Goal: Task Accomplishment & Management: Manage account settings

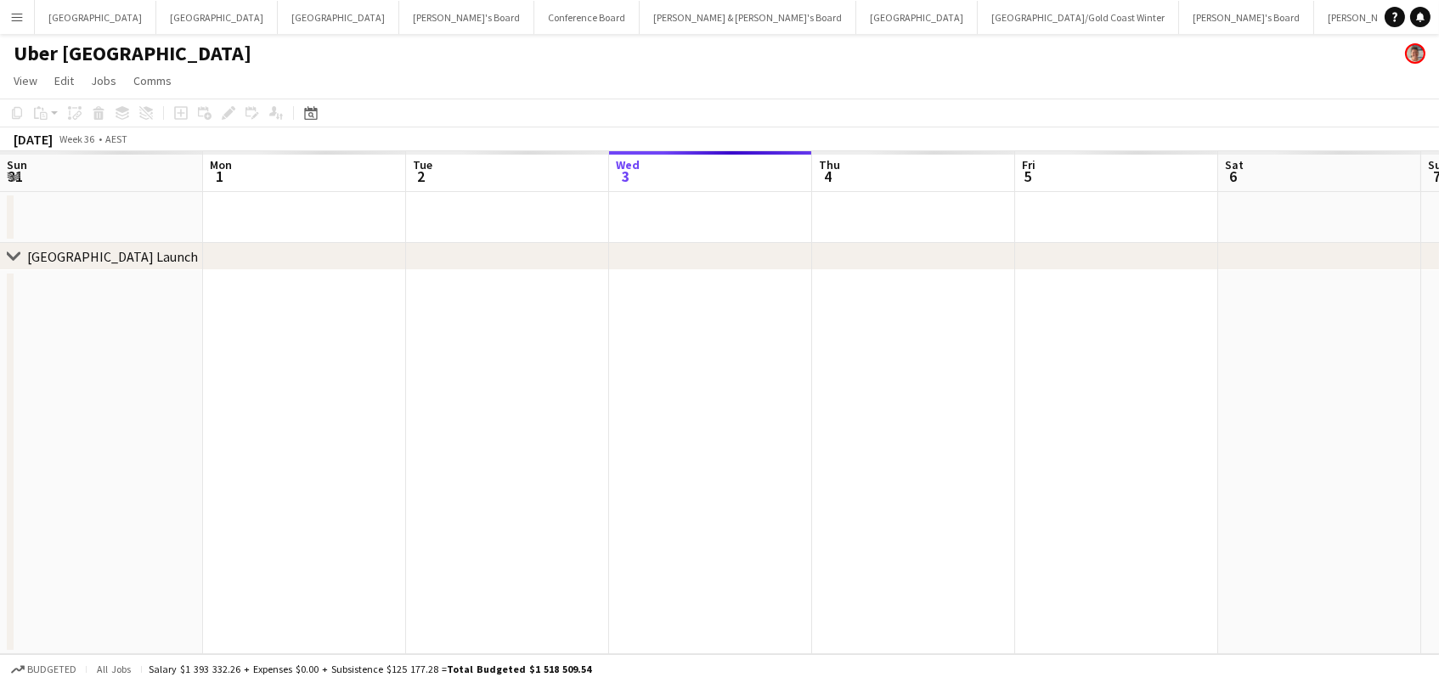
scroll to position [0, 405]
click at [15, 18] on app-icon "Menu" at bounding box center [17, 17] width 14 height 14
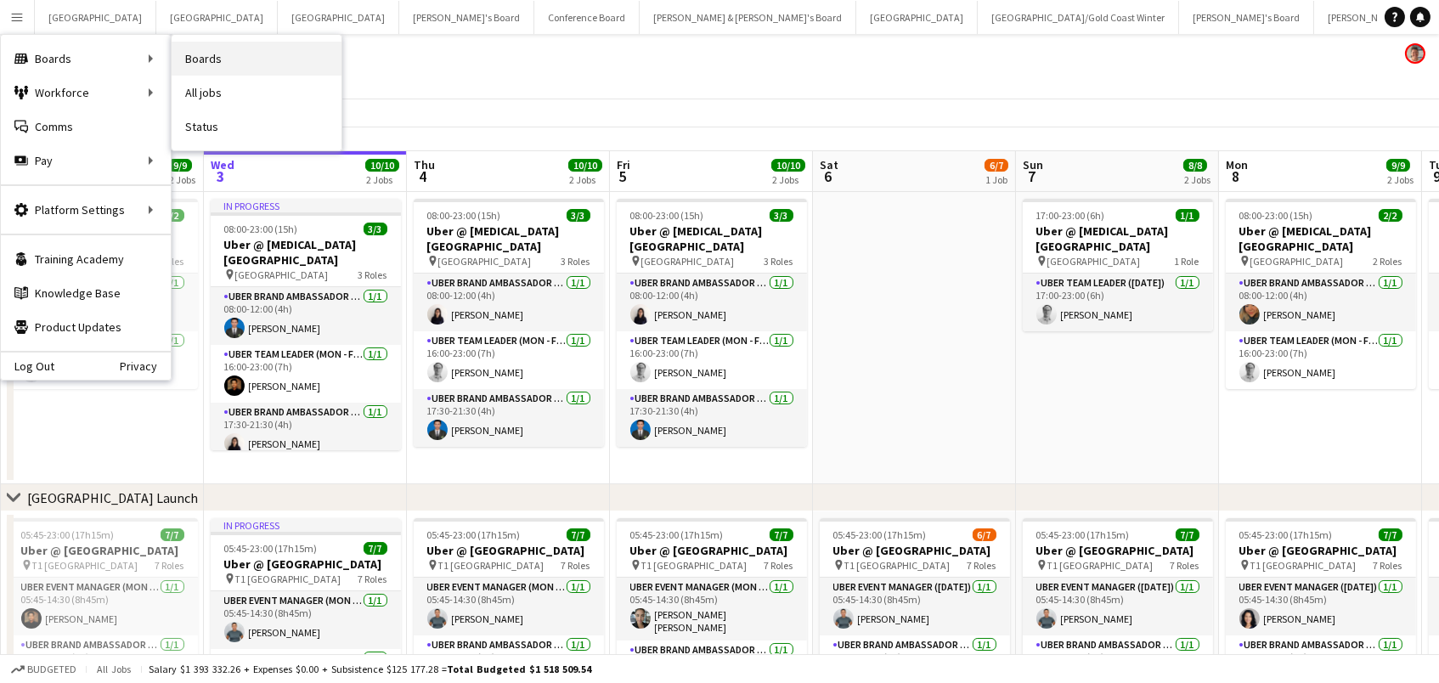
click at [184, 55] on link "Boards" at bounding box center [257, 59] width 170 height 34
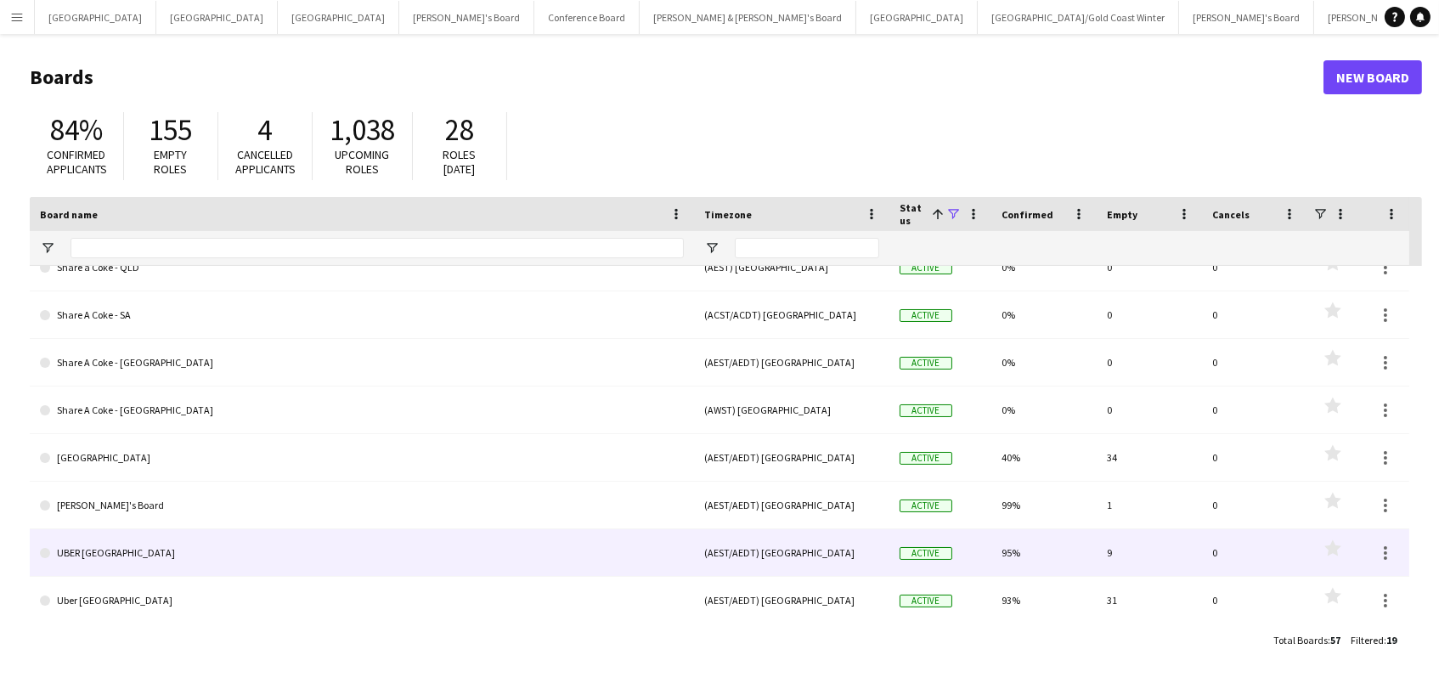
scroll to position [544, 0]
click at [111, 559] on link "UBER [GEOGRAPHIC_DATA]" at bounding box center [362, 554] width 644 height 48
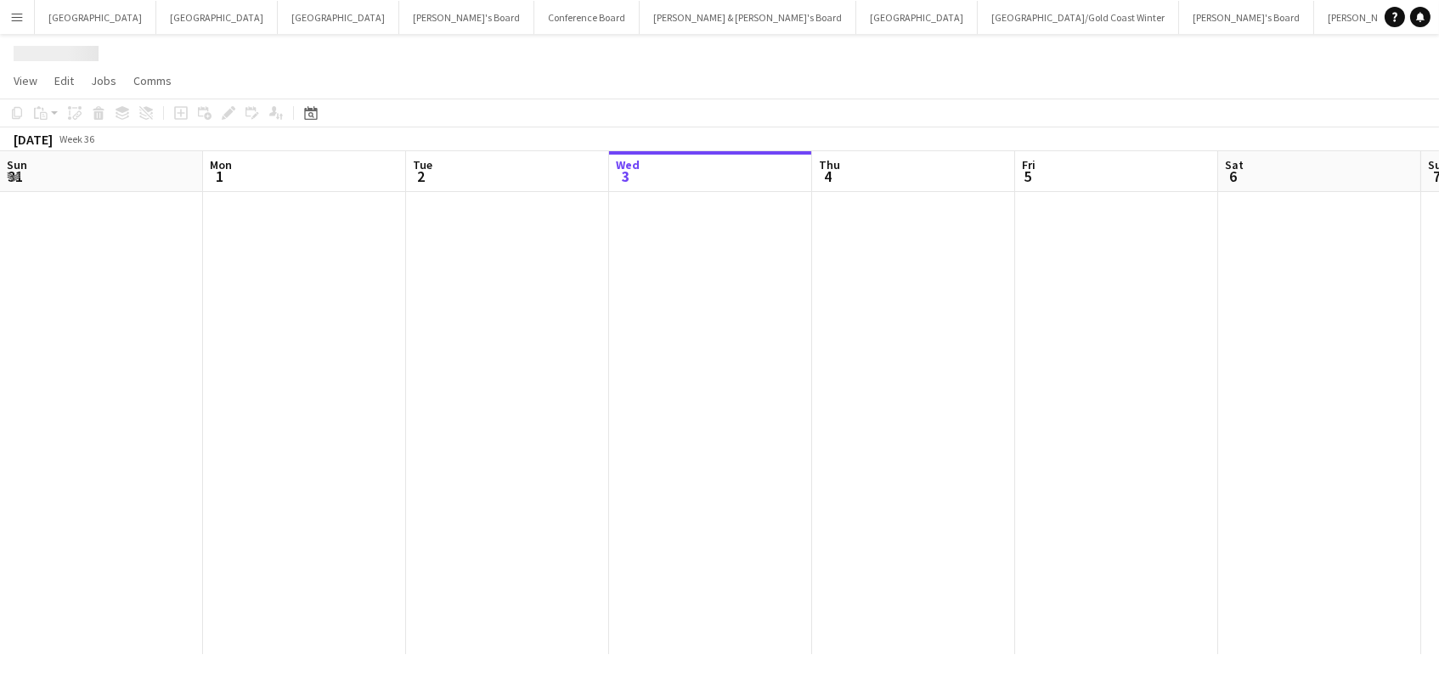
scroll to position [0, 405]
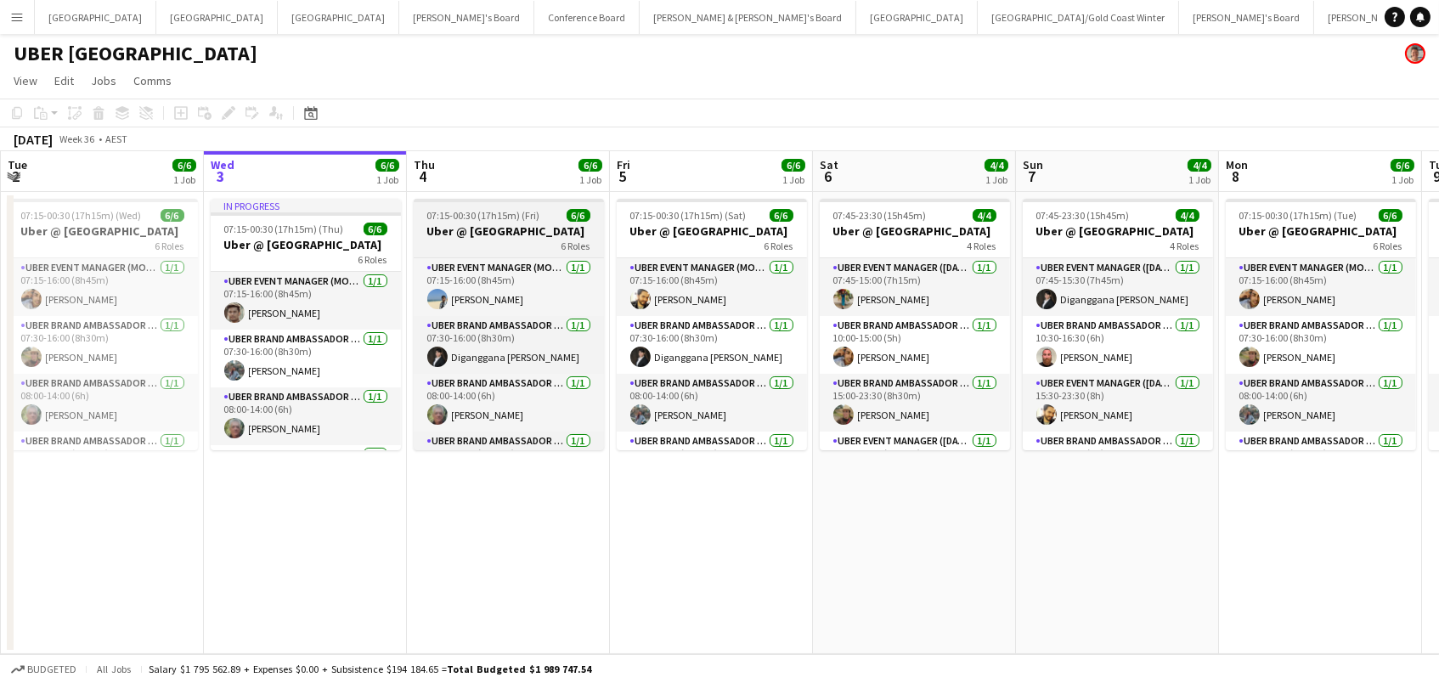
click at [489, 225] on h3 "Uber @ [GEOGRAPHIC_DATA]" at bounding box center [509, 230] width 190 height 15
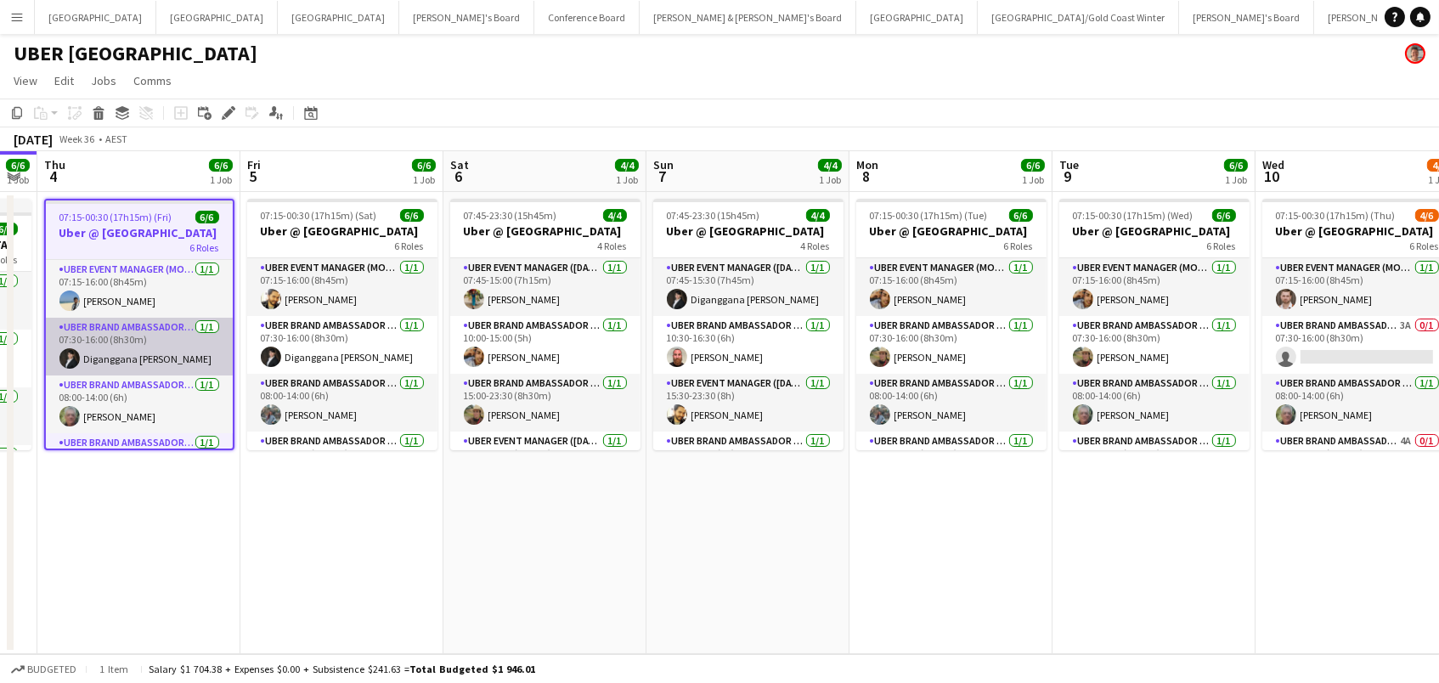
scroll to position [0, 602]
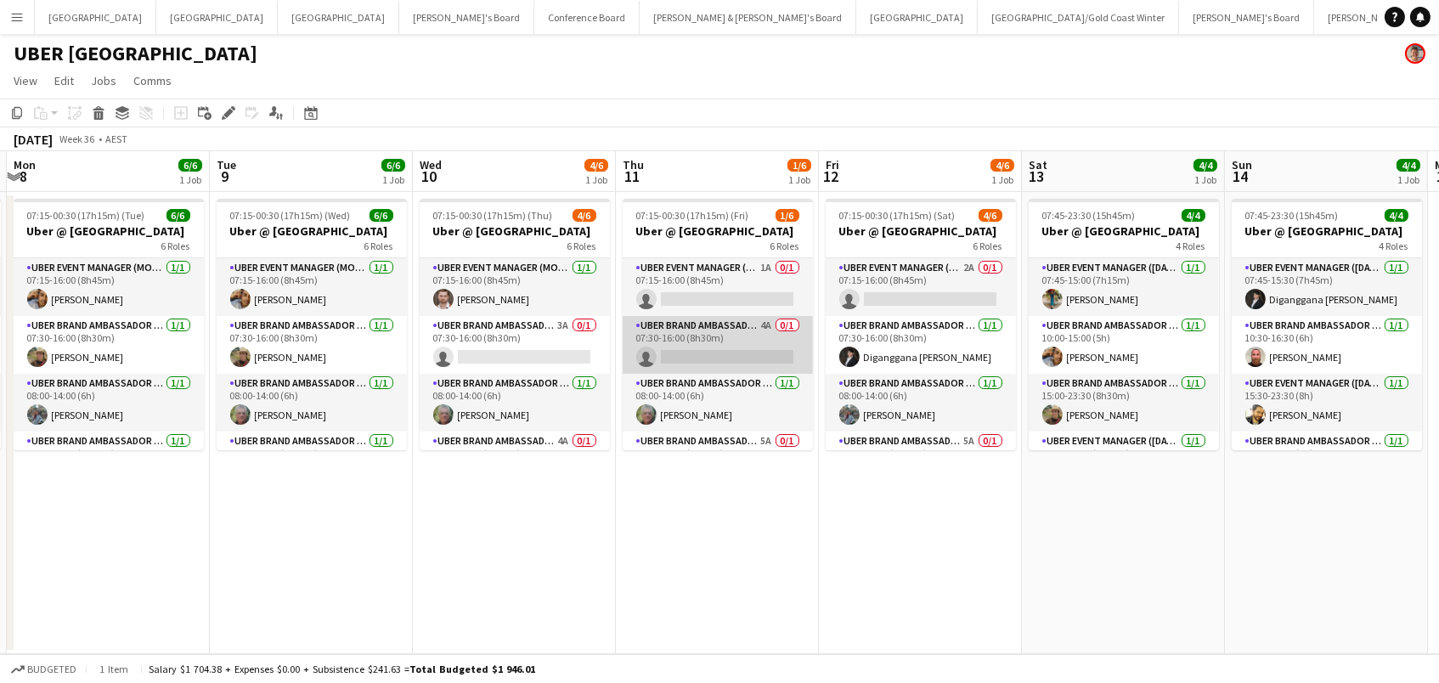
click at [705, 322] on app-card-role "UBER Brand Ambassador (Mon - Fri) 4A 0/1 07:30-16:00 (8h30m) single-neutral-act…" at bounding box center [718, 345] width 190 height 58
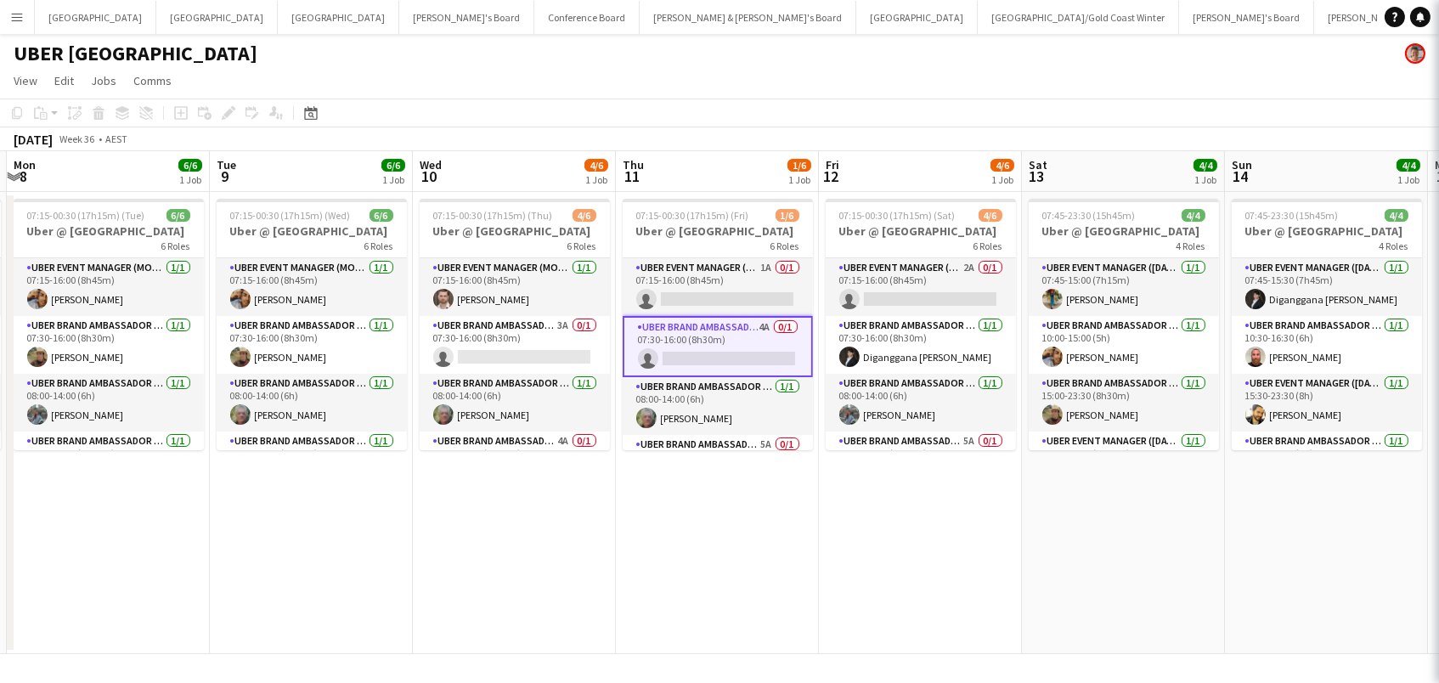
scroll to position [0, 601]
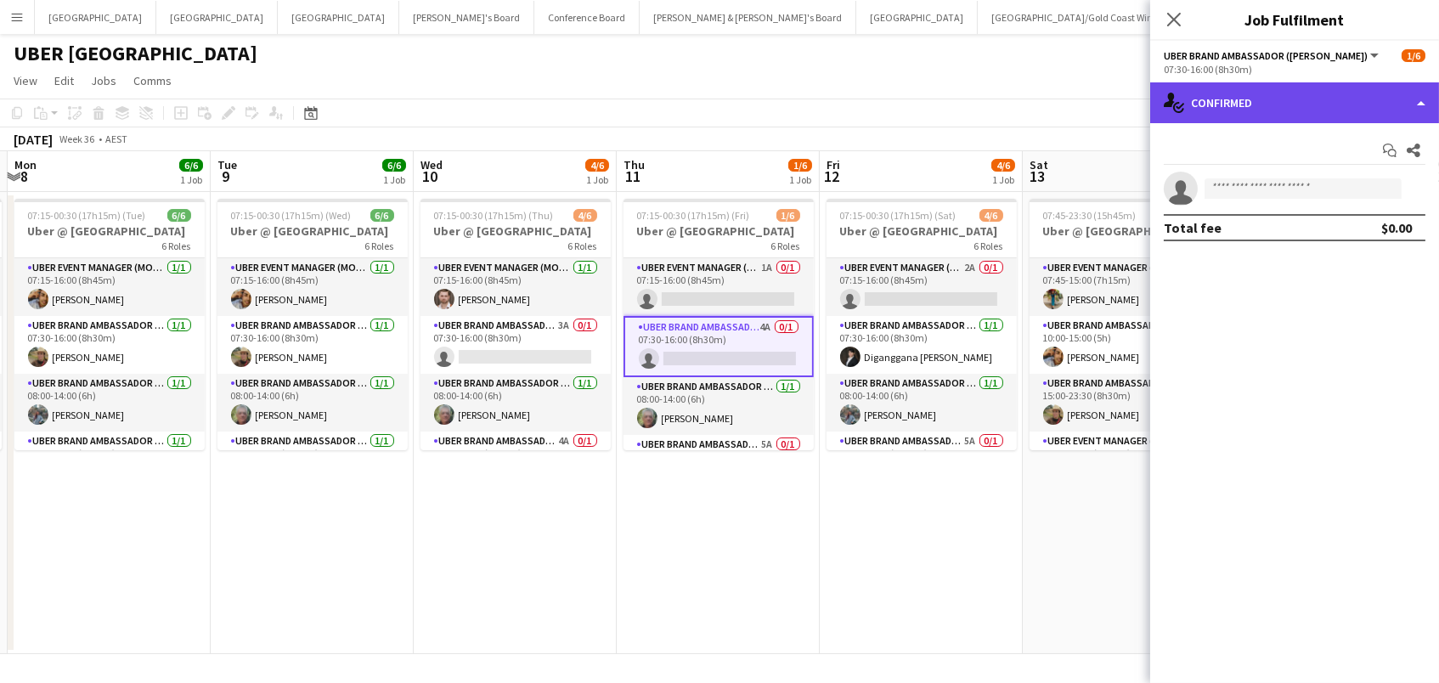
click at [1235, 108] on div "single-neutral-actions-check-2 Confirmed" at bounding box center [1294, 102] width 289 height 41
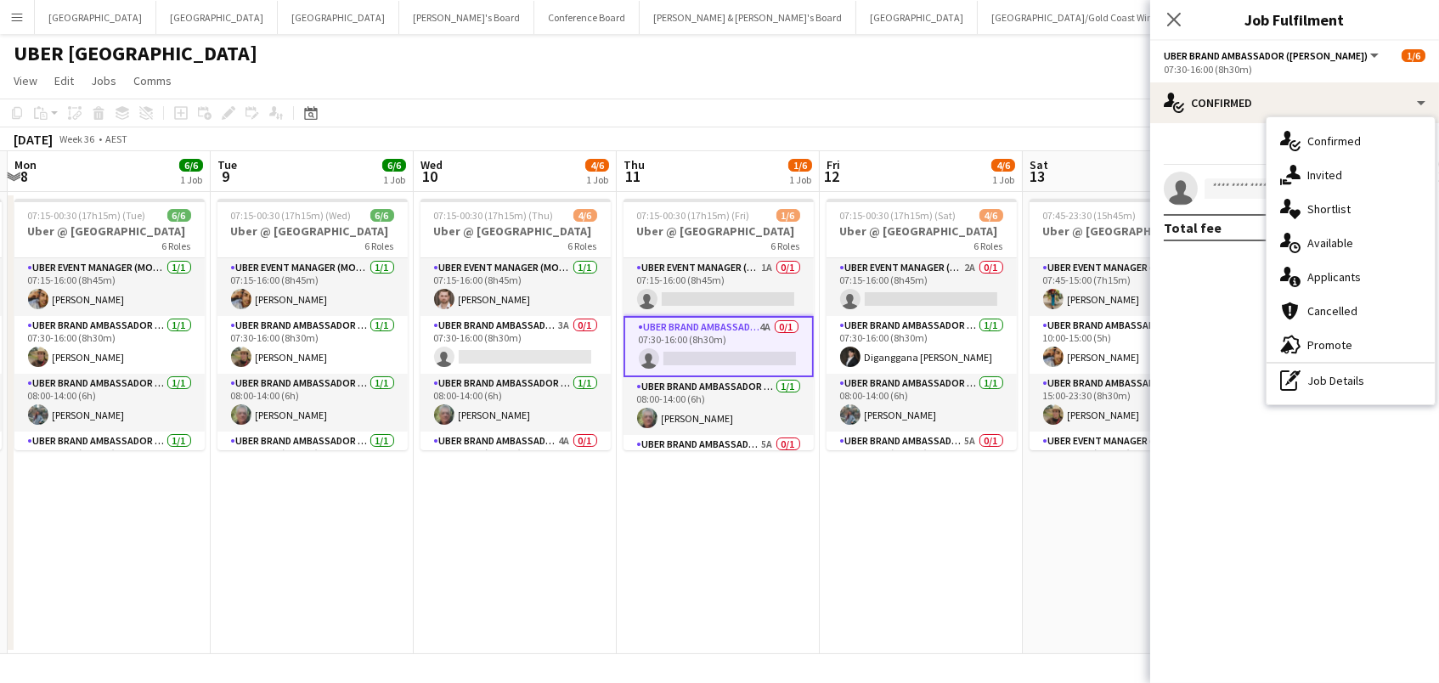
click at [933, 94] on app-page-menu "View Day view expanded Day view collapsed Month view Date picker Jump to [DATE]…" at bounding box center [719, 82] width 1439 height 32
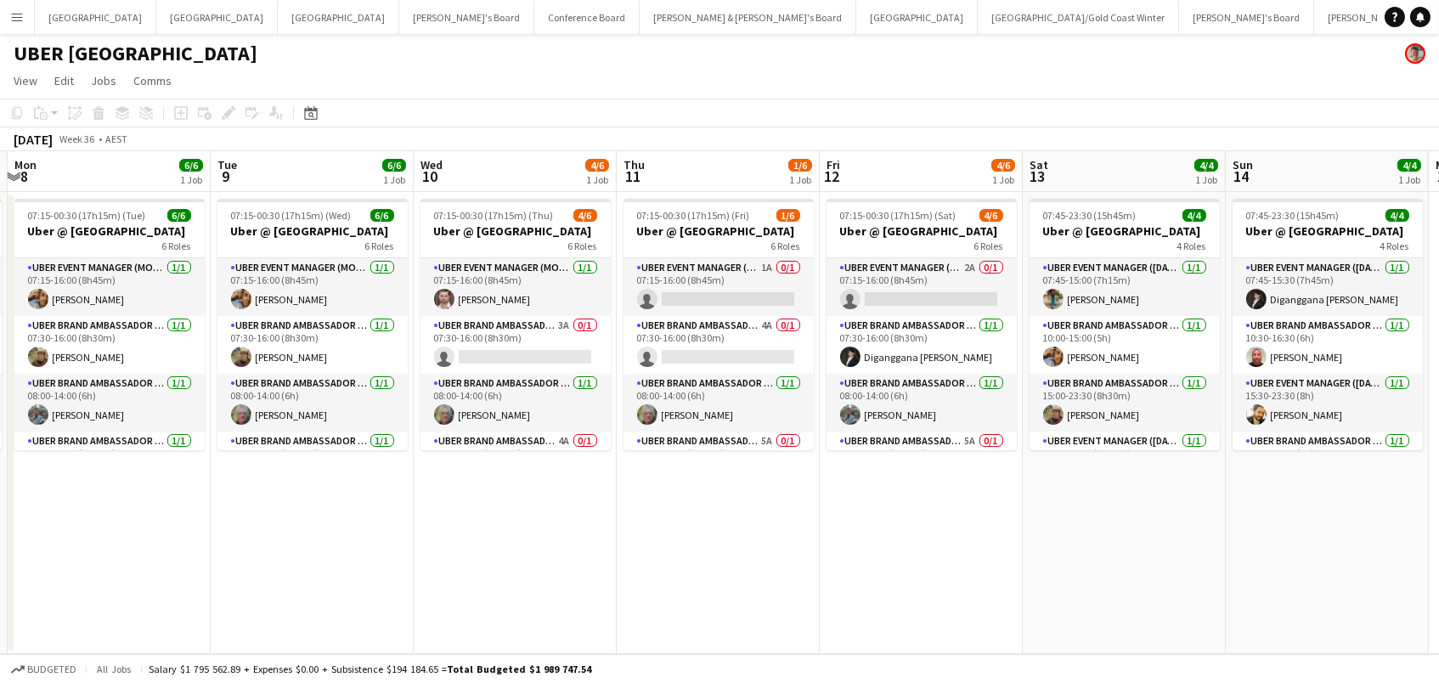
scroll to position [0, 405]
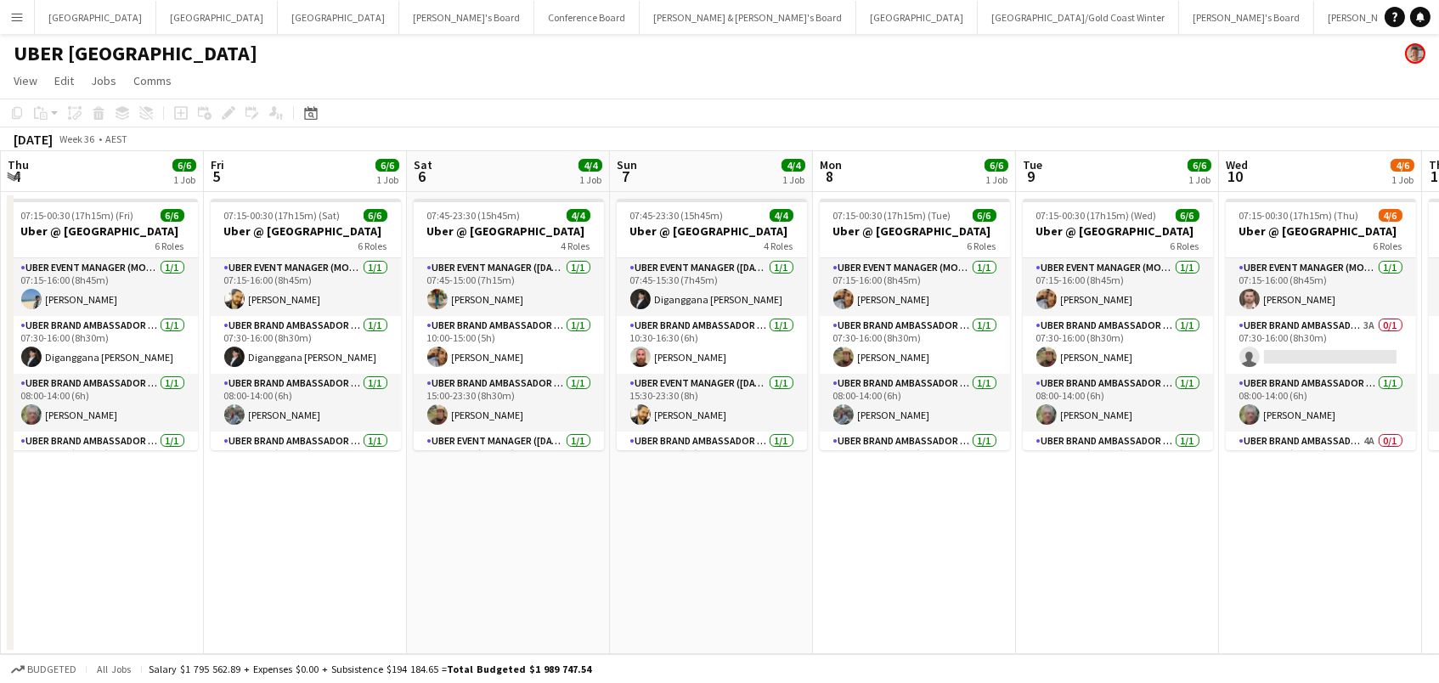
click at [615, 574] on app-date-cell "07:45-23:30 (15h45m) 4/4 Uber @ [GEOGRAPHIC_DATA] 4 Roles UBER Event Manager ([…" at bounding box center [711, 423] width 203 height 462
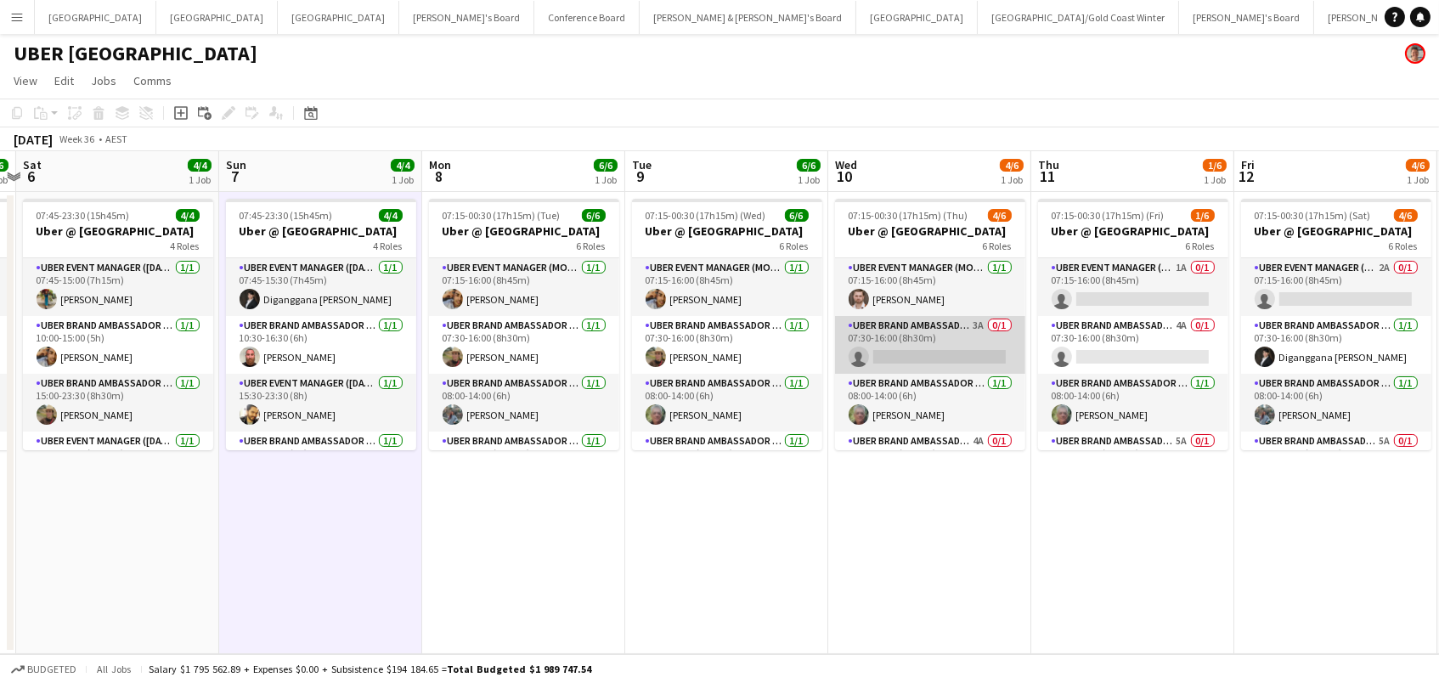
scroll to position [0, 795]
click at [903, 348] on app-card-role "UBER Brand Ambassador (Mon - Fri) 3A 0/1 07:30-16:00 (8h30m) single-neutral-act…" at bounding box center [931, 345] width 190 height 58
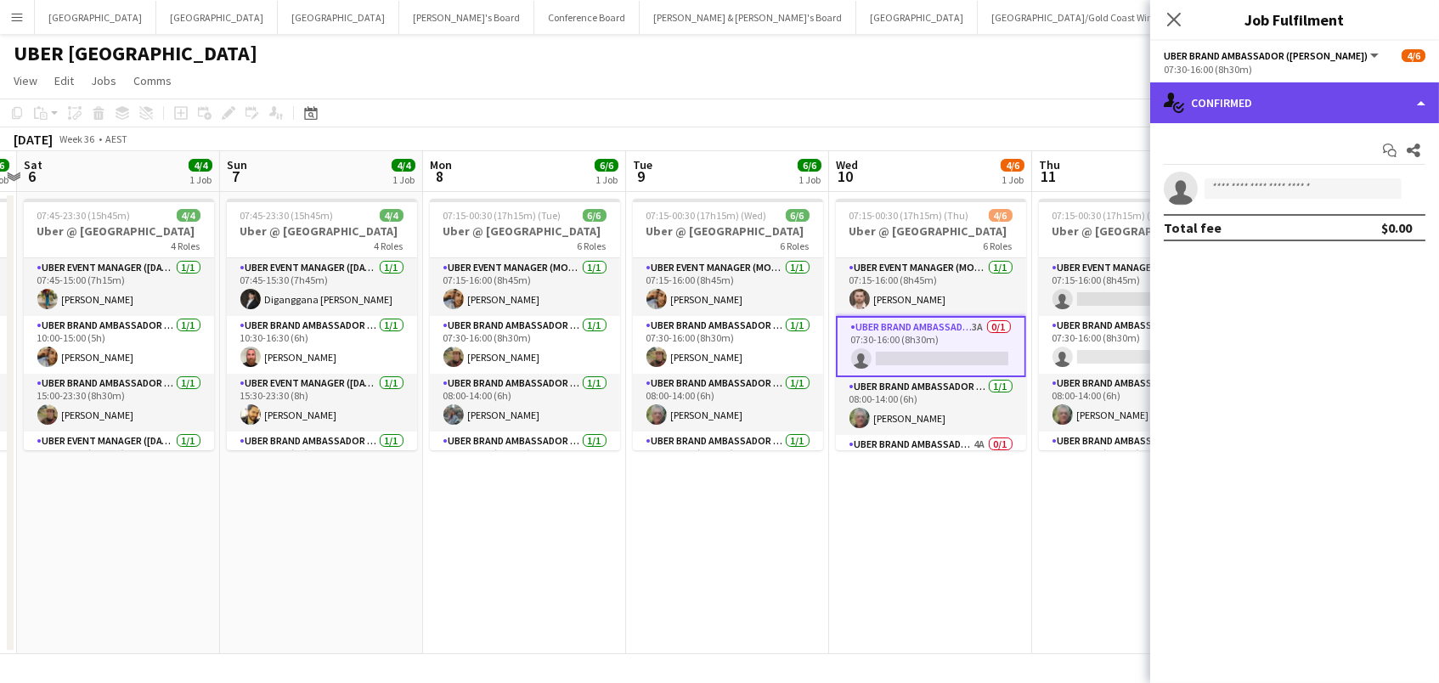
click at [1260, 95] on div "single-neutral-actions-check-2 Confirmed" at bounding box center [1294, 102] width 289 height 41
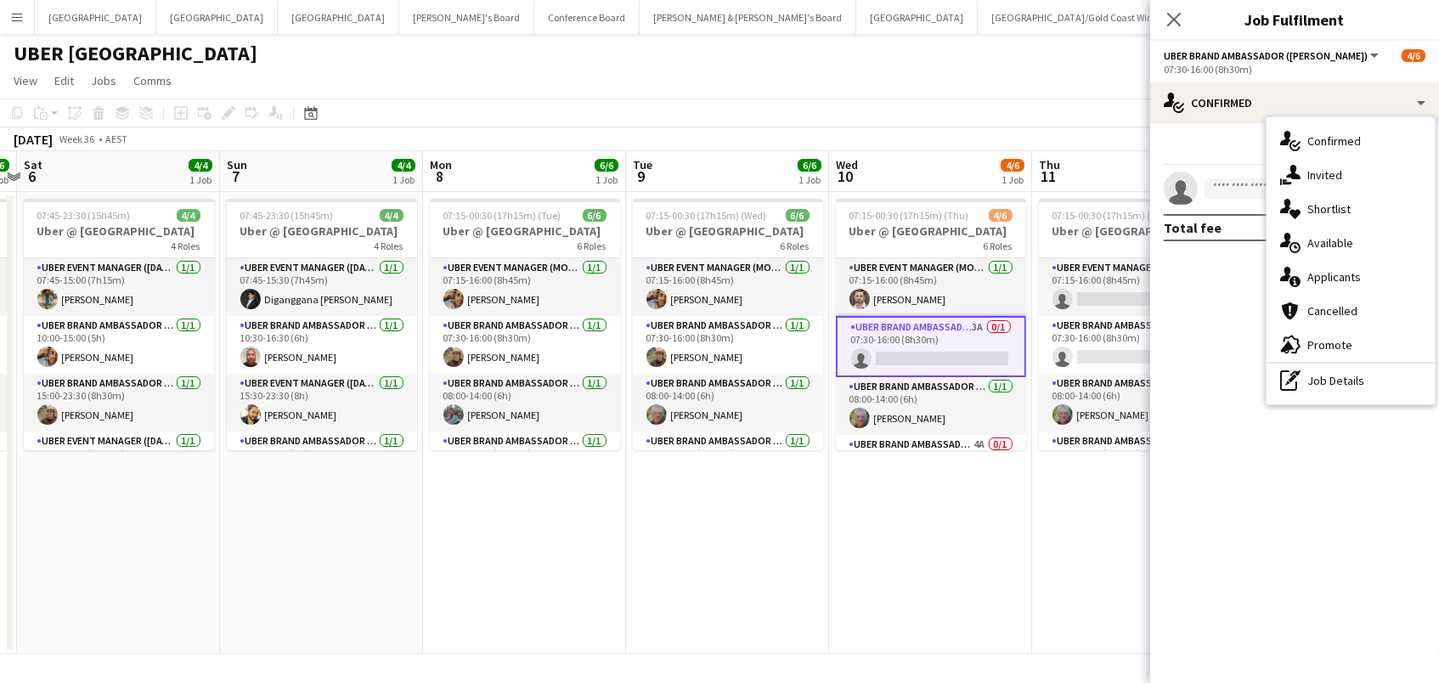
click at [920, 501] on app-date-cell "07:15-00:30 (17h15m) (Thu) 4/6 Uber @ [GEOGRAPHIC_DATA] 6 Roles UBER Event Mana…" at bounding box center [930, 423] width 203 height 462
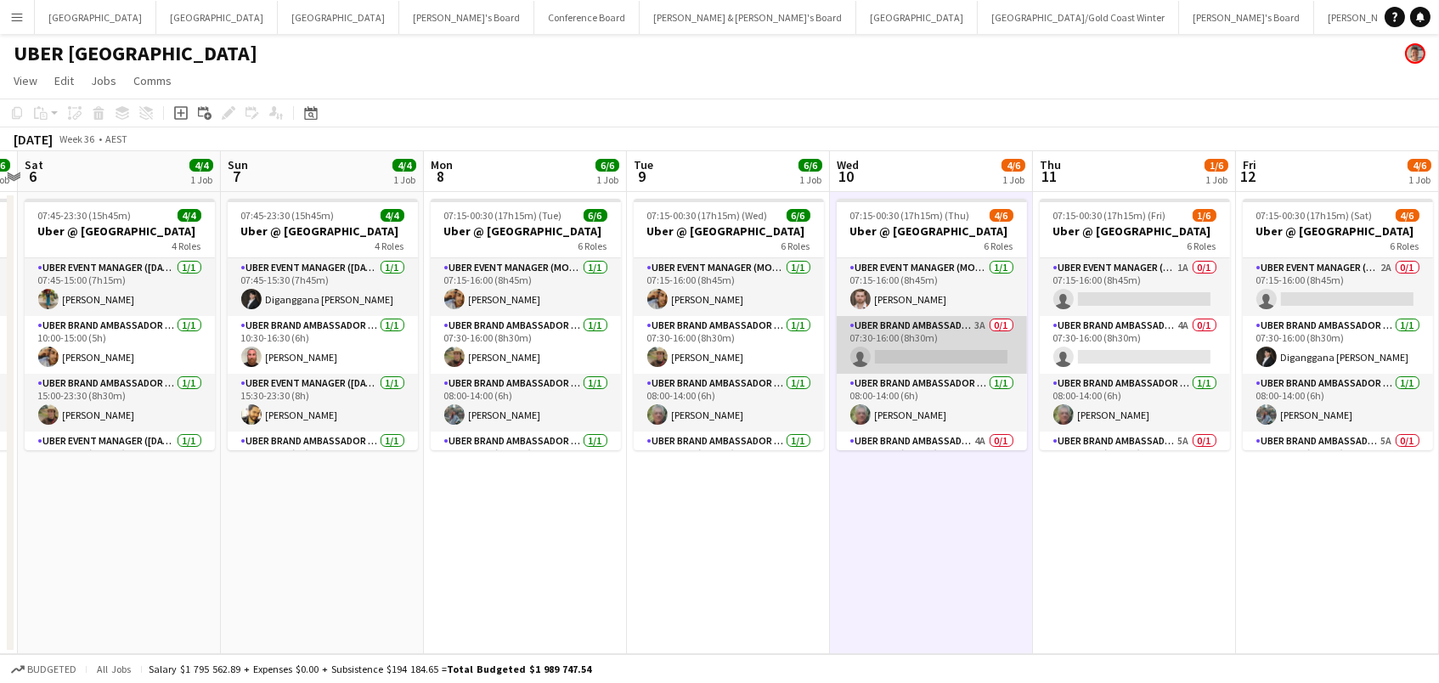
click at [887, 349] on app-card-role "UBER Brand Ambassador (Mon - Fri) 3A 0/1 07:30-16:00 (8h30m) single-neutral-act…" at bounding box center [932, 345] width 190 height 58
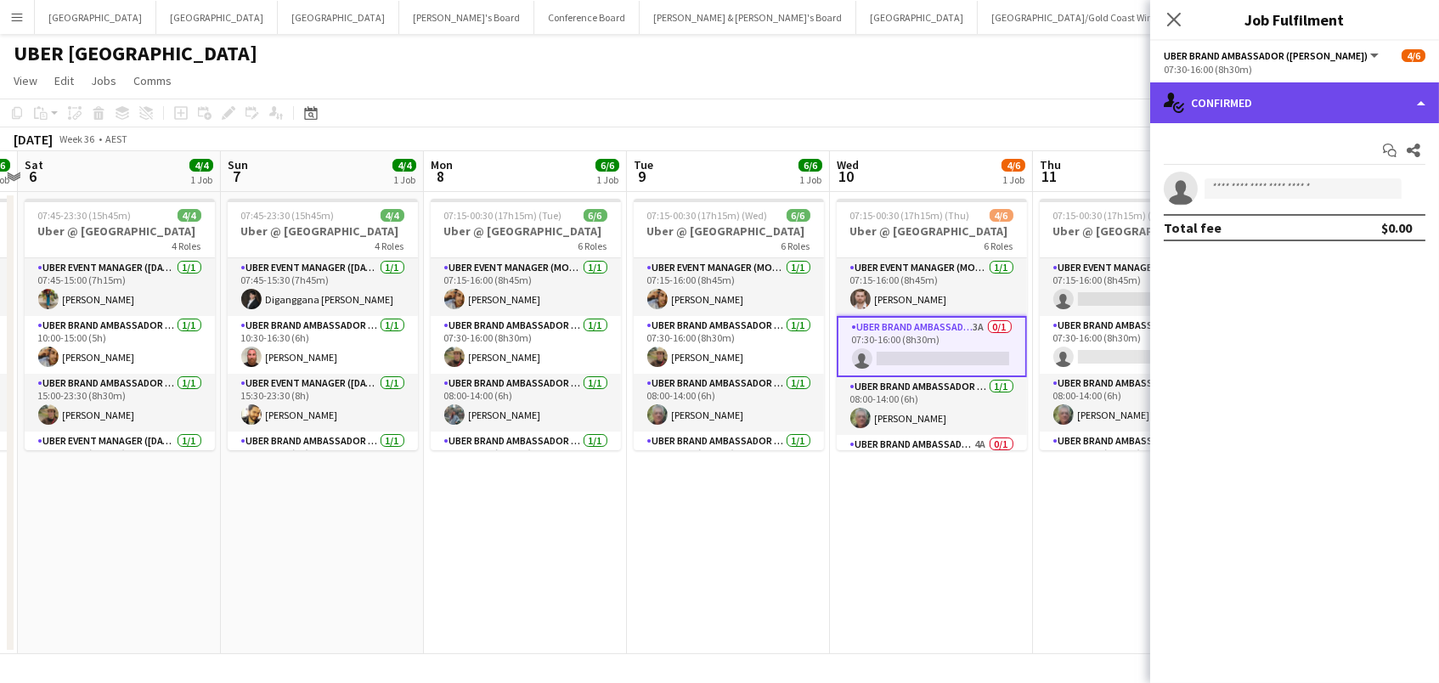
click at [1258, 89] on div "single-neutral-actions-check-2 Confirmed" at bounding box center [1294, 102] width 289 height 41
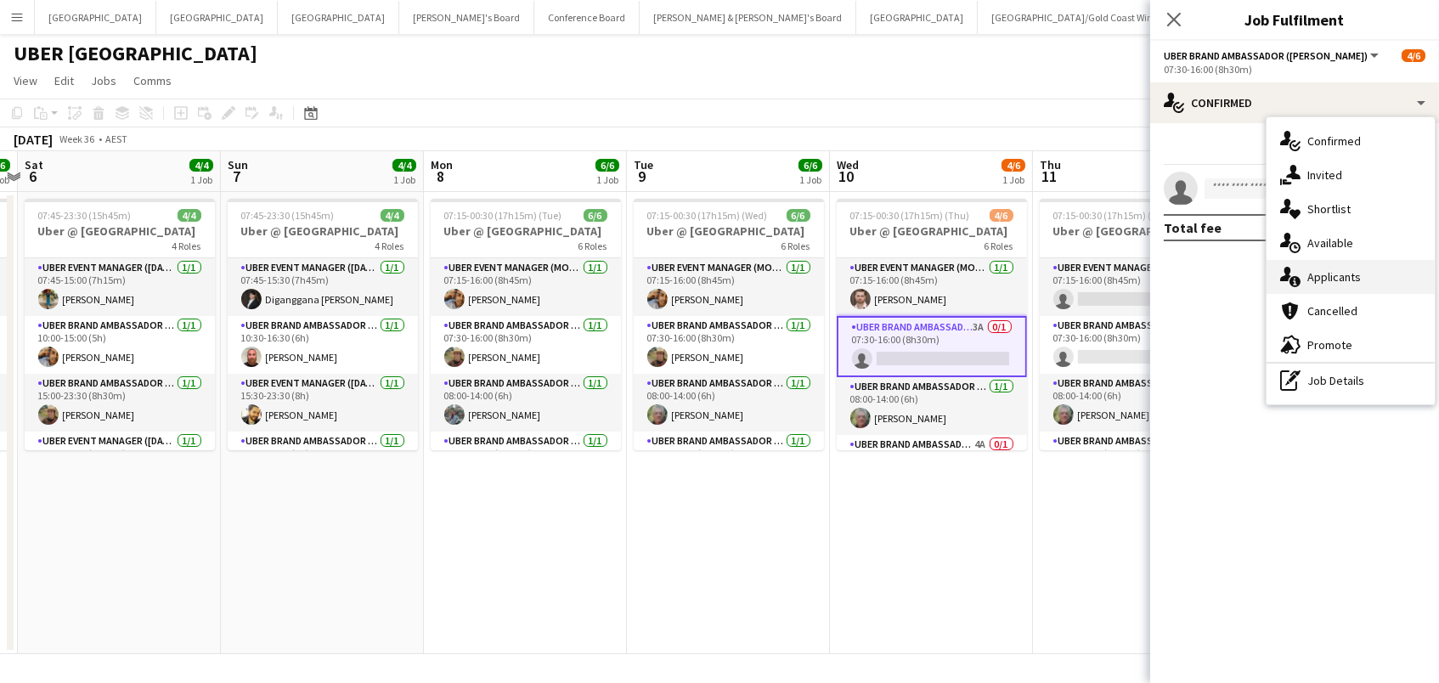
click at [1324, 287] on div "single-neutral-actions-information Applicants" at bounding box center [1350, 277] width 168 height 34
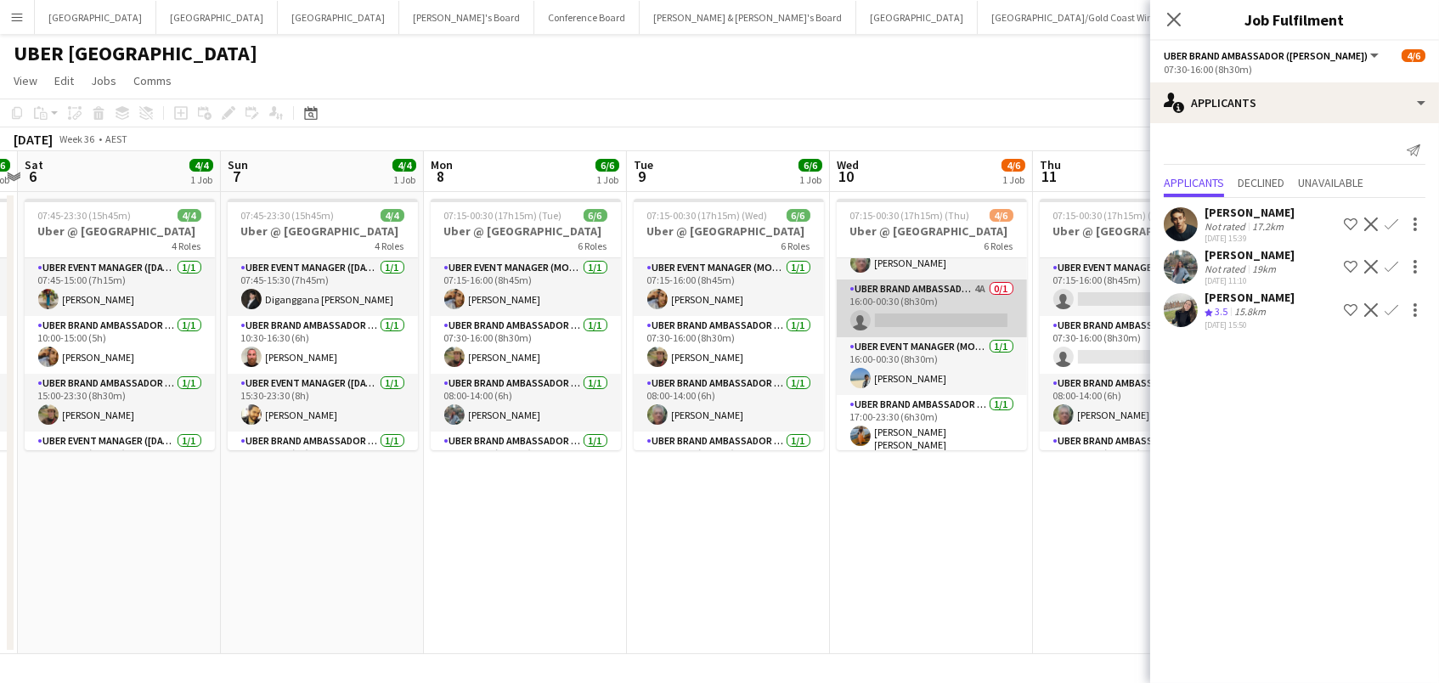
scroll to position [155, 0]
click at [933, 302] on app-card-role "UBER Brand Ambassador (Mon - Fri) 4A 0/1 16:00-00:30 (8h30m) single-neutral-act…" at bounding box center [932, 309] width 190 height 58
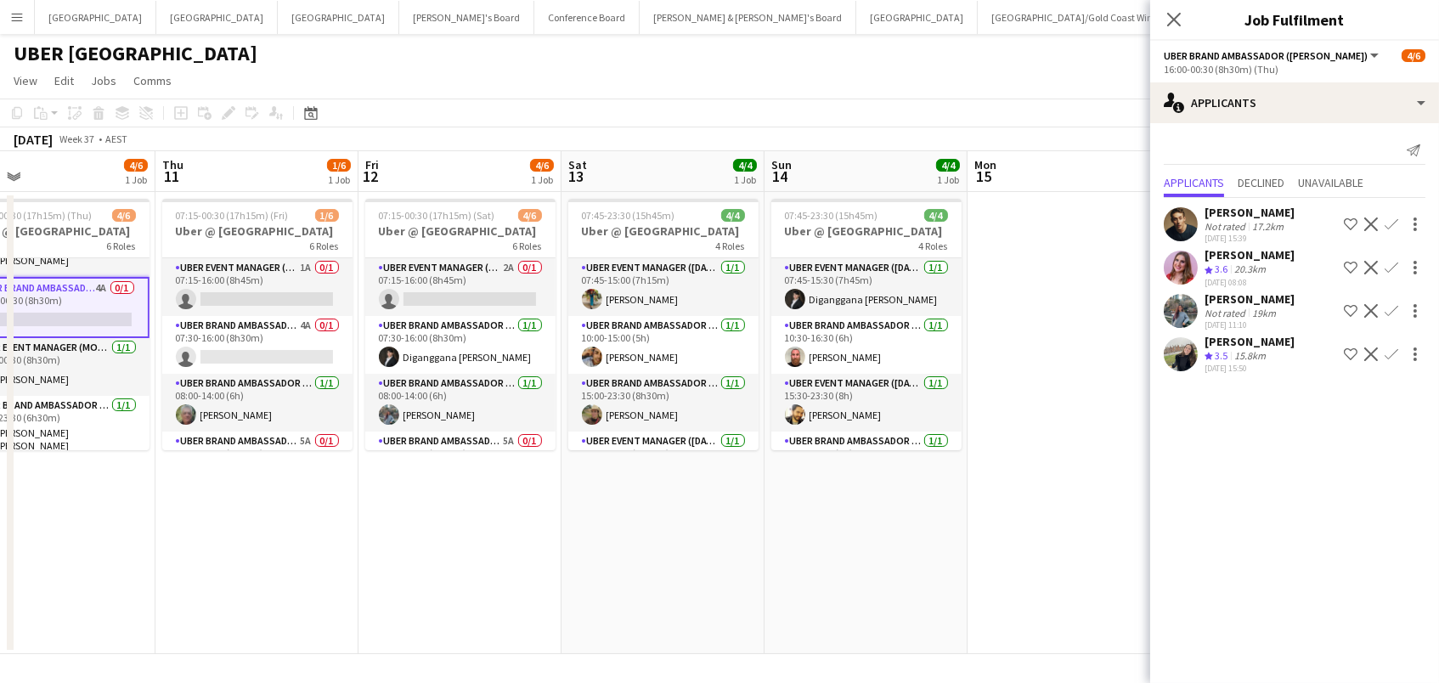
scroll to position [0, 493]
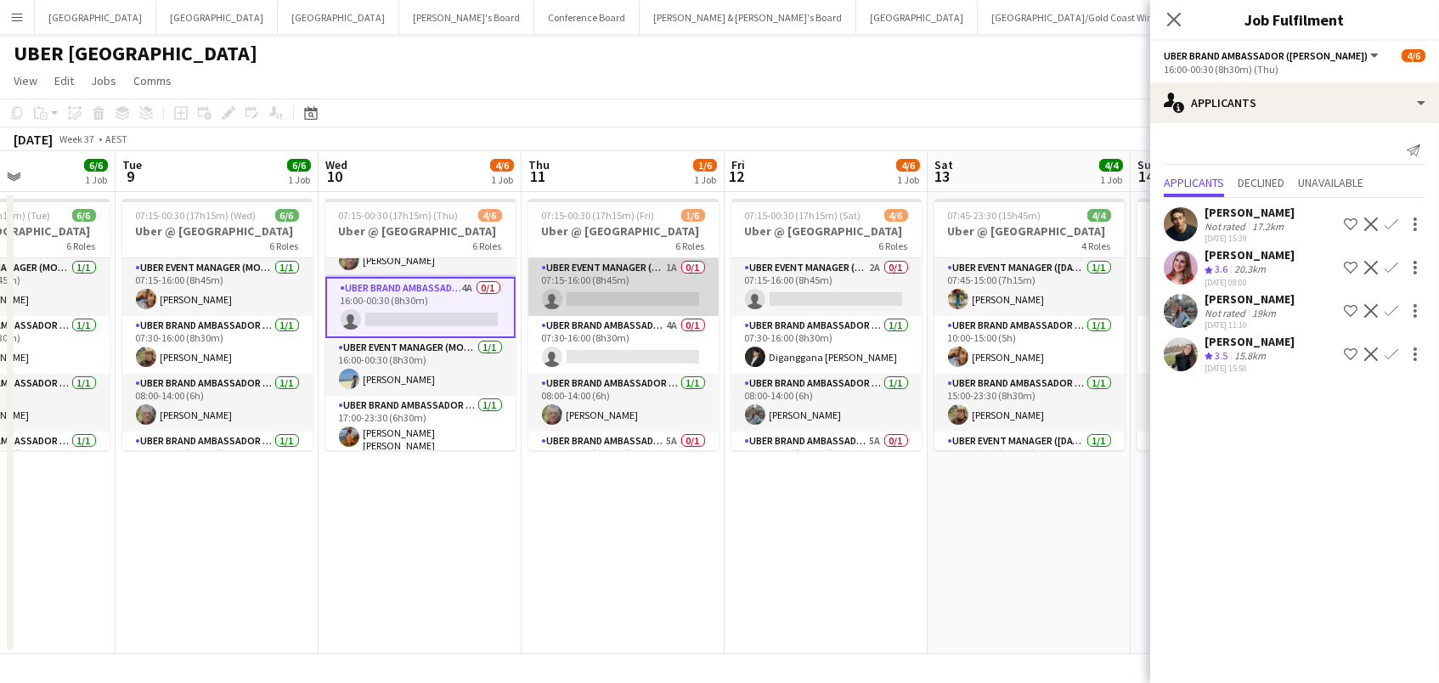
click at [665, 295] on app-card-role "UBER Event Manager (Mon - Fri) 1A 0/1 07:15-16:00 (8h45m) single-neutral-actions" at bounding box center [623, 287] width 190 height 58
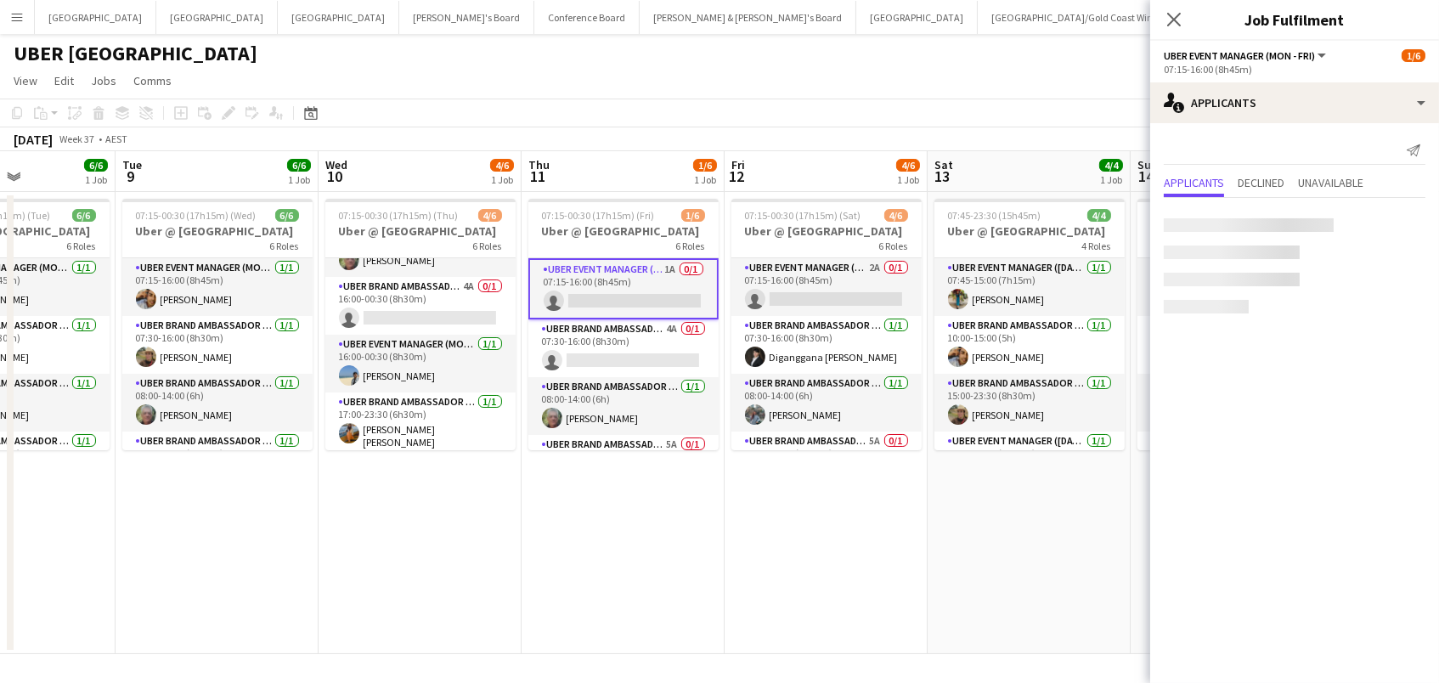
scroll to position [151, 0]
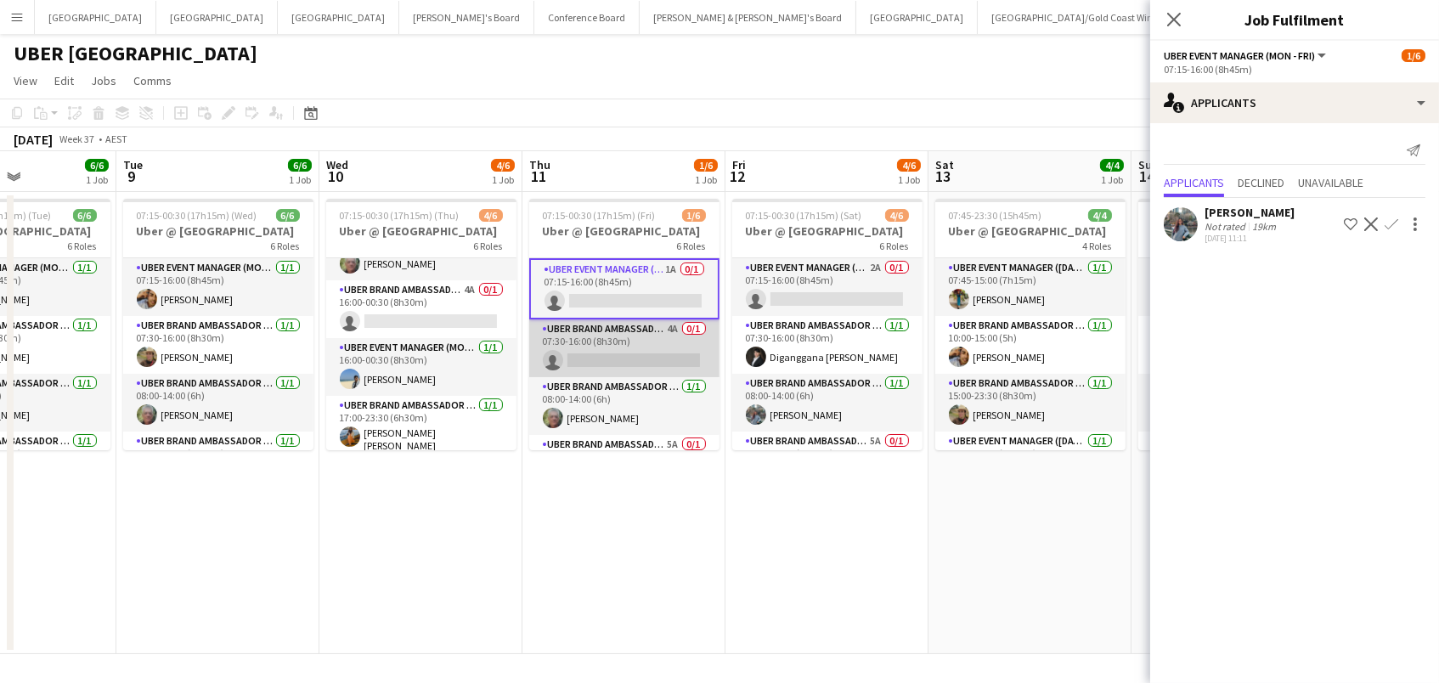
click at [650, 346] on app-card-role "UBER Brand Ambassador (Mon - Fri) 4A 0/1 07:30-16:00 (8h30m) single-neutral-act…" at bounding box center [624, 348] width 190 height 58
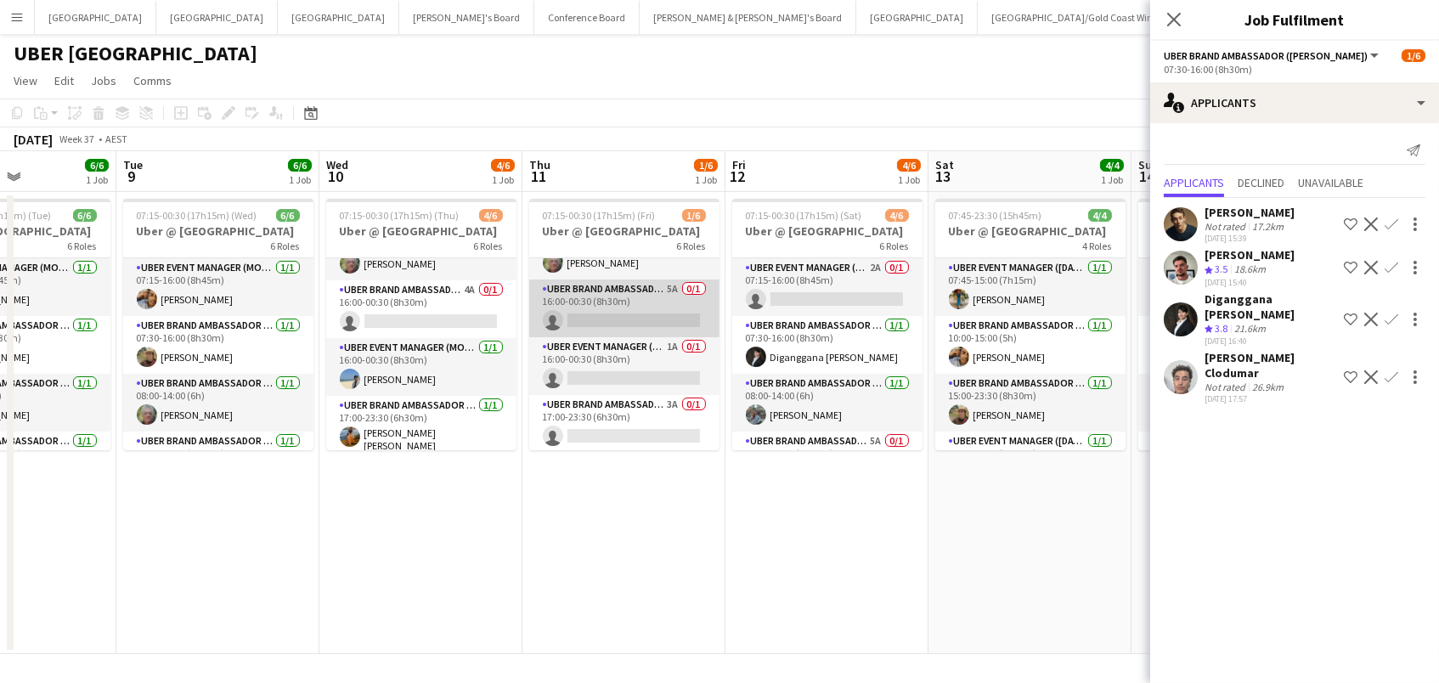
scroll to position [155, 0]
click at [656, 288] on app-card-role "UBER Brand Ambassador (Mon - Fri) 5A 0/1 16:00-00:30 (8h30m) single-neutral-act…" at bounding box center [624, 309] width 190 height 58
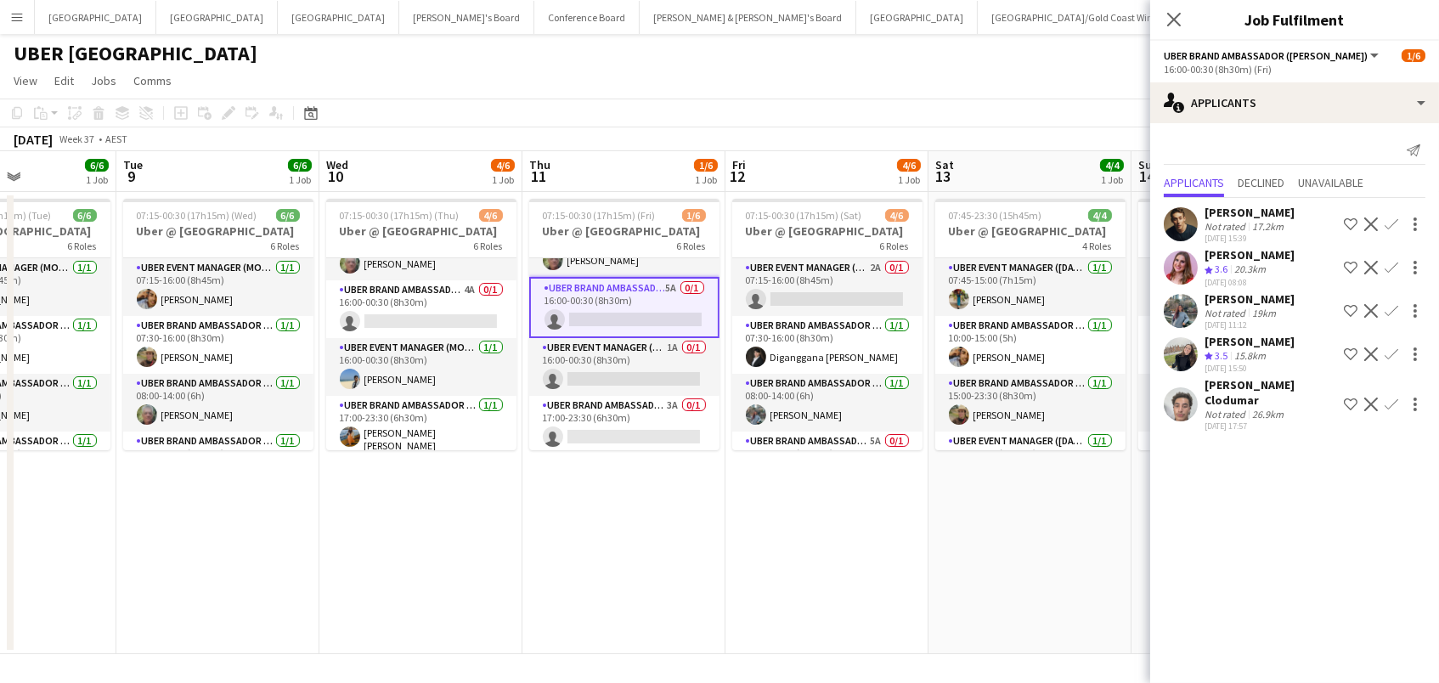
click at [1236, 420] on div "02-09-2025 17:57" at bounding box center [1270, 425] width 132 height 11
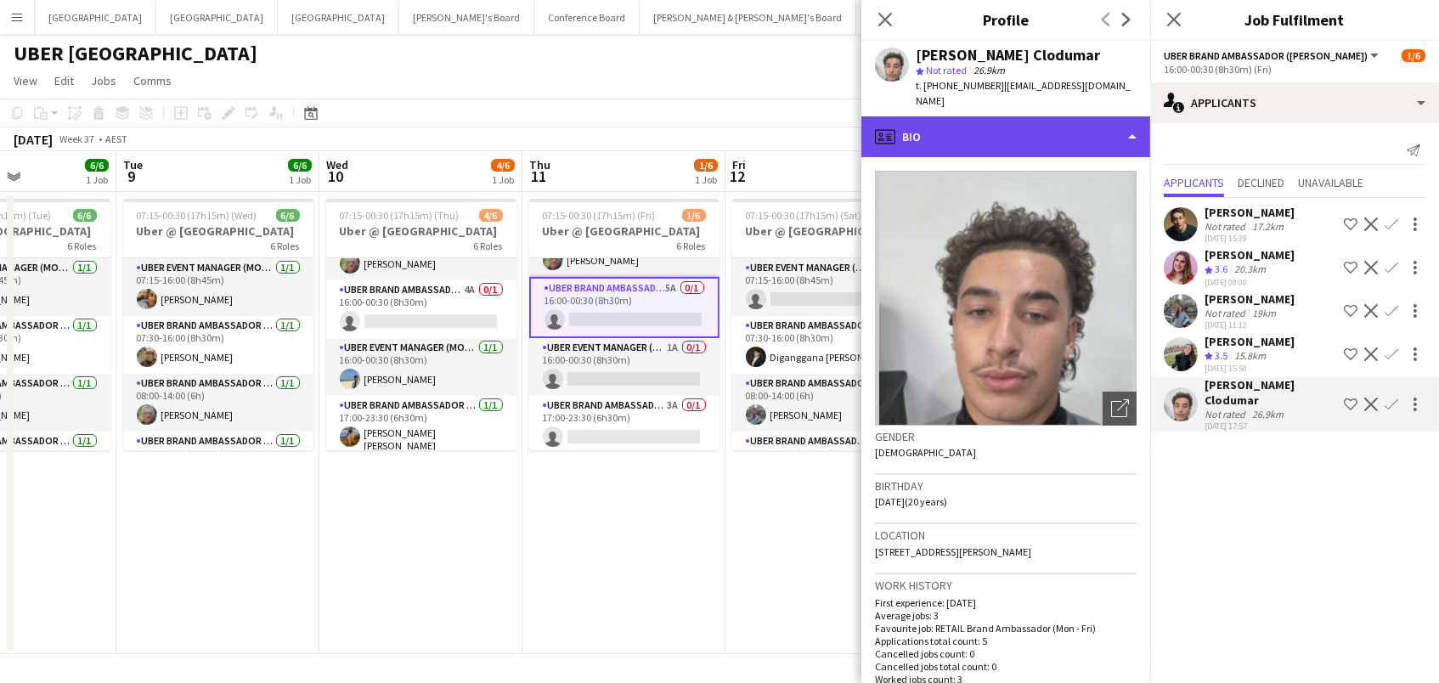
click at [1076, 116] on div "profile Bio" at bounding box center [1005, 136] width 289 height 41
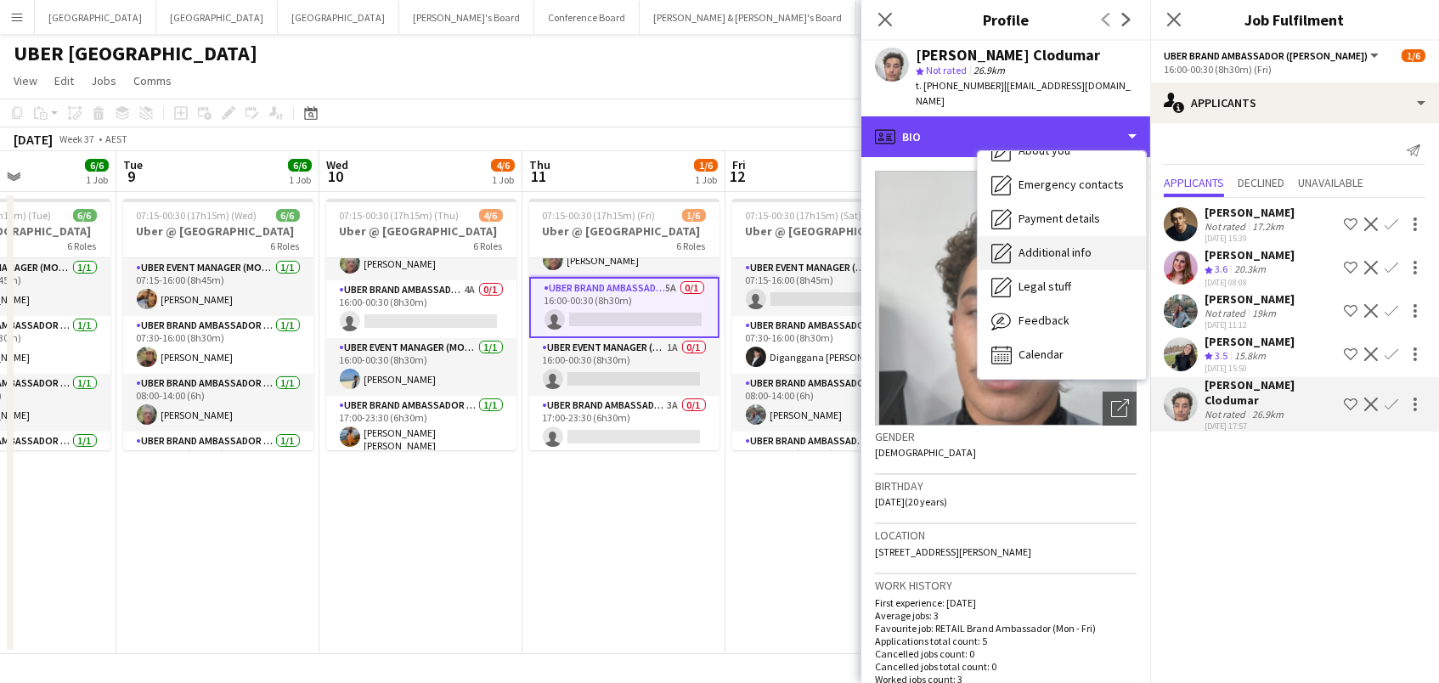
scroll to position [125, 0]
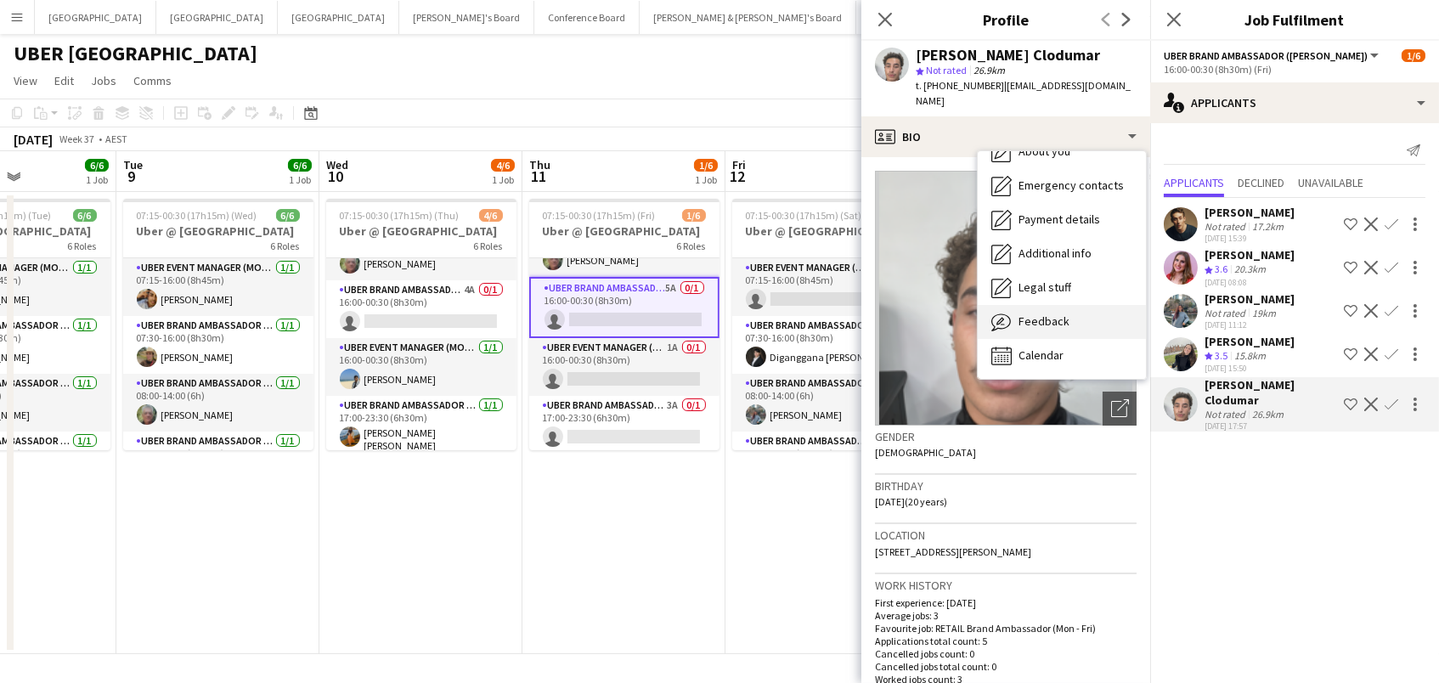
click at [1093, 305] on div "Feedback Feedback" at bounding box center [1062, 322] width 168 height 34
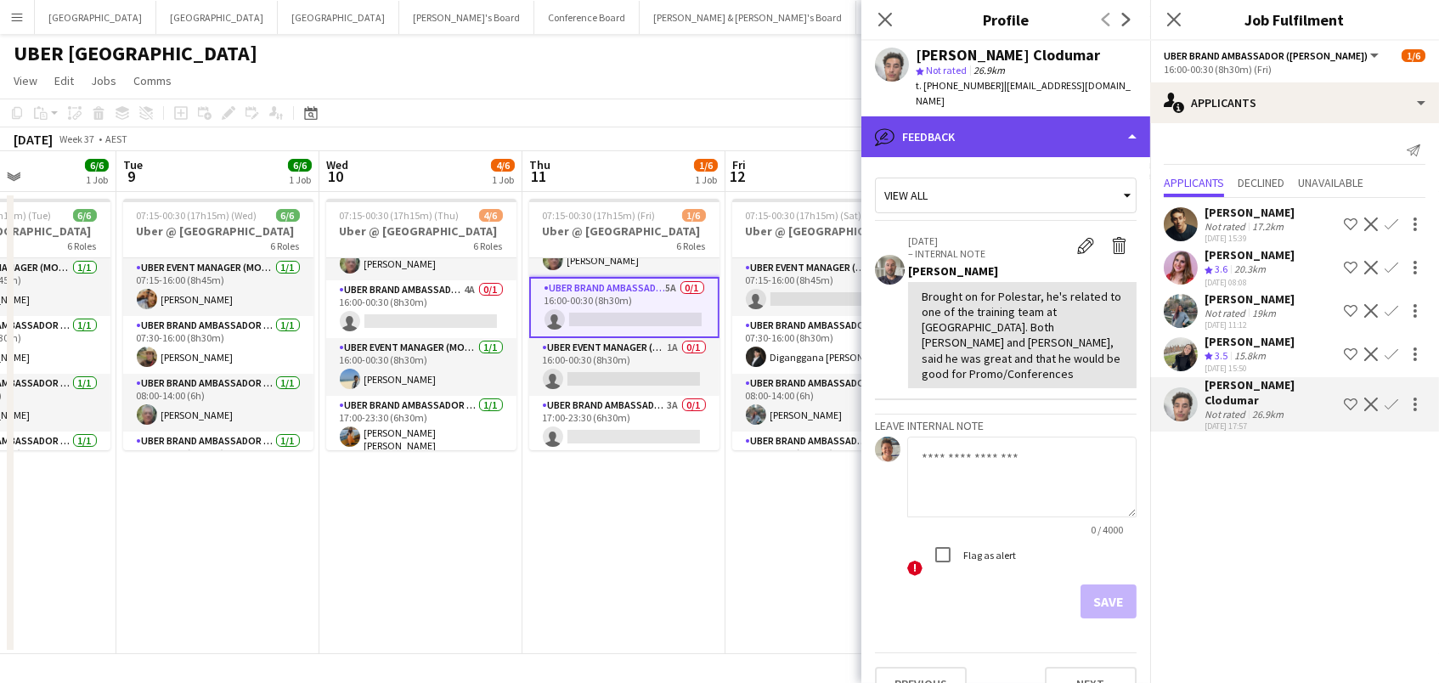
click at [993, 118] on div "bubble-pencil Feedback" at bounding box center [1005, 136] width 289 height 41
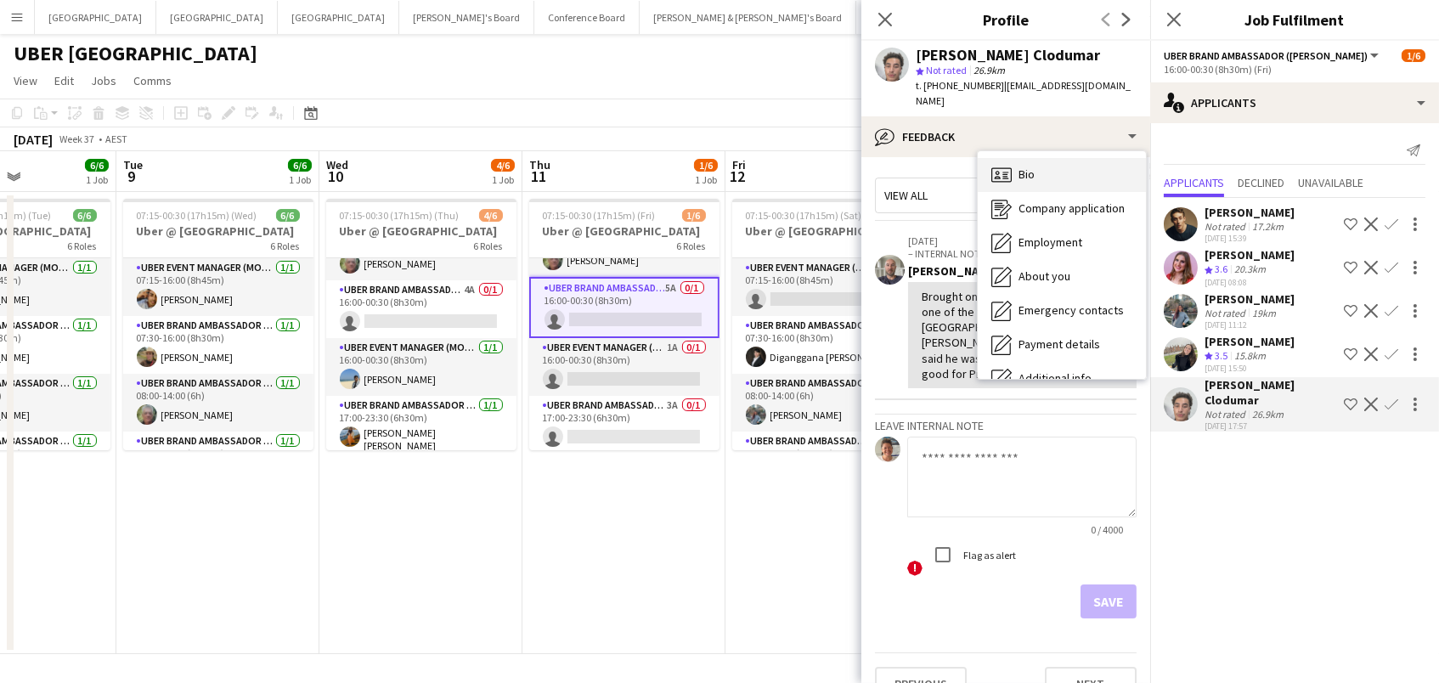
scroll to position [0, 0]
click at [1008, 165] on icon "Bio" at bounding box center [1001, 175] width 20 height 20
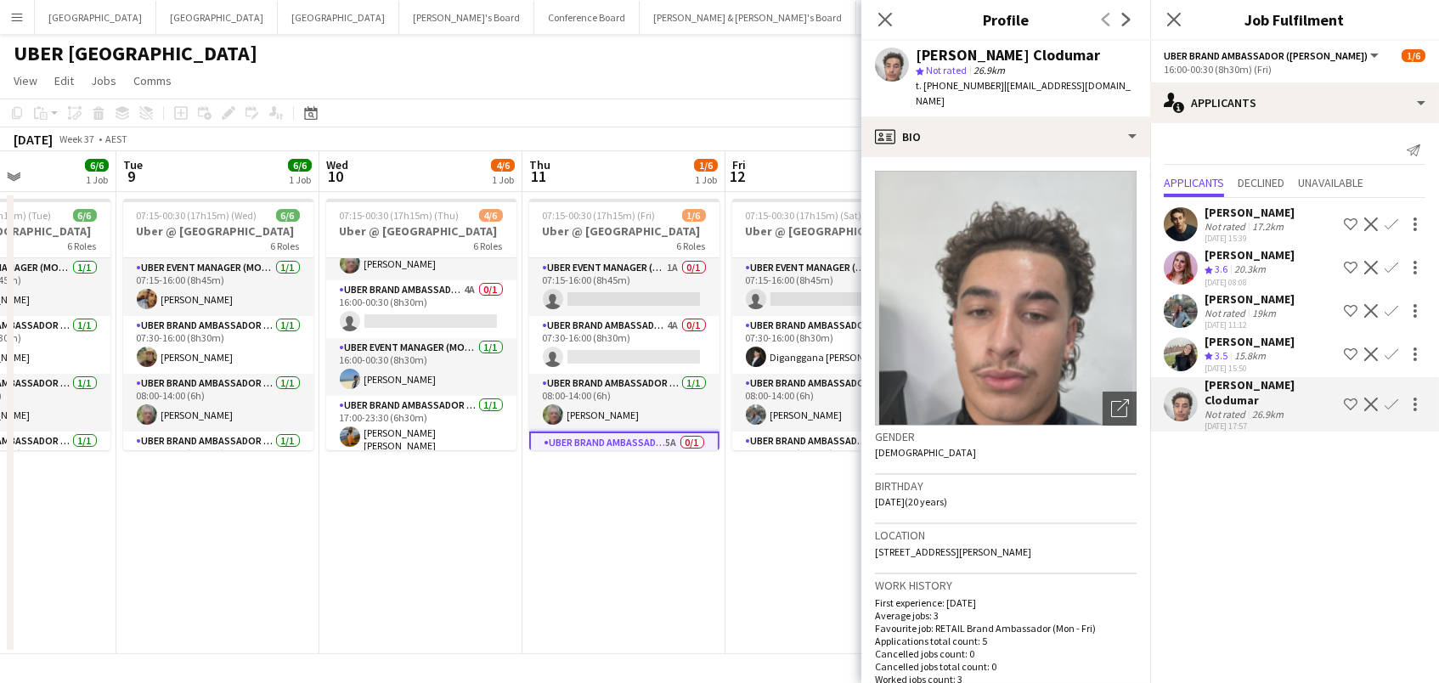
click at [1222, 239] on div "01-09-2025 15:39" at bounding box center [1249, 238] width 90 height 11
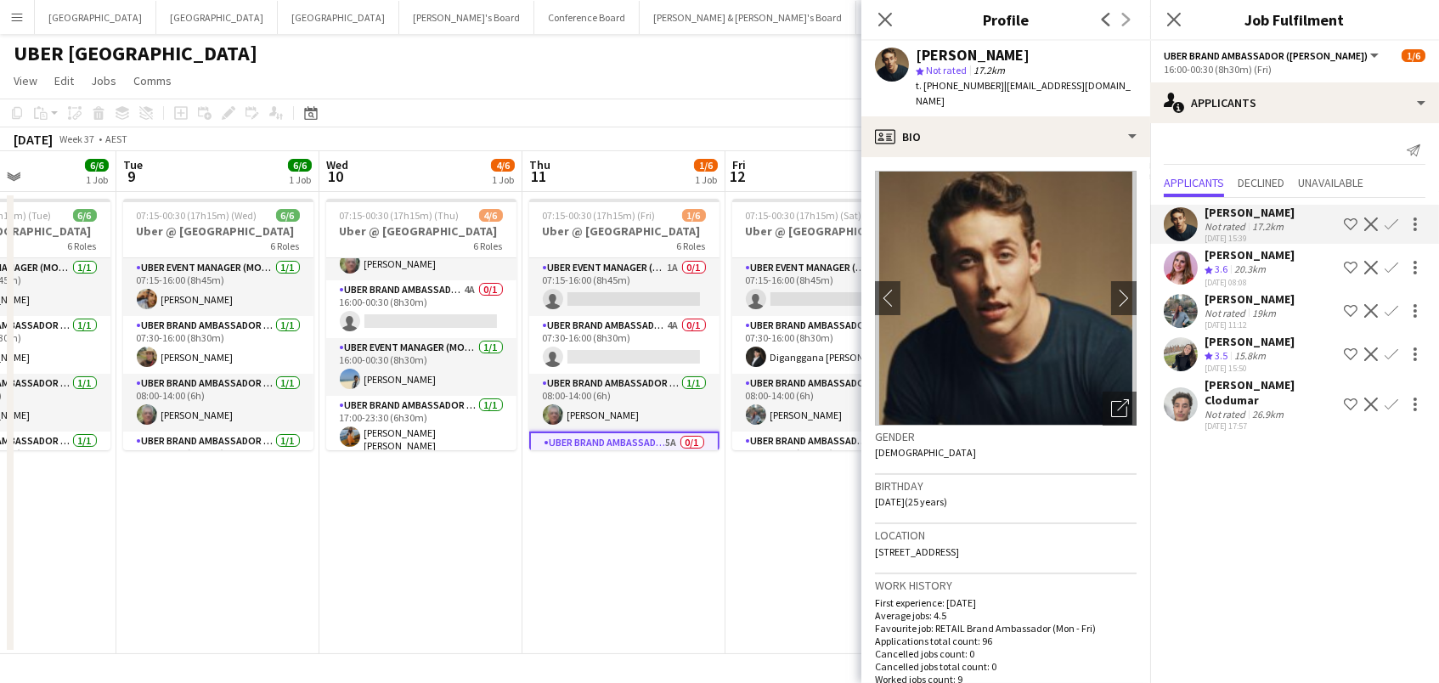
click at [1176, 268] on app-user-avatar at bounding box center [1181, 268] width 34 height 34
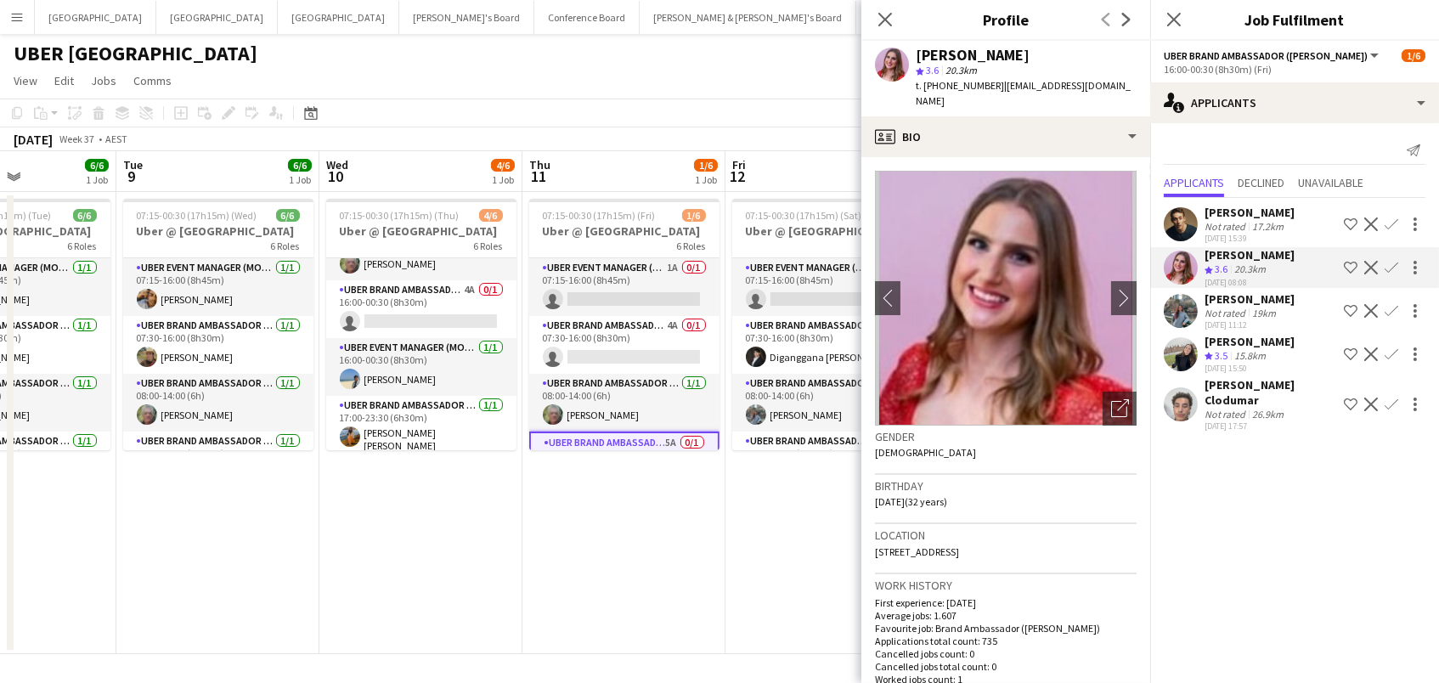
click at [1198, 324] on div "vrushali devlekar Not rated 19km 02-09-2025 11:12 Shortlist crew Decline Confirm" at bounding box center [1294, 310] width 289 height 39
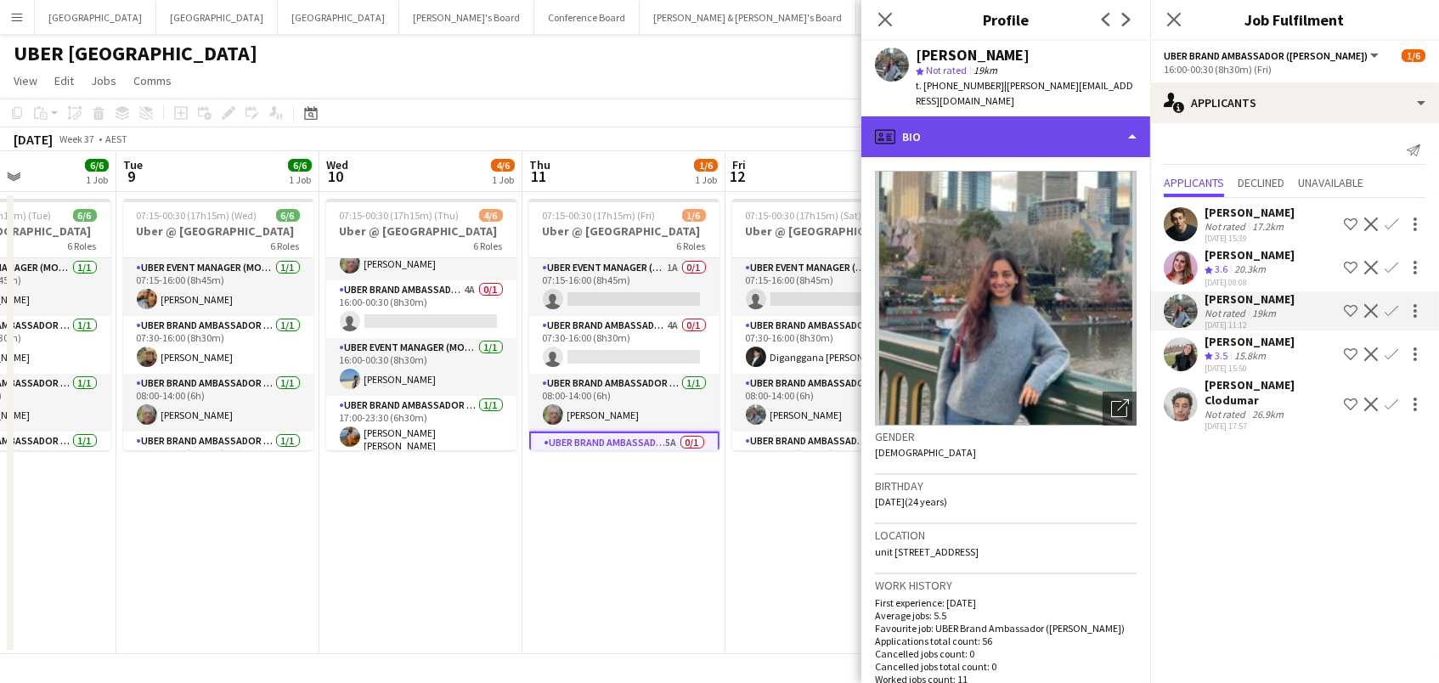
click at [923, 116] on div "profile Bio" at bounding box center [1005, 136] width 289 height 41
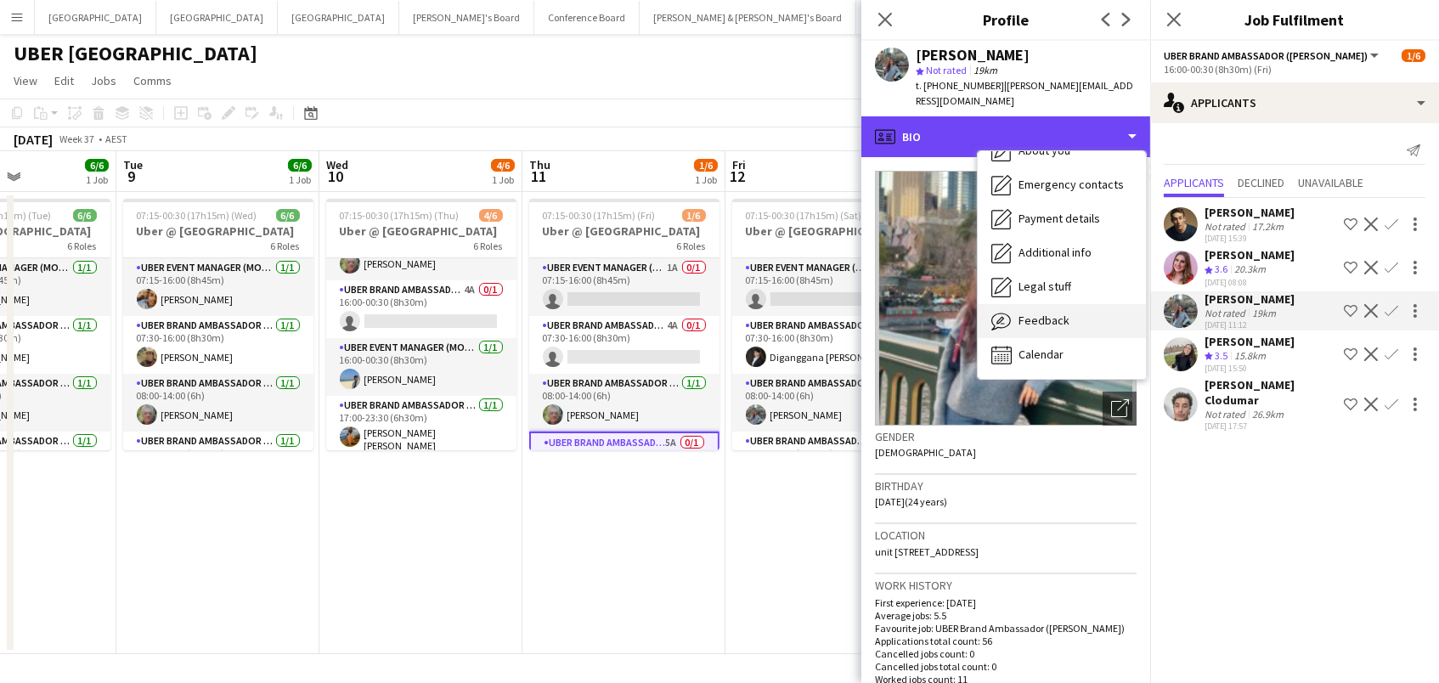
scroll to position [125, 0]
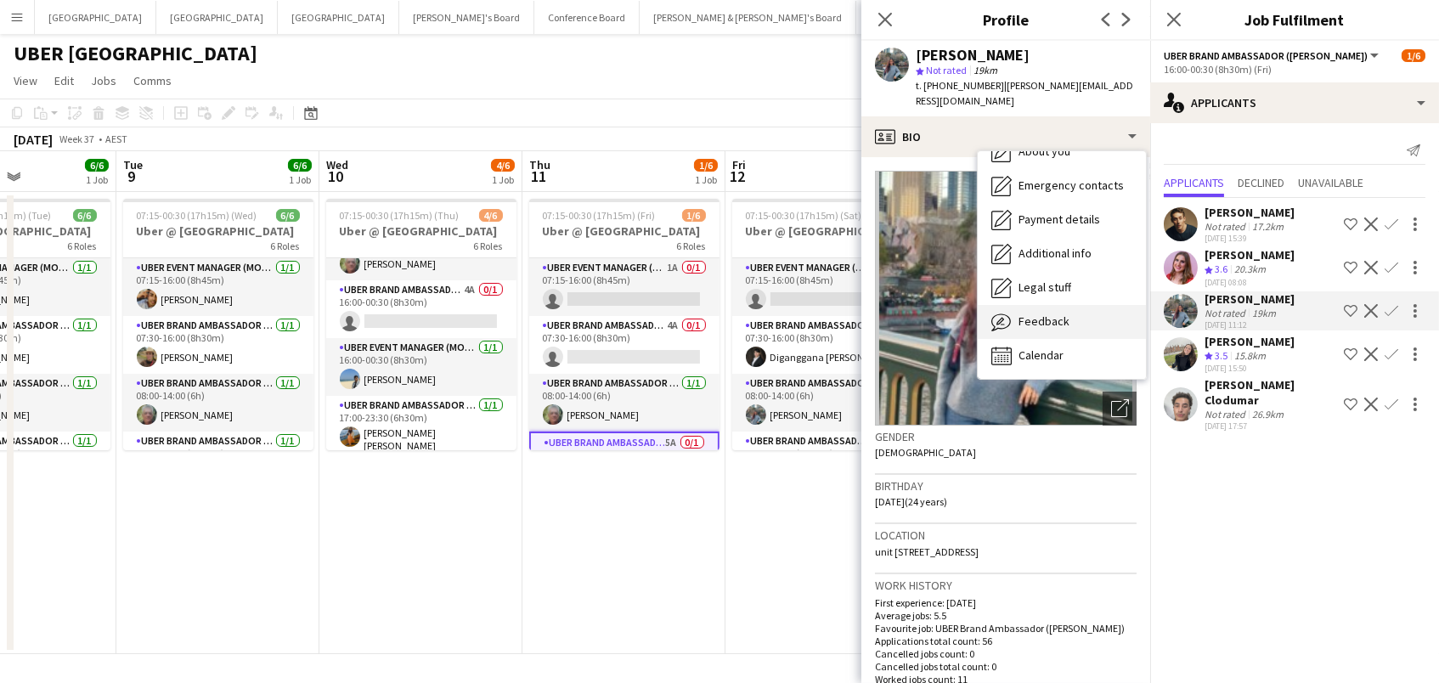
click at [1050, 313] on span "Feedback" at bounding box center [1043, 320] width 51 height 15
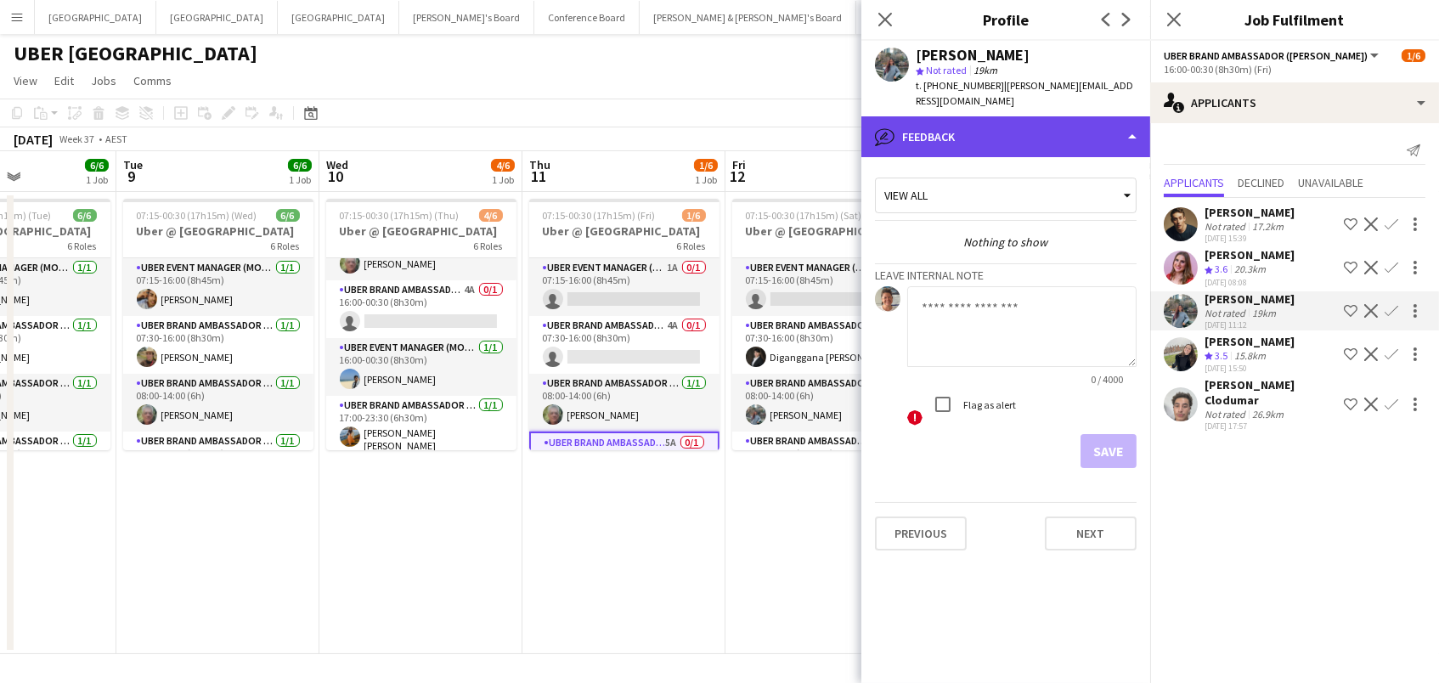
click at [978, 123] on div "bubble-pencil Feedback" at bounding box center [1005, 136] width 289 height 41
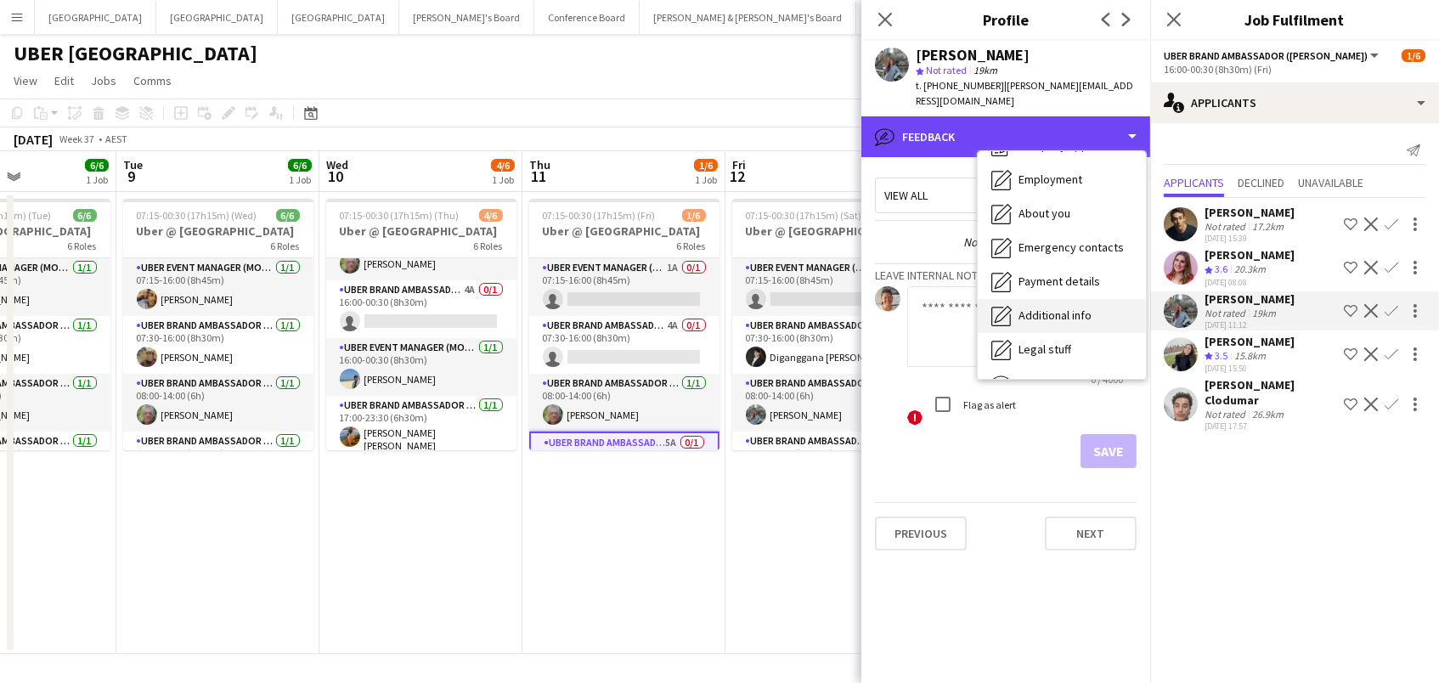
scroll to position [61, 0]
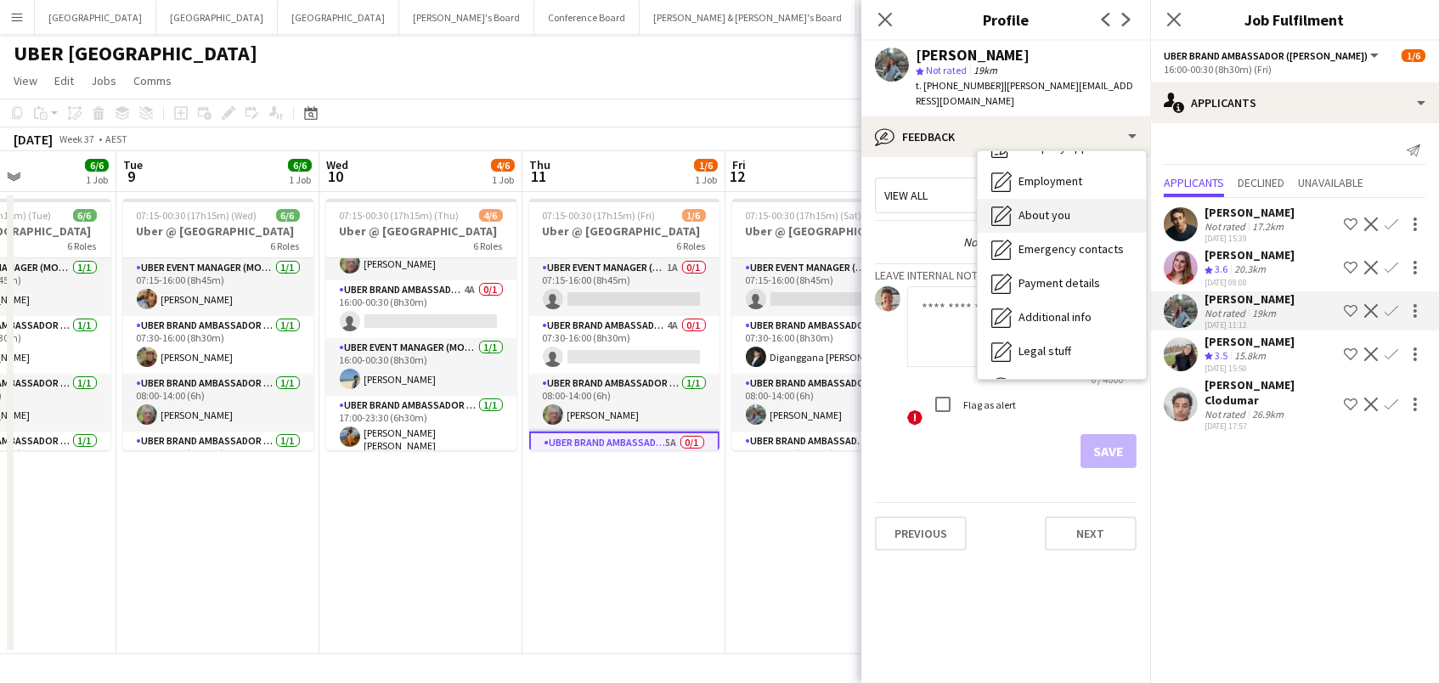
click at [1025, 207] on span "About you" at bounding box center [1044, 214] width 52 height 15
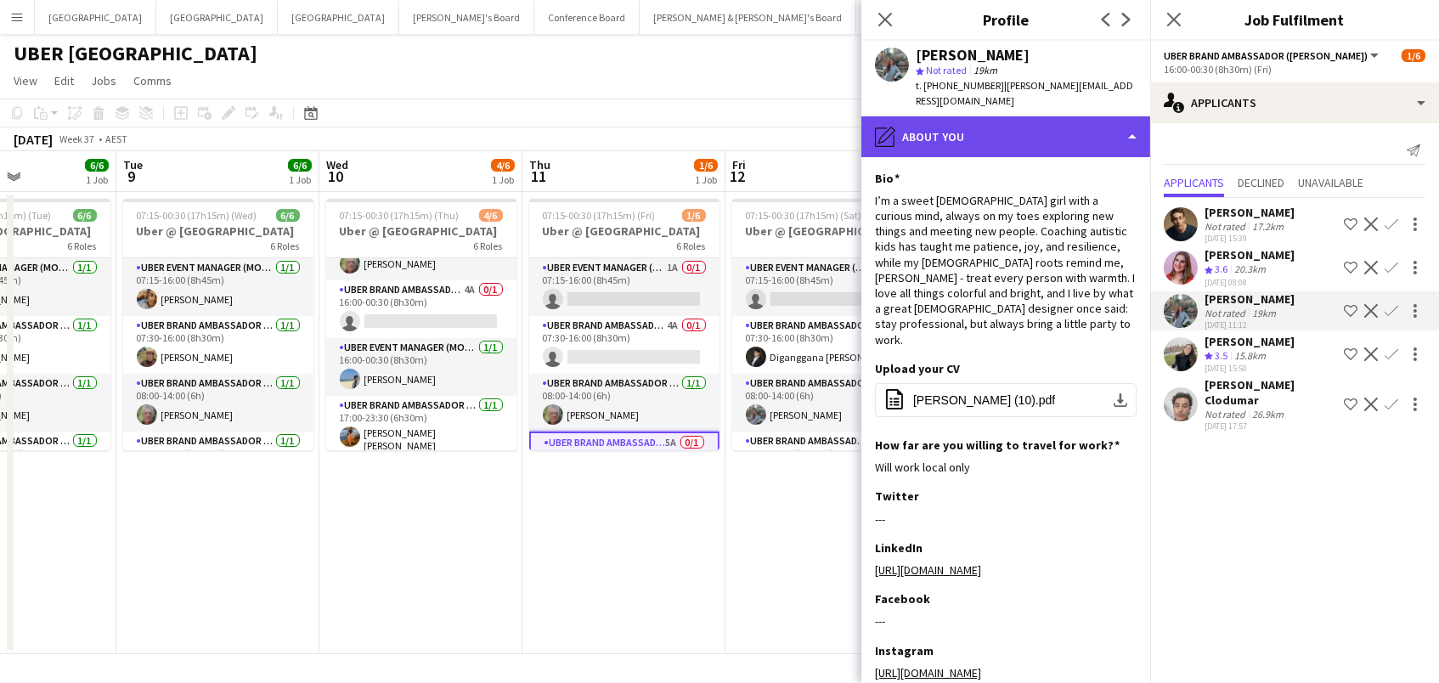
click at [958, 120] on div "pencil4 About you" at bounding box center [1005, 136] width 289 height 41
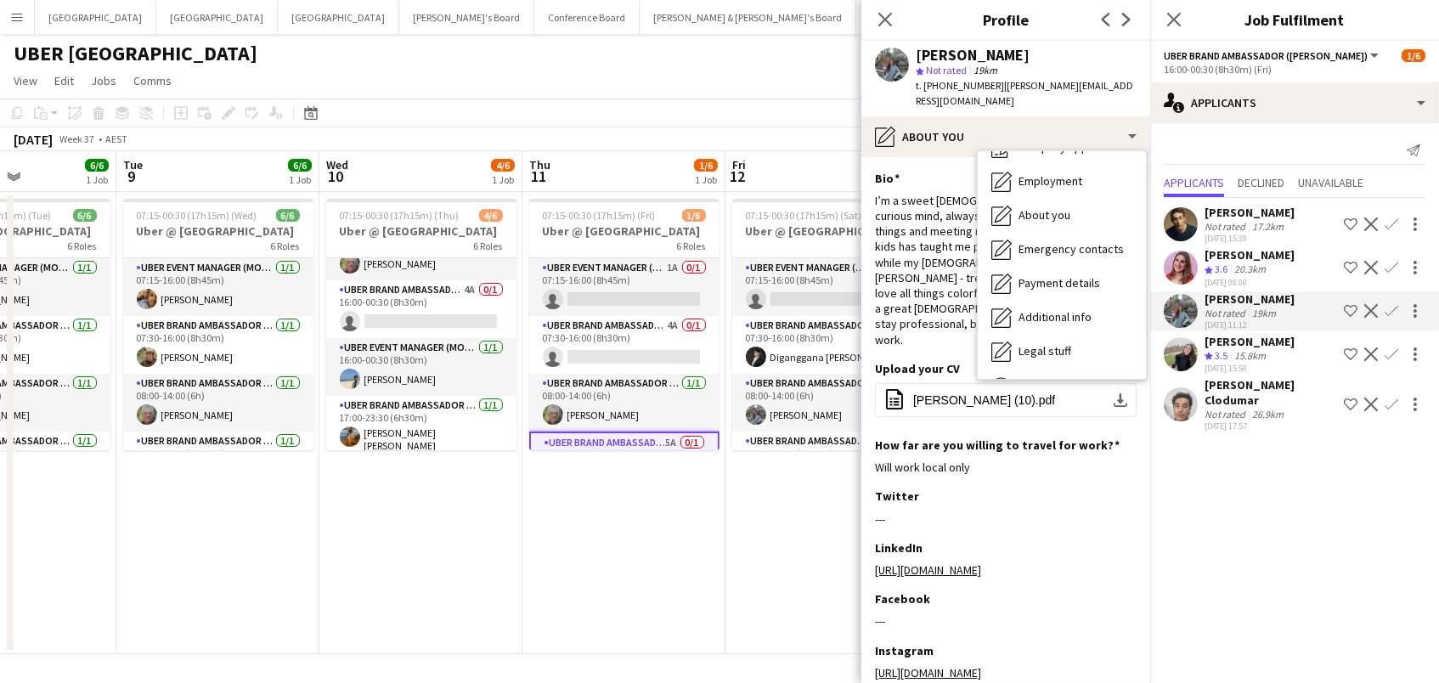
click at [1297, 352] on div "Aoife Tully Crew rating 3.5 15.8km 02-09-2025 15:50 Shortlist crew Decline Conf…" at bounding box center [1294, 354] width 289 height 41
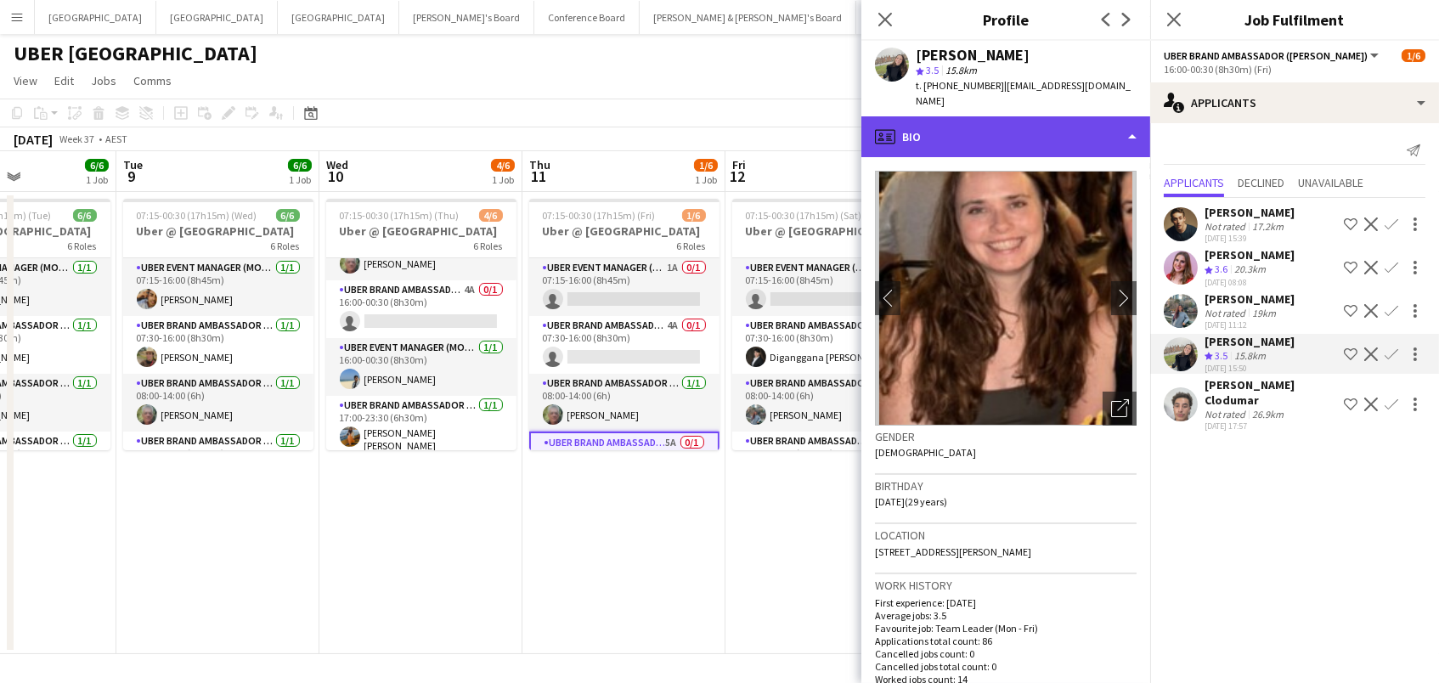
click at [1069, 127] on div "profile Bio" at bounding box center [1005, 136] width 289 height 41
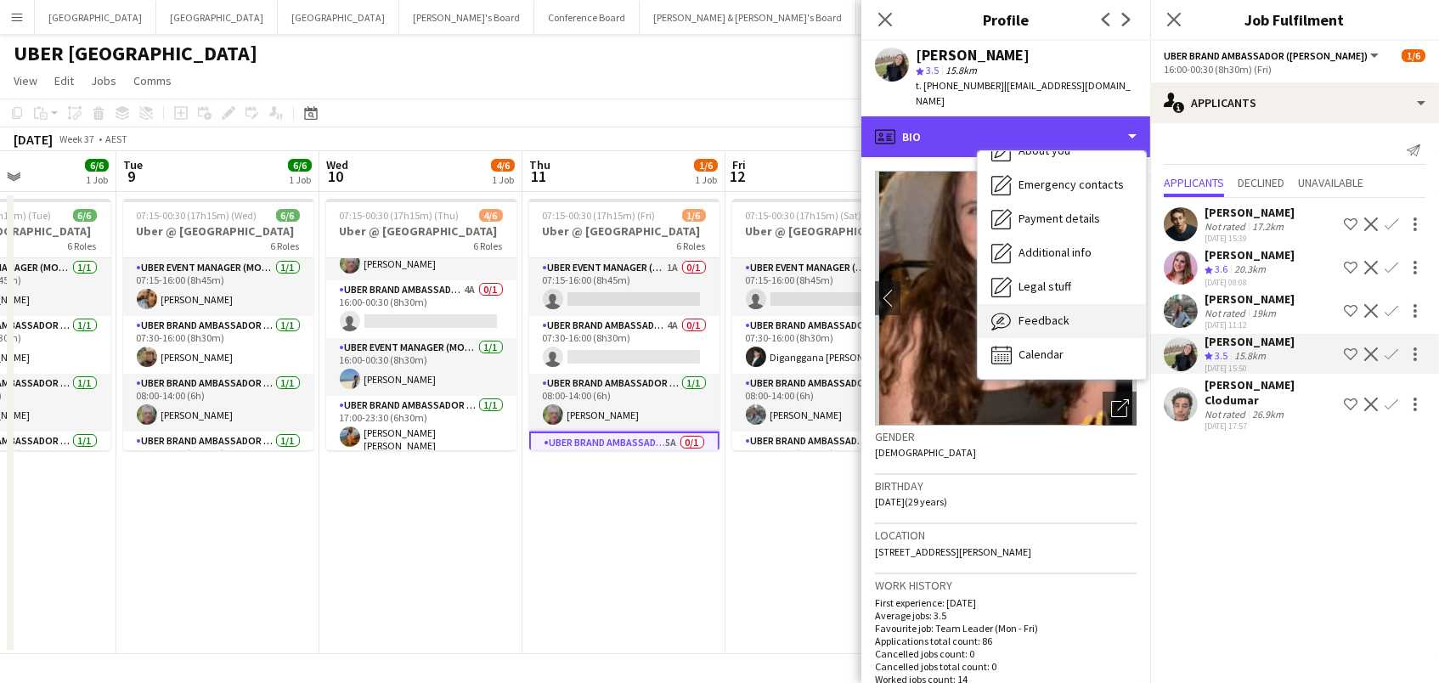
scroll to position [126, 0]
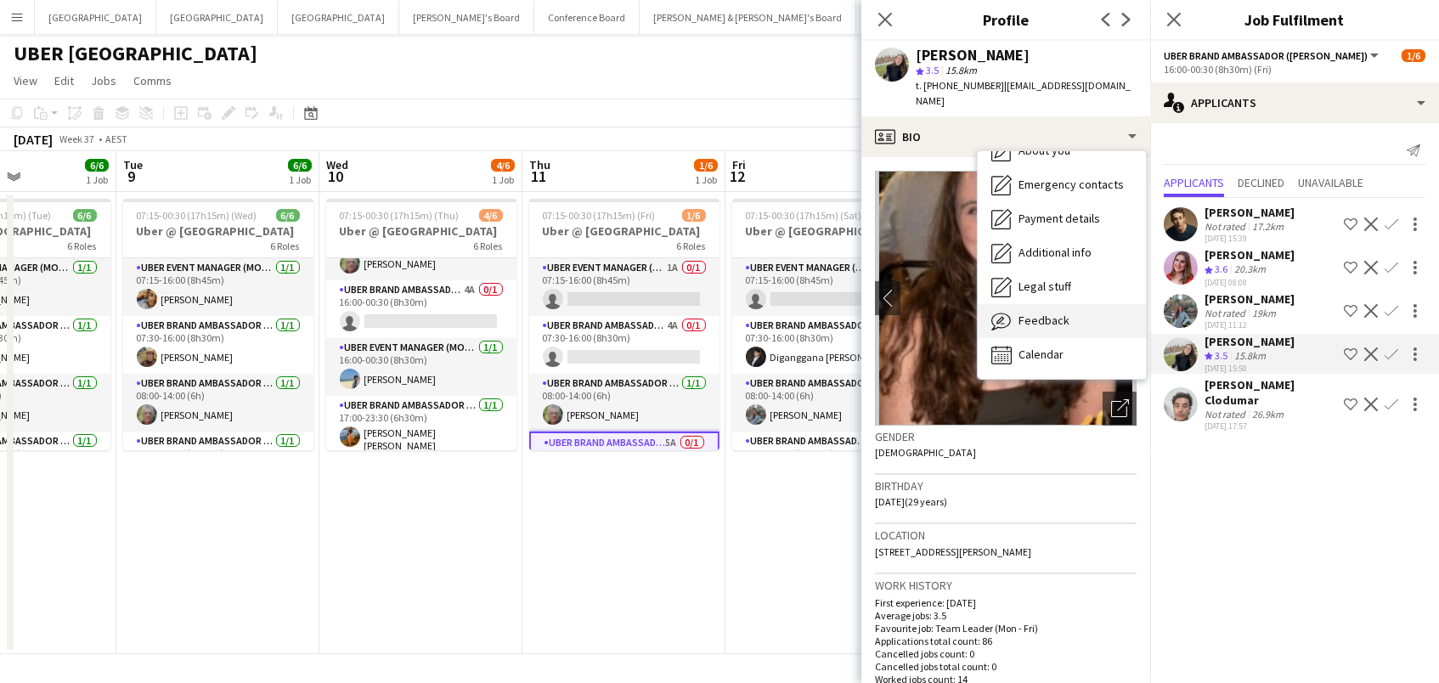
click at [1090, 304] on div "Feedback Feedback" at bounding box center [1062, 321] width 168 height 34
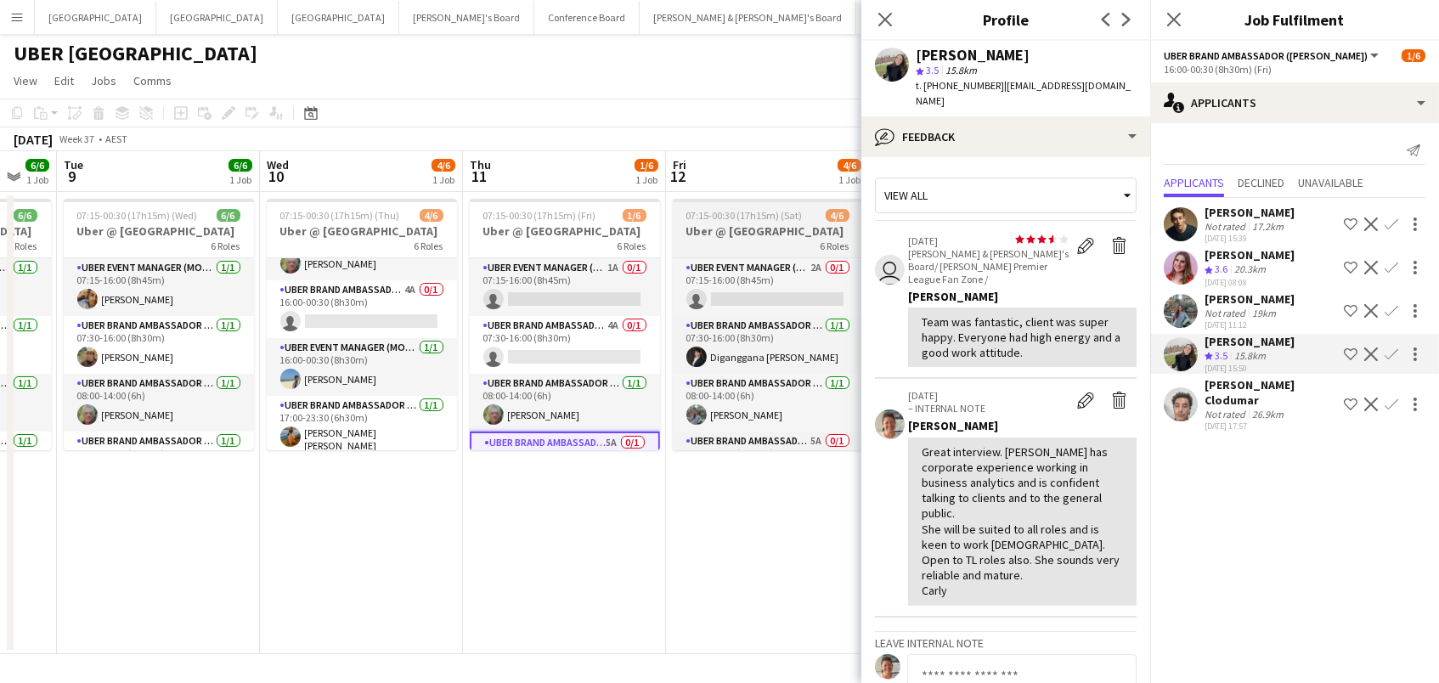
scroll to position [0, 604]
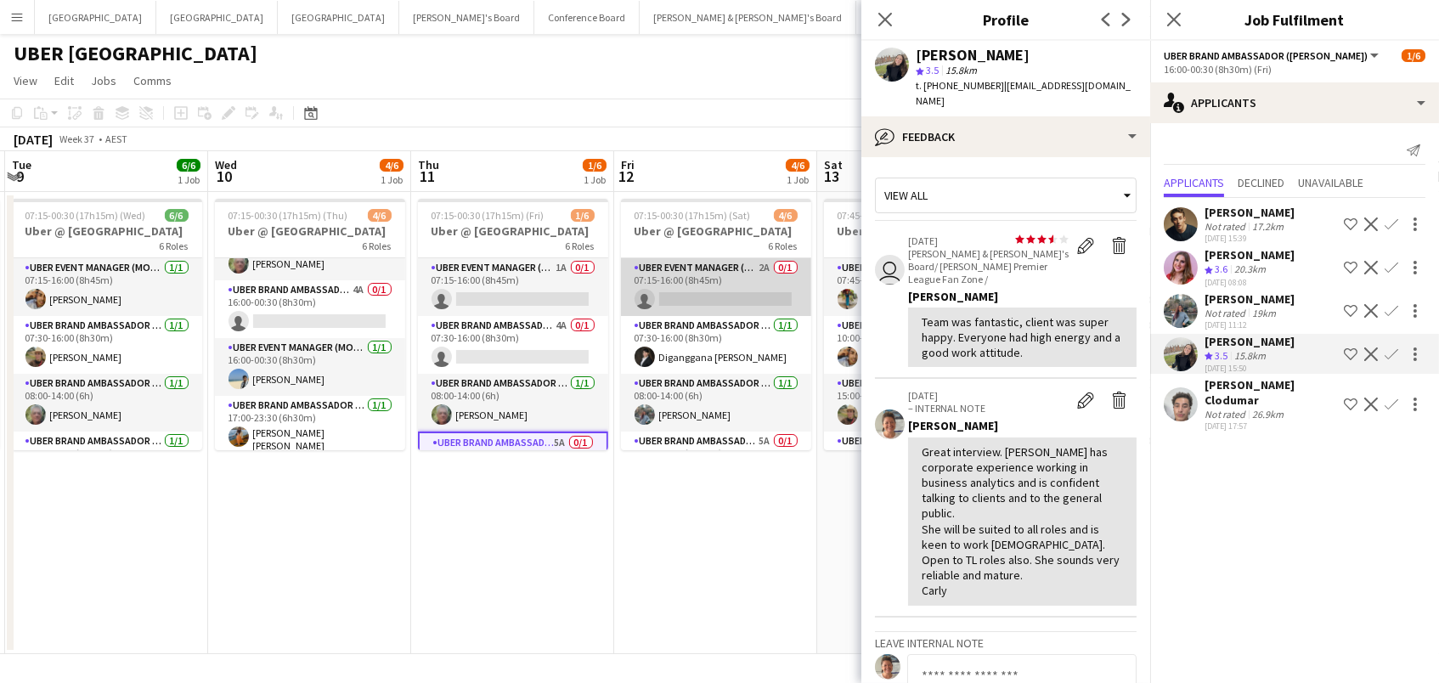
click at [711, 282] on app-card-role "UBER Event Manager (Mon - Fri) 2A 0/1 07:15-16:00 (8h45m) single-neutral-actions" at bounding box center [716, 287] width 190 height 58
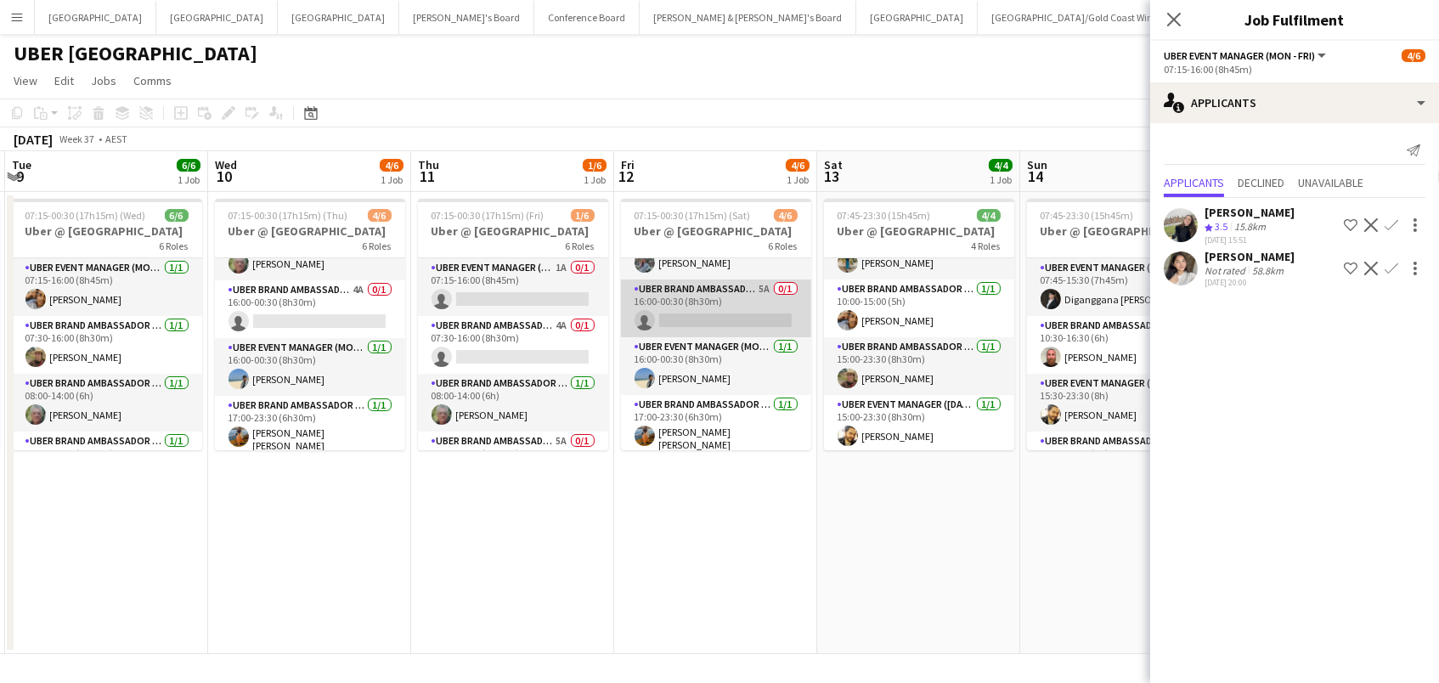
scroll to position [155, 0]
click at [714, 309] on app-card-role "UBER Brand Ambassador (Mon - Fri) 5A 0/1 16:00-00:30 (8h30m) single-neutral-act…" at bounding box center [716, 309] width 190 height 58
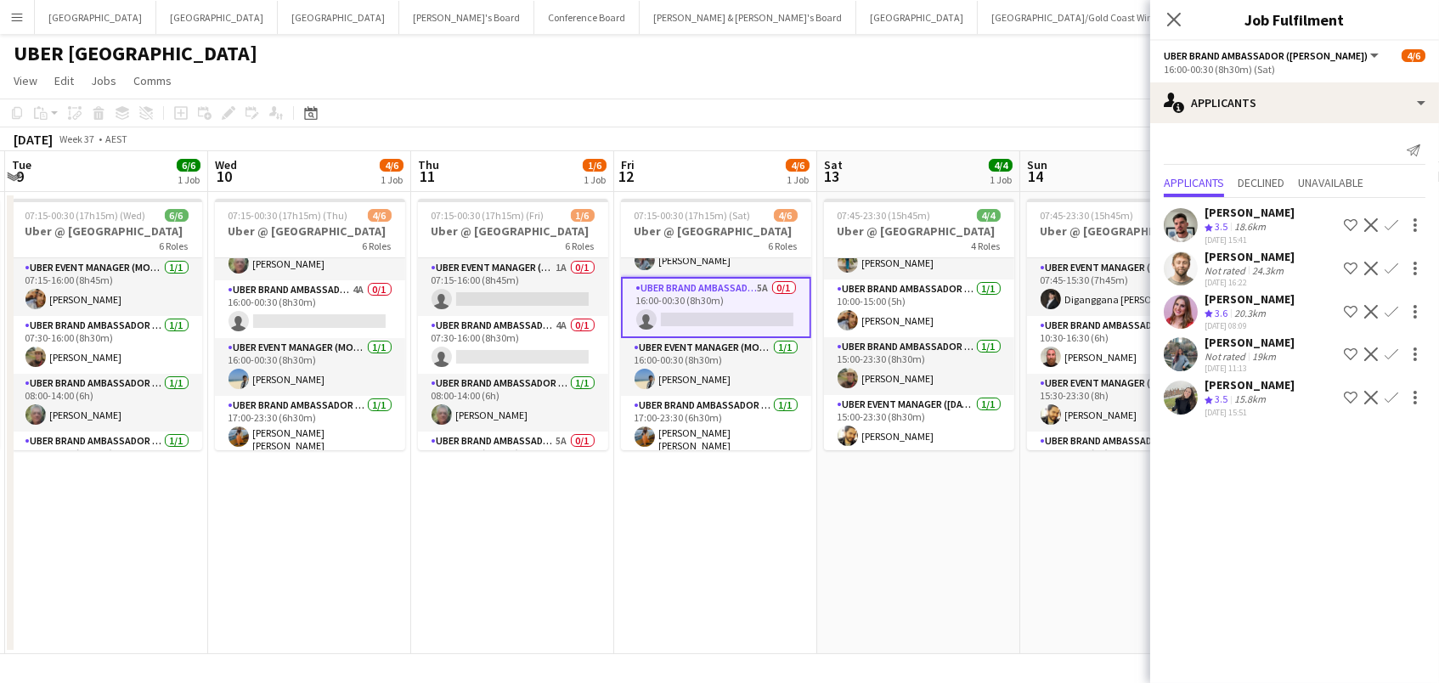
click at [1226, 407] on div "02-09-2025 15:51" at bounding box center [1249, 412] width 90 height 11
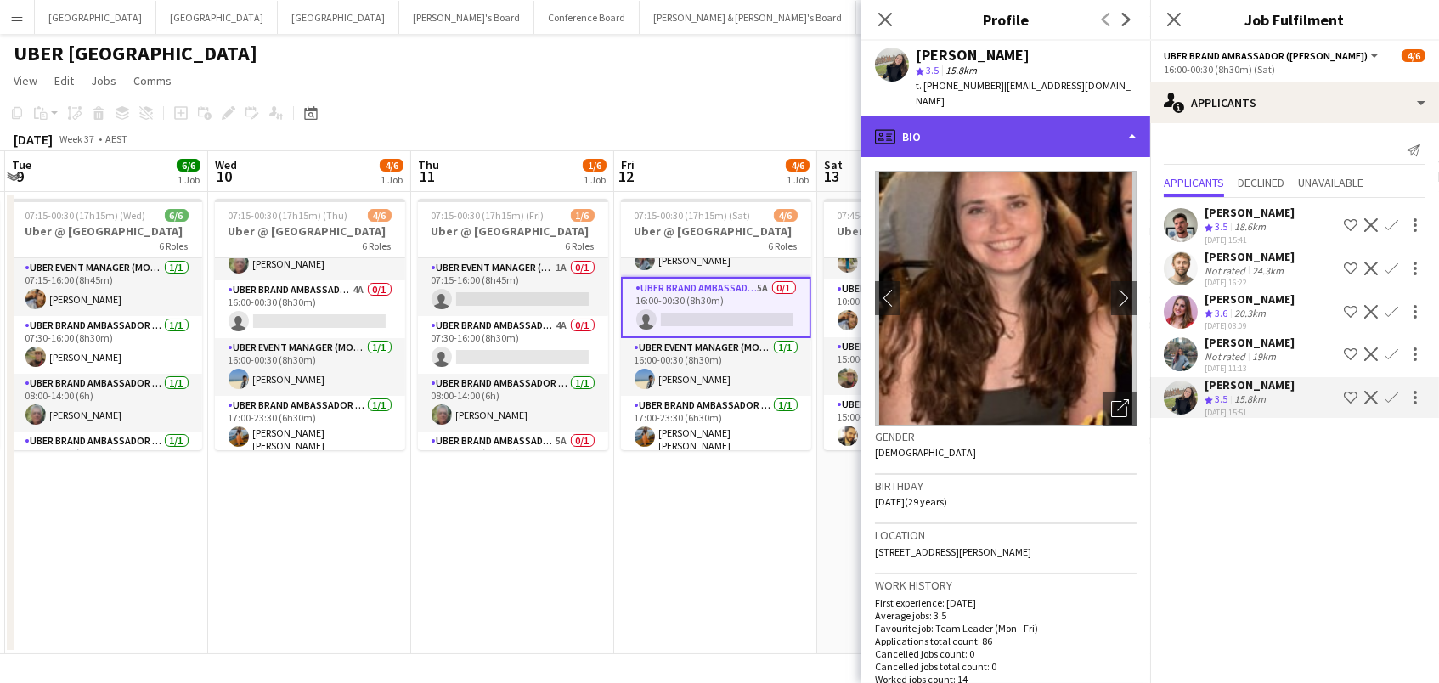
click at [1008, 127] on div "profile Bio" at bounding box center [1005, 136] width 289 height 41
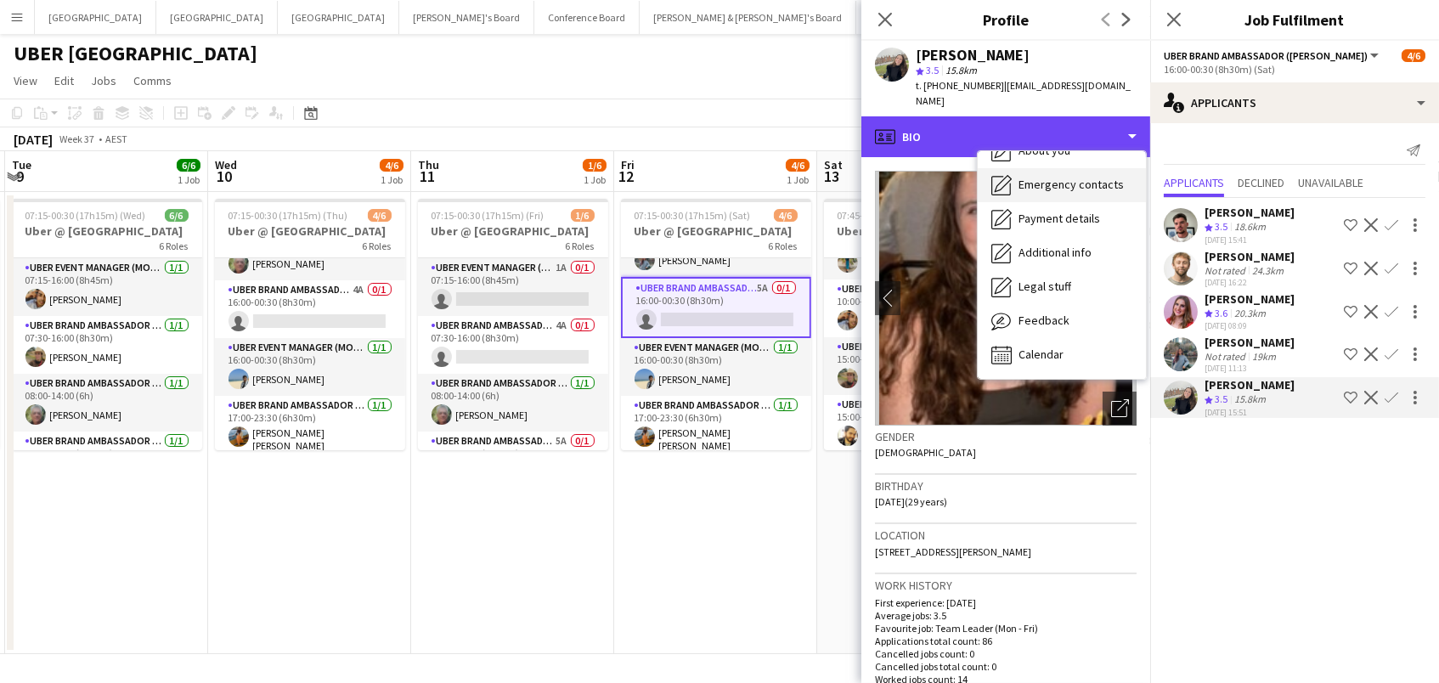
scroll to position [125, 0]
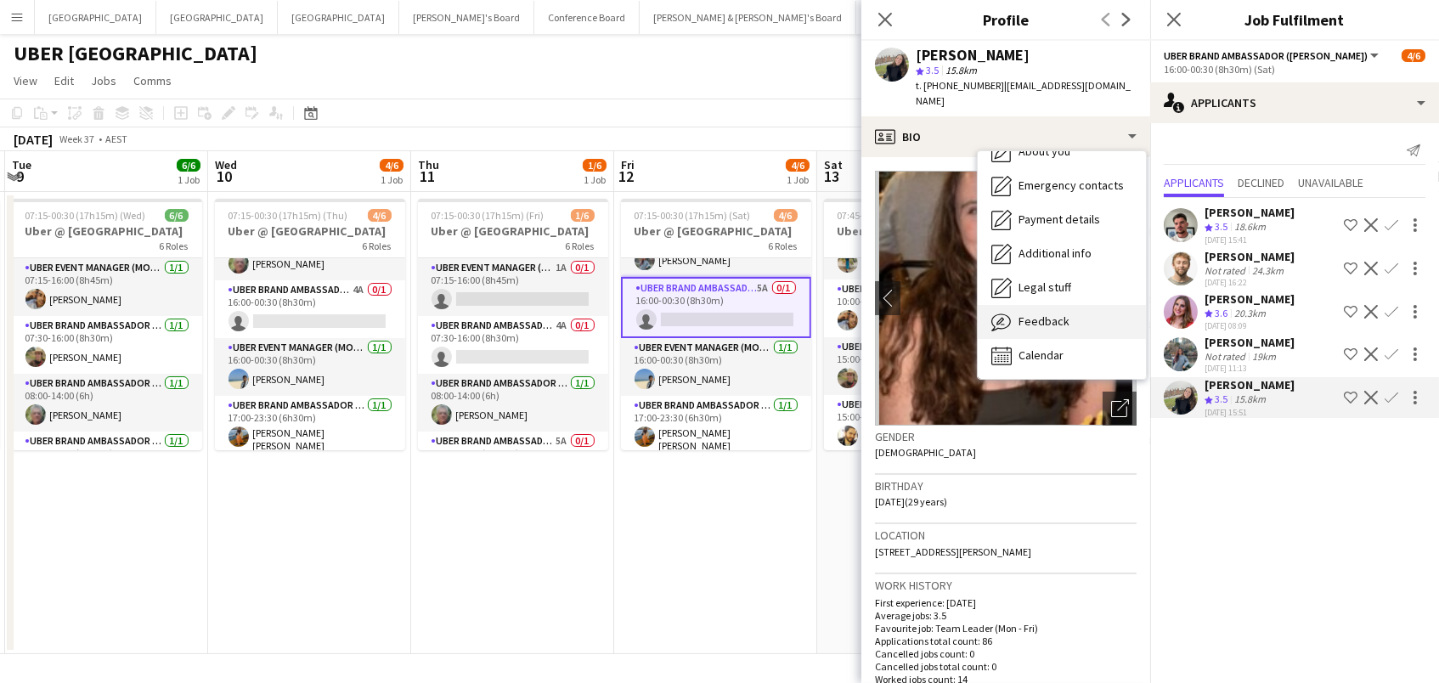
click at [1045, 313] on span "Feedback" at bounding box center [1043, 320] width 51 height 15
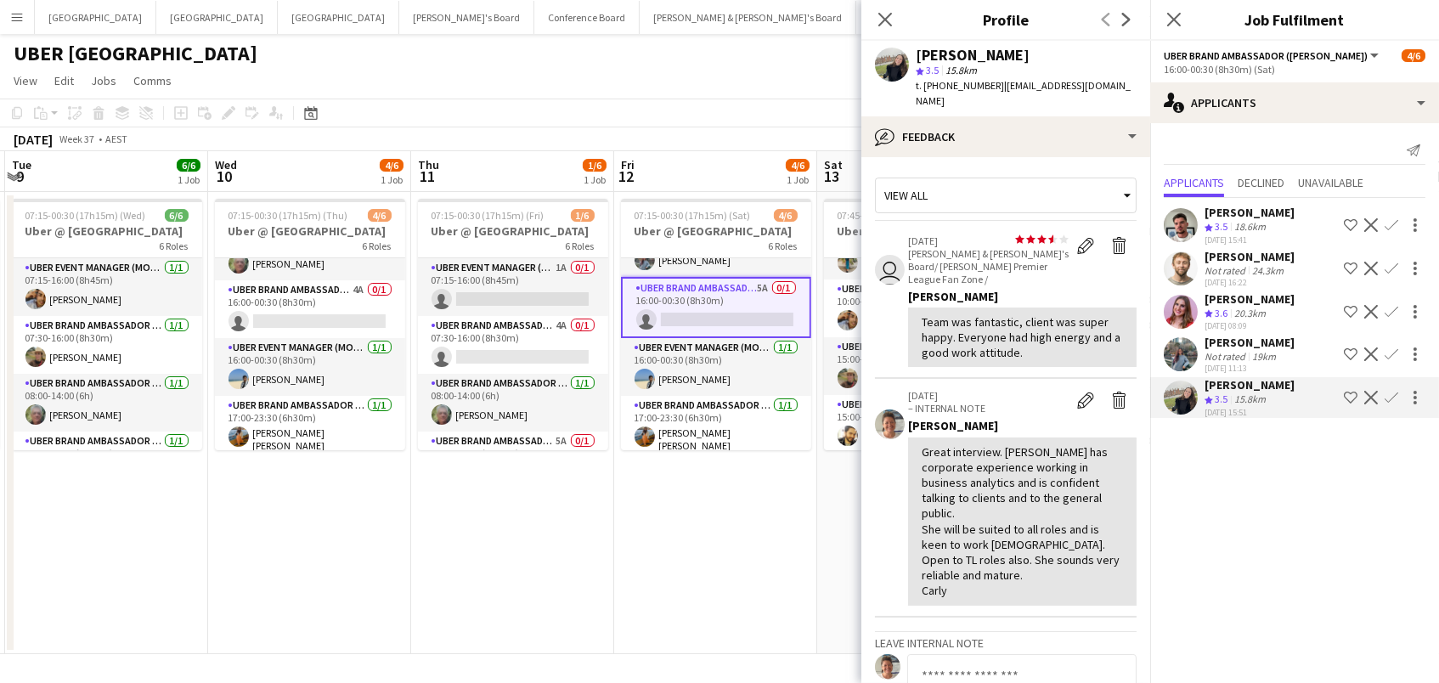
click at [1208, 251] on div "Michael McDonald" at bounding box center [1249, 256] width 90 height 15
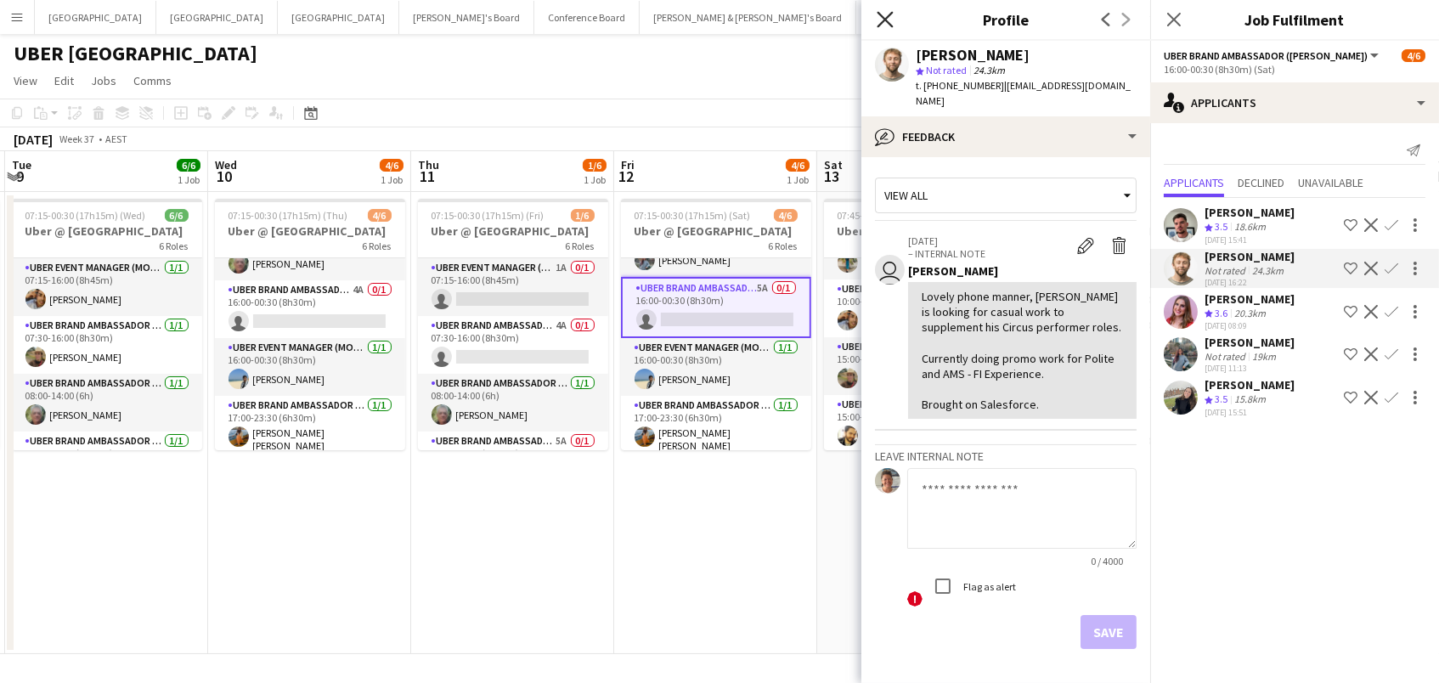
click at [884, 14] on icon "Close pop-in" at bounding box center [884, 19] width 16 height 16
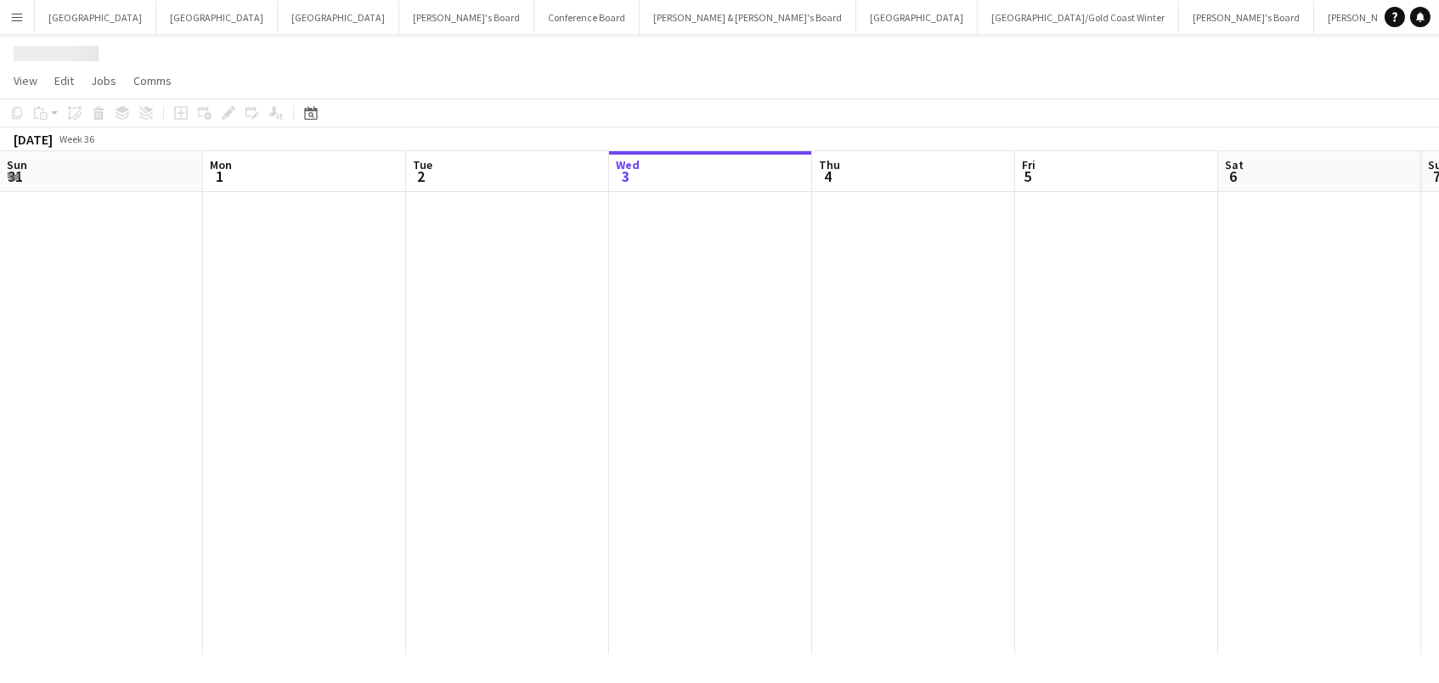
scroll to position [0, 405]
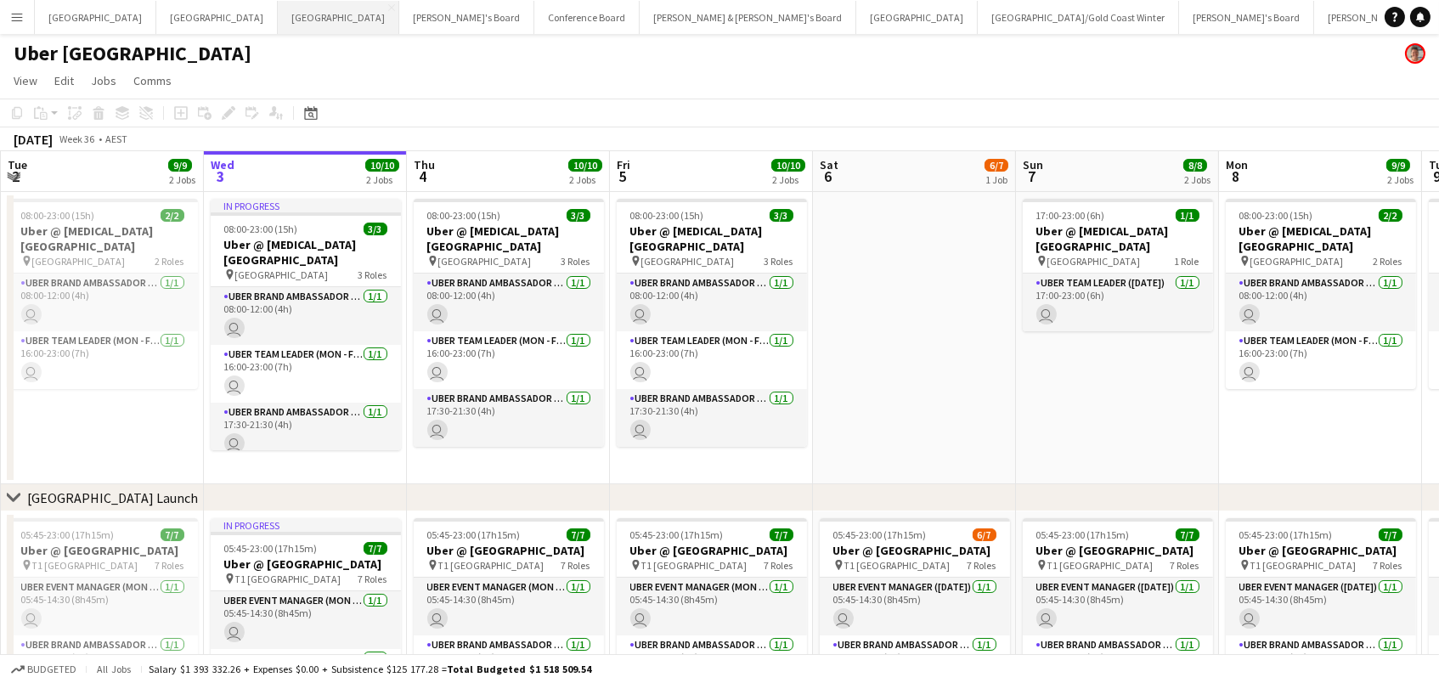
click at [278, 13] on button "Melbourne Close" at bounding box center [338, 17] width 121 height 33
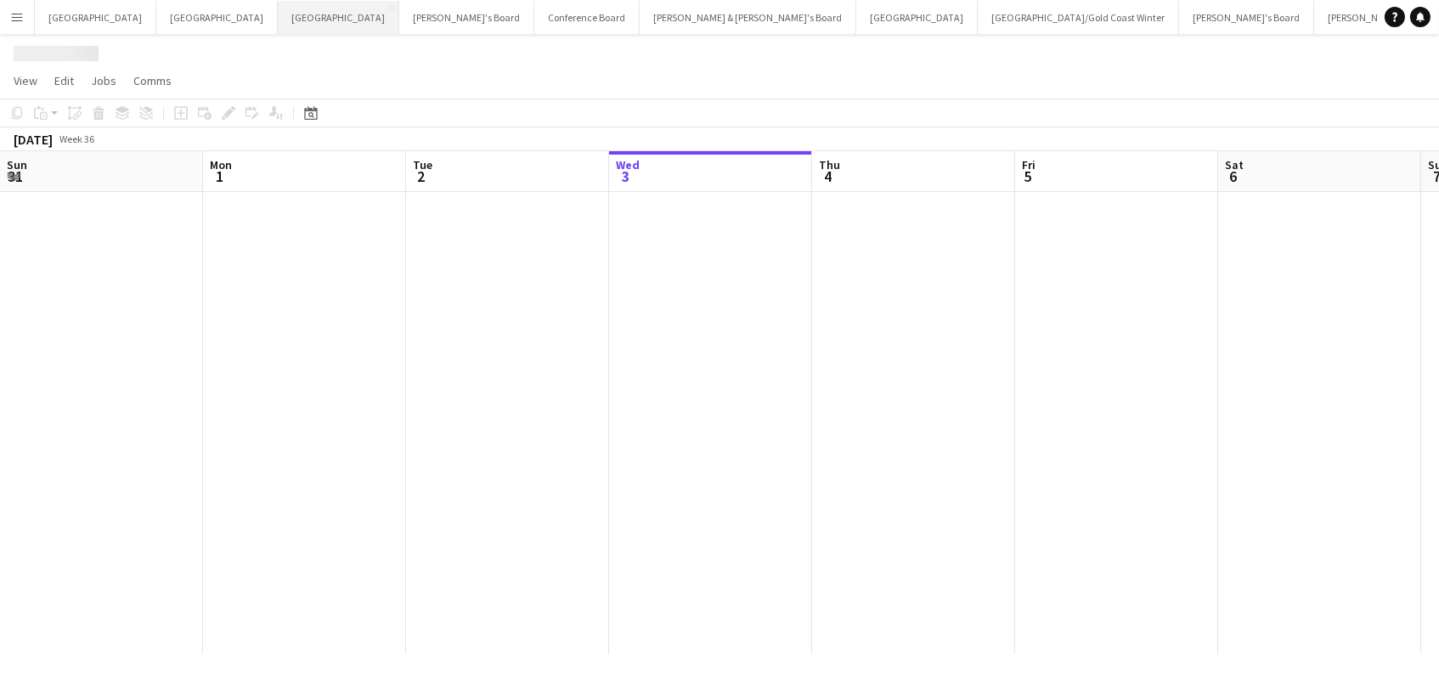
scroll to position [0, 405]
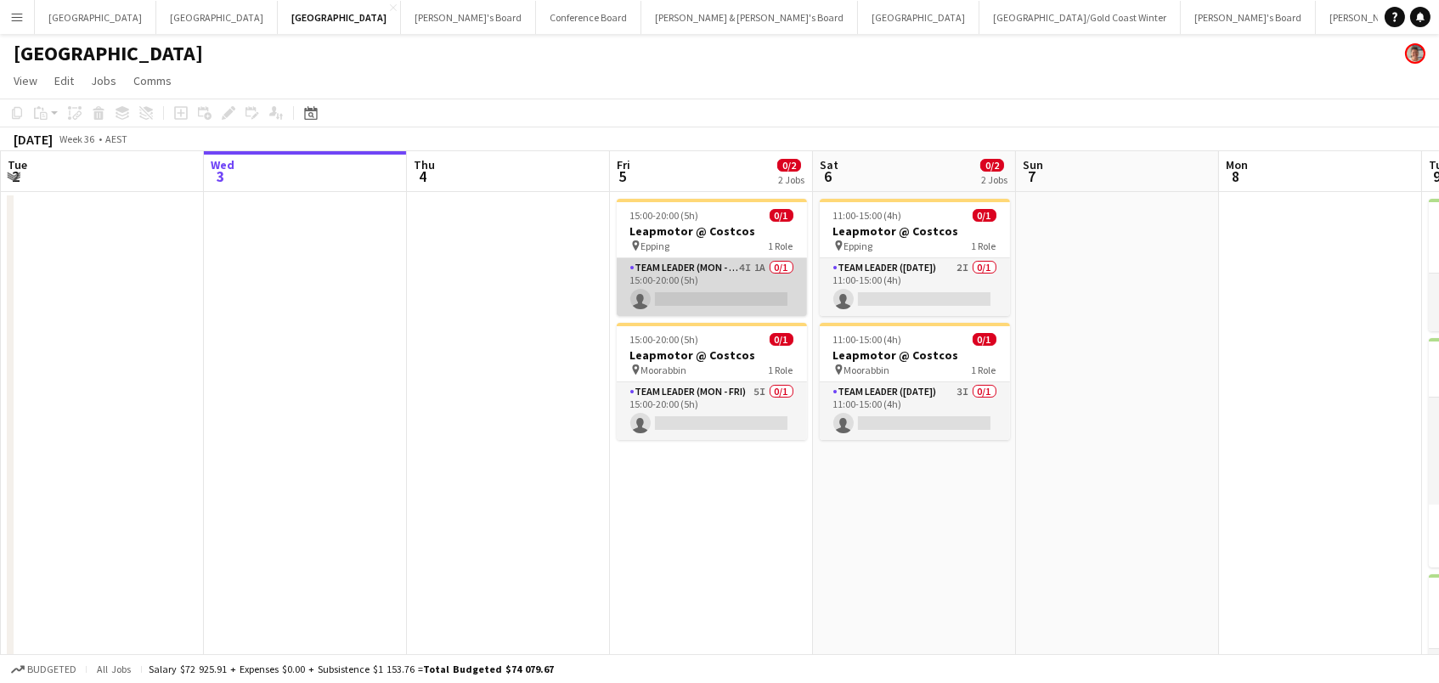
click at [747, 270] on app-card-role "Team Leader (Mon - Fri) 4I 1A 0/1 15:00-20:00 (5h) single-neutral-actions" at bounding box center [712, 287] width 190 height 58
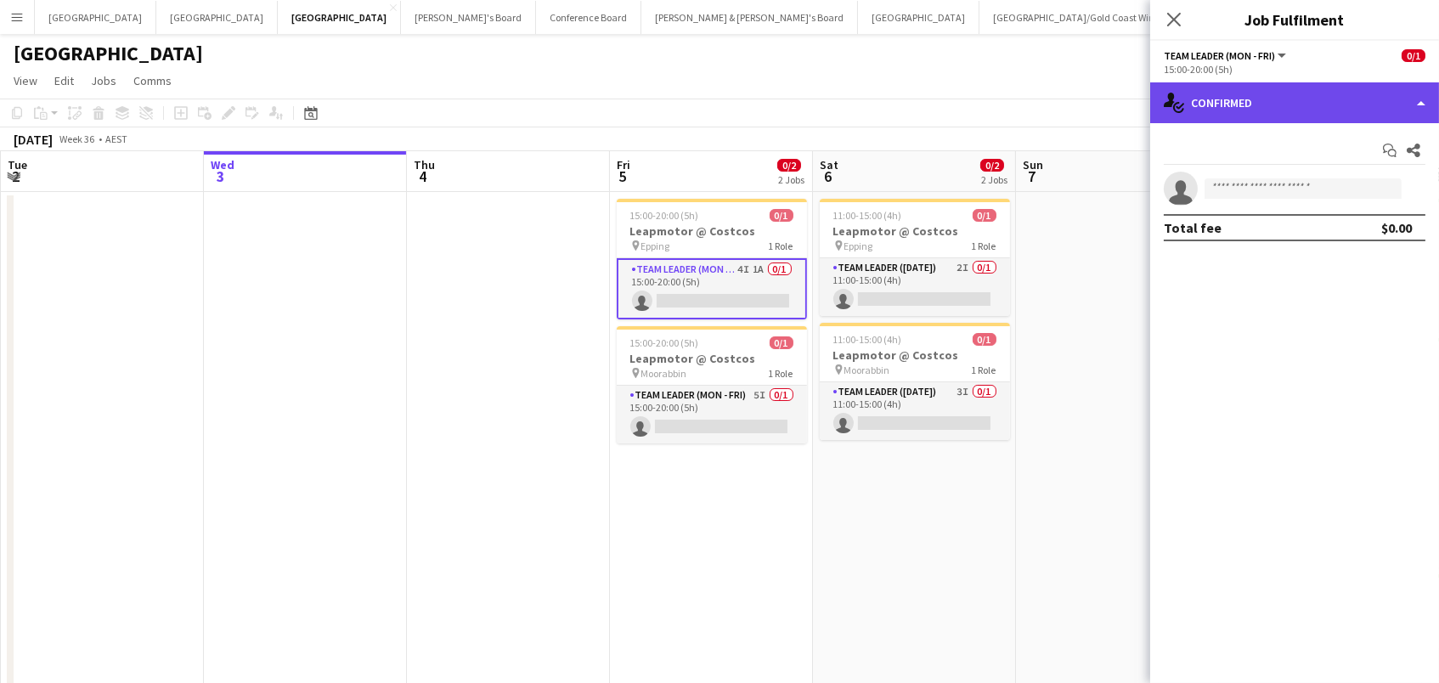
click at [1286, 106] on div "single-neutral-actions-check-2 Confirmed" at bounding box center [1294, 102] width 289 height 41
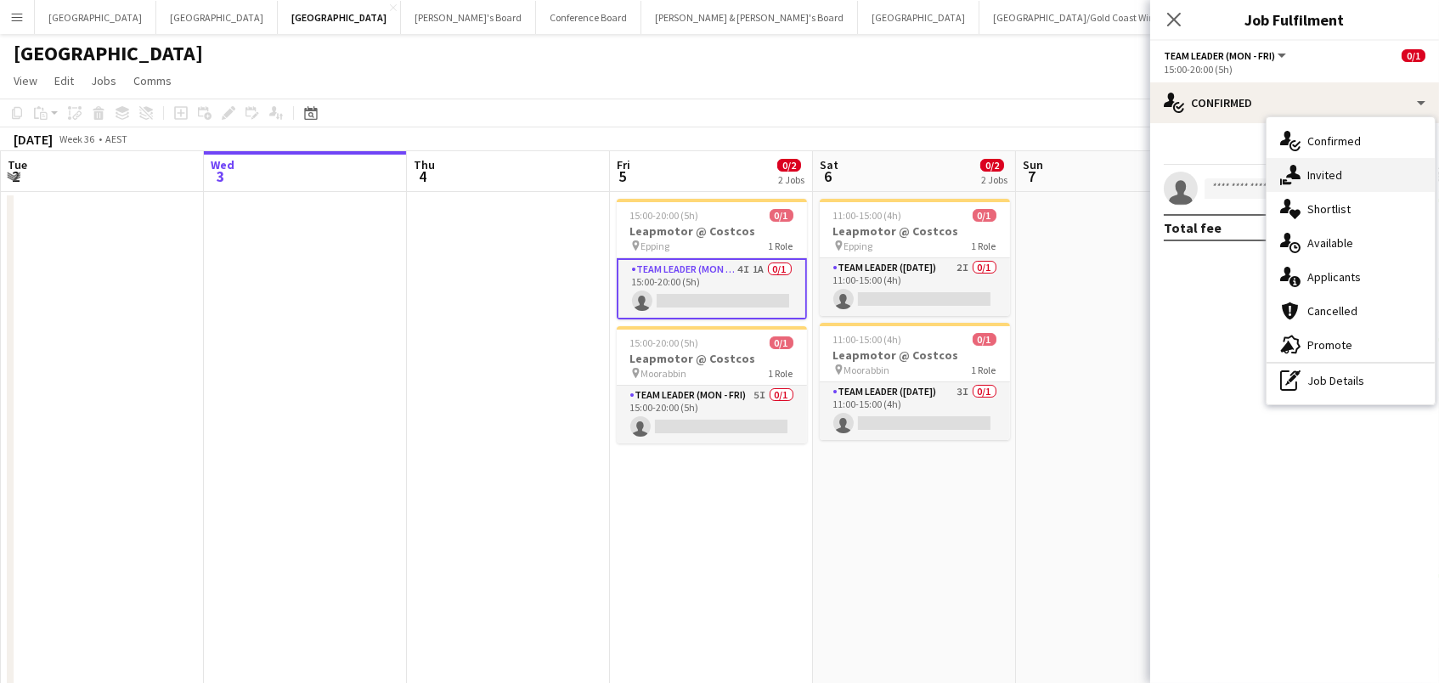
click at [1287, 178] on icon "single-neutral-actions-share-1" at bounding box center [1290, 175] width 20 height 20
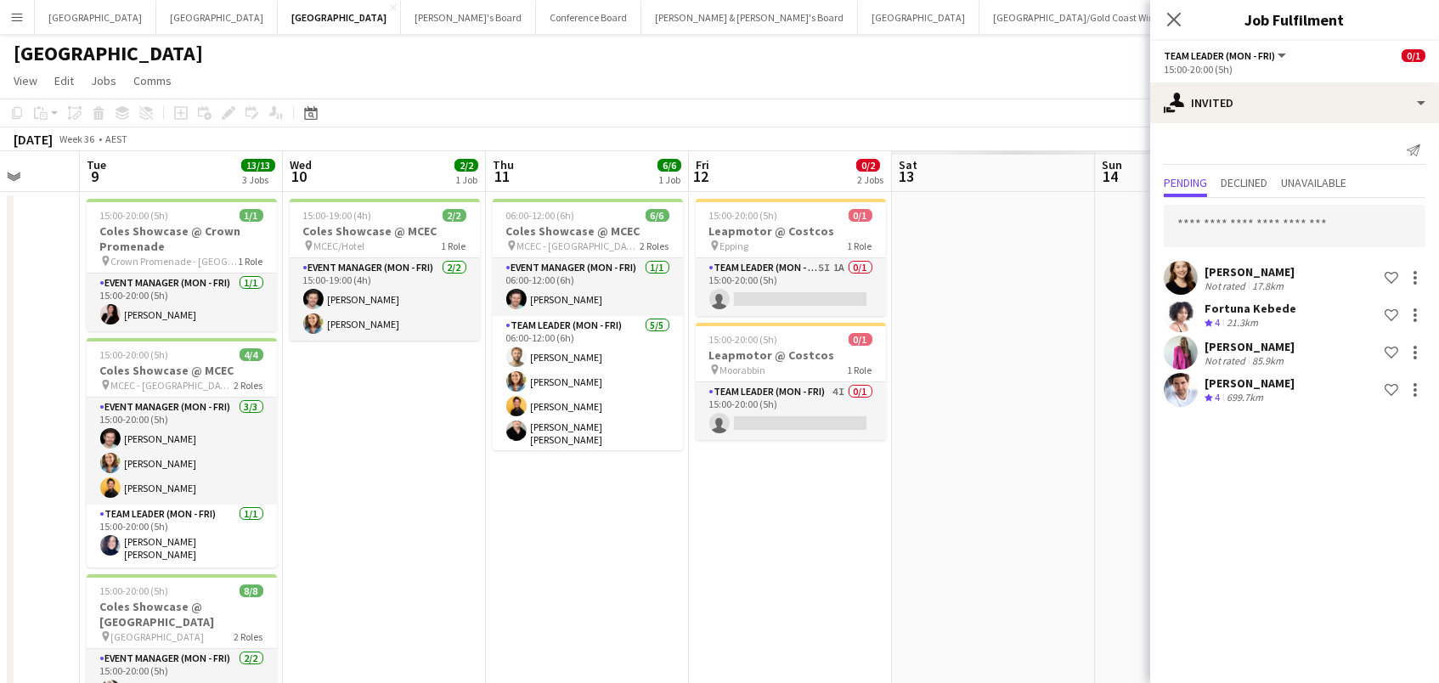
scroll to position [0, 640]
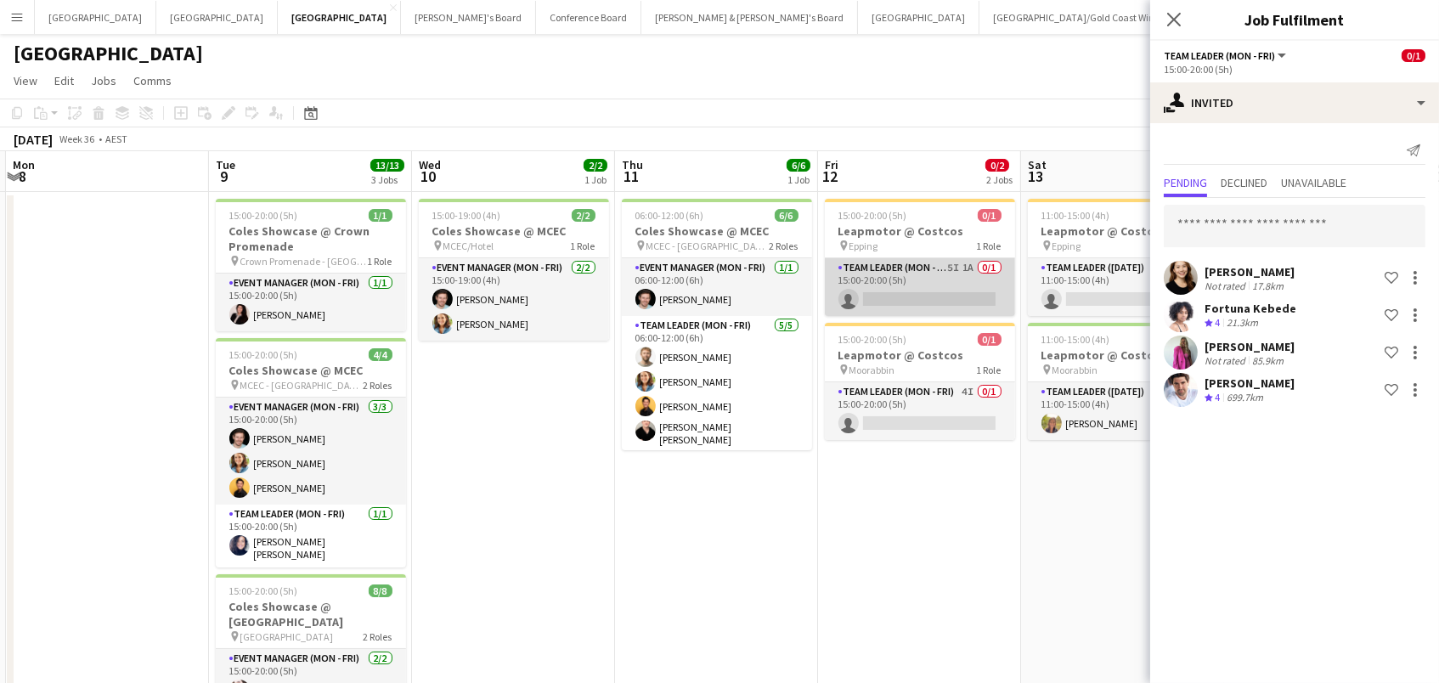
click at [927, 274] on app-card-role "Team Leader (Mon - Fri) 5I 1A 0/1 15:00-20:00 (5h) single-neutral-actions" at bounding box center [920, 287] width 190 height 58
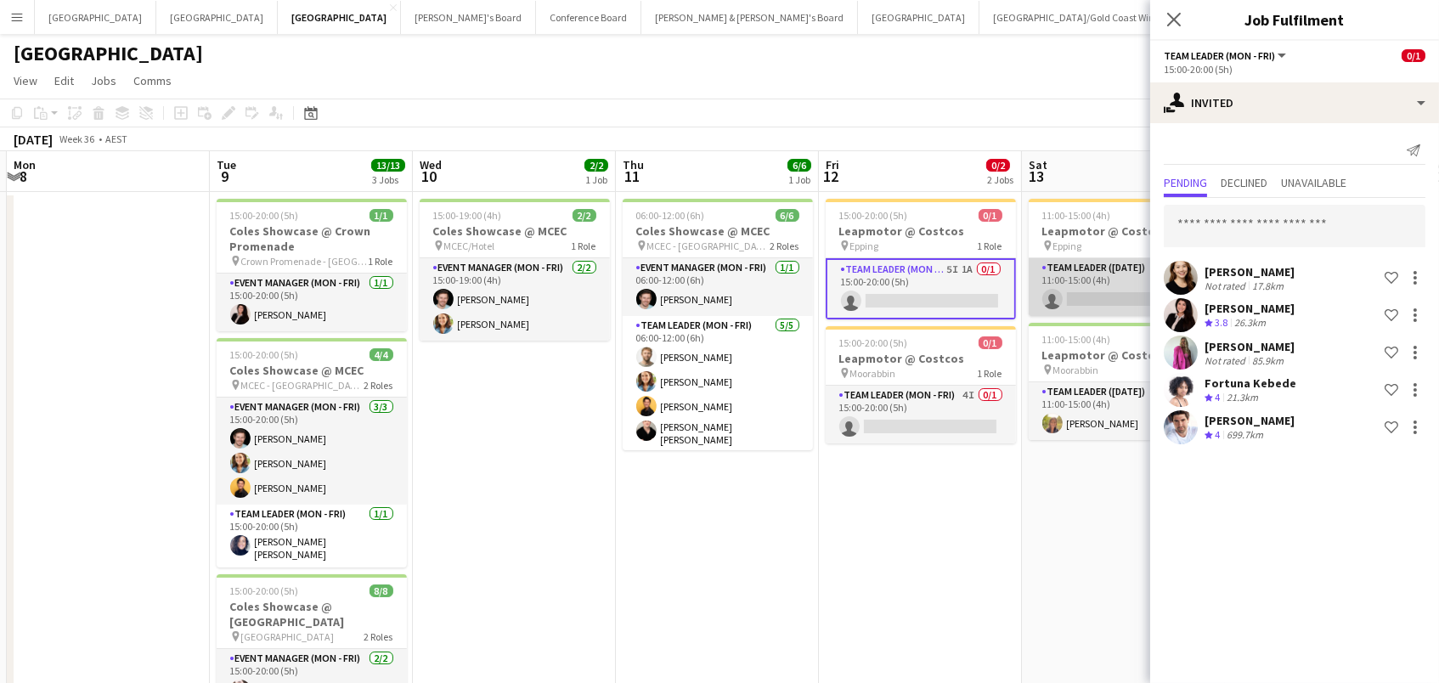
click at [1086, 268] on app-card-role "Team Leader (Saturday) 5I 0/1 11:00-15:00 (4h) single-neutral-actions" at bounding box center [1124, 287] width 190 height 58
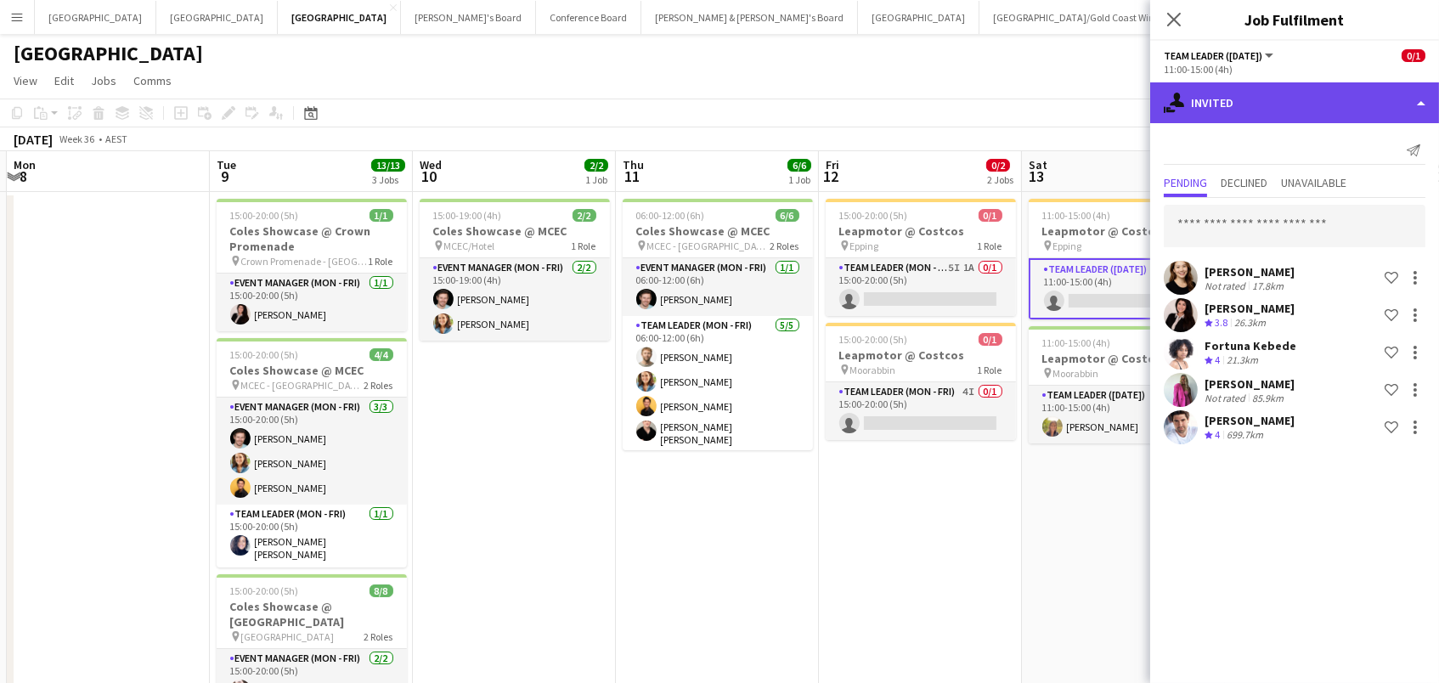
click at [1288, 93] on div "single-neutral-actions-share-1 Invited" at bounding box center [1294, 102] width 289 height 41
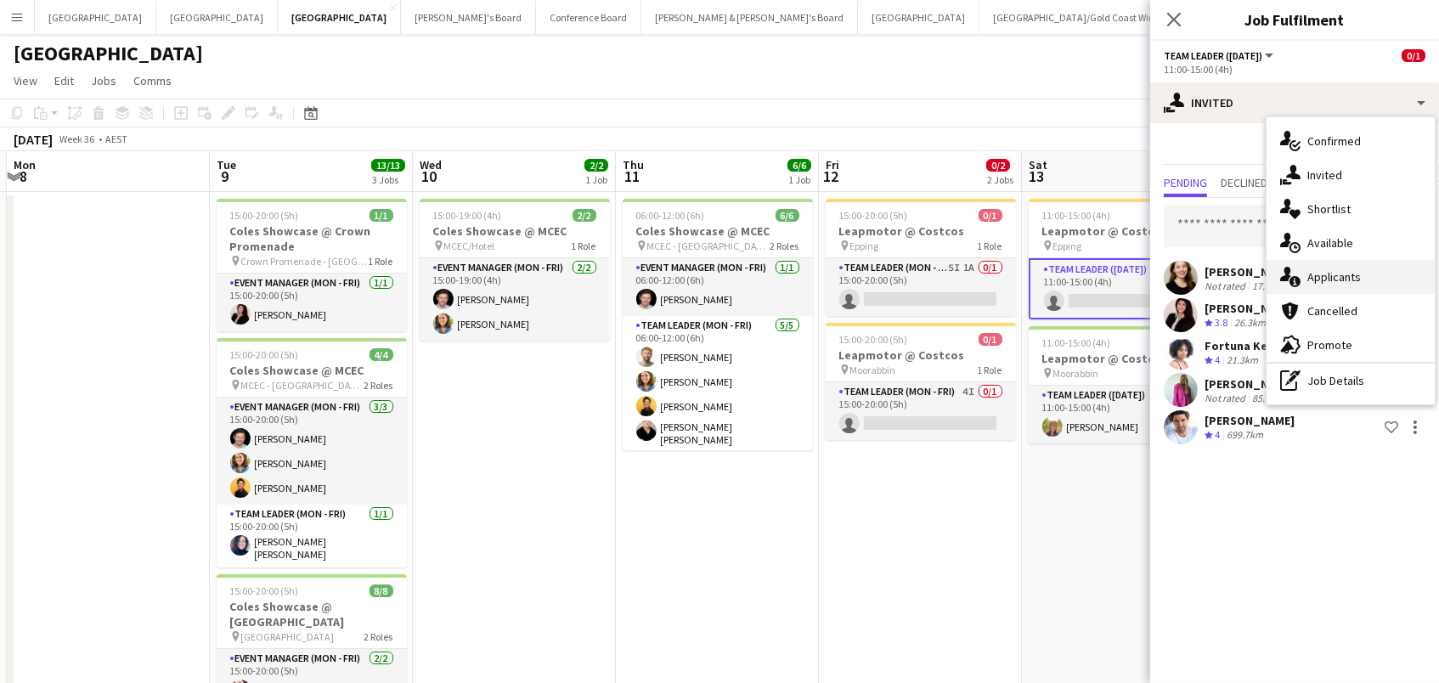
click at [1324, 275] on span "Applicants" at bounding box center [1334, 276] width 54 height 15
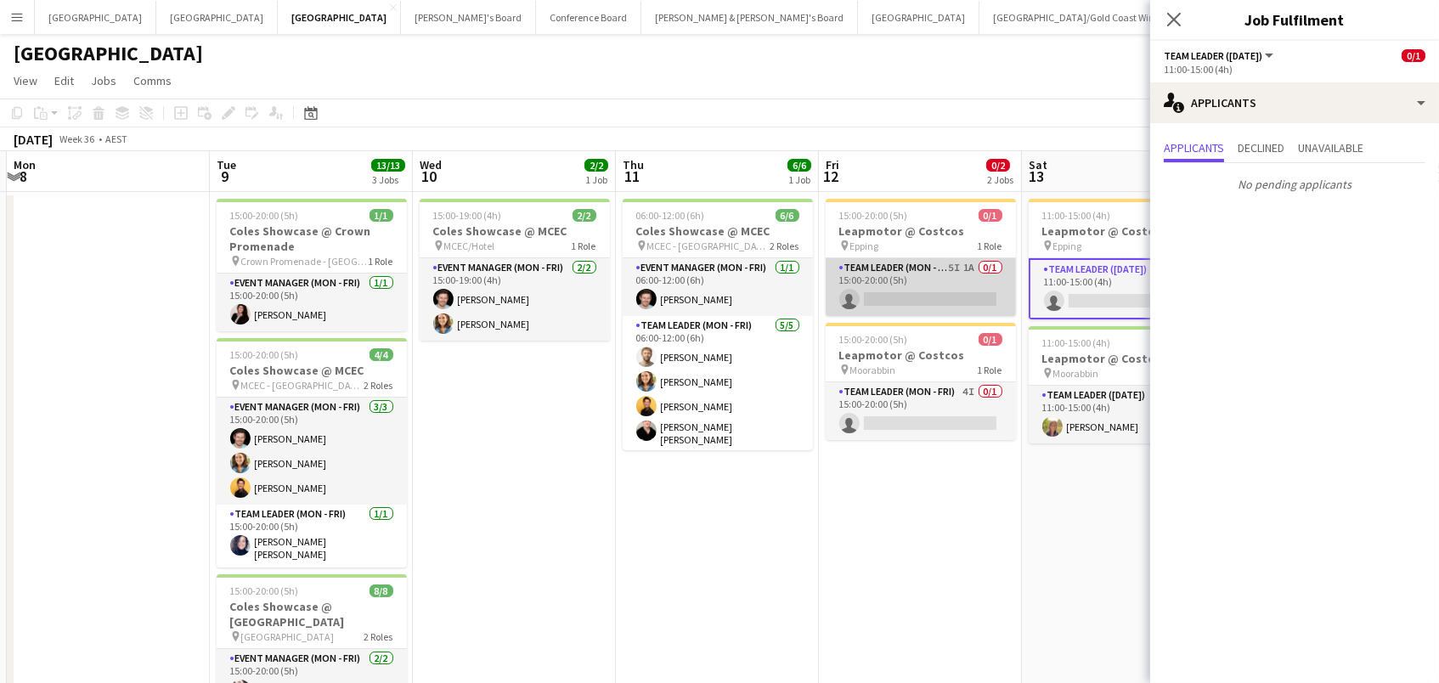
click at [946, 288] on app-card-role "Team Leader (Mon - Fri) 5I 1A 0/1 15:00-20:00 (5h) single-neutral-actions" at bounding box center [921, 287] width 190 height 58
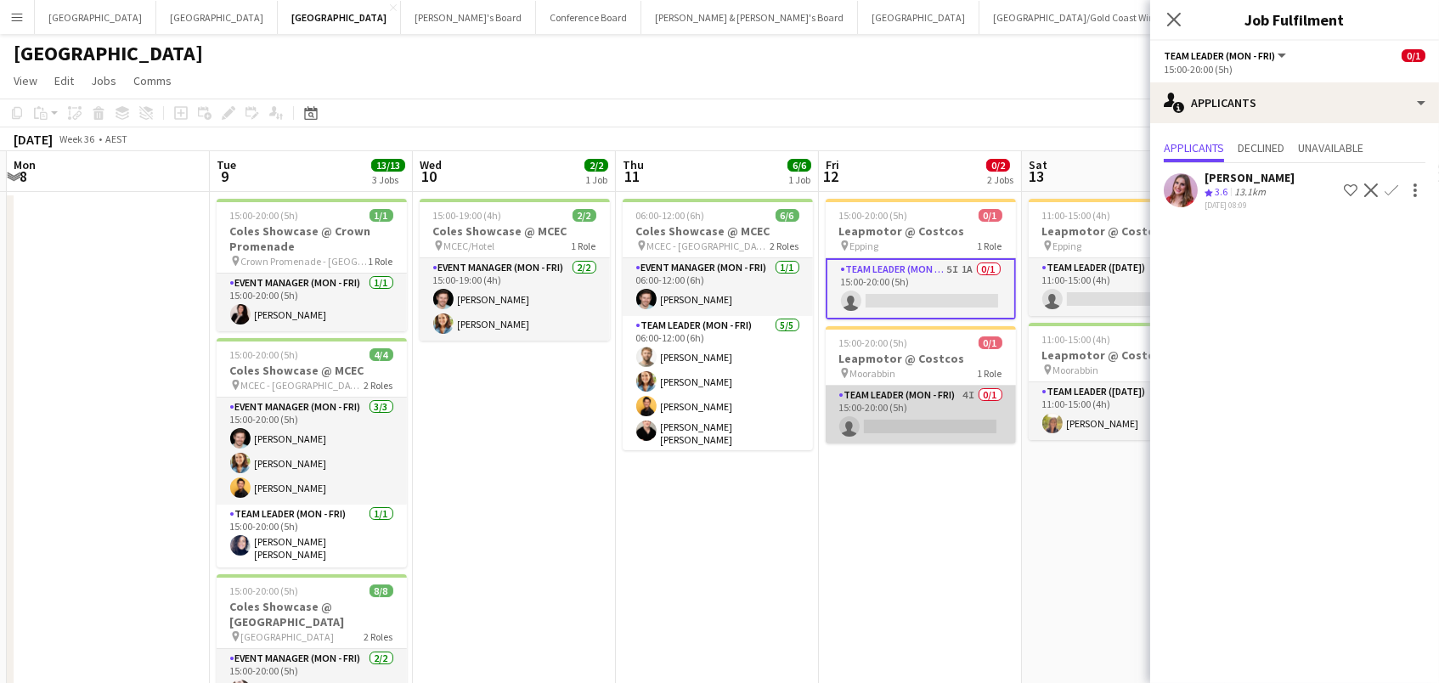
click at [936, 421] on app-card-role "Team Leader (Mon - Fri) 4I 0/1 15:00-20:00 (5h) single-neutral-actions" at bounding box center [921, 415] width 190 height 58
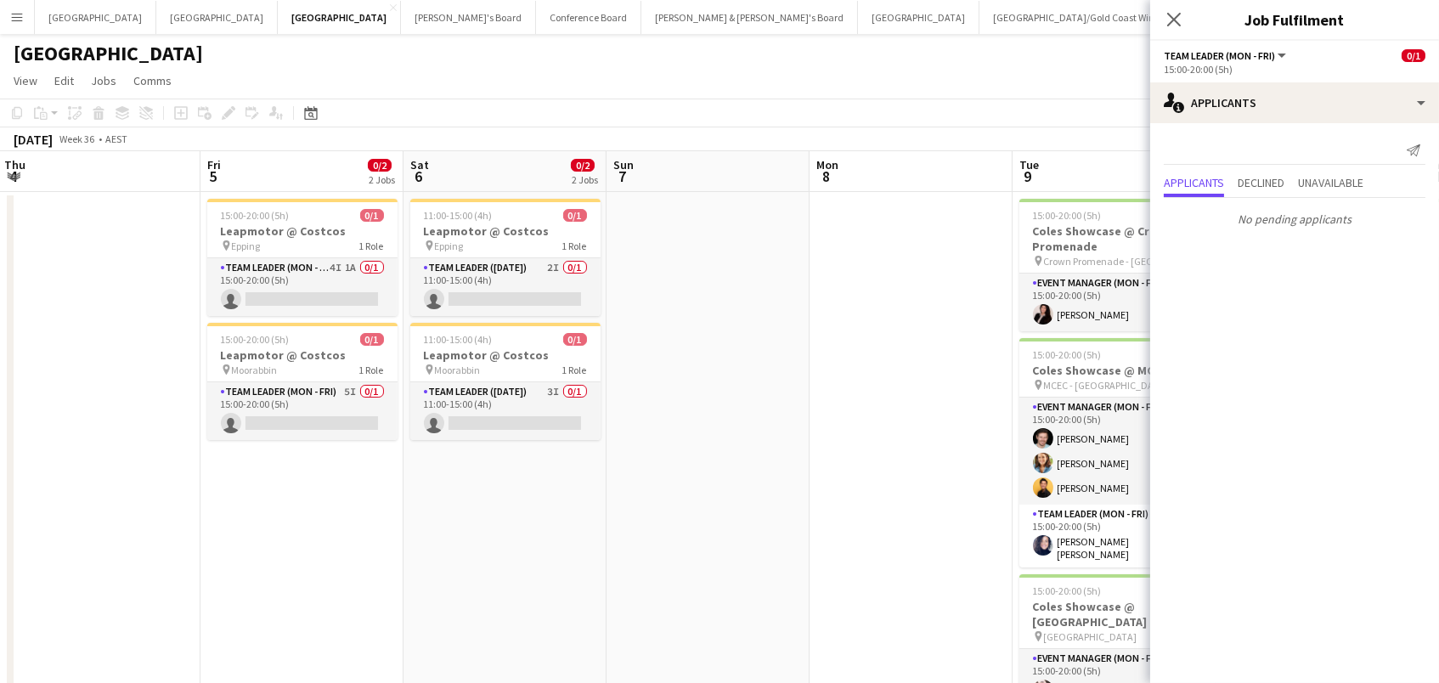
scroll to position [0, 403]
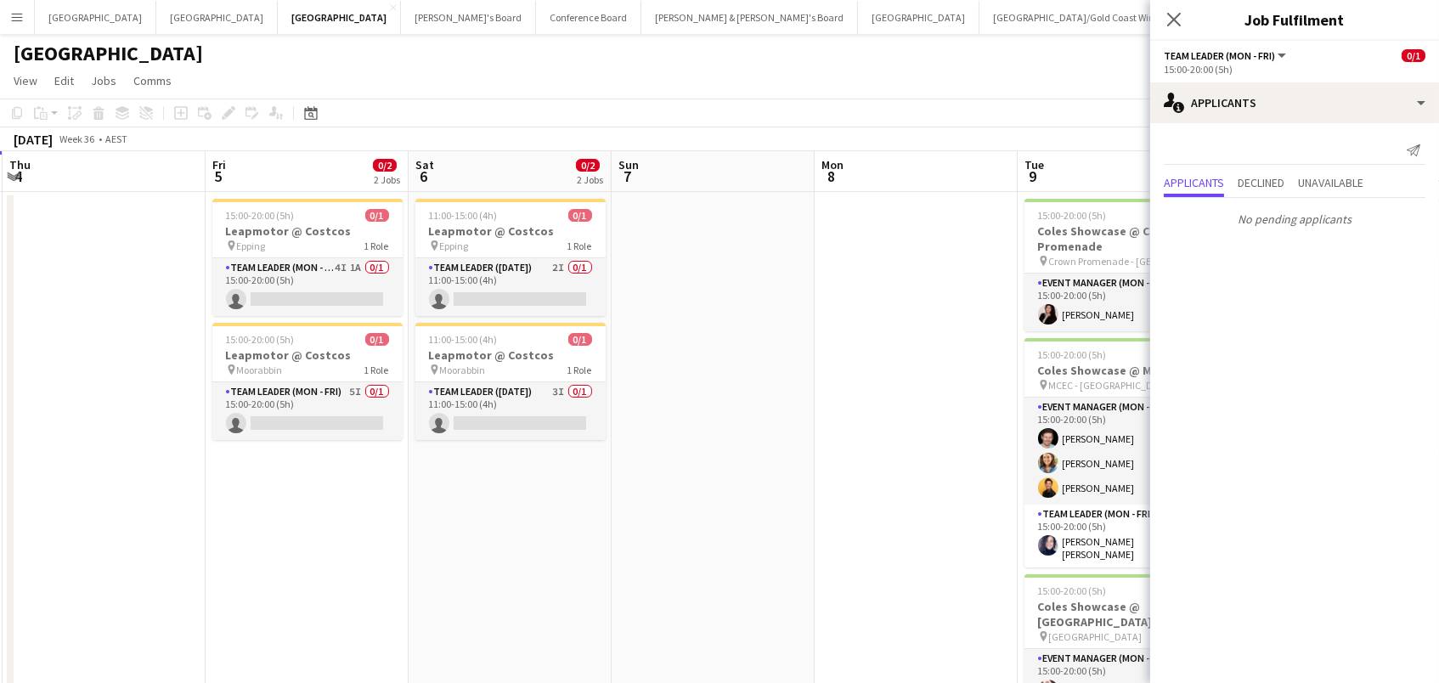
click at [660, 61] on div "[GEOGRAPHIC_DATA]" at bounding box center [719, 50] width 1439 height 32
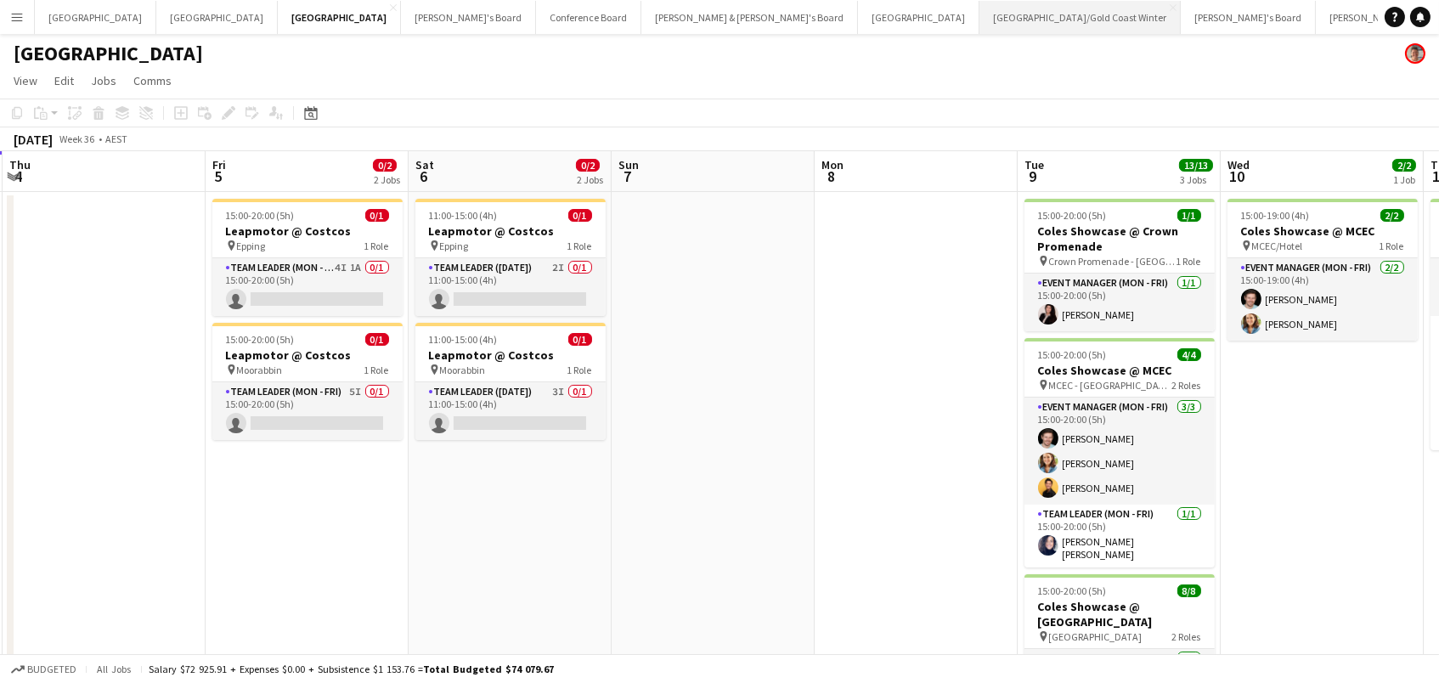
click at [979, 13] on button "Brisbane/Gold Coast Winter Close" at bounding box center [1079, 17] width 201 height 33
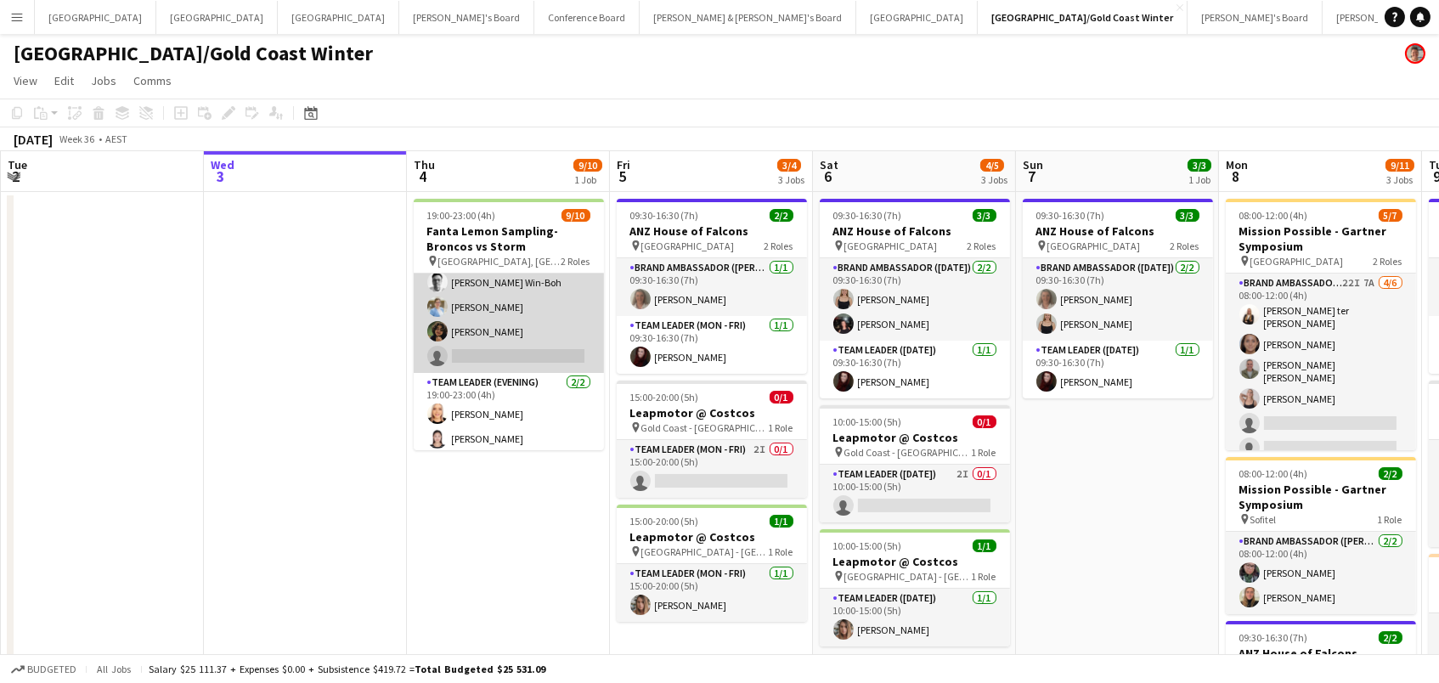
scroll to position [134, 0]
click at [550, 324] on app-card-role "Brand Ambassador (Evening) 19I 7/8 19:00-23:00 (4h) Leyre Ginard Raquel ter Haa…" at bounding box center [509, 256] width 190 height 235
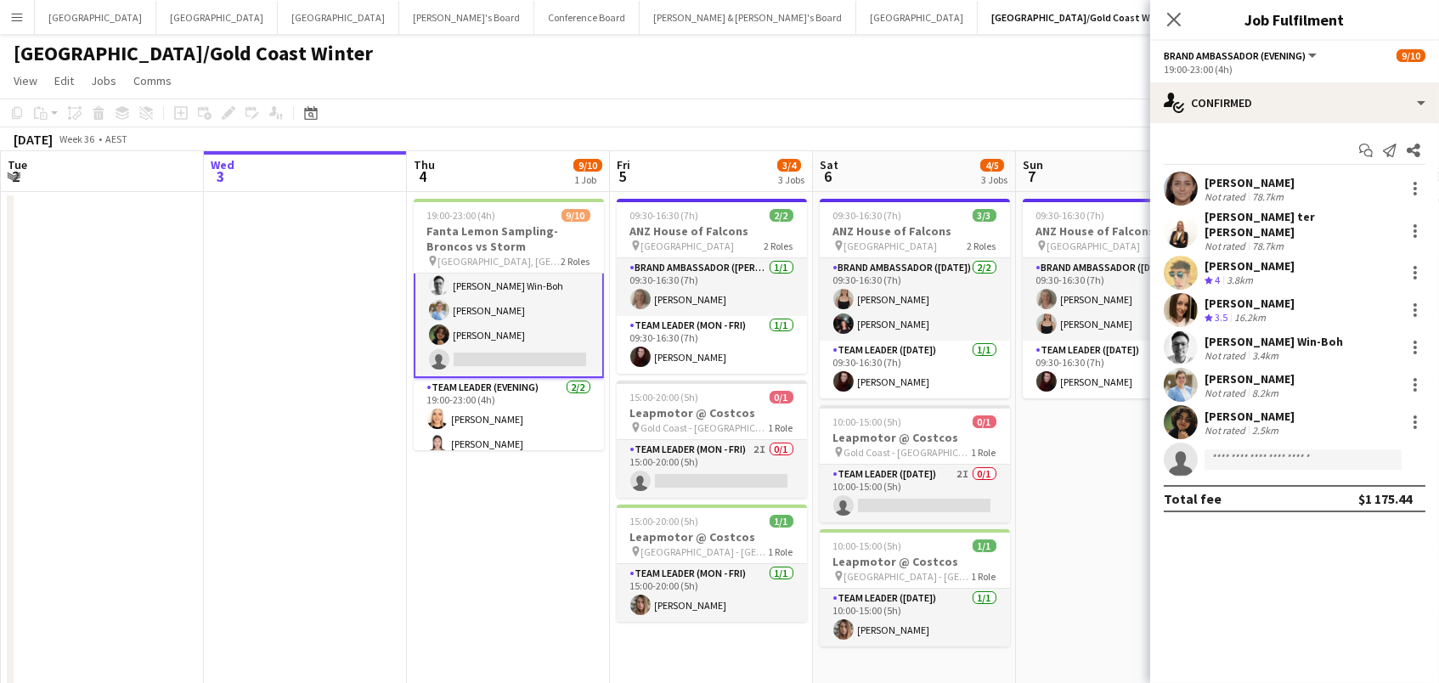
click at [12, 21] on app-icon "Menu" at bounding box center [17, 17] width 14 height 14
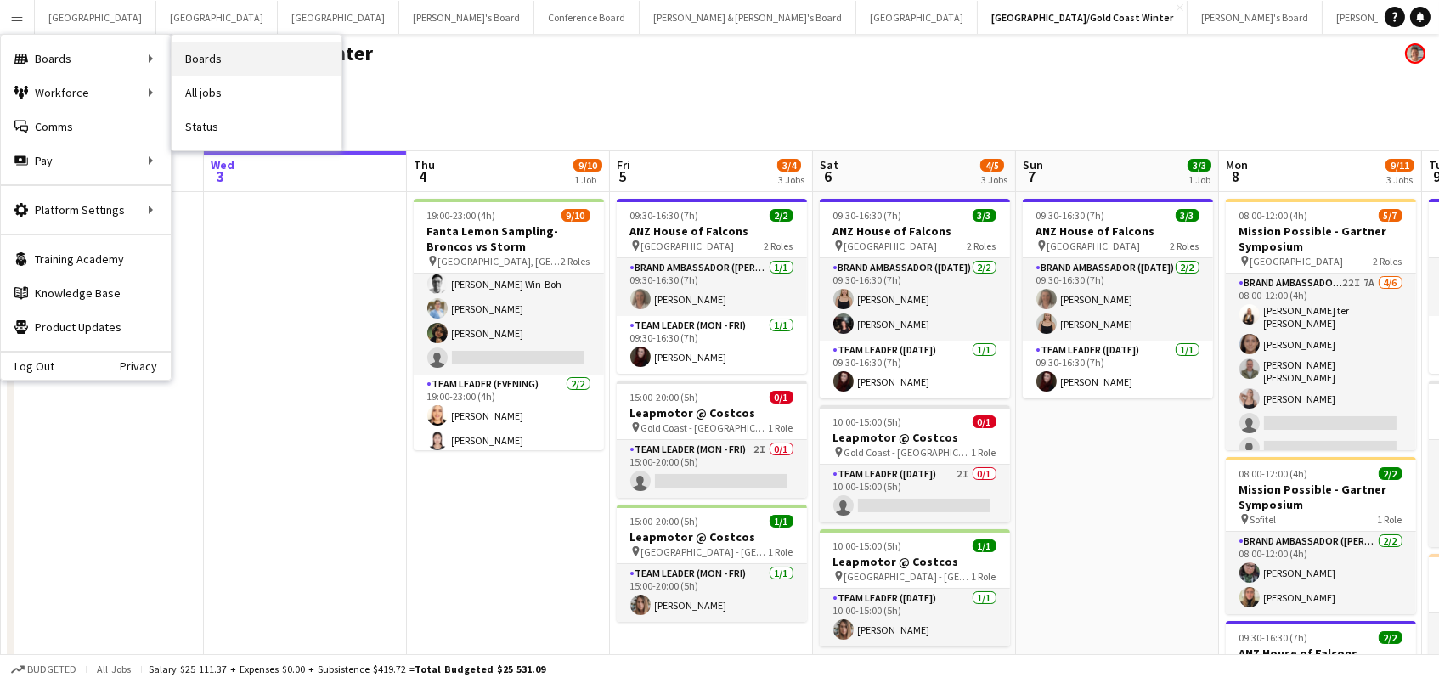
click at [199, 59] on link "Boards" at bounding box center [257, 59] width 170 height 34
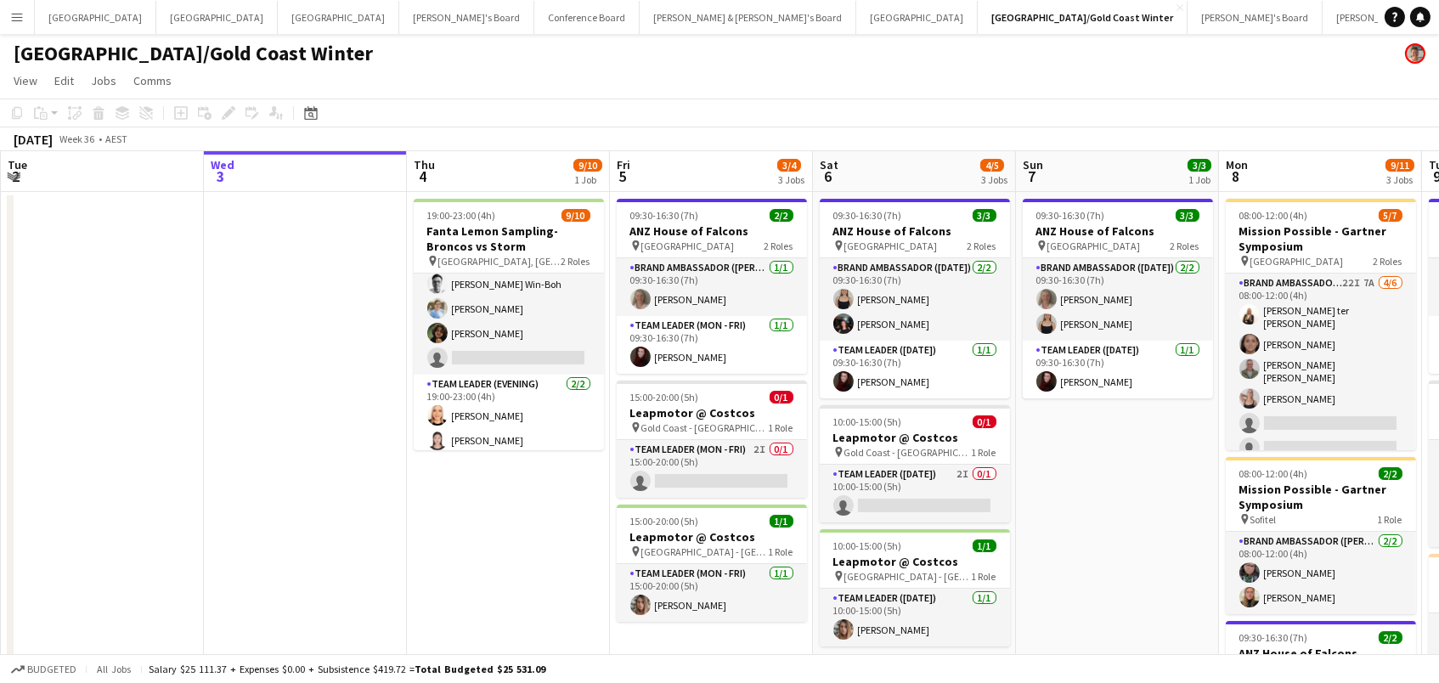
scroll to position [6, 0]
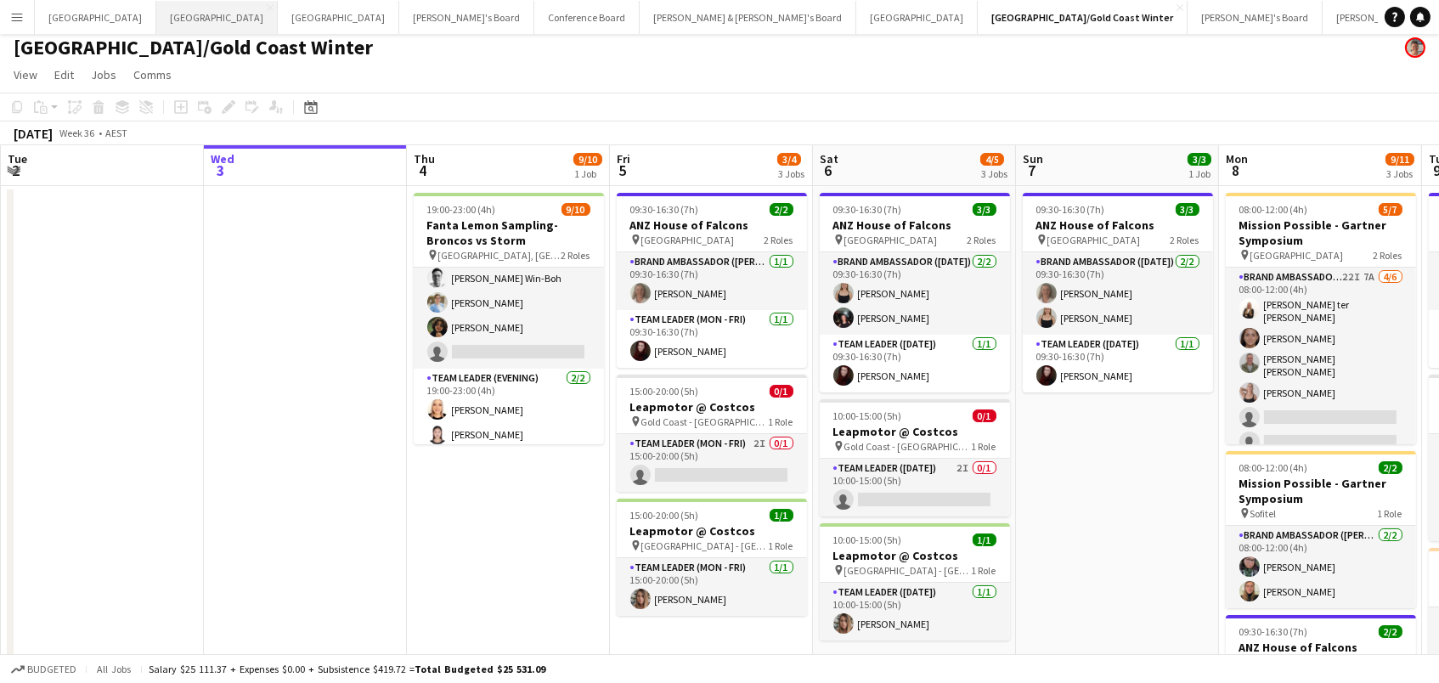
click at [156, 20] on button "Perth Close" at bounding box center [216, 17] width 121 height 33
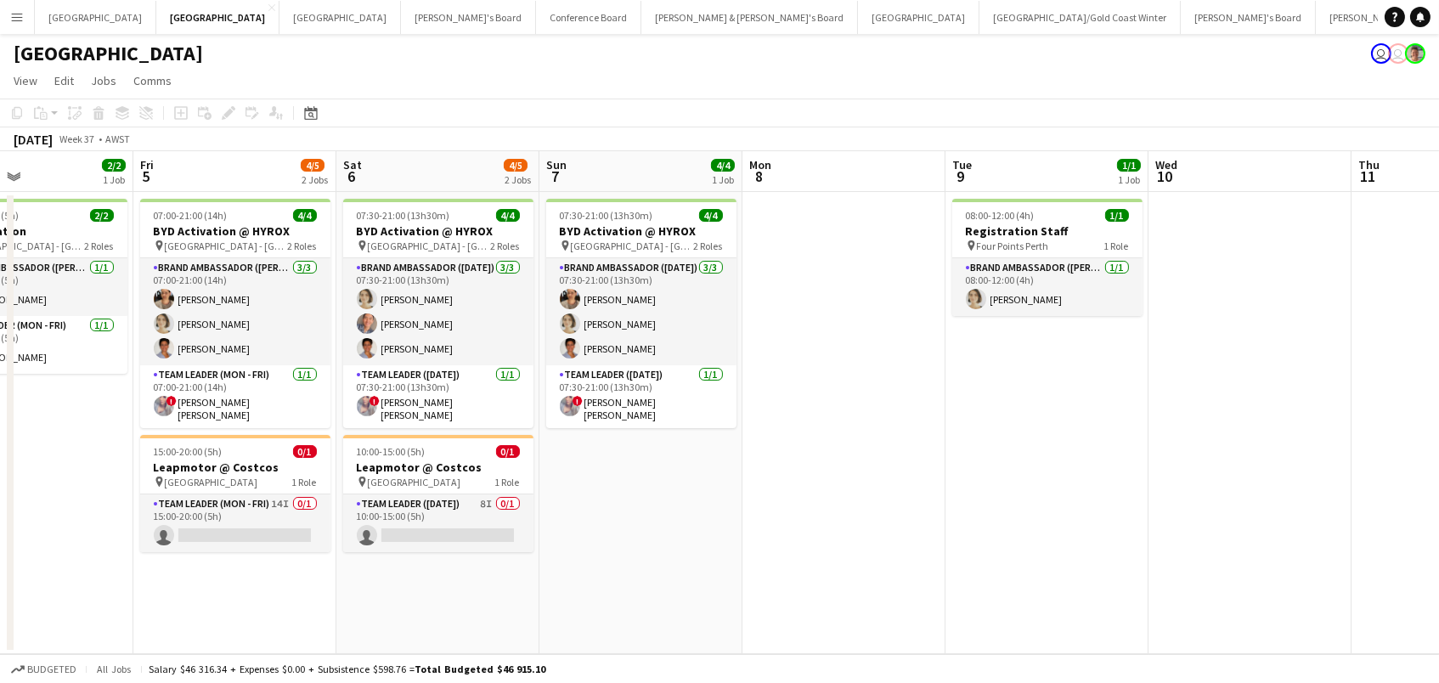
scroll to position [0, 387]
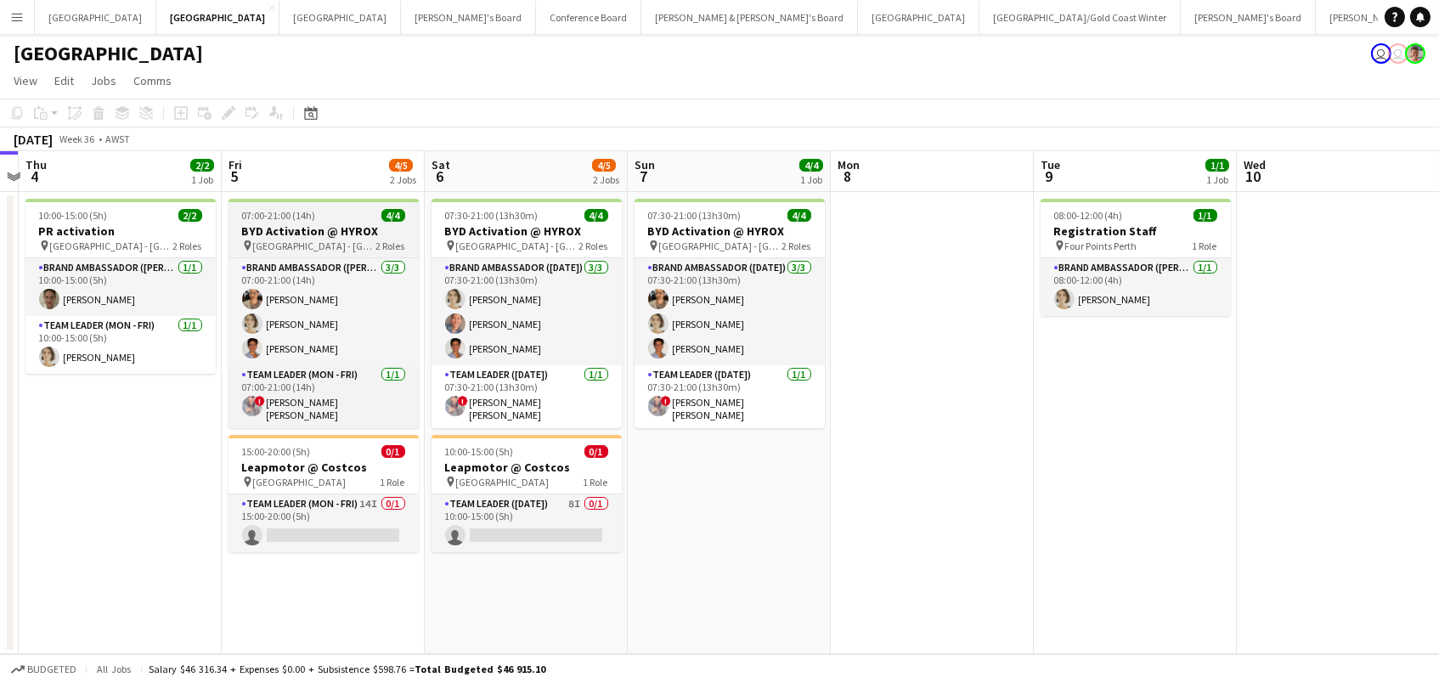
click at [284, 240] on span "[GEOGRAPHIC_DATA] - [GEOGRAPHIC_DATA]" at bounding box center [314, 246] width 123 height 13
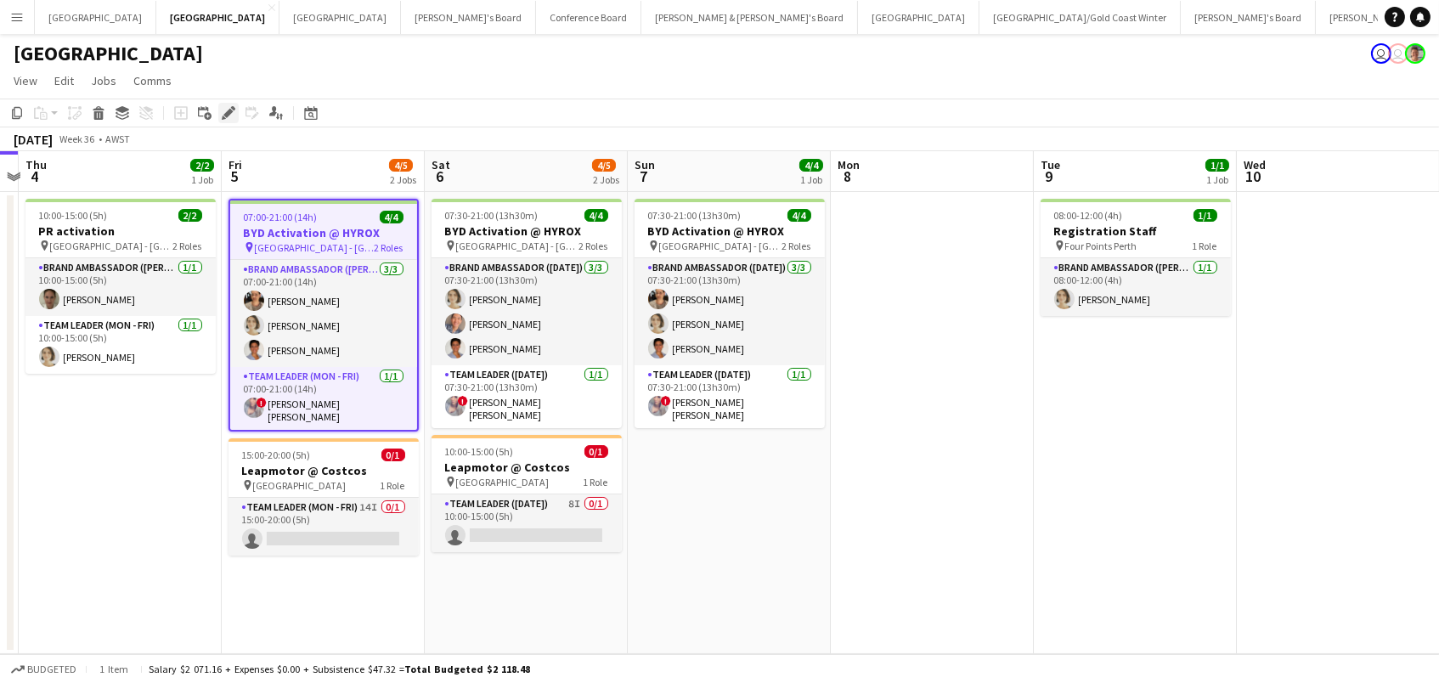
click at [229, 112] on icon "Edit" at bounding box center [229, 113] width 14 height 14
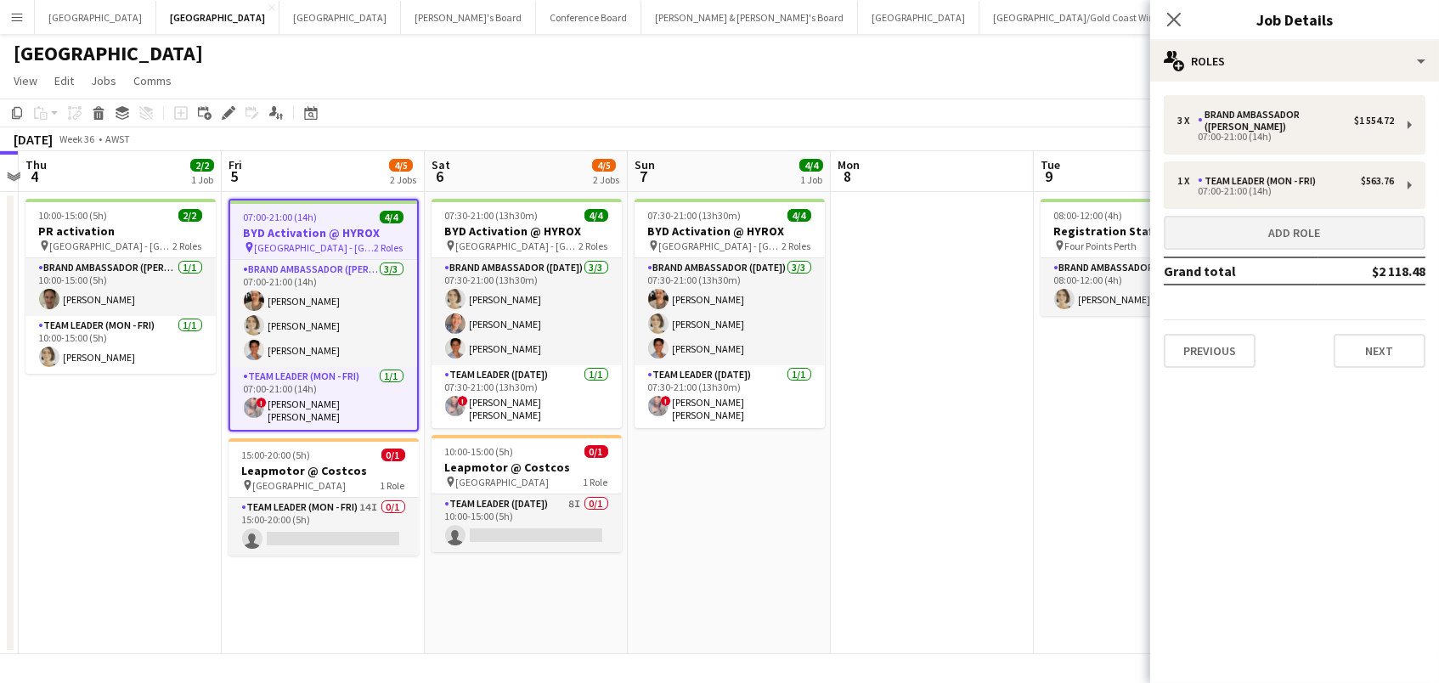
click at [1224, 234] on button "Add role" at bounding box center [1295, 233] width 262 height 34
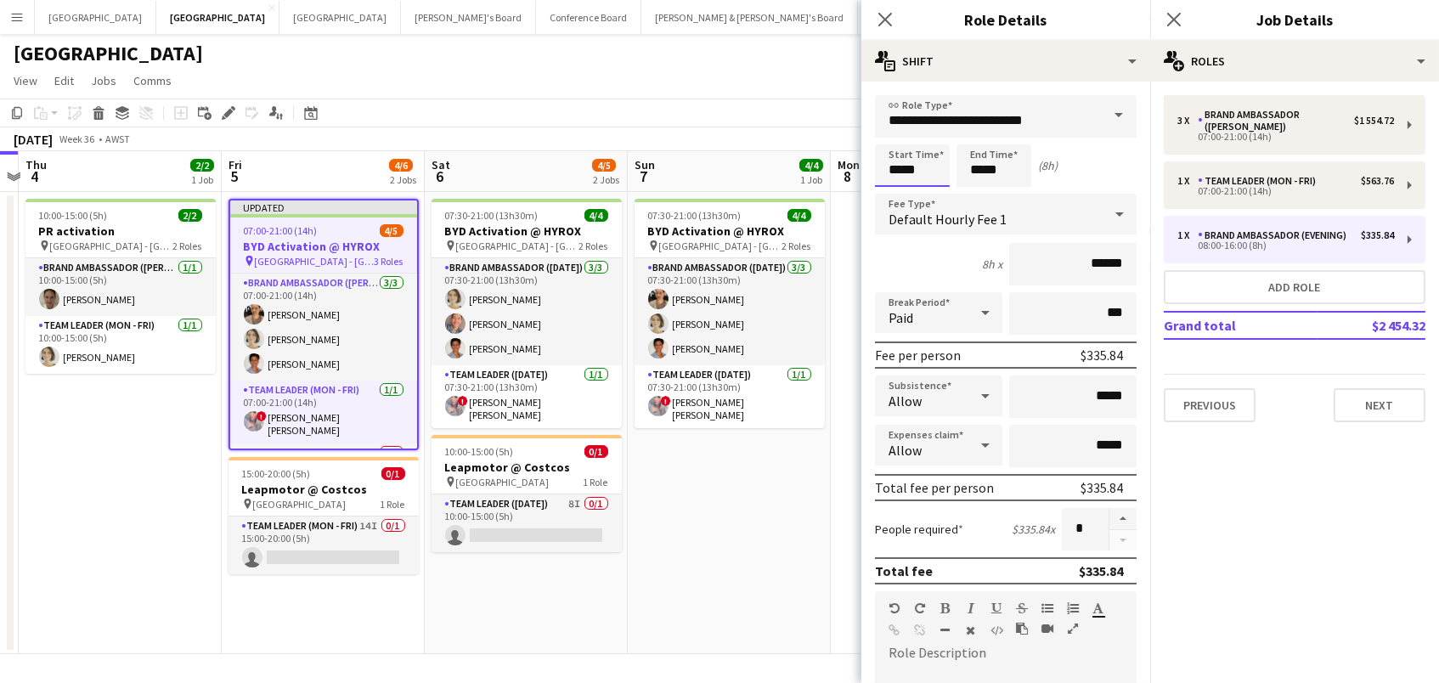
click at [906, 172] on input "*****" at bounding box center [912, 165] width 75 height 42
type input "*****"
click at [901, 191] on div at bounding box center [895, 195] width 34 height 17
click at [975, 123] on input "**********" at bounding box center [1006, 116] width 262 height 42
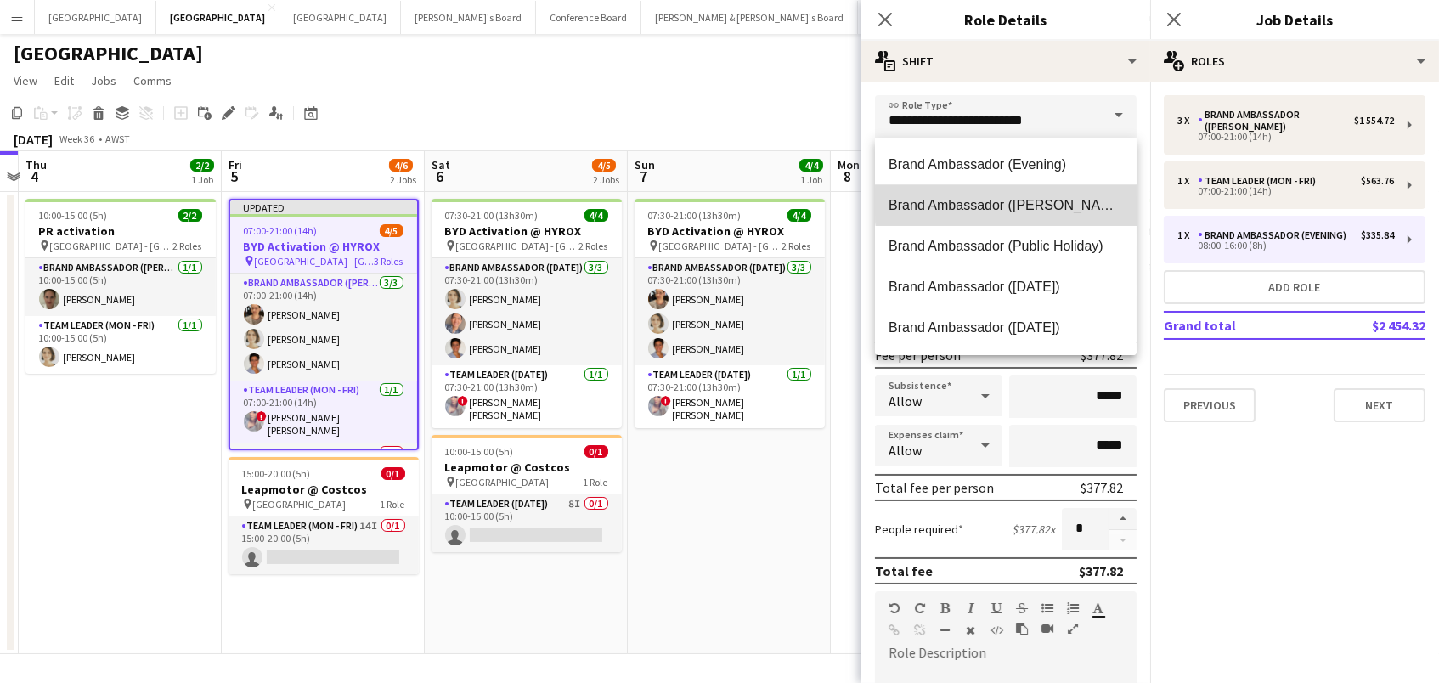
click at [1010, 201] on span "Brand Ambassador ([PERSON_NAME])" at bounding box center [1005, 205] width 234 height 16
type input "**********"
type input "******"
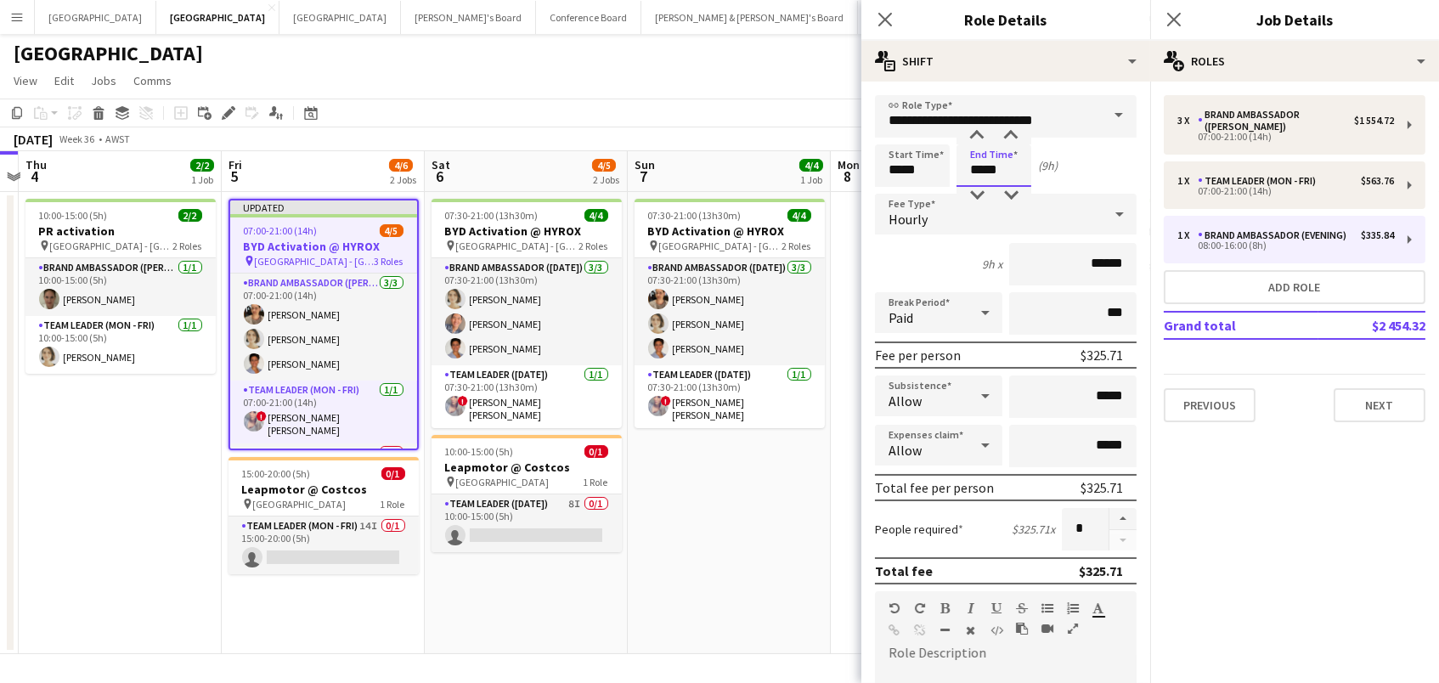
click at [991, 151] on input "*****" at bounding box center [993, 165] width 75 height 42
click at [977, 194] on div at bounding box center [977, 195] width 34 height 17
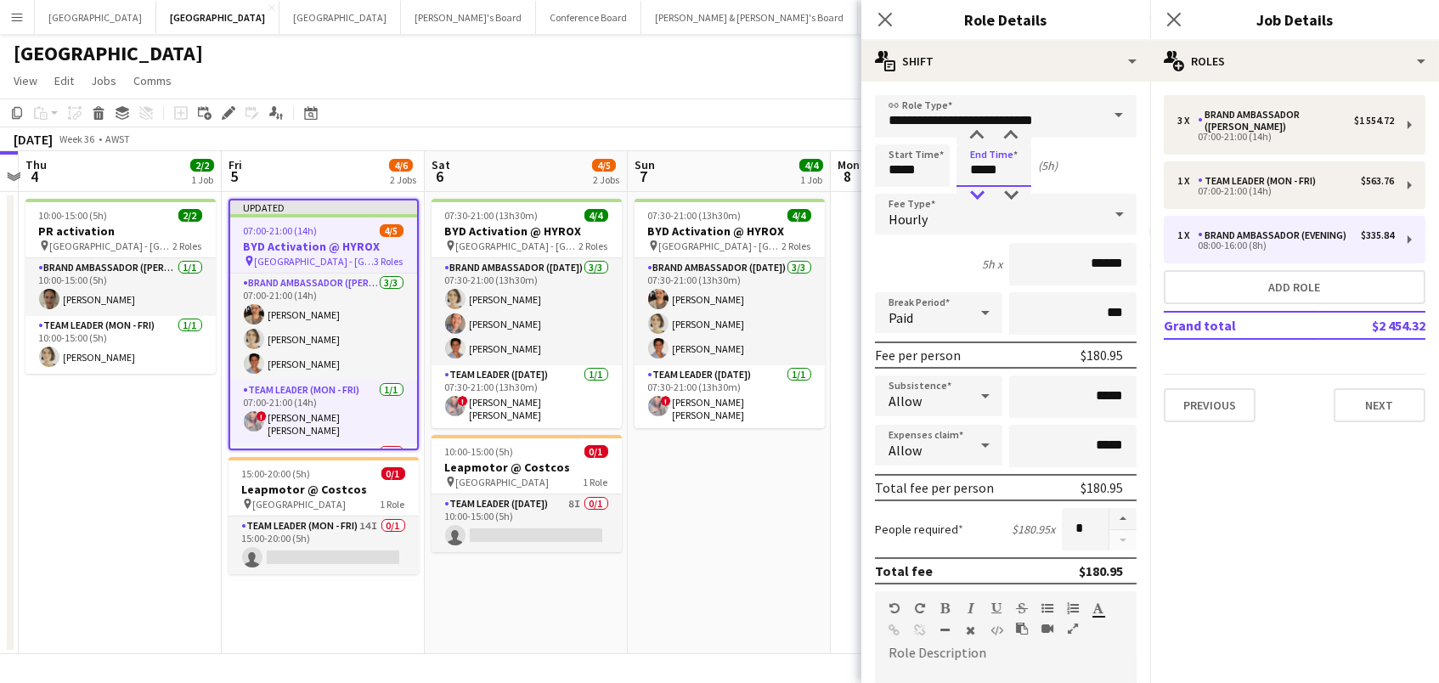
type input "*****"
click at [977, 194] on div at bounding box center [977, 195] width 34 height 17
click at [732, 78] on app-page-menu "View Day view expanded Day view collapsed Month view Date picker Jump to today …" at bounding box center [719, 82] width 1439 height 32
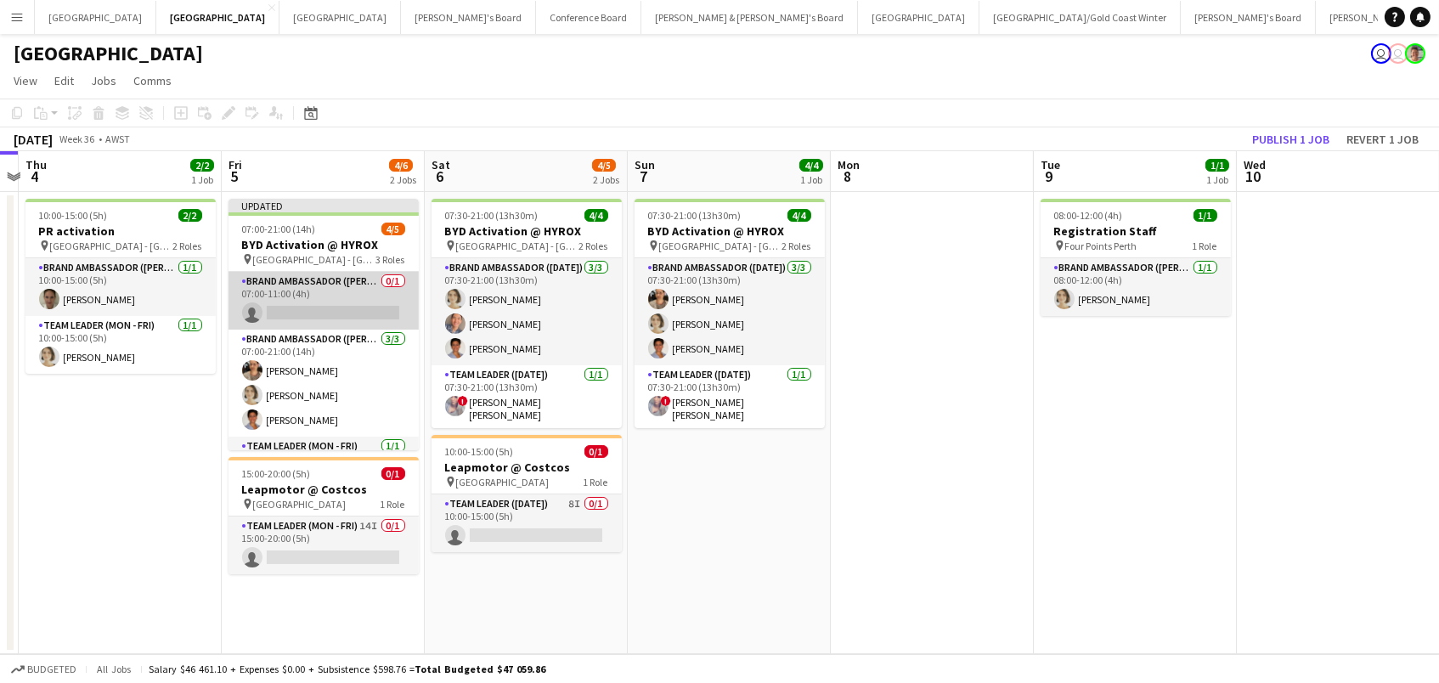
scroll to position [-1, 0]
click at [324, 314] on app-card-role "Brand Ambassador (Mon - Fri) 0/1 07:00-11:00 (4h) single-neutral-actions" at bounding box center [323, 301] width 190 height 58
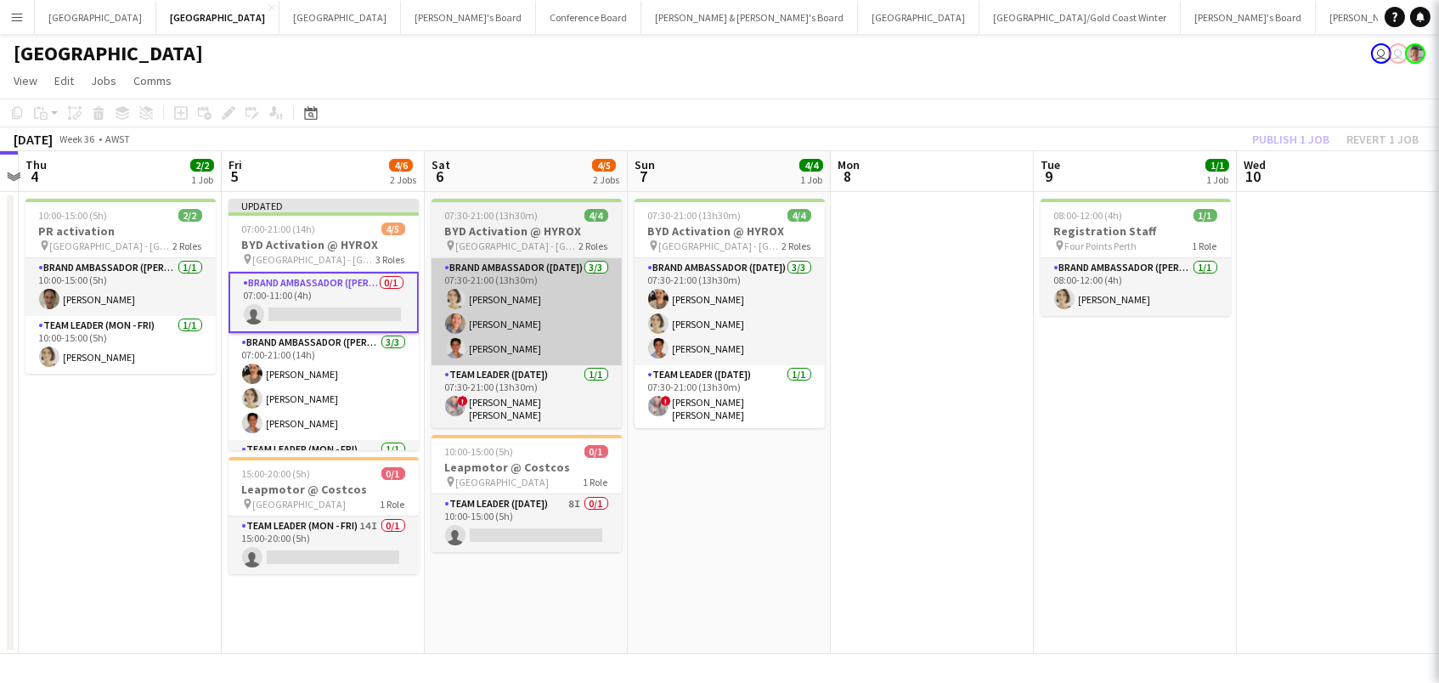
scroll to position [0, 0]
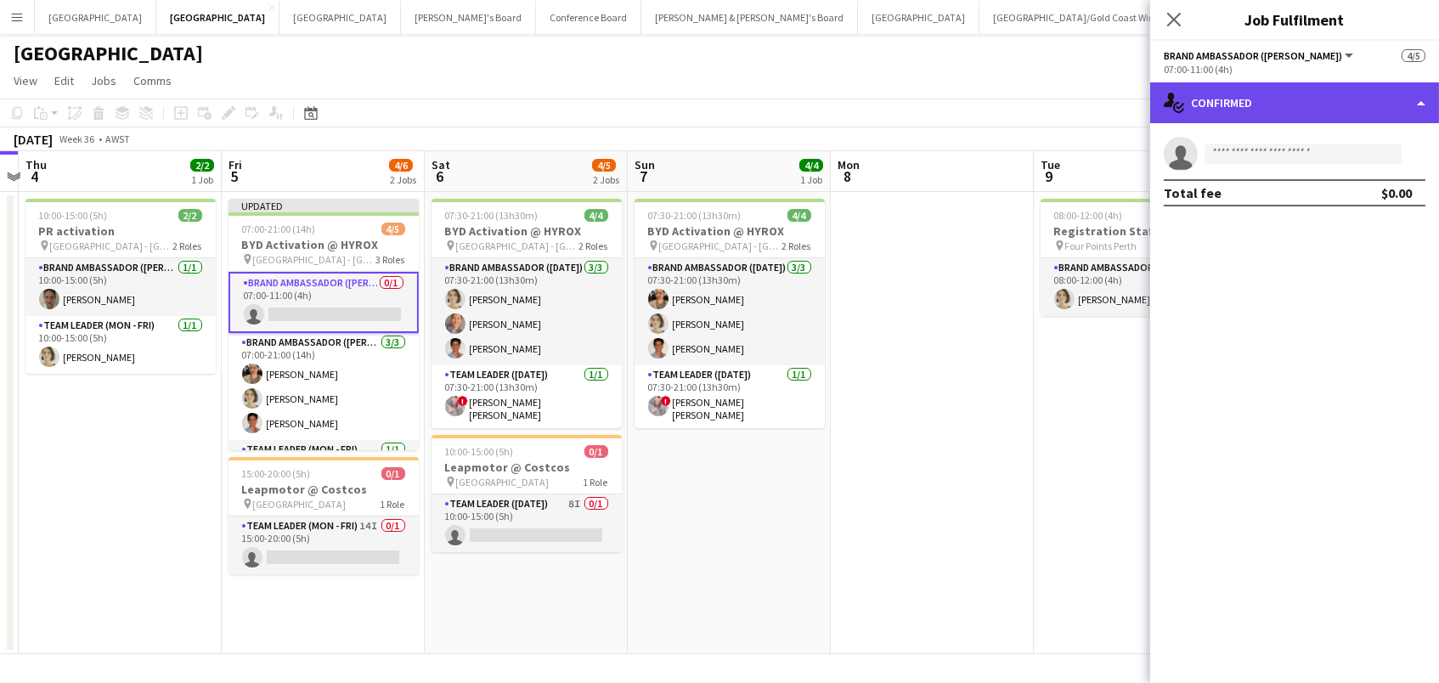
click at [1237, 97] on div "single-neutral-actions-check-2 Confirmed" at bounding box center [1294, 102] width 289 height 41
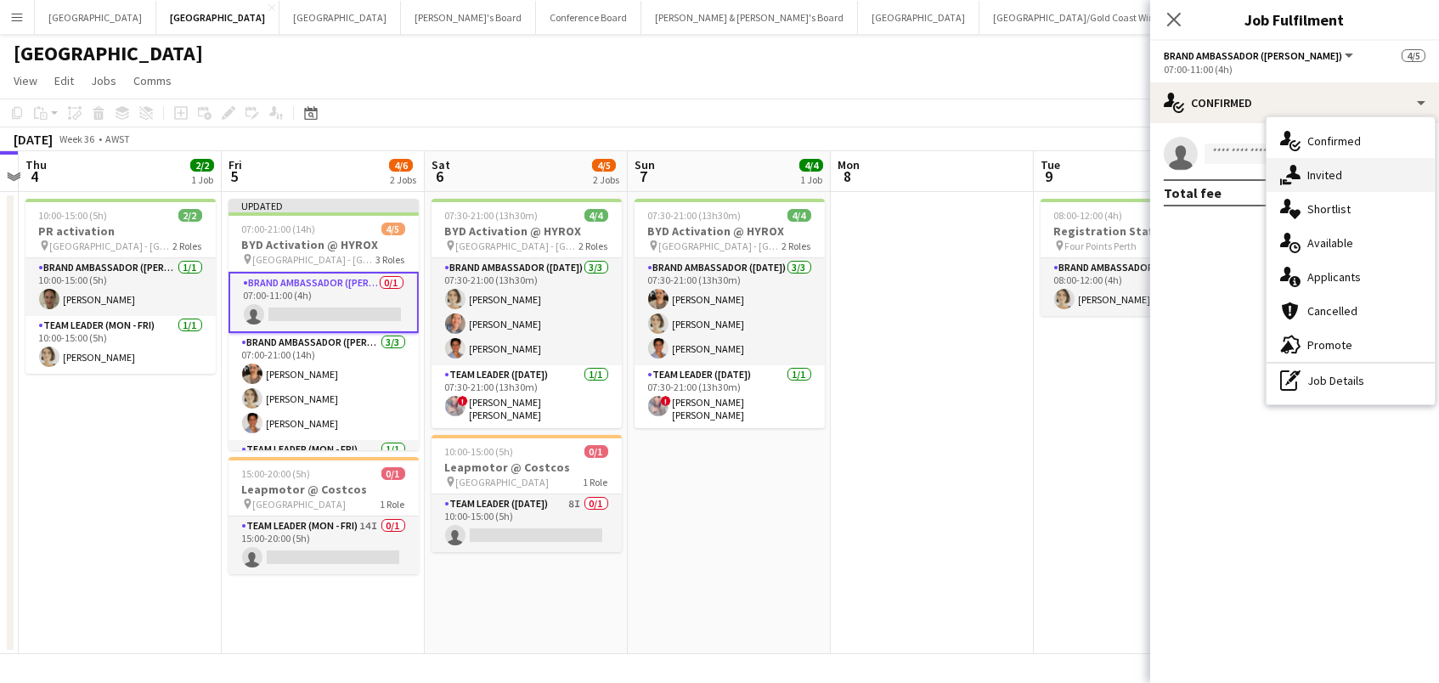
click at [1272, 163] on div "single-neutral-actions-share-1 Invited" at bounding box center [1350, 175] width 168 height 34
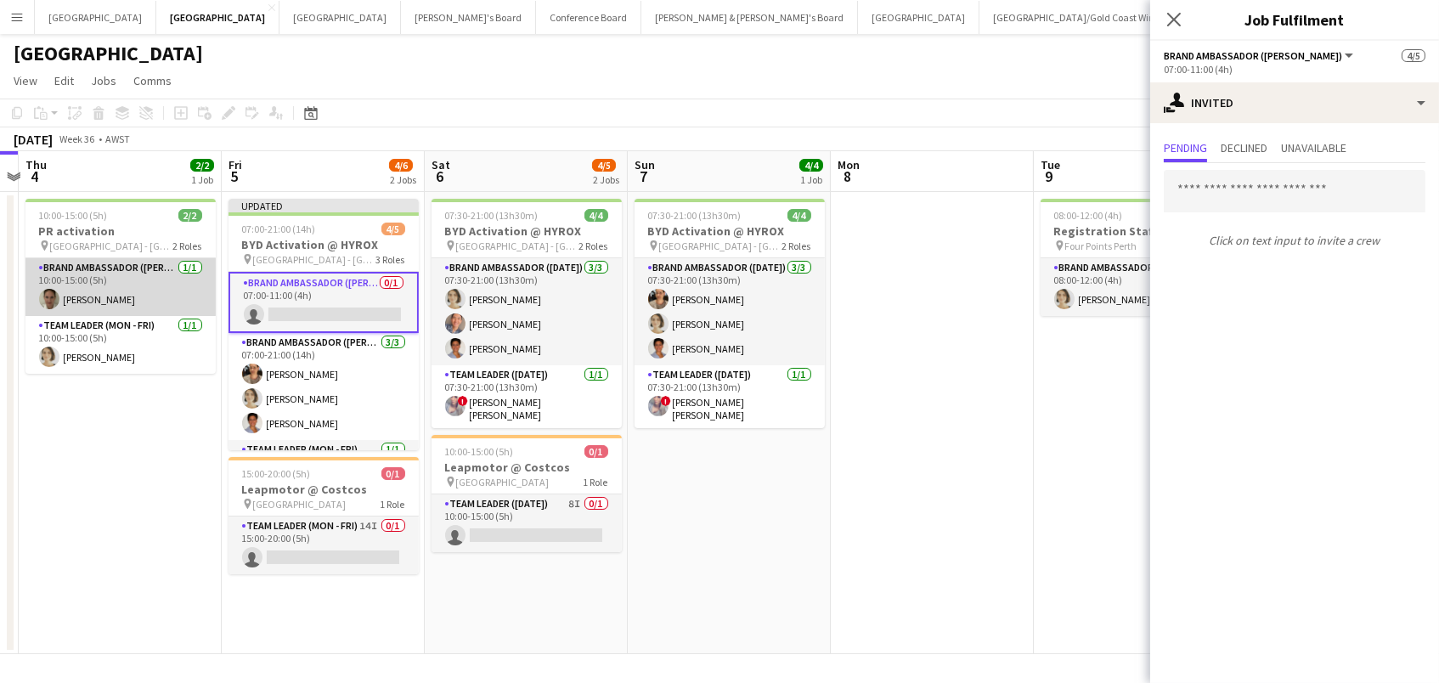
click at [123, 281] on app-card-role "Brand Ambassador (Mon - Fri) 1/1 10:00-15:00 (5h) Melissa Mattys" at bounding box center [120, 287] width 190 height 58
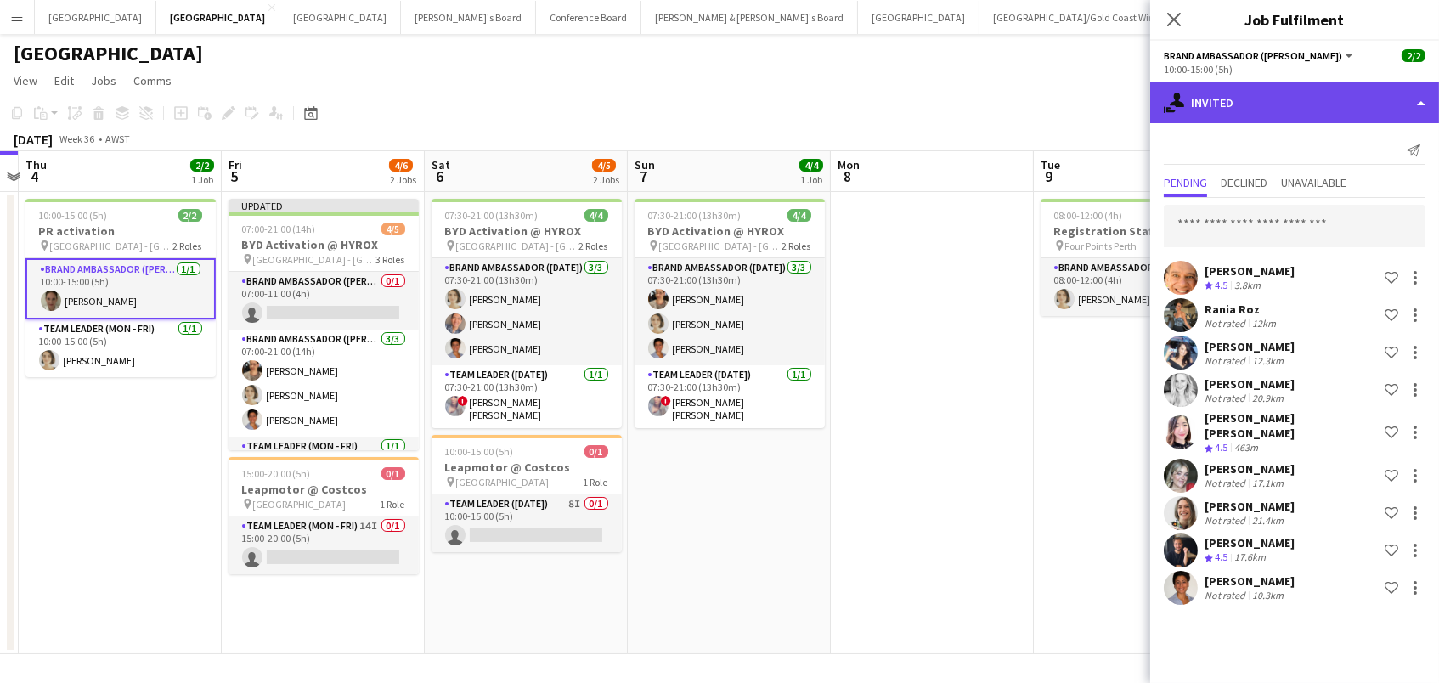
click at [1300, 93] on div "single-neutral-actions-share-1 Invited" at bounding box center [1294, 102] width 289 height 41
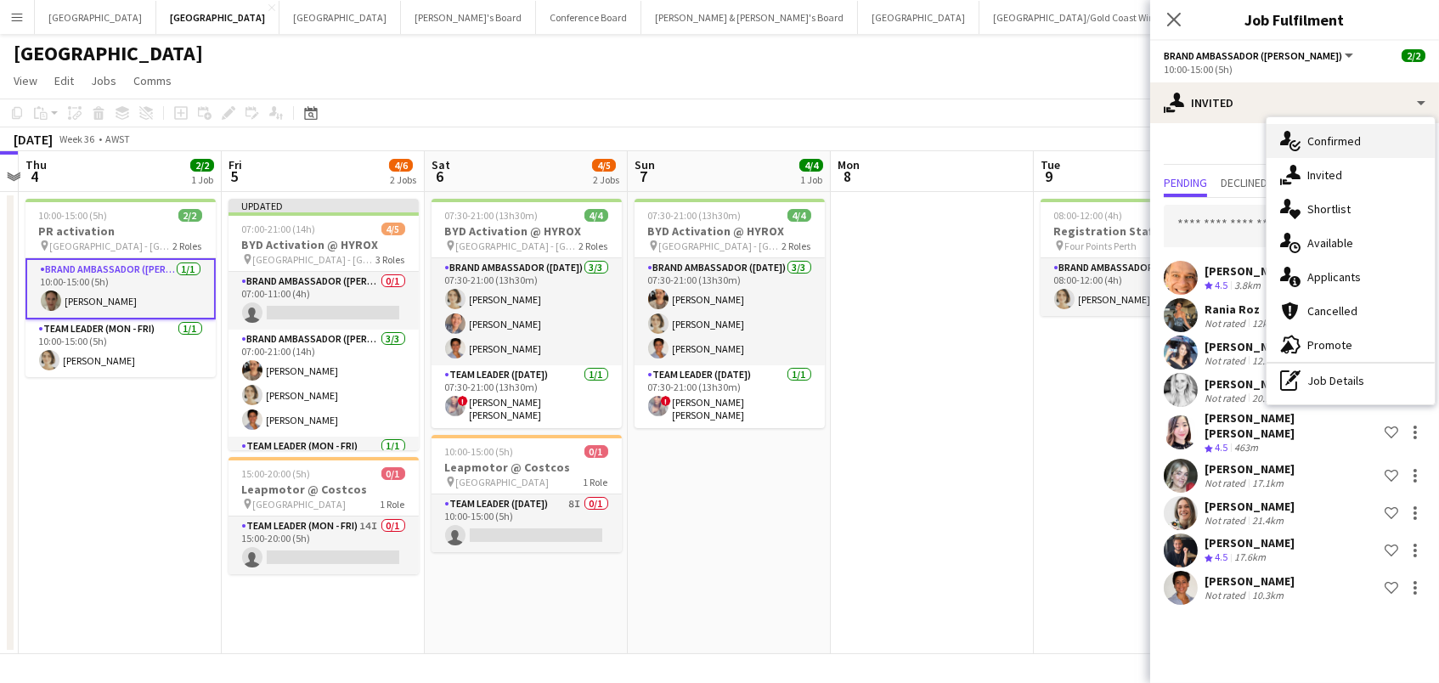
click at [1326, 145] on span "Confirmed" at bounding box center [1334, 140] width 54 height 15
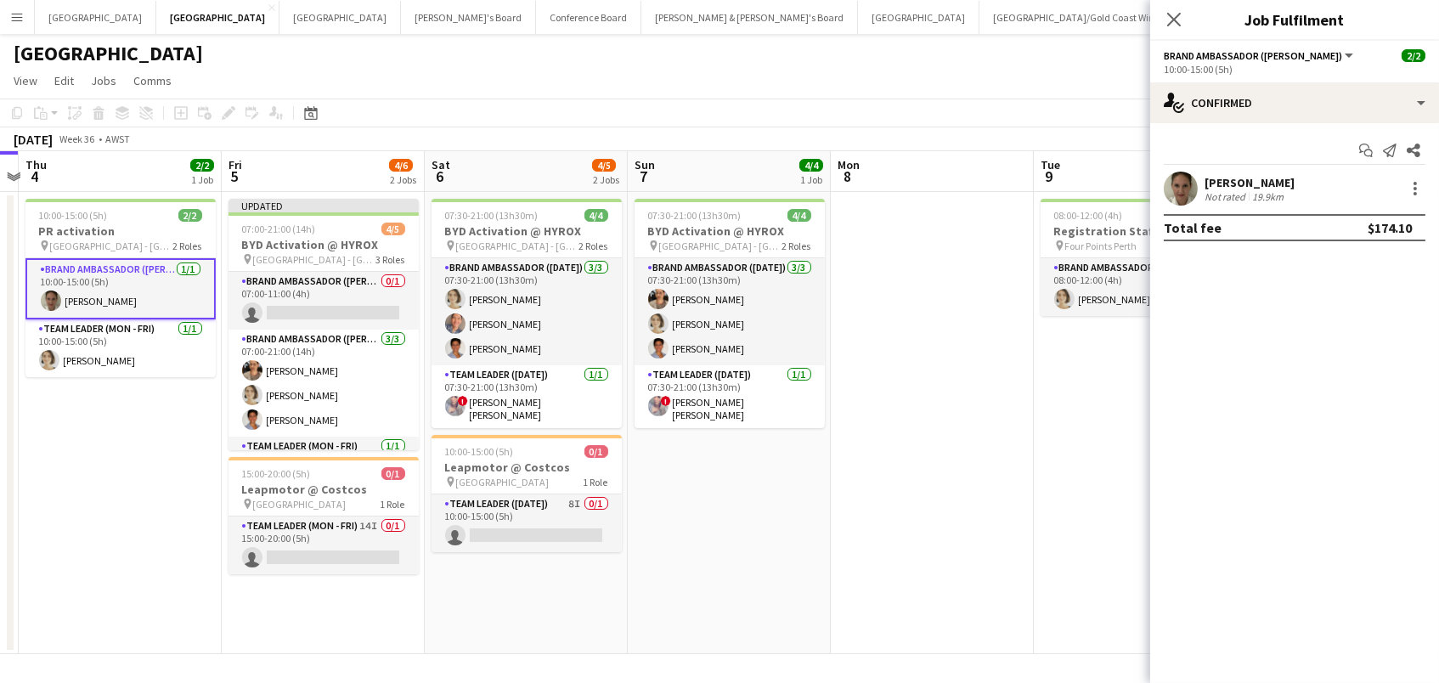
click at [1210, 182] on div "[PERSON_NAME]" at bounding box center [1249, 182] width 90 height 15
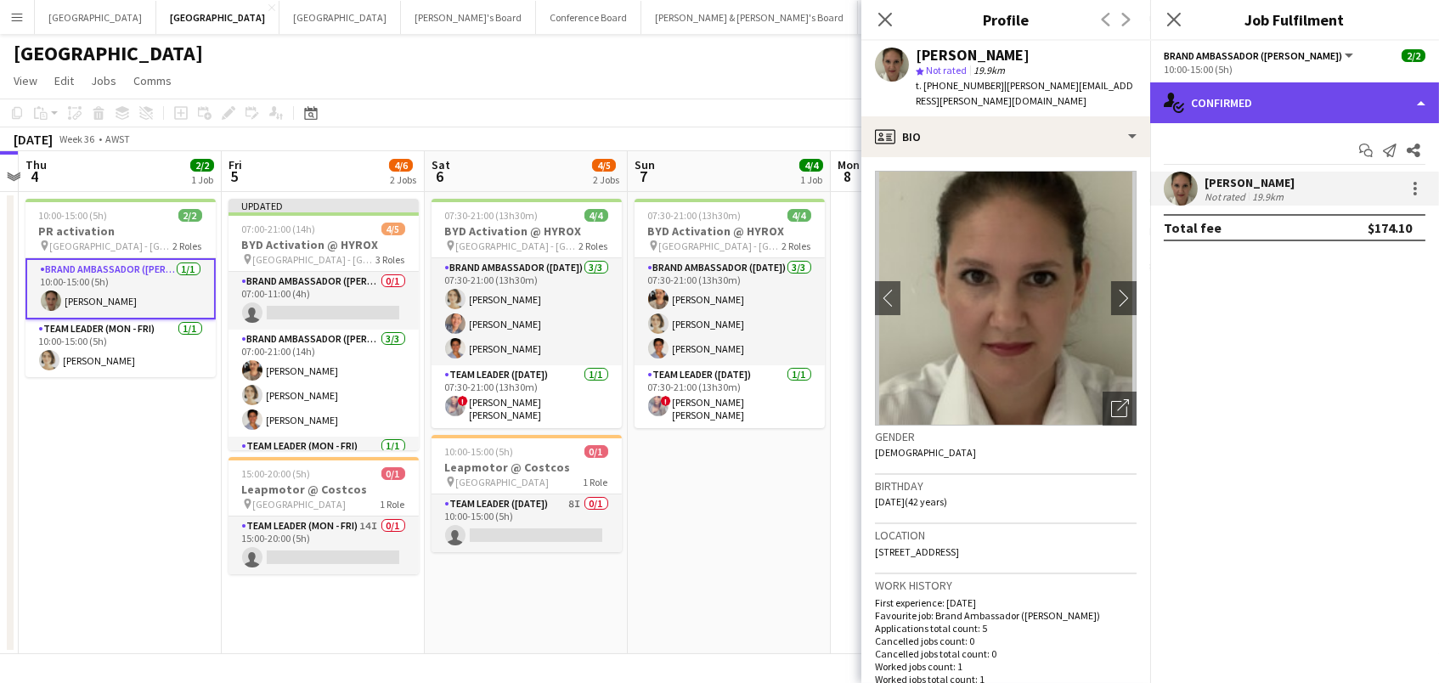
click at [1219, 106] on div "single-neutral-actions-check-2 Confirmed" at bounding box center [1294, 102] width 289 height 41
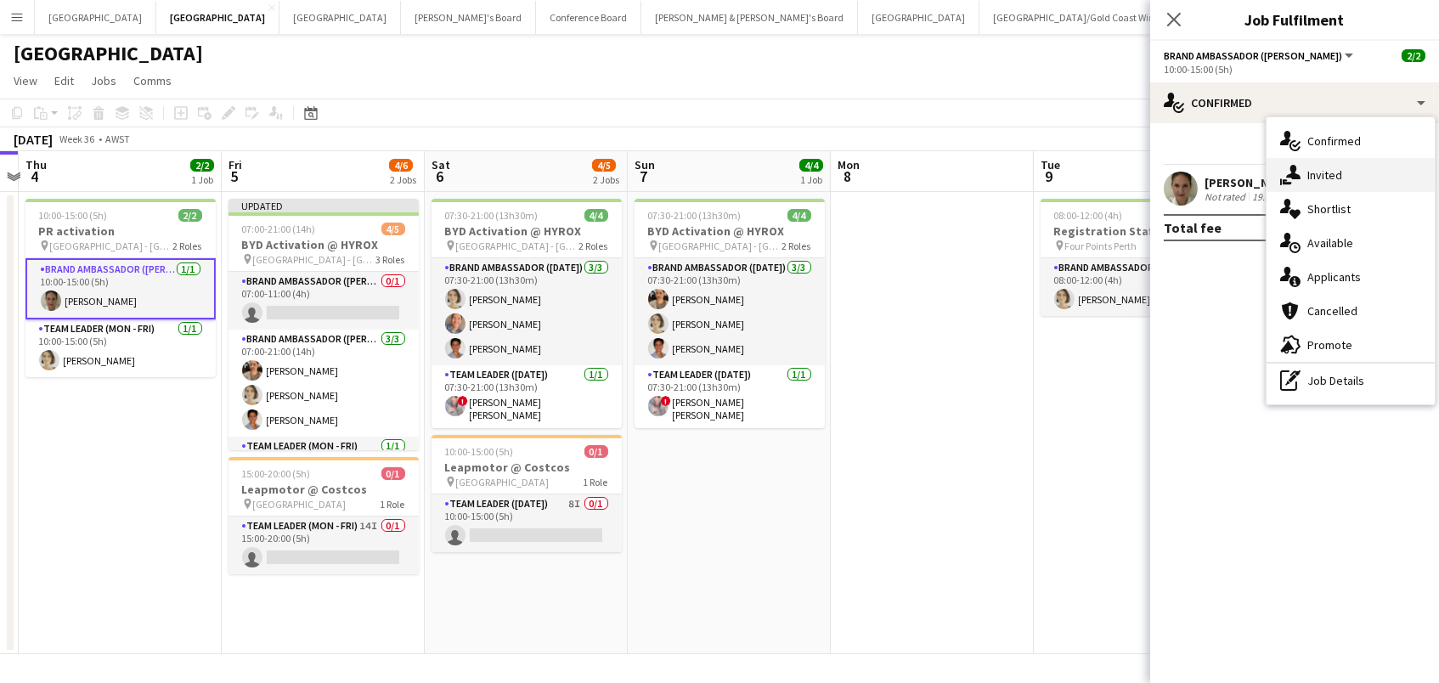
click at [1299, 166] on icon "single-neutral-actions-share-1" at bounding box center [1290, 175] width 20 height 20
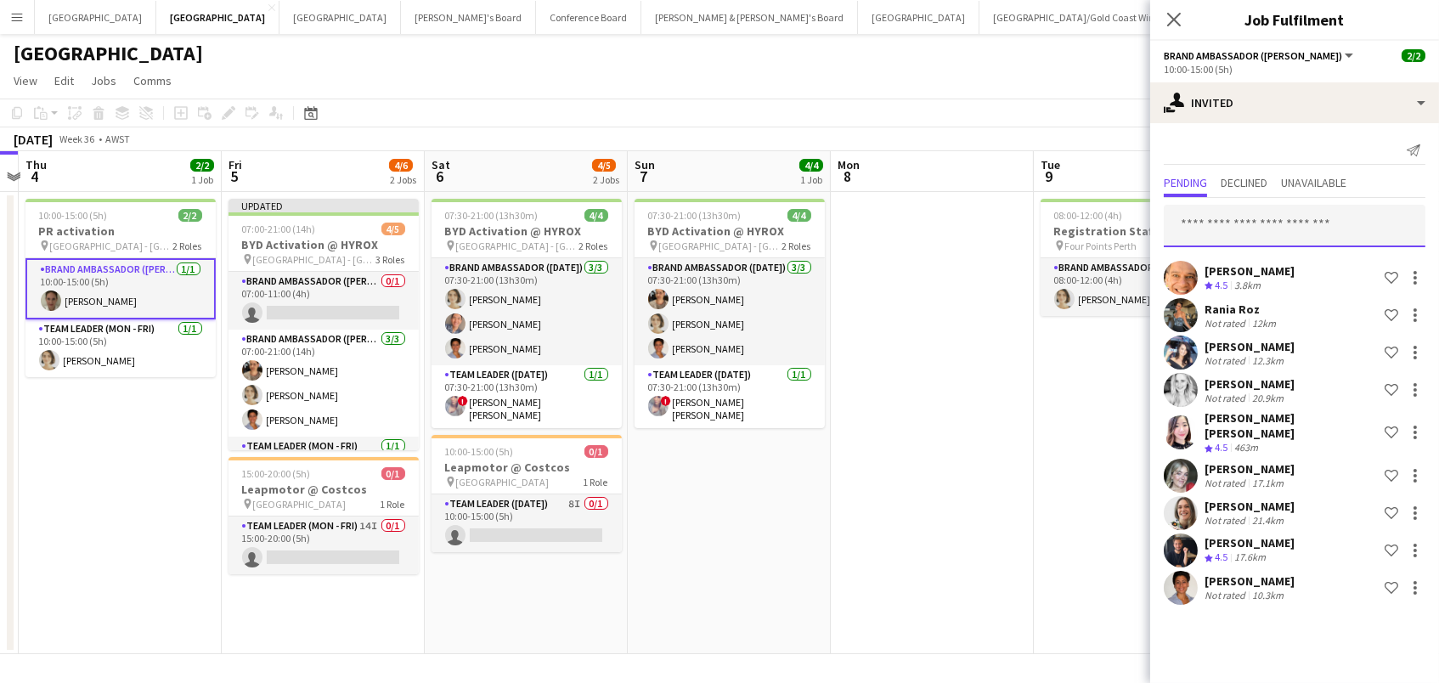
click at [1221, 227] on input "text" at bounding box center [1295, 226] width 262 height 42
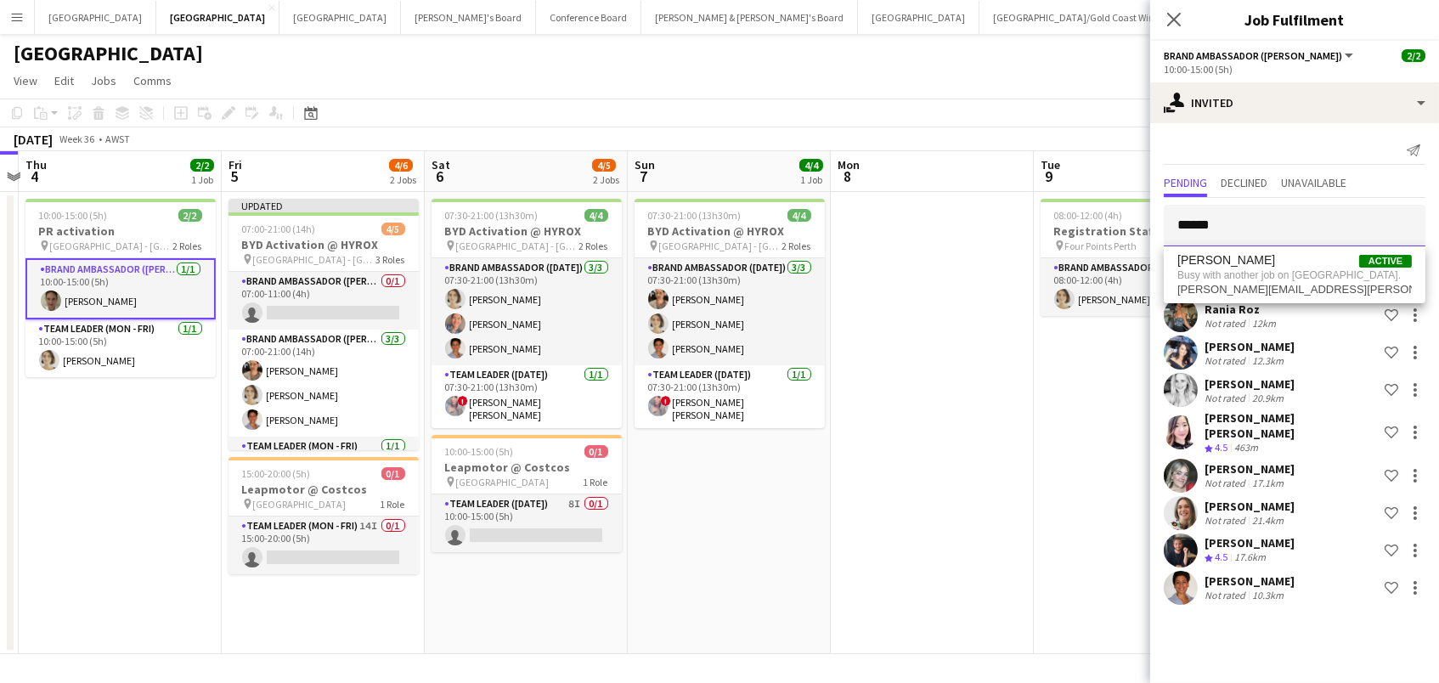
type input "******"
drag, startPoint x: 1237, startPoint y: 256, endPoint x: 1243, endPoint y: 269, distance: 14.1
click at [1243, 269] on span "Busy with another job on Perth." at bounding box center [1294, 275] width 234 height 15
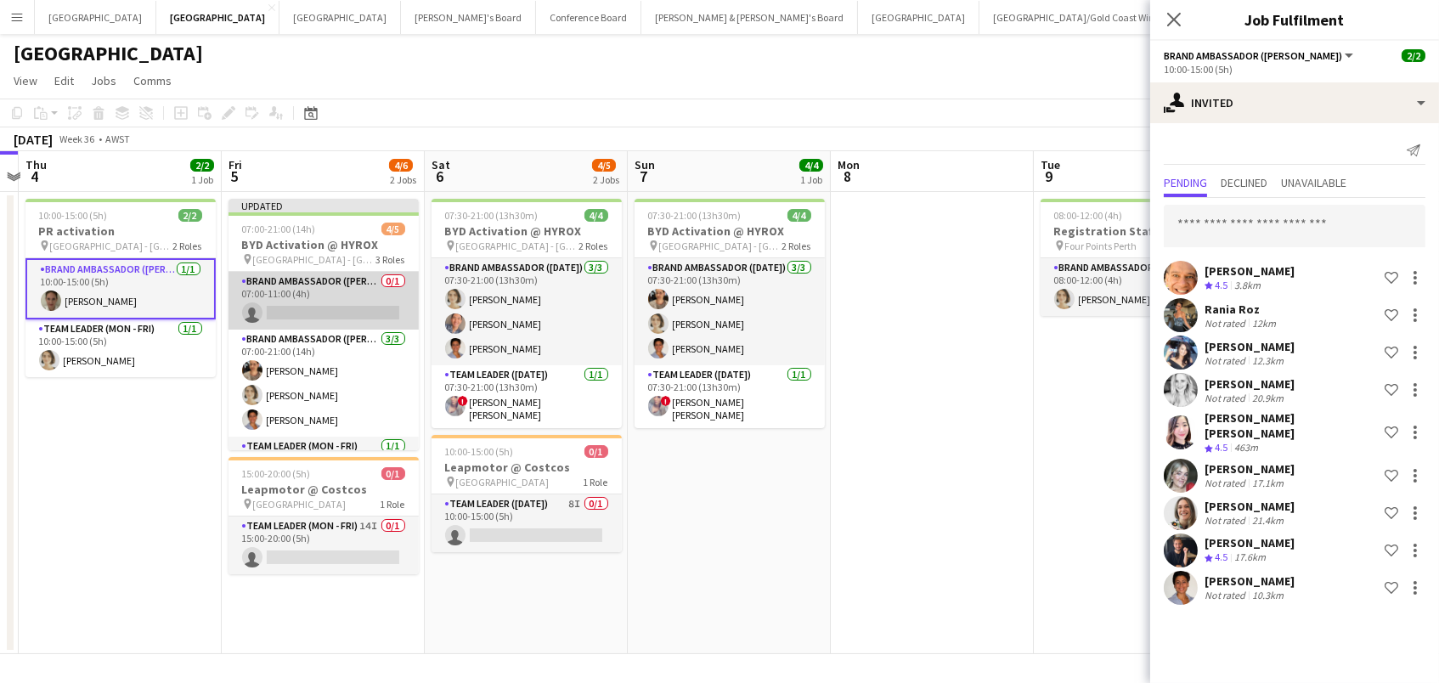
click at [332, 288] on app-card-role "Brand Ambassador (Mon - Fri) 0/1 07:00-11:00 (4h) single-neutral-actions" at bounding box center [323, 301] width 190 height 58
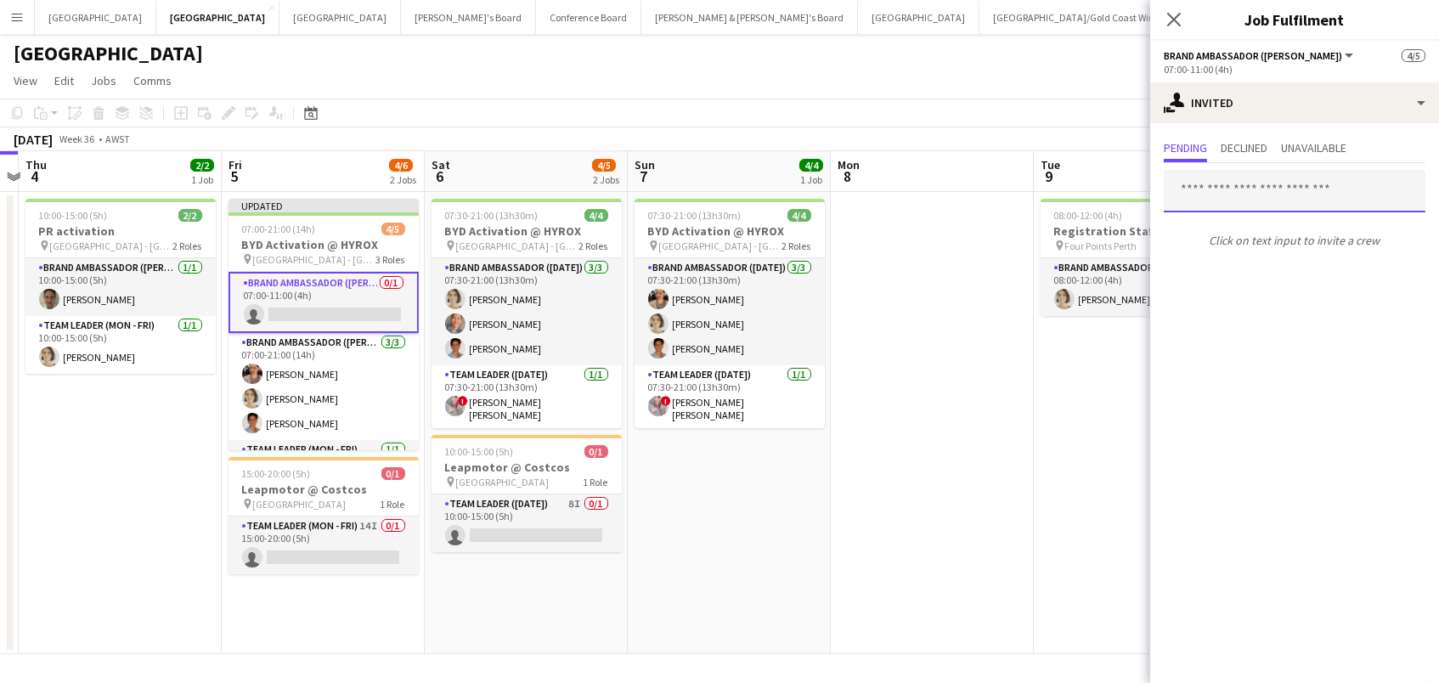
click at [1181, 194] on input "text" at bounding box center [1295, 191] width 262 height 42
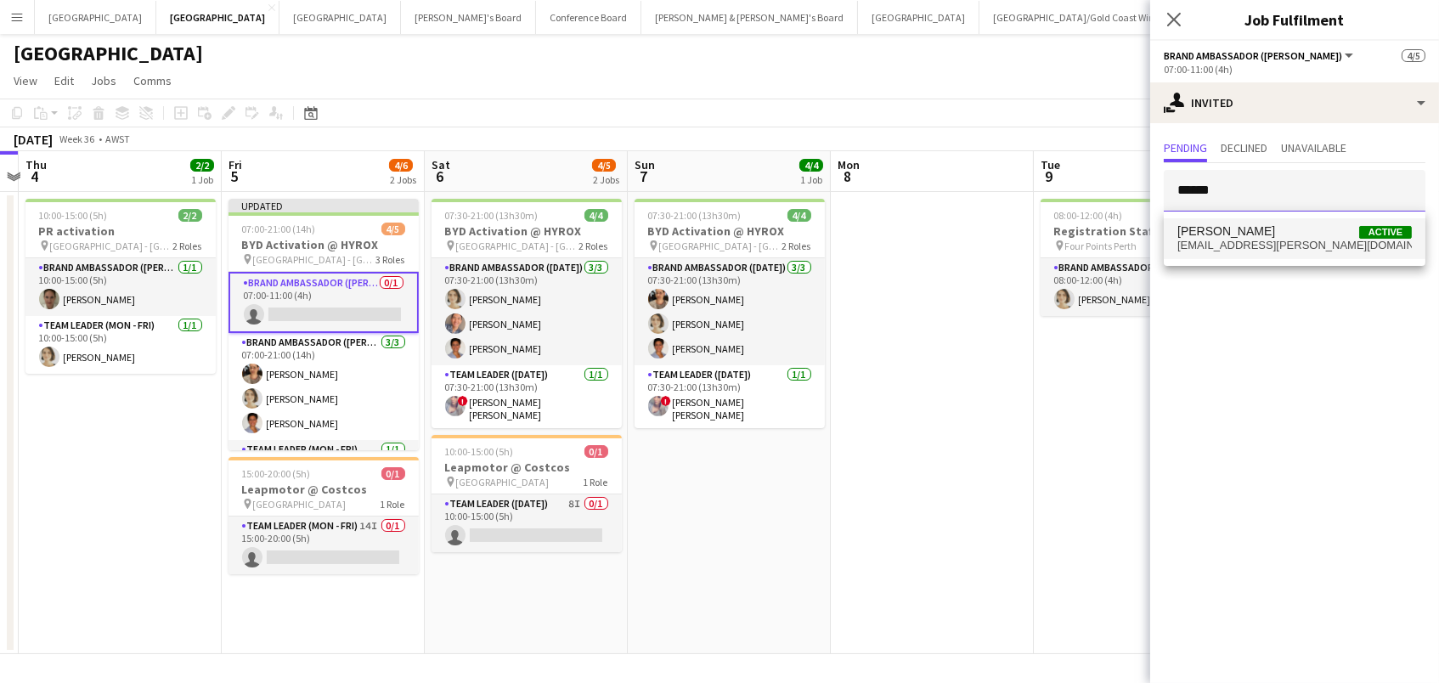
type input "******"
click at [1199, 234] on span "[PERSON_NAME]" at bounding box center [1226, 231] width 98 height 14
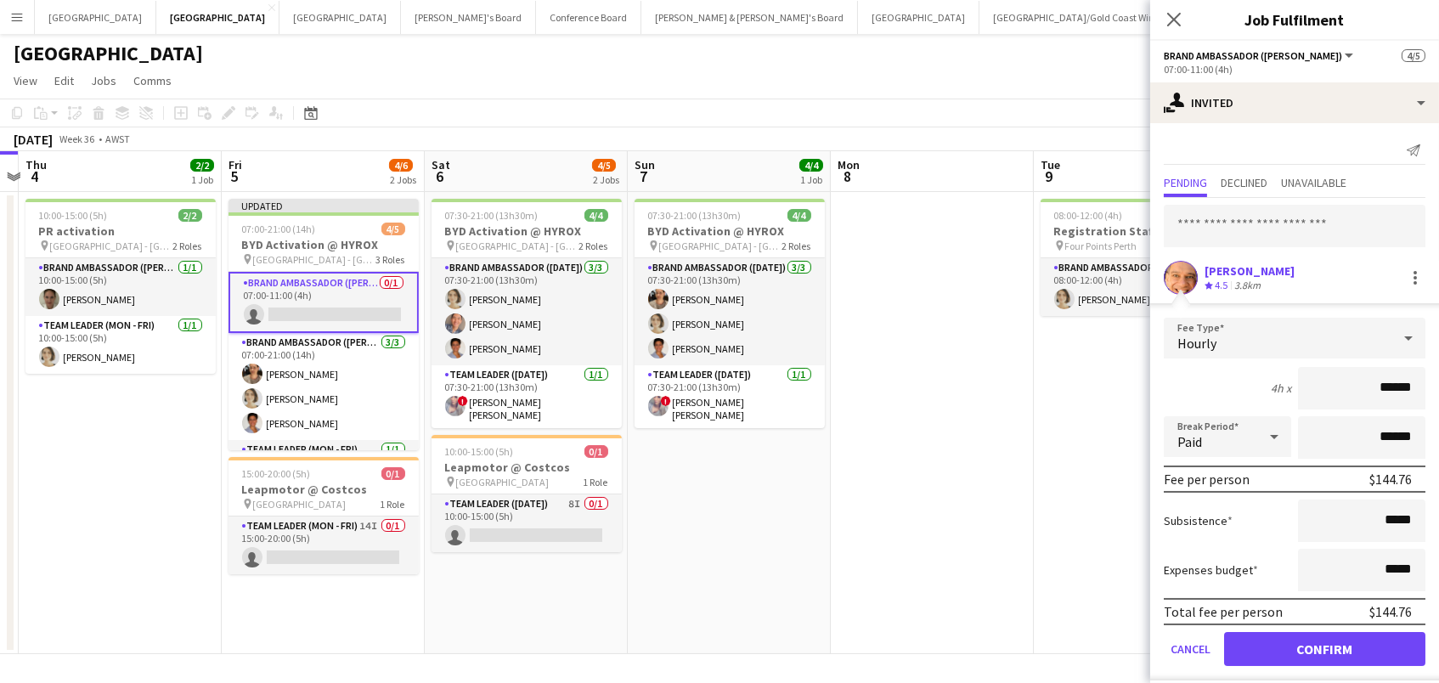
click at [1324, 646] on button "Confirm" at bounding box center [1324, 649] width 201 height 34
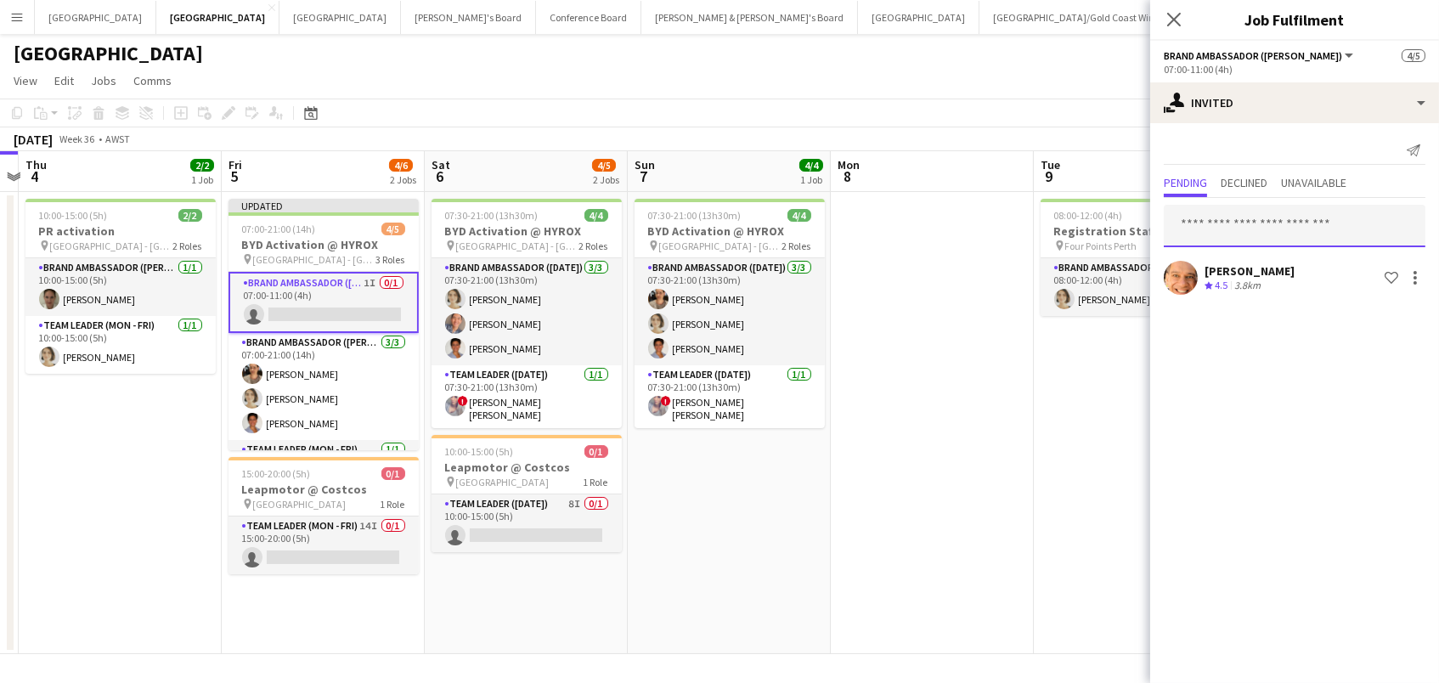
click at [1186, 225] on input "text" at bounding box center [1295, 226] width 262 height 42
type input "******"
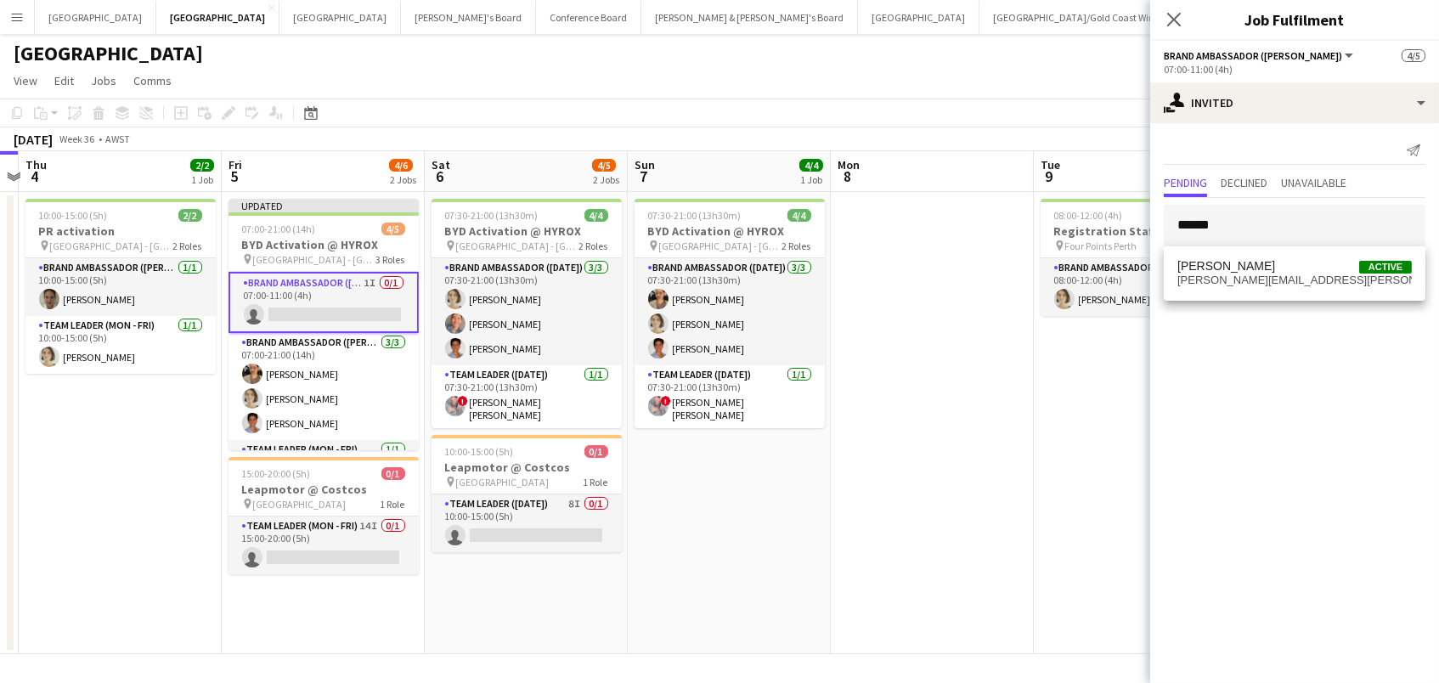
click at [1209, 278] on span "melissa.mattys@yahoo.com" at bounding box center [1294, 280] width 234 height 14
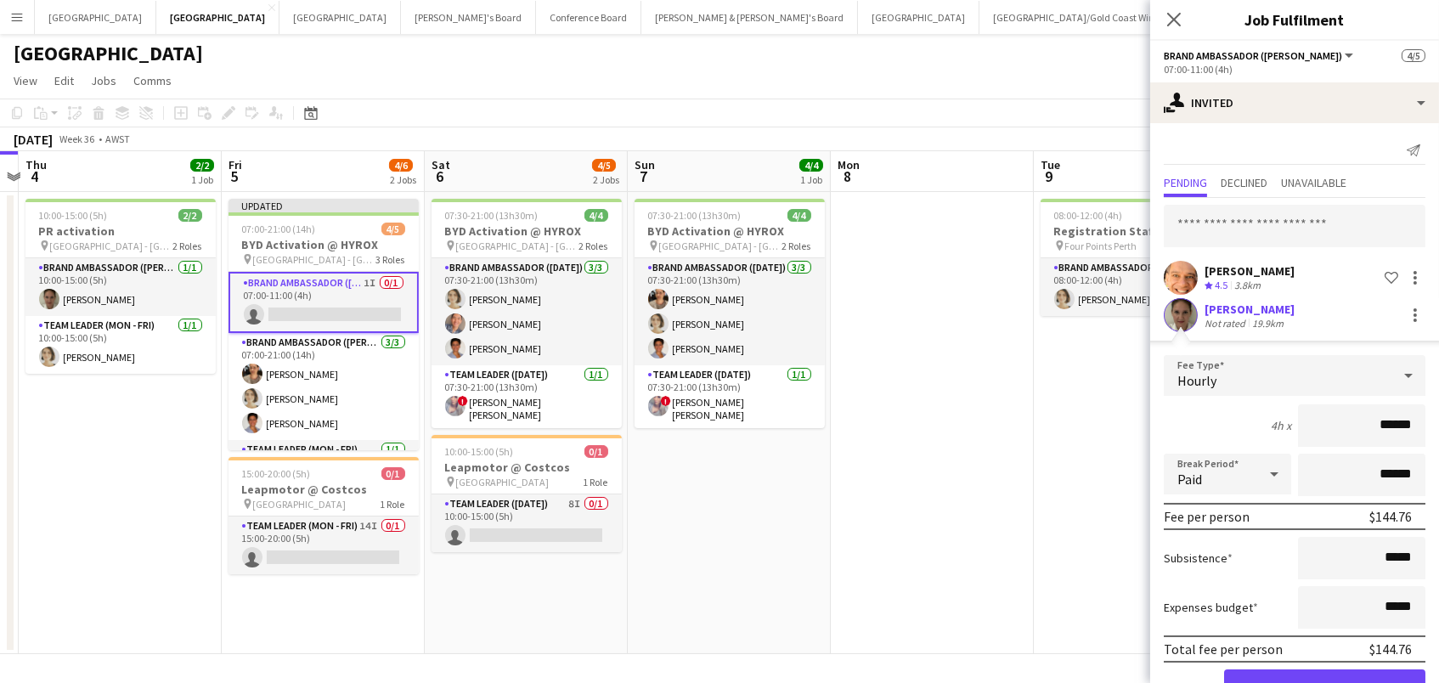
click at [1324, 682] on button "Confirm" at bounding box center [1324, 686] width 201 height 34
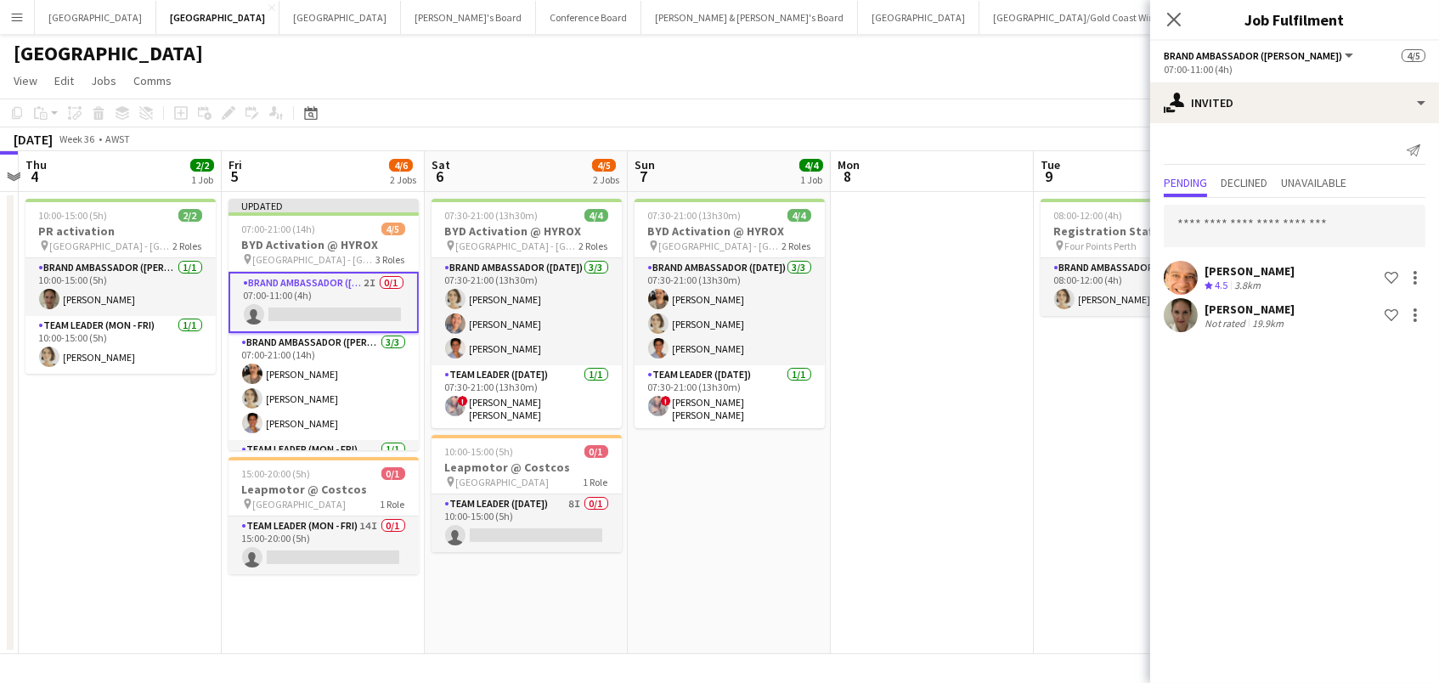
click at [872, 420] on app-date-cell at bounding box center [932, 423] width 203 height 462
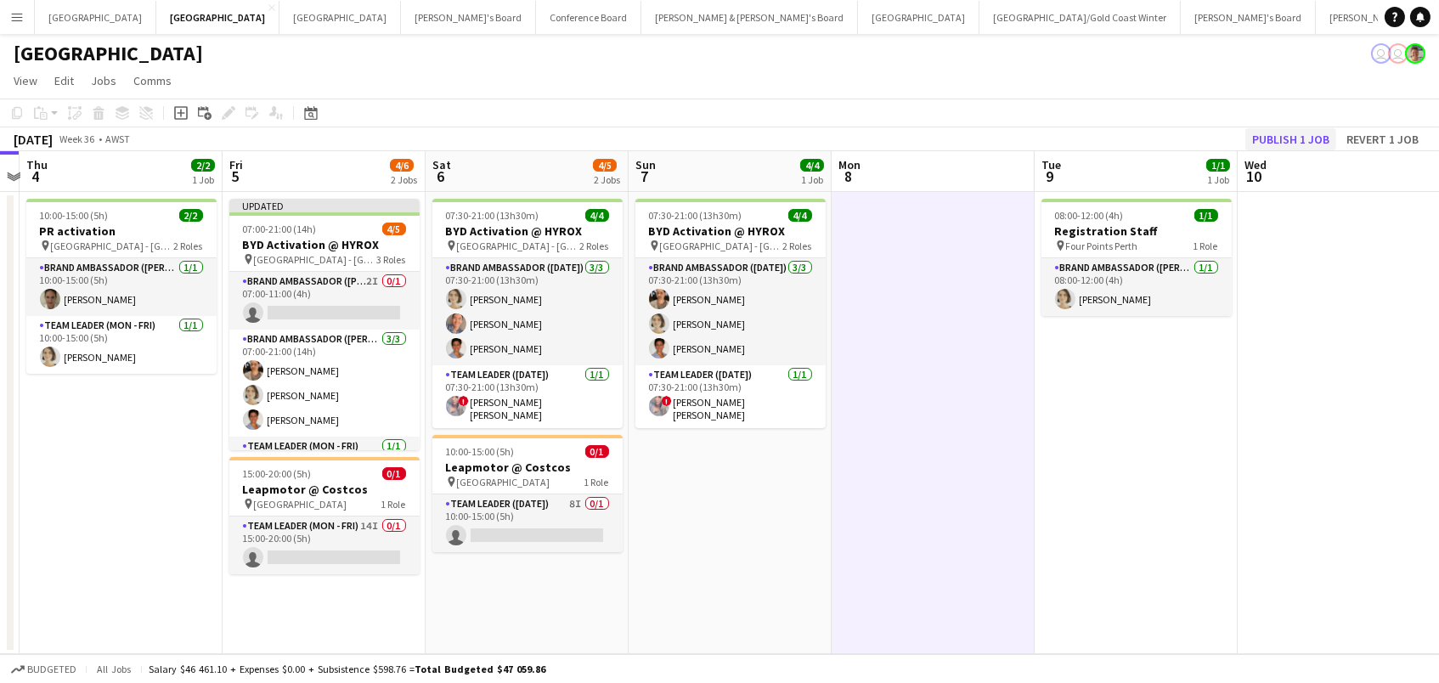
click at [1300, 135] on button "Publish 1 job" at bounding box center [1290, 139] width 91 height 22
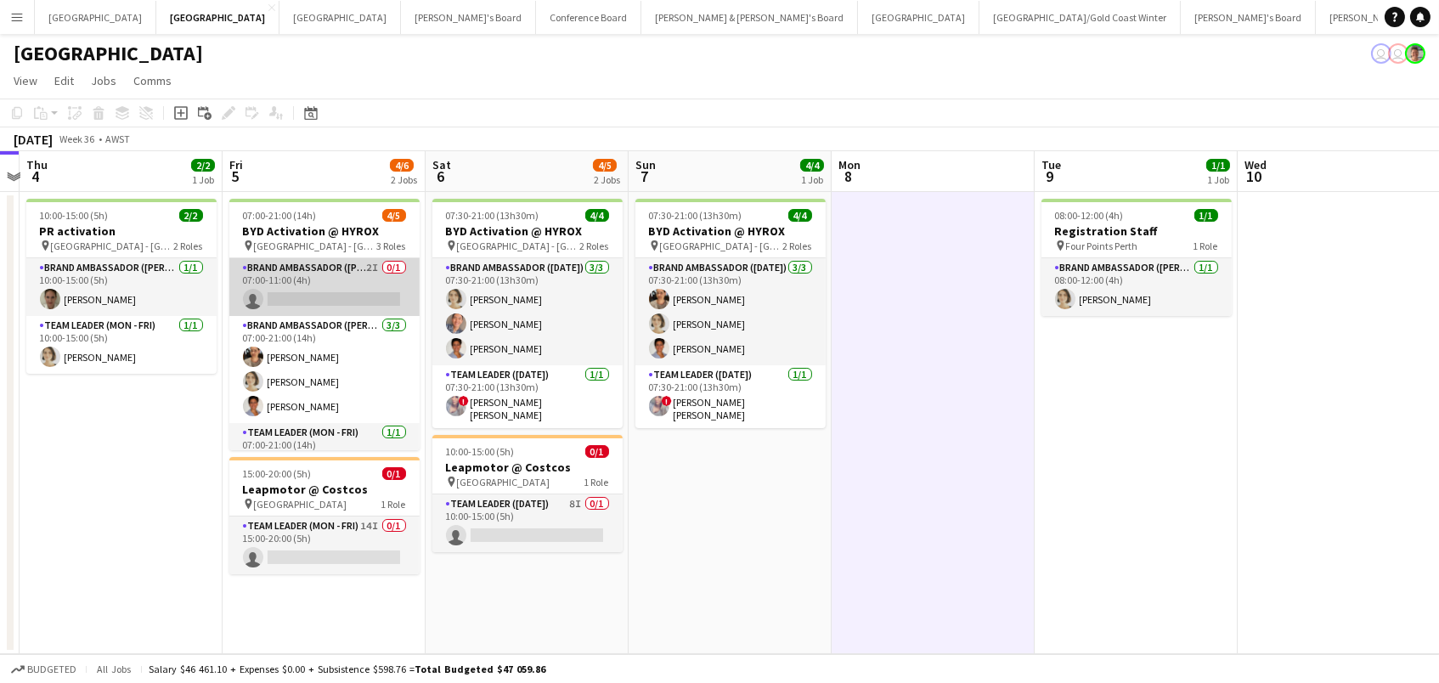
click at [369, 285] on app-card-role "Brand Ambassador (Mon - Fri) 2I 0/1 07:00-11:00 (4h) single-neutral-actions" at bounding box center [324, 287] width 190 height 58
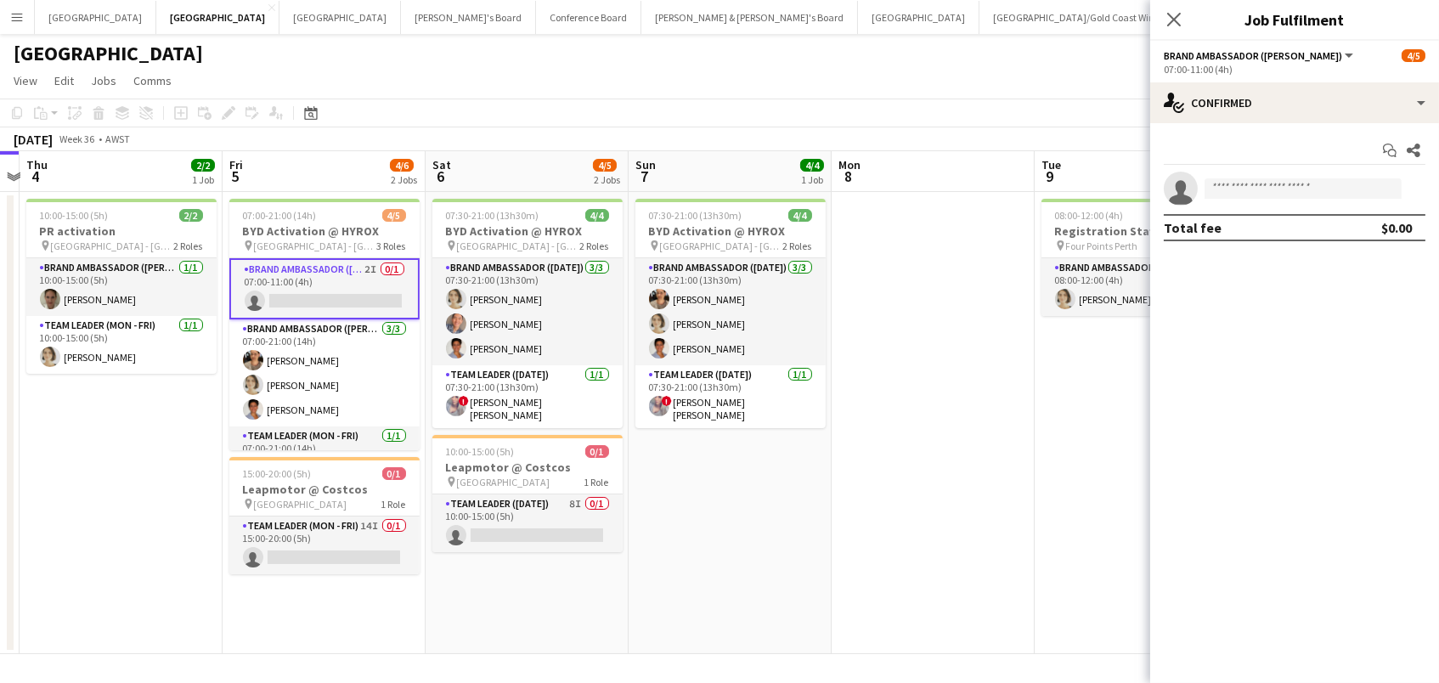
click at [1225, 80] on app-options-switcher "Brand Ambassador (Mon - Fri) All roles Brand Ambassador (Mon - Fri) 4/5 07:00-1…" at bounding box center [1294, 62] width 289 height 42
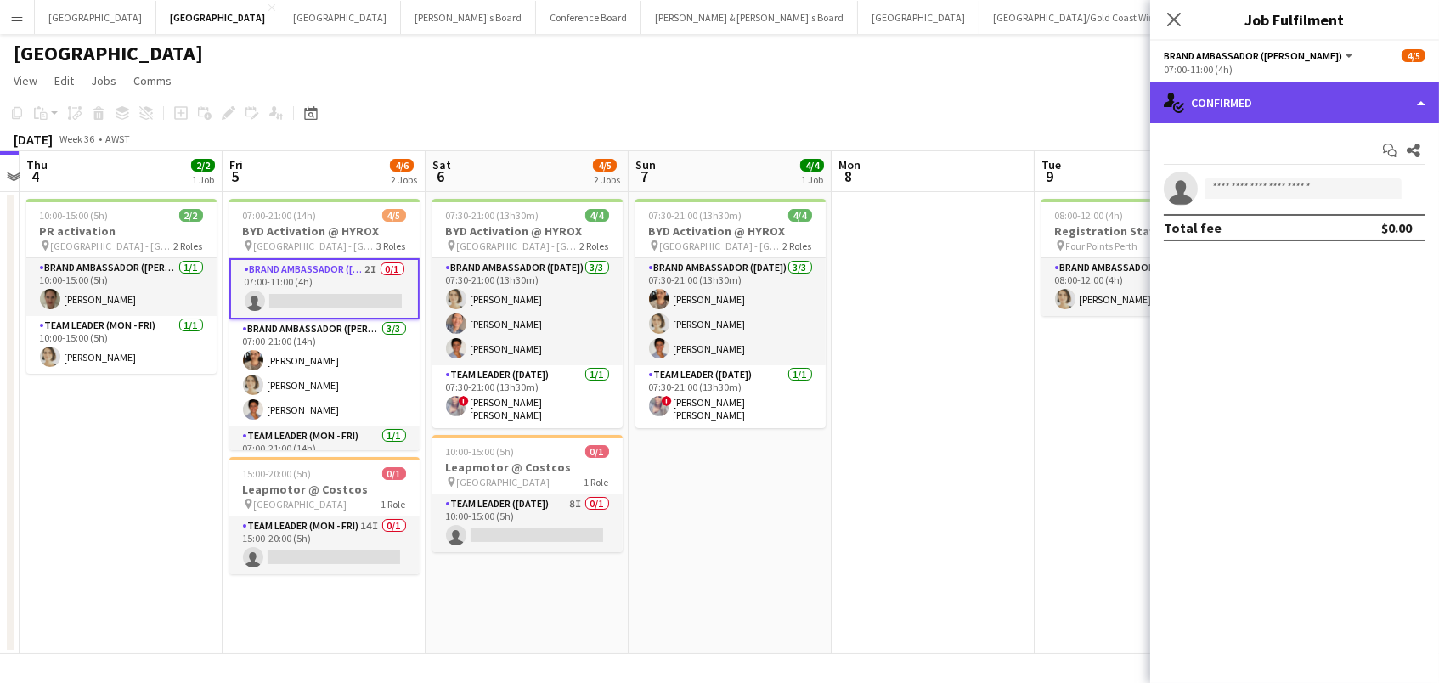
click at [1225, 98] on div "single-neutral-actions-check-2 Confirmed" at bounding box center [1294, 102] width 289 height 41
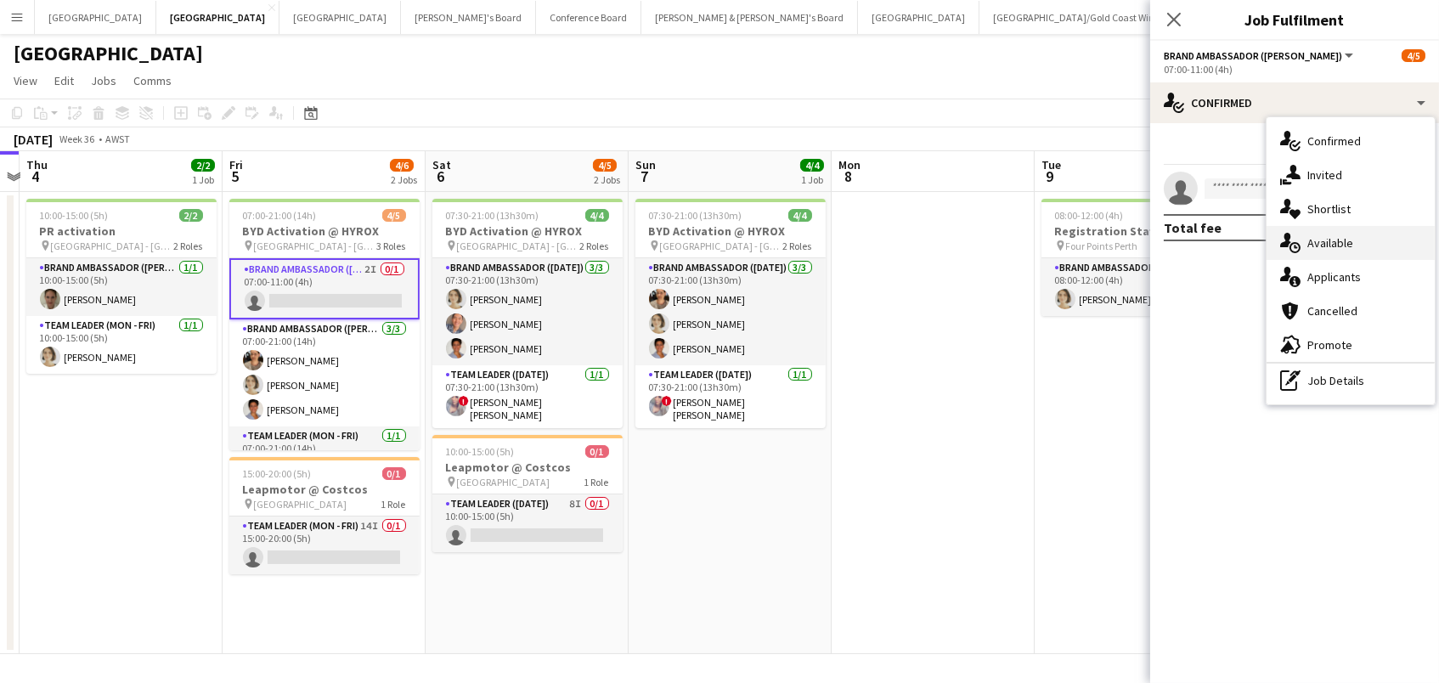
click at [1375, 240] on div "single-neutral-actions-upload Available" at bounding box center [1350, 243] width 168 height 34
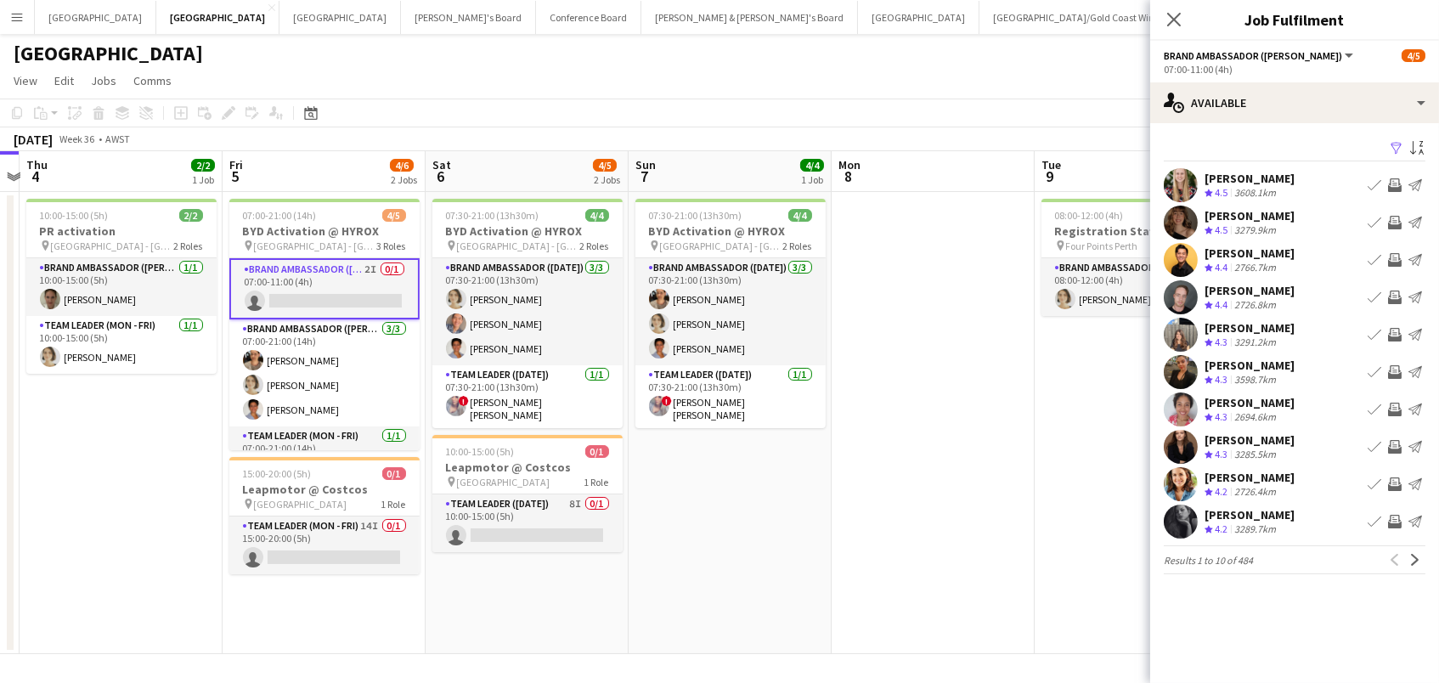
click at [1389, 152] on app-icon "Filter" at bounding box center [1396, 149] width 14 height 16
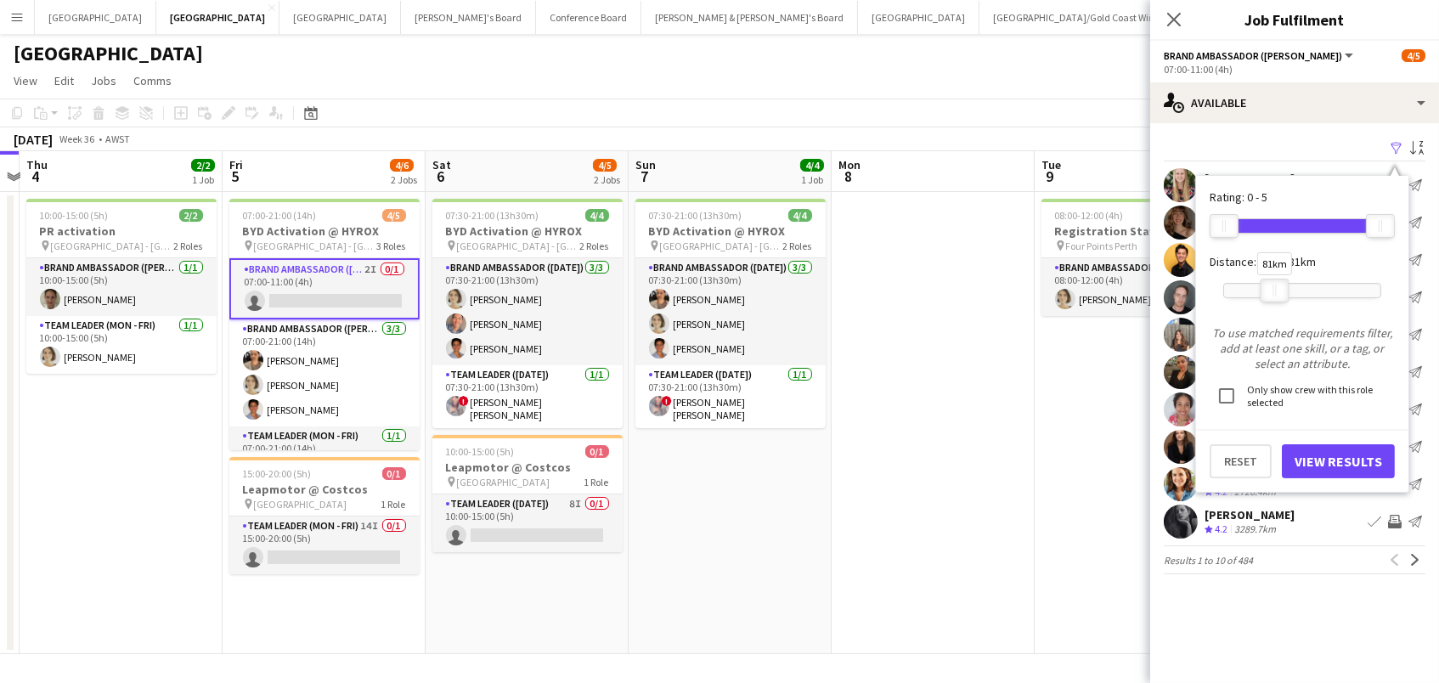
drag, startPoint x: 1372, startPoint y: 290, endPoint x: 1266, endPoint y: 287, distance: 105.4
click at [1266, 287] on div at bounding box center [1273, 290] width 27 height 22
click at [1338, 477] on div "Rating: 0 - 5 0 5 Distance: 1km - 81km 81km To use matched requirements filter,…" at bounding box center [1302, 334] width 212 height 316
click at [1331, 465] on button "View Results" at bounding box center [1338, 461] width 113 height 34
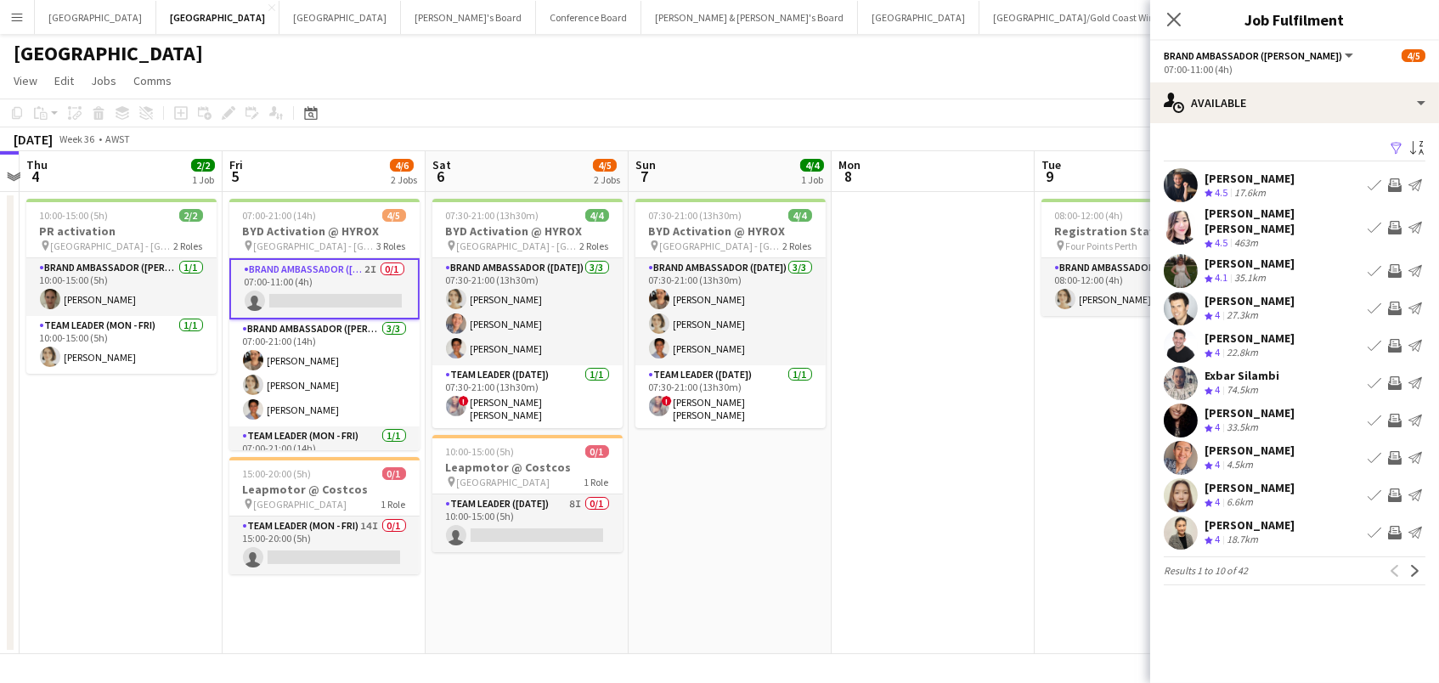
click at [1397, 451] on app-icon "Invite crew" at bounding box center [1395, 458] width 14 height 14
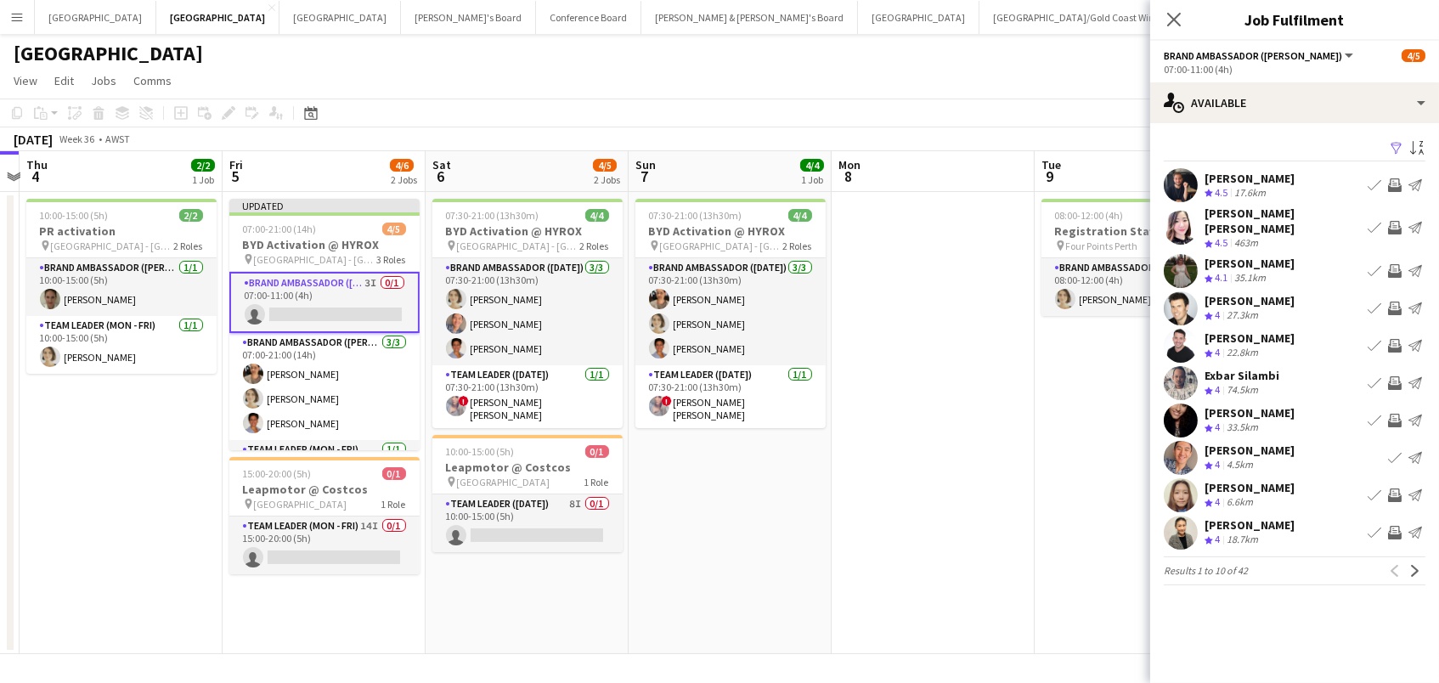
click at [1390, 302] on app-icon "Invite crew" at bounding box center [1395, 309] width 14 height 14
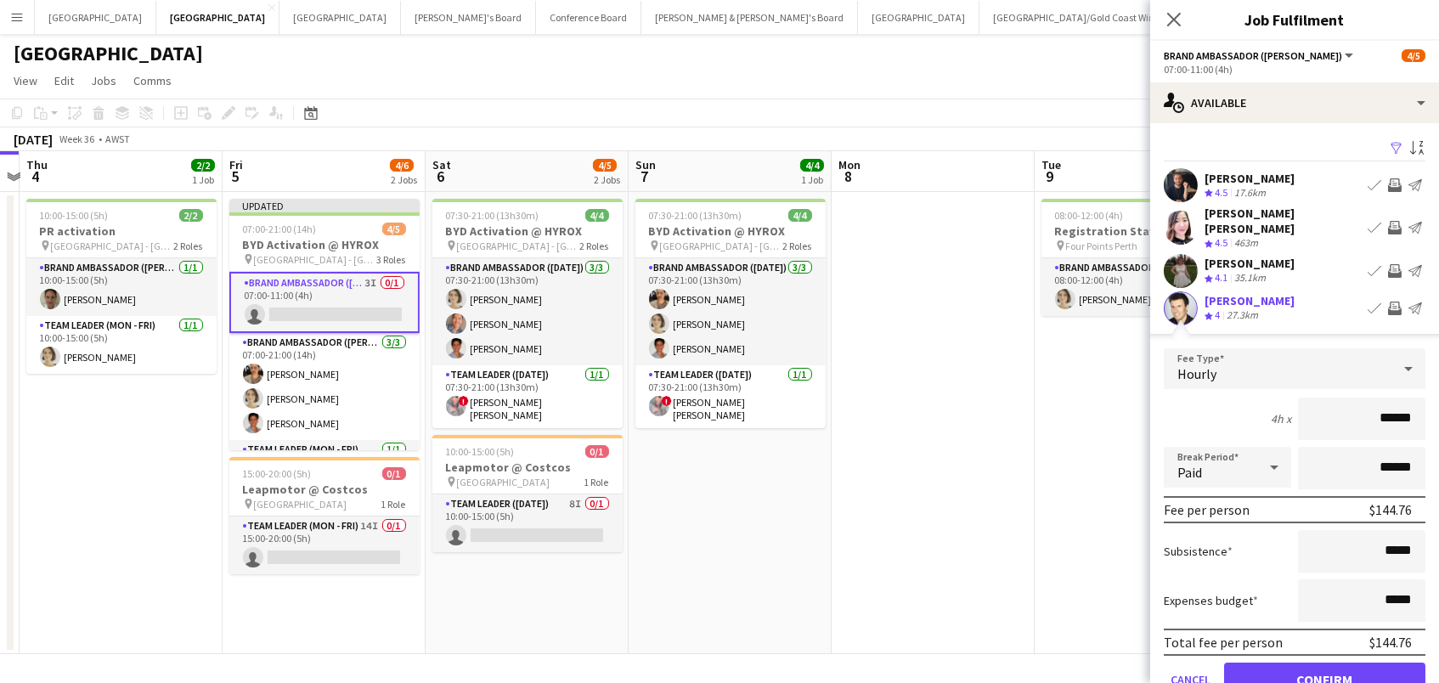
click at [1265, 669] on button "Confirm" at bounding box center [1324, 679] width 201 height 34
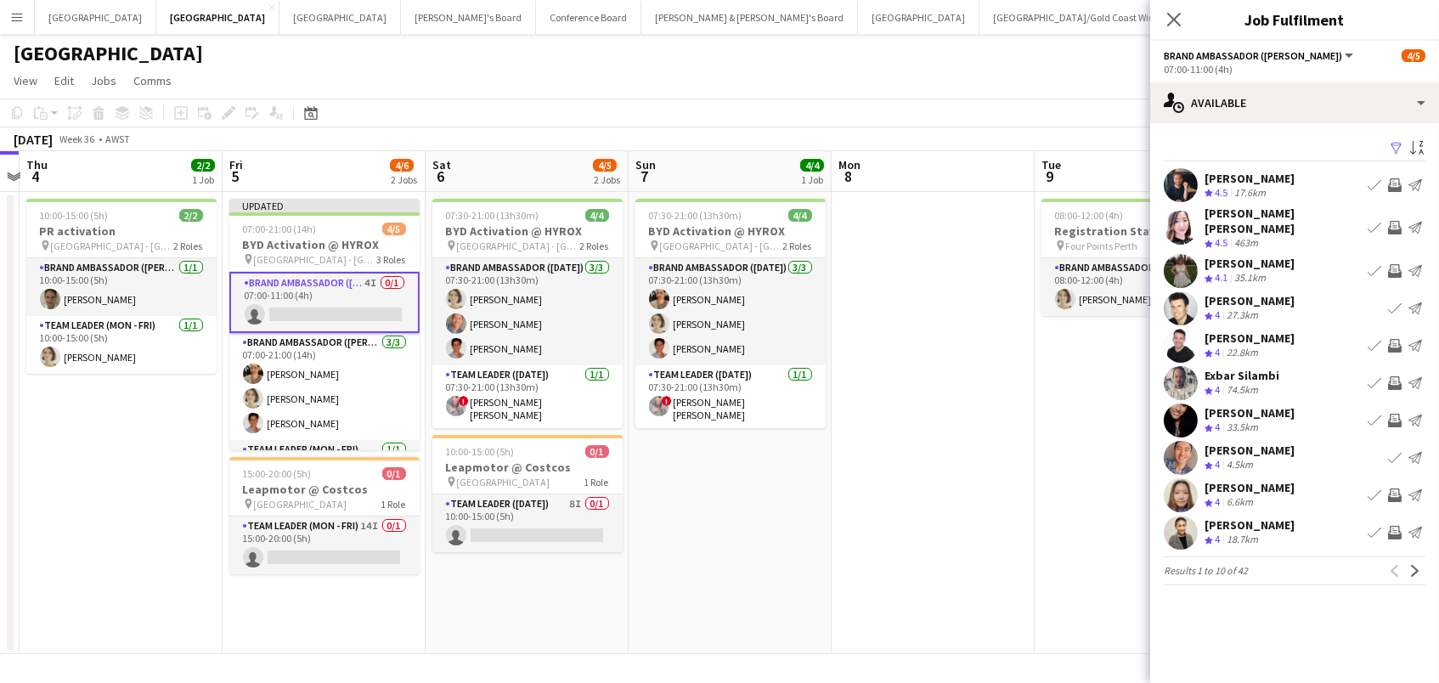
click at [1394, 225] on app-icon "Invite crew" at bounding box center [1395, 228] width 14 height 14
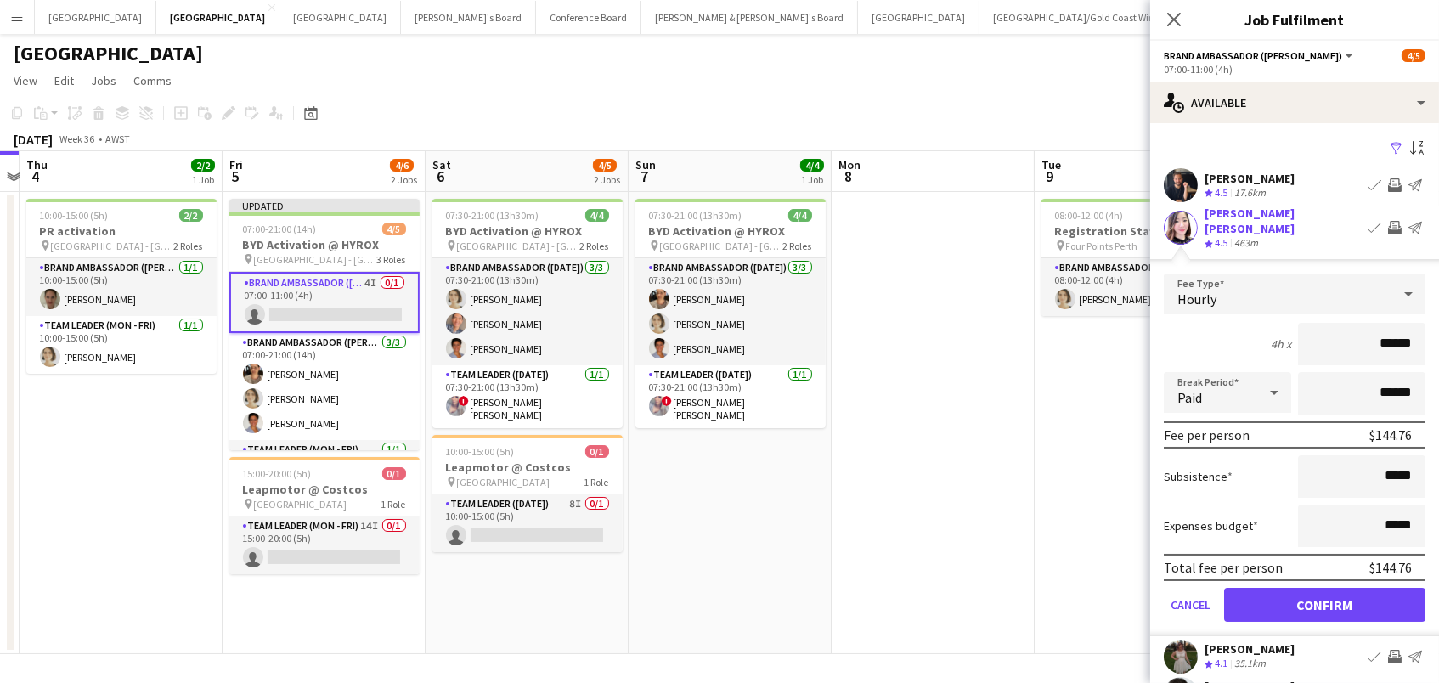
click at [1324, 591] on button "Confirm" at bounding box center [1324, 605] width 201 height 34
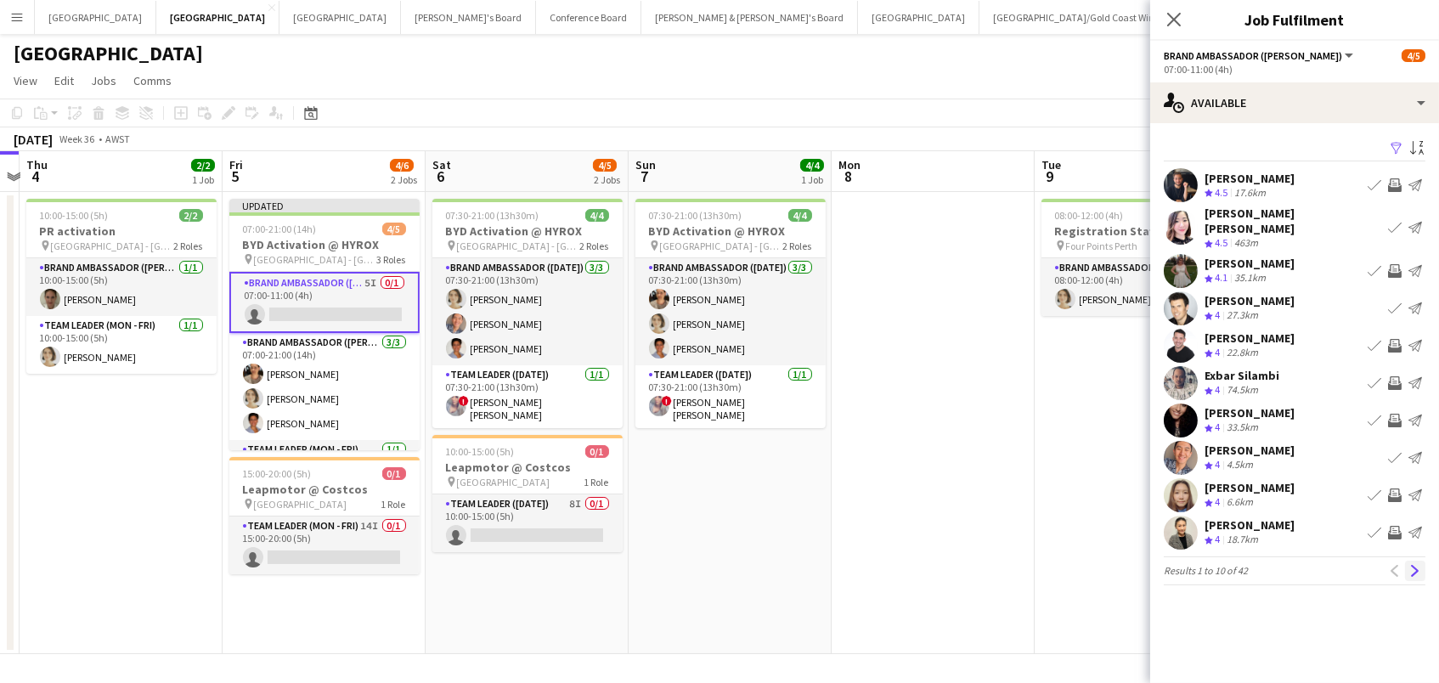
click at [1417, 565] on app-icon "Next" at bounding box center [1415, 571] width 12 height 12
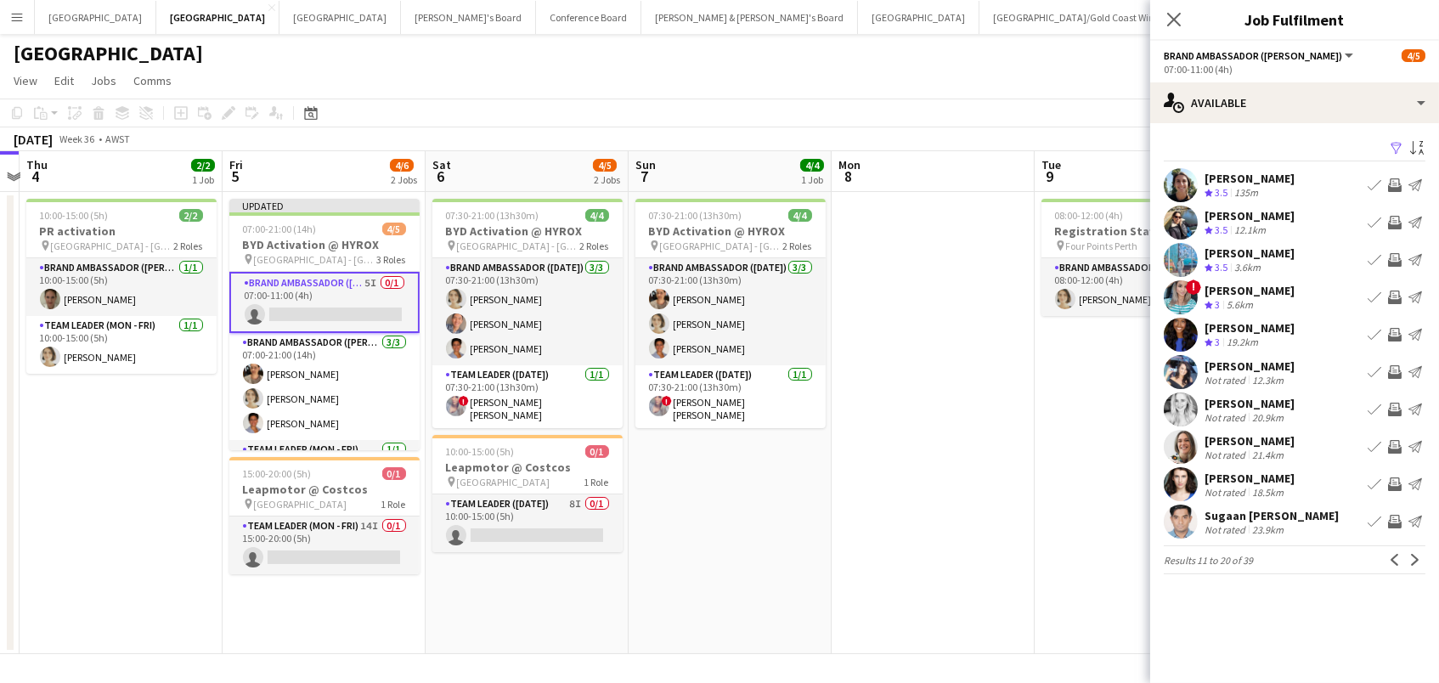
click at [1392, 179] on app-icon "Invite crew" at bounding box center [1395, 185] width 14 height 14
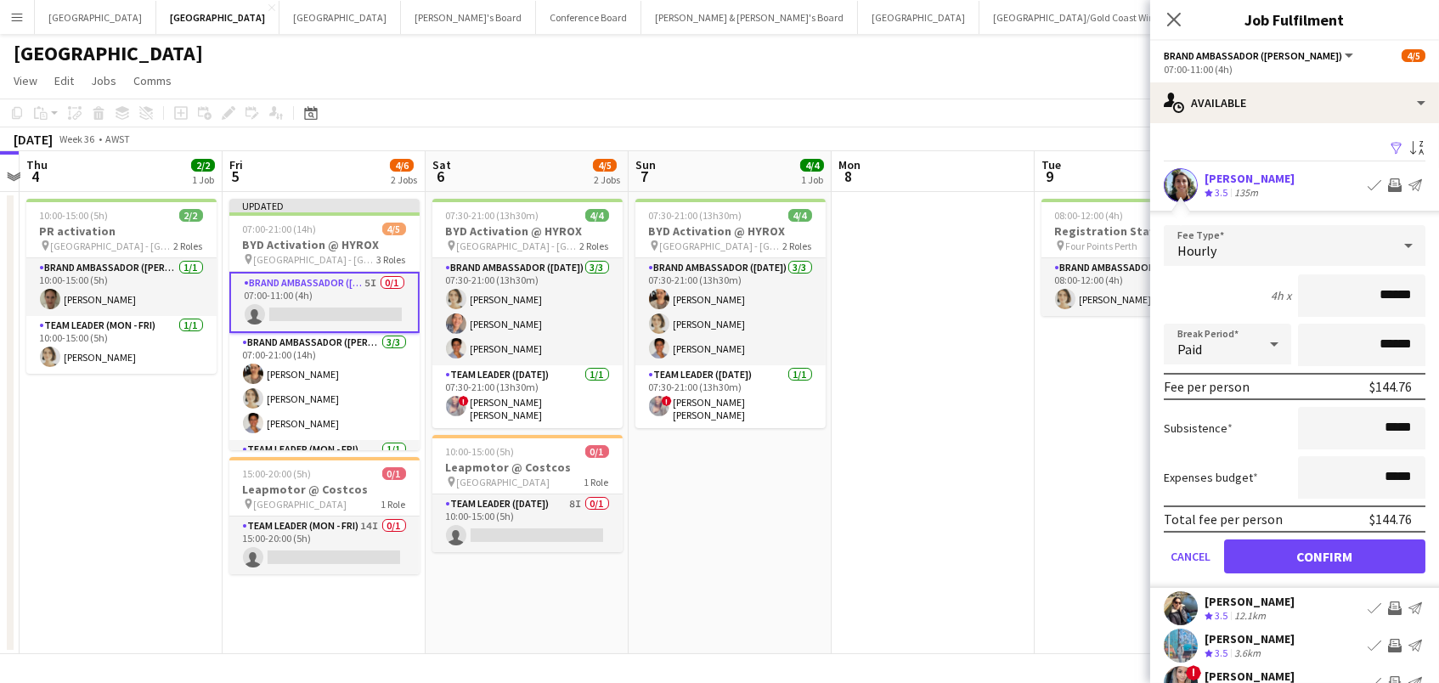
click at [1324, 554] on button "Confirm" at bounding box center [1324, 556] width 201 height 34
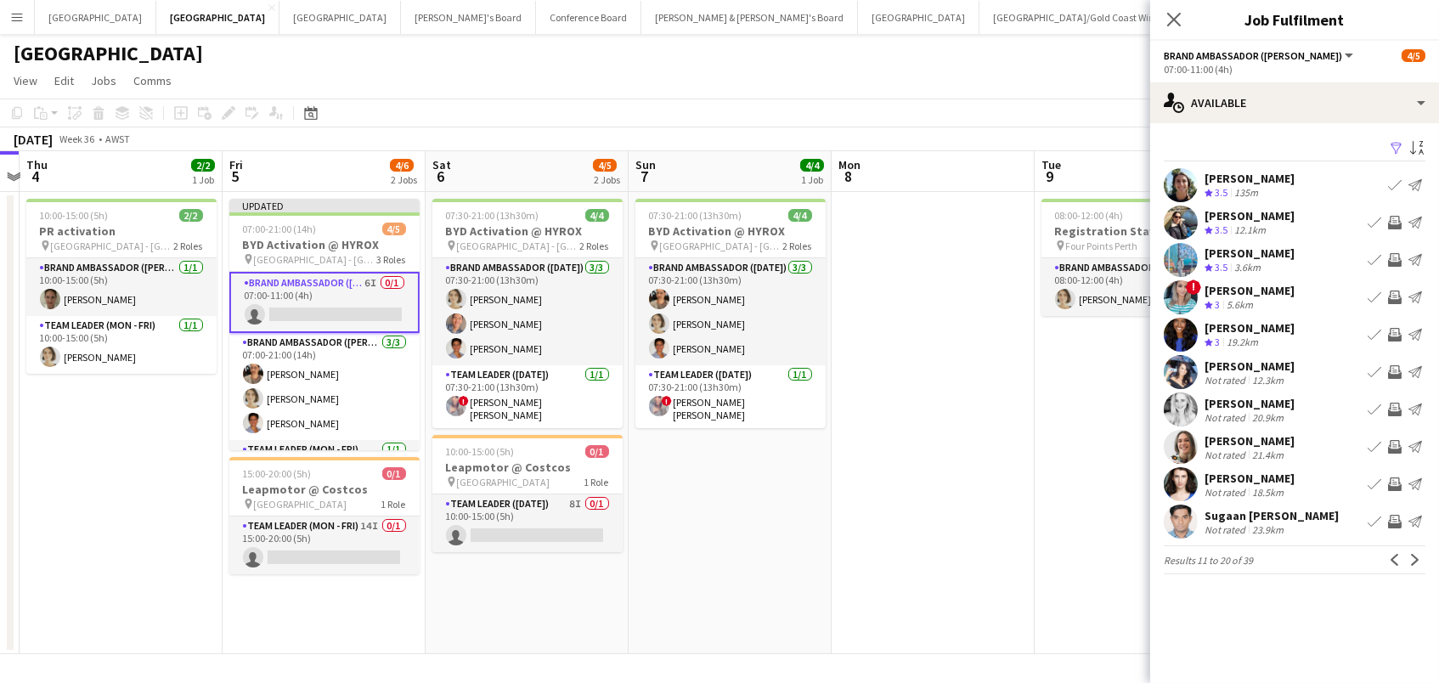
click at [1397, 371] on app-icon "Invite crew" at bounding box center [1395, 372] width 14 height 14
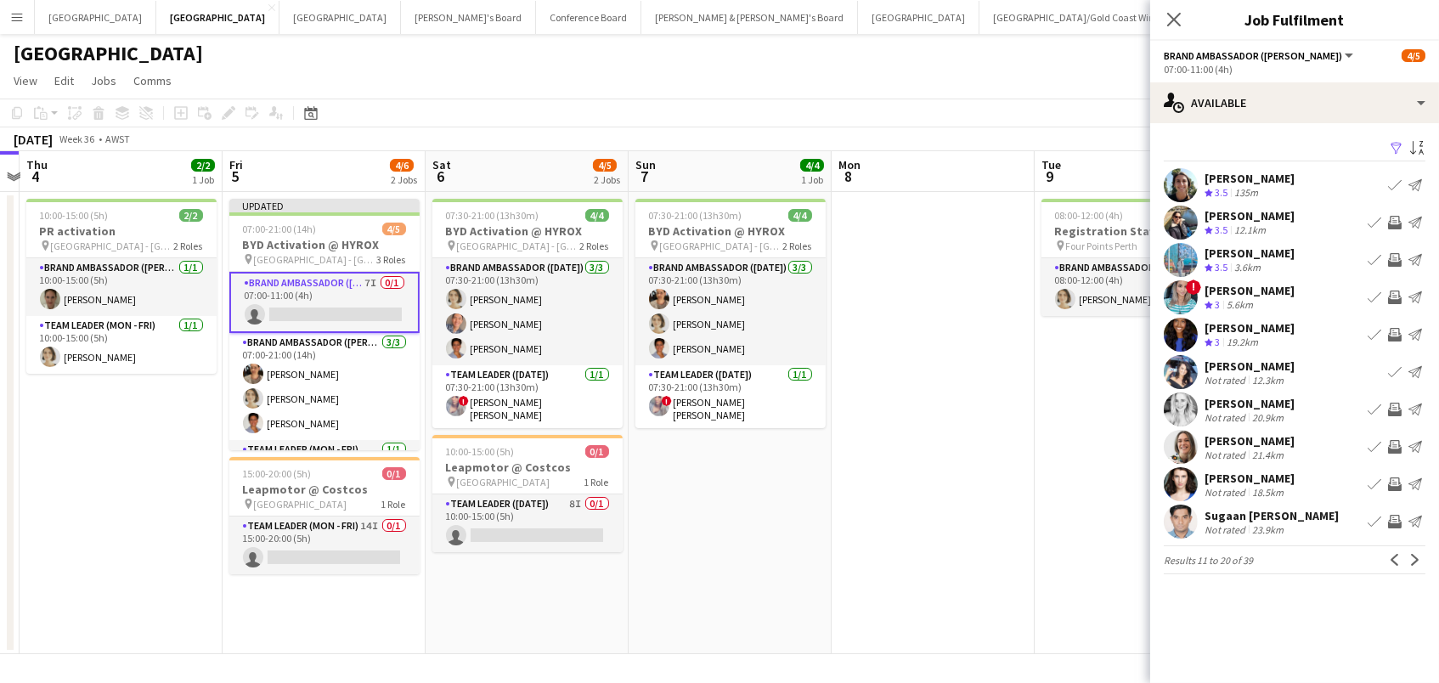
click at [1388, 483] on app-icon "Invite crew" at bounding box center [1395, 484] width 14 height 14
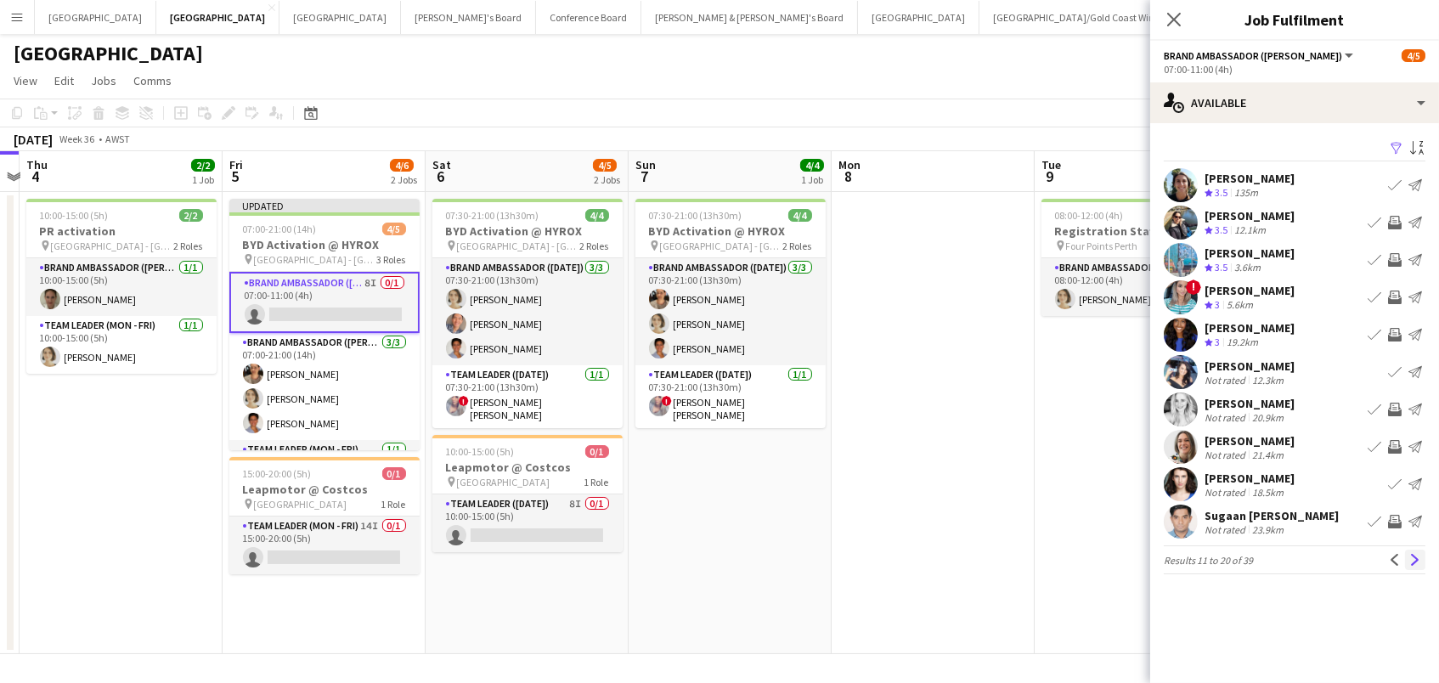
click at [1409, 556] on app-icon "Next" at bounding box center [1415, 560] width 12 height 12
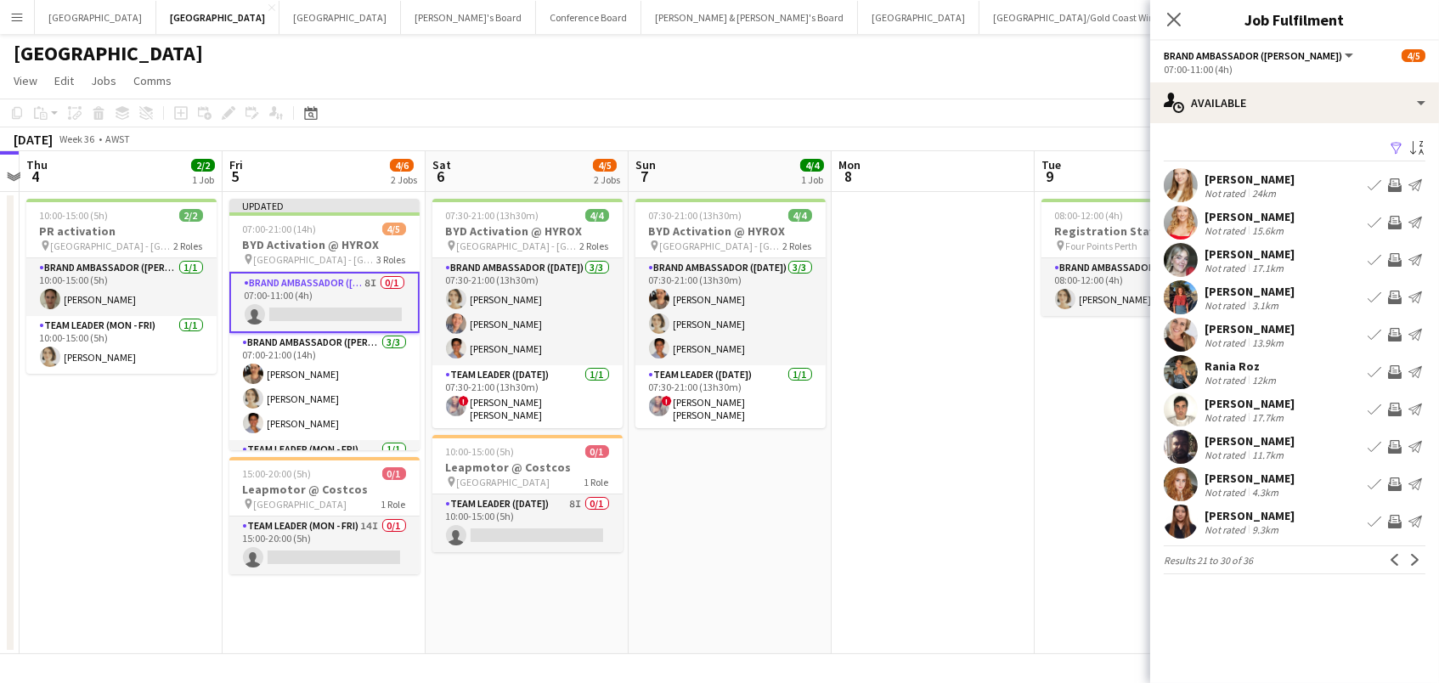
click at [1395, 256] on app-icon "Invite crew" at bounding box center [1395, 260] width 14 height 14
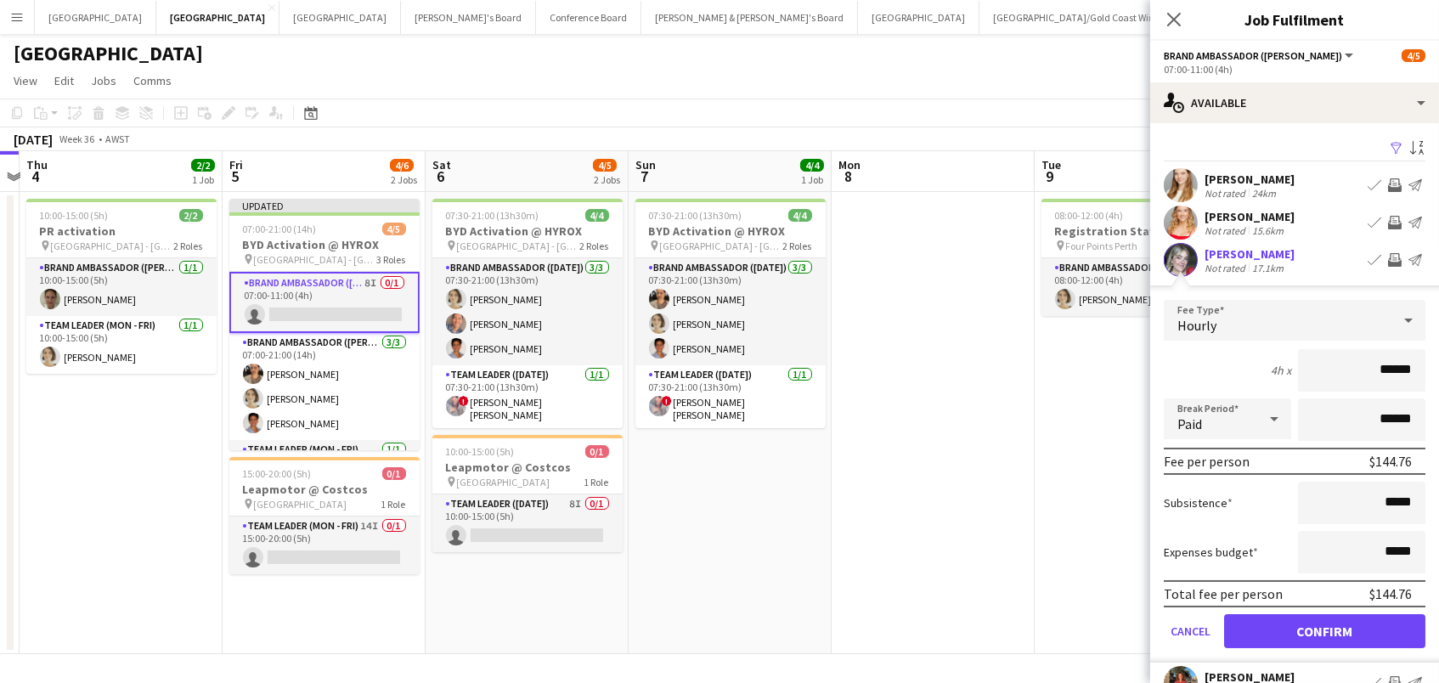
click at [1324, 628] on button "Confirm" at bounding box center [1324, 631] width 201 height 34
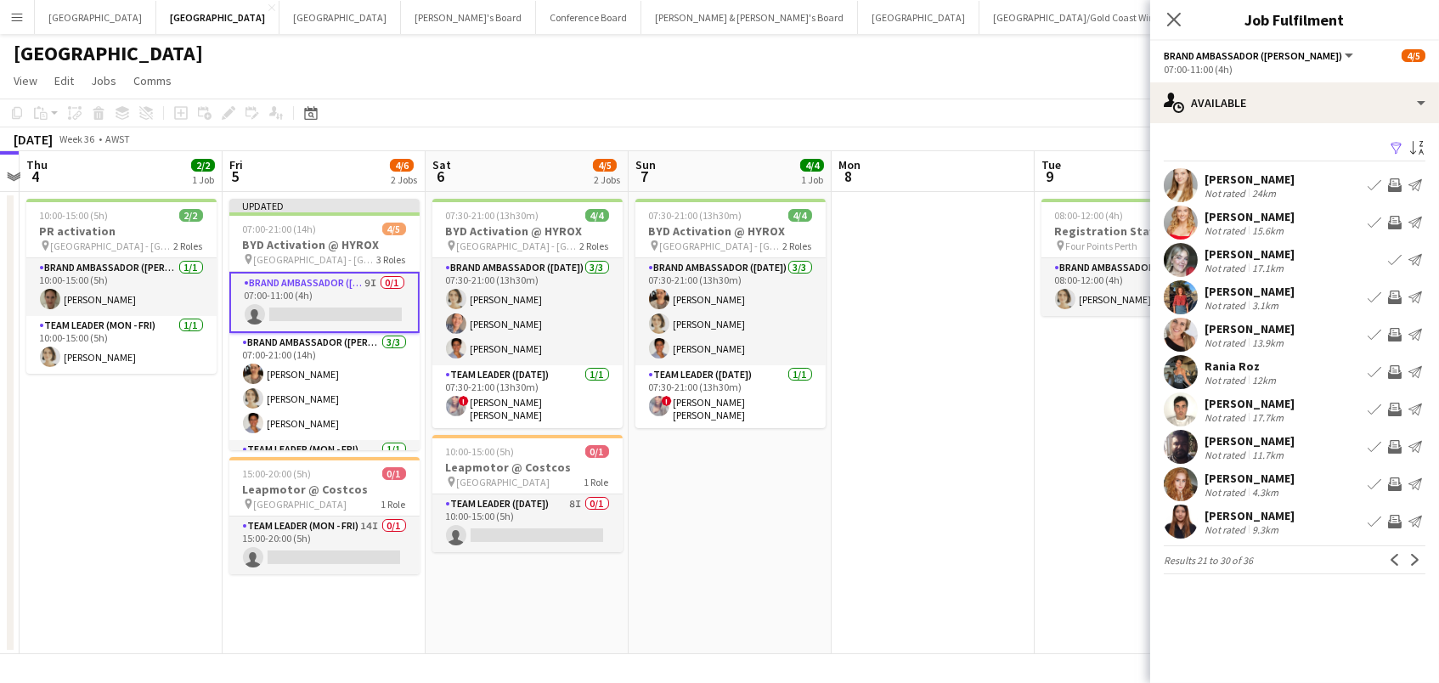
click at [1009, 101] on app-toolbar "Copy Paste Paste Command V Paste with crew Command Shift V Paste linked Job [GE…" at bounding box center [719, 113] width 1439 height 29
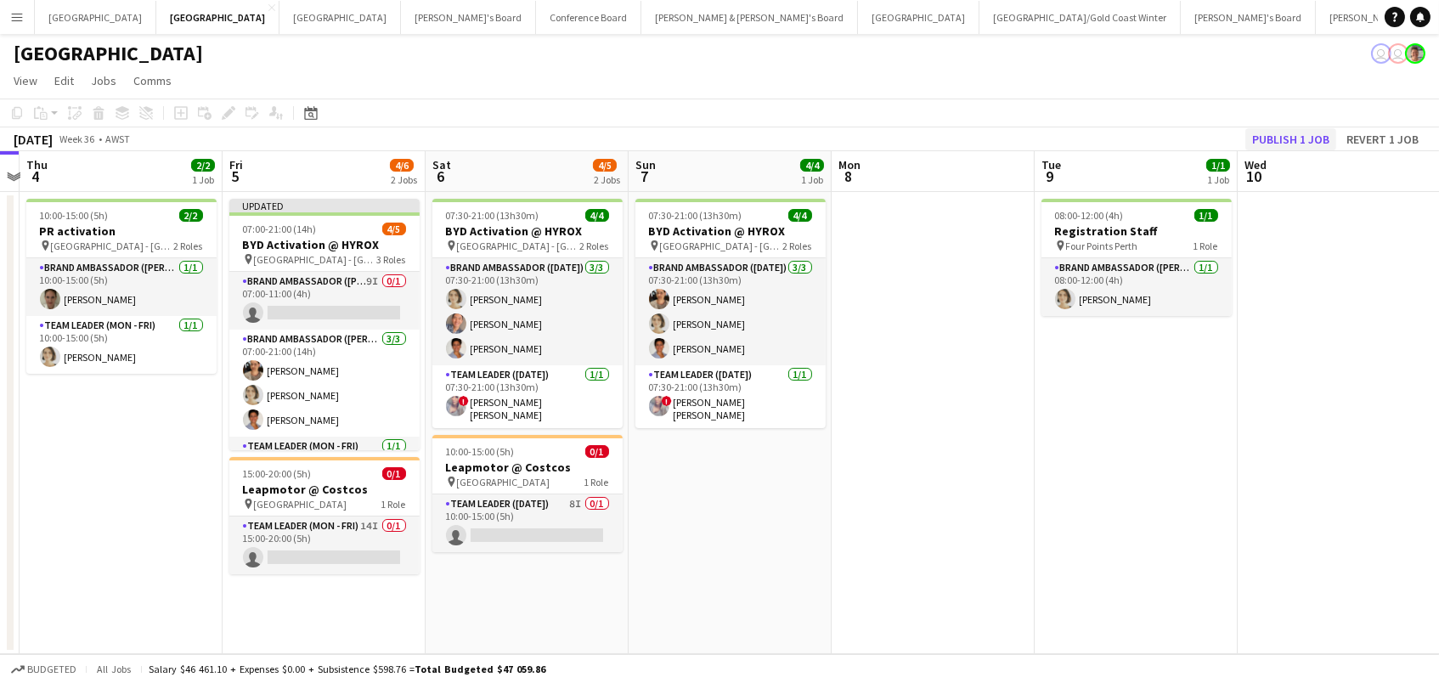
click at [1265, 135] on button "Publish 1 job" at bounding box center [1290, 139] width 91 height 22
click at [1265, 135] on div "Publish 1 job Revert 1 job" at bounding box center [1319, 139] width 239 height 22
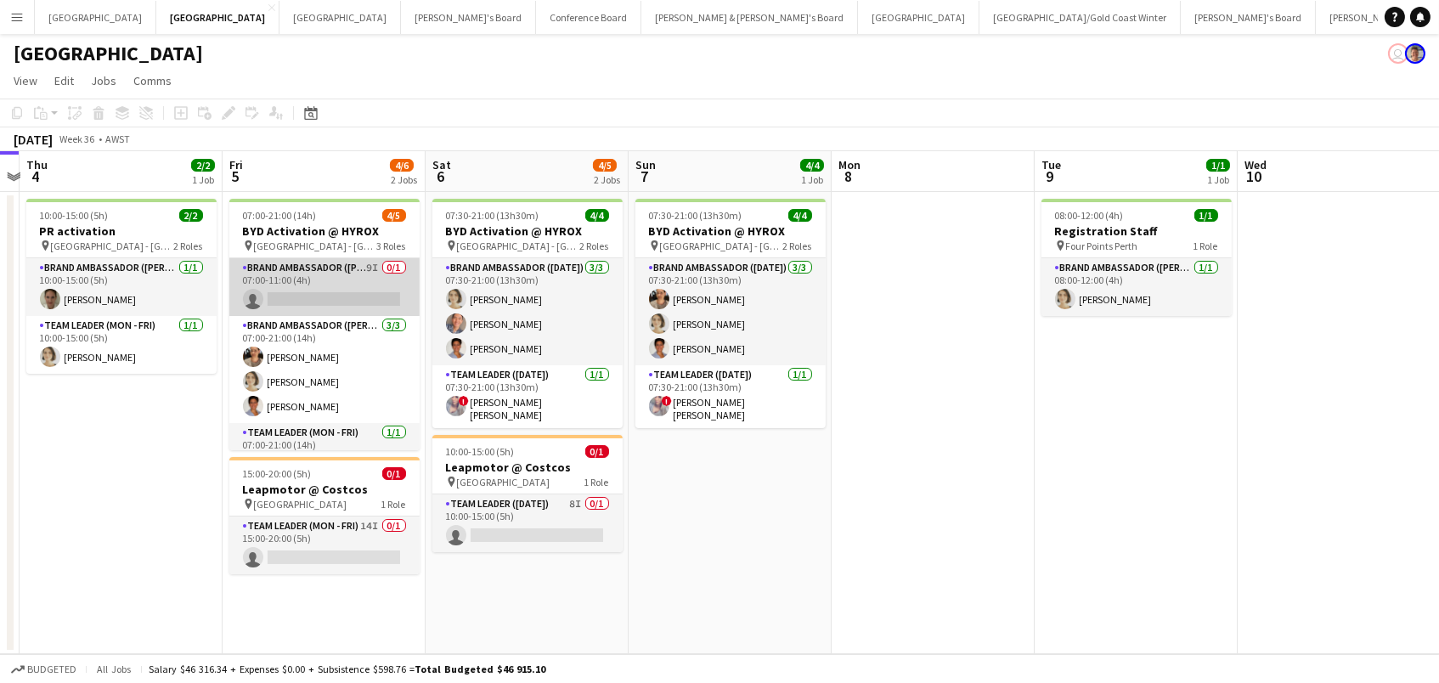
click at [383, 276] on app-card-role "Brand Ambassador (Mon - Fri) 9I 0/1 07:00-11:00 (4h) single-neutral-actions" at bounding box center [324, 287] width 190 height 58
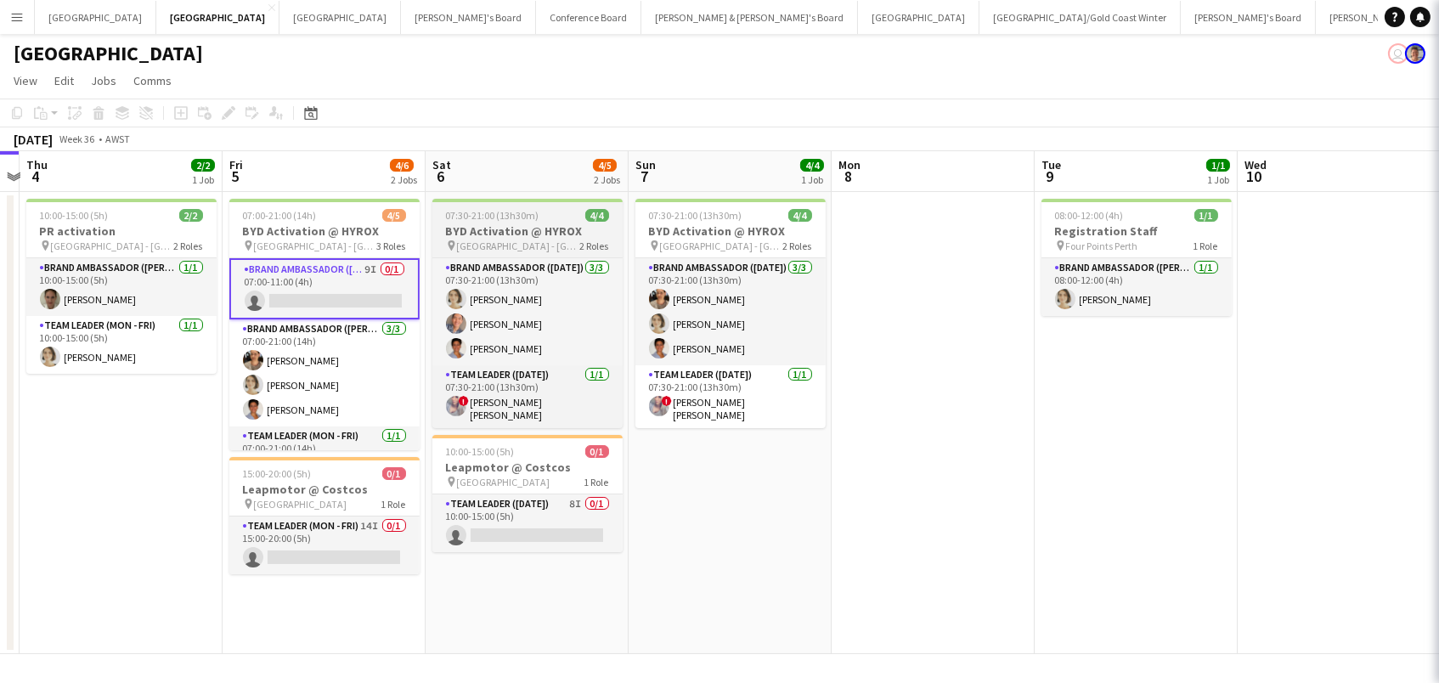
scroll to position [0, 386]
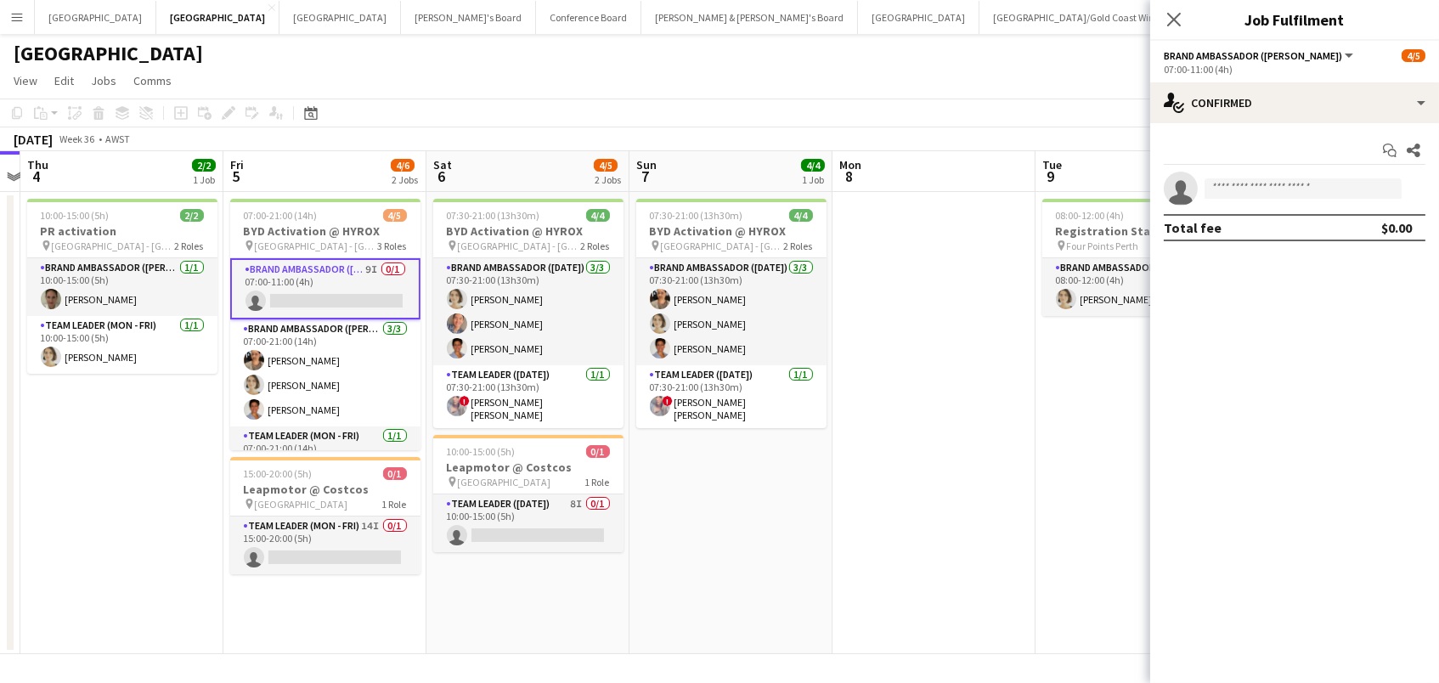
click at [1265, 127] on div "Start chat Share single-neutral-actions Total fee $0.00" at bounding box center [1294, 189] width 289 height 132
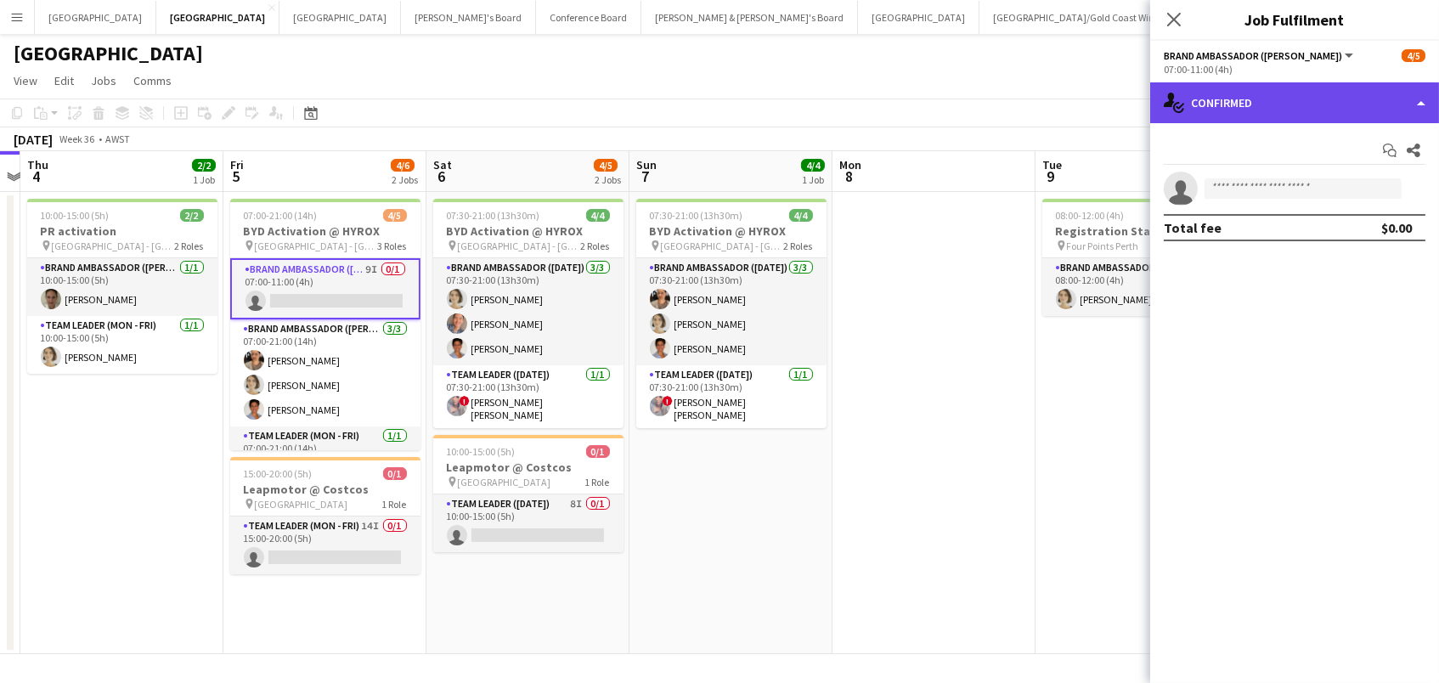
click at [1264, 112] on div "single-neutral-actions-check-2 Confirmed" at bounding box center [1294, 102] width 289 height 41
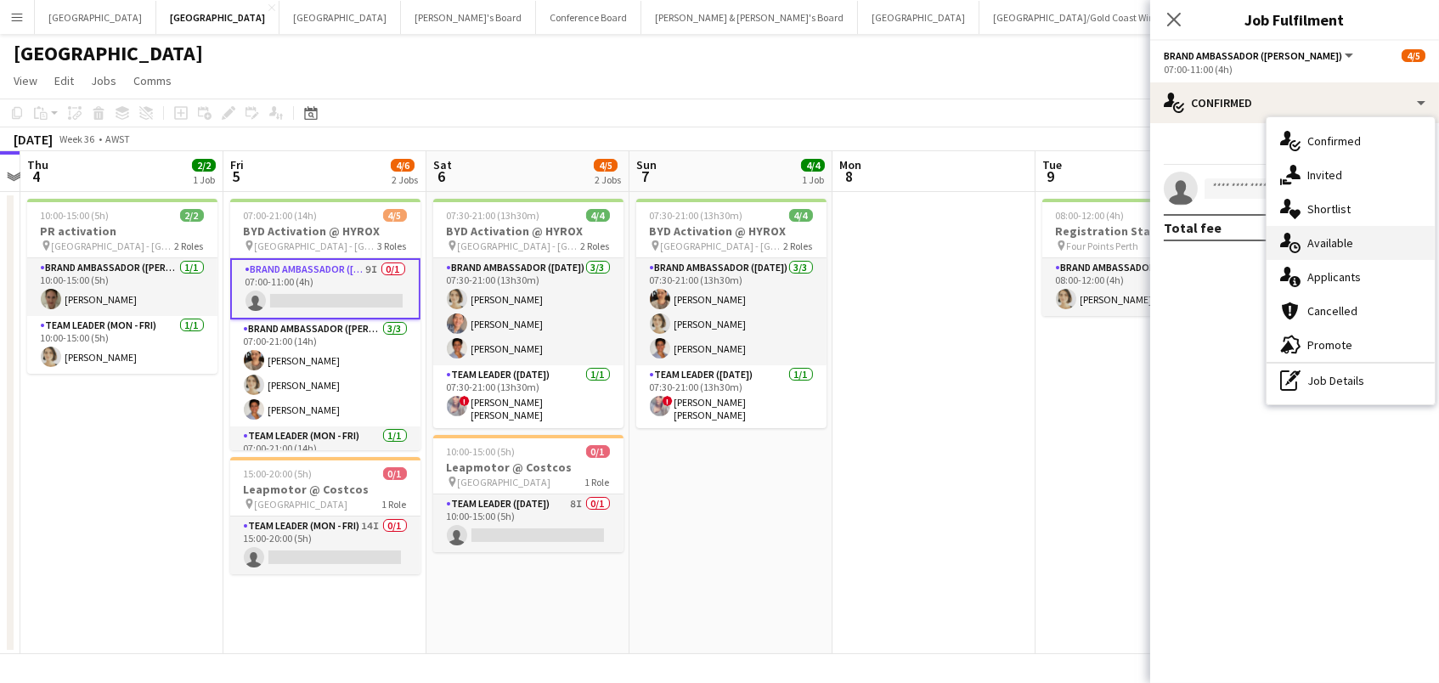
click at [1344, 256] on div "single-neutral-actions-upload Available" at bounding box center [1350, 243] width 168 height 34
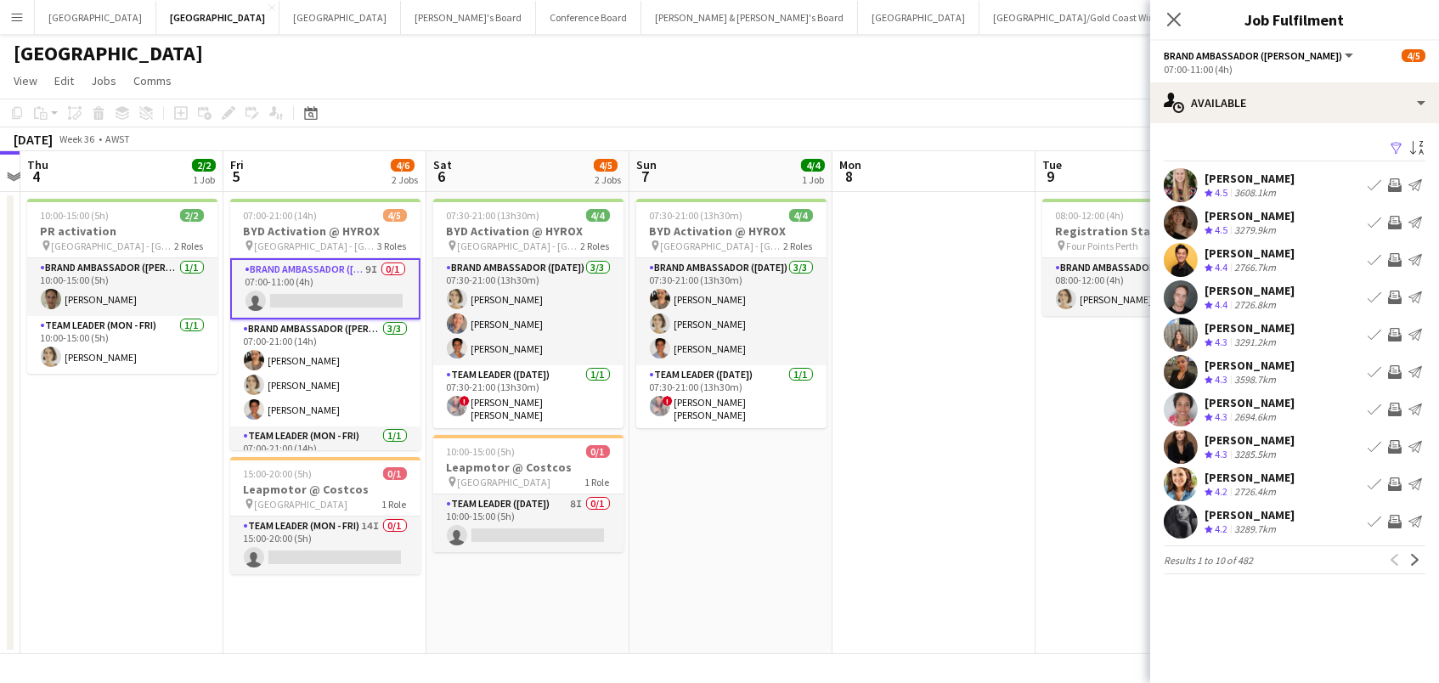
click at [1390, 148] on app-icon "Filter" at bounding box center [1396, 149] width 14 height 16
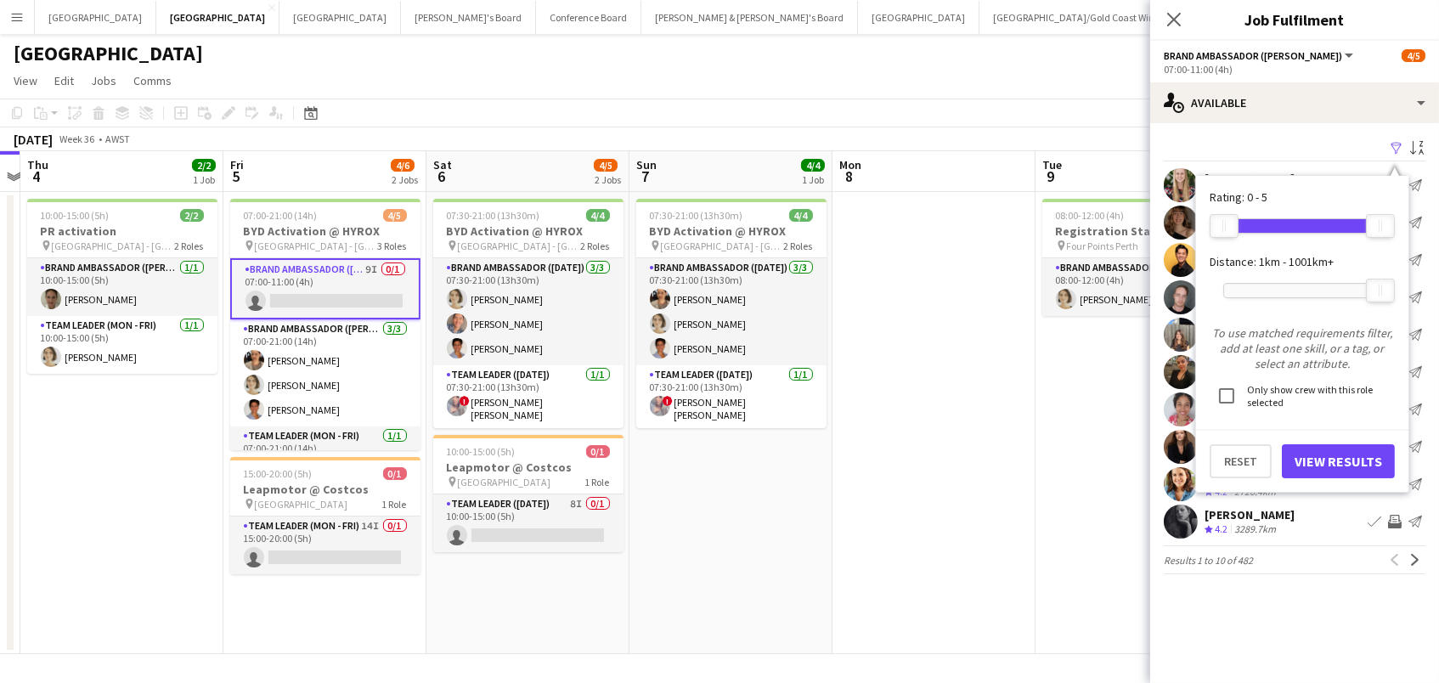
click at [1276, 284] on div at bounding box center [1302, 291] width 156 height 14
click at [1282, 284] on div at bounding box center [1276, 290] width 27 height 22
click at [1287, 280] on div at bounding box center [1281, 290] width 27 height 22
click at [1339, 463] on button "View Results" at bounding box center [1338, 461] width 113 height 34
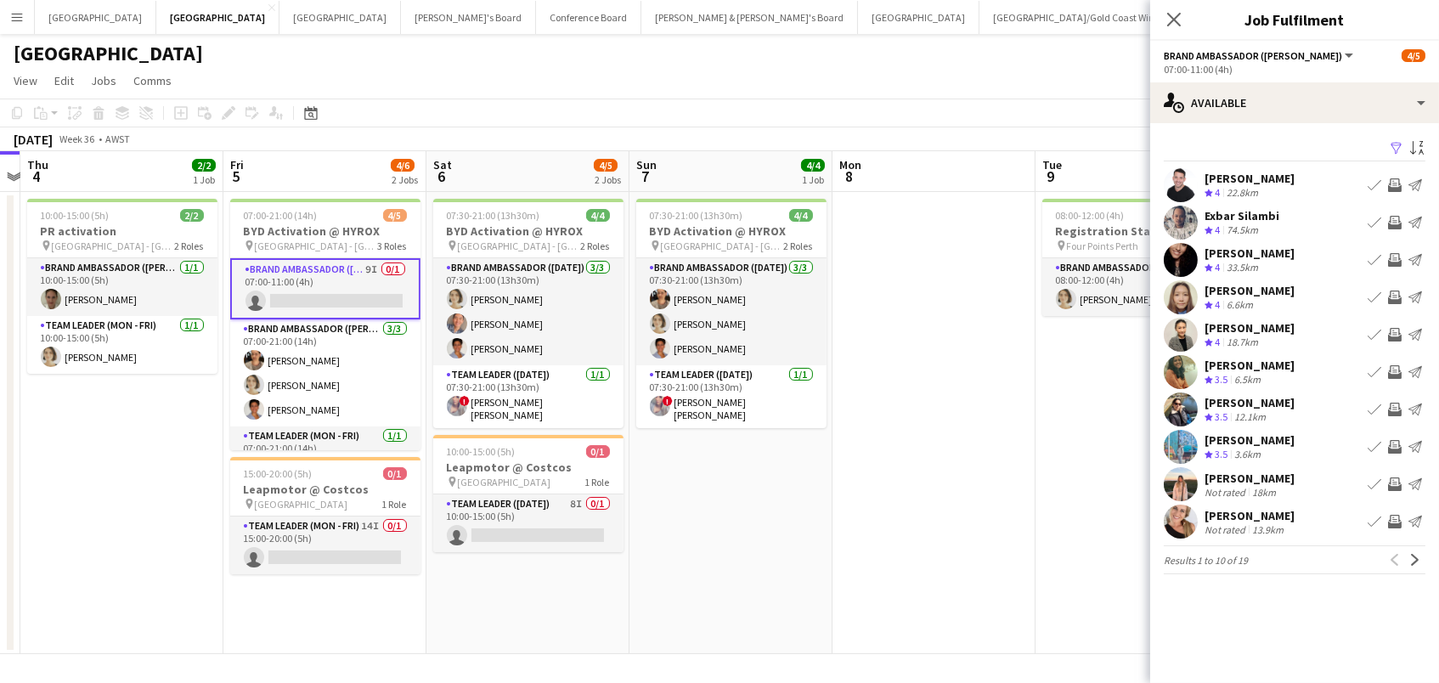
click at [1397, 183] on app-icon "Invite crew" at bounding box center [1395, 185] width 14 height 14
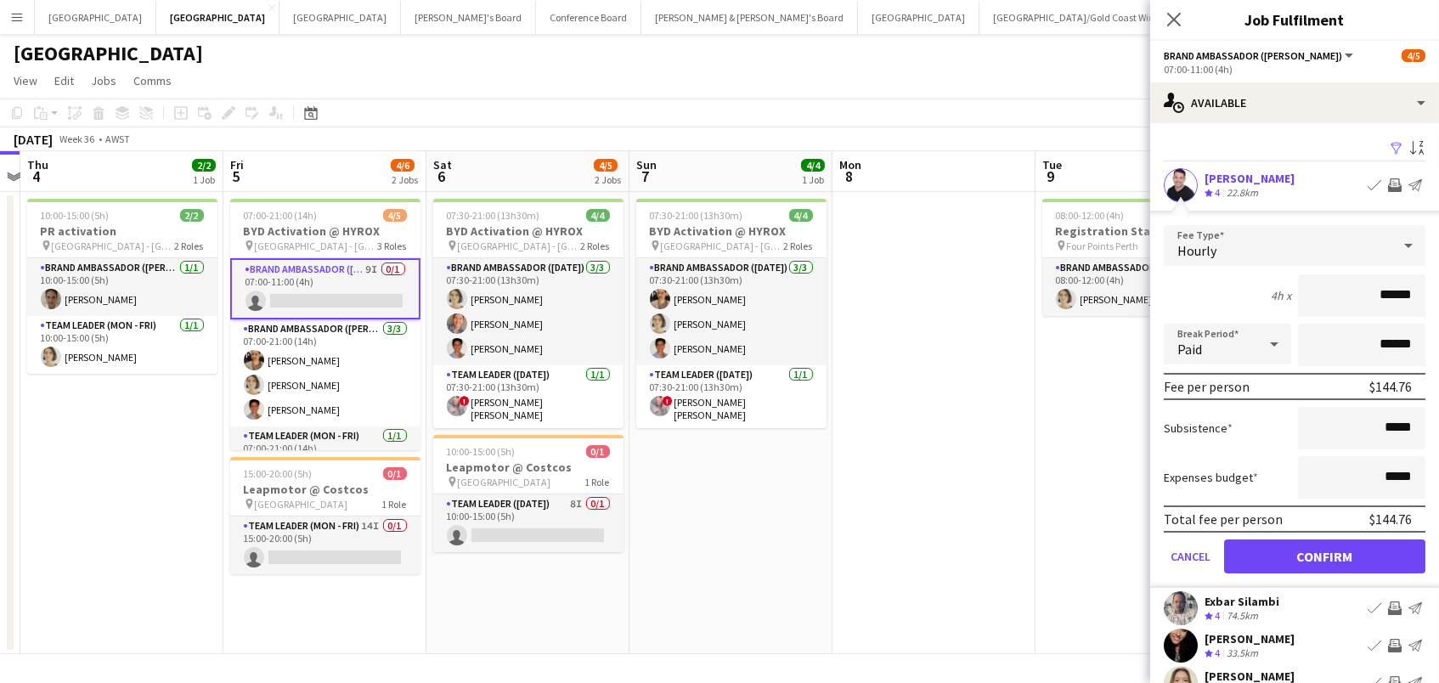
click at [1324, 554] on button "Confirm" at bounding box center [1324, 556] width 201 height 34
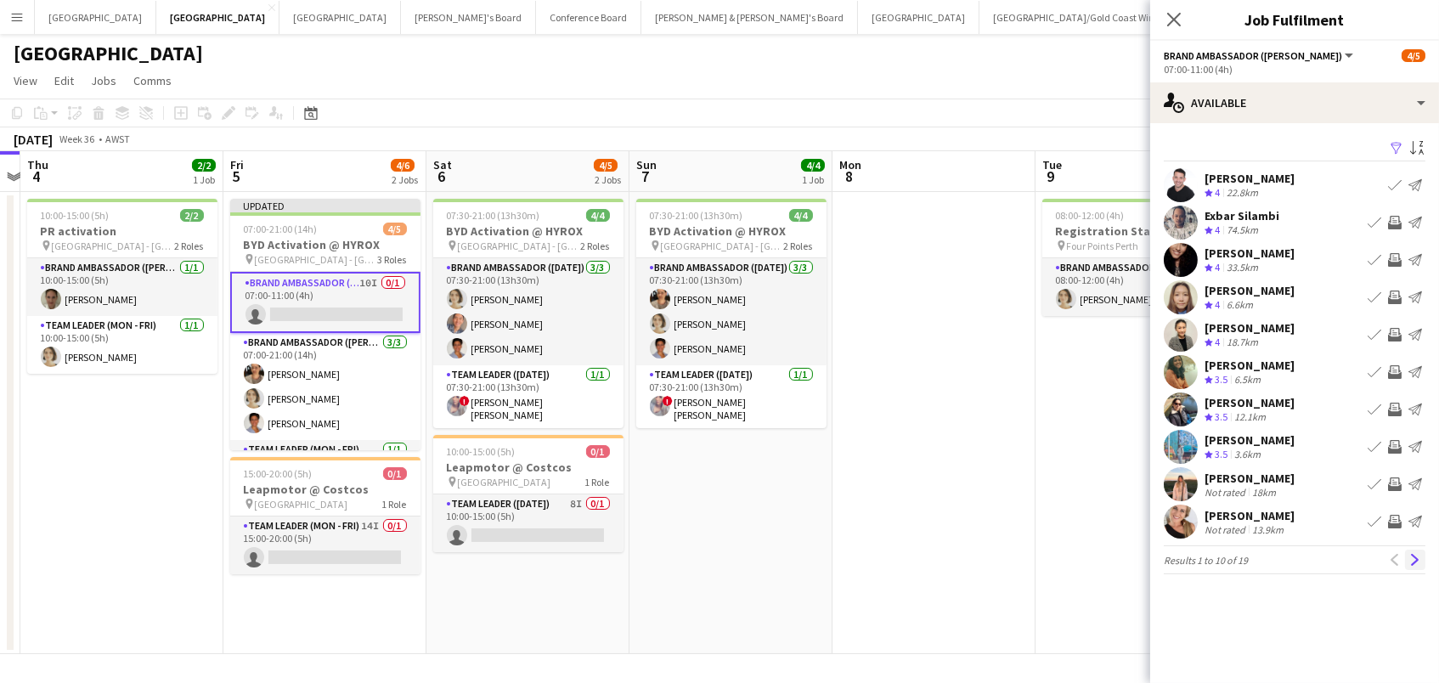
click at [1417, 554] on app-icon "Next" at bounding box center [1415, 560] width 12 height 12
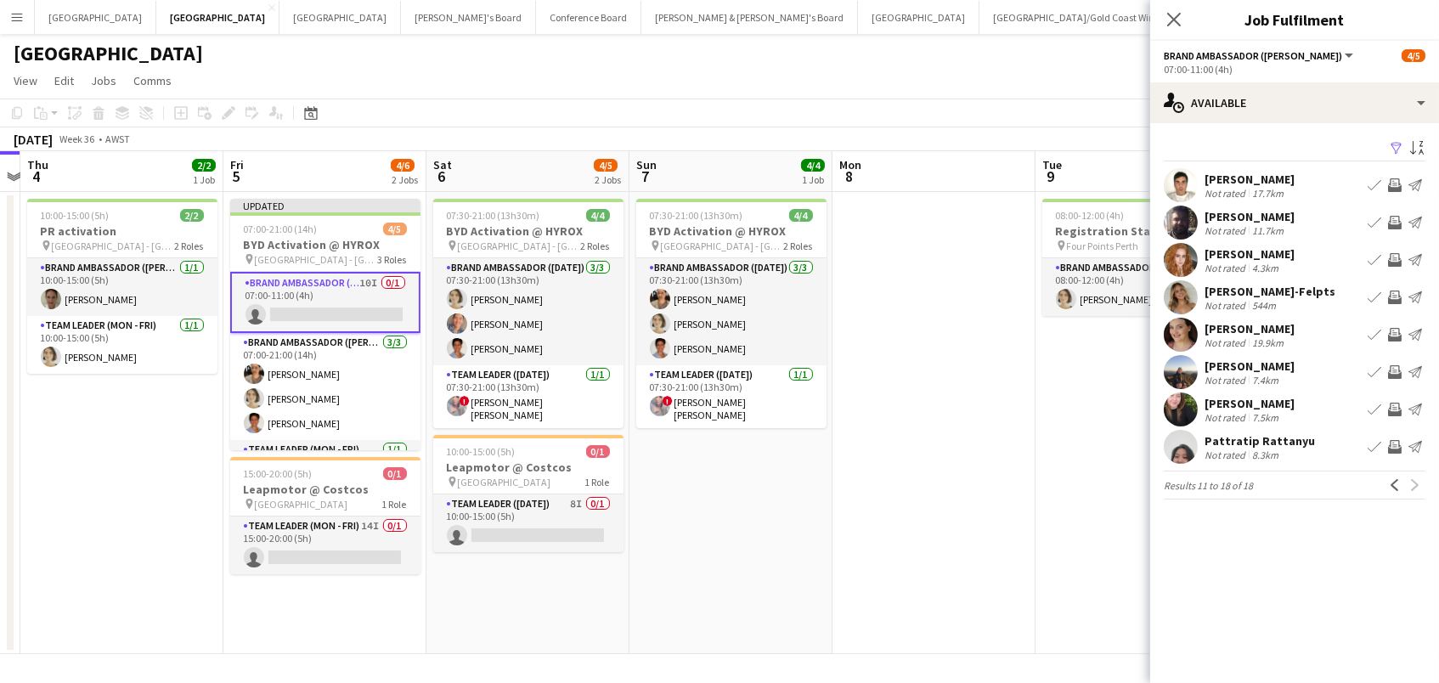
click at [1399, 256] on app-icon "Invite crew" at bounding box center [1395, 260] width 14 height 14
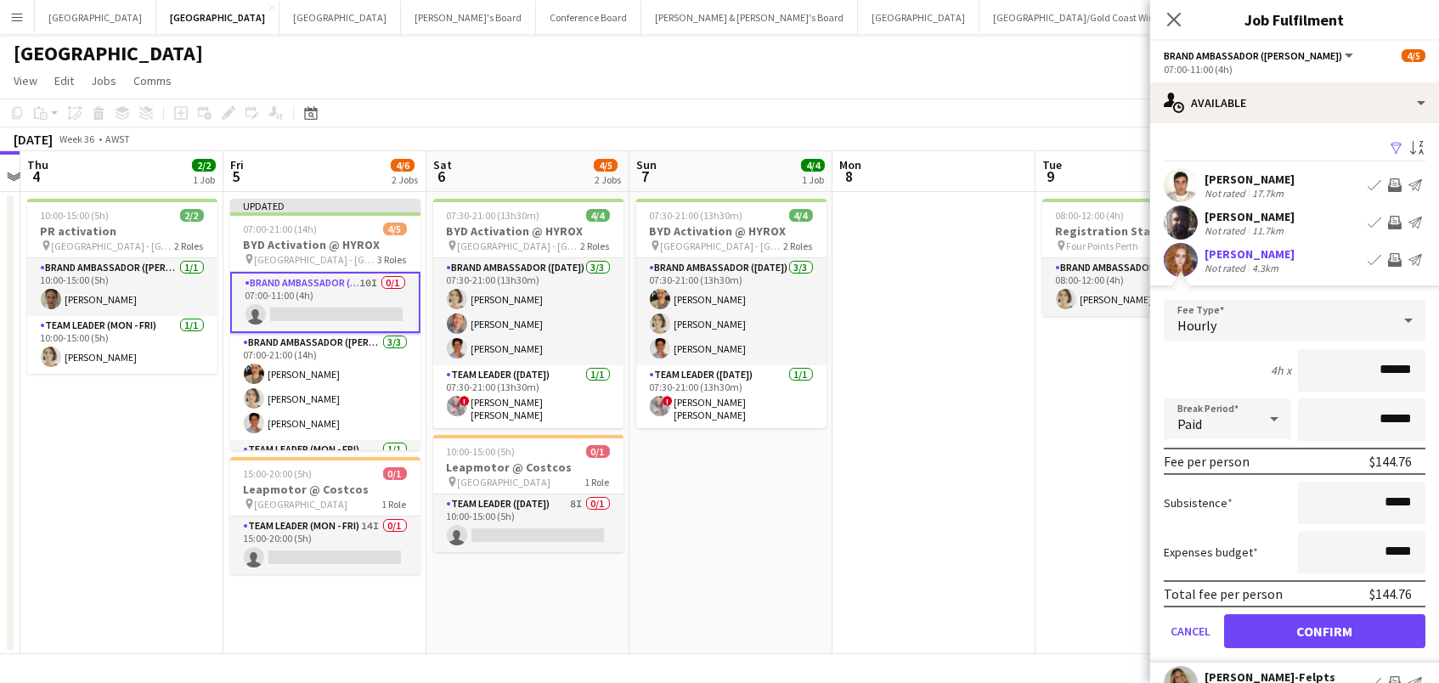
click at [1324, 628] on button "Confirm" at bounding box center [1324, 631] width 201 height 34
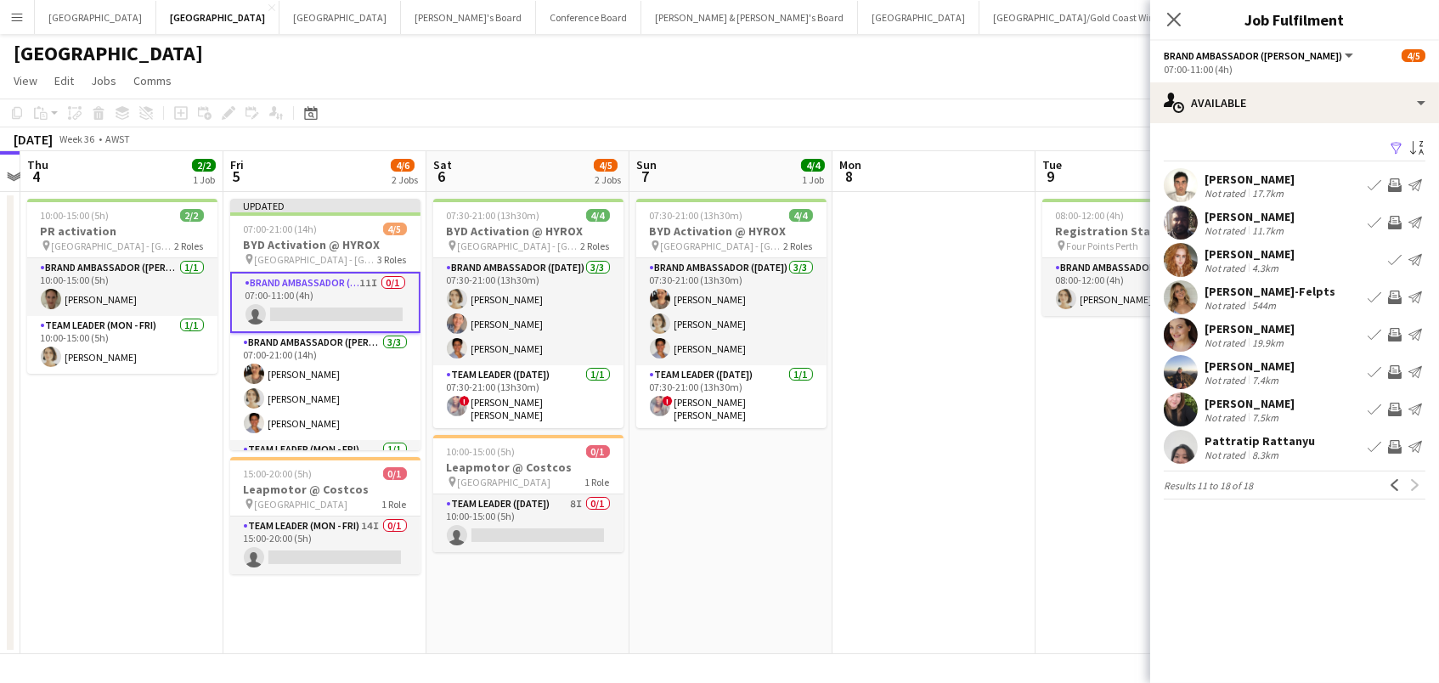
click at [1280, 341] on div "19.9km" at bounding box center [1267, 342] width 38 height 13
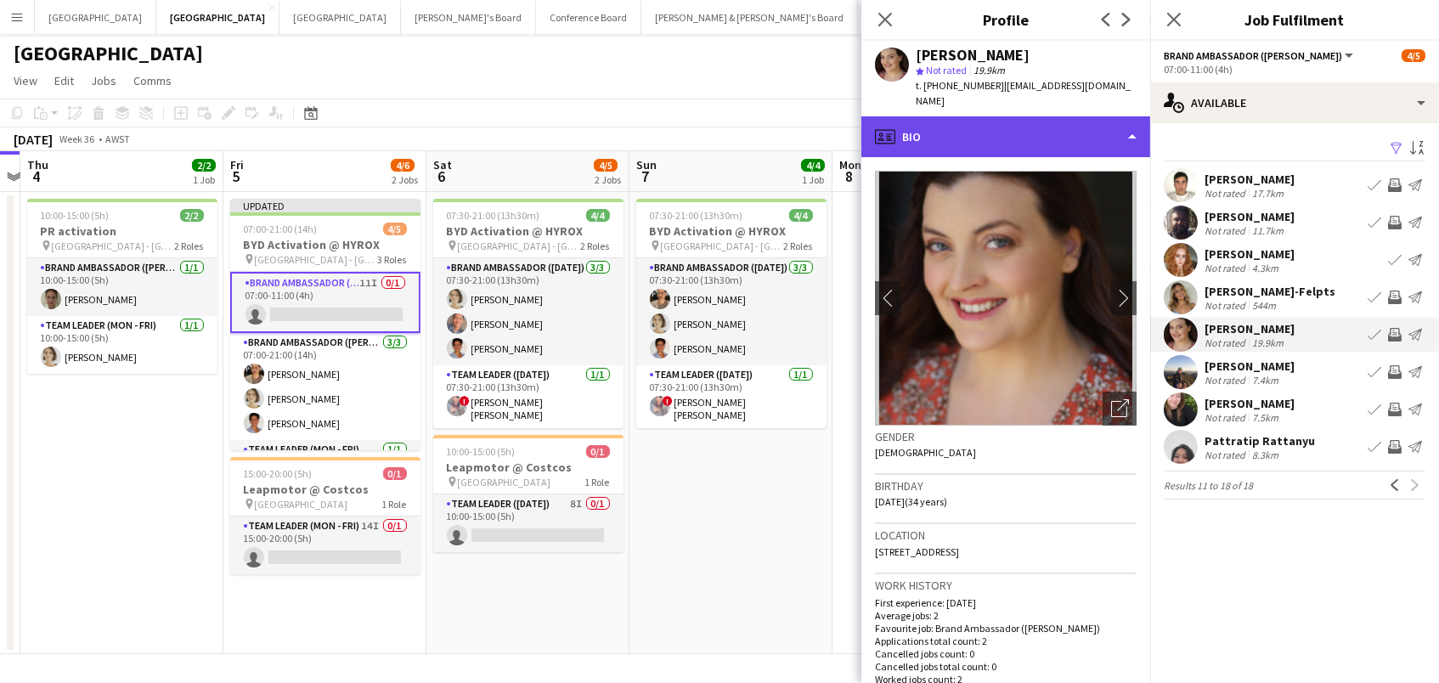
click at [980, 116] on div "profile Bio" at bounding box center [1005, 136] width 289 height 41
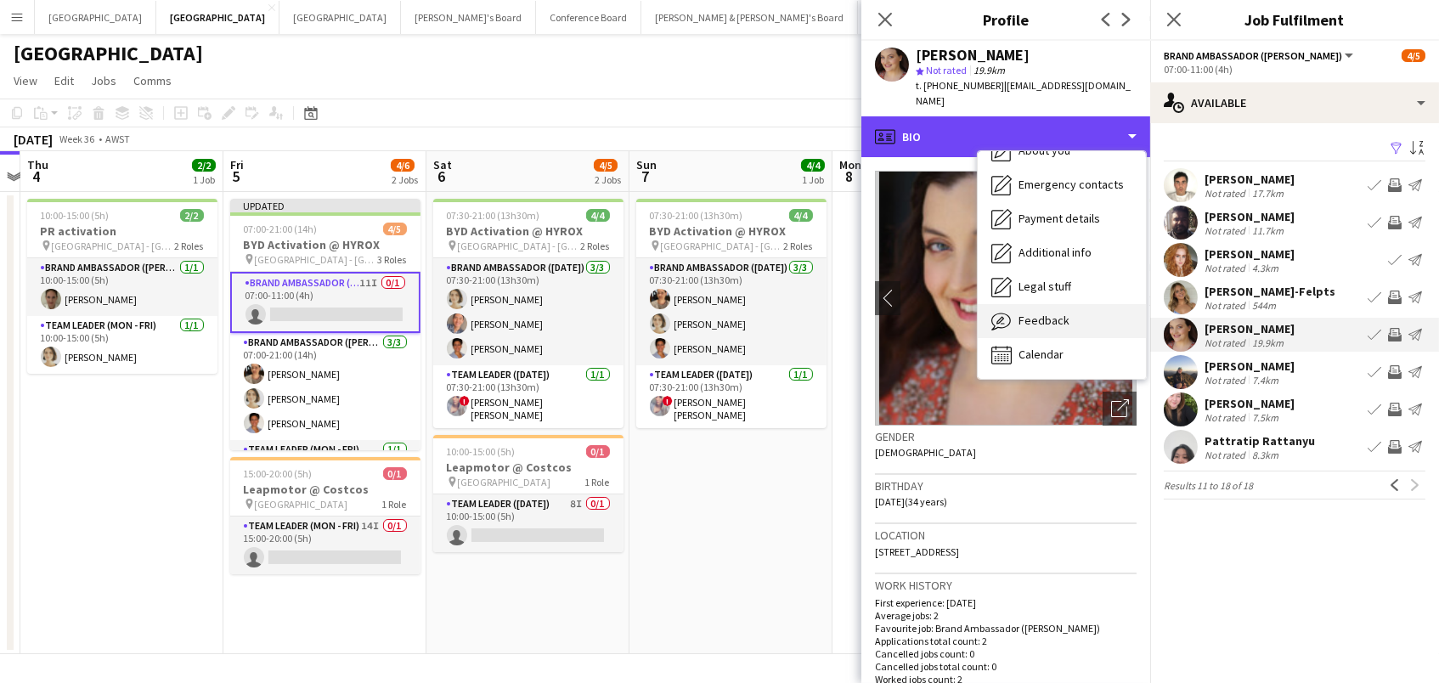
scroll to position [125, 0]
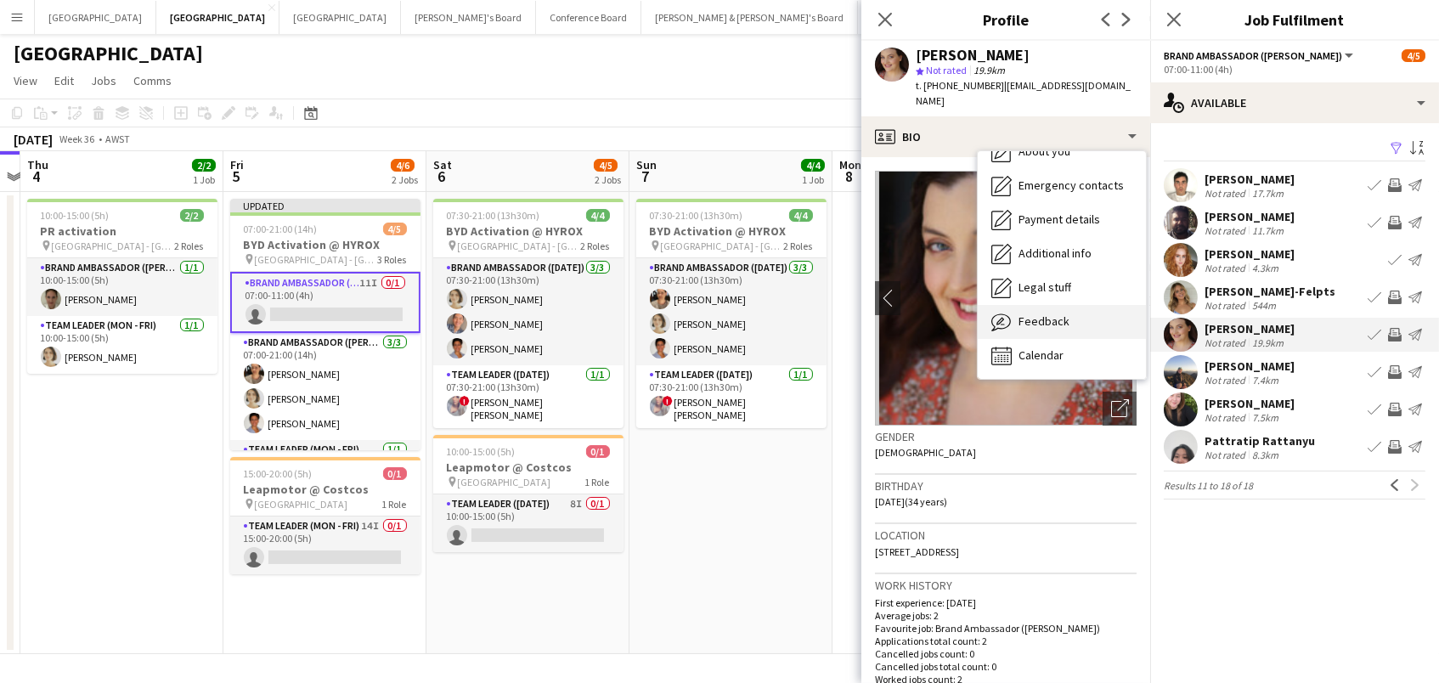
click at [1038, 313] on span "Feedback" at bounding box center [1043, 320] width 51 height 15
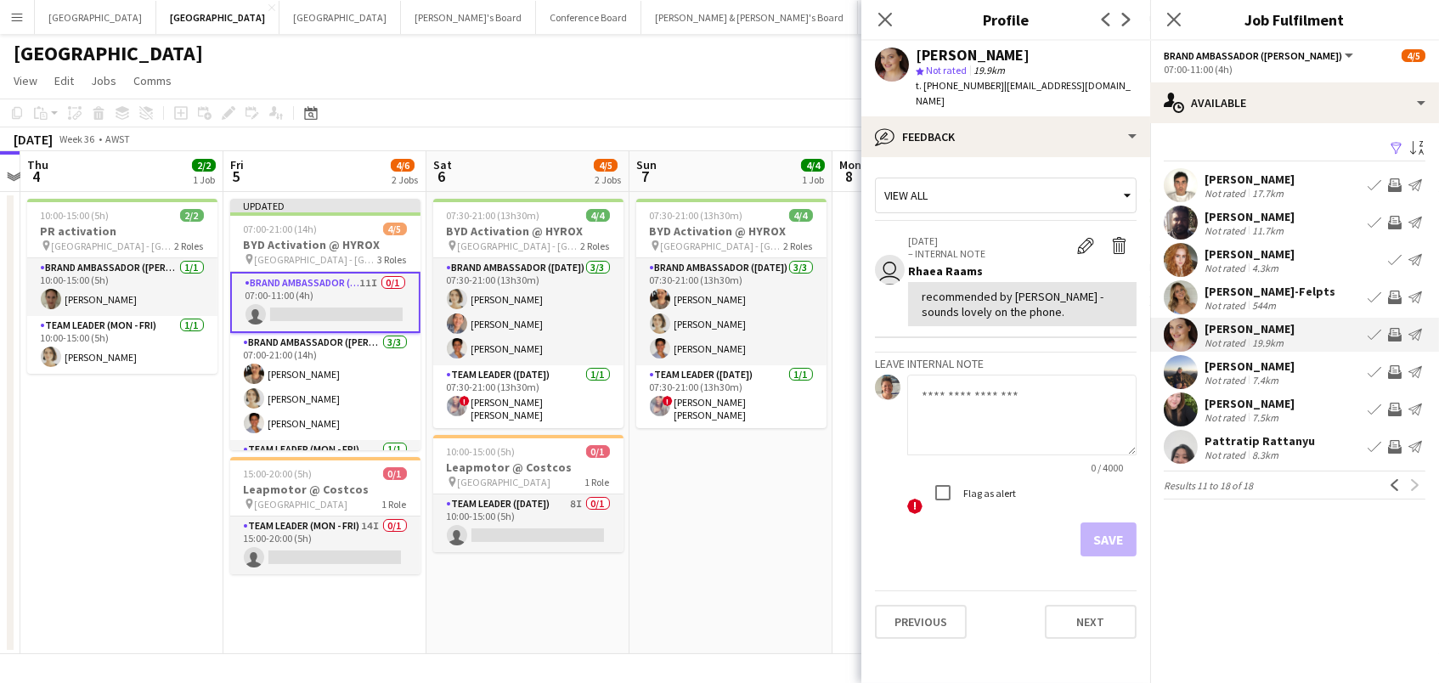
click at [1412, 472] on app-pager "Results 11 to 18 of 18 Previous Next" at bounding box center [1295, 485] width 262 height 29
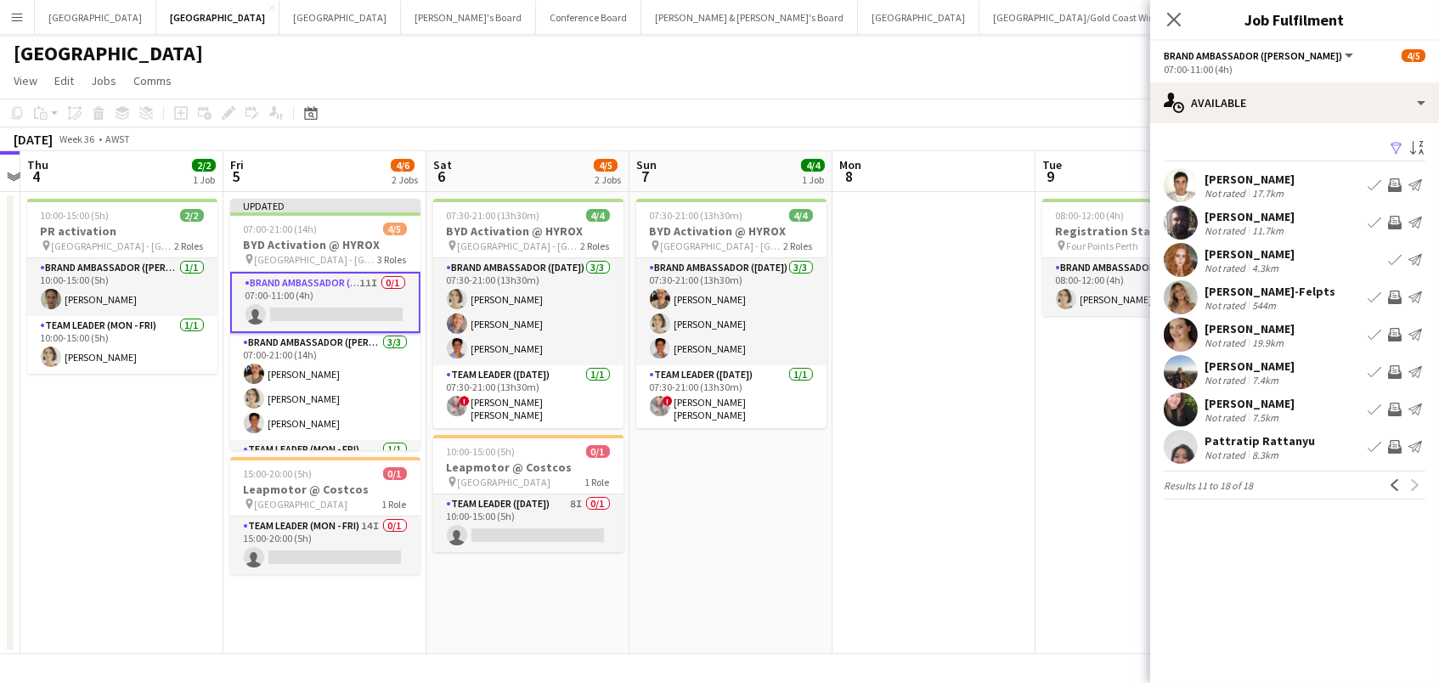
click at [931, 333] on app-date-cell at bounding box center [933, 423] width 203 height 462
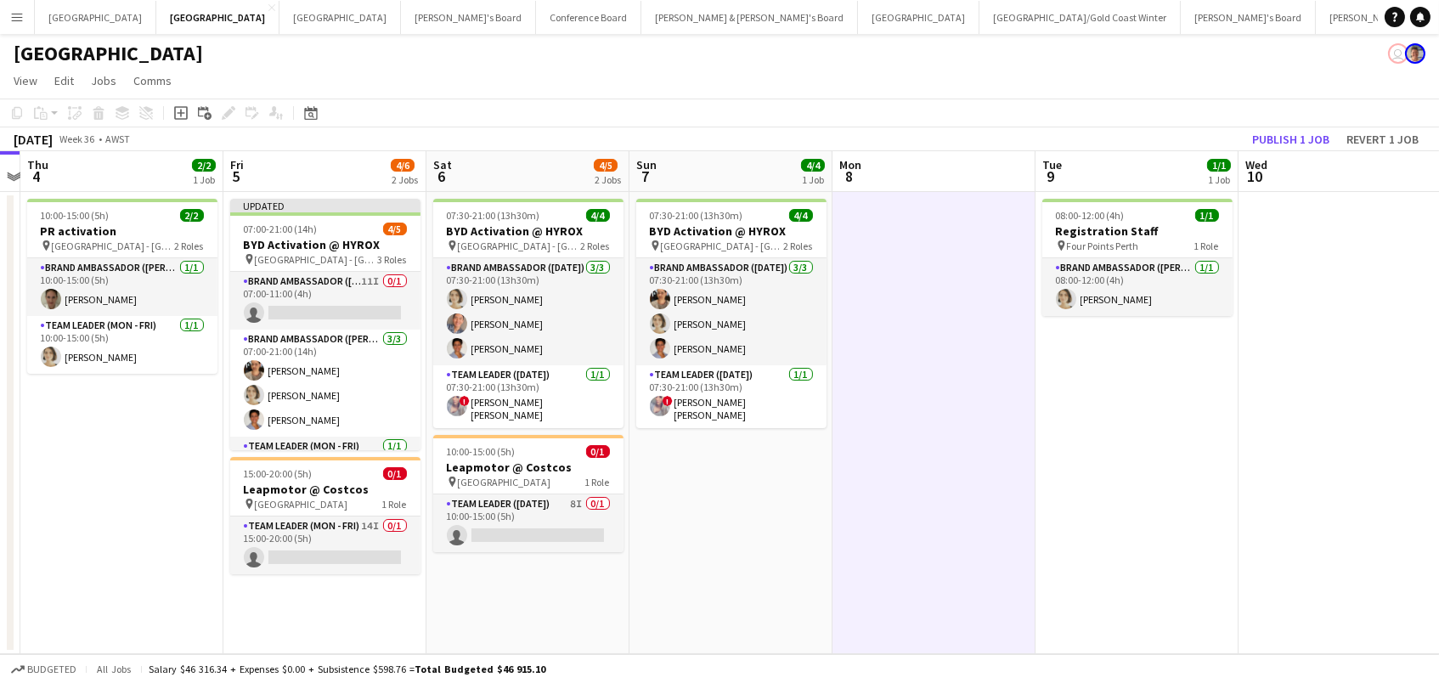
click at [1284, 125] on app-toolbar "Copy Paste Paste Command V Paste with crew Command Shift V Paste linked Job [GE…" at bounding box center [719, 113] width 1439 height 29
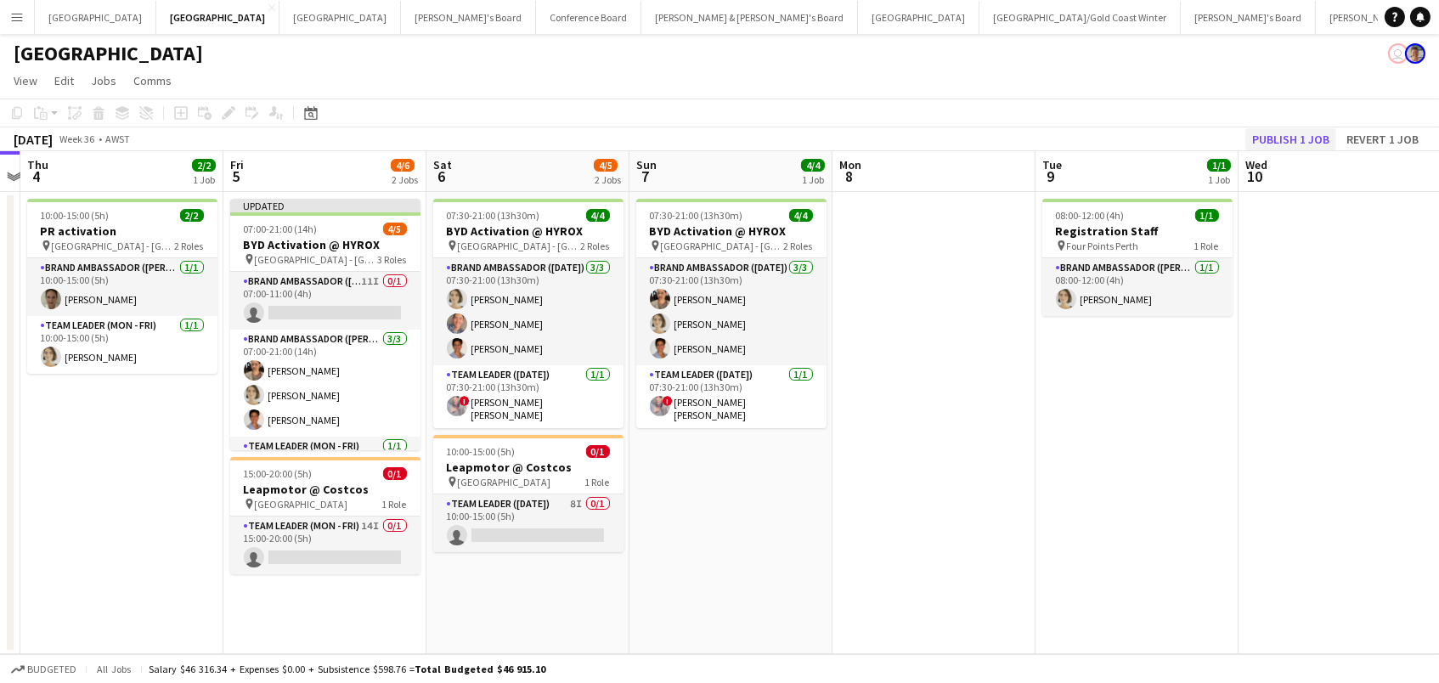
click at [1289, 144] on button "Publish 1 job" at bounding box center [1290, 139] width 91 height 22
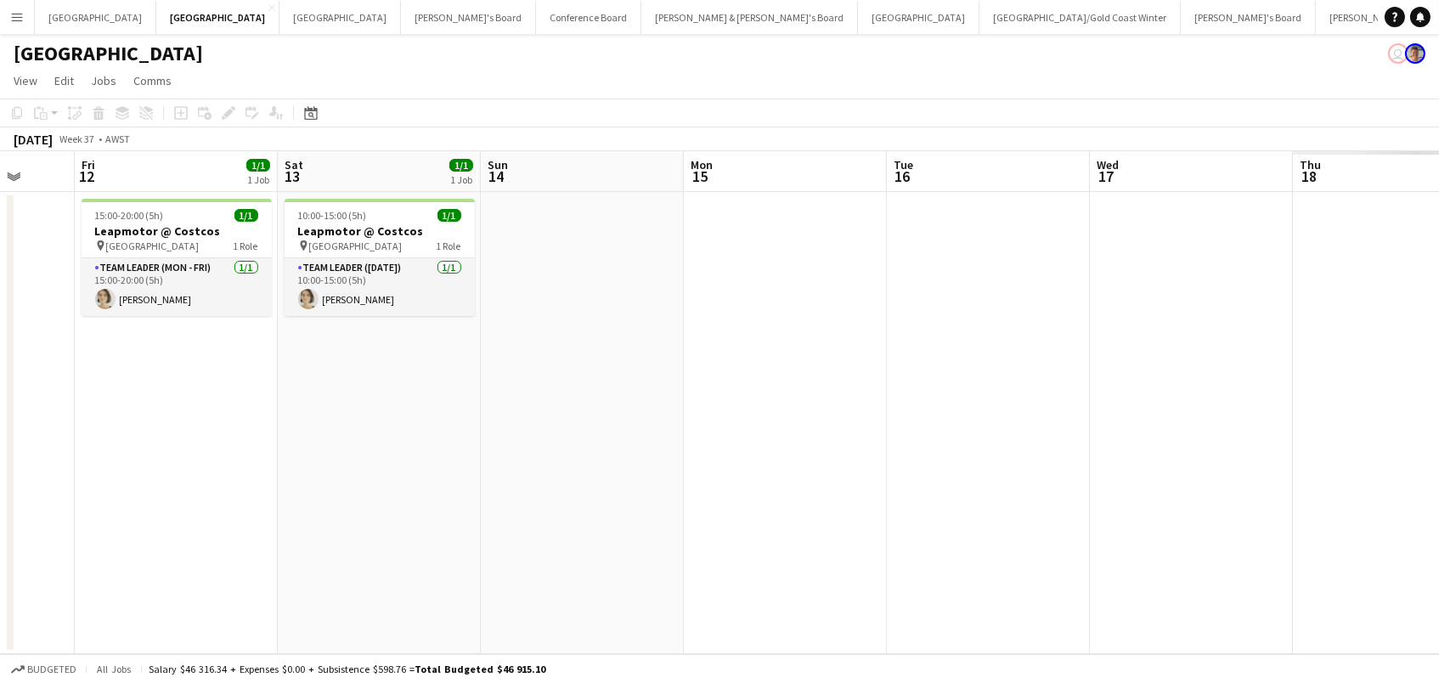
scroll to position [0, 669]
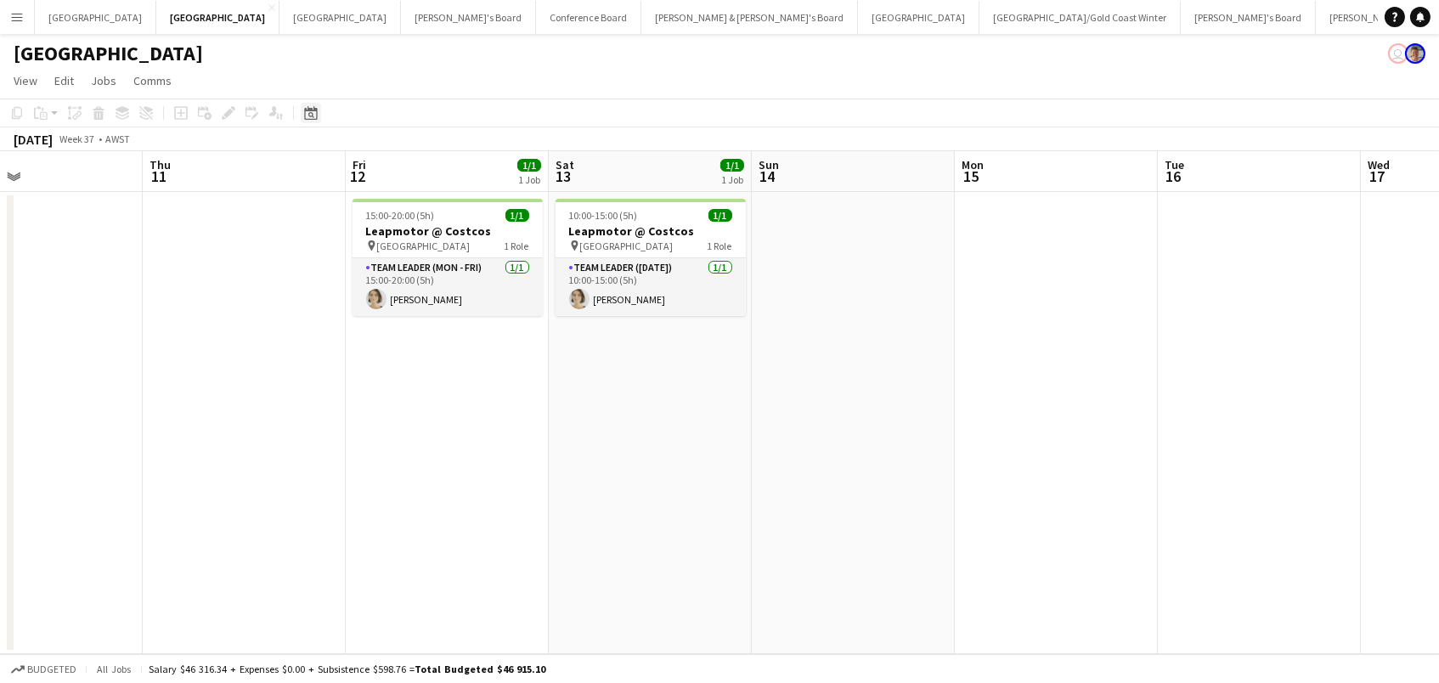
click at [301, 114] on div "Date picker" at bounding box center [311, 113] width 20 height 20
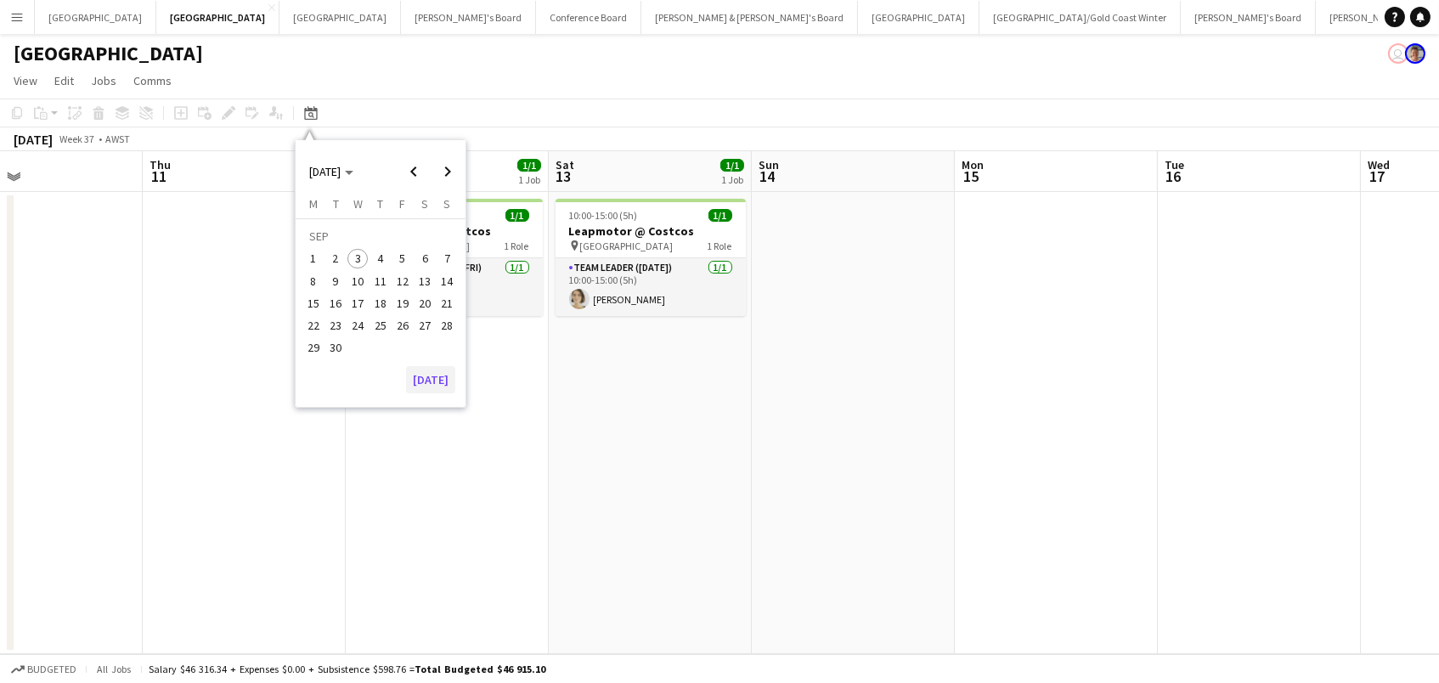
click at [431, 386] on button "[DATE]" at bounding box center [430, 379] width 49 height 27
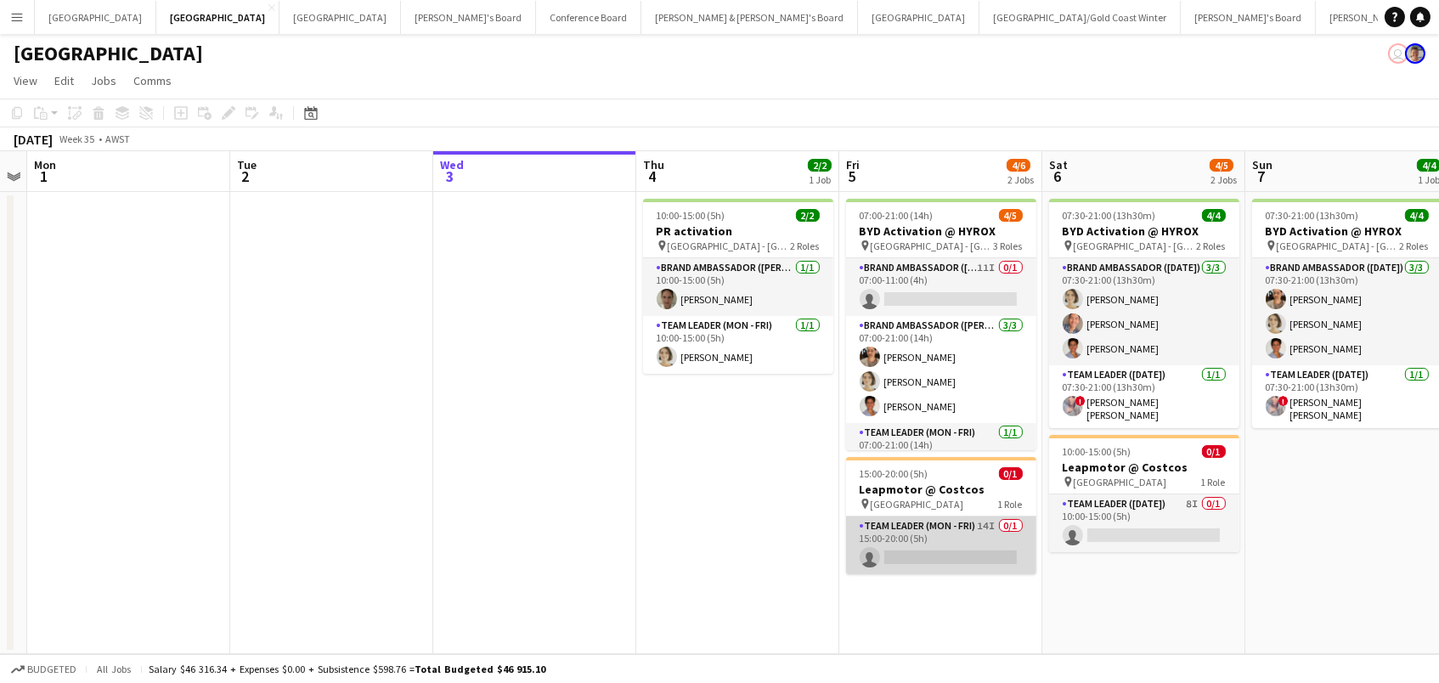
click at [998, 551] on app-card-role "Team Leader (Mon - Fri) 14I 0/1 15:00-20:00 (5h) single-neutral-actions" at bounding box center [941, 545] width 190 height 58
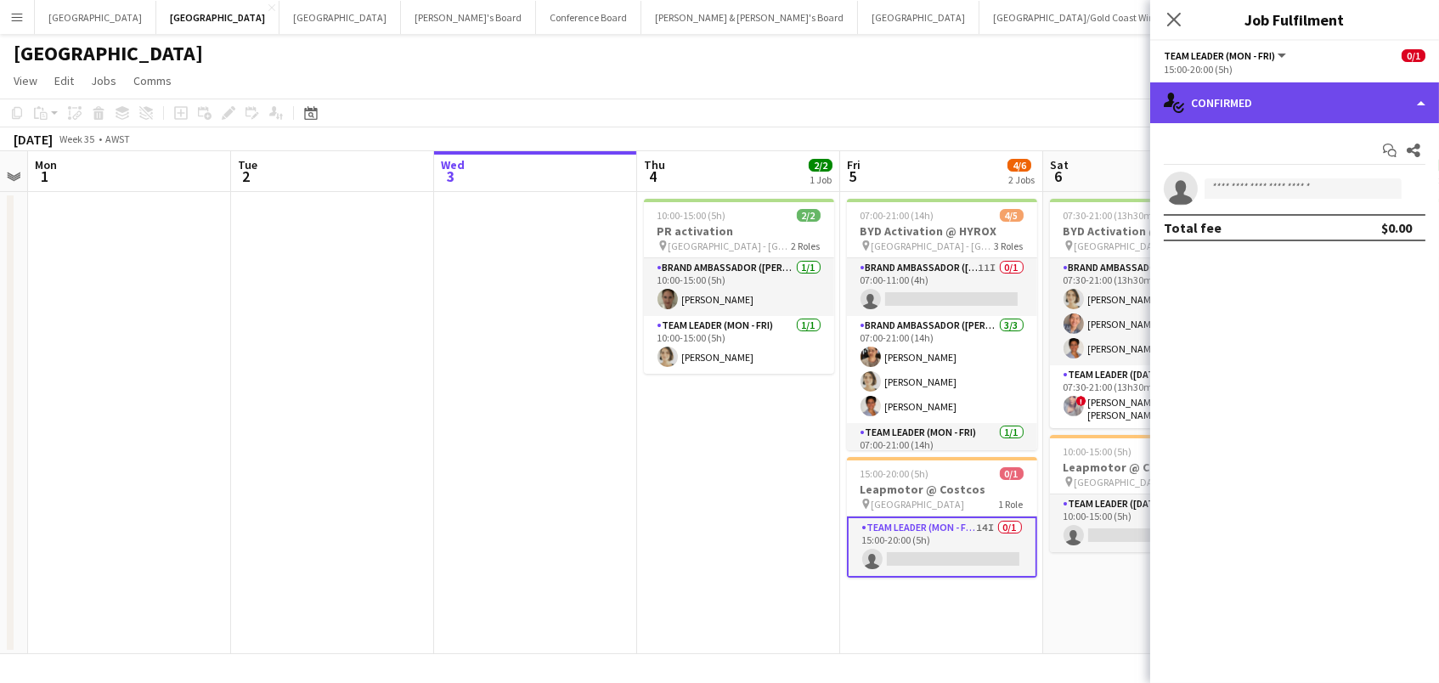
click at [1214, 97] on div "single-neutral-actions-check-2 Confirmed" at bounding box center [1294, 102] width 289 height 41
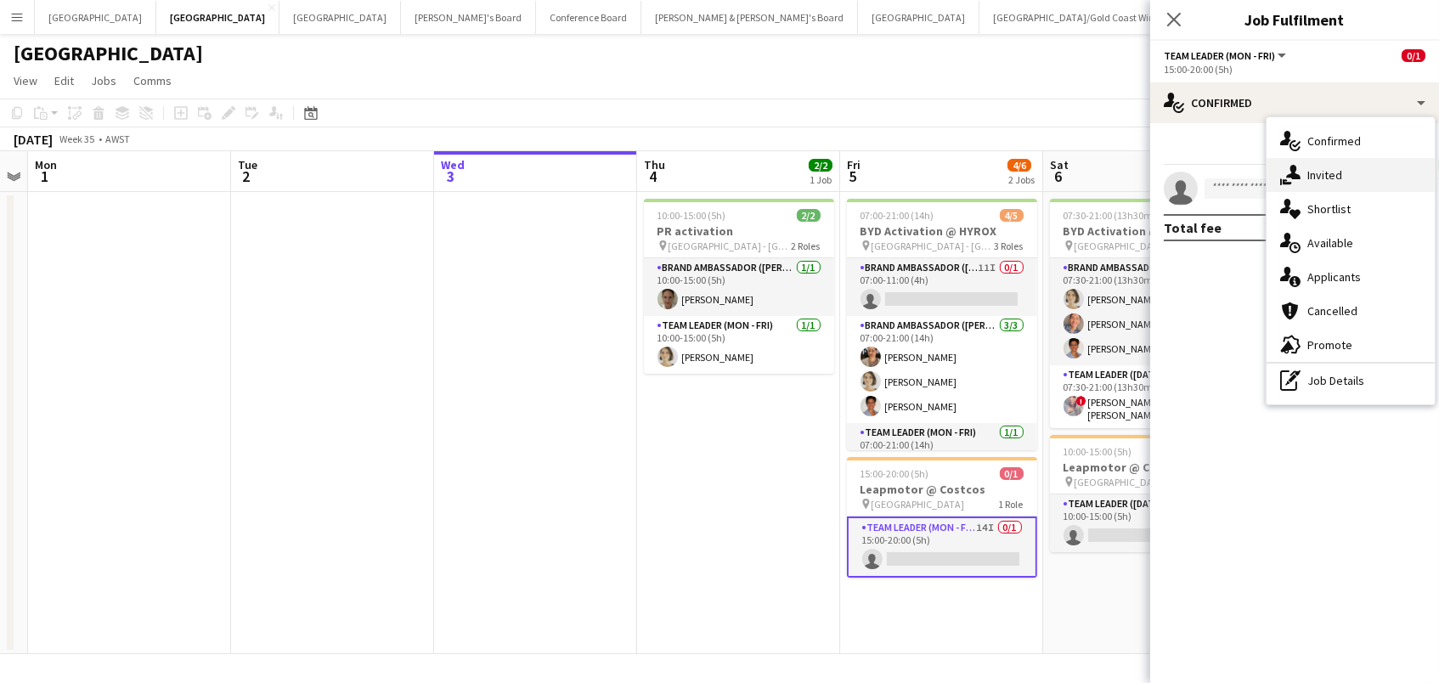
click at [1317, 167] on span "Invited" at bounding box center [1324, 174] width 35 height 15
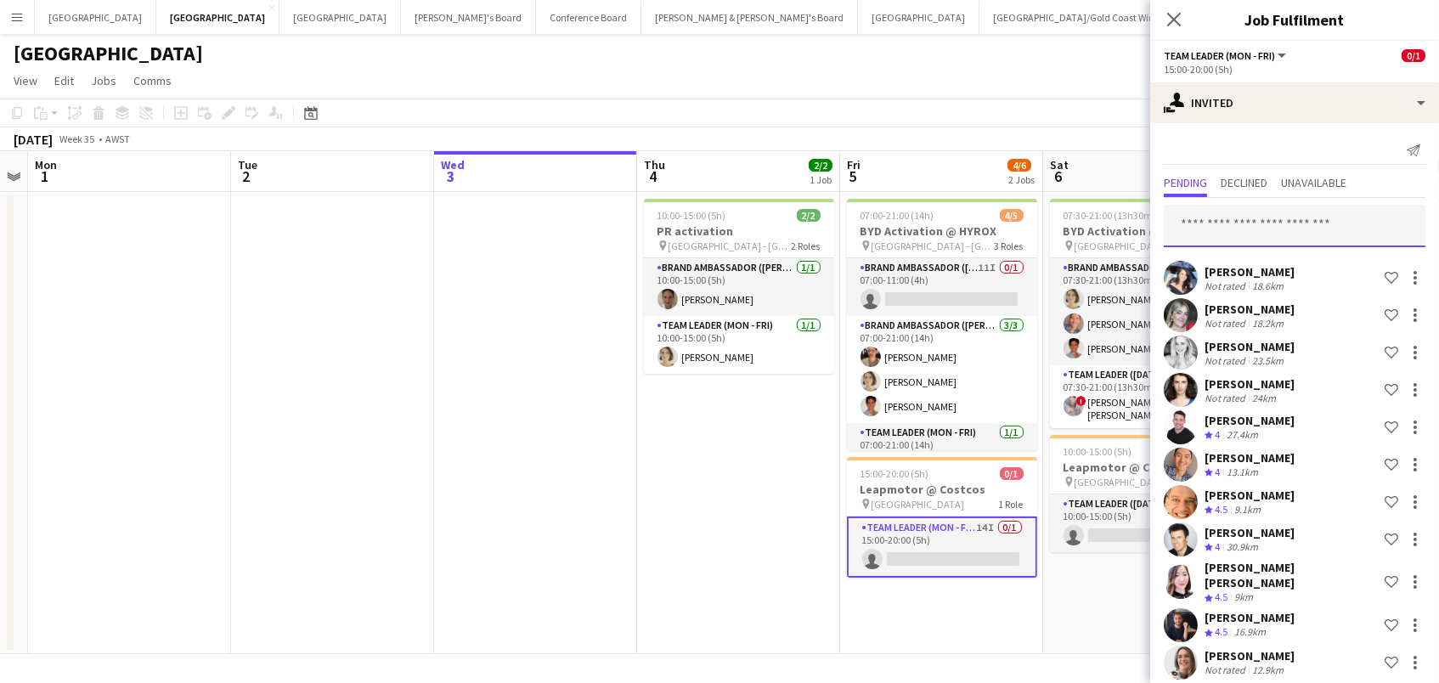
click at [1305, 214] on input "text" at bounding box center [1295, 226] width 262 height 42
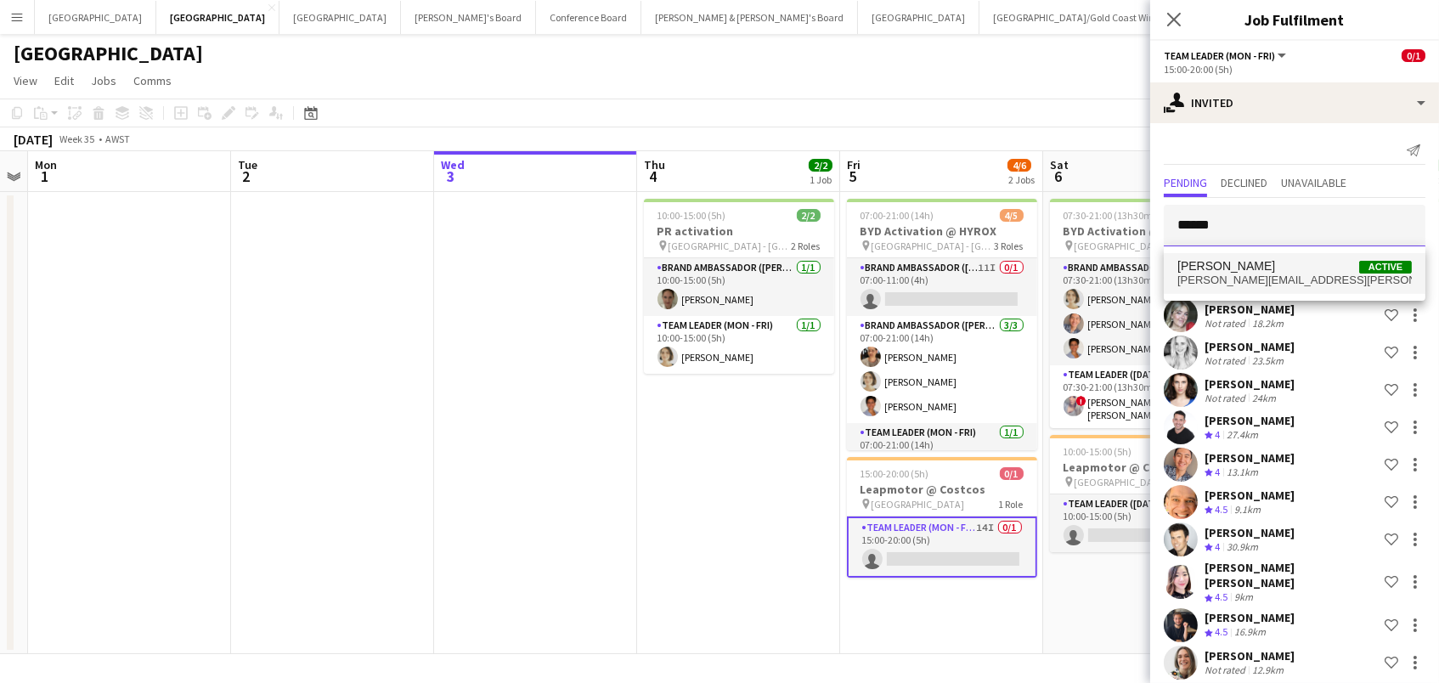
type input "******"
click at [1328, 279] on span "melissa.mattys@yahoo.com" at bounding box center [1294, 280] width 234 height 14
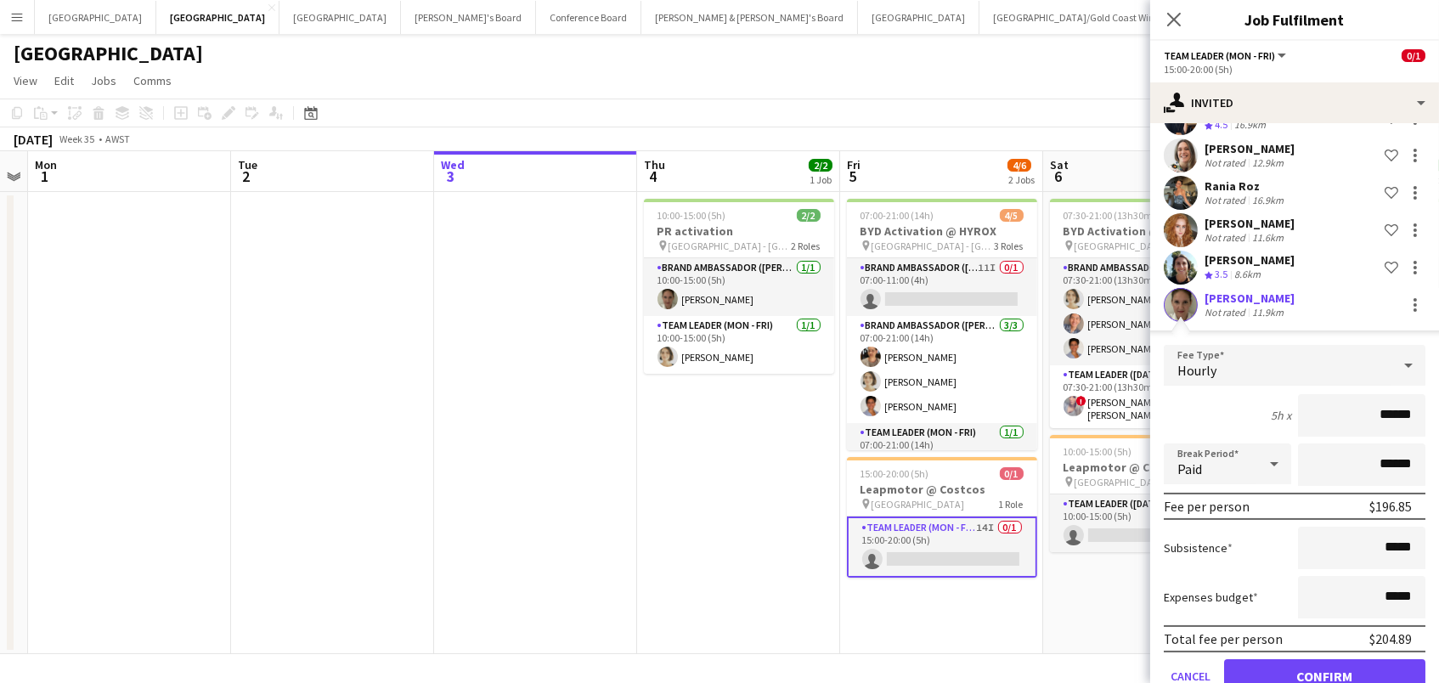
click at [1324, 662] on button "Confirm" at bounding box center [1324, 676] width 201 height 34
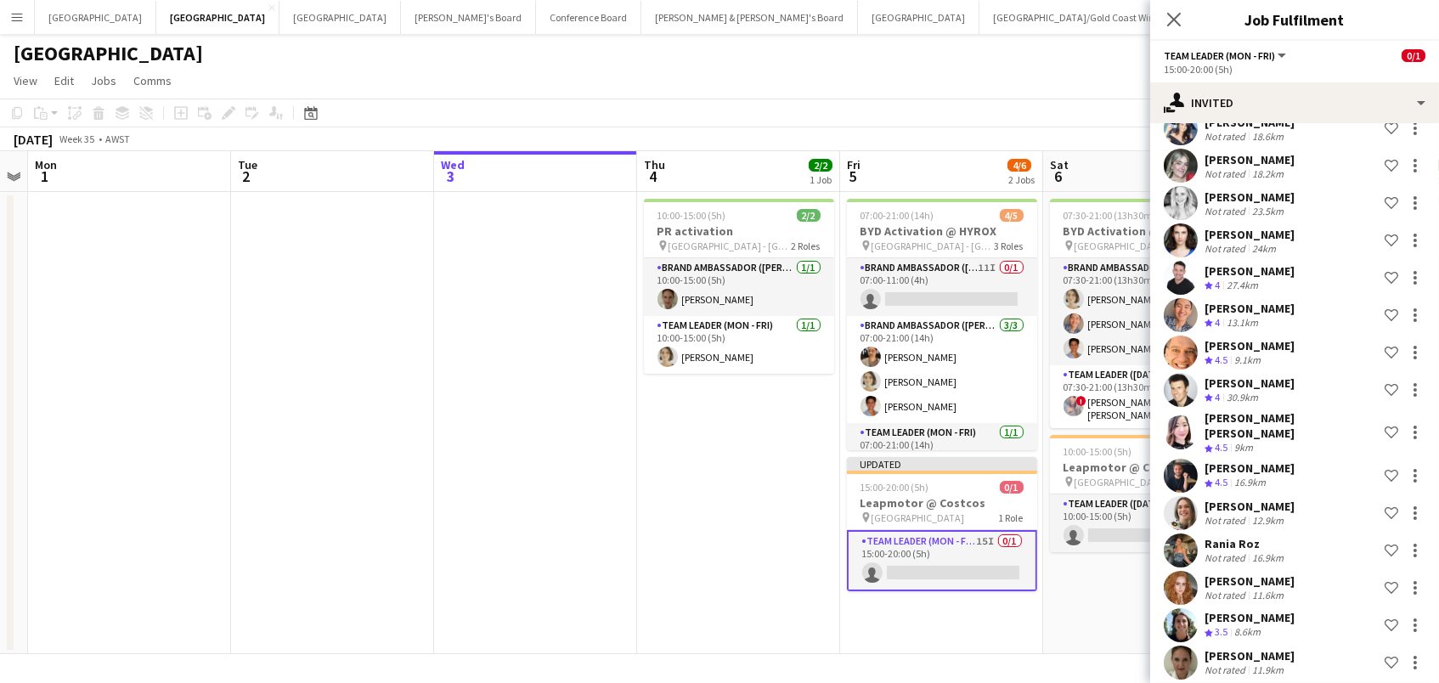
click at [1091, 604] on app-date-cell "07:30-21:00 (13h30m) 4/4 BYD Activation @ HYROX pin Perth - WA 2 Roles Brand Am…" at bounding box center [1144, 423] width 203 height 462
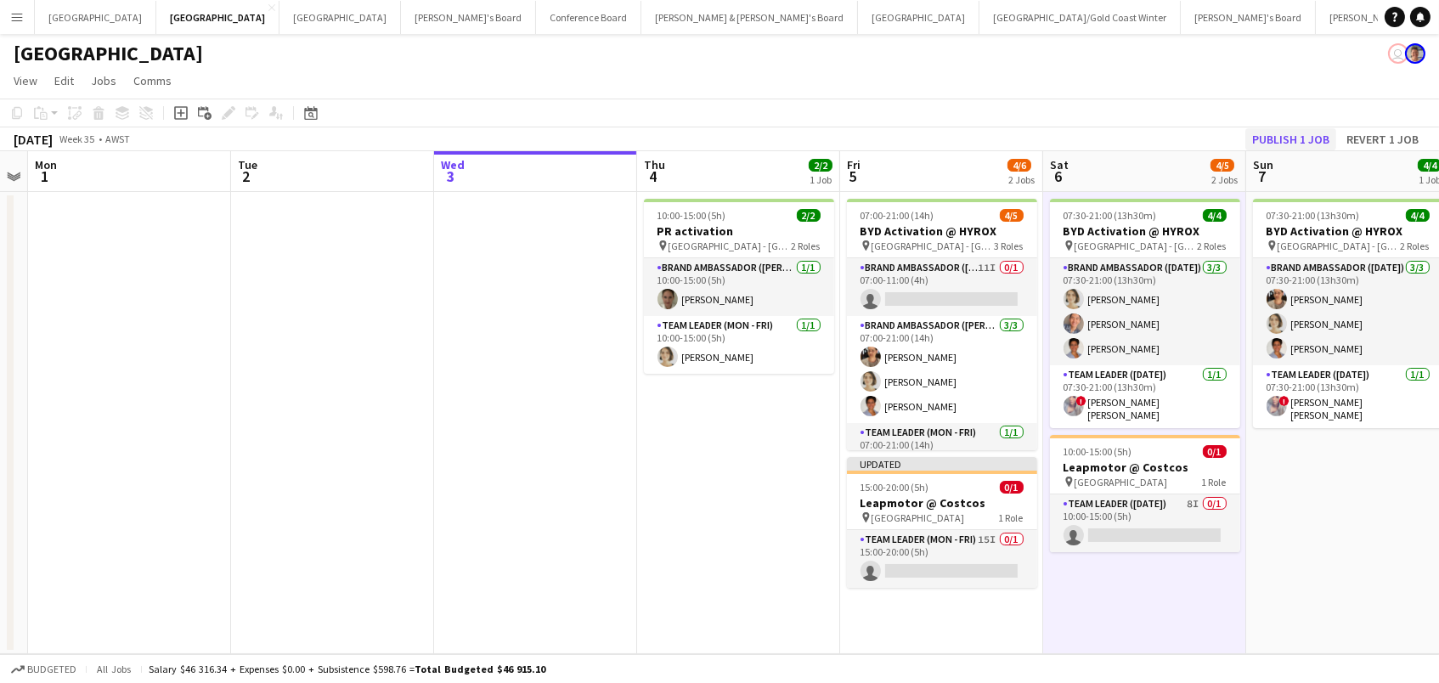
click at [1269, 144] on button "Publish 1 job" at bounding box center [1290, 139] width 91 height 22
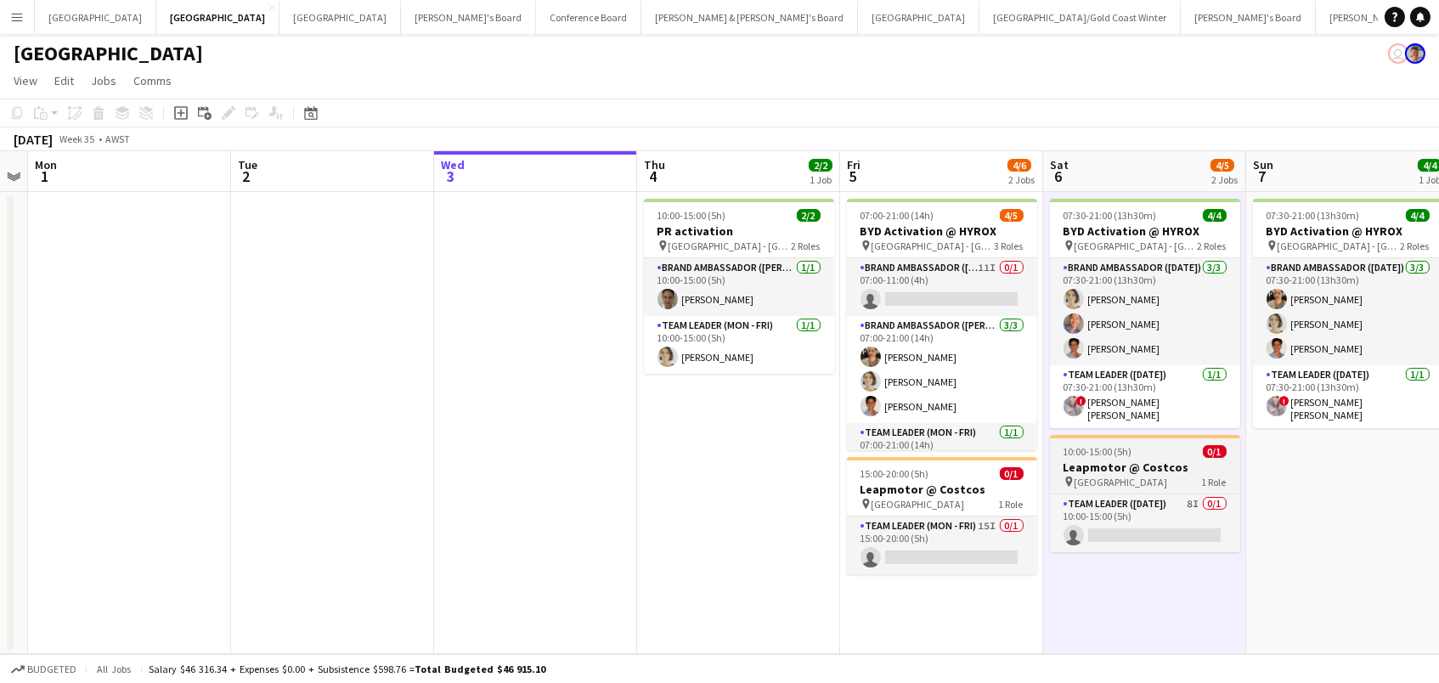
click at [1093, 476] on span "[GEOGRAPHIC_DATA]" at bounding box center [1120, 482] width 93 height 13
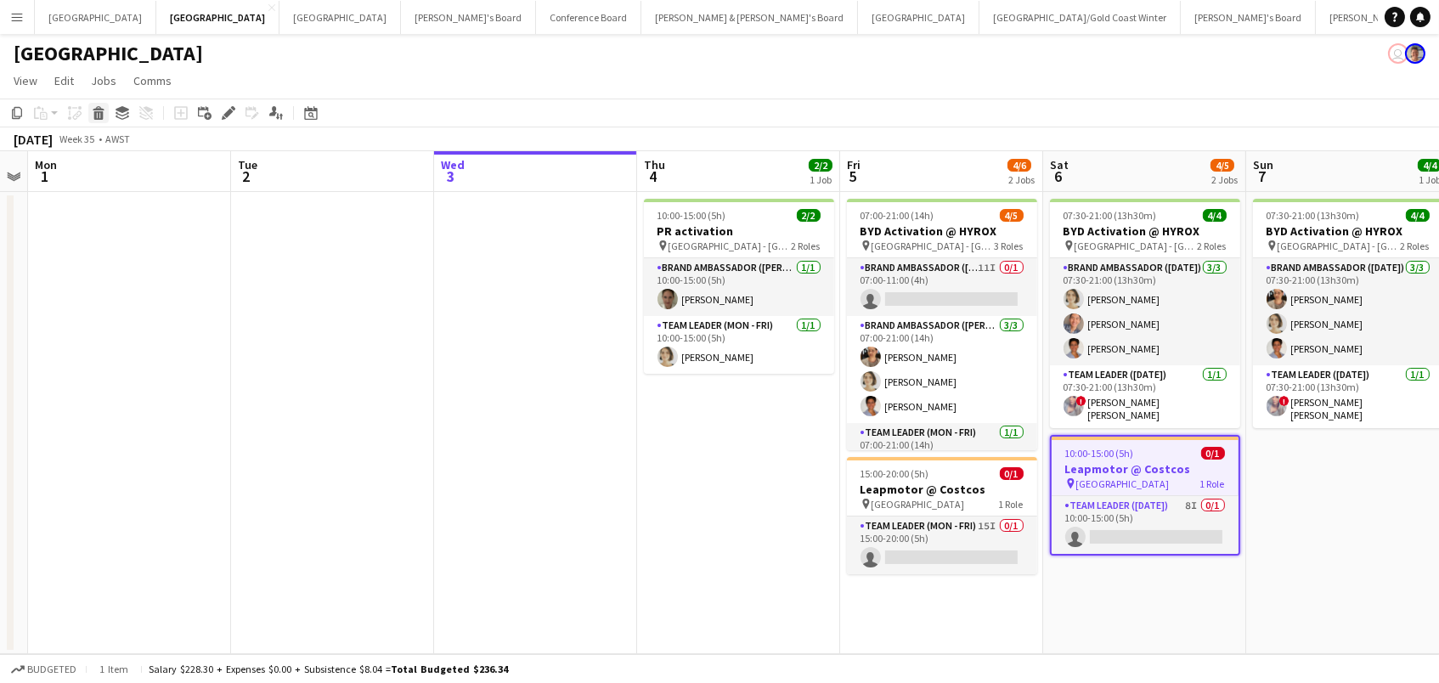
click at [97, 111] on icon at bounding box center [98, 115] width 9 height 8
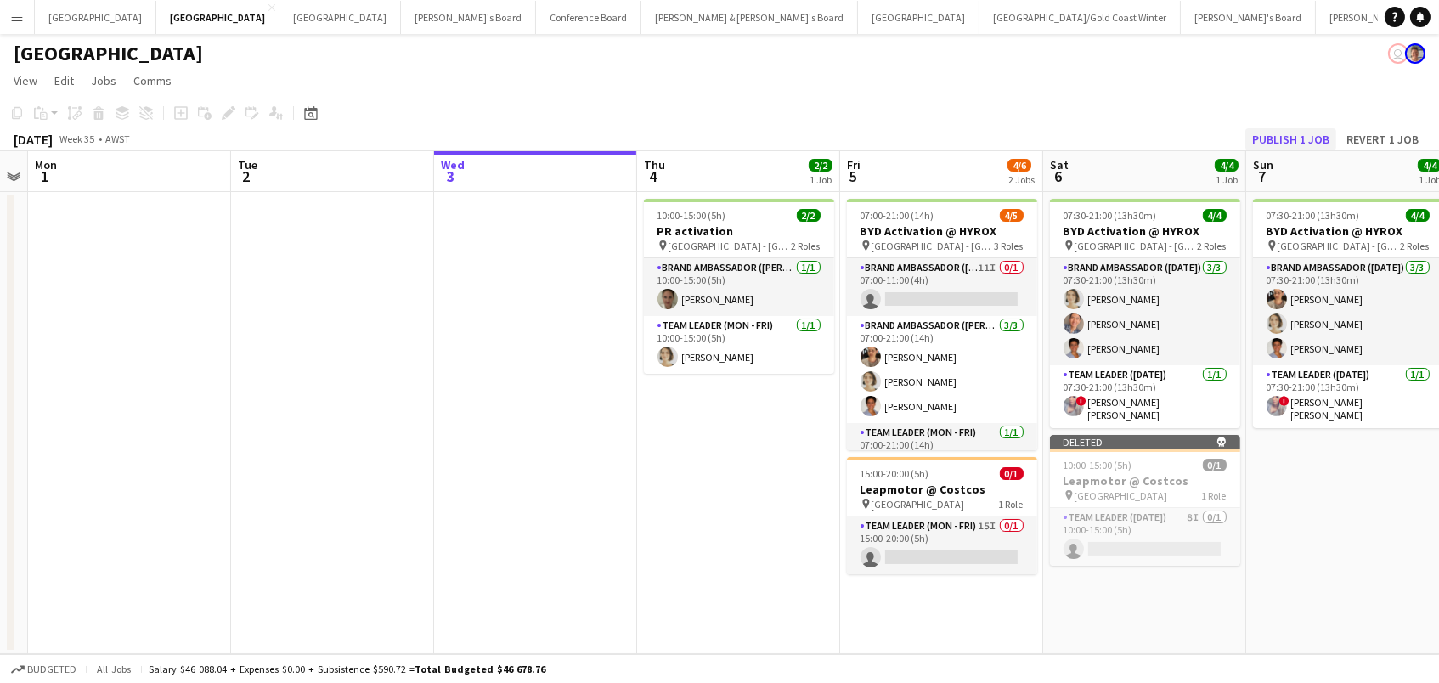
click at [1300, 144] on button "Publish 1 job" at bounding box center [1290, 139] width 91 height 22
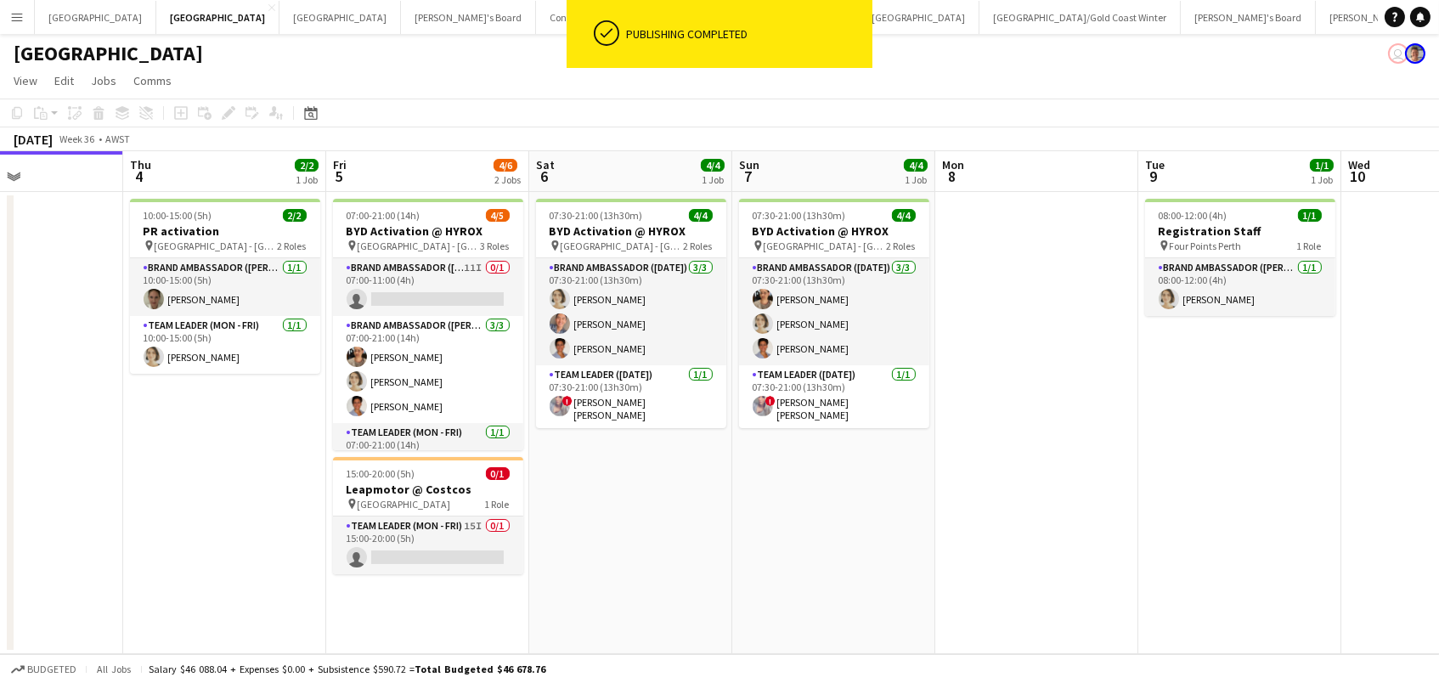
scroll to position [0, 359]
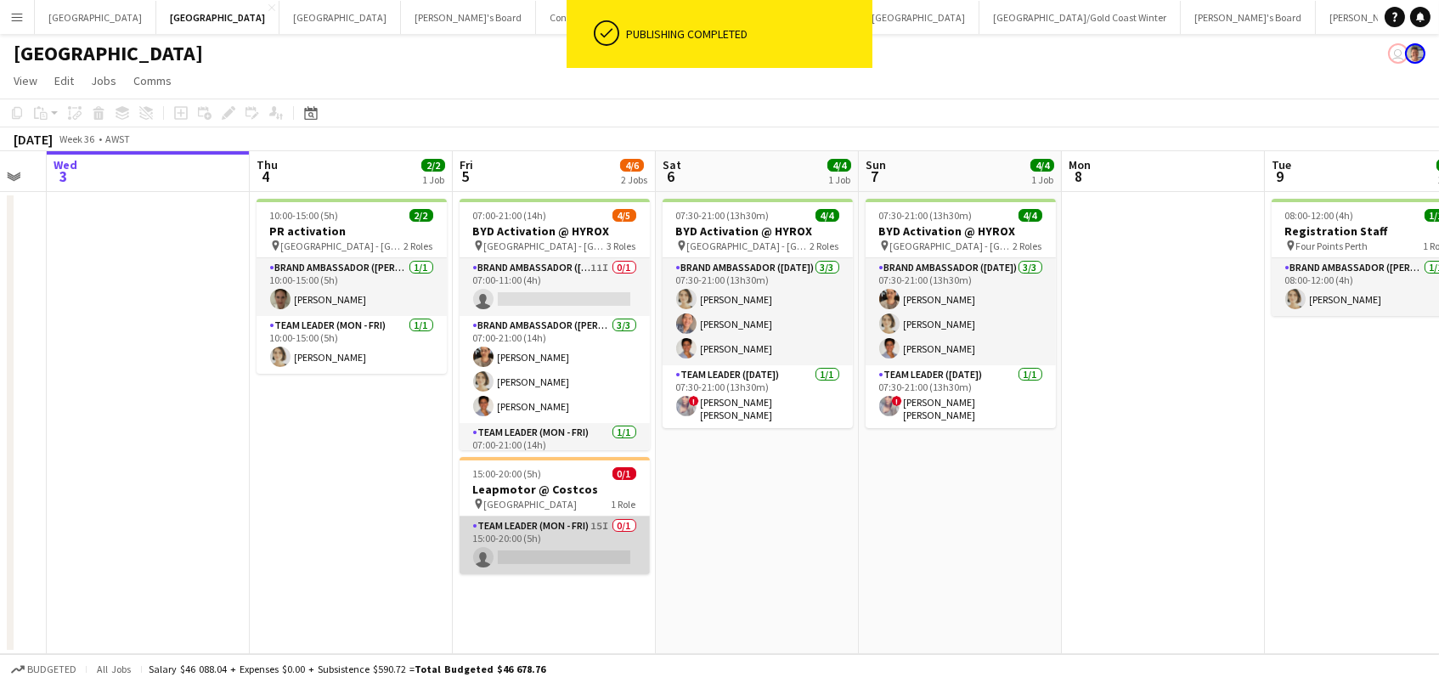
click at [569, 534] on app-card-role "Team Leader (Mon - Fri) 15I 0/1 15:00-20:00 (5h) single-neutral-actions" at bounding box center [554, 545] width 190 height 58
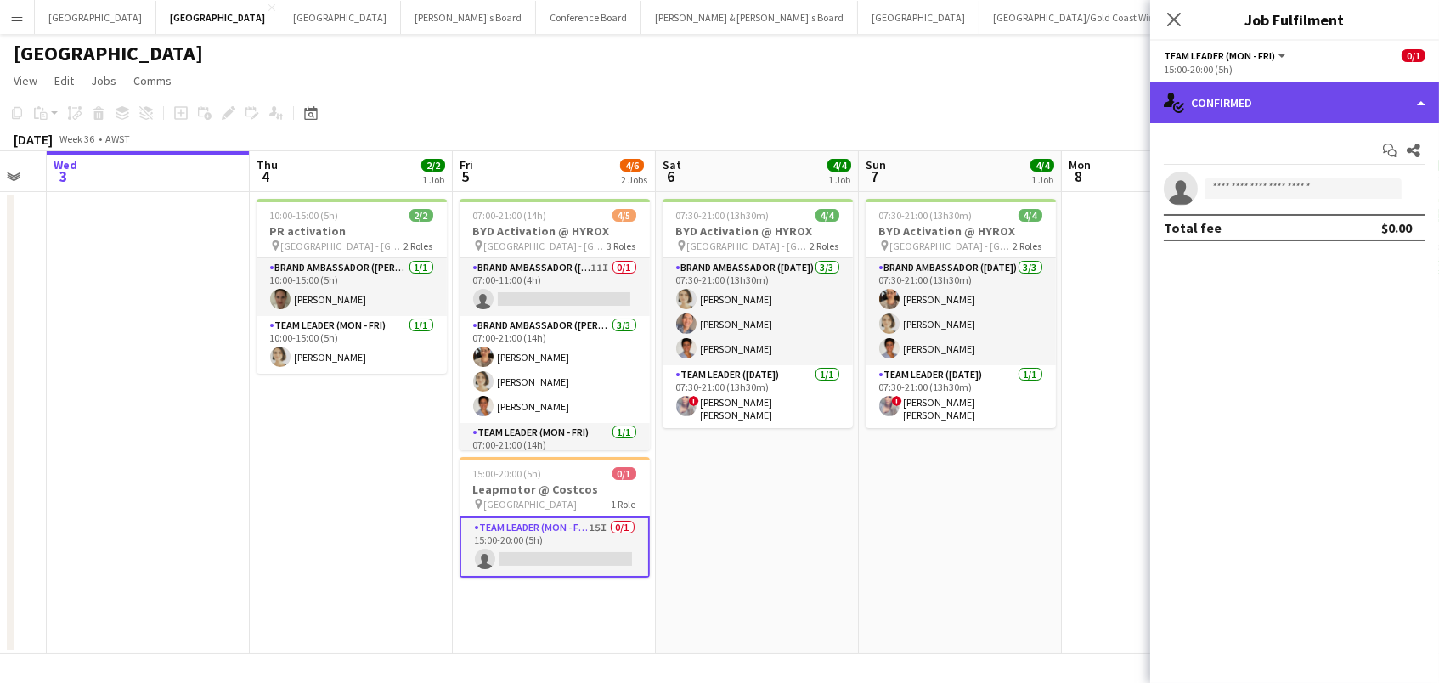
click at [1237, 106] on div "single-neutral-actions-check-2 Confirmed" at bounding box center [1294, 102] width 289 height 41
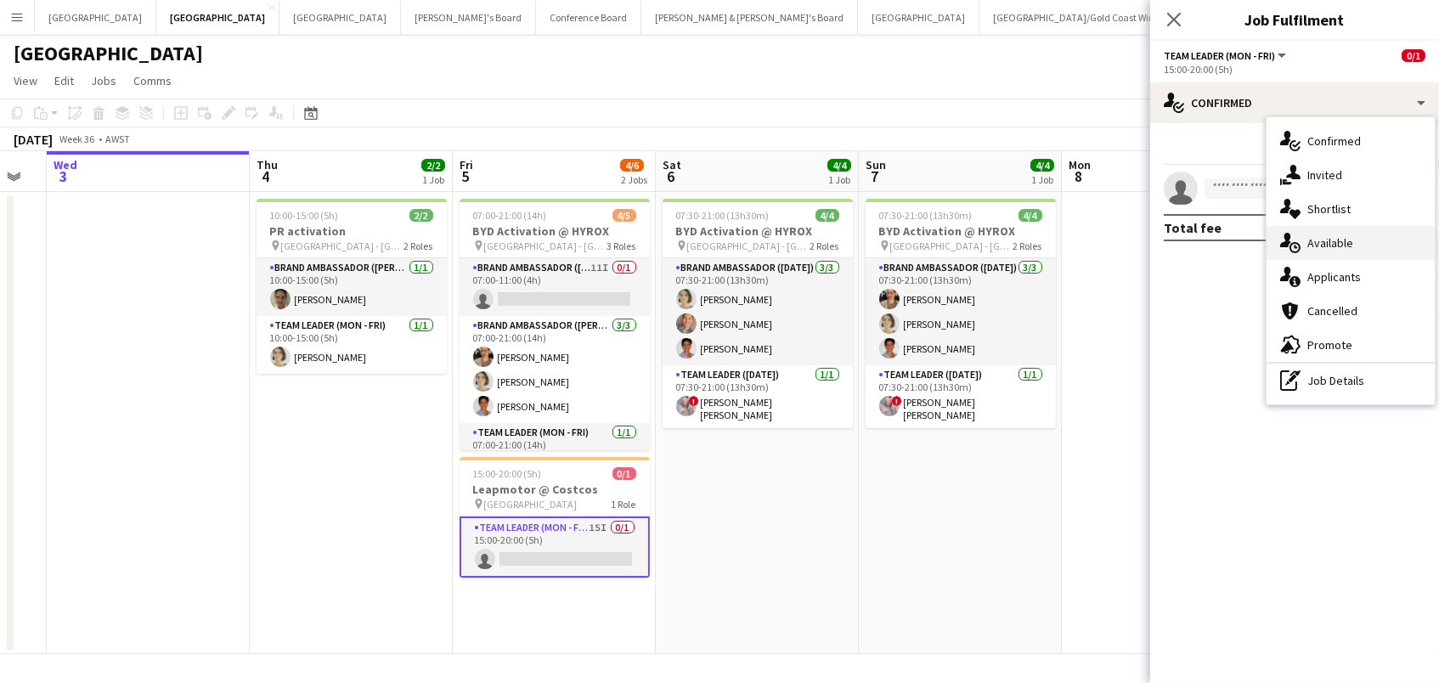
click at [1358, 239] on div "single-neutral-actions-upload Available" at bounding box center [1350, 243] width 168 height 34
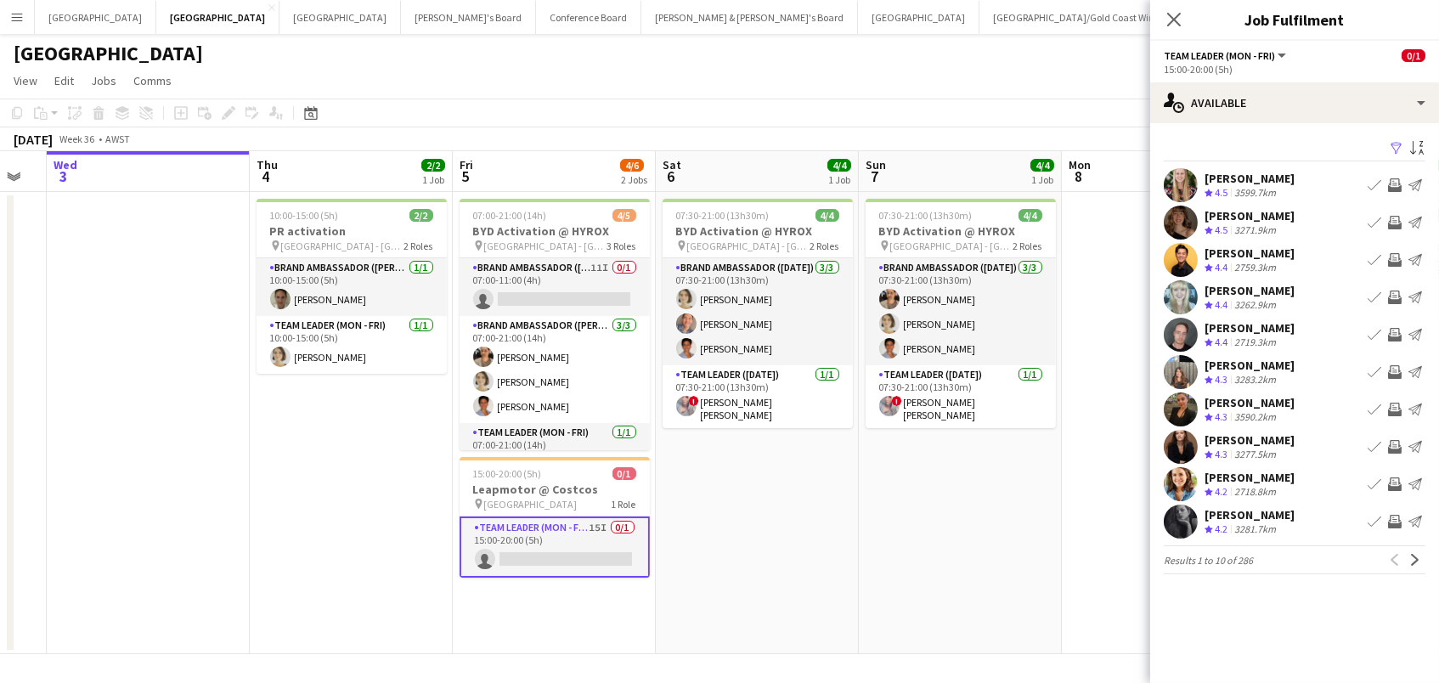
click at [1396, 144] on app-icon "Filter" at bounding box center [1396, 149] width 14 height 16
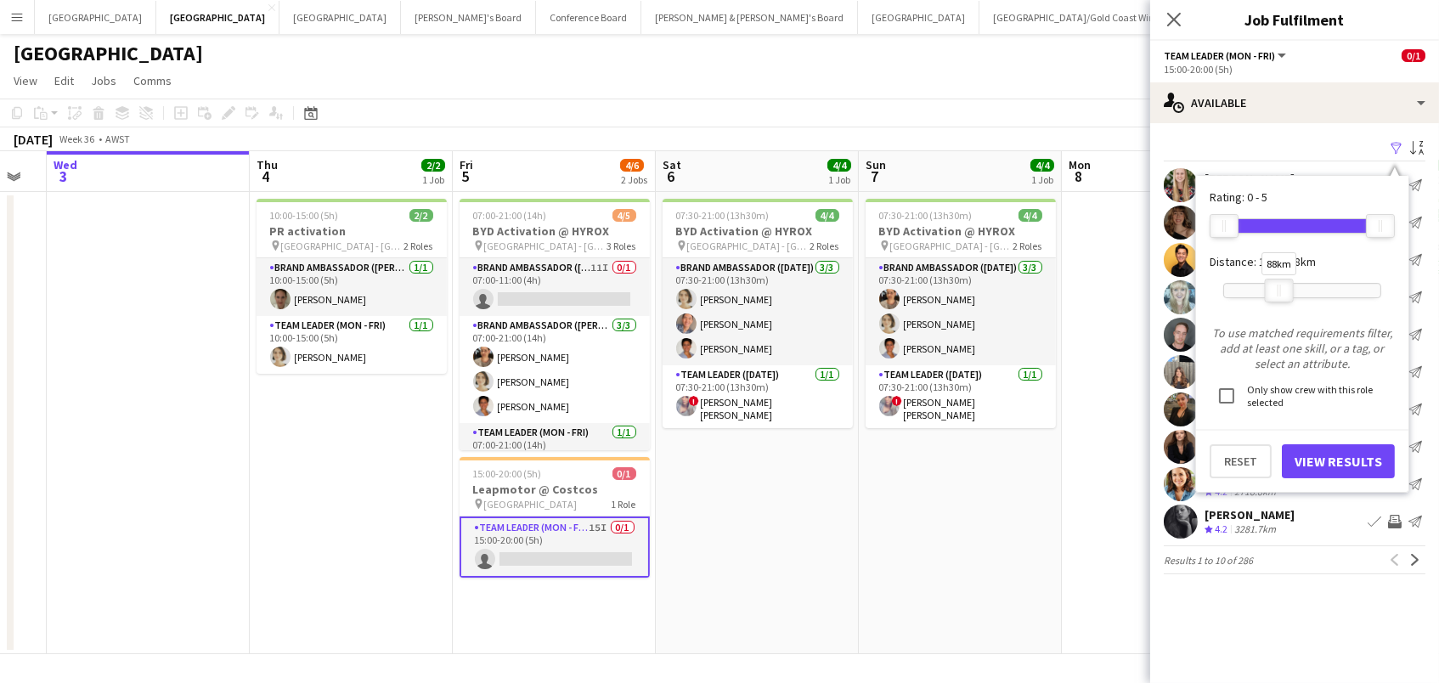
drag, startPoint x: 1384, startPoint y: 286, endPoint x: 1283, endPoint y: 291, distance: 101.2
click at [1283, 291] on div at bounding box center [1278, 290] width 27 height 22
click at [1340, 471] on button "View Results" at bounding box center [1338, 461] width 113 height 34
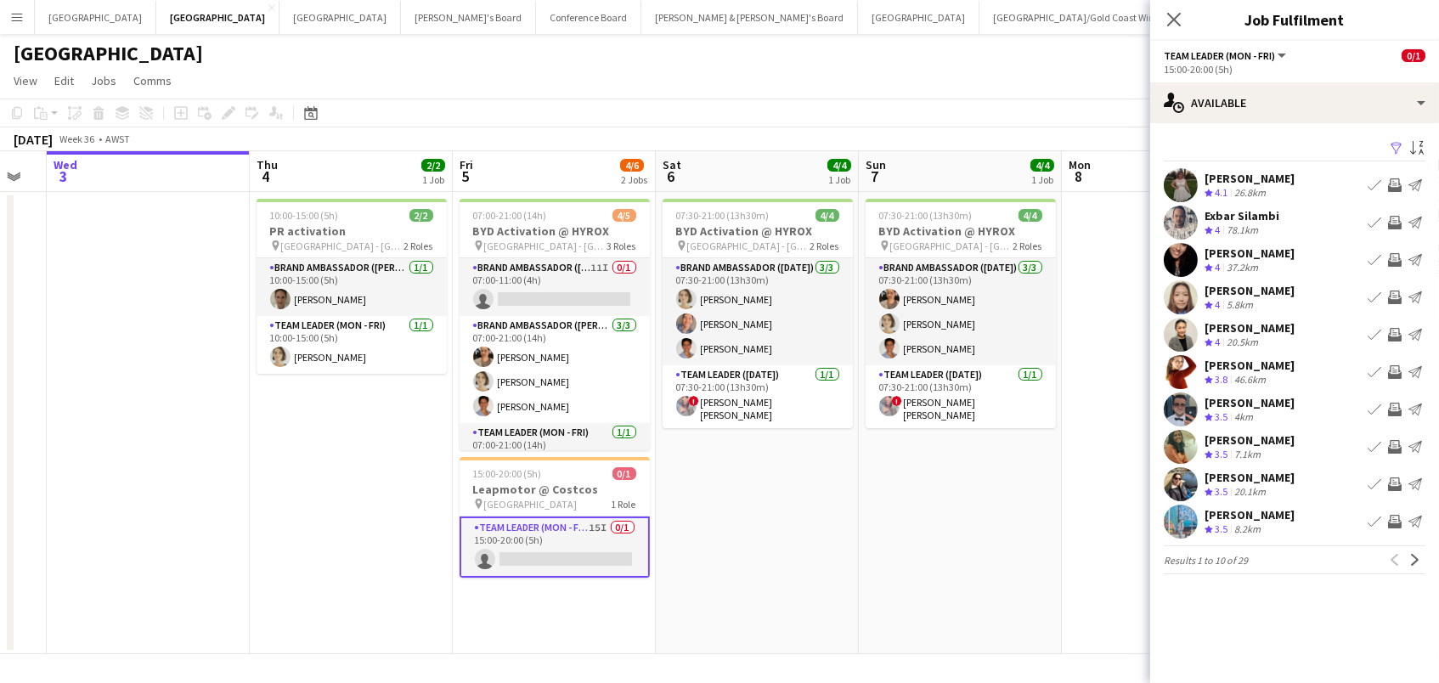
click at [1391, 406] on app-icon "Invite crew" at bounding box center [1395, 410] width 14 height 14
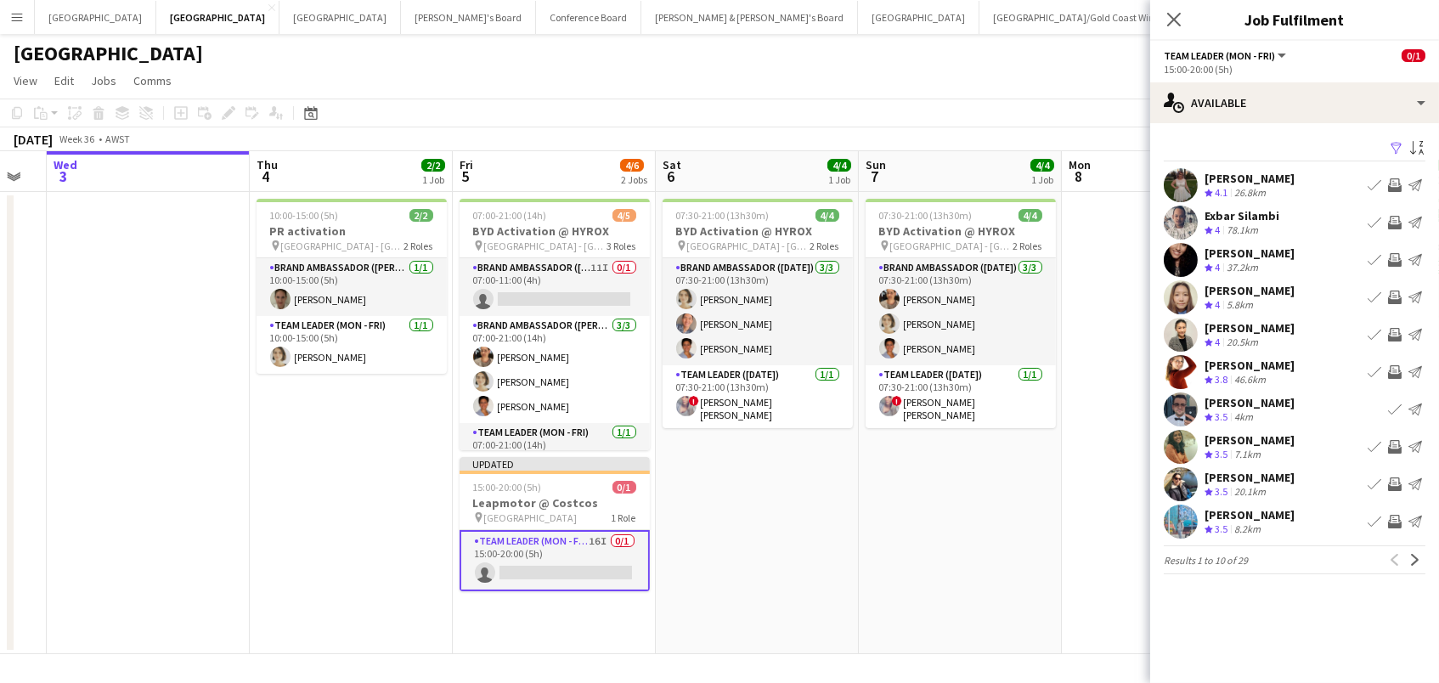
click at [1395, 261] on app-icon "Invite crew" at bounding box center [1395, 260] width 14 height 14
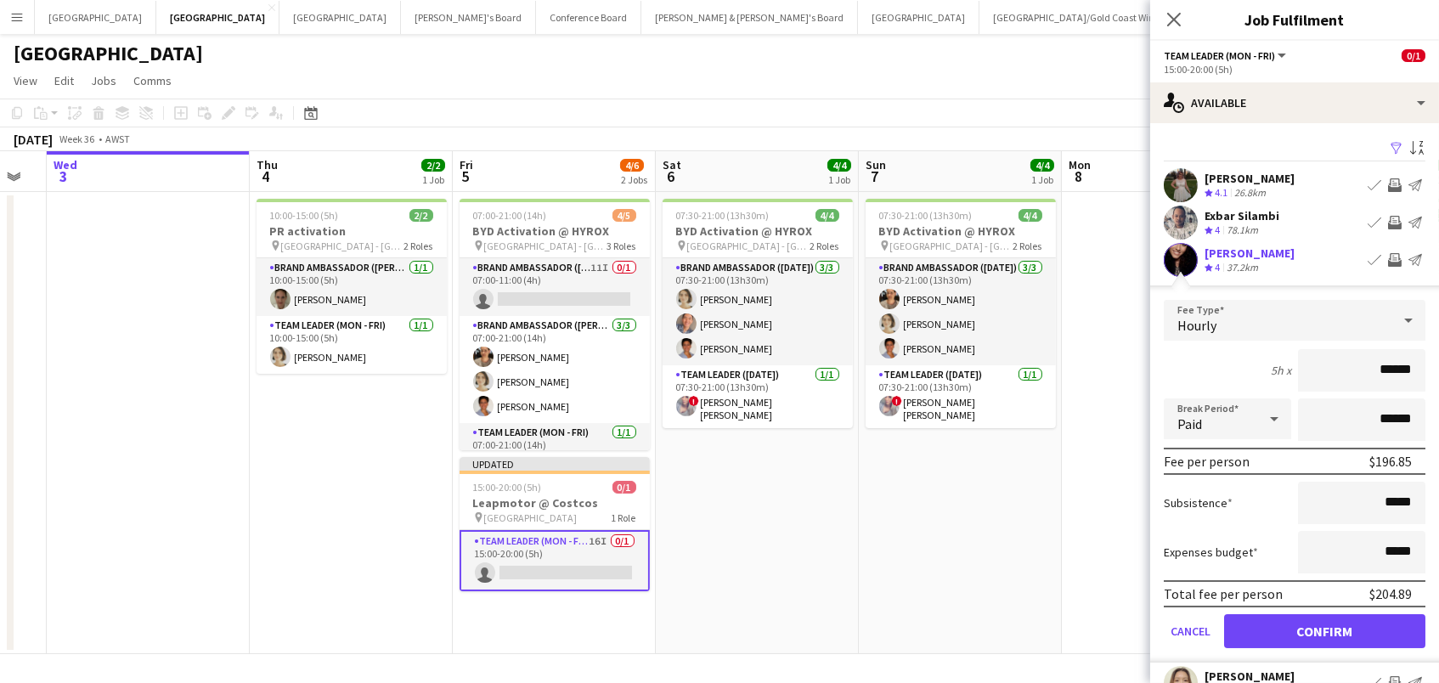
click at [1324, 628] on button "Confirm" at bounding box center [1324, 631] width 201 height 34
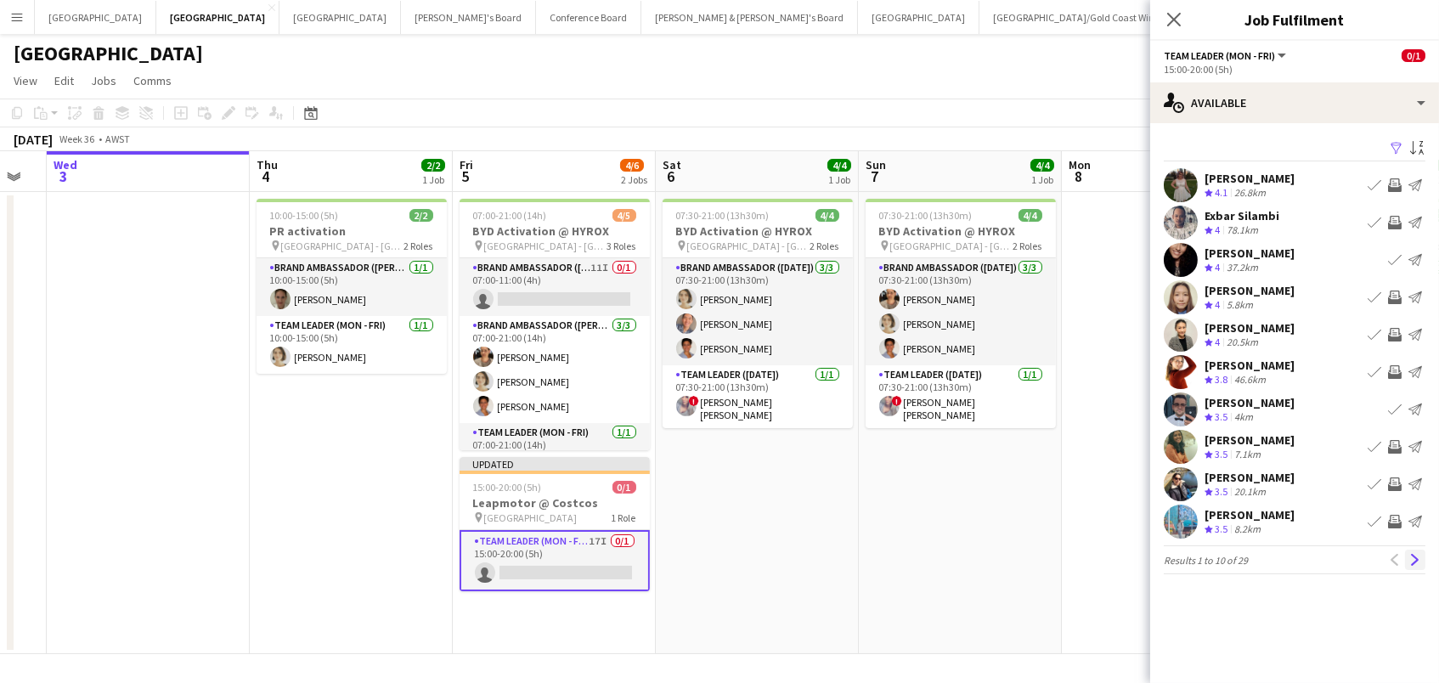
click at [1418, 558] on app-icon "Next" at bounding box center [1415, 560] width 12 height 12
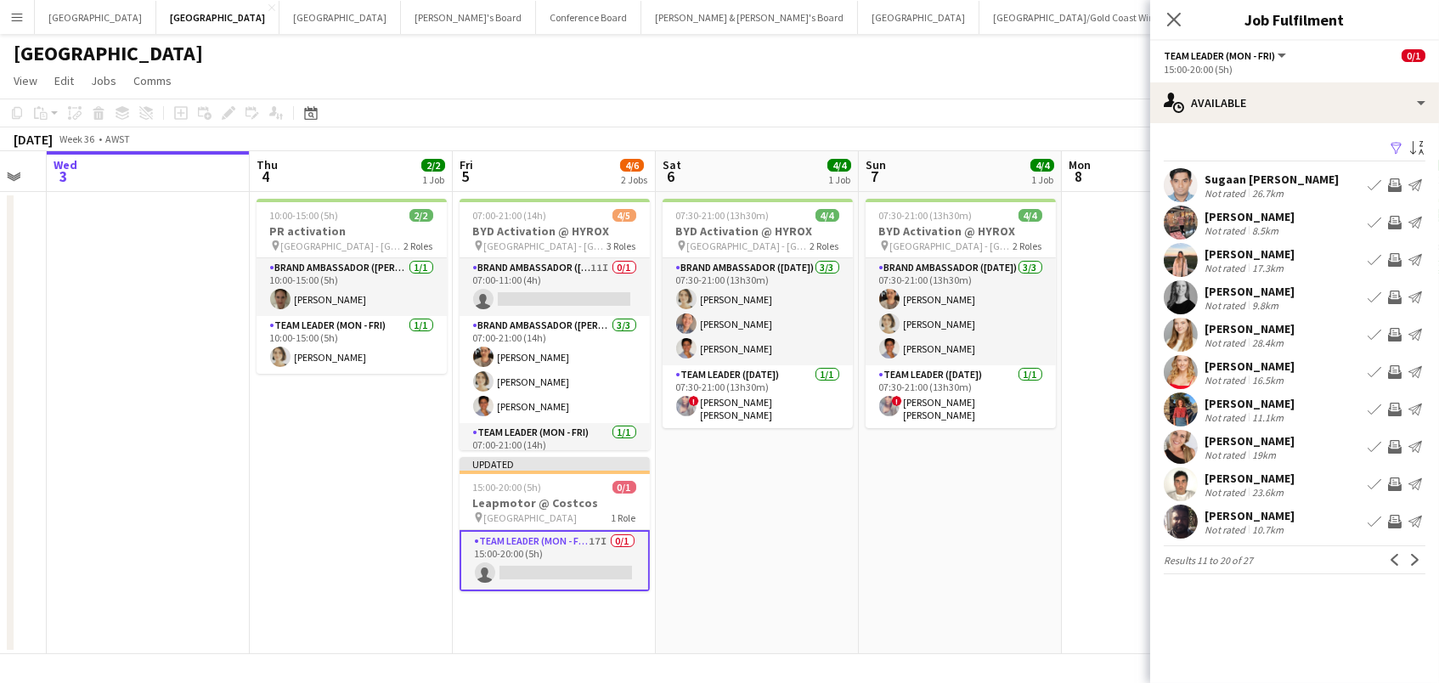
click at [1394, 332] on app-icon "Invite crew" at bounding box center [1395, 335] width 14 height 14
click at [1396, 406] on app-icon "Invite crew" at bounding box center [1395, 410] width 14 height 14
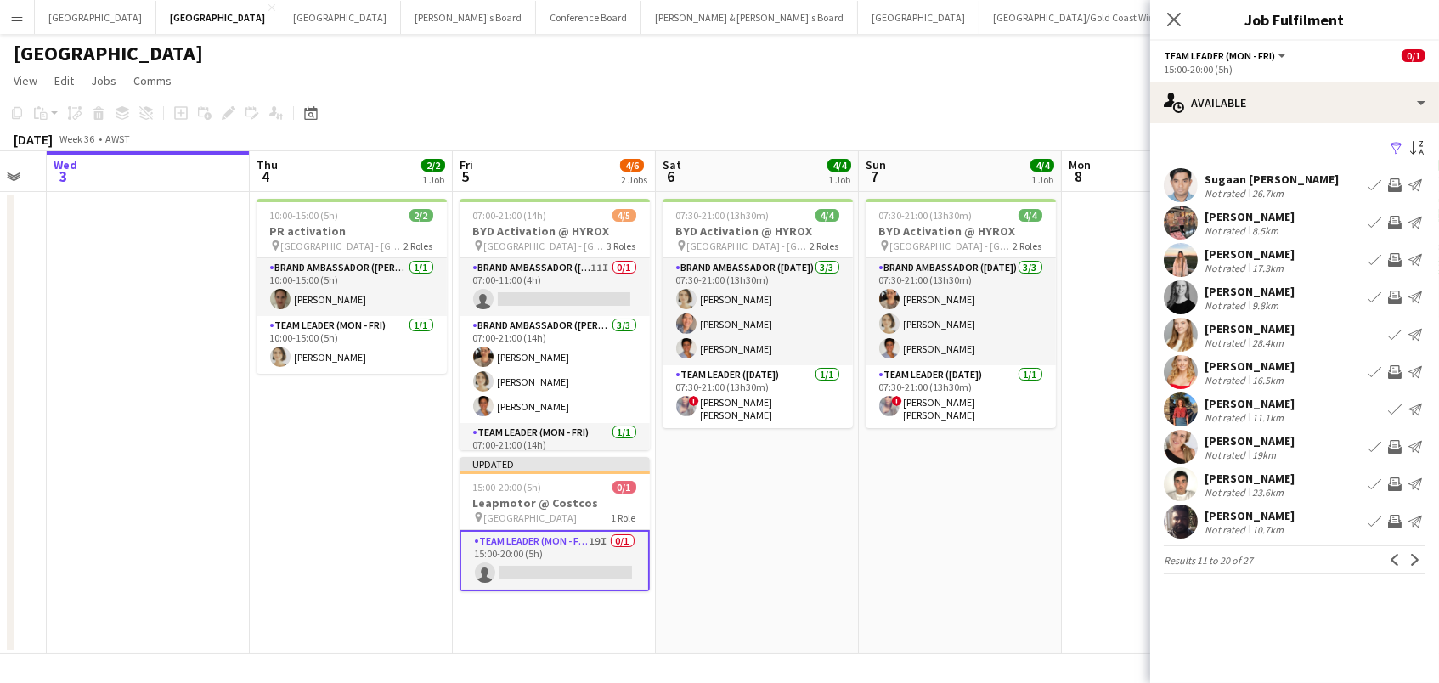
click at [1236, 494] on div "Not rated" at bounding box center [1226, 492] width 44 height 13
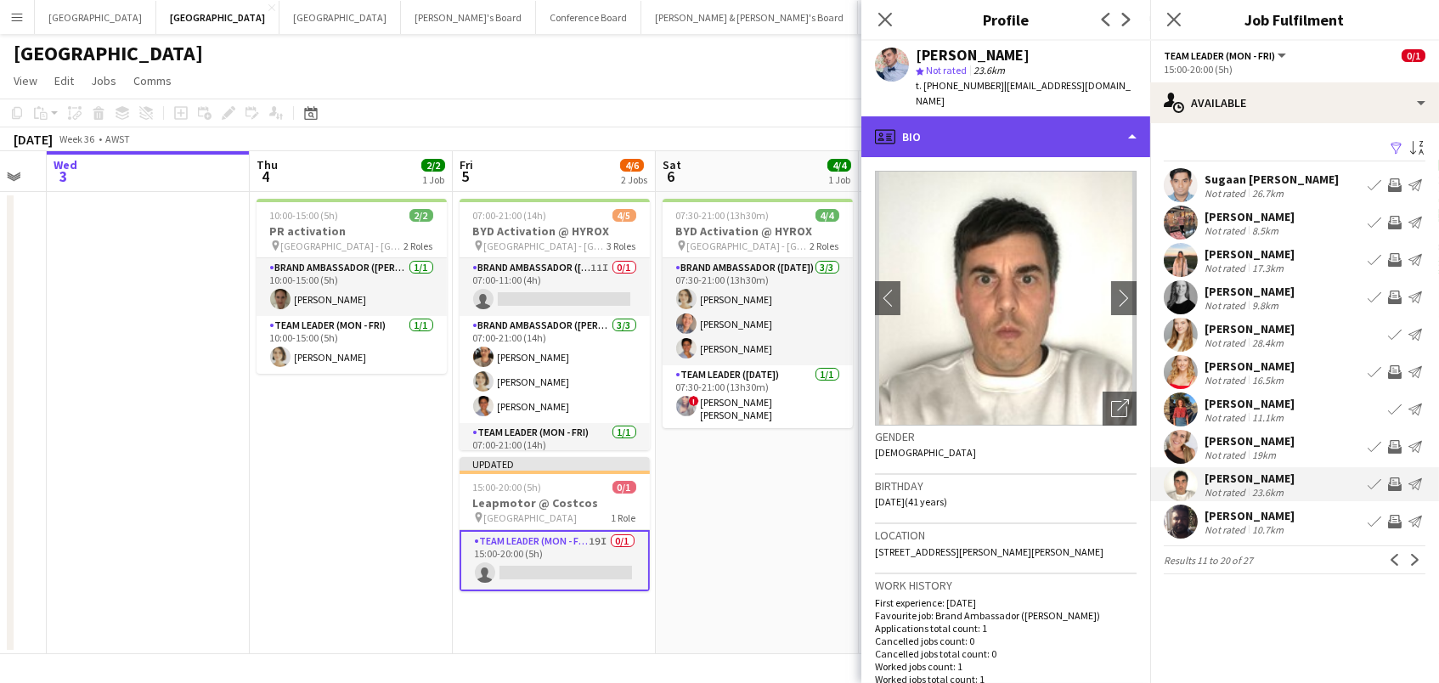
click at [983, 116] on div "profile Bio" at bounding box center [1005, 136] width 289 height 41
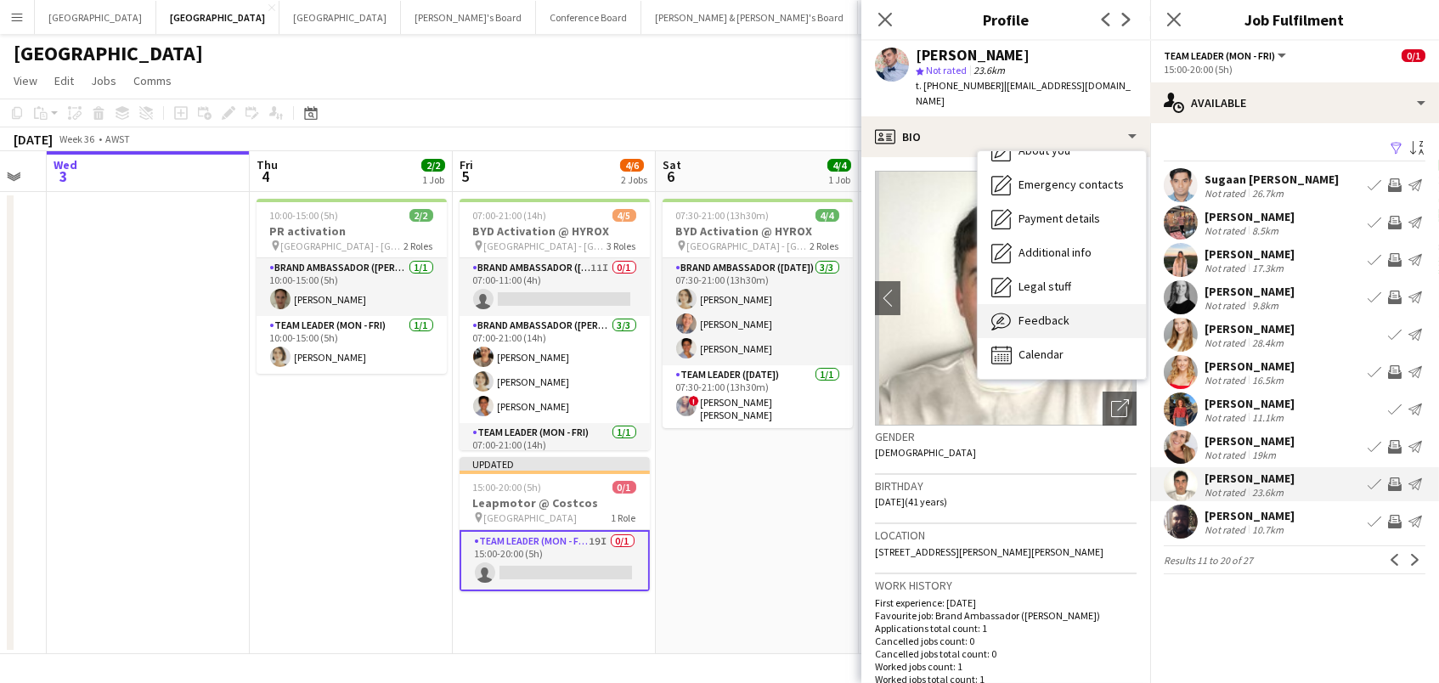
scroll to position [126, 0]
click at [1043, 304] on div "Feedback Feedback" at bounding box center [1062, 321] width 168 height 34
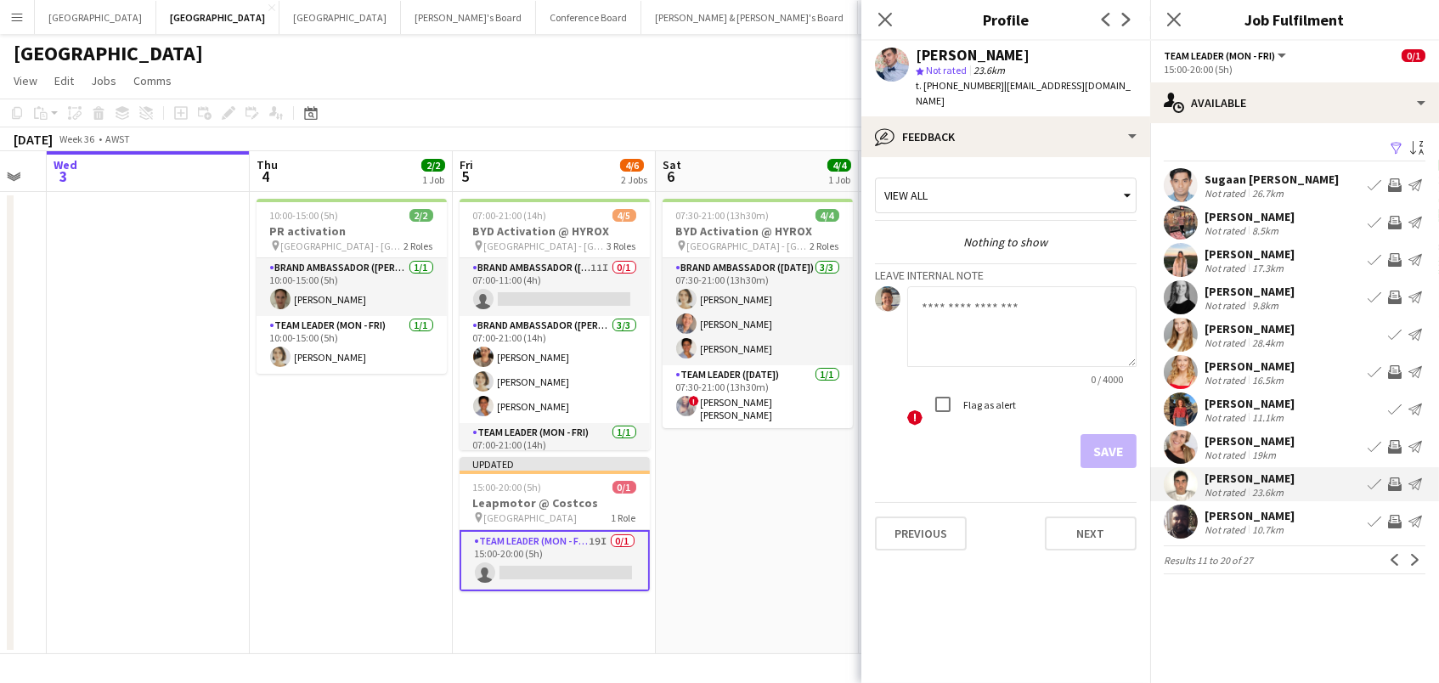
click at [831, 549] on app-date-cell "07:30-21:00 (13h30m) 4/4 BYD Activation @ HYROX pin Perth - WA 2 Roles Brand Am…" at bounding box center [757, 423] width 203 height 462
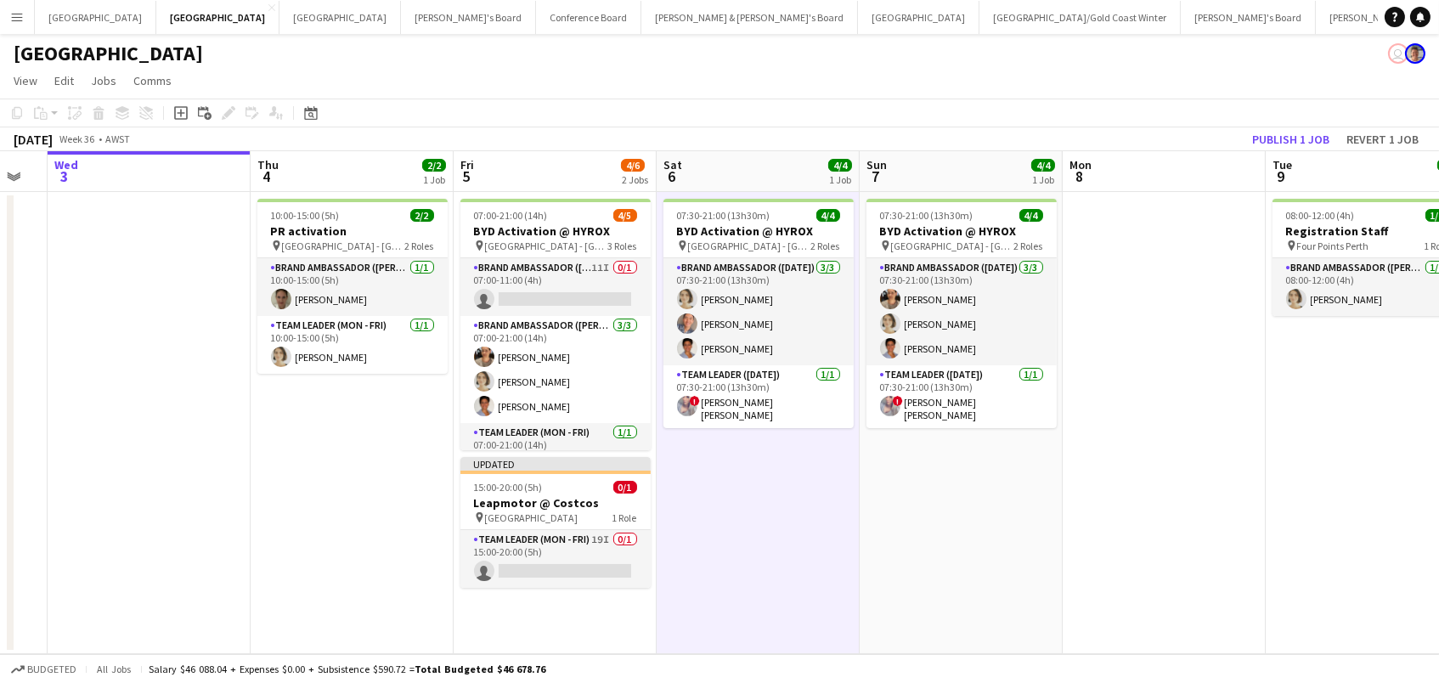
click at [1322, 127] on div "September 2025 Week 36 • AWST Publish 1 job Revert 1 job" at bounding box center [719, 139] width 1439 height 24
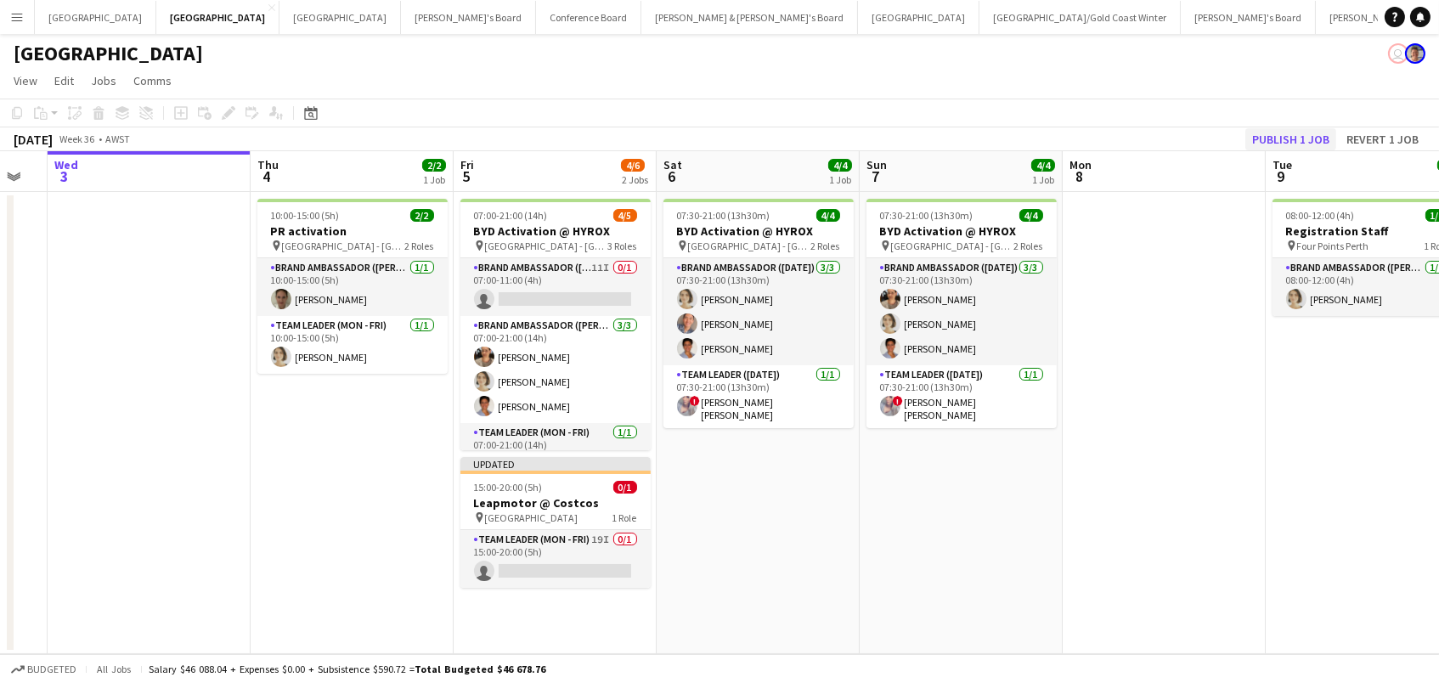
click at [1309, 132] on button "Publish 1 job" at bounding box center [1290, 139] width 91 height 22
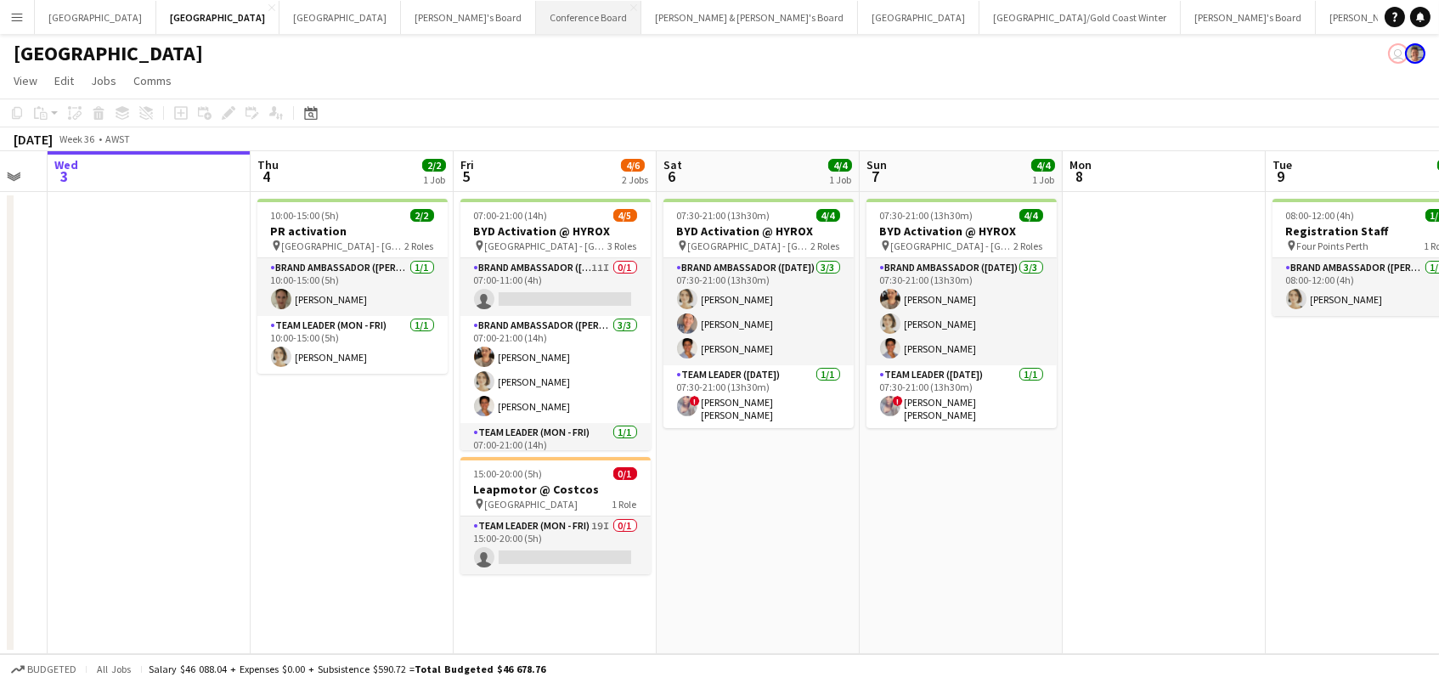
click at [536, 27] on button "Conference Board Close" at bounding box center [588, 17] width 105 height 33
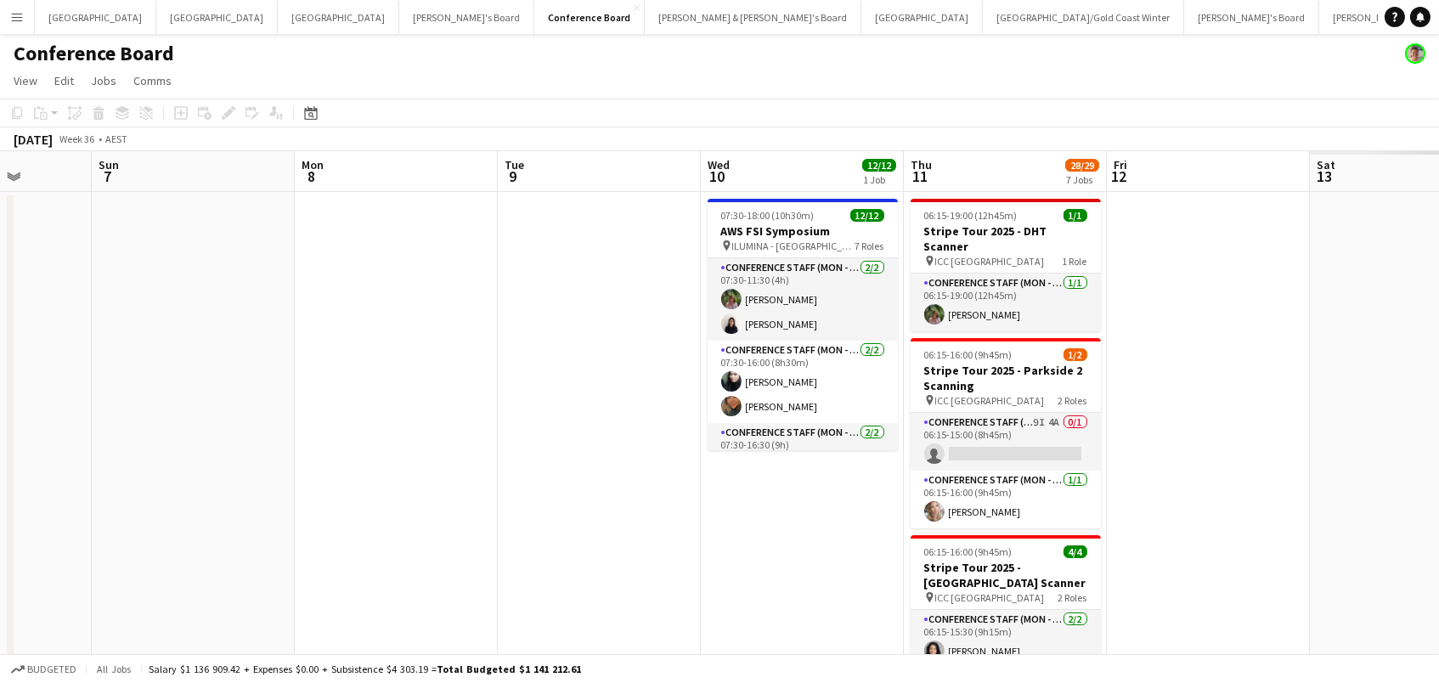
scroll to position [0, 544]
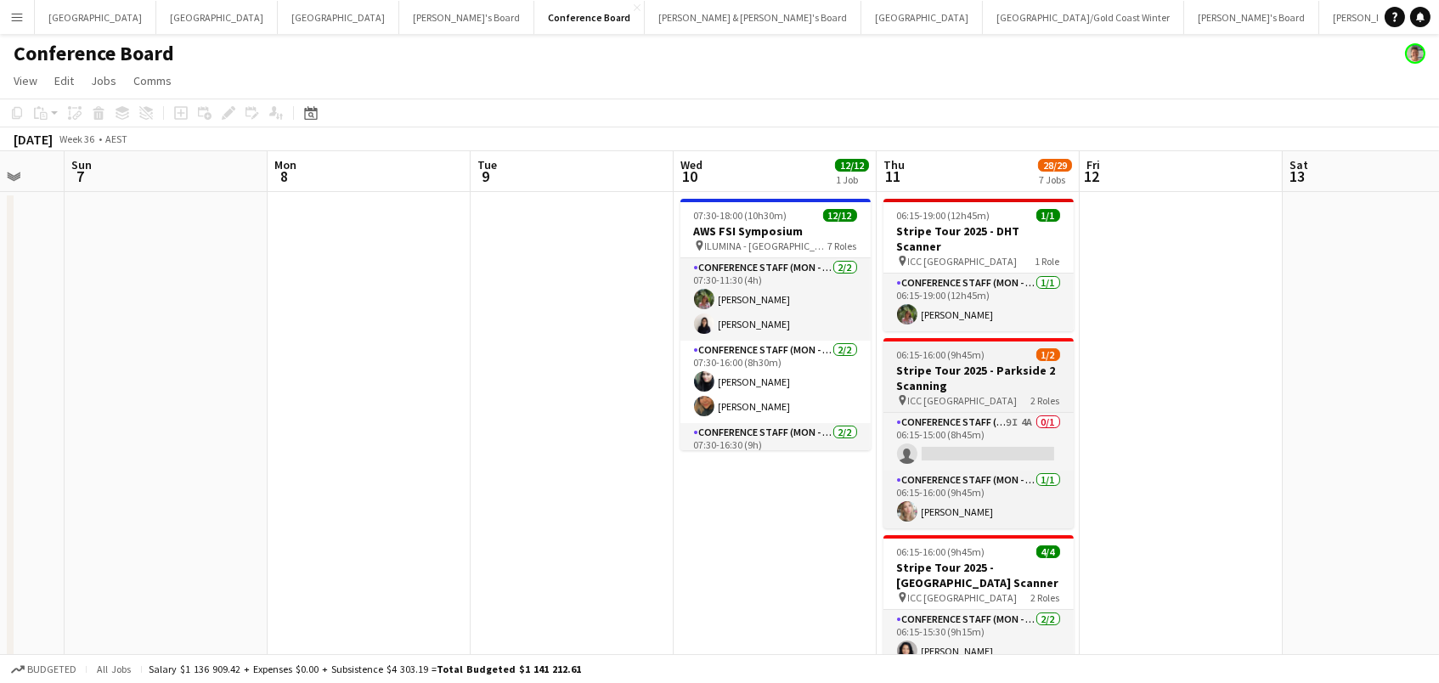
click at [952, 412] on div "Conference Staff (Mon - Fri) 9I 4A 0/1 06:15-15:00 (8h45m) single-neutral-actio…" at bounding box center [978, 470] width 190 height 116
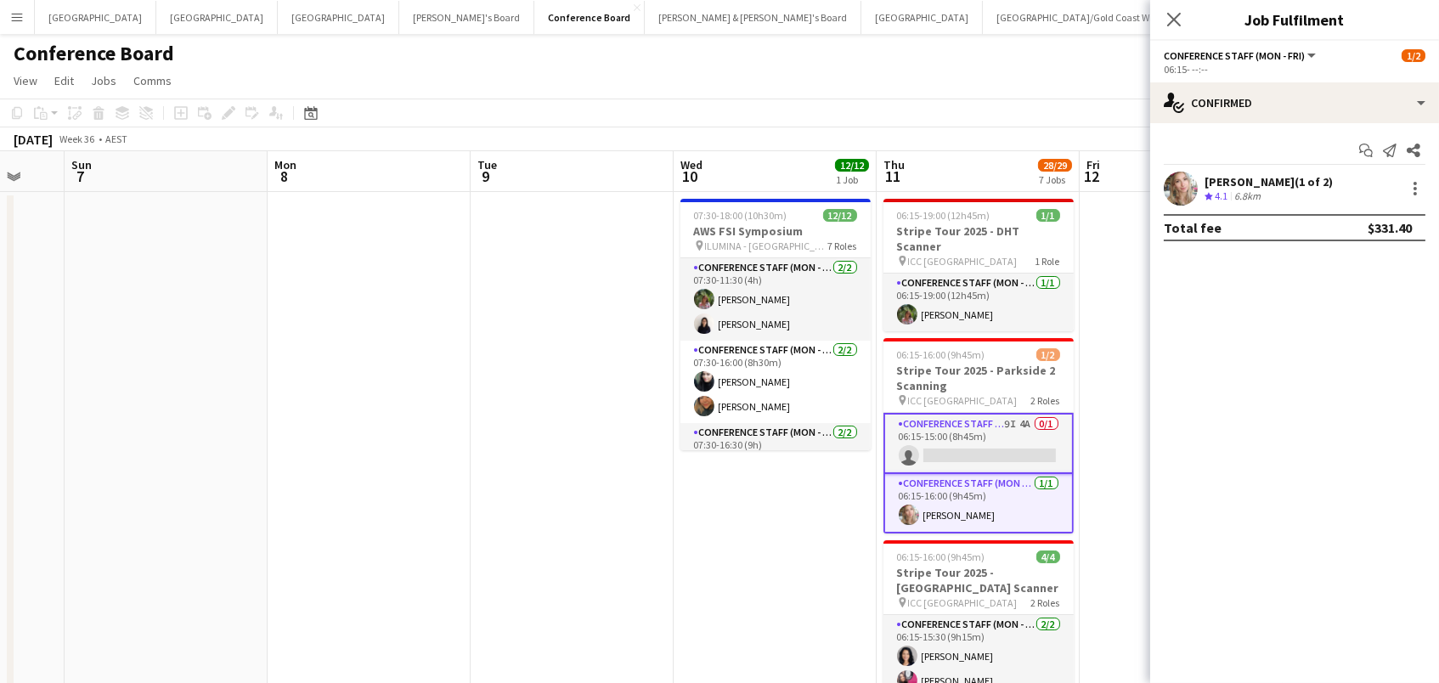
click at [999, 76] on app-page-menu "View Day view expanded Day view collapsed Month view Date picker Jump to today …" at bounding box center [719, 82] width 1439 height 32
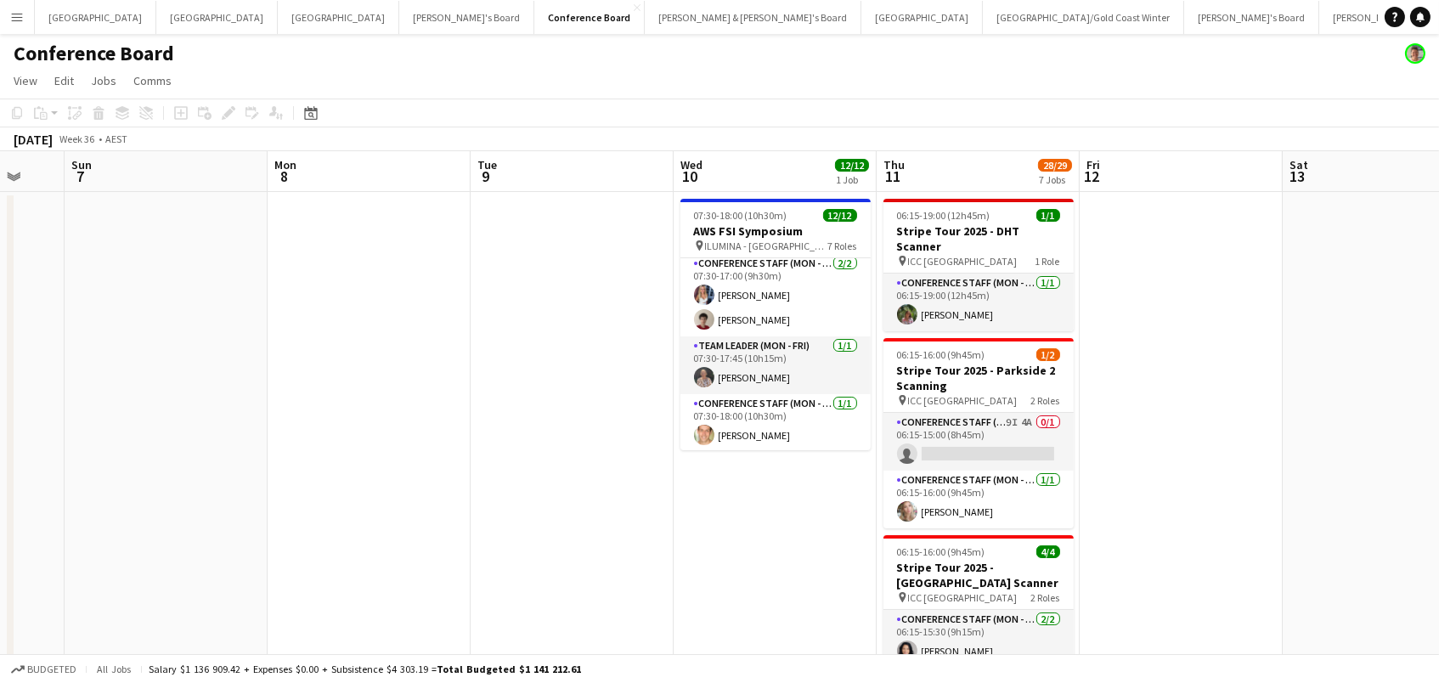
scroll to position [314, 0]
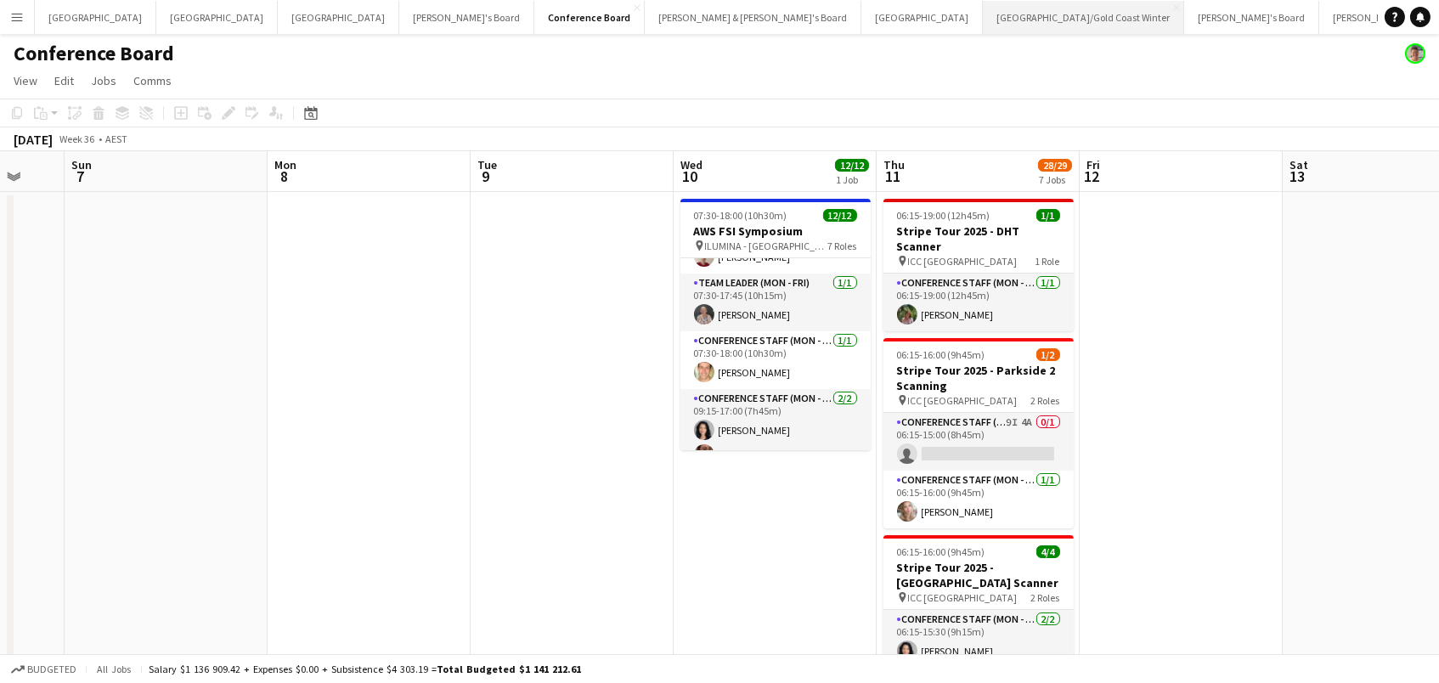
click at [983, 14] on button "Brisbane/Gold Coast Winter Close" at bounding box center [1083, 17] width 201 height 33
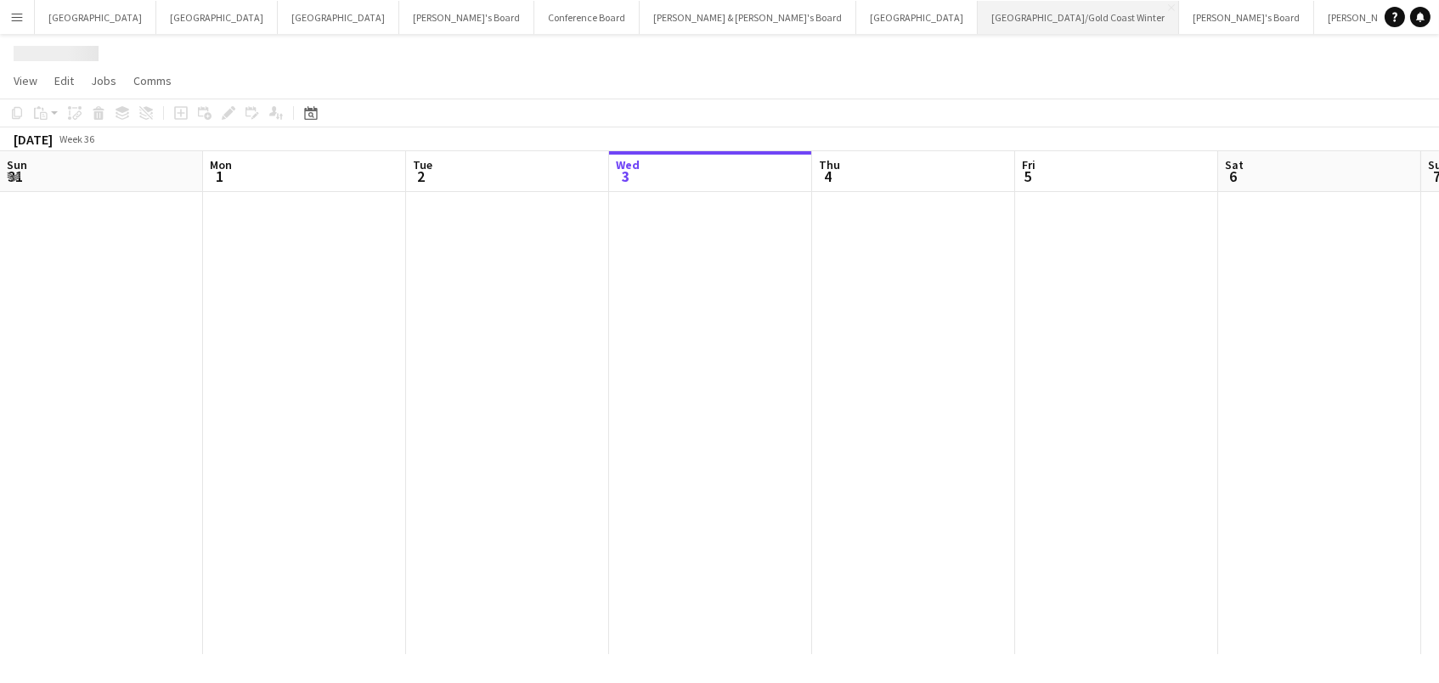
scroll to position [0, 405]
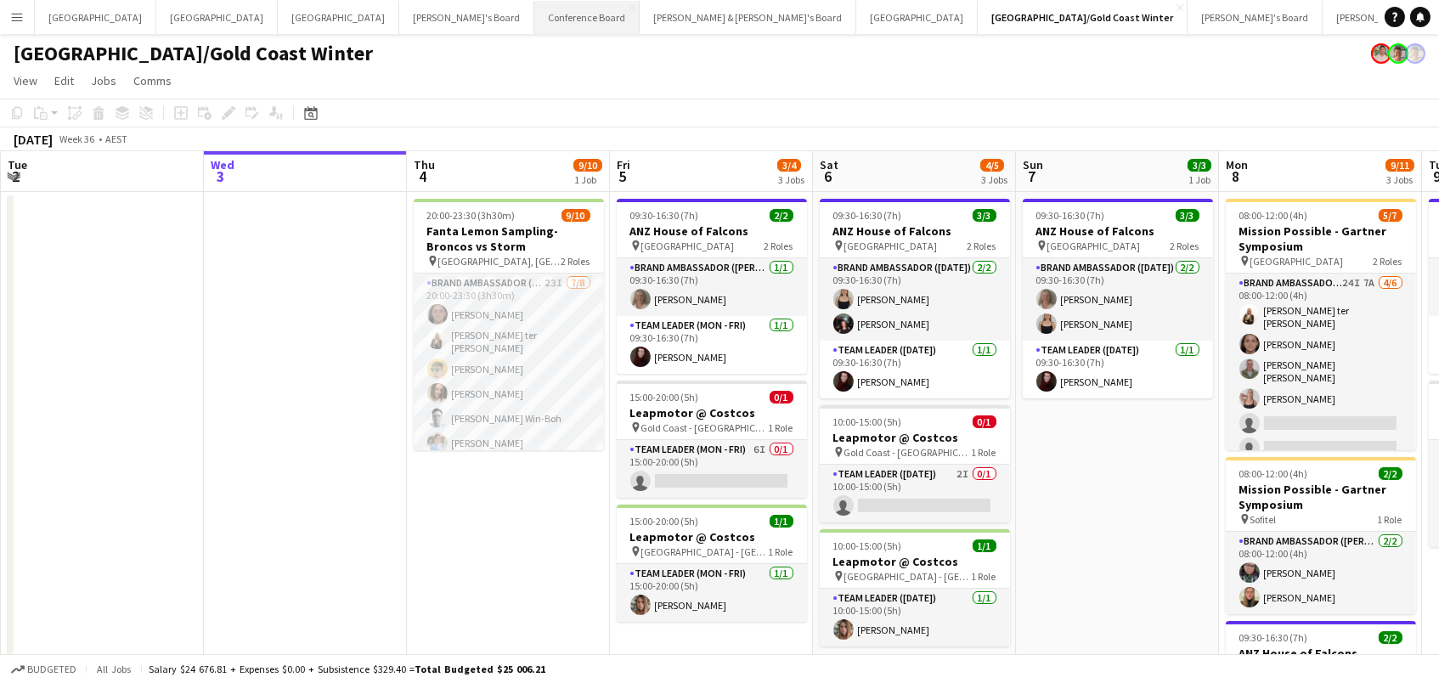
click at [534, 16] on button "Conference Board Close" at bounding box center [586, 17] width 105 height 33
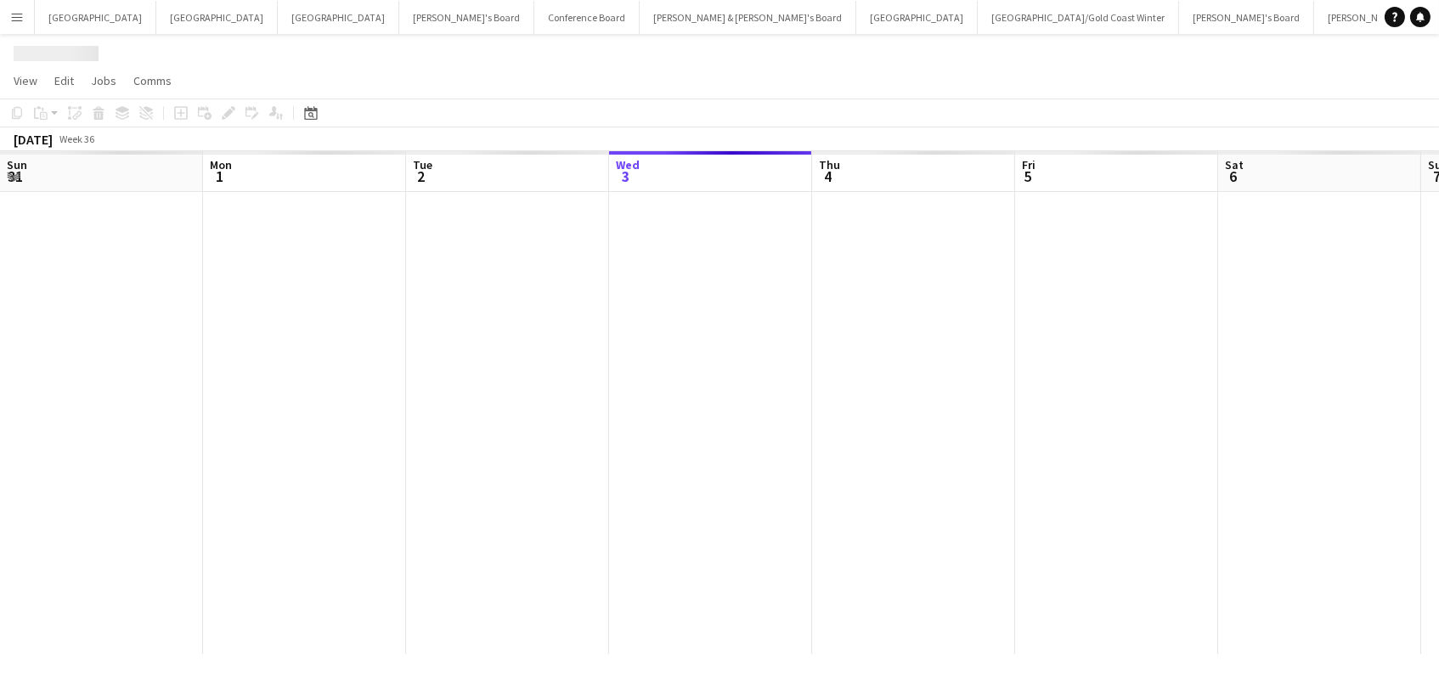
scroll to position [0, 405]
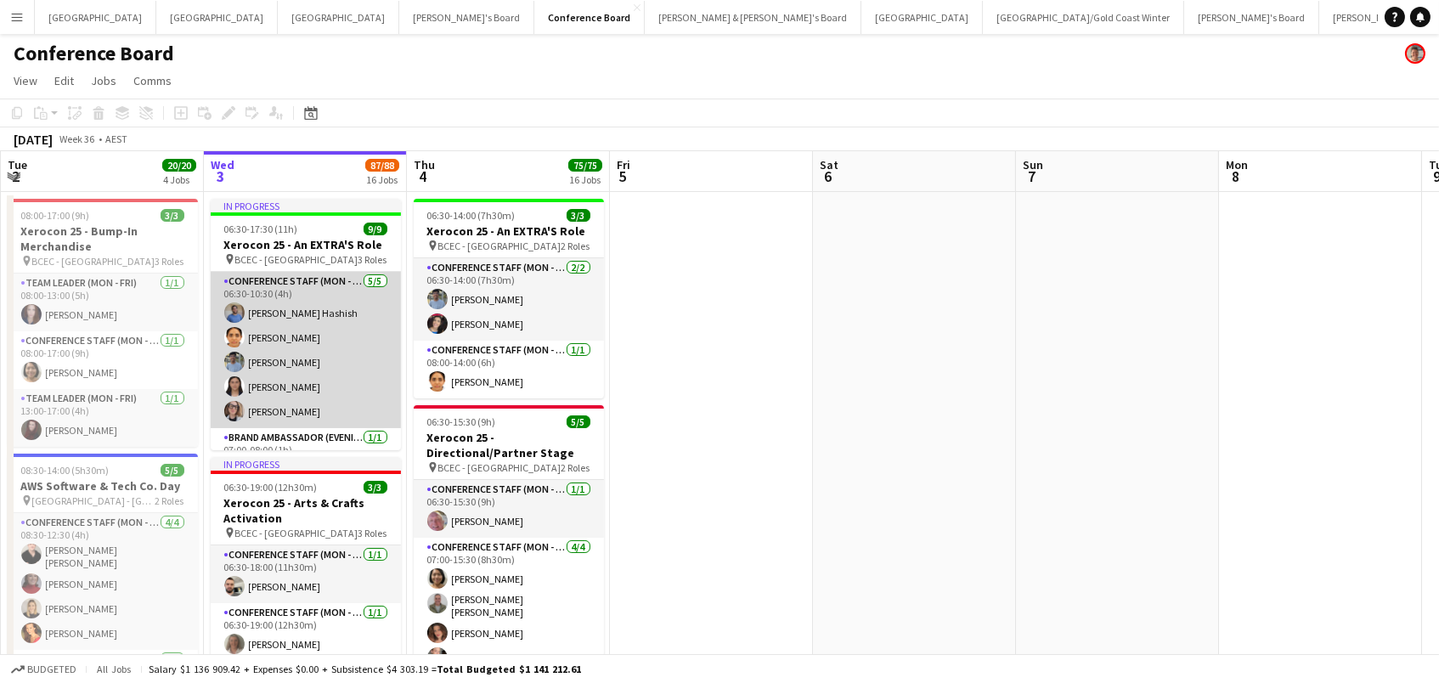
click at [279, 377] on app-card-role "Conference Staff (Mon - Fri) 5/5 06:30-10:30 (4h) Sohib Hashish Sayuri Sawant A…" at bounding box center [306, 350] width 190 height 156
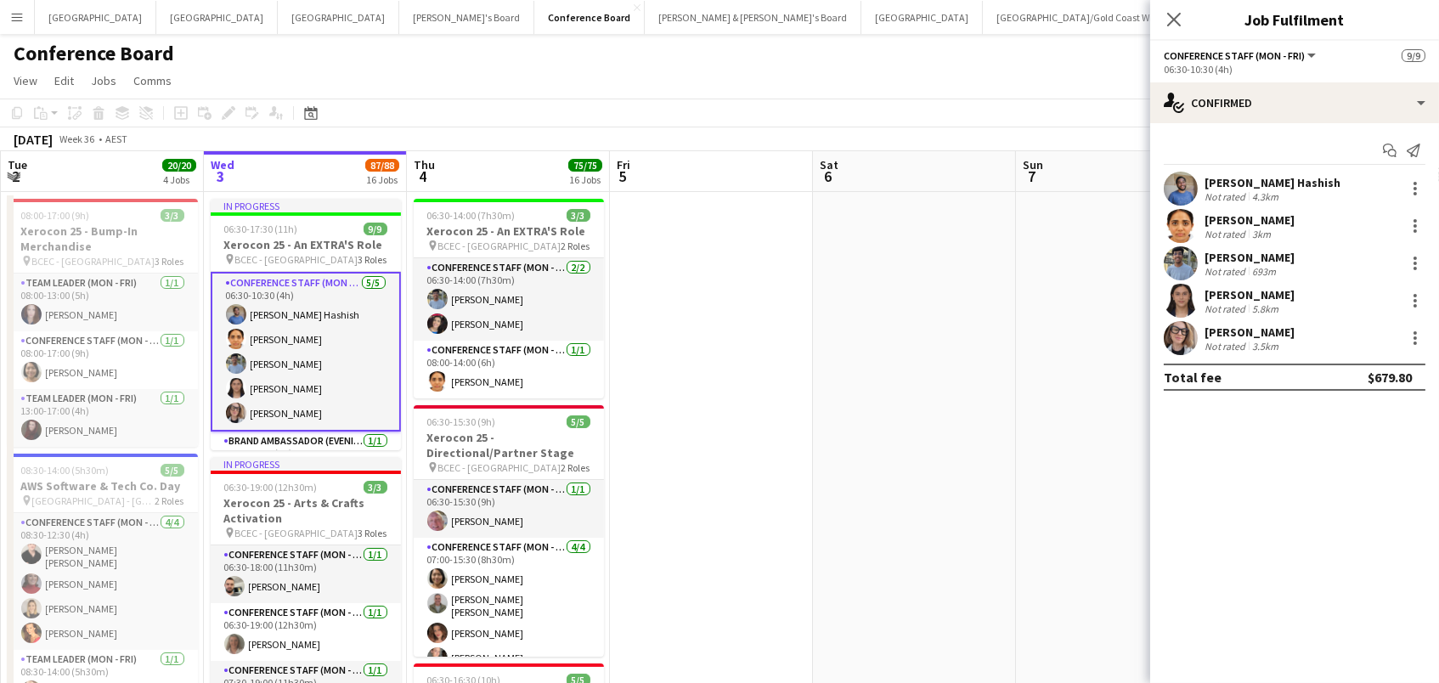
click at [1198, 352] on div "simona deoregi Not rated 3.5km" at bounding box center [1294, 338] width 289 height 34
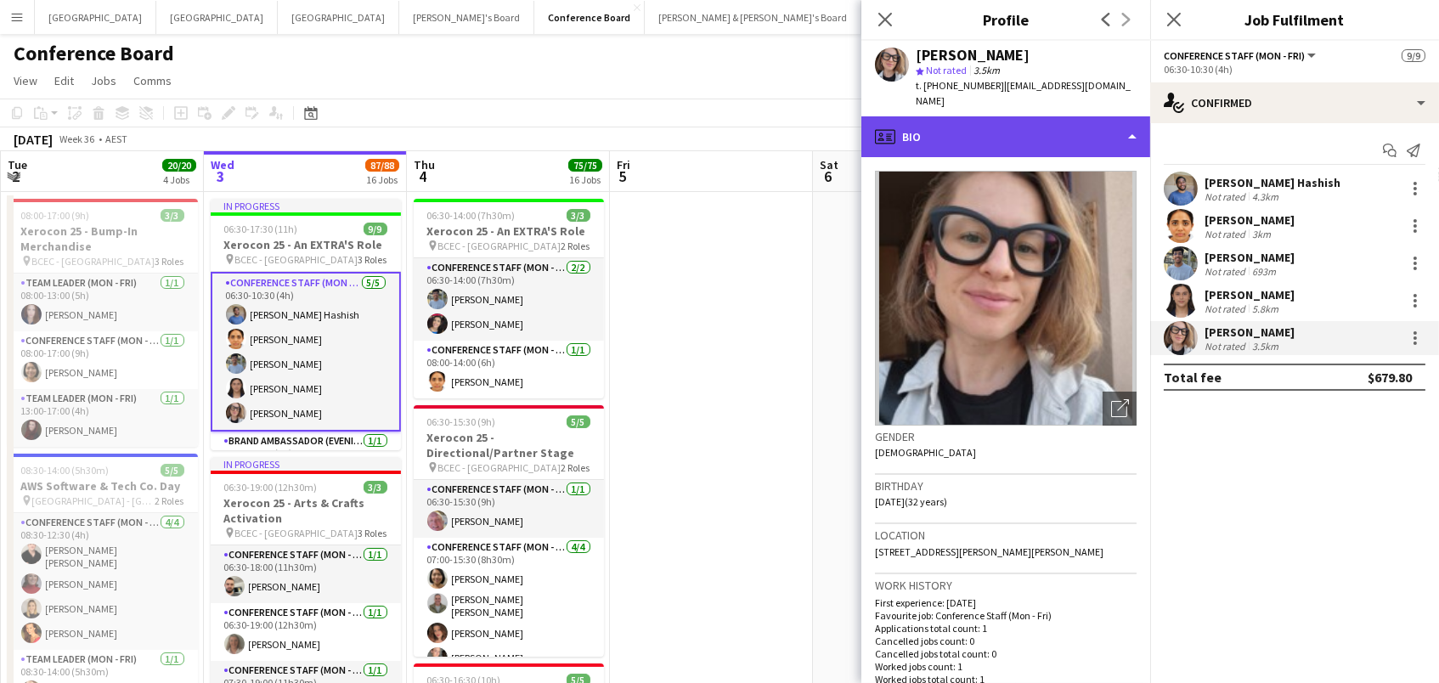
click at [1012, 121] on div "profile Bio" at bounding box center [1005, 136] width 289 height 41
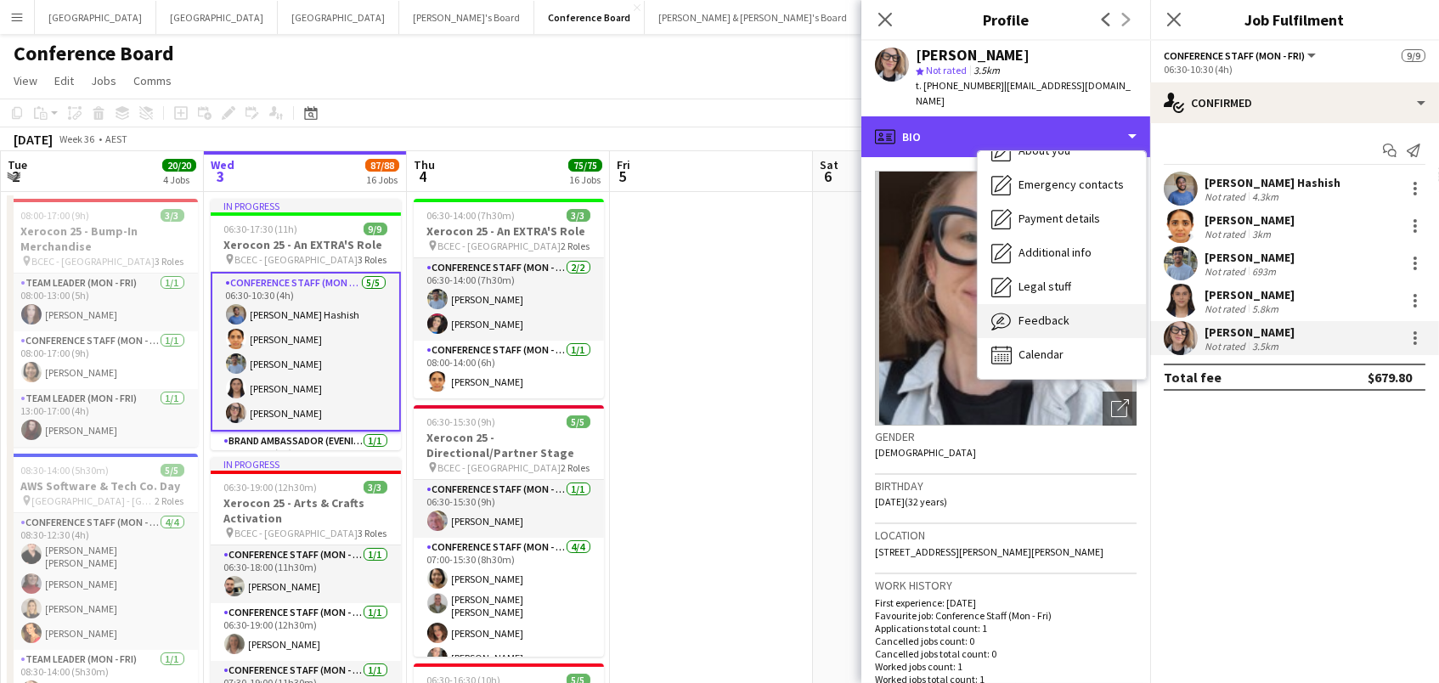
scroll to position [125, 0]
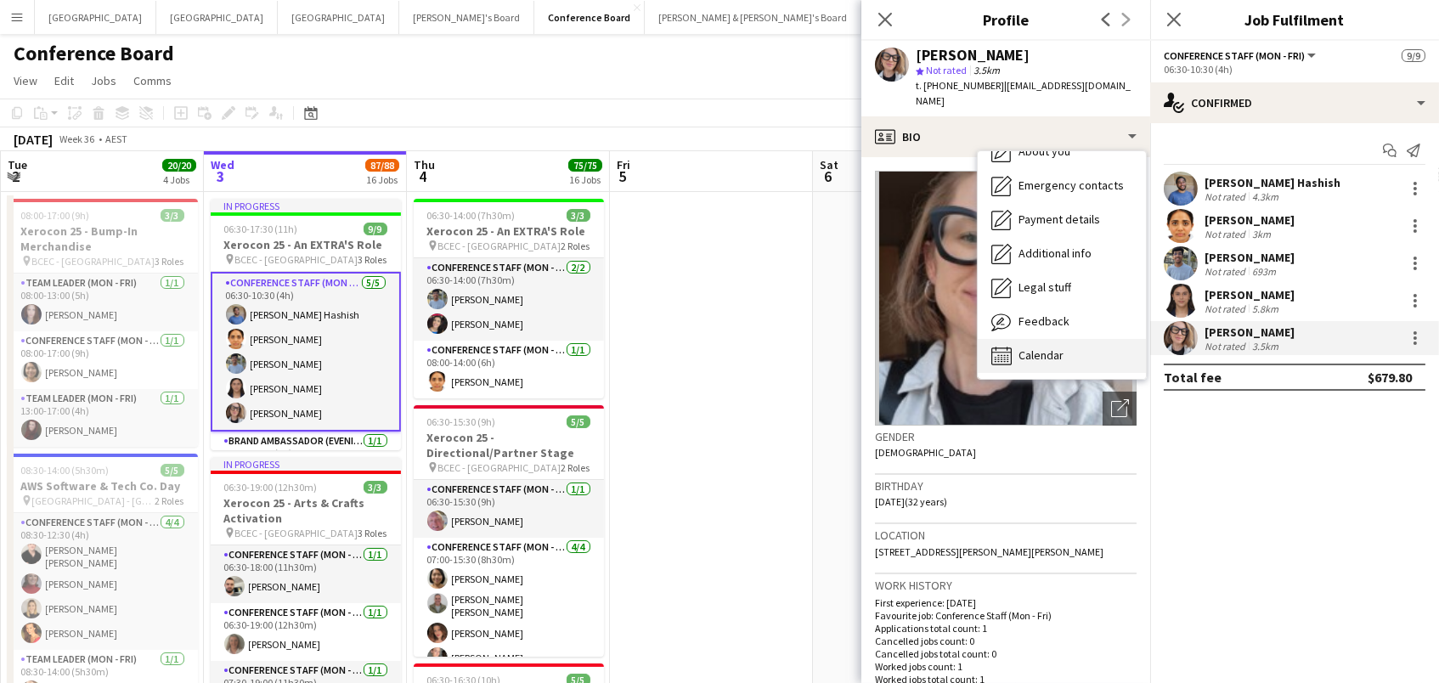
click at [1043, 347] on span "Calendar" at bounding box center [1040, 354] width 45 height 15
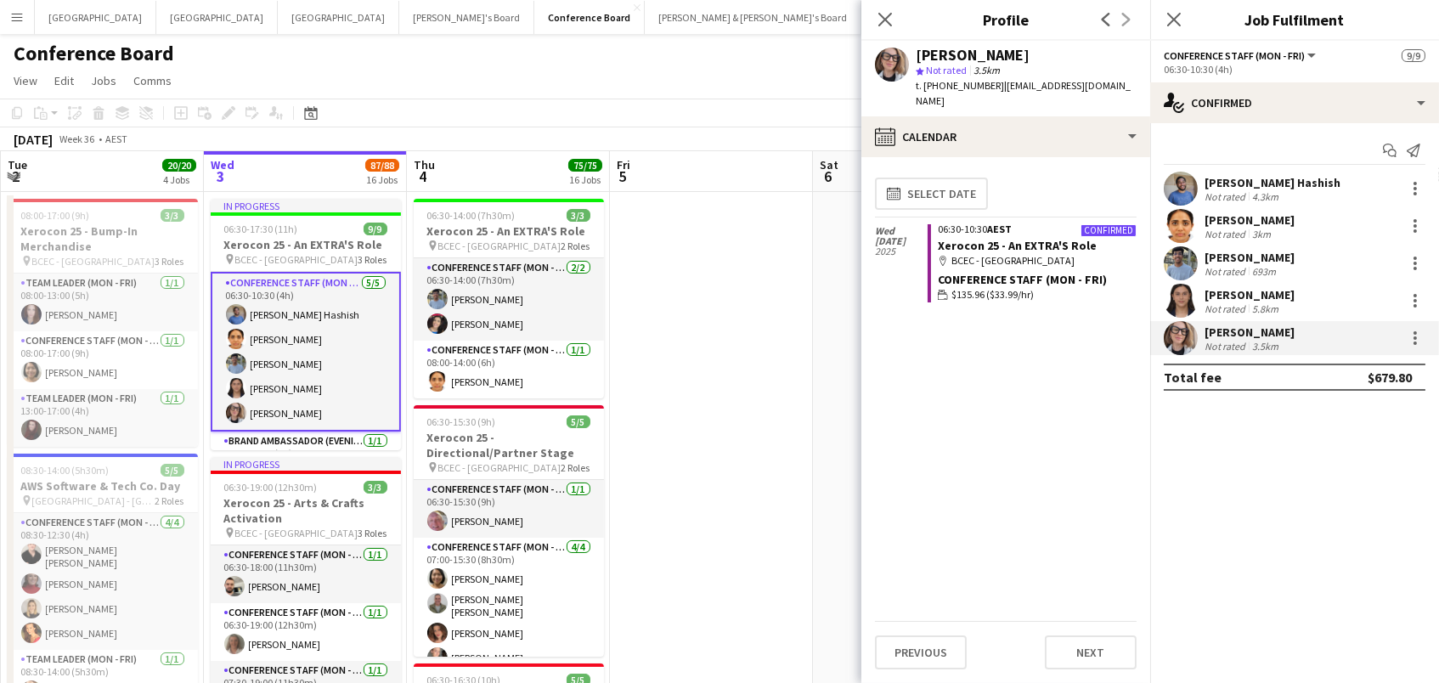
click at [1176, 339] on app-user-avatar at bounding box center [1181, 338] width 34 height 34
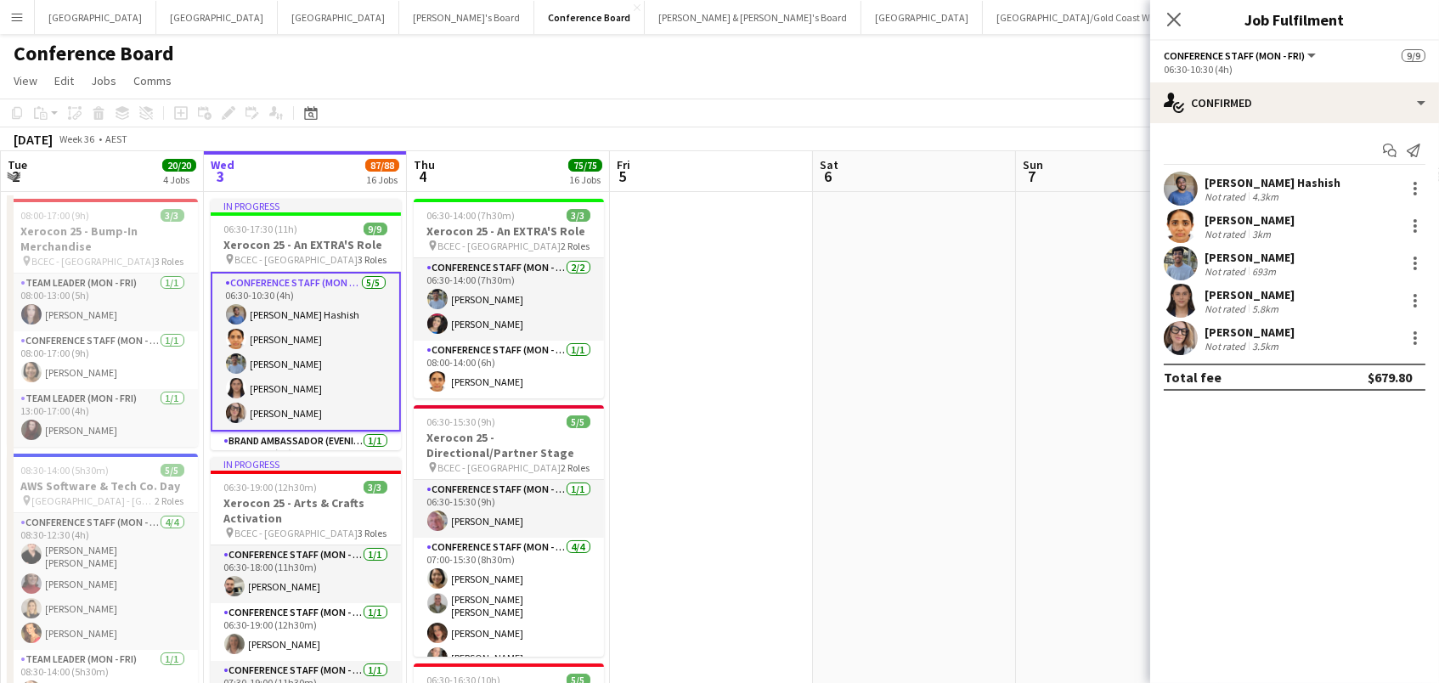
click at [1188, 336] on app-user-avatar at bounding box center [1181, 338] width 34 height 34
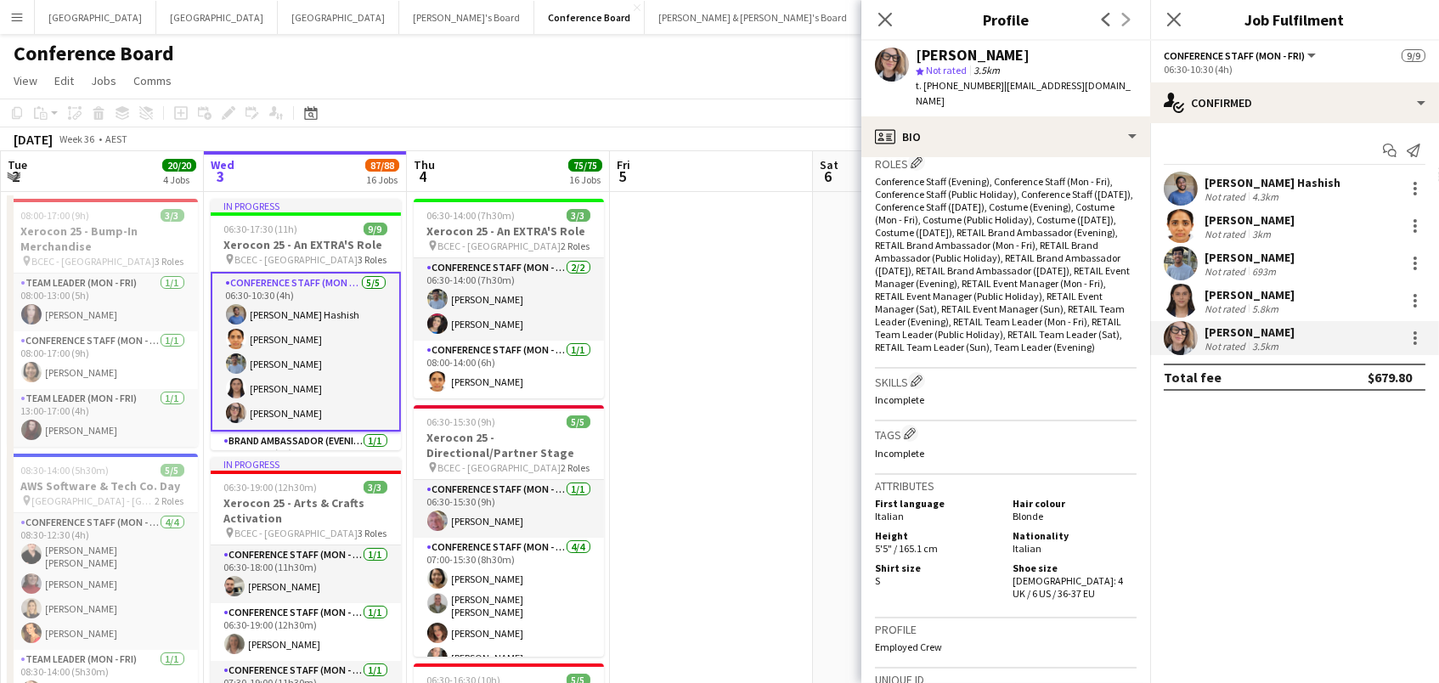
scroll to position [747, 0]
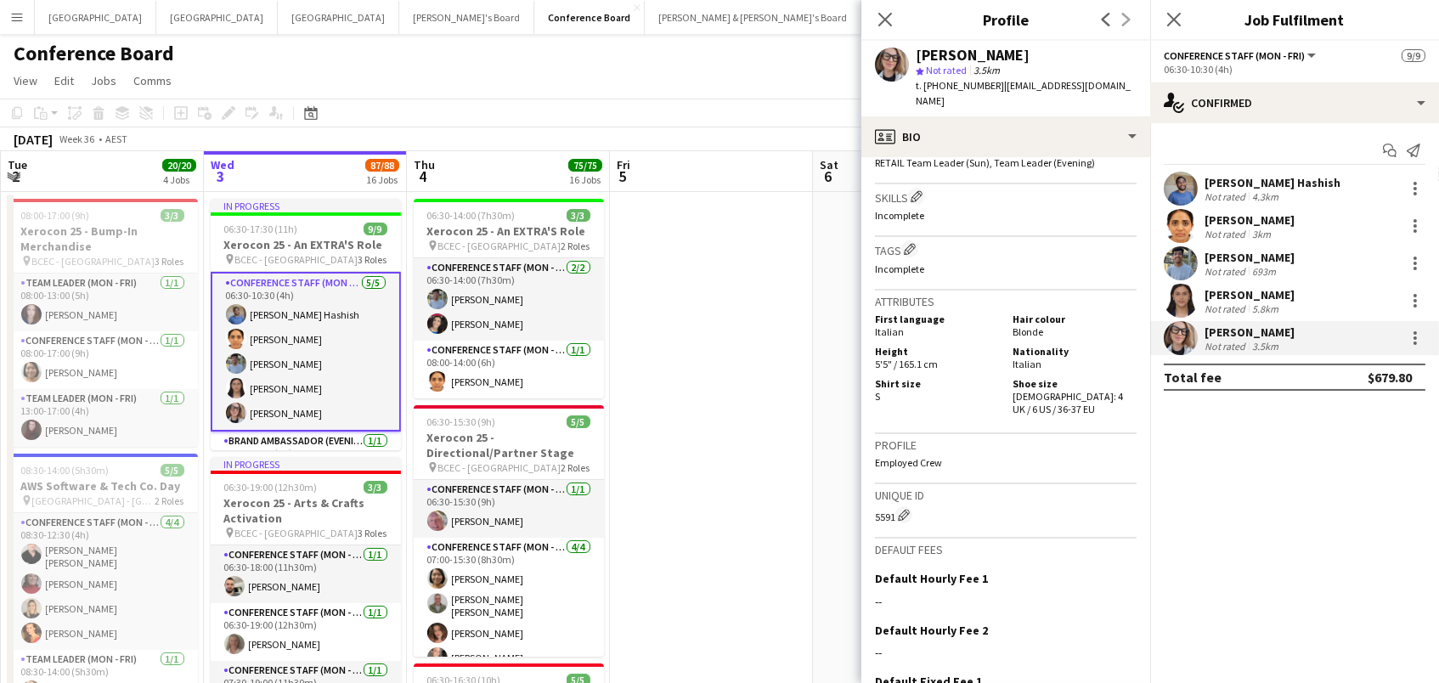
click at [646, 93] on app-page-menu "View Day view expanded Day view collapsed Month view Date picker Jump to today …" at bounding box center [719, 82] width 1439 height 32
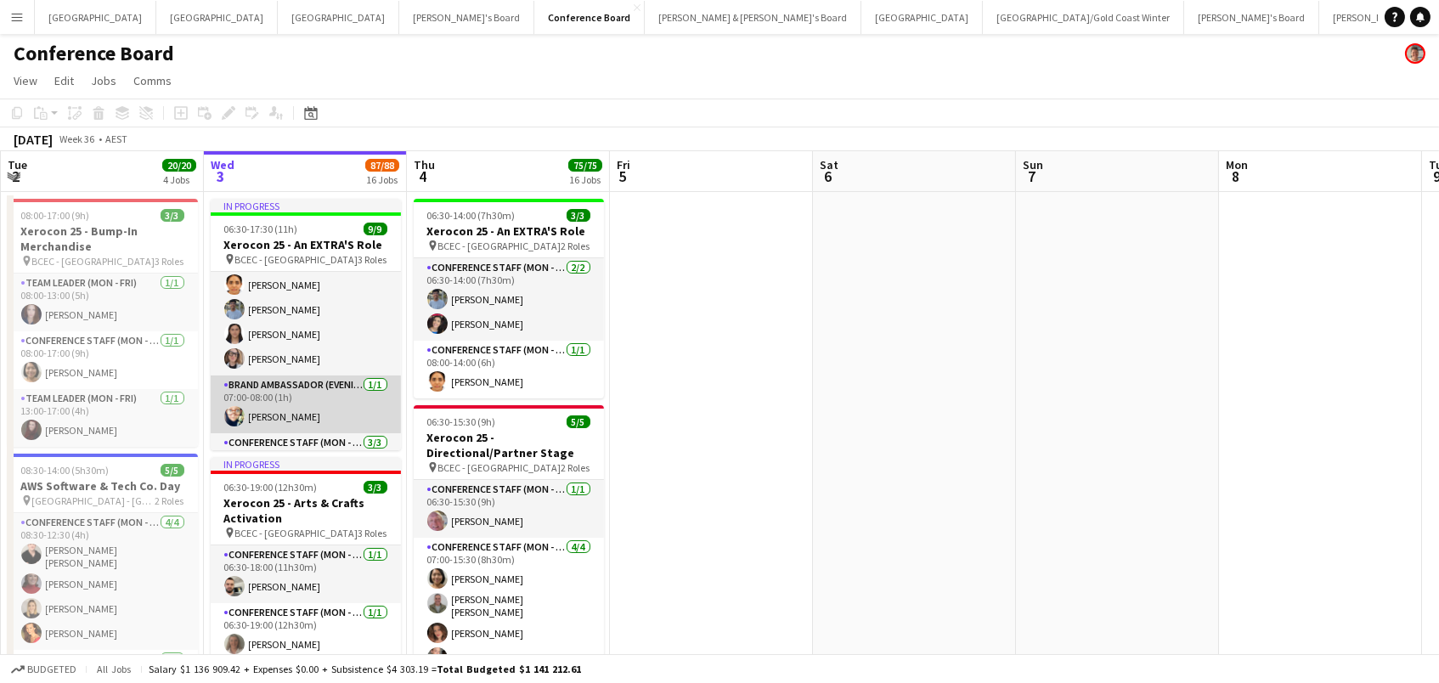
scroll to position [43, 0]
click at [318, 411] on app-card-role "Brand Ambassador (Evening) 1/1 07:00-08:00 (1h) Victoria Hunt" at bounding box center [306, 414] width 190 height 58
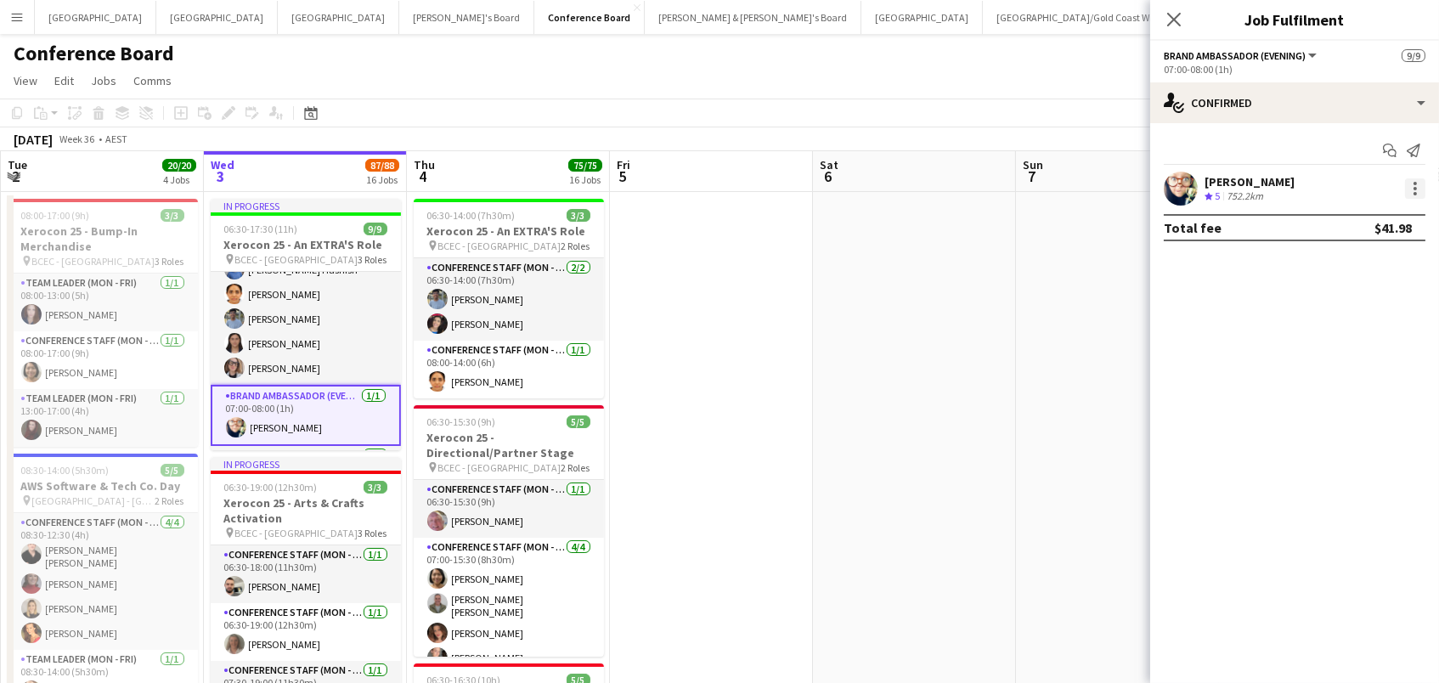
click at [1412, 184] on div at bounding box center [1415, 188] width 20 height 20
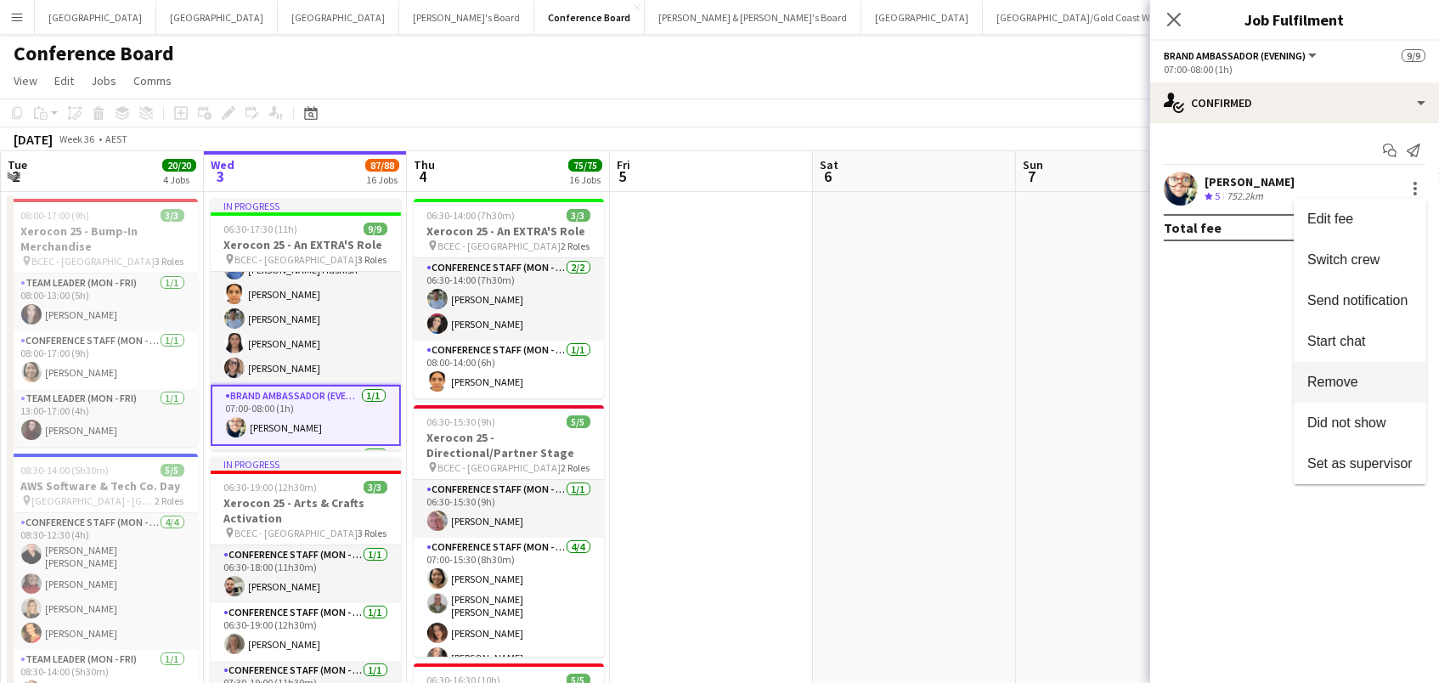
click at [1333, 389] on span "Remove" at bounding box center [1332, 382] width 51 height 14
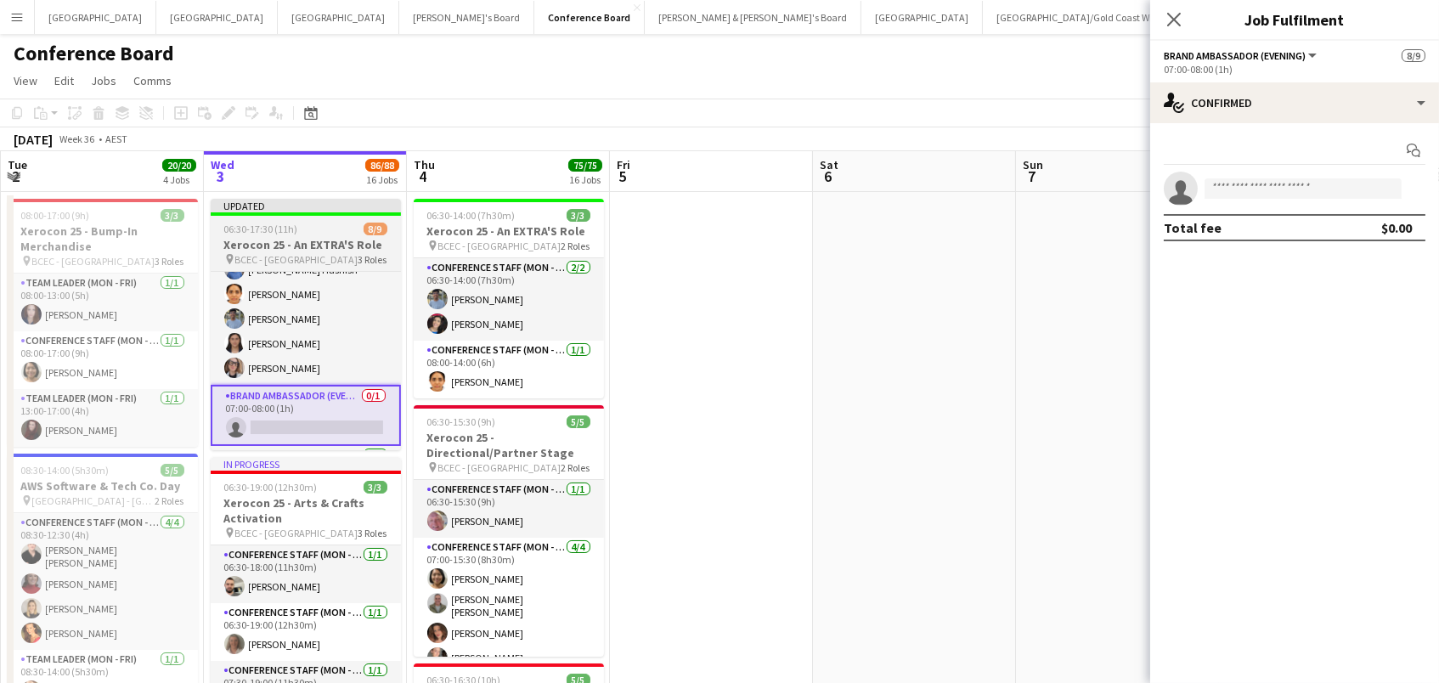
click at [268, 228] on span "06:30-17:30 (11h)" at bounding box center [261, 229] width 74 height 13
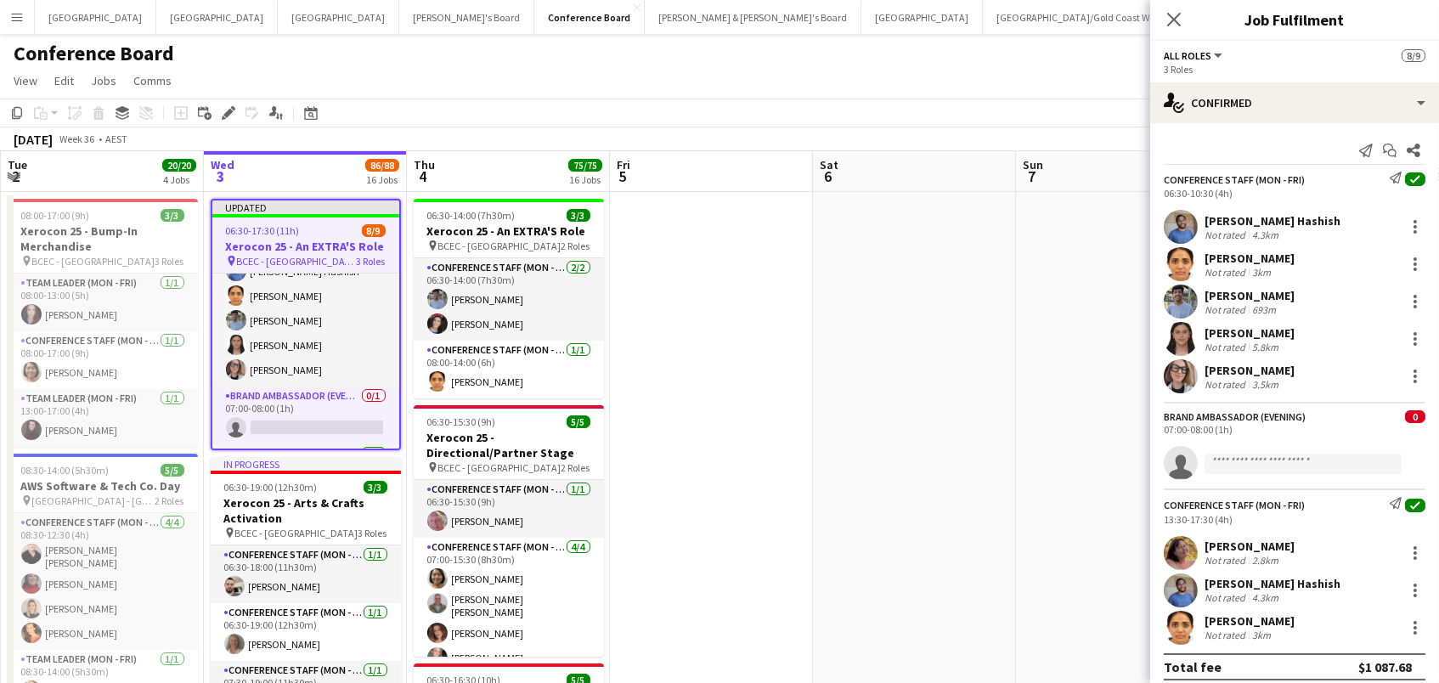
click at [237, 110] on div "Add job Add linked Job Edit Edit linked Job Applicants" at bounding box center [221, 113] width 130 height 20
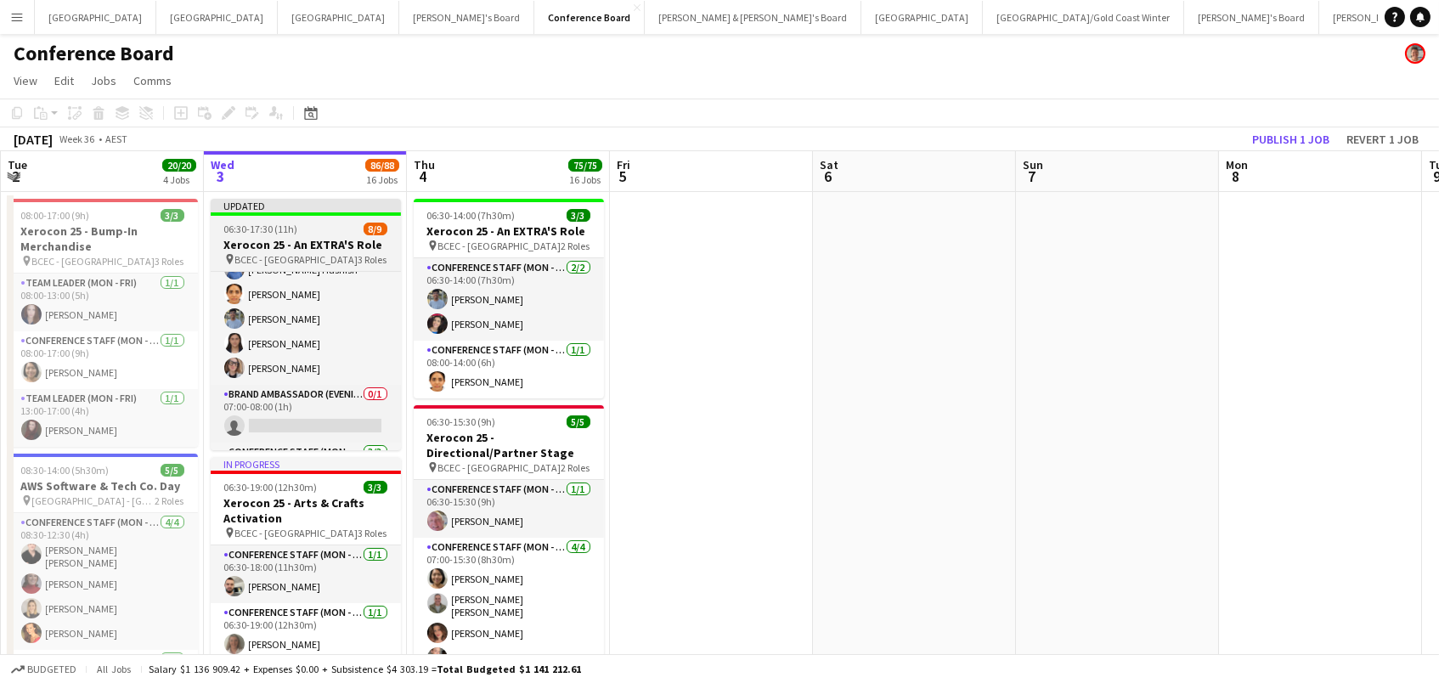
click at [251, 234] on span "06:30-17:30 (11h)" at bounding box center [261, 229] width 74 height 13
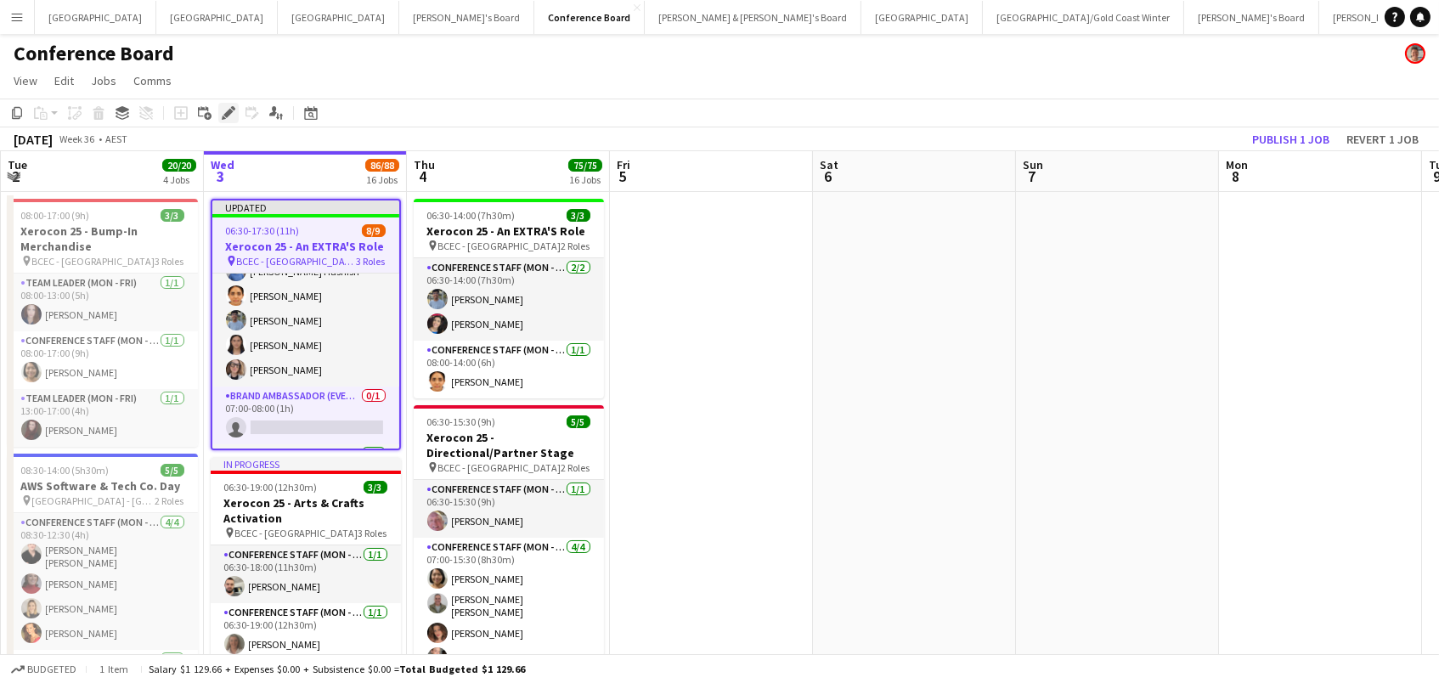
click at [227, 117] on icon "Edit" at bounding box center [229, 113] width 14 height 14
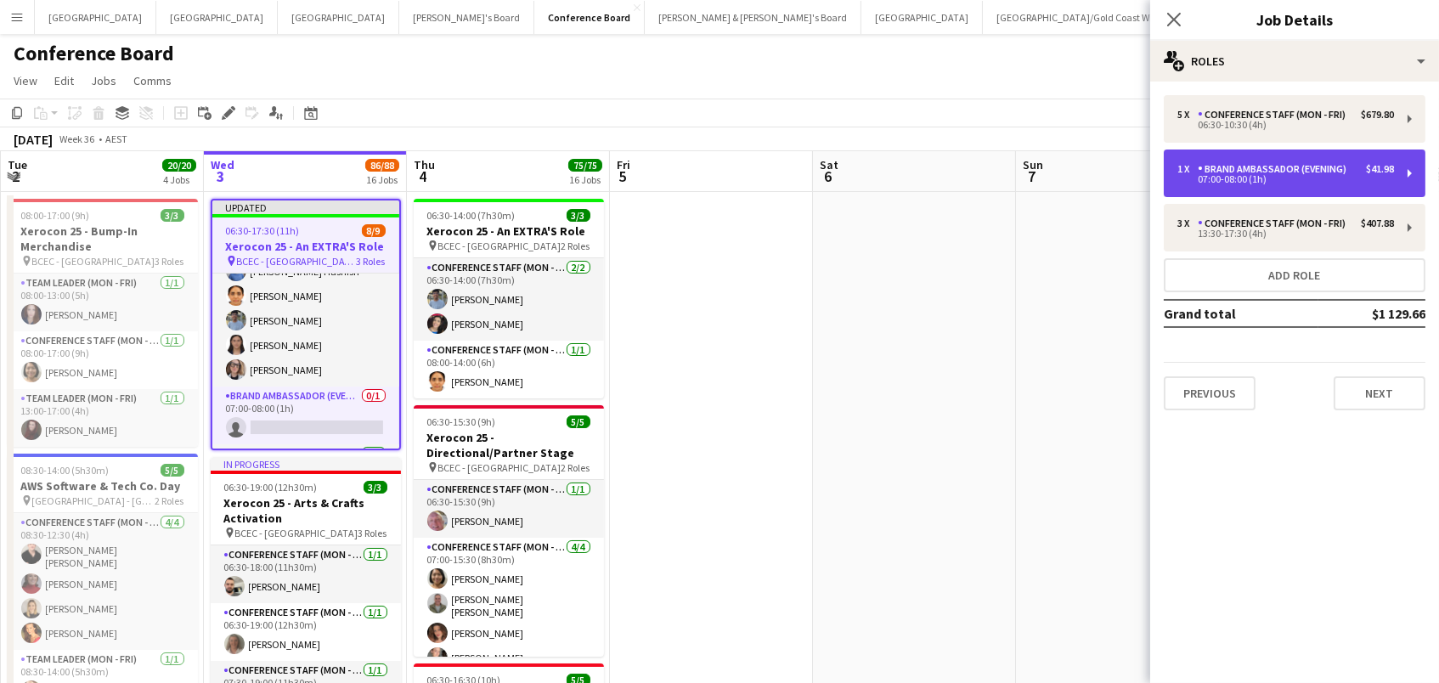
click at [1401, 168] on div "1 x Brand Ambassador (Evening) $41.98 07:00-08:00 (1h)" at bounding box center [1295, 173] width 262 height 48
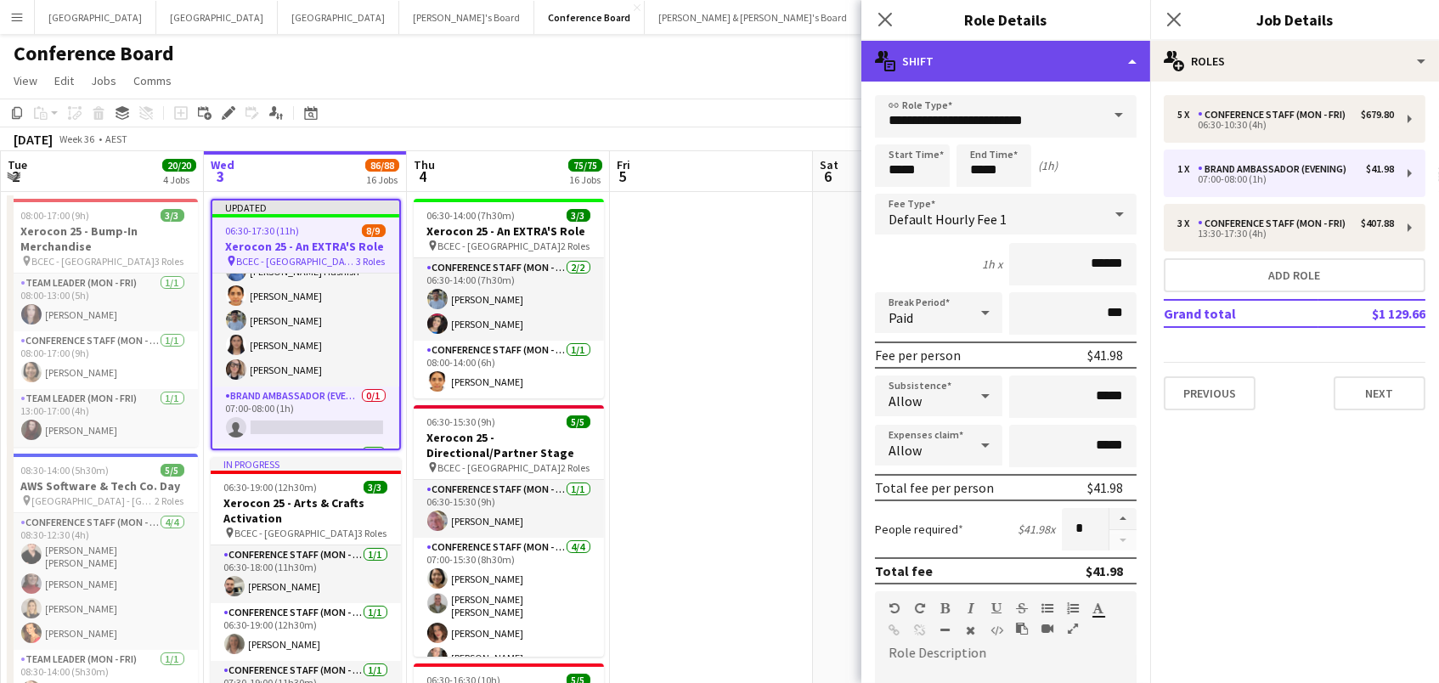
click at [1073, 67] on div "multiple-actions-text Shift" at bounding box center [1005, 61] width 289 height 41
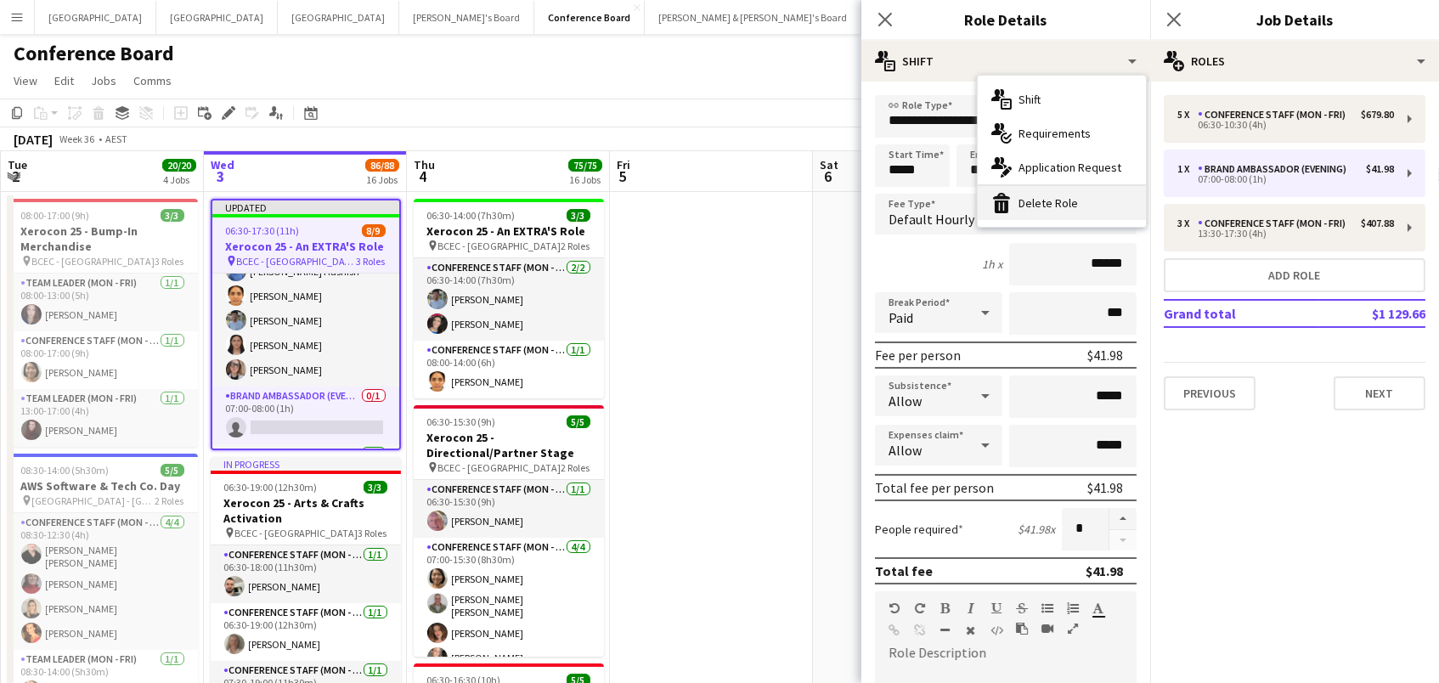
click at [1078, 203] on div "bin-2 Delete Role" at bounding box center [1062, 203] width 168 height 34
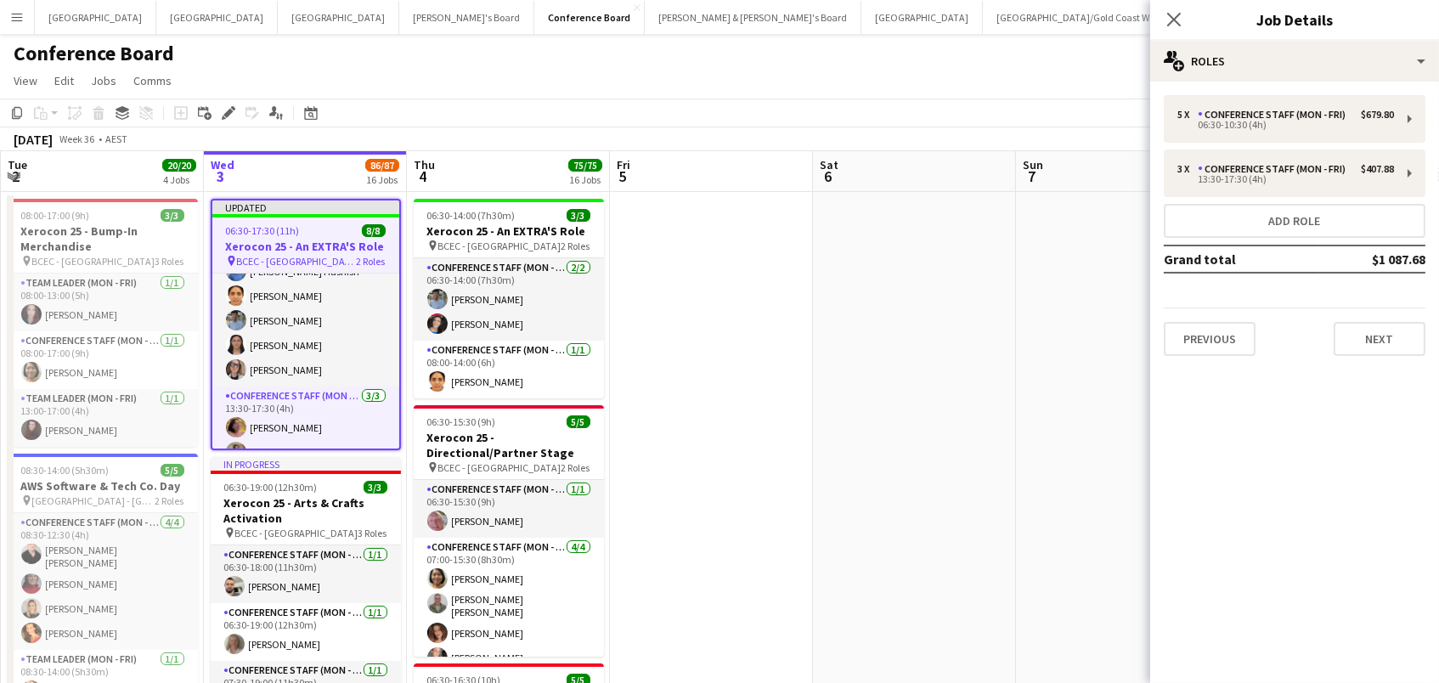
click at [937, 118] on app-toolbar "Copy Paste Paste Command V Paste with crew Command Shift V Paste linked Job [GE…" at bounding box center [719, 113] width 1439 height 29
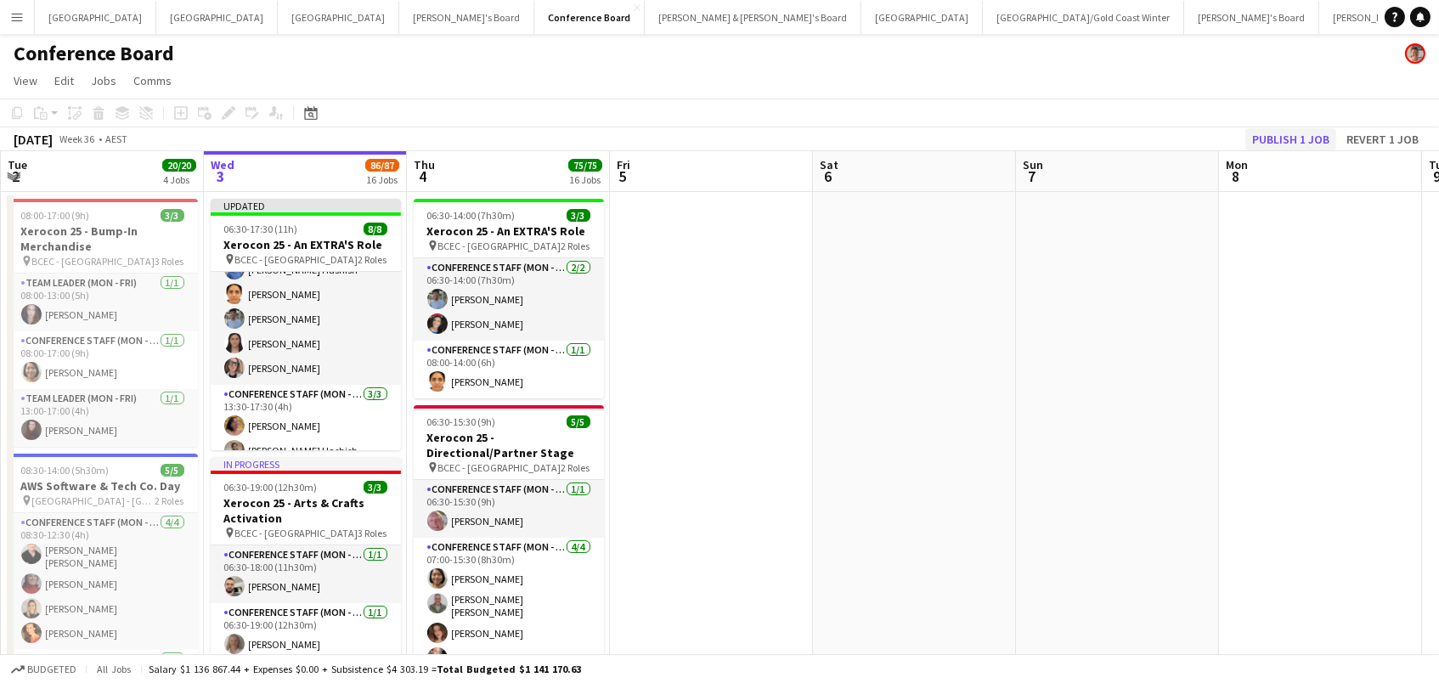
click at [1271, 133] on button "Publish 1 job" at bounding box center [1290, 139] width 91 height 22
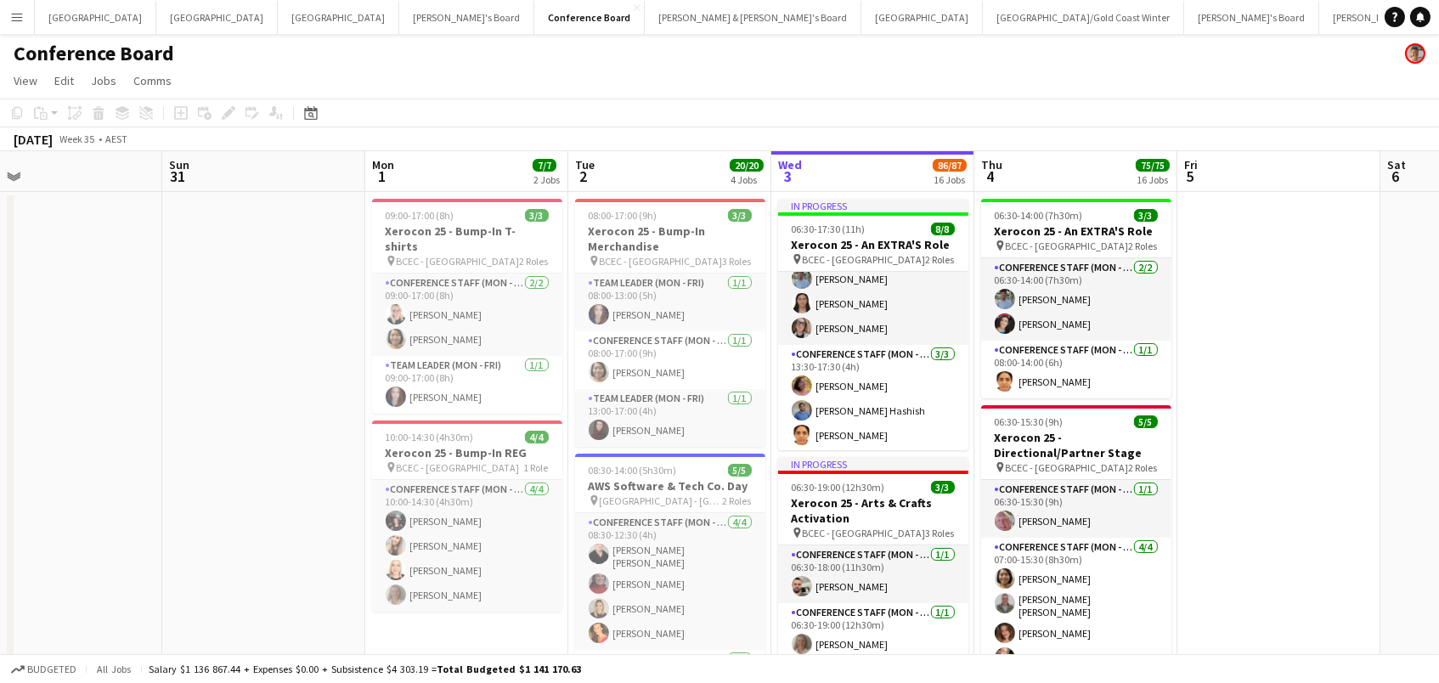
scroll to position [0, 533]
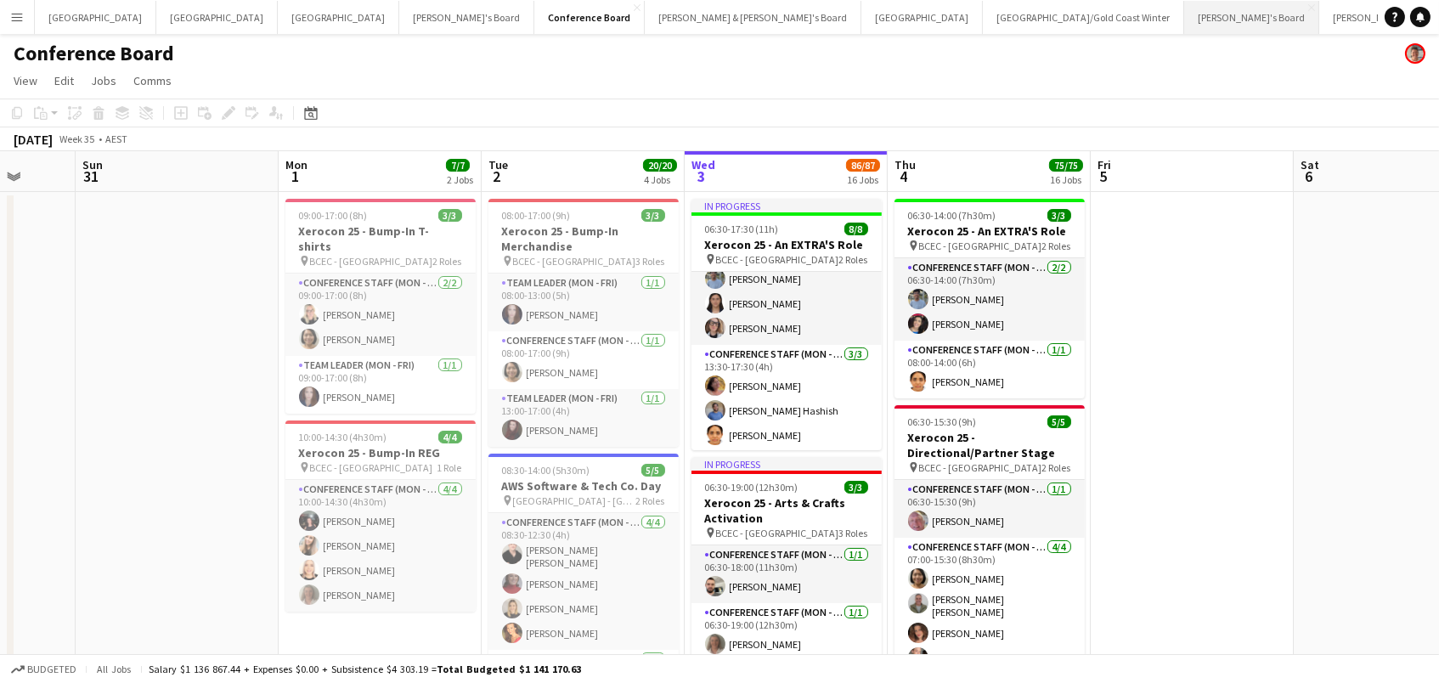
click at [1184, 29] on button "Vicky's Board Close" at bounding box center [1251, 17] width 135 height 33
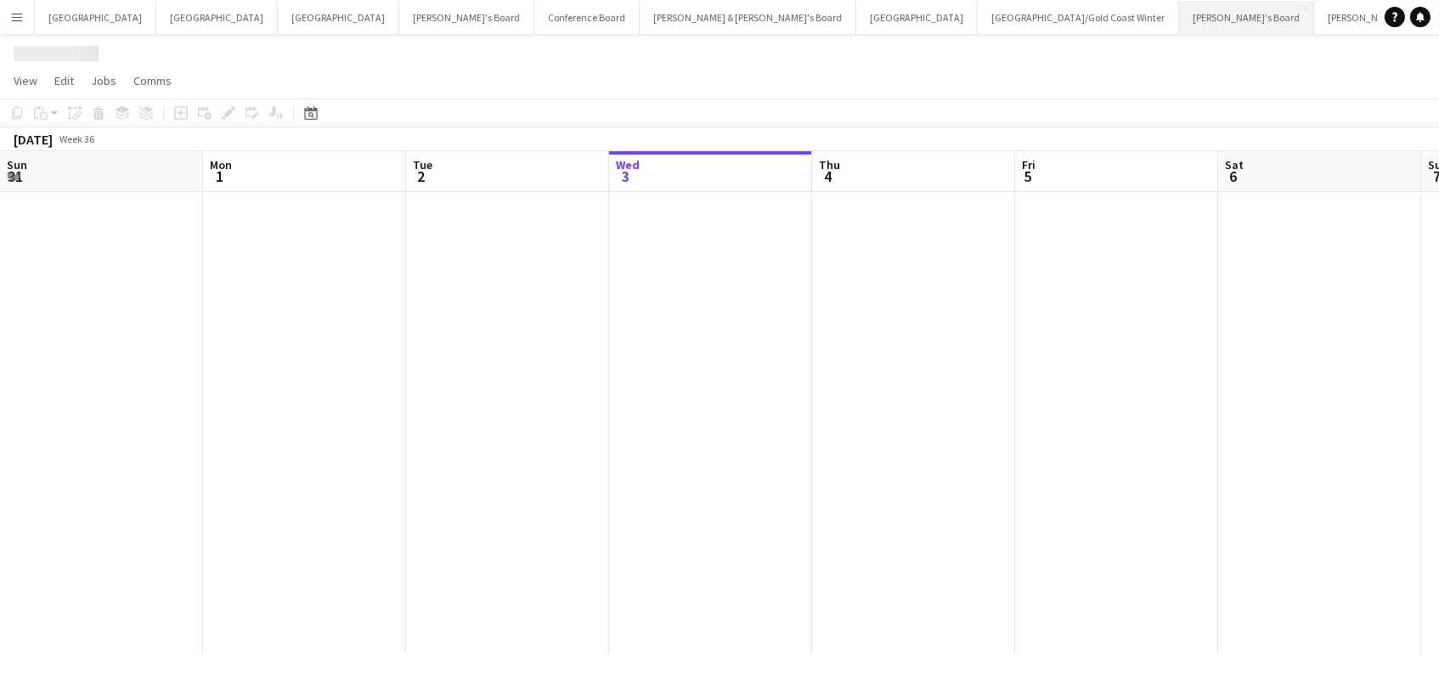
scroll to position [0, 405]
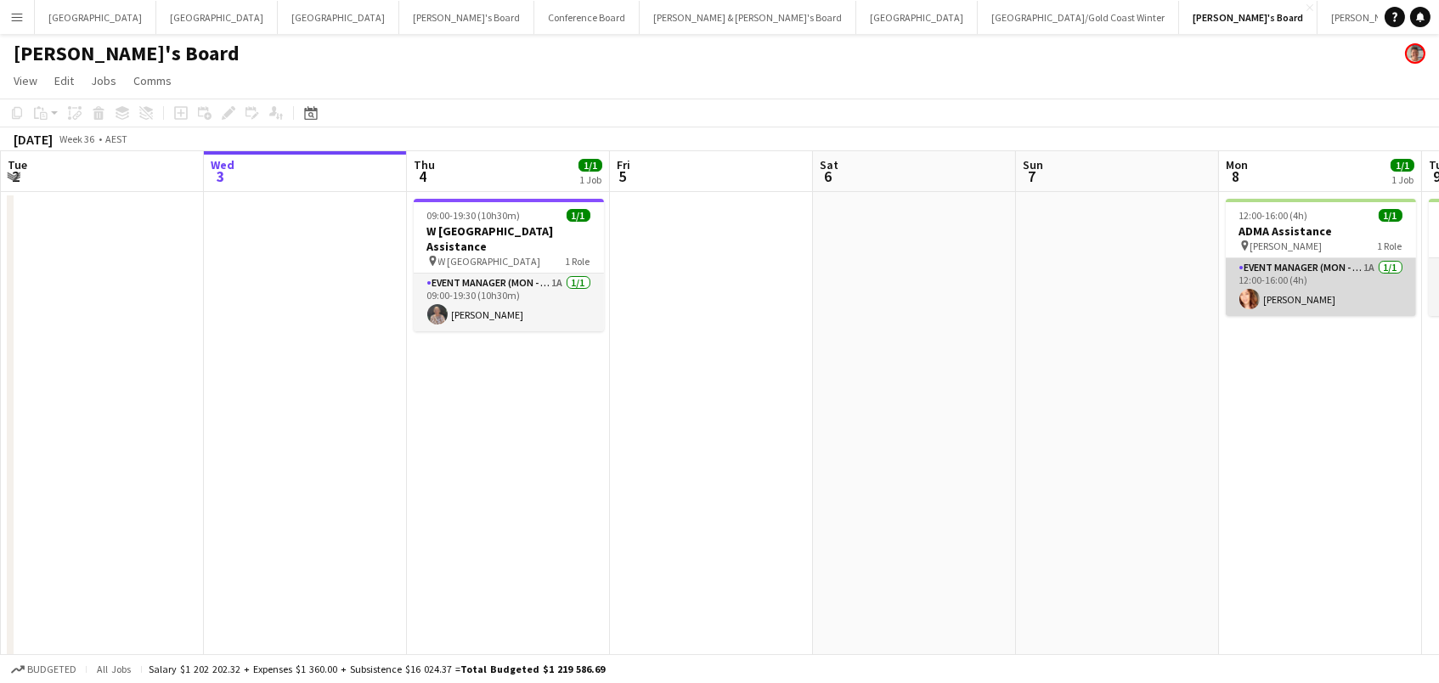
click at [1254, 299] on app-user-avatar at bounding box center [1249, 299] width 20 height 20
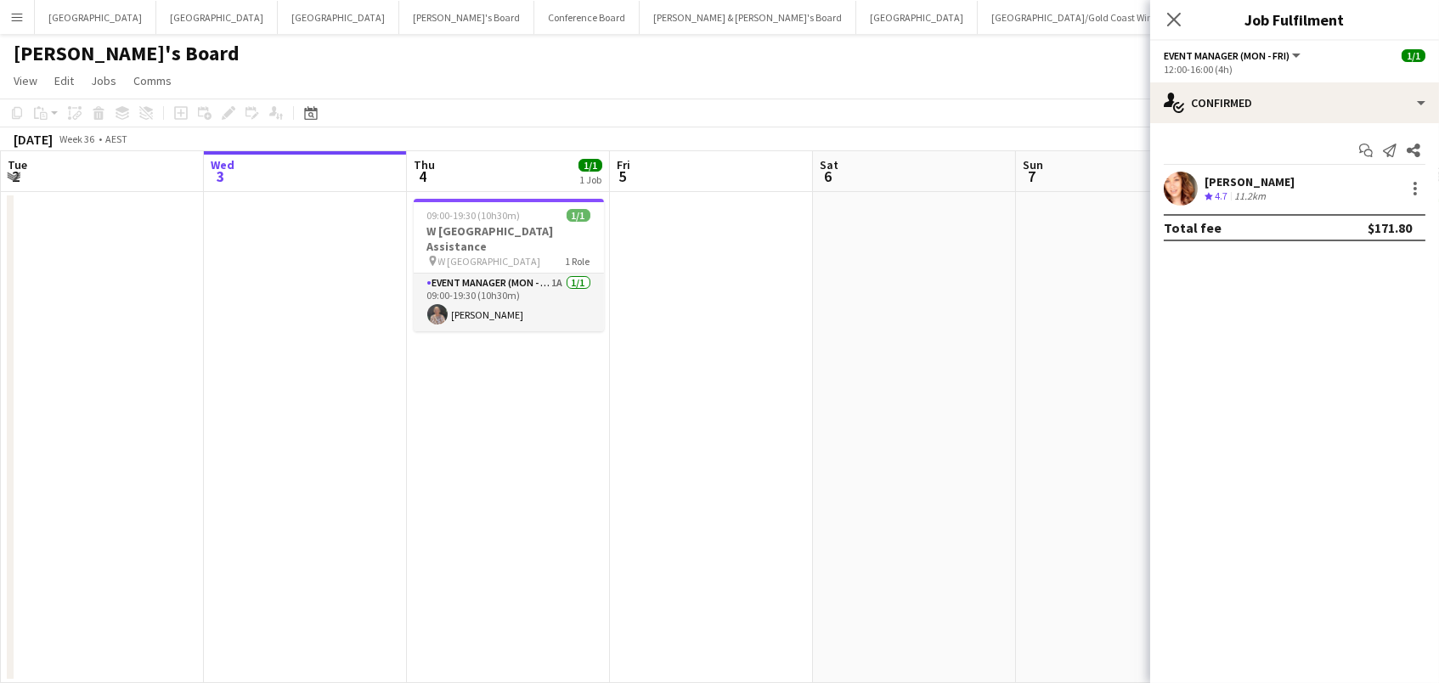
click at [1209, 185] on div "Mel Goh" at bounding box center [1249, 181] width 90 height 15
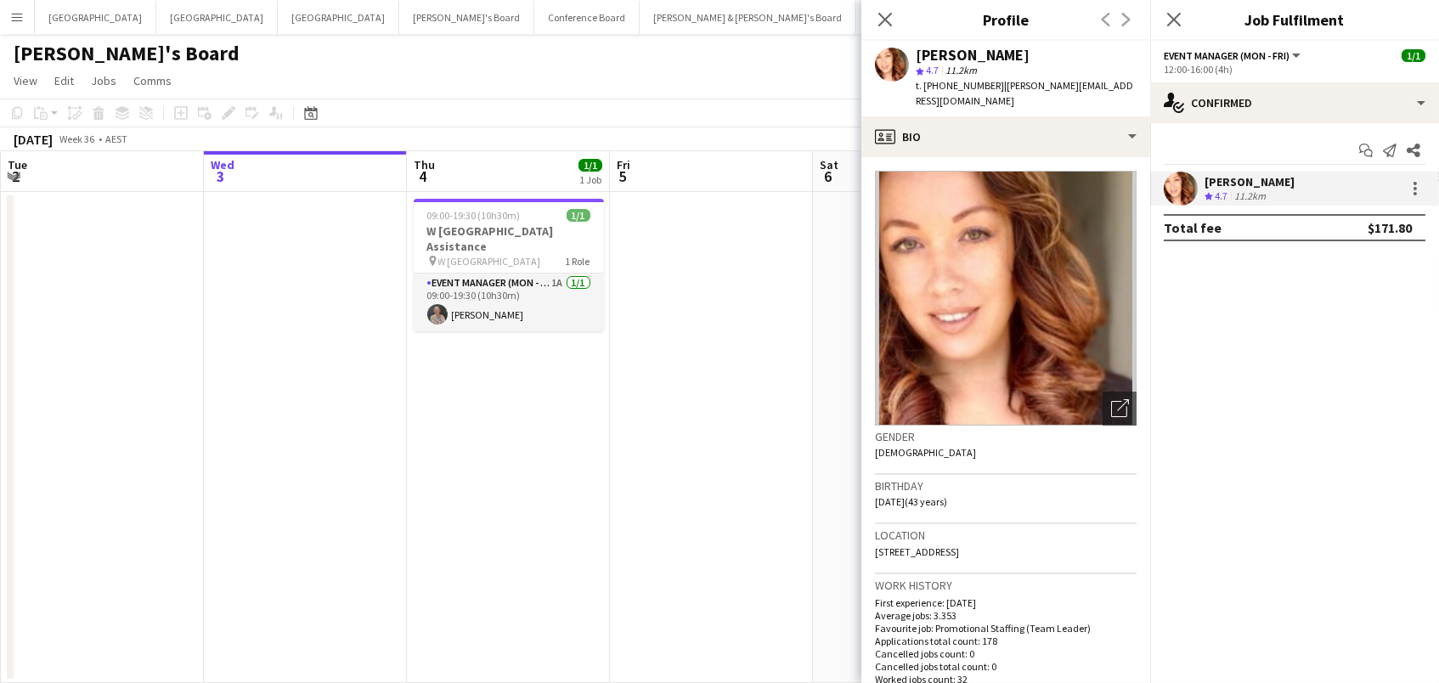
click at [954, 83] on span "t. +61413403673" at bounding box center [960, 85] width 88 height 13
copy span "61413403673"
click at [882, 20] on icon at bounding box center [884, 19] width 16 height 16
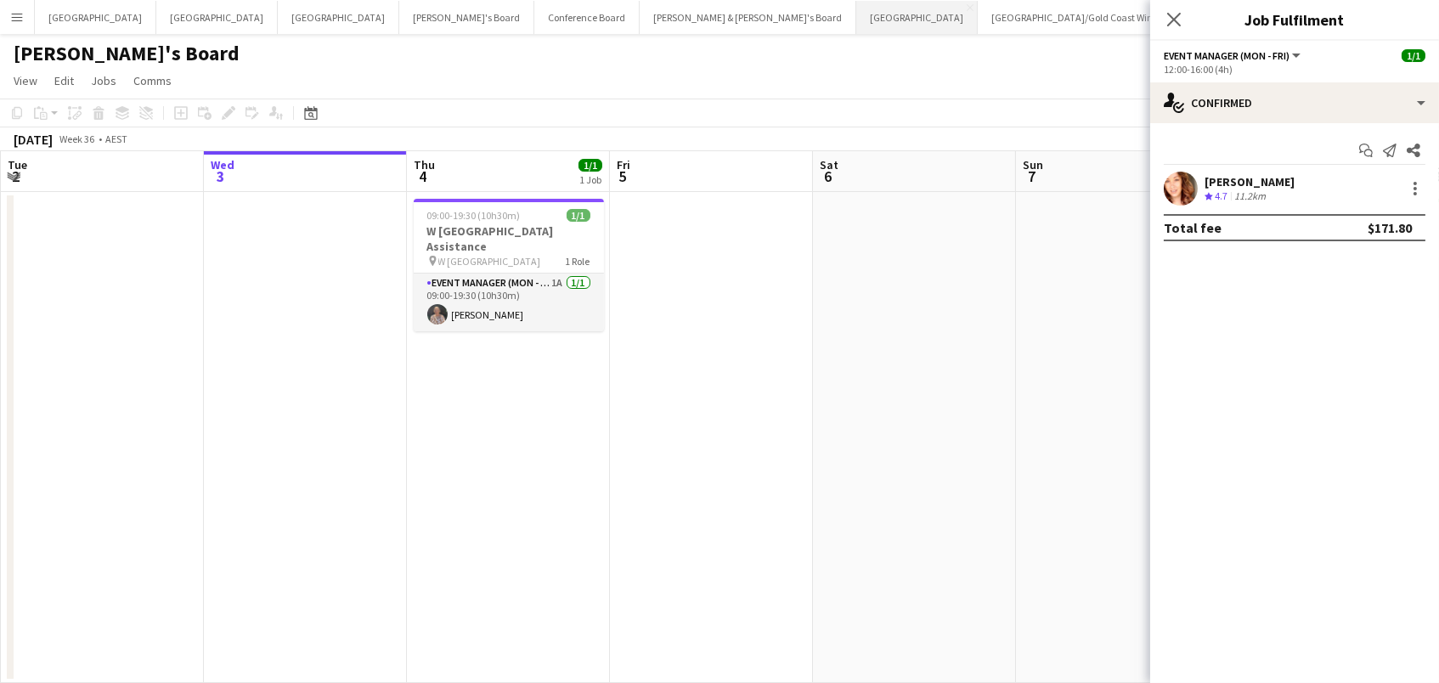
click at [856, 12] on button "Sydney Close" at bounding box center [916, 17] width 121 height 33
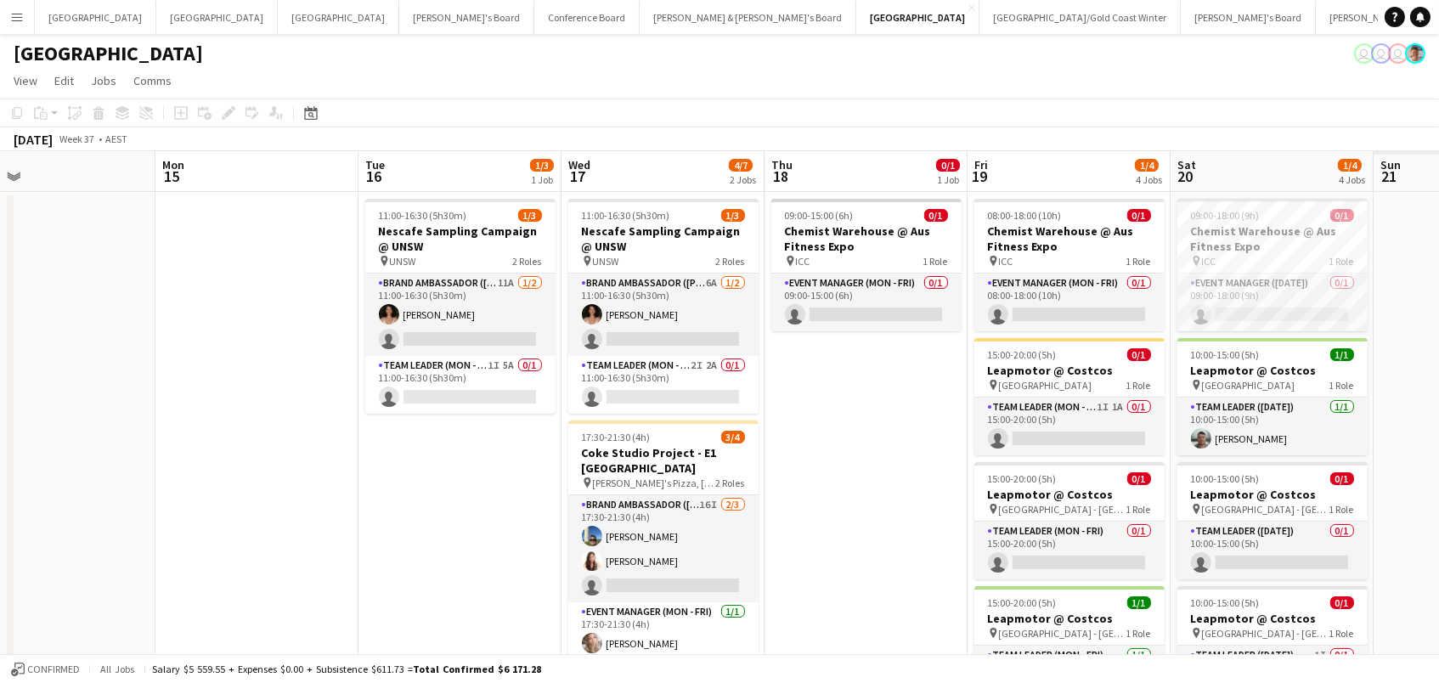
scroll to position [0, 556]
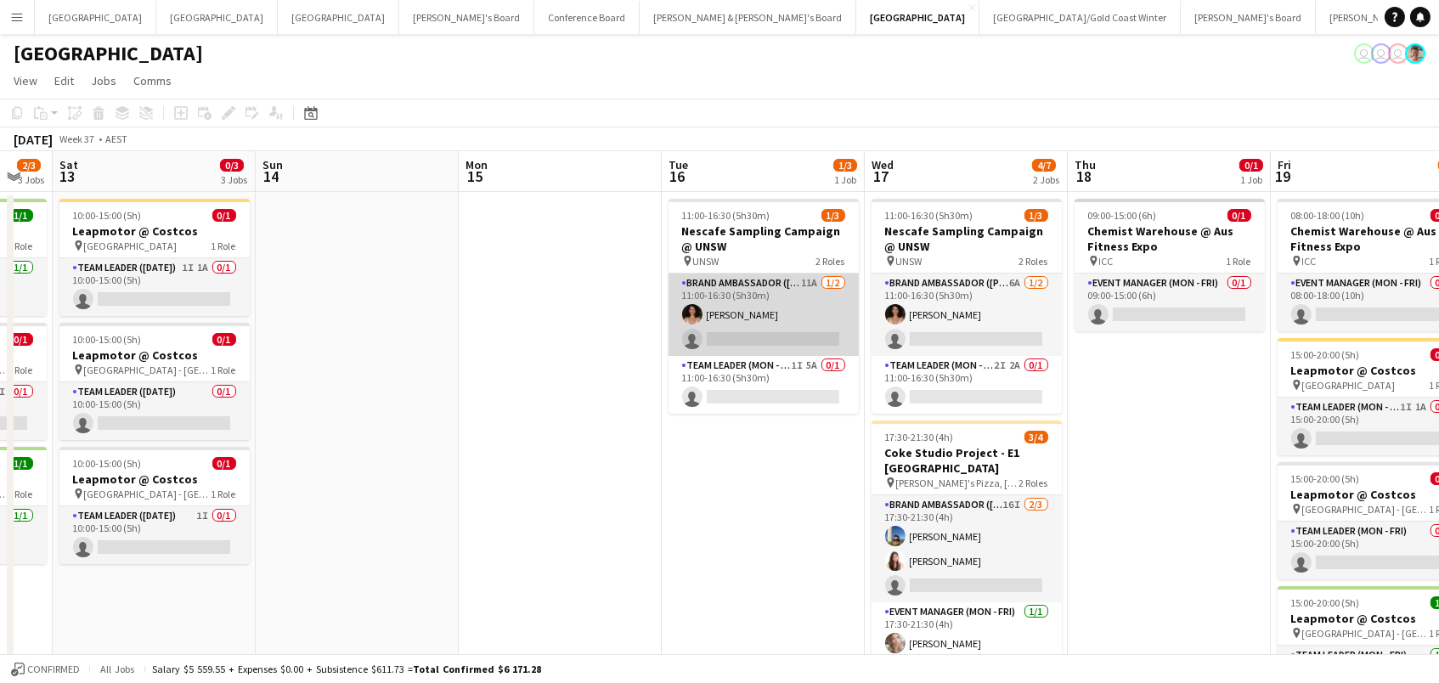
click at [797, 319] on app-card-role "Brand Ambassador (Mon - Fri) 11A 1/2 11:00-16:30 (5h30m) Patricia Mora single-n…" at bounding box center [763, 314] width 190 height 82
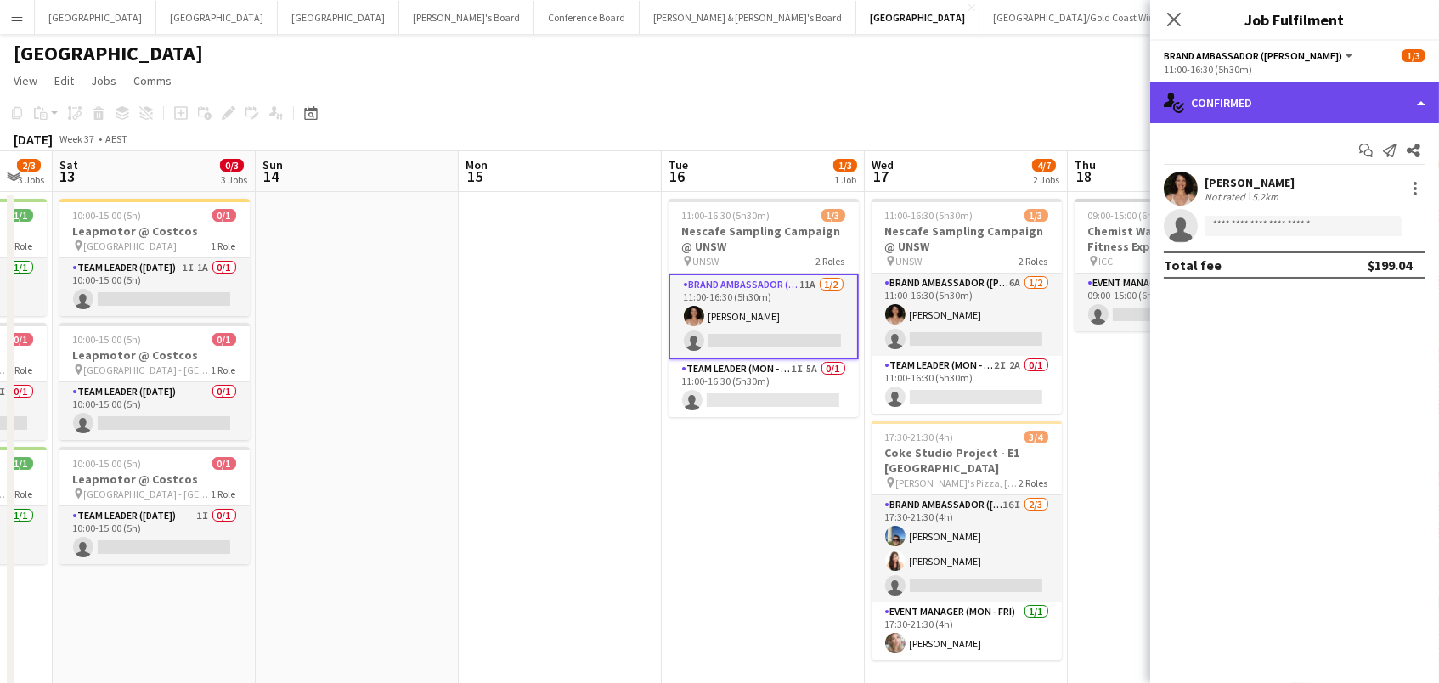
click at [1265, 93] on div "single-neutral-actions-check-2 Confirmed" at bounding box center [1294, 102] width 289 height 41
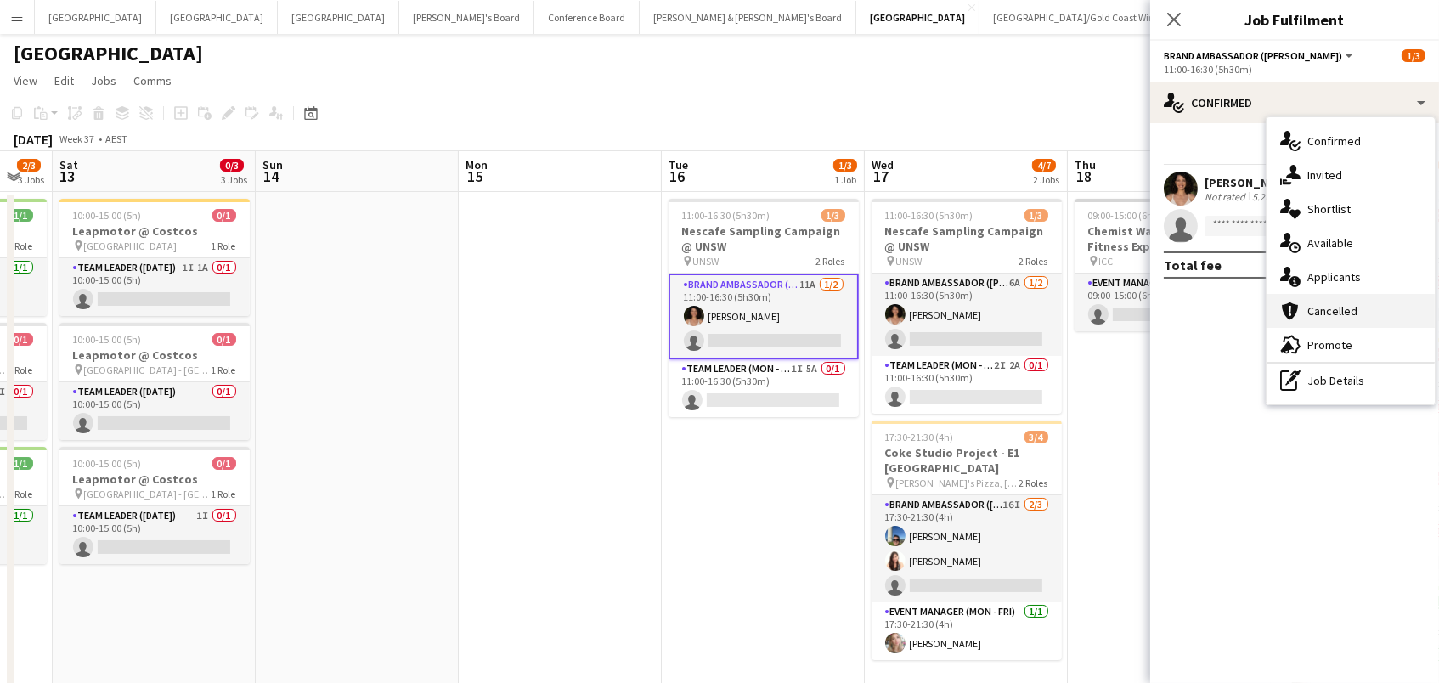
click at [1333, 294] on div "cancellation Cancelled" at bounding box center [1350, 311] width 168 height 34
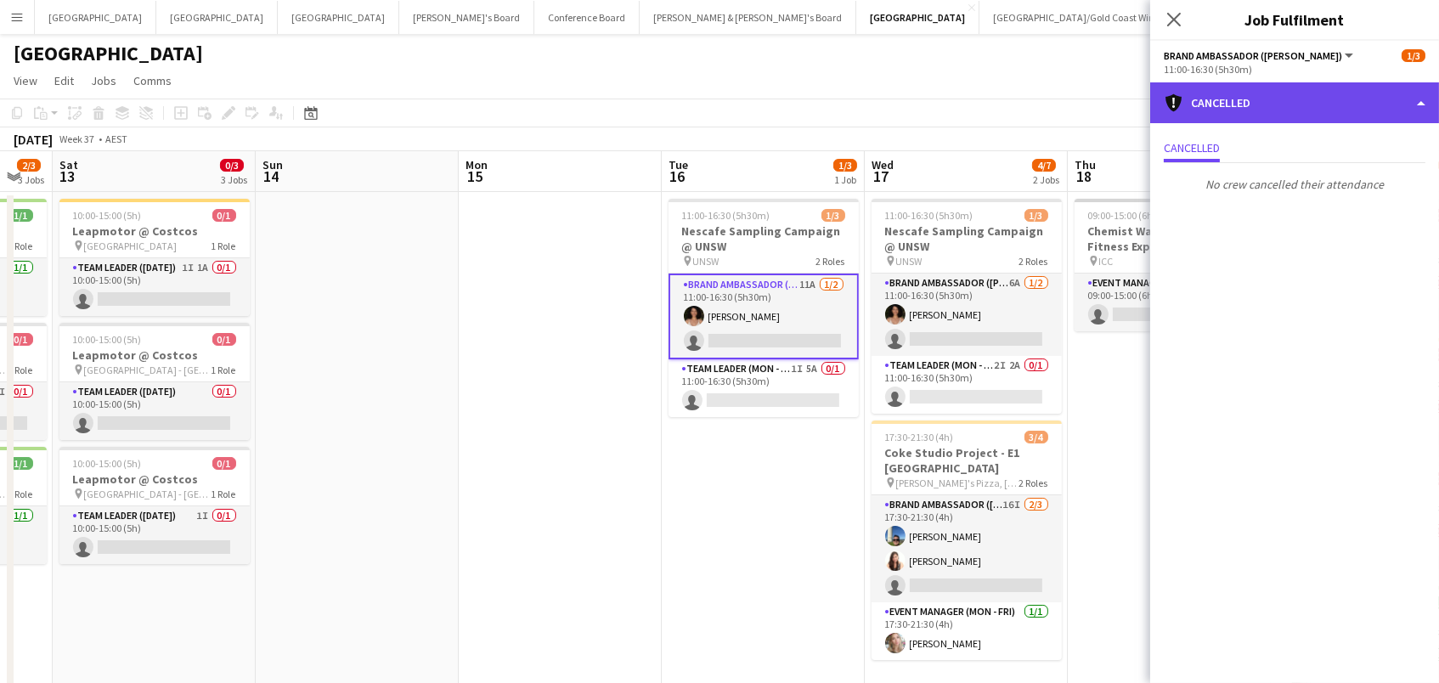
click at [1218, 101] on div "cancellation Cancelled" at bounding box center [1294, 102] width 289 height 41
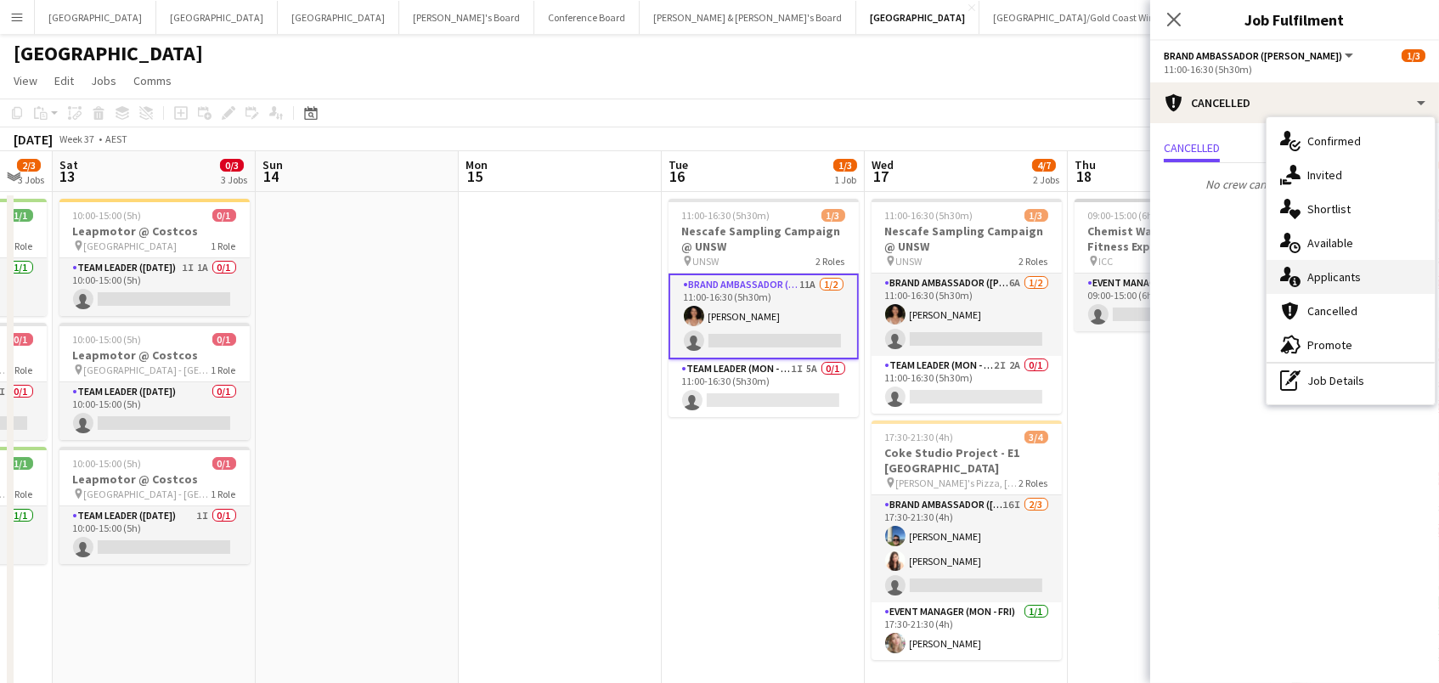
click at [1301, 271] on div "single-neutral-actions-information Applicants" at bounding box center [1350, 277] width 168 height 34
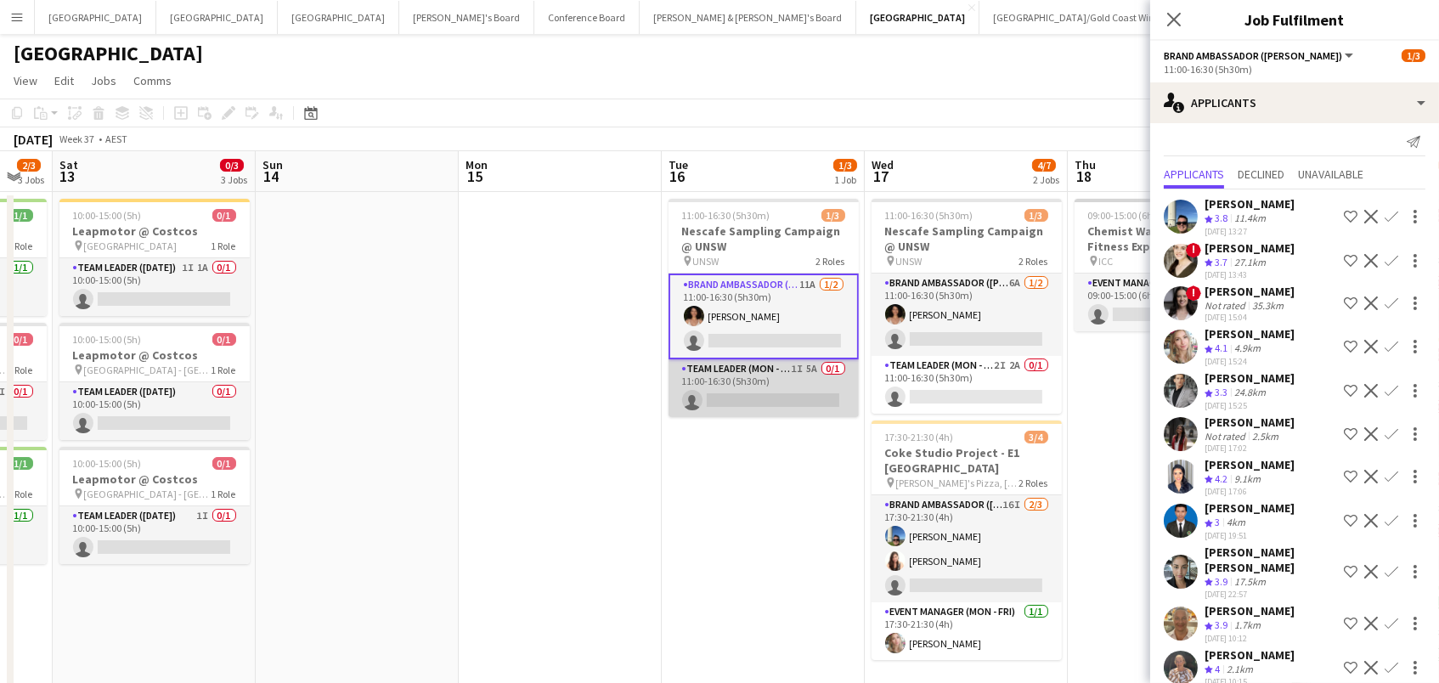
scroll to position [8, 0]
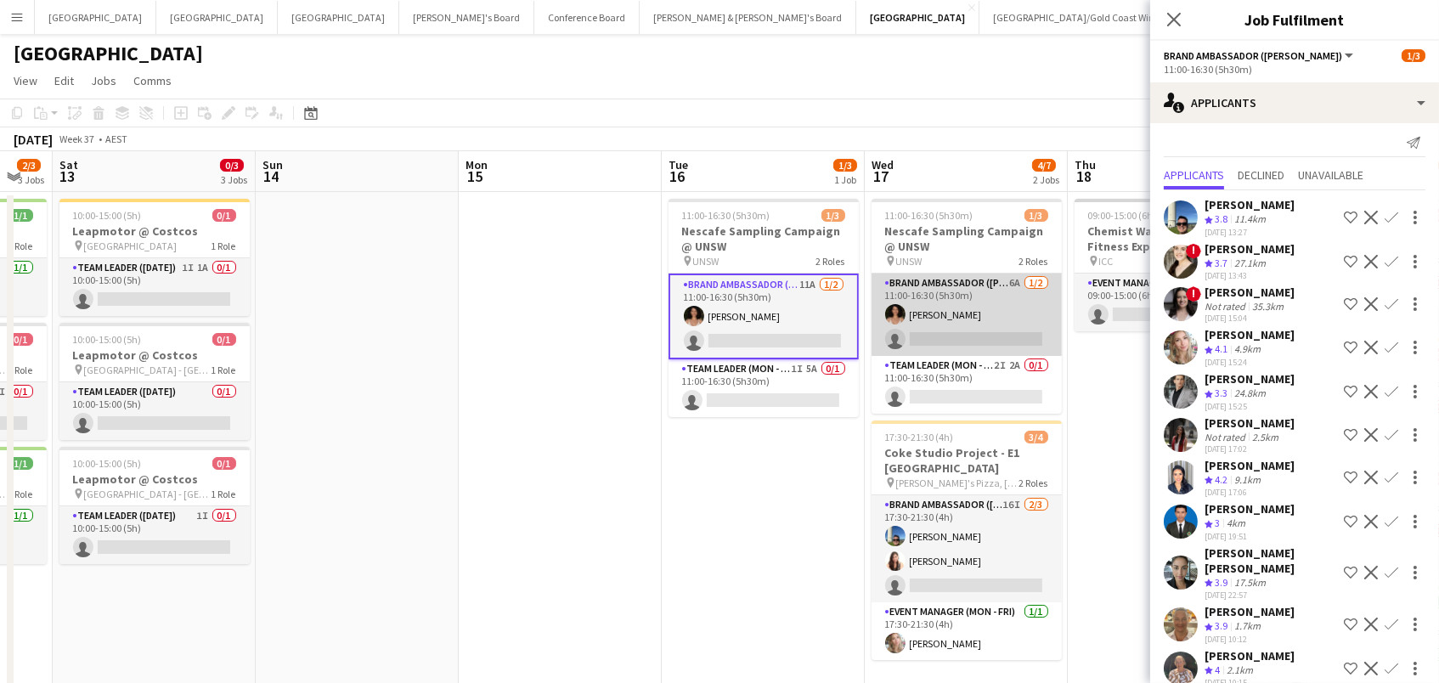
click at [938, 330] on app-card-role "Brand Ambassador (Mon - Fri) 6A 1/2 11:00-16:30 (5h30m) Patricia Mora single-ne…" at bounding box center [966, 314] width 190 height 82
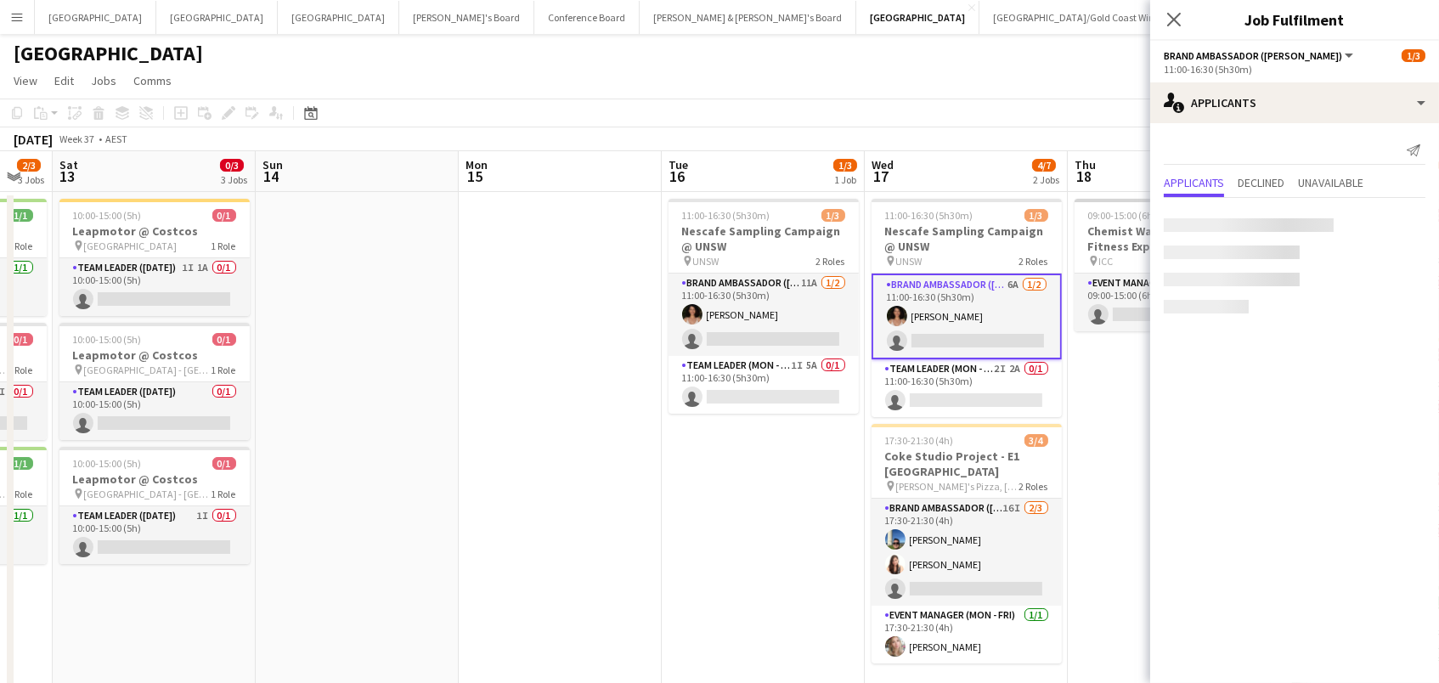
scroll to position [0, 0]
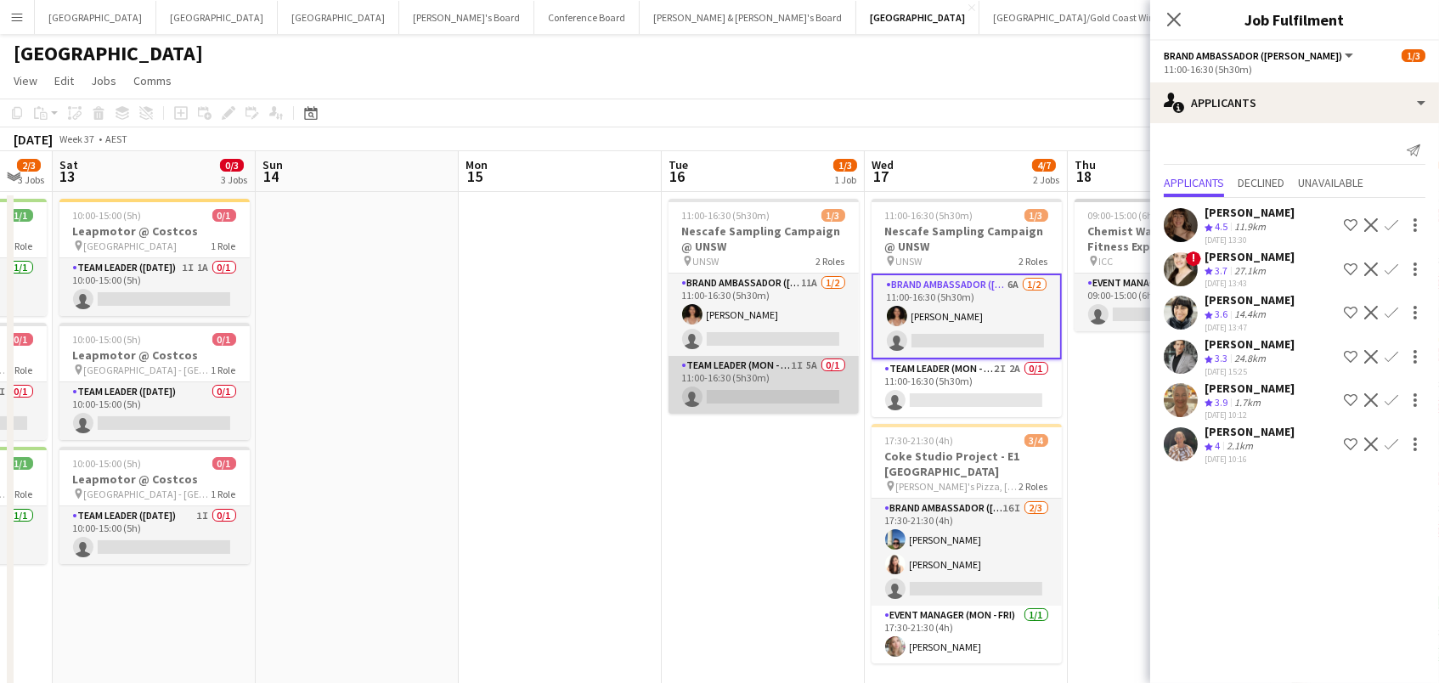
click at [789, 378] on app-card-role "Team Leader (Mon - Fri) 1I 5A 0/1 11:00-16:30 (5h30m) single-neutral-actions" at bounding box center [763, 385] width 190 height 58
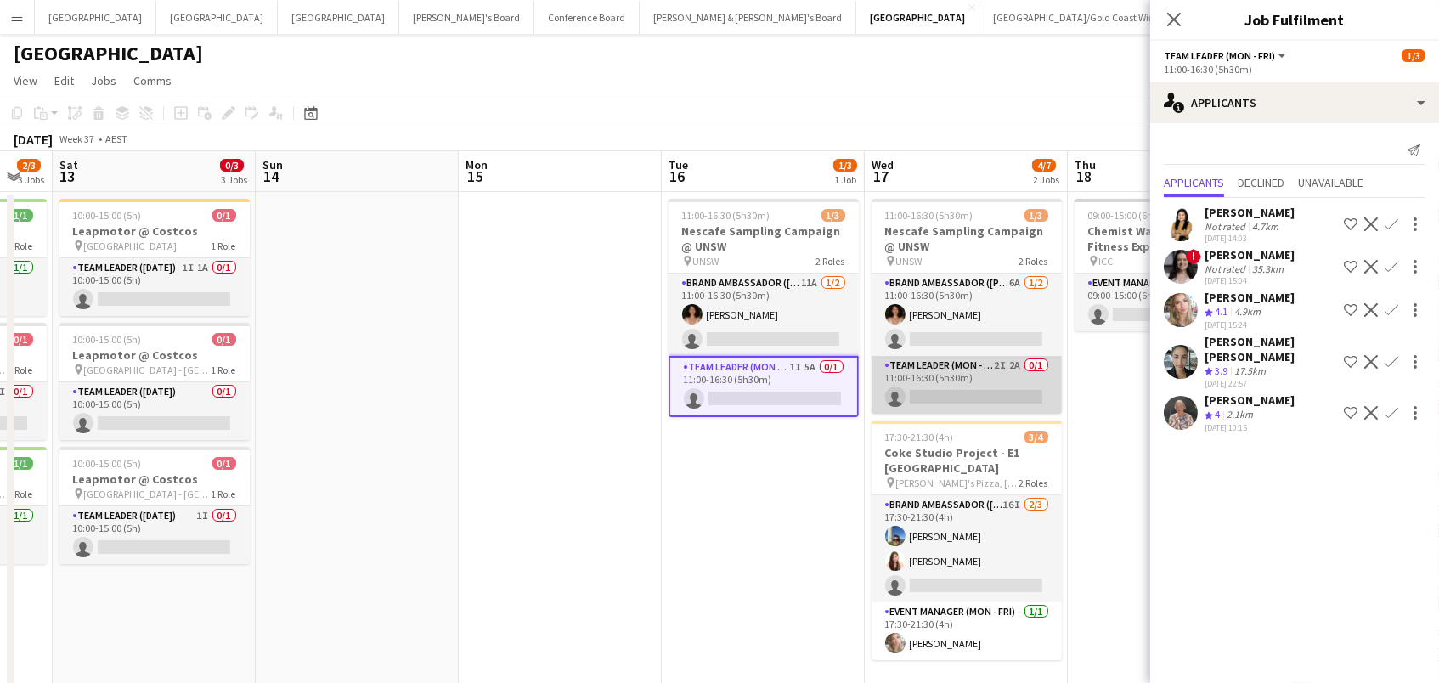
click at [907, 395] on app-card-role "Team Leader (Mon - Fri) 2I 2A 0/1 11:00-16:30 (5h30m) single-neutral-actions" at bounding box center [966, 385] width 190 height 58
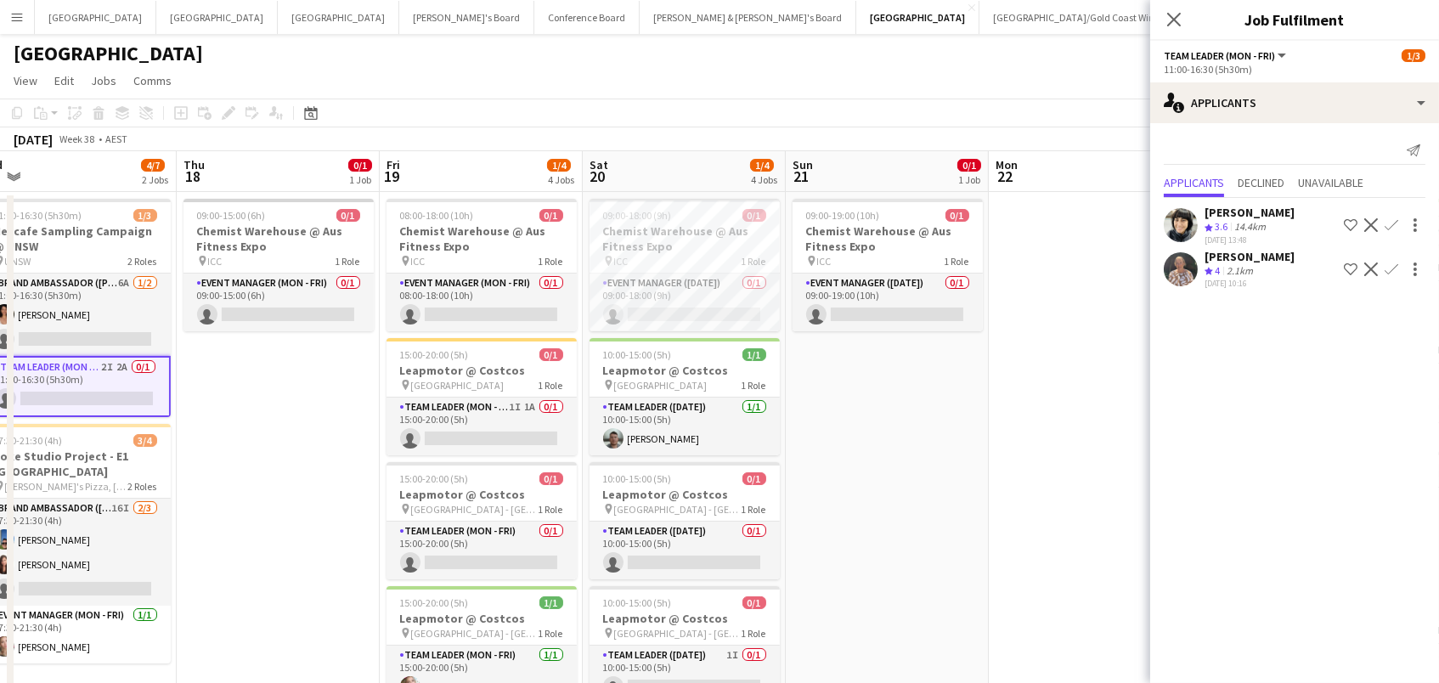
scroll to position [0, 431]
click at [1181, 30] on div "Close pop-in" at bounding box center [1174, 19] width 48 height 39
click at [1164, 18] on app-icon "Close pop-in" at bounding box center [1174, 20] width 25 height 25
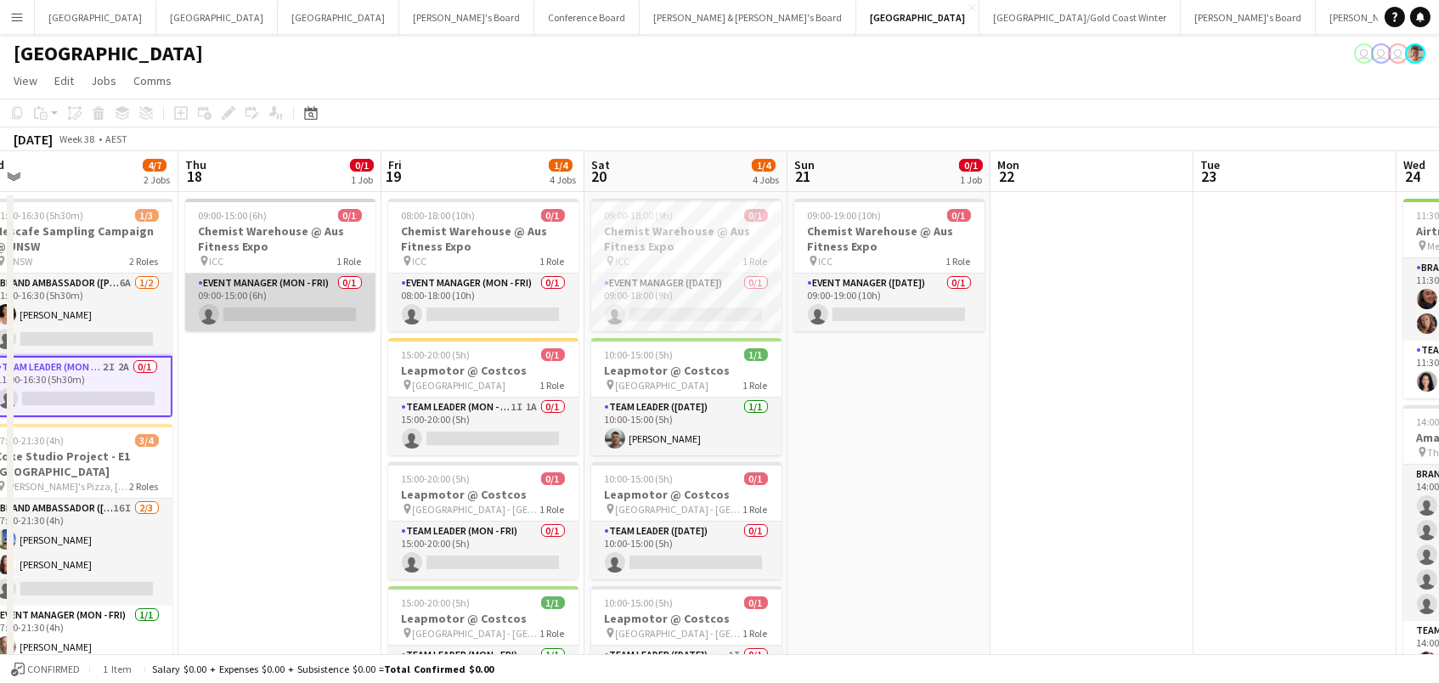
click at [256, 296] on app-card-role "Event Manager (Mon - Fri) 0/1 09:00-15:00 (6h) single-neutral-actions" at bounding box center [280, 302] width 190 height 58
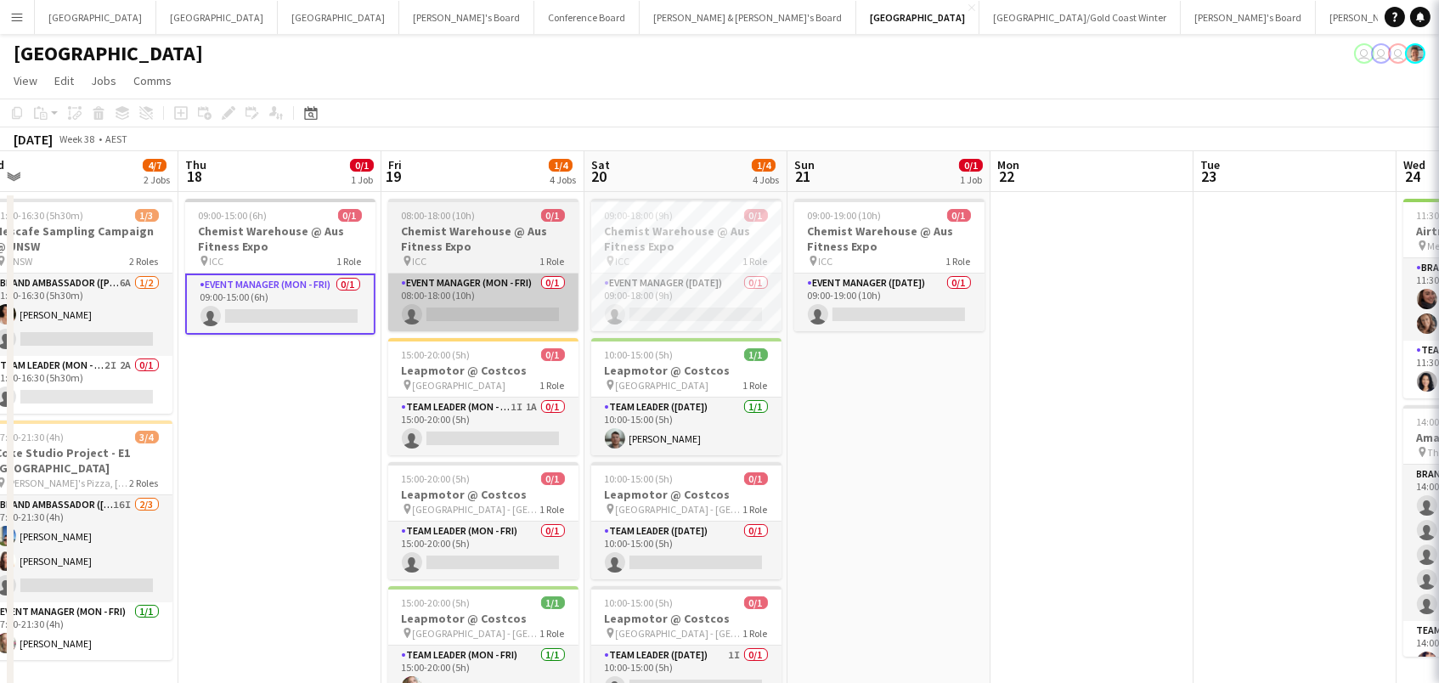
scroll to position [0, 429]
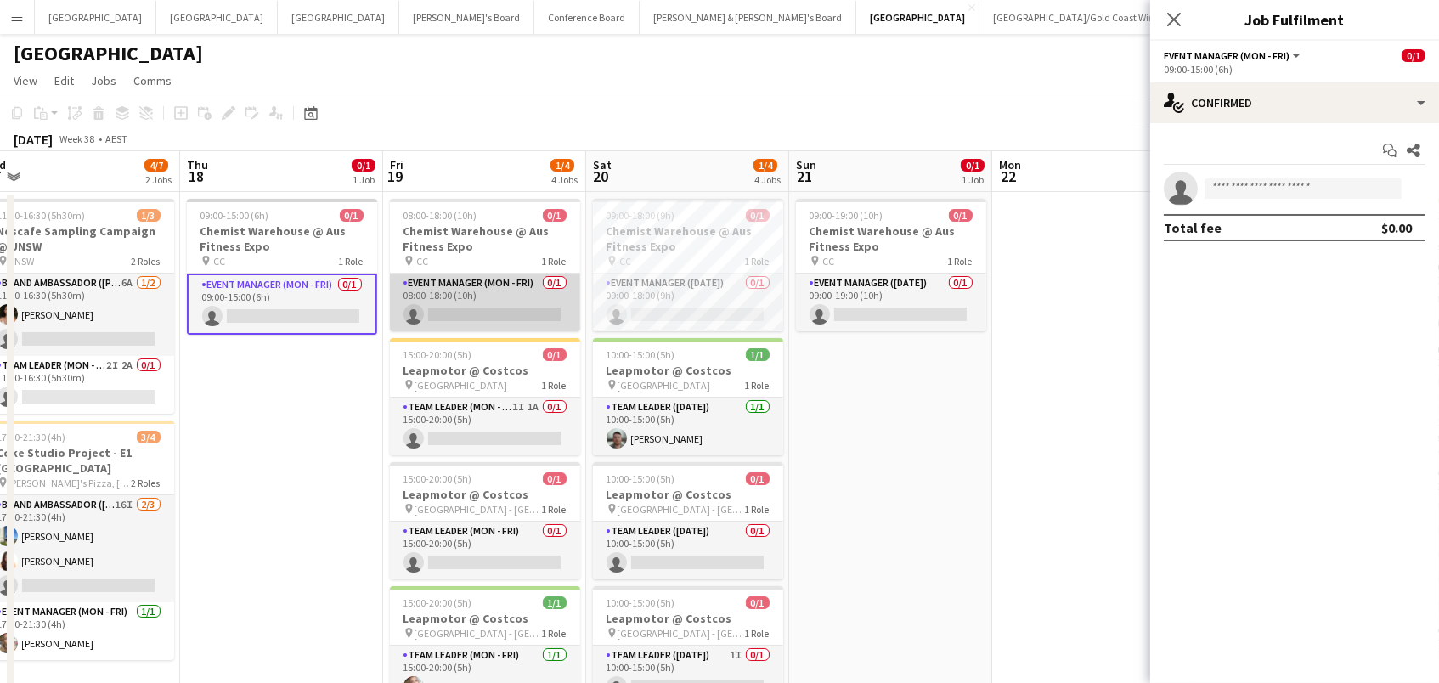
click at [478, 275] on app-card-role "Event Manager (Mon - Fri) 0/1 08:00-18:00 (10h) single-neutral-actions" at bounding box center [485, 302] width 190 height 58
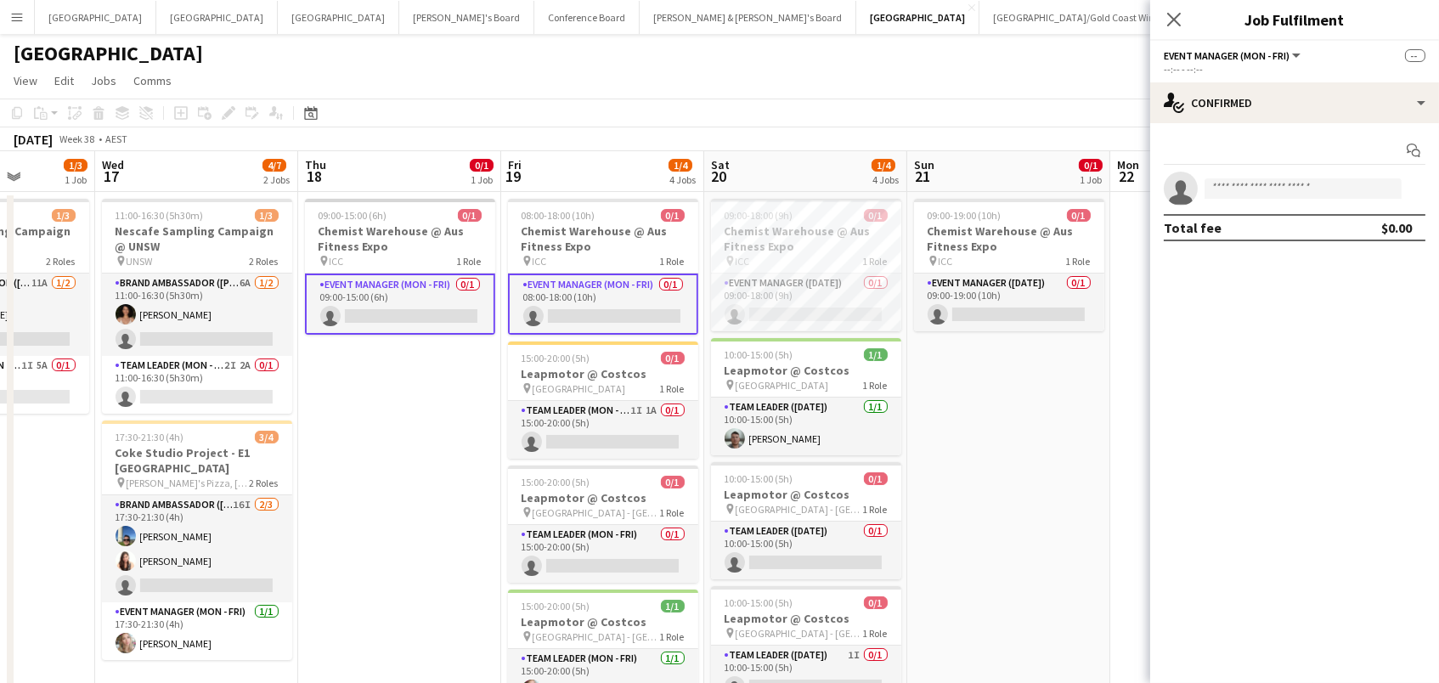
scroll to position [0, 501]
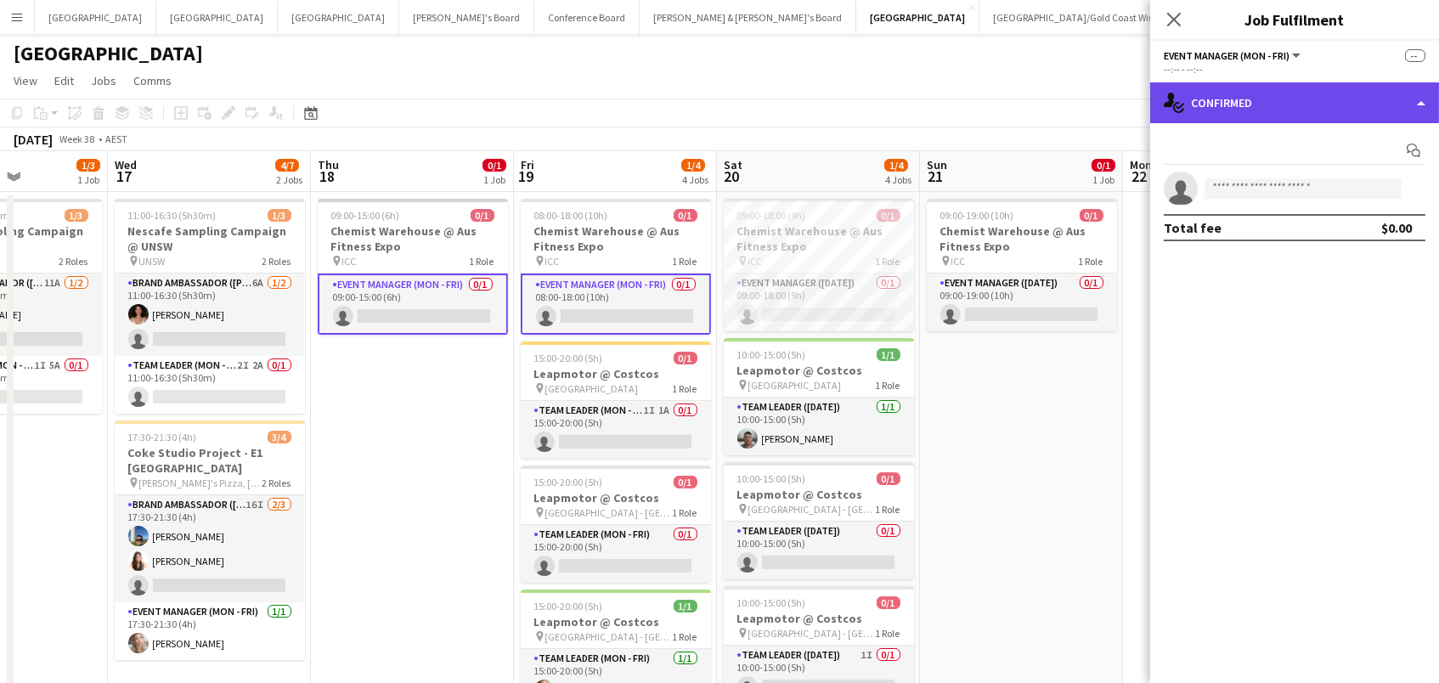
click at [1214, 106] on div "single-neutral-actions-check-2 Confirmed" at bounding box center [1294, 102] width 289 height 41
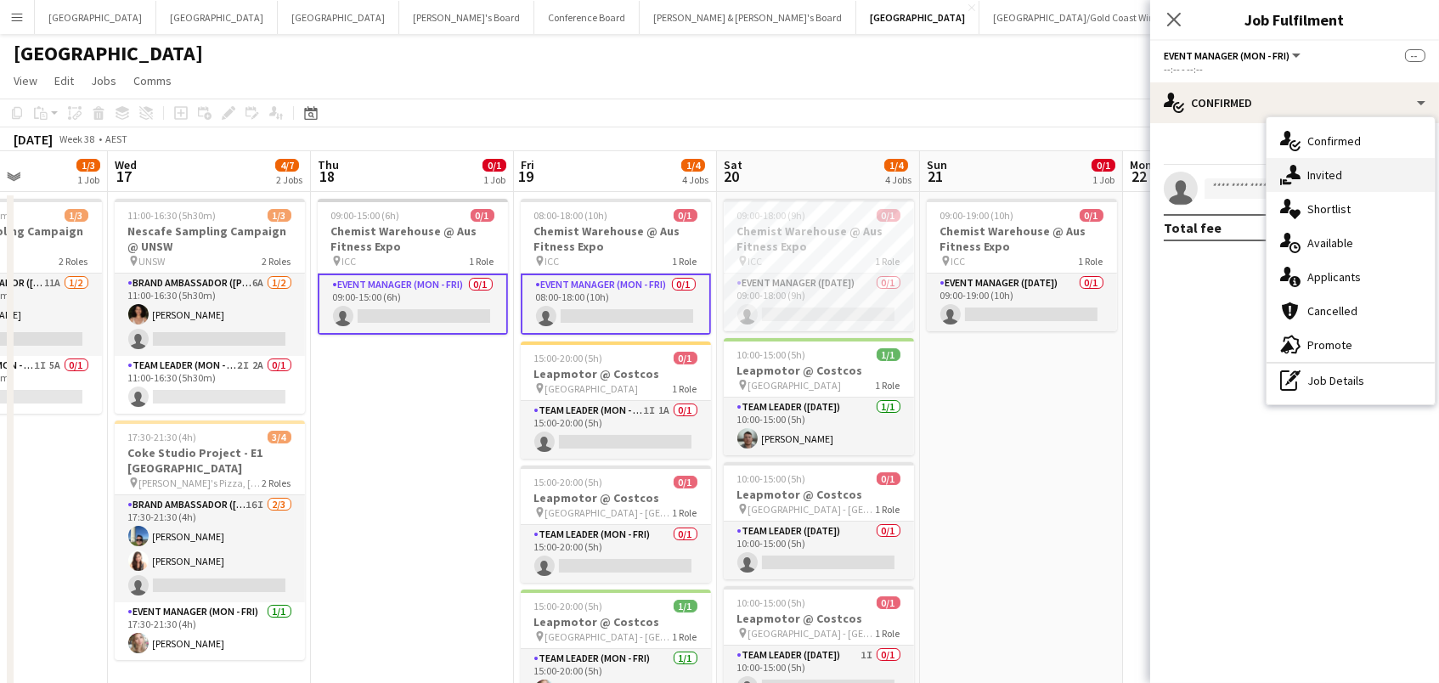
click at [1344, 186] on div "single-neutral-actions-share-1 Invited" at bounding box center [1350, 175] width 168 height 34
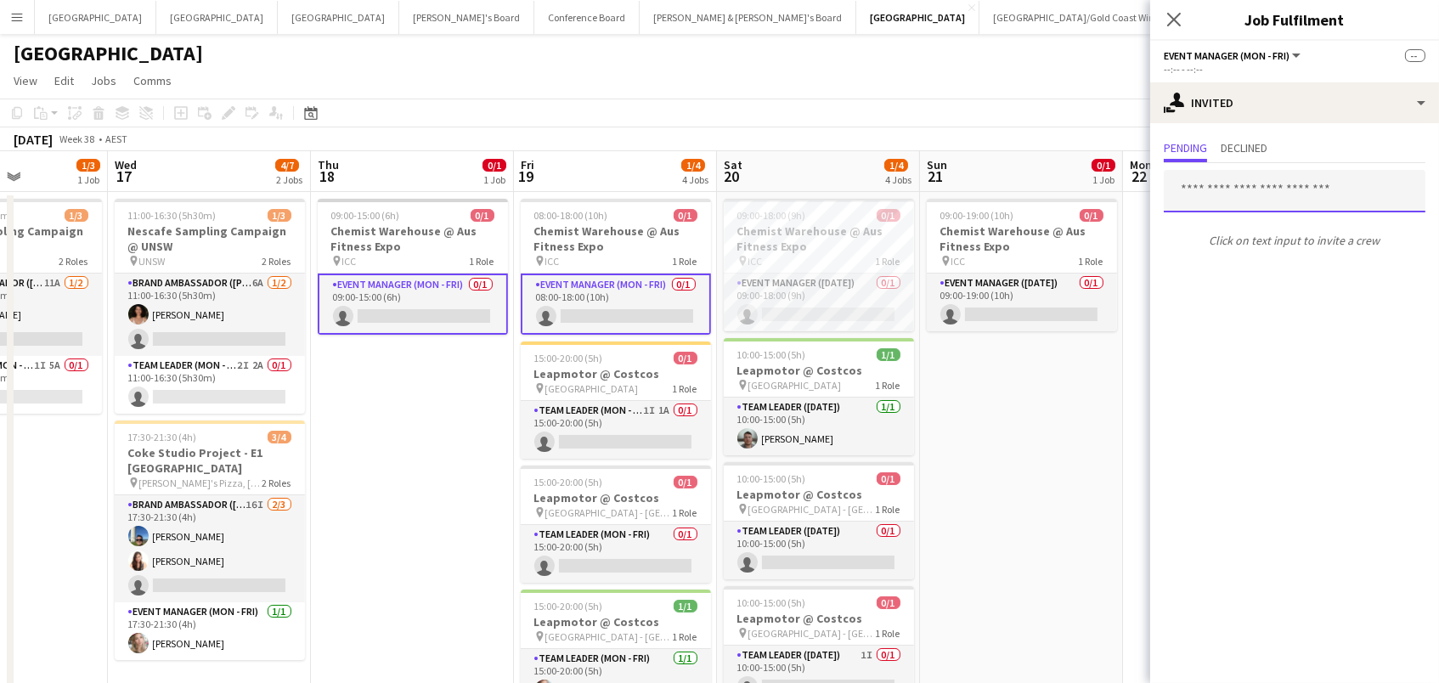
click at [1210, 185] on input "text" at bounding box center [1295, 191] width 262 height 42
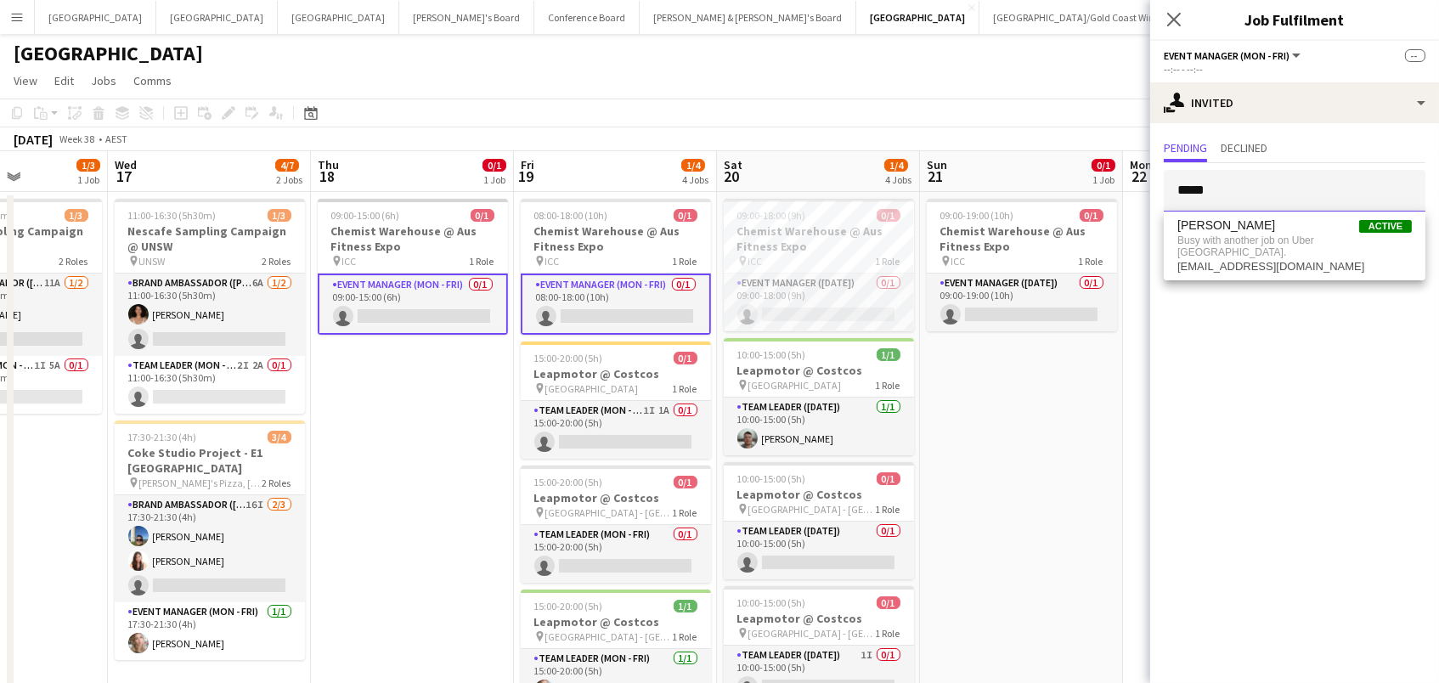
drag, startPoint x: 1233, startPoint y: 189, endPoint x: 963, endPoint y: 176, distance: 270.4
click at [963, 176] on body "Menu Boards Boards Boards All jobs Status Workforce Workforce My Workforce Recr…" at bounding box center [719, 439] width 1439 height 878
drag, startPoint x: 1242, startPoint y: 194, endPoint x: 867, endPoint y: 94, distance: 387.5
click at [867, 94] on body "Menu Boards Boards Boards All jobs Status Workforce Workforce My Workforce Recr…" at bounding box center [719, 439] width 1439 height 878
drag, startPoint x: 1264, startPoint y: 203, endPoint x: 912, endPoint y: 91, distance: 369.0
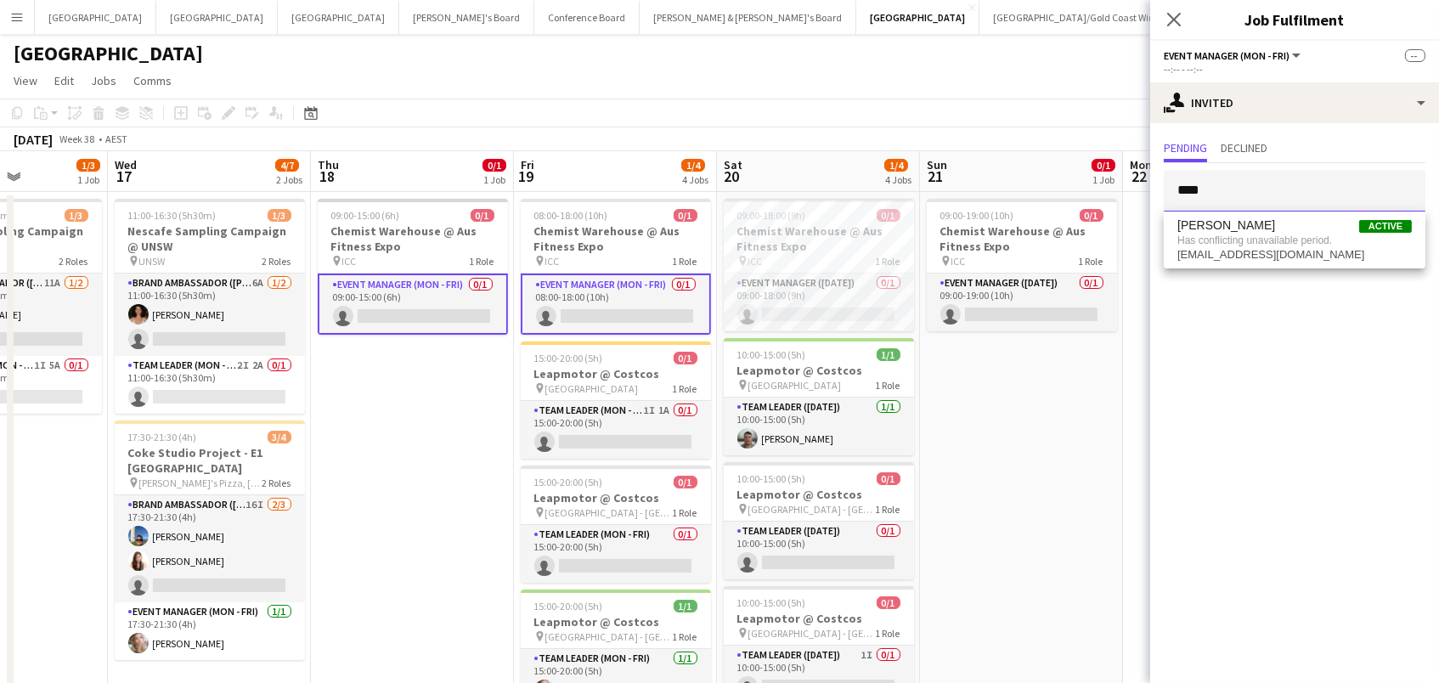
click at [912, 91] on body "Menu Boards Boards Boards All jobs Status Workforce Workforce My Workforce Recr…" at bounding box center [719, 439] width 1439 height 878
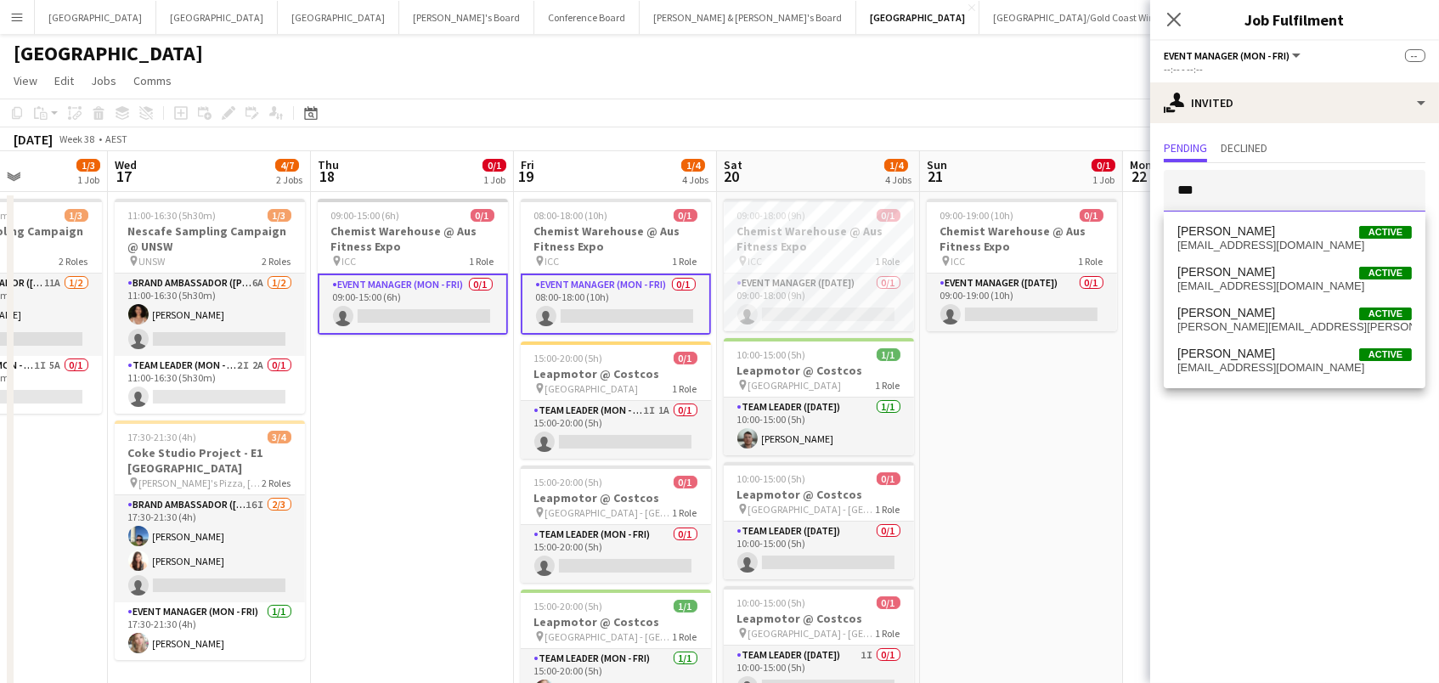
type input "***"
drag, startPoint x: 912, startPoint y: 91, endPoint x: 1278, endPoint y: 329, distance: 436.5
click at [1278, 329] on span "isabel.macmaster@gmail.com" at bounding box center [1294, 327] width 234 height 14
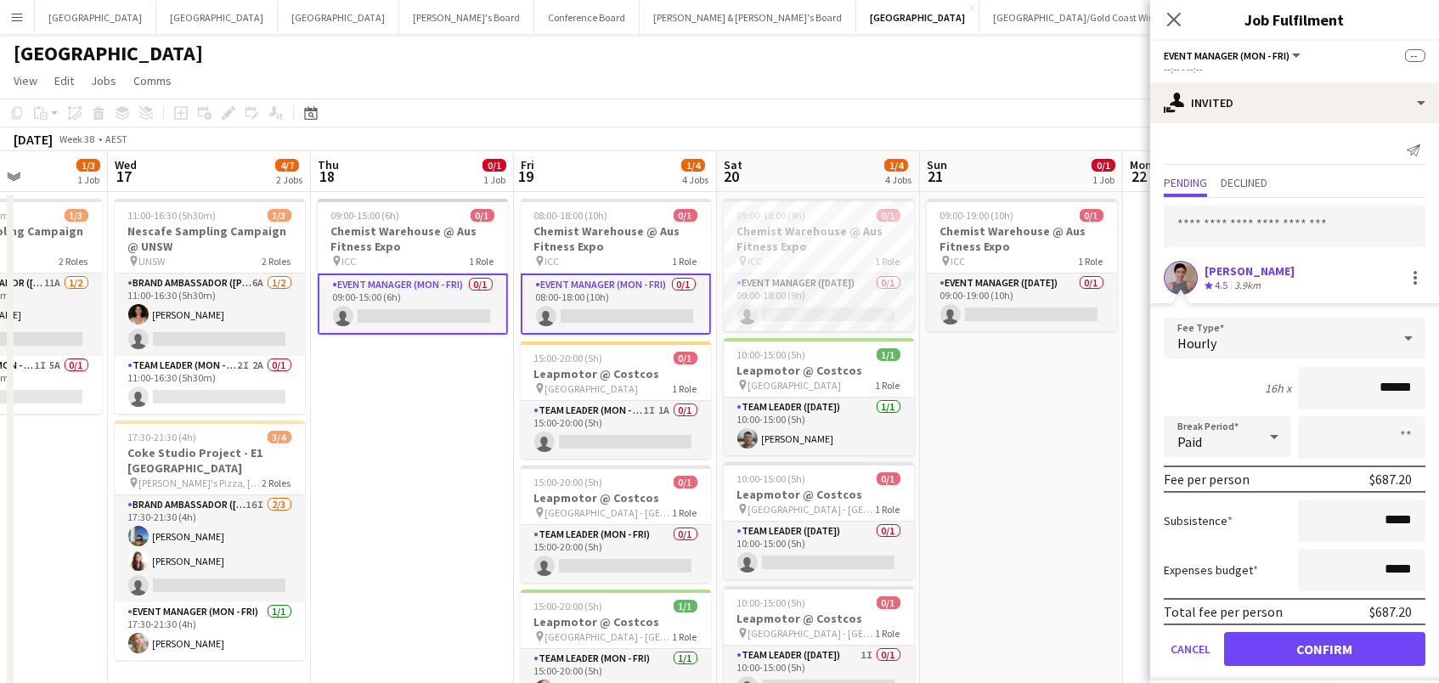
click at [1324, 646] on button "Confirm" at bounding box center [1324, 649] width 201 height 34
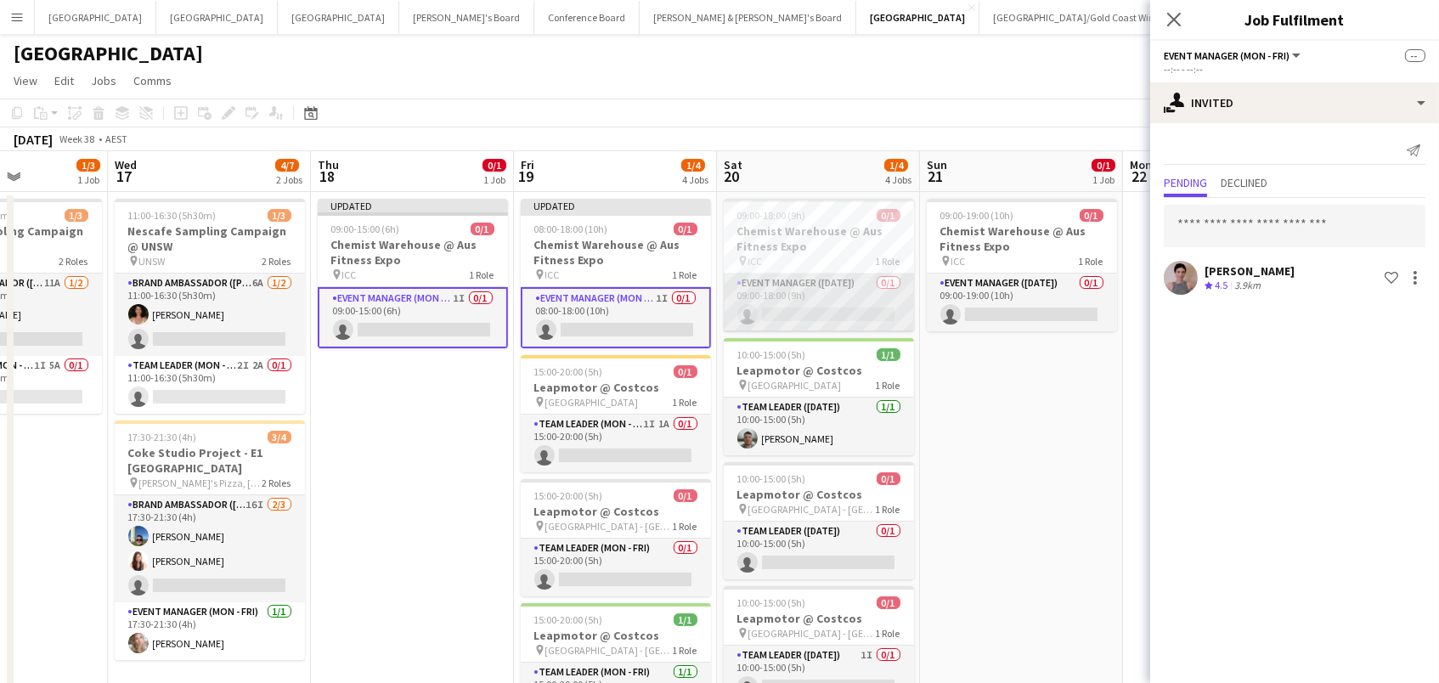
click at [821, 286] on app-card-role "Event Manager (Saturday) 0/1 09:00-18:00 (9h) single-neutral-actions" at bounding box center [819, 302] width 190 height 58
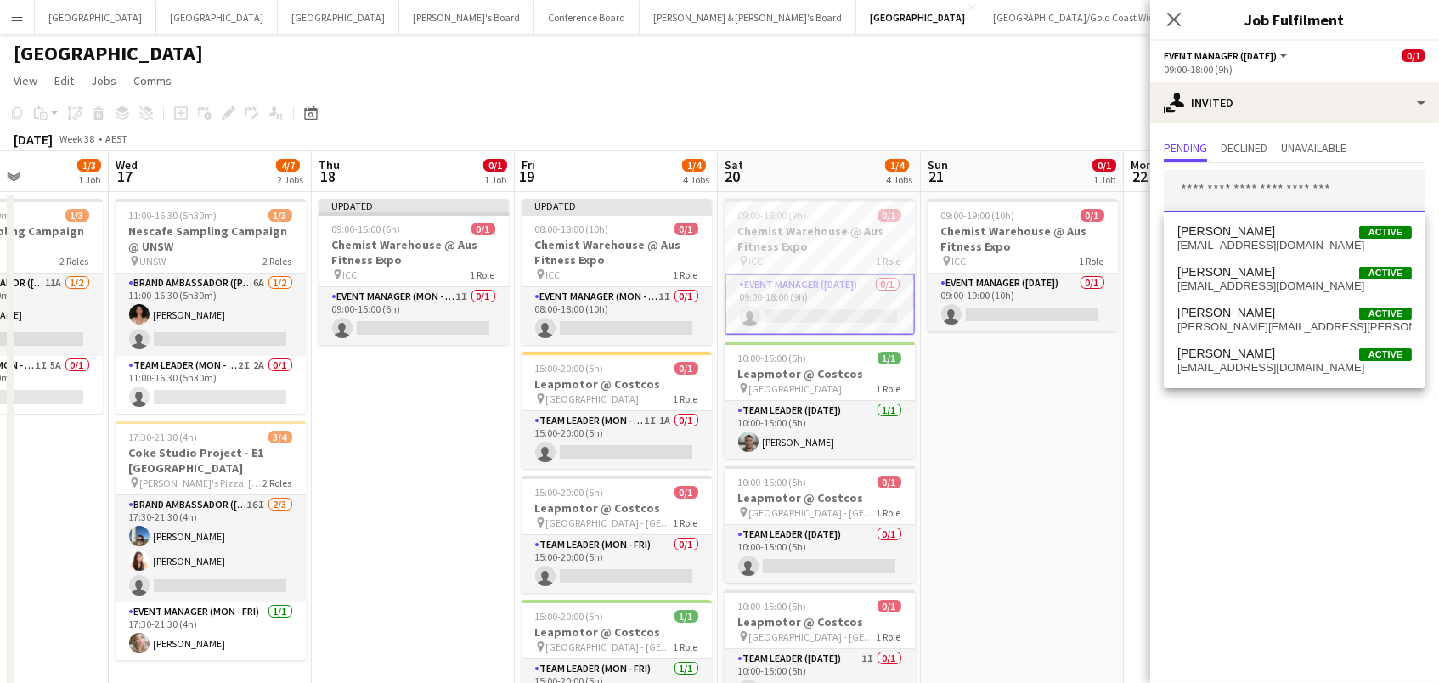
click at [1254, 191] on input "text" at bounding box center [1295, 191] width 262 height 42
type input "***"
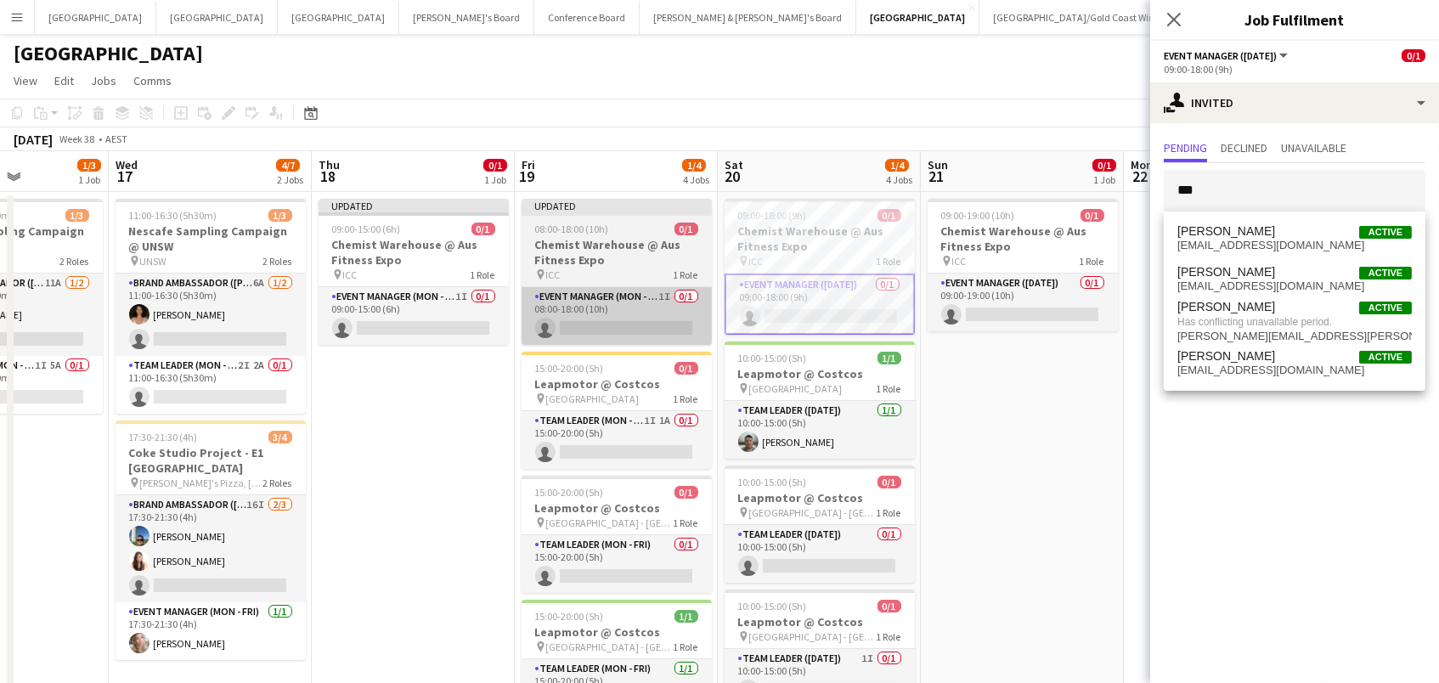
drag, startPoint x: 1254, startPoint y: 197, endPoint x: 641, endPoint y: 319, distance: 624.4
click at [641, 319] on app-card-role "Event Manager (Mon - Fri) 1I 0/1 08:00-18:00 (10h) single-neutral-actions" at bounding box center [616, 316] width 190 height 58
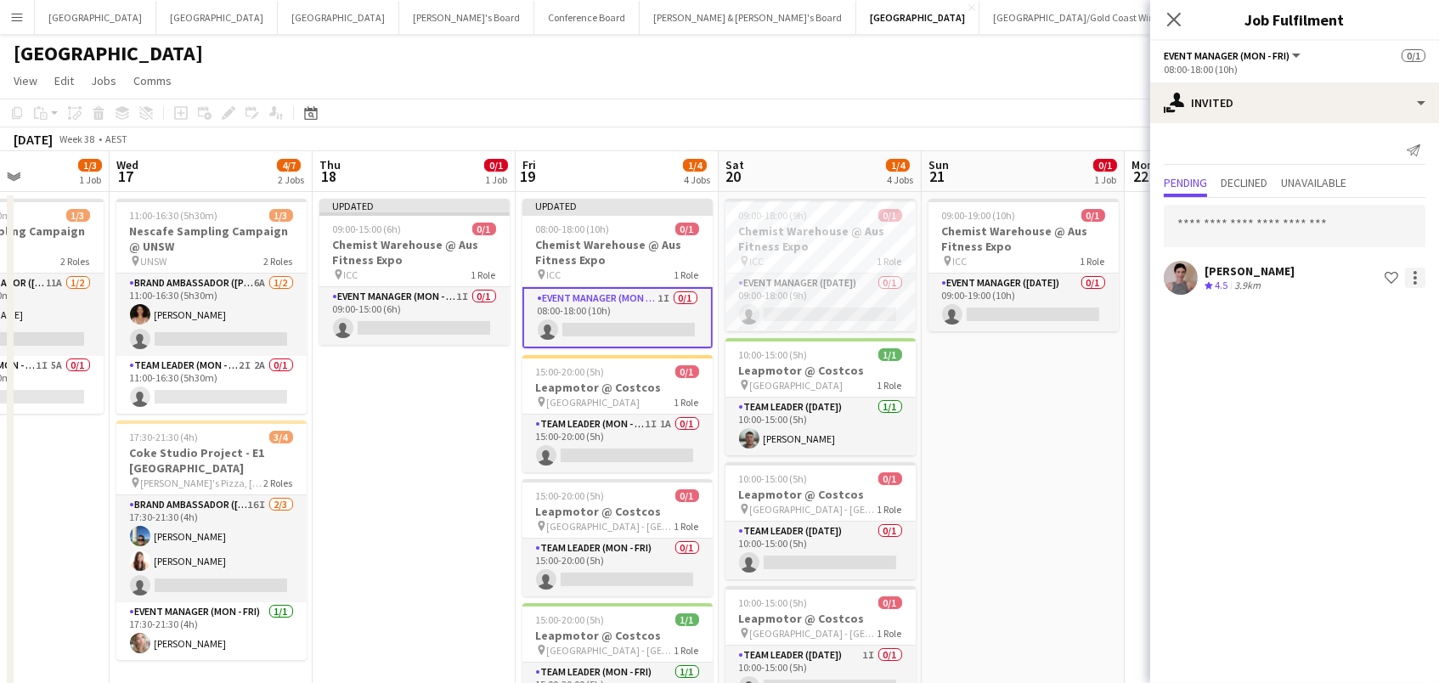
click at [1417, 269] on div at bounding box center [1415, 278] width 20 height 20
click at [1354, 425] on span "Cancel invitation" at bounding box center [1360, 430] width 99 height 14
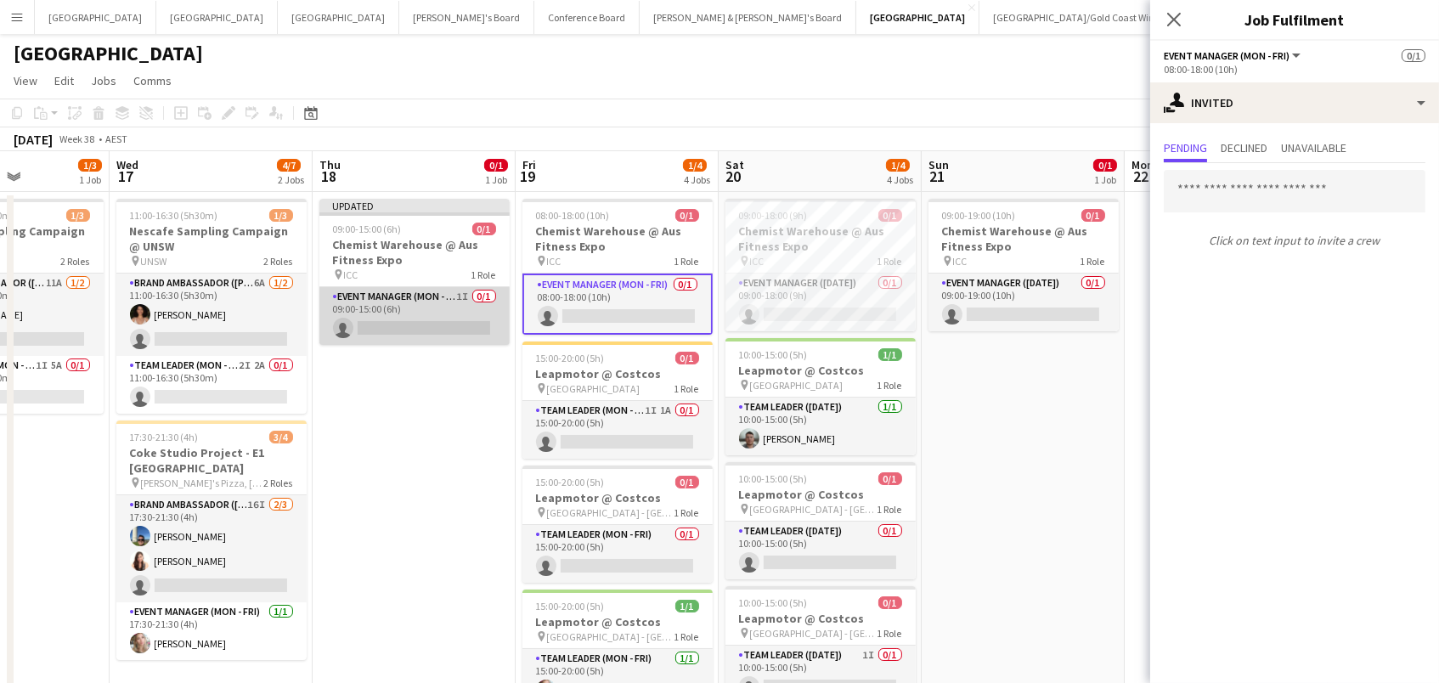
click at [403, 297] on app-card-role "Event Manager (Mon - Fri) 1I 0/1 09:00-15:00 (6h) single-neutral-actions" at bounding box center [414, 316] width 190 height 58
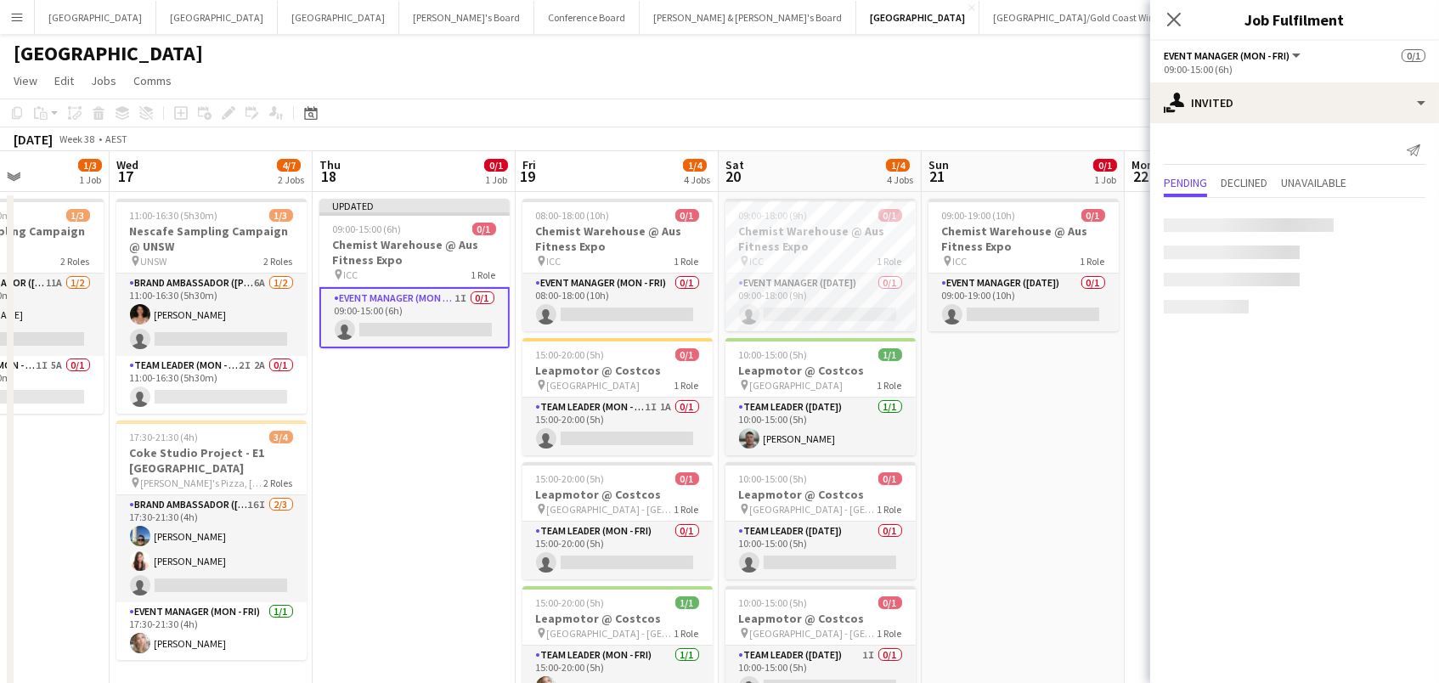
scroll to position [0, 499]
click at [1414, 284] on div at bounding box center [1415, 278] width 20 height 20
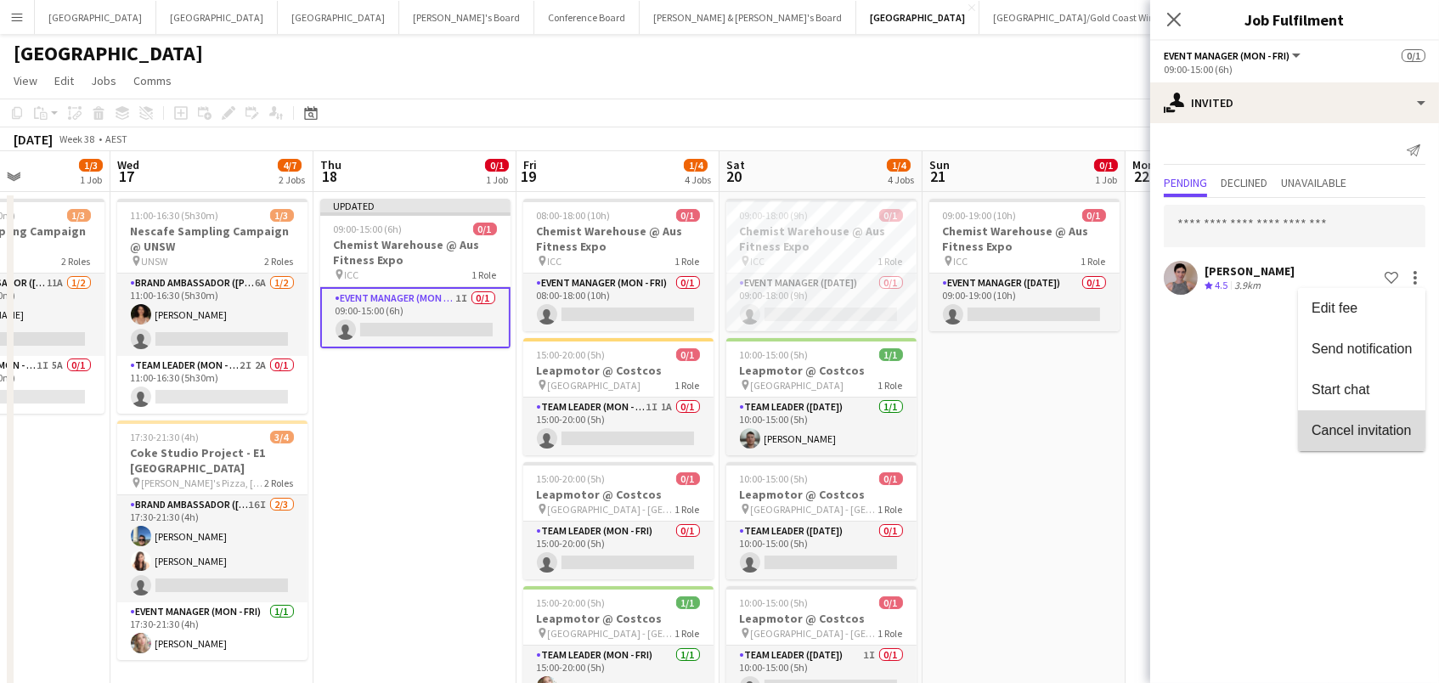
click at [1366, 437] on span "Cancel invitation" at bounding box center [1360, 430] width 99 height 14
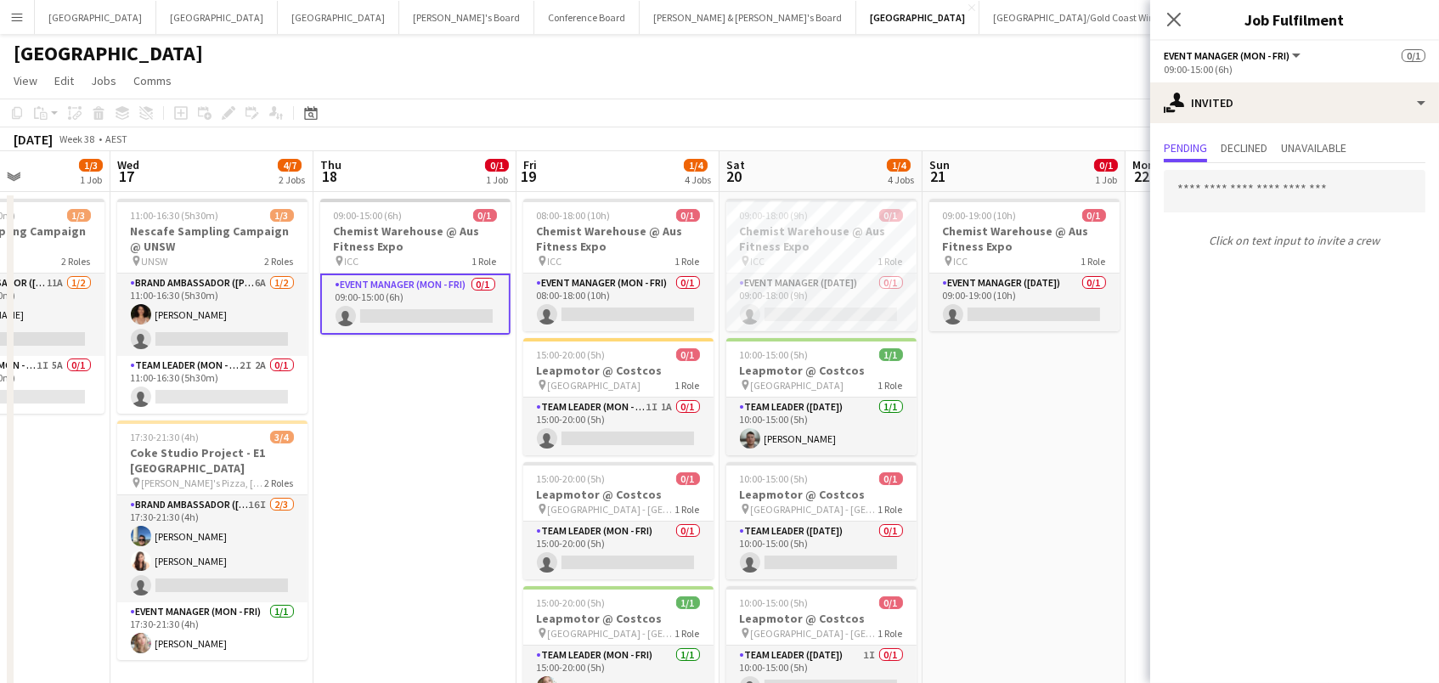
click at [1125, 449] on app-date-cell at bounding box center [1226, 520] width 203 height 657
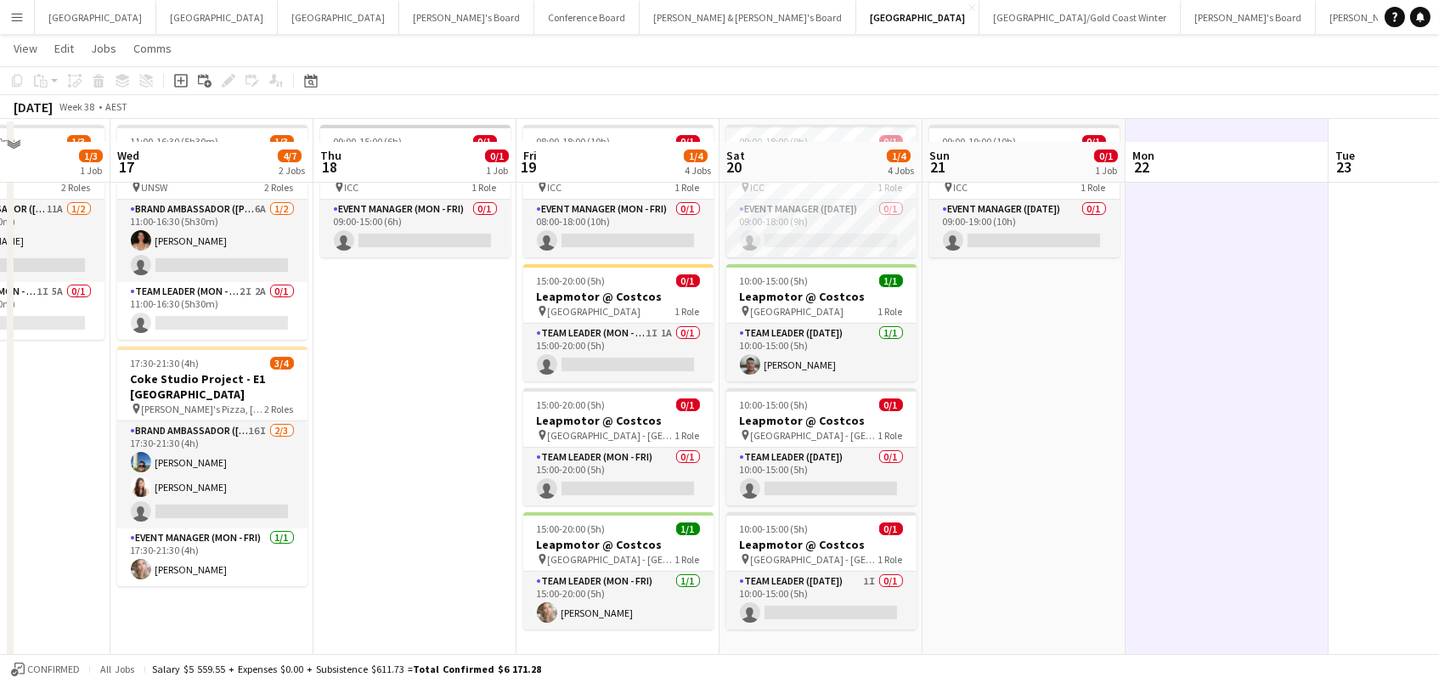
scroll to position [95, 0]
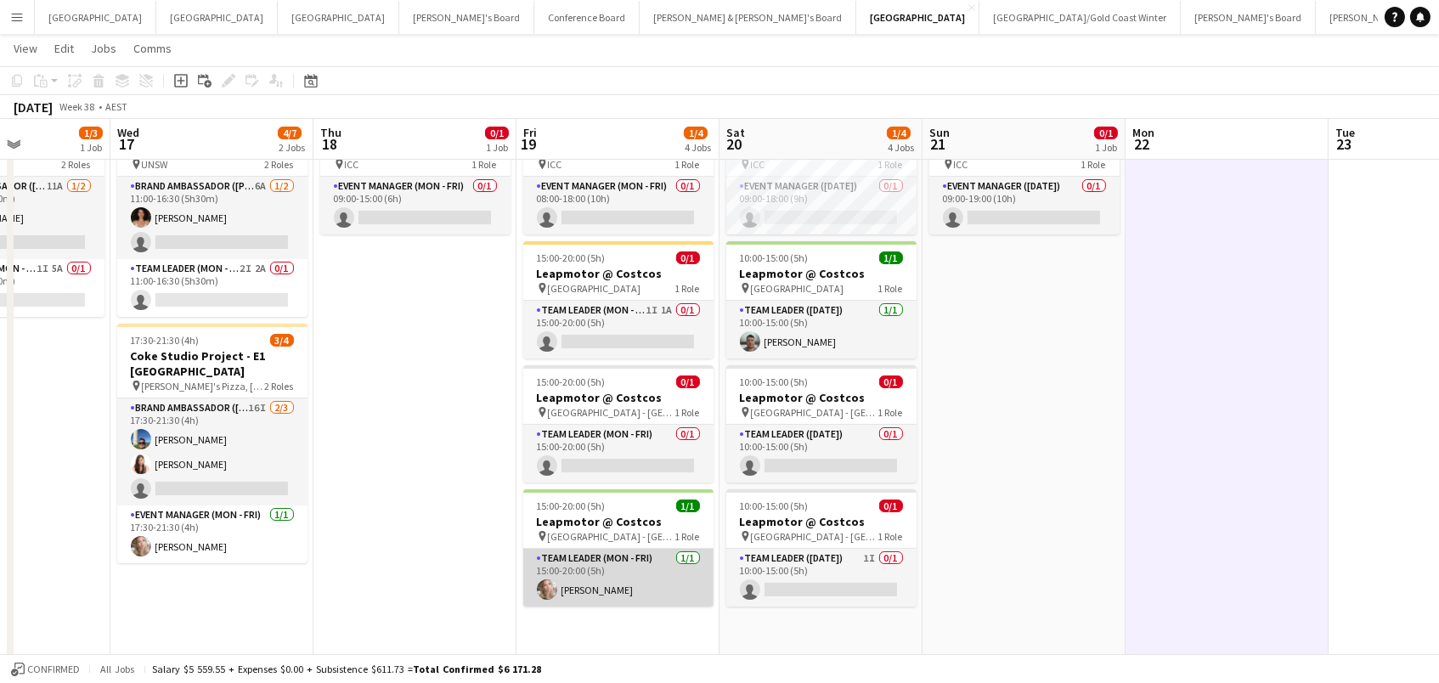
click at [606, 579] on app-card-role "Team Leader (Mon - Fri) 1/1 15:00-20:00 (5h) Annie Anderson" at bounding box center [618, 578] width 190 height 58
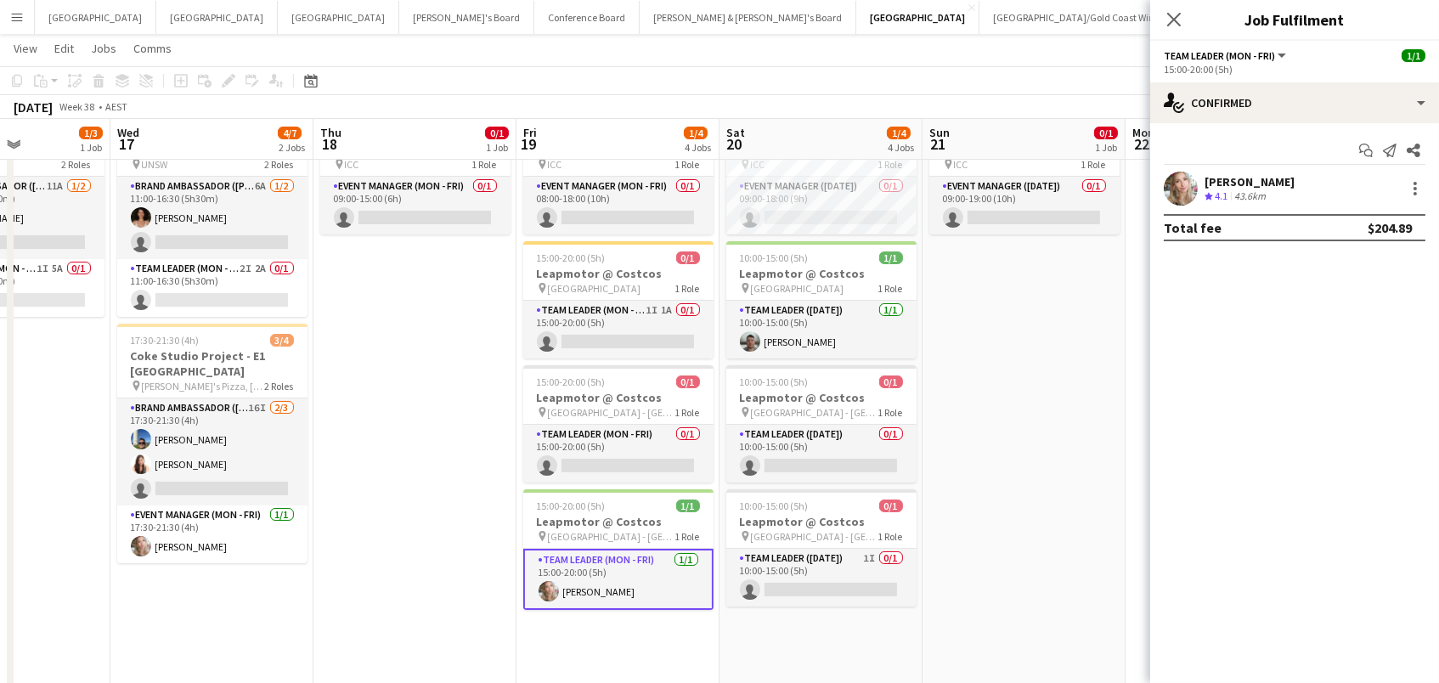
click at [1210, 192] on icon "Crew rating" at bounding box center [1208, 196] width 8 height 8
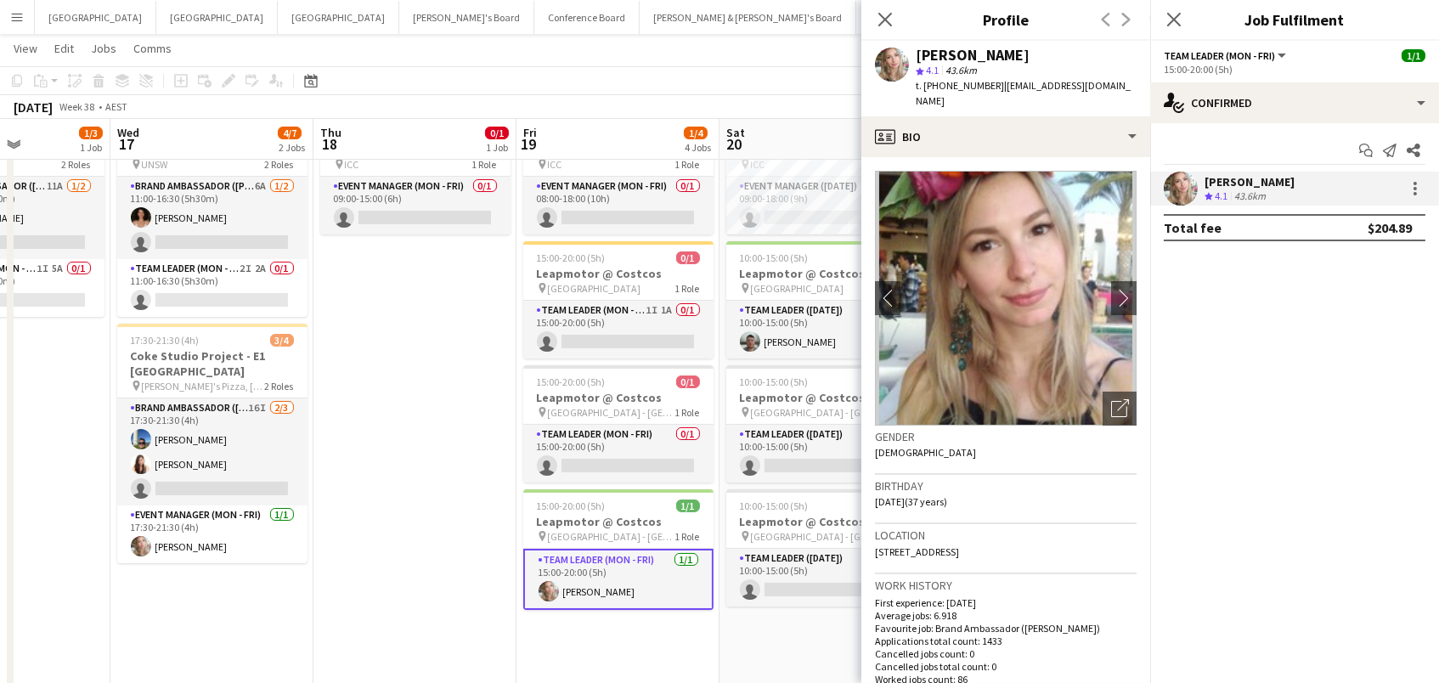
click at [953, 86] on span "t. +61431257957" at bounding box center [960, 85] width 88 height 13
copy span "61431257957"
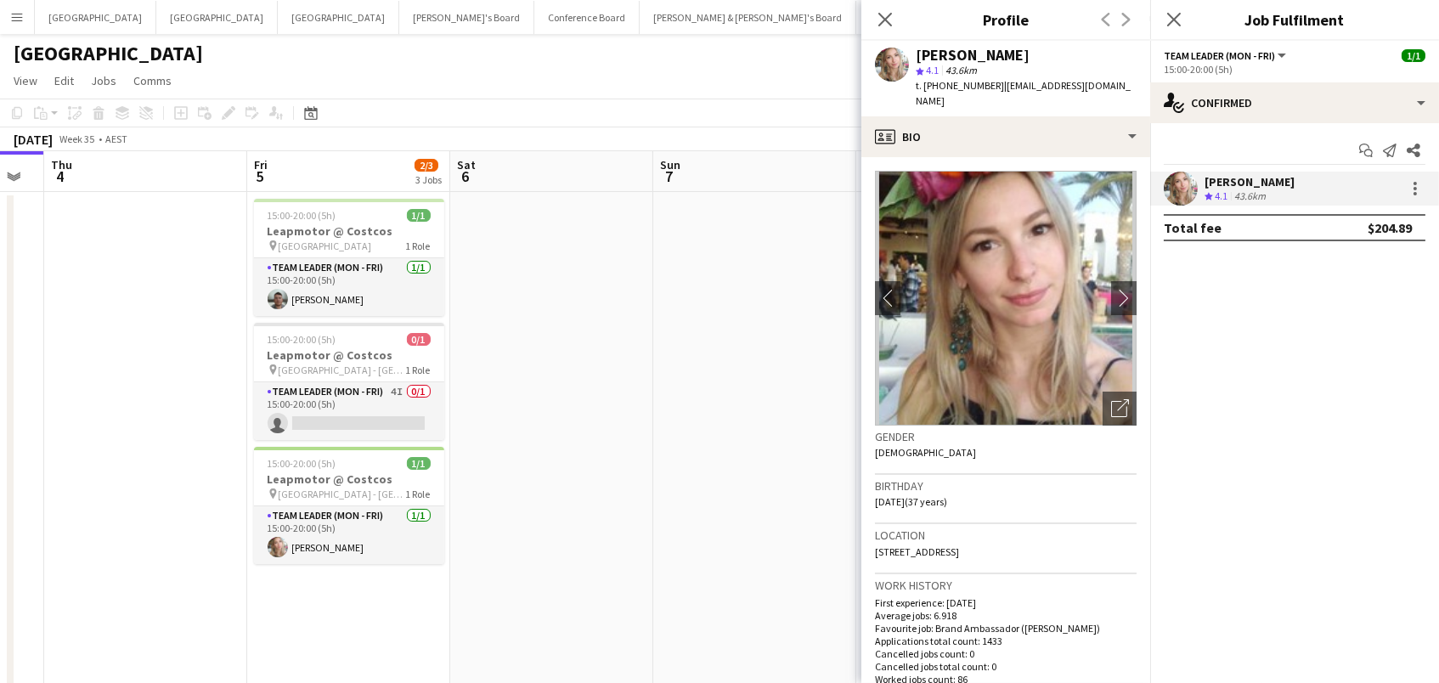
scroll to position [0, 643]
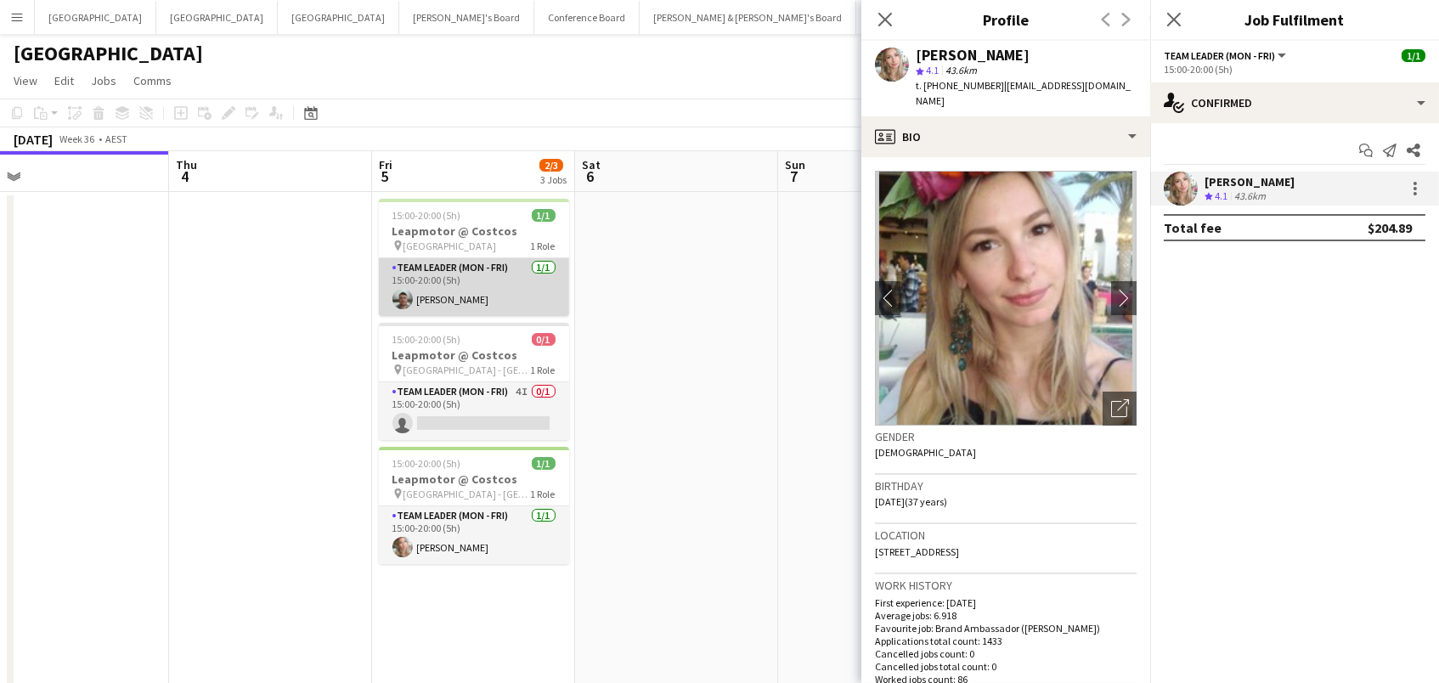
click at [465, 304] on app-card-role "Team Leader (Mon - Fri) 1/1 15:00-20:00 (5h) Nathan Akroyd" at bounding box center [474, 287] width 190 height 58
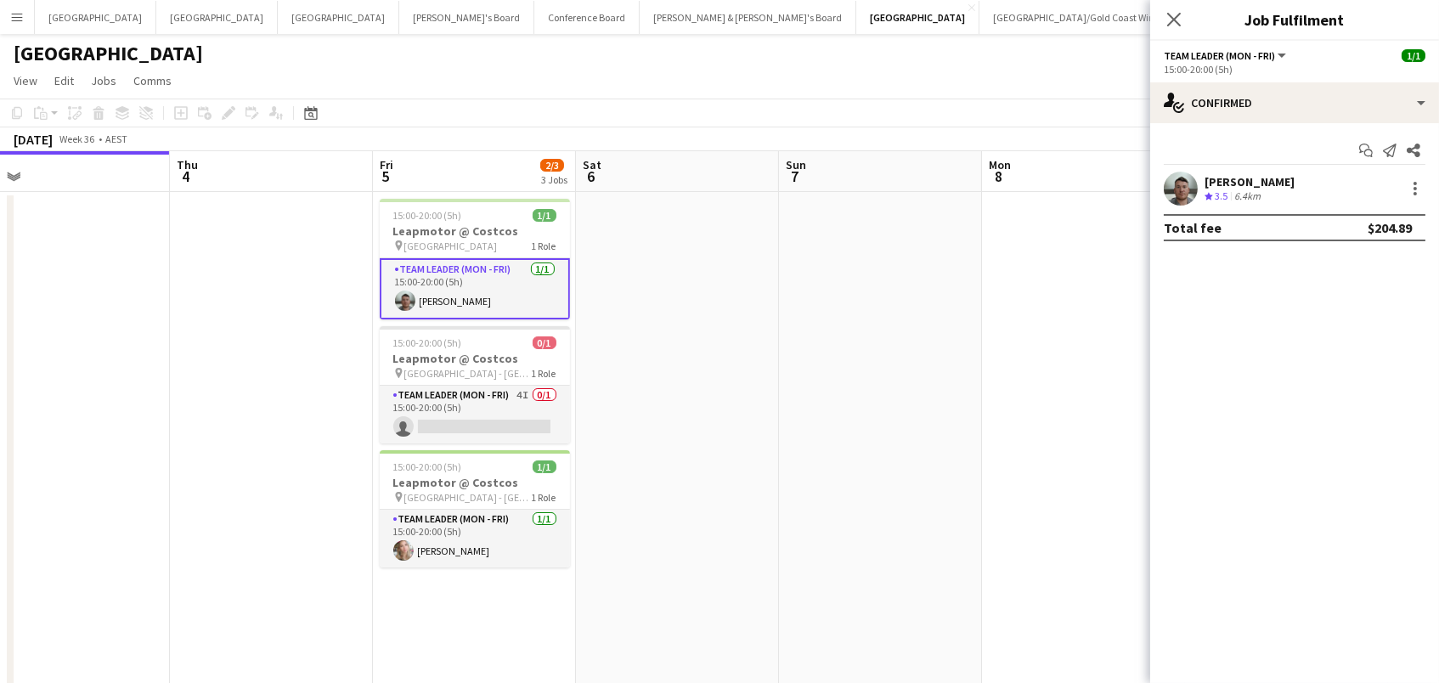
click at [1224, 174] on div "[PERSON_NAME]" at bounding box center [1249, 181] width 90 height 15
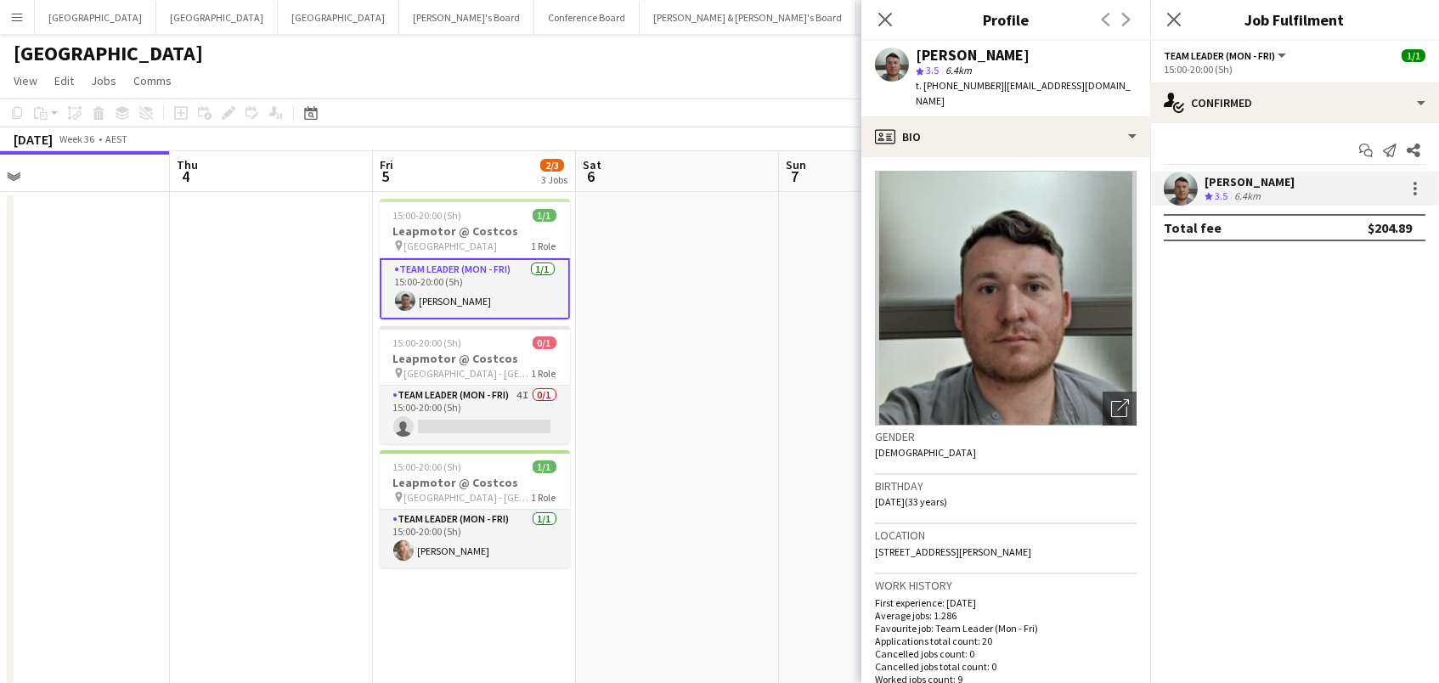
click at [943, 82] on span "t. +61492944975" at bounding box center [960, 85] width 88 height 13
copy span "61492944975"
click at [471, 540] on app-card-role "Team Leader (Mon - Fri) 1/1 15:00-20:00 (5h) Annie Anderson" at bounding box center [475, 539] width 190 height 58
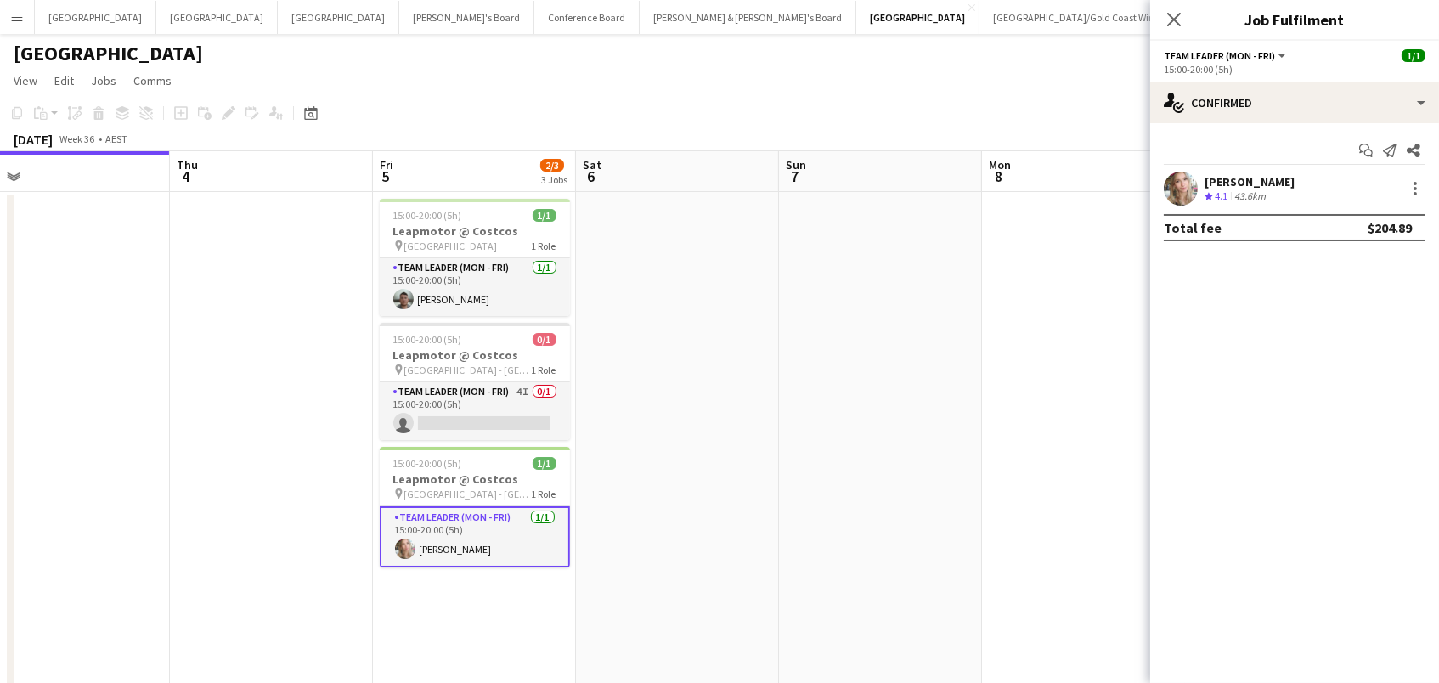
click at [1305, 194] on div "Annie Anderson Crew rating 4.1 43.6km" at bounding box center [1294, 189] width 289 height 34
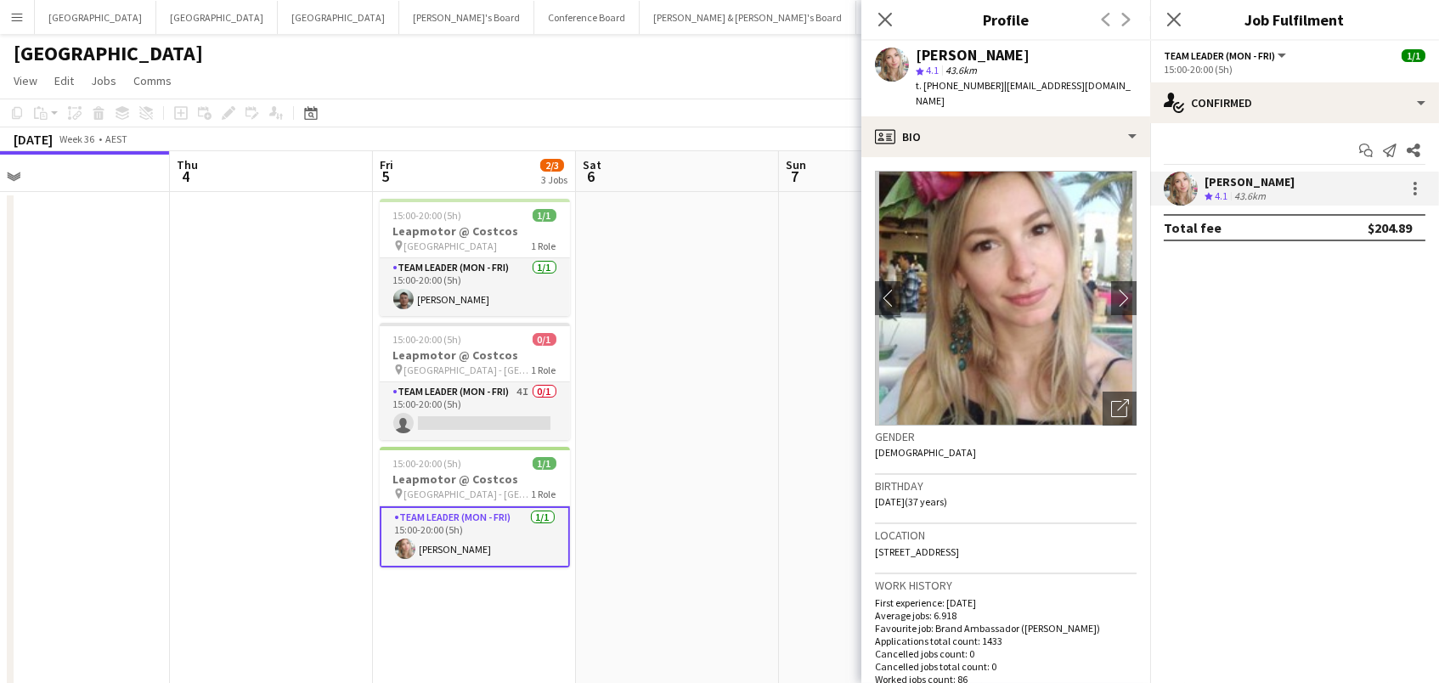
click at [967, 83] on span "t. +61431257957" at bounding box center [960, 85] width 88 height 13
copy span "61431257957"
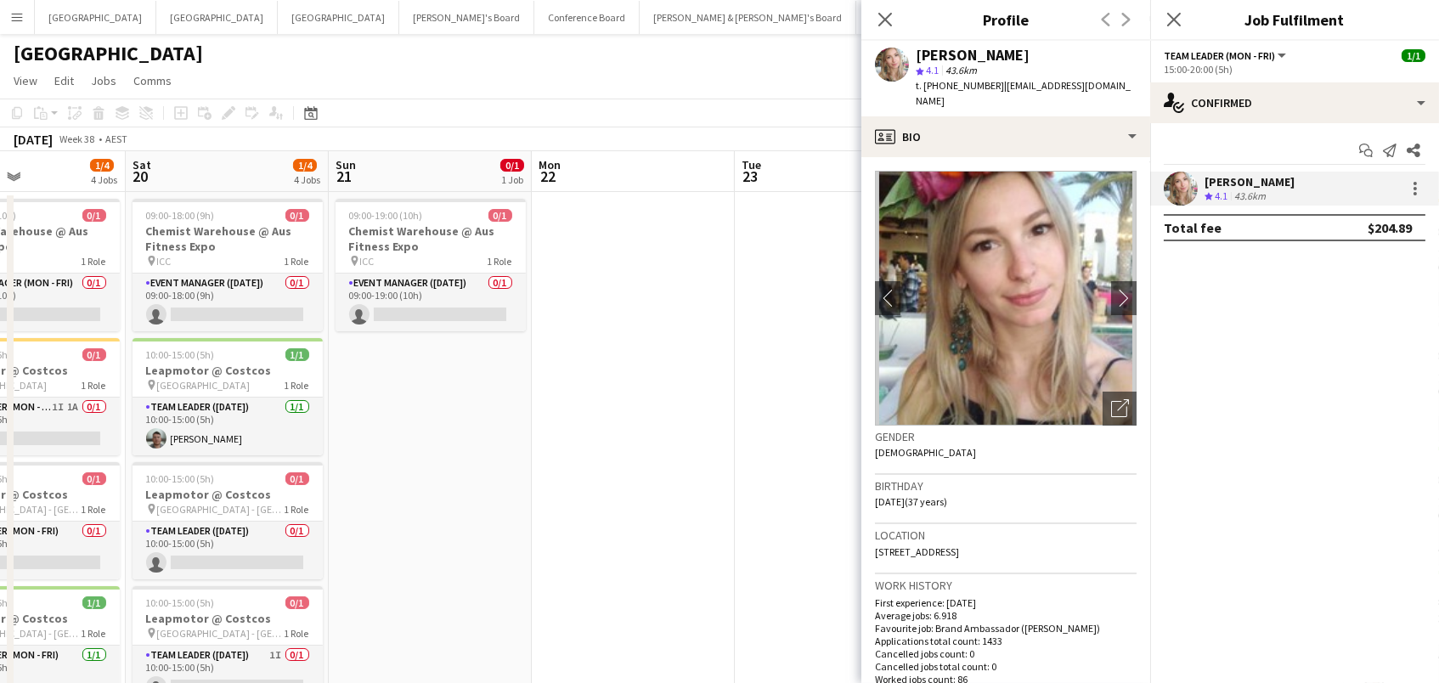
scroll to position [0, 726]
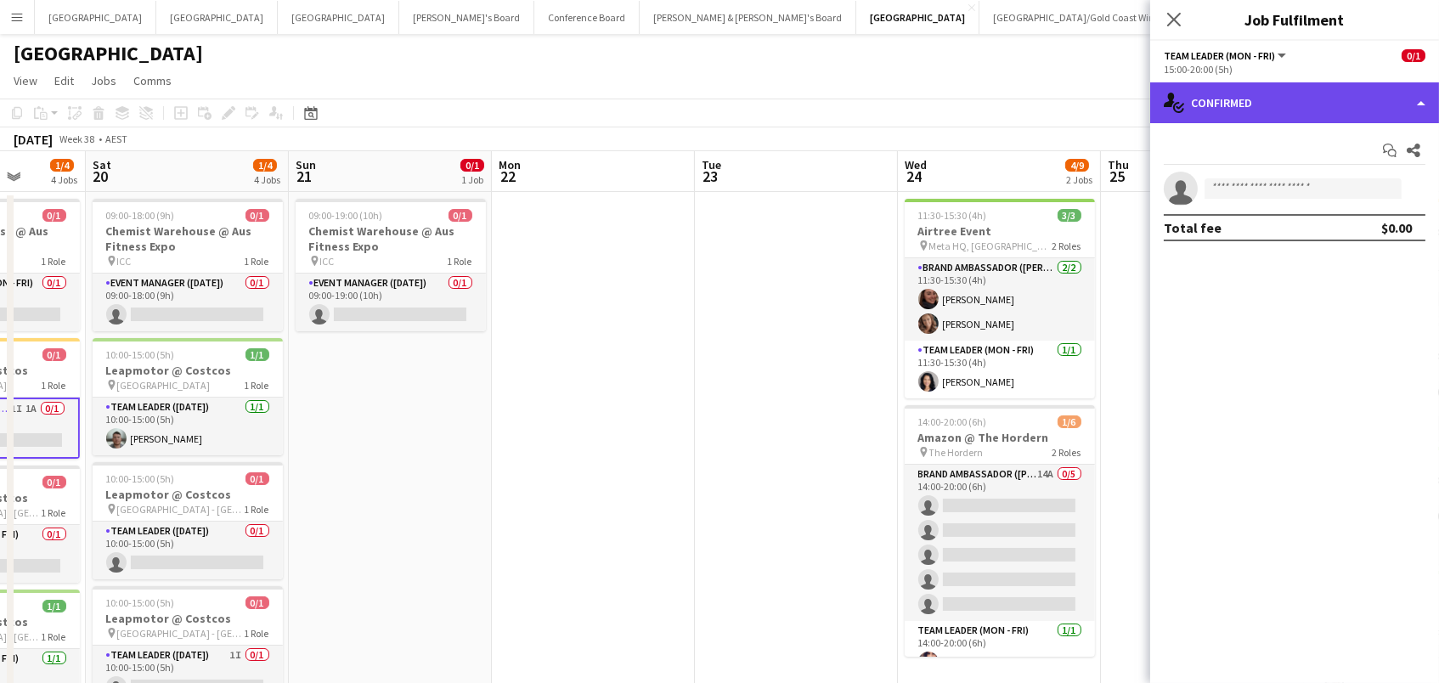
click at [1232, 101] on div "single-neutral-actions-check-2 Confirmed" at bounding box center [1294, 102] width 289 height 41
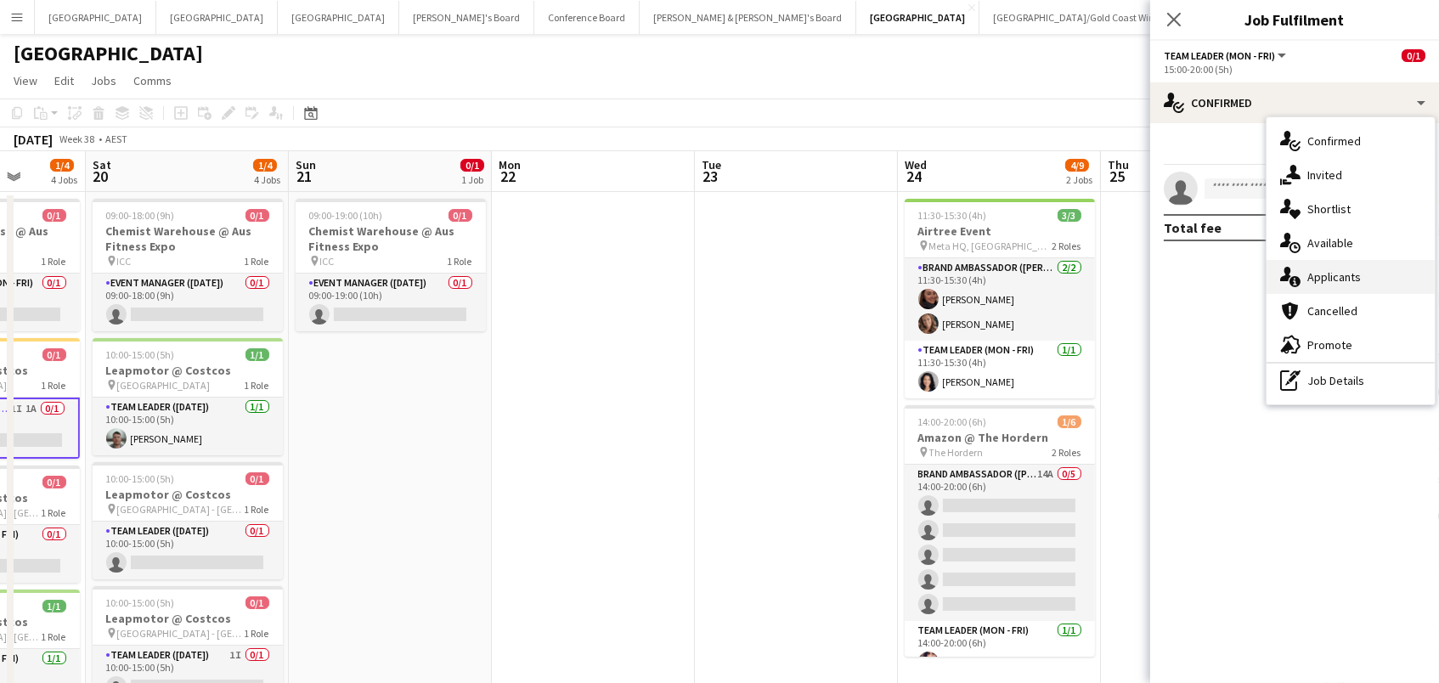
click at [1328, 270] on span "Applicants" at bounding box center [1334, 276] width 54 height 15
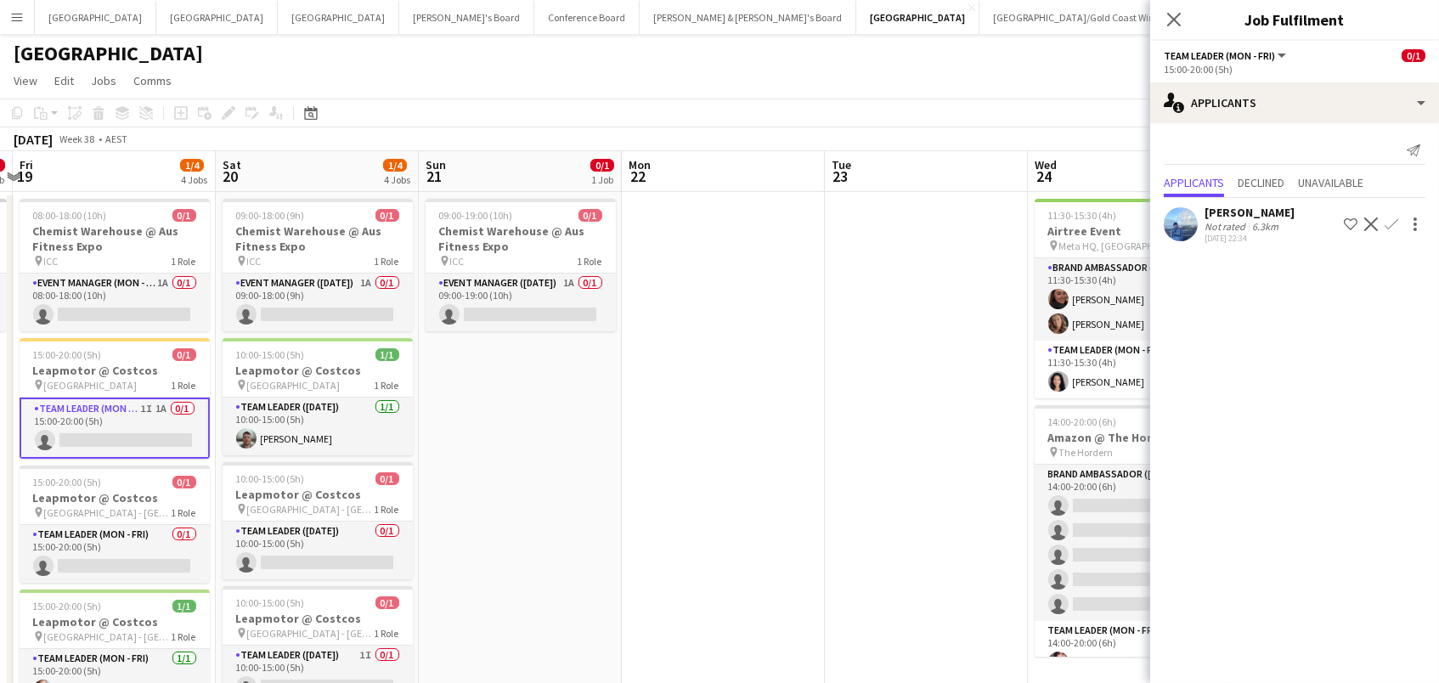
scroll to position [0, 358]
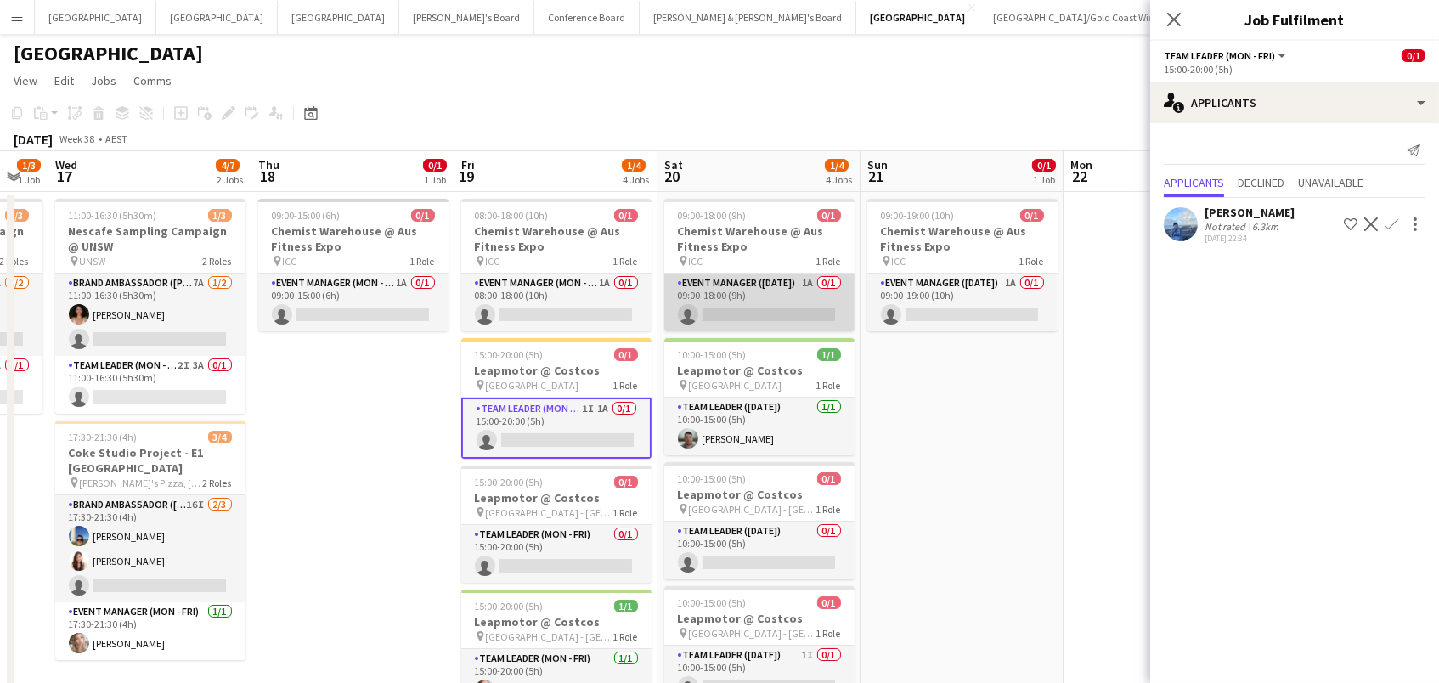
click at [737, 302] on app-card-role "Event Manager (Saturday) 1A 0/1 09:00-18:00 (9h) single-neutral-actions" at bounding box center [759, 302] width 190 height 58
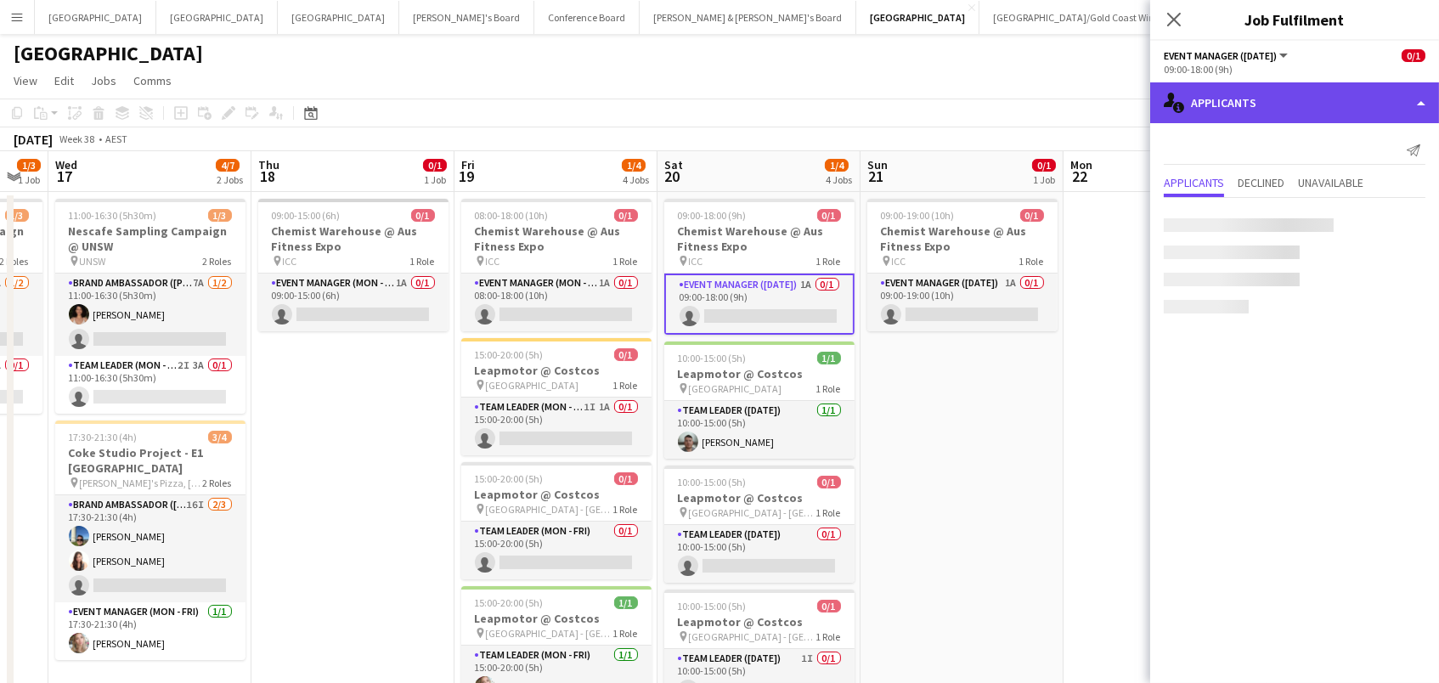
click at [1312, 115] on div "single-neutral-actions-information Applicants" at bounding box center [1294, 102] width 289 height 41
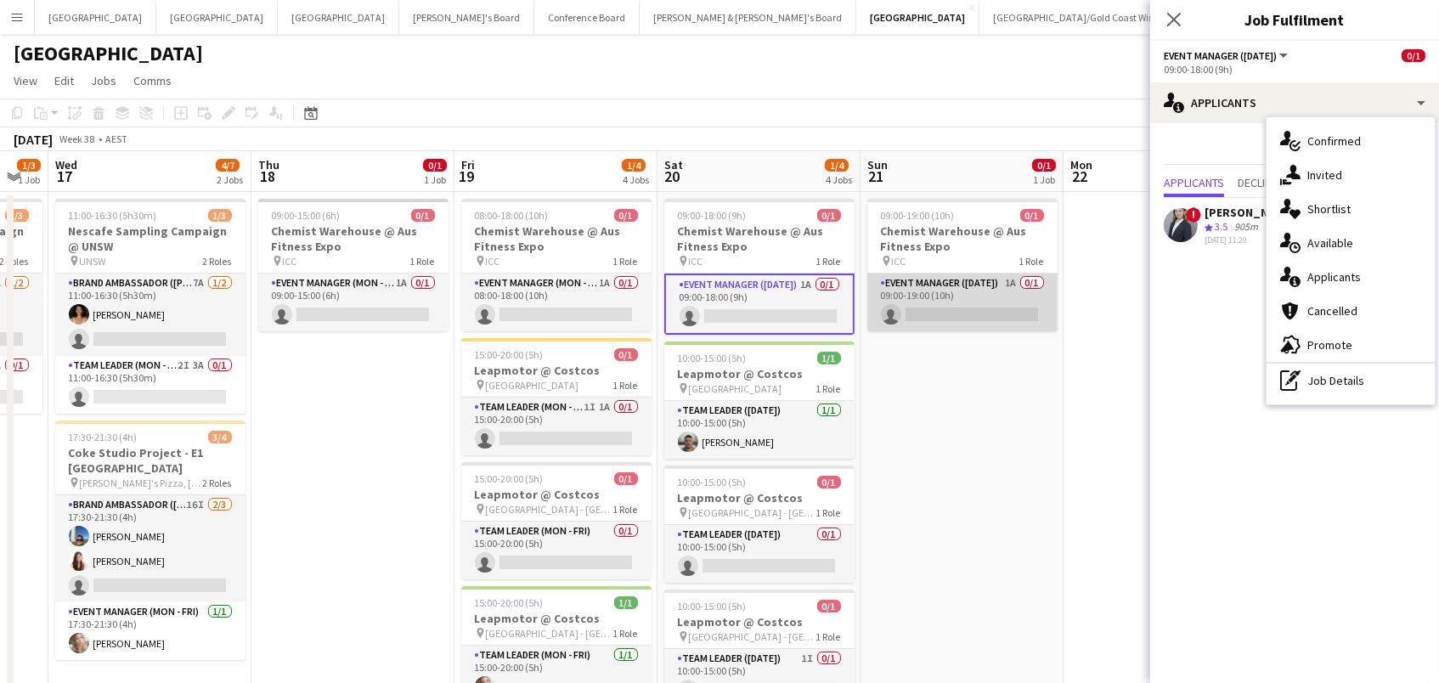
click at [1011, 310] on app-card-role "Event Manager (Sunday) 1A 0/1 09:00-19:00 (10h) single-neutral-actions" at bounding box center [962, 302] width 190 height 58
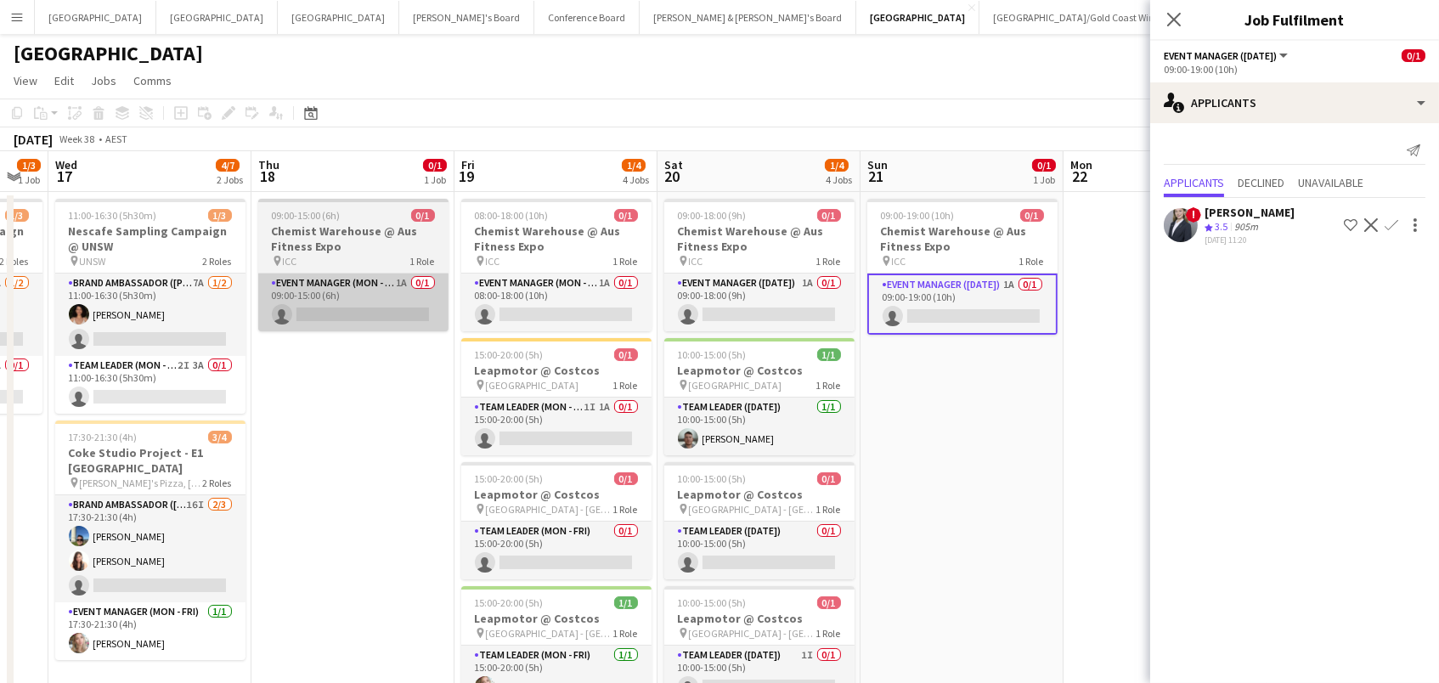
click at [356, 286] on app-card-role "Event Manager (Mon - Fri) 1A 0/1 09:00-15:00 (6h) single-neutral-actions" at bounding box center [353, 302] width 190 height 58
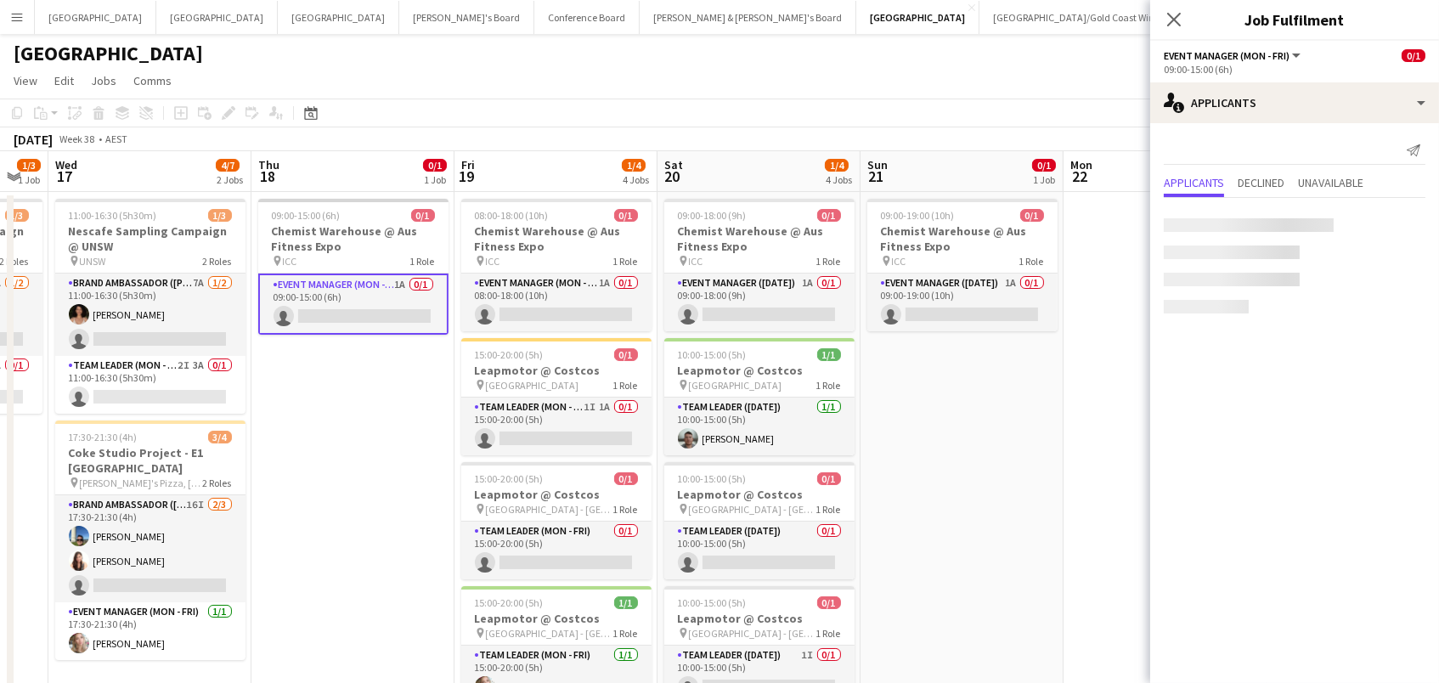
scroll to position [0, 357]
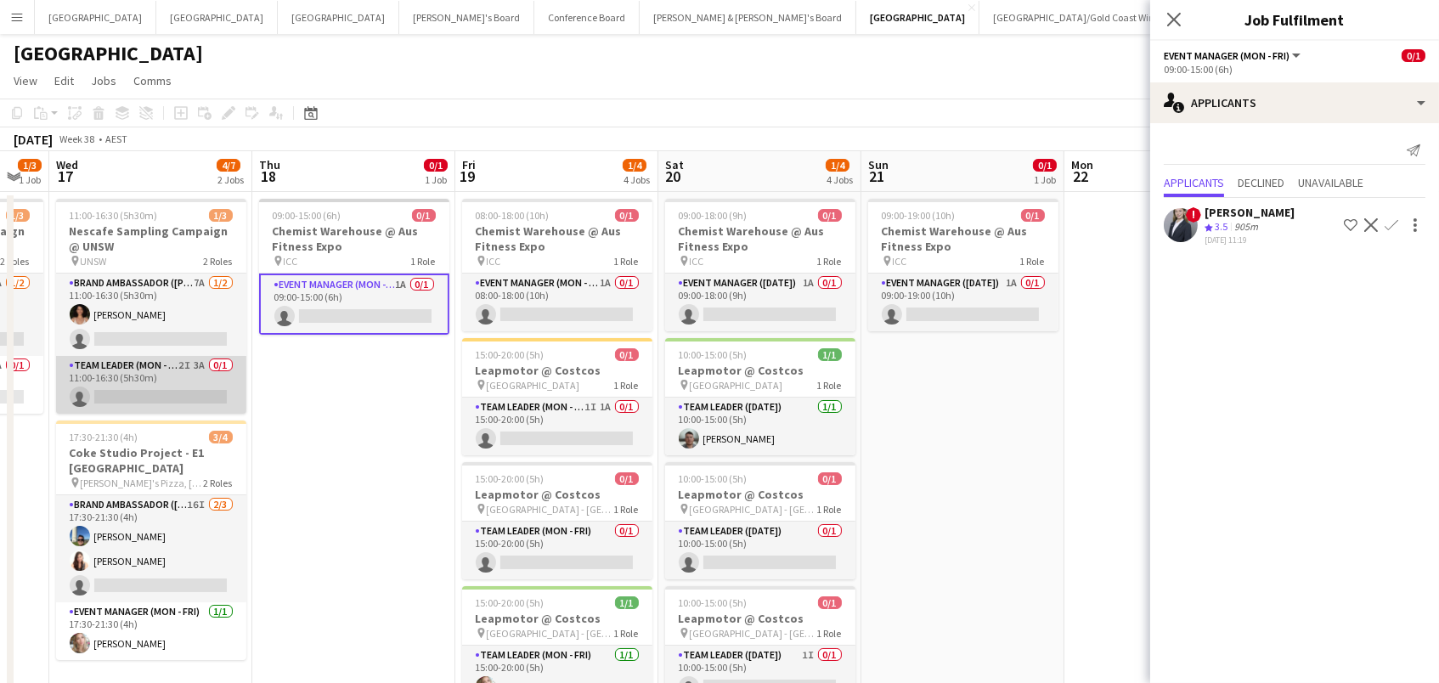
click at [150, 376] on app-card-role "Team Leader (Mon - Fri) 2I 3A 0/1 11:00-16:30 (5h30m) single-neutral-actions" at bounding box center [151, 385] width 190 height 58
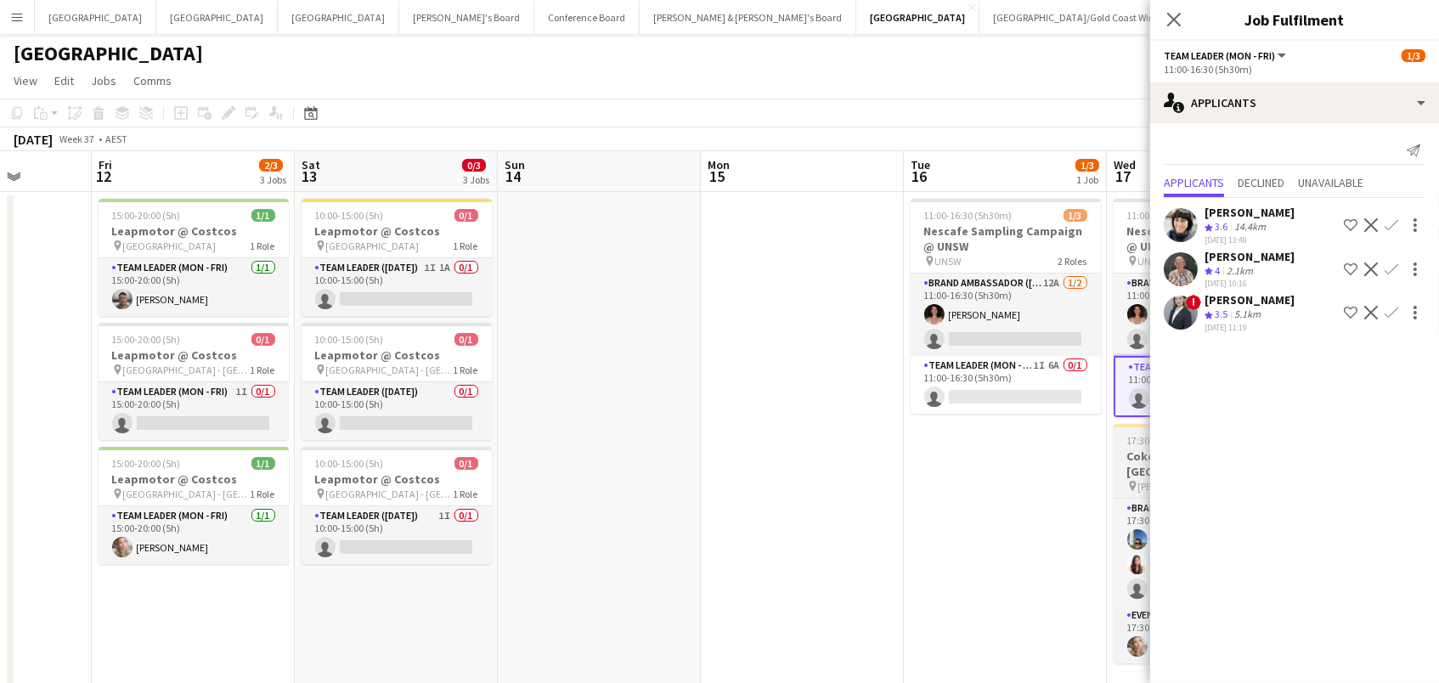
scroll to position [0, 521]
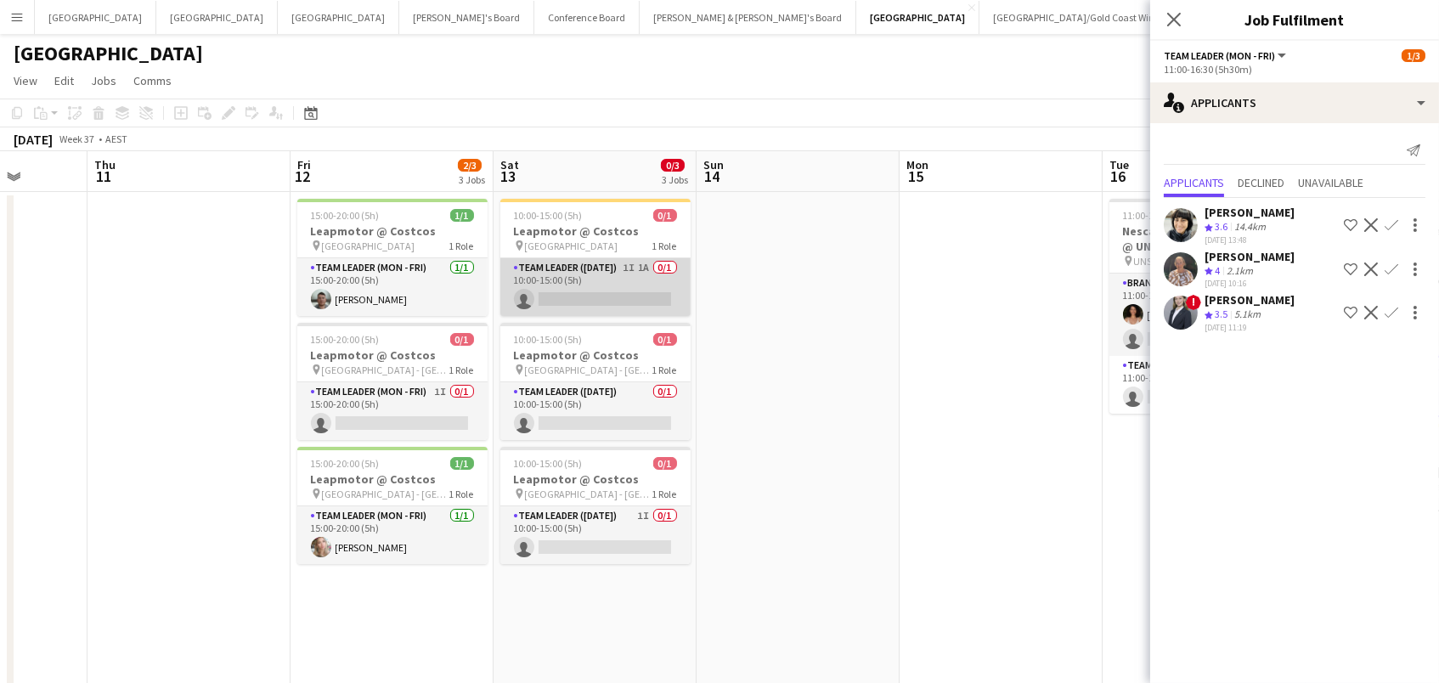
click at [586, 264] on app-card-role "Team Leader (Saturday) 1I 1A 0/1 10:00-15:00 (5h) single-neutral-actions" at bounding box center [595, 287] width 190 height 58
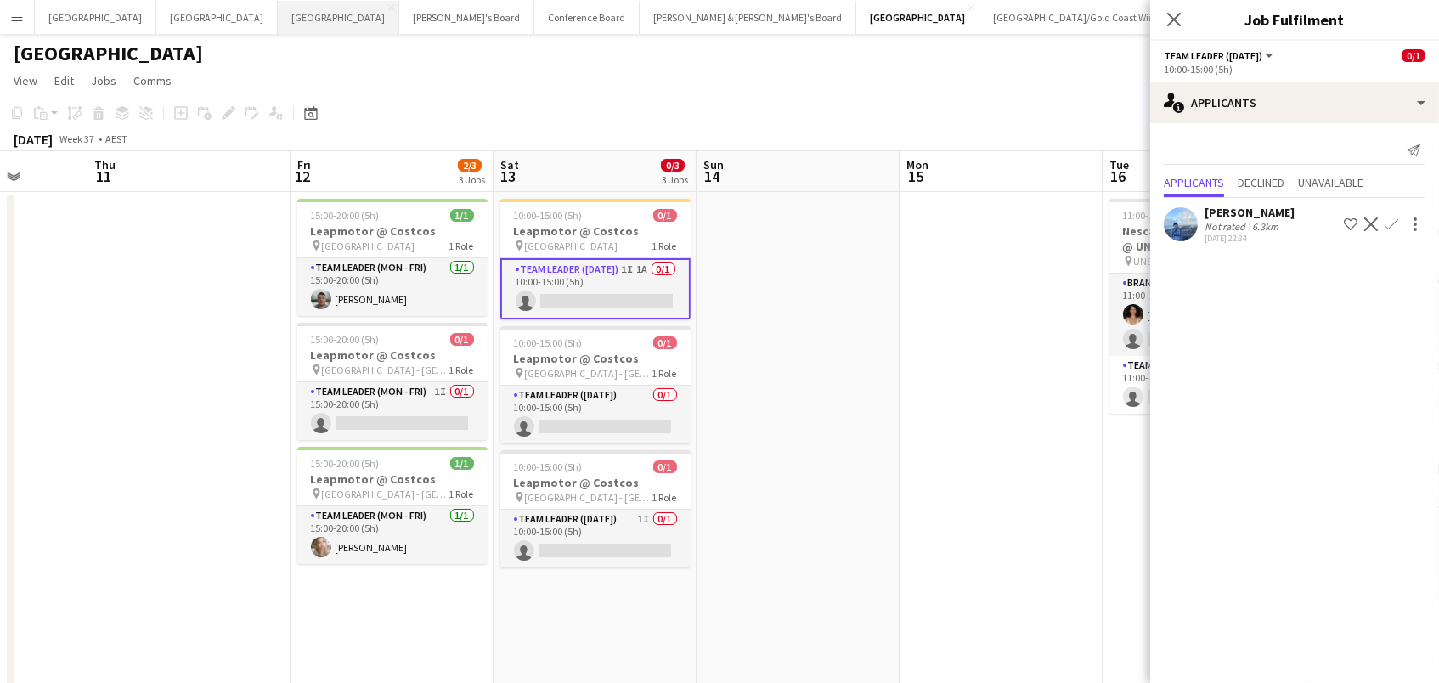
click at [278, 16] on button "Melbourne Close" at bounding box center [338, 17] width 121 height 33
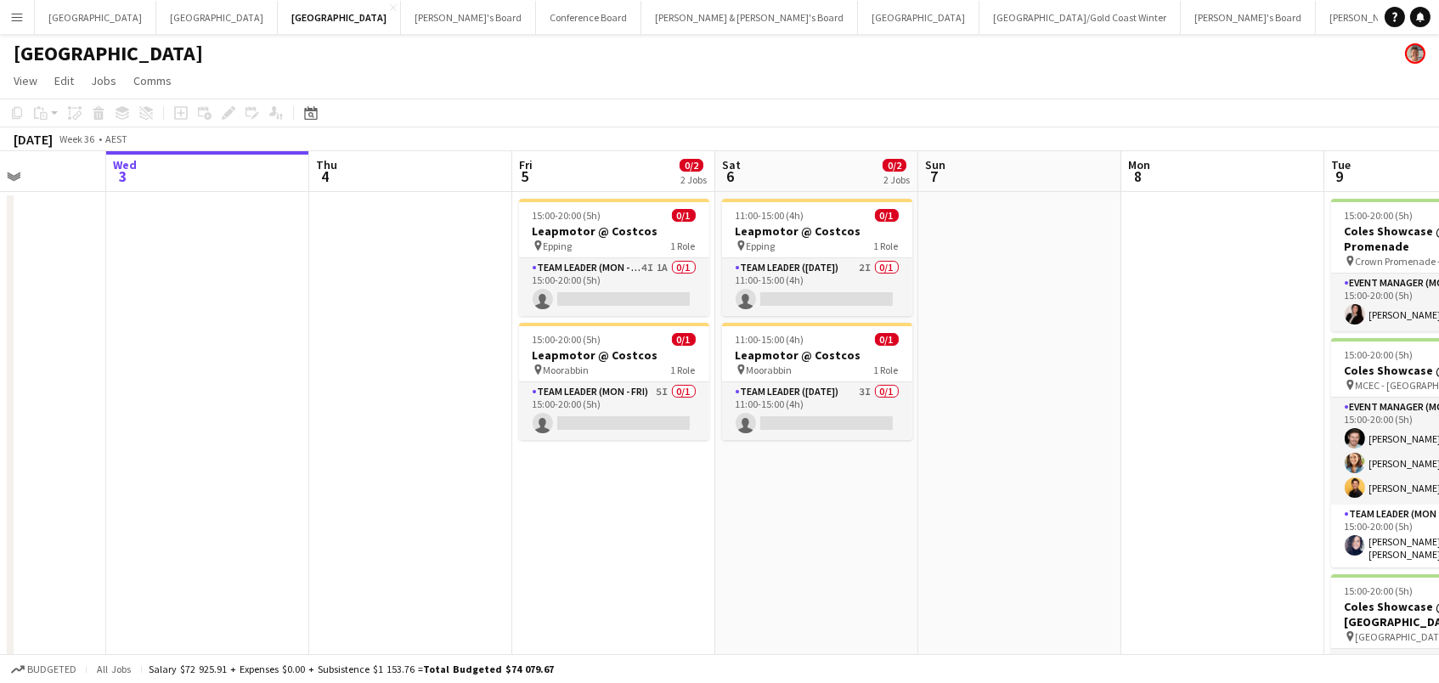
scroll to position [0, 733]
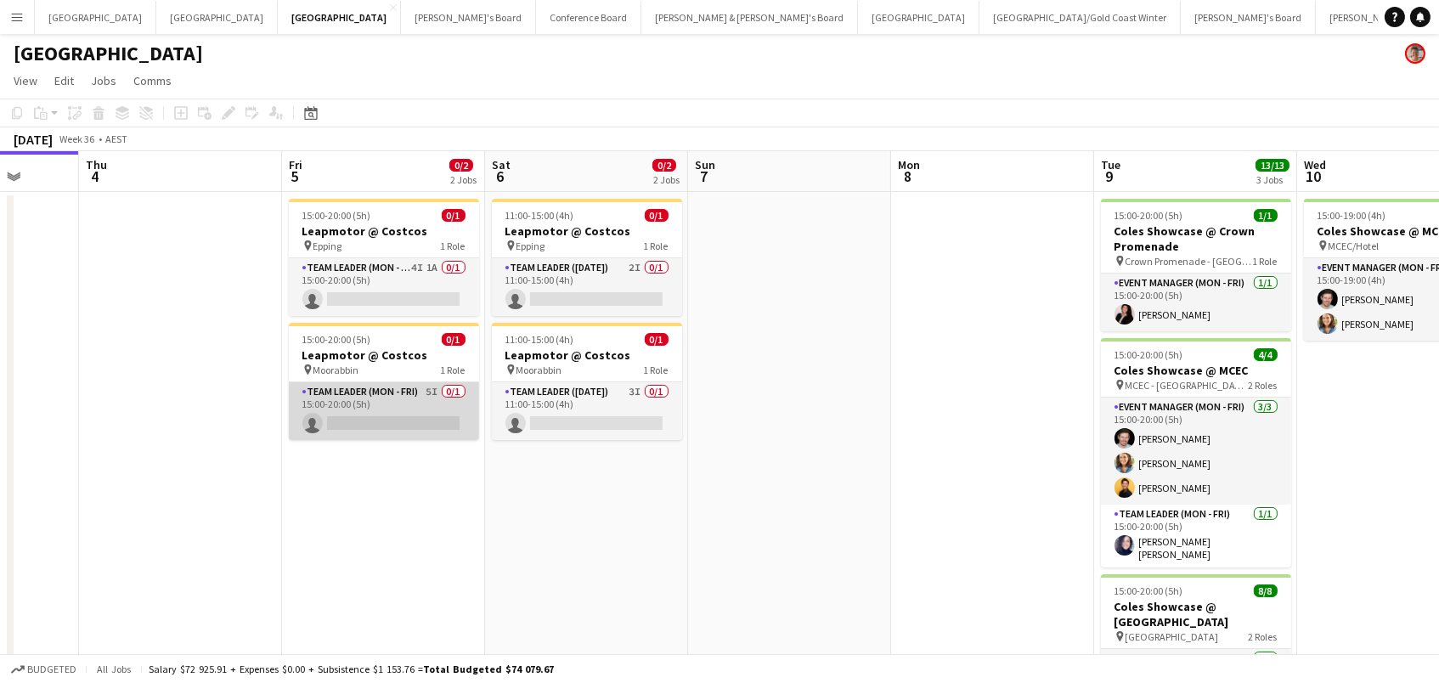
click at [406, 411] on app-card-role "Team Leader (Mon - Fri) 5I 0/1 15:00-20:00 (5h) single-neutral-actions" at bounding box center [384, 411] width 190 height 58
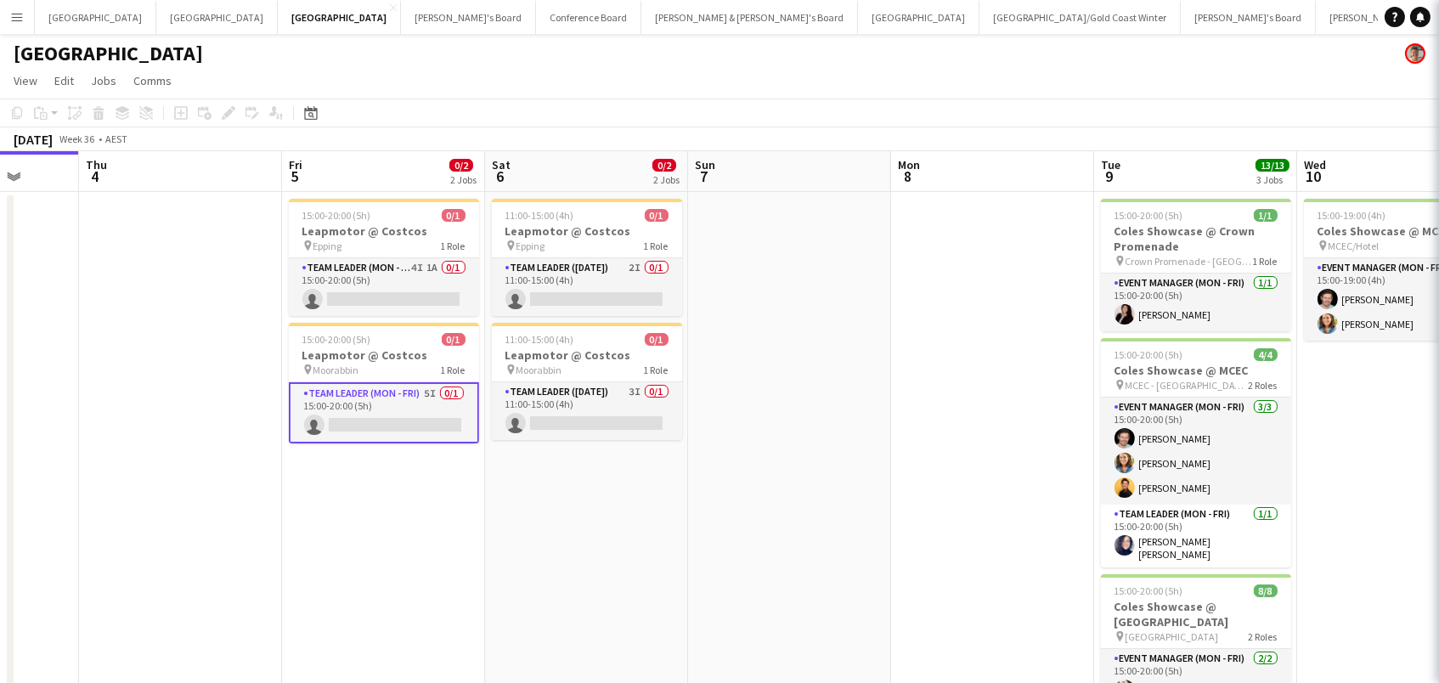
scroll to position [0, 732]
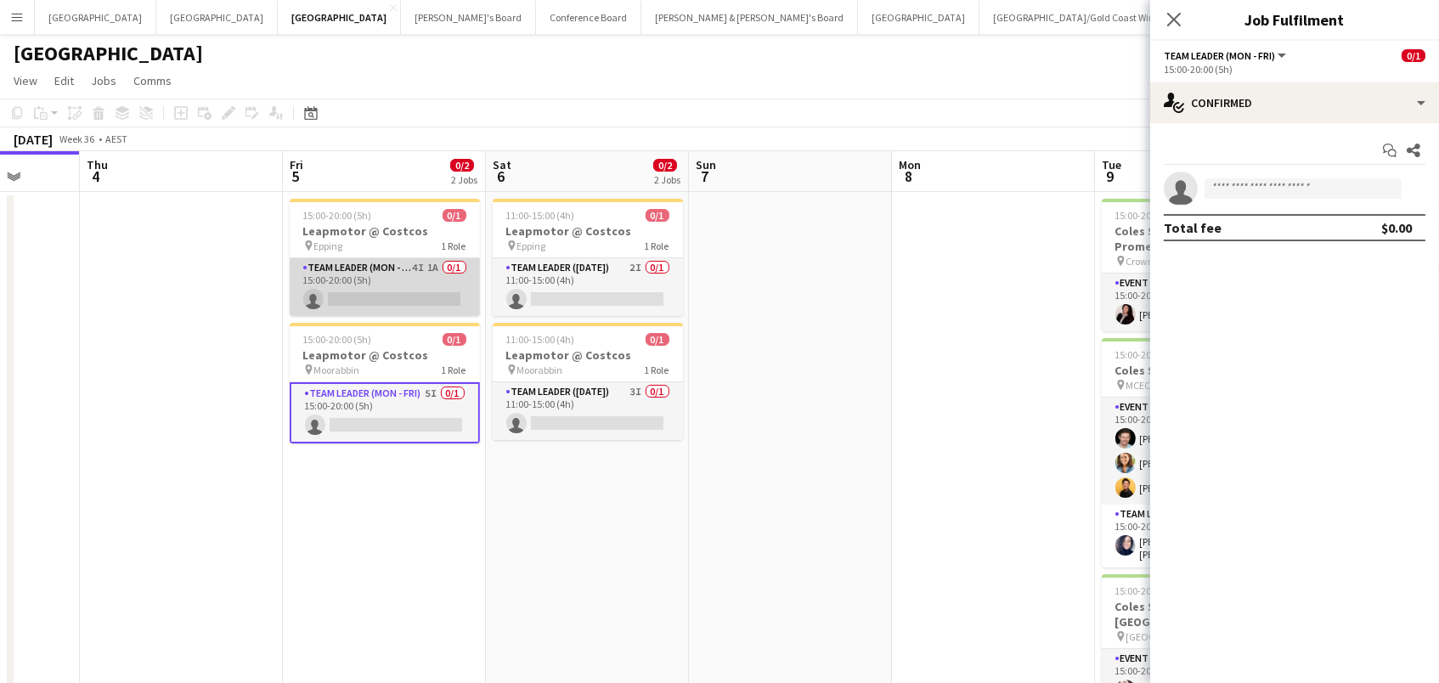
click at [371, 290] on app-card-role "Team Leader (Mon - Fri) 4I 1A 0/1 15:00-20:00 (5h) single-neutral-actions" at bounding box center [385, 287] width 190 height 58
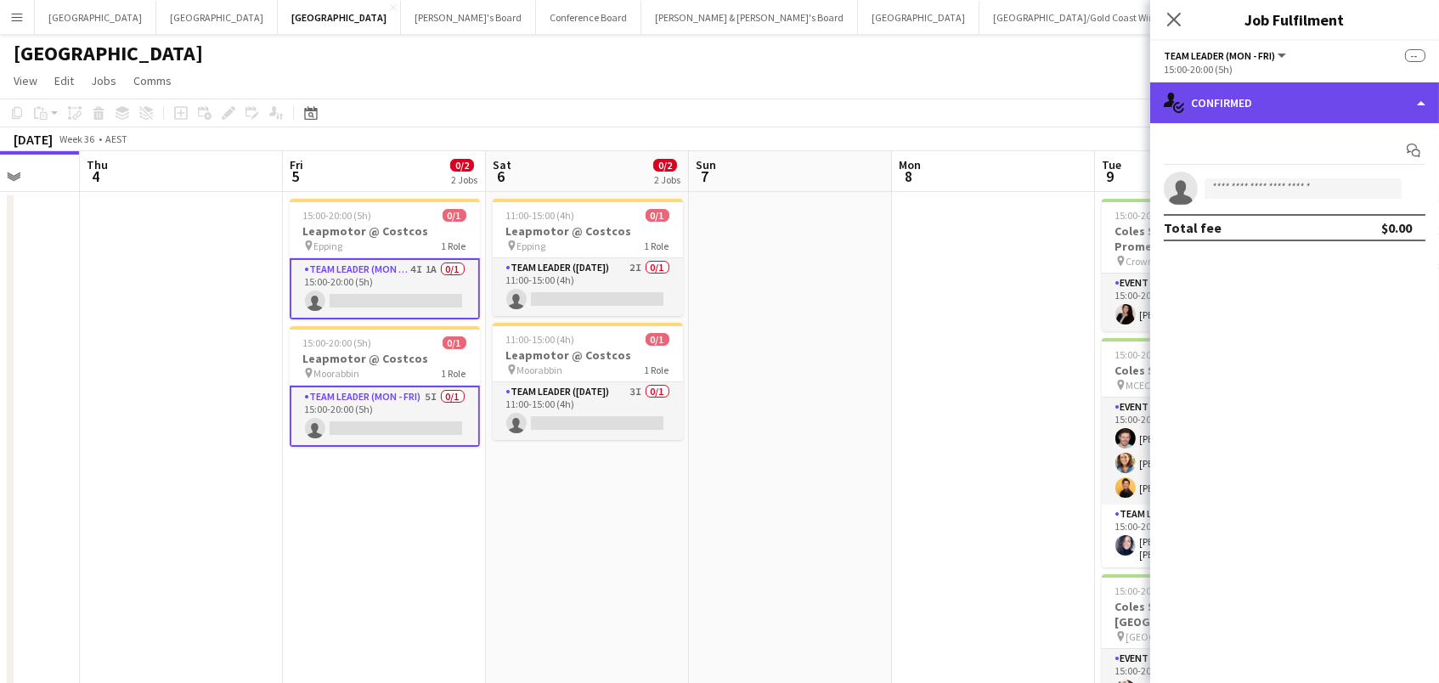
click at [1202, 114] on div "single-neutral-actions-check-2 Confirmed" at bounding box center [1294, 102] width 289 height 41
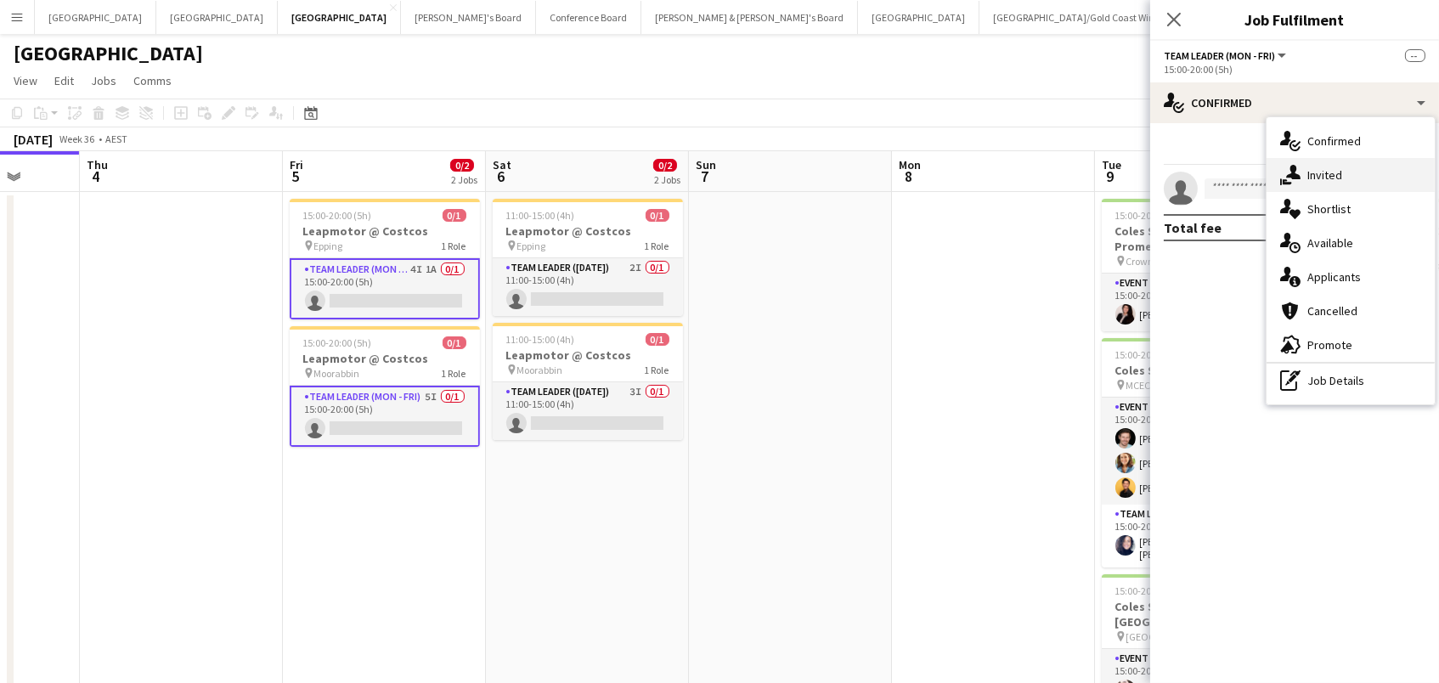
click at [1290, 177] on icon "single-neutral-actions-share-1" at bounding box center [1290, 175] width 20 height 20
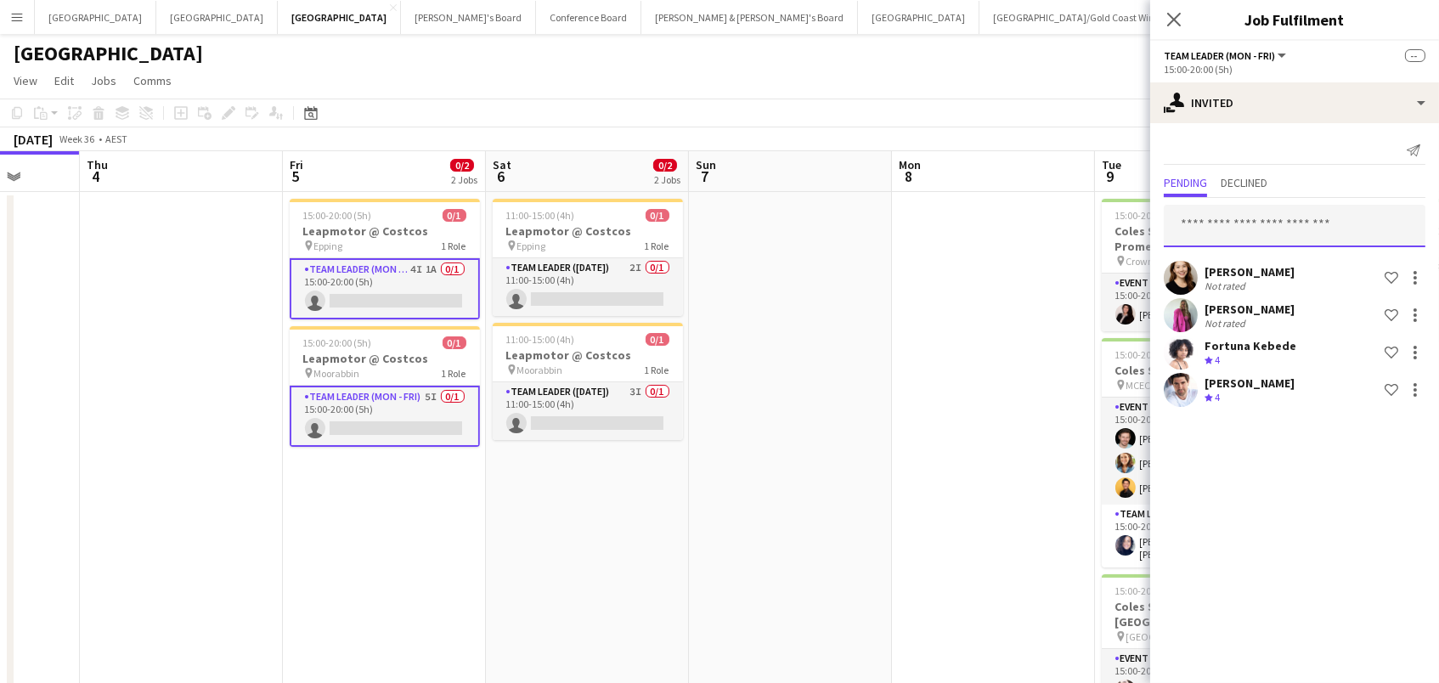
click at [1244, 223] on input "text" at bounding box center [1295, 226] width 262 height 42
type input "****"
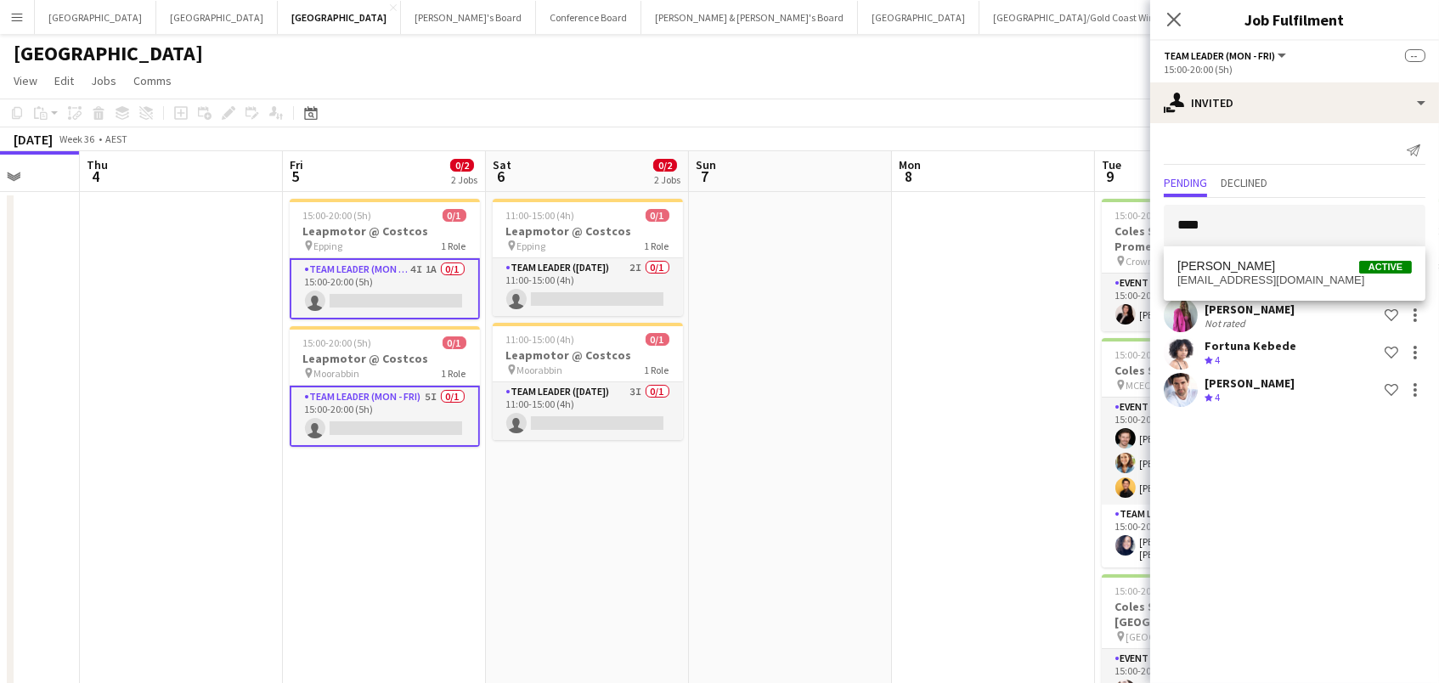
click at [1264, 269] on span "Jack Duff Active" at bounding box center [1294, 266] width 234 height 14
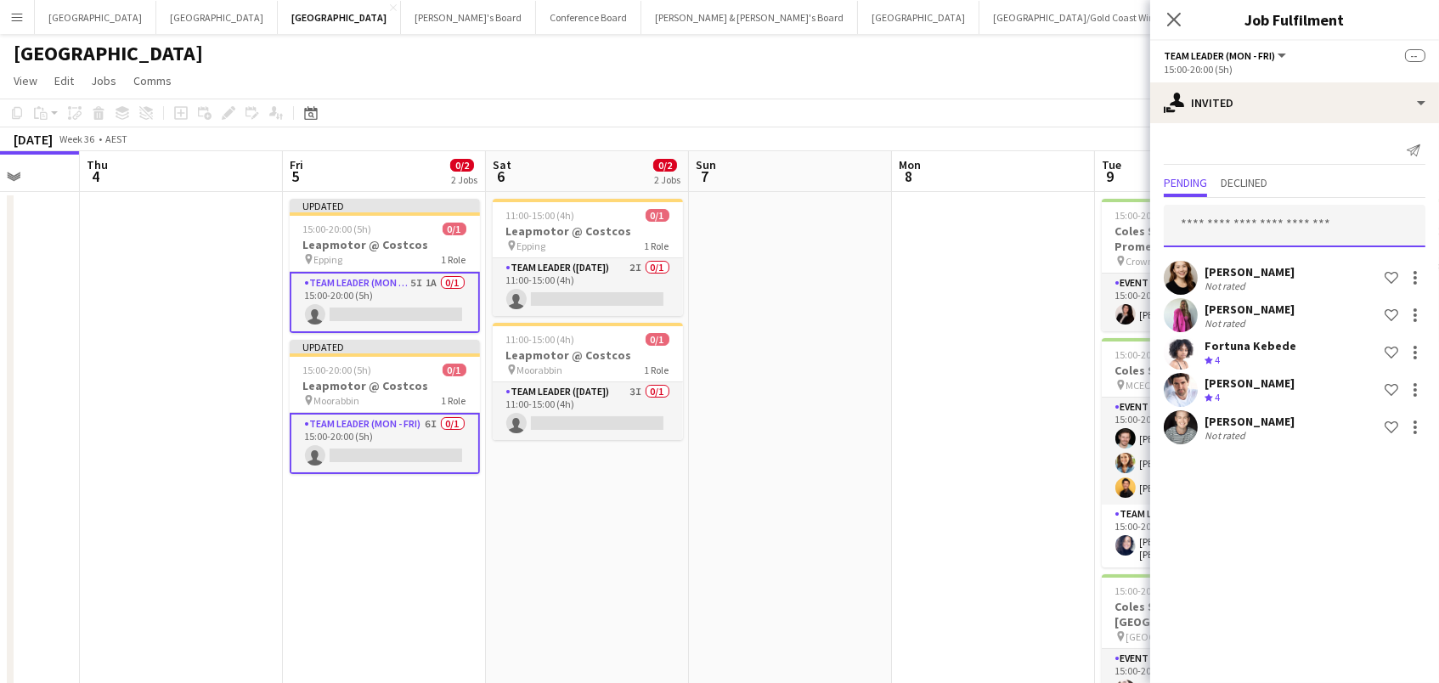
click at [1254, 228] on input "text" at bounding box center [1295, 226] width 262 height 42
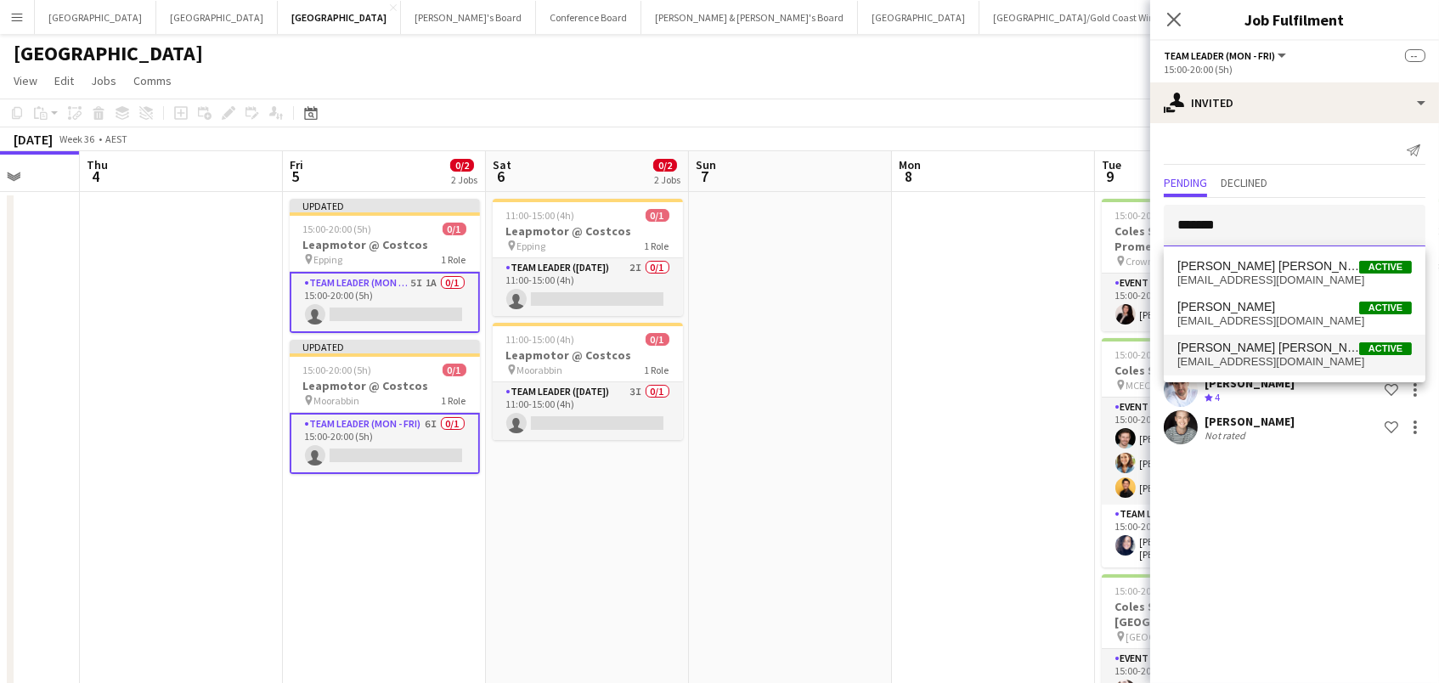
type input "*******"
click at [1280, 347] on span "Natalia Ramires Almeida Rosa" at bounding box center [1268, 348] width 182 height 14
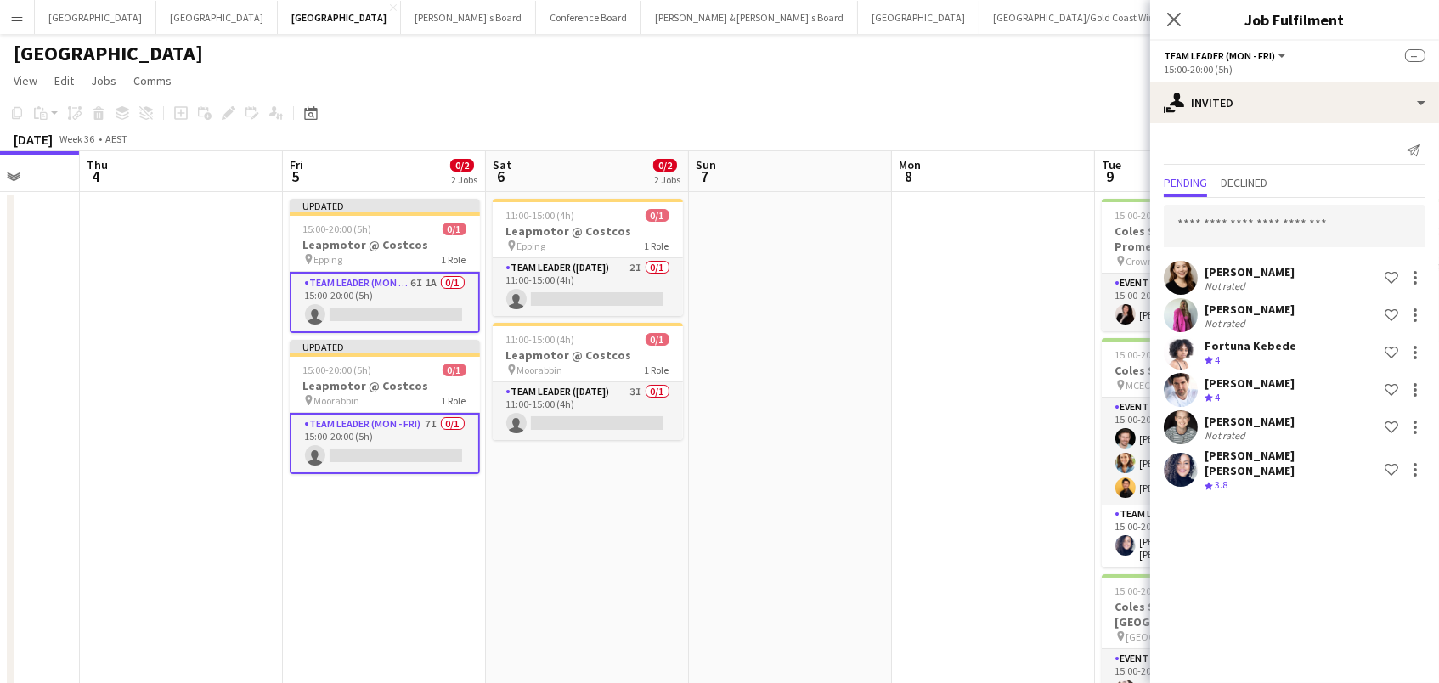
click at [1280, 347] on div "Fortuna Kebede" at bounding box center [1250, 345] width 92 height 15
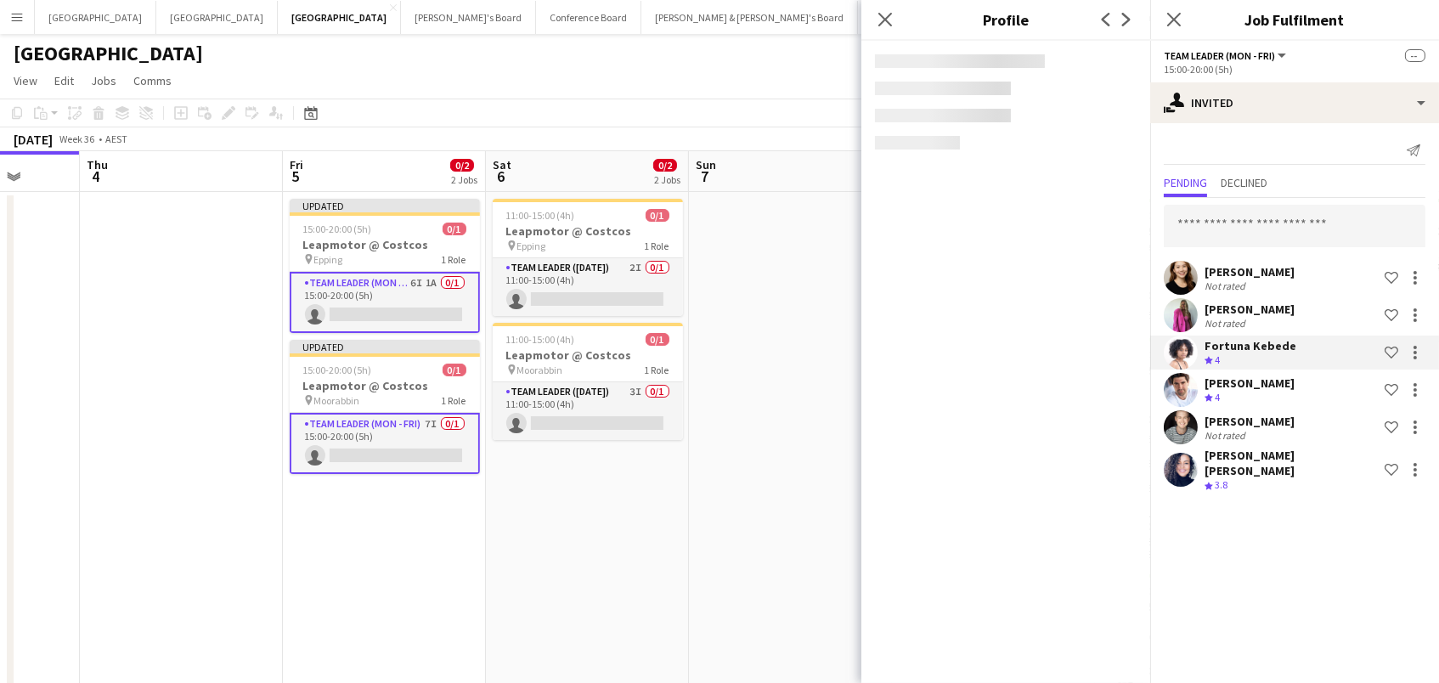
scroll to position [0, 0]
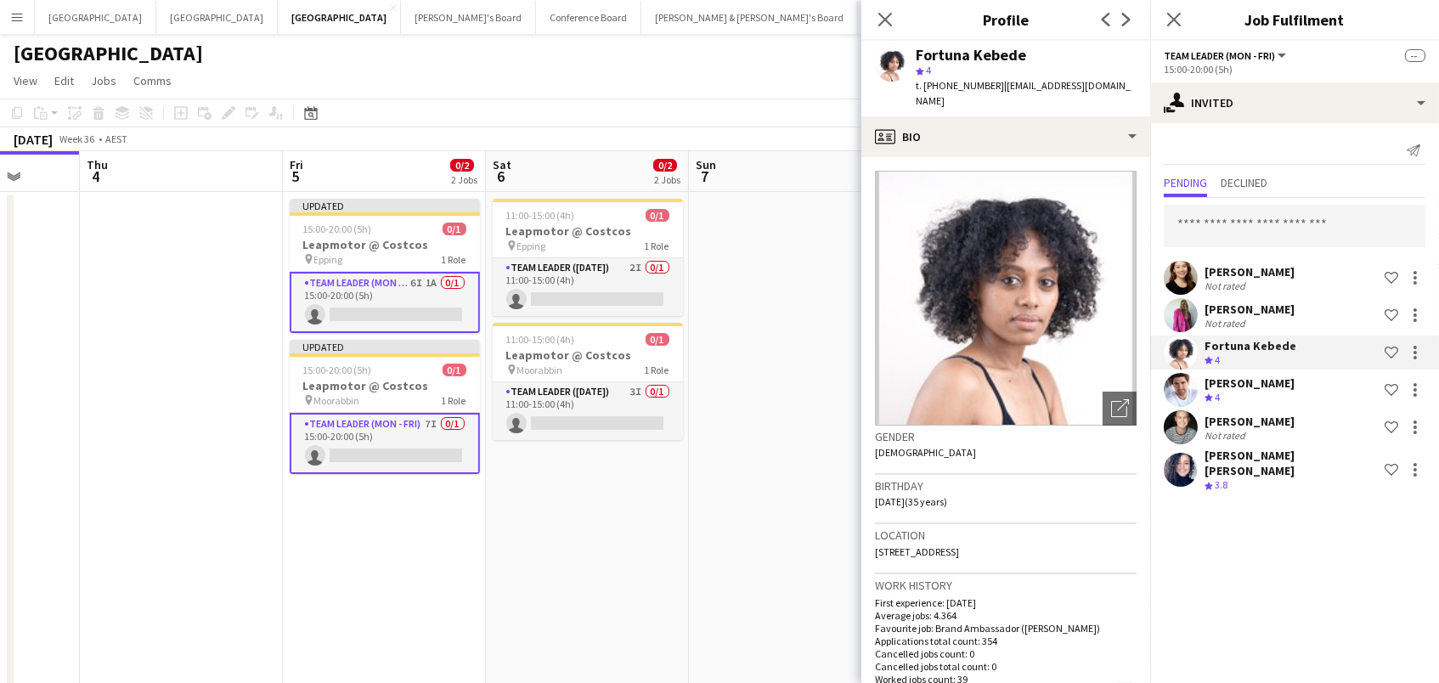
click at [774, 316] on app-date-cell at bounding box center [790, 532] width 203 height 680
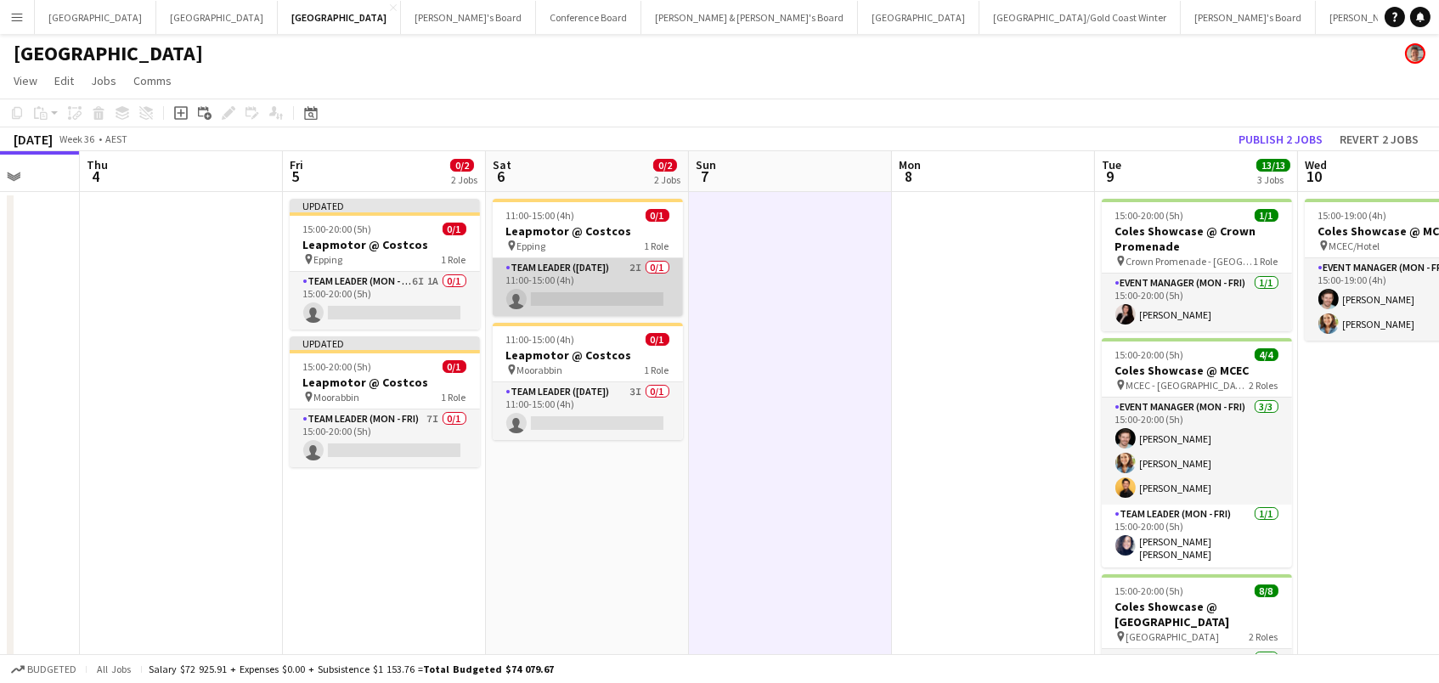
click at [604, 285] on app-card-role "Team Leader (Saturday) 2I 0/1 11:00-15:00 (4h) single-neutral-actions" at bounding box center [588, 287] width 190 height 58
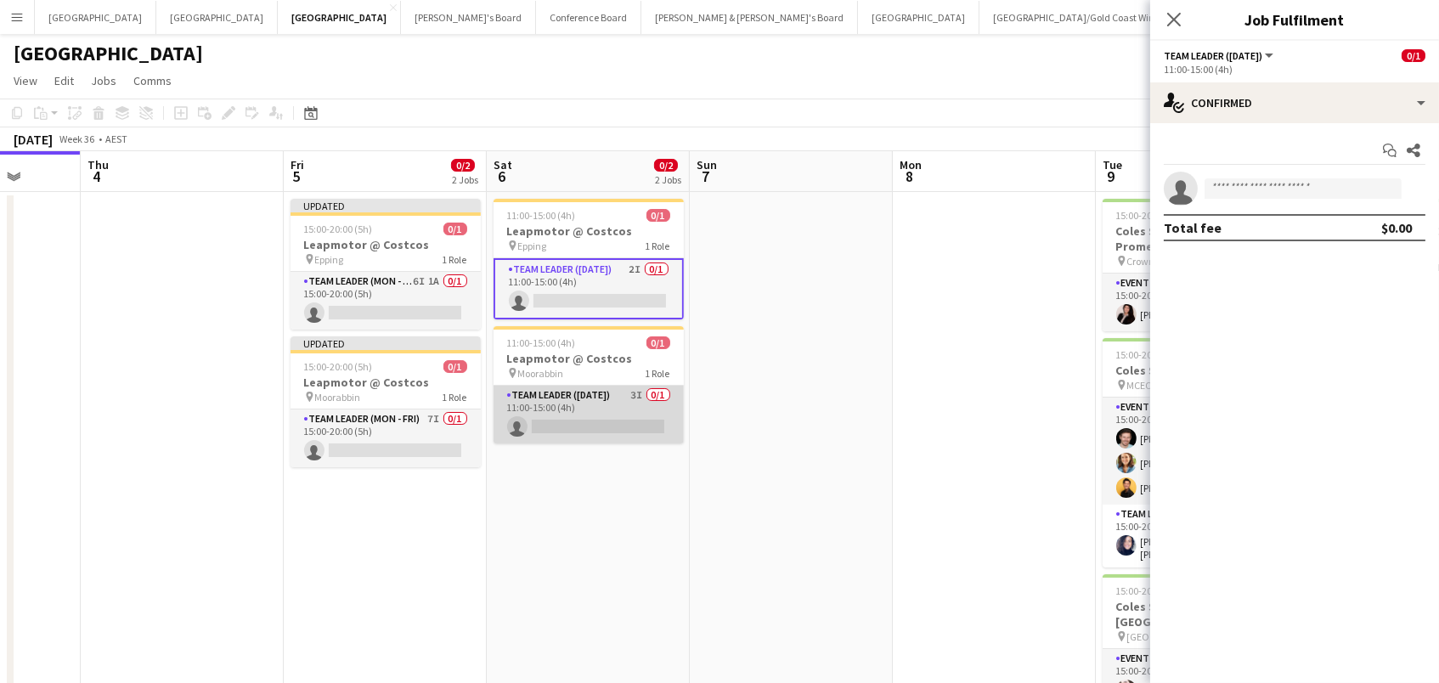
click at [612, 437] on app-card-role "Team Leader (Saturday) 3I 0/1 11:00-15:00 (4h) single-neutral-actions" at bounding box center [588, 415] width 190 height 58
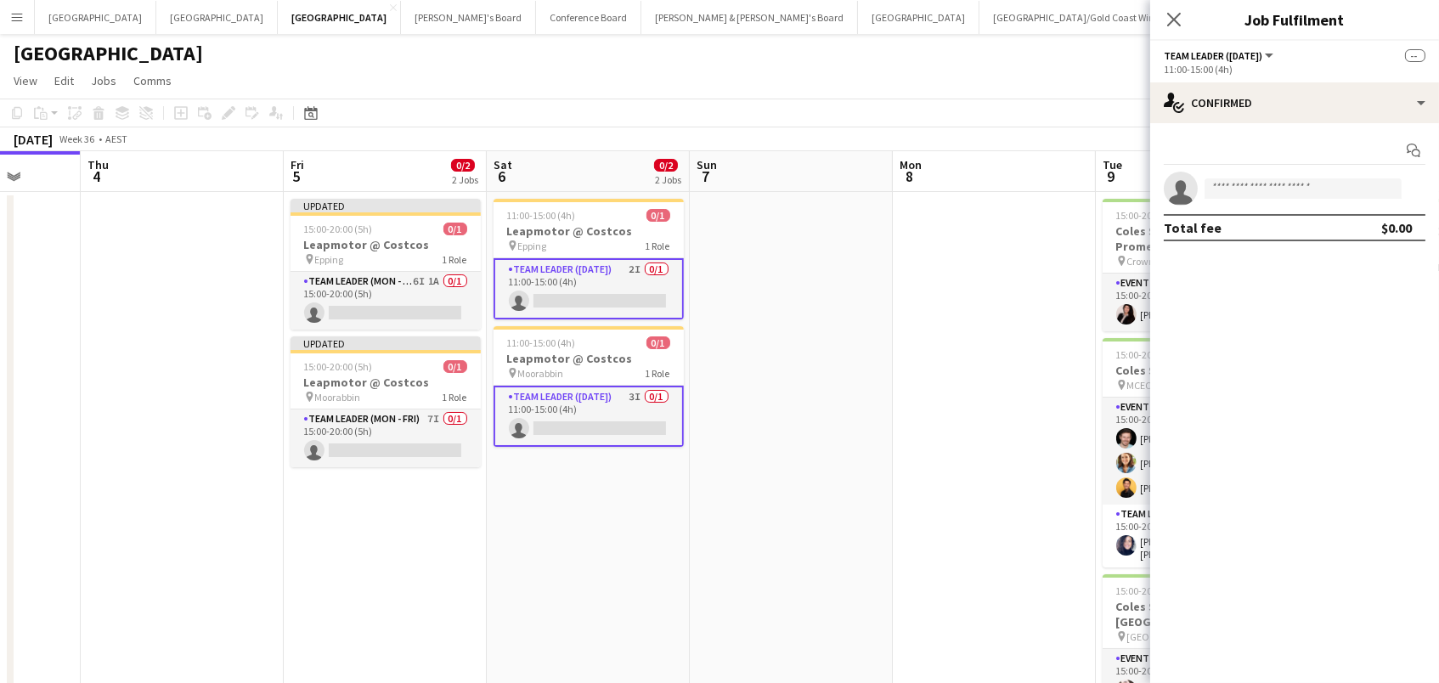
click at [1287, 123] on div "Start chat single-neutral-actions Total fee $0.00" at bounding box center [1294, 189] width 289 height 132
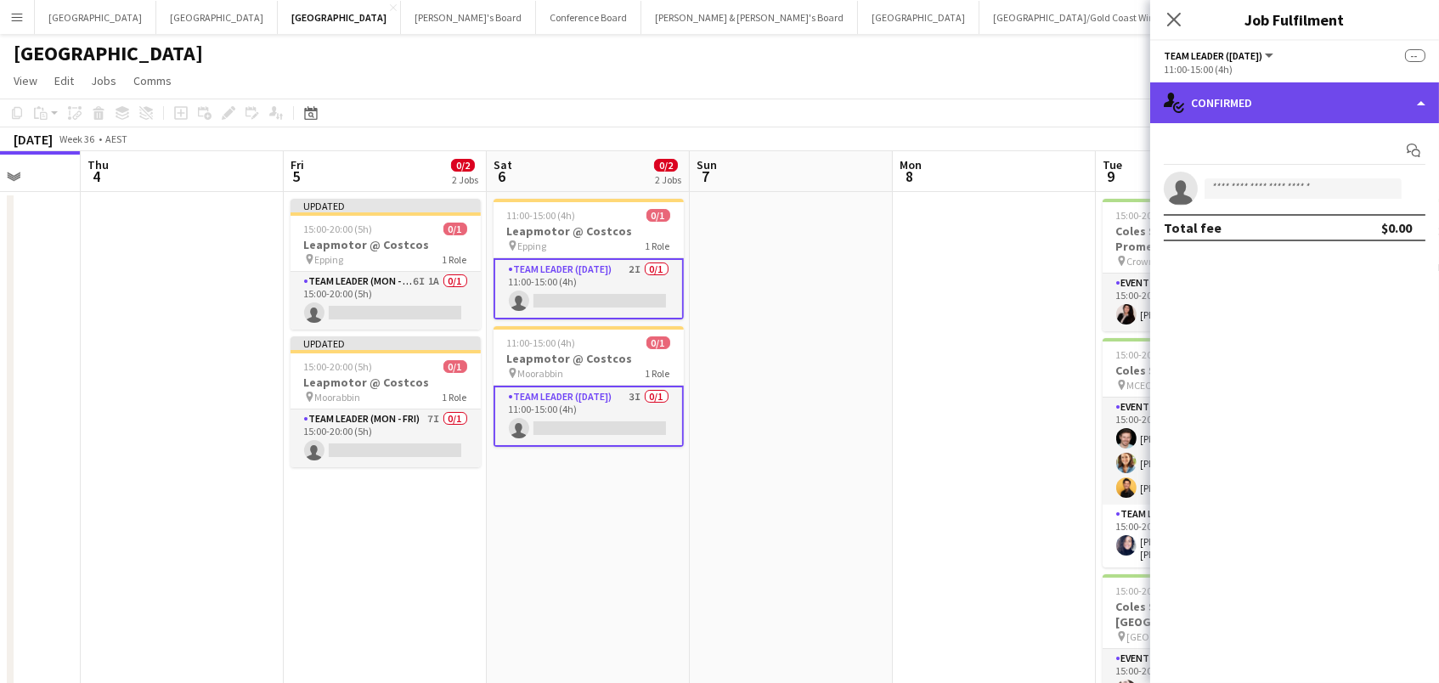
click at [1287, 106] on div "single-neutral-actions-check-2 Confirmed" at bounding box center [1294, 102] width 289 height 41
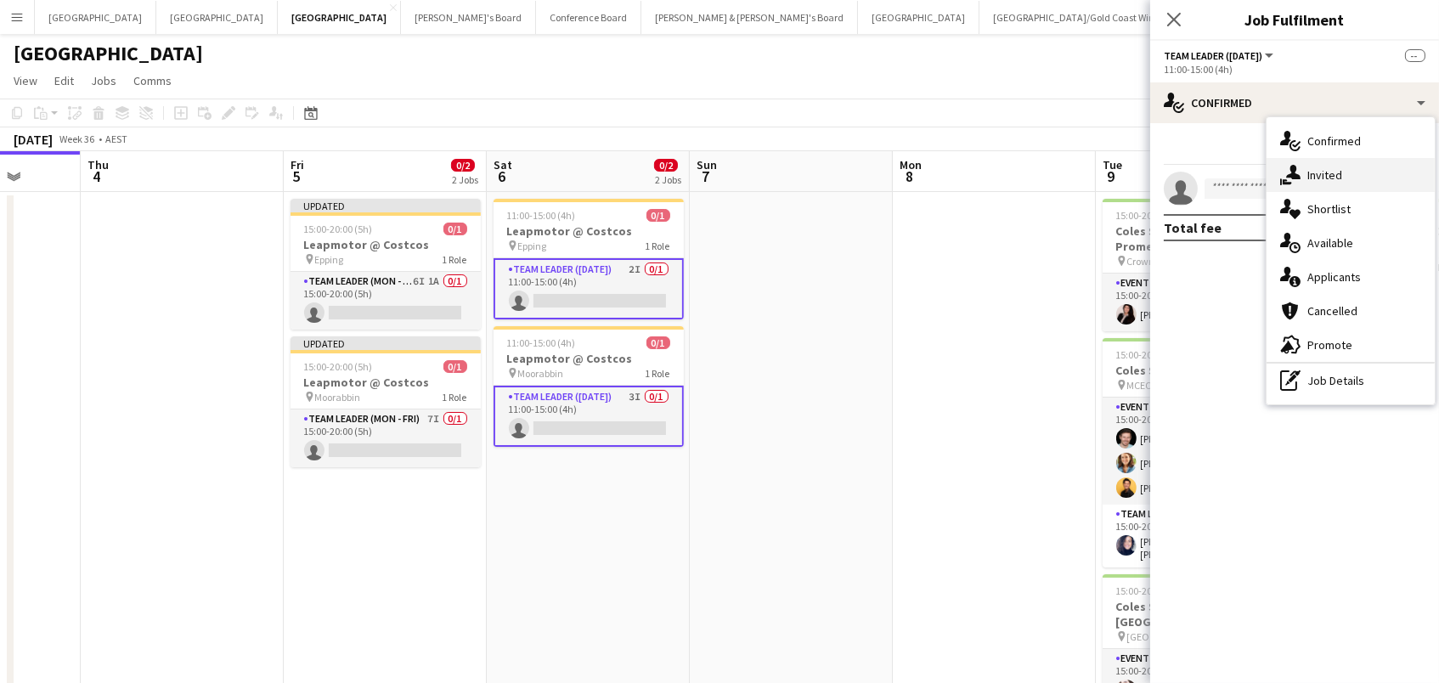
click at [1297, 161] on div "single-neutral-actions-share-1 Invited" at bounding box center [1350, 175] width 168 height 34
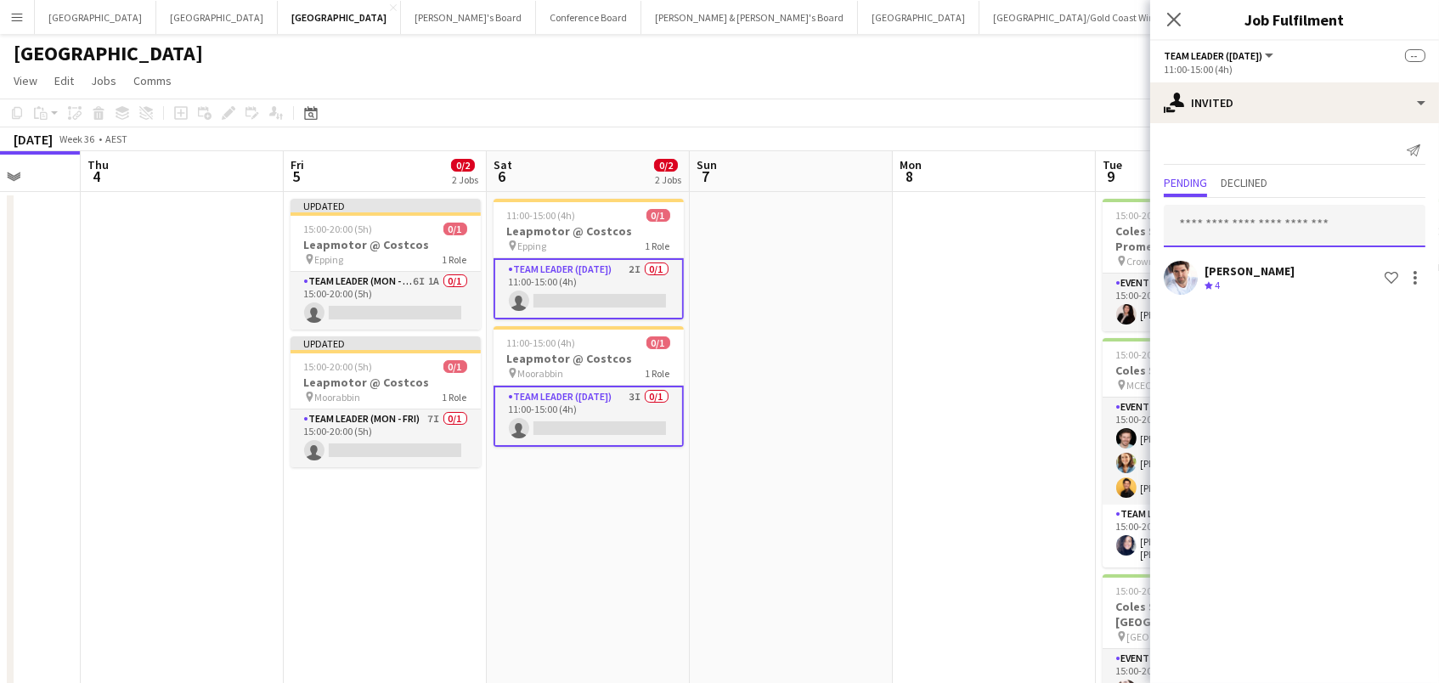
click at [1229, 228] on input "text" at bounding box center [1295, 226] width 262 height 42
type input "****"
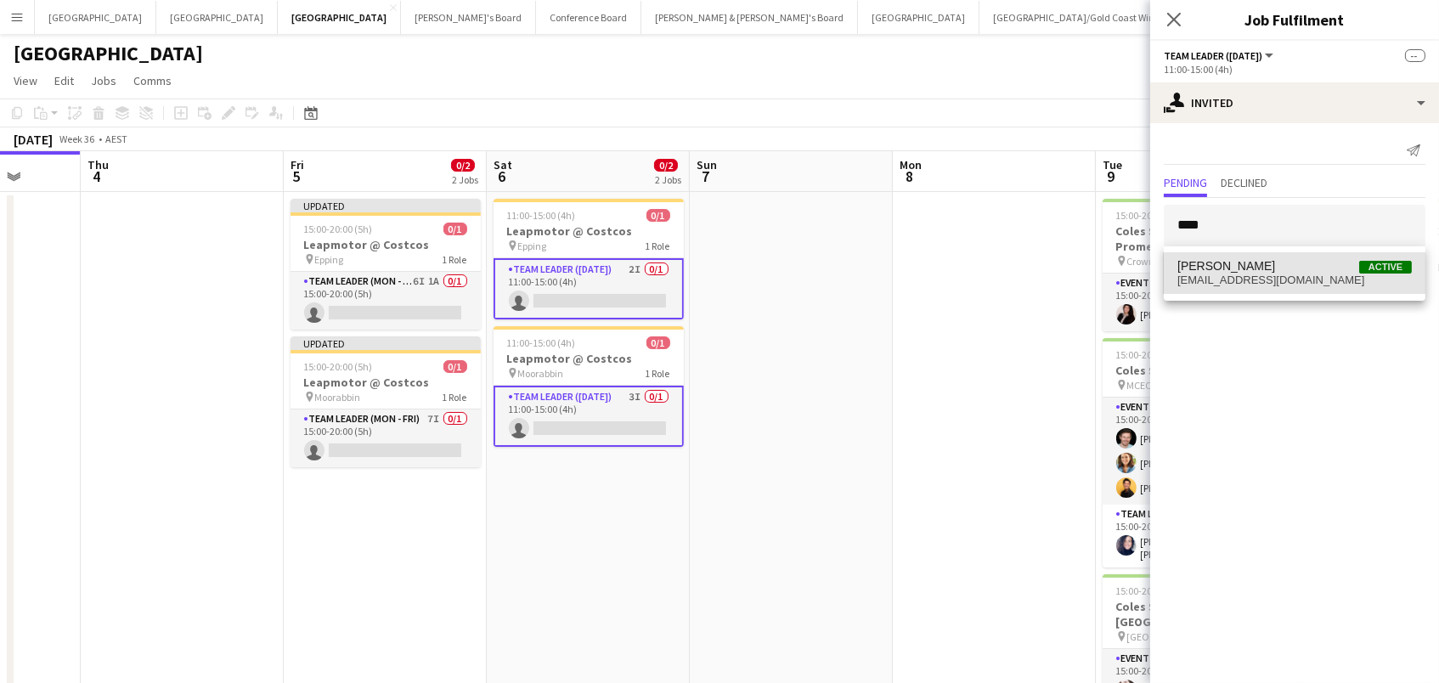
click at [1229, 268] on span "Jack Duff Active" at bounding box center [1294, 266] width 234 height 14
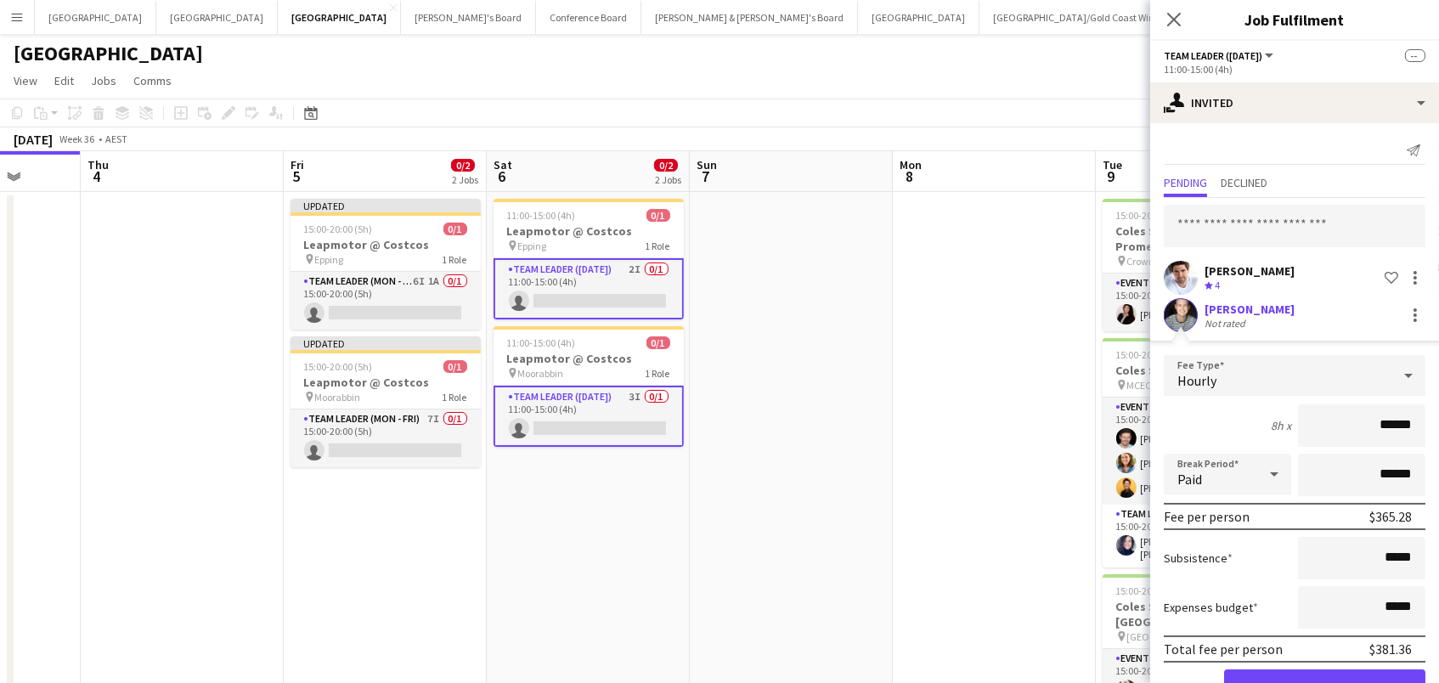
click at [1324, 682] on button "Confirm" at bounding box center [1324, 686] width 201 height 34
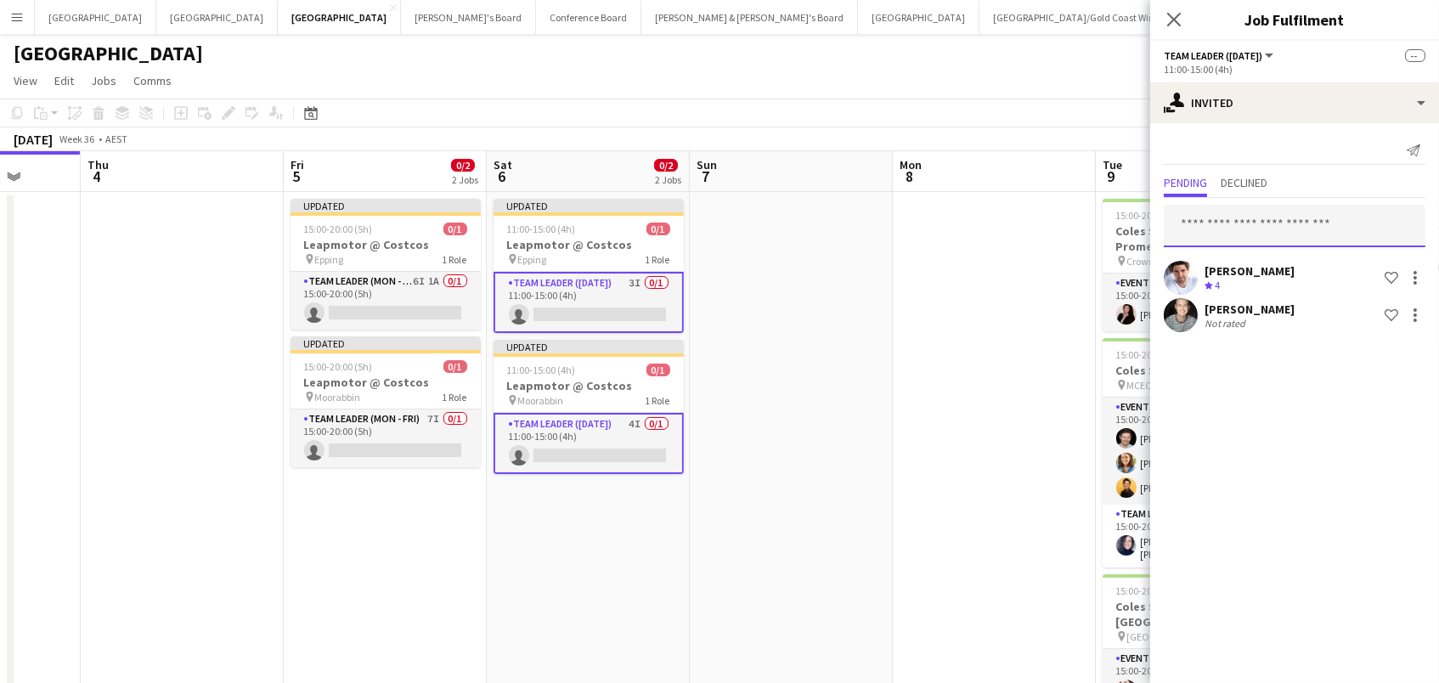
click at [1209, 217] on input "text" at bounding box center [1295, 226] width 262 height 42
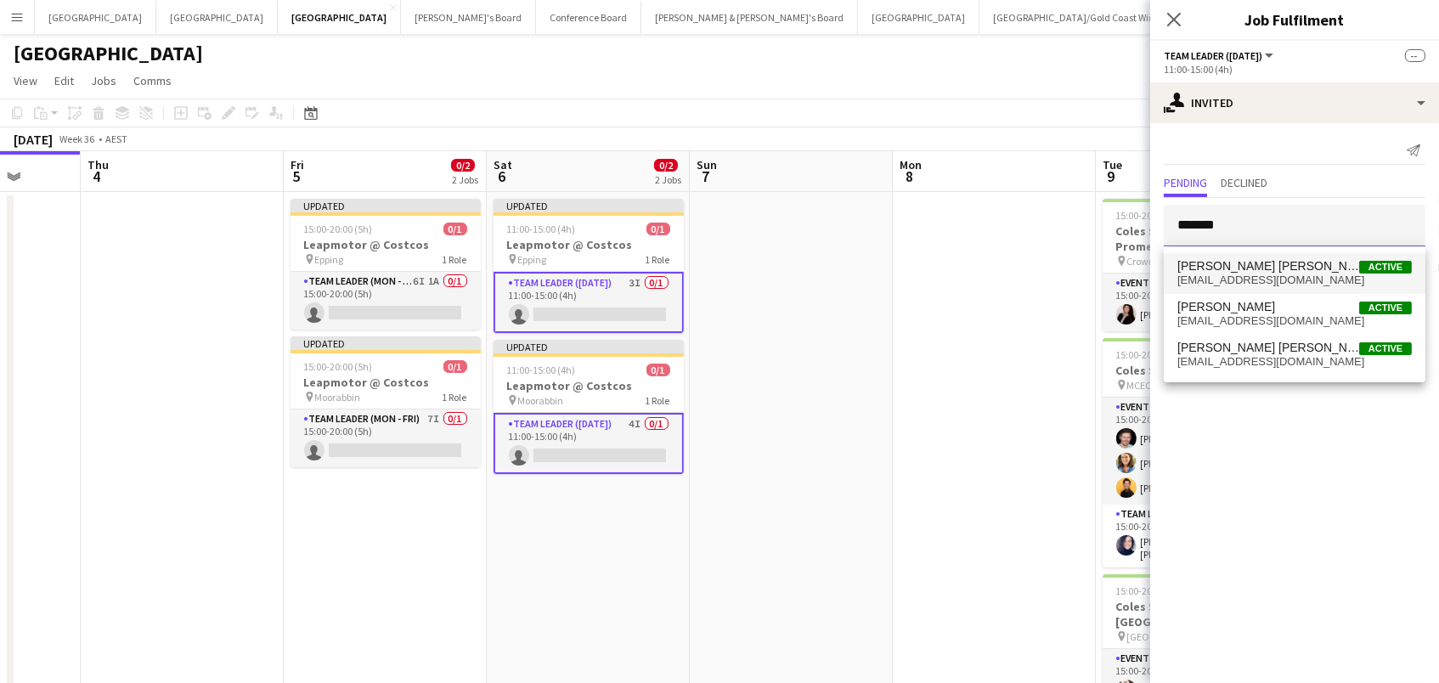
type input "*******"
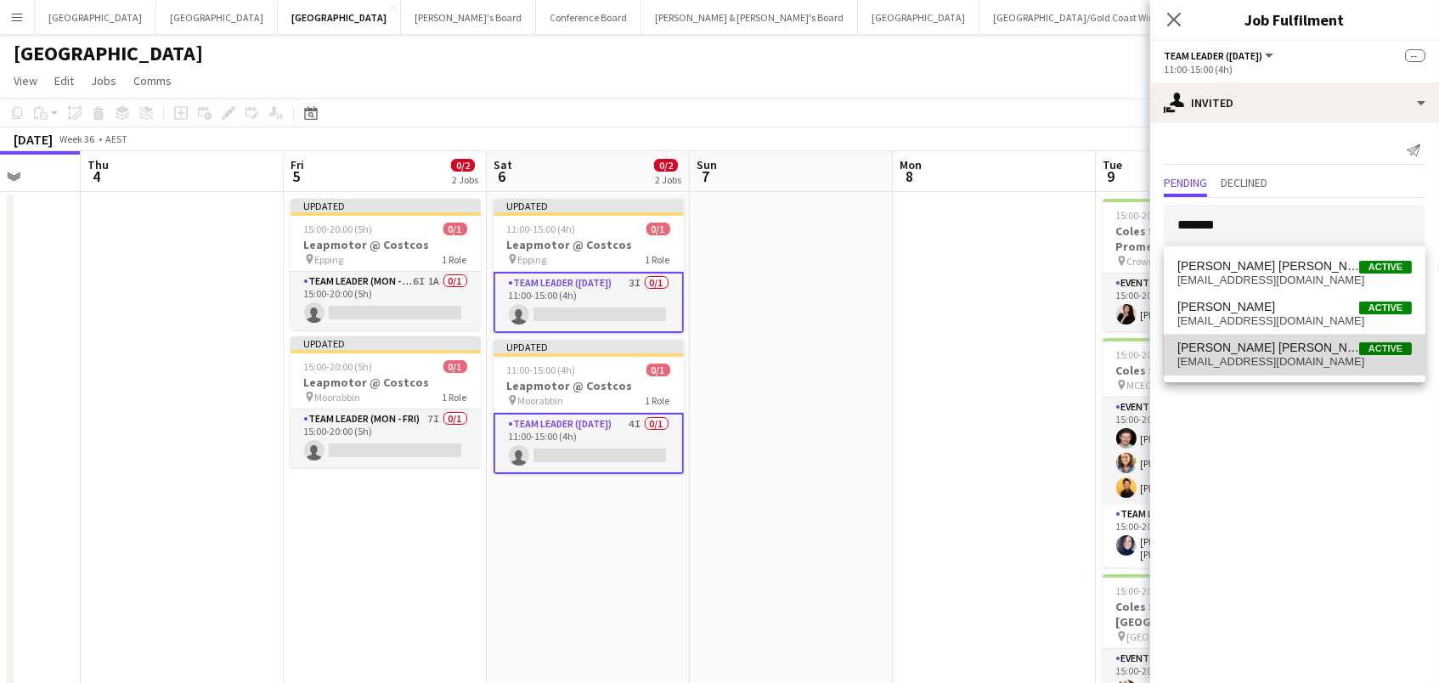
drag, startPoint x: 1220, startPoint y: 257, endPoint x: 1229, endPoint y: 339, distance: 82.0
click at [1229, 339] on mat-option "Natalia Ramires Almeida Rosa Active natiramires2011@gmail.com" at bounding box center [1295, 355] width 262 height 41
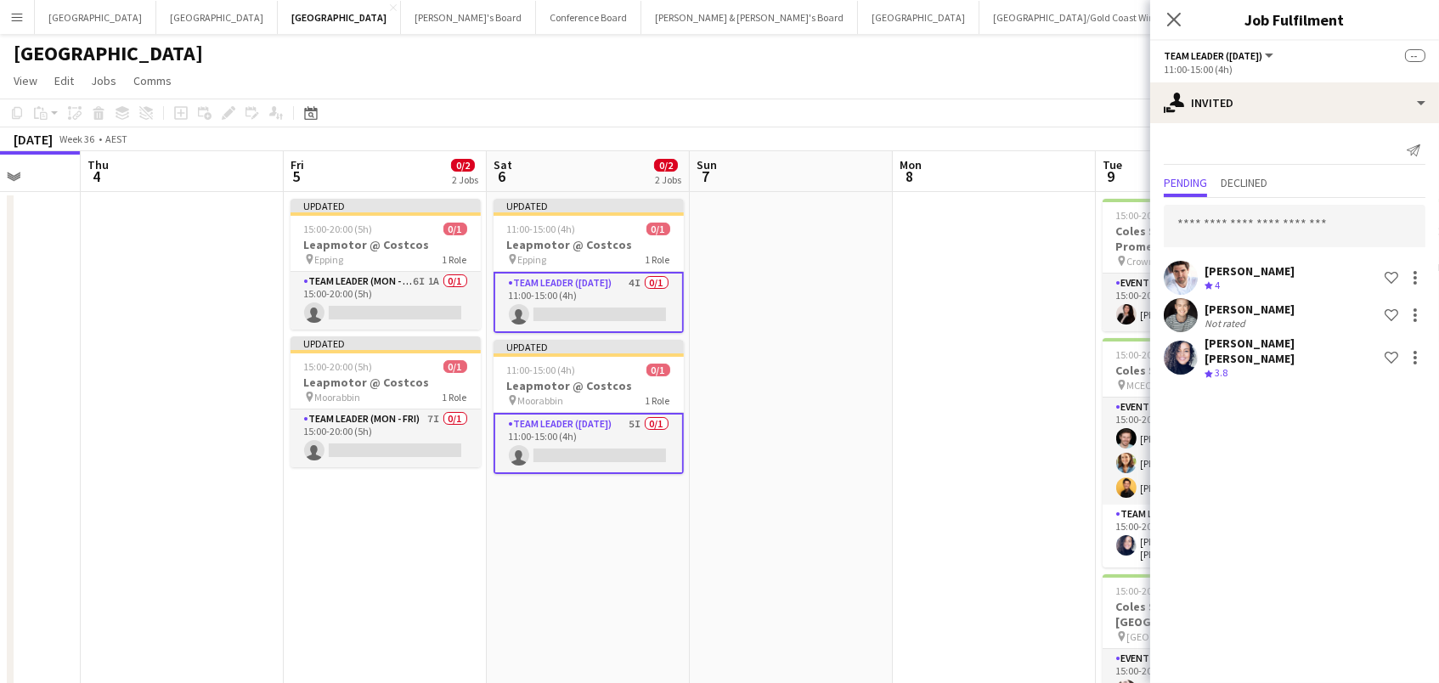
click at [893, 318] on app-date-cell at bounding box center [994, 532] width 203 height 680
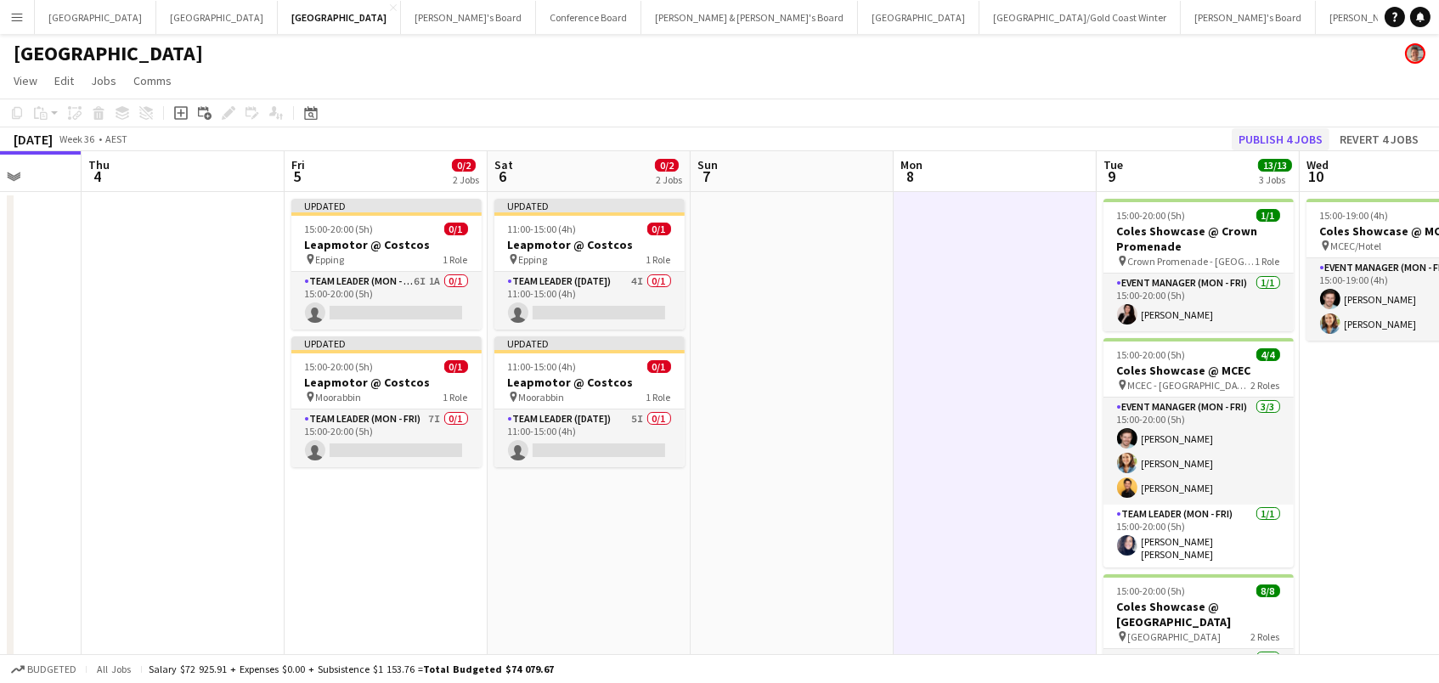
click at [1265, 143] on button "Publish 4 jobs" at bounding box center [1280, 139] width 98 height 22
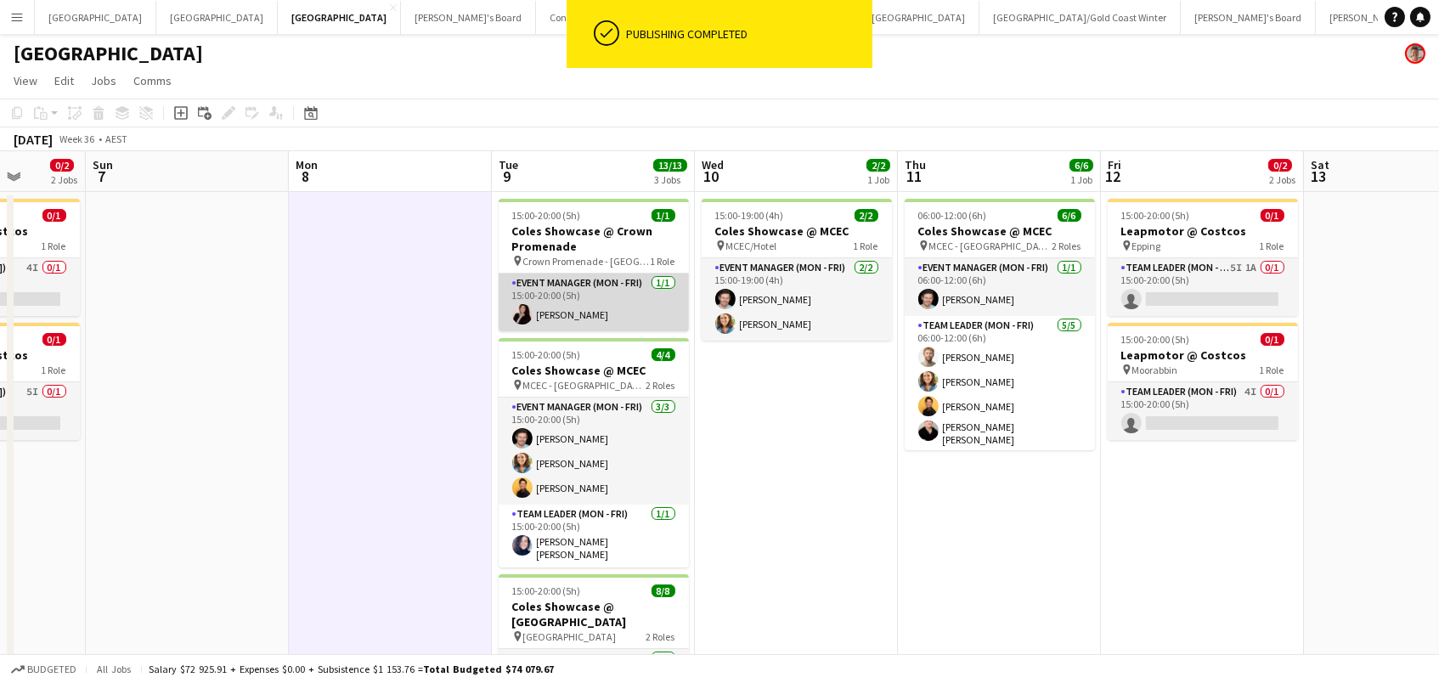
scroll to position [0, 462]
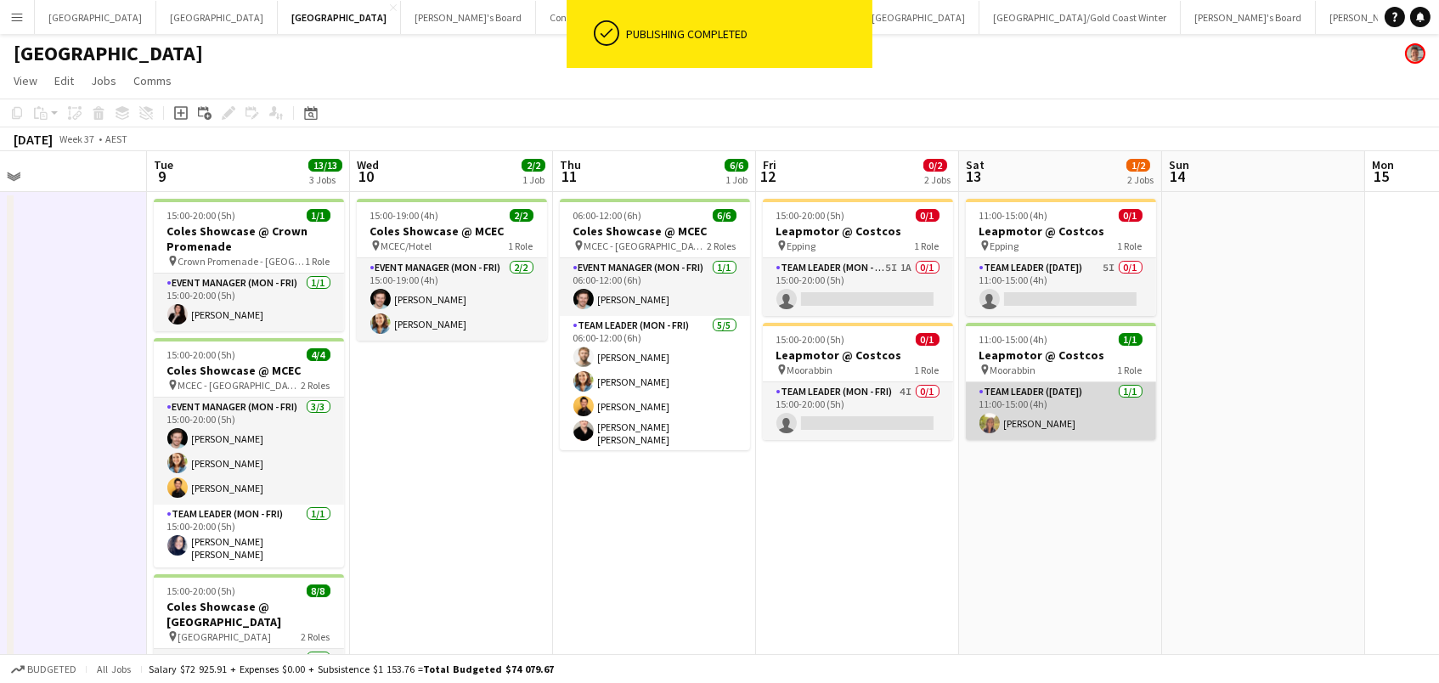
click at [1113, 401] on app-card-role "Team Leader (Saturday) 1/1 11:00-15:00 (4h) Samantha Bourjau" at bounding box center [1061, 411] width 190 height 58
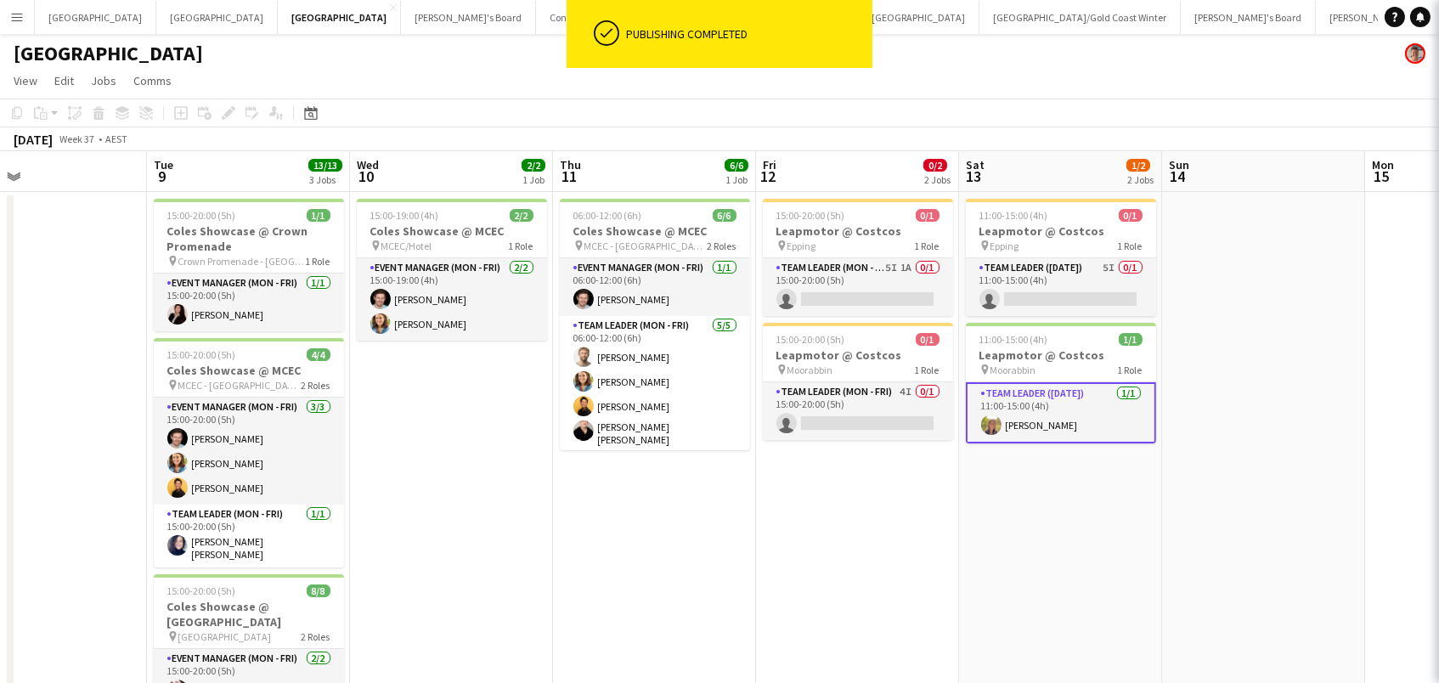
scroll to position [0, 461]
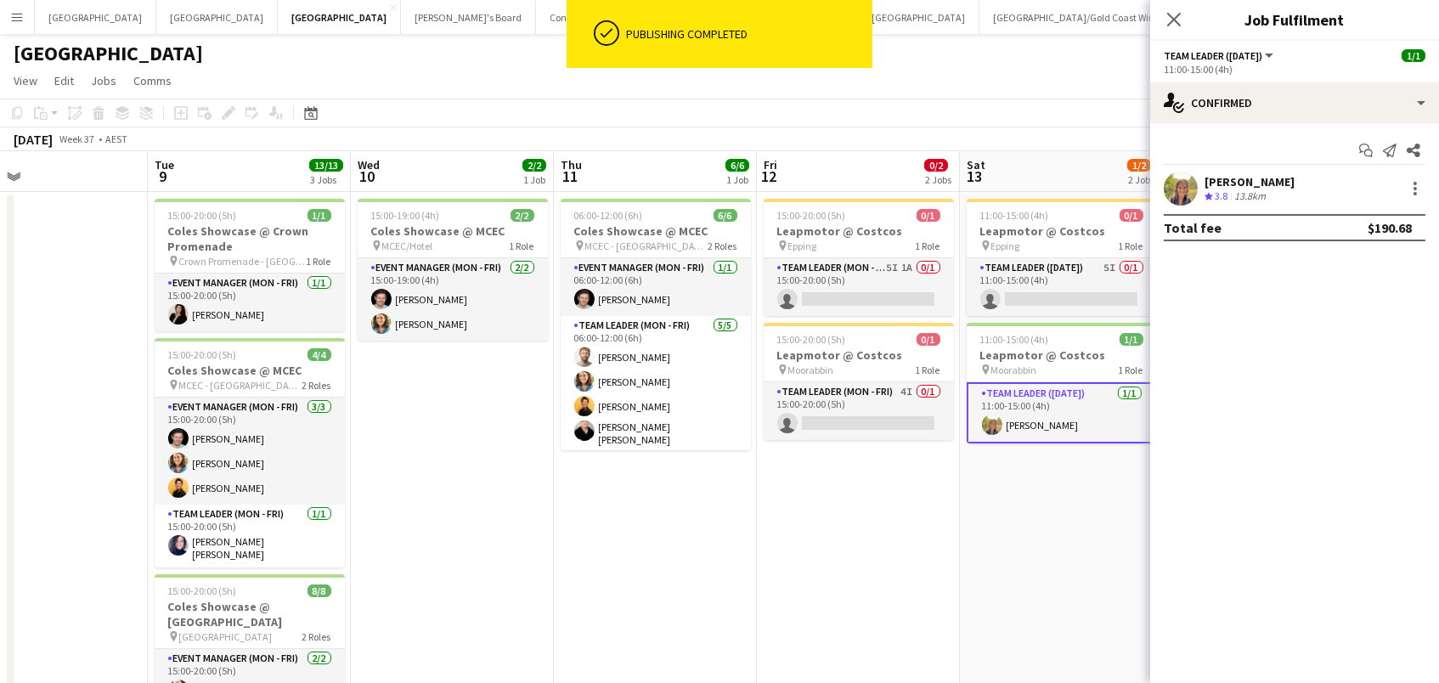
click at [1252, 191] on div "13.8km" at bounding box center [1250, 196] width 38 height 14
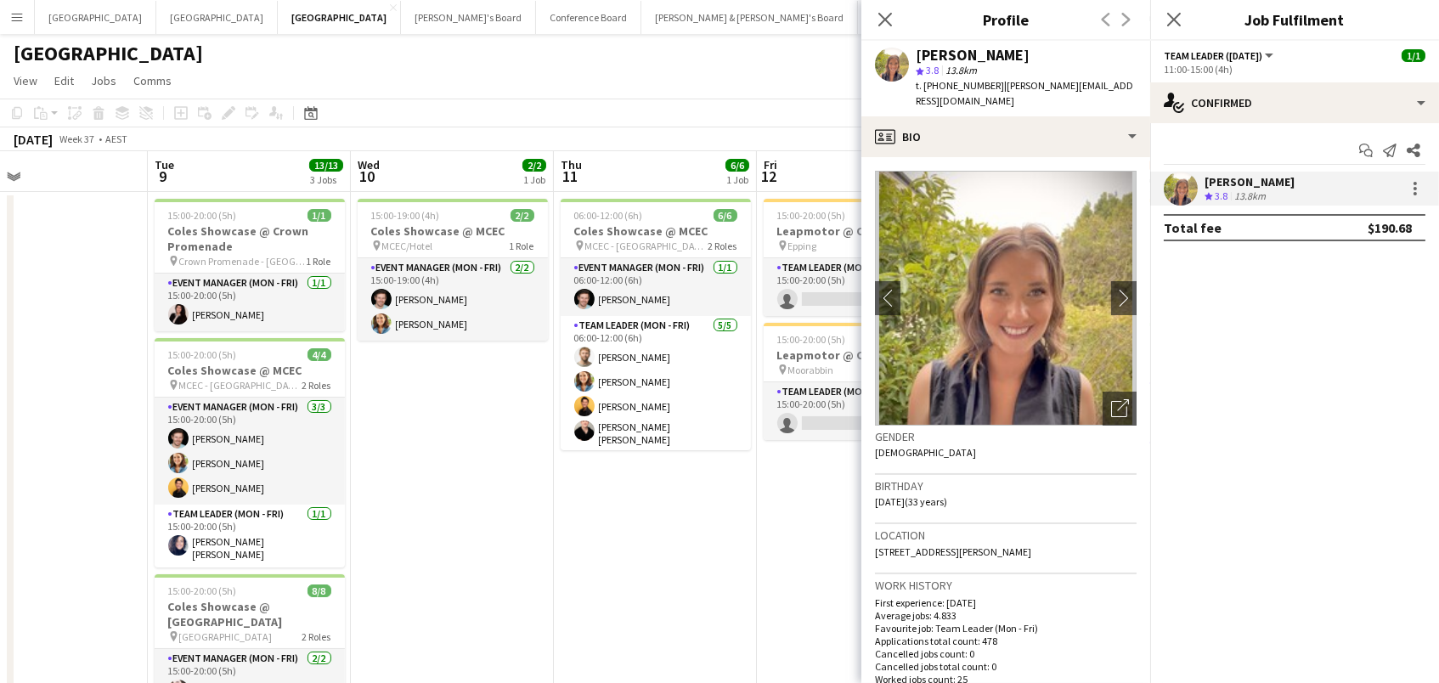
click at [963, 84] on span "t. +61404111726" at bounding box center [960, 85] width 88 height 13
copy span "61404111726"
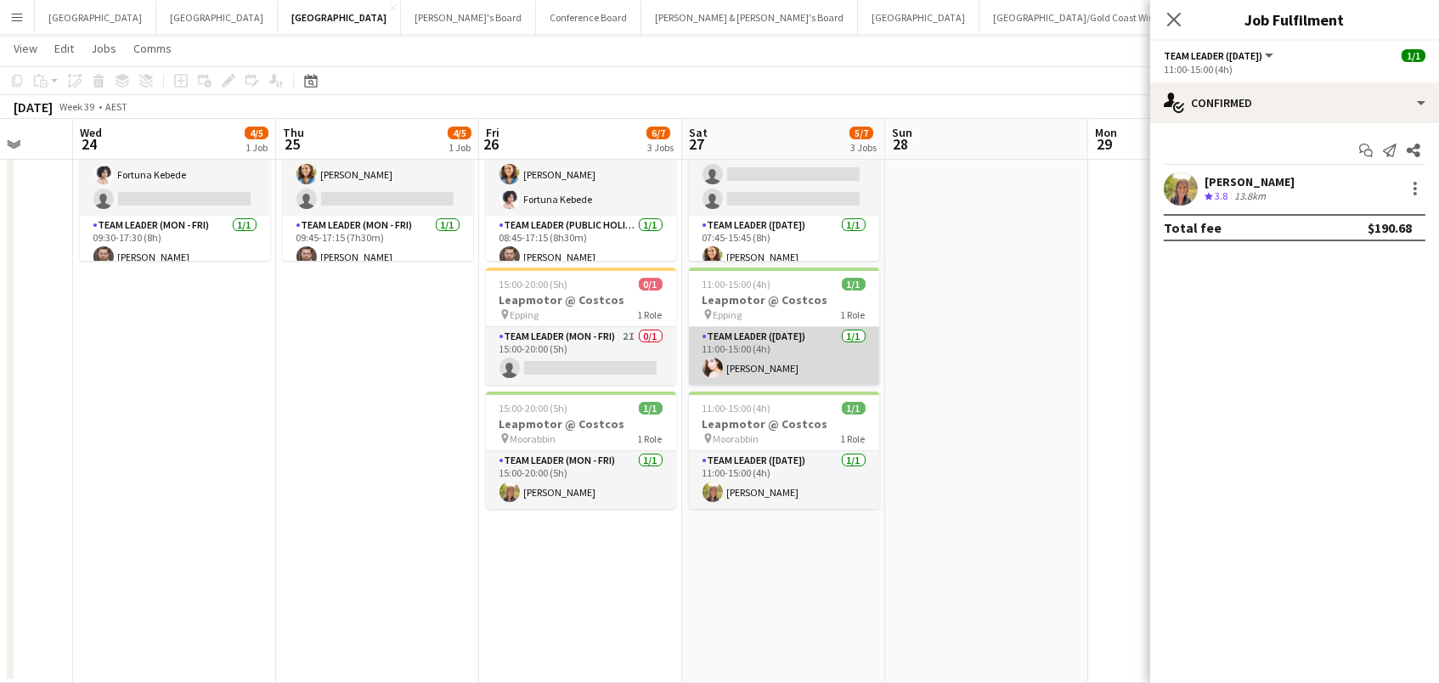
scroll to position [0, 535]
click at [743, 376] on app-card-role "Team Leader (Saturday) 1/1 11:00-15:00 (4h) Bianca Baykara" at bounding box center [785, 356] width 190 height 58
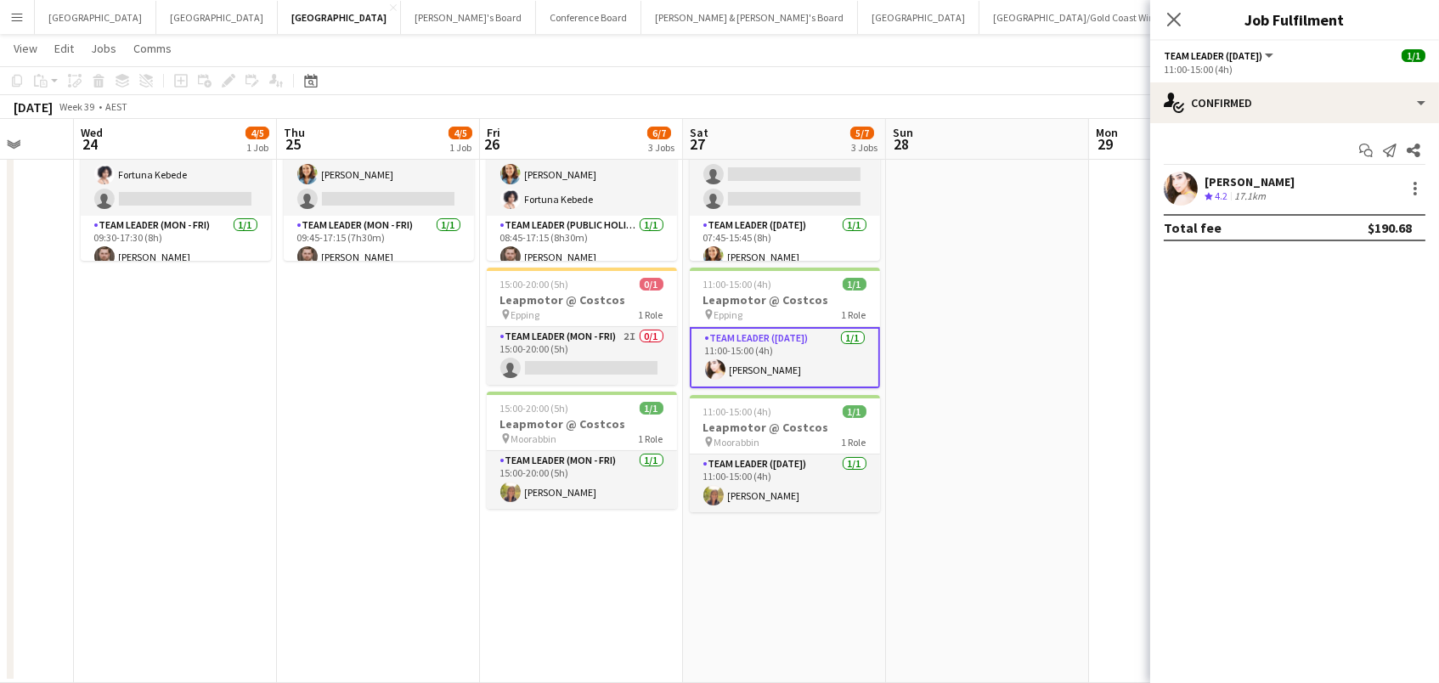
click at [1224, 189] on span "4.2" at bounding box center [1220, 195] width 13 height 13
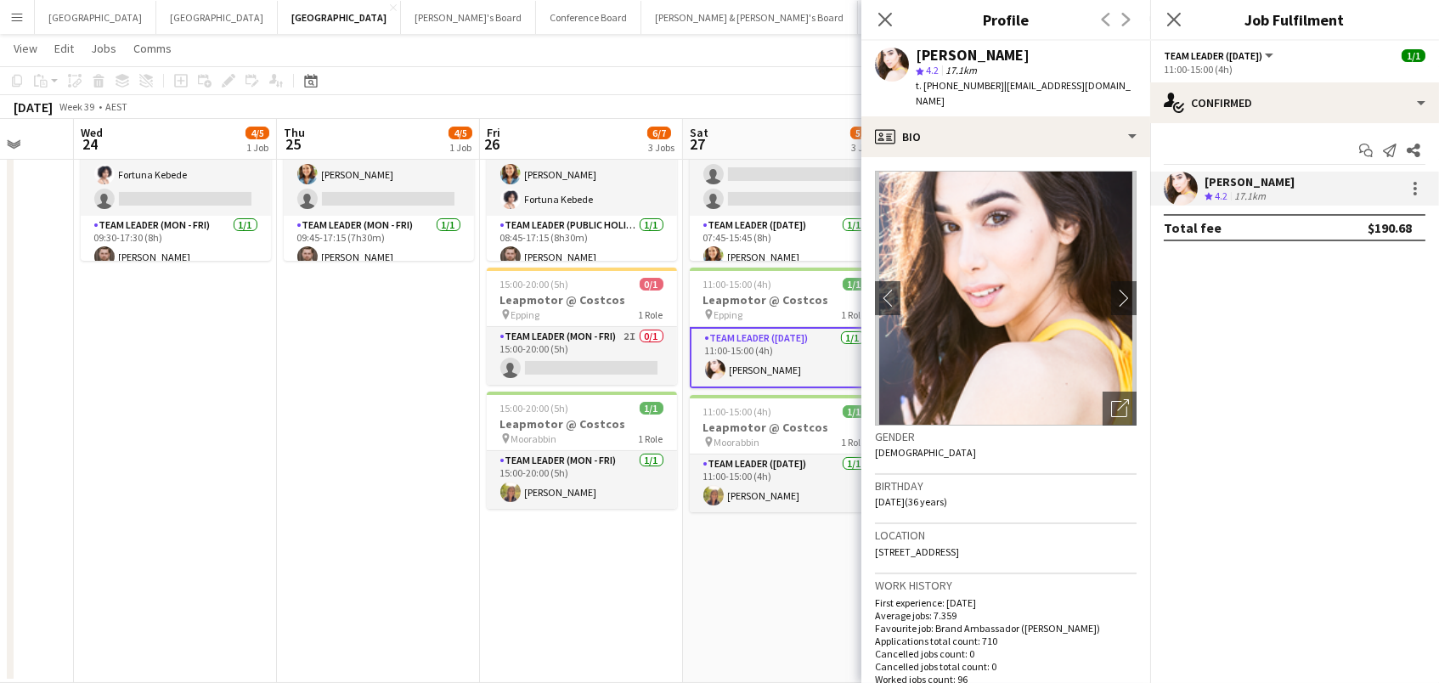
click at [954, 86] on span "t. +61433836686" at bounding box center [960, 85] width 88 height 13
copy span "61433836686"
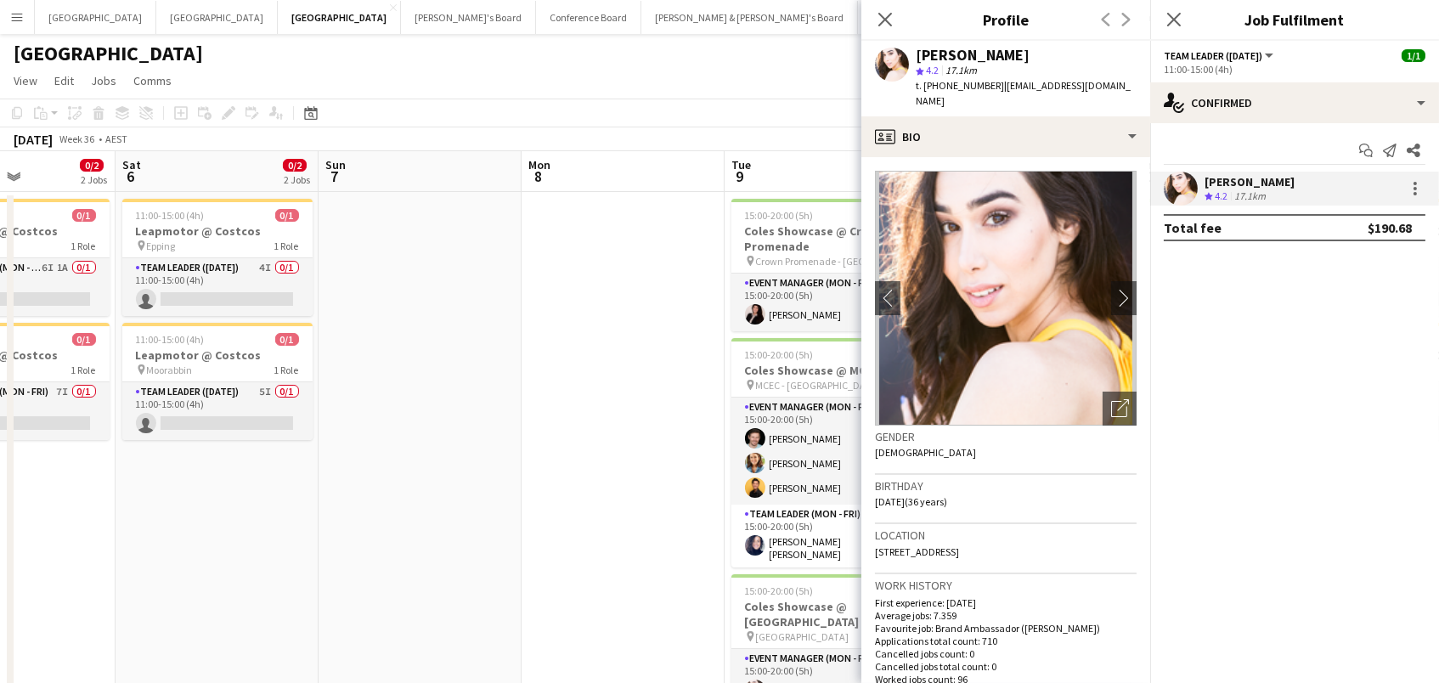
scroll to position [0, 360]
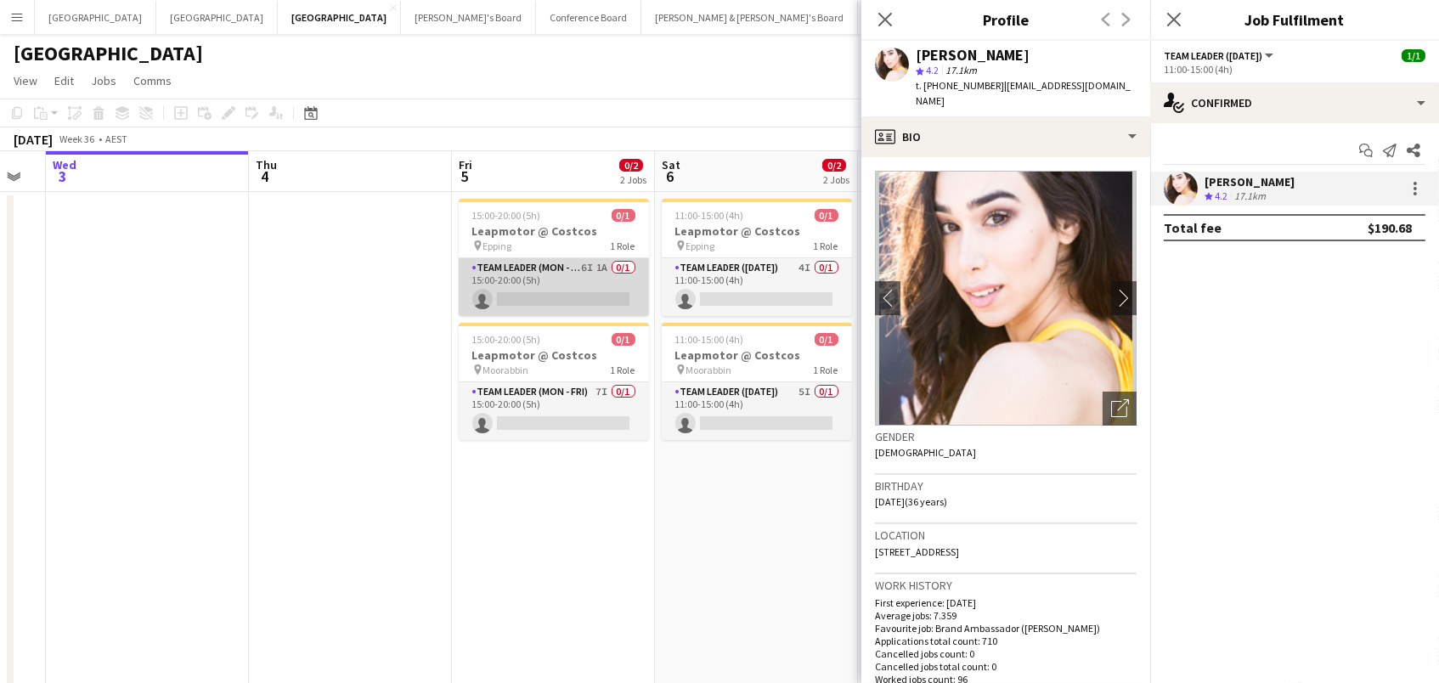
click at [536, 290] on app-card-role "Team Leader (Mon - Fri) 6I 1A 0/1 15:00-20:00 (5h) single-neutral-actions" at bounding box center [554, 287] width 190 height 58
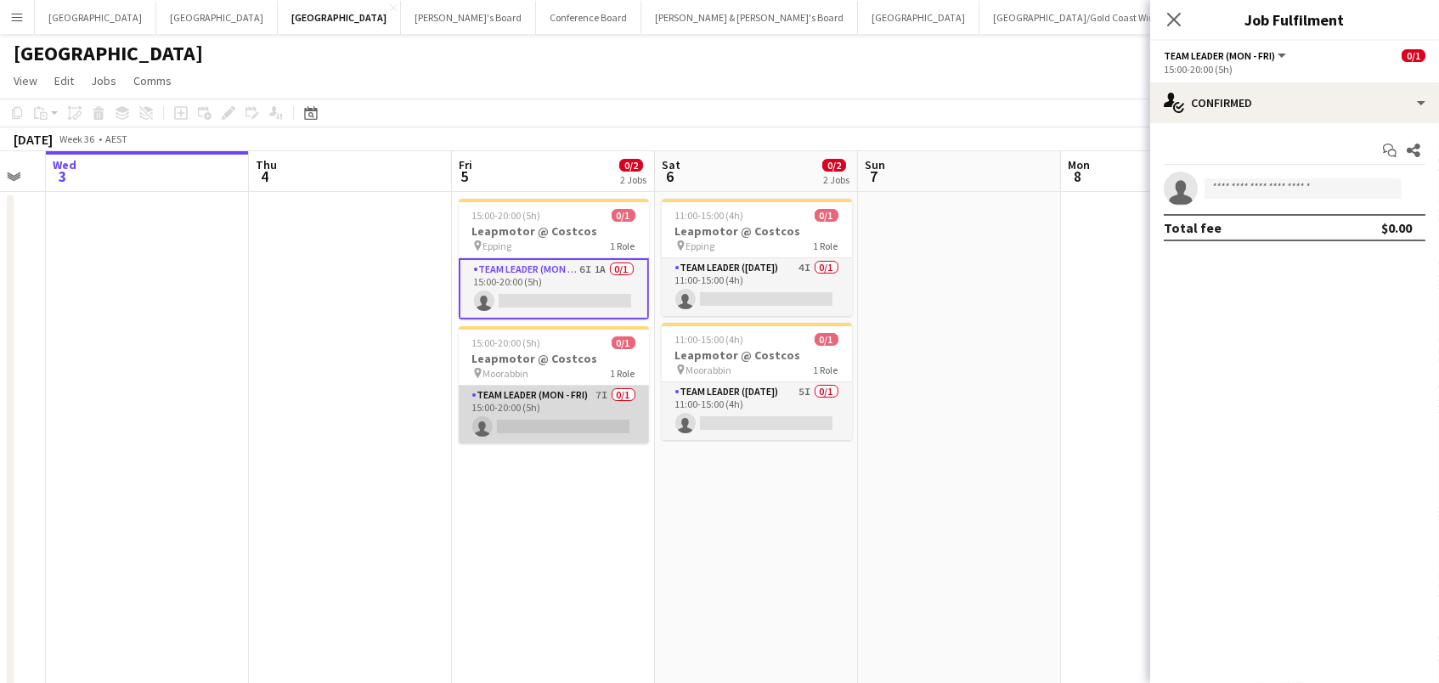
click at [539, 399] on app-card-role "Team Leader (Mon - Fri) 7I 0/1 15:00-20:00 (5h) single-neutral-actions" at bounding box center [554, 415] width 190 height 58
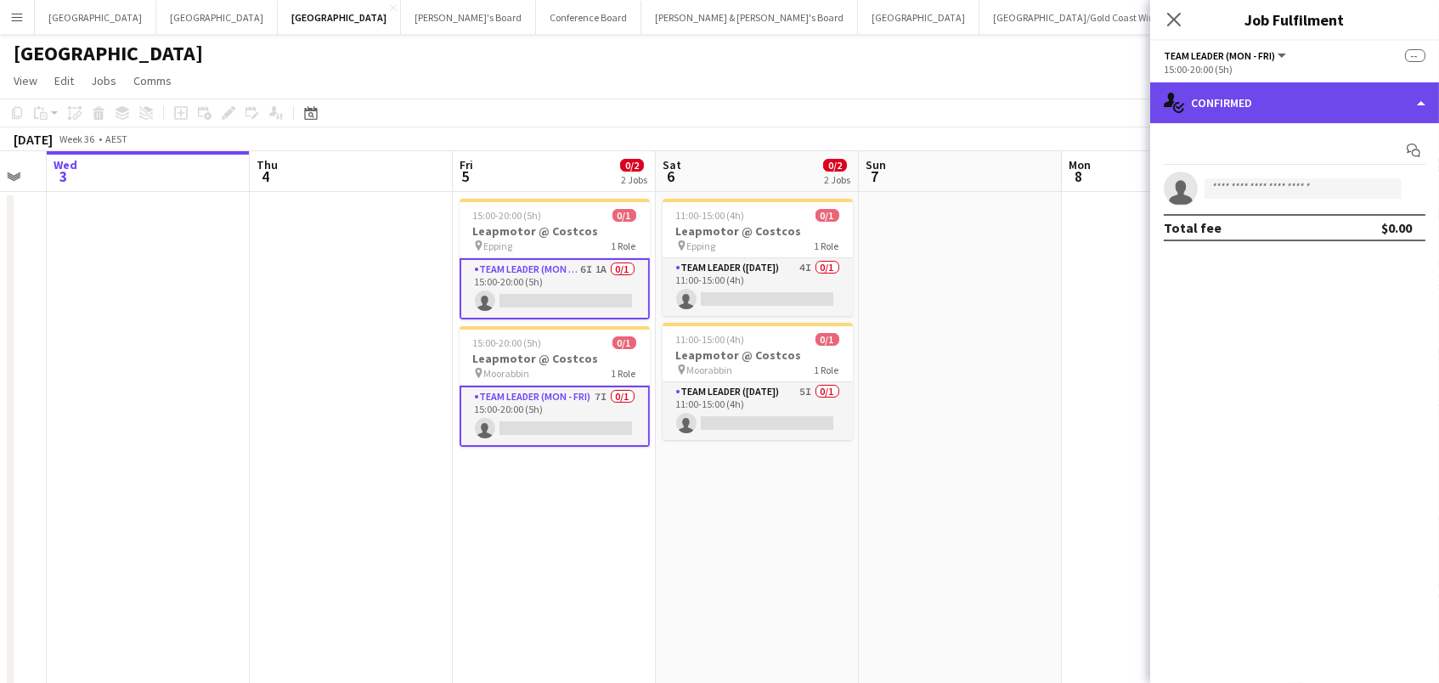
click at [1329, 83] on div "single-neutral-actions-check-2 Confirmed" at bounding box center [1294, 102] width 289 height 41
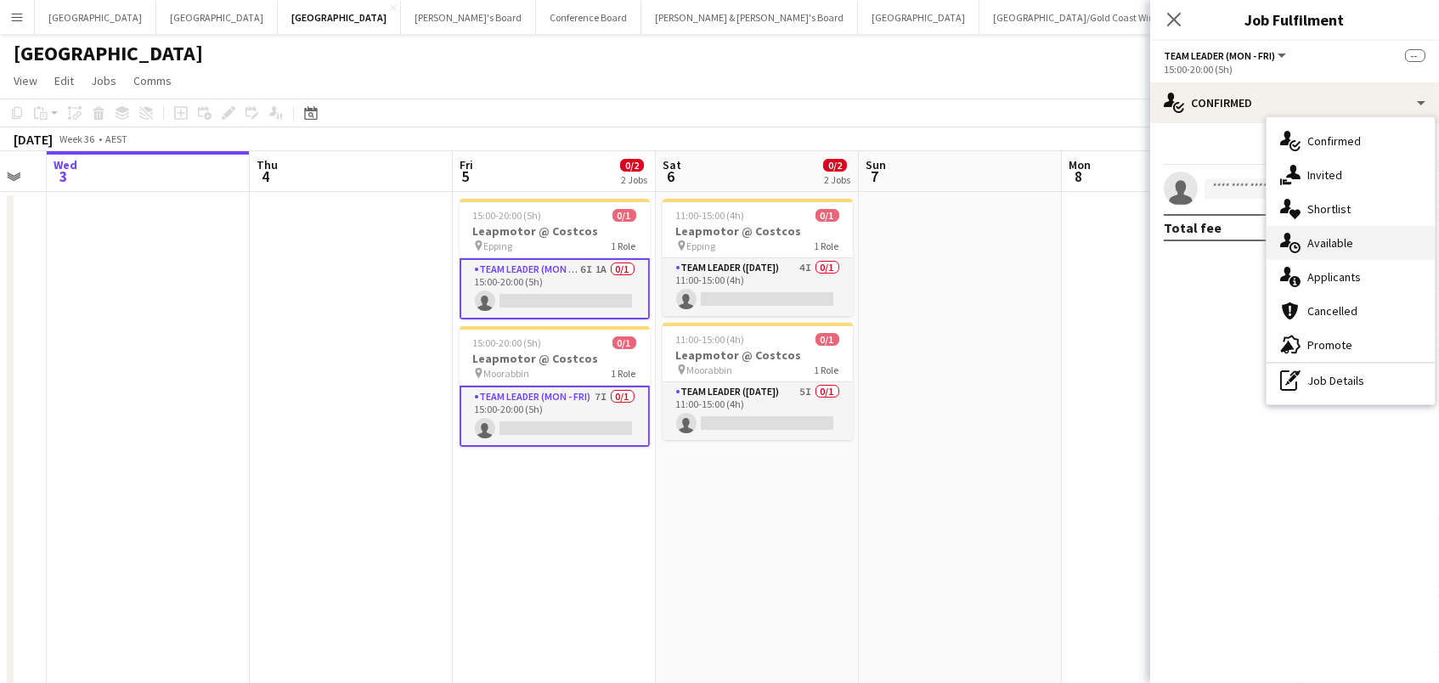
click at [1352, 245] on div "single-neutral-actions-upload Available" at bounding box center [1350, 243] width 168 height 34
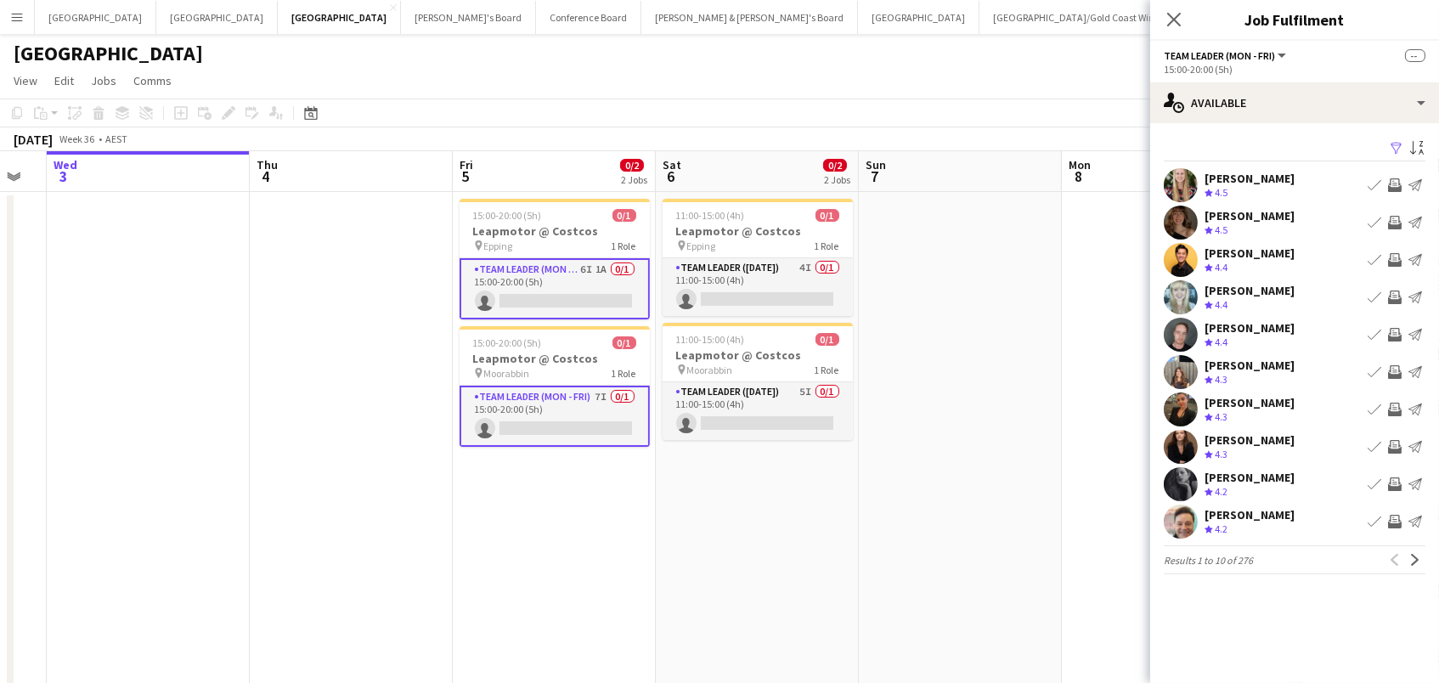
click at [1395, 146] on app-icon "Filter" at bounding box center [1396, 149] width 14 height 16
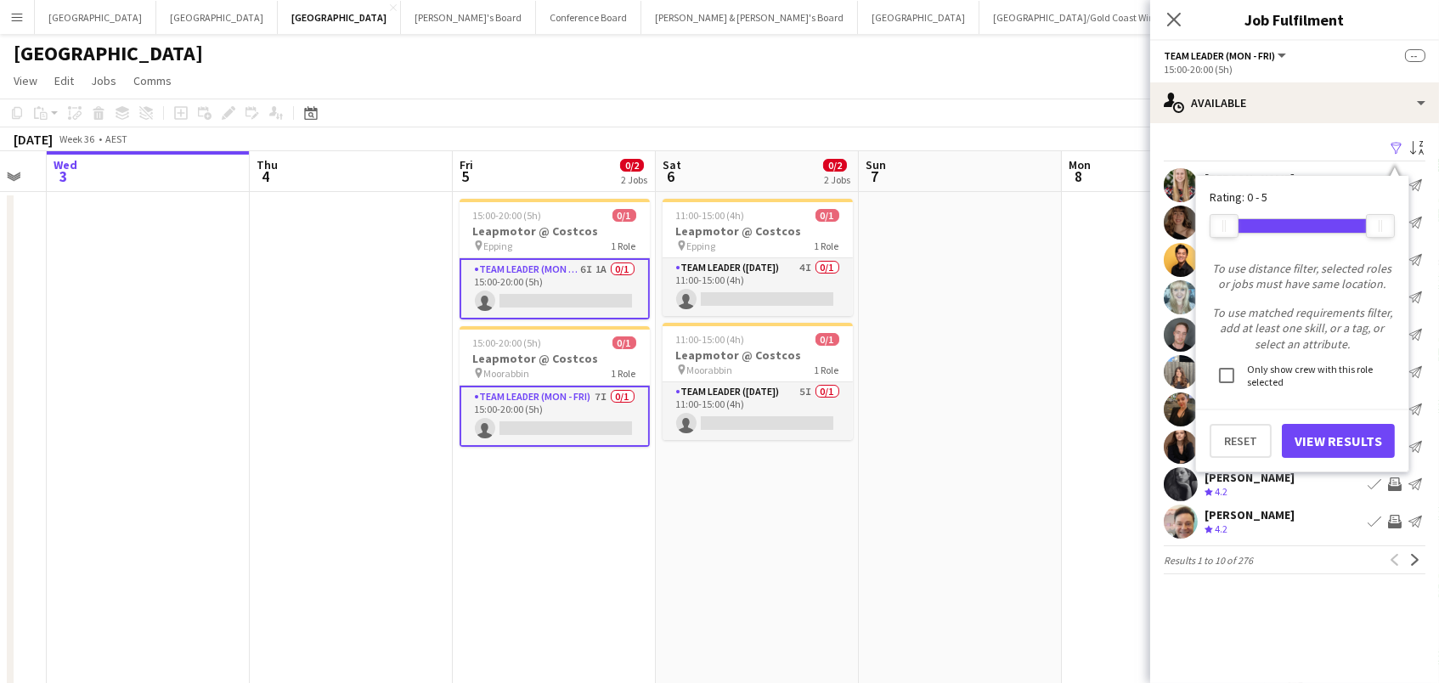
click at [1322, 448] on button "View Results" at bounding box center [1338, 441] width 113 height 34
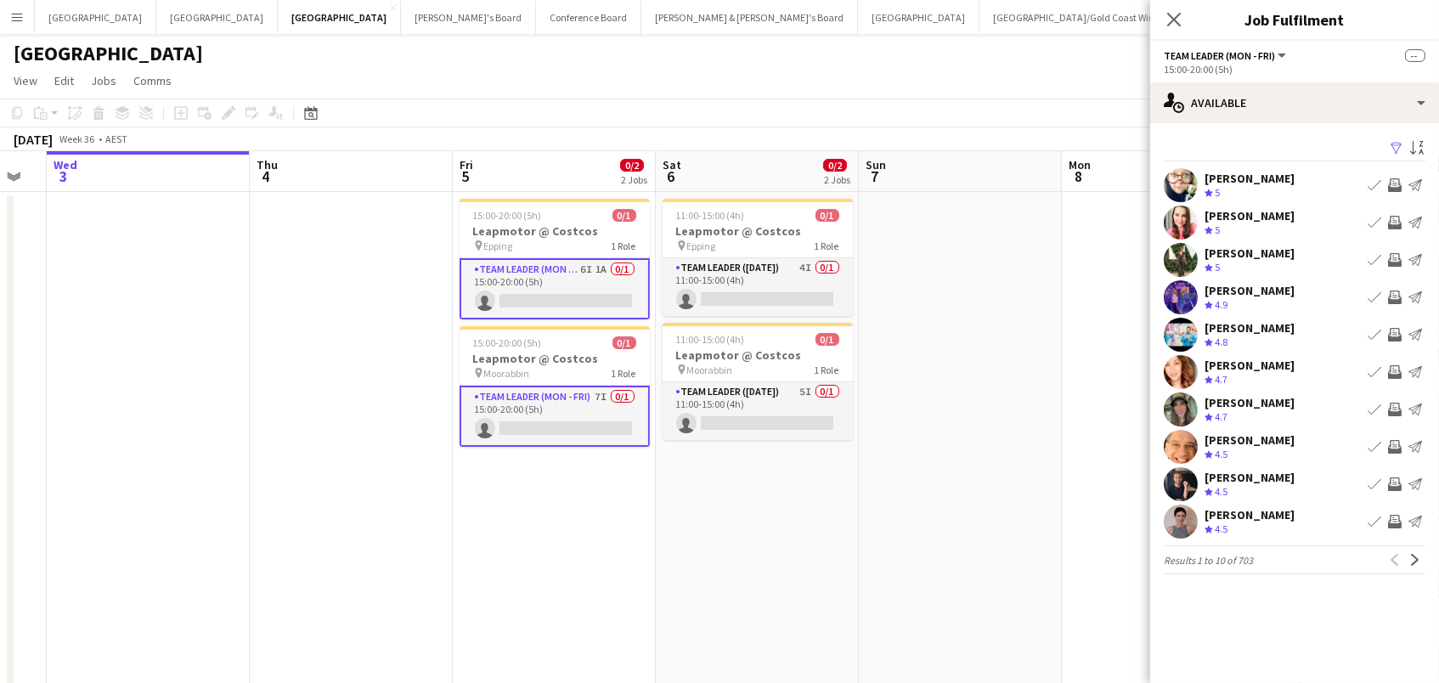
click at [1397, 145] on app-icon "Filter" at bounding box center [1396, 149] width 14 height 16
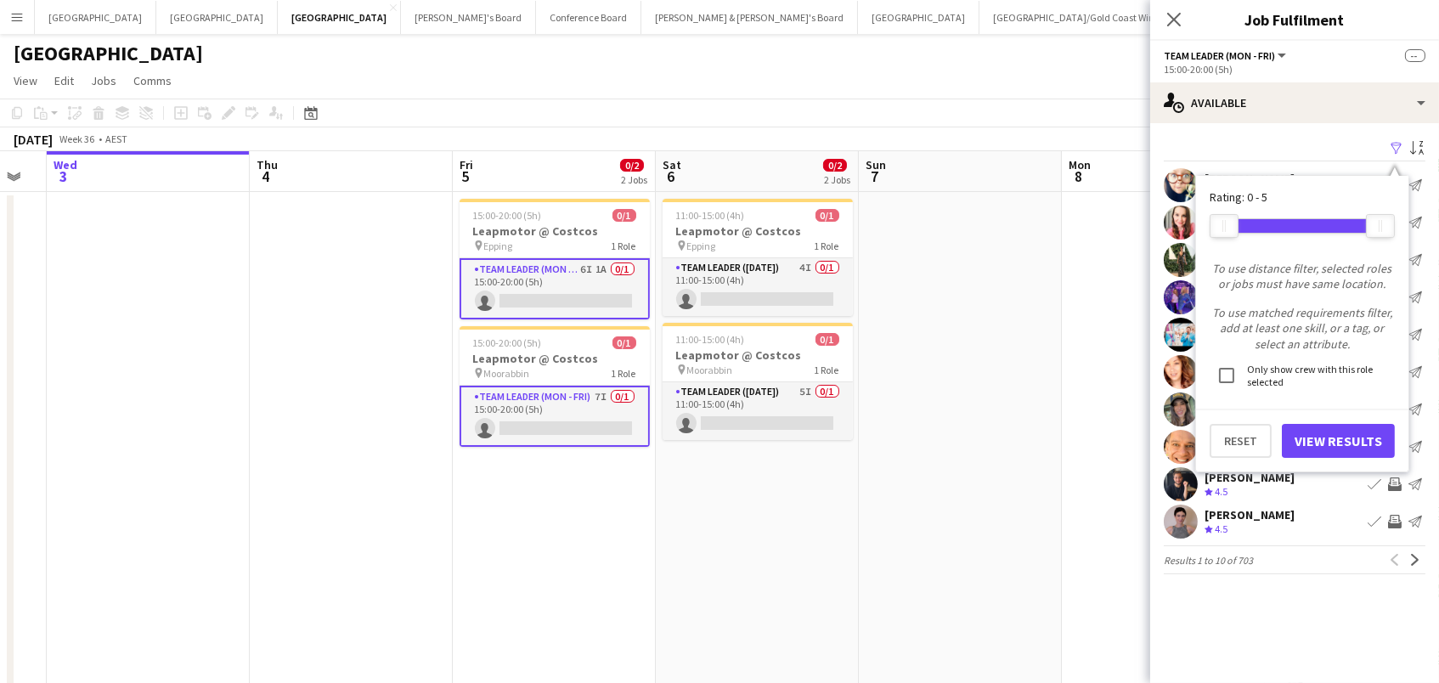
click at [1333, 444] on button "View Results" at bounding box center [1338, 441] width 113 height 34
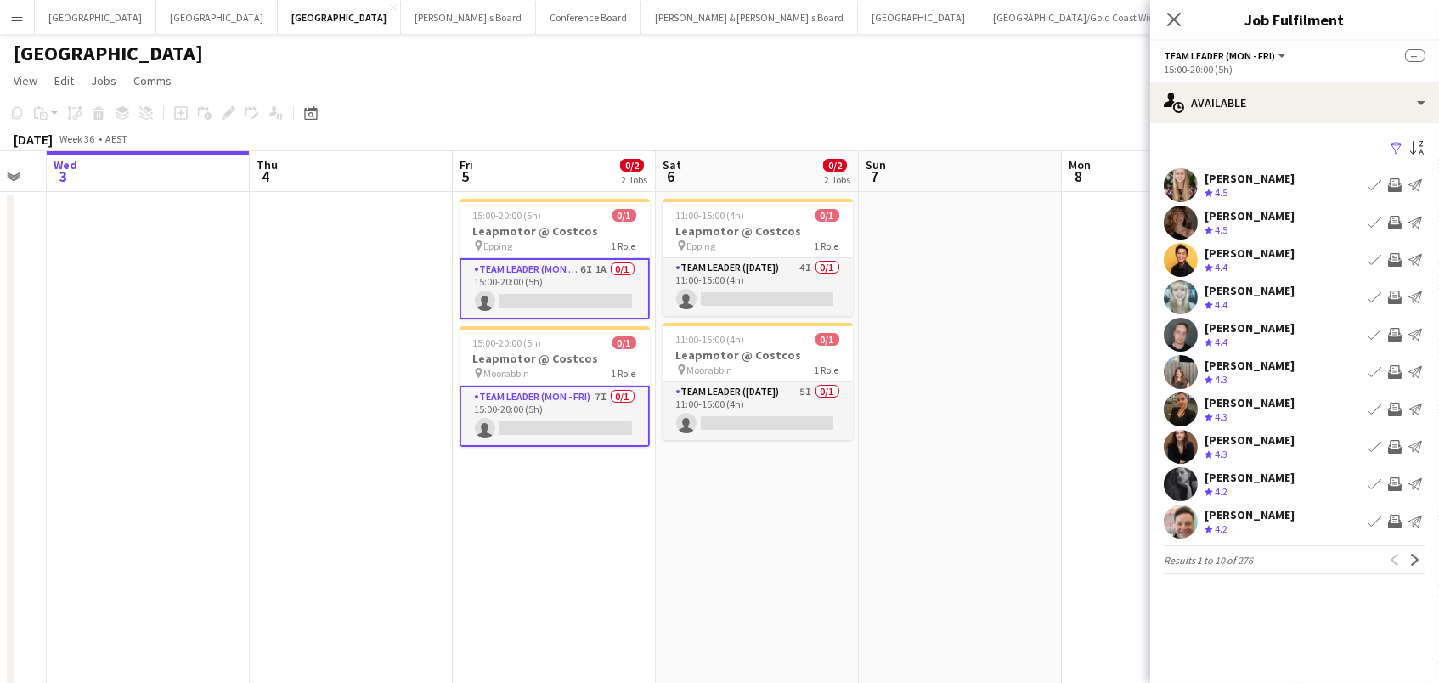
click at [1397, 257] on app-icon "Invite crew" at bounding box center [1395, 260] width 14 height 14
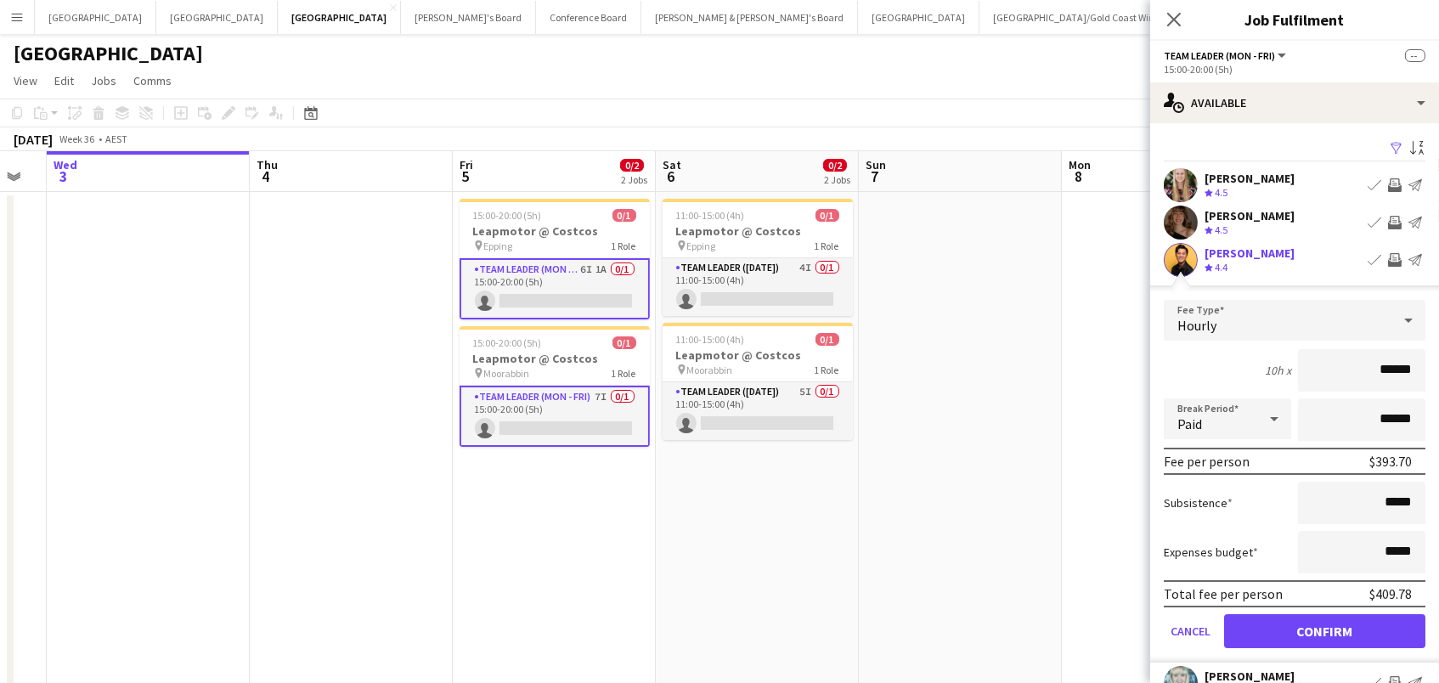
click at [1324, 628] on button "Confirm" at bounding box center [1324, 631] width 201 height 34
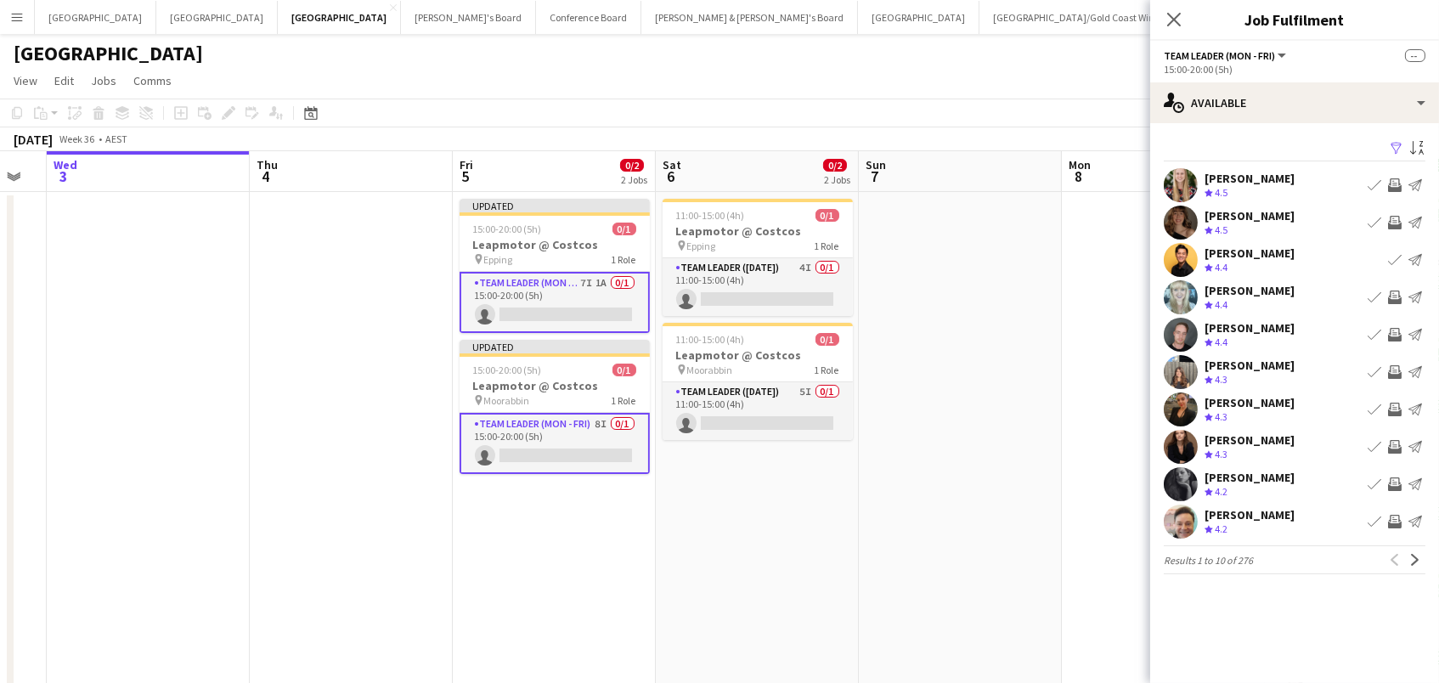
click at [1394, 516] on app-icon "Invite crew" at bounding box center [1395, 522] width 14 height 14
click at [1413, 562] on app-icon "Next" at bounding box center [1415, 560] width 12 height 12
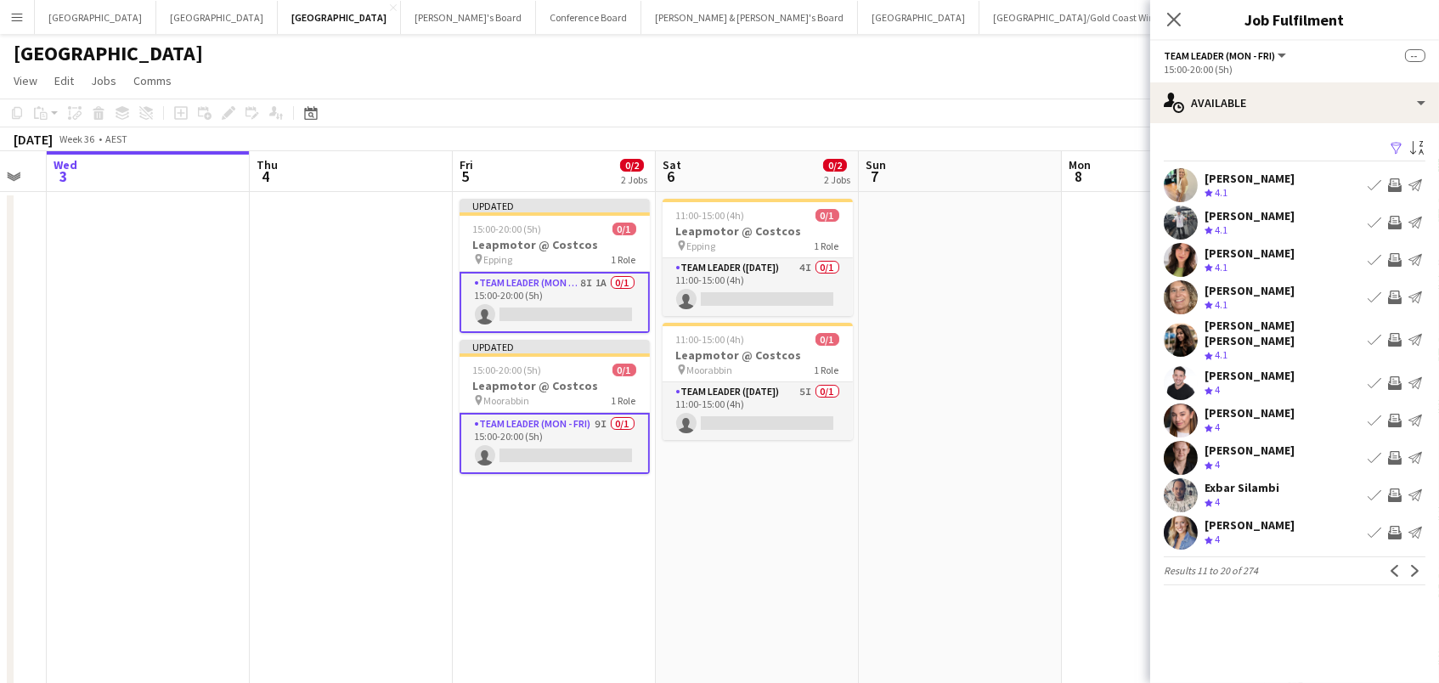
click at [1397, 216] on app-icon "Invite crew" at bounding box center [1395, 223] width 14 height 14
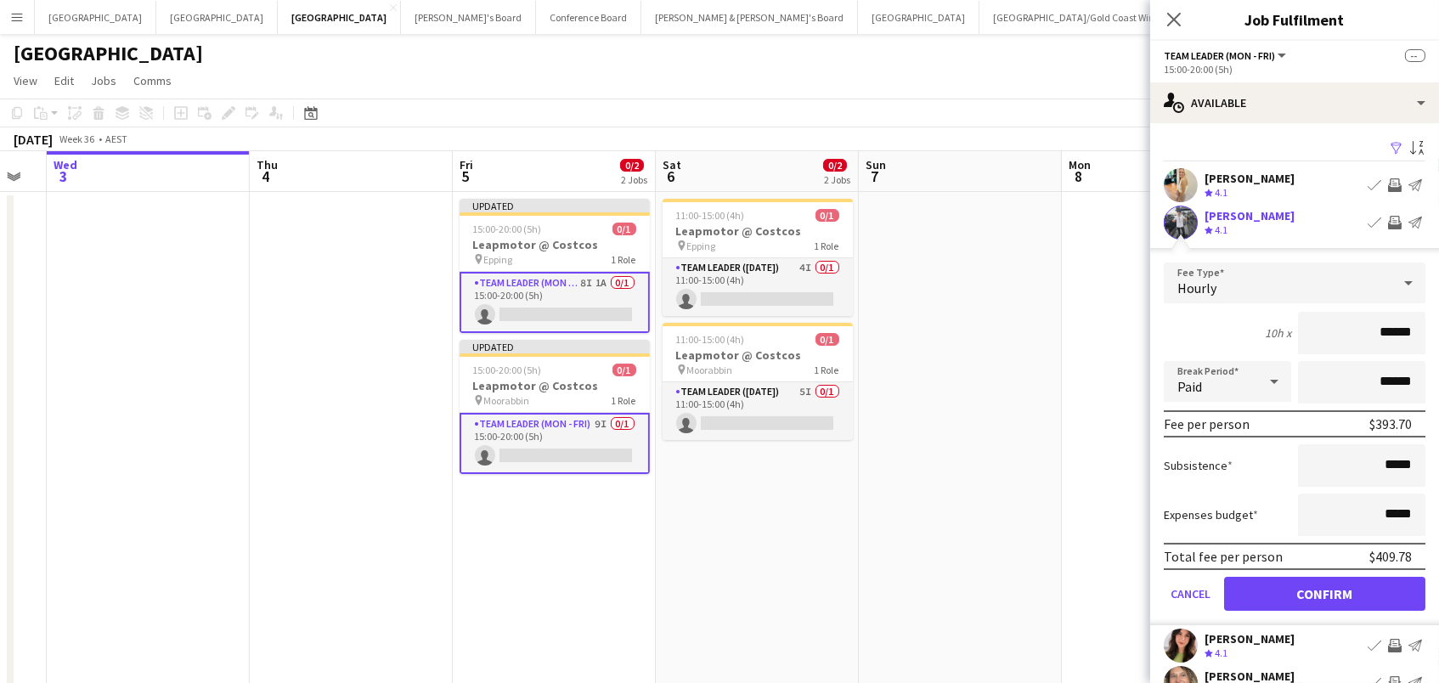
click at [1324, 591] on button "Confirm" at bounding box center [1324, 594] width 201 height 34
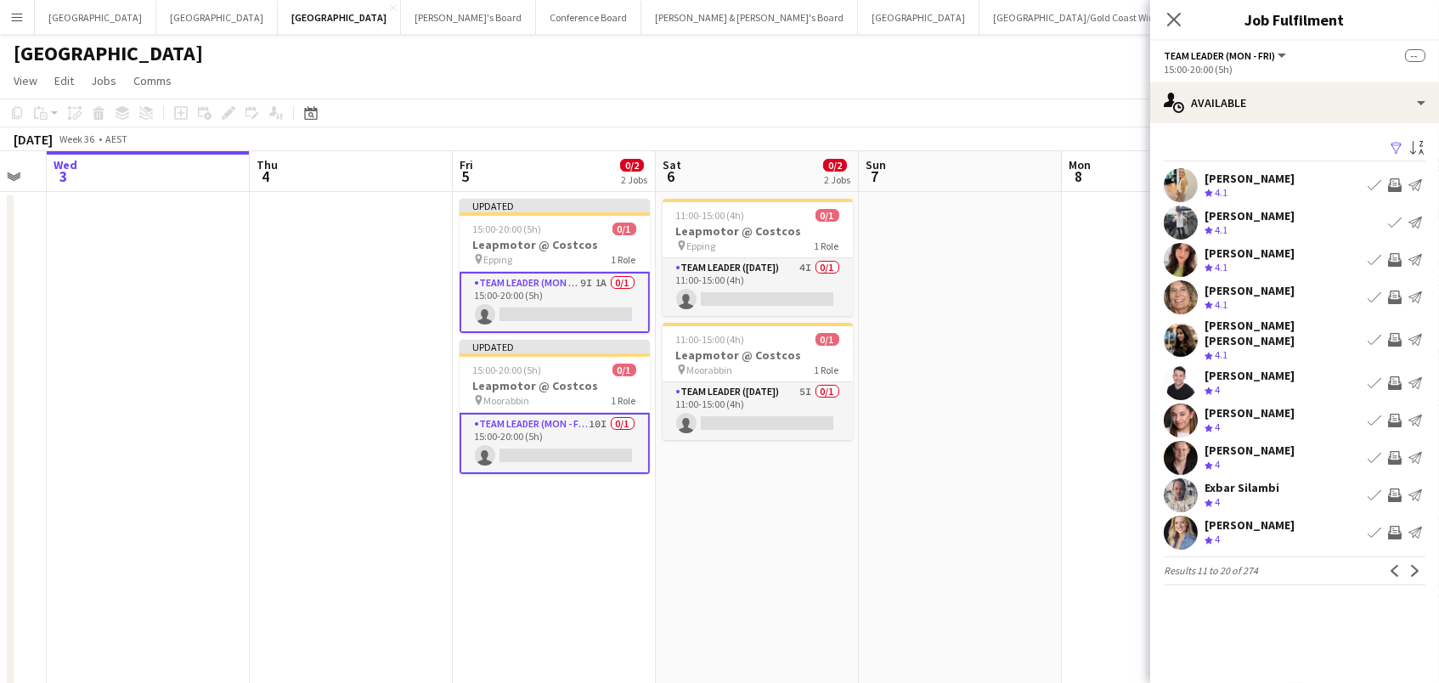
click at [1399, 256] on app-icon "Invite crew" at bounding box center [1395, 260] width 14 height 14
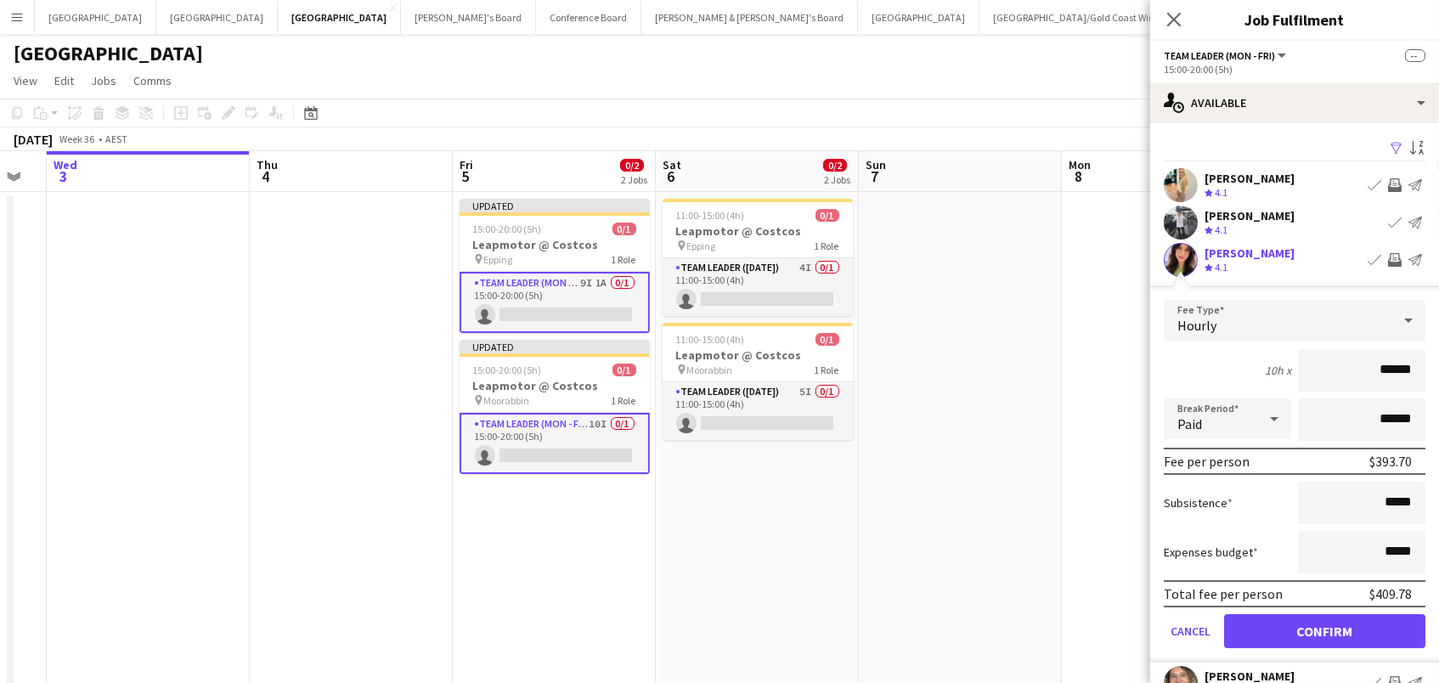
click at [1324, 628] on button "Confirm" at bounding box center [1324, 631] width 201 height 34
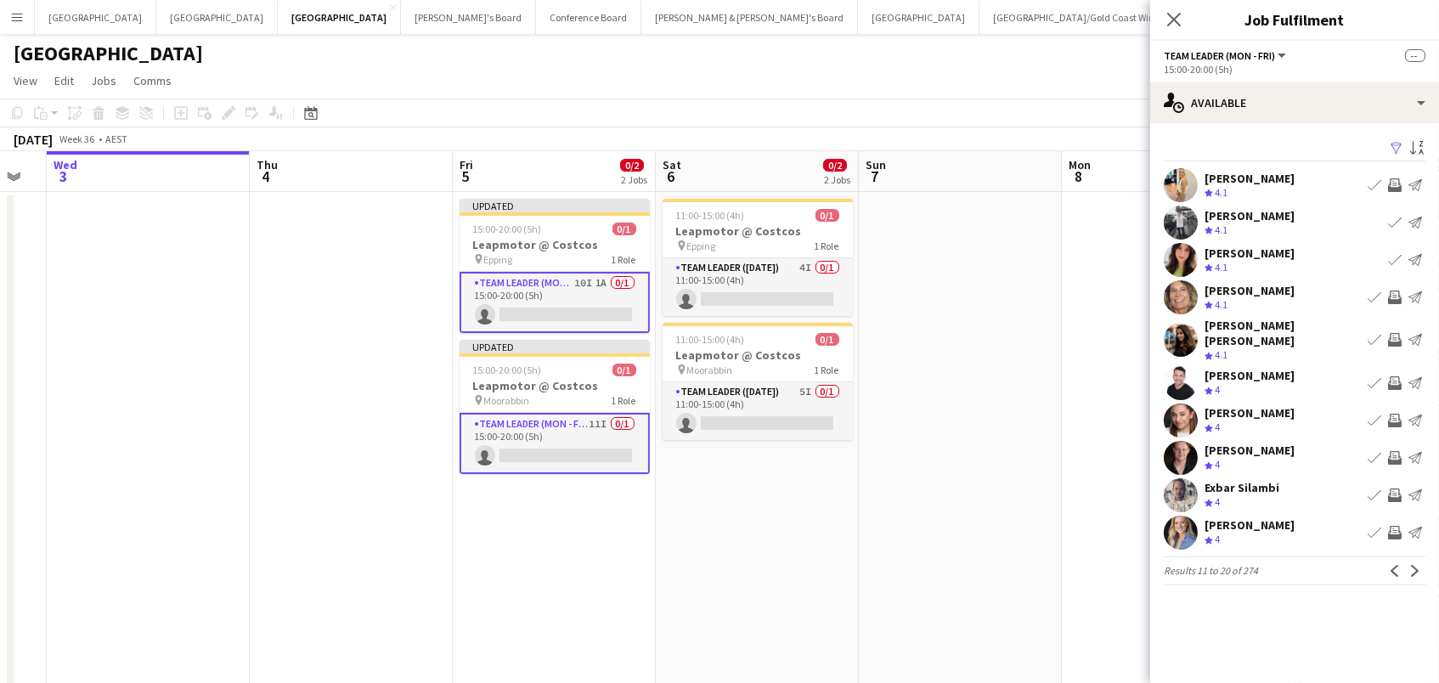
click at [1390, 414] on app-icon "Invite crew" at bounding box center [1395, 421] width 14 height 14
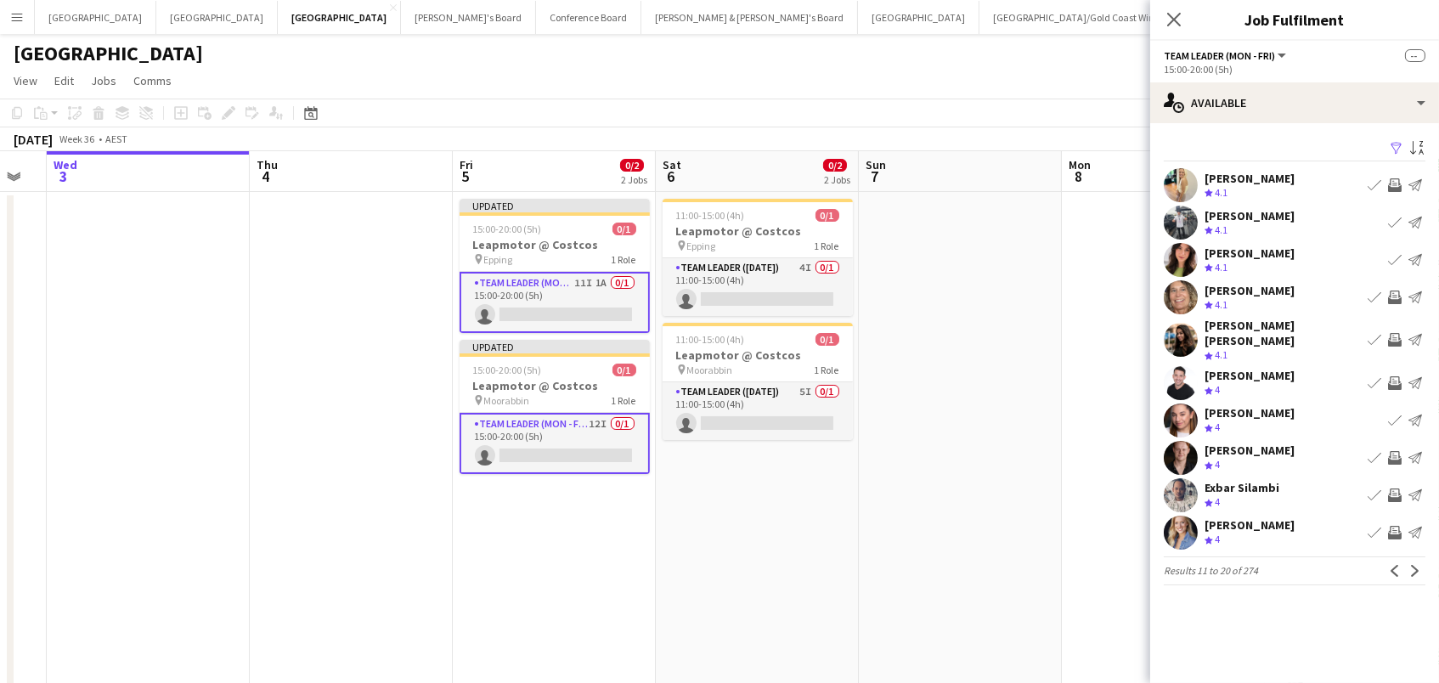
click at [1395, 451] on app-icon "Invite crew" at bounding box center [1395, 458] width 14 height 14
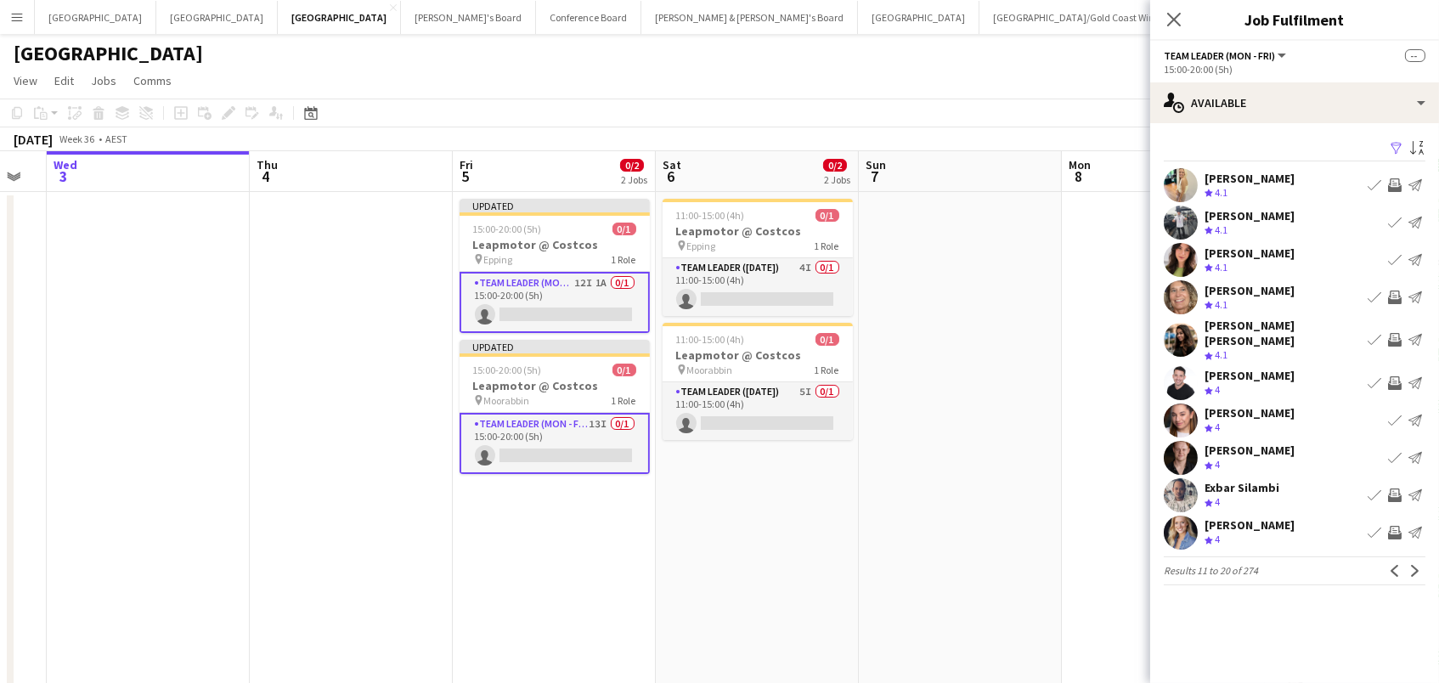
click at [1395, 526] on app-icon "Invite crew" at bounding box center [1395, 533] width 14 height 14
click at [1409, 565] on app-icon "Next" at bounding box center [1415, 571] width 12 height 12
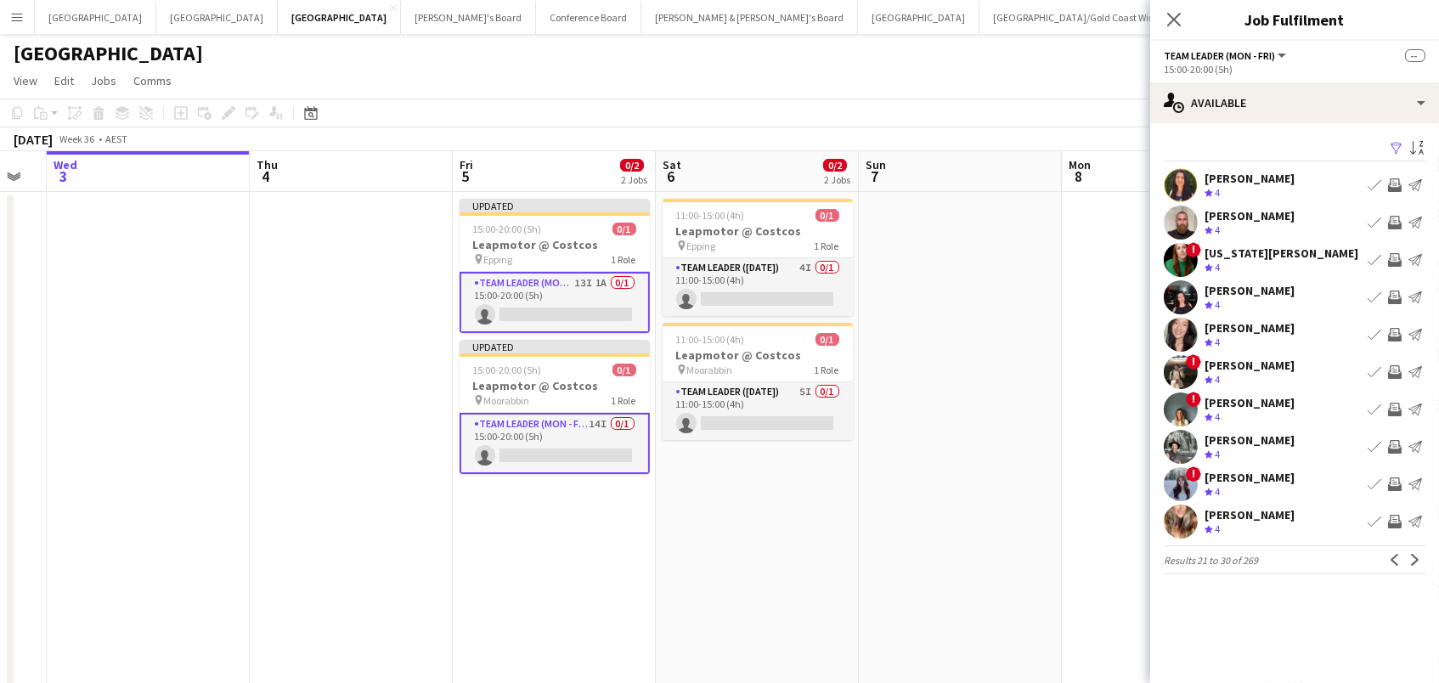
click at [1397, 216] on app-icon "Invite crew" at bounding box center [1395, 223] width 14 height 14
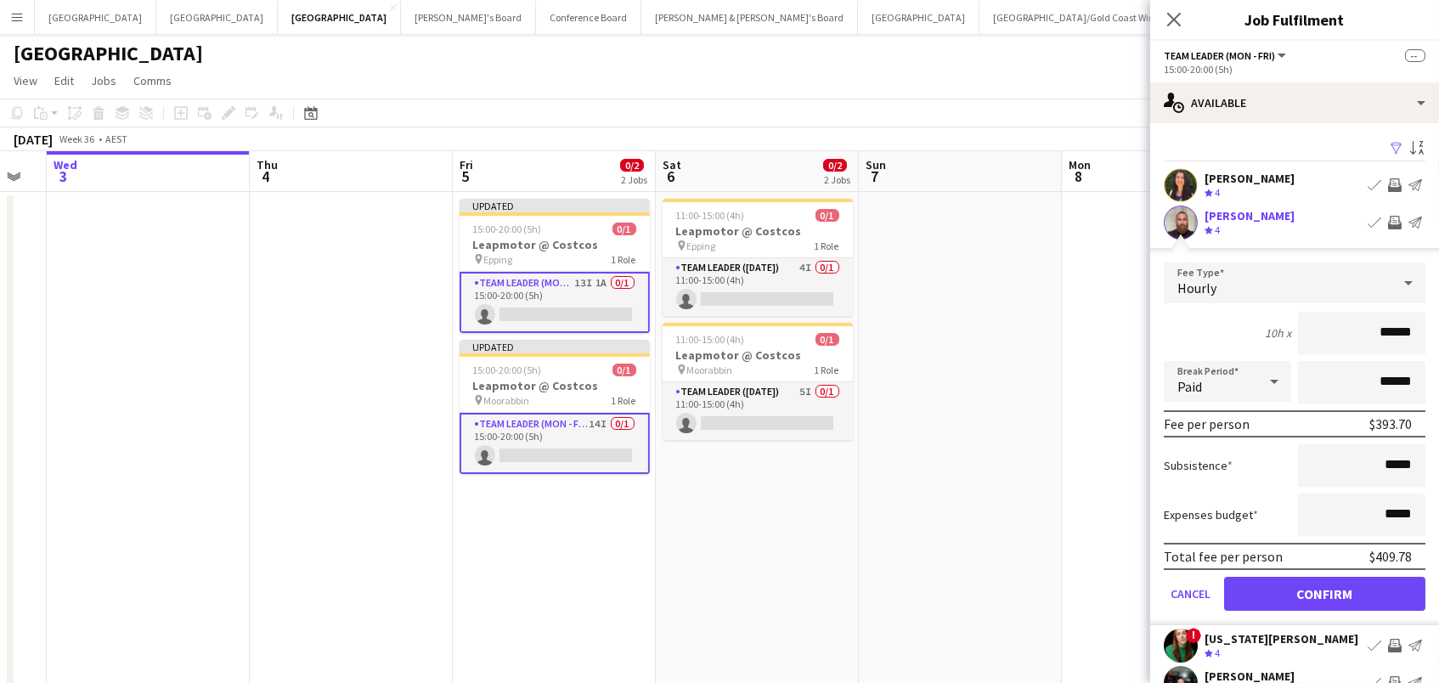
click at [1324, 591] on button "Confirm" at bounding box center [1324, 594] width 201 height 34
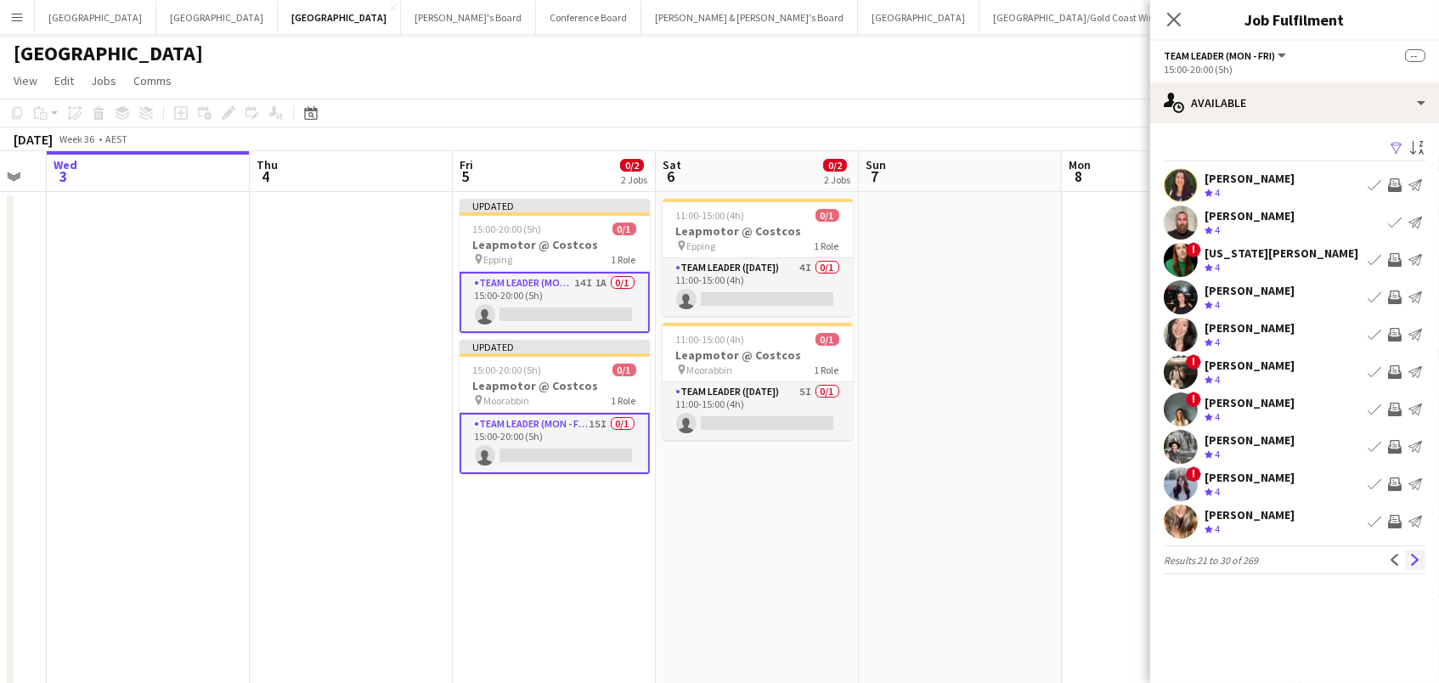
click at [1417, 559] on app-icon "Next" at bounding box center [1415, 560] width 12 height 12
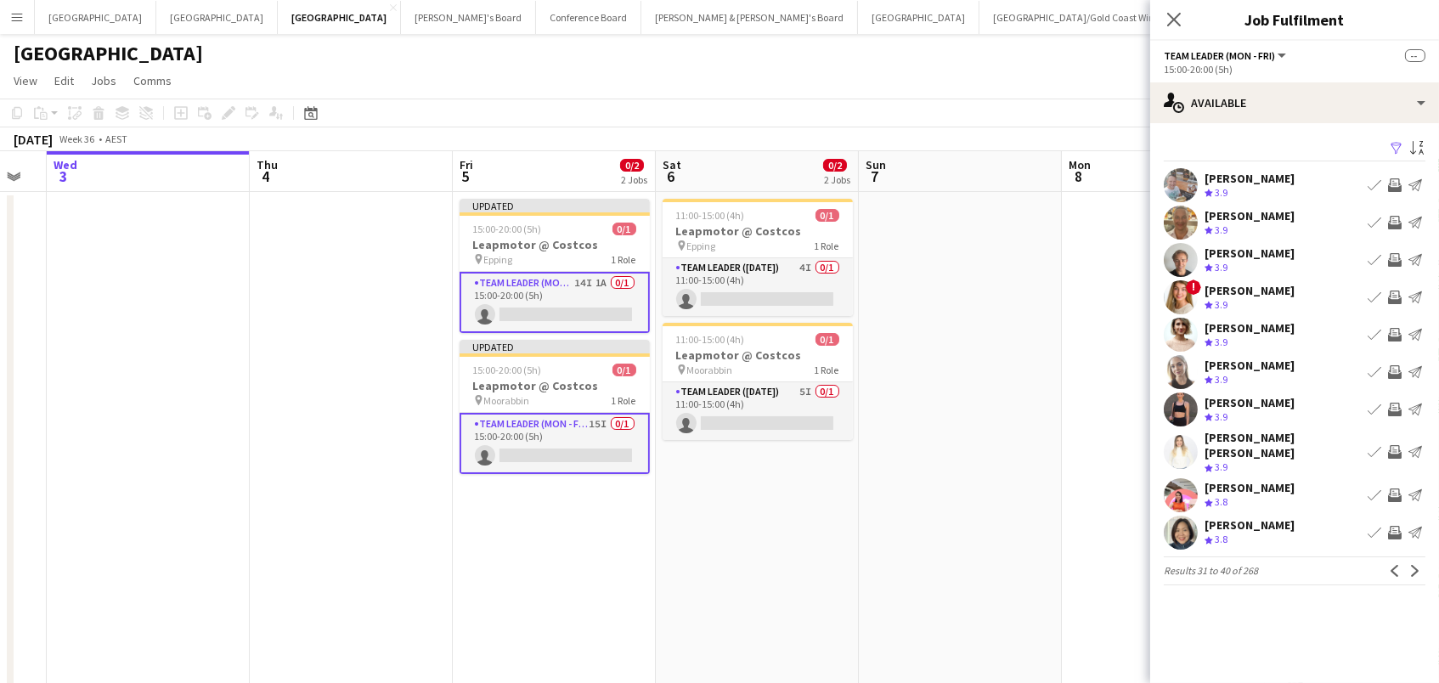
click at [1394, 330] on app-icon "Invite crew" at bounding box center [1395, 335] width 14 height 14
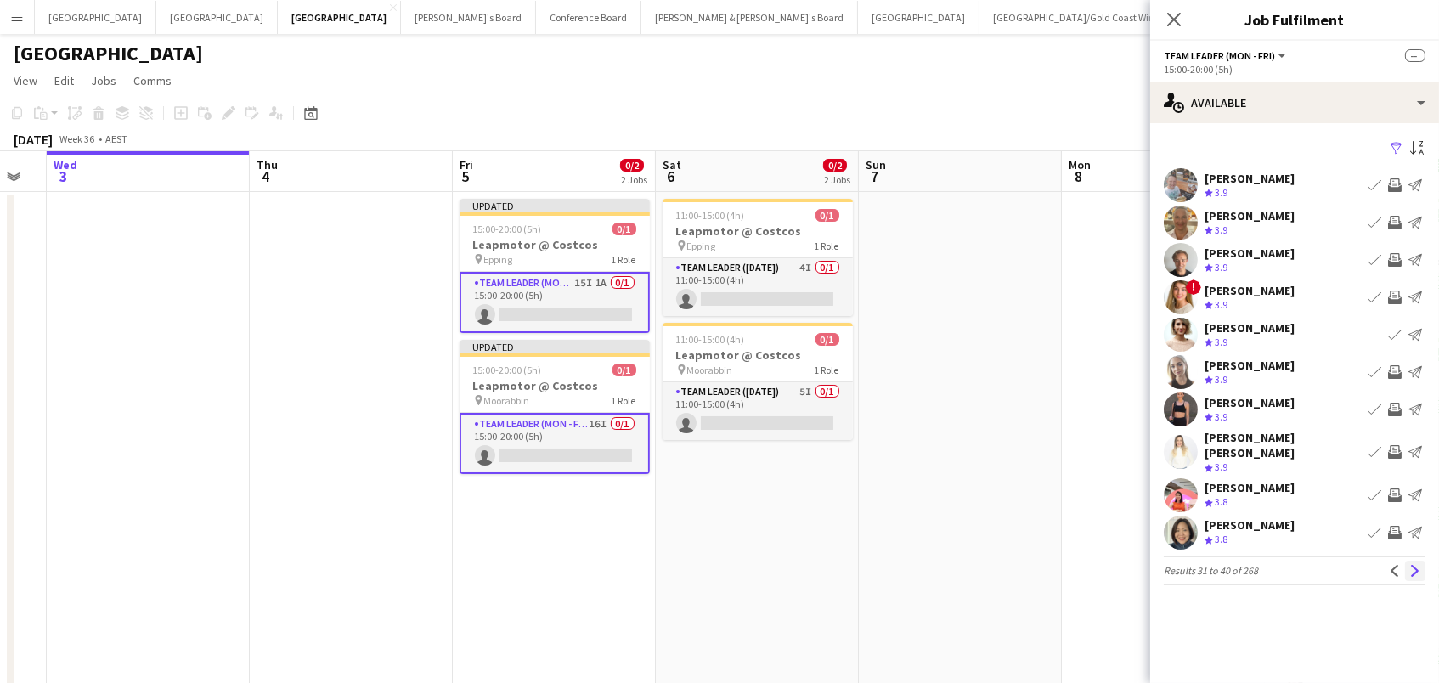
click at [1411, 572] on app-icon "Next" at bounding box center [1415, 571] width 12 height 12
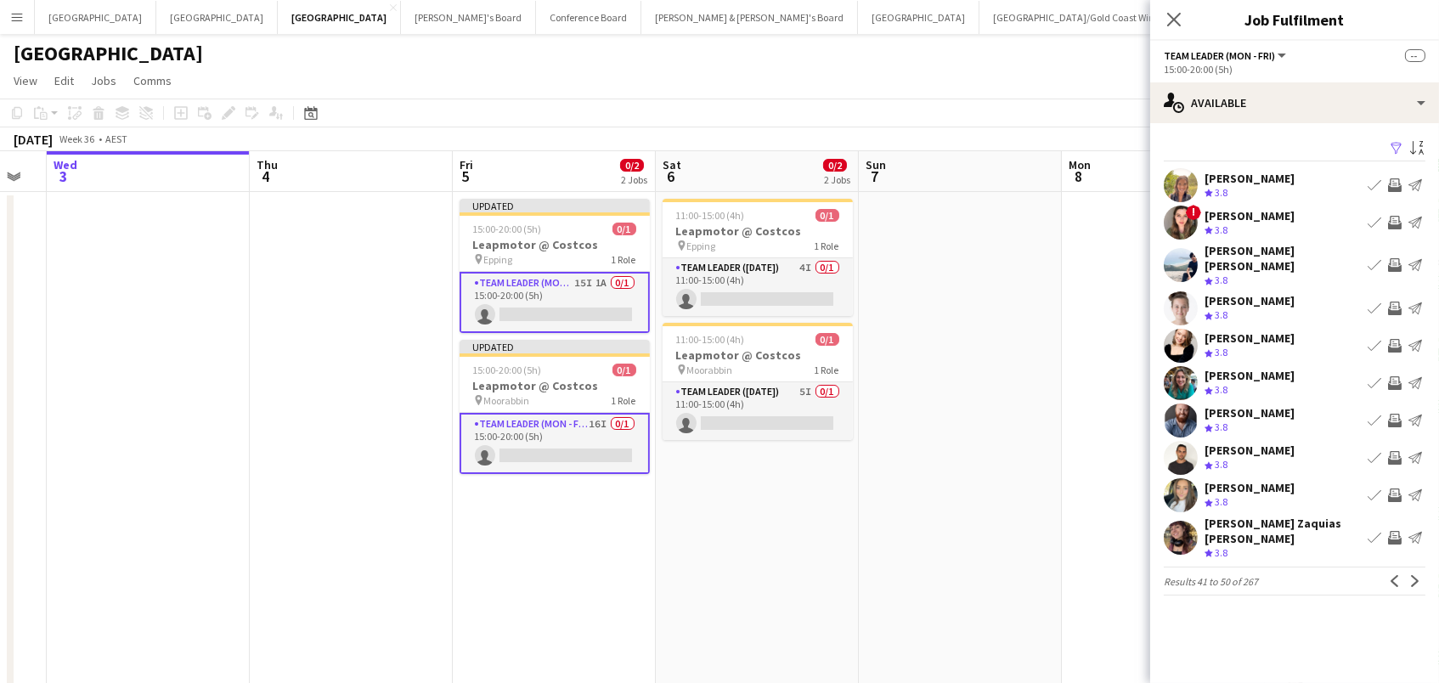
click at [1395, 302] on app-icon "Invite crew" at bounding box center [1395, 309] width 14 height 14
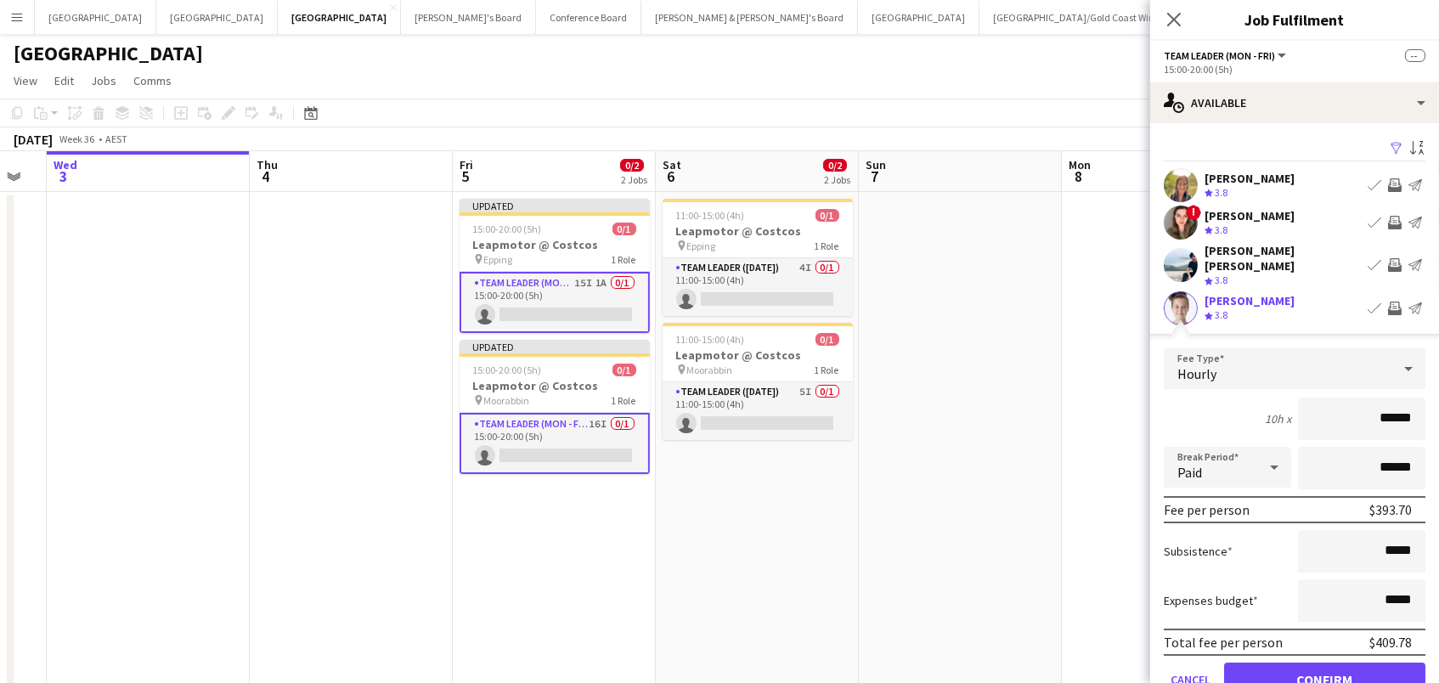
click at [1324, 674] on button "Confirm" at bounding box center [1324, 679] width 201 height 34
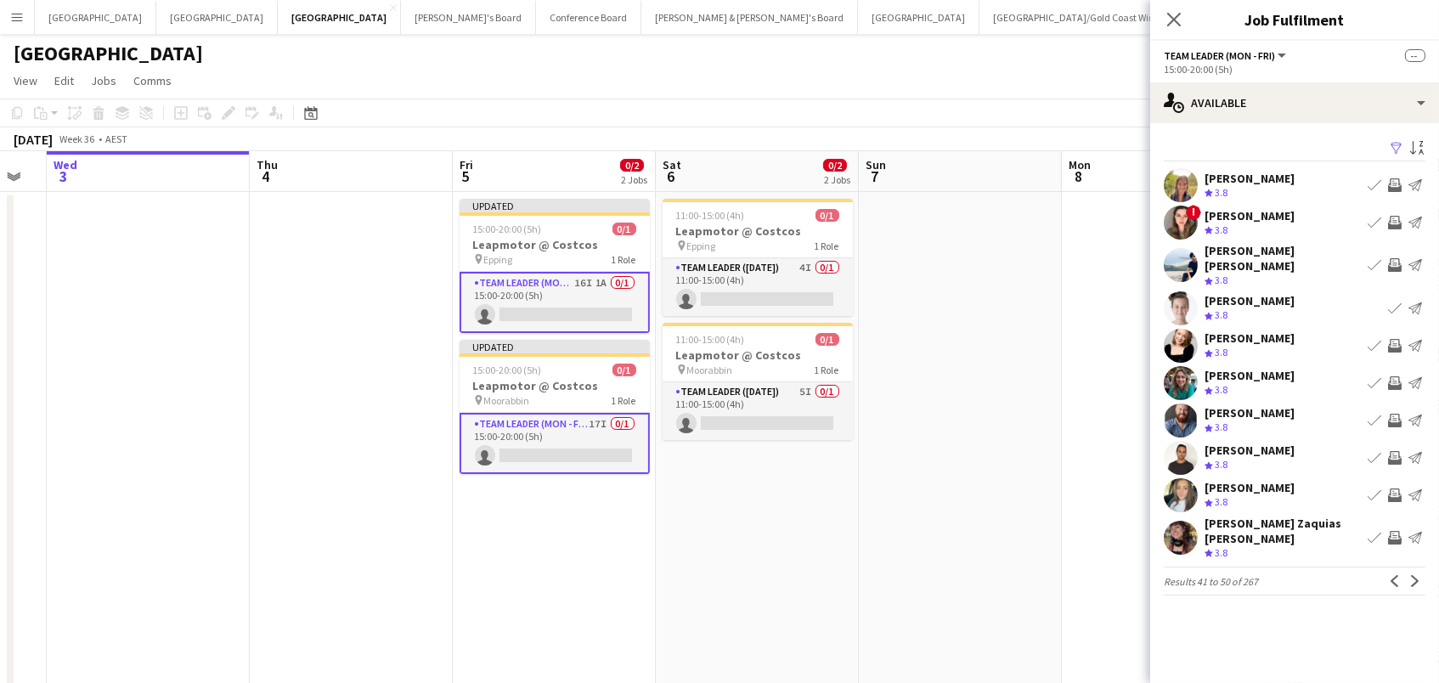
click at [1394, 339] on app-icon "Invite crew" at bounding box center [1395, 346] width 14 height 14
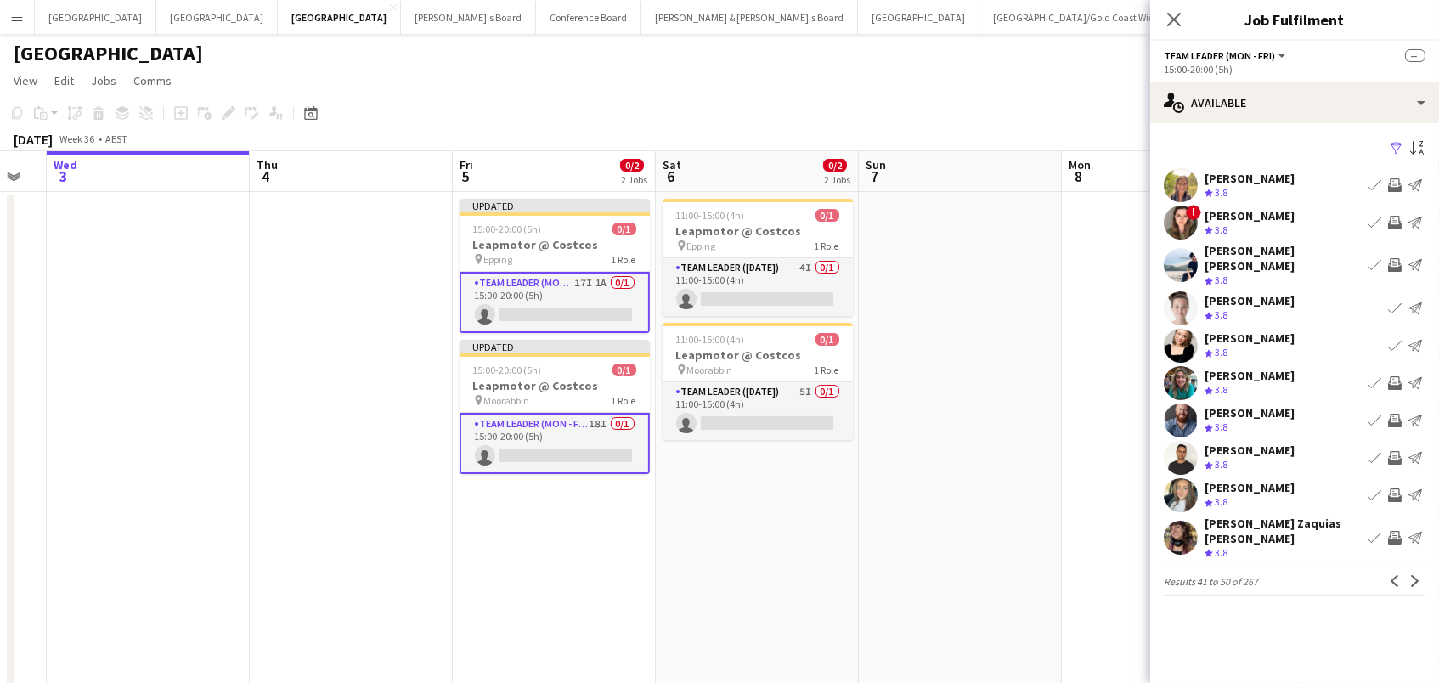
click at [1394, 390] on div "Lara Costello Crew rating 3.8 Book crew Invite crew Send notification" at bounding box center [1294, 383] width 289 height 34
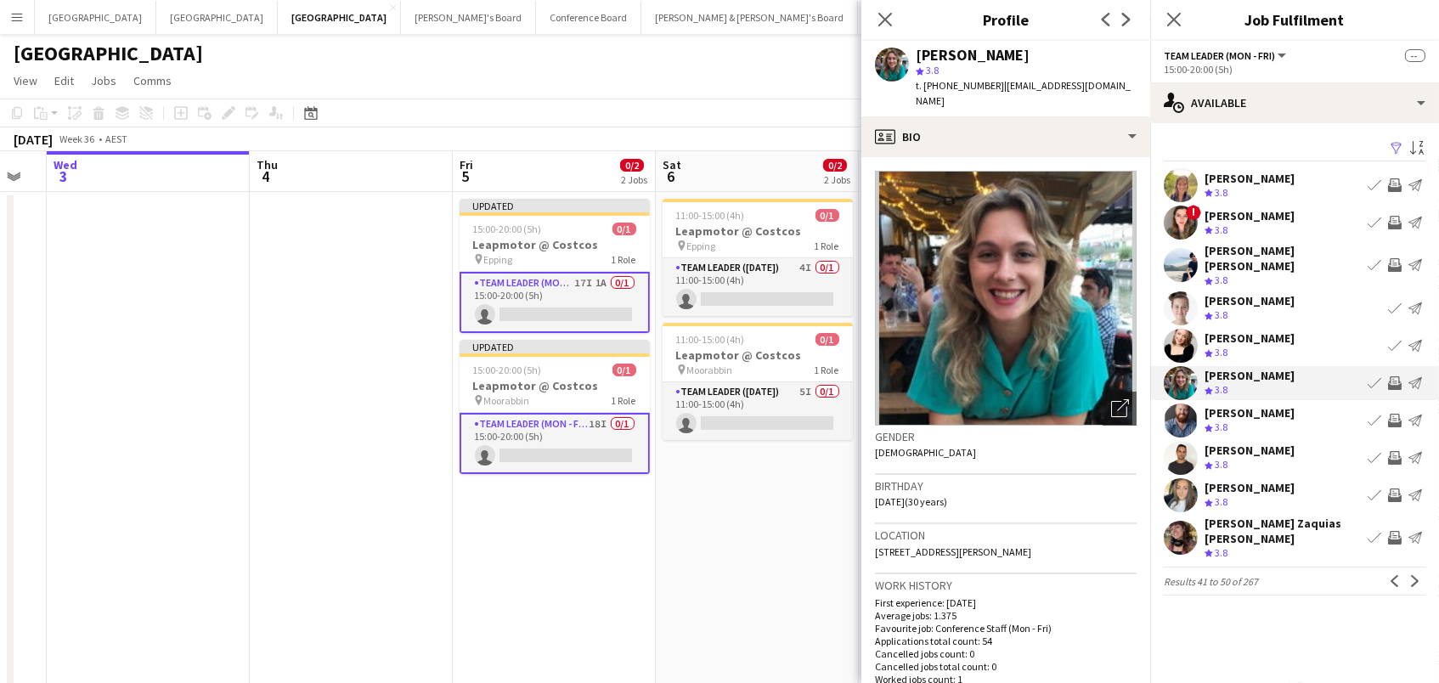
click at [1395, 376] on app-icon "Invite crew" at bounding box center [1395, 383] width 14 height 14
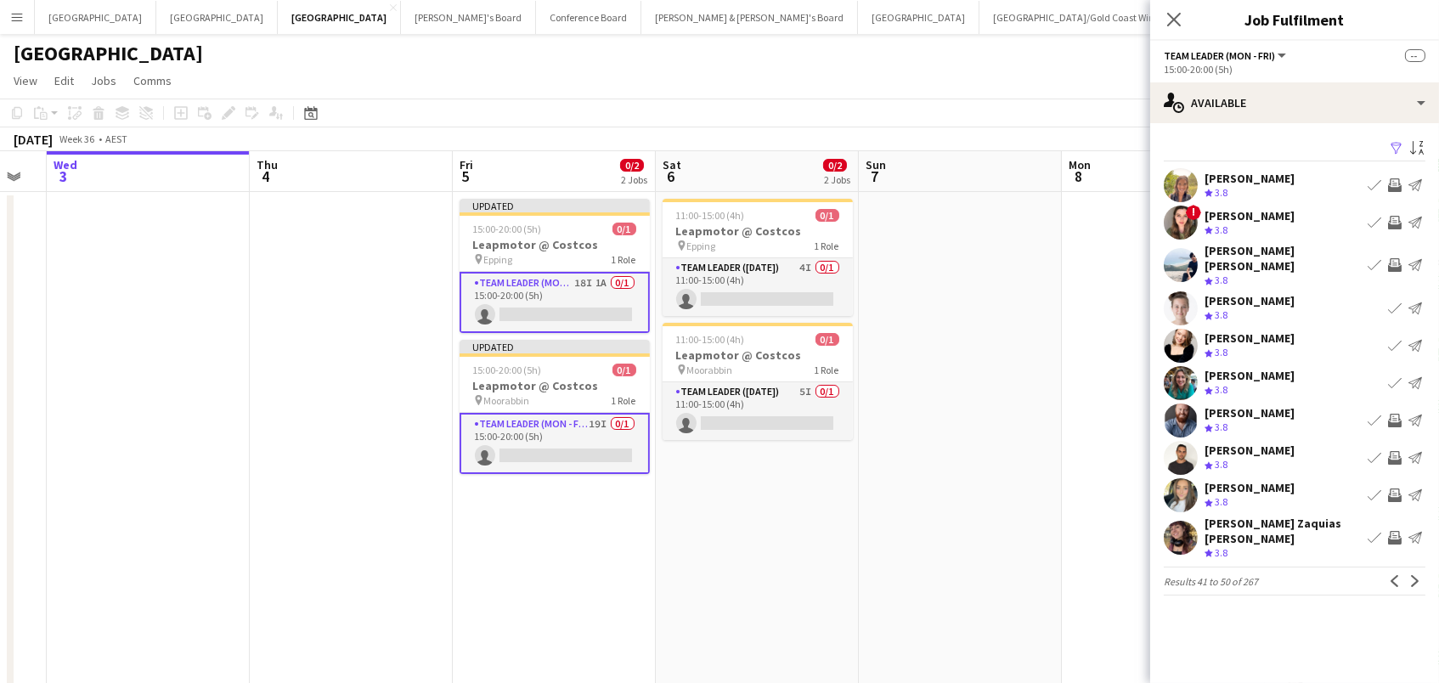
click at [1395, 417] on app-icon "Invite crew" at bounding box center [1395, 421] width 14 height 14
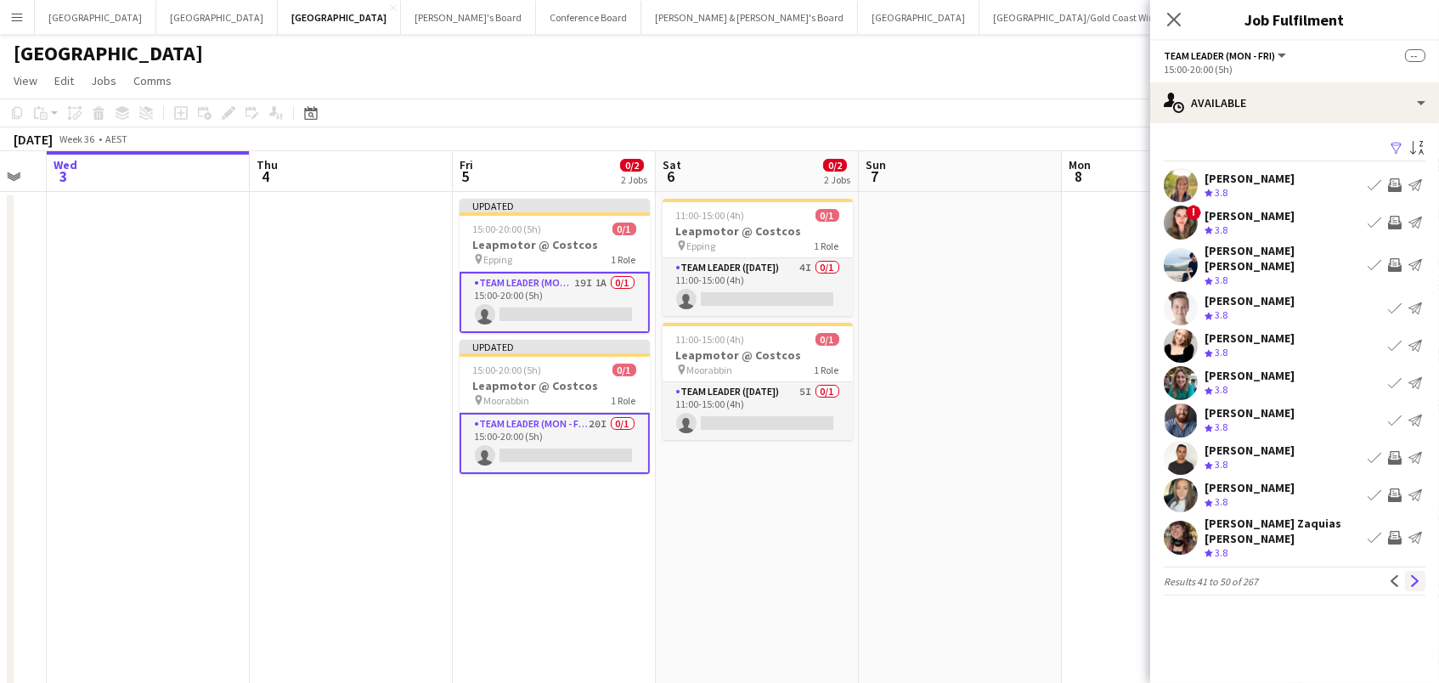
click at [1412, 575] on app-icon "Next" at bounding box center [1415, 581] width 12 height 12
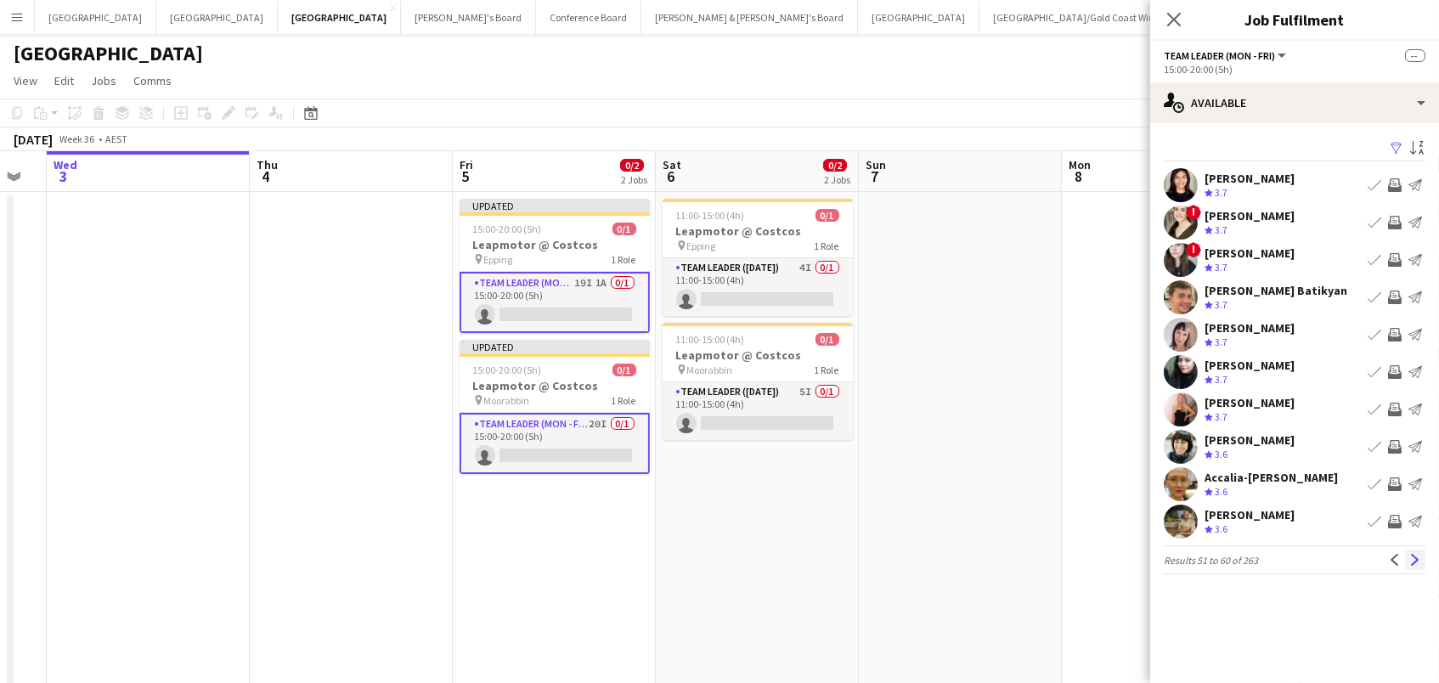
click at [1409, 558] on app-icon "Next" at bounding box center [1415, 560] width 12 height 12
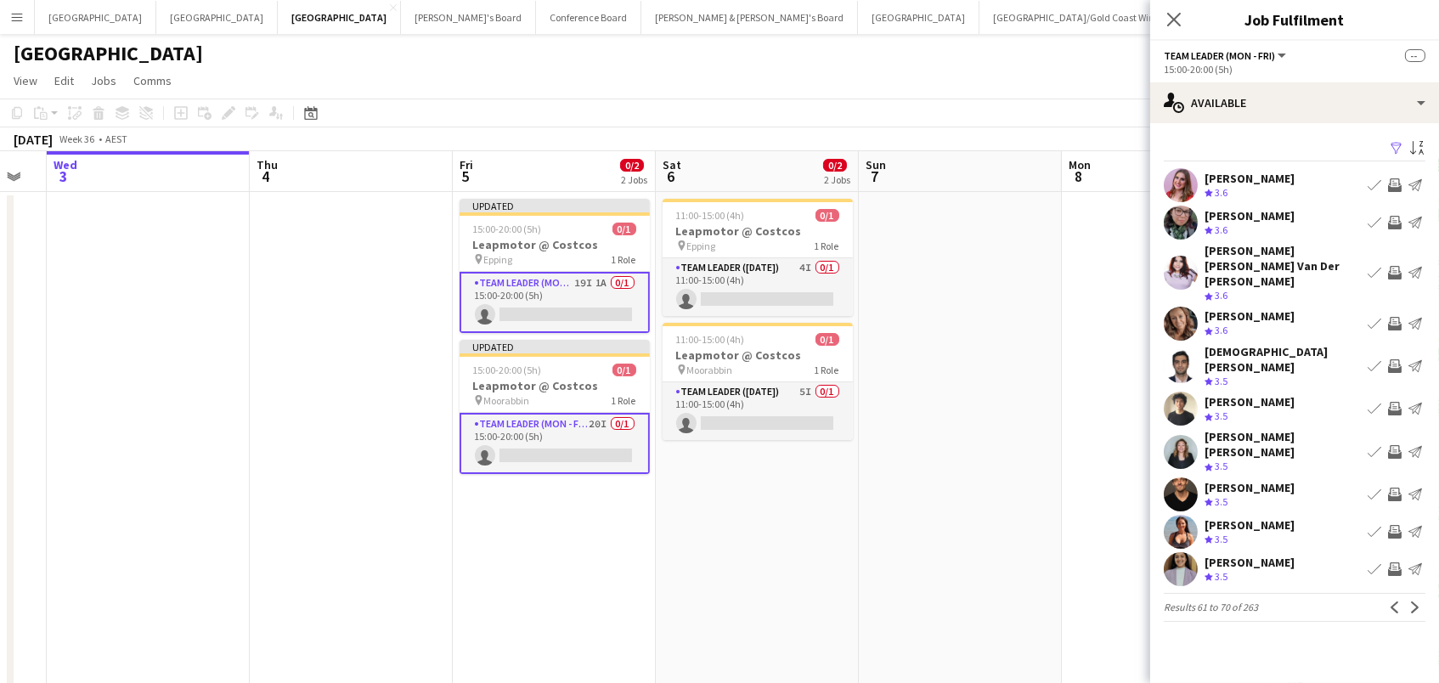
click at [1390, 525] on app-icon "Invite crew" at bounding box center [1395, 532] width 14 height 14
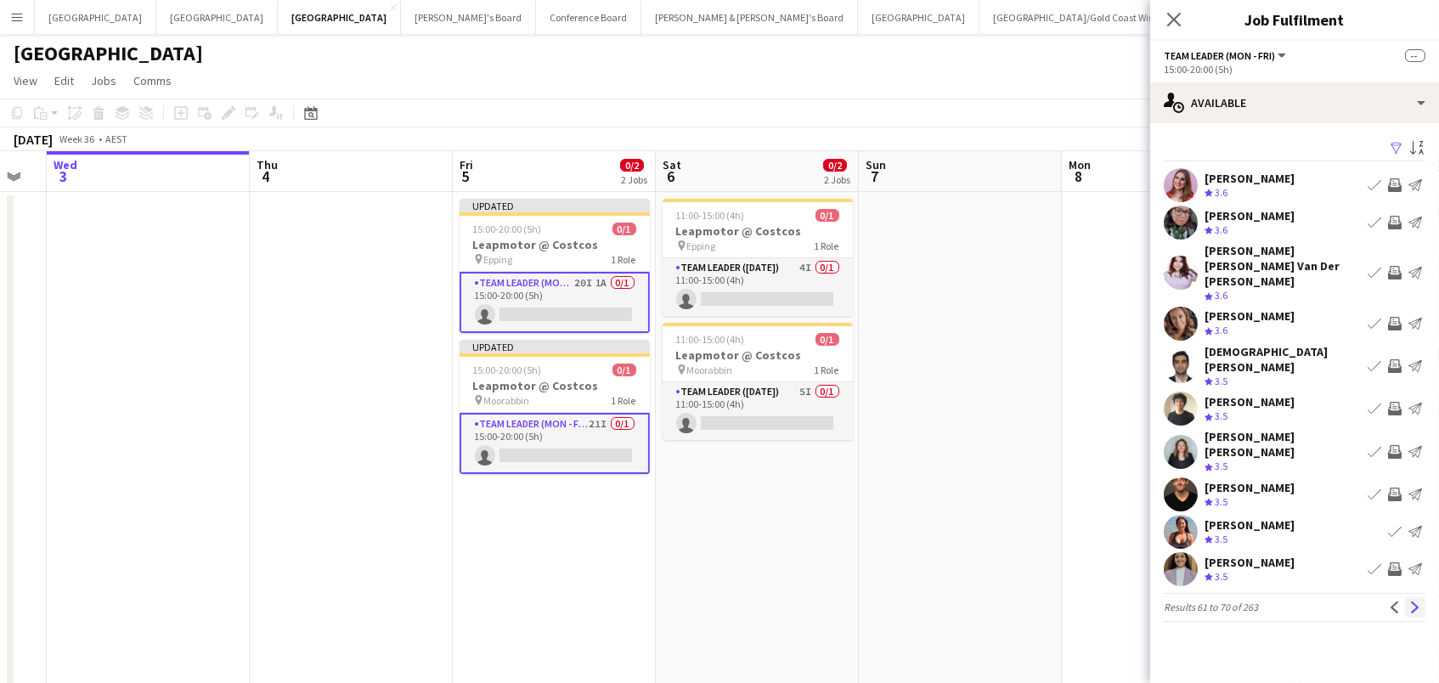
click at [1412, 597] on button "Next" at bounding box center [1415, 607] width 20 height 20
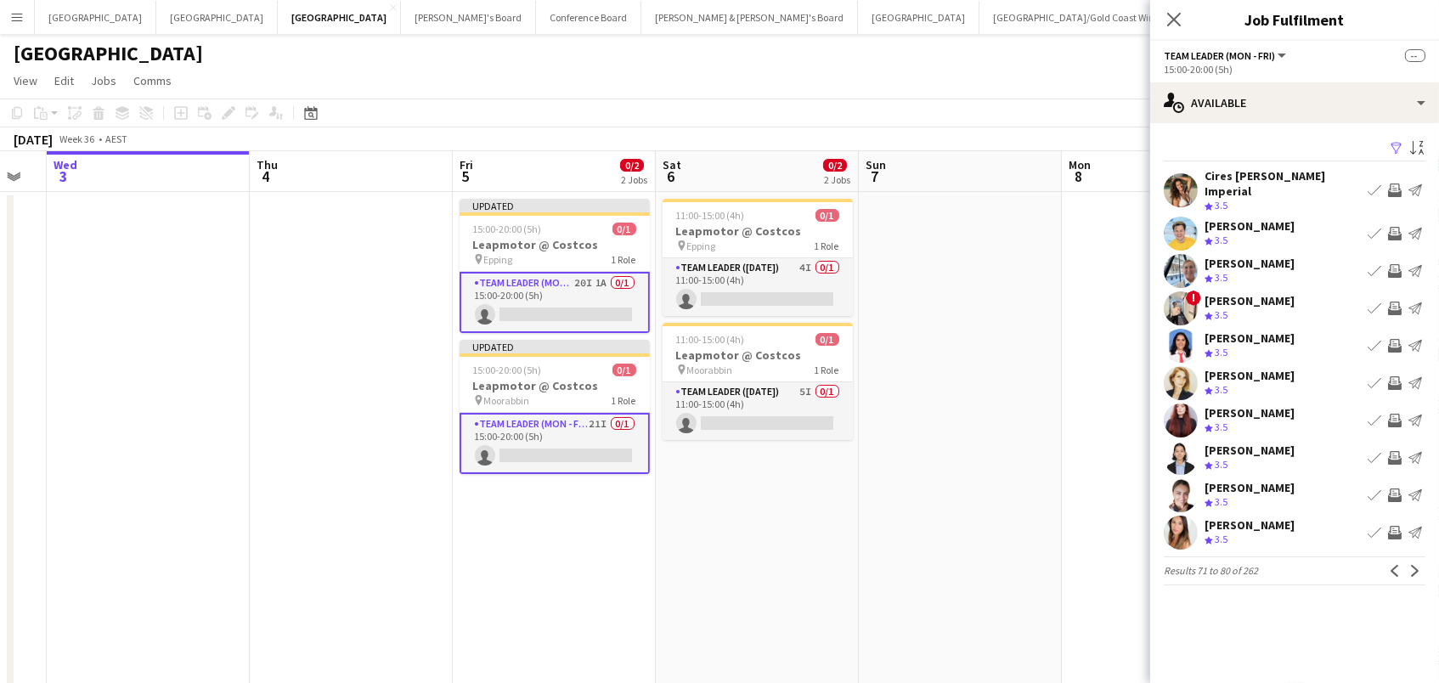
click at [1395, 417] on app-icon "Invite crew" at bounding box center [1395, 421] width 14 height 14
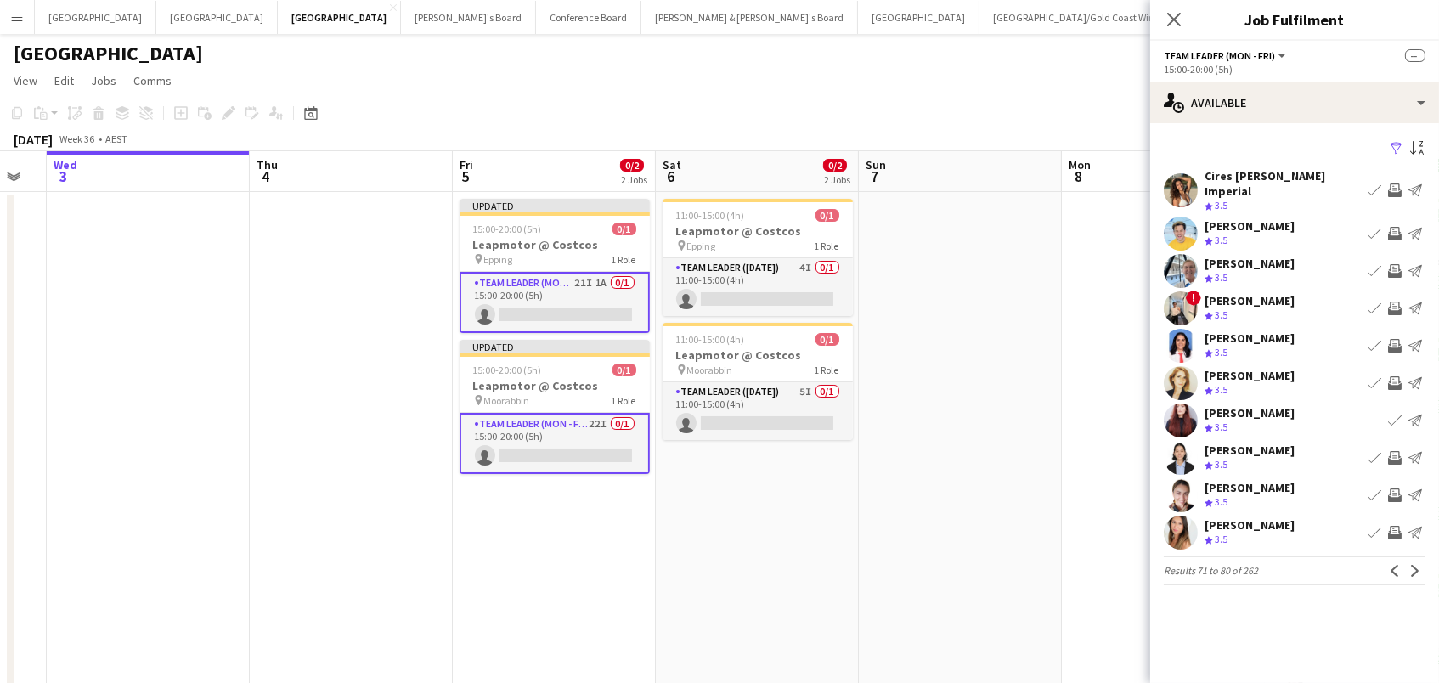
click at [1397, 223] on button "Invite crew" at bounding box center [1394, 233] width 20 height 20
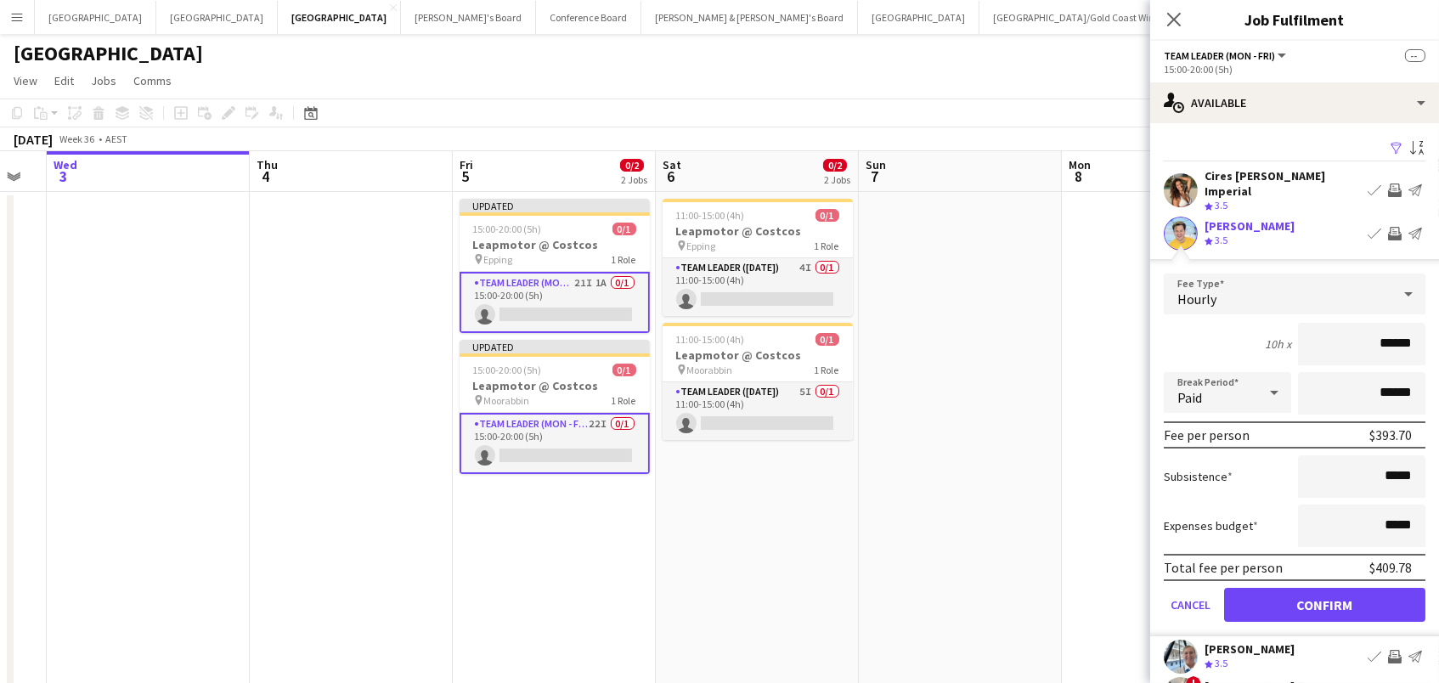
click at [1324, 600] on button "Confirm" at bounding box center [1324, 605] width 201 height 34
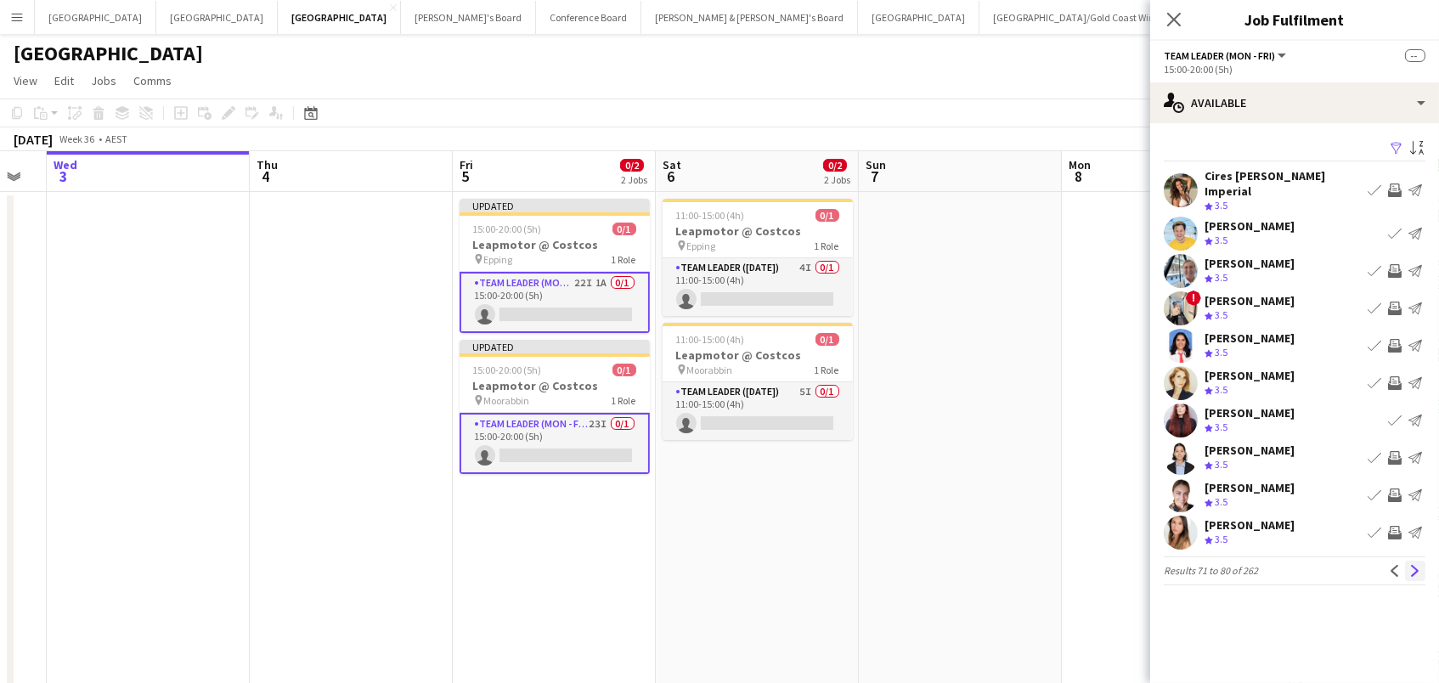
click at [1412, 565] on app-icon "Next" at bounding box center [1415, 571] width 12 height 12
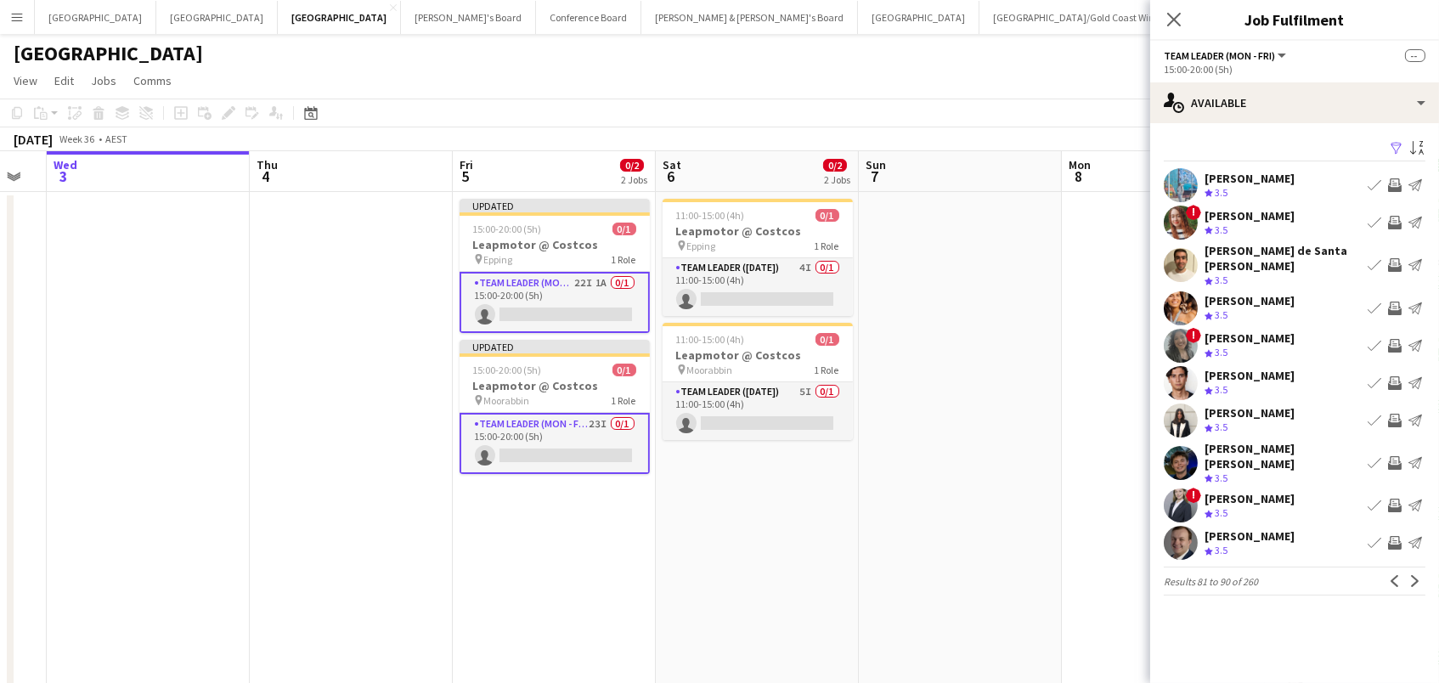
click at [1400, 536] on app-icon "Invite crew" at bounding box center [1395, 543] width 14 height 14
click at [1411, 575] on app-icon "Next" at bounding box center [1415, 581] width 12 height 12
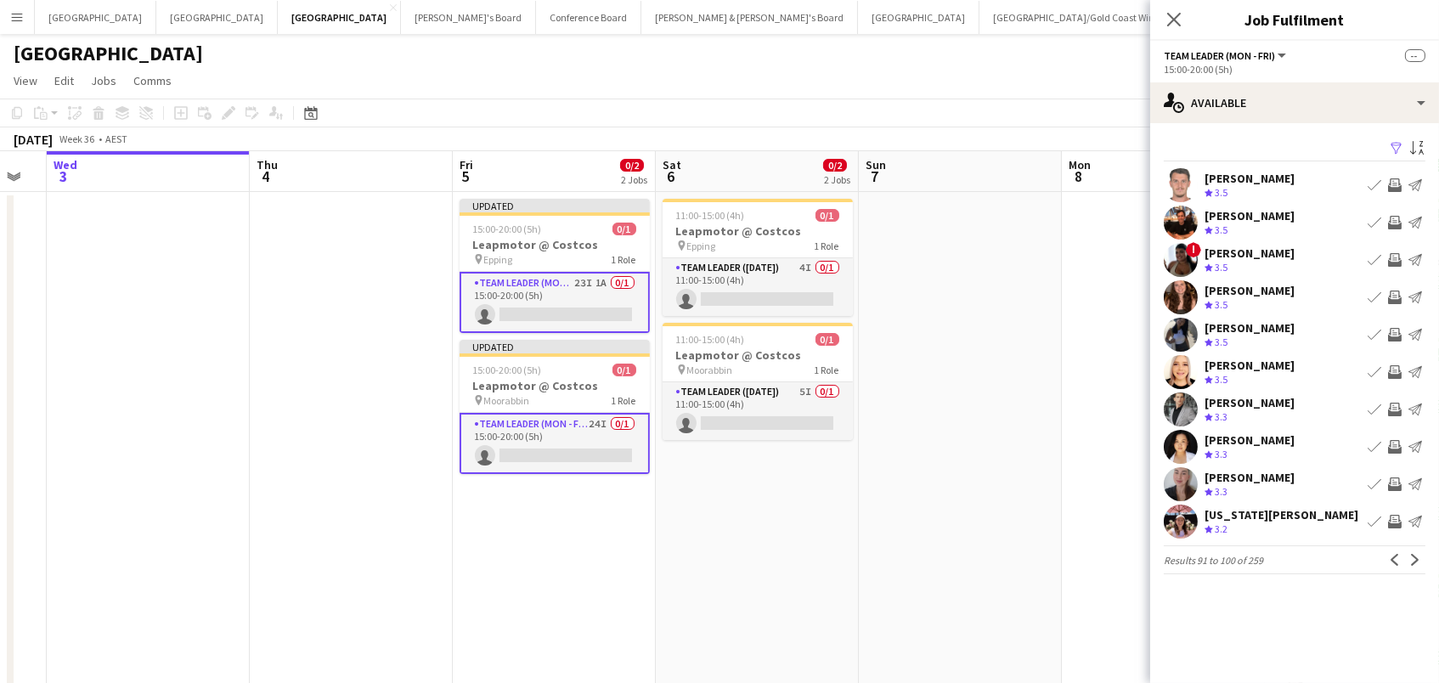
click at [1009, 459] on app-date-cell at bounding box center [960, 532] width 203 height 680
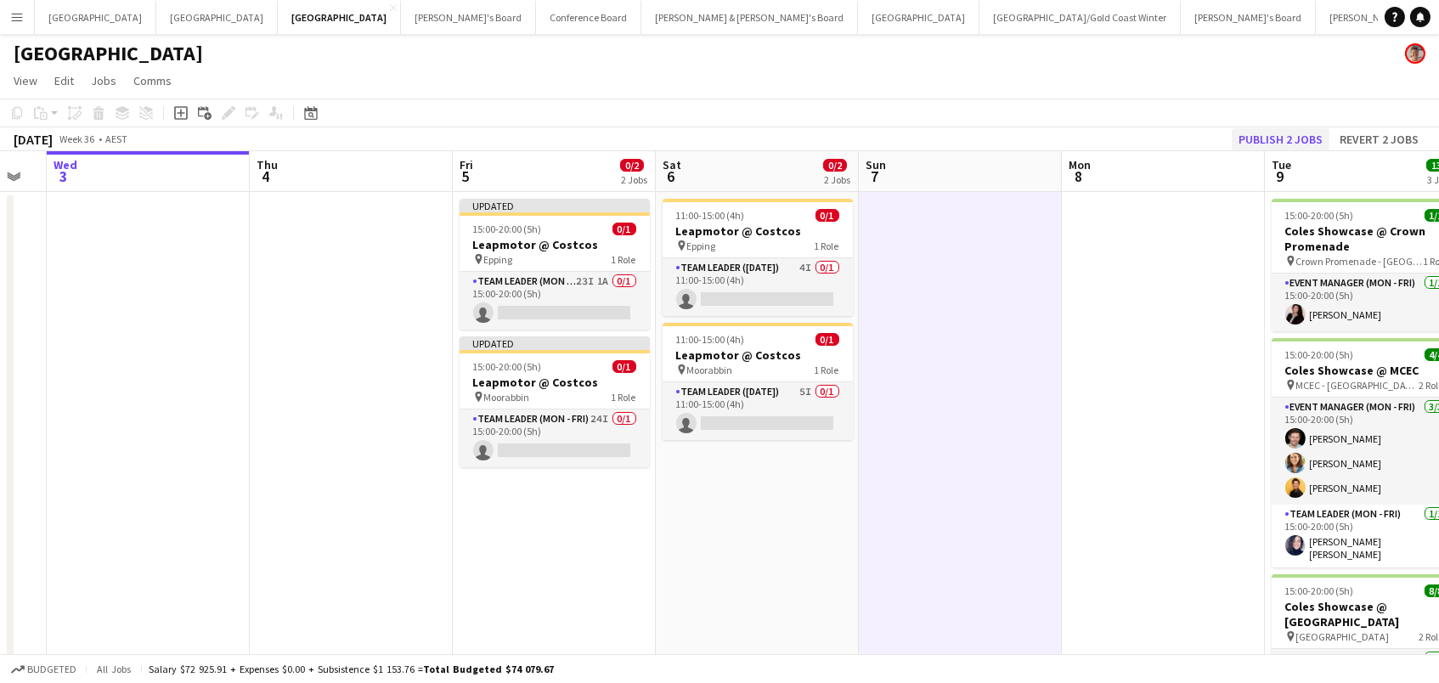
click at [1299, 134] on button "Publish 2 jobs" at bounding box center [1280, 139] width 98 height 22
click at [693, 233] on h3 "Leapmotor @ Costcos" at bounding box center [757, 230] width 190 height 15
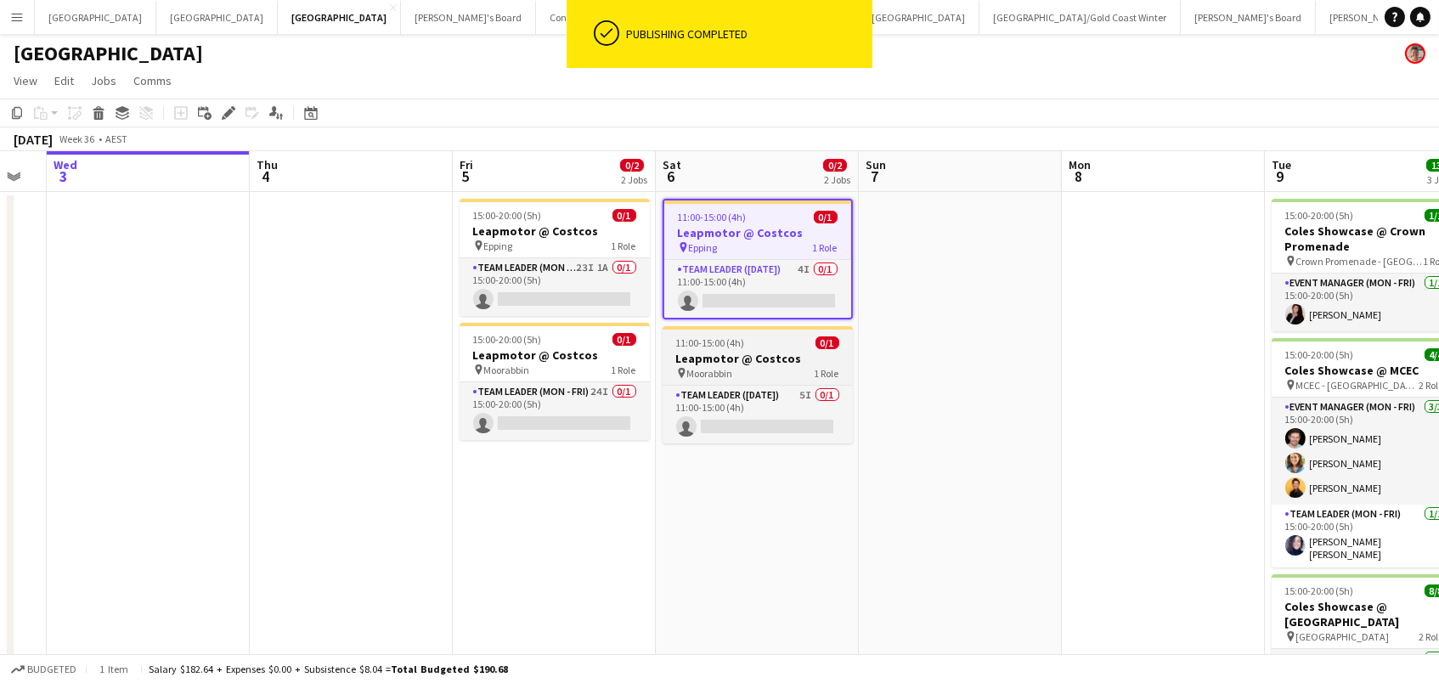
click at [710, 367] on span "Moorabbin" at bounding box center [710, 373] width 46 height 13
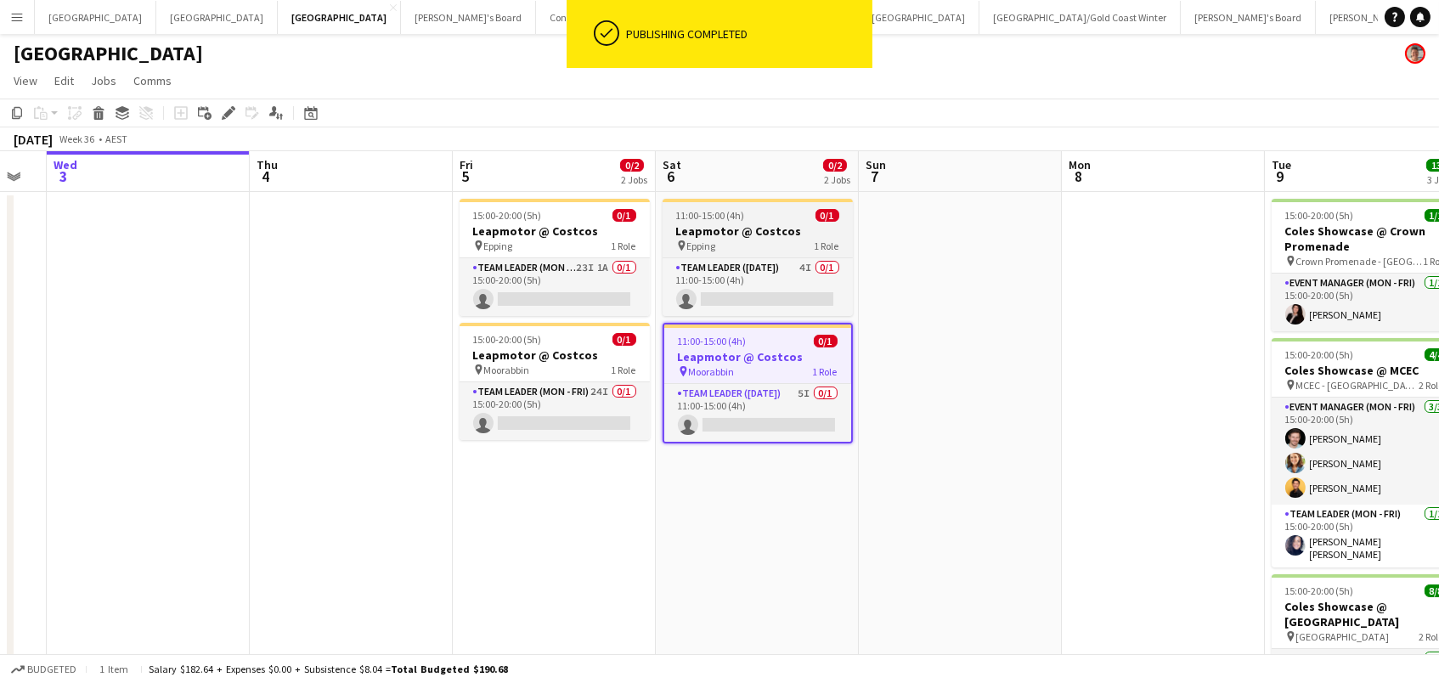
click at [723, 242] on div "pin Epping 1 Role" at bounding box center [757, 246] width 190 height 14
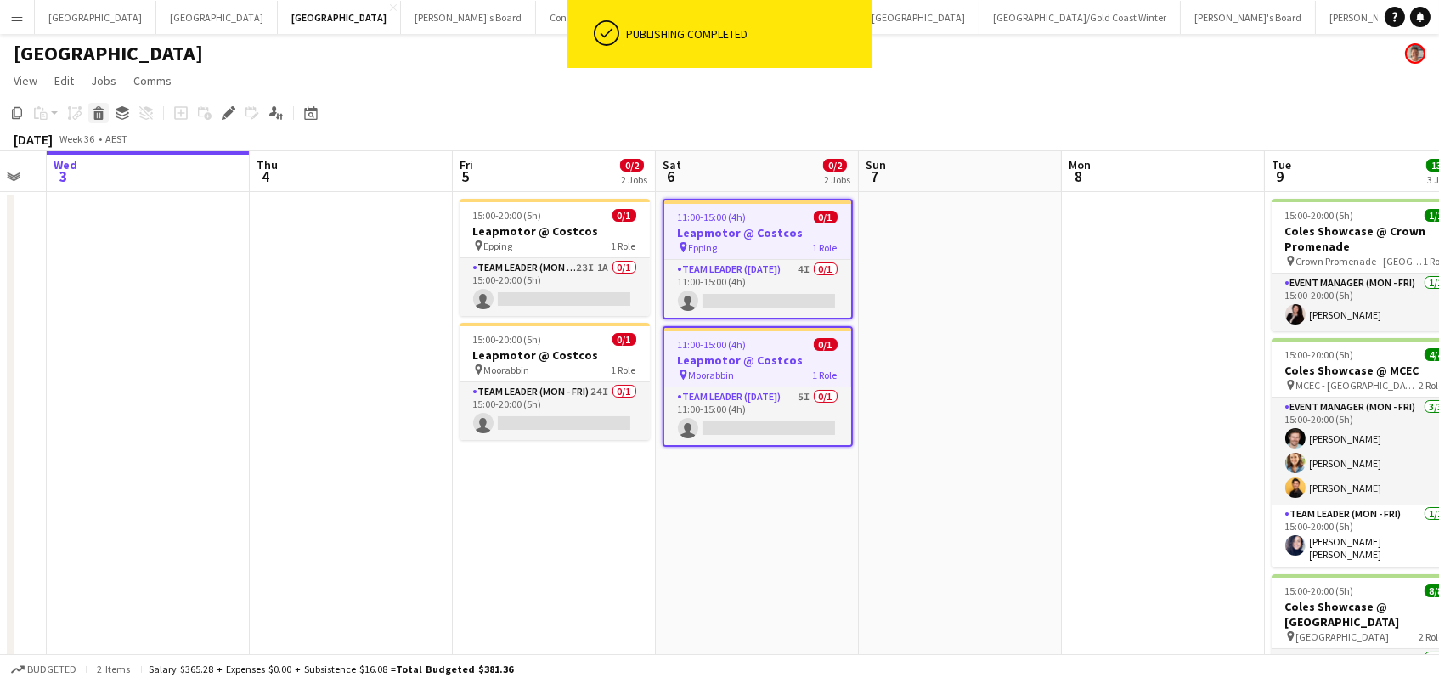
click at [100, 106] on icon "Delete" at bounding box center [99, 113] width 14 height 14
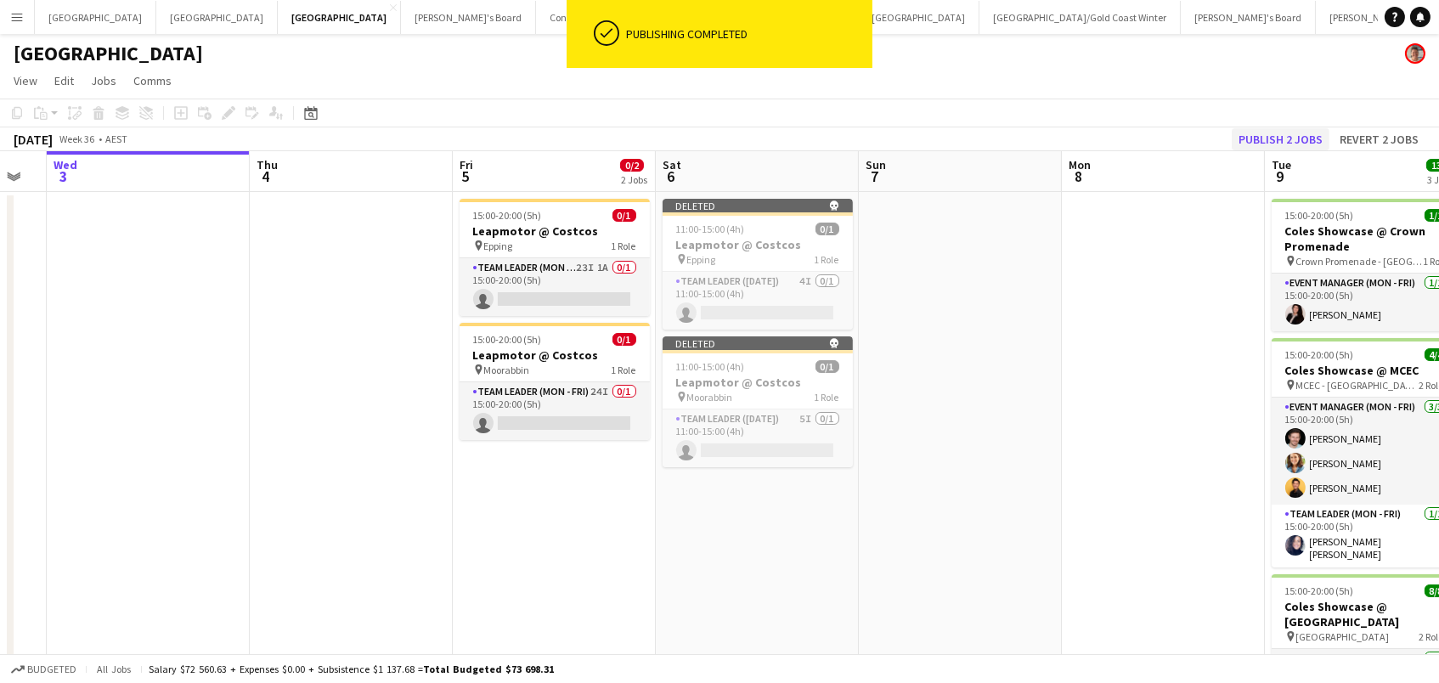
click at [1241, 138] on button "Publish 2 jobs" at bounding box center [1280, 139] width 98 height 22
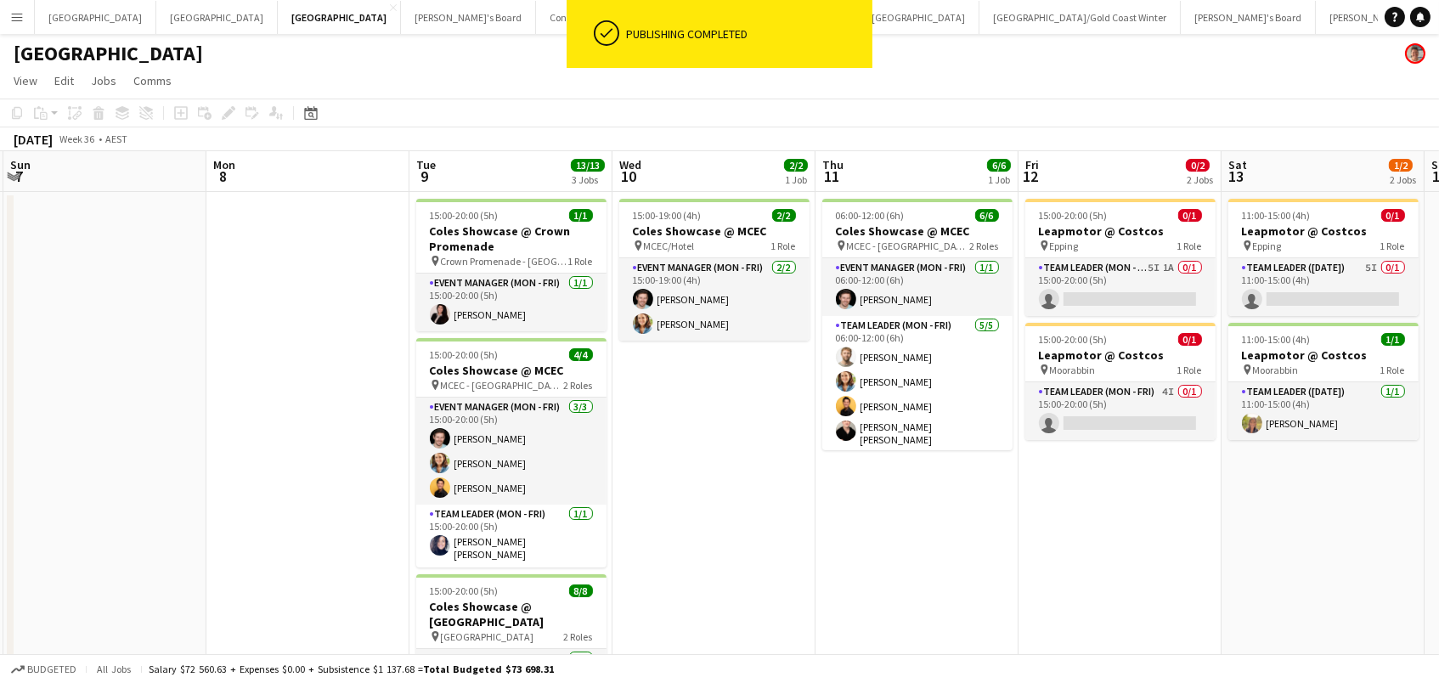
scroll to position [0, 493]
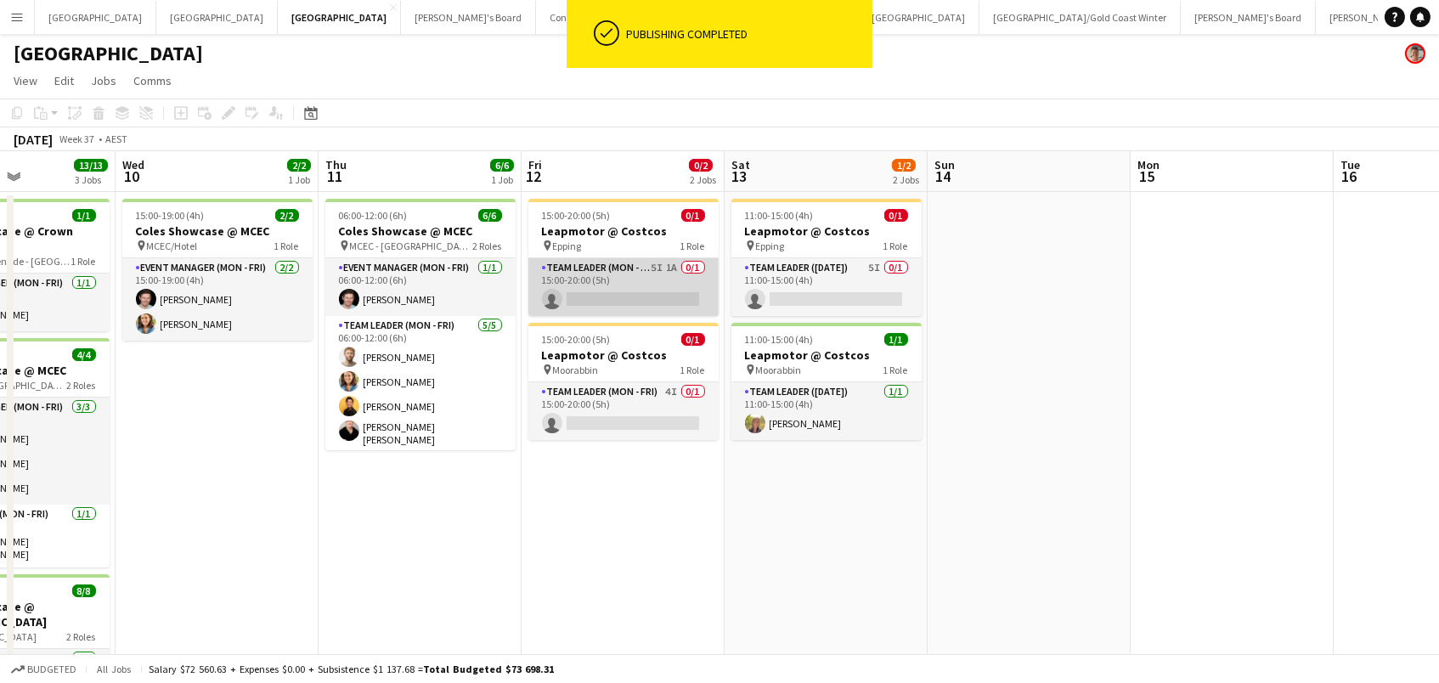
click at [601, 271] on app-card-role "Team Leader (Mon - Fri) 5I 1A 0/1 15:00-20:00 (5h) single-neutral-actions" at bounding box center [623, 287] width 190 height 58
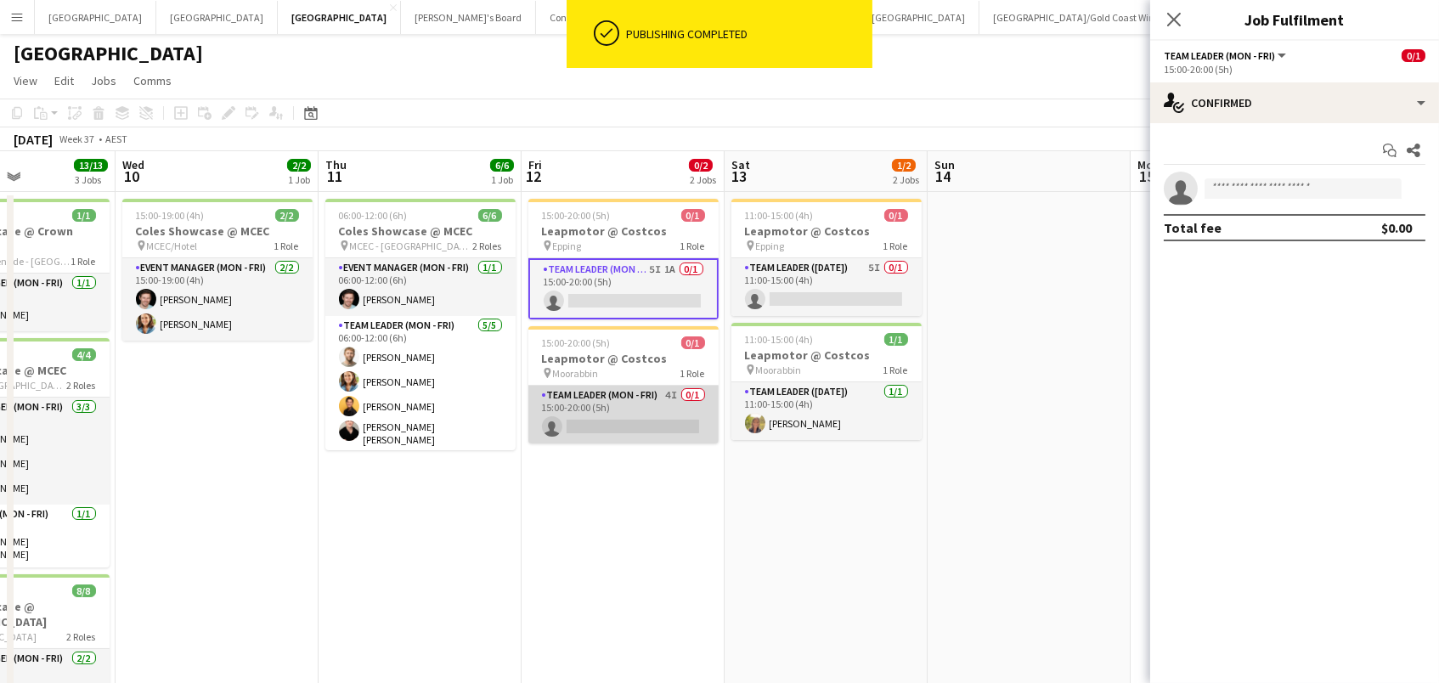
click at [634, 420] on app-card-role "Team Leader (Mon - Fri) 4I 0/1 15:00-20:00 (5h) single-neutral-actions" at bounding box center [623, 415] width 190 height 58
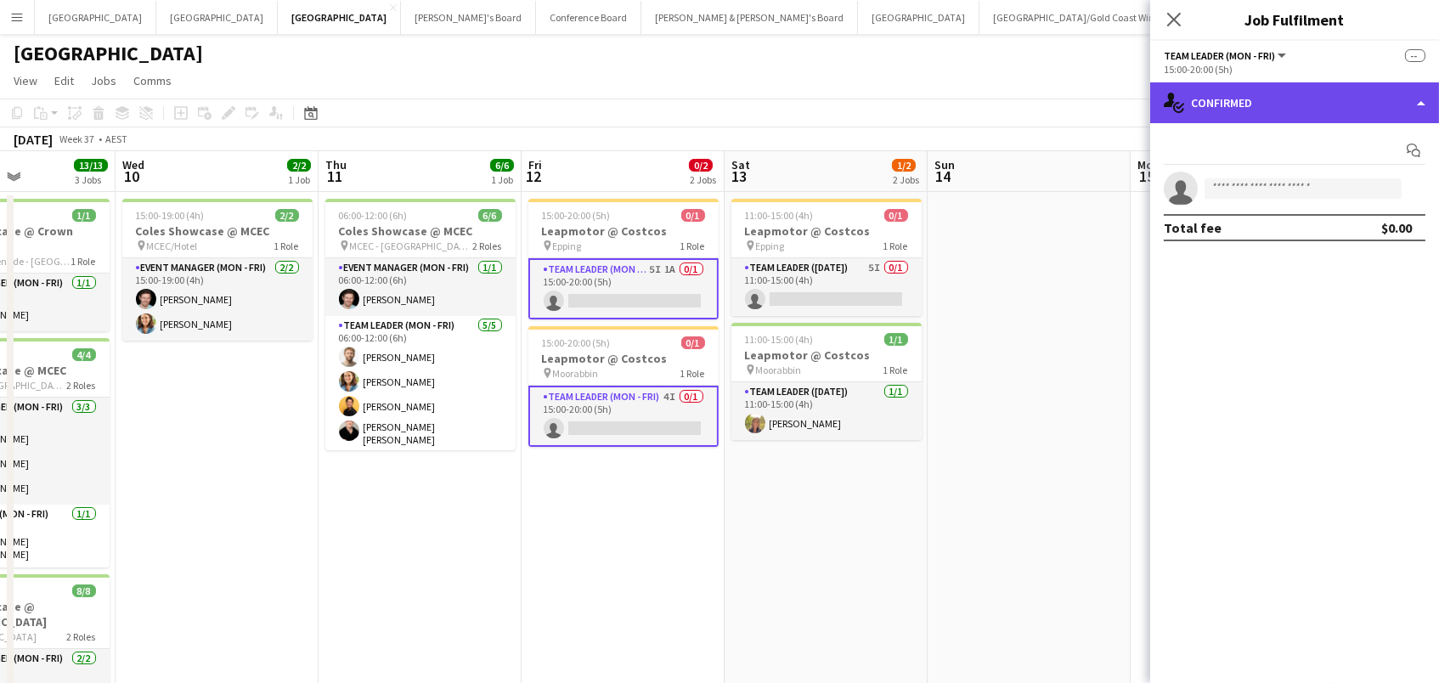
click at [1289, 112] on div "single-neutral-actions-check-2 Confirmed" at bounding box center [1294, 102] width 289 height 41
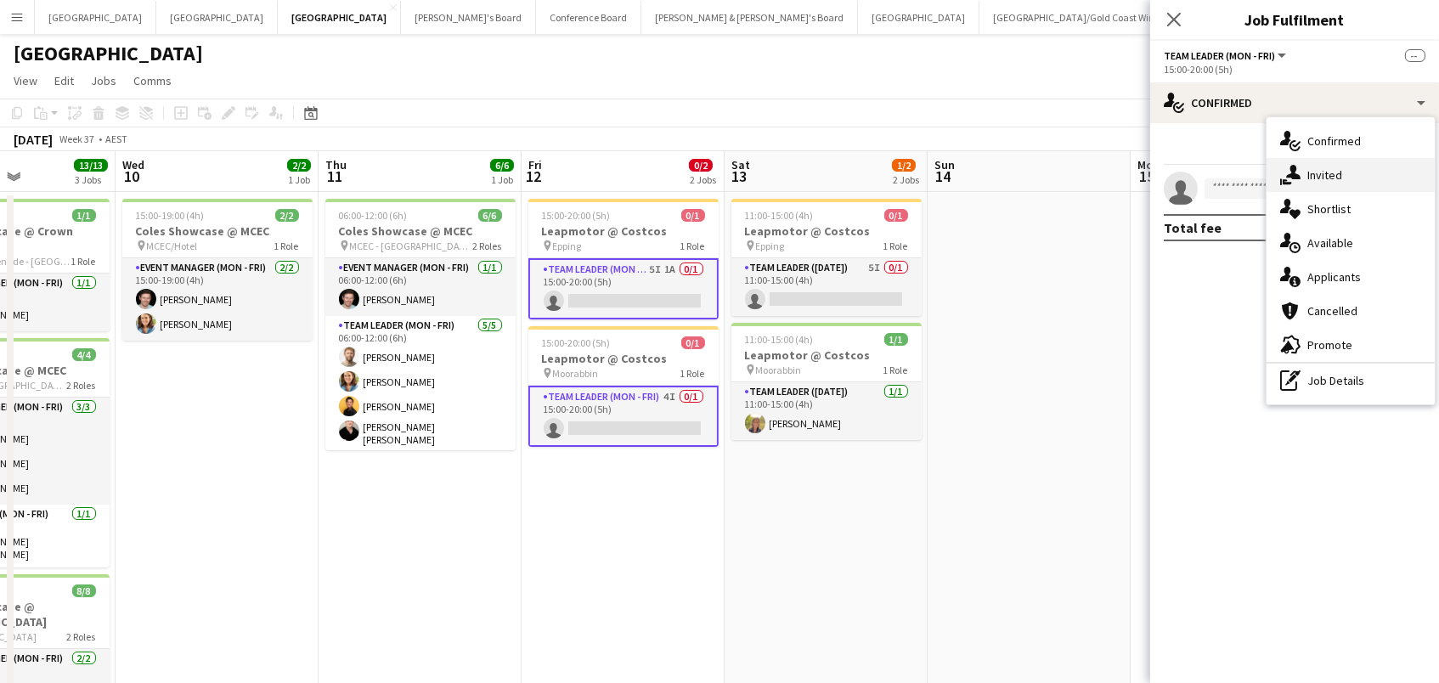
click at [1310, 174] on span "Invited" at bounding box center [1324, 174] width 35 height 15
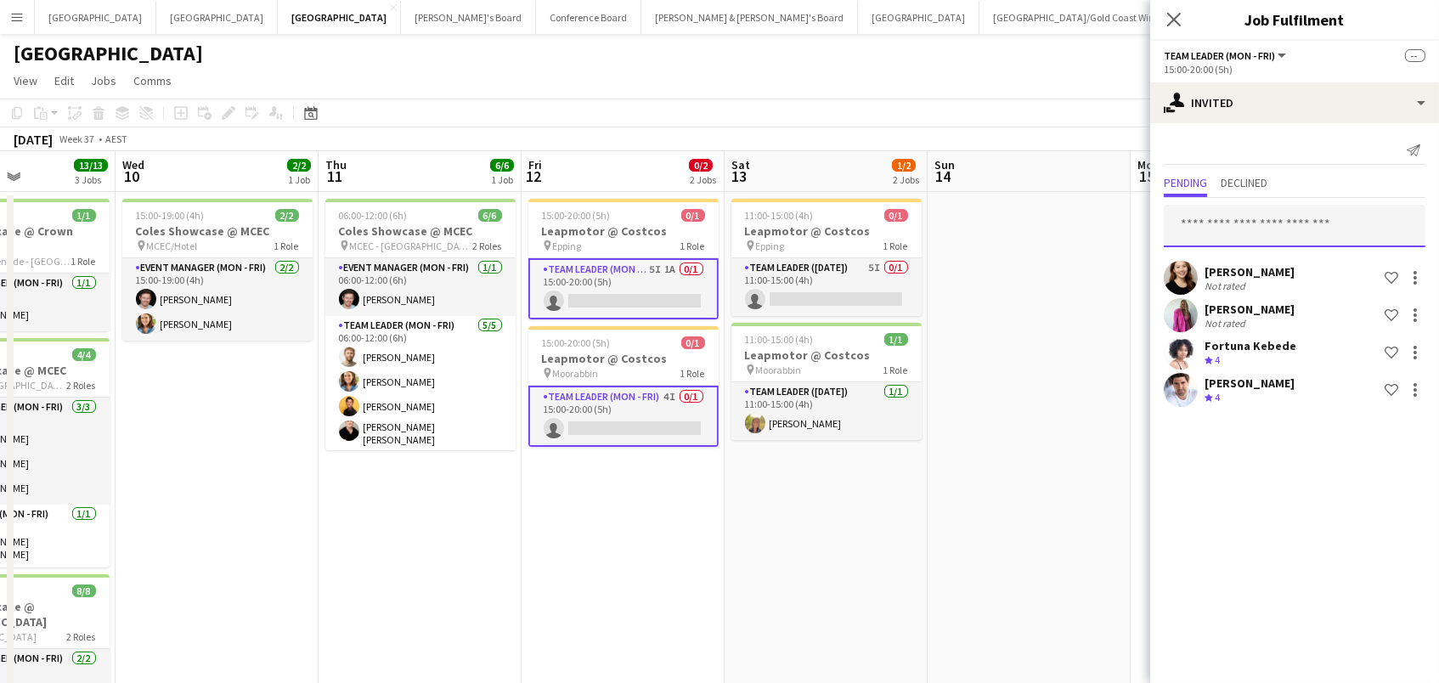
click at [1219, 228] on input "text" at bounding box center [1295, 226] width 262 height 42
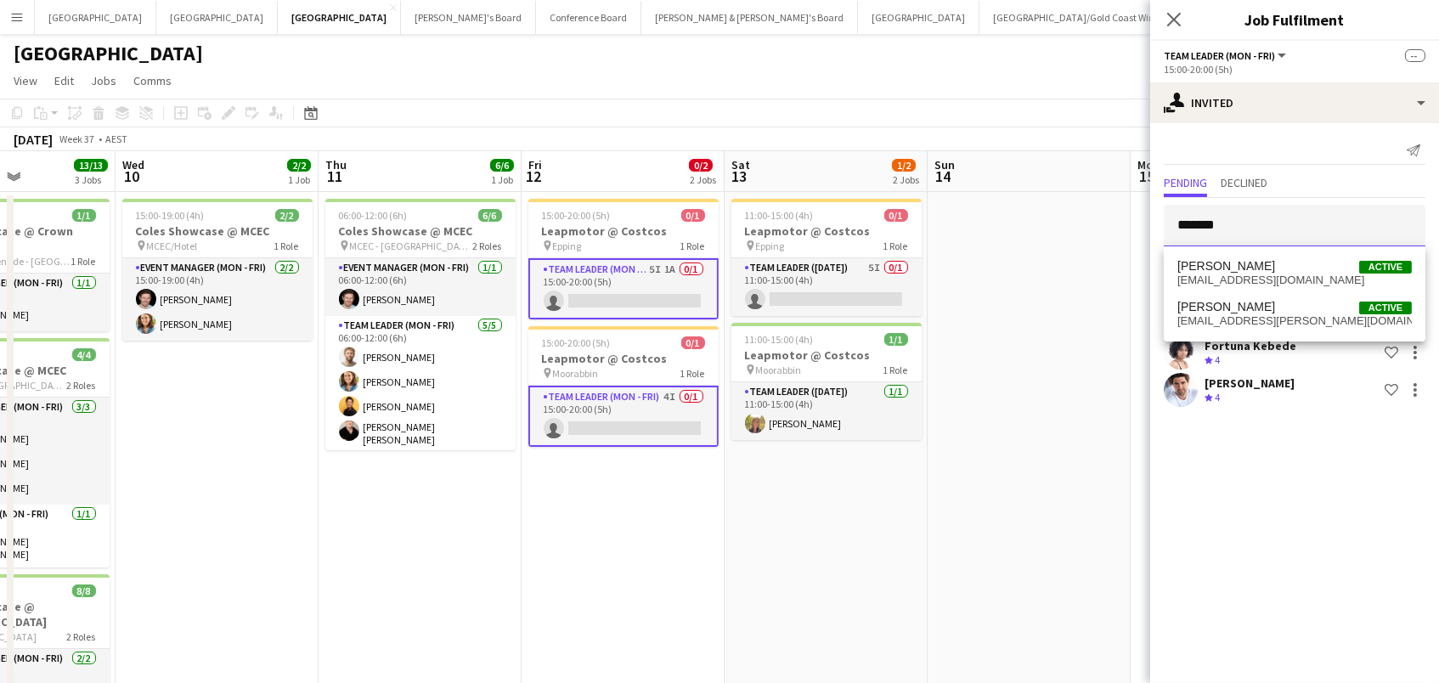
type input "*******"
drag, startPoint x: 1233, startPoint y: 256, endPoint x: 1276, endPoint y: 275, distance: 46.4
click at [1276, 275] on span "r.e.johnson1@outlook.com" at bounding box center [1294, 280] width 234 height 14
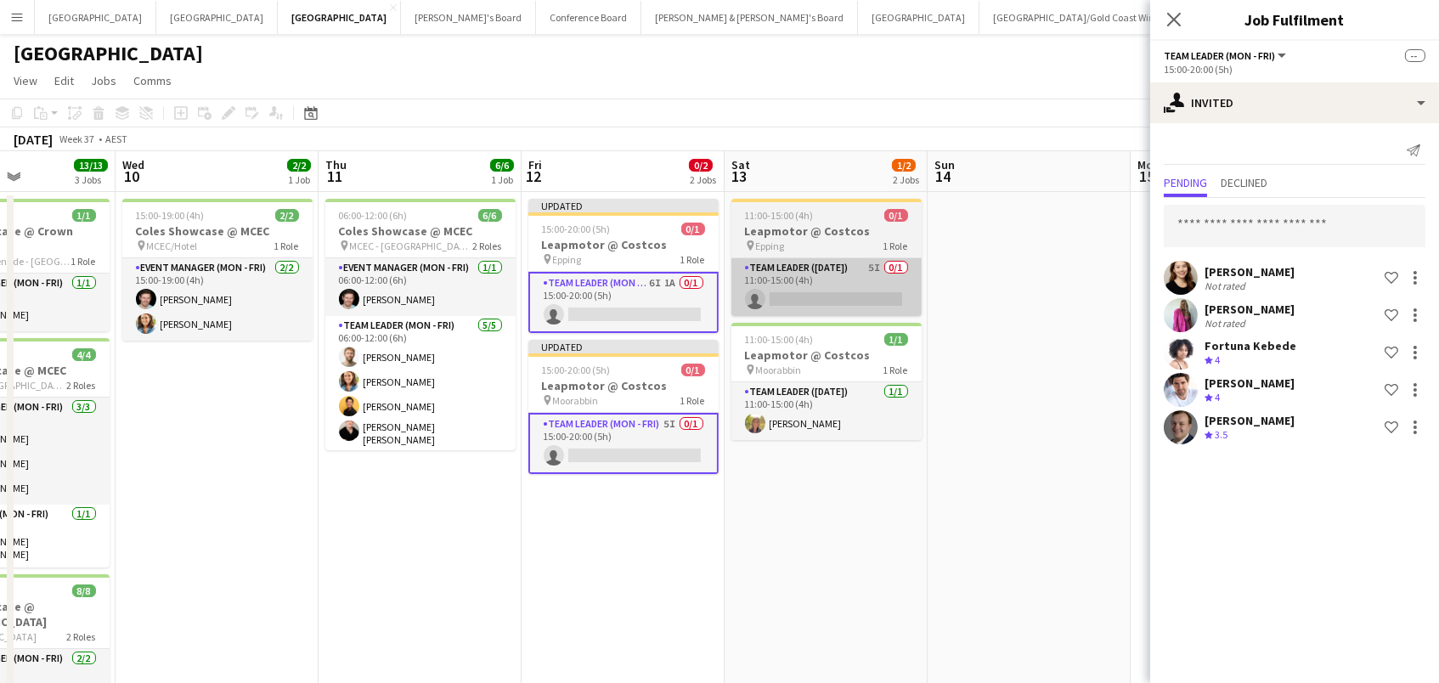
click at [880, 279] on app-card-role "Team Leader (Saturday) 5I 0/1 11:00-15:00 (4h) single-neutral-actions" at bounding box center [826, 287] width 190 height 58
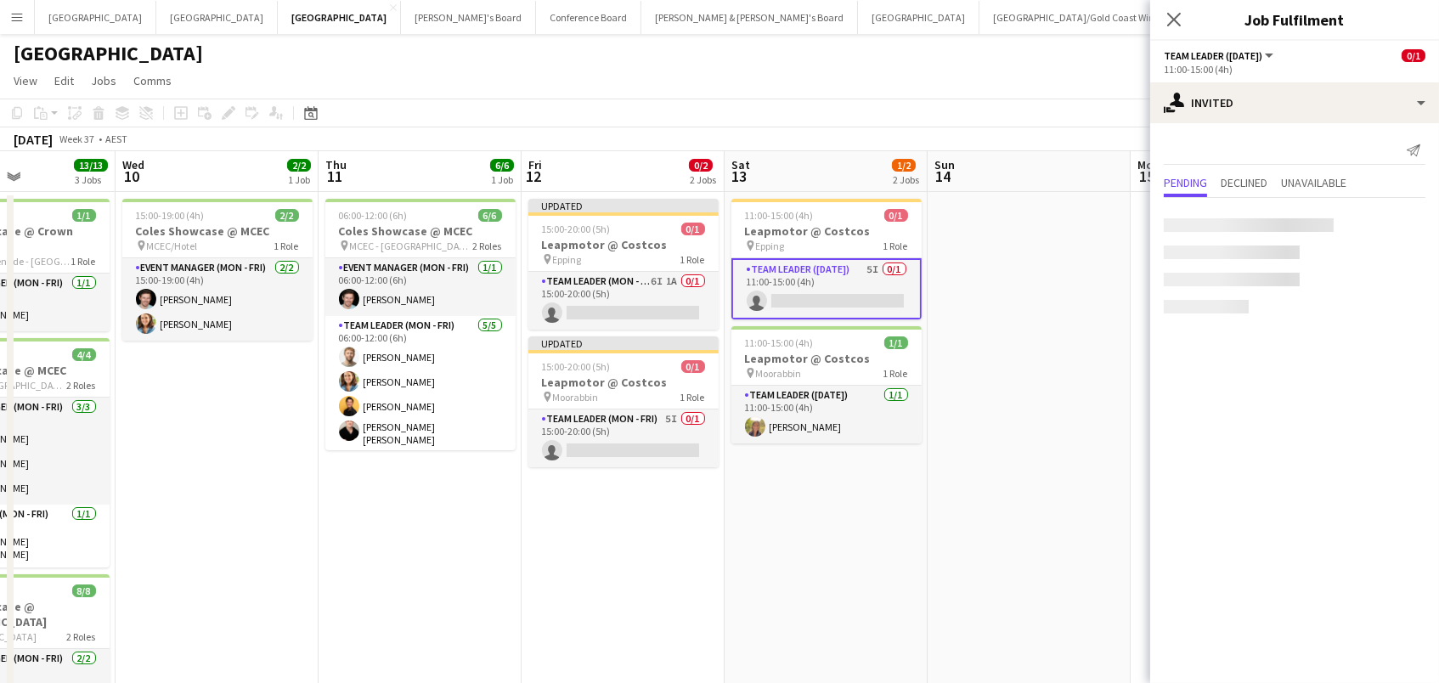
scroll to position [0, 493]
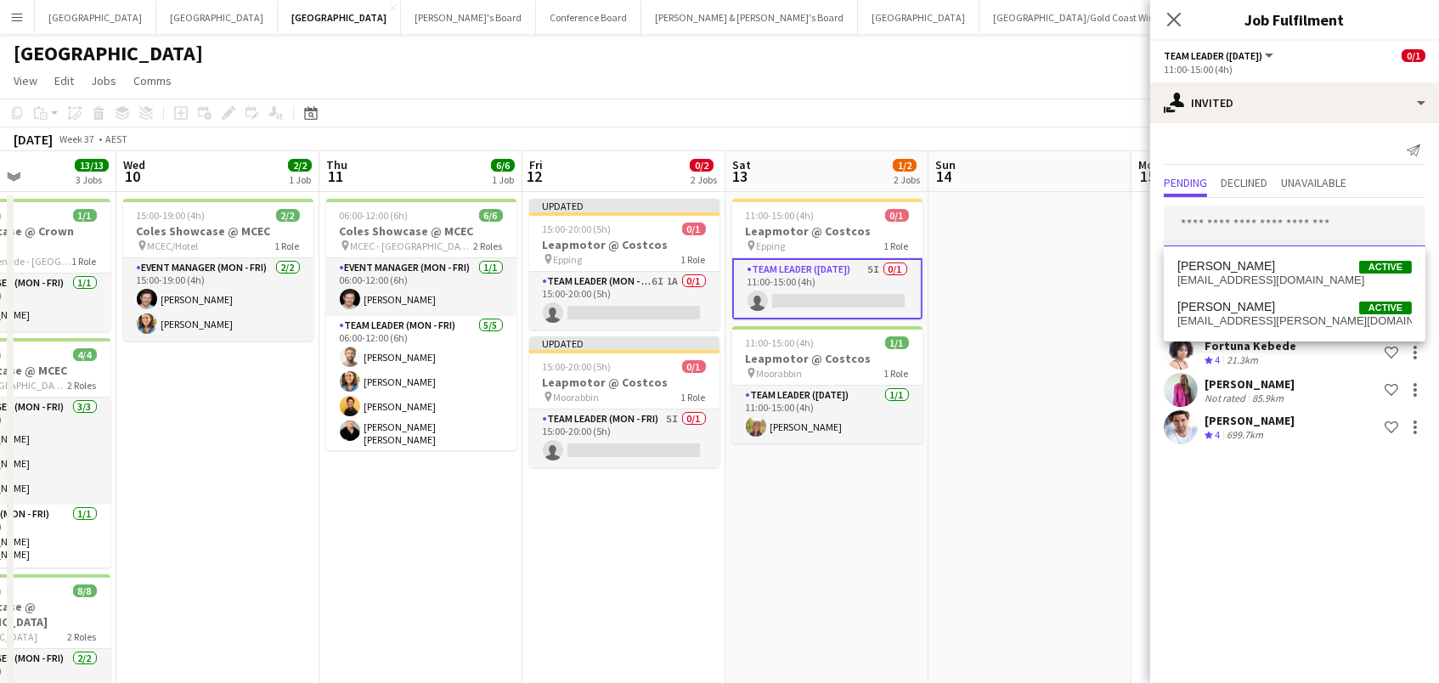
click at [1221, 222] on input "text" at bounding box center [1295, 226] width 262 height 42
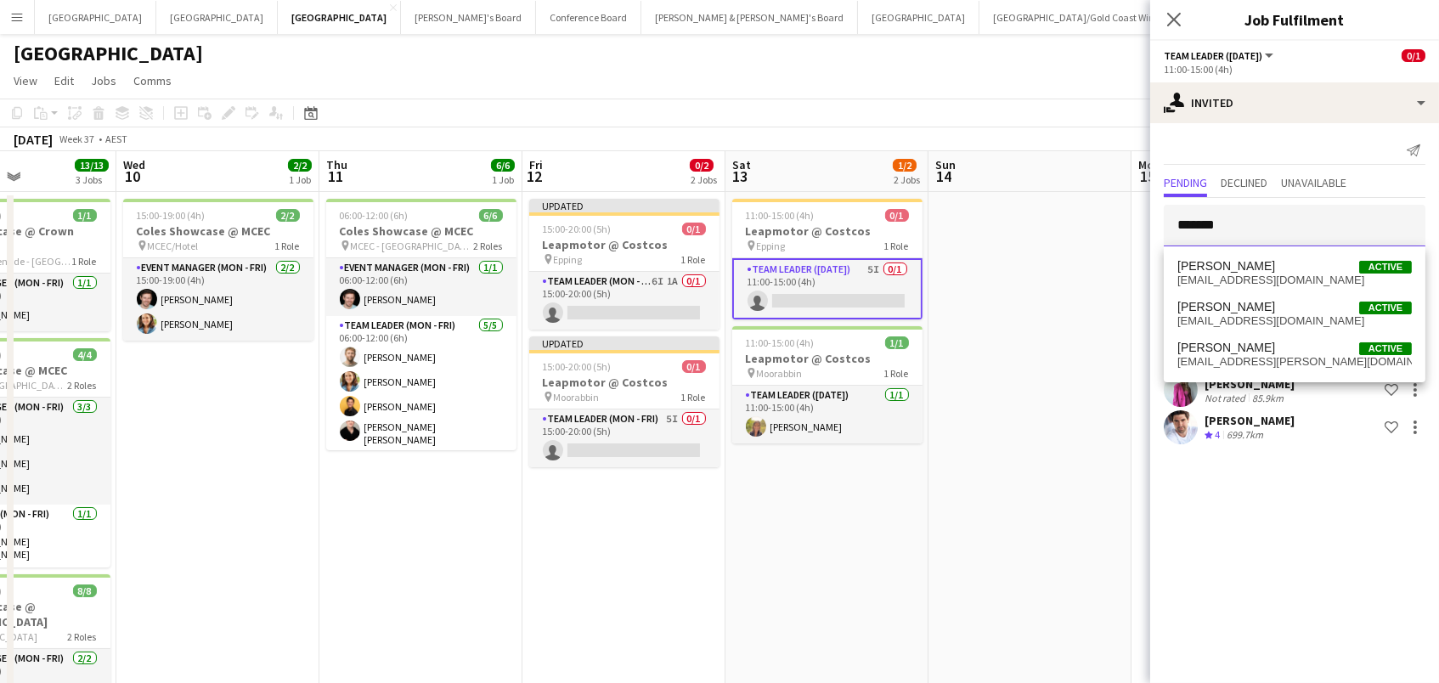
type input "*******"
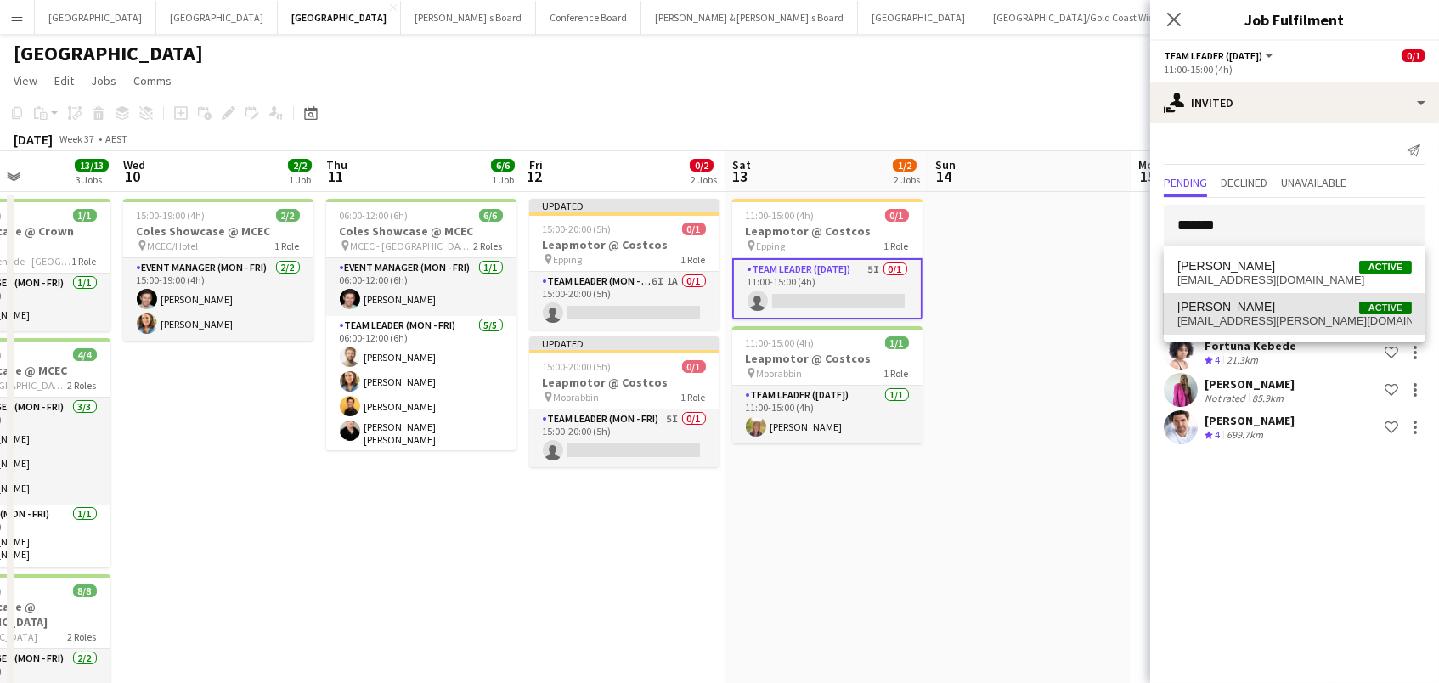
click at [1280, 316] on span "liv.richardson@hotmail.com" at bounding box center [1294, 321] width 234 height 14
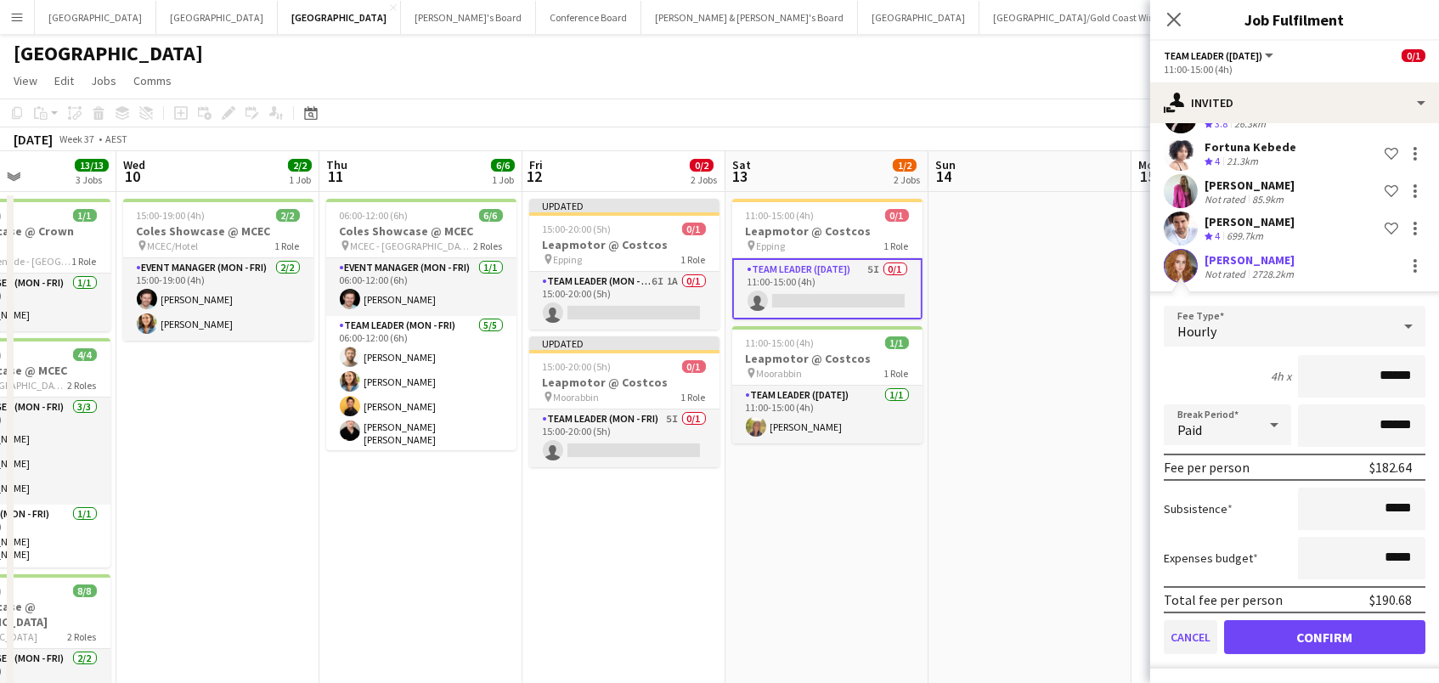
scroll to position [0, 0]
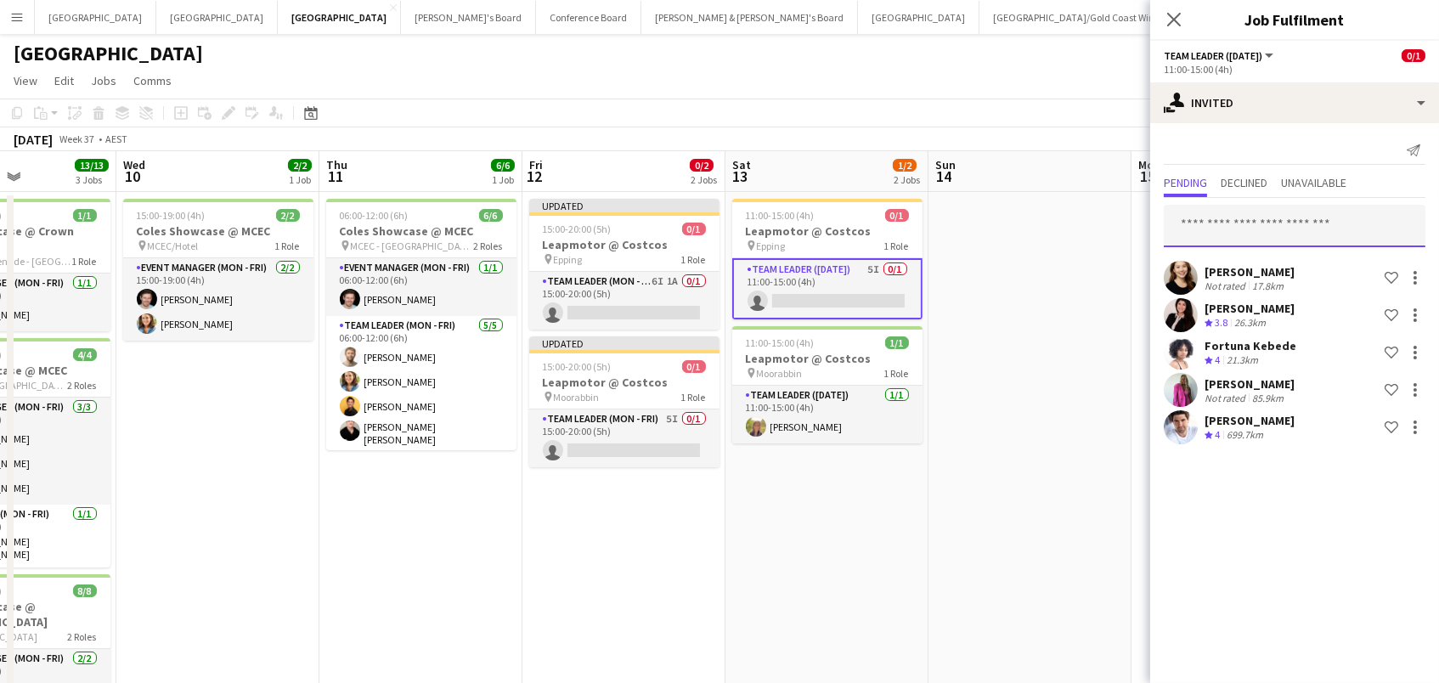
click at [1283, 242] on input "text" at bounding box center [1295, 226] width 262 height 42
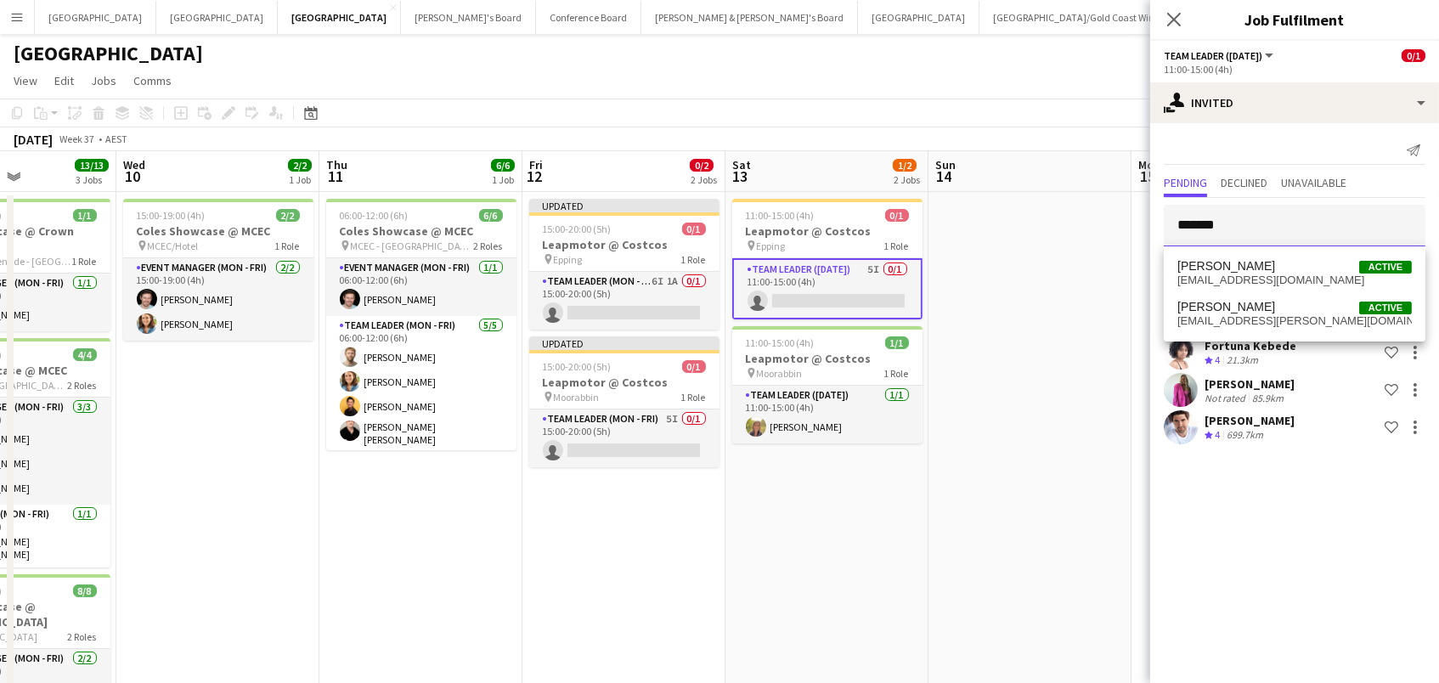
type input "*******"
drag, startPoint x: 1283, startPoint y: 242, endPoint x: 1297, endPoint y: 265, distance: 26.7
click at [1275, 265] on span "Richard Edward Johnson" at bounding box center [1226, 266] width 98 height 14
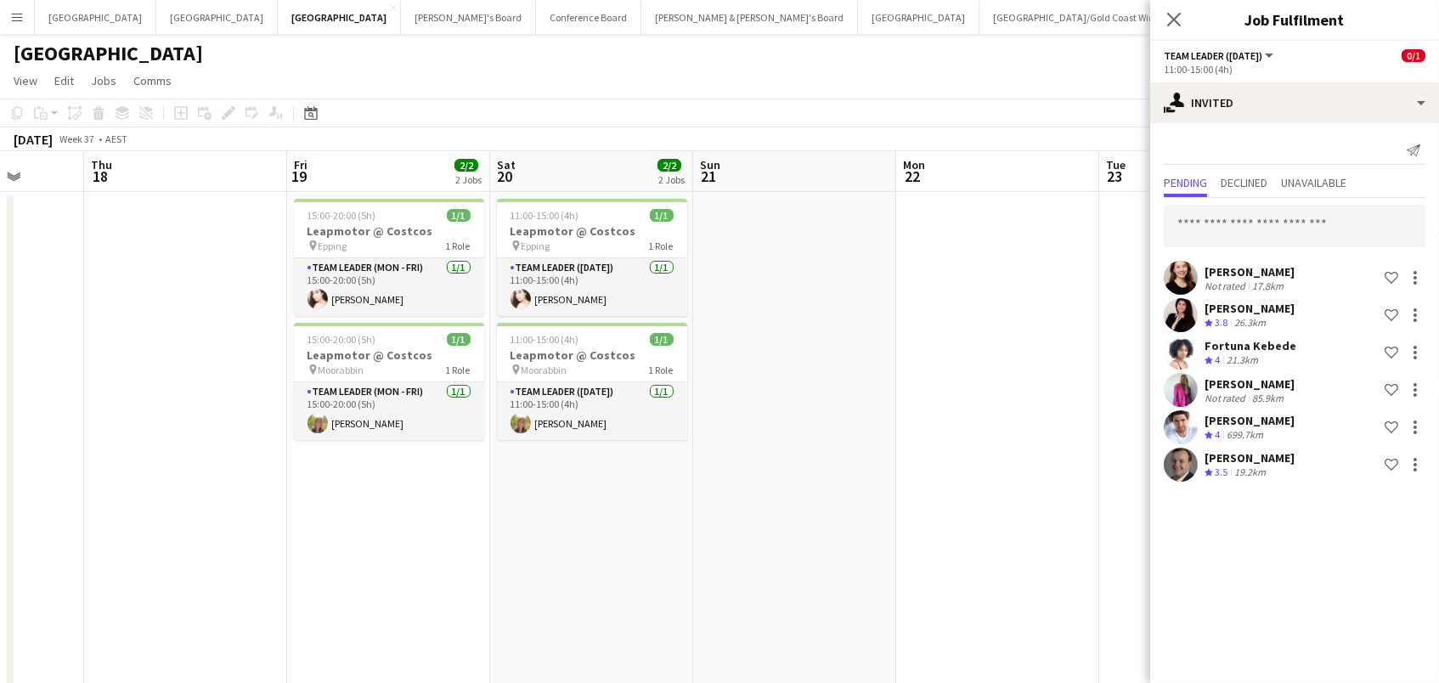
scroll to position [0, 549]
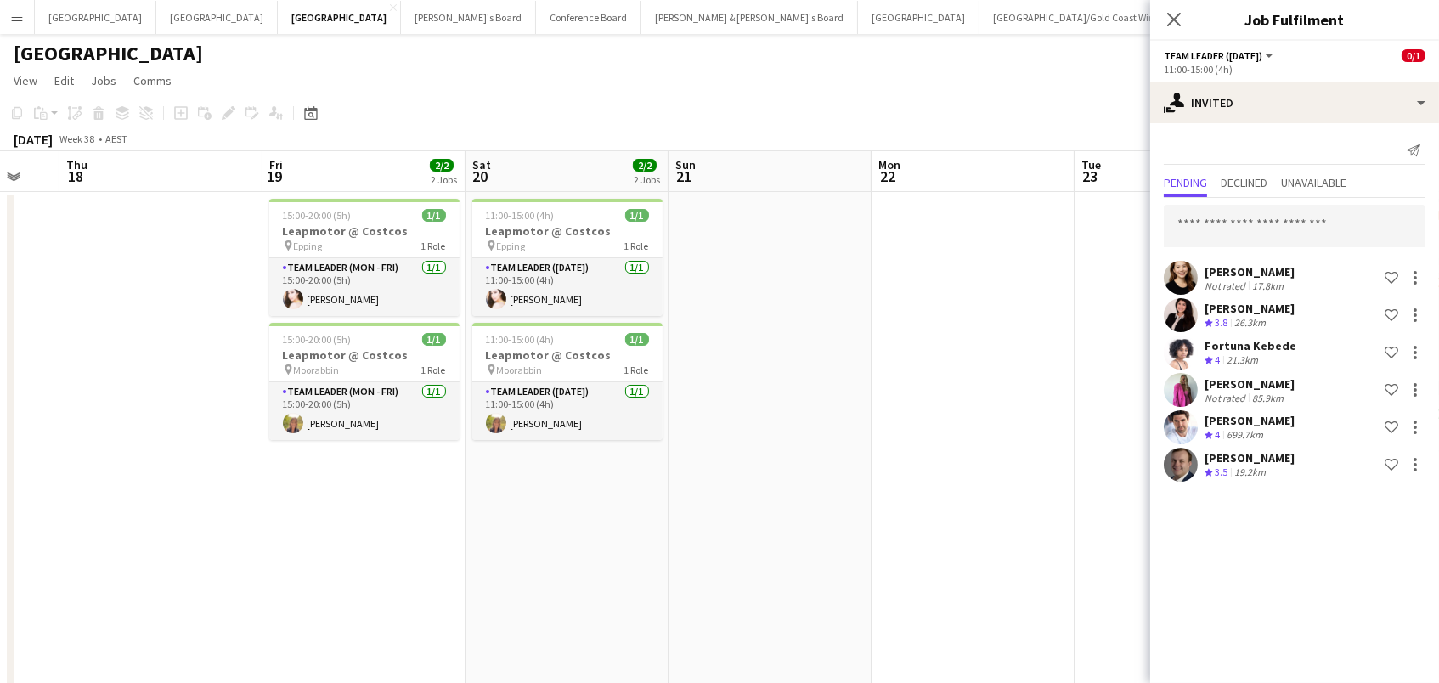
click at [967, 386] on app-date-cell at bounding box center [972, 532] width 203 height 680
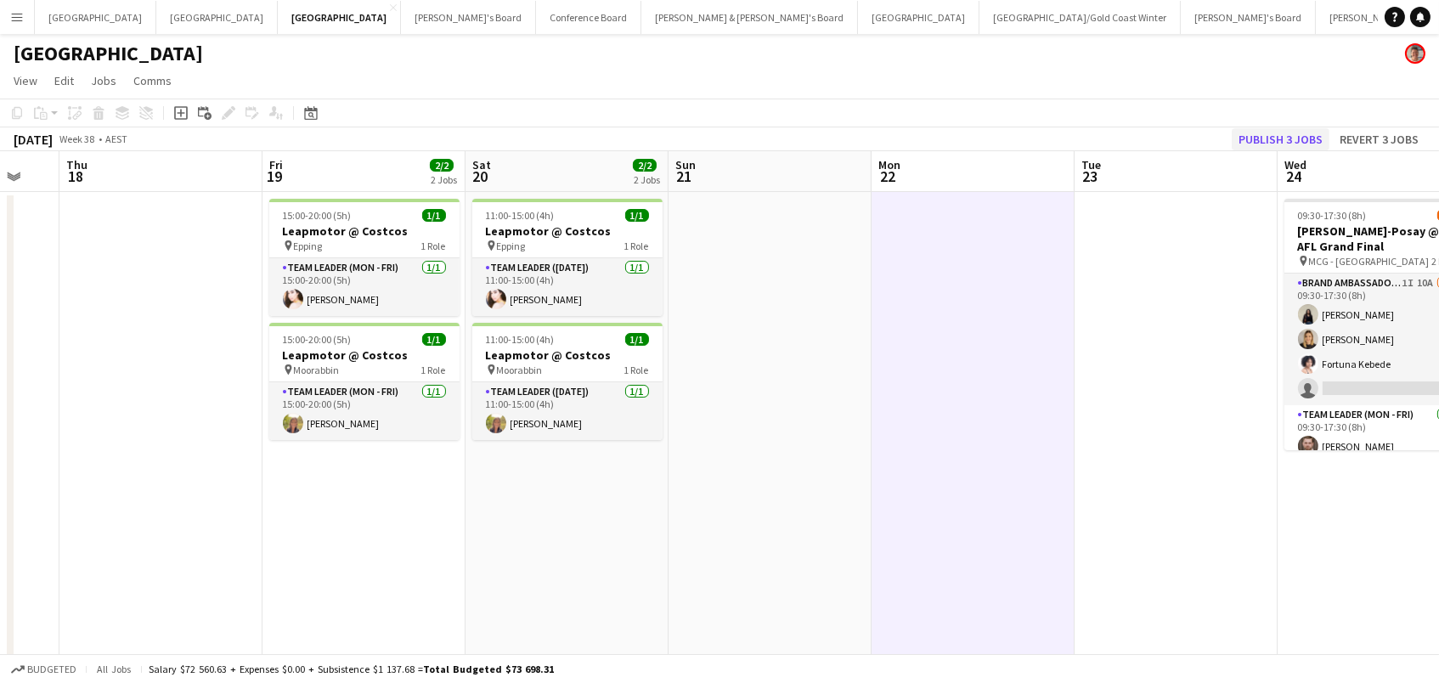
click at [1305, 134] on button "Publish 3 jobs" at bounding box center [1280, 139] width 98 height 22
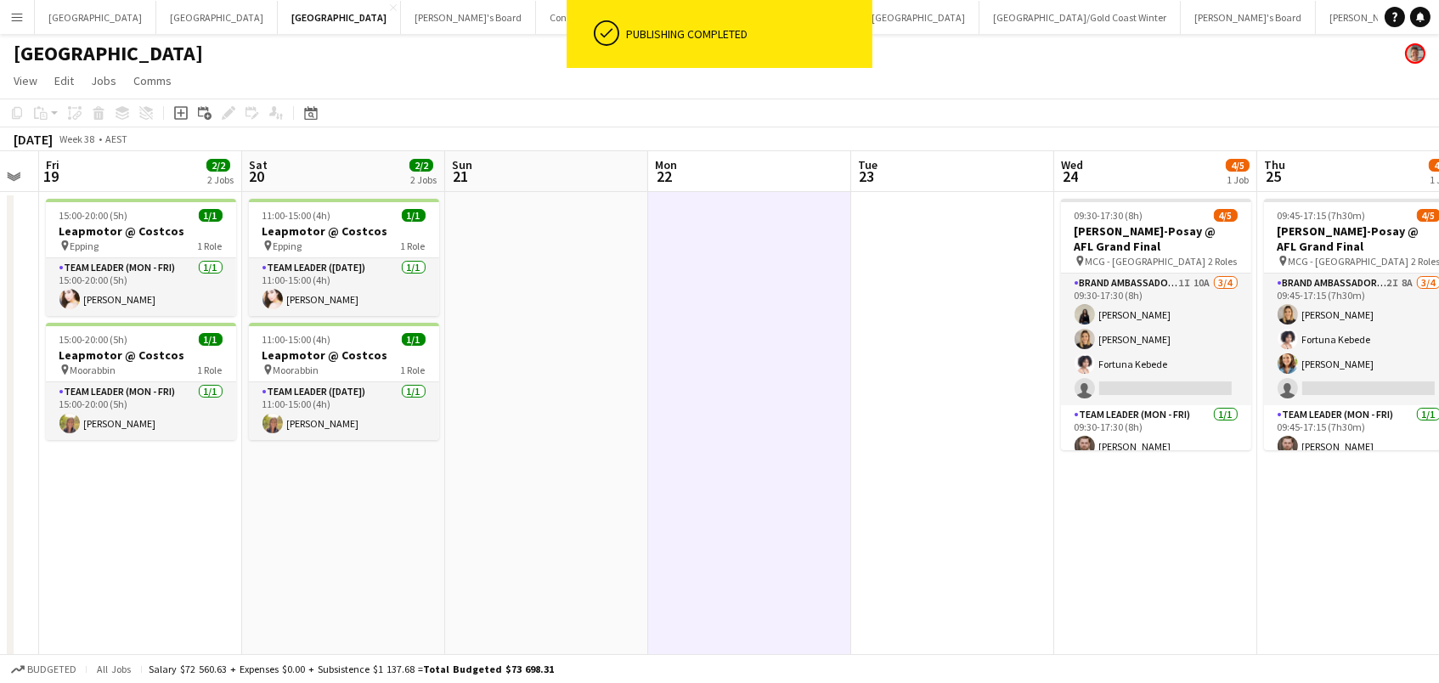
scroll to position [0, 546]
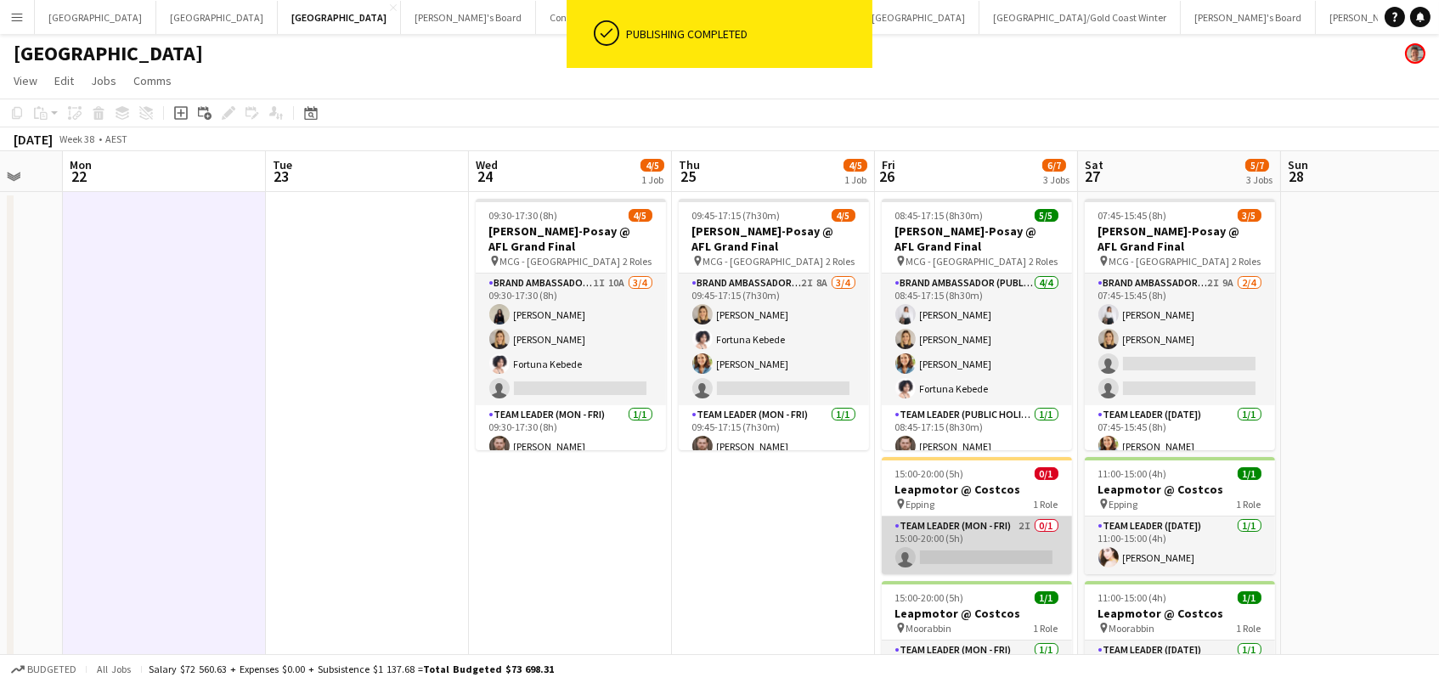
click at [923, 554] on app-card-role "Team Leader (Mon - Fri) 2I 0/1 15:00-20:00 (5h) single-neutral-actions" at bounding box center [977, 545] width 190 height 58
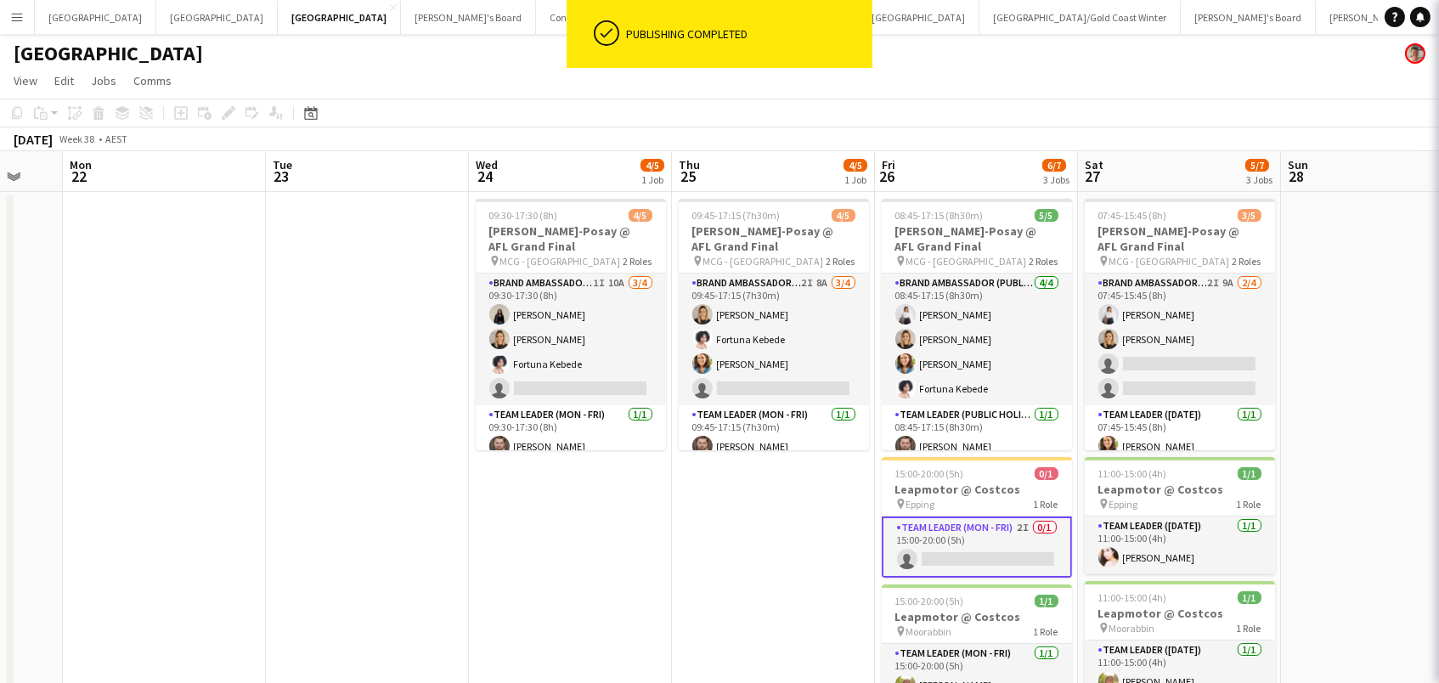
scroll to position [0, 545]
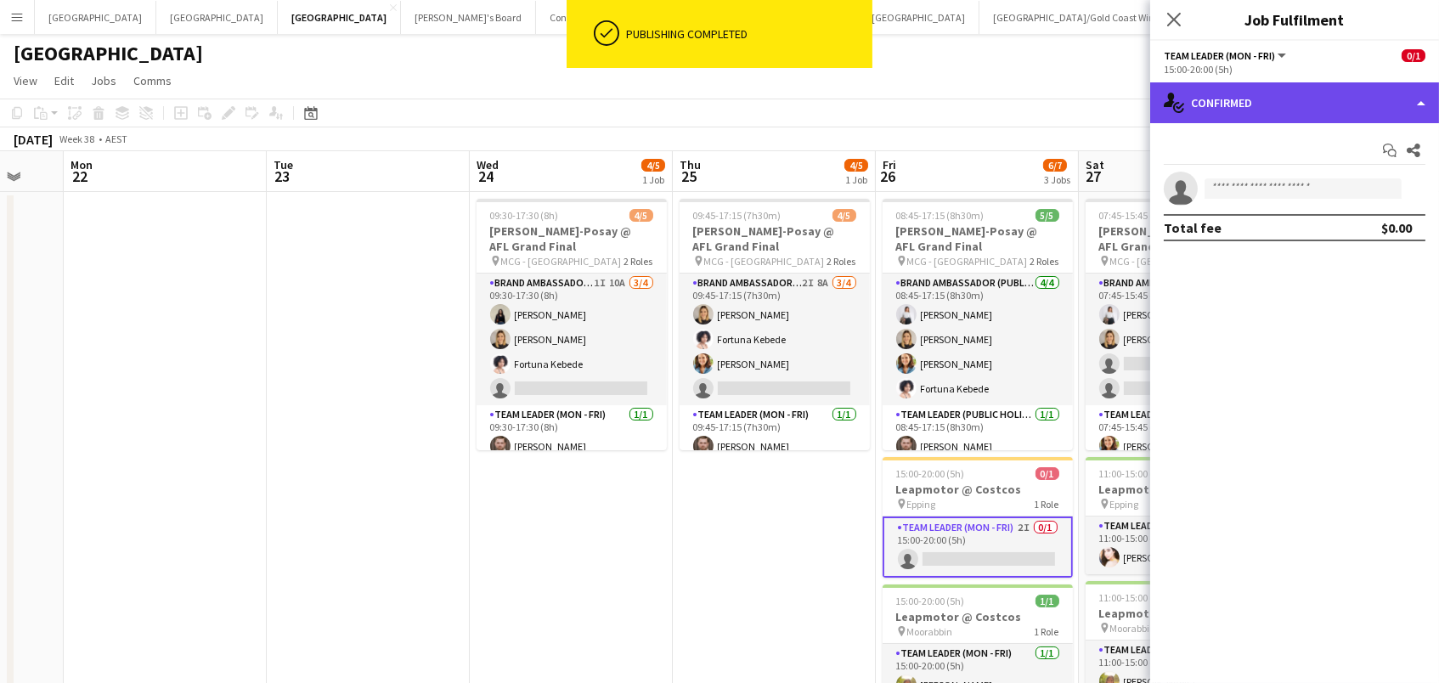
click at [1232, 117] on div "single-neutral-actions-check-2 Confirmed" at bounding box center [1294, 102] width 289 height 41
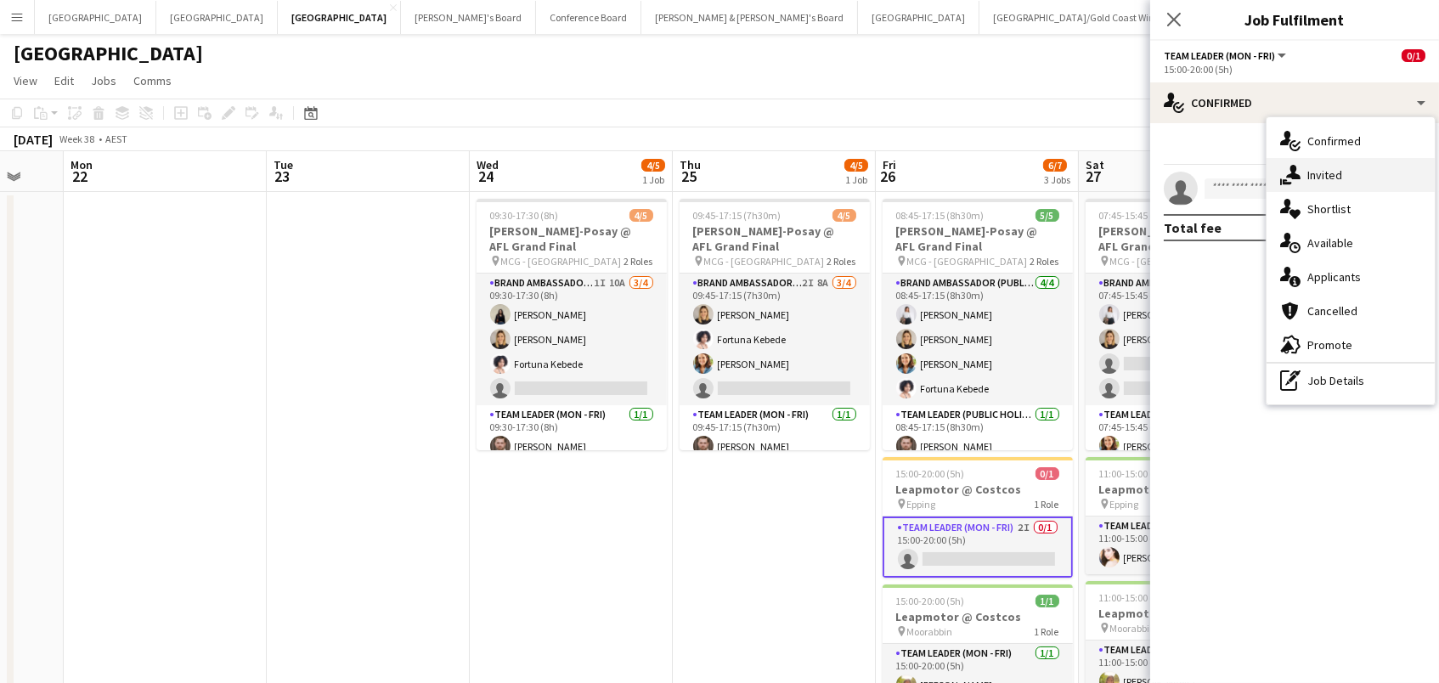
click at [1305, 172] on div "single-neutral-actions-share-1 Invited" at bounding box center [1350, 175] width 168 height 34
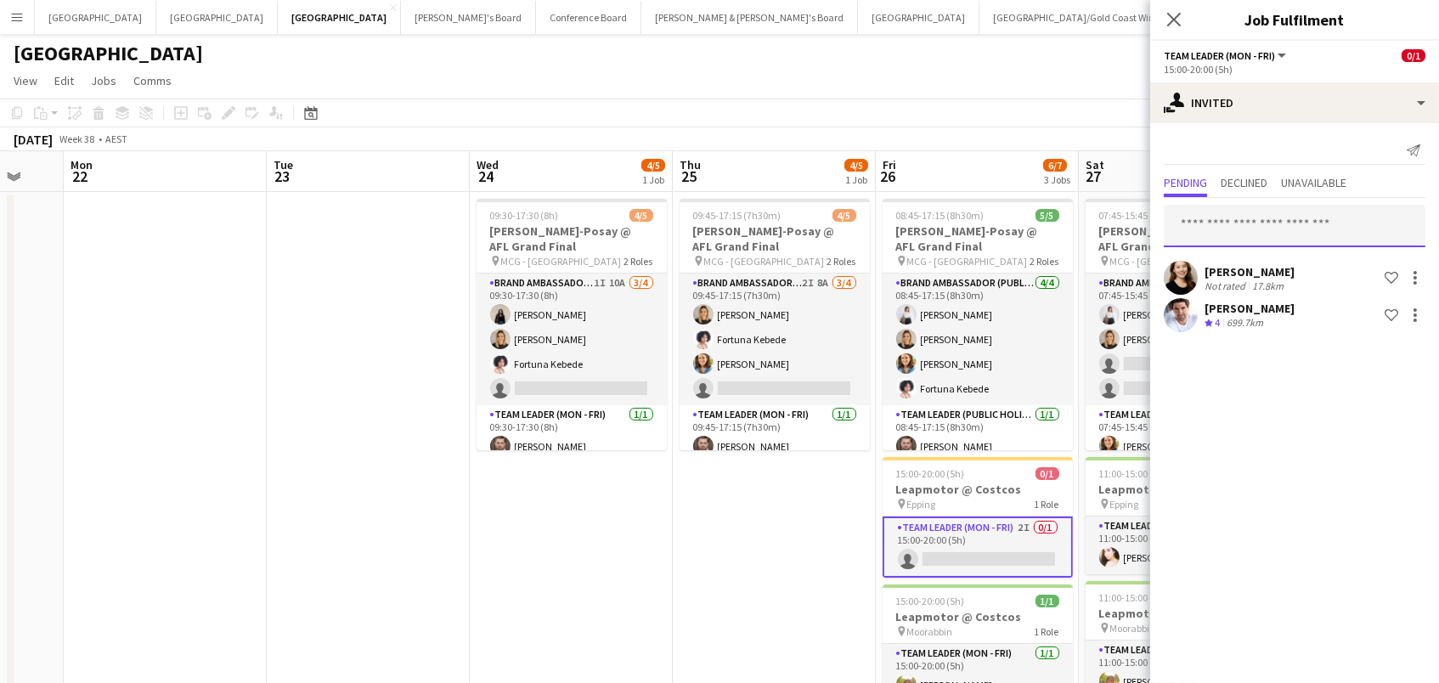
click at [1230, 222] on input "text" at bounding box center [1295, 226] width 262 height 42
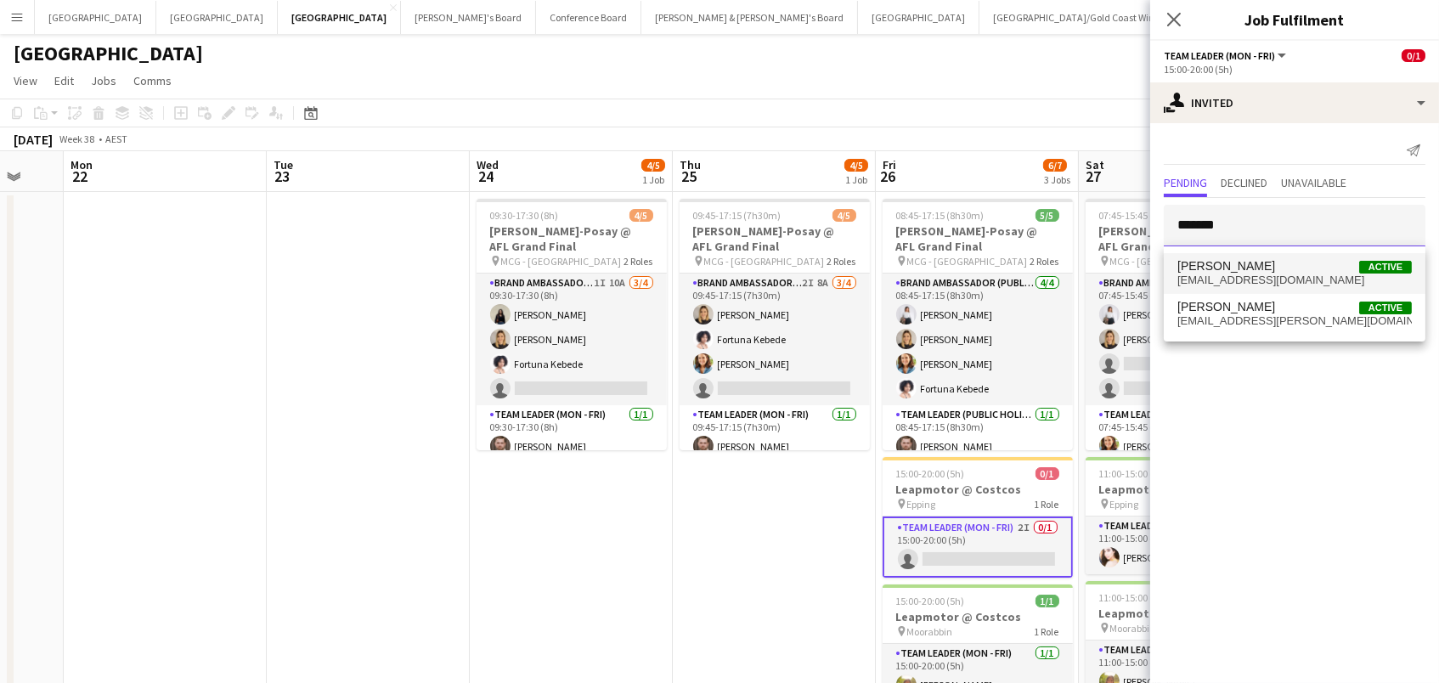
type input "*******"
click at [1244, 262] on span "Richard Edward Johnson" at bounding box center [1226, 266] width 98 height 14
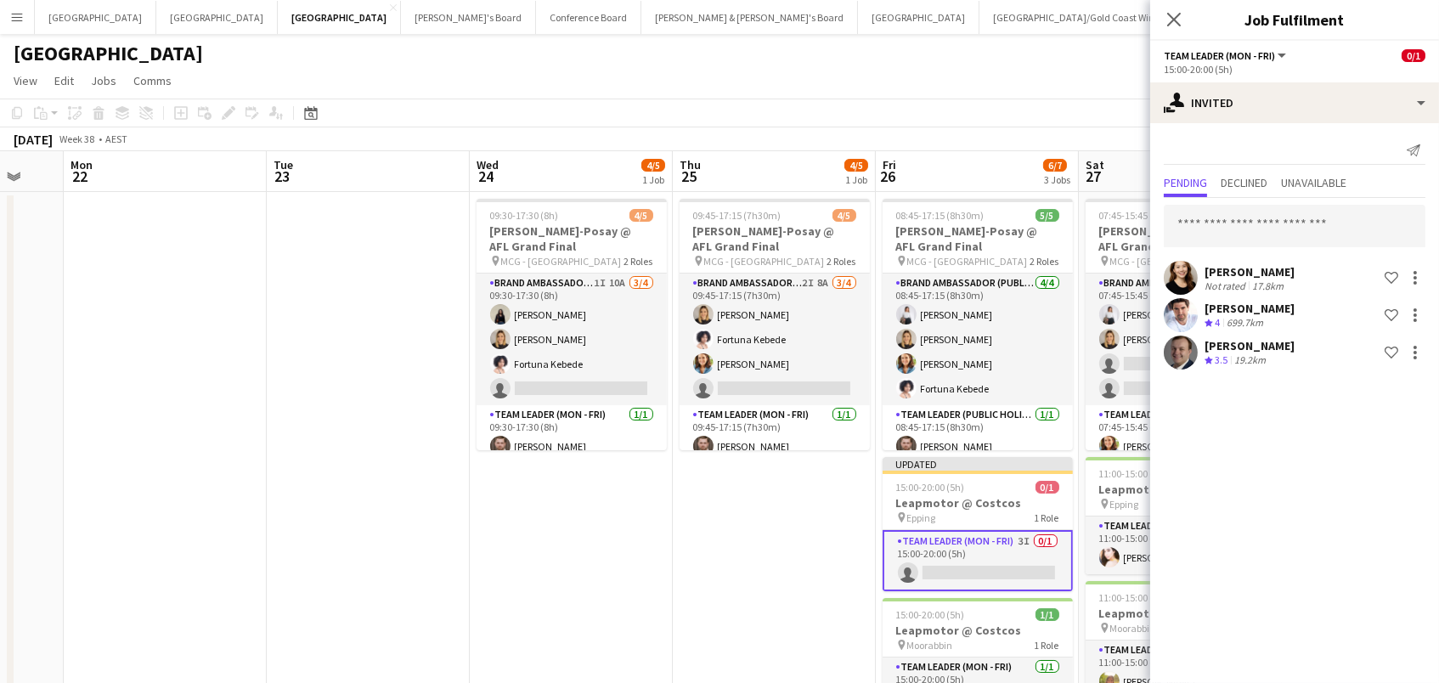
click at [1107, 108] on app-toolbar "Copy Paste Paste Command V Paste with crew Command Shift V Paste linked Job [GE…" at bounding box center [719, 113] width 1439 height 29
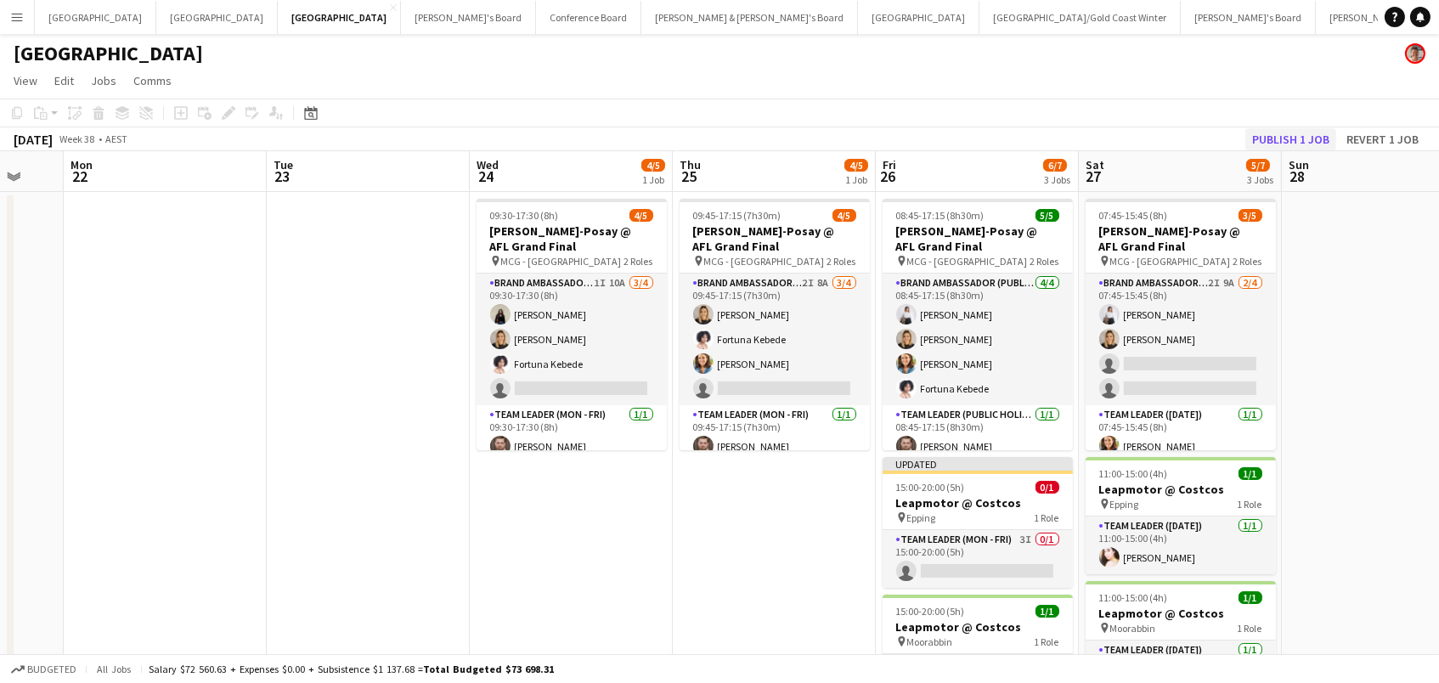
click at [1322, 139] on button "Publish 1 job" at bounding box center [1290, 139] width 91 height 22
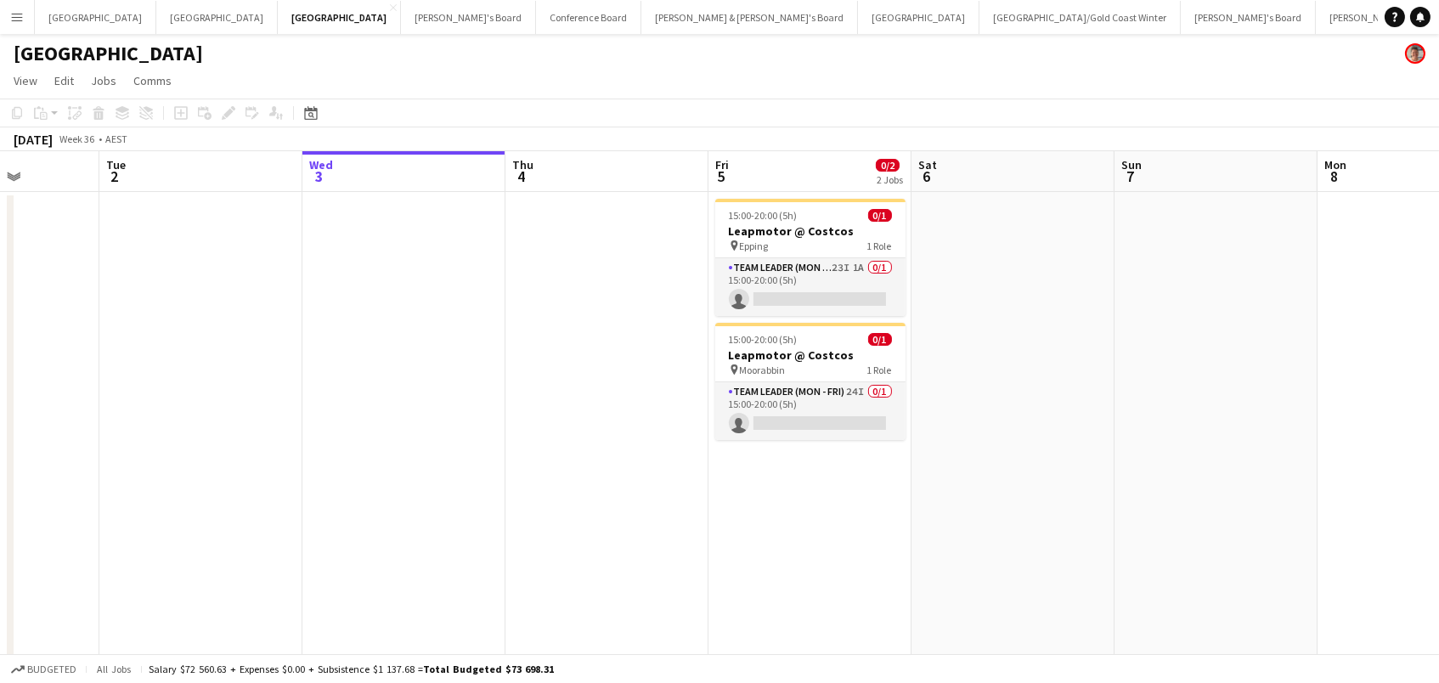
scroll to position [0, 404]
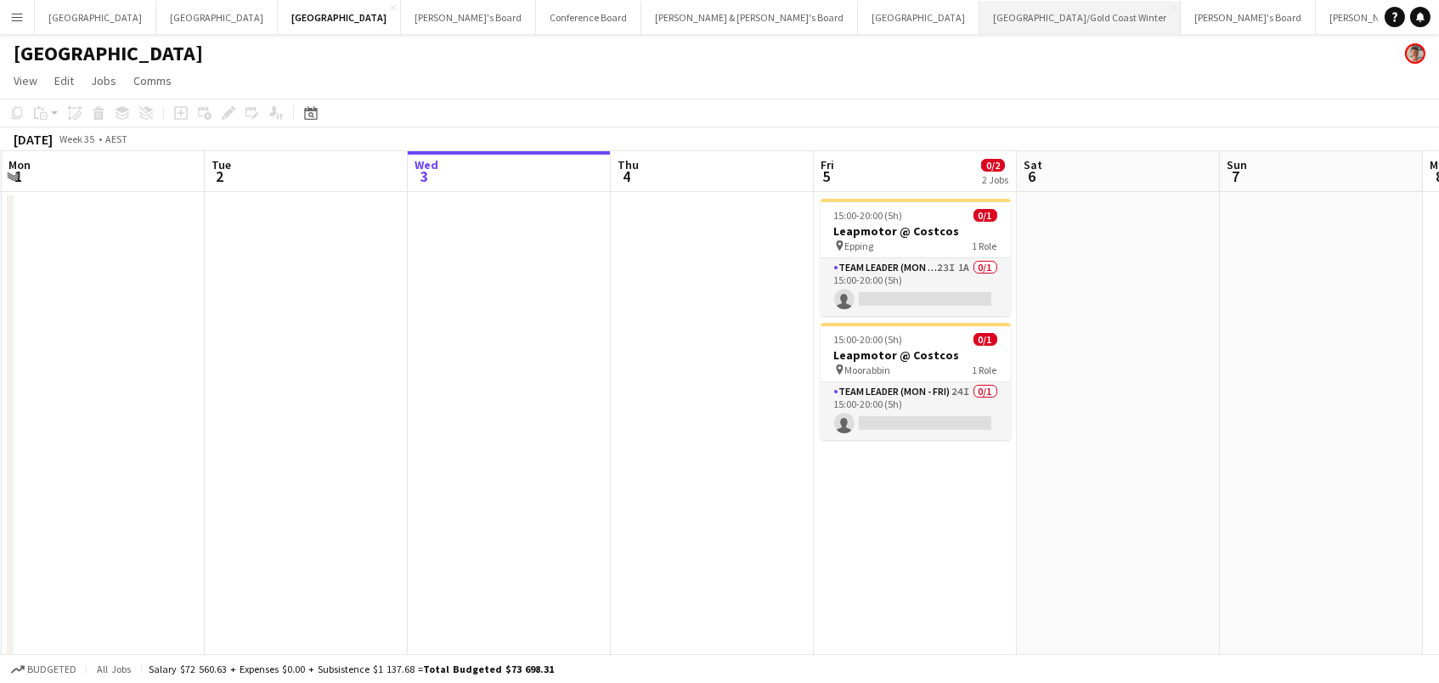
click at [979, 25] on button "Brisbane/Gold Coast Winter Close" at bounding box center [1079, 17] width 201 height 33
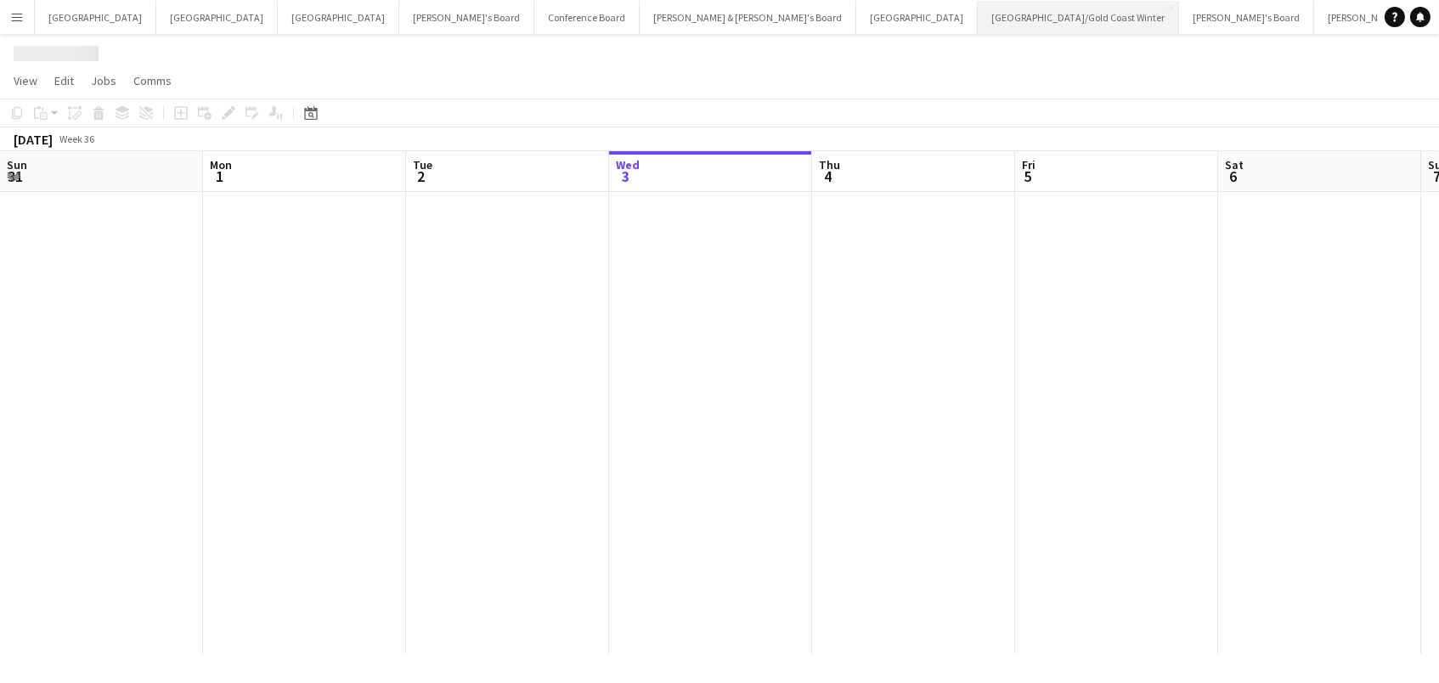
scroll to position [0, 405]
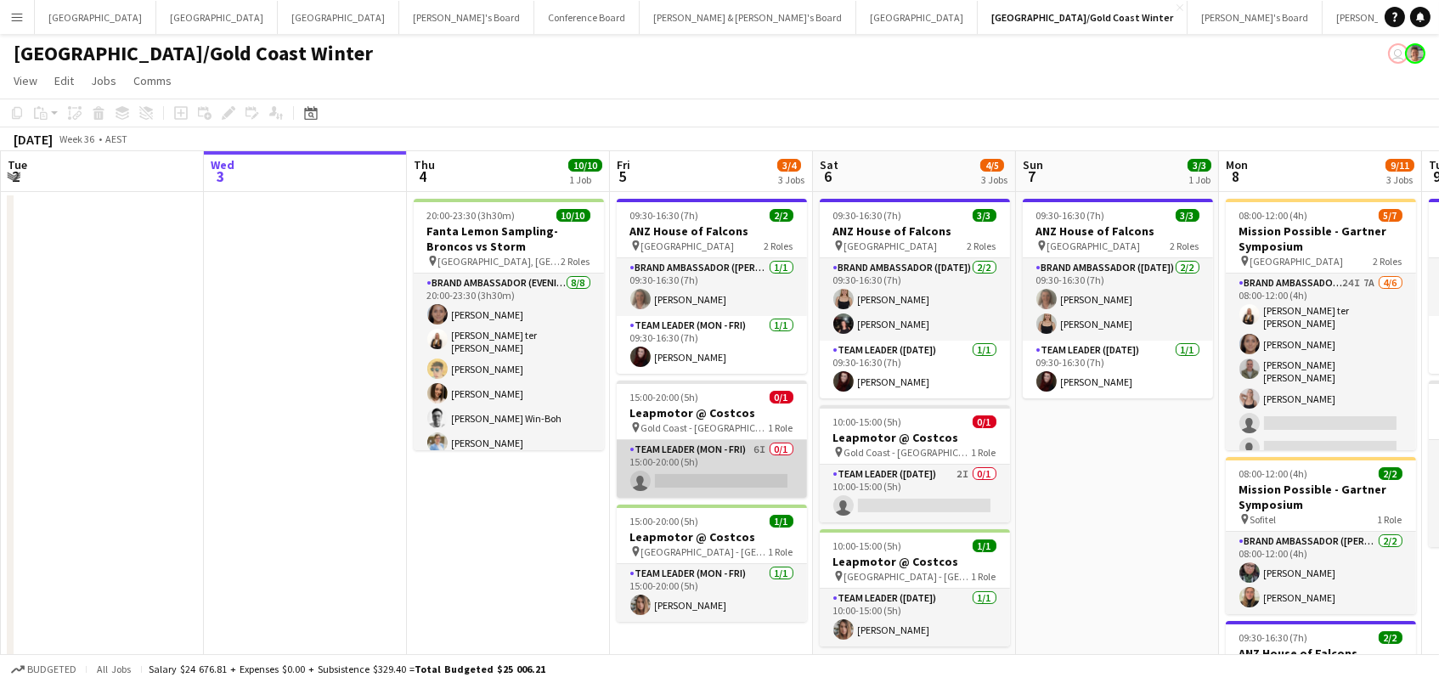
click at [740, 456] on app-card-role "Team Leader (Mon - Fri) 6I 0/1 15:00-20:00 (5h) single-neutral-actions" at bounding box center [712, 469] width 190 height 58
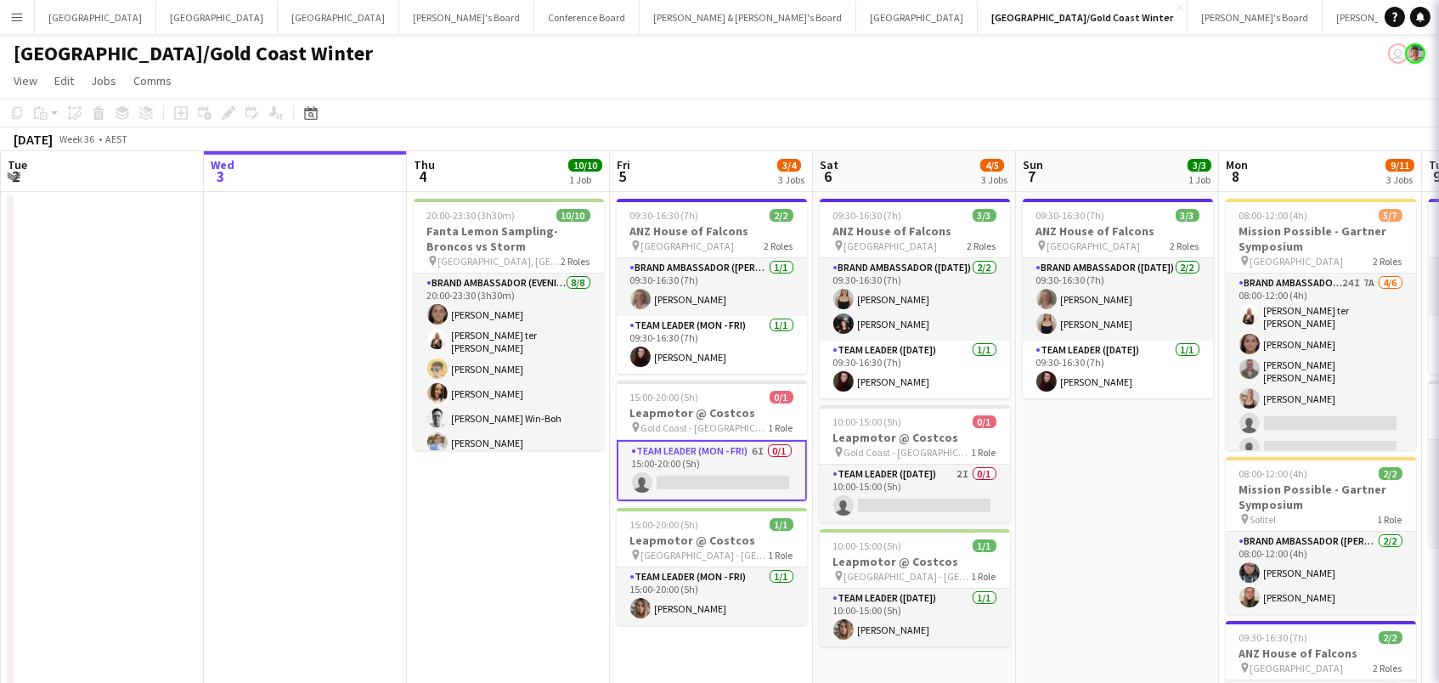
scroll to position [0, 404]
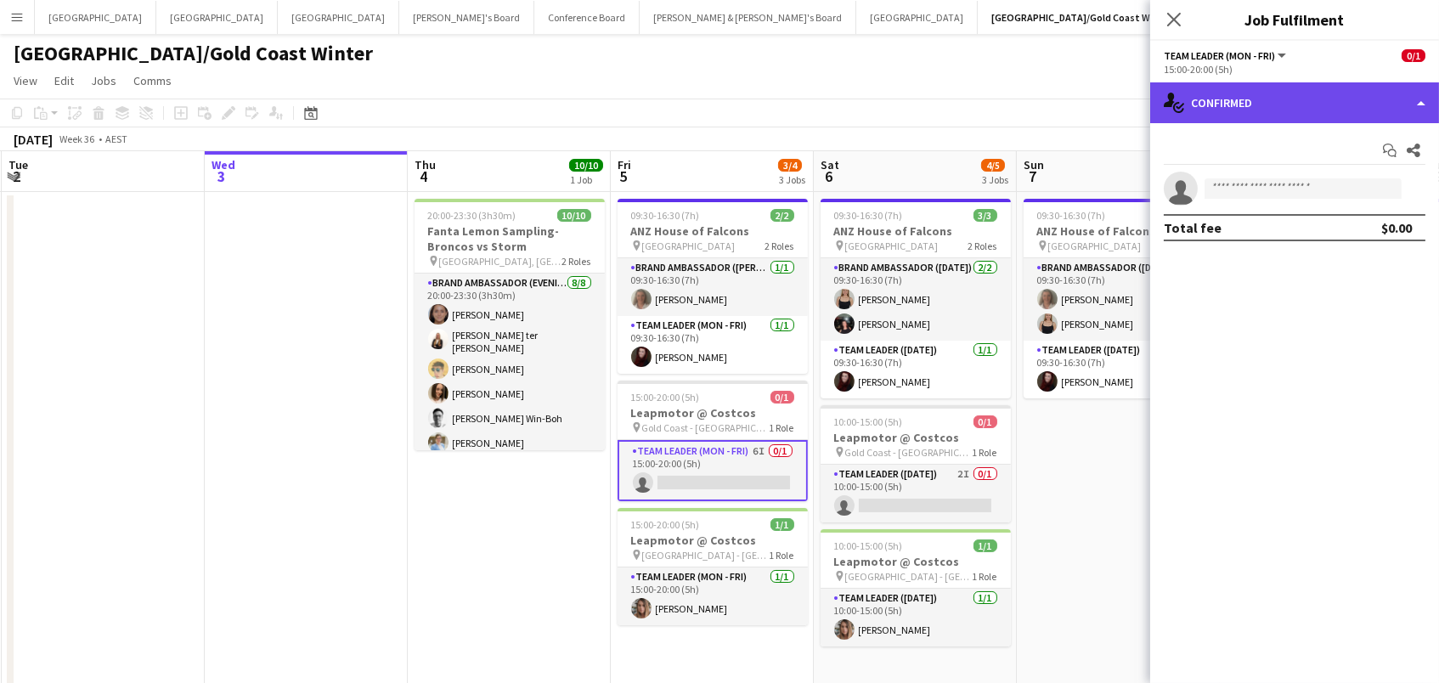
click at [1273, 114] on div "single-neutral-actions-check-2 Confirmed" at bounding box center [1294, 102] width 289 height 41
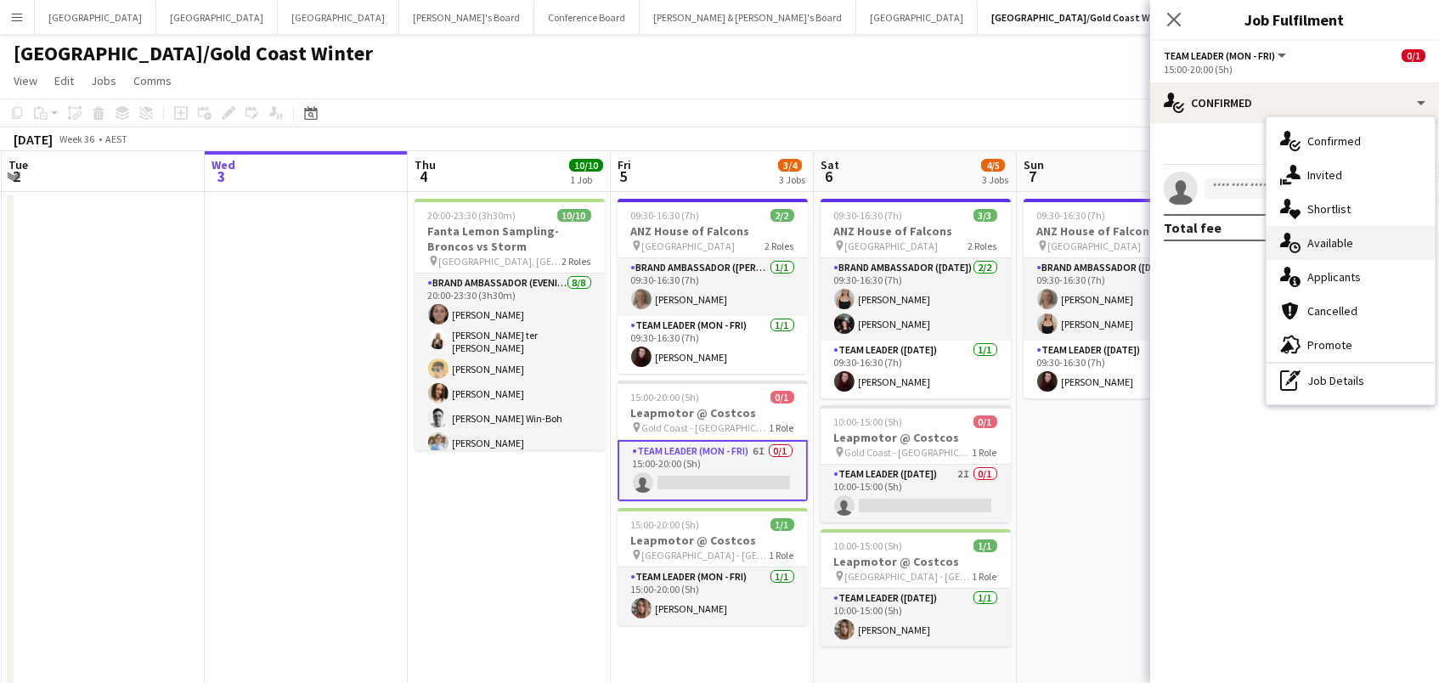
click at [1315, 240] on span "Available" at bounding box center [1330, 242] width 46 height 15
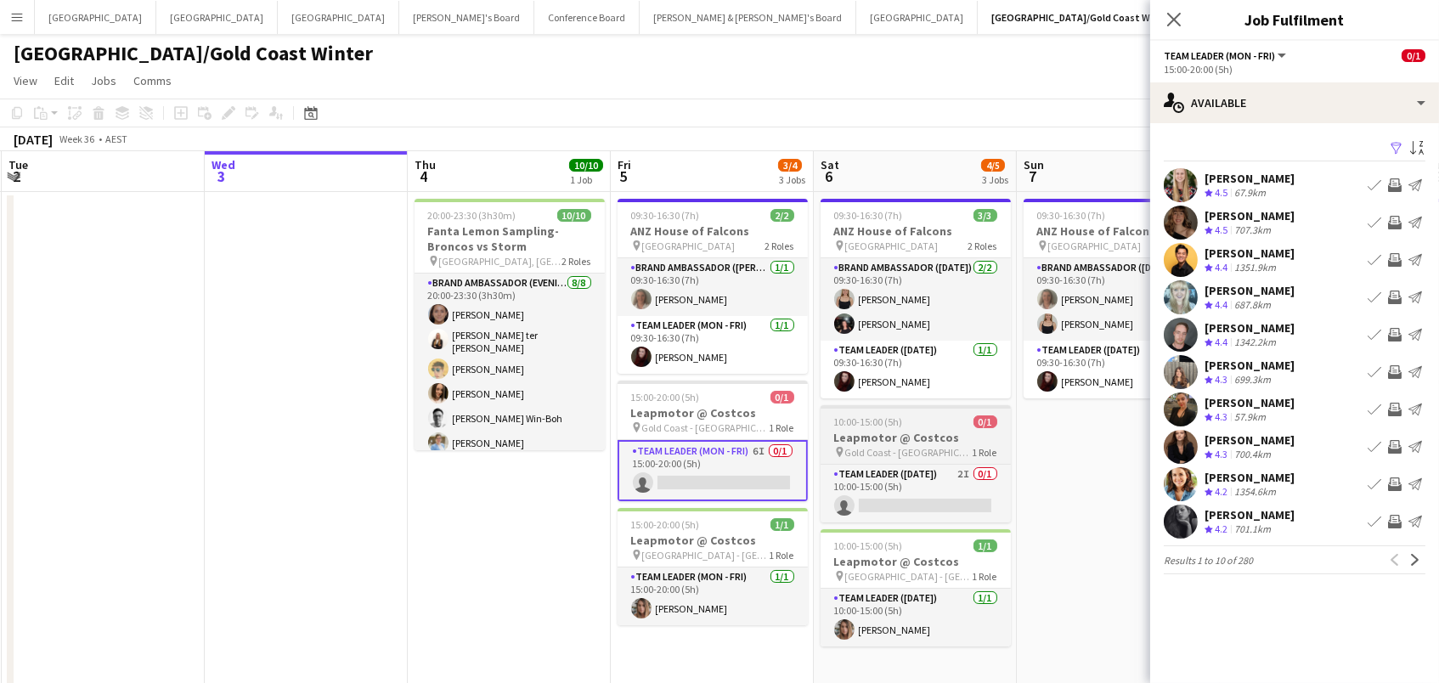
click at [924, 423] on div "10:00-15:00 (5h) 0/1" at bounding box center [915, 421] width 190 height 13
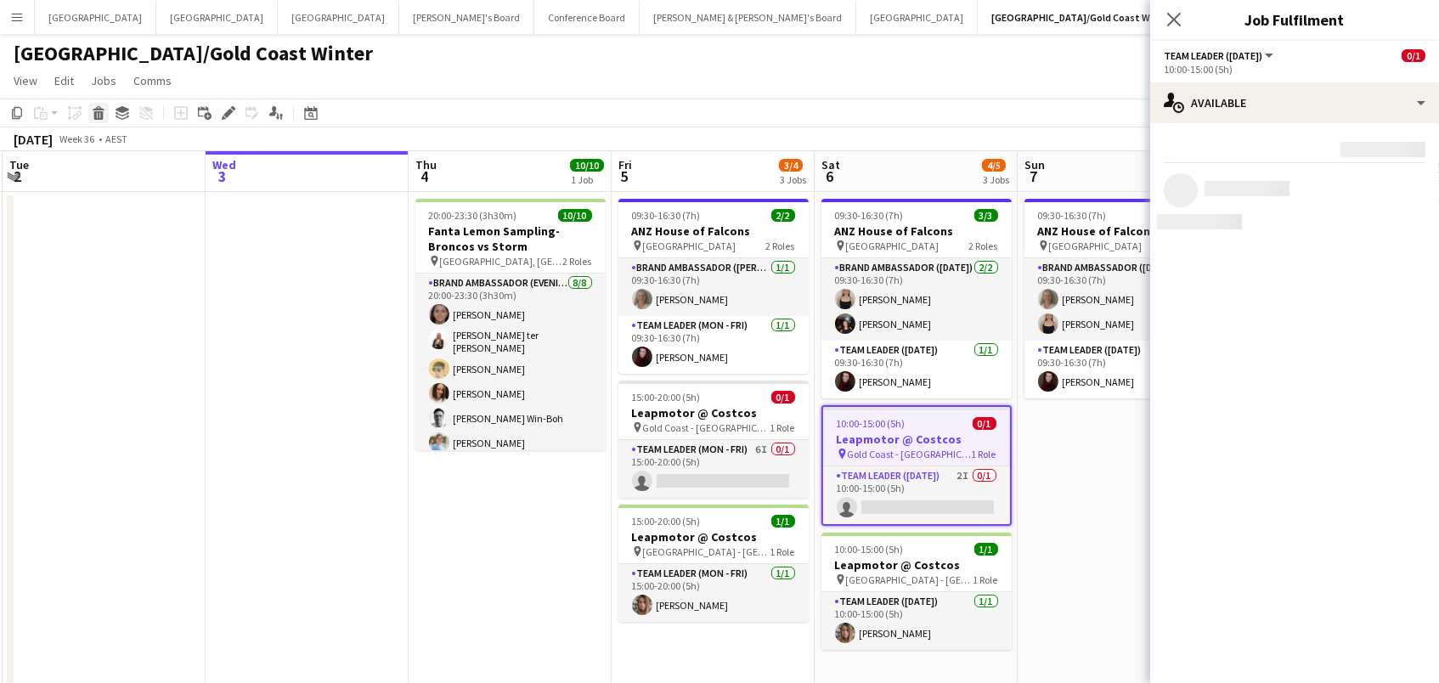
click at [94, 112] on icon at bounding box center [98, 115] width 9 height 8
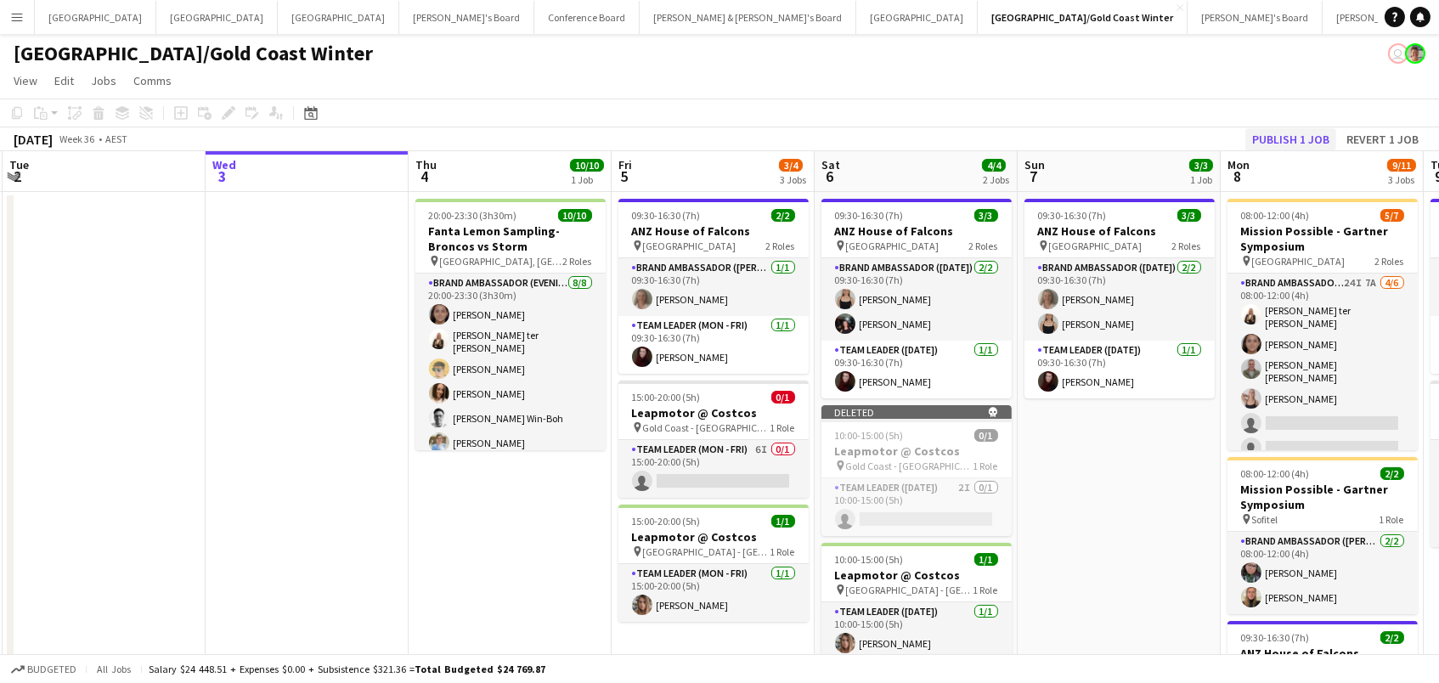
click at [1315, 132] on button "Publish 1 job" at bounding box center [1290, 139] width 91 height 22
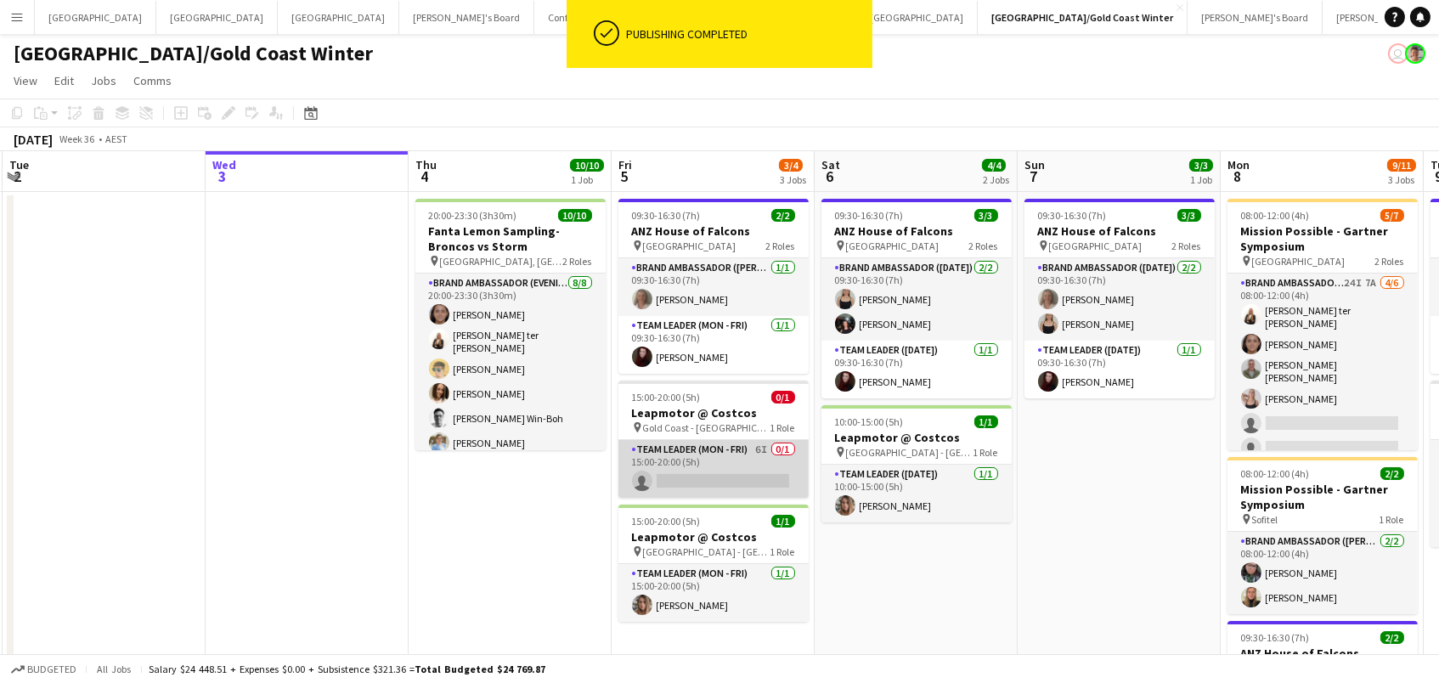
click at [697, 466] on app-card-role "Team Leader (Mon - Fri) 6I 0/1 15:00-20:00 (5h) single-neutral-actions" at bounding box center [713, 469] width 190 height 58
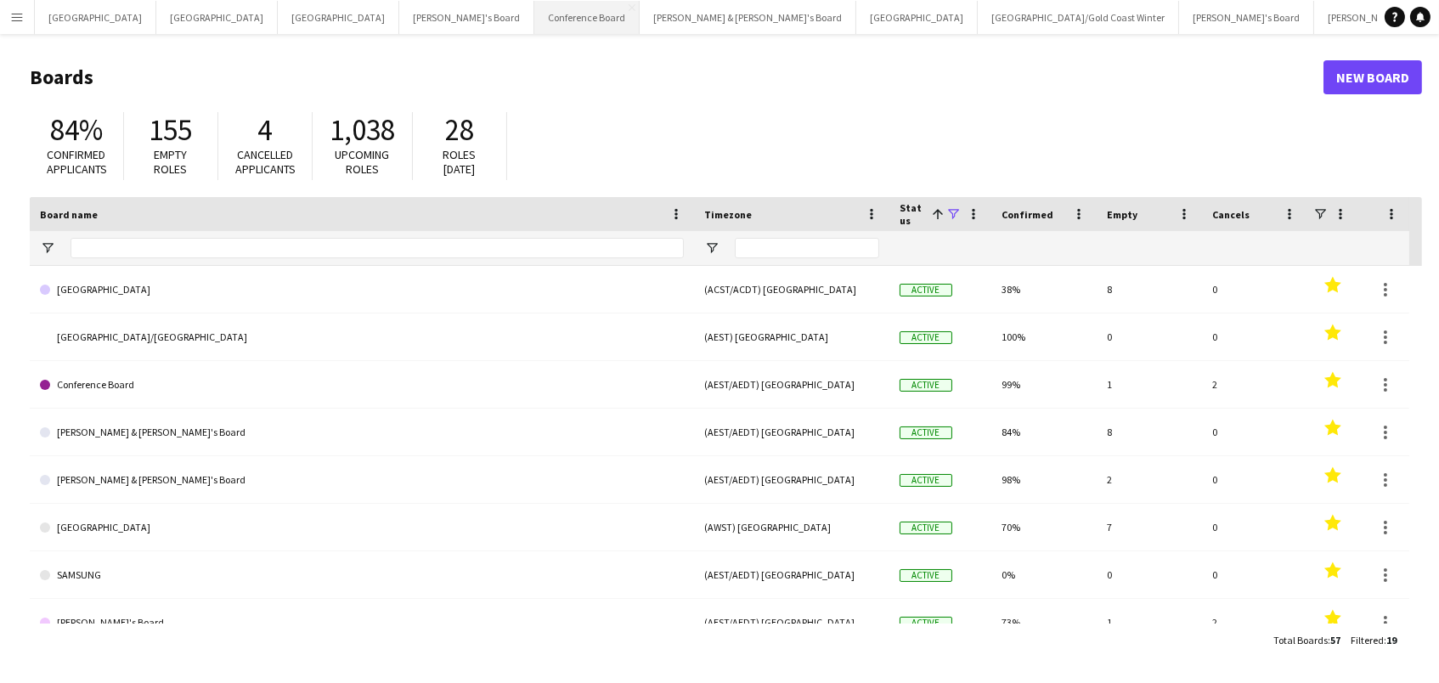
click at [534, 9] on button "Conference Board Close" at bounding box center [586, 17] width 105 height 33
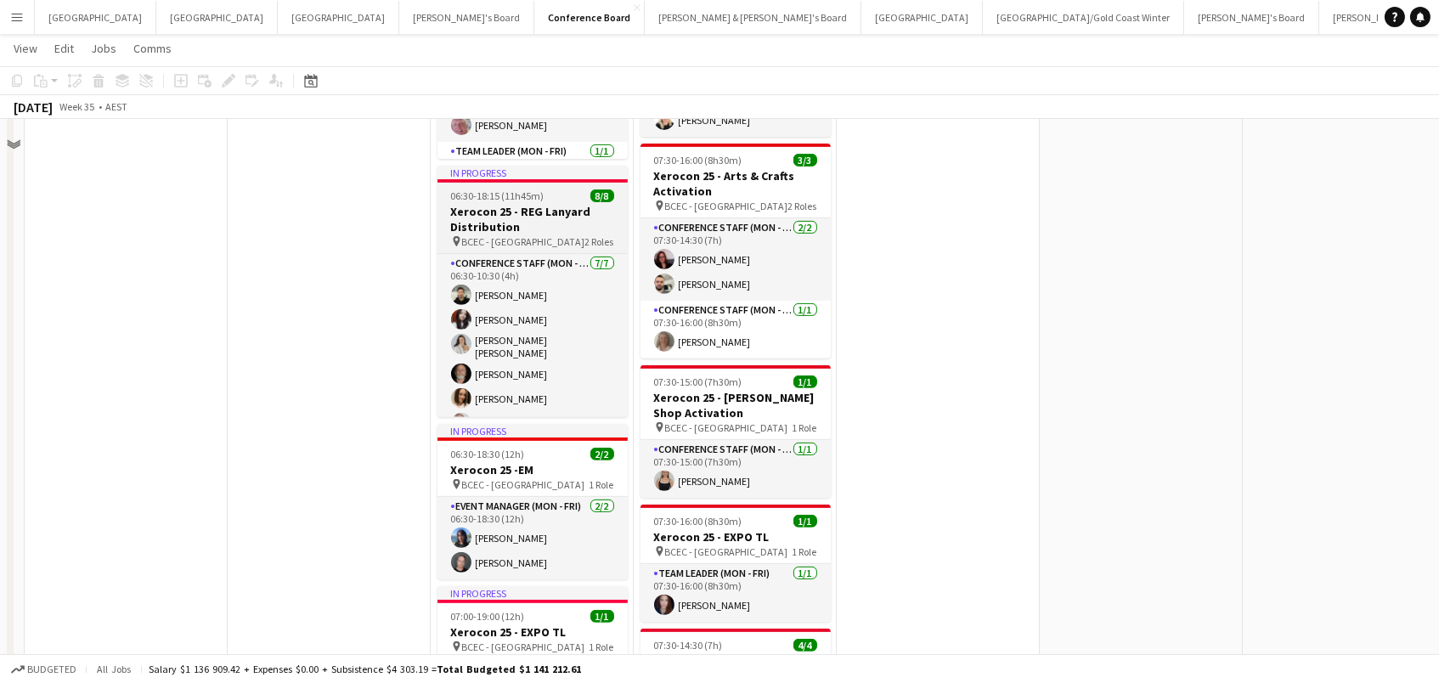
scroll to position [1445, 0]
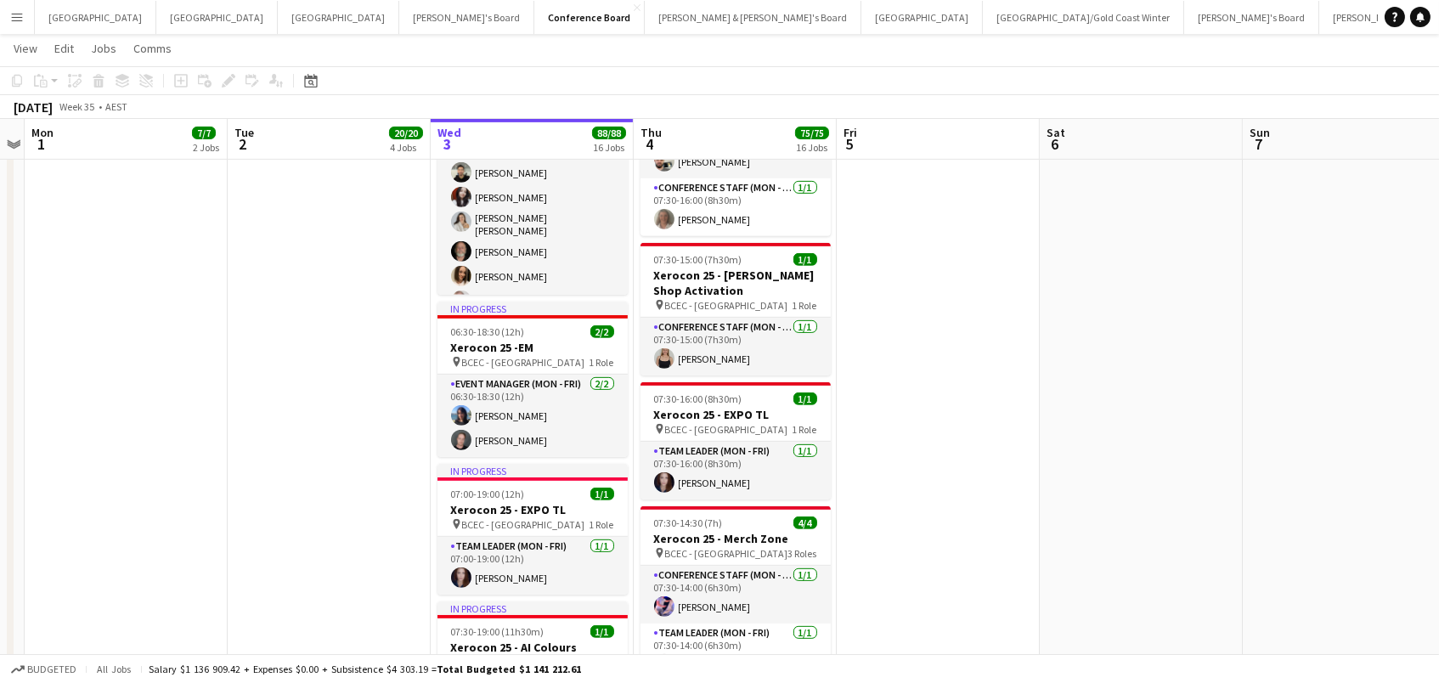
click at [1324, 0] on app-navbar "Menu Boards Boards Boards All jobs Status Workforce Workforce My Workforce Recr…" at bounding box center [719, 17] width 1439 height 34
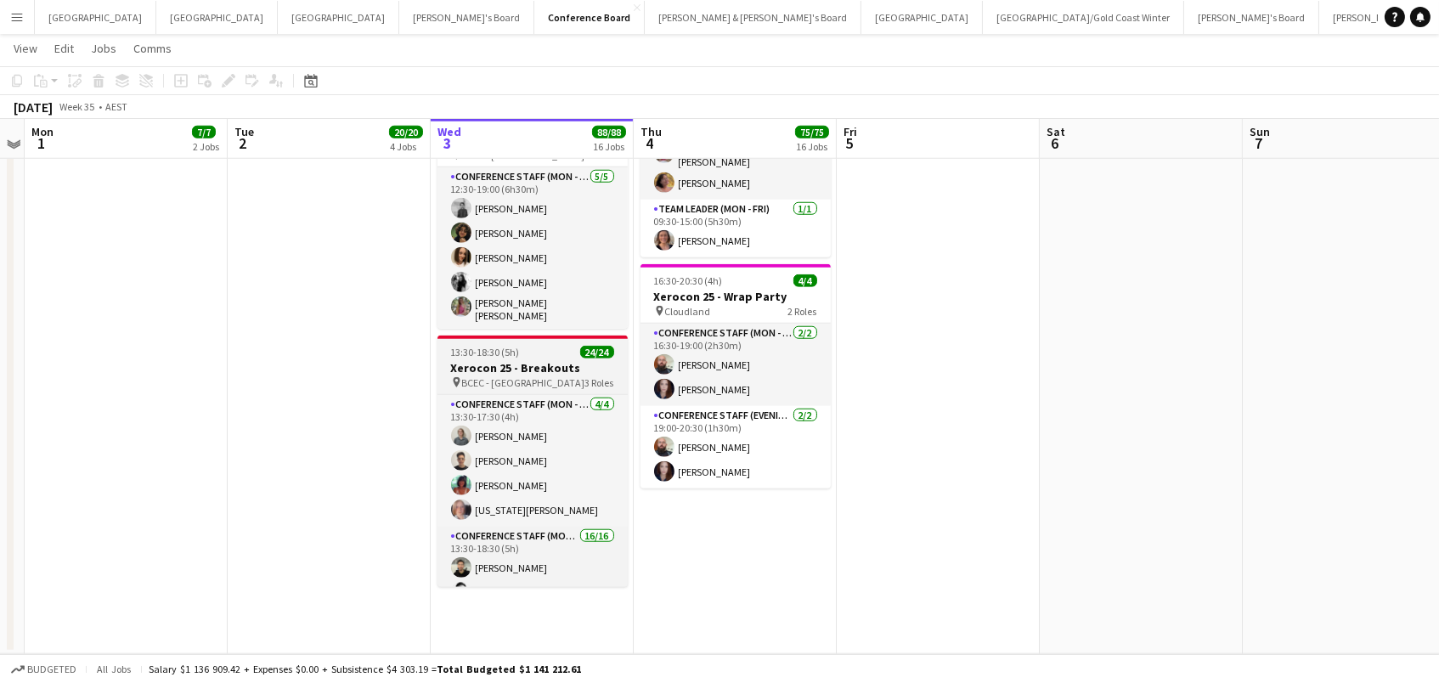
scroll to position [3087, 0]
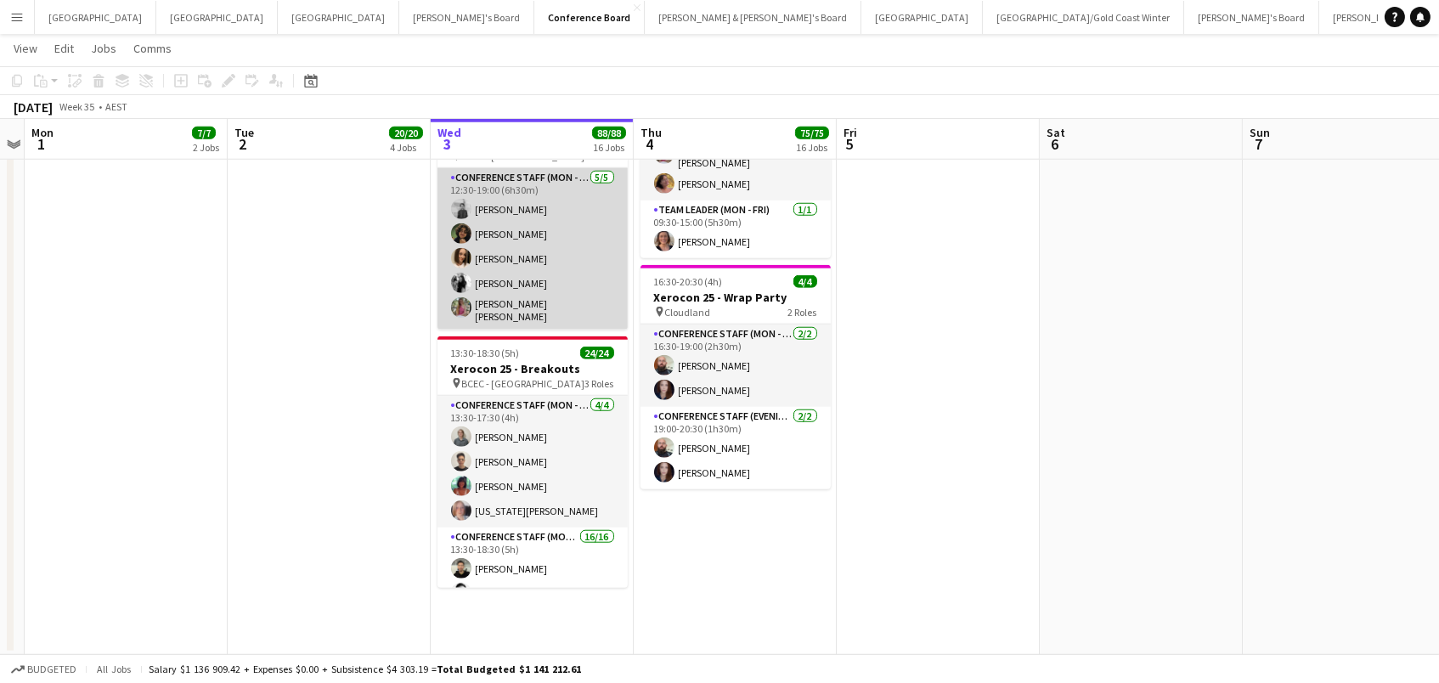
click at [529, 262] on app-card-role "Conference Staff (Mon - Fri) 5/5 12:30-19:00 (6h30m) Yash Charbhe Matin Piresta…" at bounding box center [532, 248] width 190 height 161
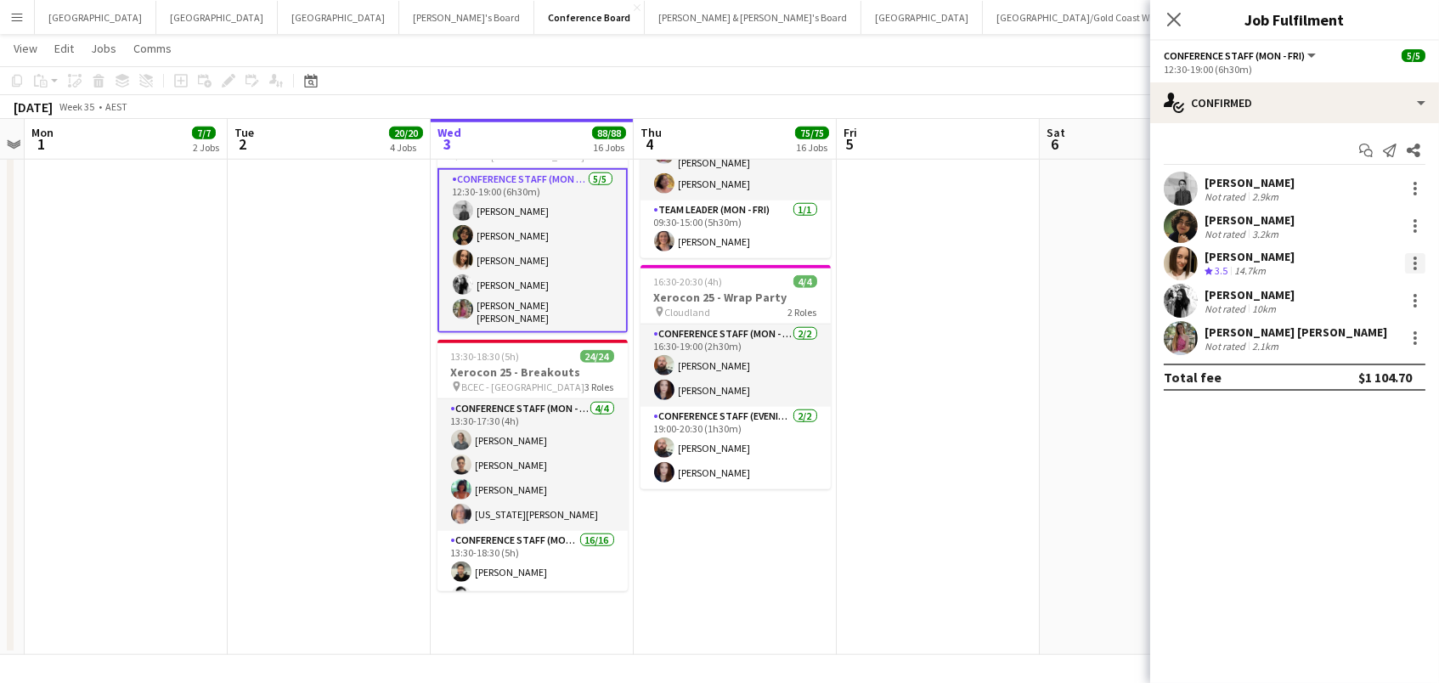
click at [1413, 267] on div at bounding box center [1414, 268] width 3 height 3
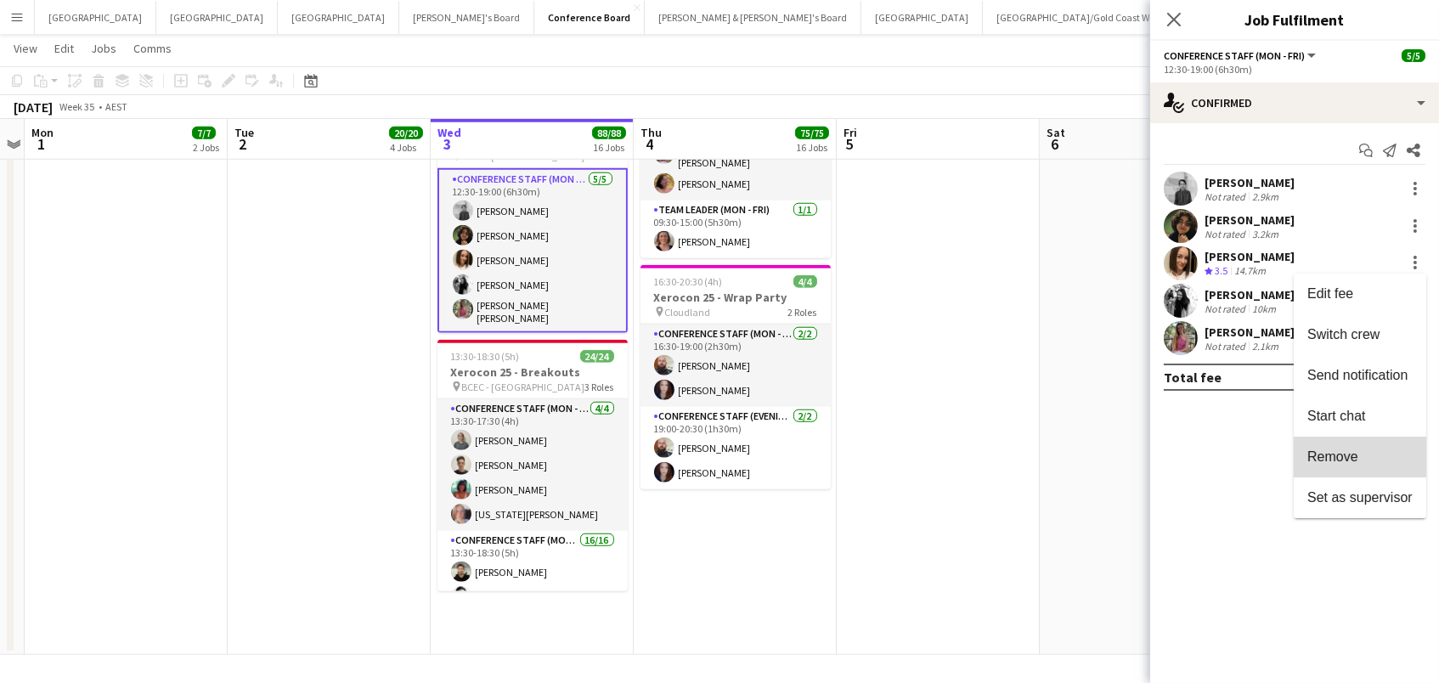
click at [1331, 454] on span "Remove" at bounding box center [1332, 456] width 51 height 14
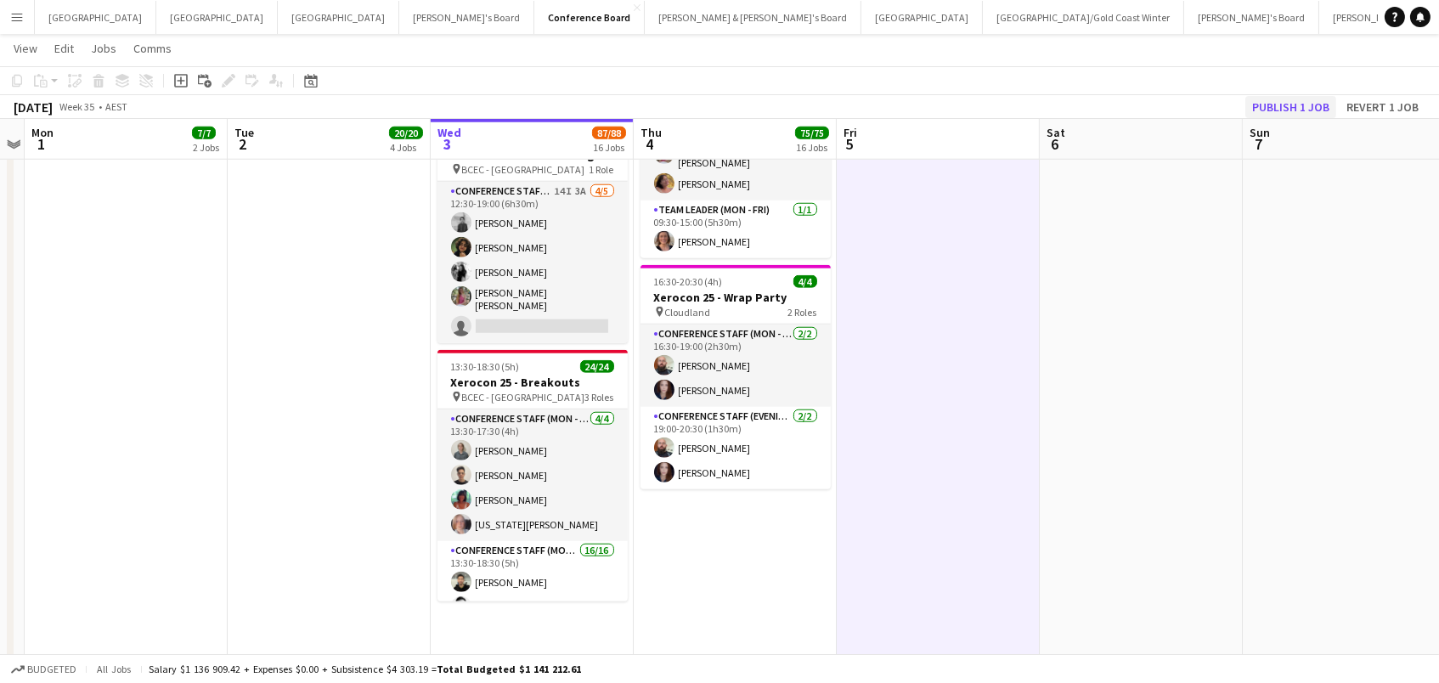
click at [1295, 112] on button "Publish 1 job" at bounding box center [1290, 107] width 91 height 22
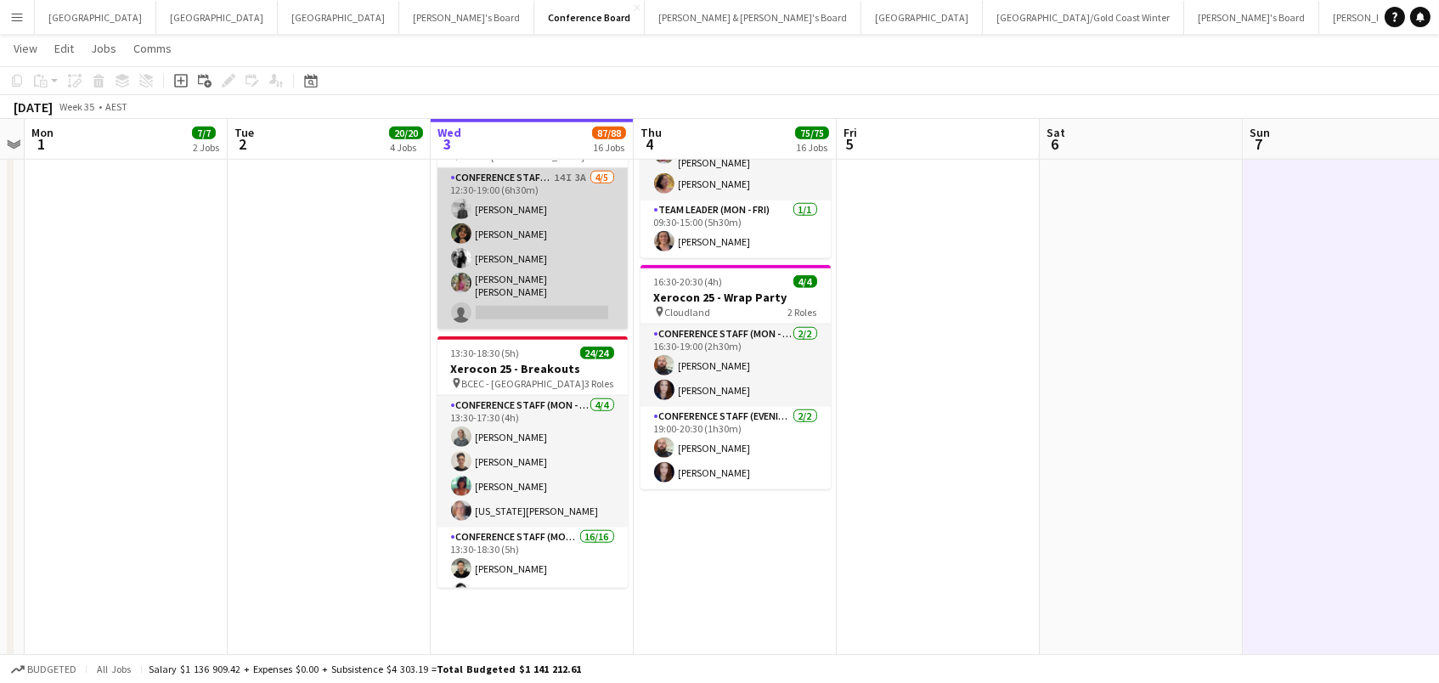
click at [467, 224] on app-user-avatar at bounding box center [461, 233] width 20 height 20
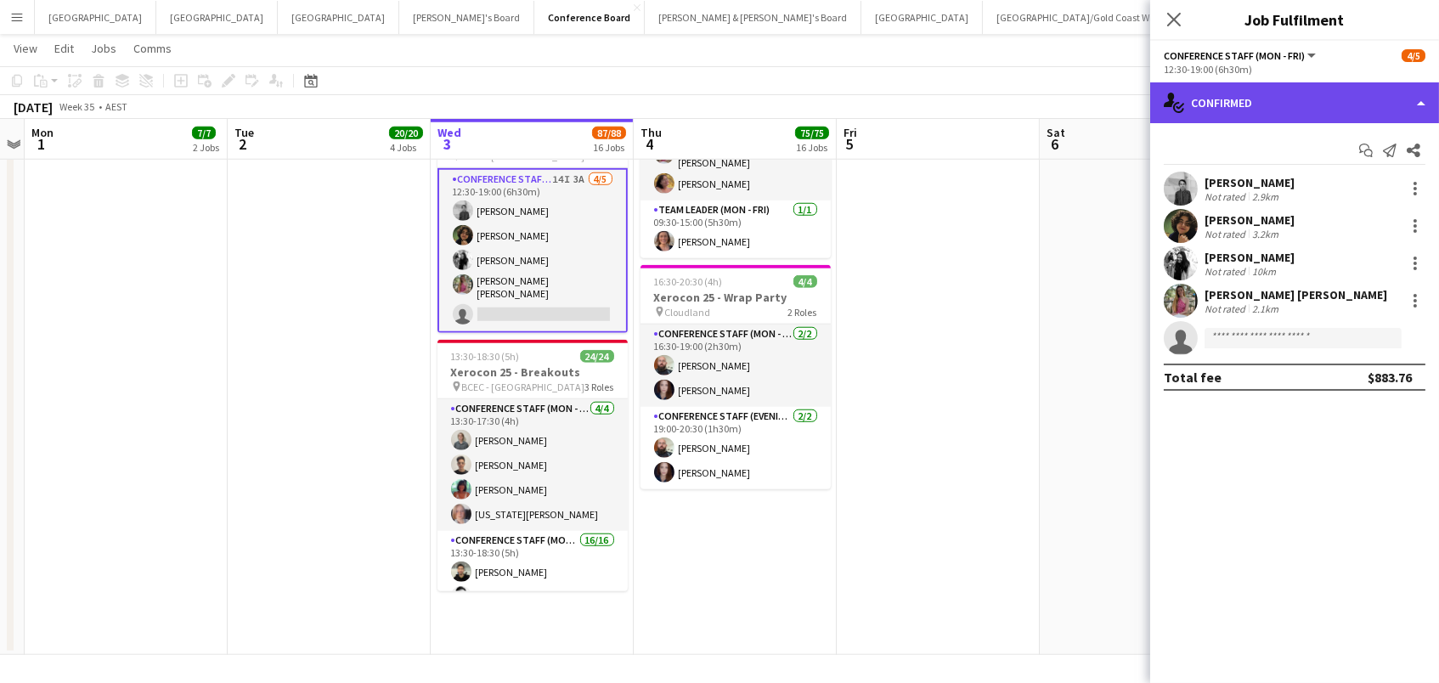
click at [1250, 103] on div "single-neutral-actions-check-2 Confirmed" at bounding box center [1294, 102] width 289 height 41
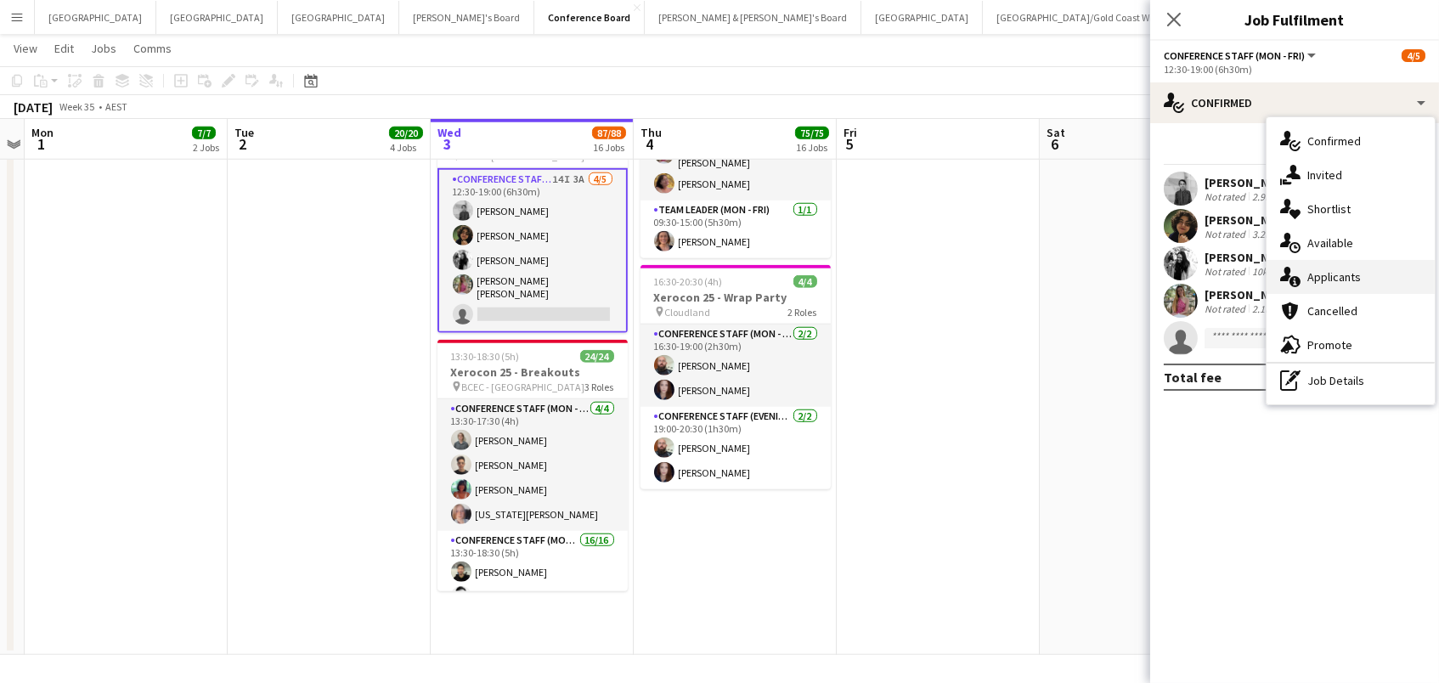
click at [1341, 270] on span "Applicants" at bounding box center [1334, 276] width 54 height 15
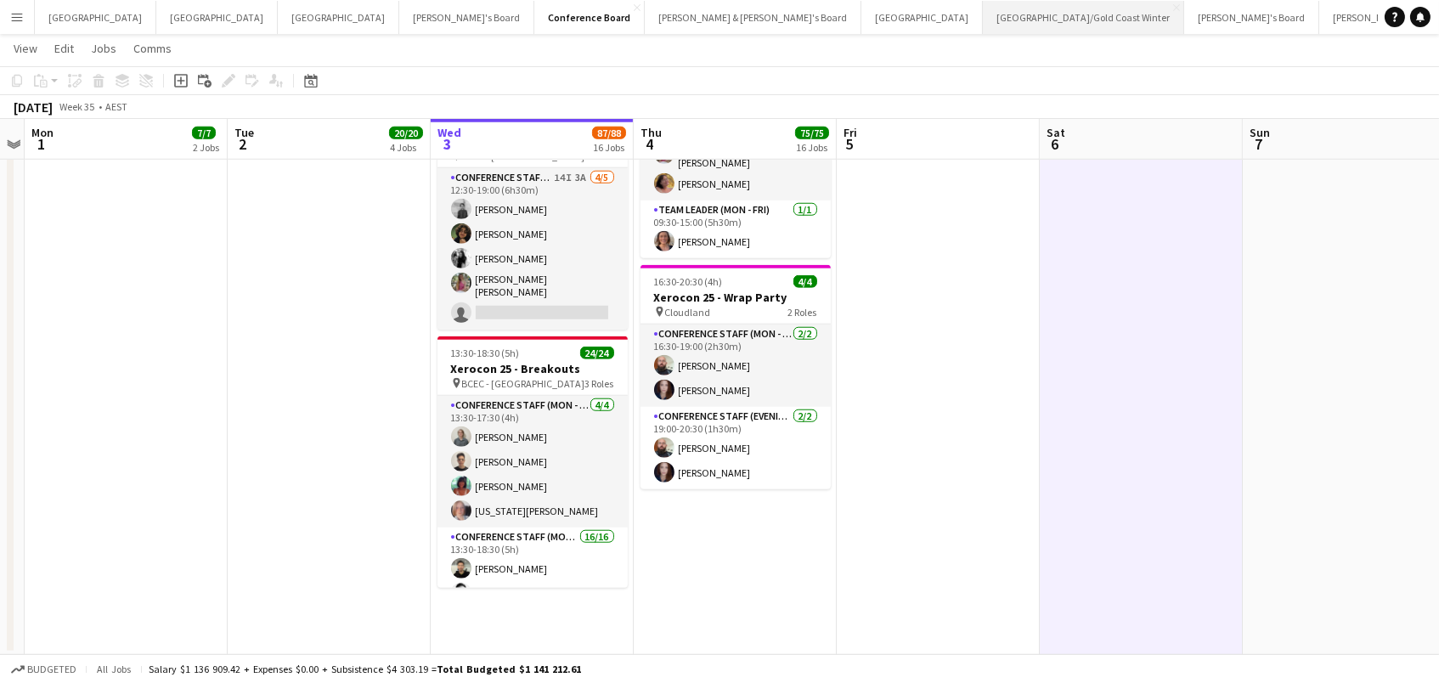
click at [983, 32] on button "[GEOGRAPHIC_DATA]/[GEOGRAPHIC_DATA] Winter Close" at bounding box center [1083, 17] width 201 height 33
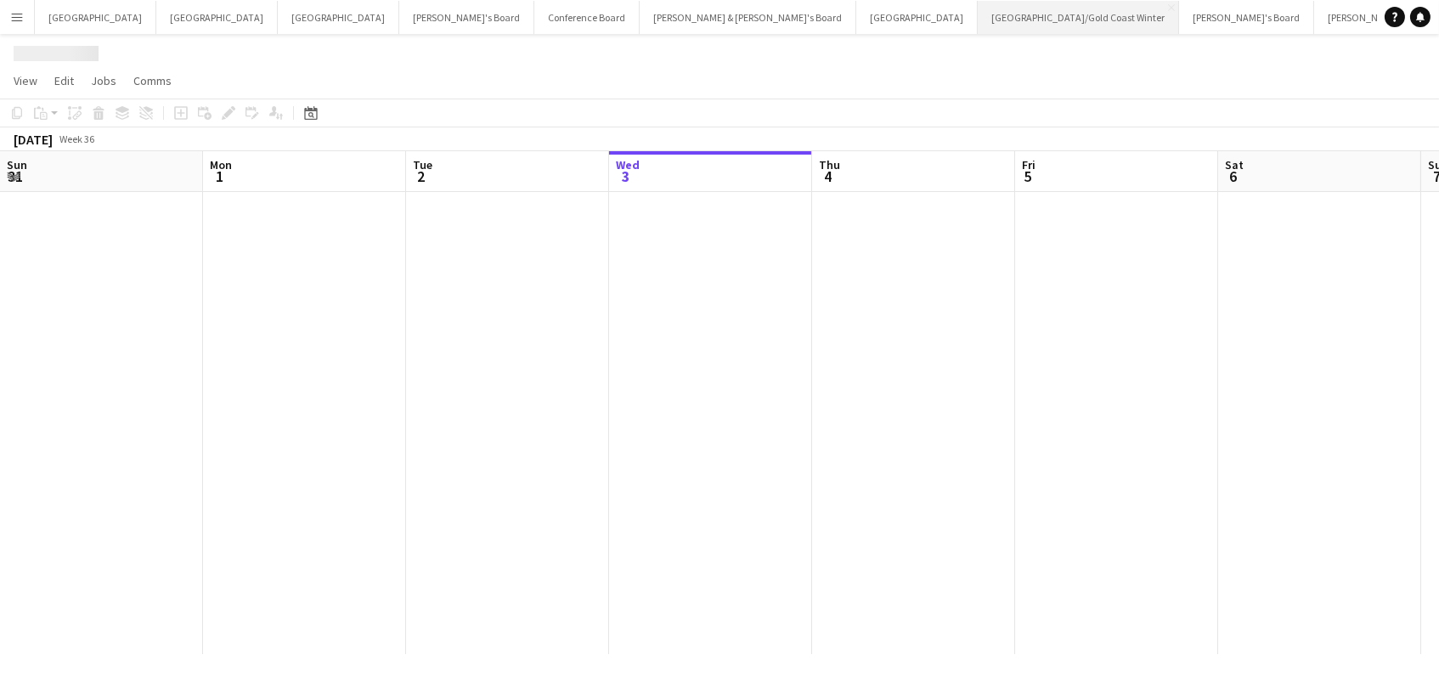
scroll to position [0, 405]
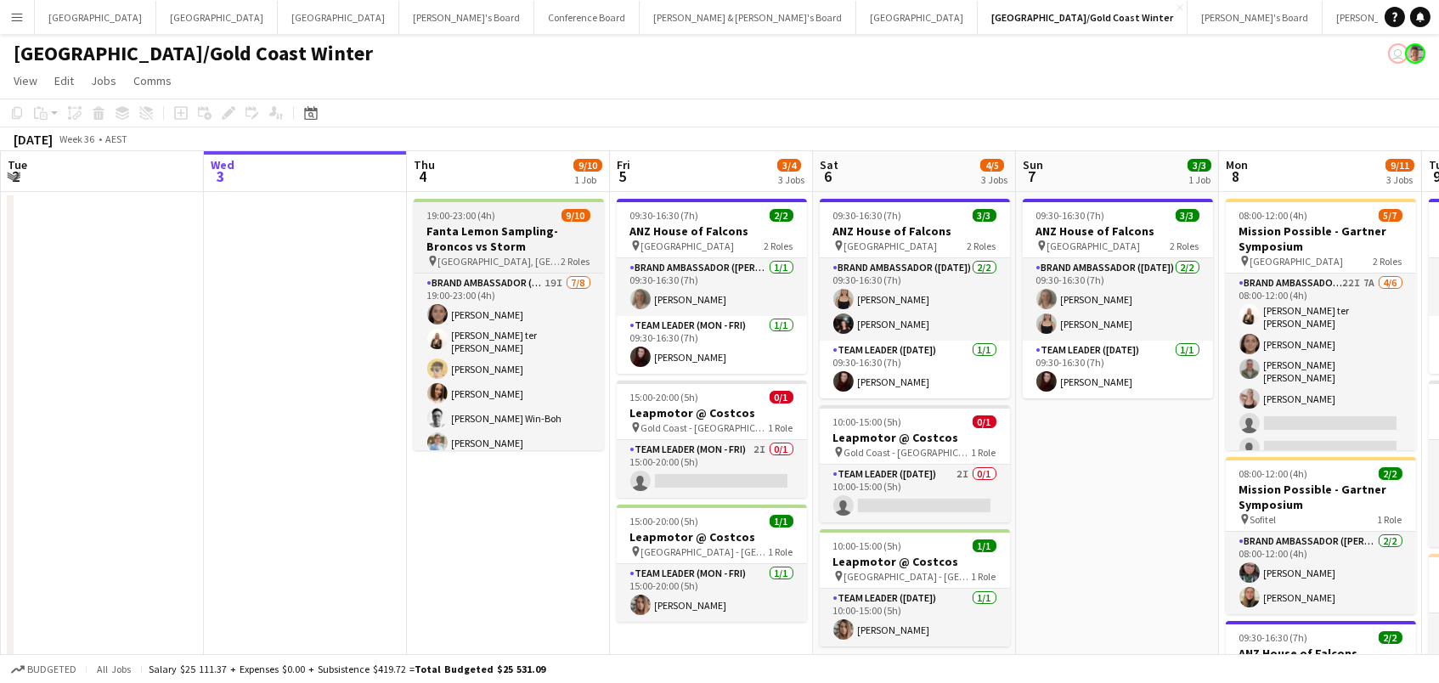
click at [492, 220] on span "19:00-23:00 (4h)" at bounding box center [461, 215] width 69 height 13
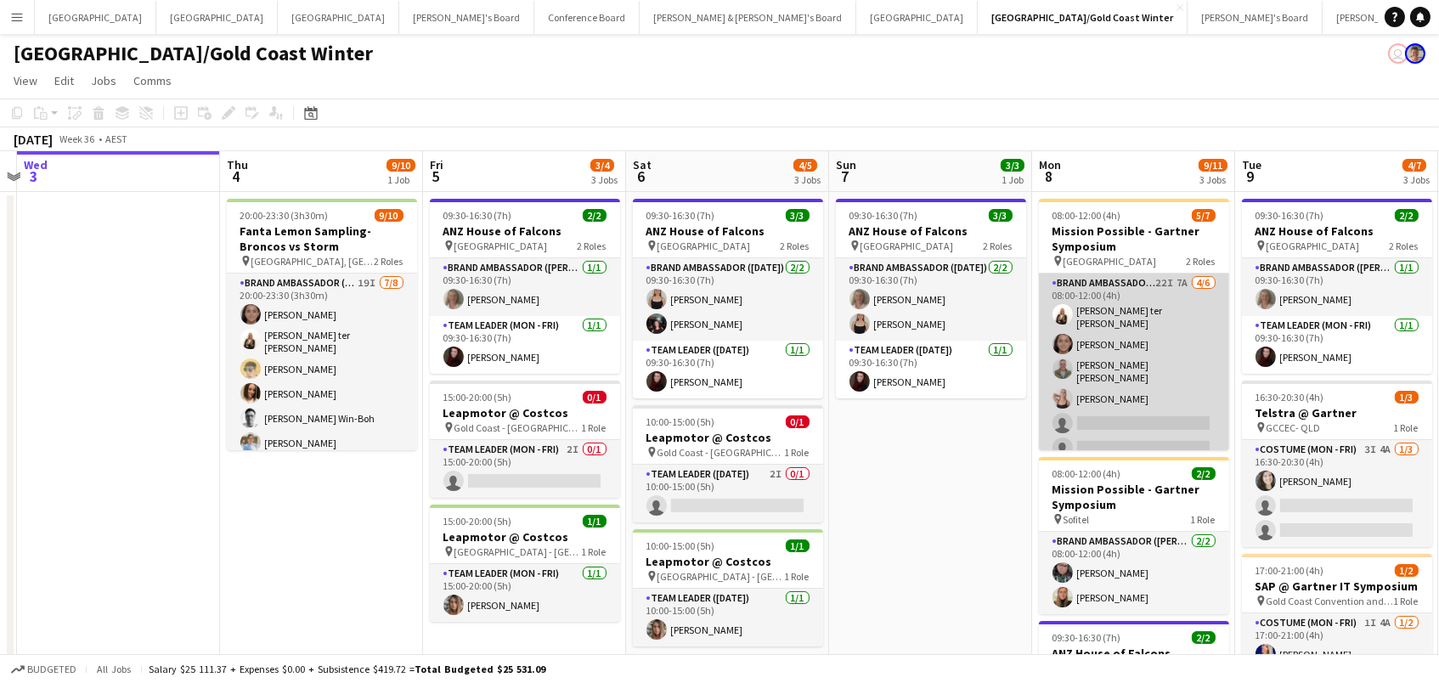
click at [1116, 392] on app-card-role "Brand Ambassador (Mon - Fri) 22I 7A 4/6 08:00-12:00 (4h) Raquel ter Haar Leyre …" at bounding box center [1134, 368] width 190 height 191
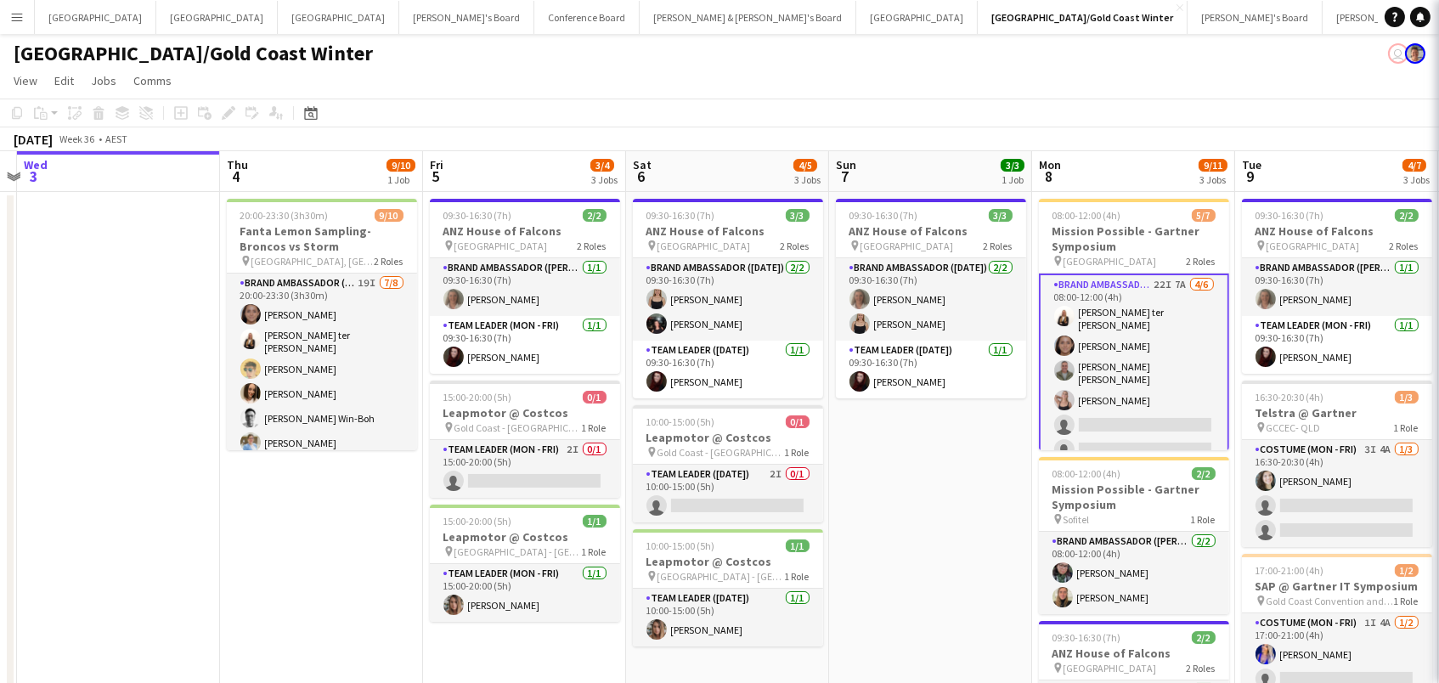
scroll to position [0, 591]
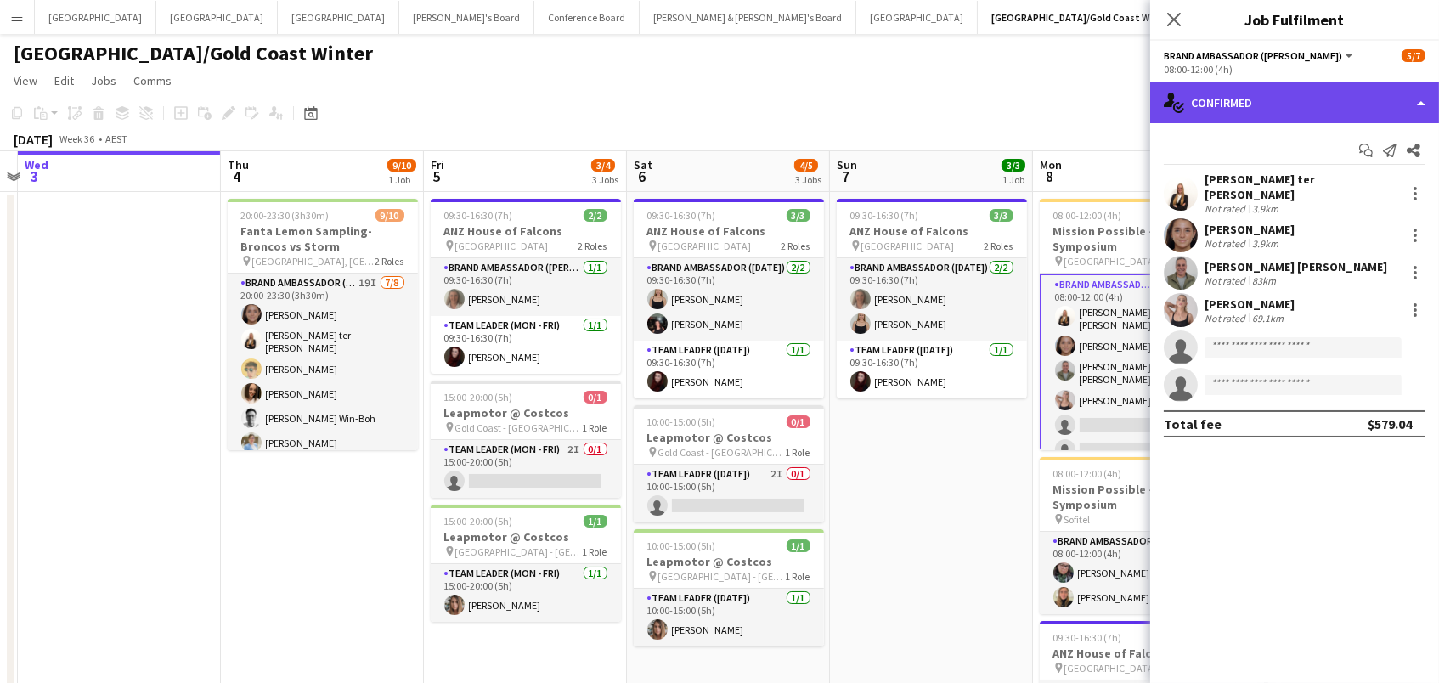
click at [1260, 84] on div "single-neutral-actions-check-2 Confirmed" at bounding box center [1294, 102] width 289 height 41
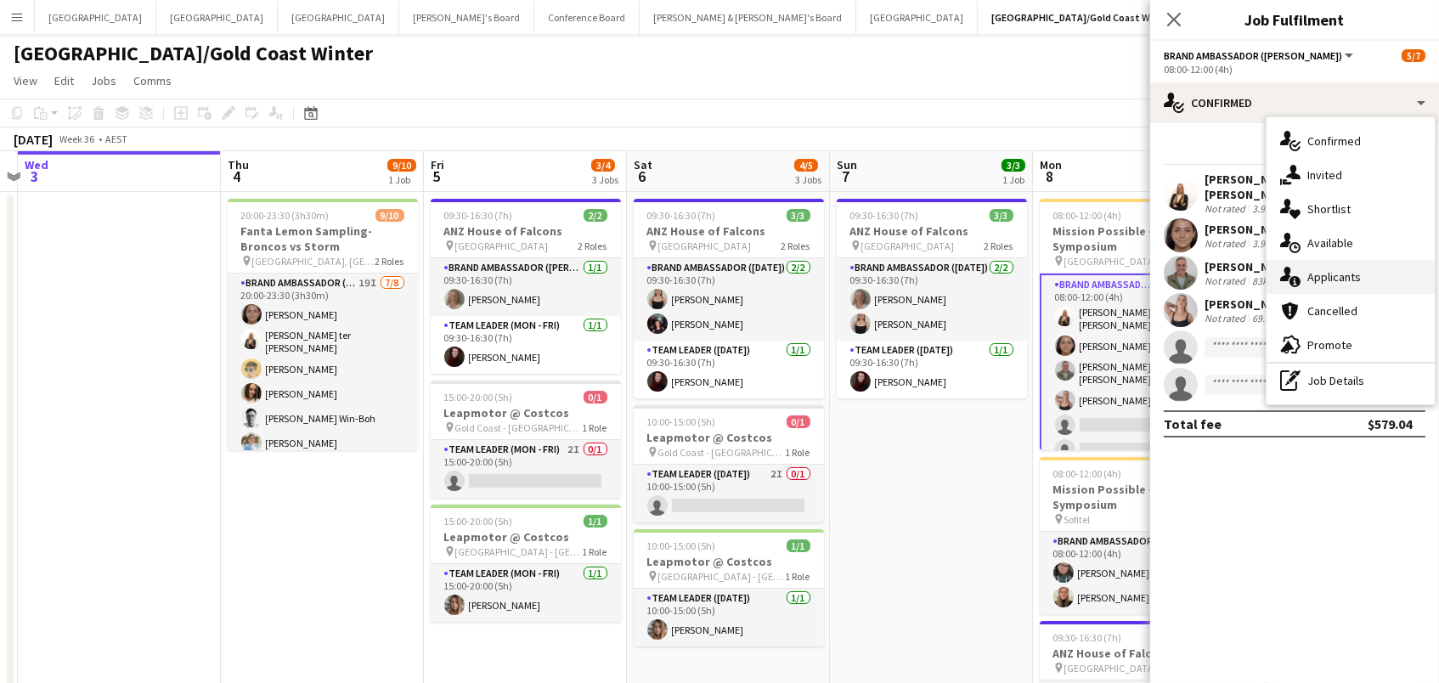
click at [1316, 284] on div "single-neutral-actions-information Applicants" at bounding box center [1350, 277] width 168 height 34
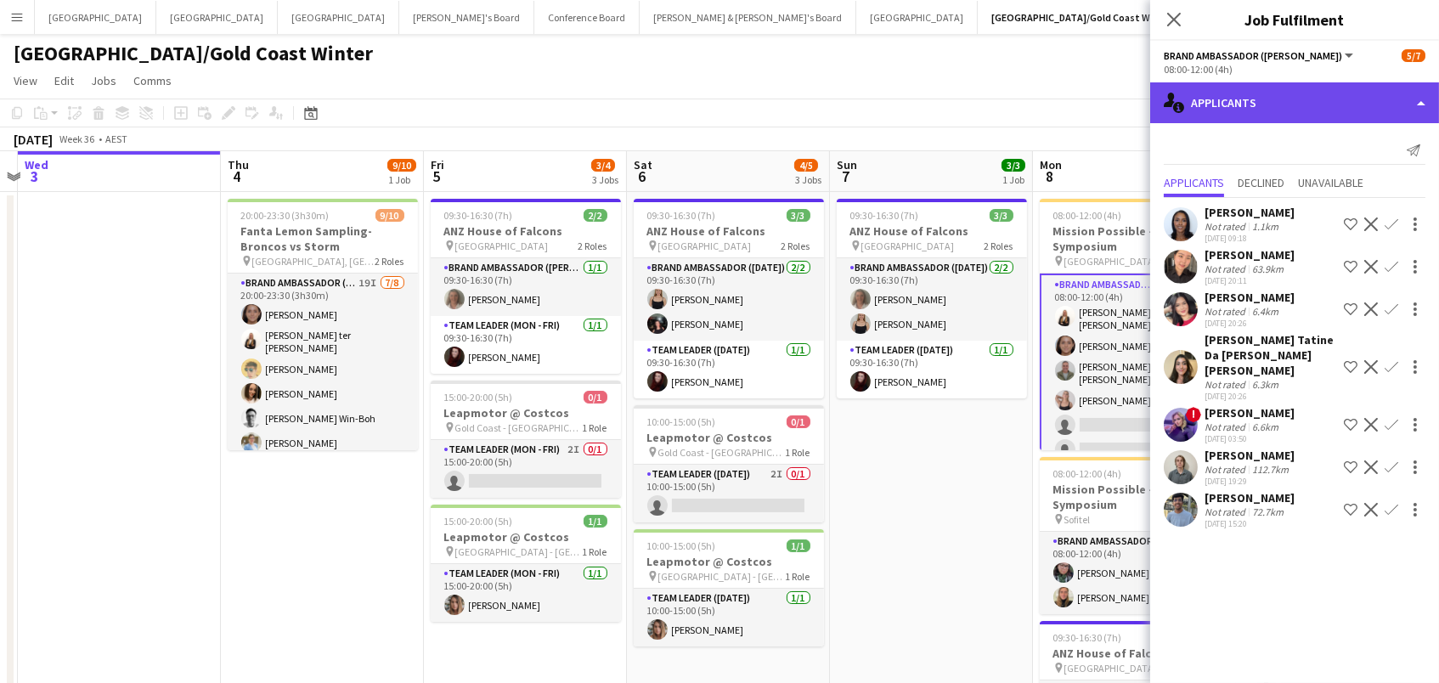
click at [1271, 101] on div "single-neutral-actions-information Applicants" at bounding box center [1294, 102] width 289 height 41
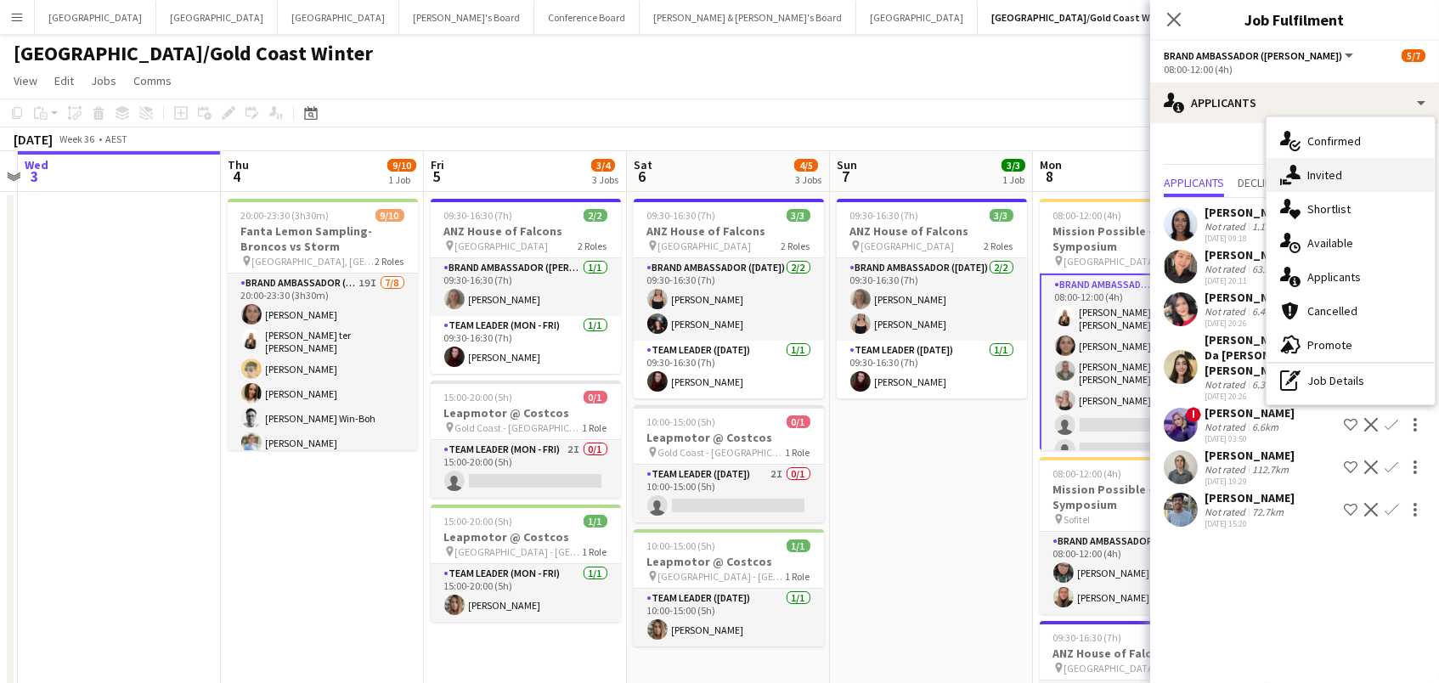
click at [1288, 176] on icon at bounding box center [1293, 172] width 14 height 14
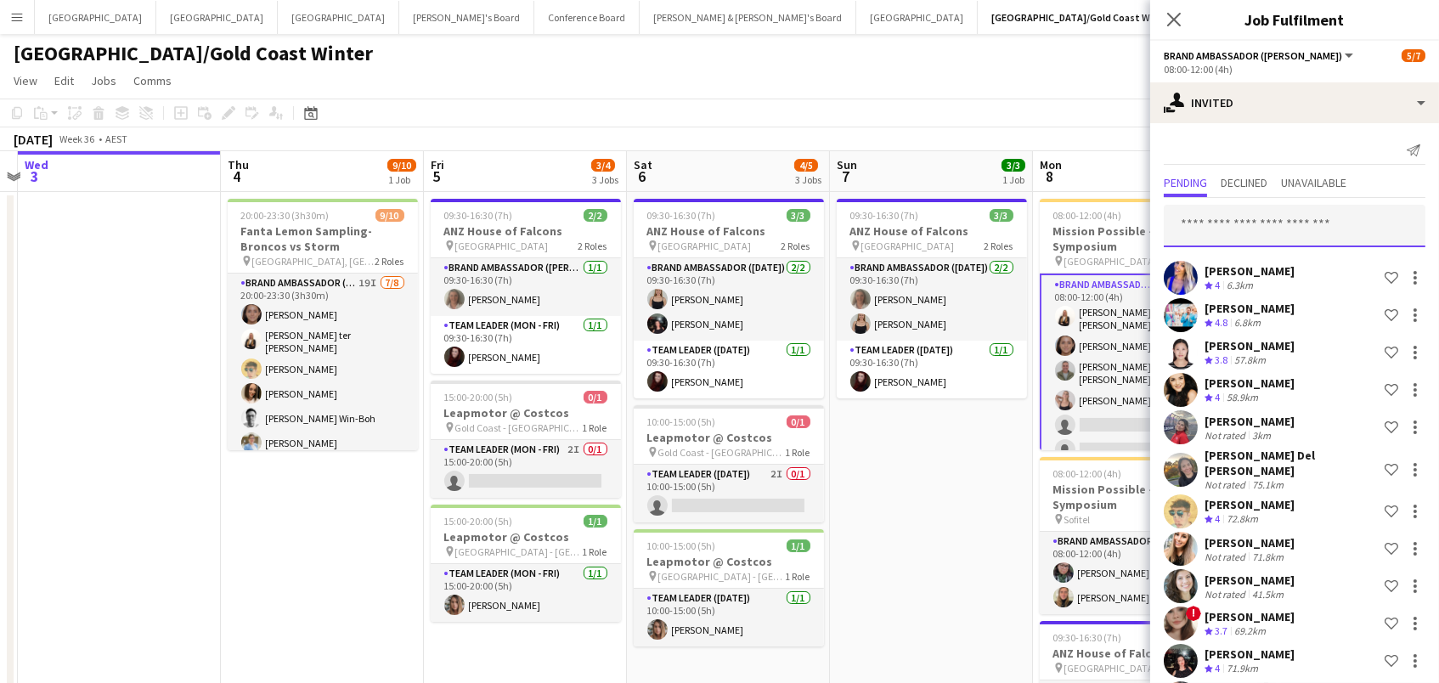
click at [1230, 214] on input "text" at bounding box center [1295, 226] width 262 height 42
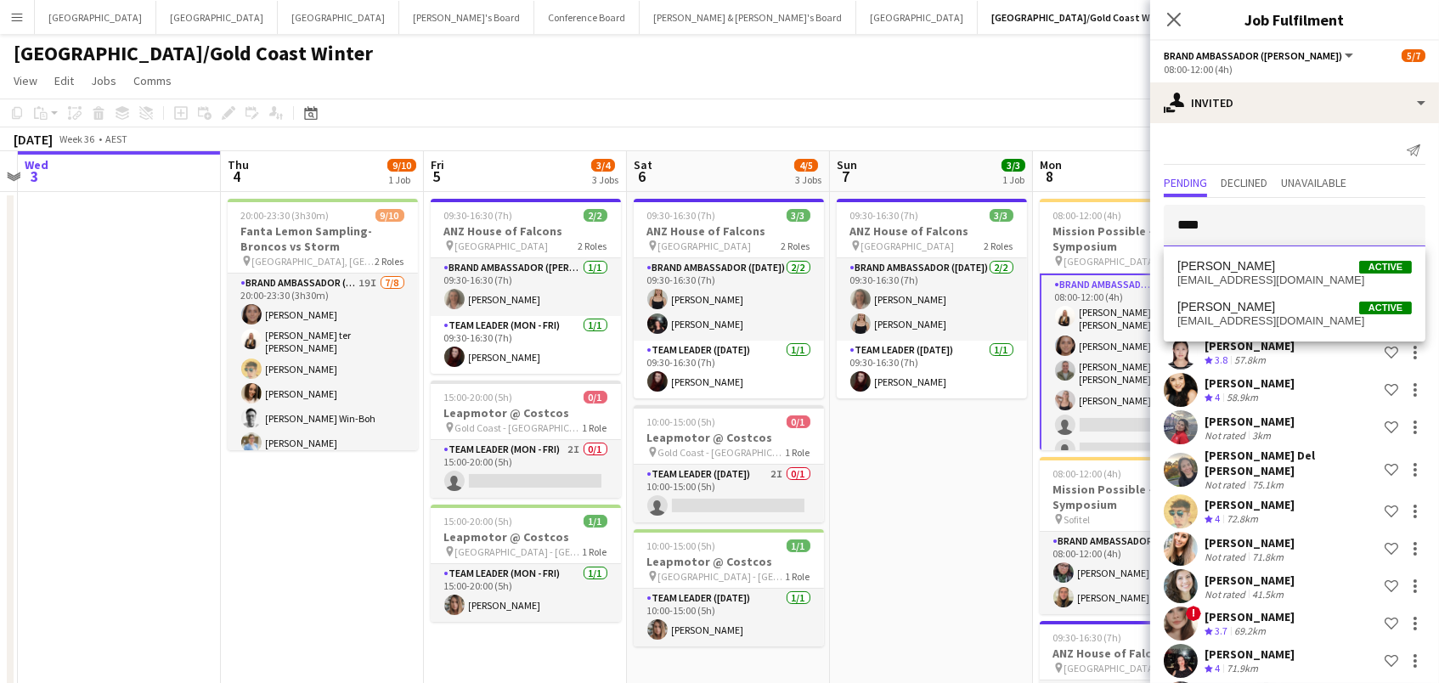
type input "****"
click at [1232, 264] on span "[PERSON_NAME]" at bounding box center [1226, 266] width 98 height 14
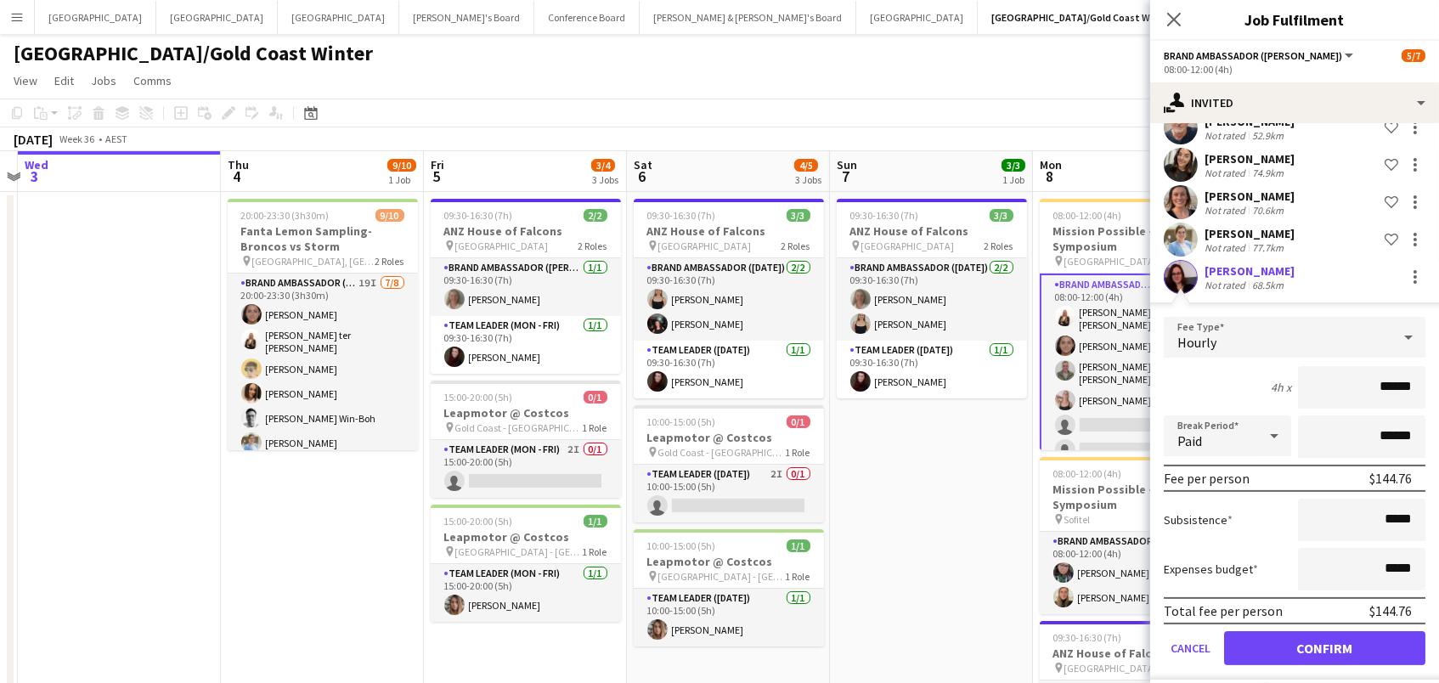
click at [1287, 640] on button "Confirm" at bounding box center [1324, 648] width 201 height 34
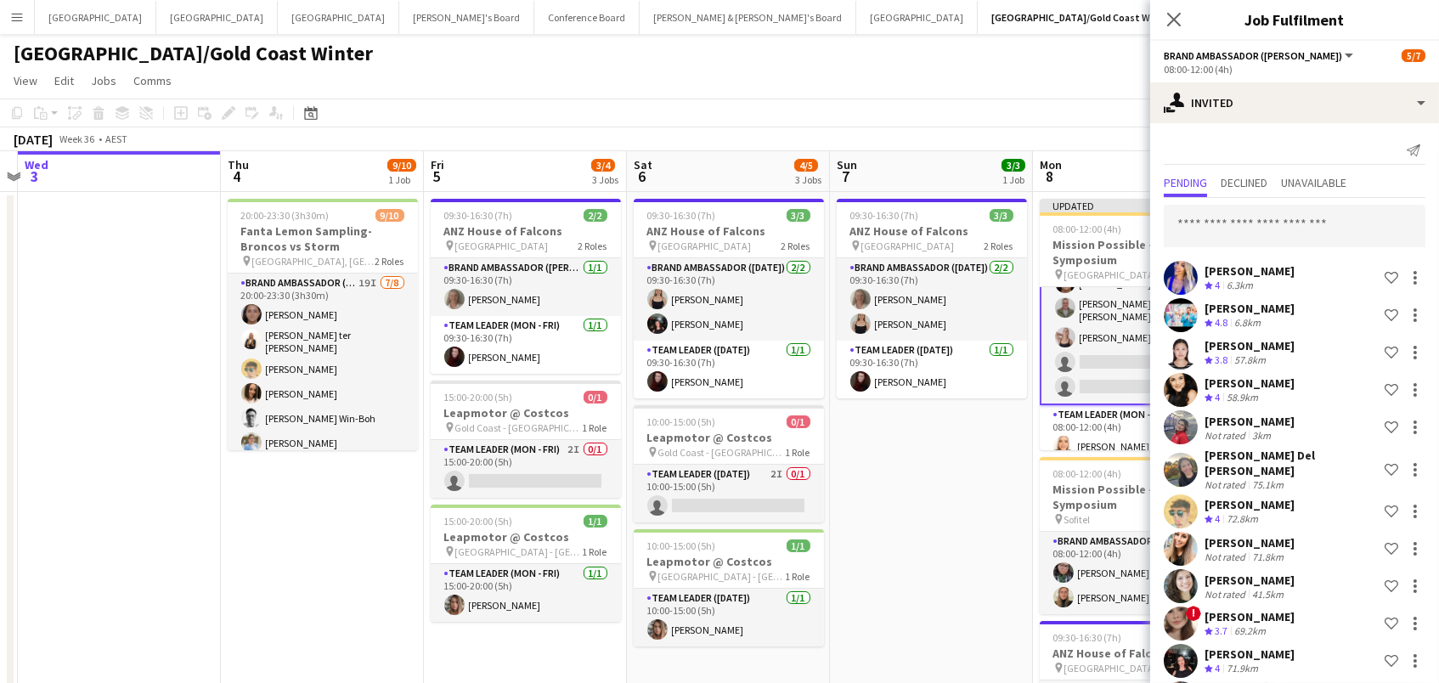
scroll to position [0, 0]
click at [1243, 218] on input "text" at bounding box center [1295, 226] width 262 height 42
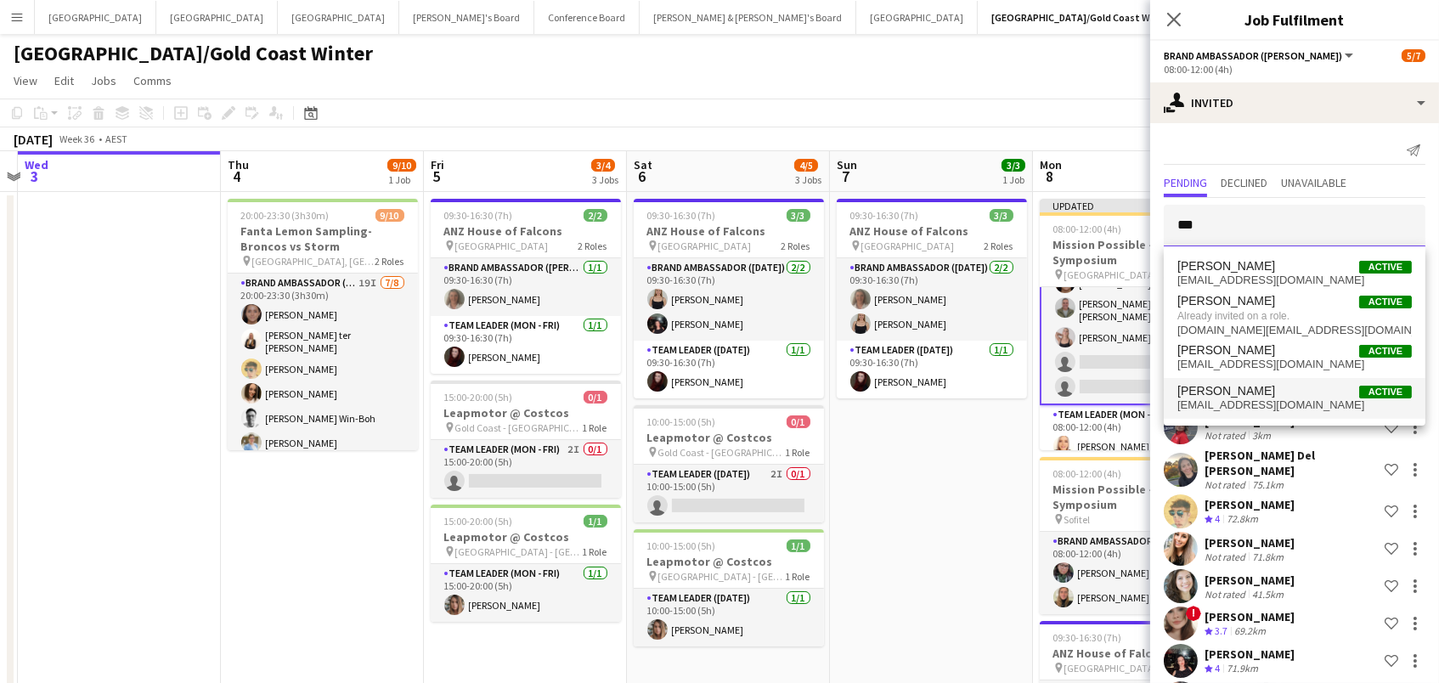
type input "***"
click at [1237, 400] on span "kailyn.yong@gmail.com" at bounding box center [1294, 405] width 234 height 14
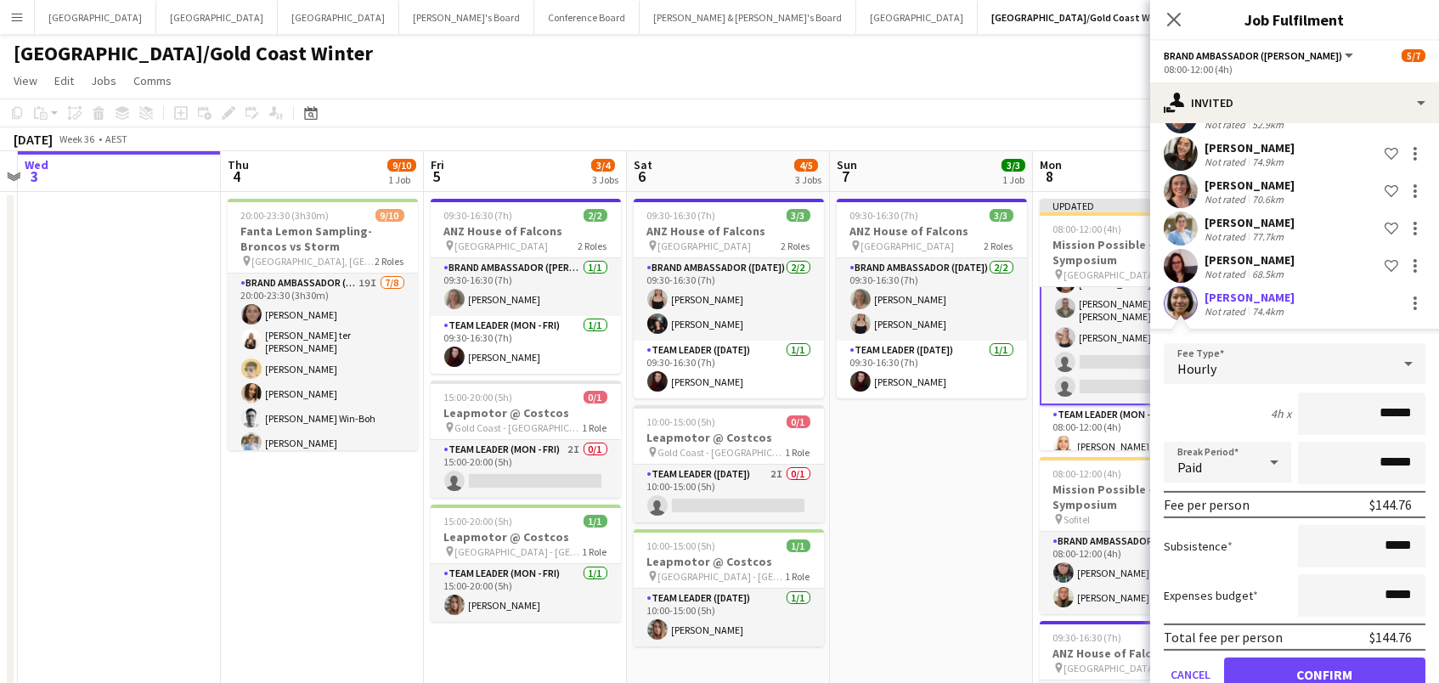
click at [1324, 662] on button "Confirm" at bounding box center [1324, 674] width 201 height 34
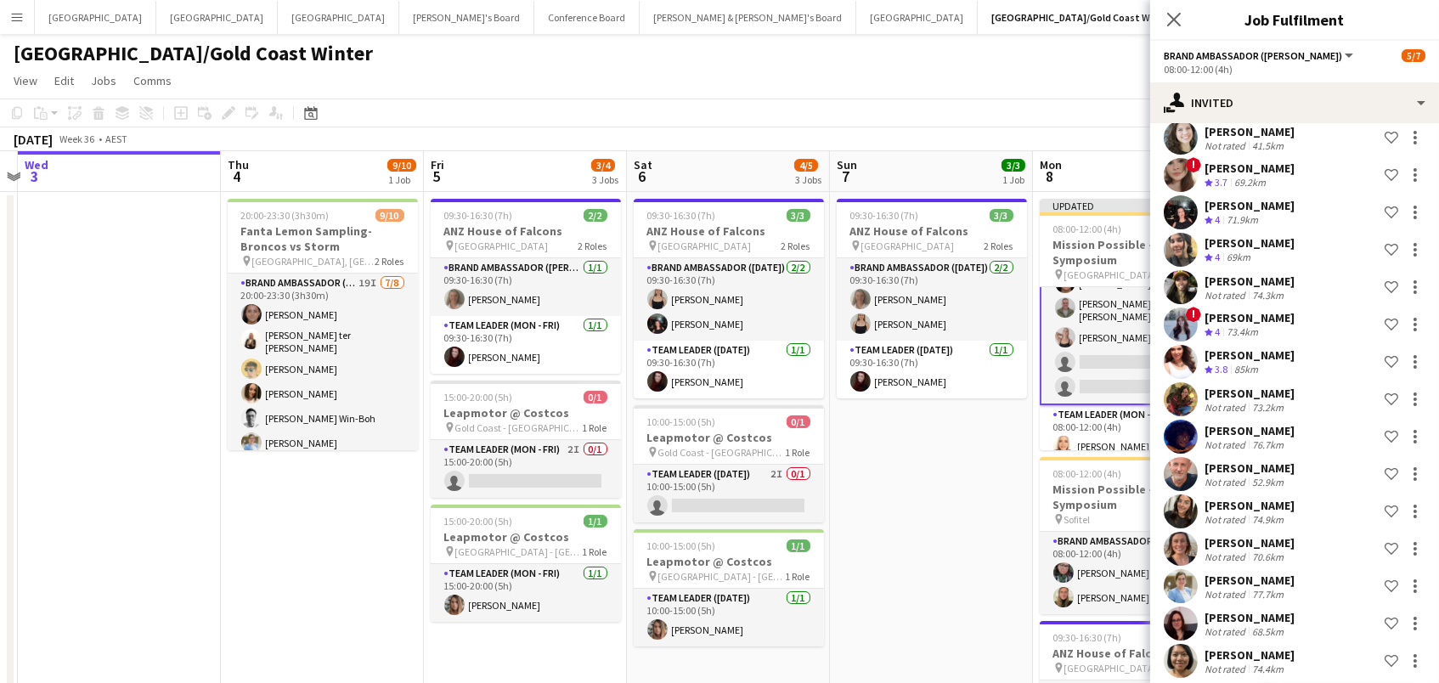
click at [1015, 115] on app-toolbar "Copy Paste Paste Command V Paste with crew Command Shift V Paste linked Job [GE…" at bounding box center [719, 113] width 1439 height 29
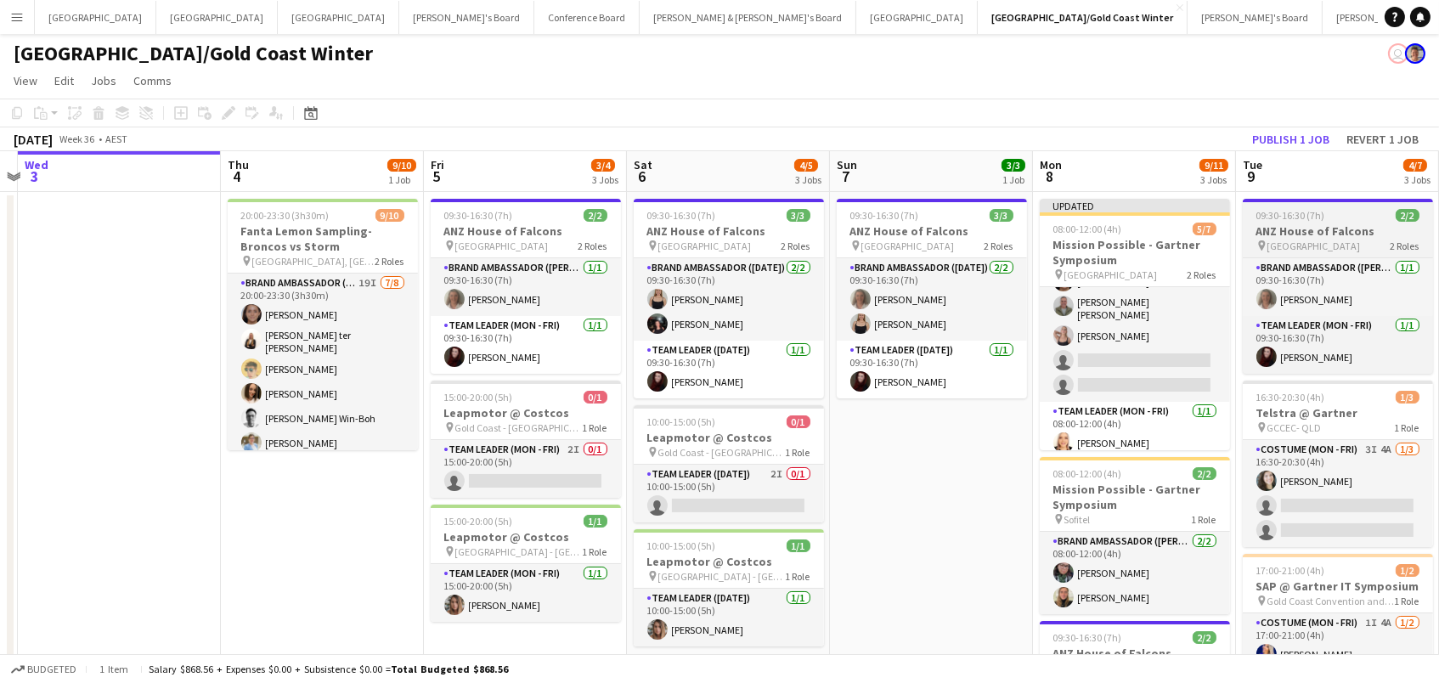
scroll to position [74, 0]
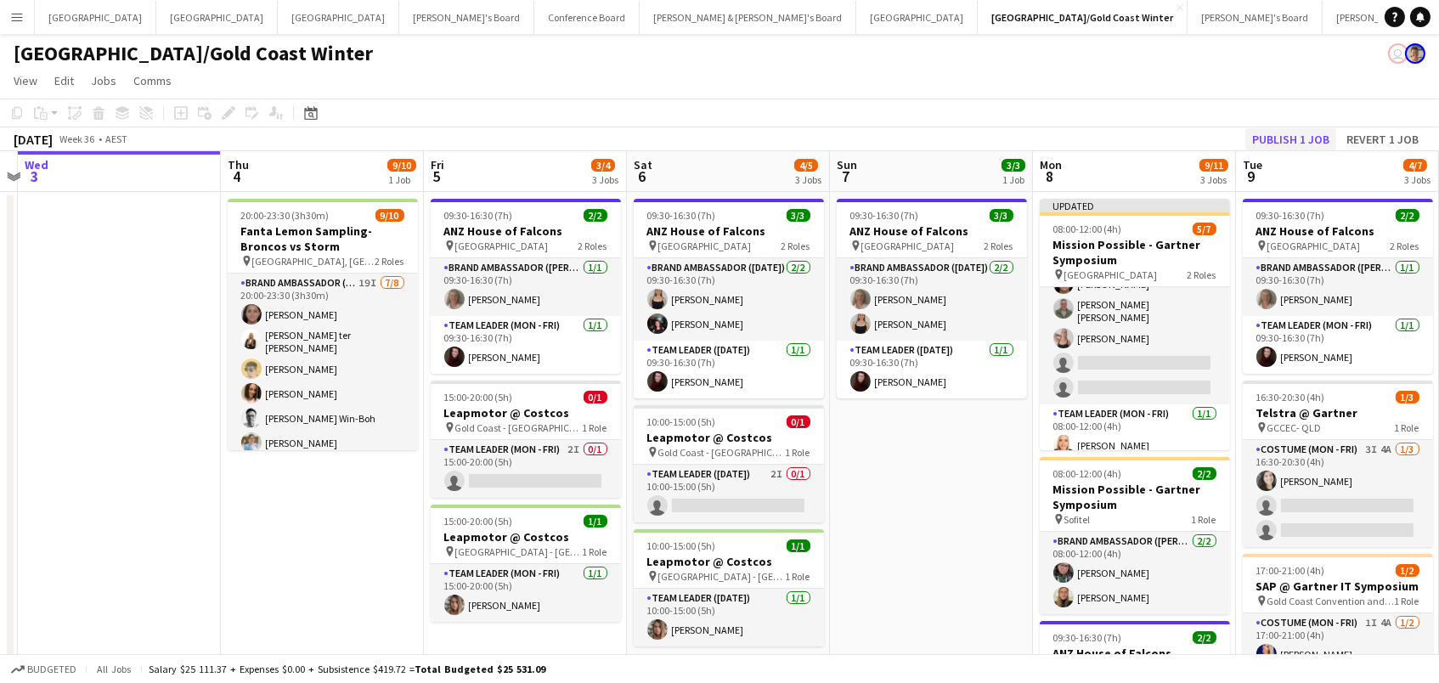
click at [1273, 139] on button "Publish 1 job" at bounding box center [1290, 139] width 91 height 22
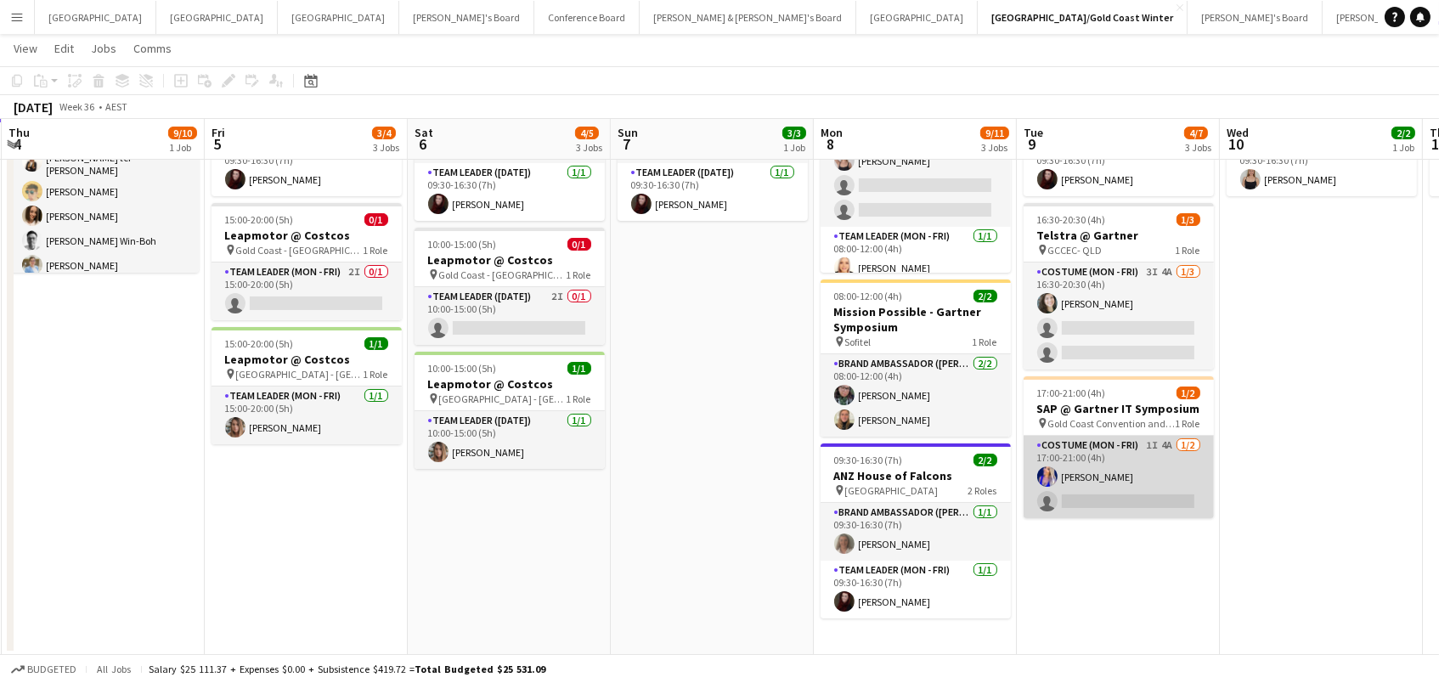
scroll to position [0, 809]
click at [1112, 483] on app-card-role "Costume (Mon - Fri) 1I 4A 1/2 17:00-21:00 (4h) Melanie Clarke single-neutral-ac…" at bounding box center [1120, 477] width 190 height 82
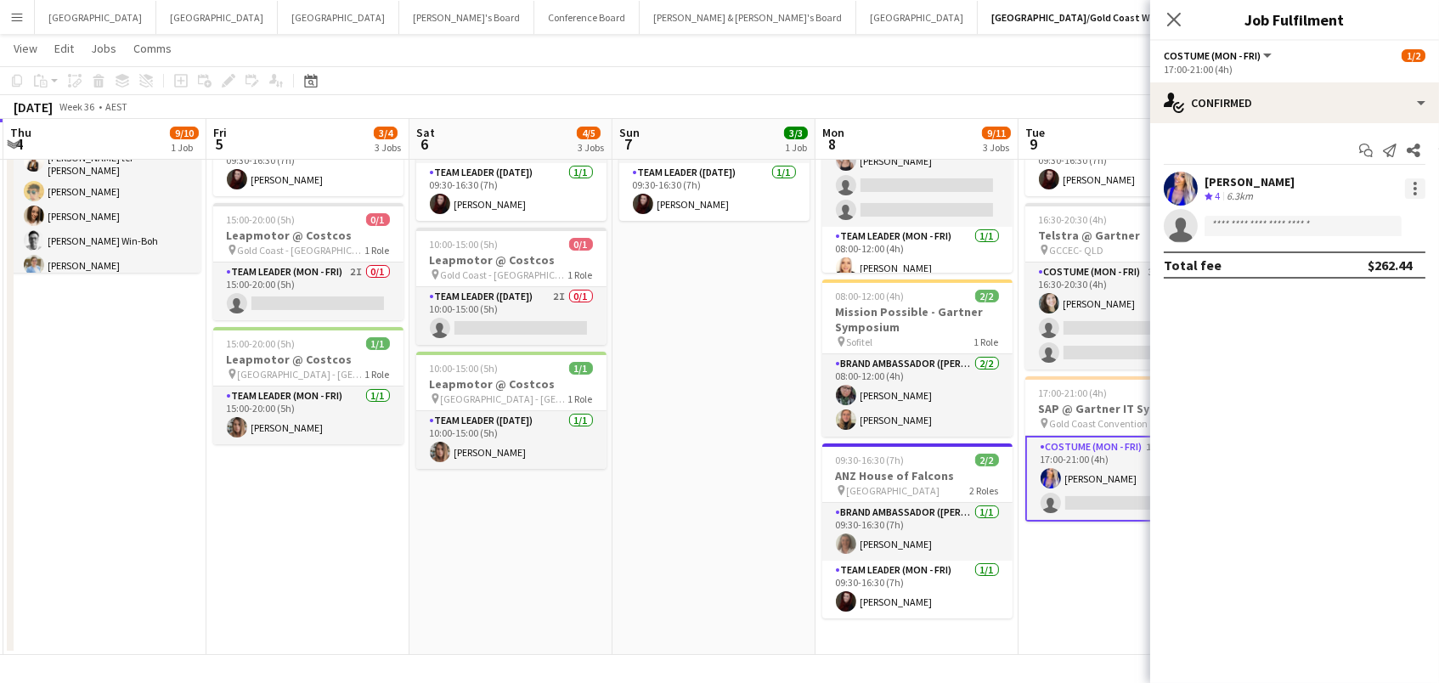
click at [1411, 194] on div at bounding box center [1415, 188] width 20 height 20
click at [1355, 381] on span "Remove" at bounding box center [1332, 382] width 51 height 14
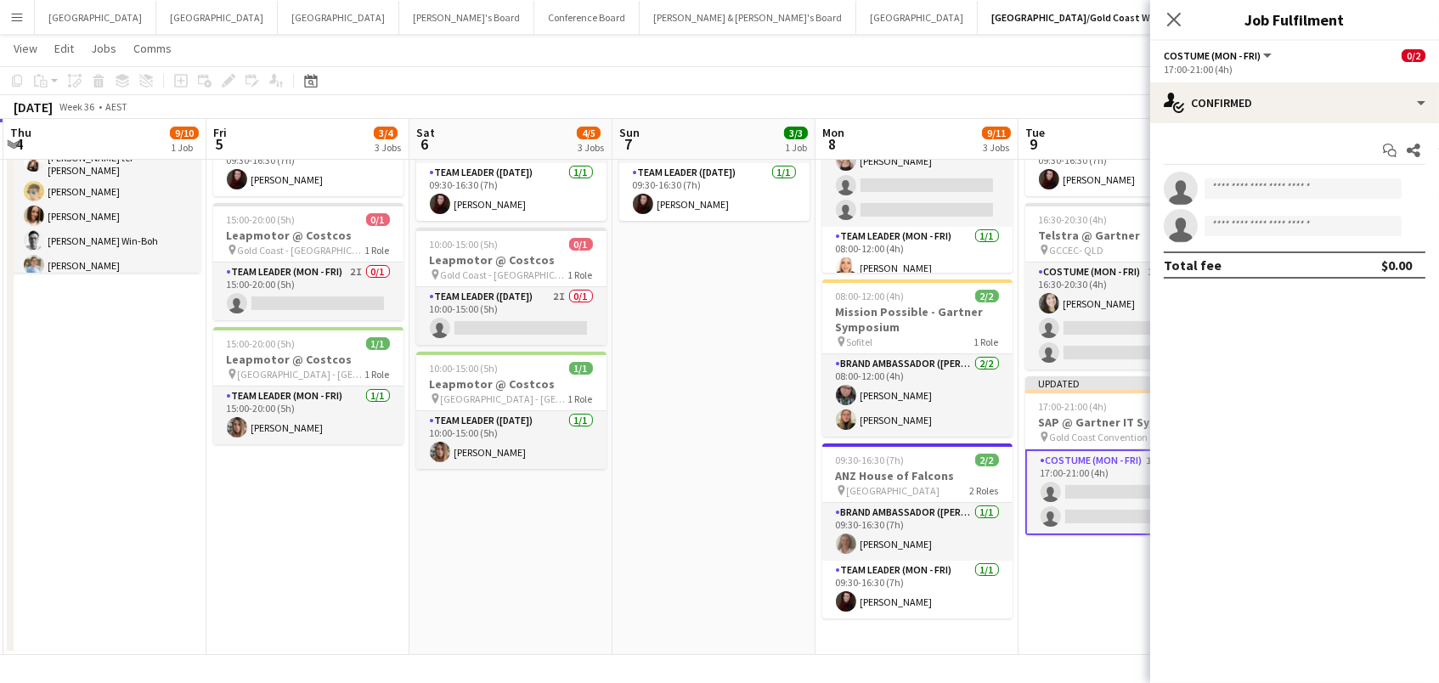
click at [1074, 568] on app-date-cell "09:30-16:30 (7h) 2/2 ANZ House of Falcons pin Brisbane 2 Roles Brand Ambassador…" at bounding box center [1119, 334] width 203 height 640
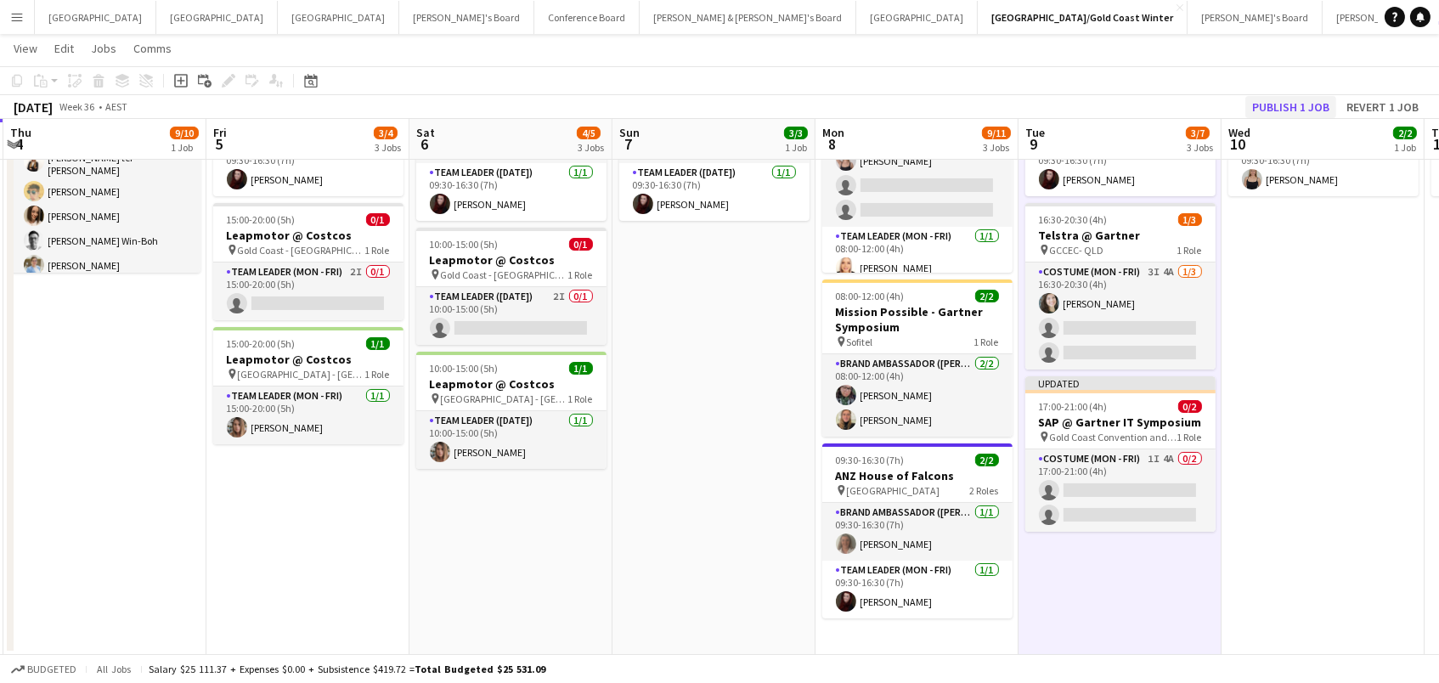
click at [1286, 100] on button "Publish 1 job" at bounding box center [1290, 107] width 91 height 22
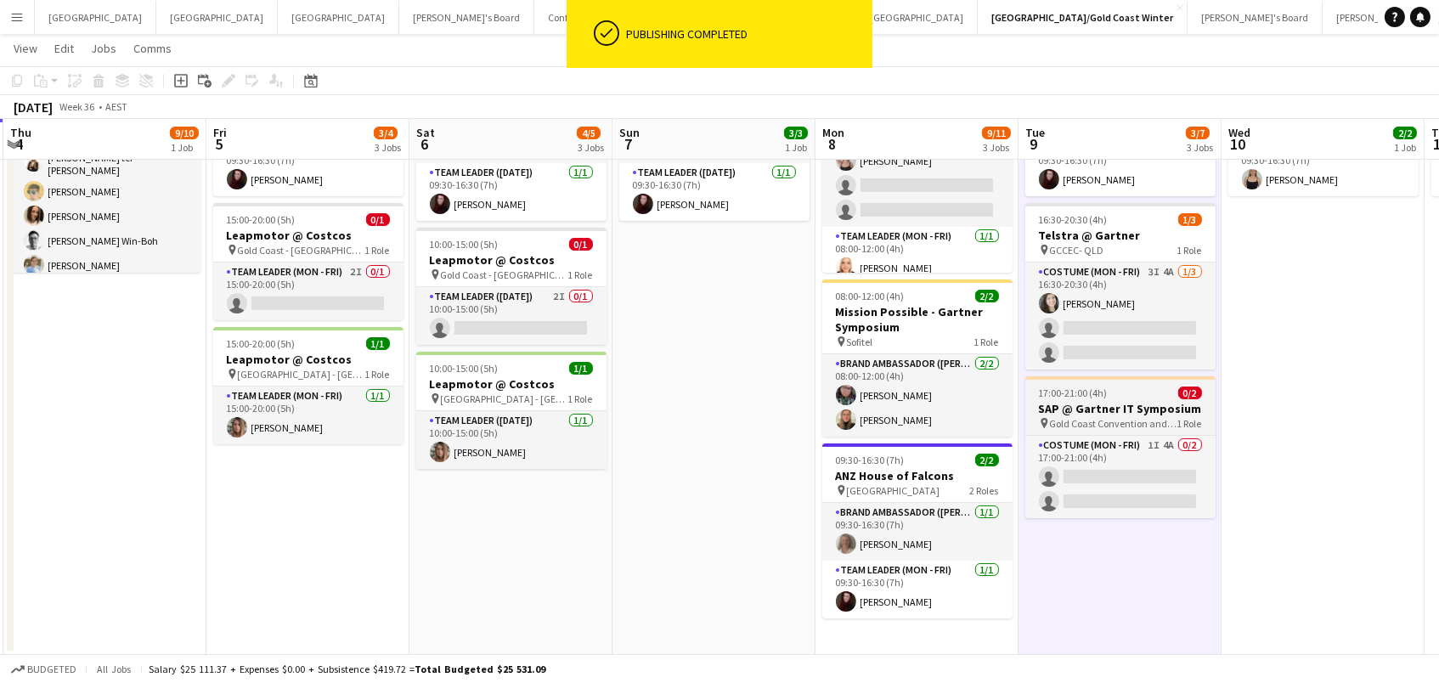
click at [1063, 418] on span "Gold Coast Convention and Exhibition Centre" at bounding box center [1113, 423] width 127 height 13
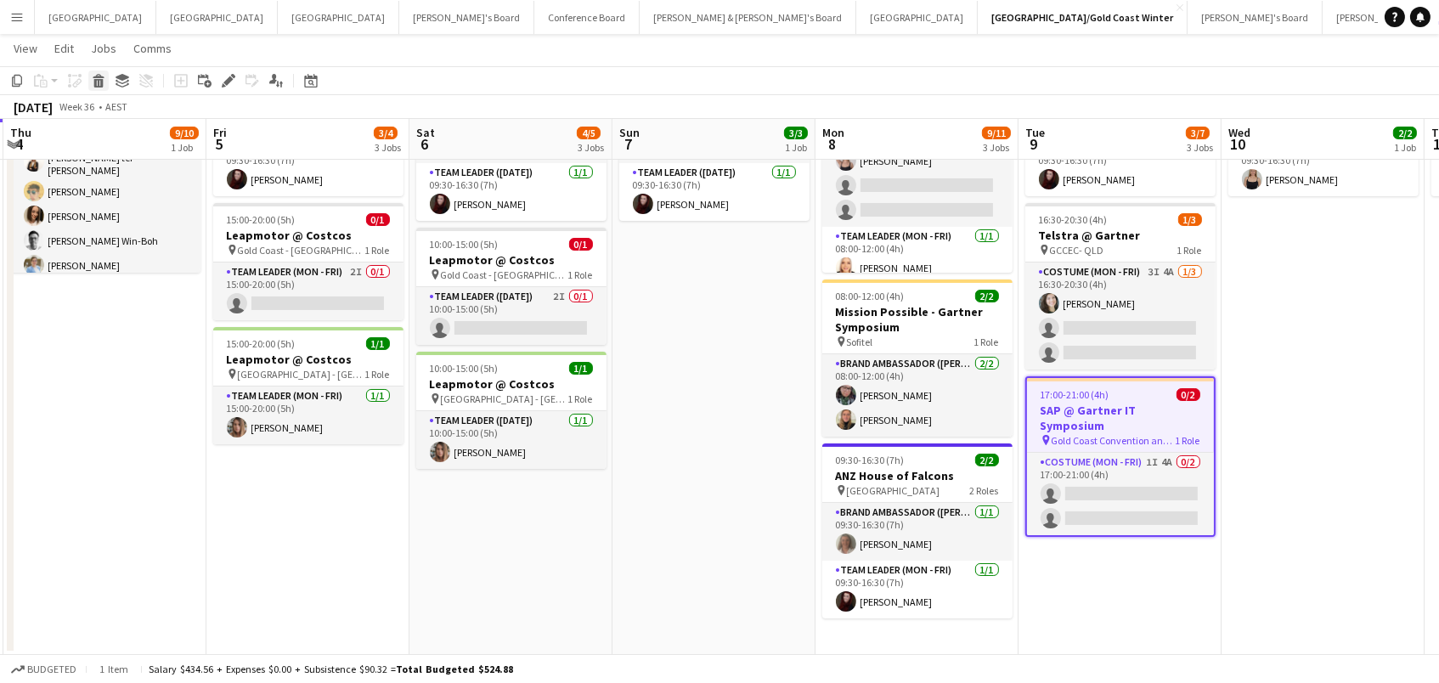
click at [97, 82] on icon at bounding box center [98, 83] width 9 height 8
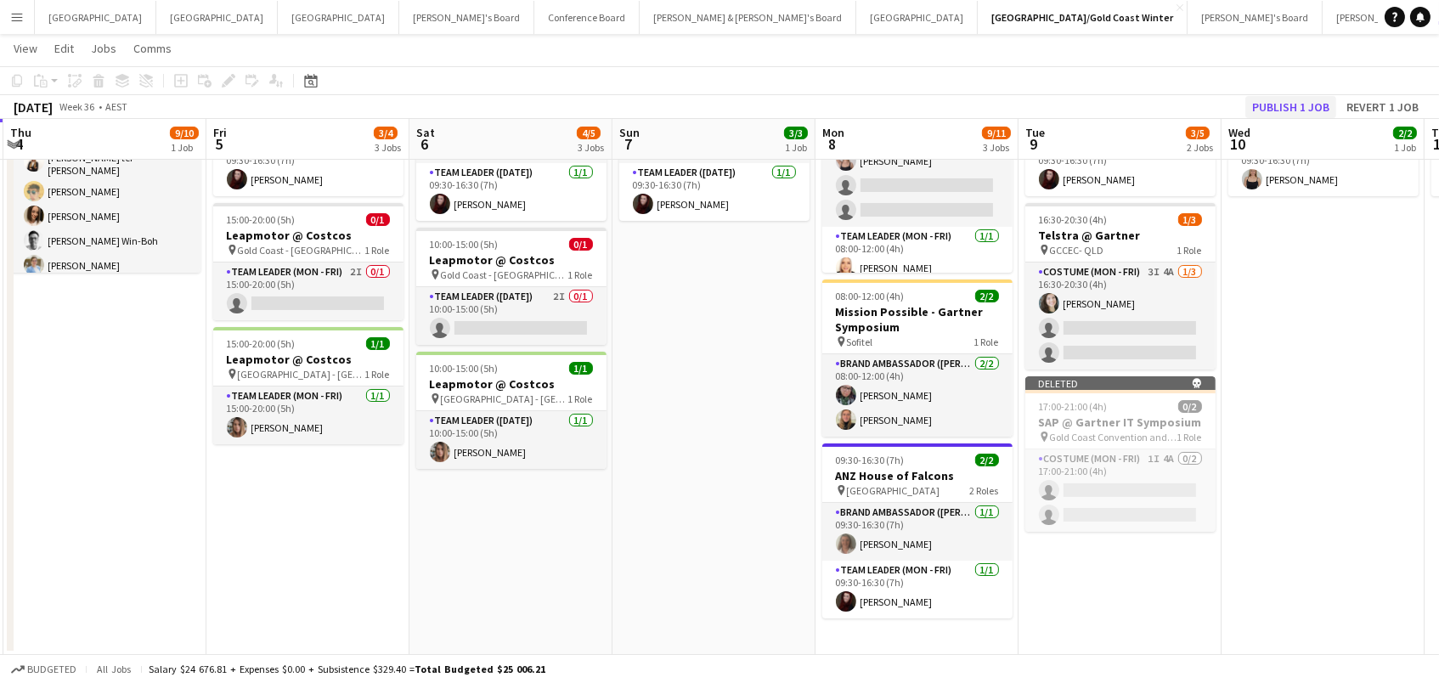
click at [1304, 99] on button "Publish 1 job" at bounding box center [1290, 107] width 91 height 22
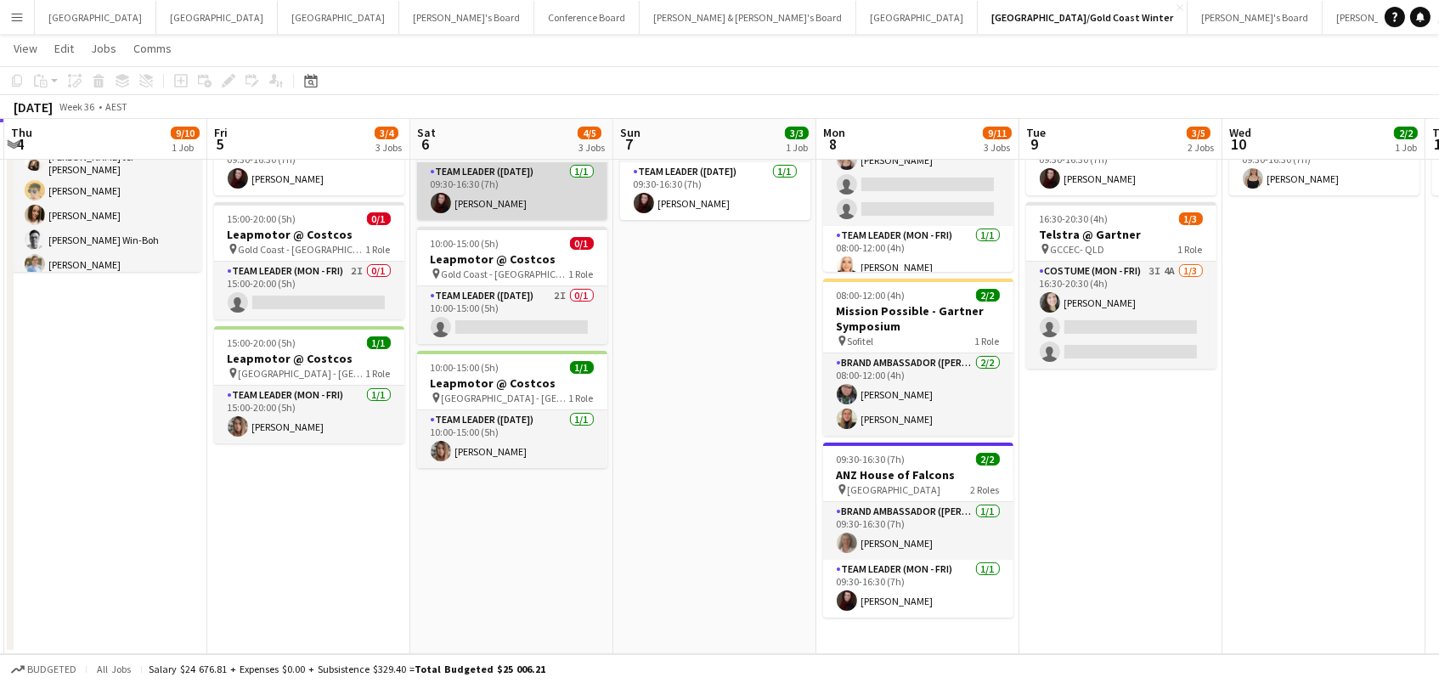
scroll to position [176, 0]
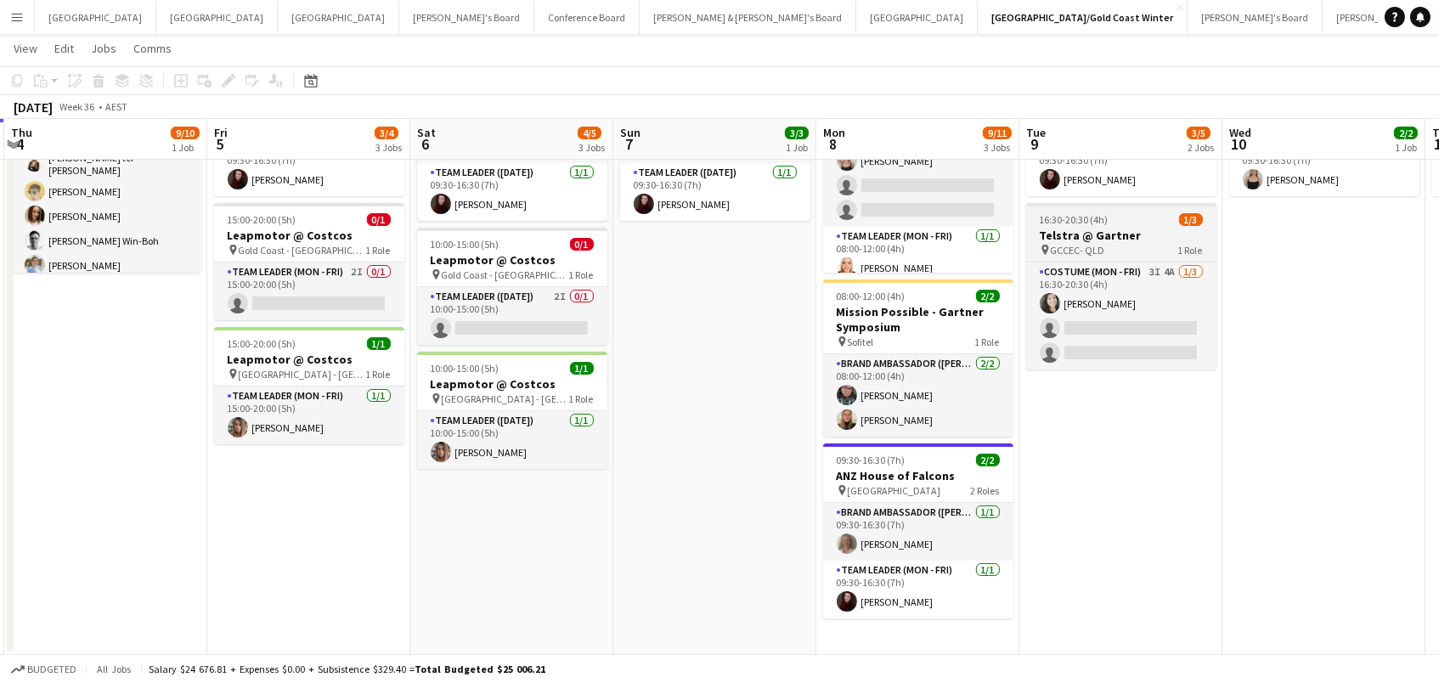
click at [1076, 254] on div "pin GCCEC- QLD 1 Role" at bounding box center [1121, 250] width 190 height 14
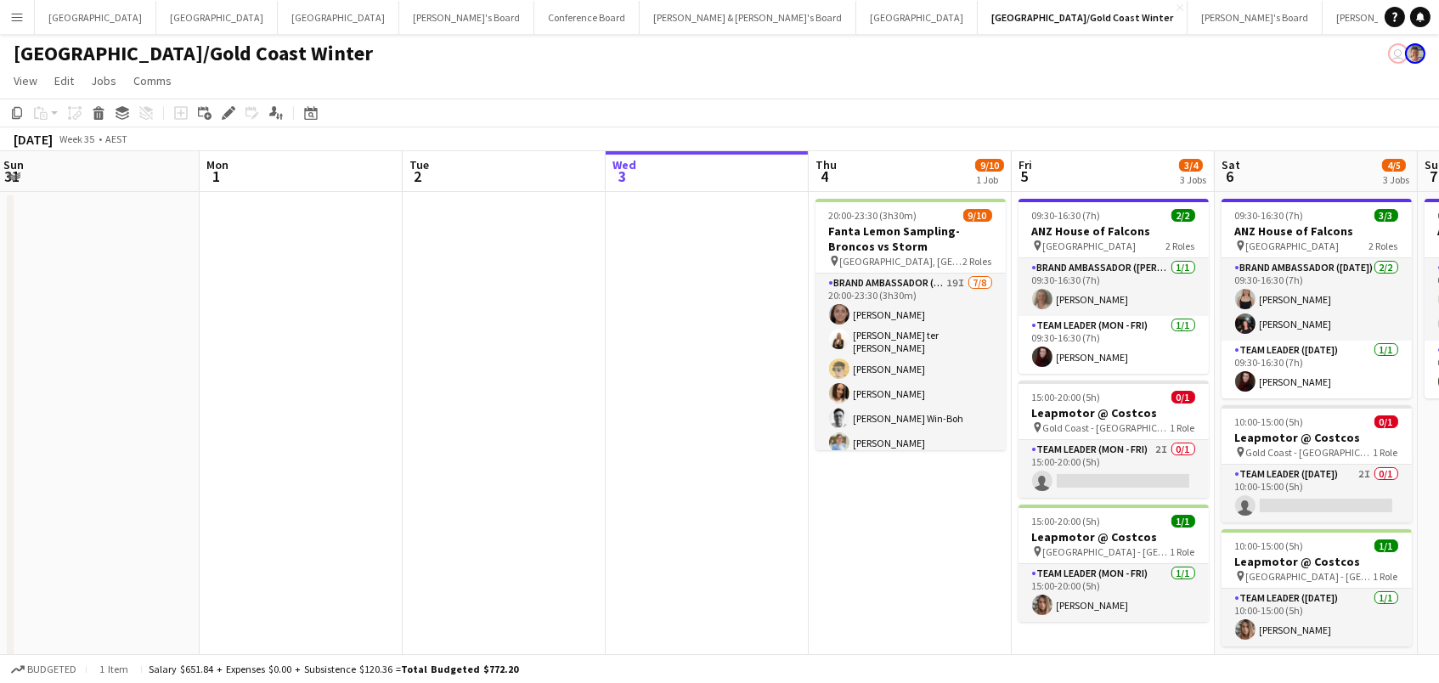
scroll to position [0, 644]
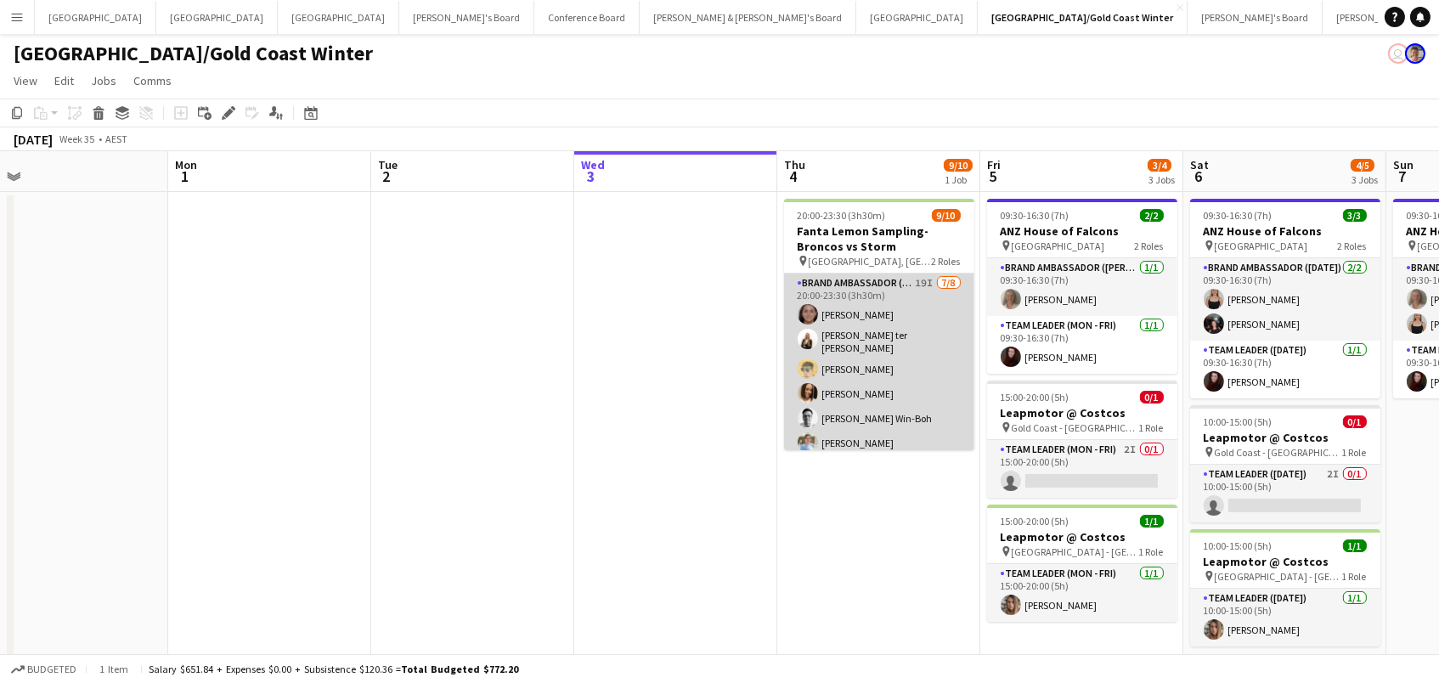
click at [885, 398] on app-card-role "Brand Ambassador (Evening) 19I 7/8 20:00-23:30 (3h30m) Leyre Ginard Raquel ter …" at bounding box center [879, 390] width 190 height 235
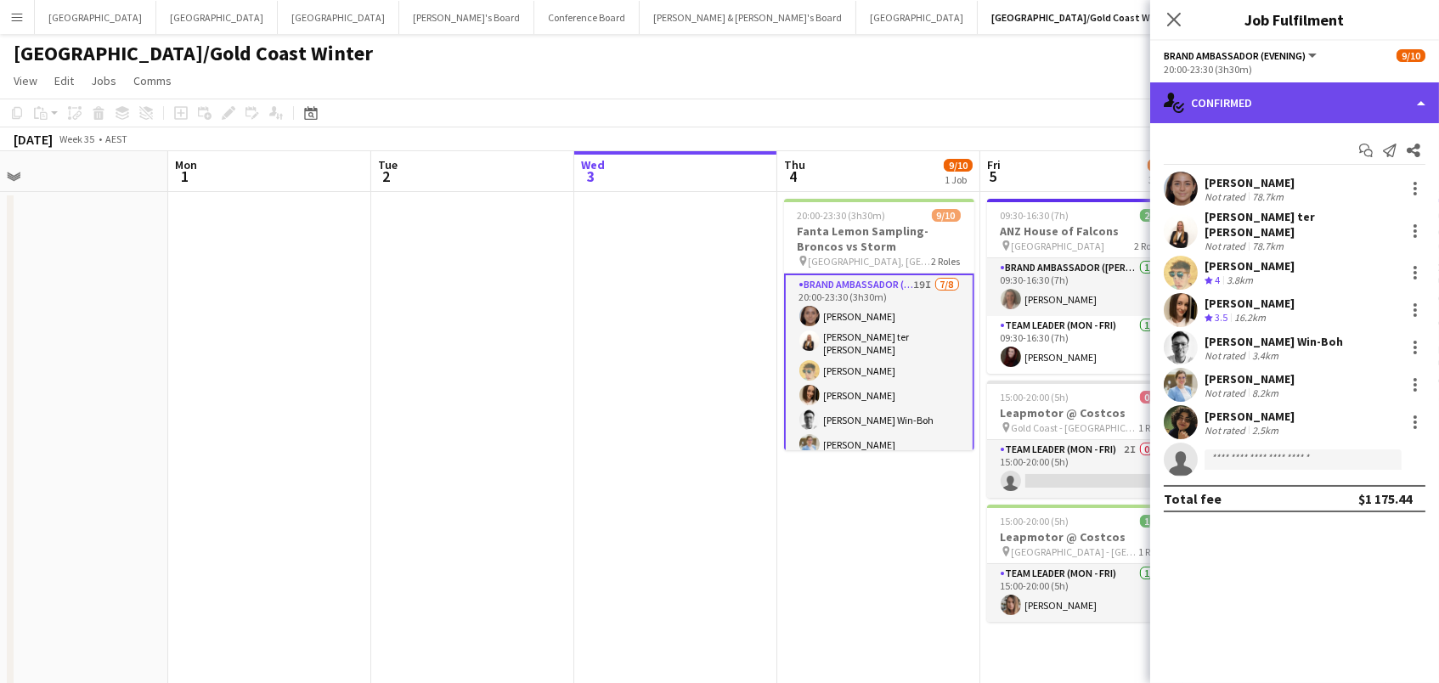
click at [1214, 104] on div "single-neutral-actions-check-2 Confirmed" at bounding box center [1294, 102] width 289 height 41
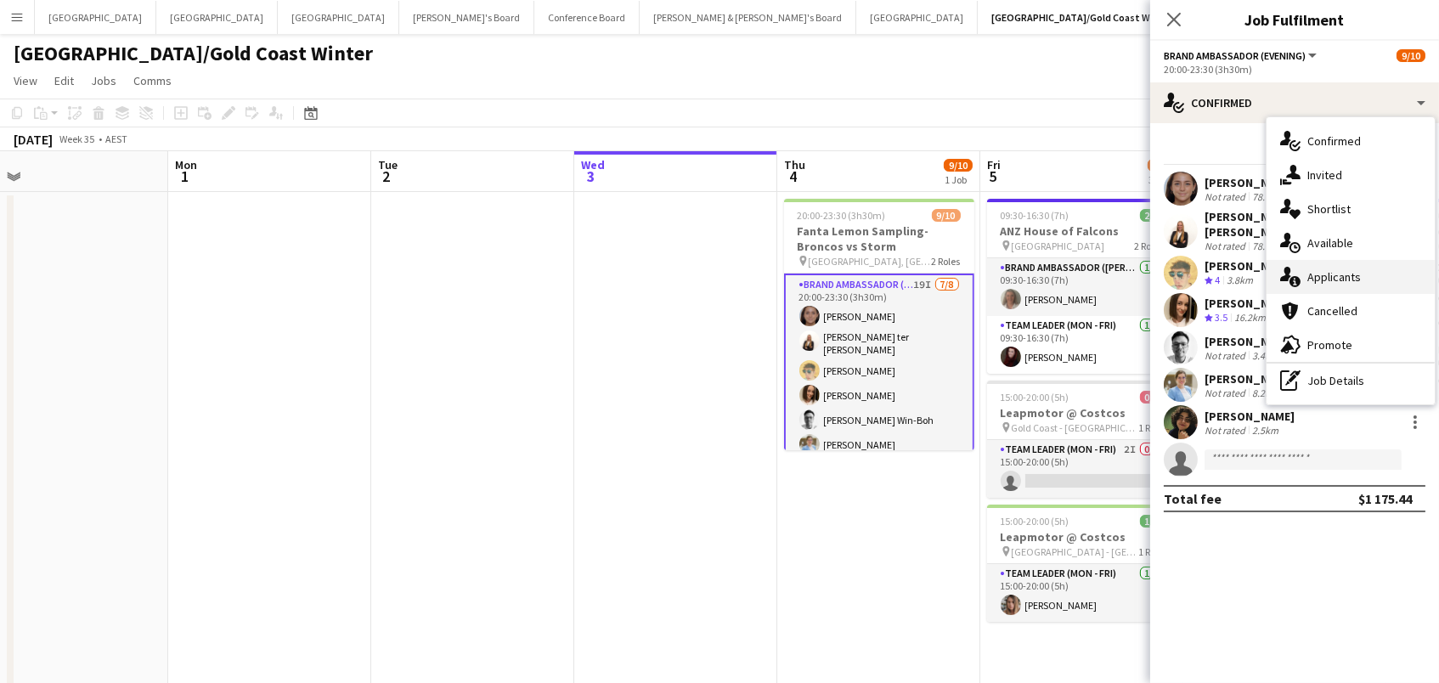
click at [1328, 267] on div "single-neutral-actions-information Applicants" at bounding box center [1350, 277] width 168 height 34
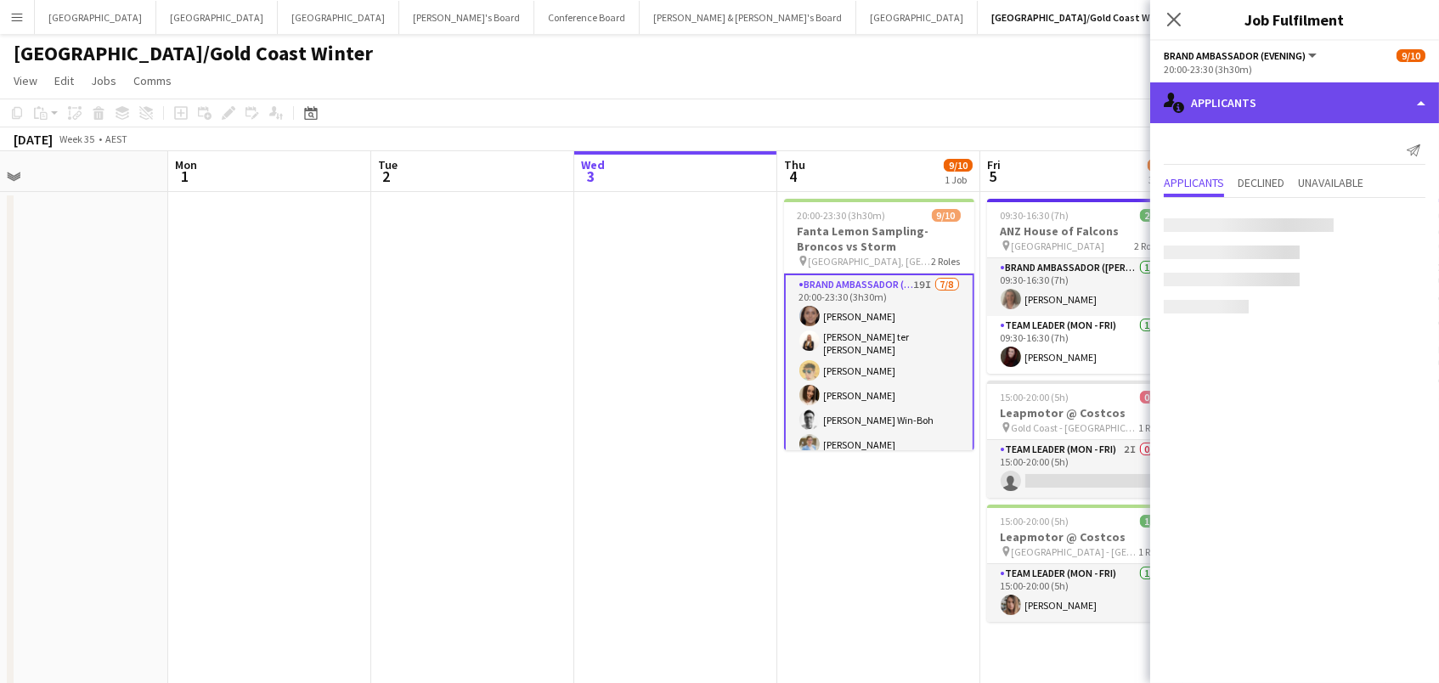
click at [1260, 105] on div "single-neutral-actions-information Applicants" at bounding box center [1294, 102] width 289 height 41
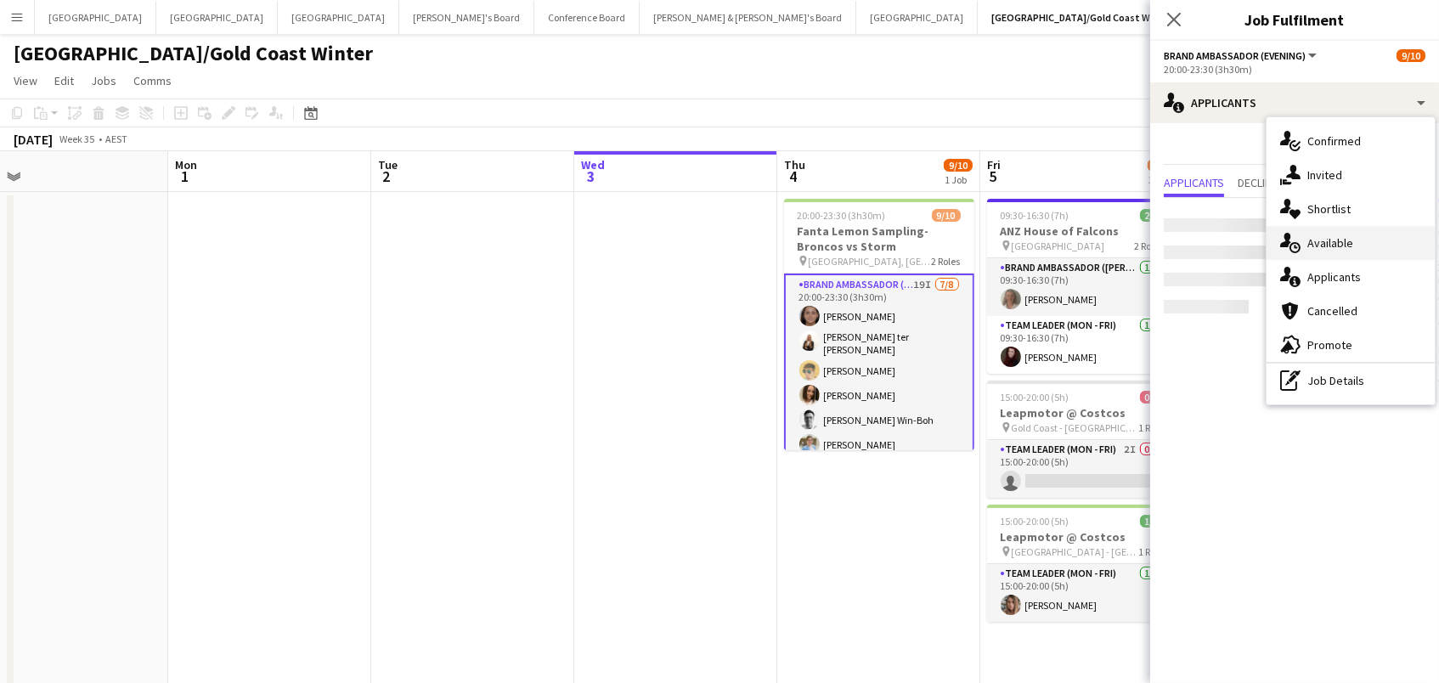
click at [1350, 239] on span "Available" at bounding box center [1330, 242] width 46 height 15
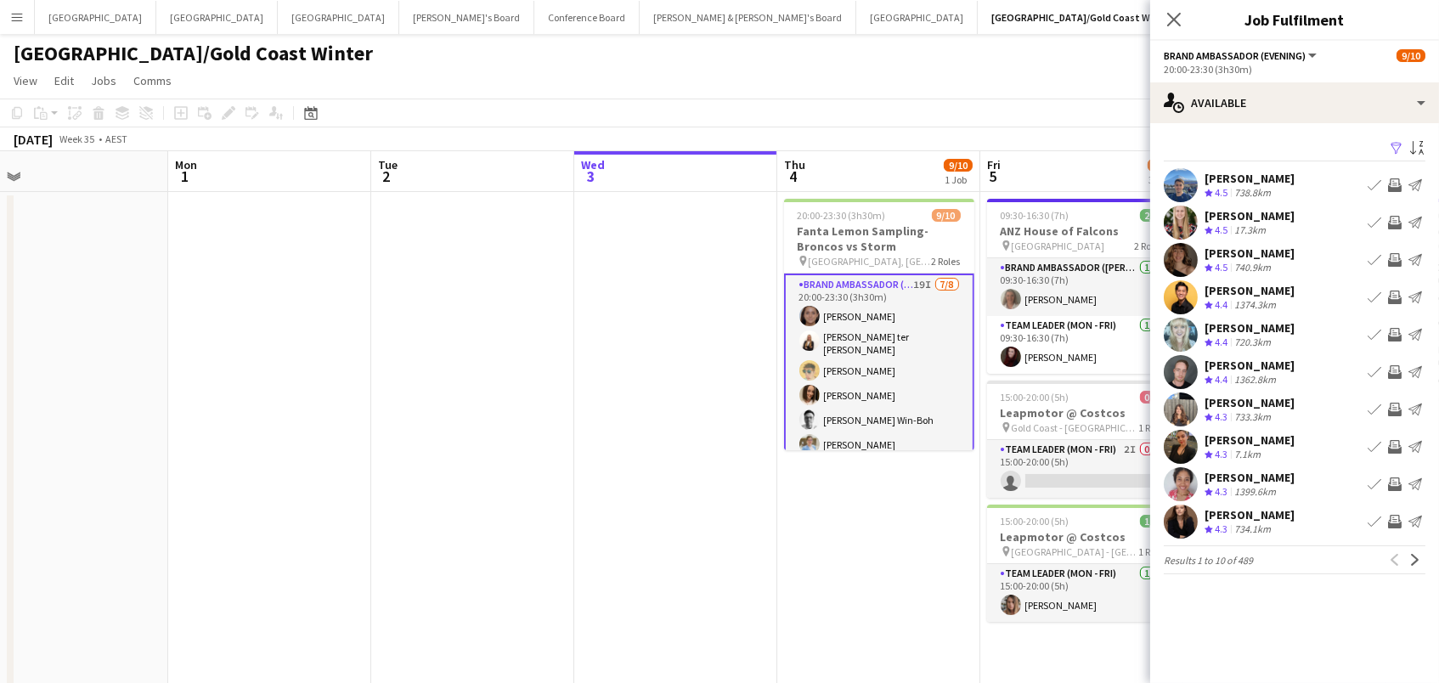
click at [1399, 144] on app-icon "Filter" at bounding box center [1396, 149] width 14 height 16
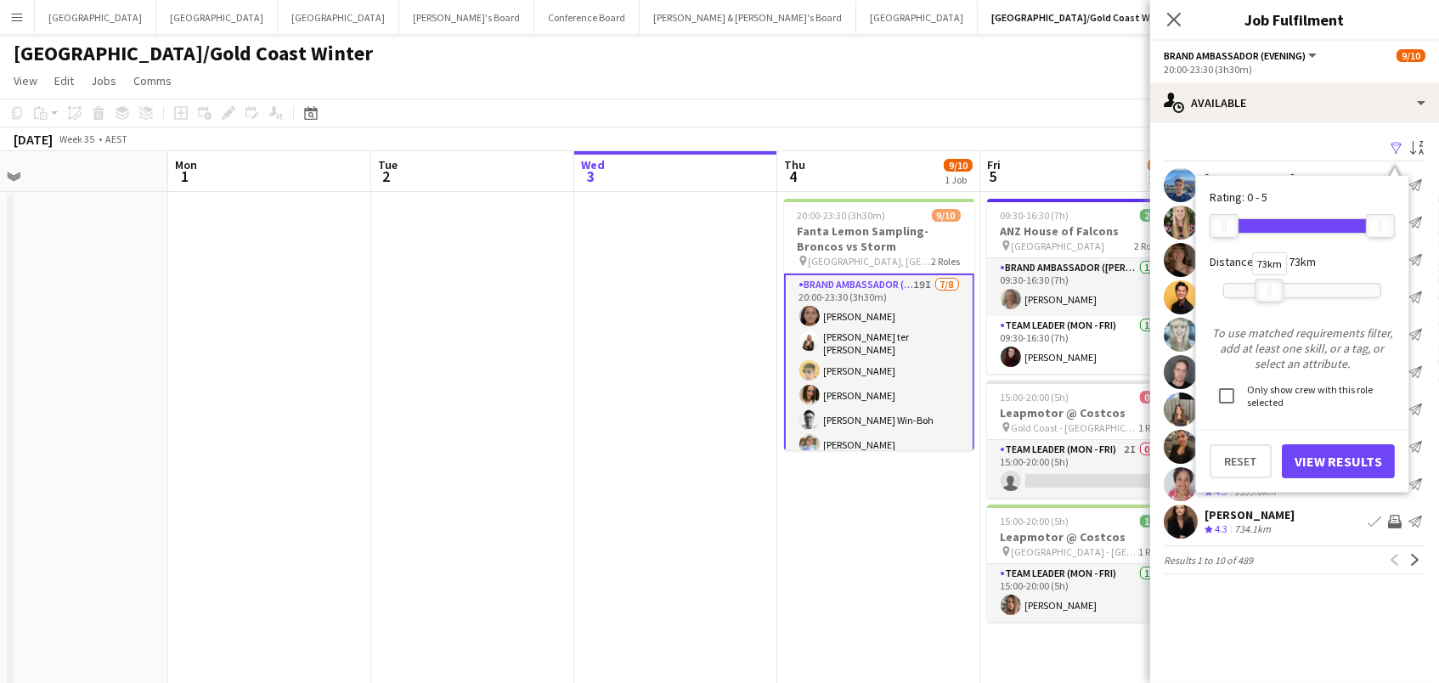
drag, startPoint x: 1382, startPoint y: 290, endPoint x: 1271, endPoint y: 296, distance: 111.4
click at [1271, 296] on div at bounding box center [1269, 290] width 27 height 22
click at [1312, 454] on button "View Results" at bounding box center [1338, 461] width 113 height 34
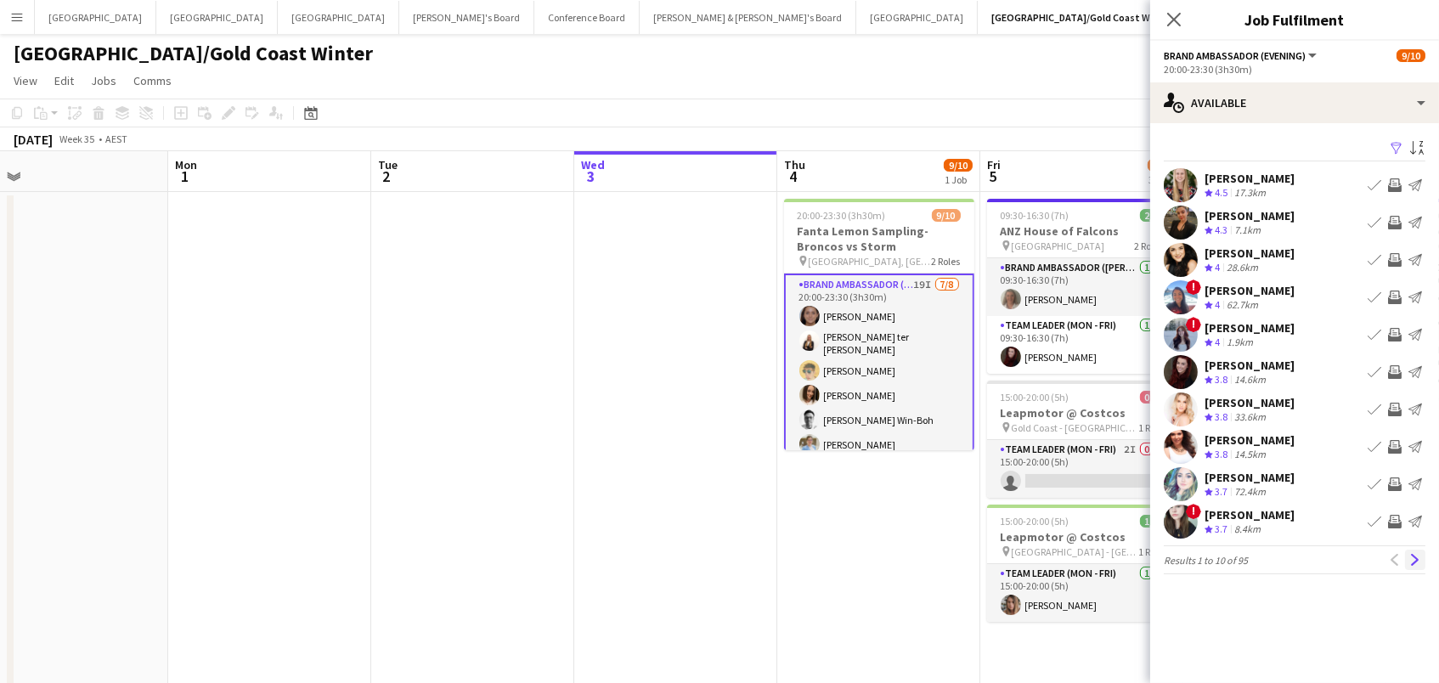
click at [1416, 565] on button "Next" at bounding box center [1415, 559] width 20 height 20
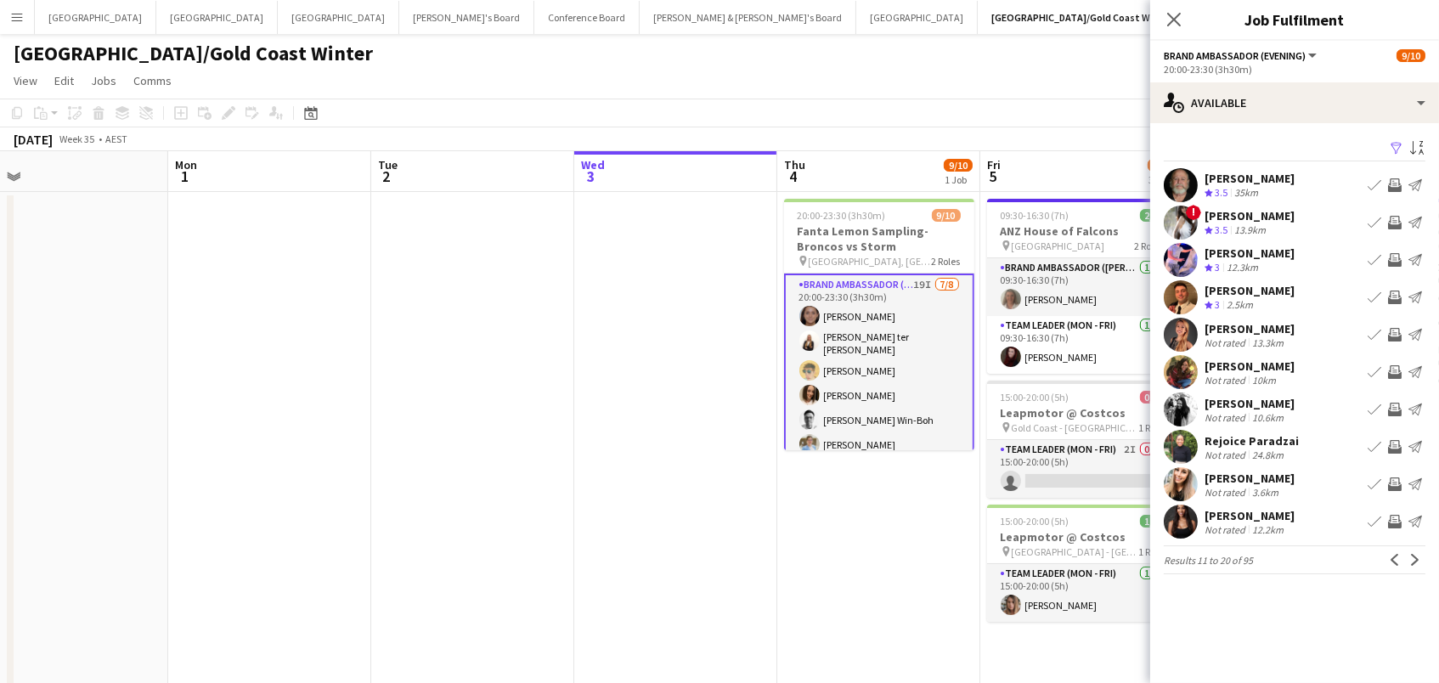
click at [1392, 290] on app-icon "Invite crew" at bounding box center [1395, 297] width 14 height 14
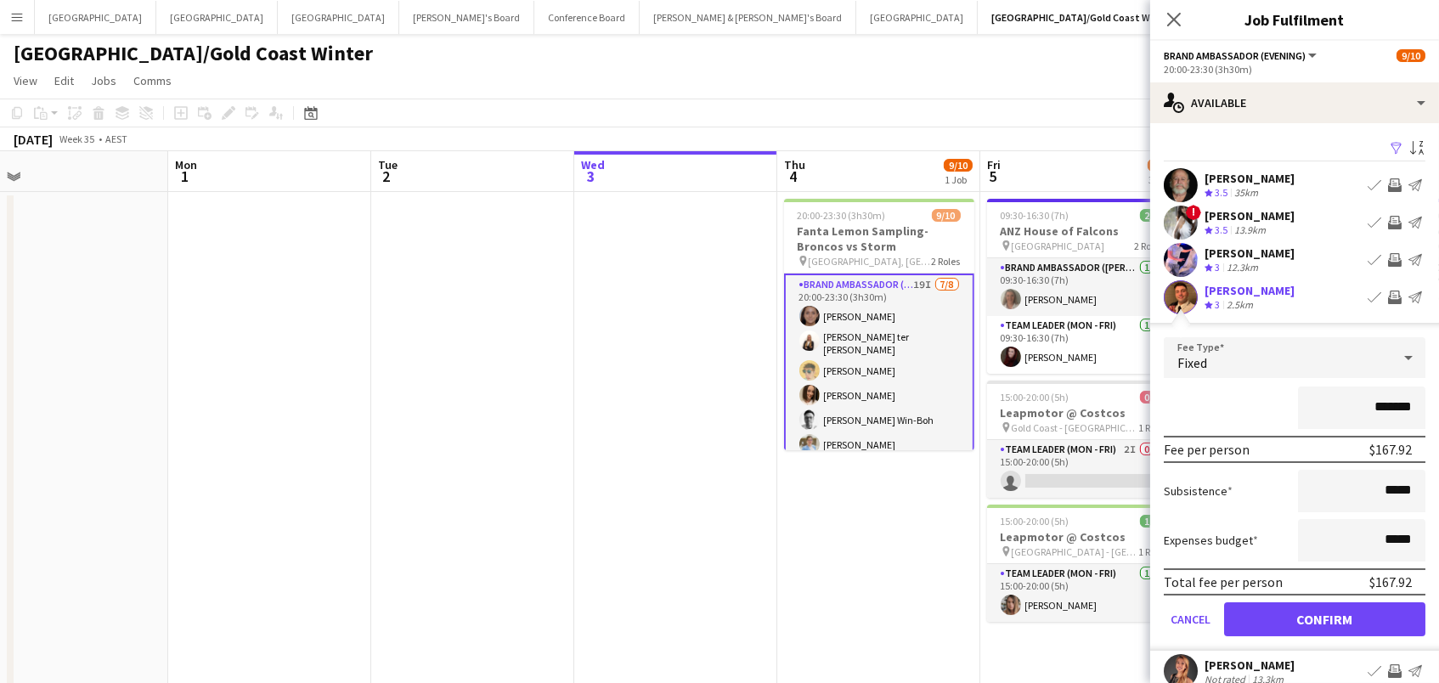
click at [1324, 617] on button "Confirm" at bounding box center [1324, 619] width 201 height 34
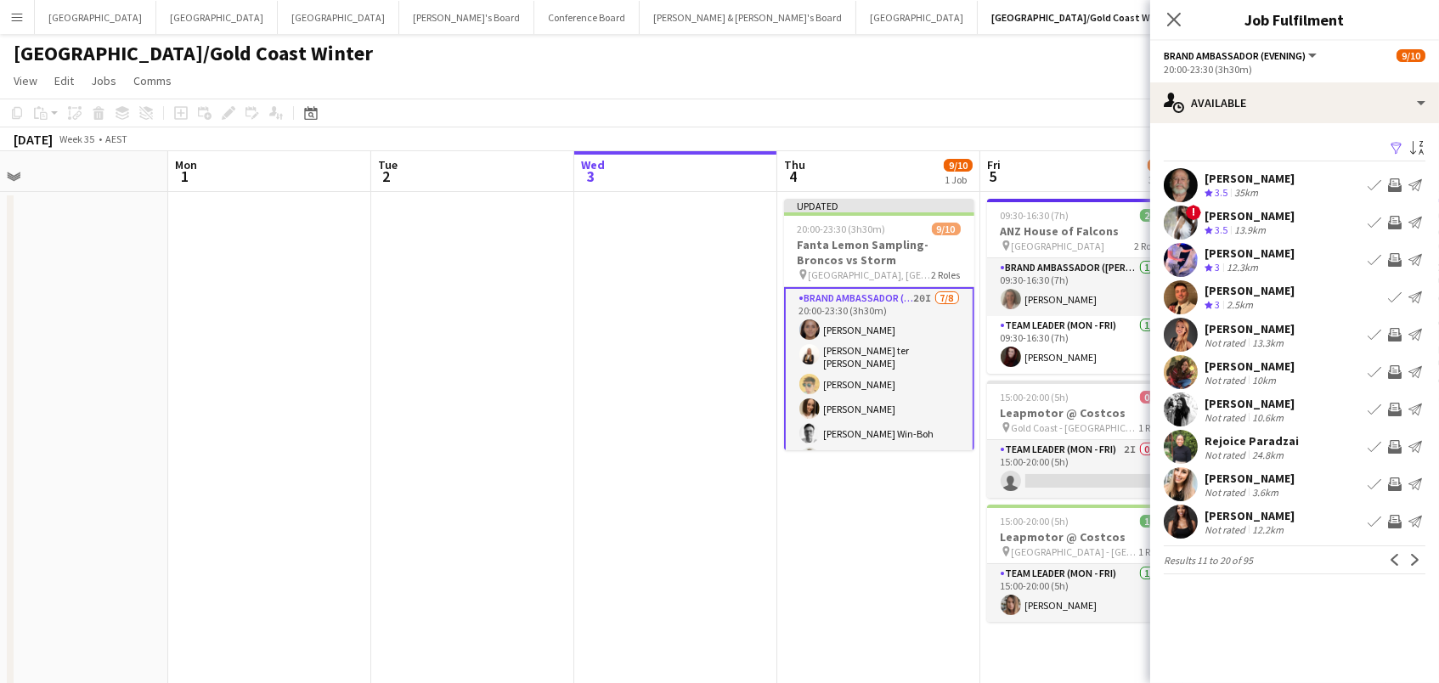
click at [1395, 222] on app-icon "Invite crew" at bounding box center [1395, 223] width 14 height 14
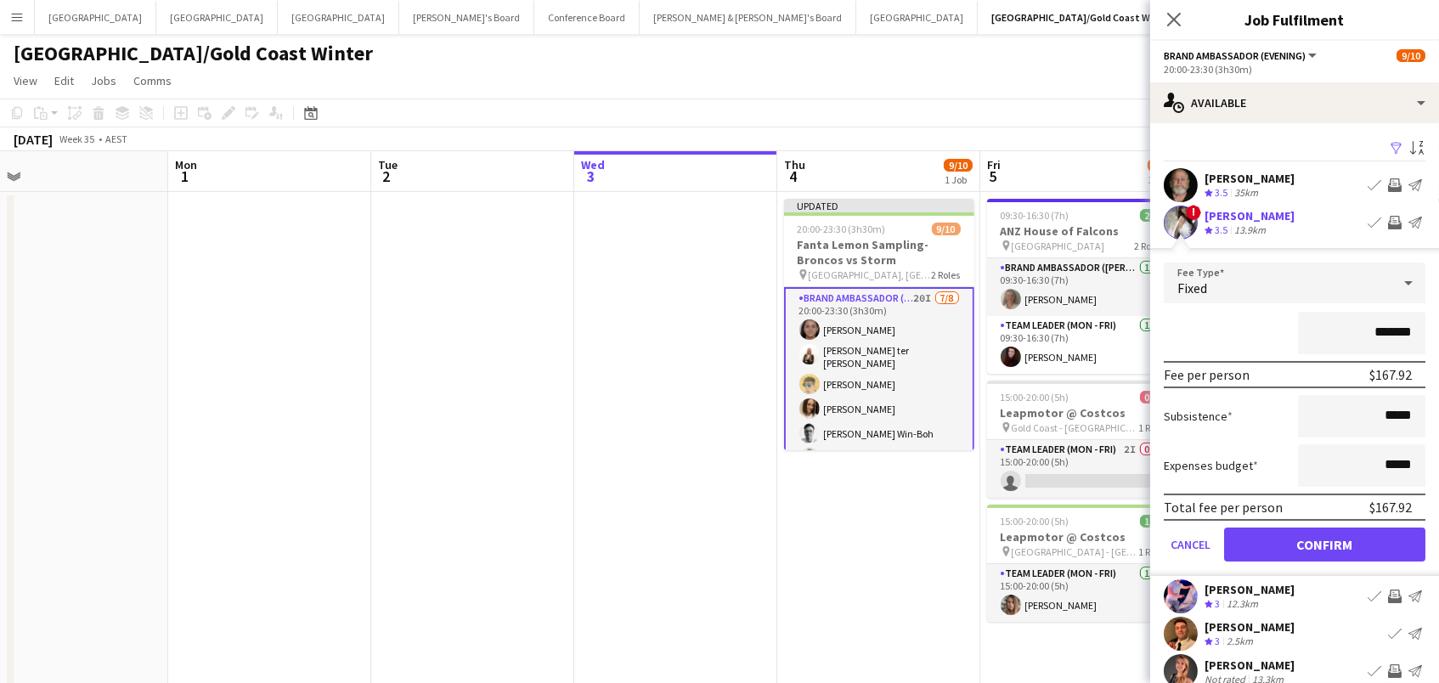
click at [1324, 542] on button "Confirm" at bounding box center [1324, 544] width 201 height 34
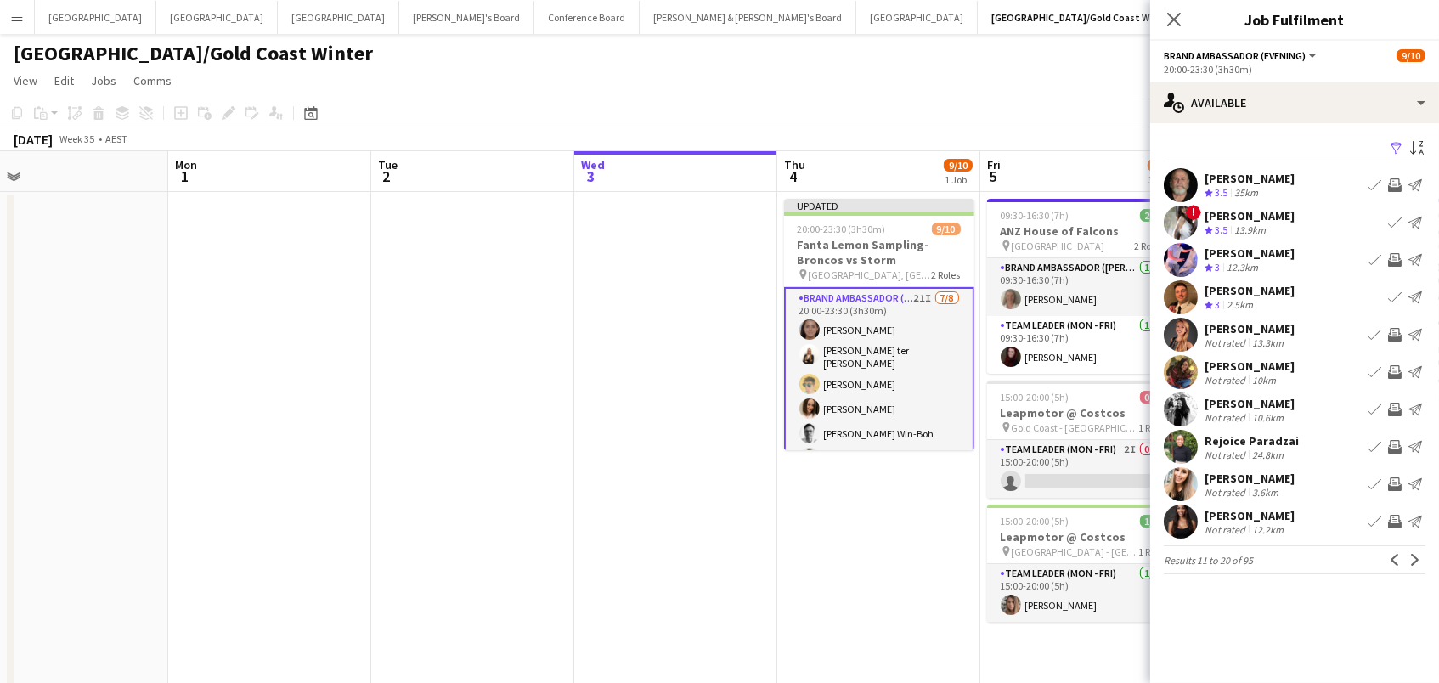
click at [1392, 405] on app-icon "Invite crew" at bounding box center [1395, 410] width 14 height 14
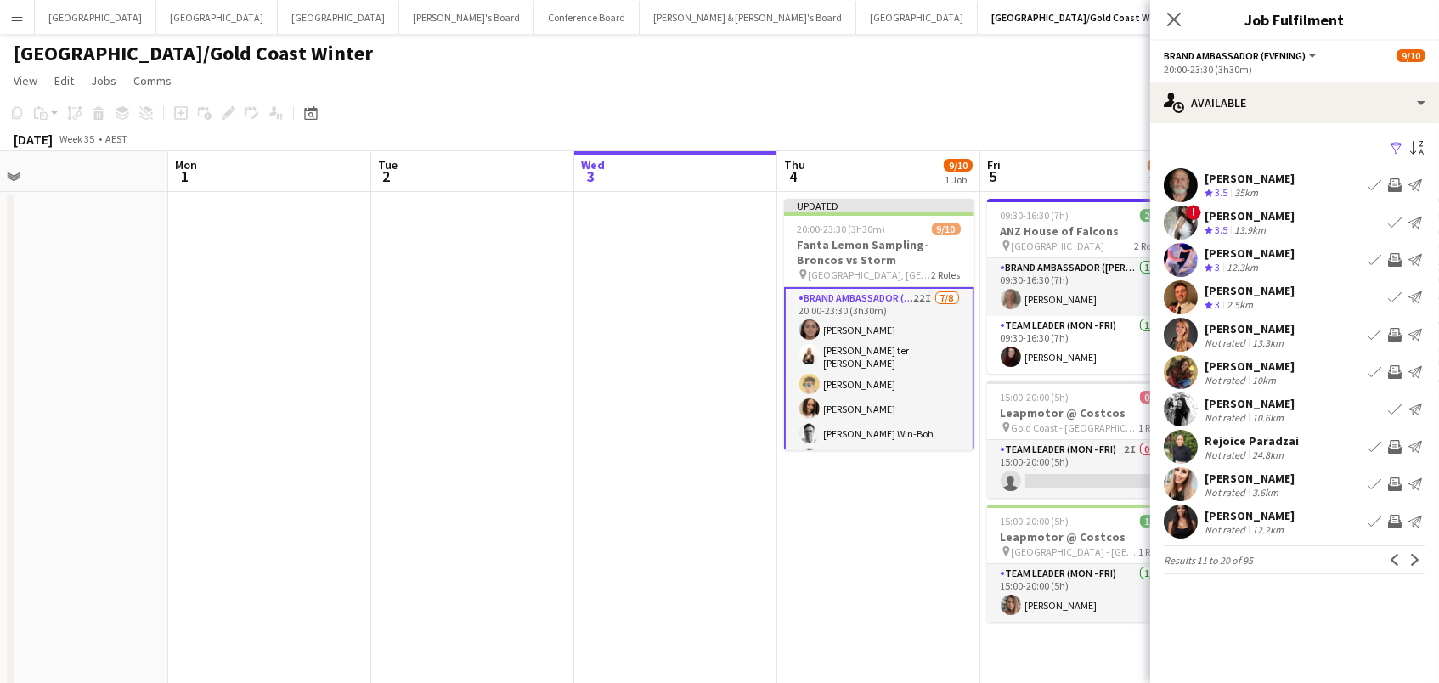
click at [1395, 480] on app-icon "Invite crew" at bounding box center [1395, 484] width 14 height 14
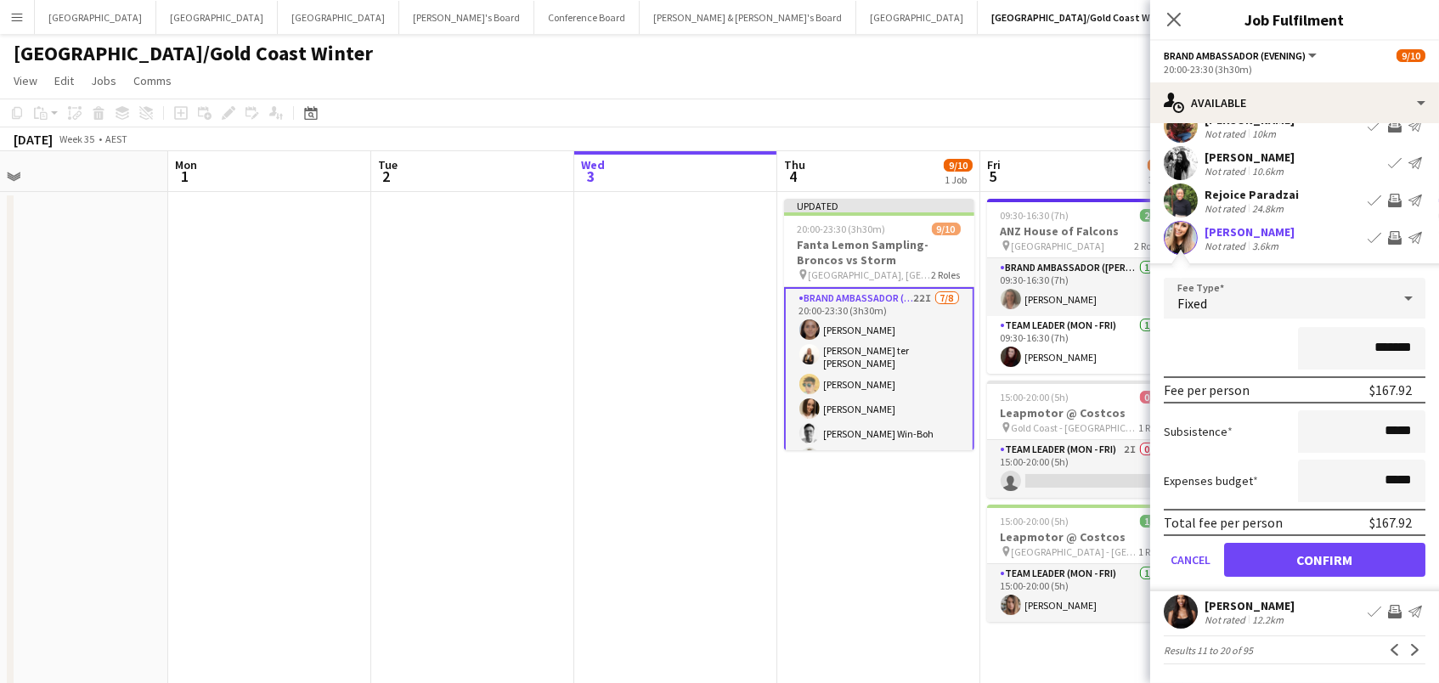
scroll to position [245, 0]
click at [1395, 546] on button "Confirm" at bounding box center [1324, 561] width 201 height 34
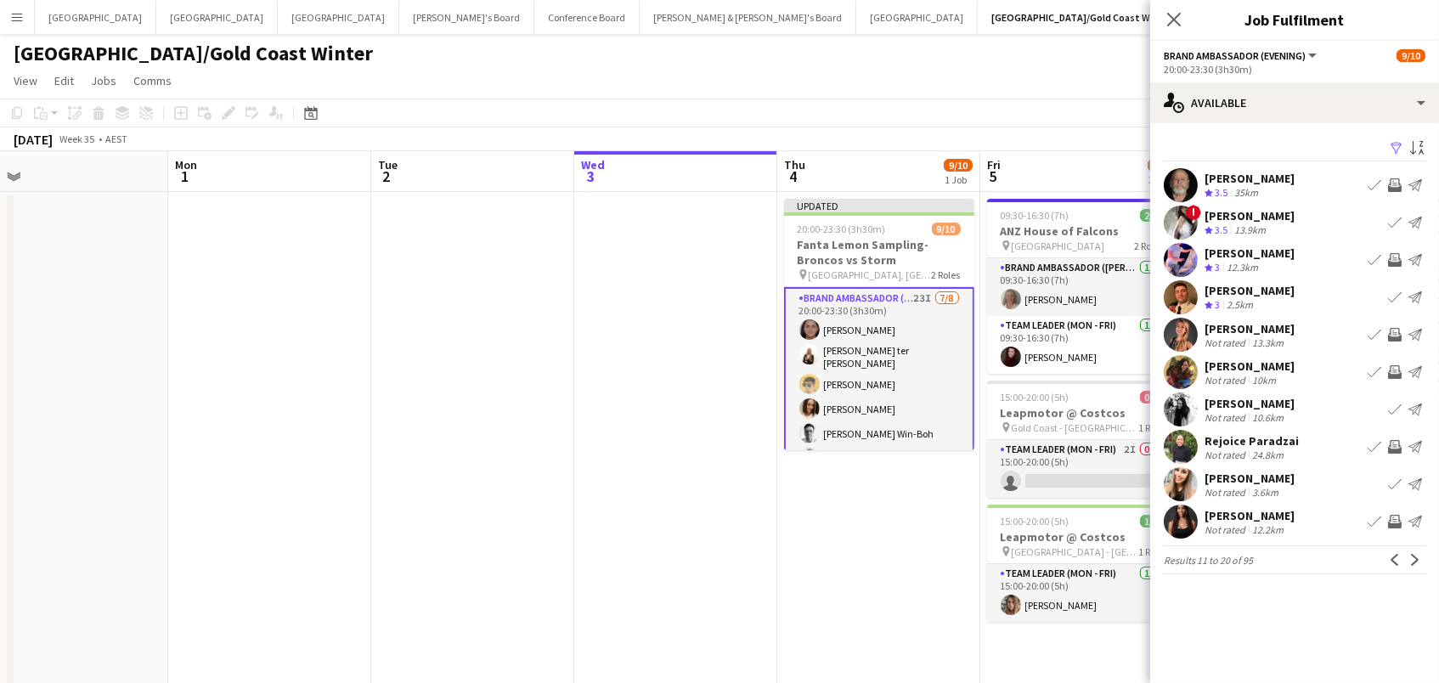
scroll to position [0, 0]
click at [1414, 557] on app-icon "Next" at bounding box center [1415, 560] width 12 height 12
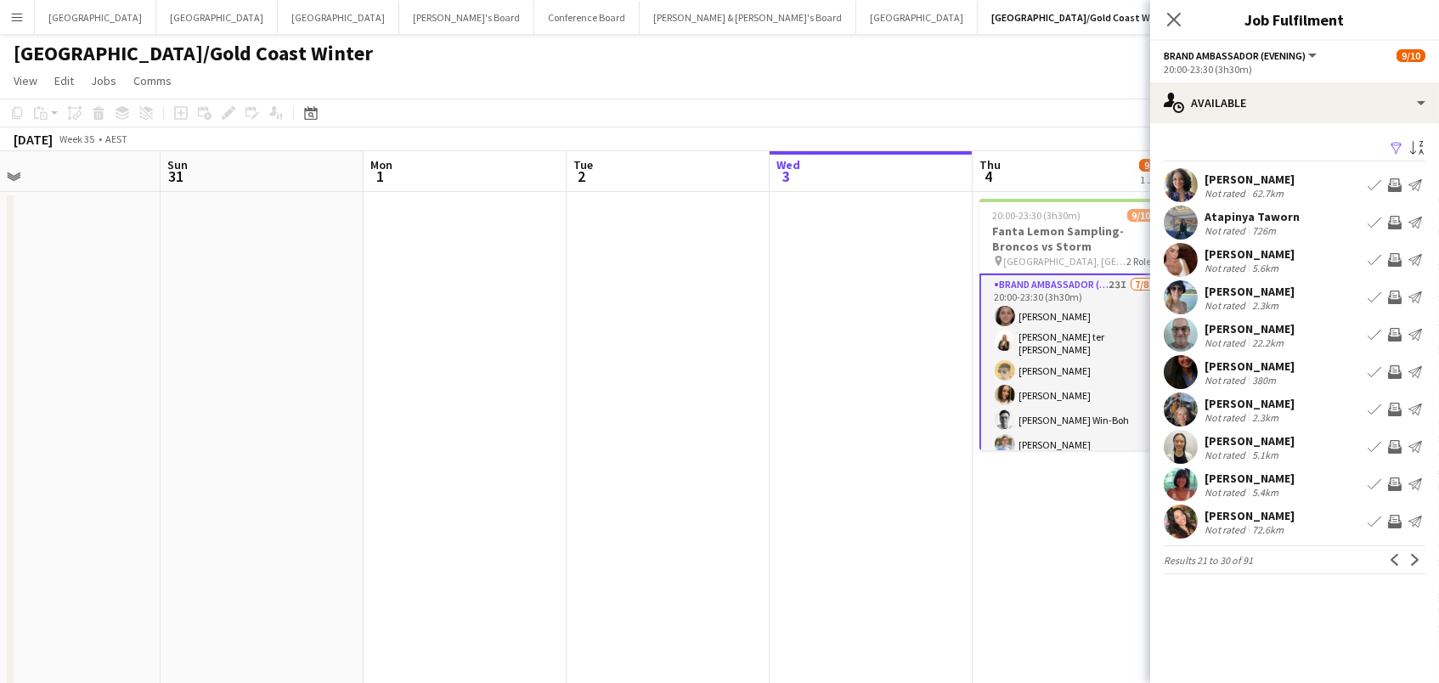
scroll to position [0, 689]
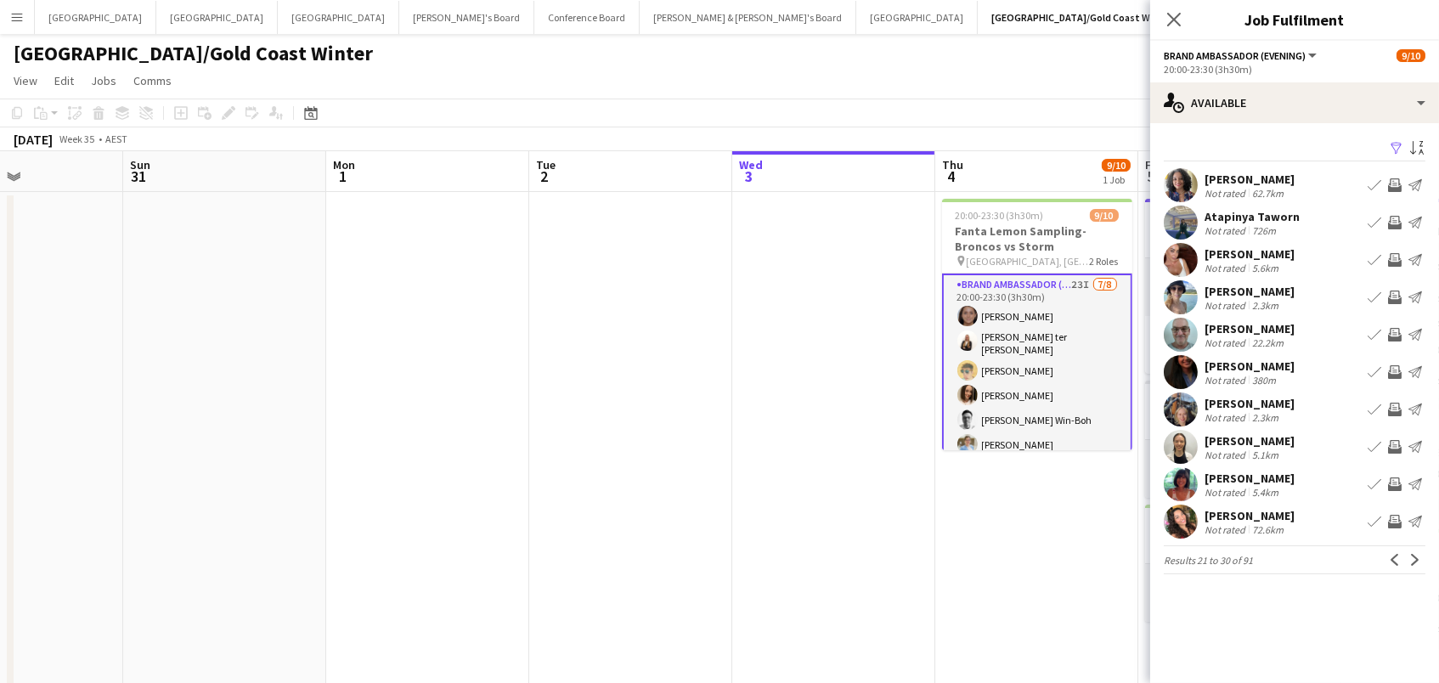
click at [1035, 395] on app-card-role "Brand Ambassador (Evening) 23I 7/8 20:00-23:30 (3h30m) Leyre Ginard Raquel ter …" at bounding box center [1037, 392] width 190 height 239
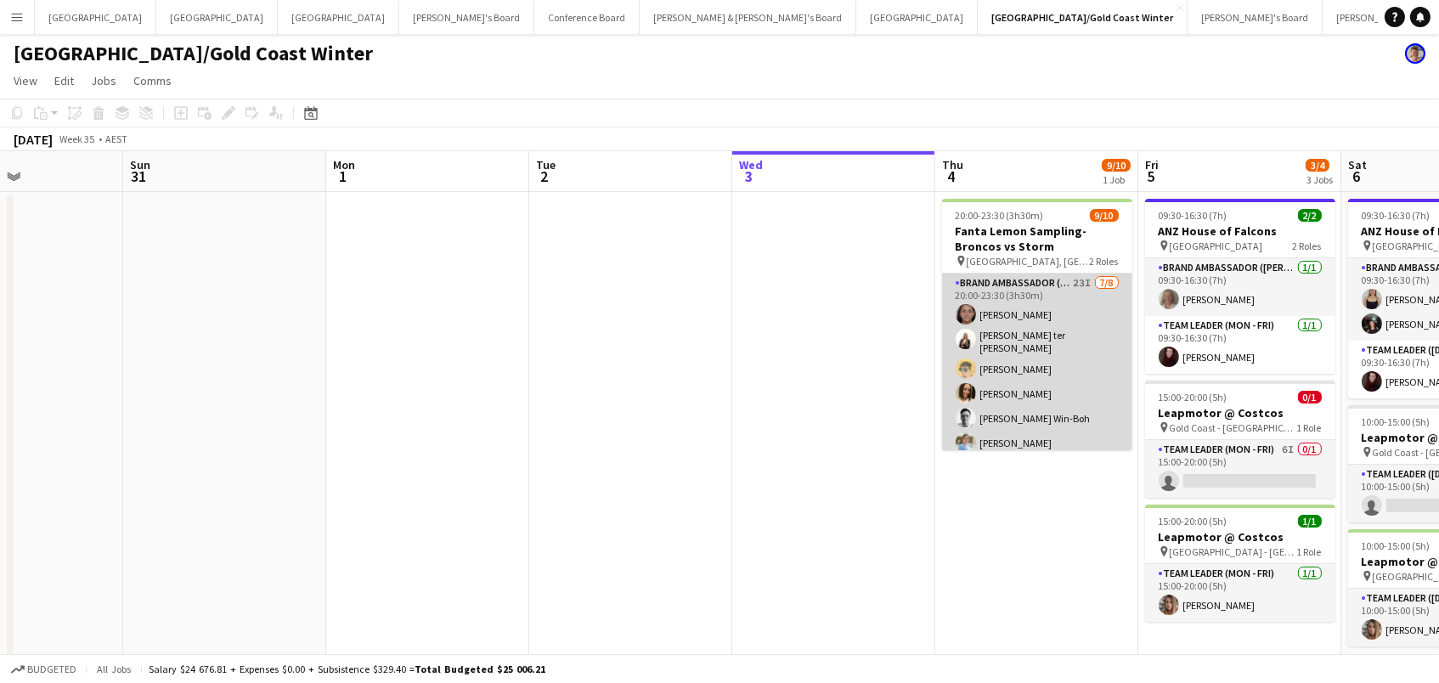
click at [1055, 376] on app-card-role "Brand Ambassador (Evening) 23I 7/8 20:00-23:30 (3h30m) Leyre Ginard Raquel ter …" at bounding box center [1037, 390] width 190 height 235
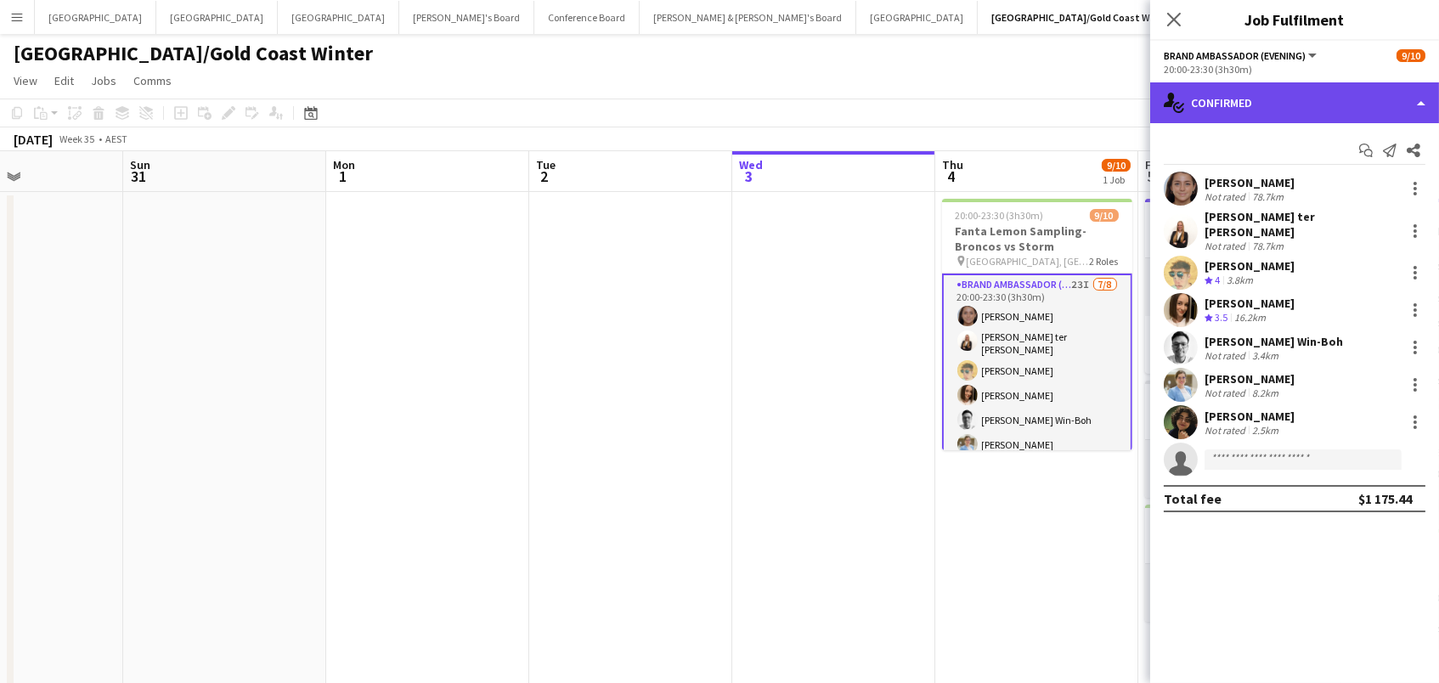
click at [1362, 116] on div "single-neutral-actions-check-2 Confirmed" at bounding box center [1294, 102] width 289 height 41
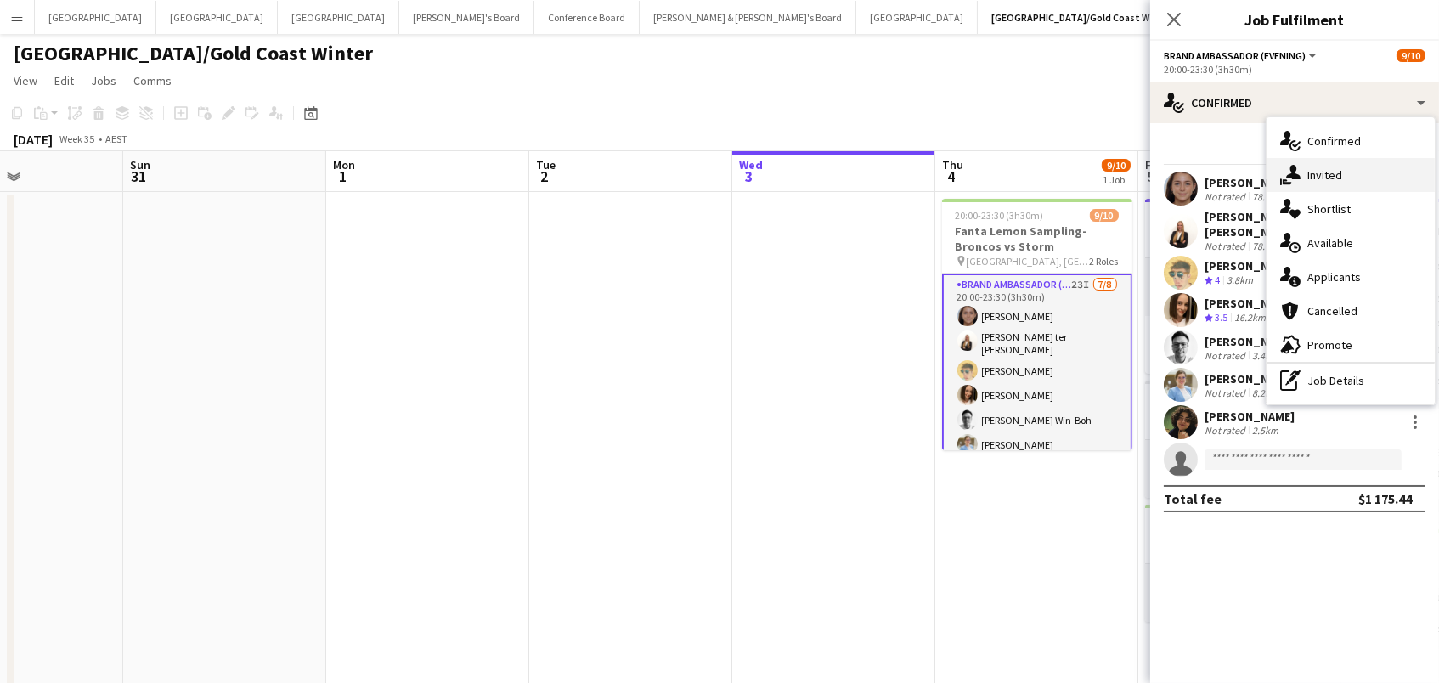
click at [1361, 167] on div "single-neutral-actions-share-1 Invited" at bounding box center [1350, 175] width 168 height 34
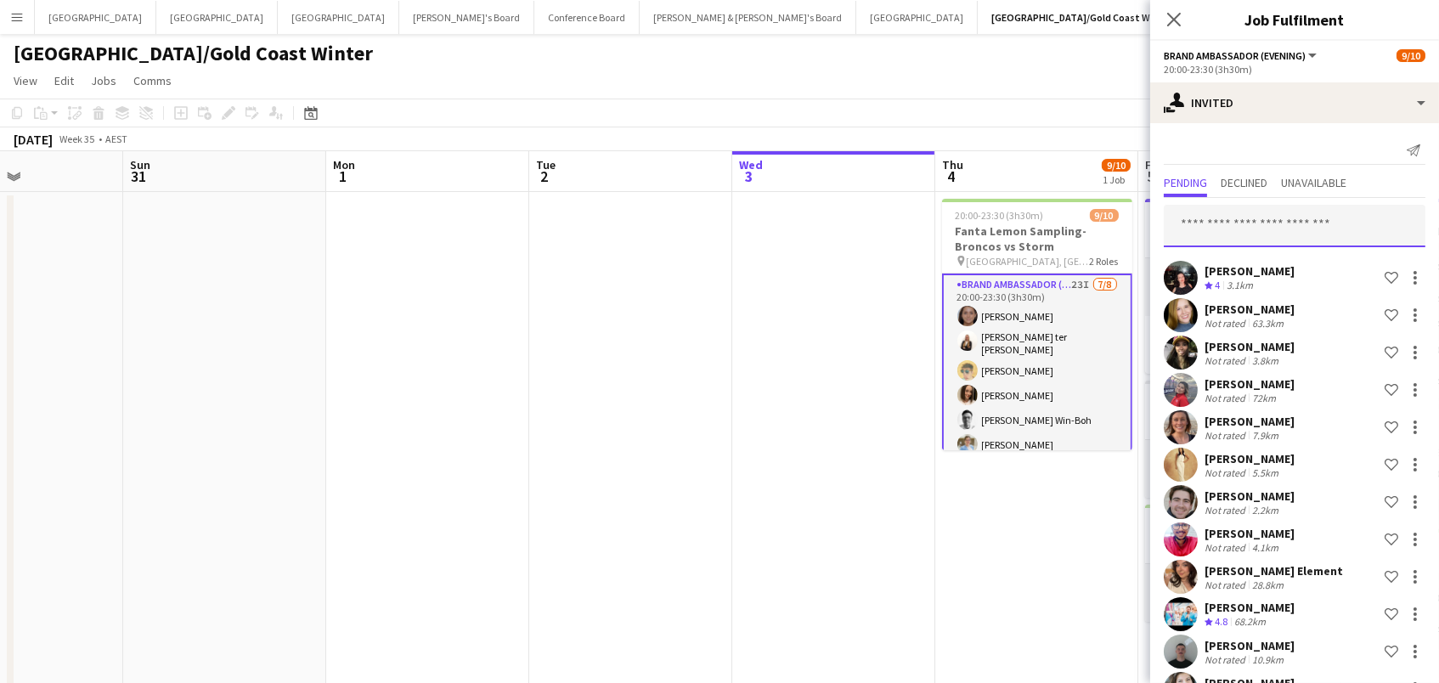
click at [1174, 212] on input "text" at bounding box center [1295, 226] width 262 height 42
type input "*****"
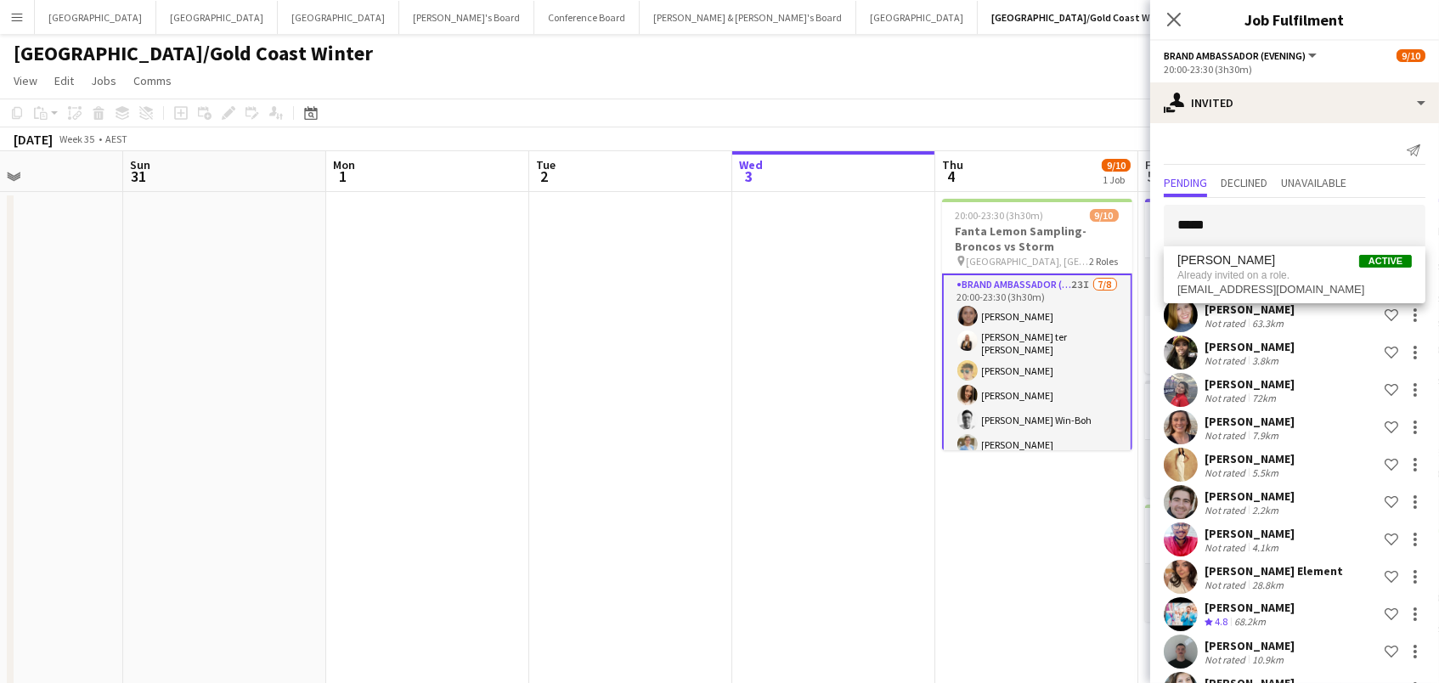
drag, startPoint x: 1237, startPoint y: 256, endPoint x: 1069, endPoint y: 44, distance: 270.9
click at [1069, 44] on div "[GEOGRAPHIC_DATA]/Gold Coast Winter" at bounding box center [719, 50] width 1439 height 32
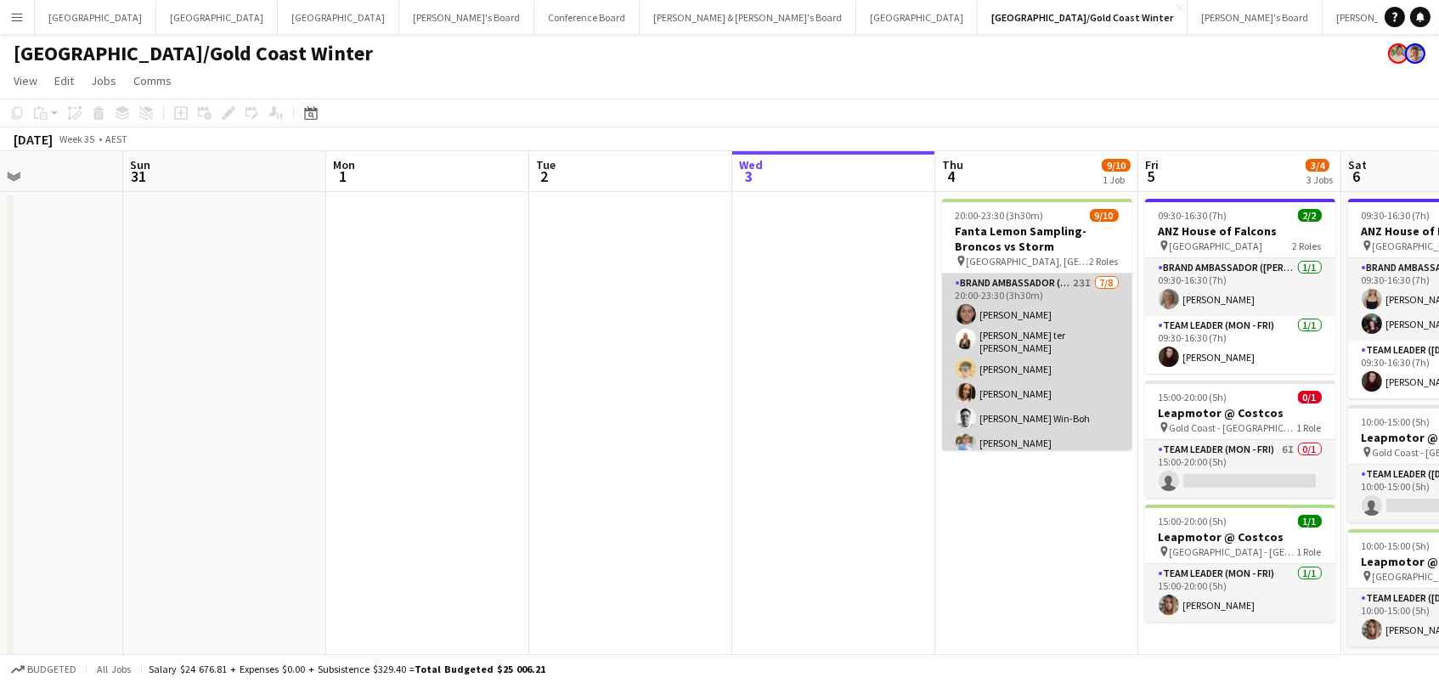
click at [1096, 350] on app-card-role "Brand Ambassador (Evening) 23I 7/8 20:00-23:30 (3h30m) Leyre Ginard Raquel ter …" at bounding box center [1037, 390] width 190 height 235
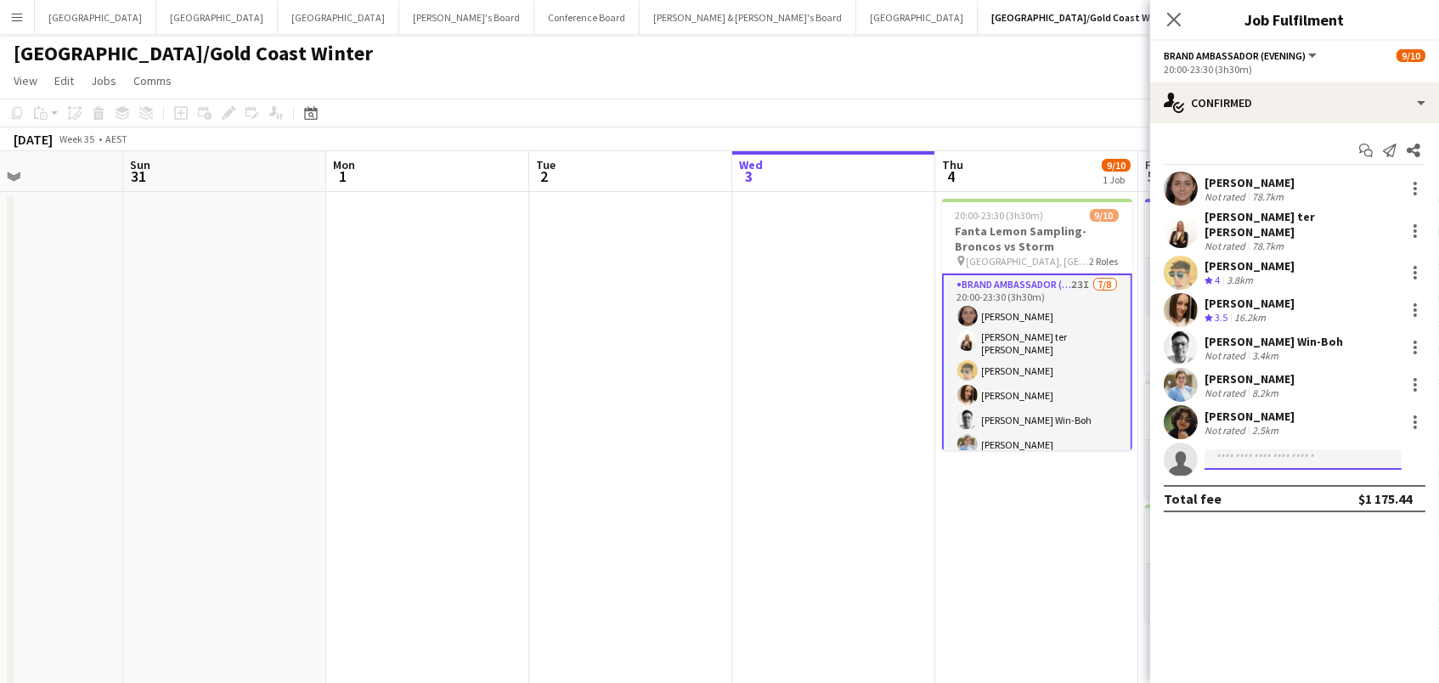
click at [1310, 454] on input at bounding box center [1302, 459] width 197 height 20
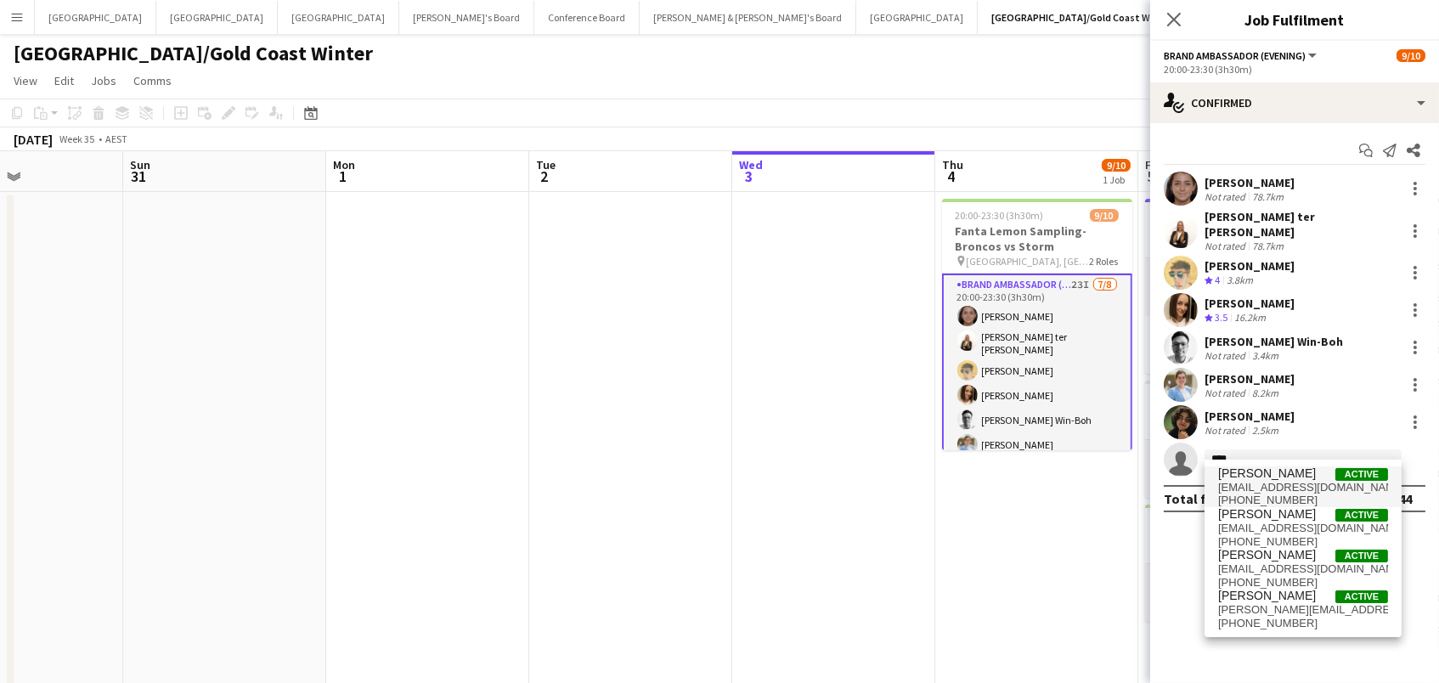
type input "****"
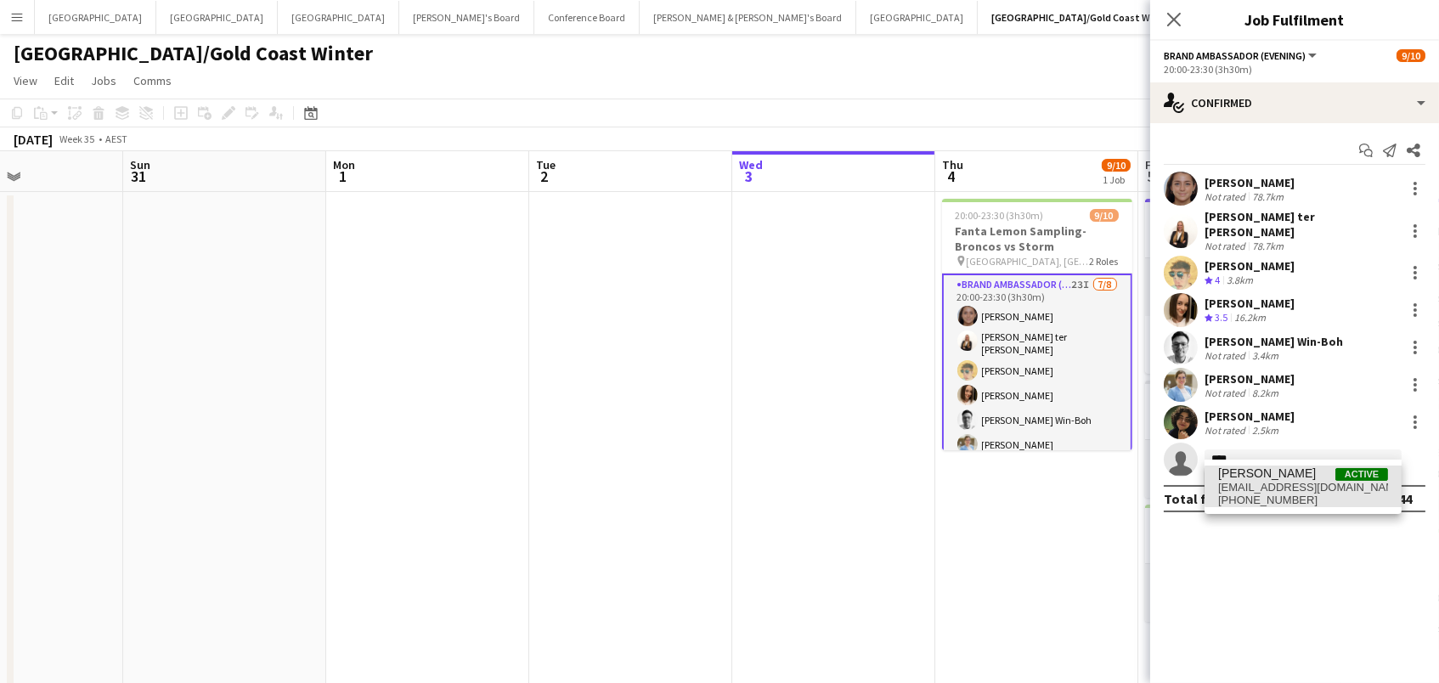
click at [1307, 486] on span "deoregisimona@gmail.com" at bounding box center [1303, 488] width 170 height 14
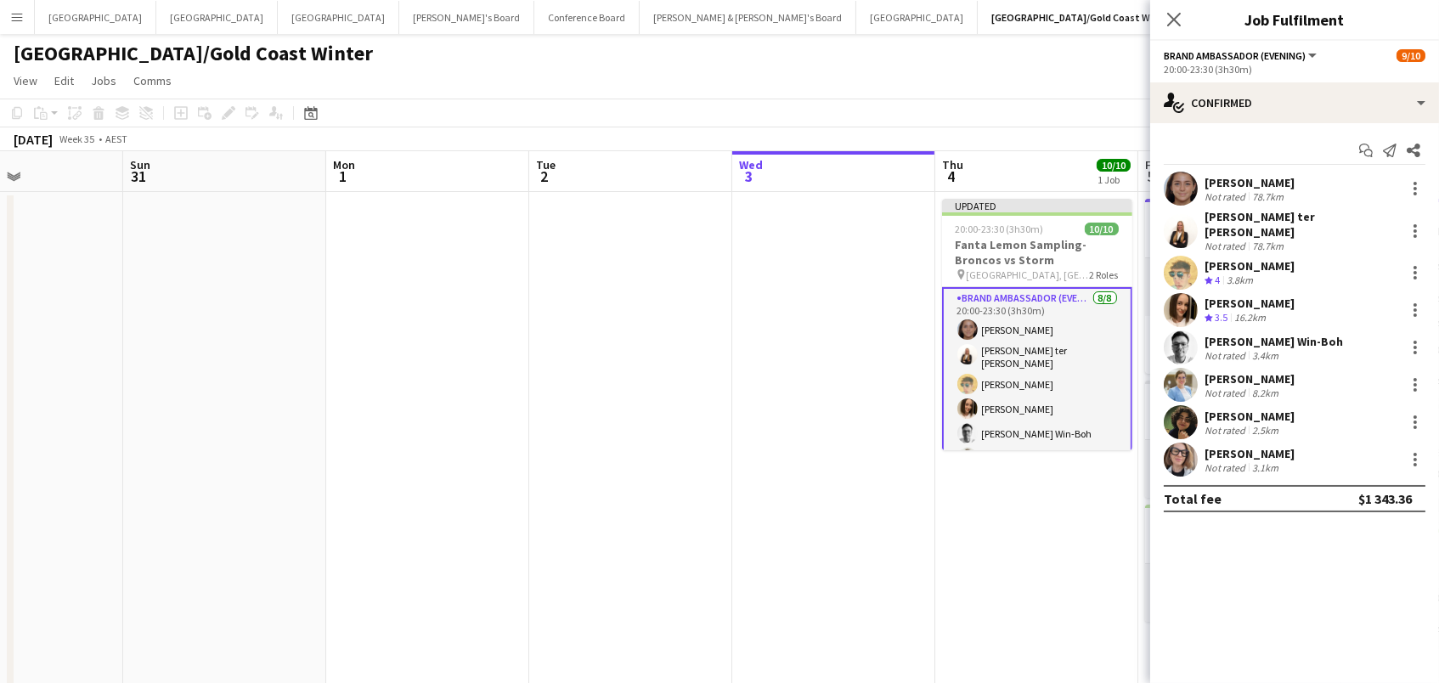
click at [1006, 529] on app-date-cell "Updated 20:00-23:30 (3h30m) 10/10 Fanta Lemon Sampling-Broncos vs Storm pin Sun…" at bounding box center [1036, 512] width 203 height 640
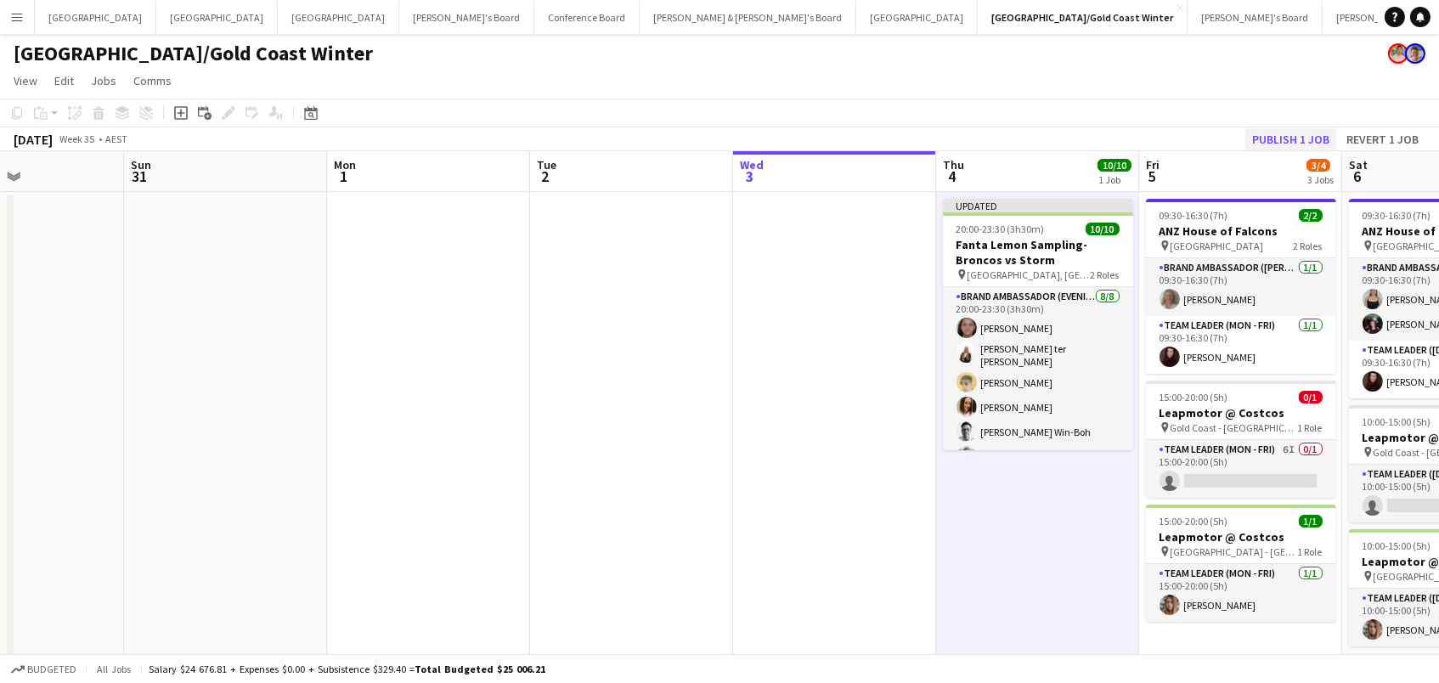
click at [1316, 145] on button "Publish 1 job" at bounding box center [1290, 139] width 91 height 22
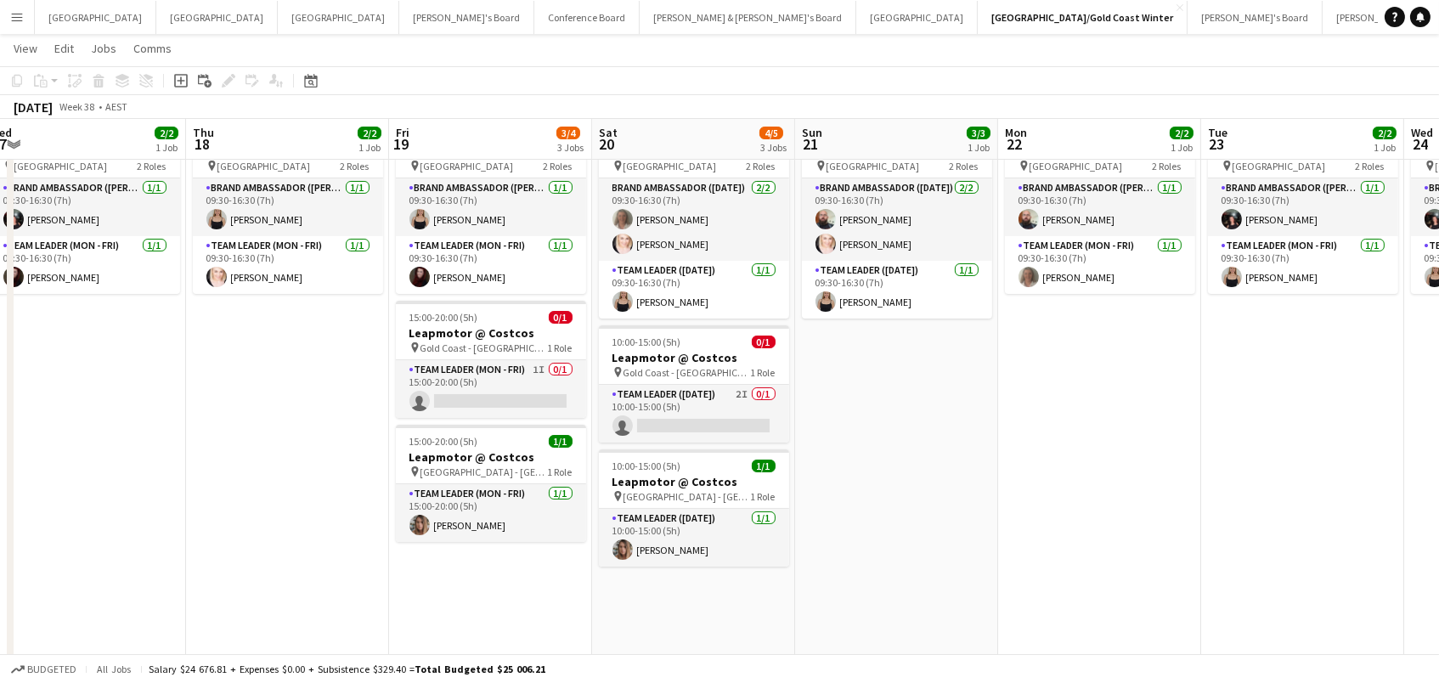
scroll to position [0, 511]
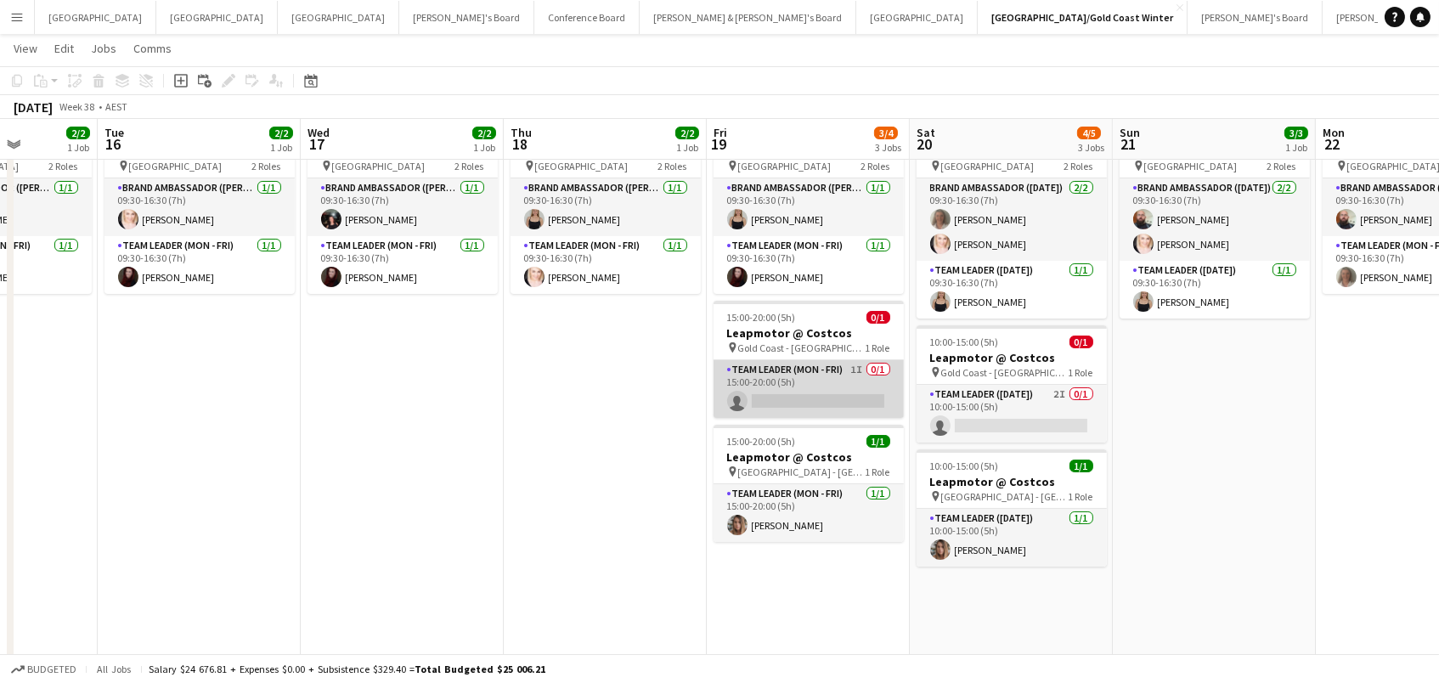
click at [864, 377] on app-card-role "Team Leader (Mon - Fri) 1I 0/1 15:00-20:00 (5h) single-neutral-actions" at bounding box center [808, 389] width 190 height 58
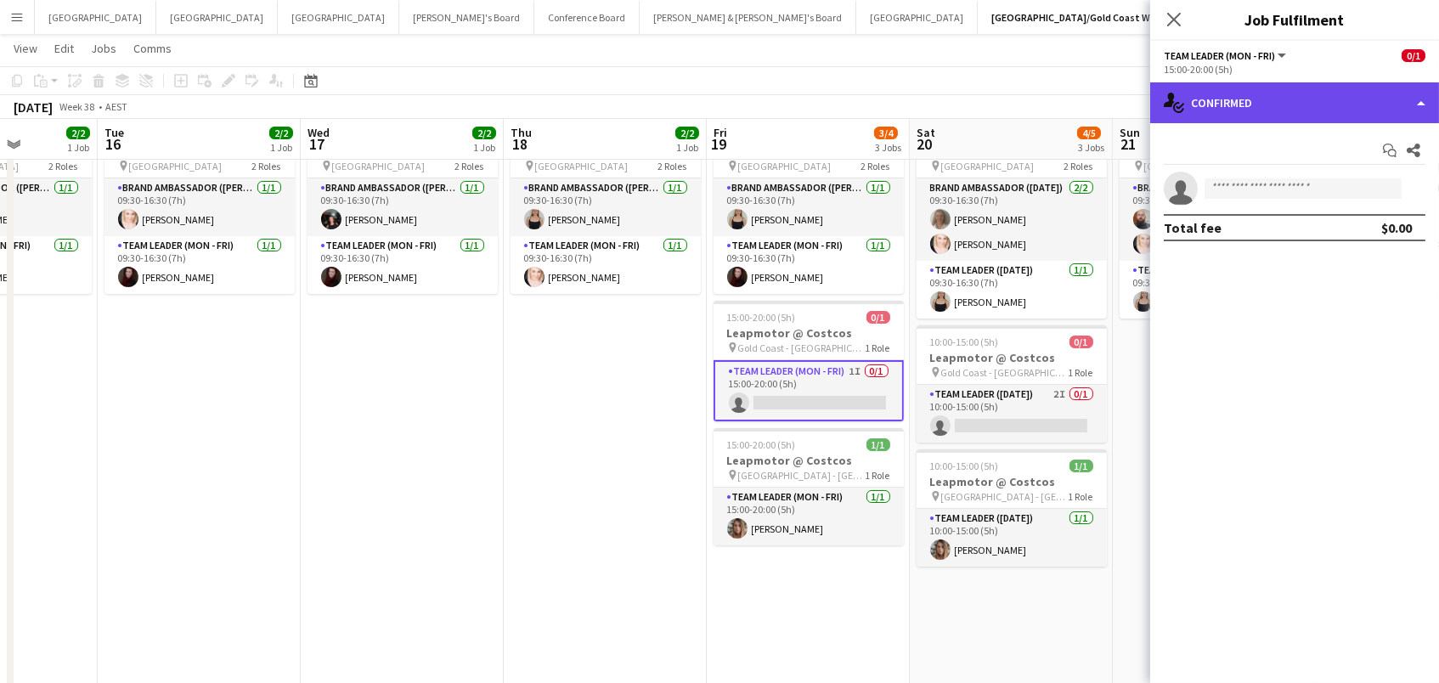
click at [1288, 93] on div "single-neutral-actions-check-2 Confirmed" at bounding box center [1294, 102] width 289 height 41
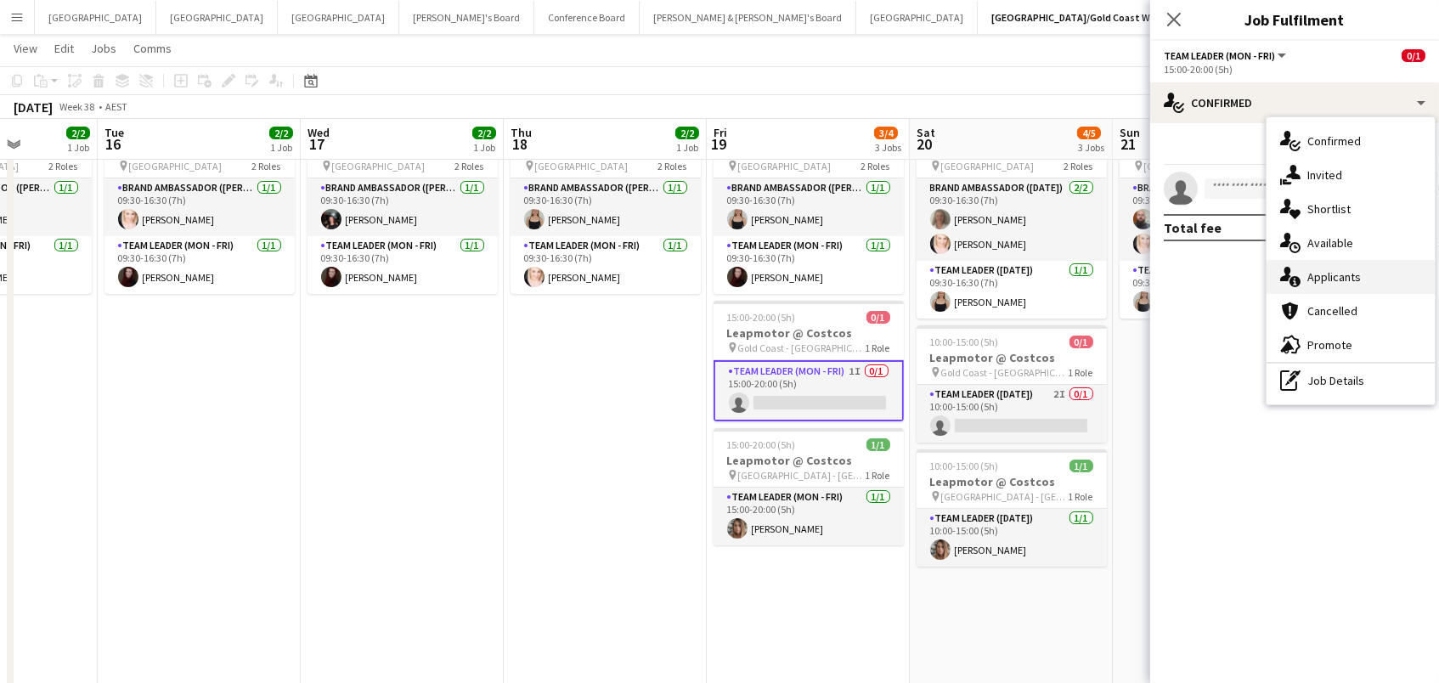
click at [1348, 278] on span "Applicants" at bounding box center [1334, 276] width 54 height 15
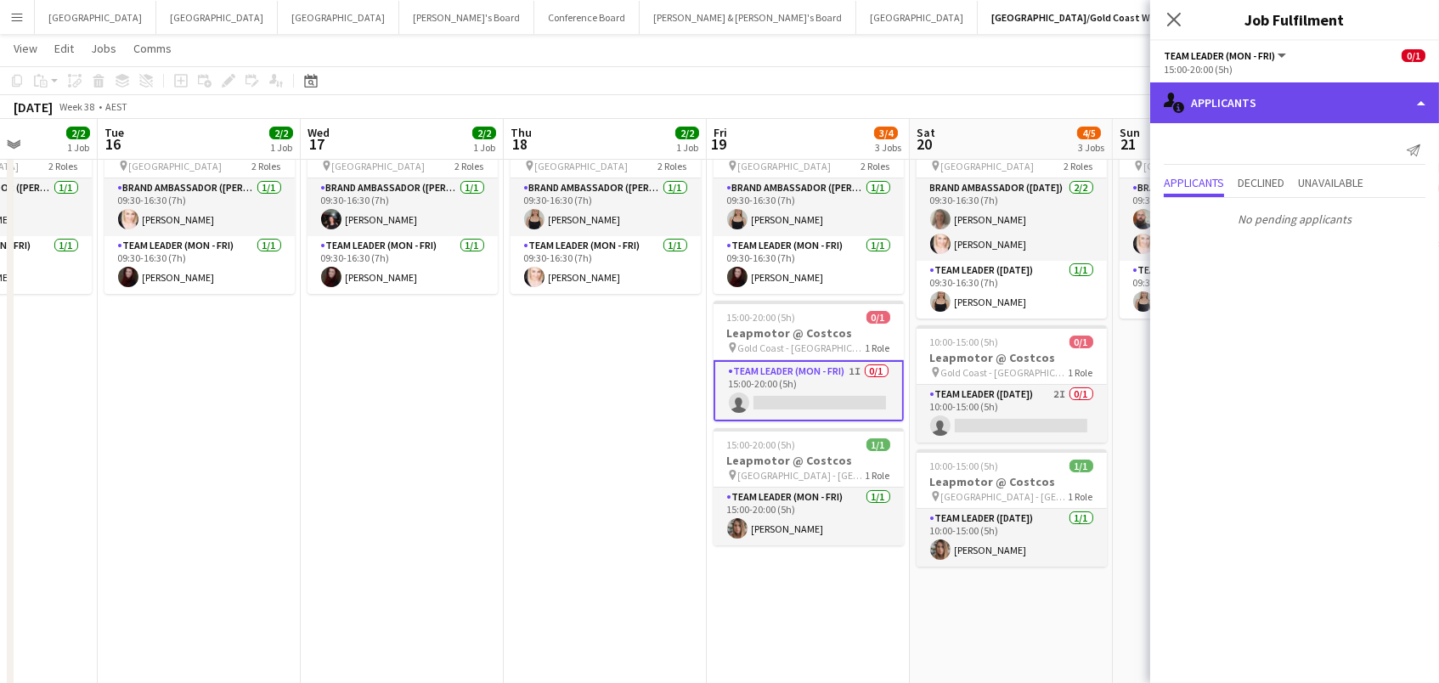
click at [1270, 110] on div "single-neutral-actions-information Applicants" at bounding box center [1294, 102] width 289 height 41
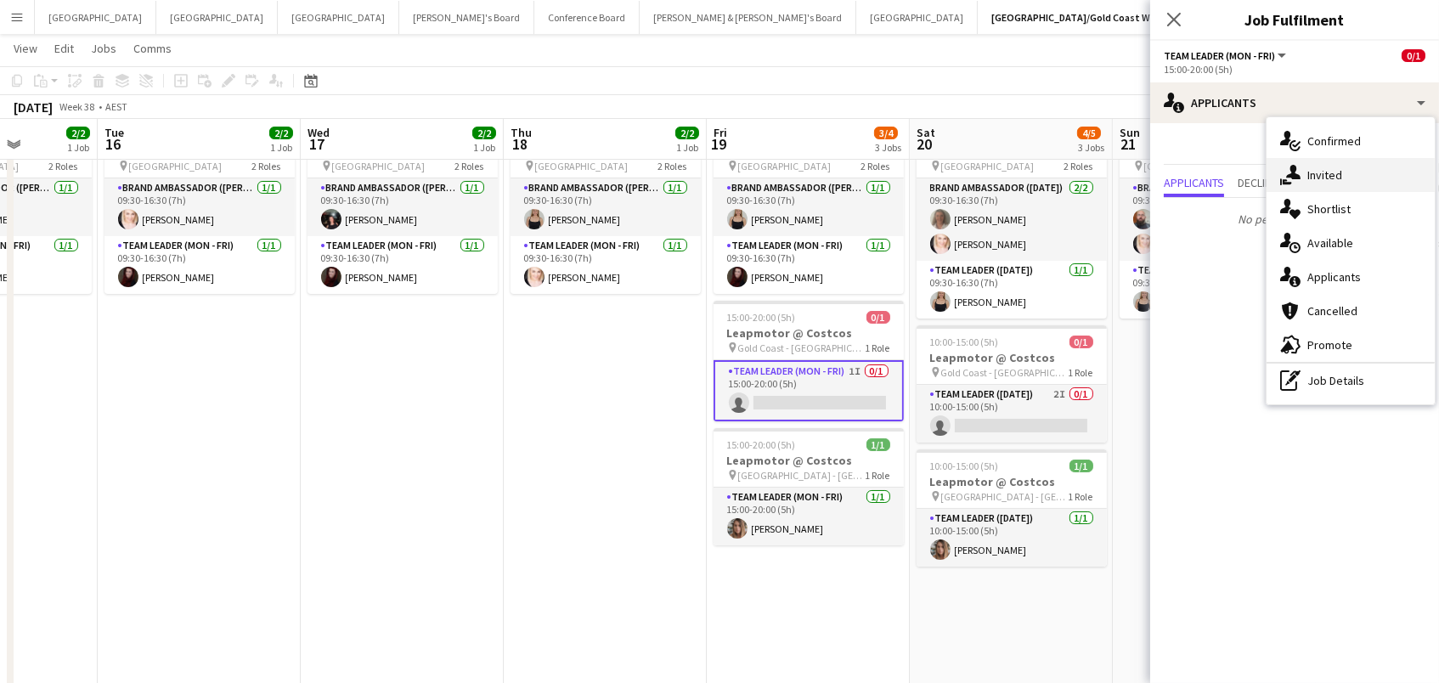
click at [1292, 177] on icon at bounding box center [1293, 172] width 14 height 14
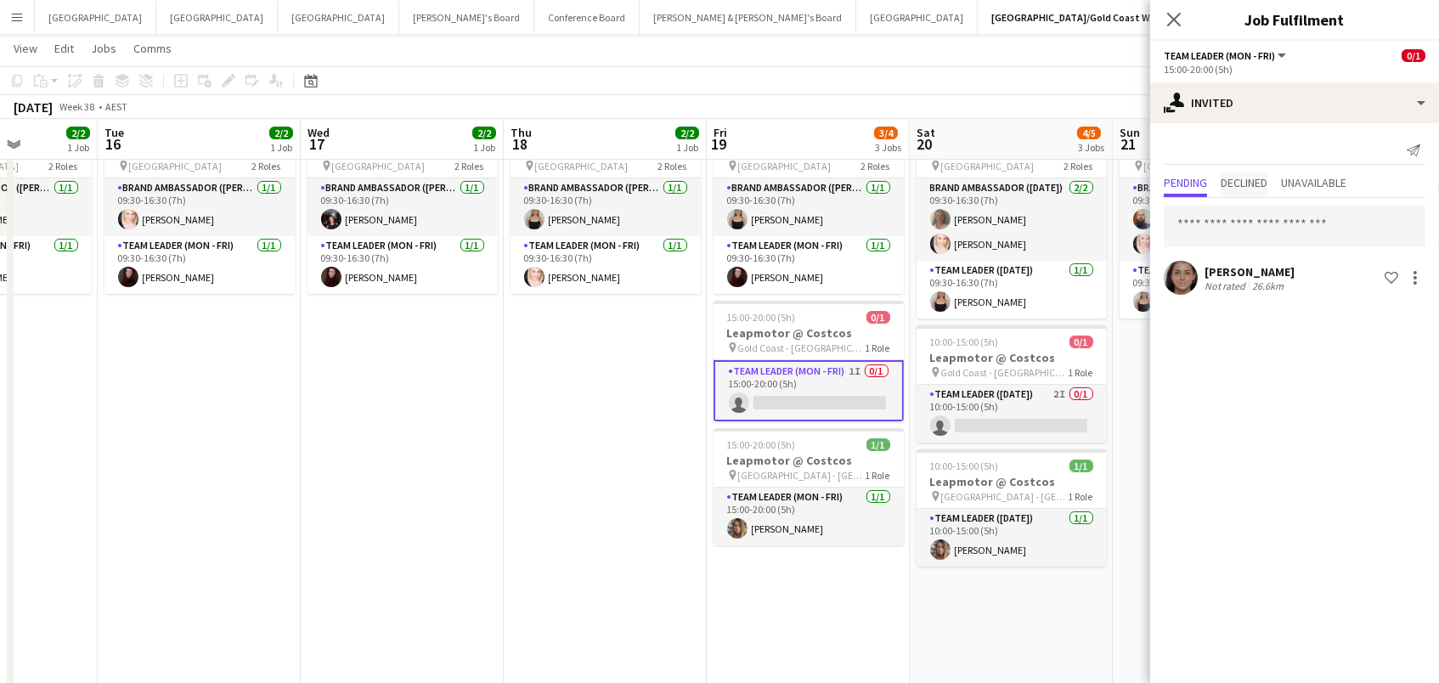
click at [1237, 178] on span "Declined" at bounding box center [1243, 183] width 47 height 12
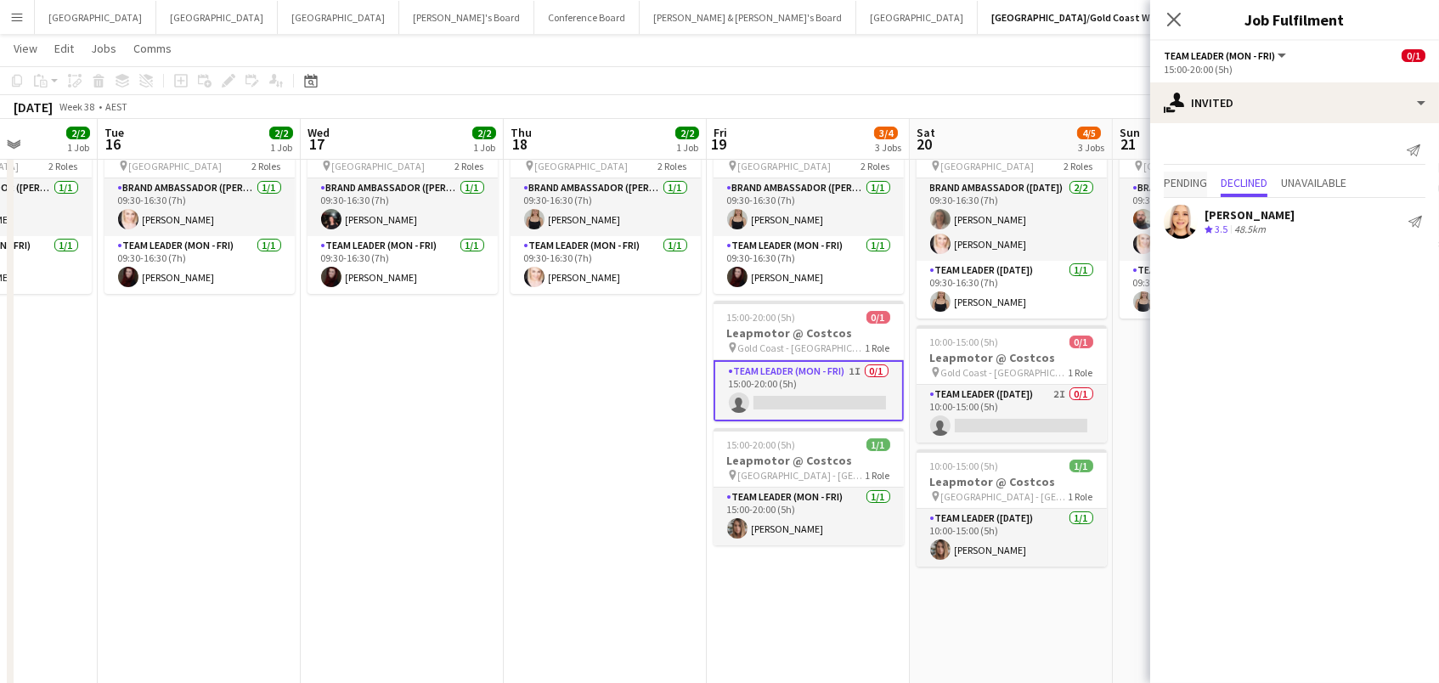
click at [1171, 177] on span "Pending" at bounding box center [1185, 183] width 43 height 12
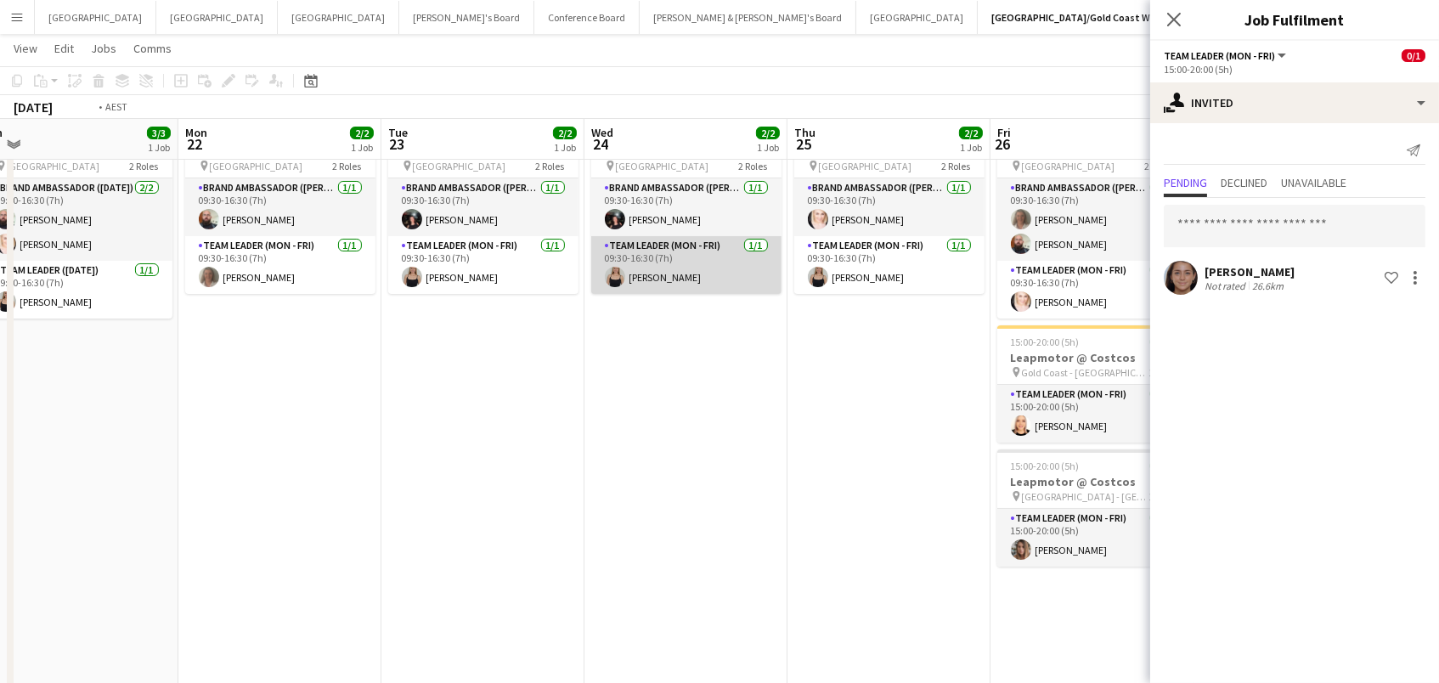
scroll to position [0, 610]
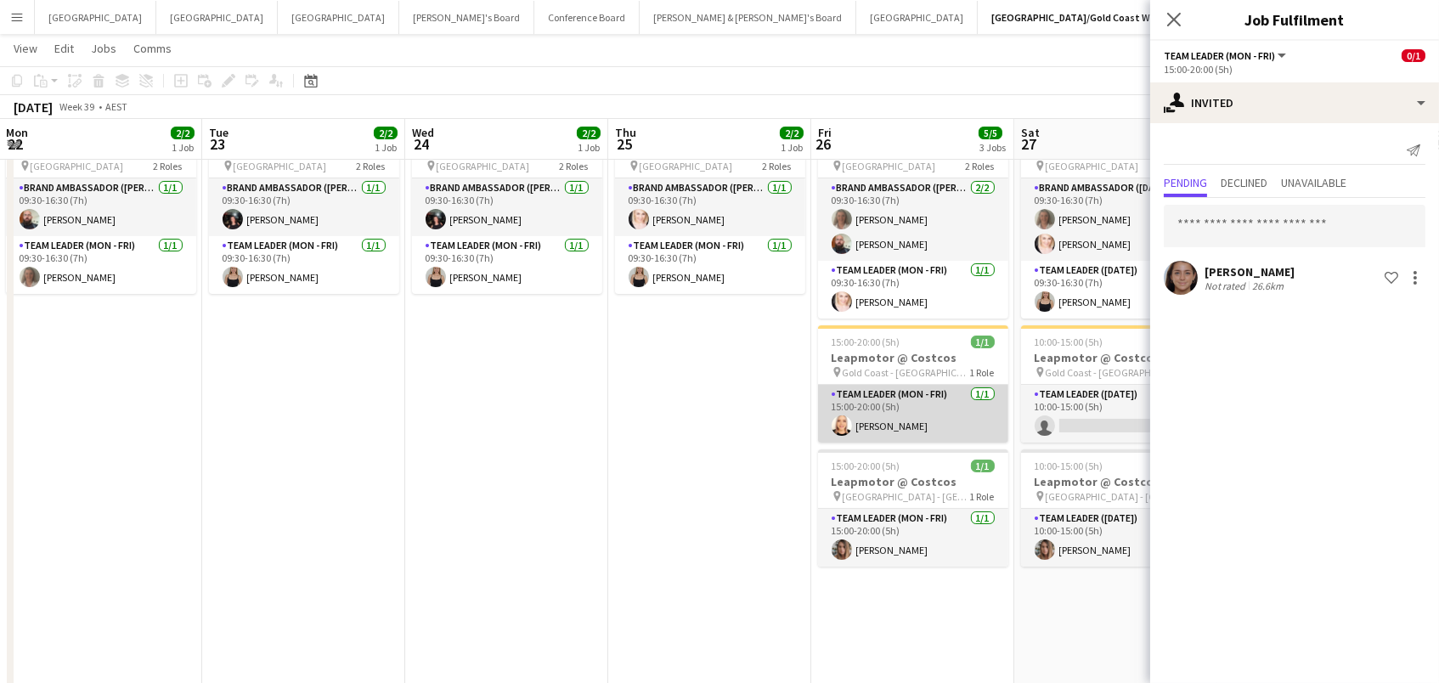
click at [882, 425] on app-card-role "Team Leader (Mon - Fri) 1/1 15:00-20:00 (5h) Nicole Armstrong" at bounding box center [913, 414] width 190 height 58
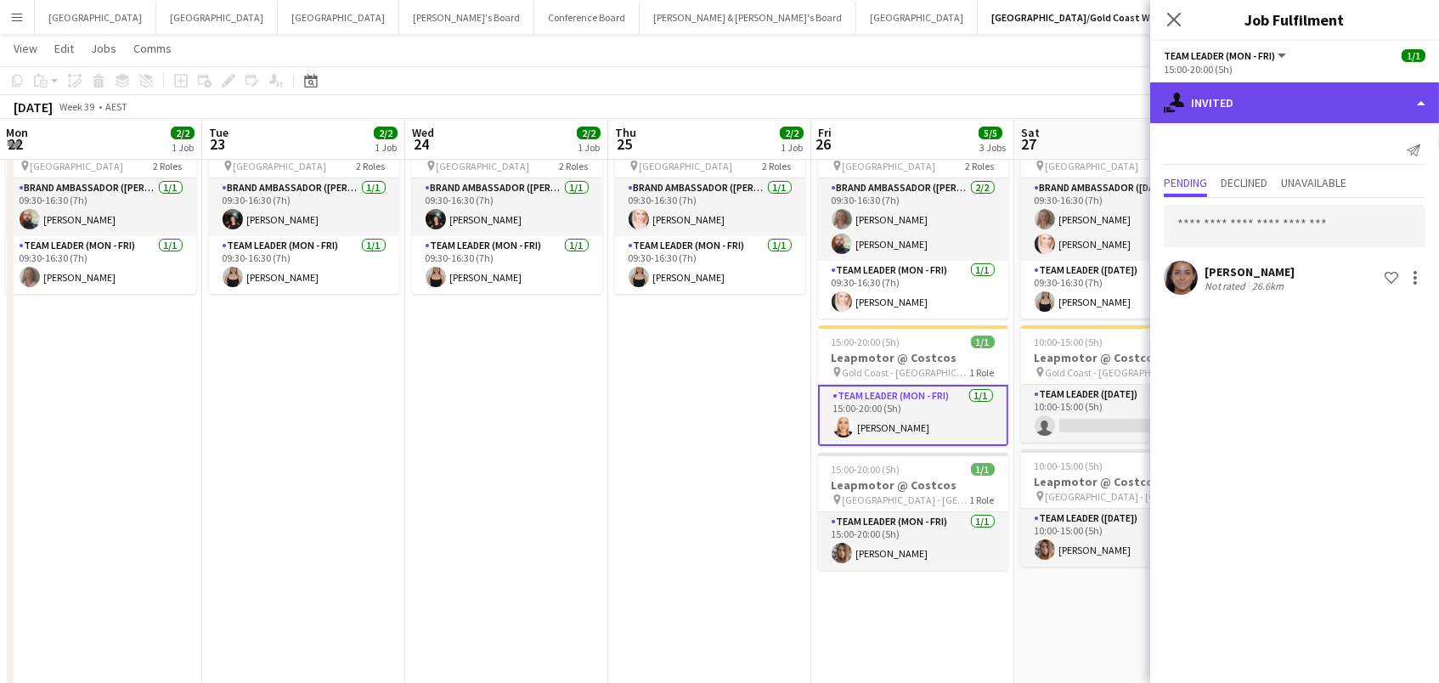
click at [1265, 92] on div "single-neutral-actions-share-1 Invited" at bounding box center [1294, 102] width 289 height 41
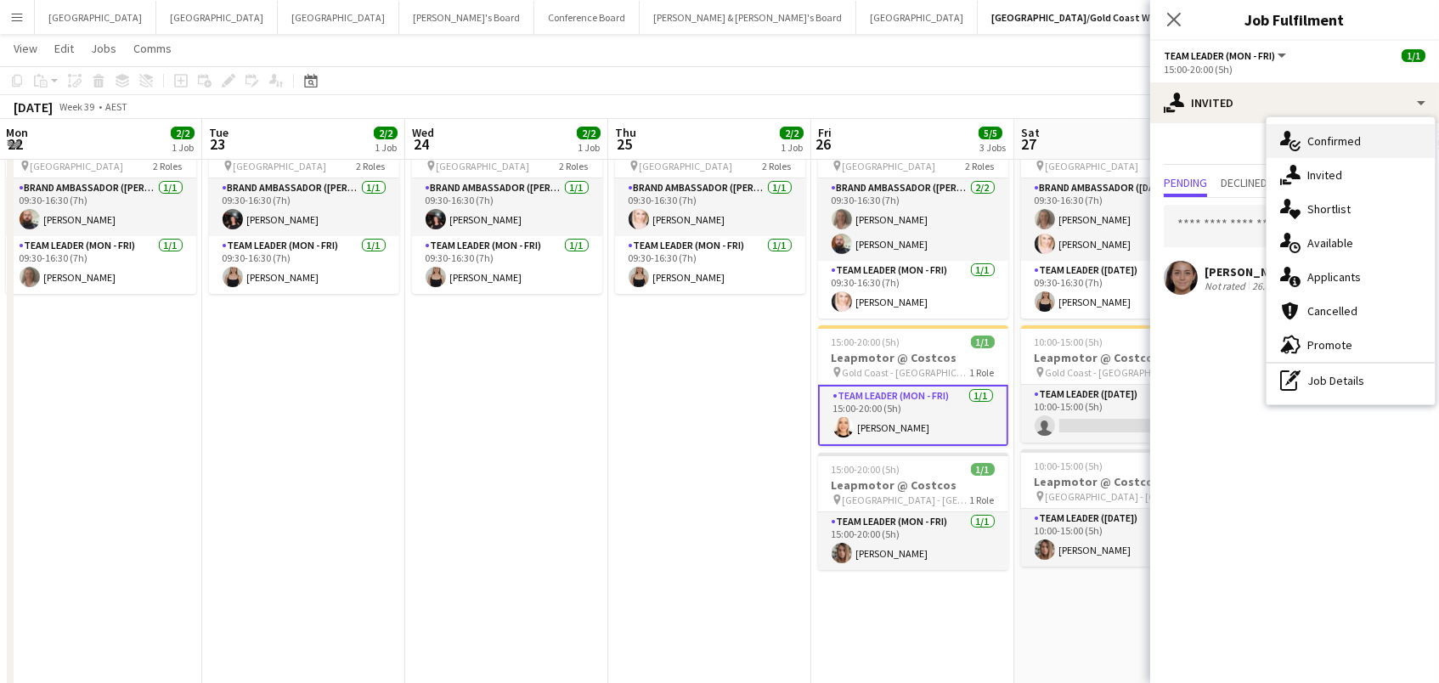
click at [1333, 135] on span "Confirmed" at bounding box center [1334, 140] width 54 height 15
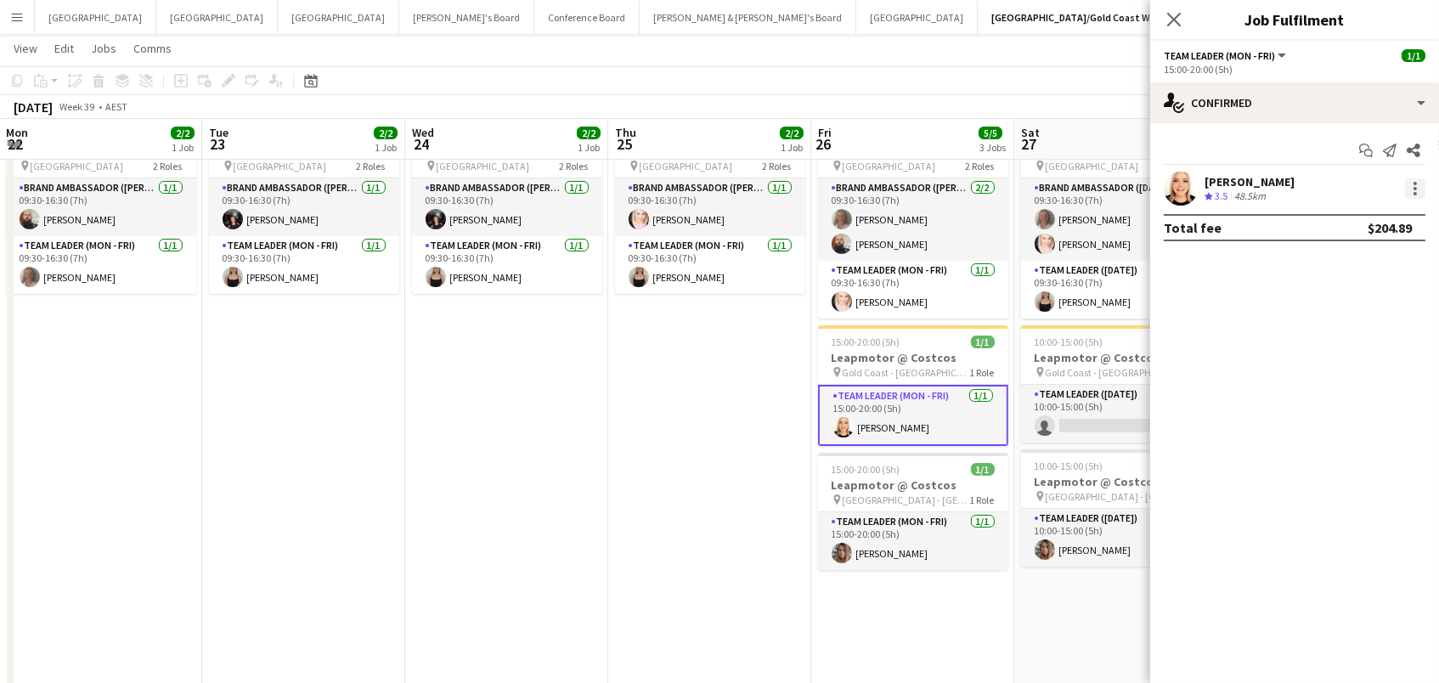
click at [1419, 190] on div at bounding box center [1415, 188] width 20 height 20
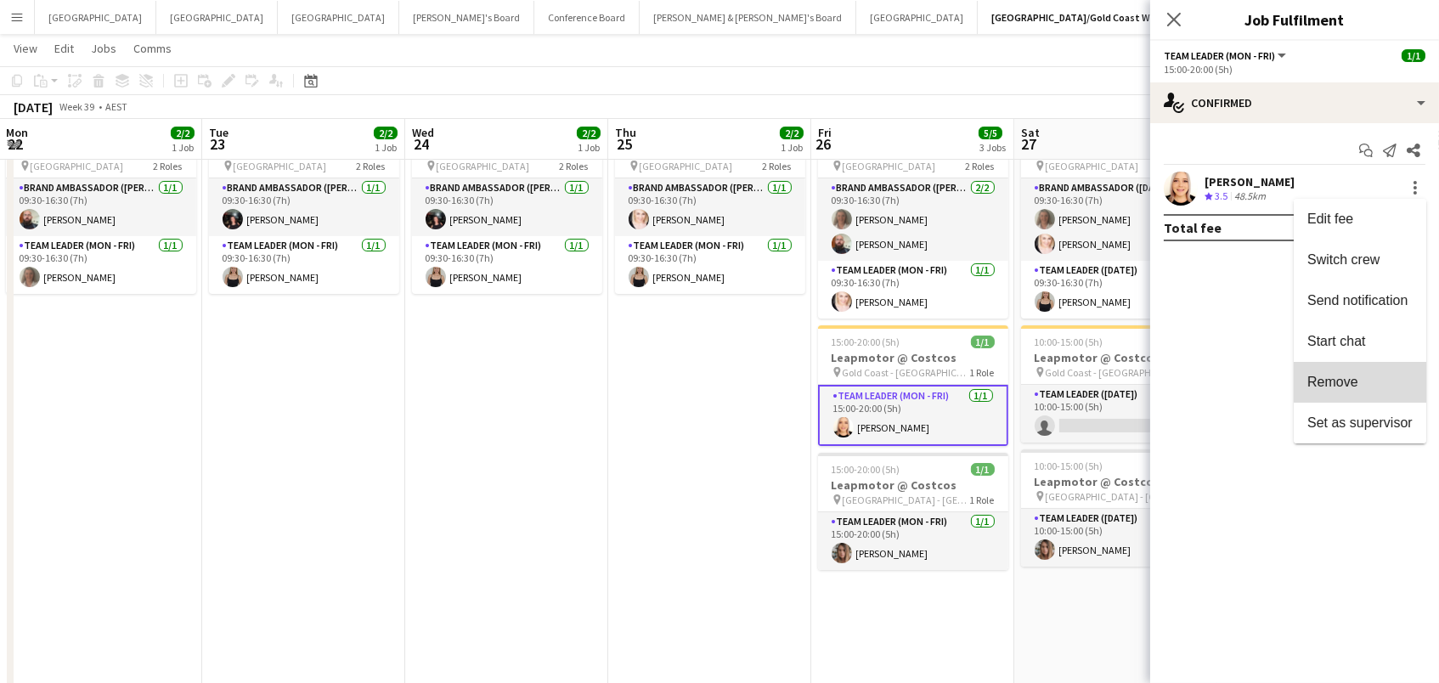
click at [1367, 378] on span "Remove" at bounding box center [1359, 382] width 105 height 15
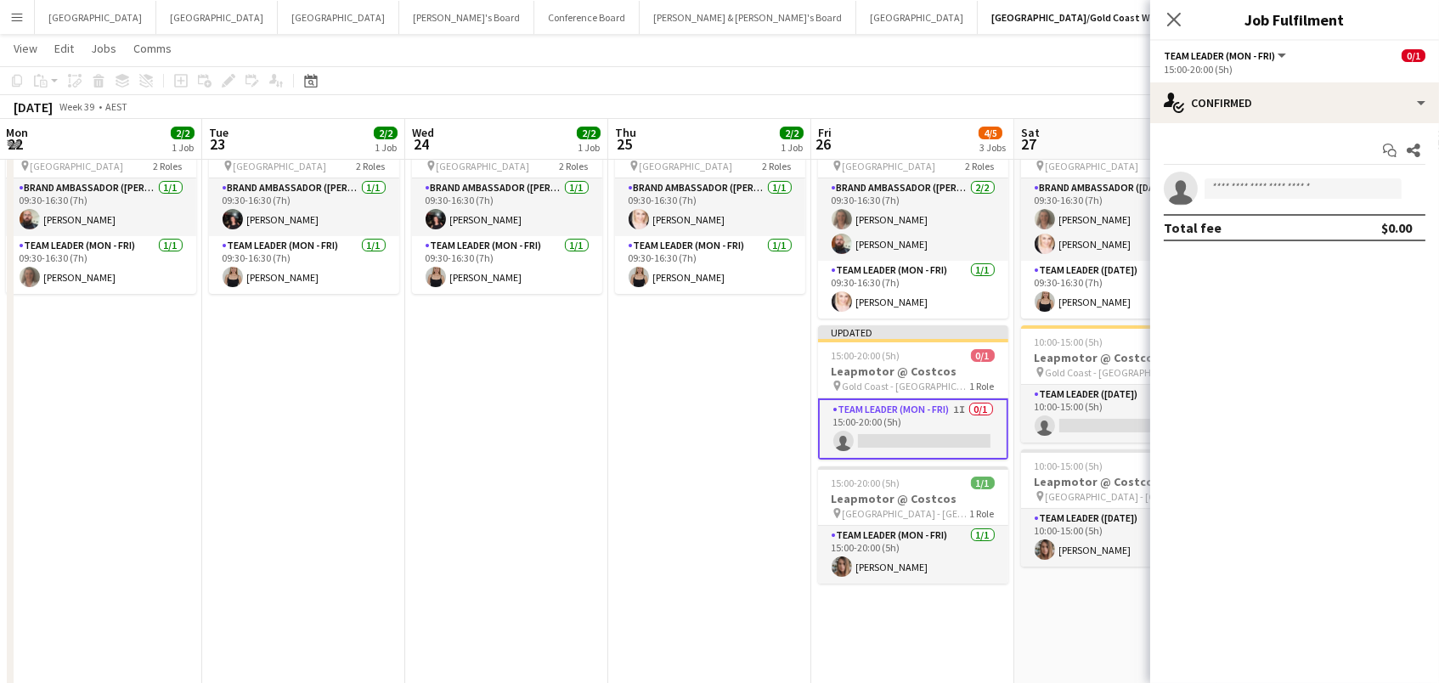
click at [634, 321] on app-date-cell "09:30-16:30 (7h) 2/2 ANZ House of Falcons pin Brisbane 2 Roles Brand Ambassador…" at bounding box center [709, 432] width 203 height 640
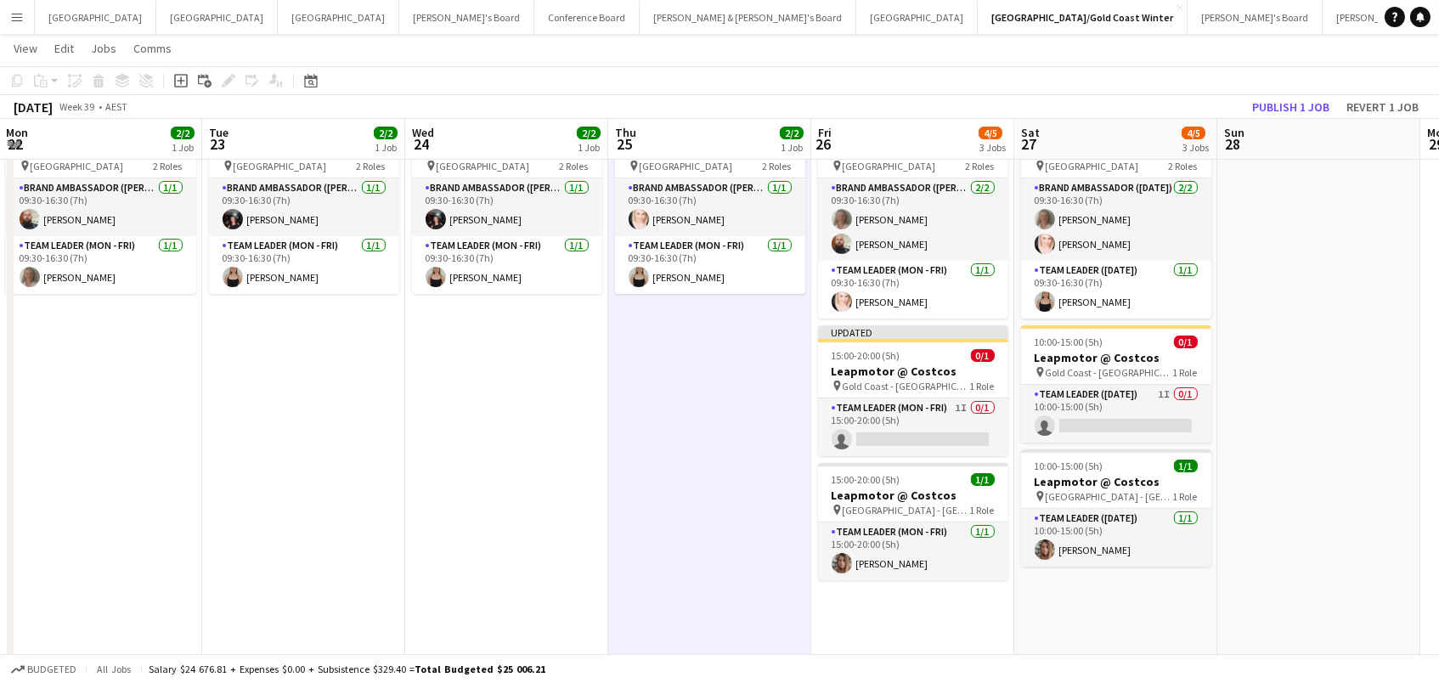
scroll to position [0, 609]
click at [1282, 111] on button "Publish 1 job" at bounding box center [1290, 107] width 91 height 22
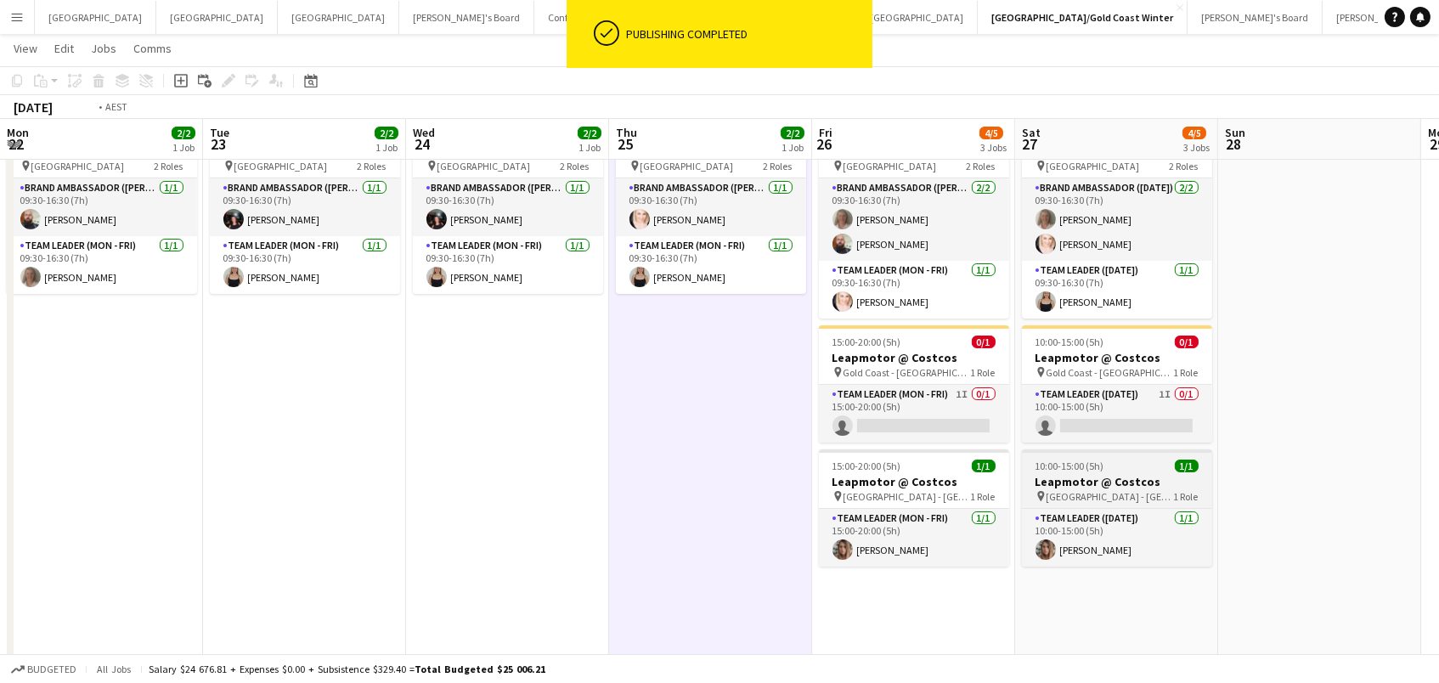
click at [1072, 476] on h3 "Leapmotor @ Costcos" at bounding box center [1117, 481] width 190 height 15
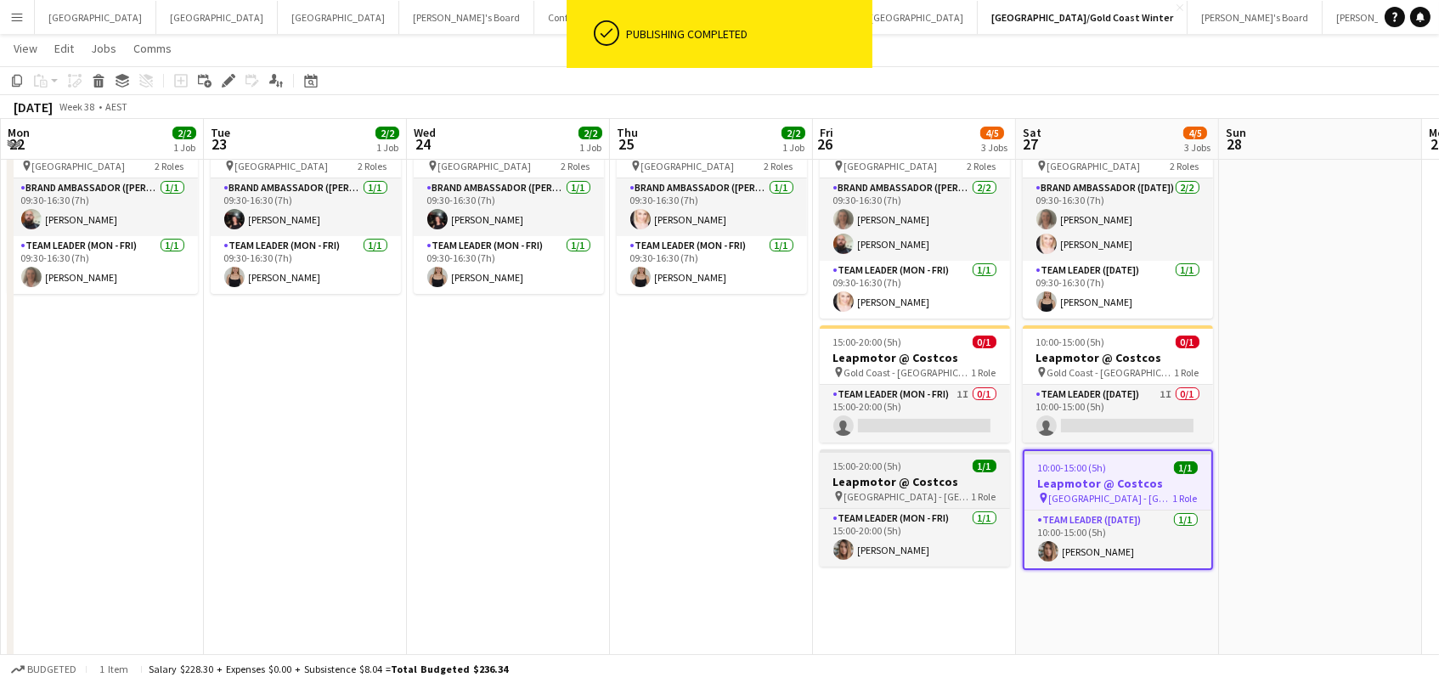
click at [938, 482] on h3 "Leapmotor @ Costcos" at bounding box center [915, 481] width 190 height 15
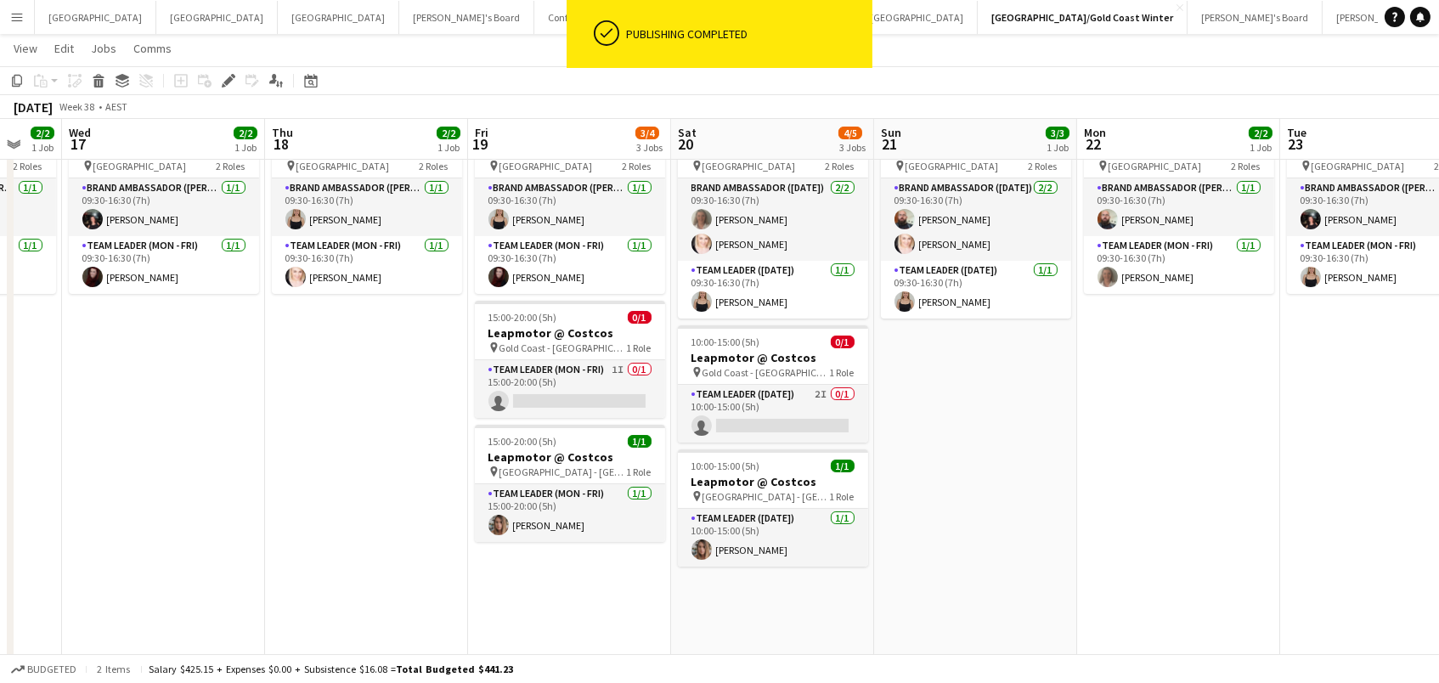
scroll to position [0, 541]
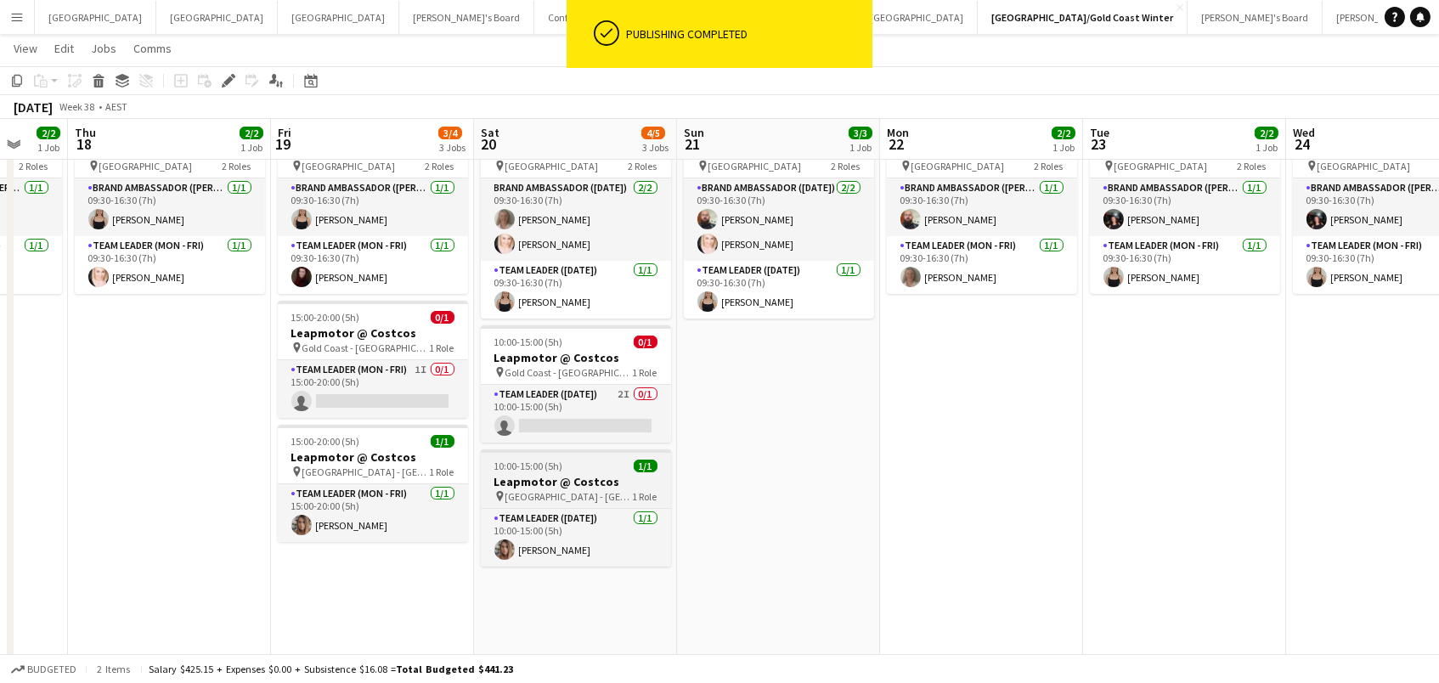
click at [501, 480] on h3 "Leapmotor @ Costcos" at bounding box center [576, 481] width 190 height 15
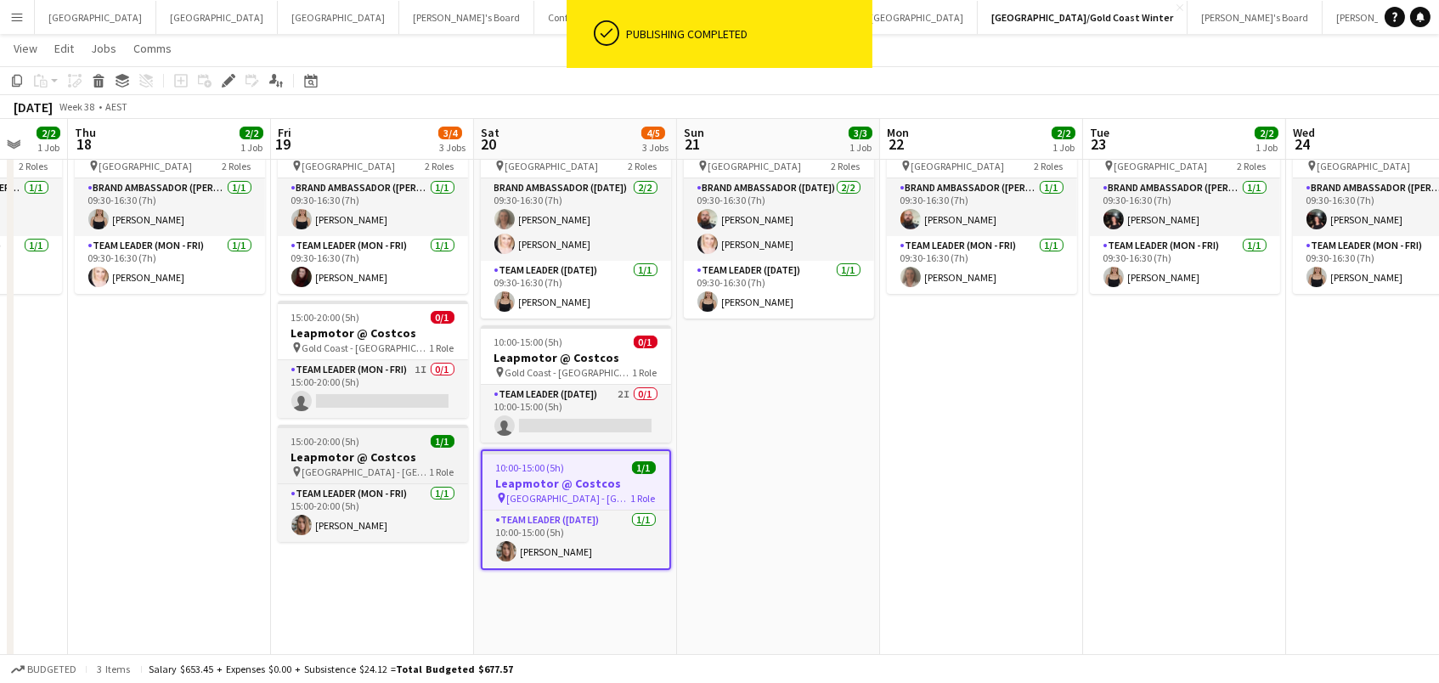
click at [409, 465] on div "pin North Lakes - QLD 1 Role" at bounding box center [373, 472] width 190 height 14
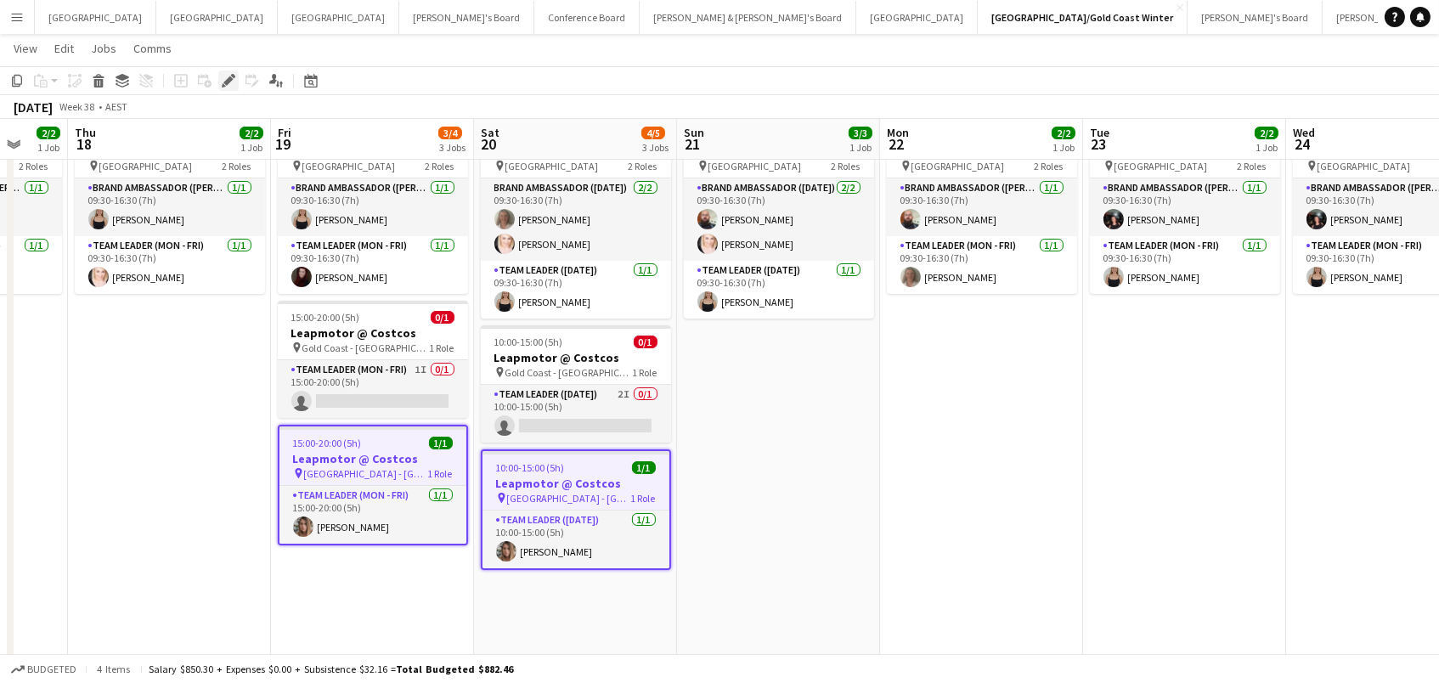
click at [228, 76] on icon at bounding box center [227, 80] width 9 height 9
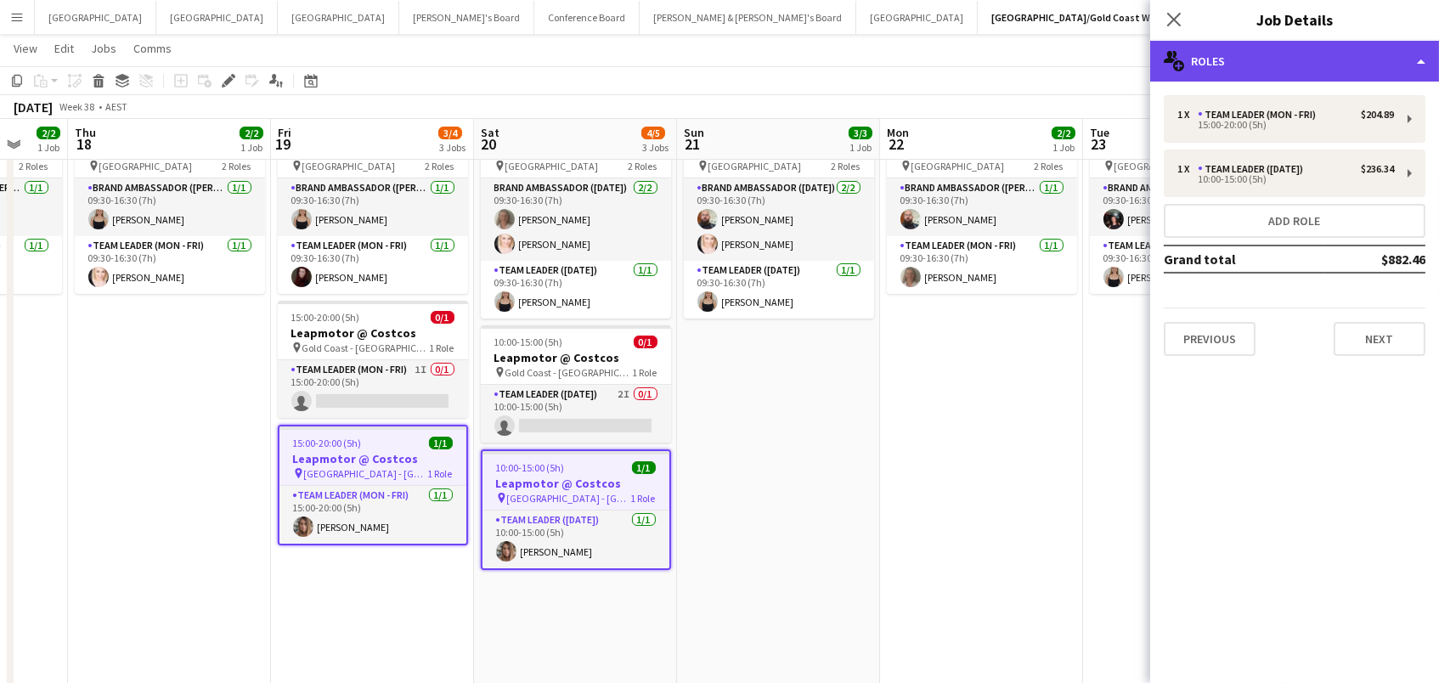
click at [1322, 67] on div "multiple-users-add Roles" at bounding box center [1294, 61] width 289 height 41
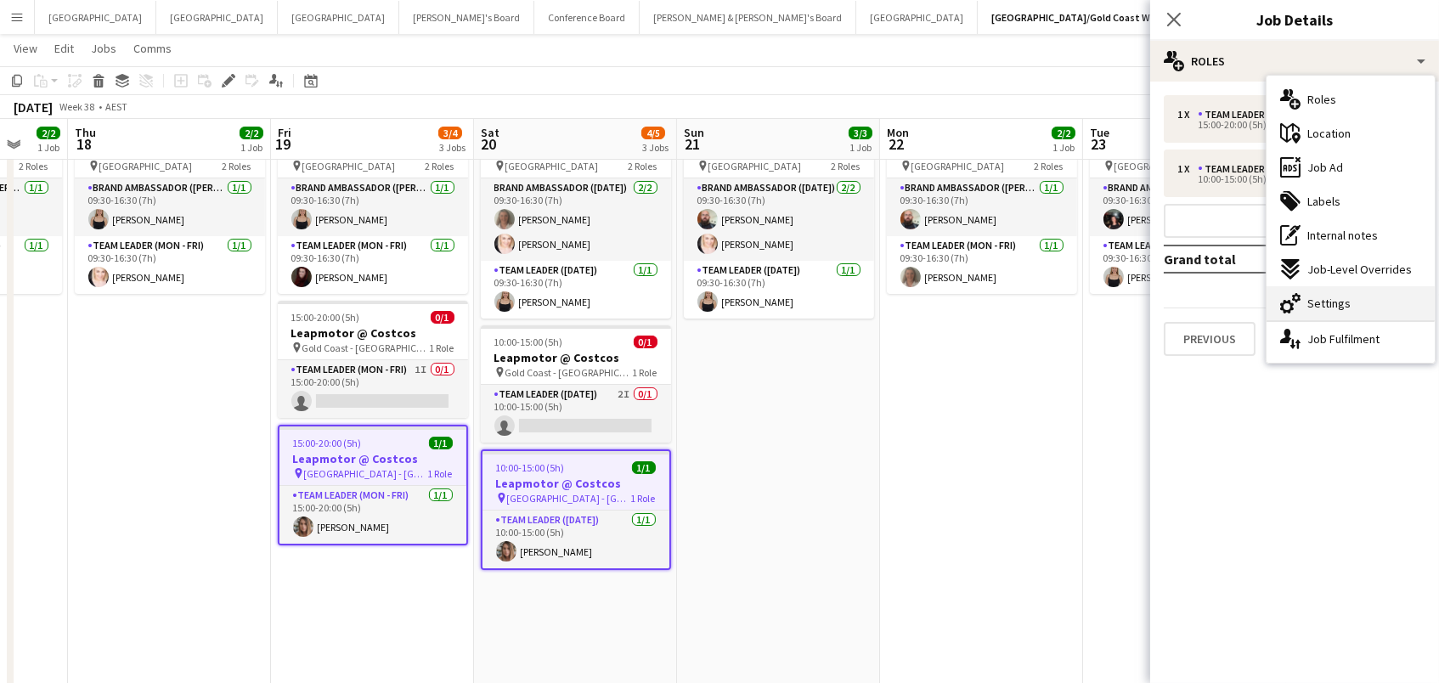
click at [1332, 315] on div "cog-double-3 Settings" at bounding box center [1350, 303] width 168 height 34
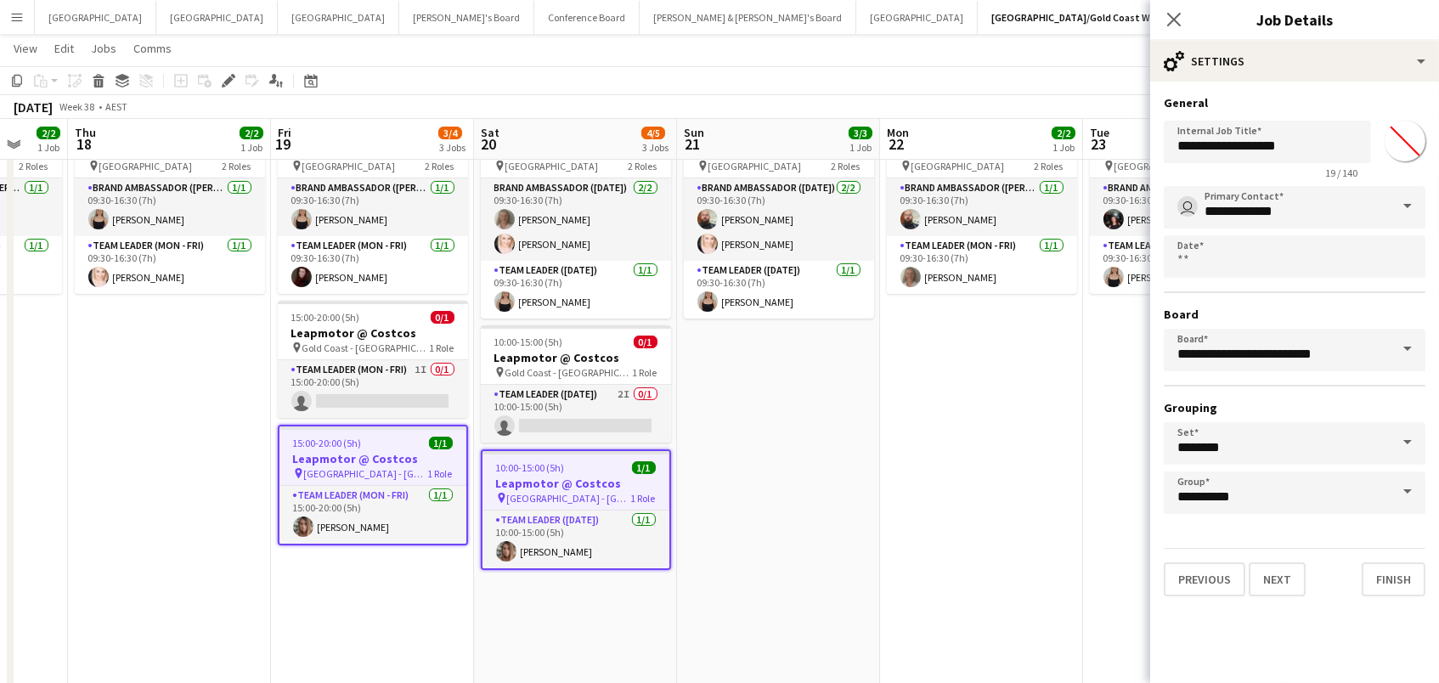
click at [1400, 137] on input "*******" at bounding box center [1404, 140] width 61 height 61
type input "*******"
click at [963, 392] on app-date-cell "09:30-16:30 (7h) 2/2 ANZ House of Falcons pin Brisbane 2 Roles Brand Ambassador…" at bounding box center [981, 432] width 203 height 640
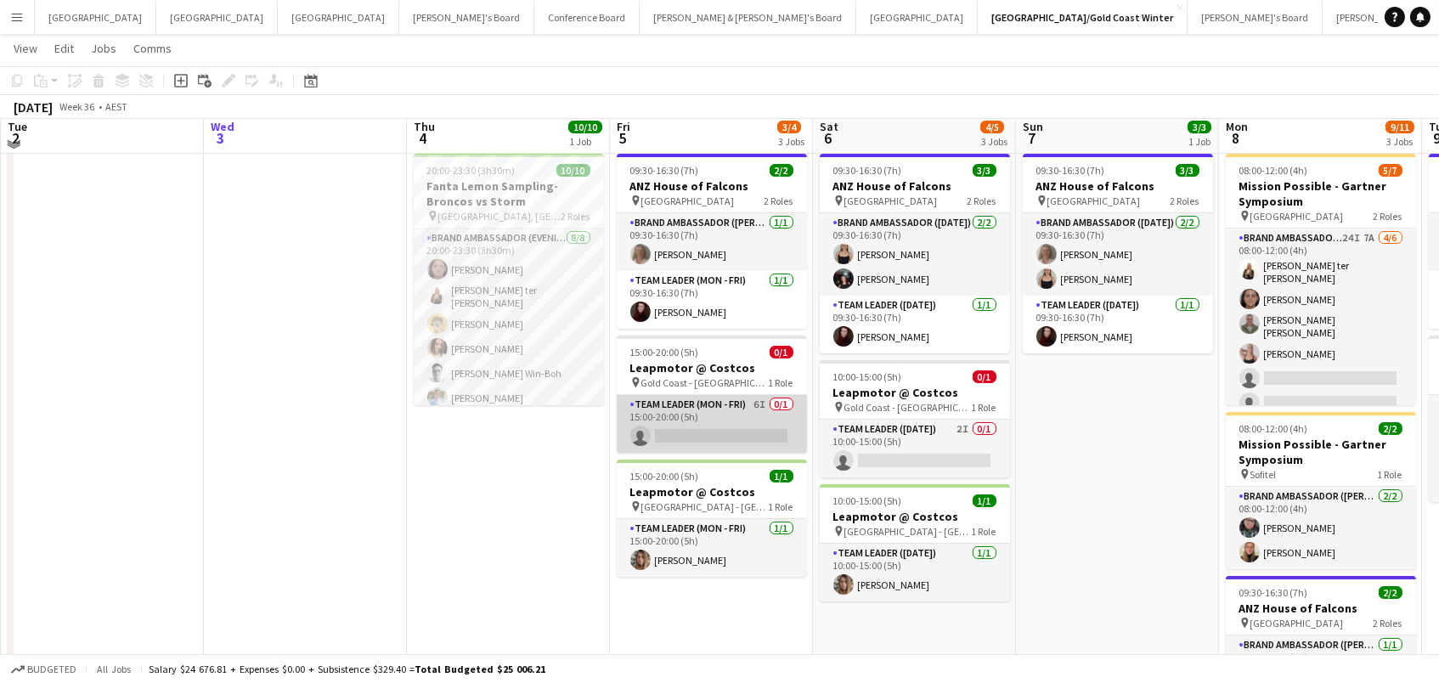
scroll to position [47, 0]
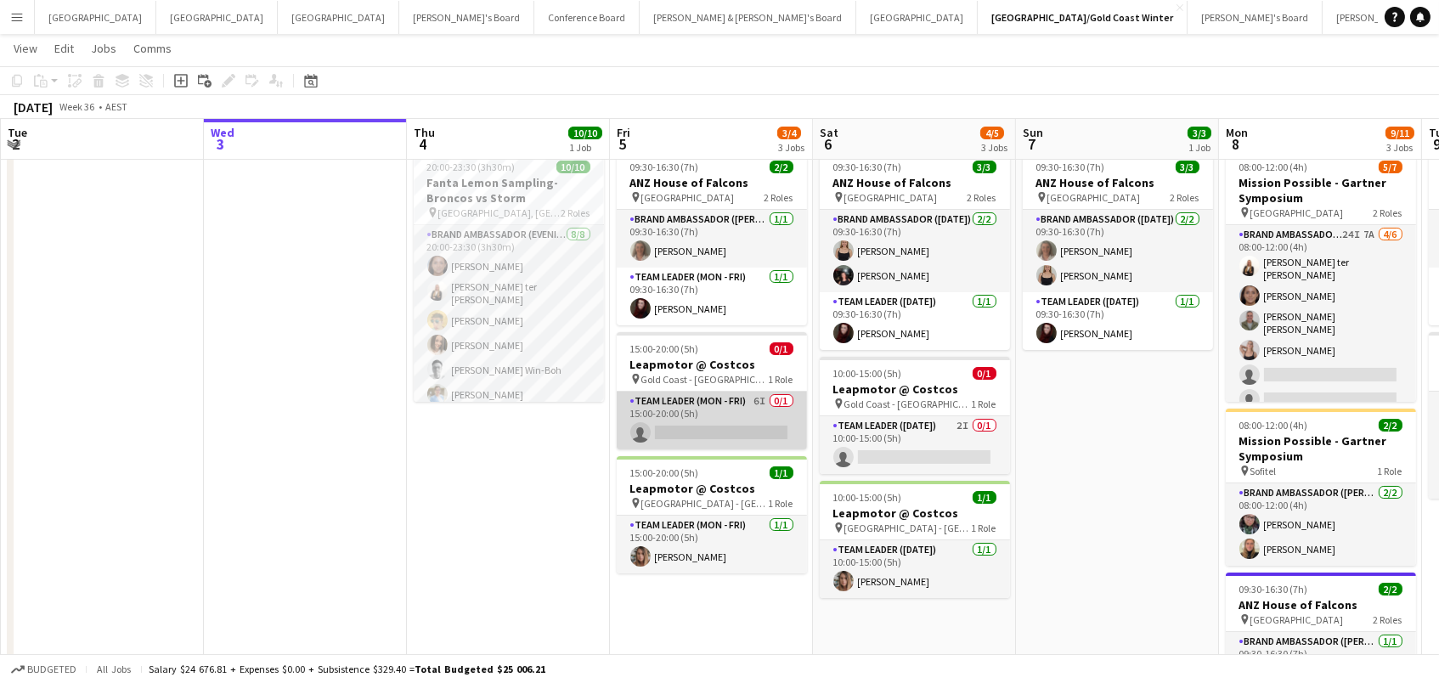
click at [748, 420] on app-card-role "Team Leader (Mon - Fri) 6I 0/1 15:00-20:00 (5h) single-neutral-actions" at bounding box center [712, 421] width 190 height 58
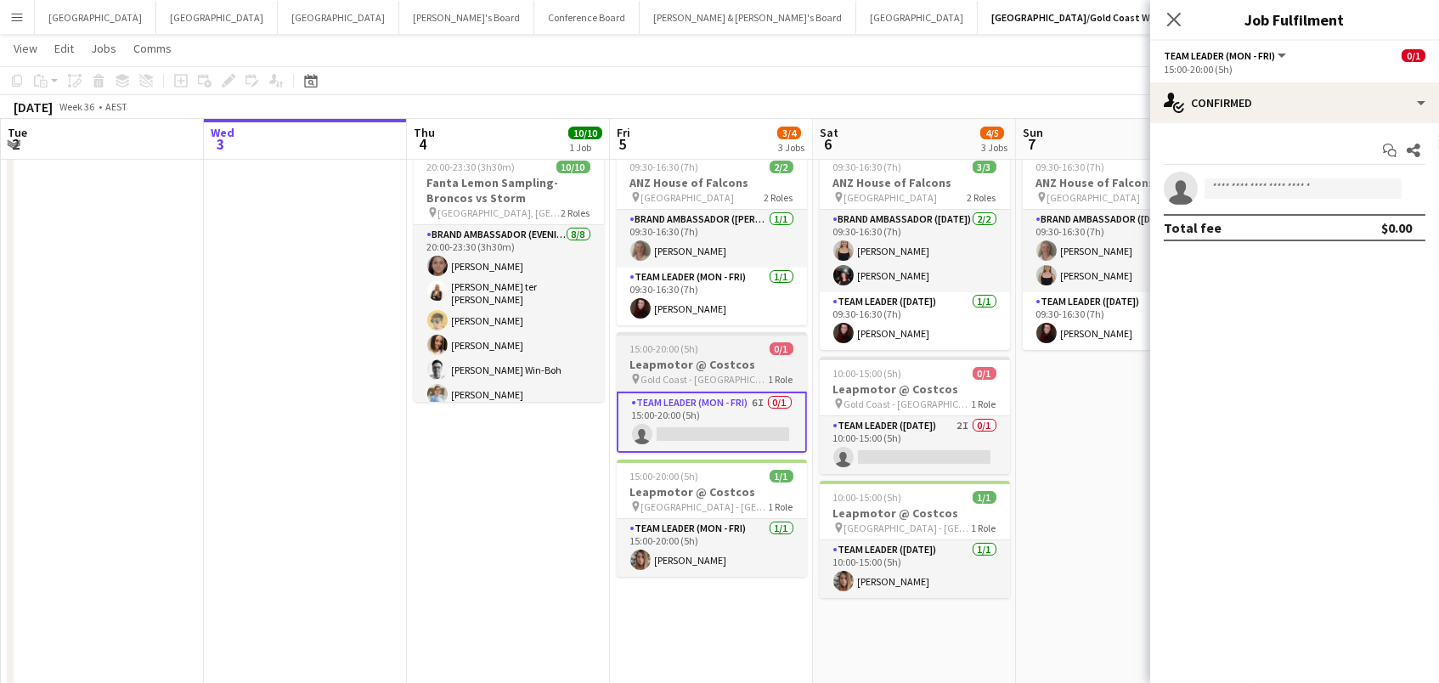
click at [732, 350] on div "15:00-20:00 (5h) 0/1" at bounding box center [712, 348] width 190 height 13
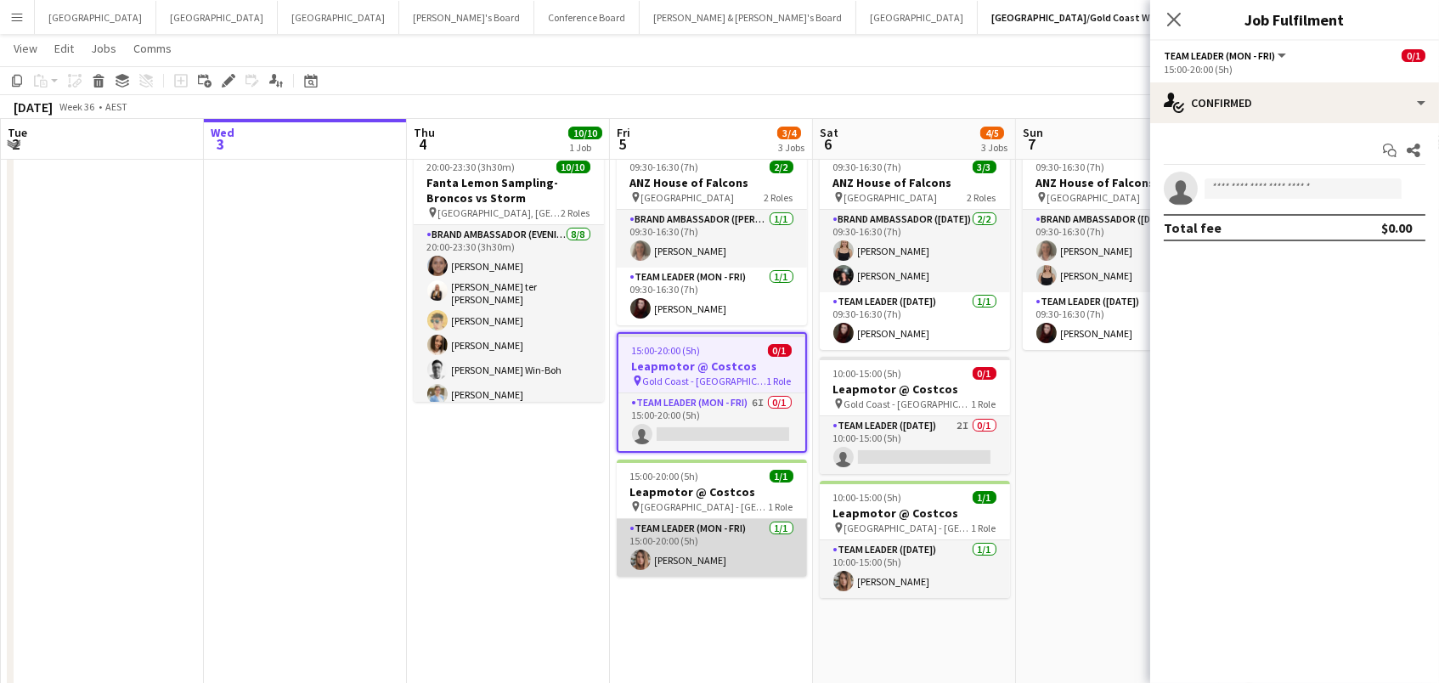
click at [702, 547] on app-card-role "Team Leader (Mon - Fri) 1/1 15:00-20:00 (5h) Kirsten Rolph" at bounding box center [712, 548] width 190 height 58
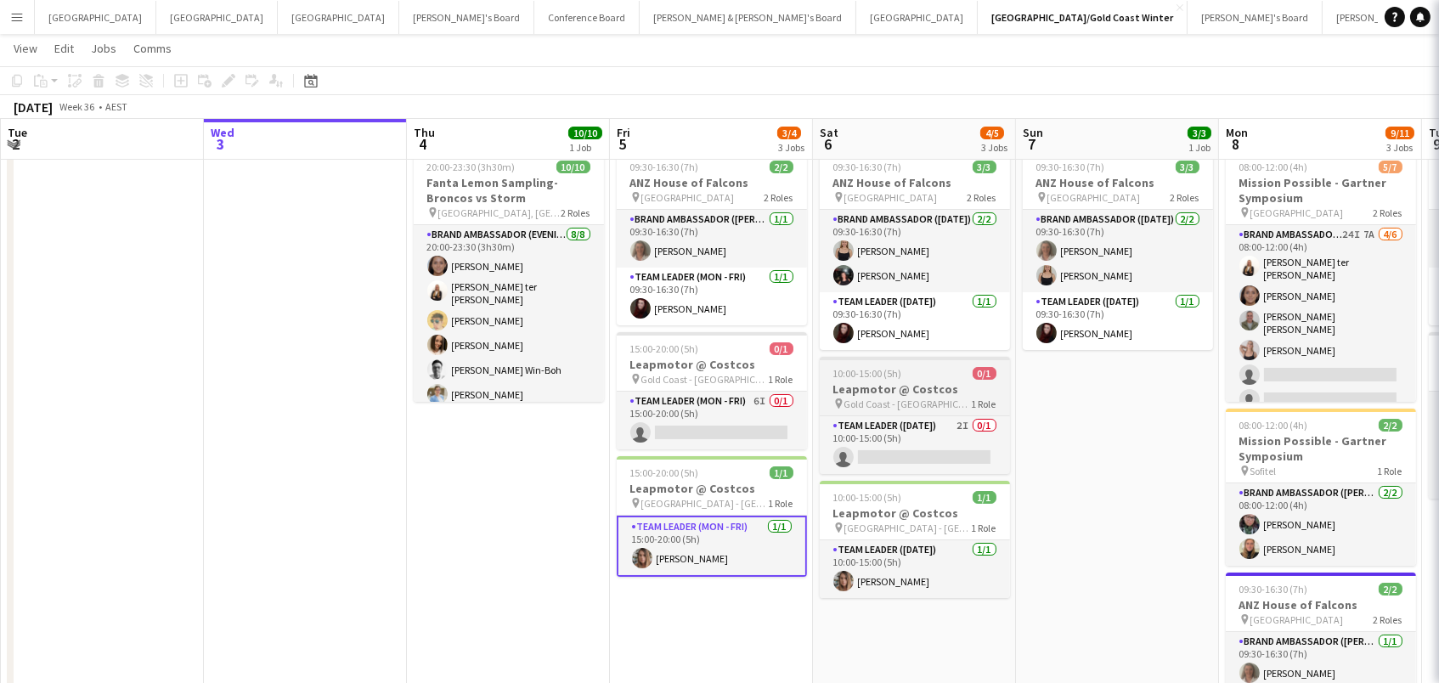
scroll to position [0, 404]
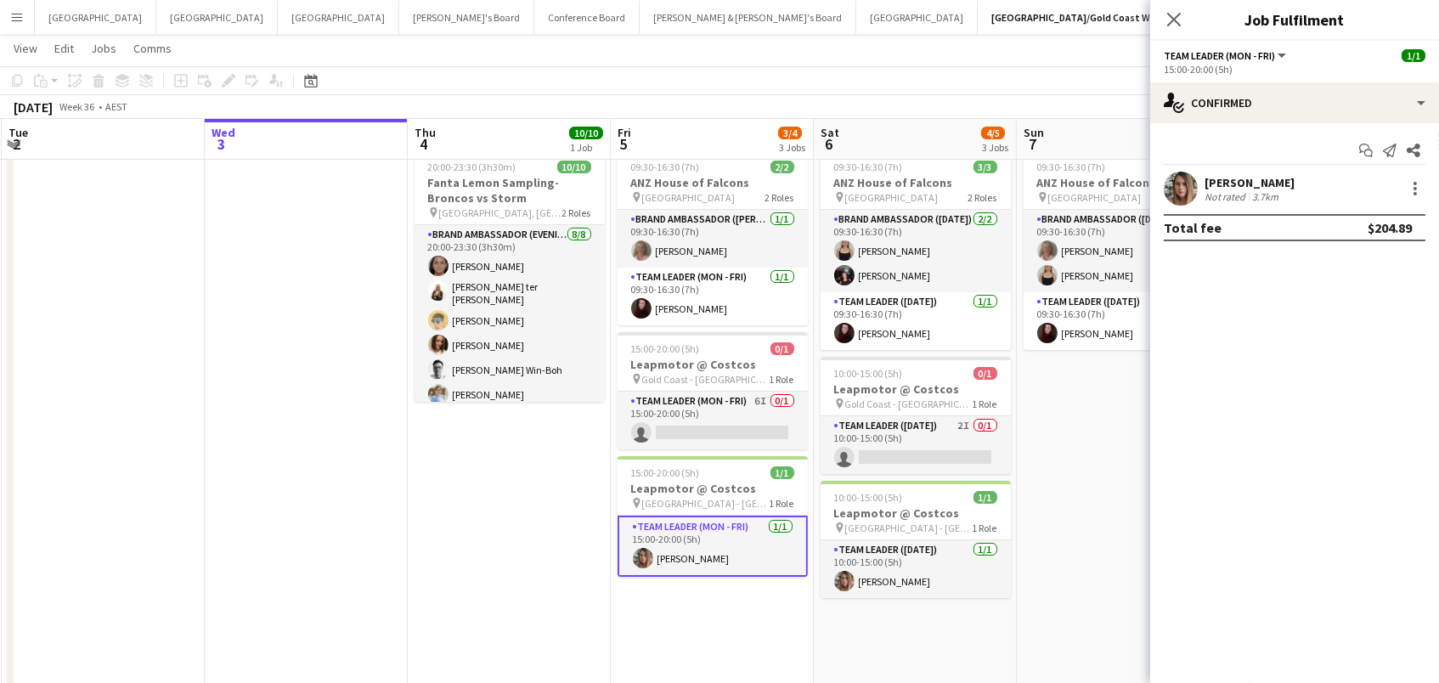
click at [1214, 183] on div "Kirsten Rolph" at bounding box center [1249, 182] width 90 height 15
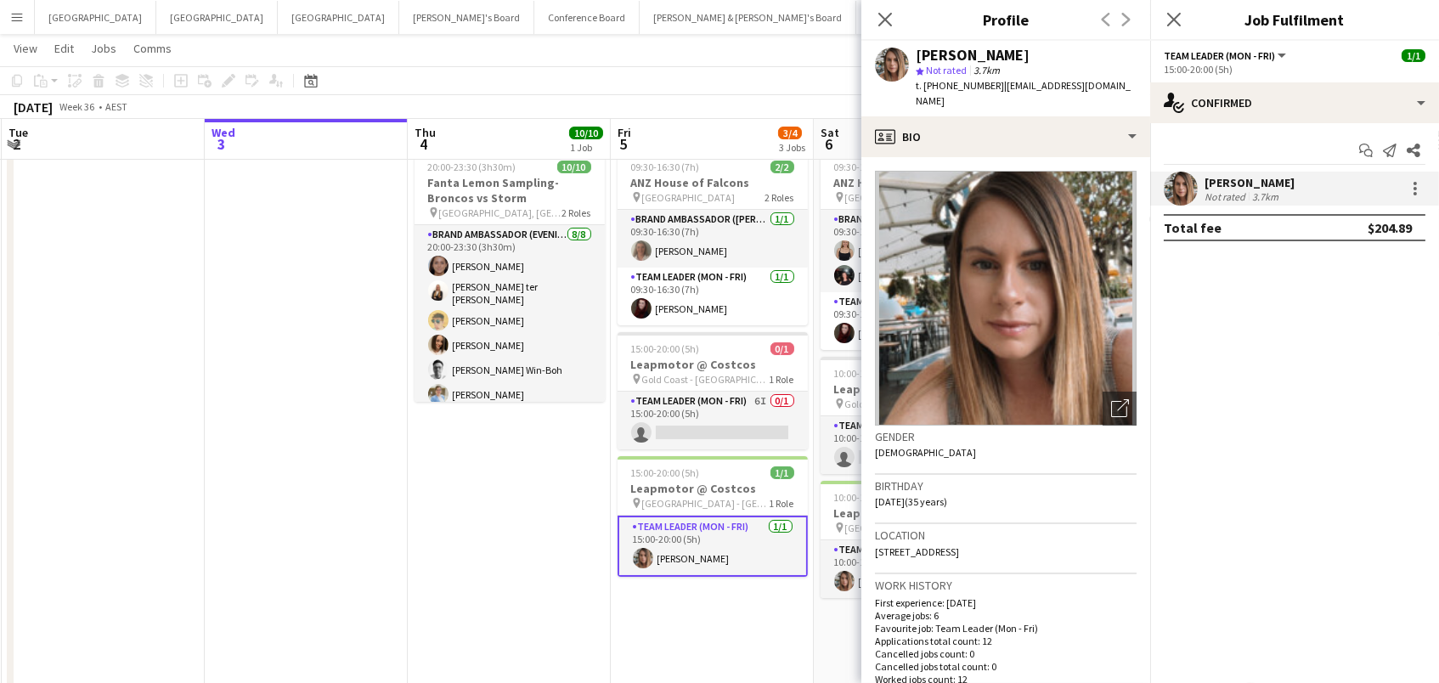
click at [940, 87] on span "t. +61433486828" at bounding box center [960, 85] width 88 height 13
copy span "61433486828"
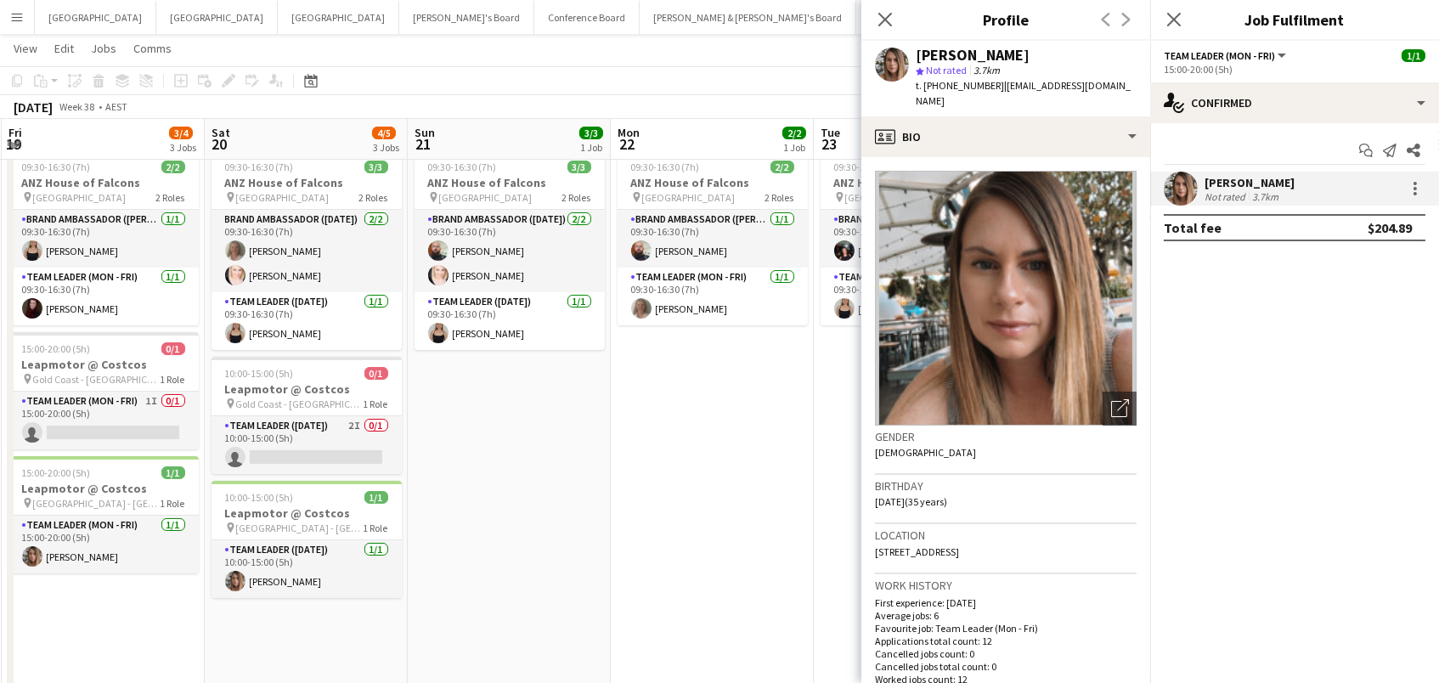
scroll to position [0, 410]
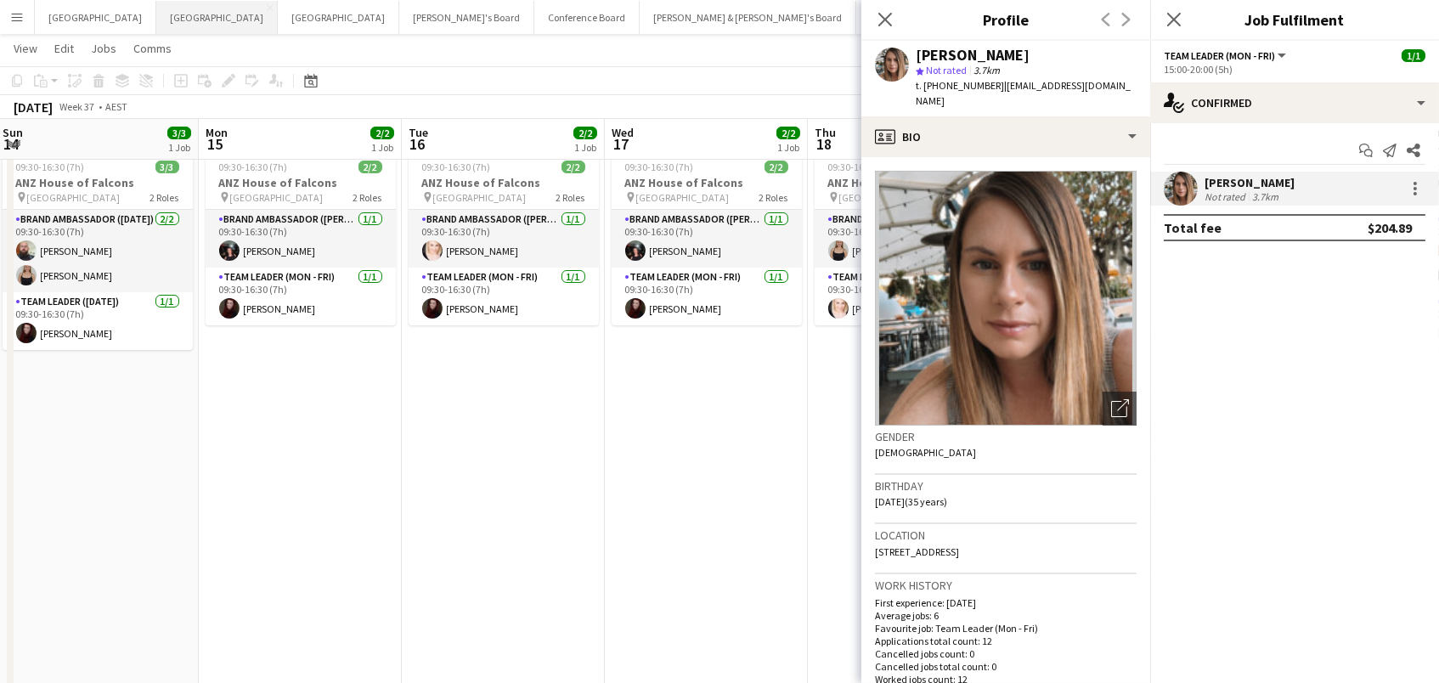
click at [156, 21] on button "Perth Close" at bounding box center [216, 17] width 121 height 33
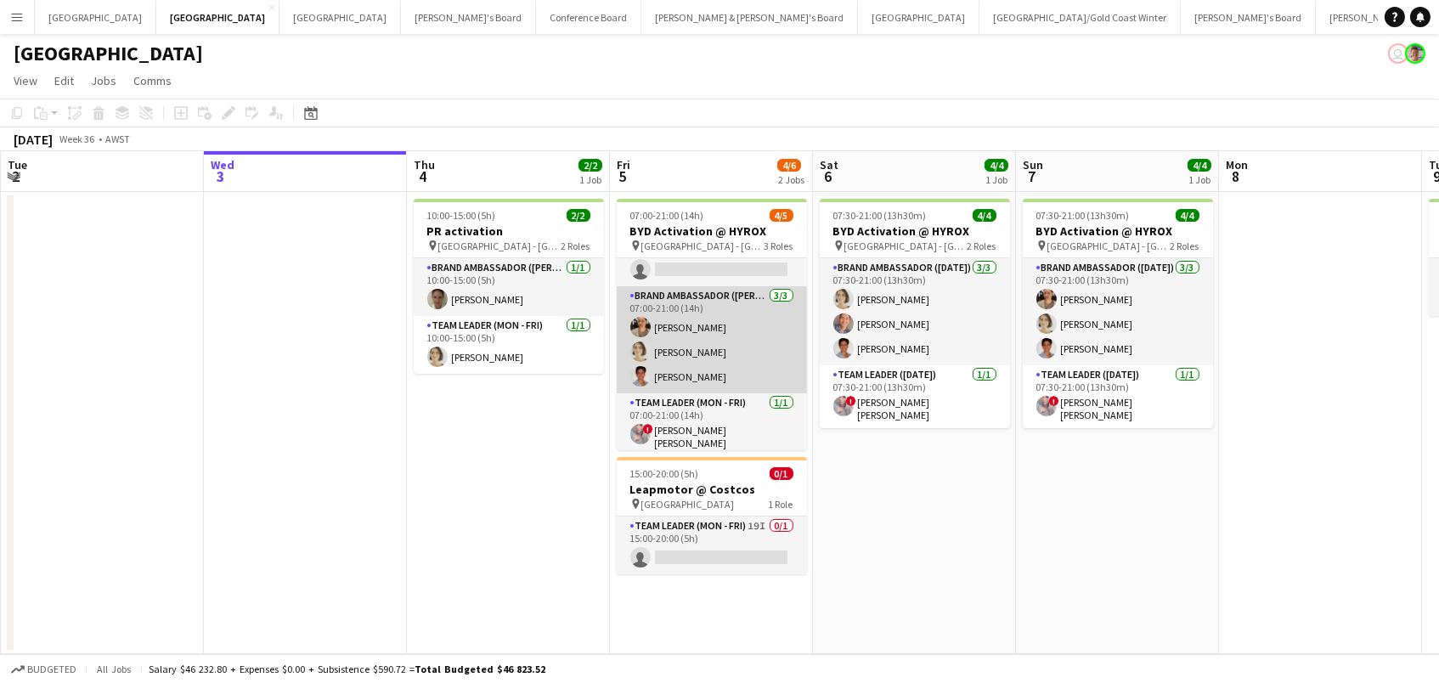
scroll to position [29, 0]
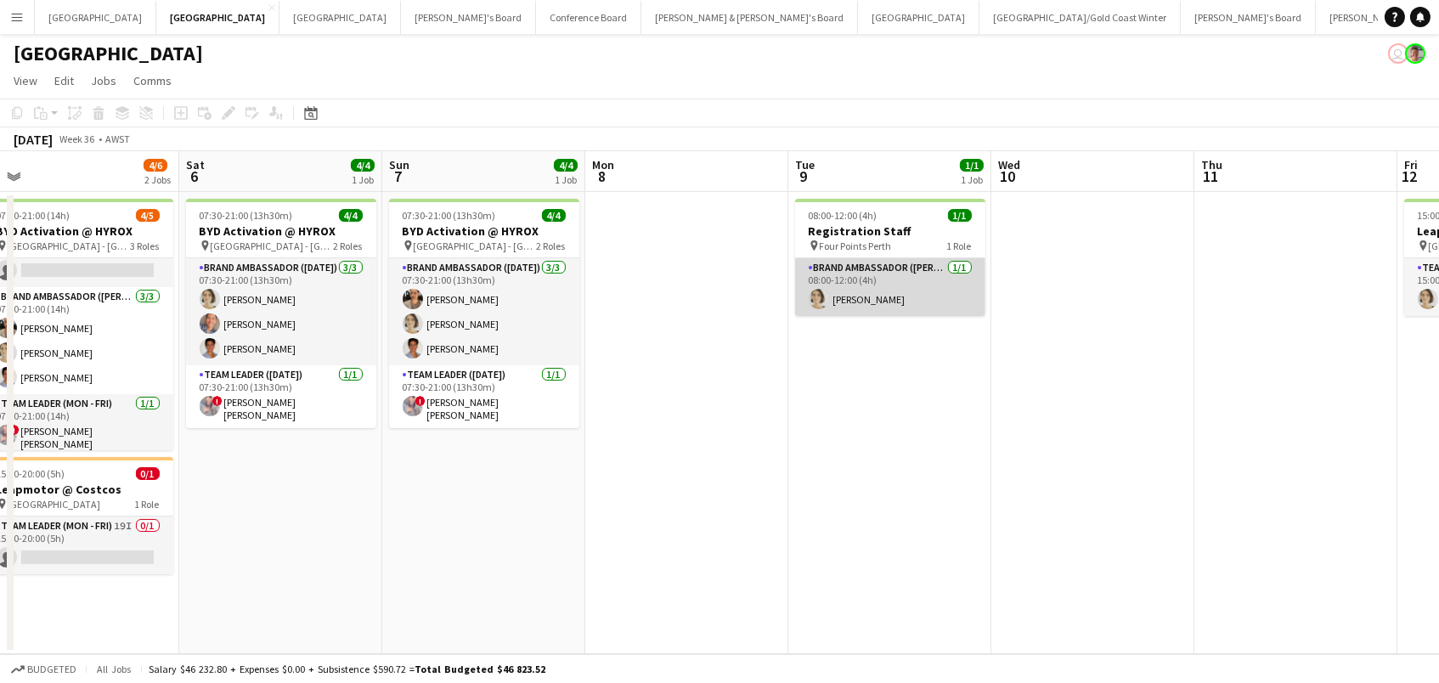
click at [873, 286] on app-card-role "Brand Ambassador (Mon - Fri) 1/1 08:00-12:00 (4h) Liris Weinhardt" at bounding box center [890, 287] width 190 height 58
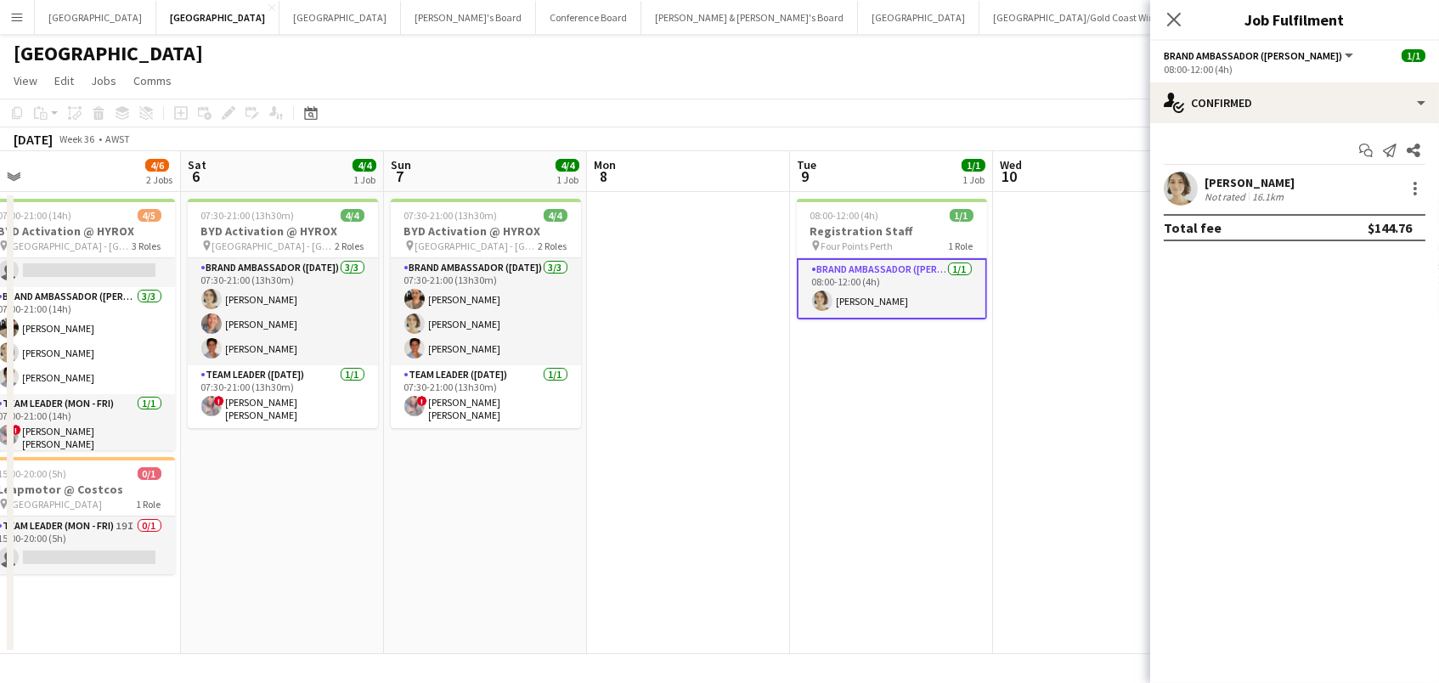
click at [1248, 185] on div "[PERSON_NAME]" at bounding box center [1249, 182] width 90 height 15
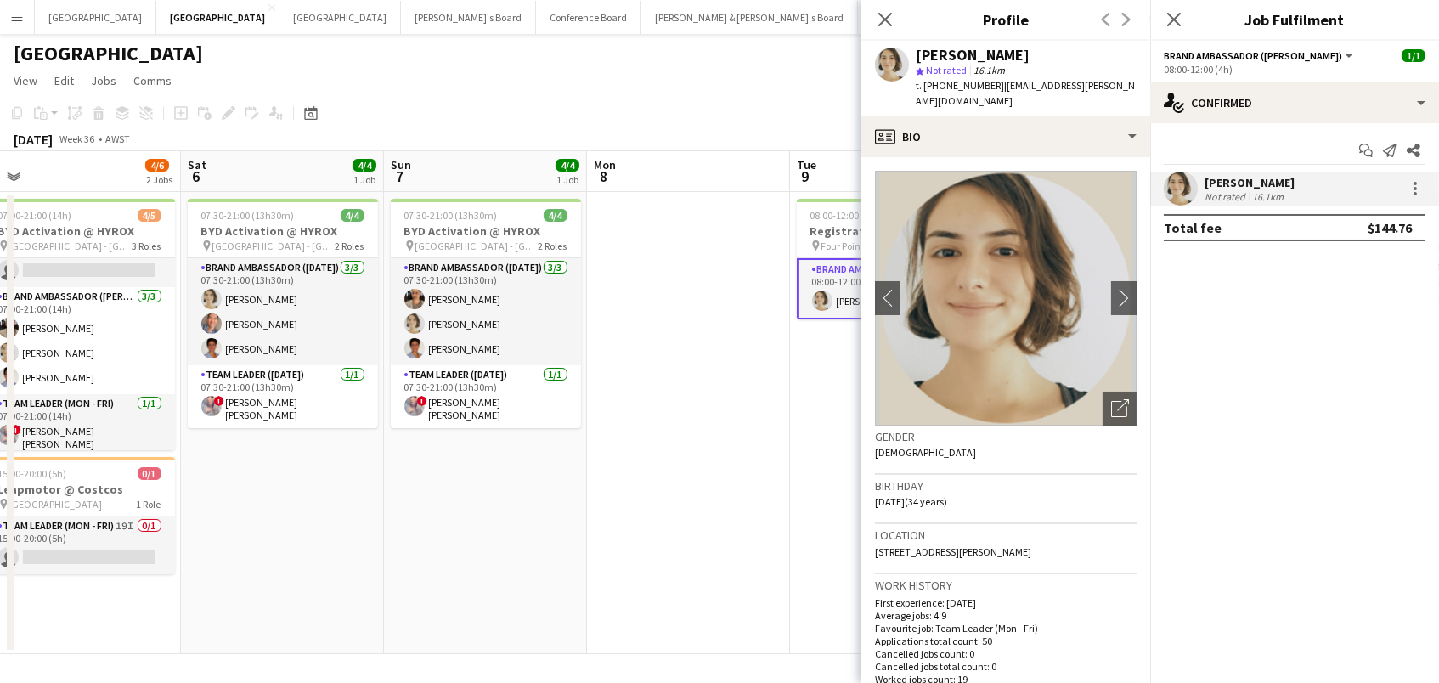
click at [960, 84] on span "t. +610404235637" at bounding box center [960, 85] width 88 height 13
copy span "610404235637"
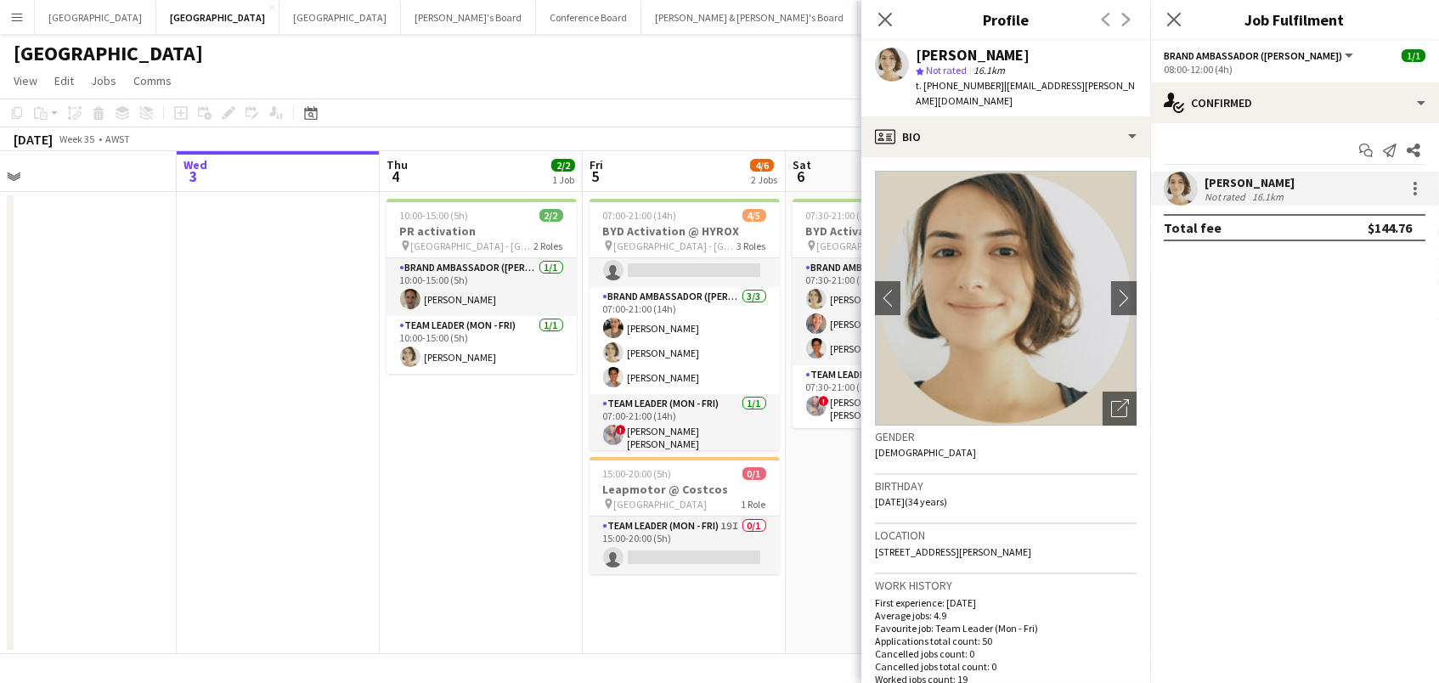
scroll to position [0, 482]
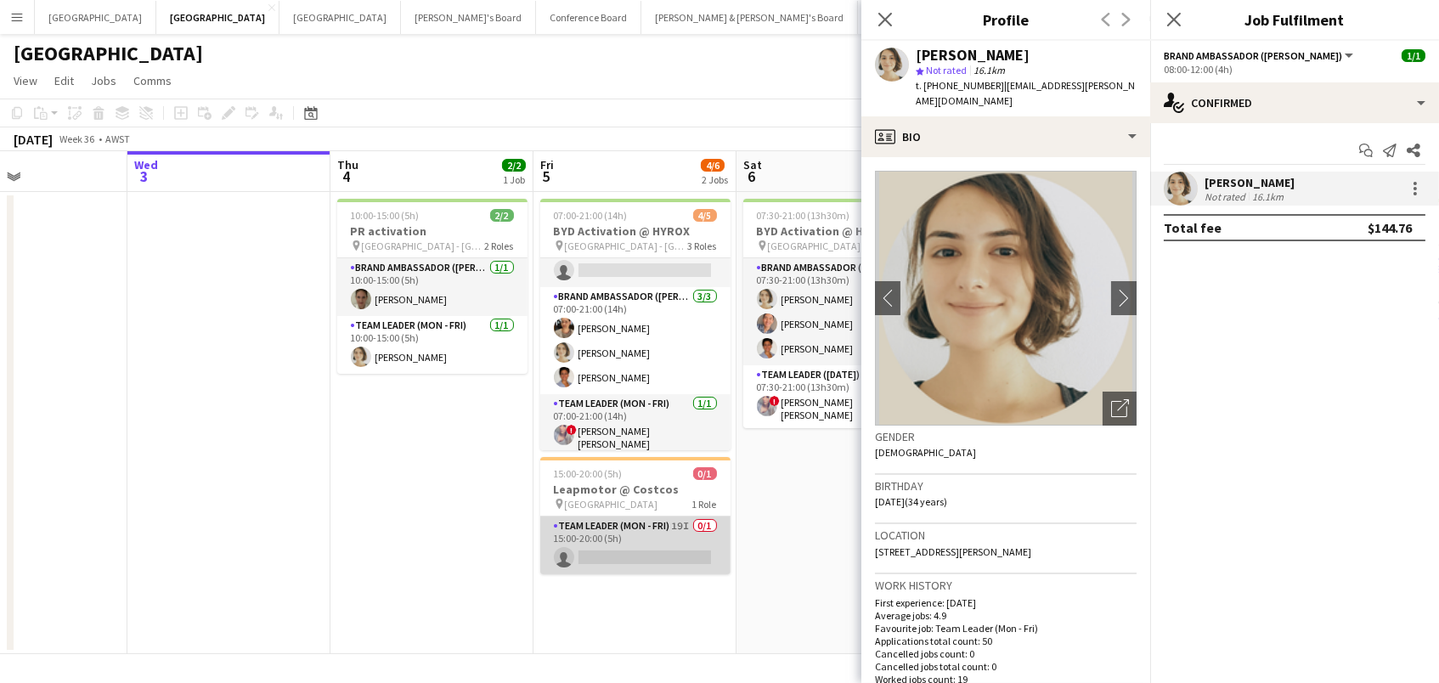
click at [591, 535] on app-card-role "Team Leader (Mon - Fri) 19I 0/1 15:00-20:00 (5h) single-neutral-actions" at bounding box center [635, 545] width 190 height 58
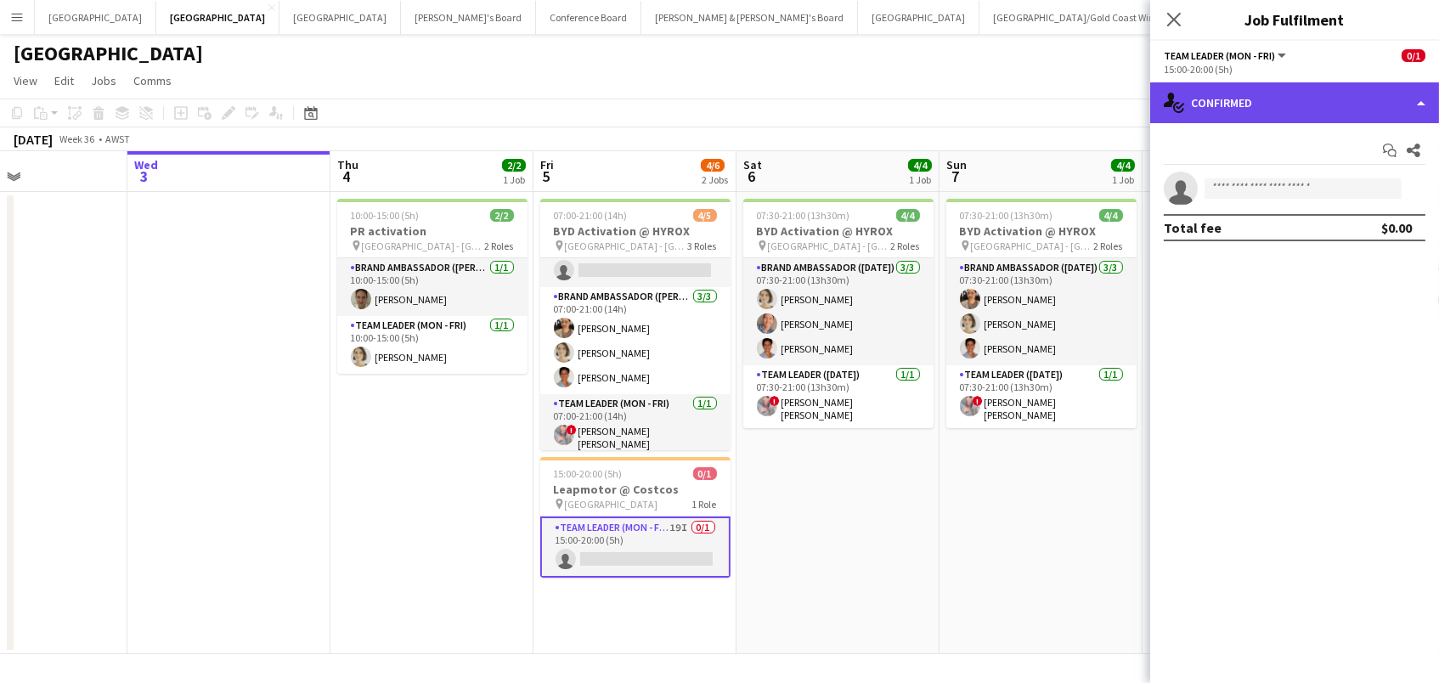
click at [1181, 115] on div "single-neutral-actions-check-2 Confirmed" at bounding box center [1294, 102] width 289 height 41
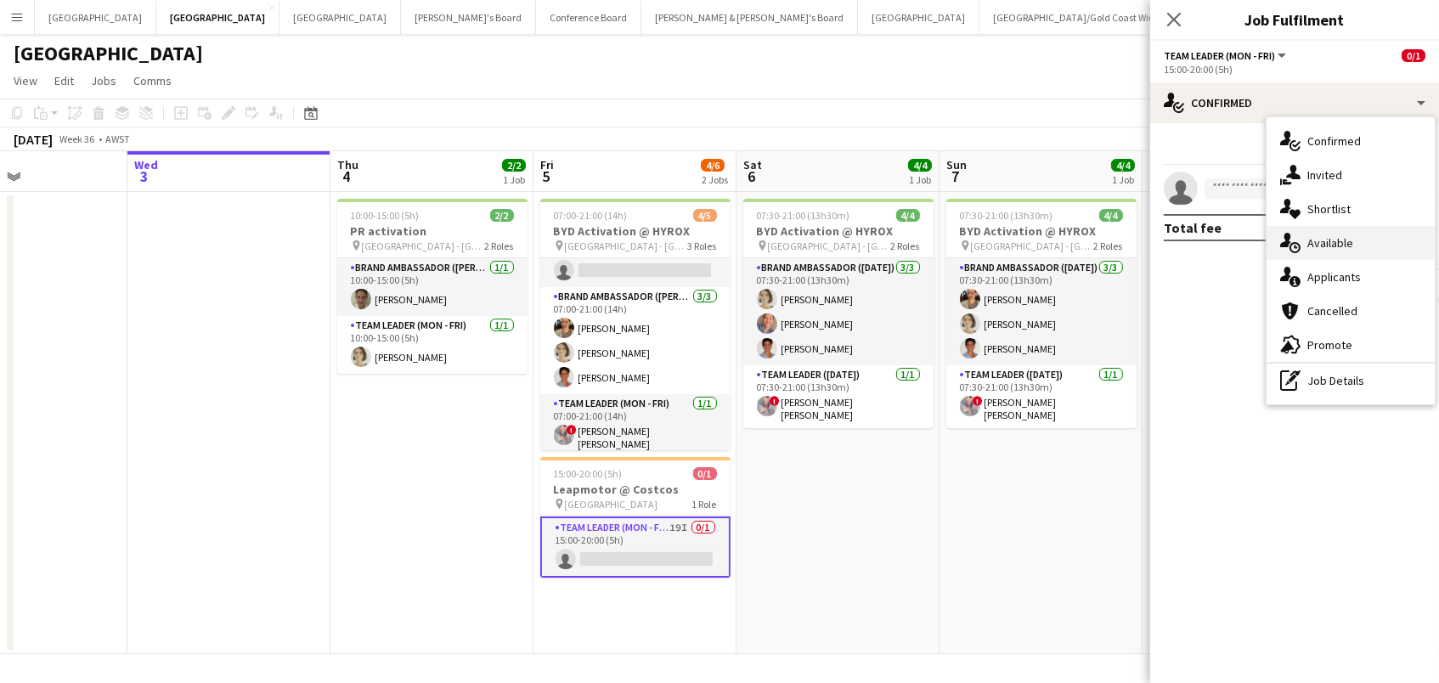
click at [1332, 251] on div "single-neutral-actions-upload Available" at bounding box center [1350, 243] width 168 height 34
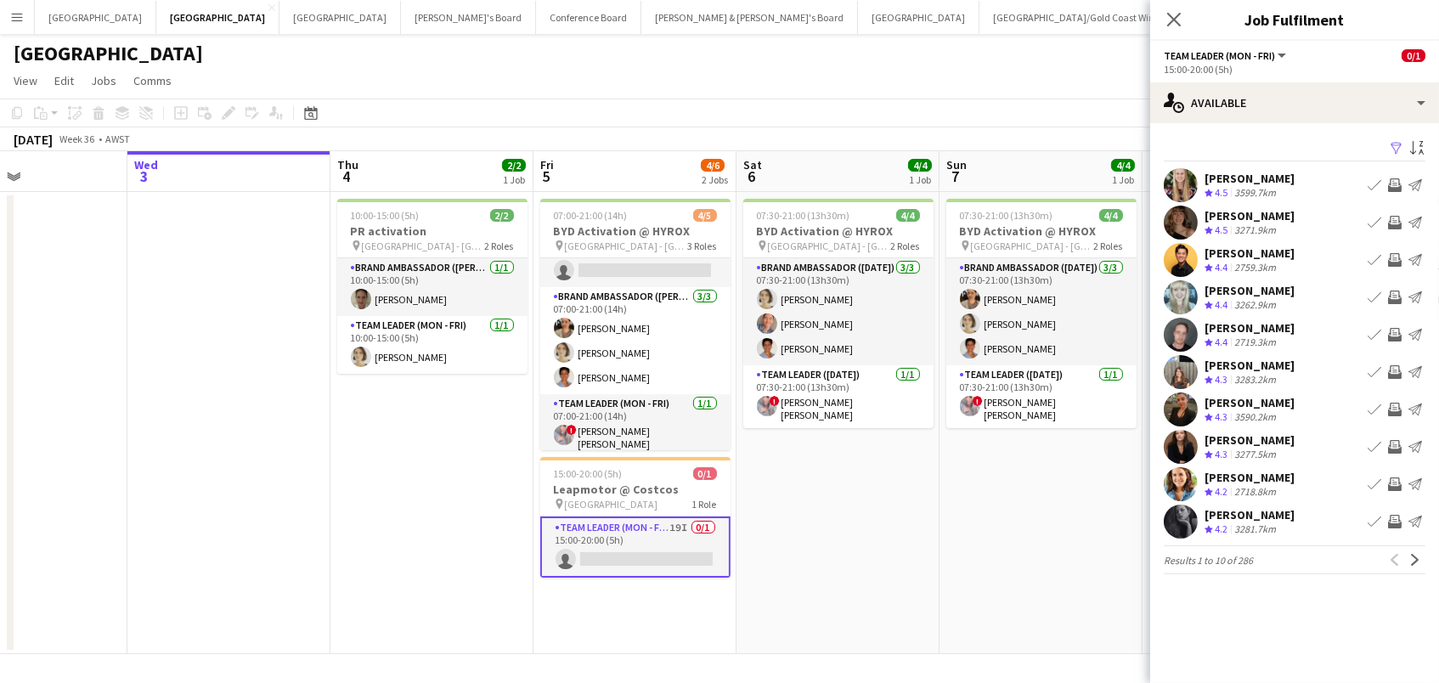
click at [1395, 143] on app-icon "Filter" at bounding box center [1396, 149] width 14 height 16
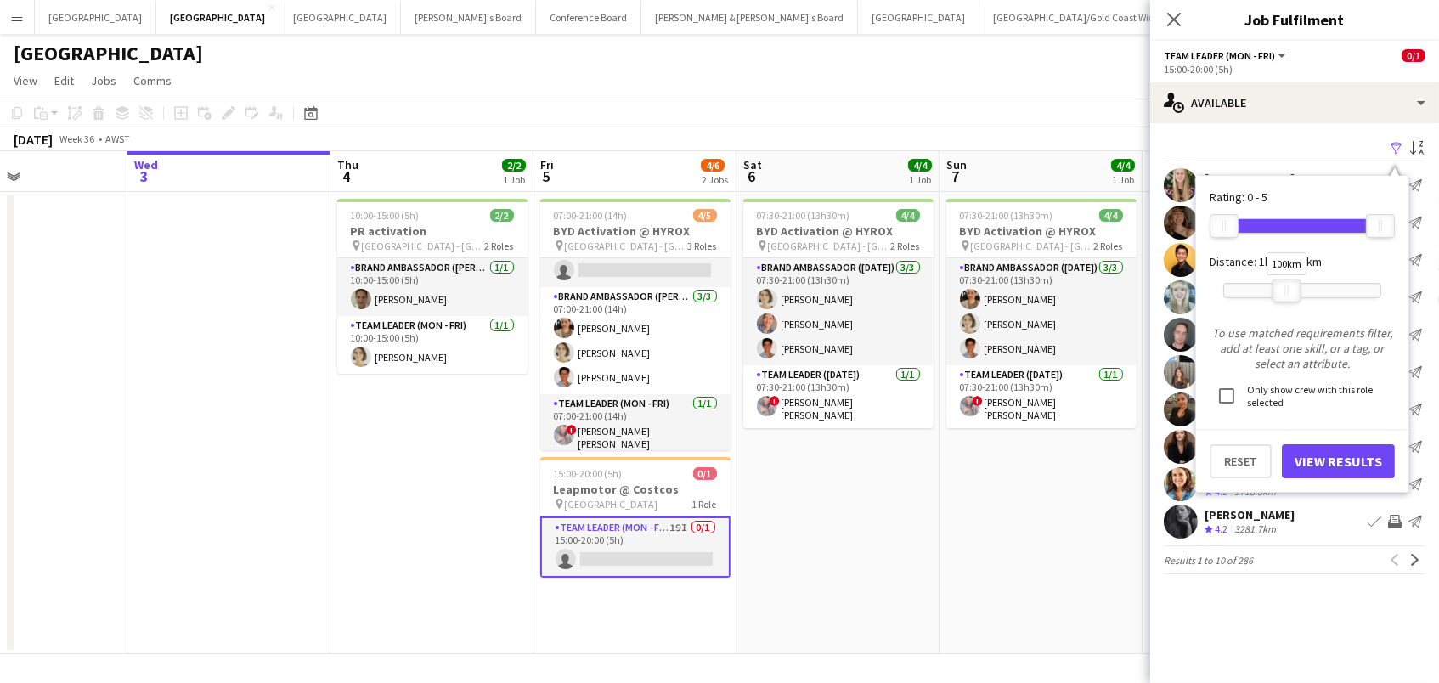
drag, startPoint x: 1373, startPoint y: 290, endPoint x: 1277, endPoint y: 303, distance: 96.8
click at [1277, 303] on div "100km" at bounding box center [1302, 290] width 158 height 42
click at [1314, 469] on button "View Results" at bounding box center [1338, 461] width 113 height 34
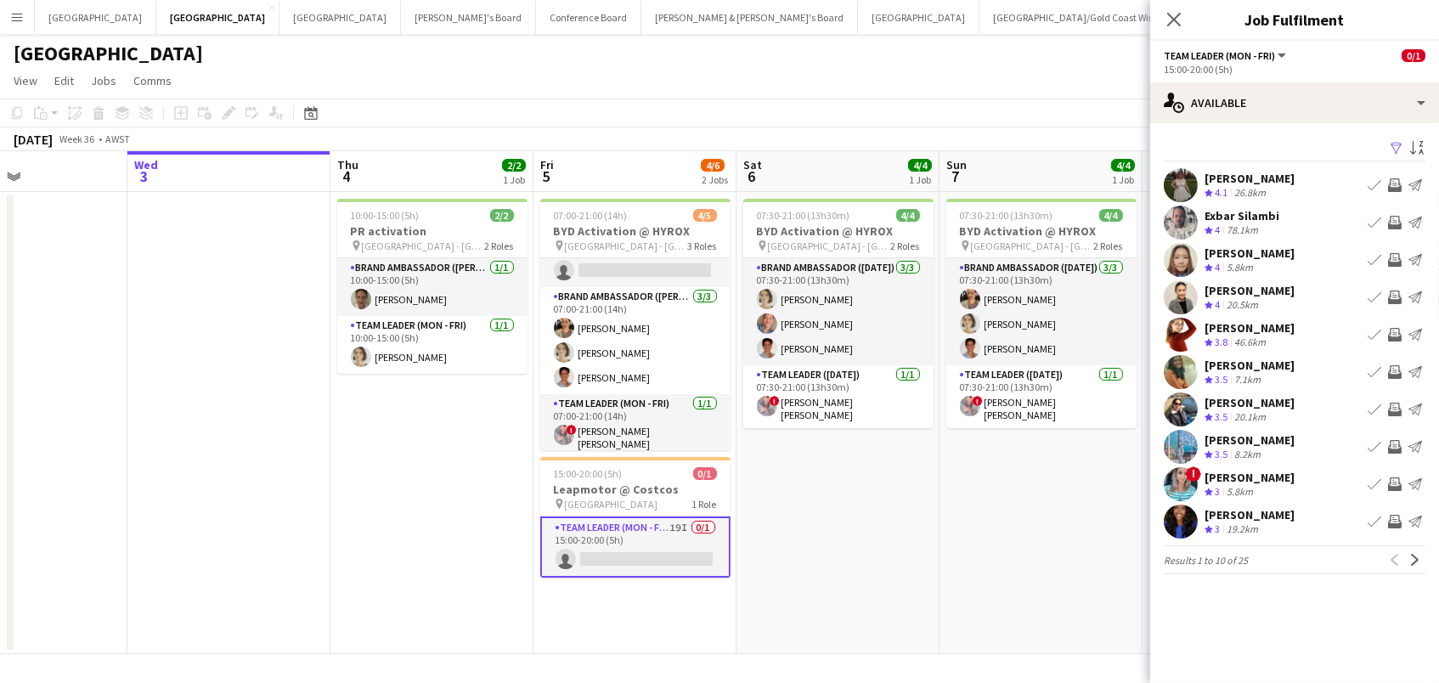
click at [1391, 184] on app-icon "Invite crew" at bounding box center [1395, 185] width 14 height 14
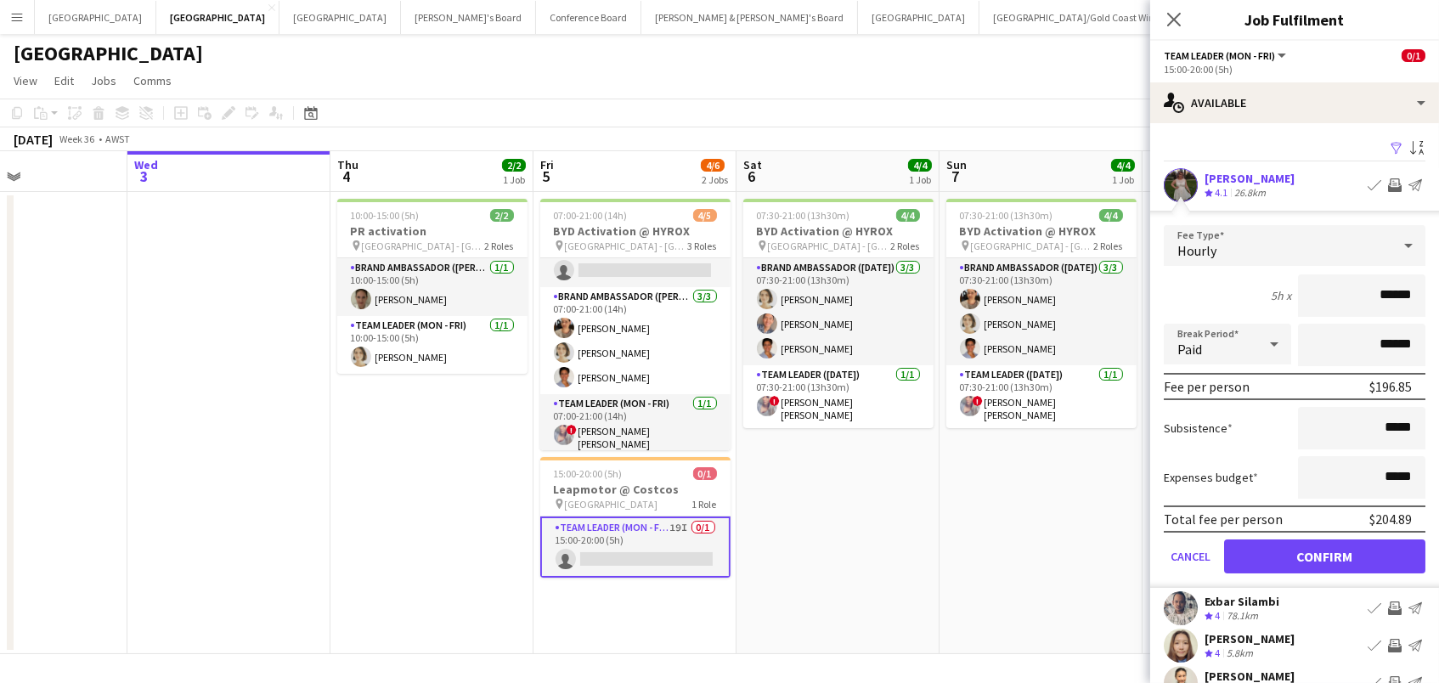
click at [1324, 554] on button "Confirm" at bounding box center [1324, 556] width 201 height 34
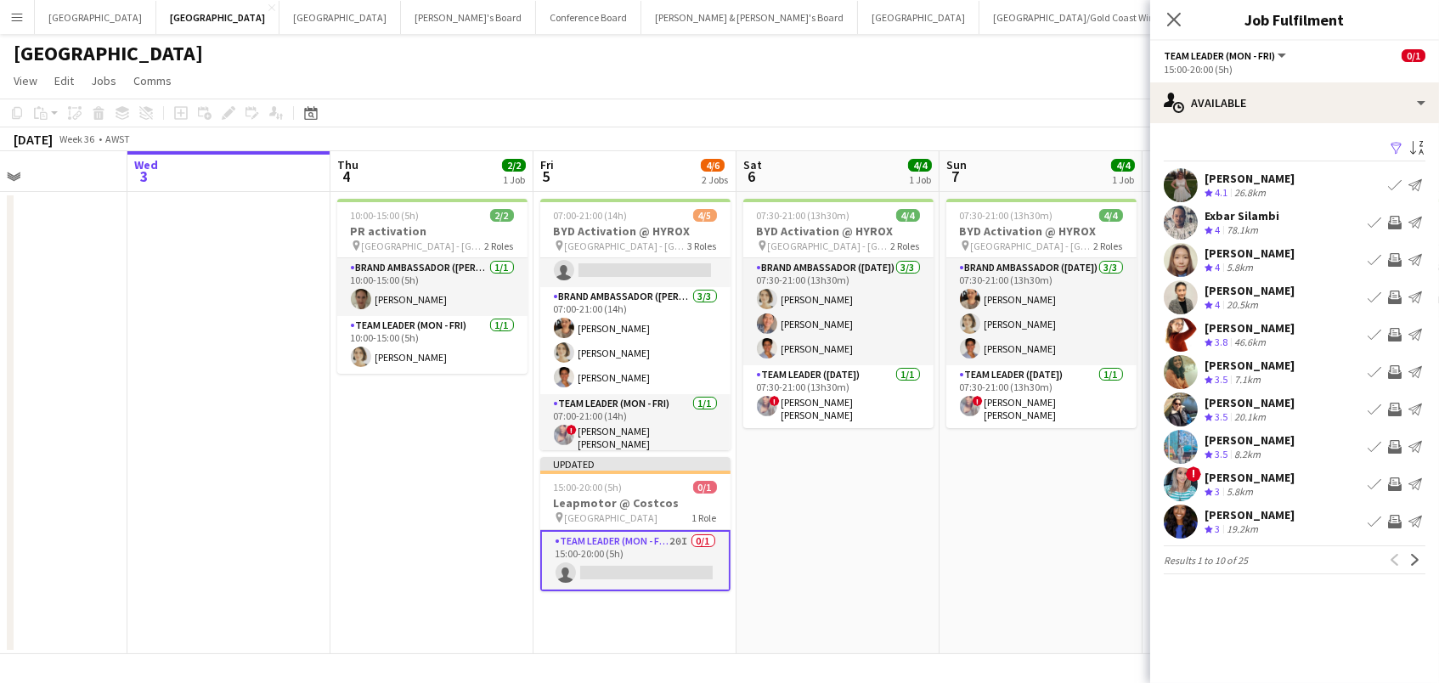
click at [1396, 291] on app-icon "Invite crew" at bounding box center [1395, 297] width 14 height 14
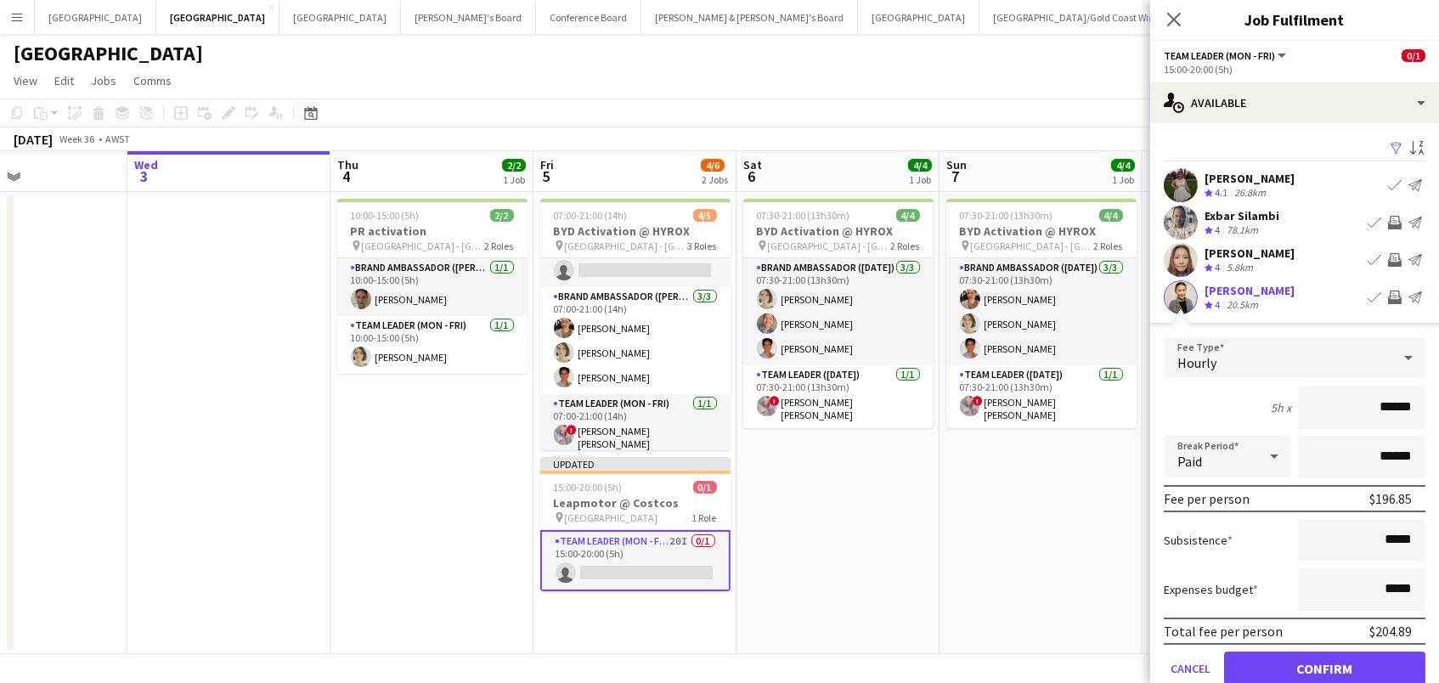
click at [1324, 666] on button "Confirm" at bounding box center [1324, 668] width 201 height 34
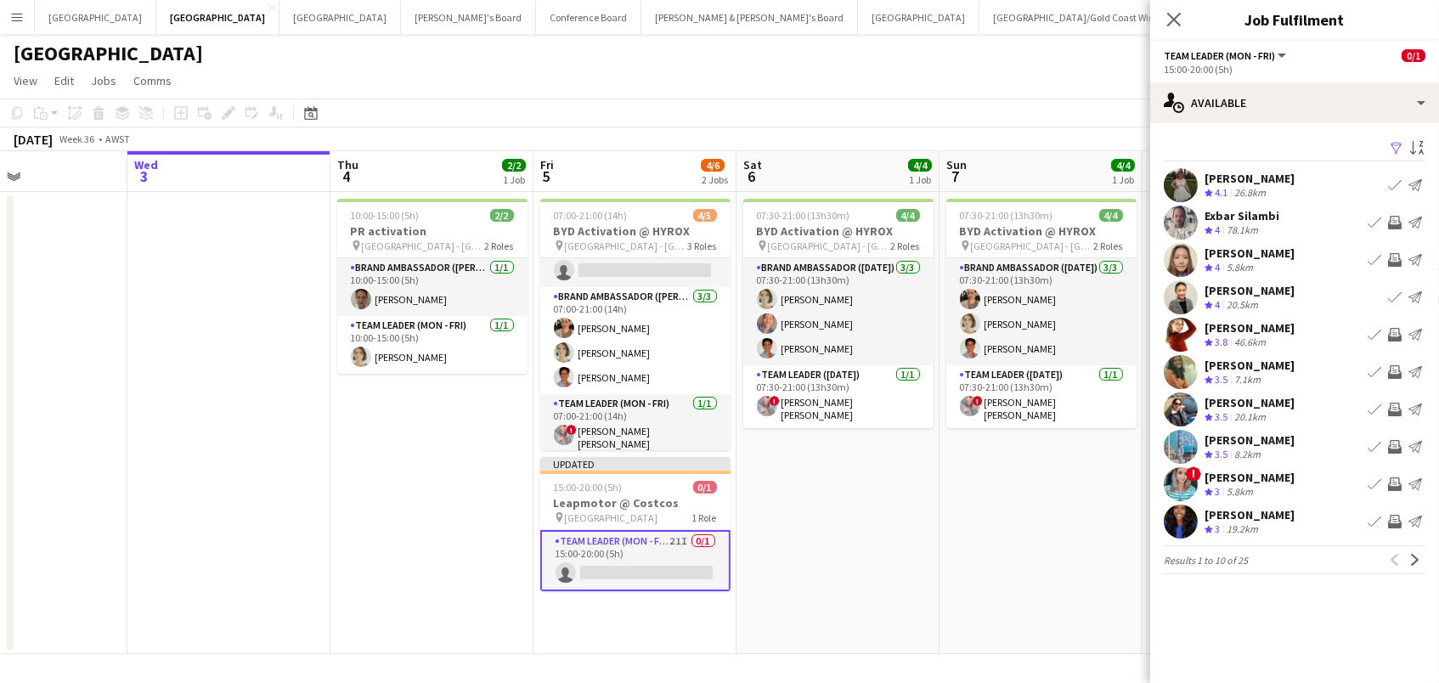
click at [1395, 369] on app-icon "Invite crew" at bounding box center [1395, 372] width 14 height 14
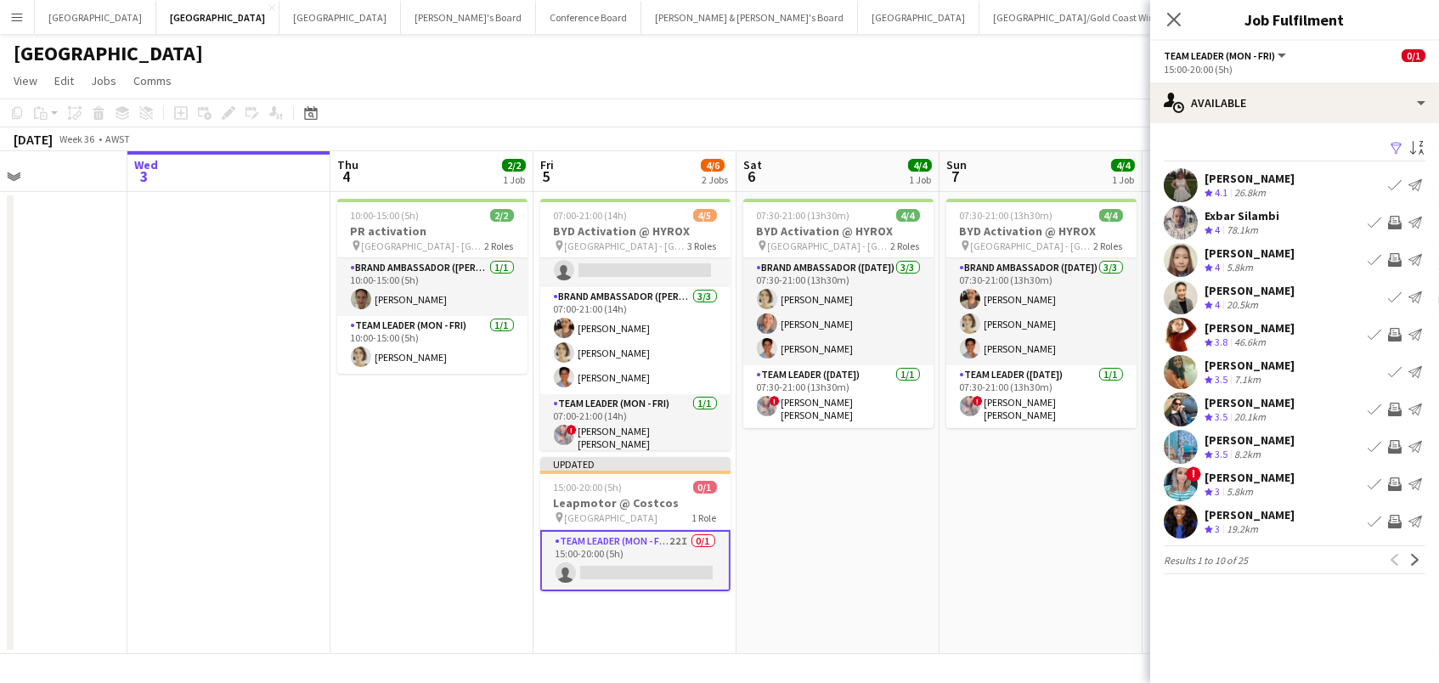
click at [1396, 516] on app-icon "Invite crew" at bounding box center [1395, 522] width 14 height 14
click at [1413, 557] on app-icon "Next" at bounding box center [1415, 560] width 12 height 12
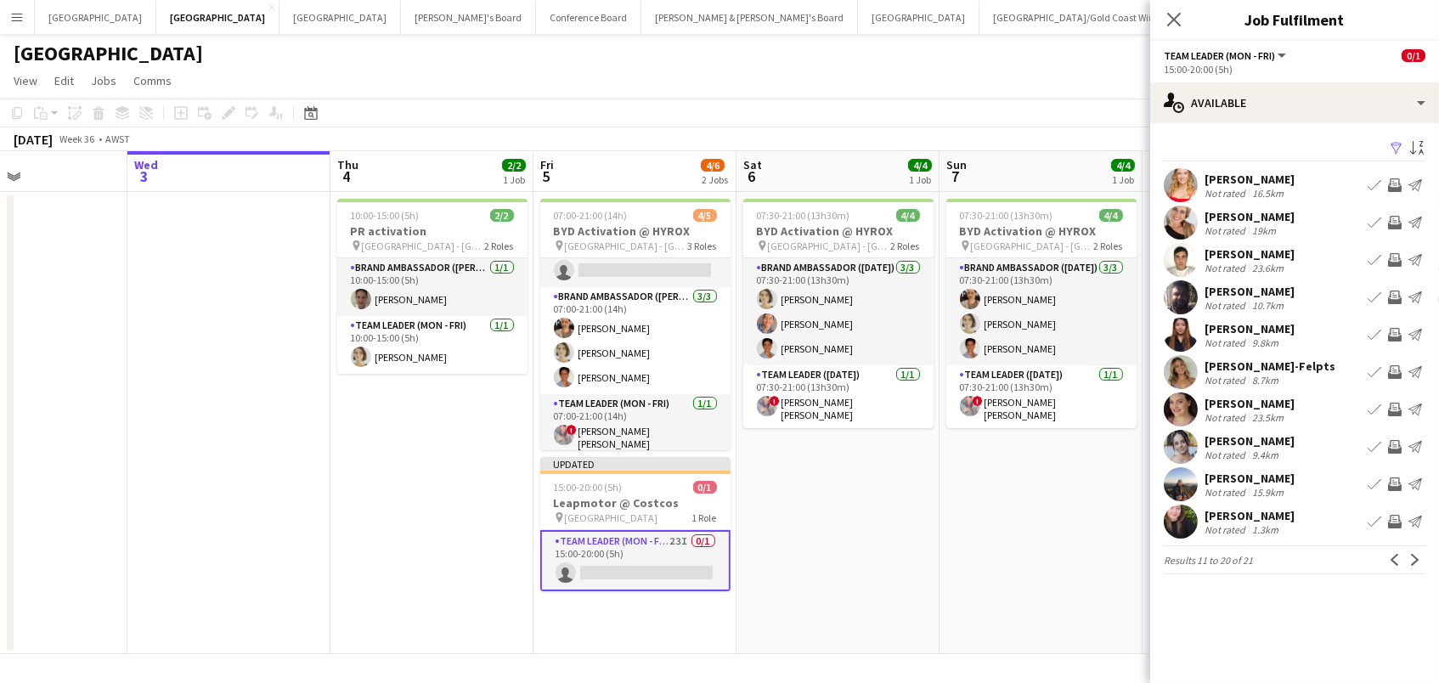
click at [1392, 217] on app-icon "Invite crew" at bounding box center [1395, 223] width 14 height 14
click at [1394, 369] on app-icon "Invite crew" at bounding box center [1395, 372] width 14 height 14
click at [1395, 405] on app-icon "Invite crew" at bounding box center [1395, 410] width 14 height 14
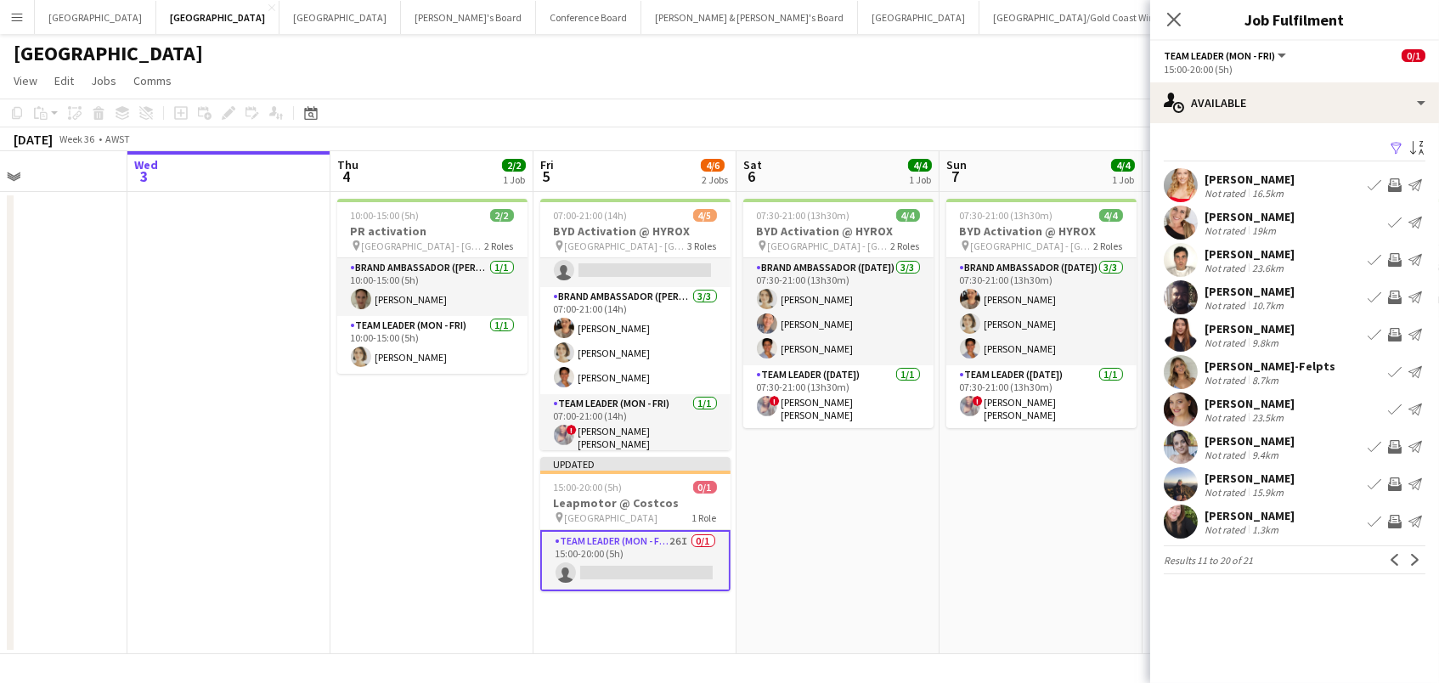
click at [1255, 450] on div "9.4km" at bounding box center [1264, 454] width 33 height 13
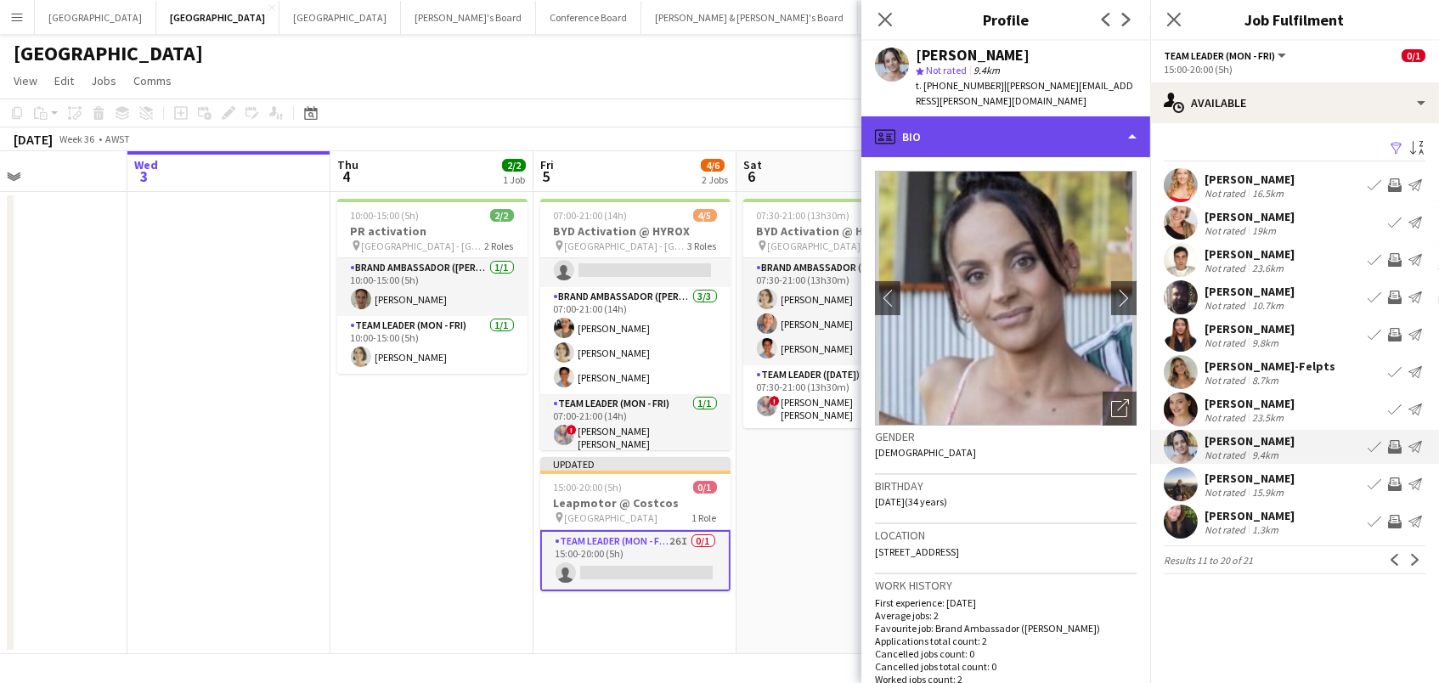
click at [960, 122] on div "profile Bio" at bounding box center [1005, 136] width 289 height 41
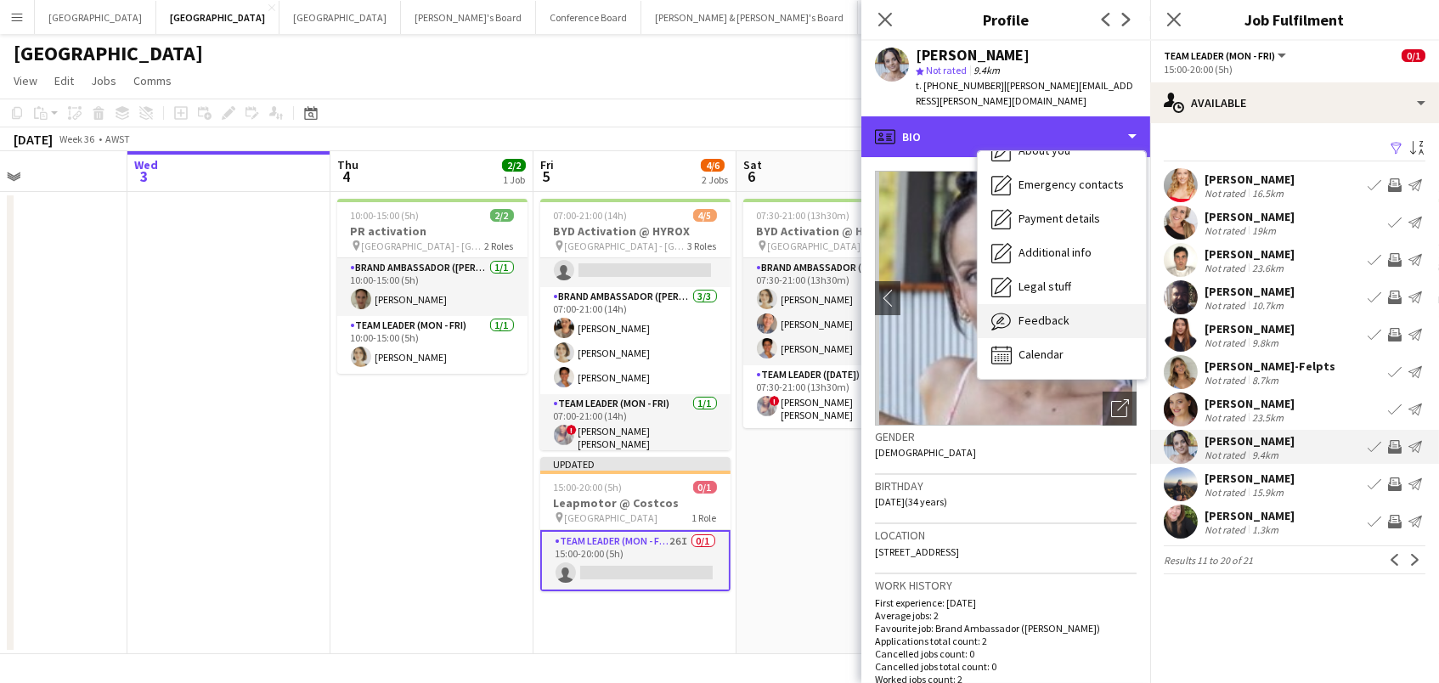
scroll to position [125, 0]
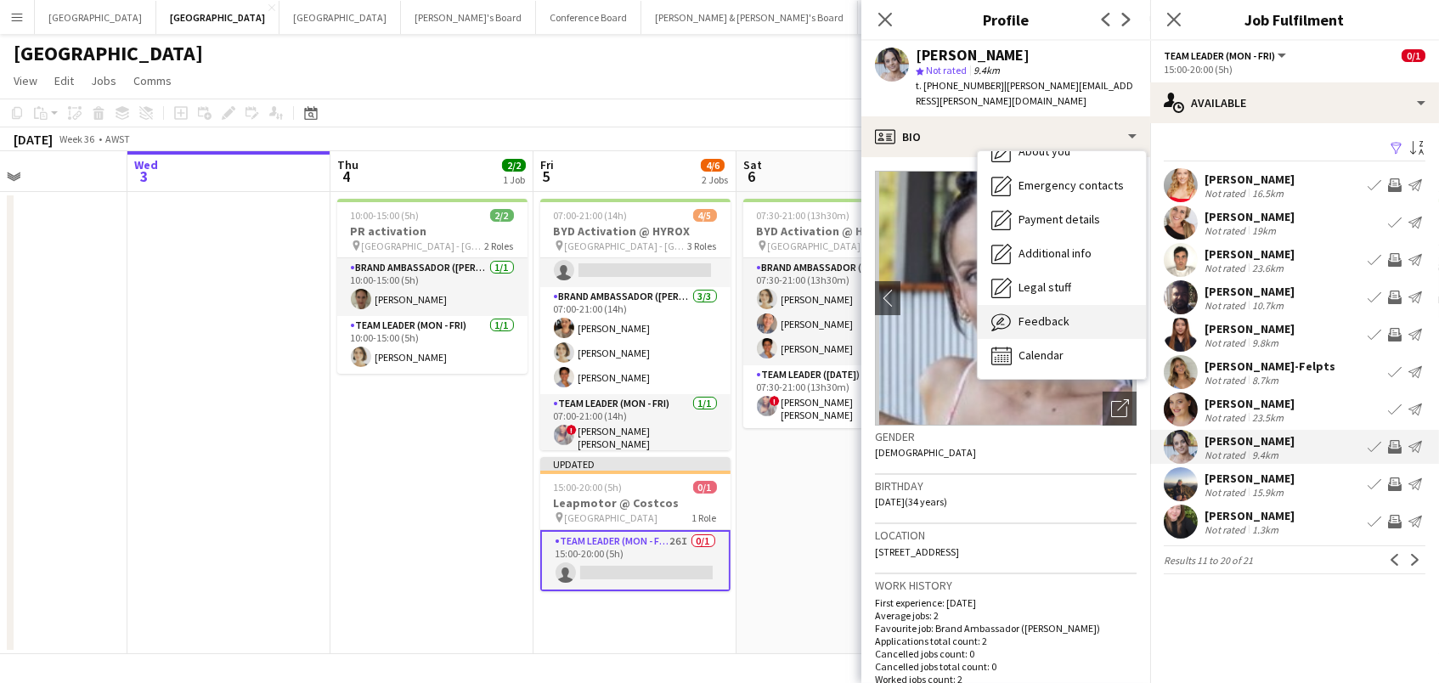
click at [1040, 313] on span "Feedback" at bounding box center [1043, 320] width 51 height 15
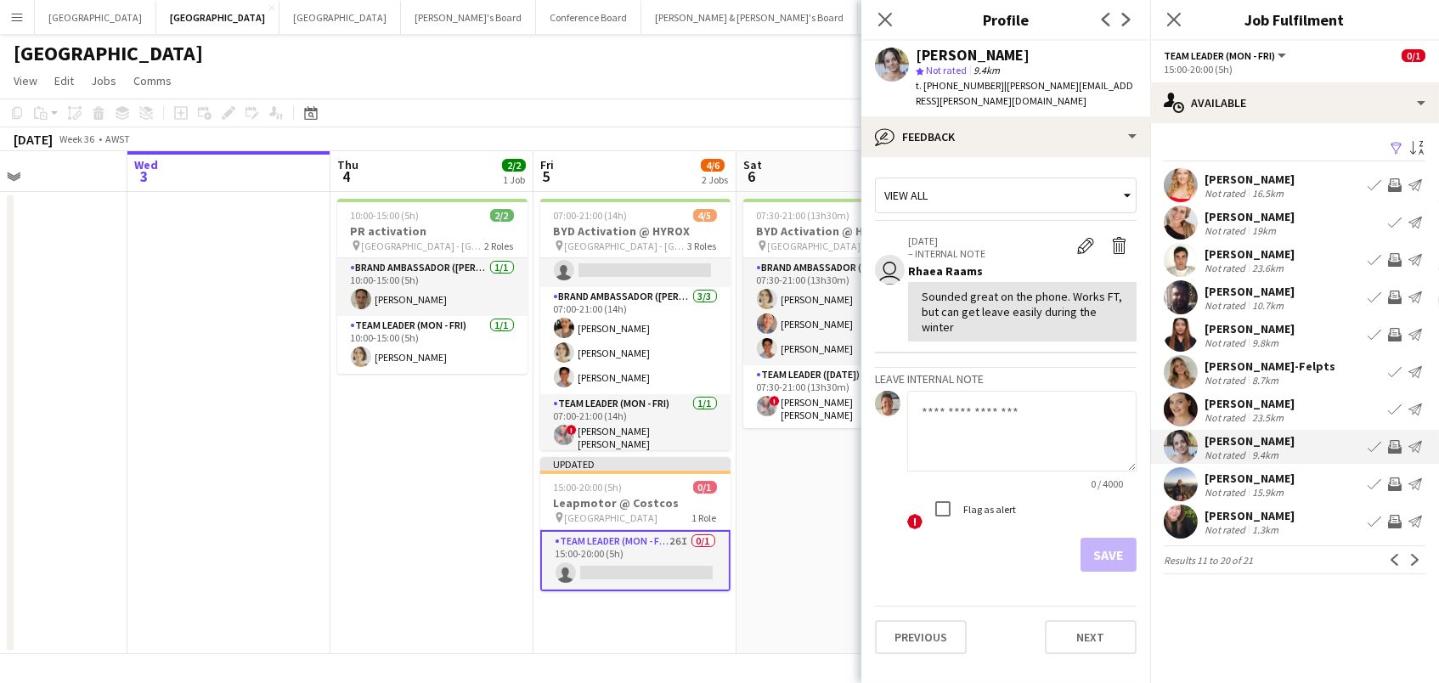
click at [1395, 444] on app-icon "Invite crew" at bounding box center [1395, 447] width 14 height 14
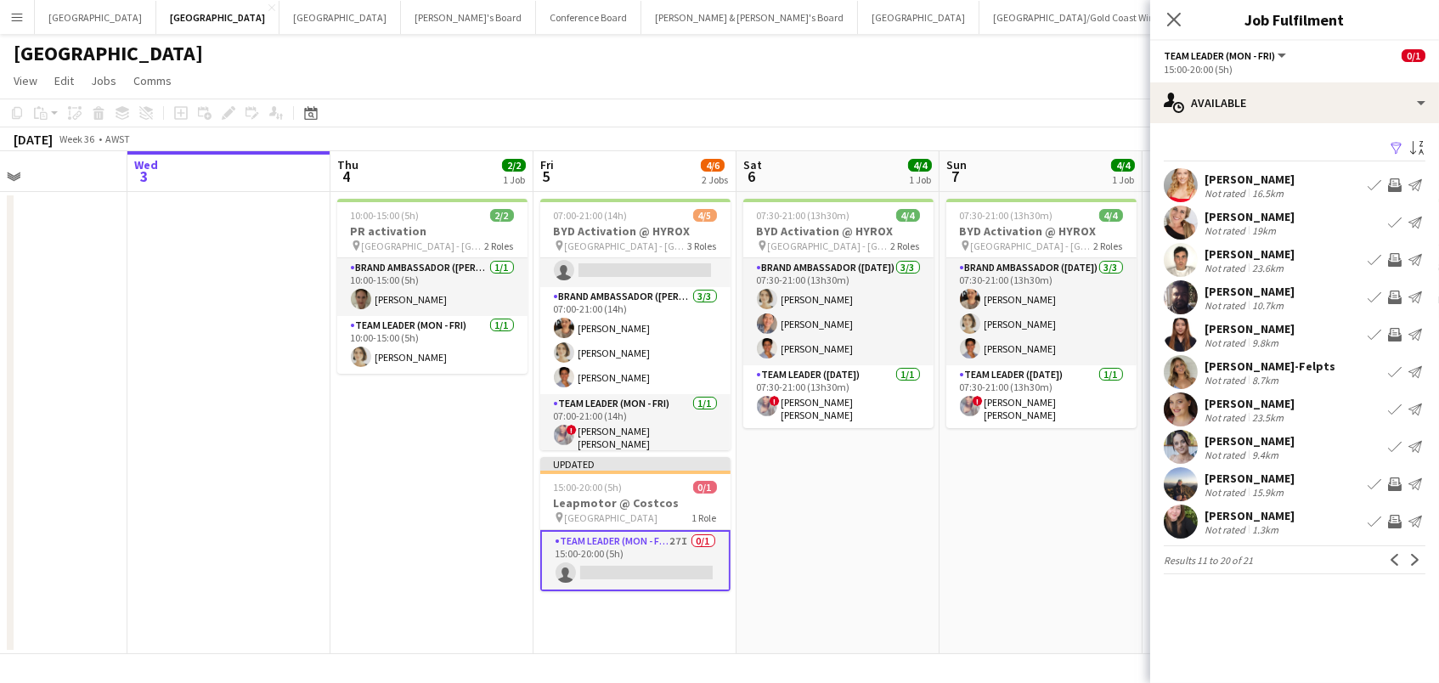
click at [1335, 480] on div "Tom Standen Not rated 15.9km Book crew Invite crew Send notification" at bounding box center [1294, 484] width 289 height 34
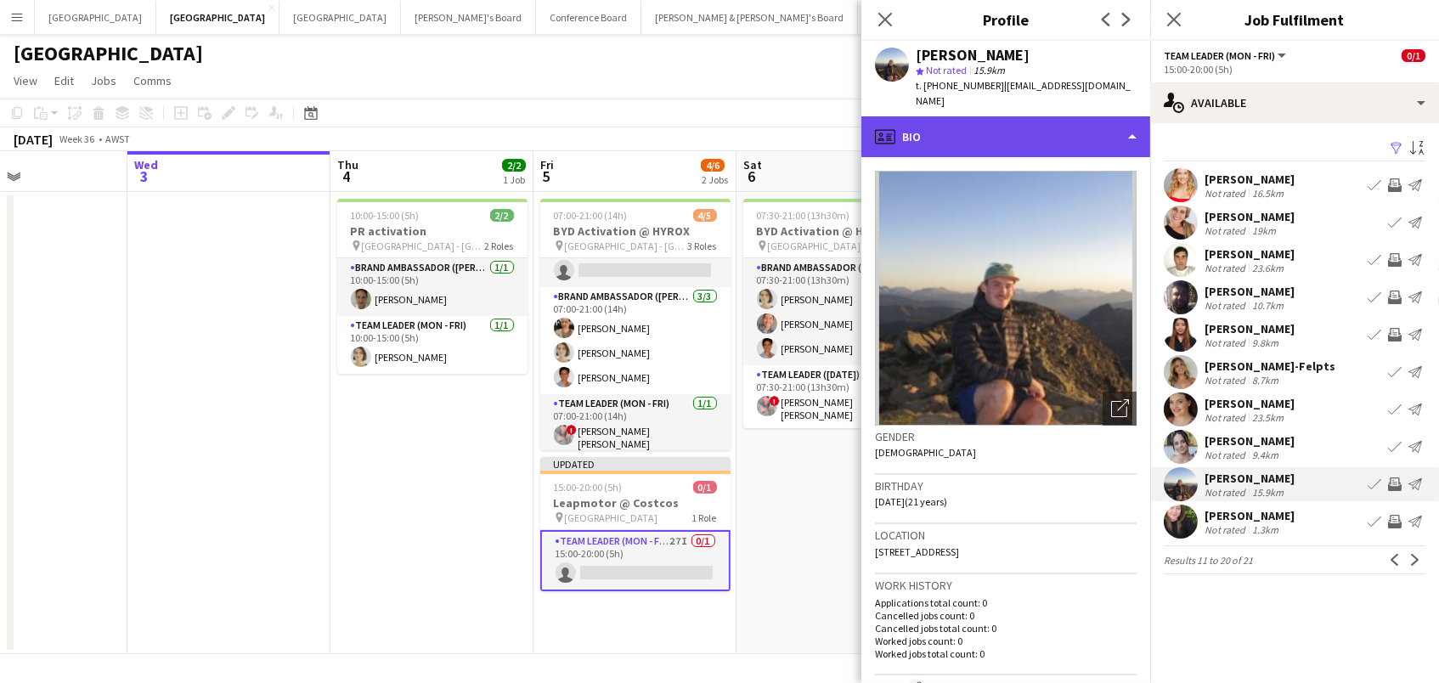
click at [1006, 116] on div "profile Bio" at bounding box center [1005, 136] width 289 height 41
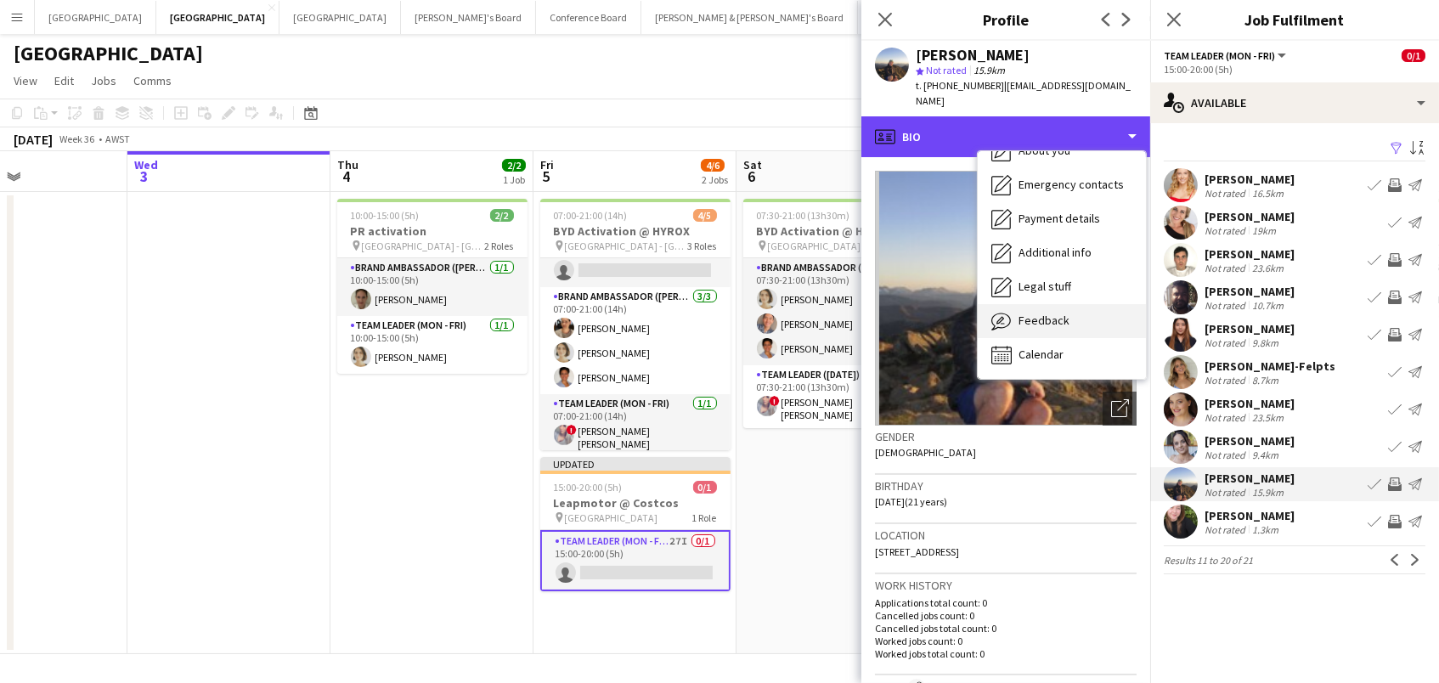
scroll to position [126, 0]
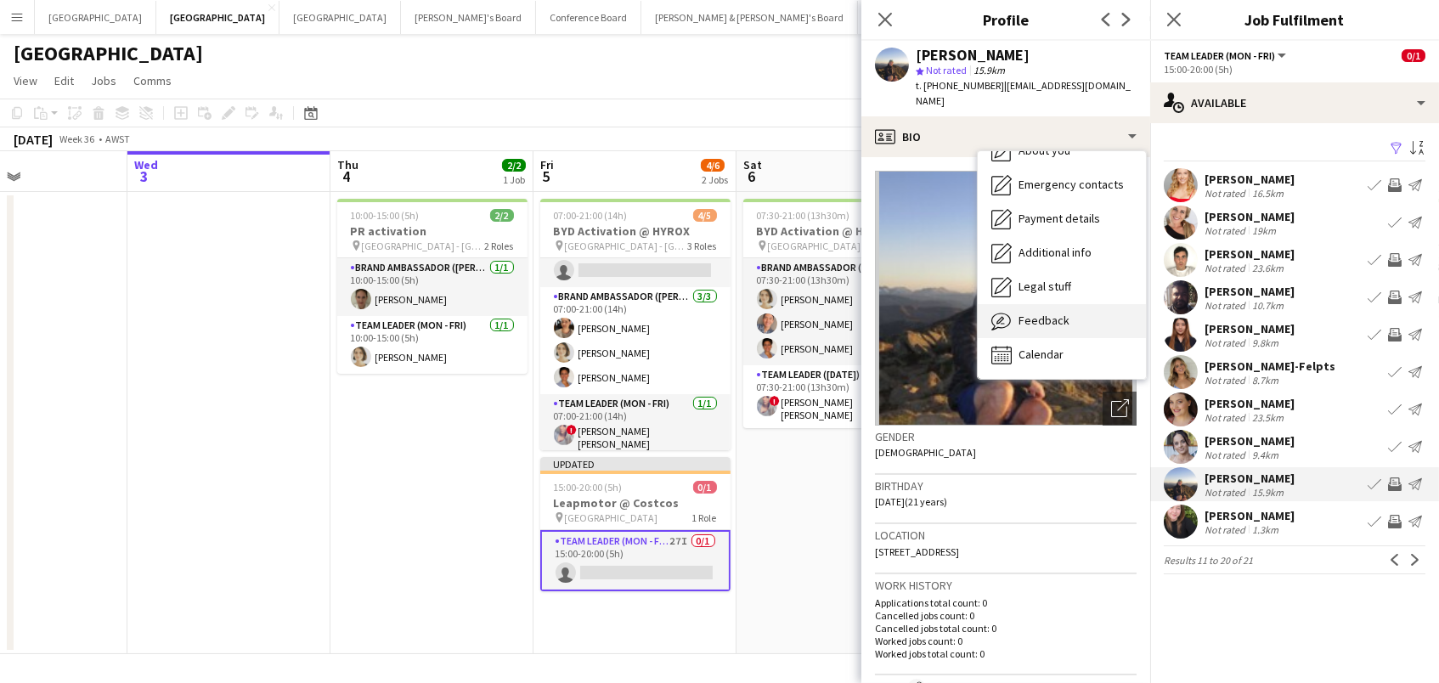
click at [1051, 315] on div "Feedback Feedback" at bounding box center [1062, 321] width 168 height 34
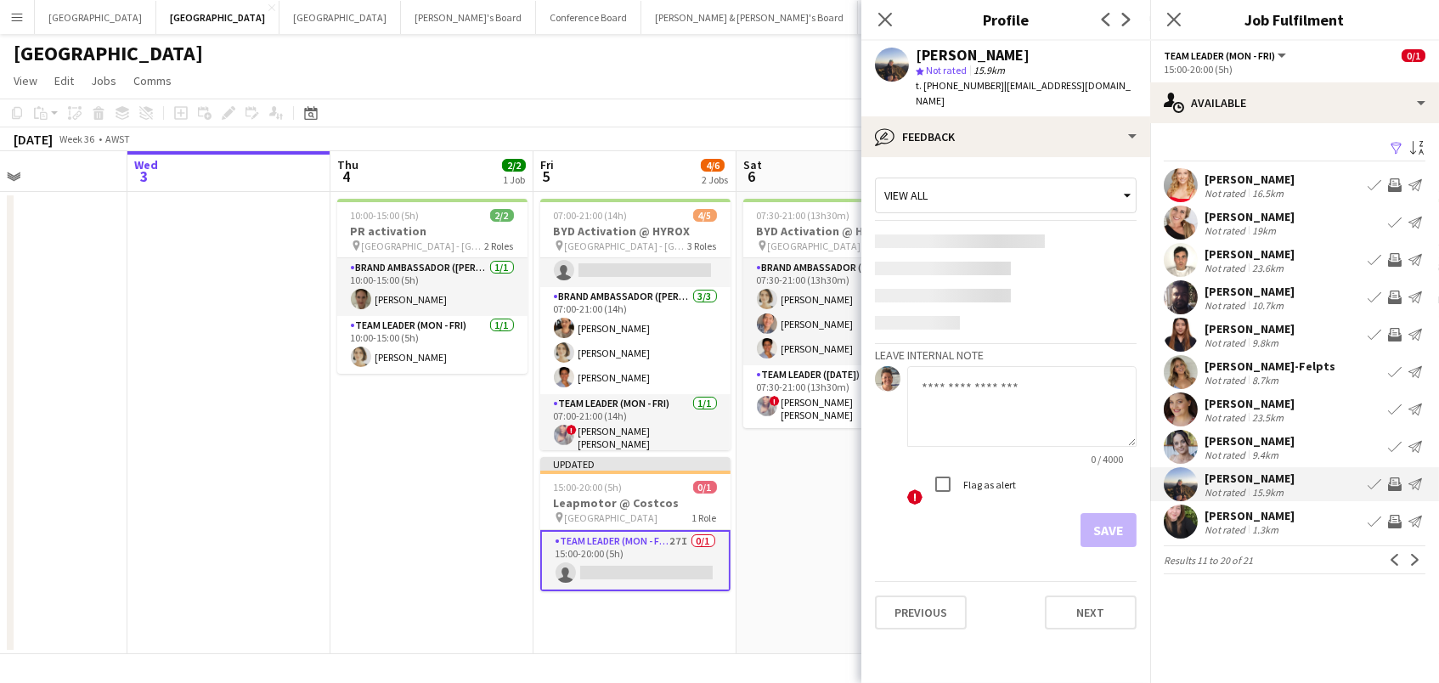
scroll to position [0, 0]
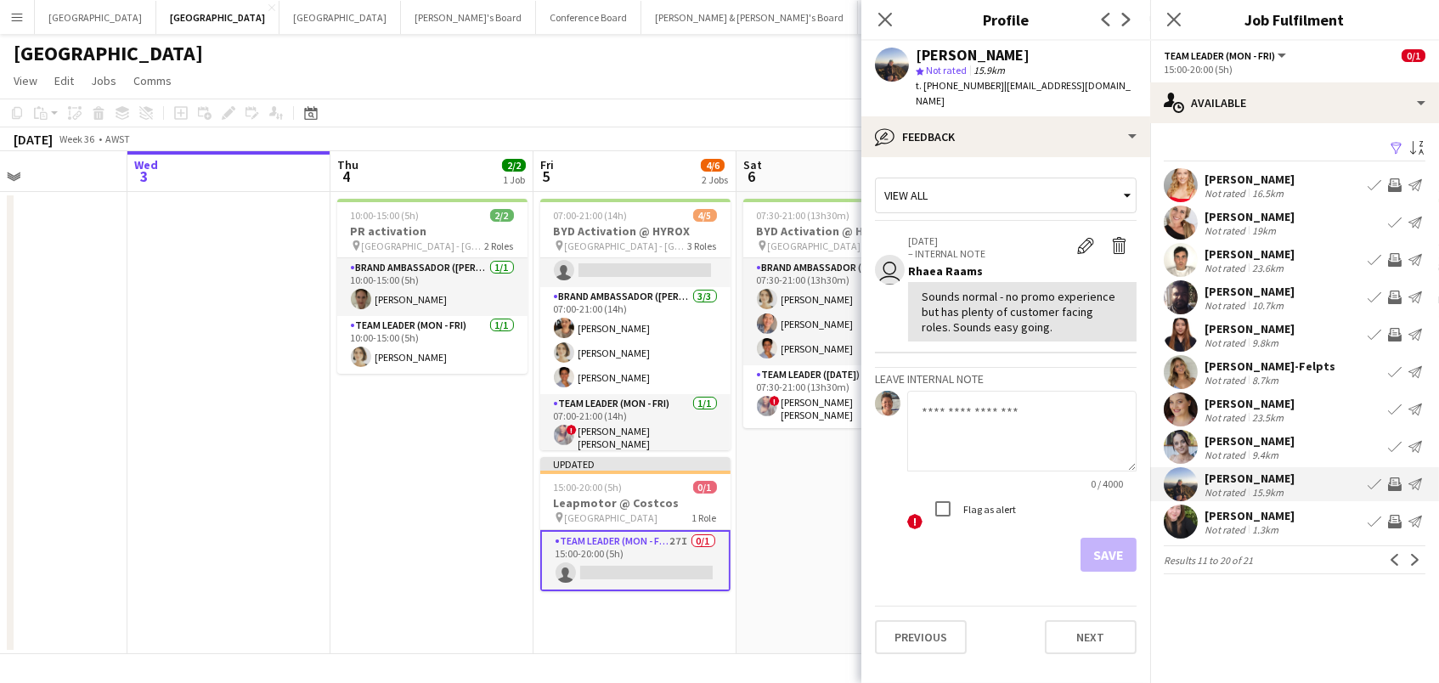
click at [1400, 489] on button "Invite crew" at bounding box center [1394, 484] width 20 height 20
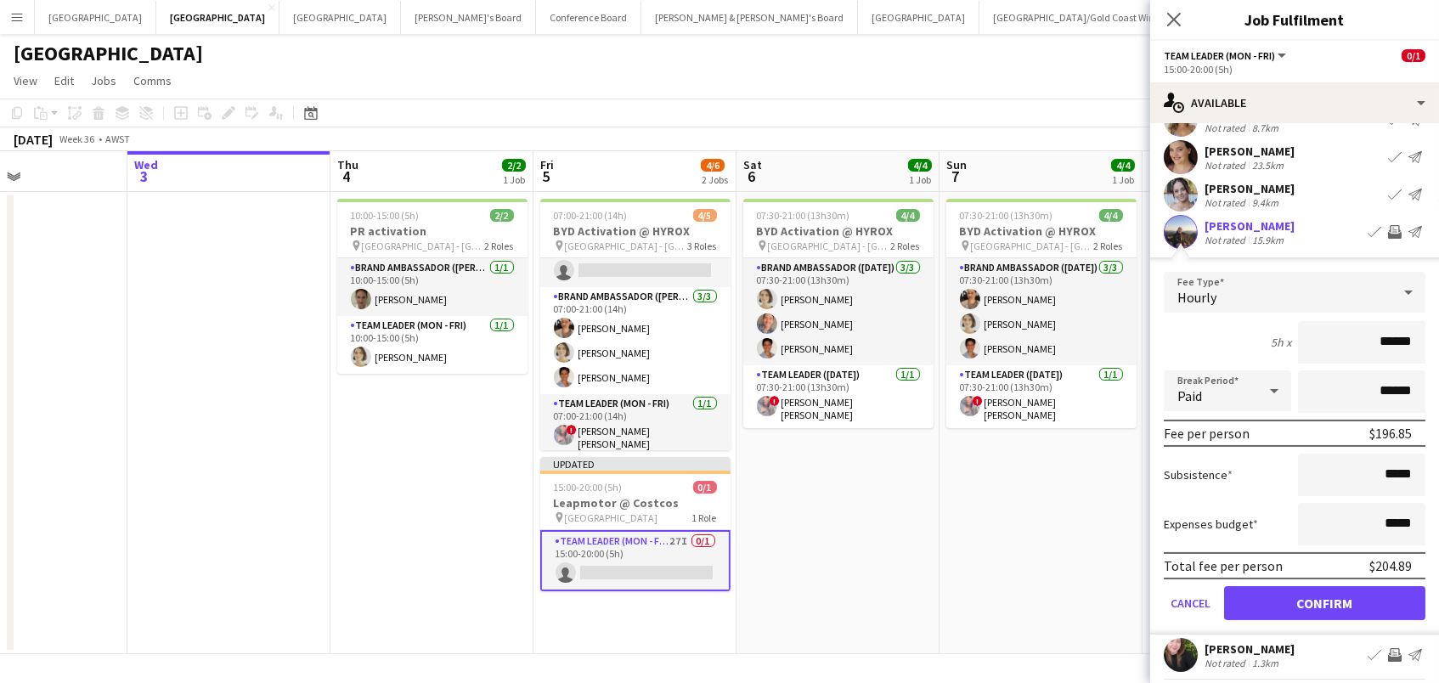
scroll to position [267, 0]
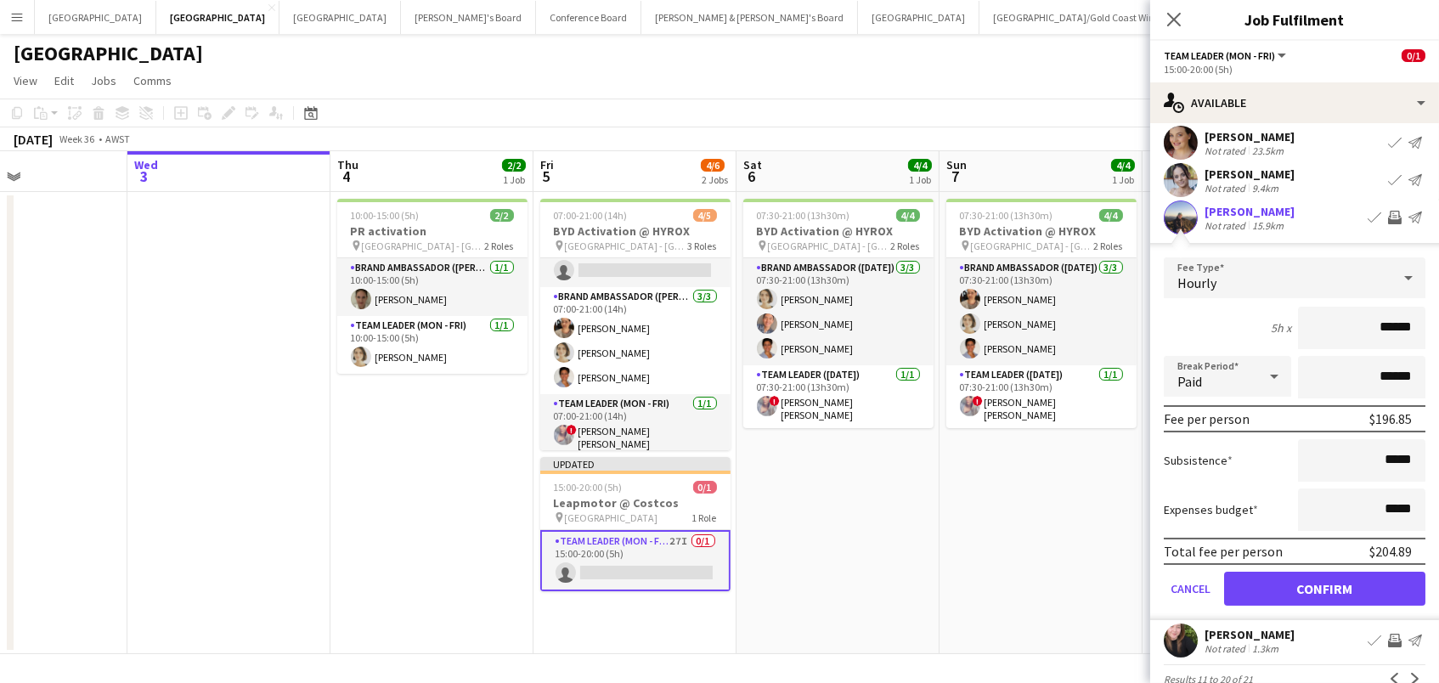
click at [1216, 642] on div "Not rated" at bounding box center [1226, 648] width 44 height 13
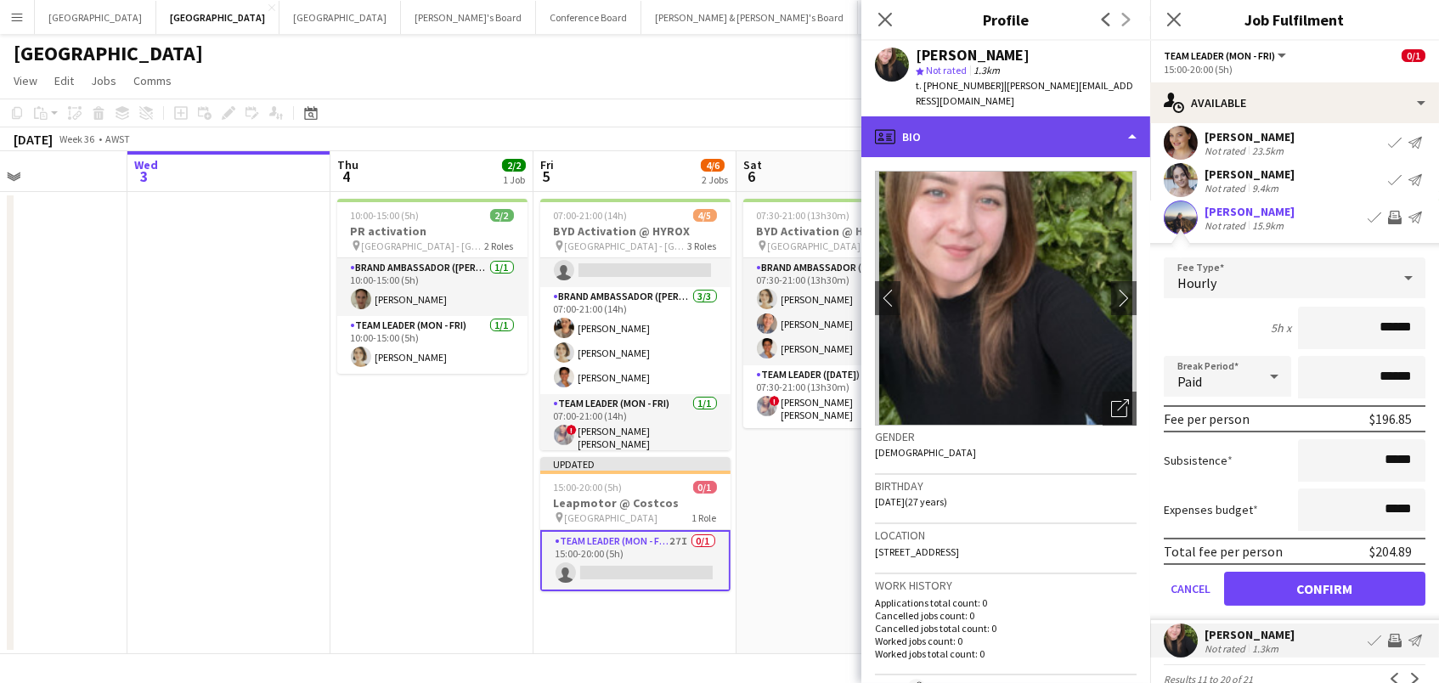
click at [993, 132] on div "profile Bio" at bounding box center [1005, 136] width 289 height 41
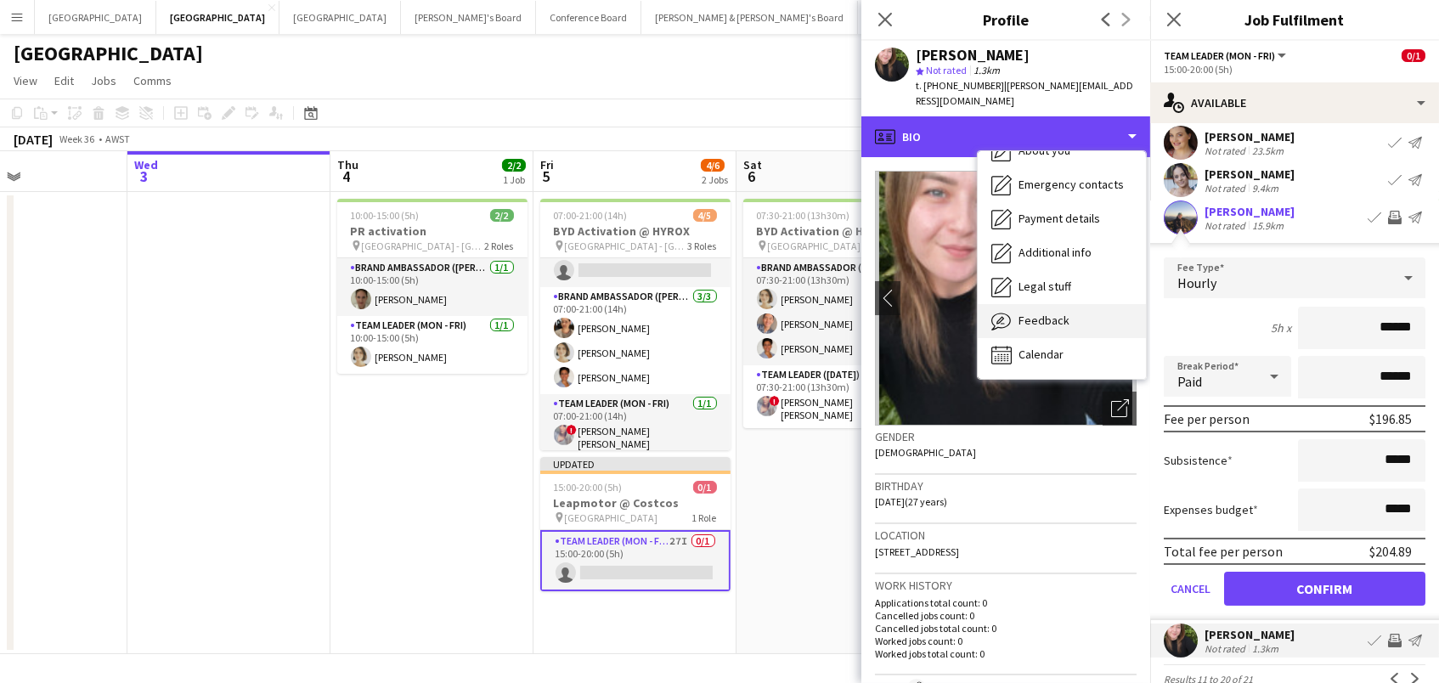
scroll to position [126, 0]
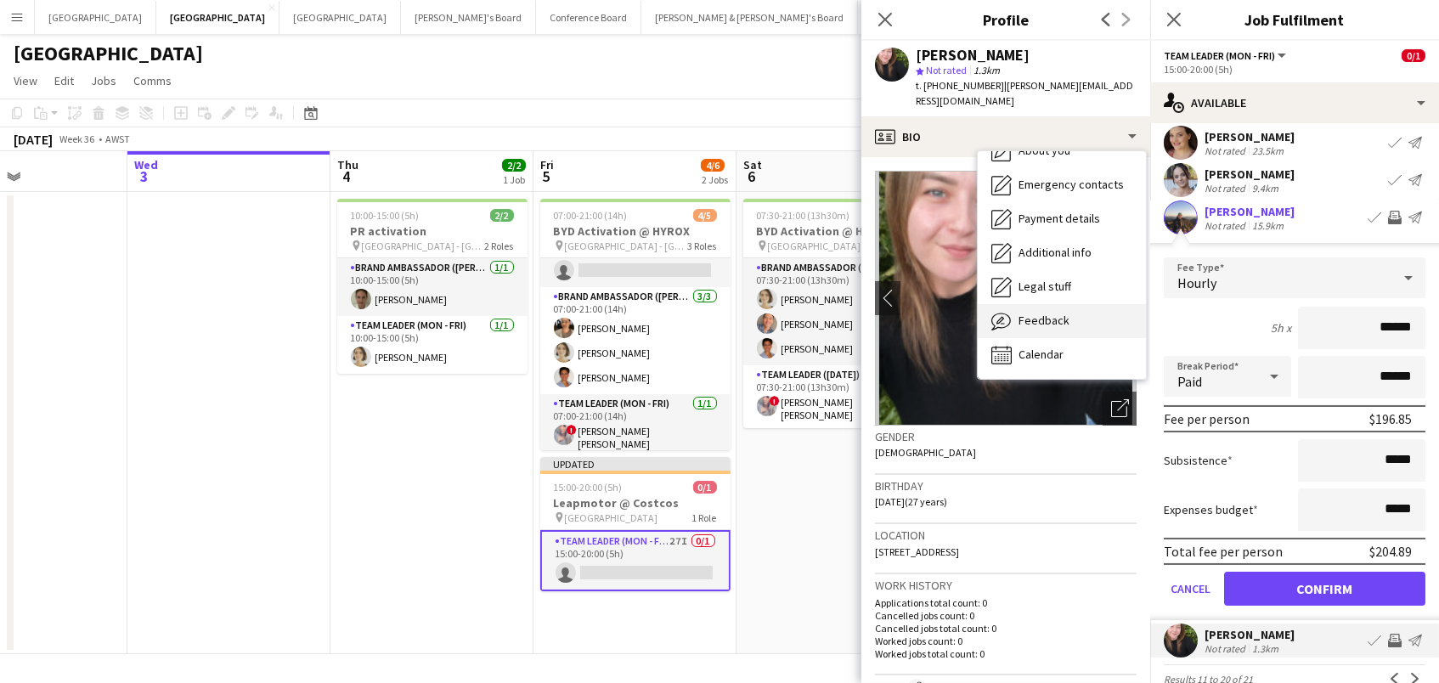
click at [1038, 313] on span "Feedback" at bounding box center [1043, 320] width 51 height 15
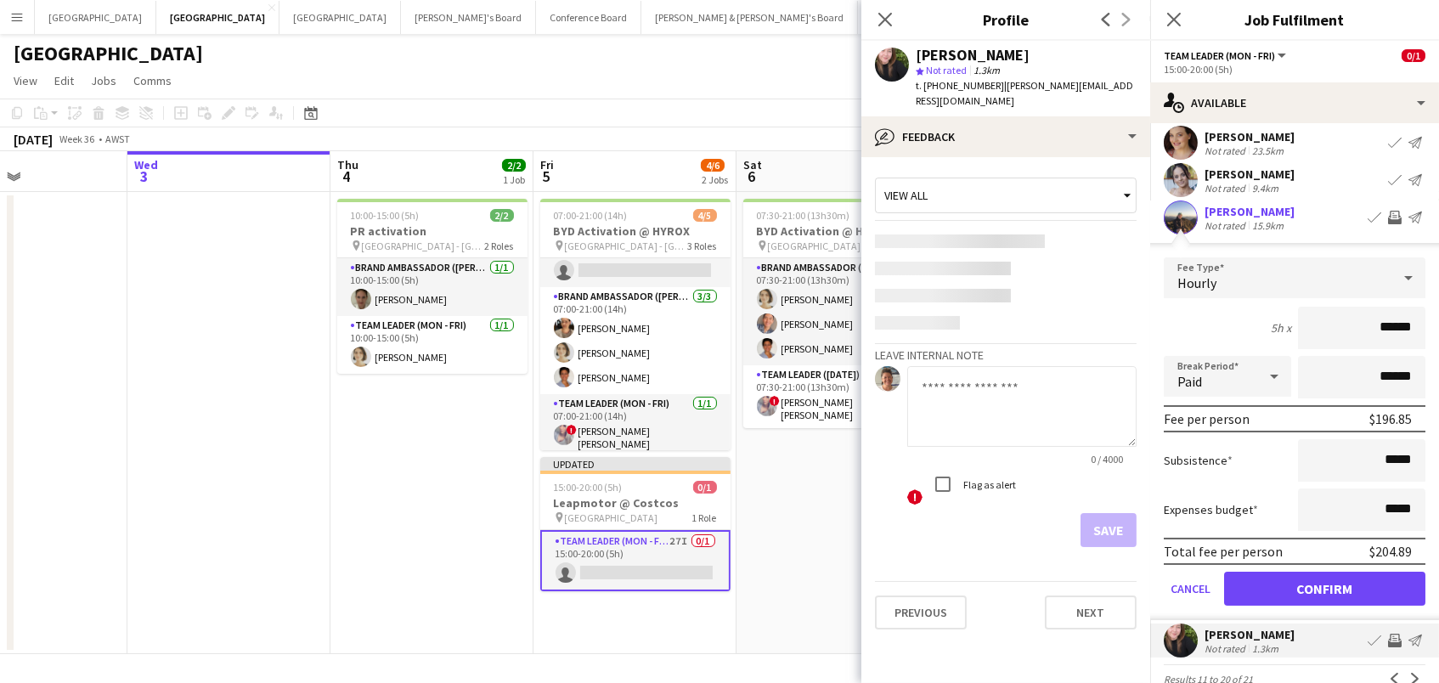
scroll to position [0, 0]
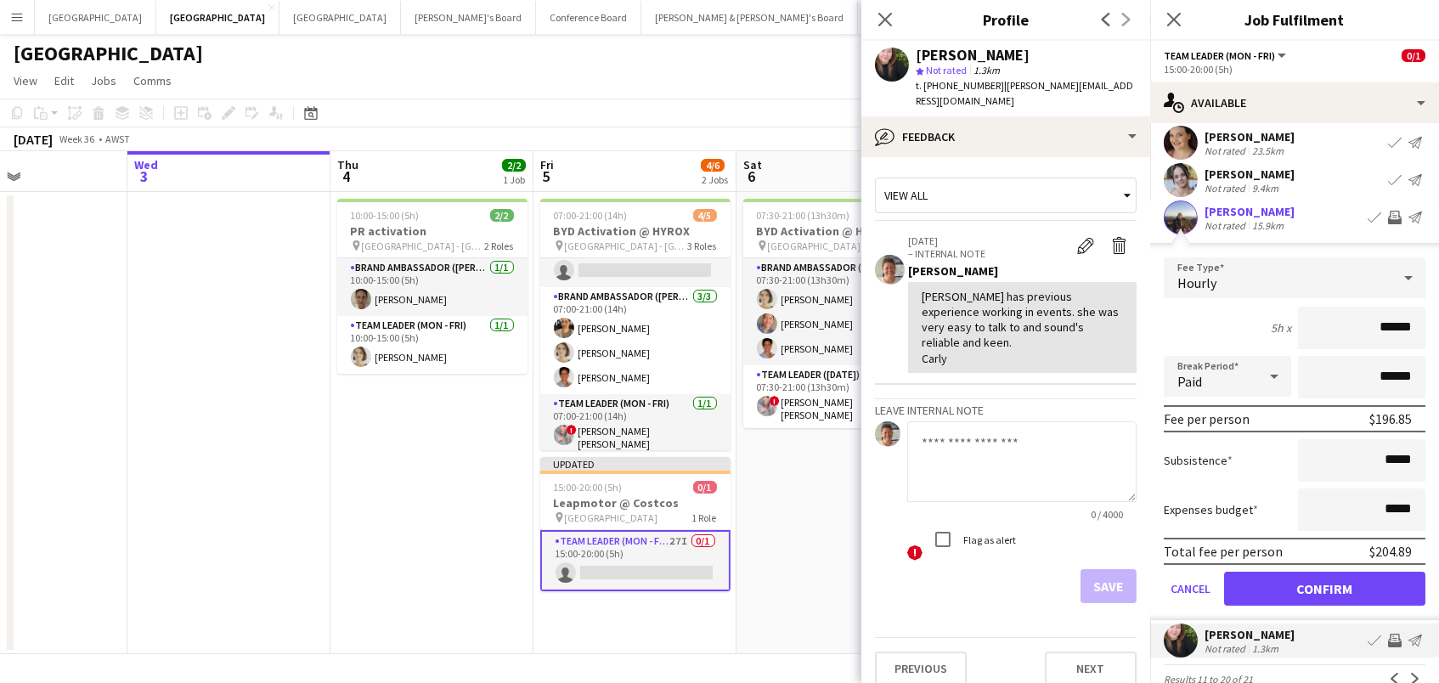
click at [1392, 634] on app-icon "Invite crew" at bounding box center [1395, 641] width 14 height 14
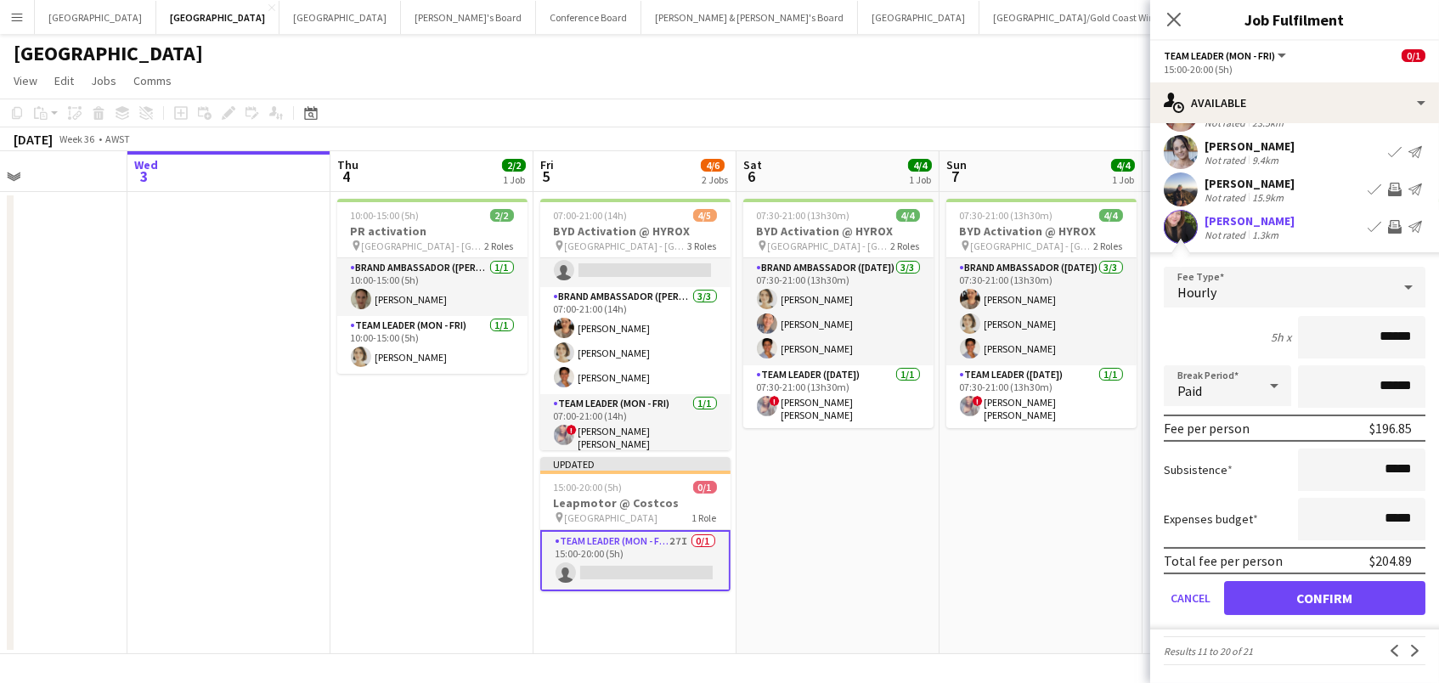
scroll to position [293, 0]
click at [1374, 600] on button "Confirm" at bounding box center [1324, 600] width 201 height 34
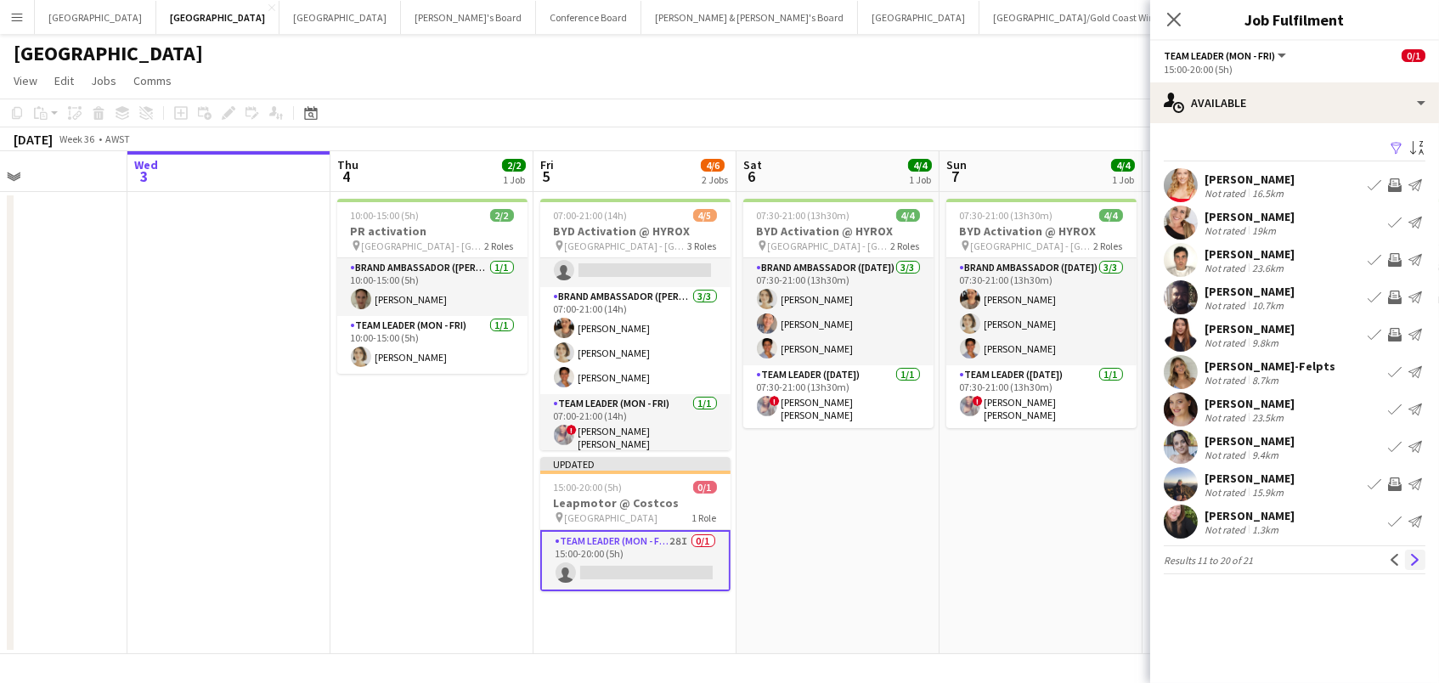
click at [1412, 554] on app-icon "Next" at bounding box center [1415, 560] width 12 height 12
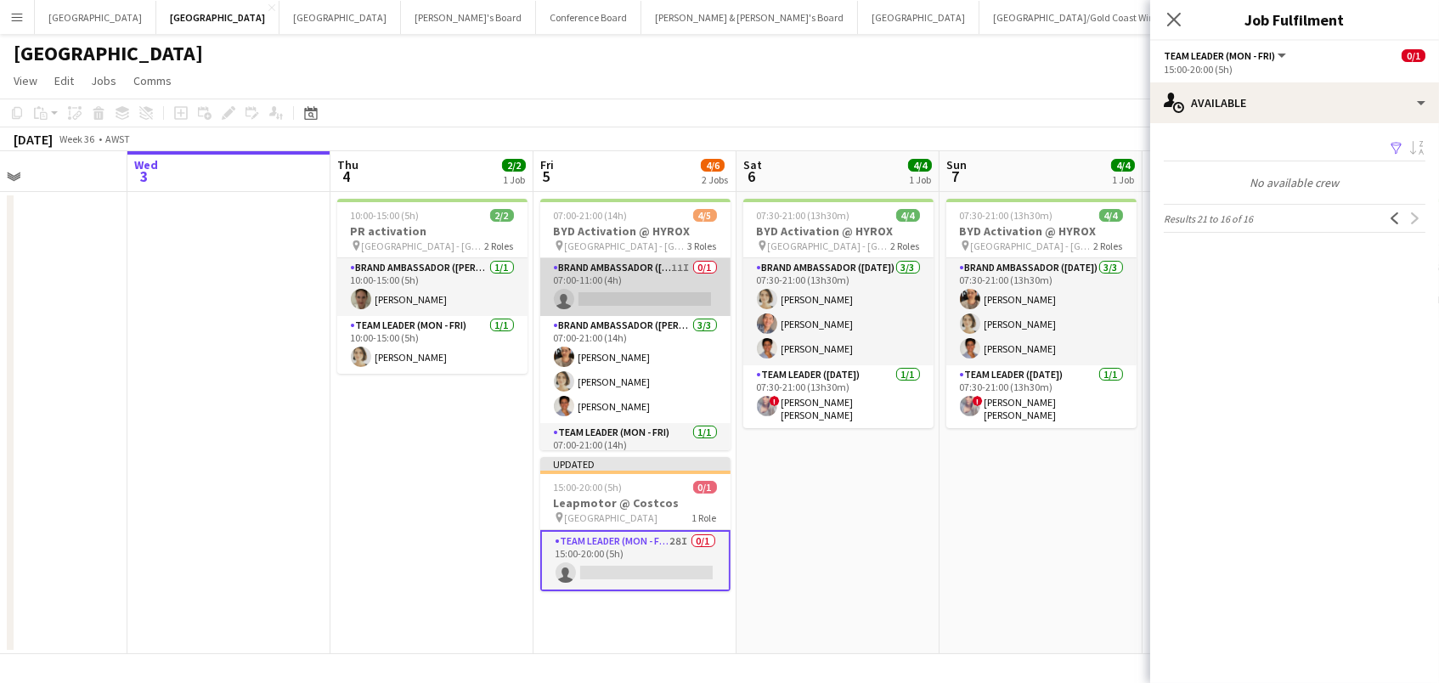
click at [626, 278] on app-card-role "Brand Ambassador (Mon - Fri) 11I 0/1 07:00-11:00 (4h) single-neutral-actions" at bounding box center [635, 287] width 190 height 58
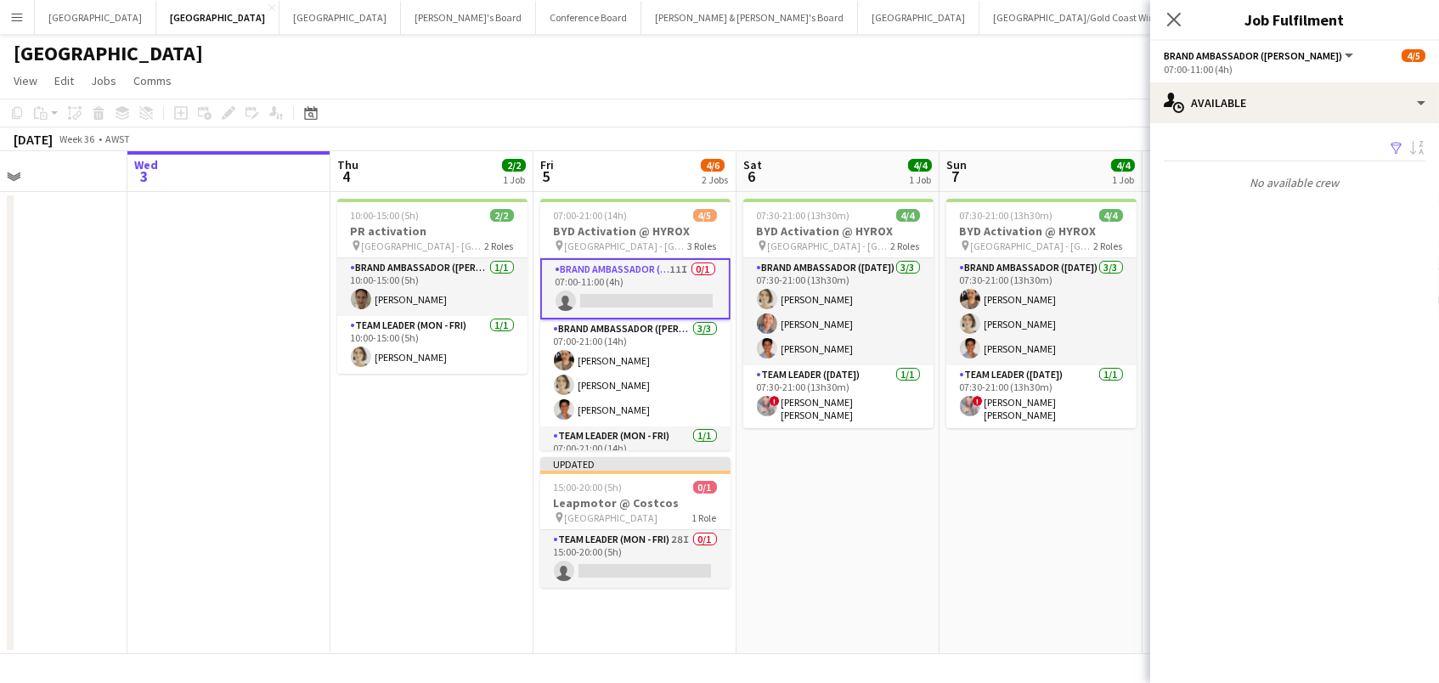
scroll to position [0, 480]
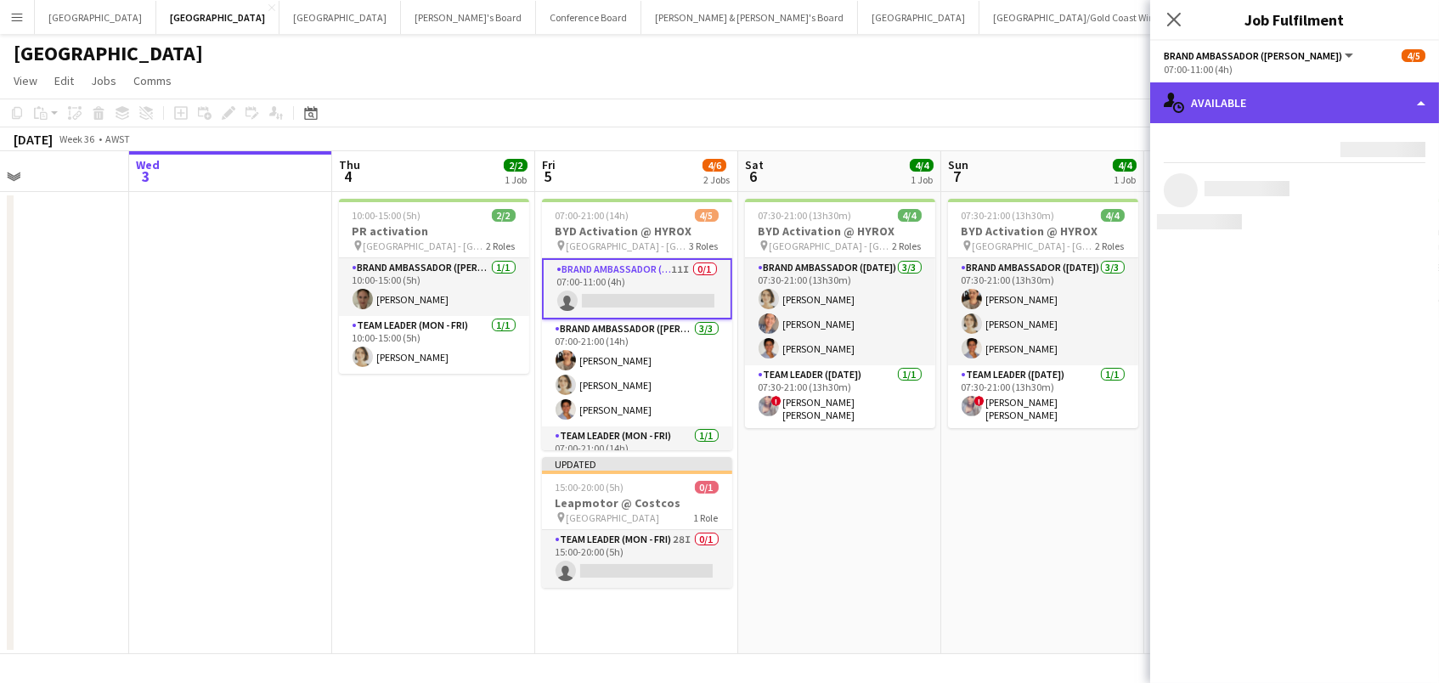
click at [1254, 105] on div "single-neutral-actions-upload Available" at bounding box center [1294, 102] width 289 height 41
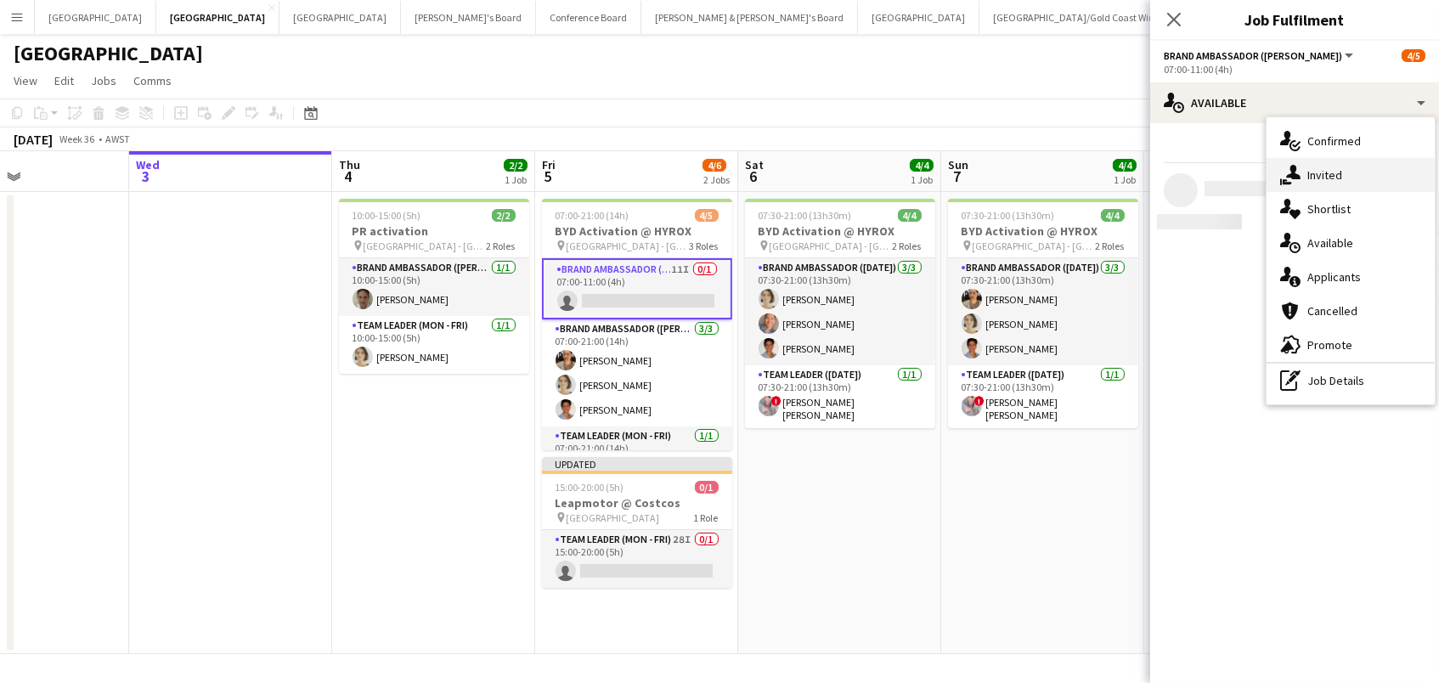
click at [1301, 167] on div "single-neutral-actions-share-1 Invited" at bounding box center [1350, 175] width 168 height 34
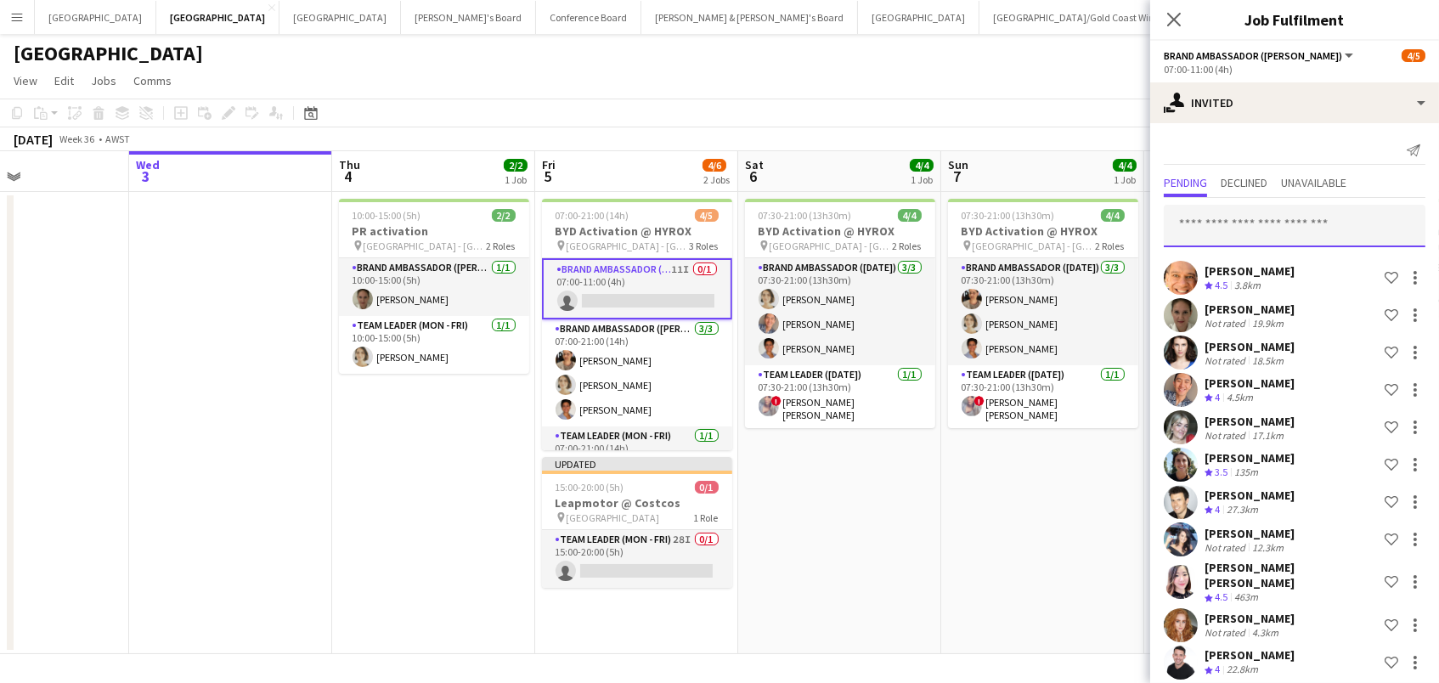
click at [1280, 229] on input "text" at bounding box center [1295, 226] width 262 height 42
type input "*****"
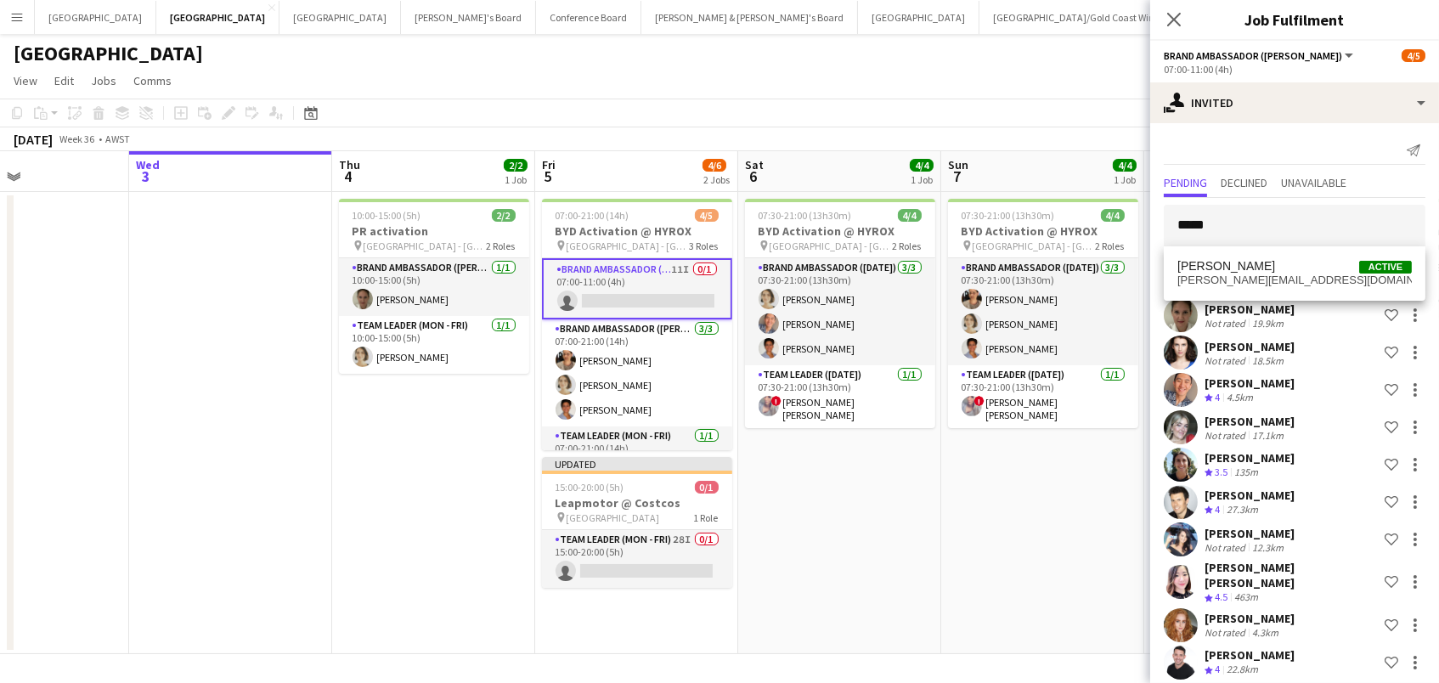
click at [1326, 267] on span "Jamie Smith Active" at bounding box center [1294, 266] width 234 height 14
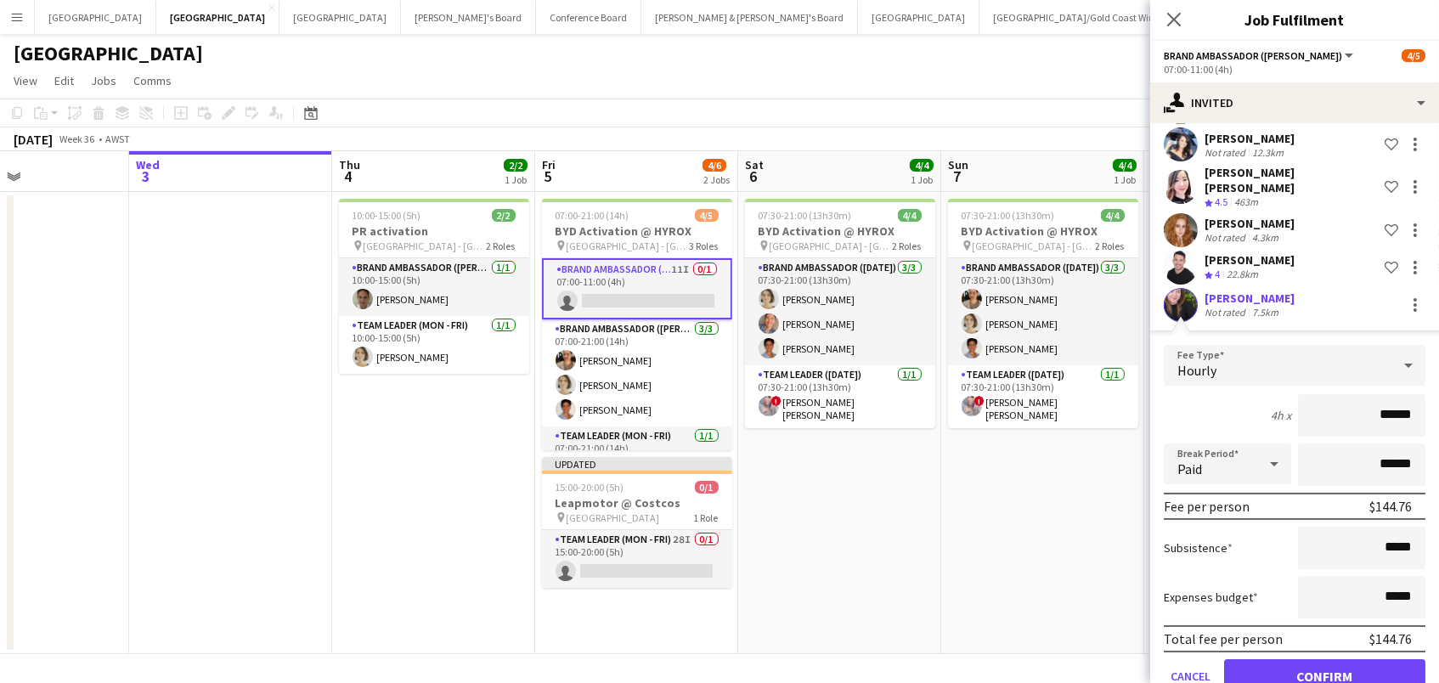
click at [1324, 662] on button "Confirm" at bounding box center [1324, 676] width 201 height 34
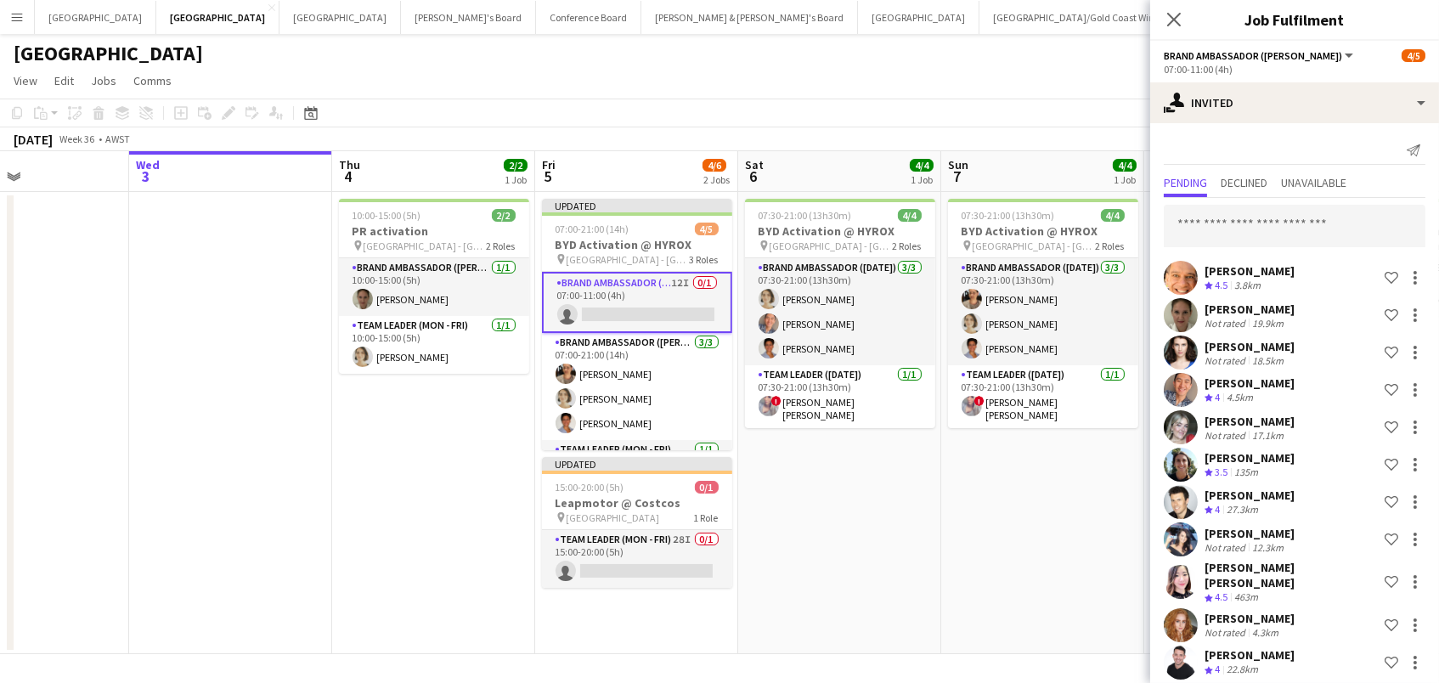
scroll to position [-1, 0]
click at [1303, 233] on input "text" at bounding box center [1295, 226] width 262 height 42
type input "******"
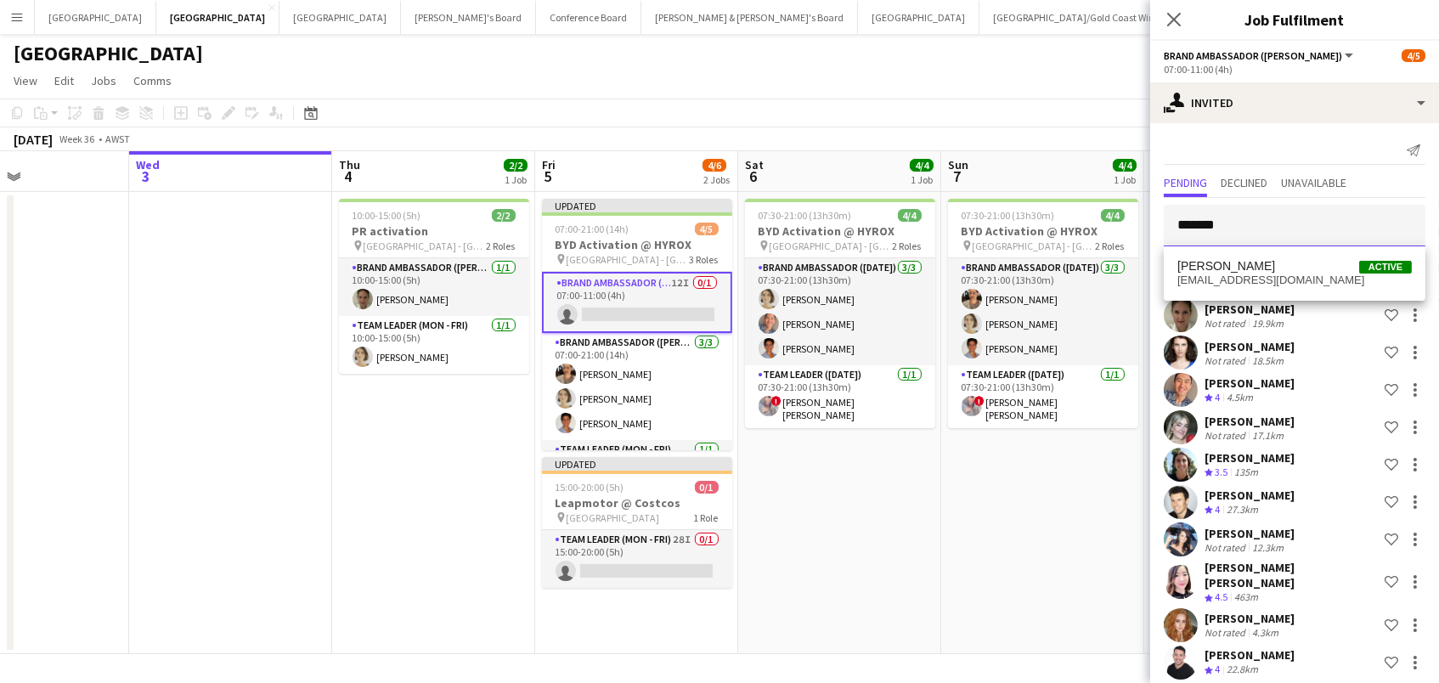
type input "*******"
click at [1237, 276] on span "julian.david1@hotmail.com" at bounding box center [1294, 280] width 234 height 14
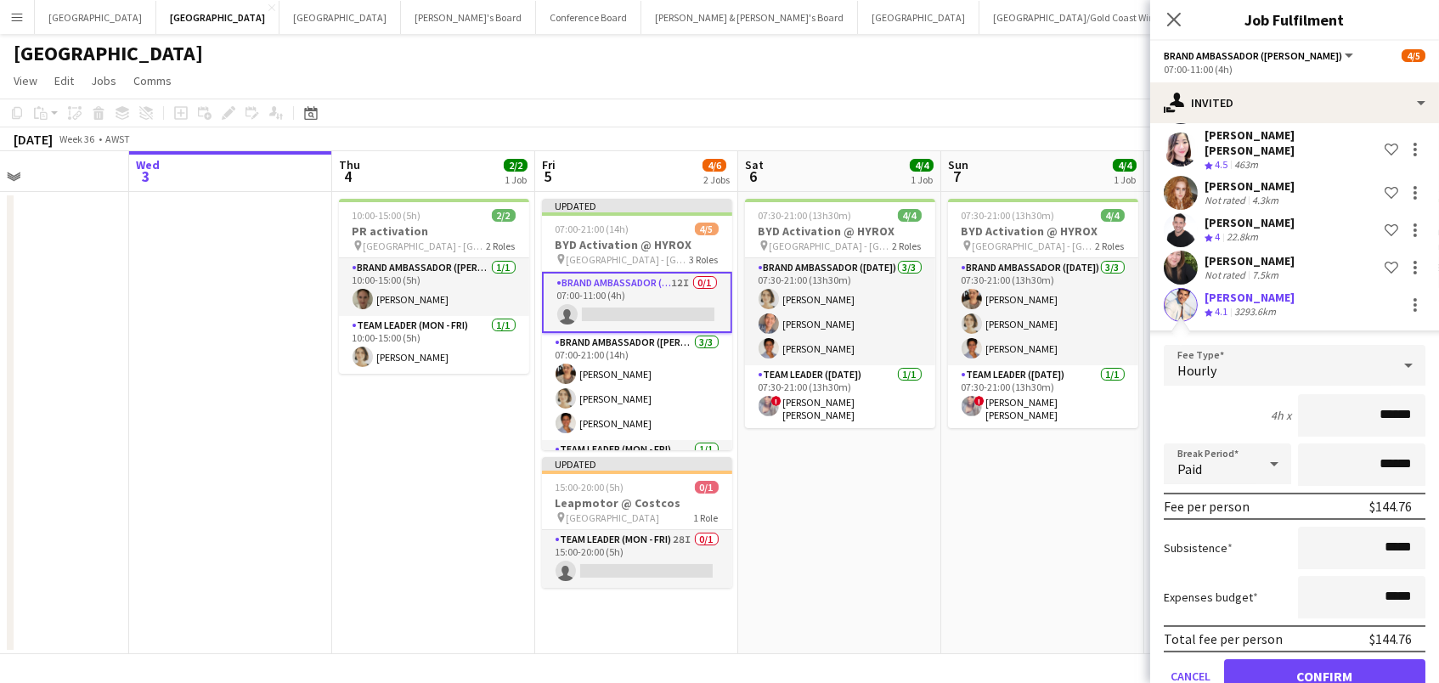
click at [1324, 662] on button "Confirm" at bounding box center [1324, 676] width 201 height 34
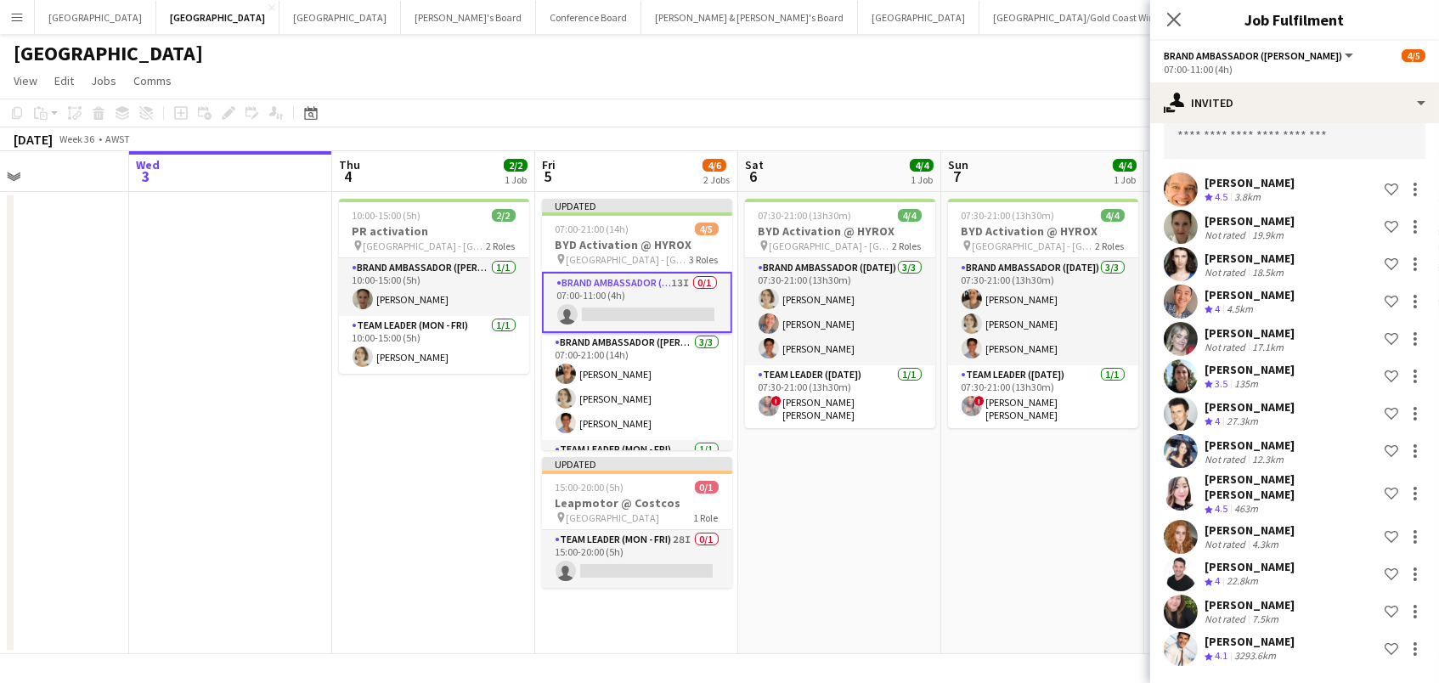
scroll to position [75, 0]
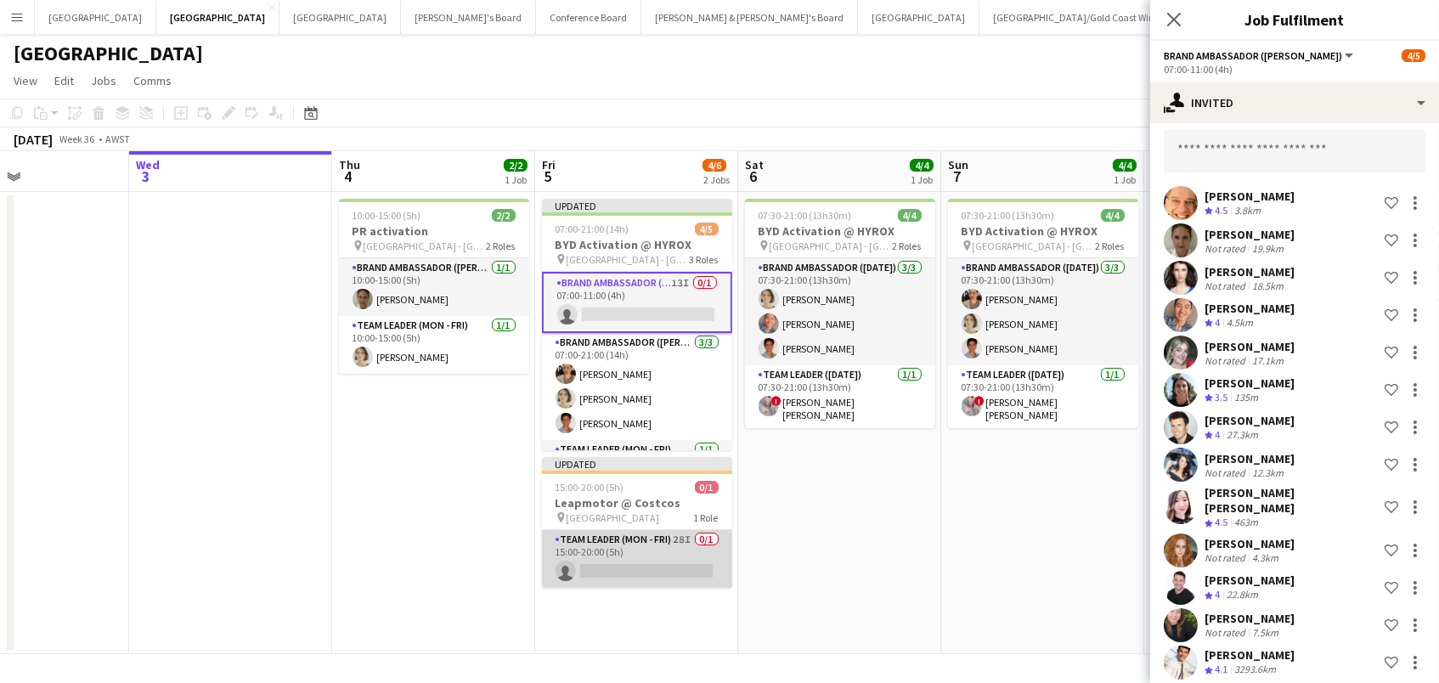
click at [654, 568] on app-card-role "Team Leader (Mon - Fri) 28I 0/1 15:00-20:00 (5h) single-neutral-actions" at bounding box center [637, 559] width 190 height 58
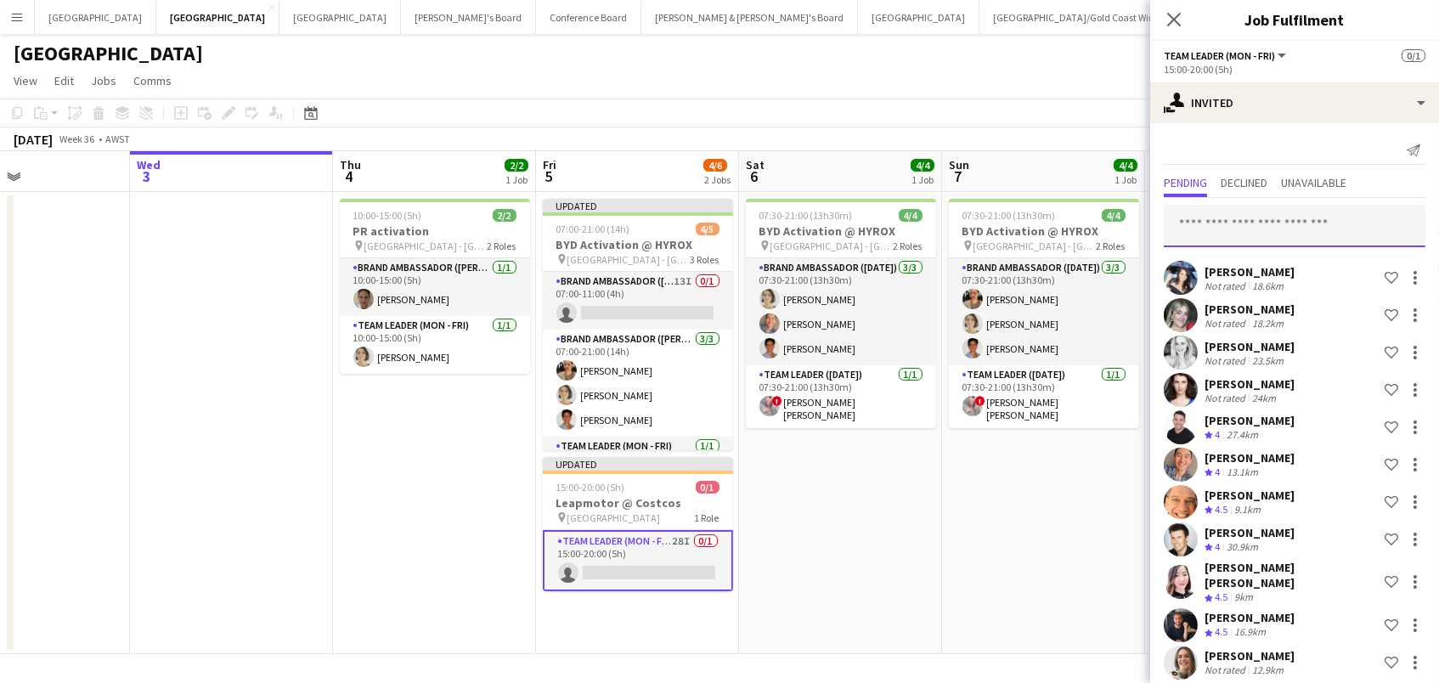
click at [1197, 228] on input "text" at bounding box center [1295, 226] width 262 height 42
type input "*******"
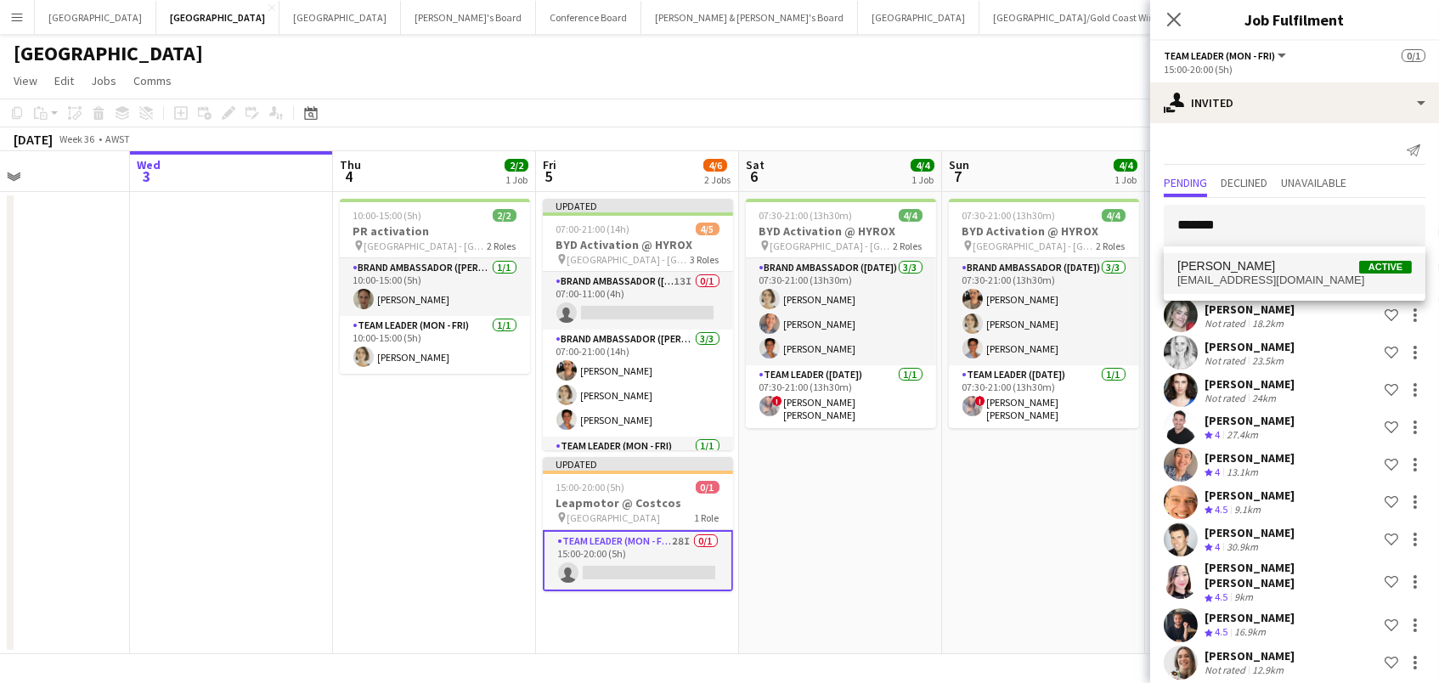
click at [1295, 278] on span "julian.david1@hotmail.com" at bounding box center [1294, 280] width 234 height 14
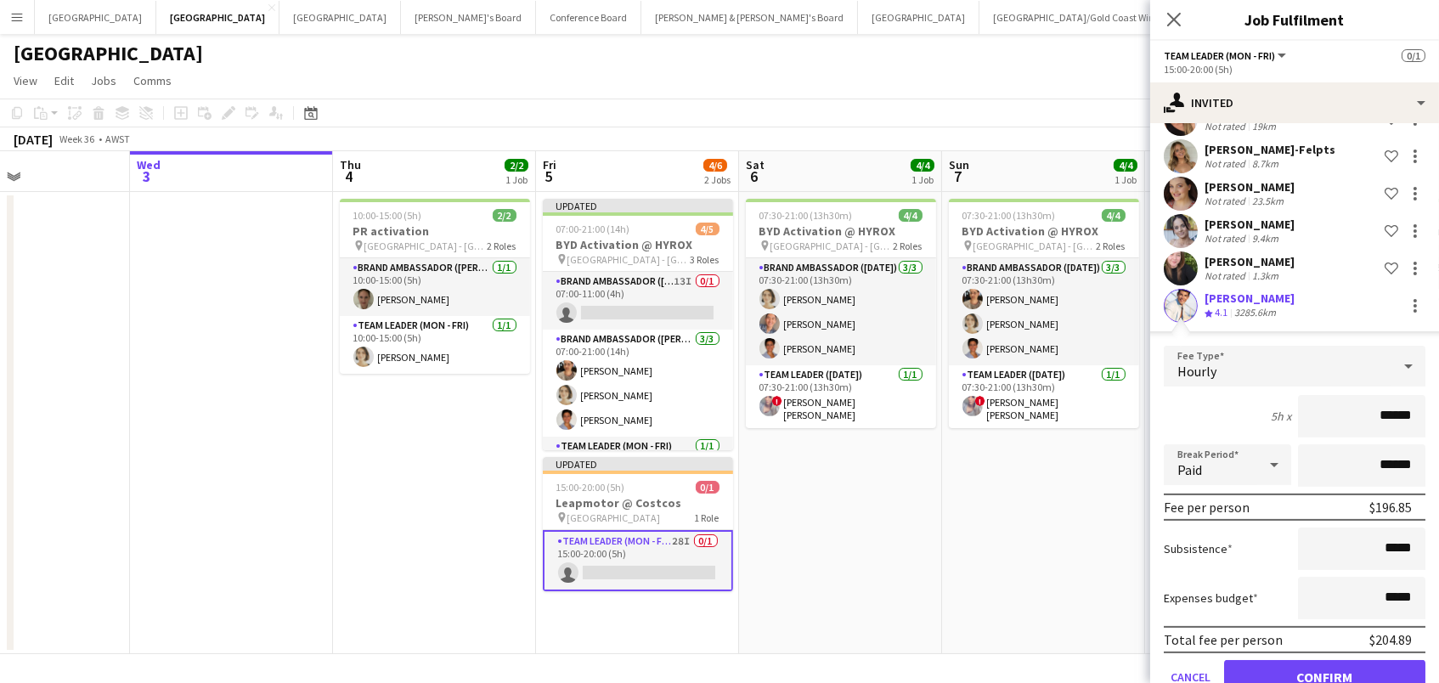
click at [1324, 662] on button "Confirm" at bounding box center [1324, 677] width 201 height 34
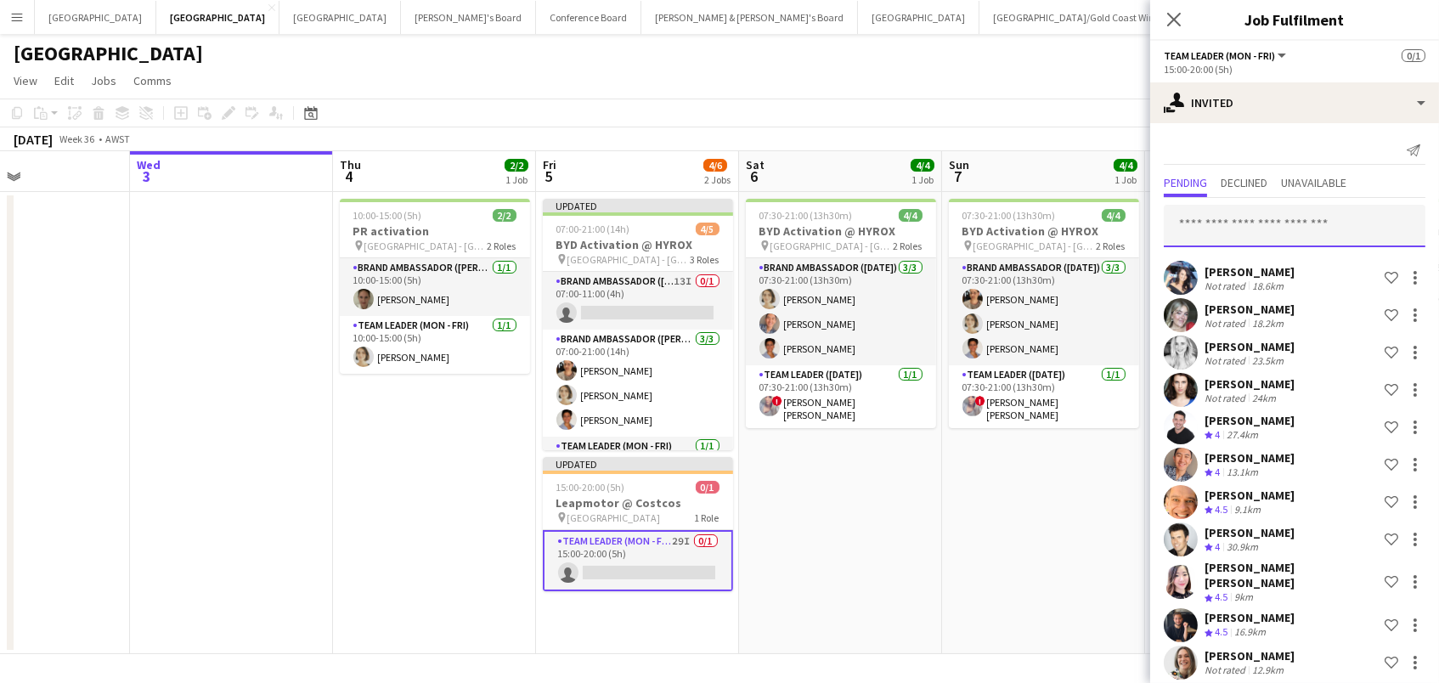
click at [1256, 237] on input "text" at bounding box center [1295, 226] width 262 height 42
type input "*"
click at [1034, 95] on app-page-menu "View Day view expanded Day view collapsed Month view Date picker Jump to today …" at bounding box center [719, 82] width 1439 height 32
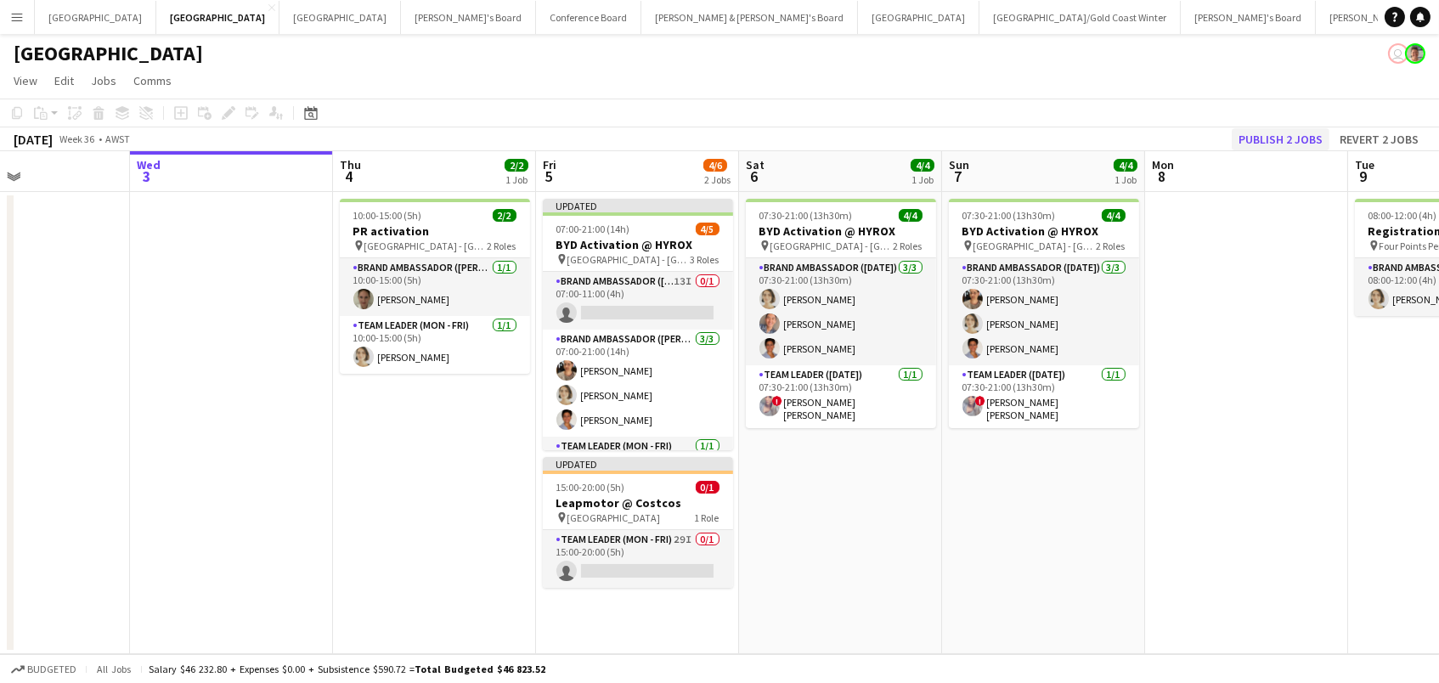
click at [1247, 132] on button "Publish 2 jobs" at bounding box center [1280, 139] width 98 height 22
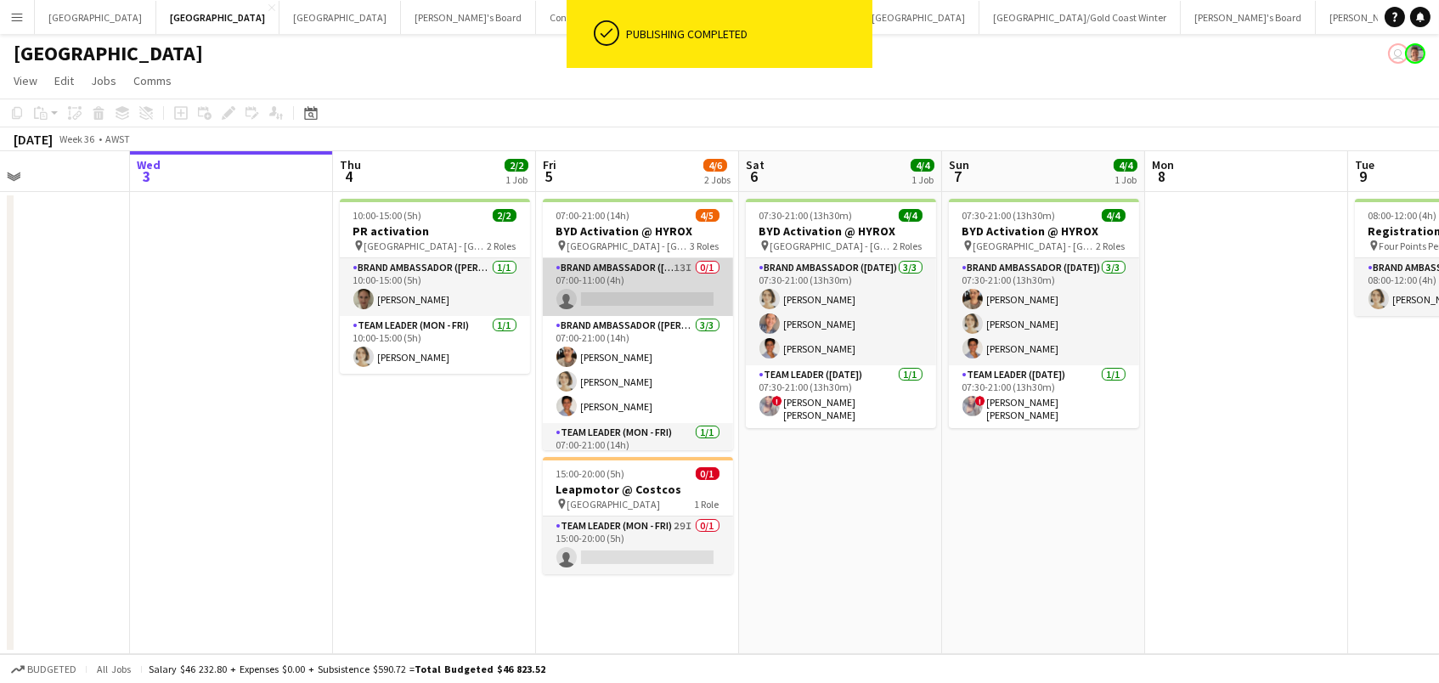
click at [670, 286] on app-card-role "Brand Ambassador (Mon - Fri) 13I 0/1 07:00-11:00 (4h) single-neutral-actions" at bounding box center [638, 287] width 190 height 58
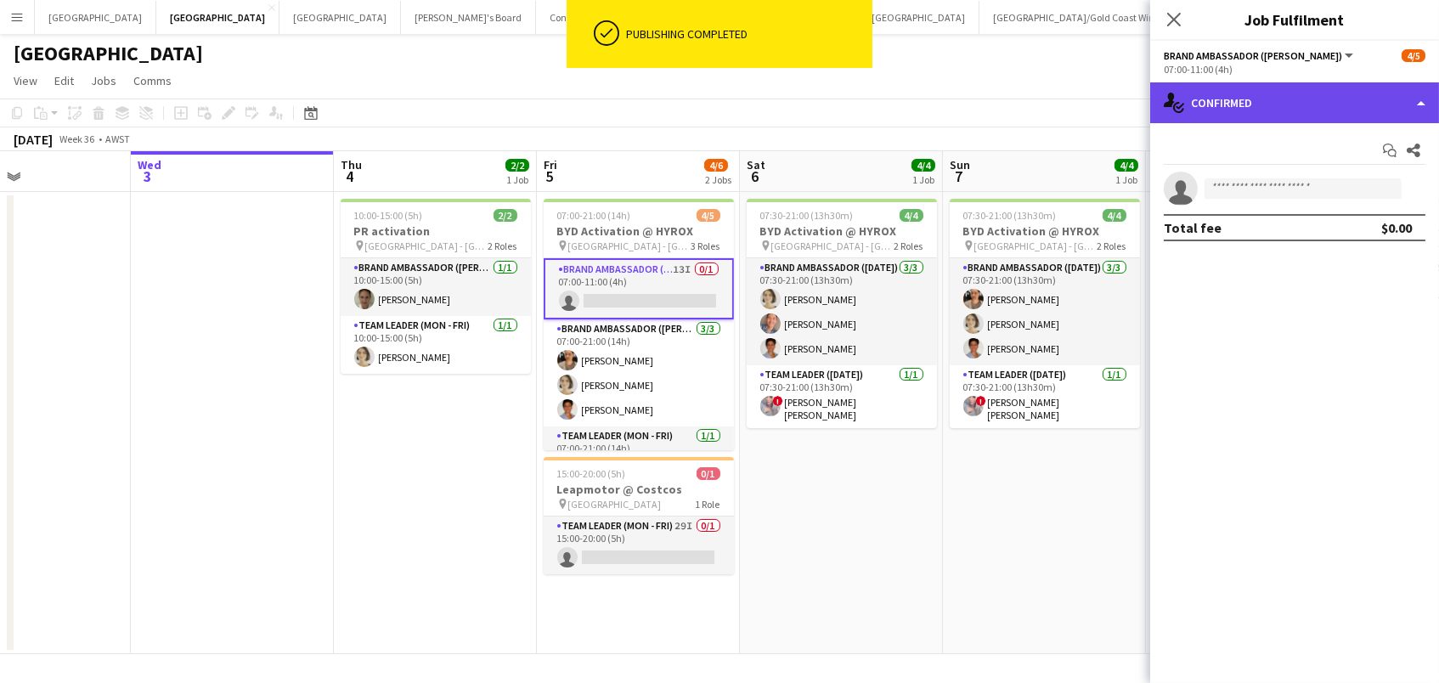
click at [1349, 108] on div "single-neutral-actions-check-2 Confirmed" at bounding box center [1294, 102] width 289 height 41
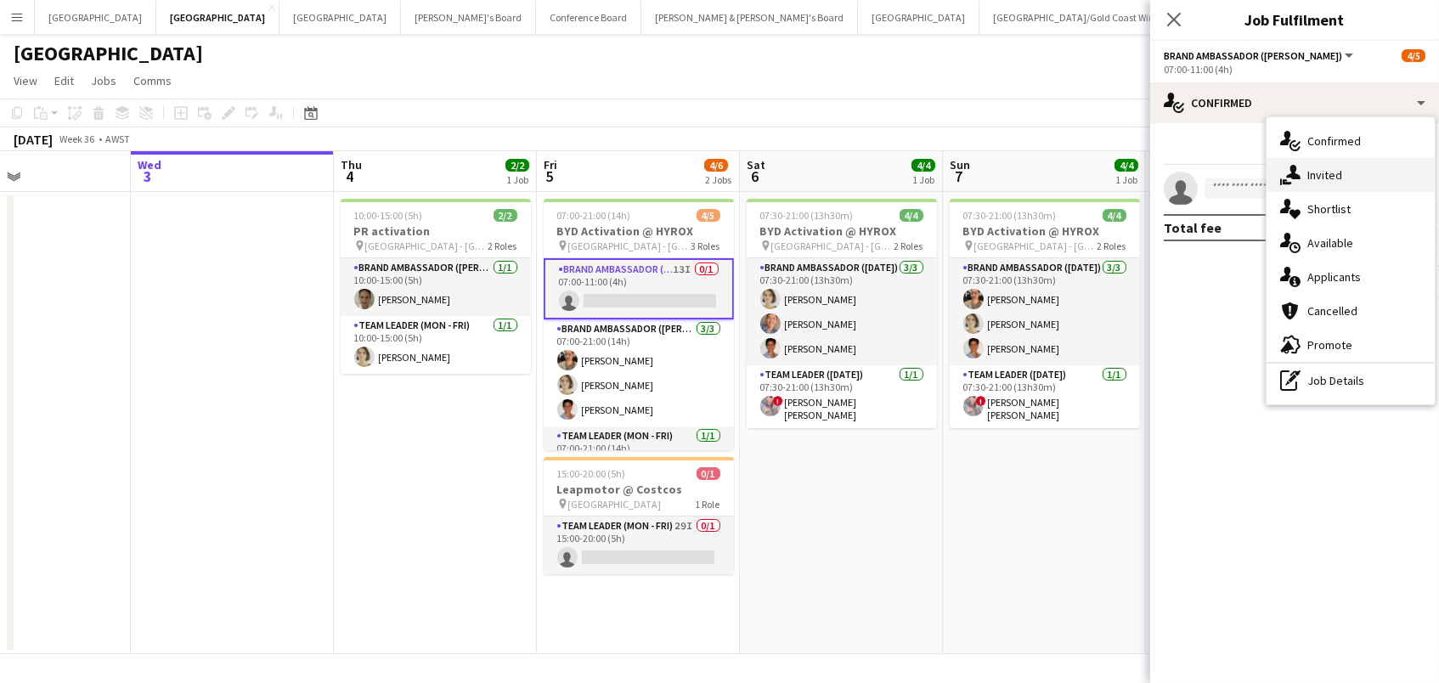
click at [1344, 183] on div "single-neutral-actions-share-1 Invited" at bounding box center [1350, 175] width 168 height 34
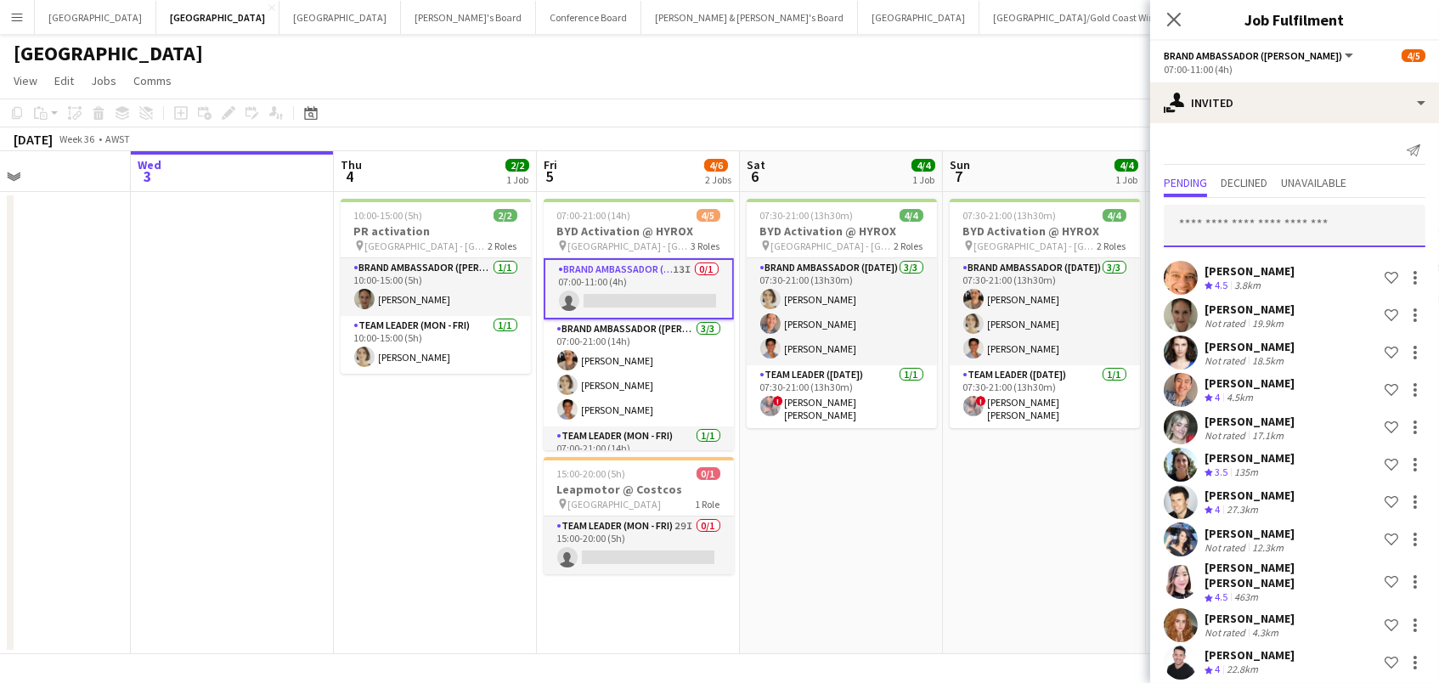
click at [1214, 219] on input "text" at bounding box center [1295, 226] width 262 height 42
type input "****"
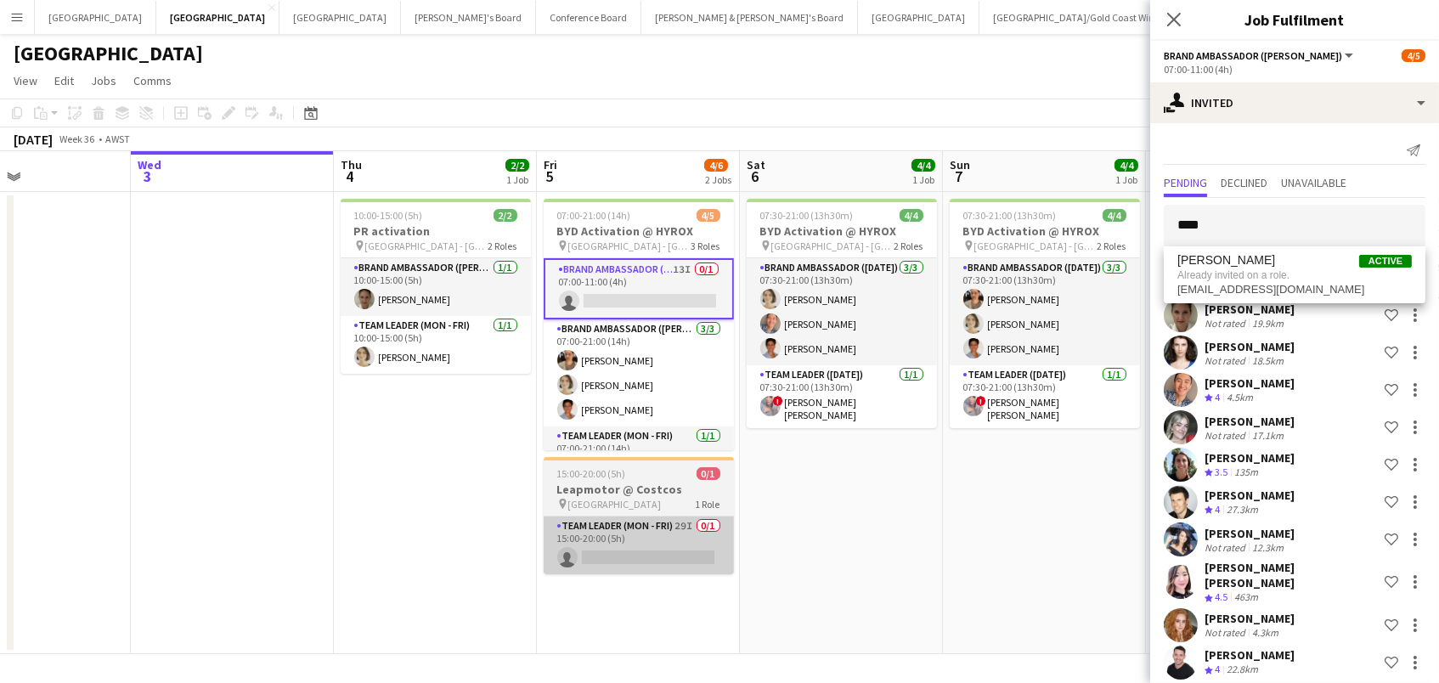
drag, startPoint x: 1237, startPoint y: 262, endPoint x: 649, endPoint y: 525, distance: 644.0
click at [649, 525] on app-card-role "Team Leader (Mon - Fri) 29I 0/1 15:00-20:00 (5h) single-neutral-actions" at bounding box center [639, 545] width 190 height 58
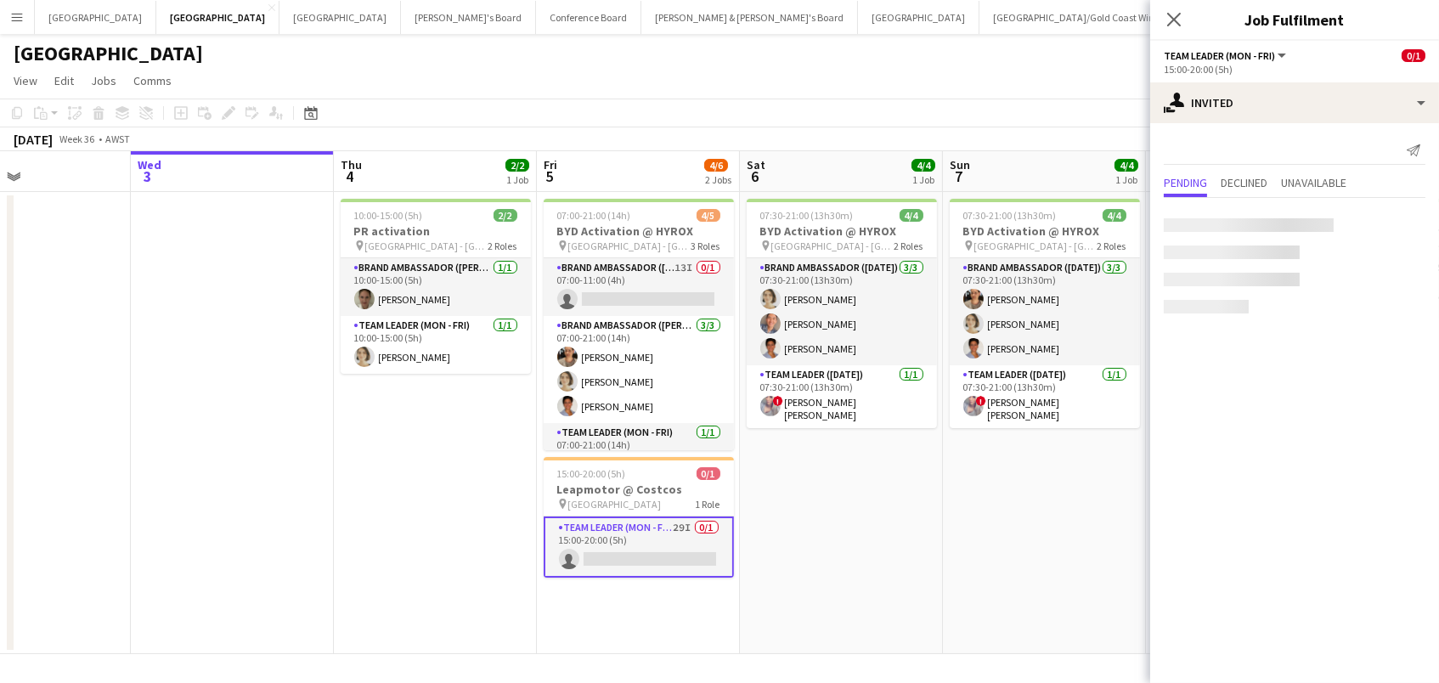
scroll to position [0, 477]
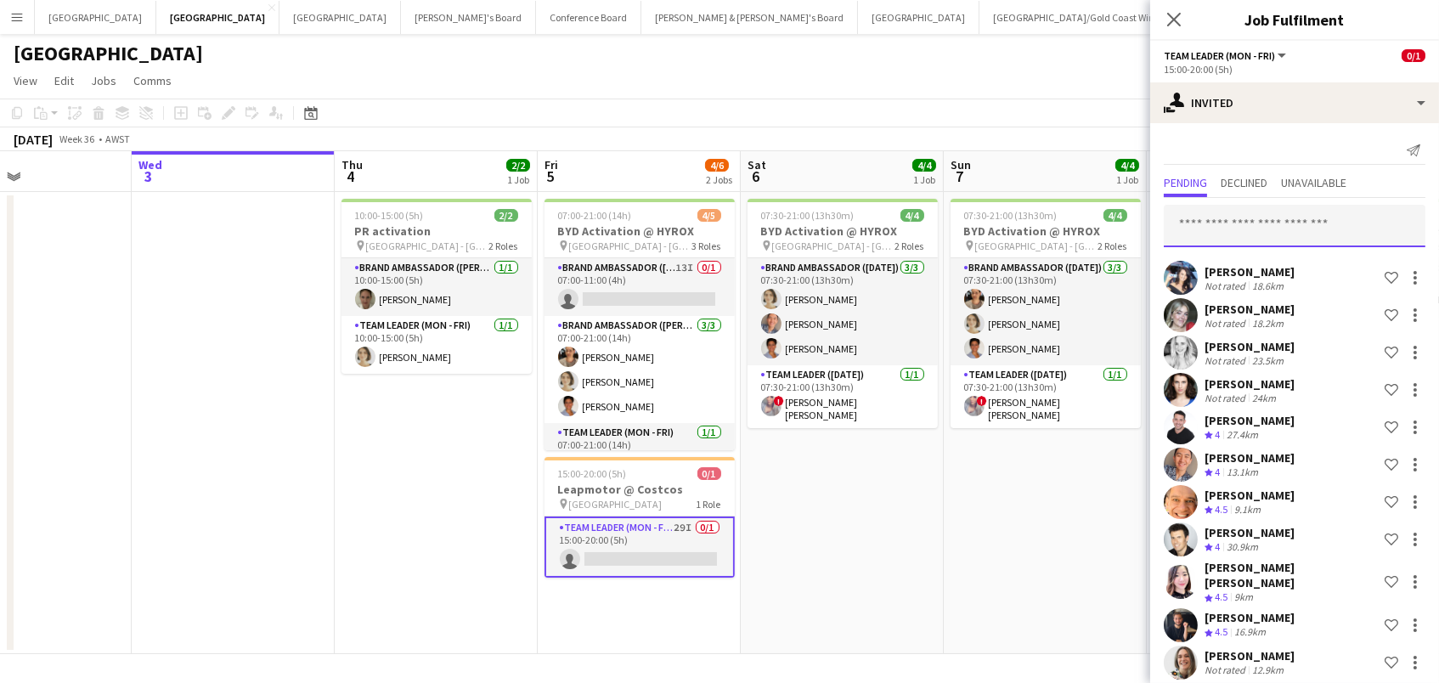
click at [1235, 231] on input "text" at bounding box center [1295, 226] width 262 height 42
type input "****"
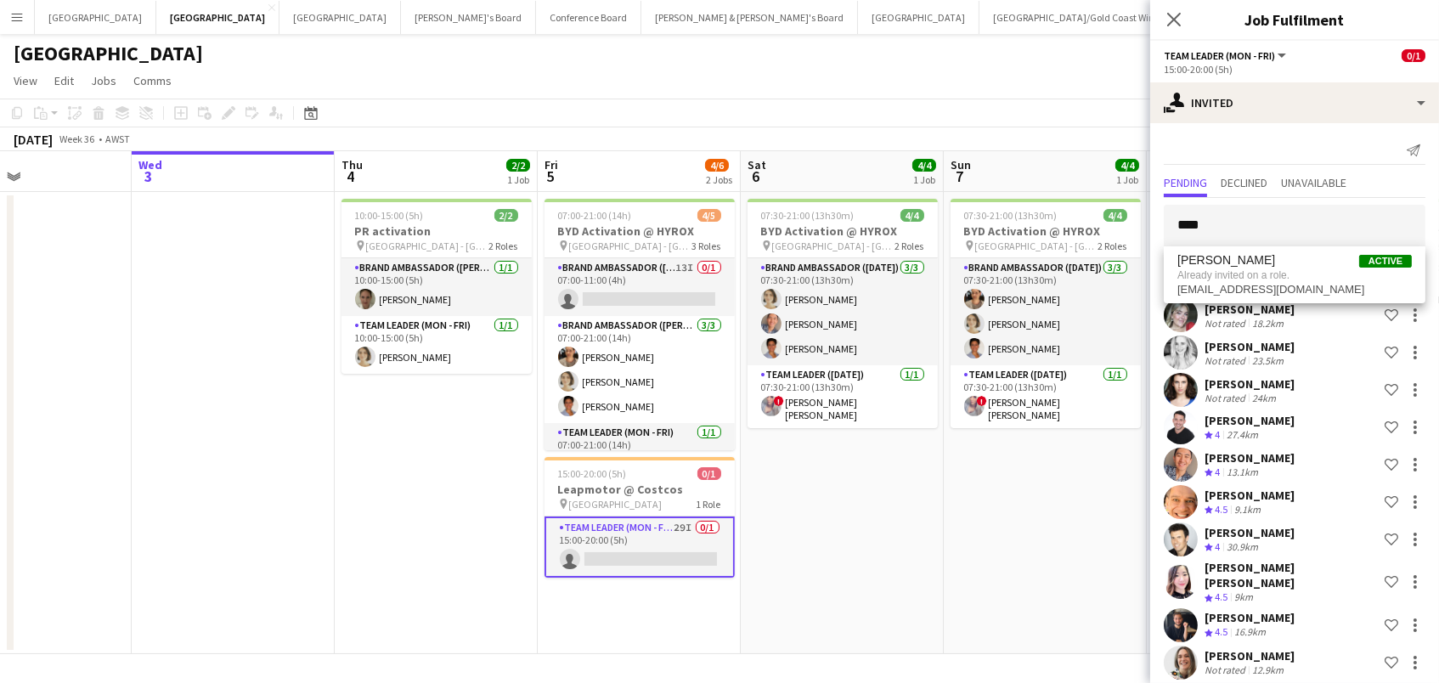
click at [1141, 137] on div "September 2025 Week 36 • AWST" at bounding box center [719, 139] width 1439 height 24
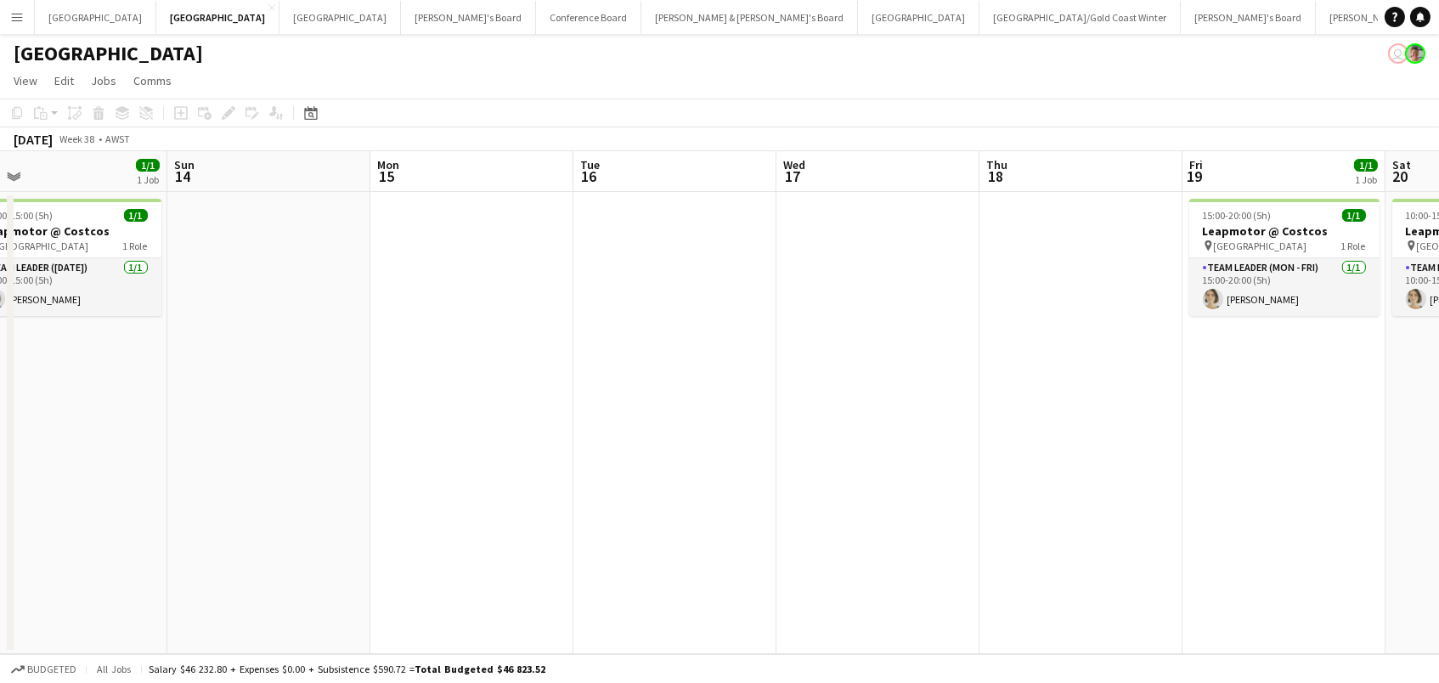
scroll to position [0, 494]
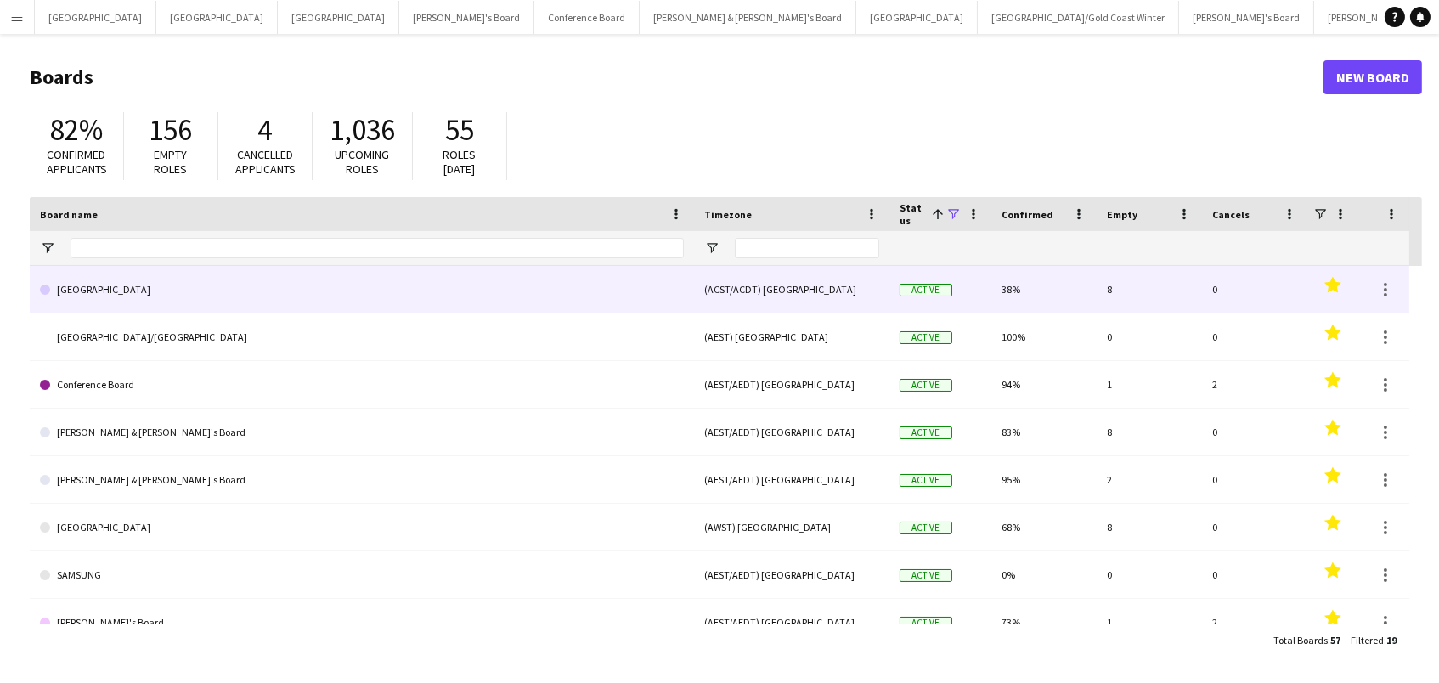
click at [178, 296] on link "[GEOGRAPHIC_DATA]" at bounding box center [362, 290] width 644 height 48
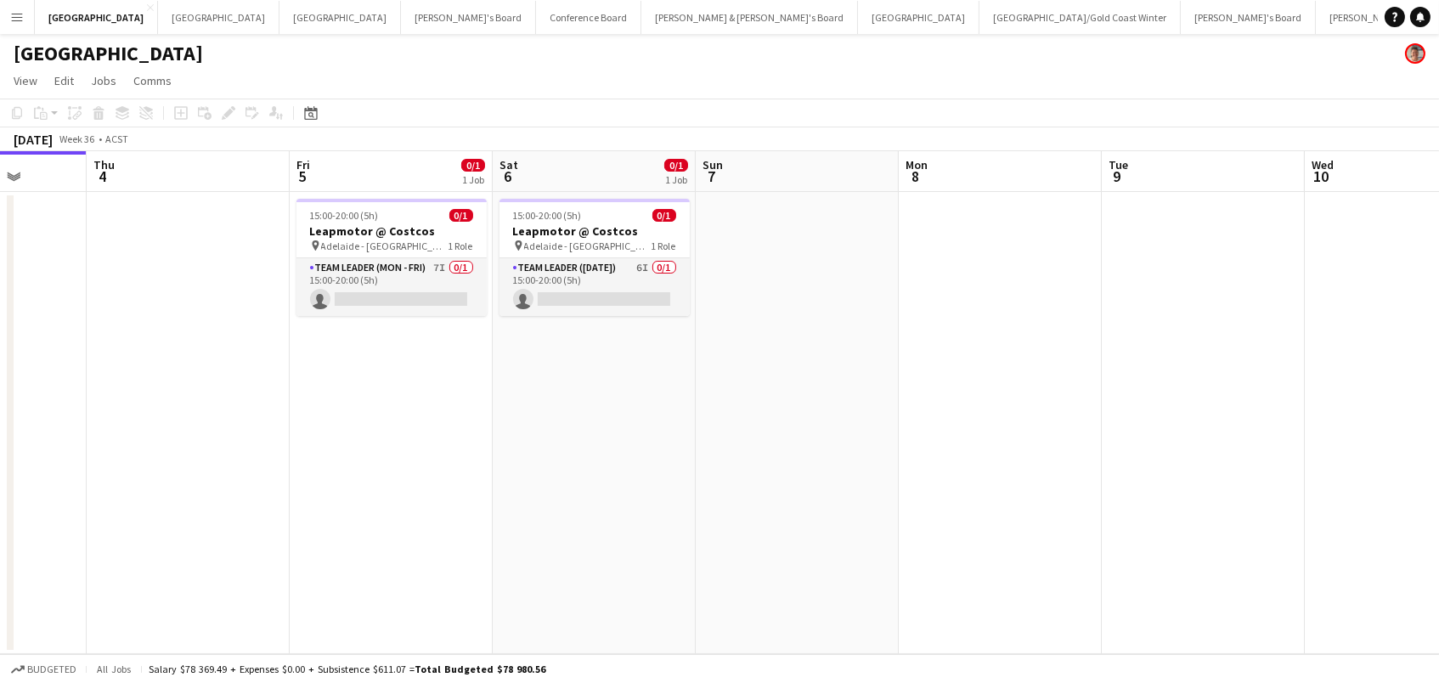
scroll to position [0, 522]
click at [475, 299] on app-card-role "Team Leader (Mon - Fri) 7I 0/1 15:00-20:00 (5h) single-neutral-actions" at bounding box center [391, 287] width 190 height 58
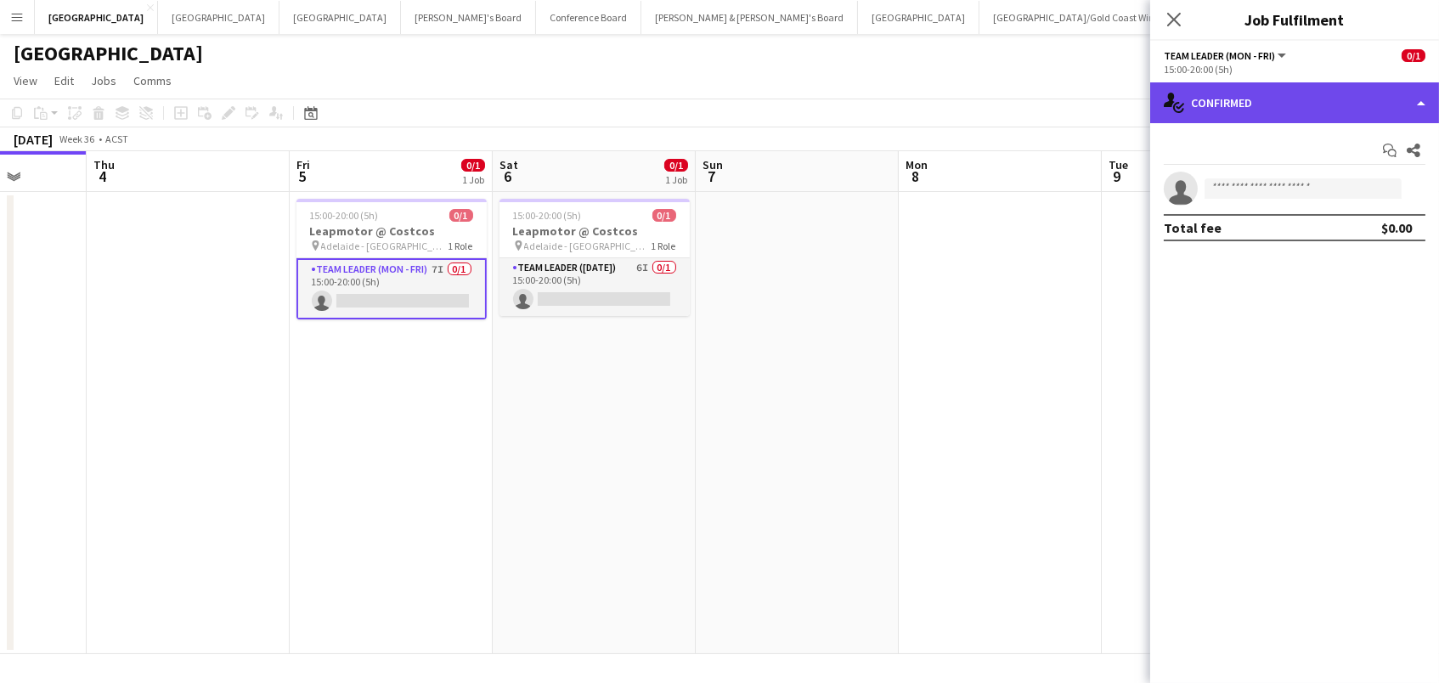
click at [1222, 104] on div "single-neutral-actions-check-2 Confirmed" at bounding box center [1294, 102] width 289 height 41
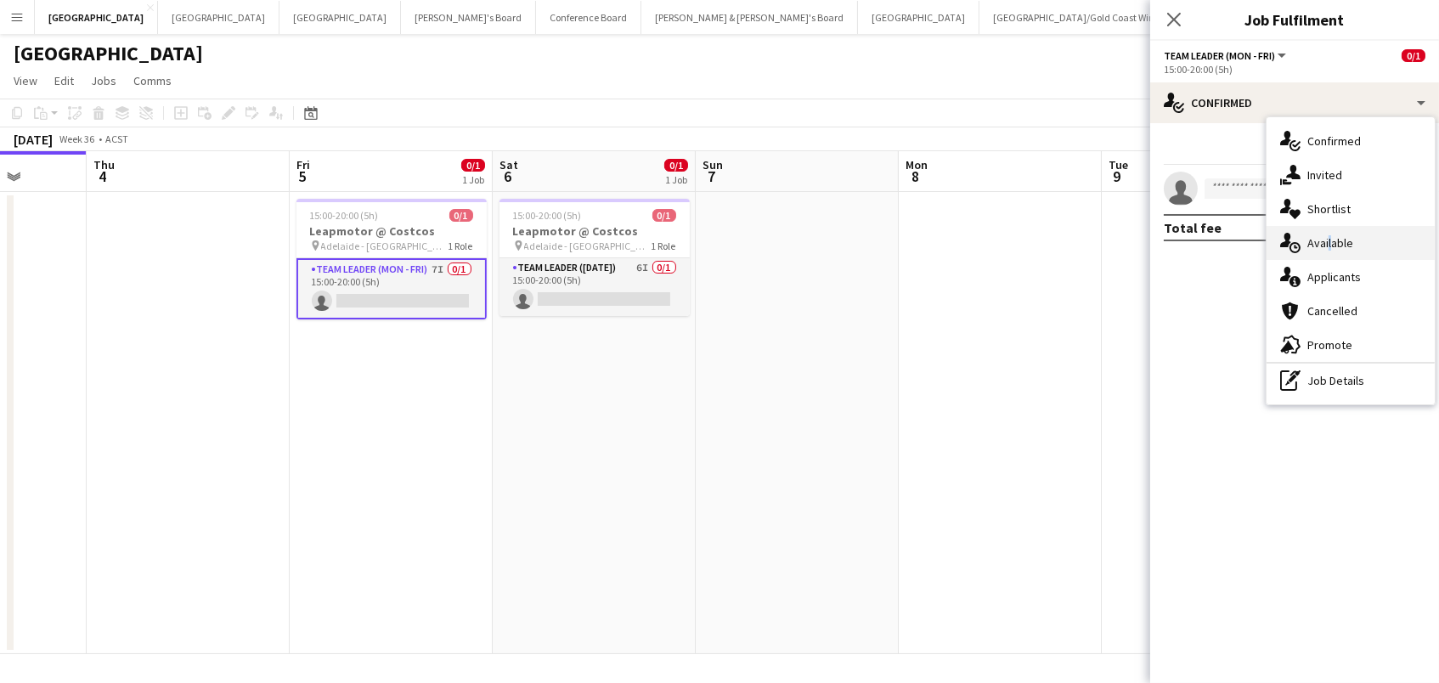
click at [1327, 235] on span "Available" at bounding box center [1330, 242] width 46 height 15
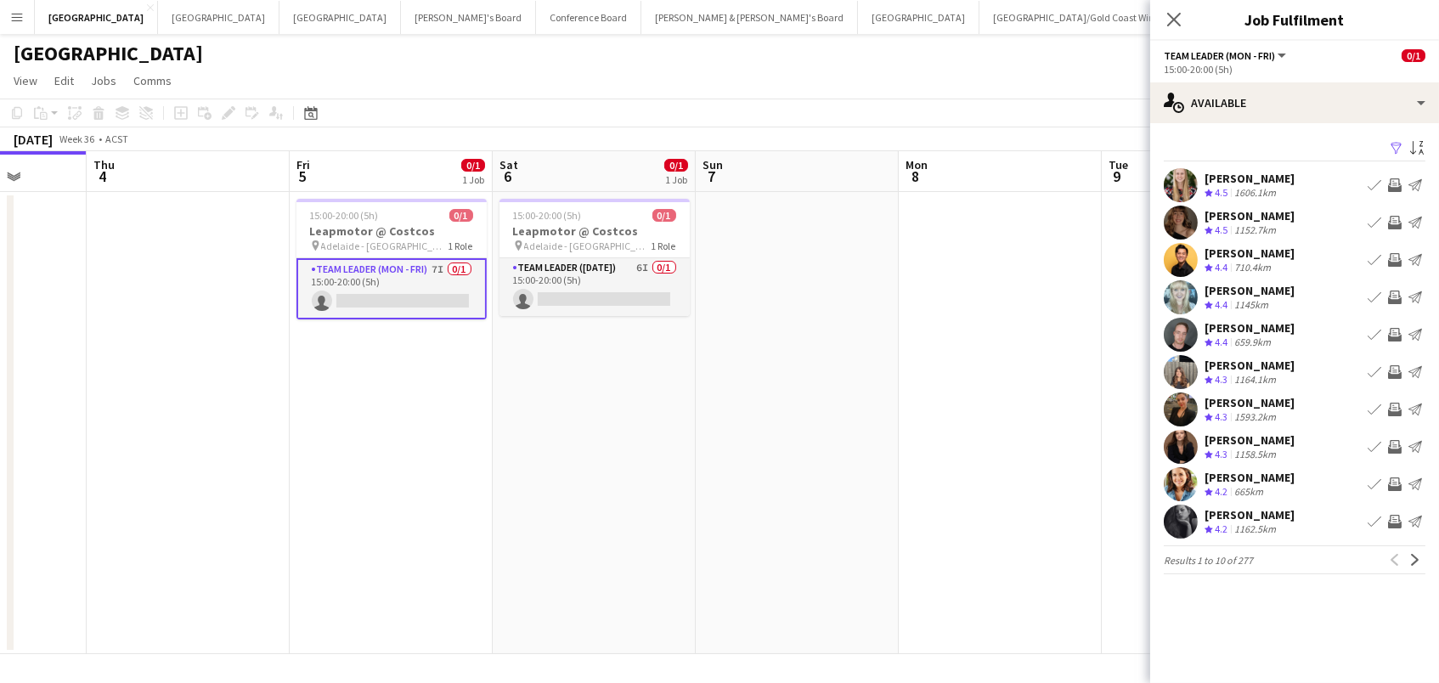
click at [1399, 144] on app-icon "Filter" at bounding box center [1396, 149] width 14 height 16
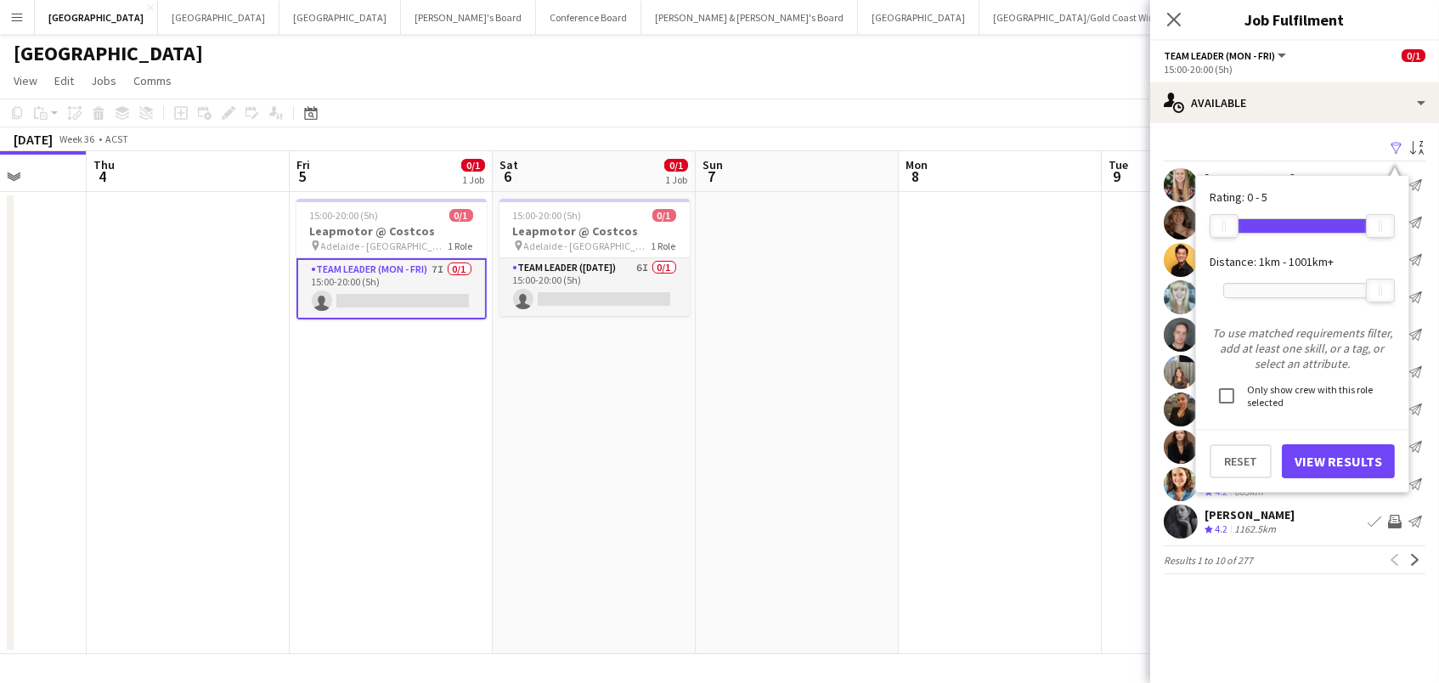
click at [1267, 285] on div at bounding box center [1302, 291] width 156 height 14
click at [1322, 460] on button "View Results" at bounding box center [1338, 461] width 113 height 34
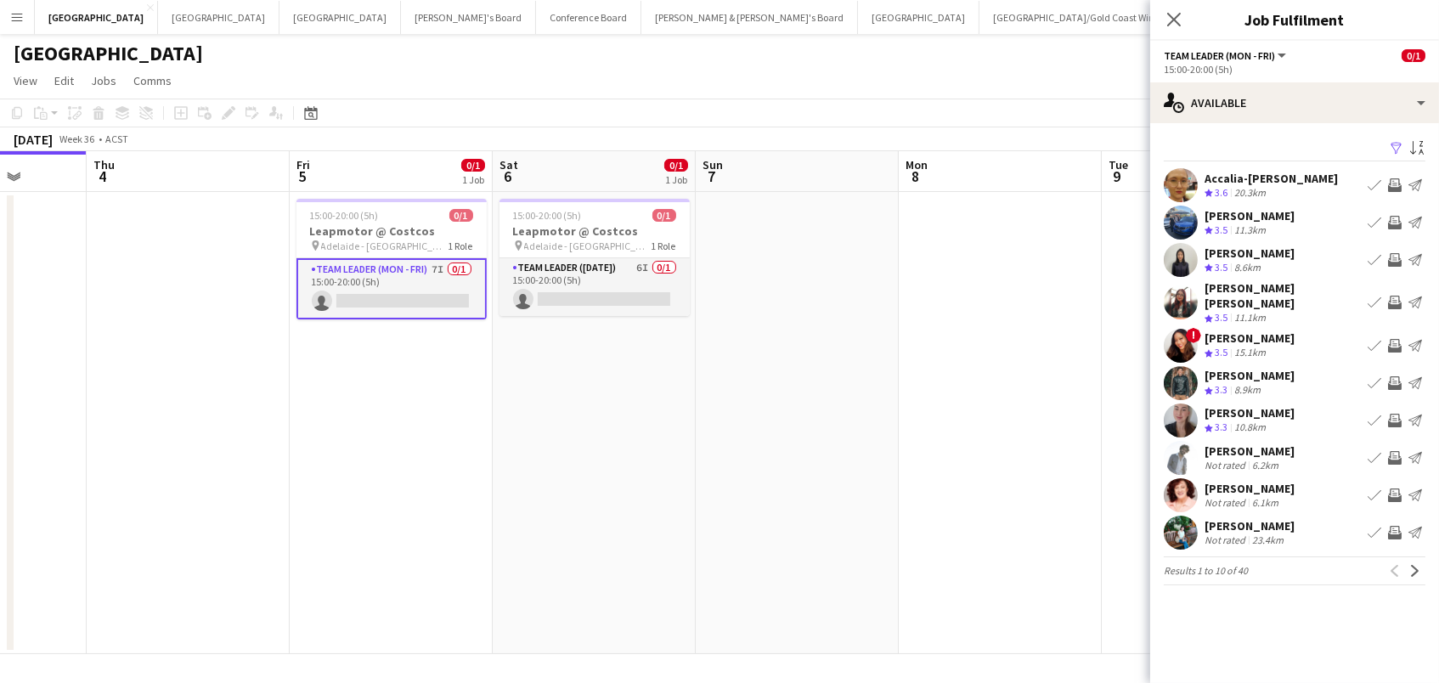
click at [1395, 219] on app-icon "Invite crew" at bounding box center [1395, 223] width 14 height 14
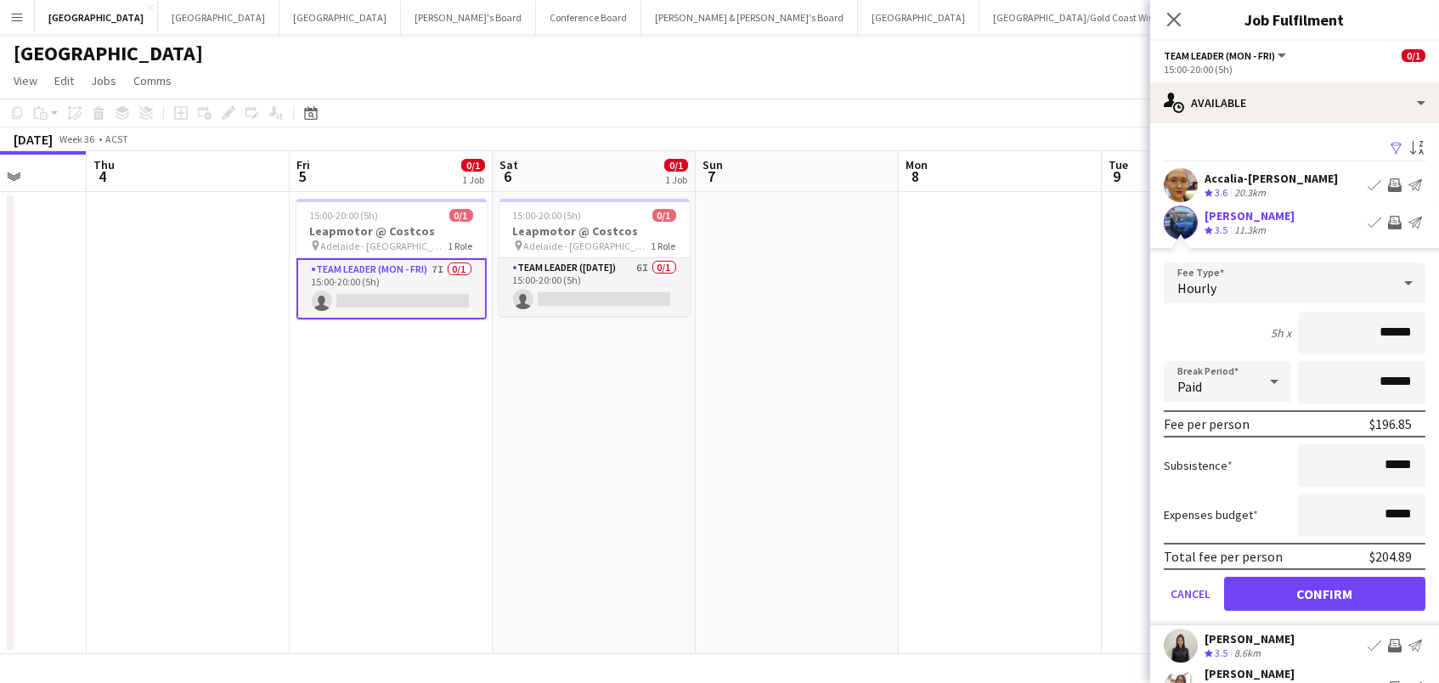
click at [1282, 579] on button "Confirm" at bounding box center [1324, 594] width 201 height 34
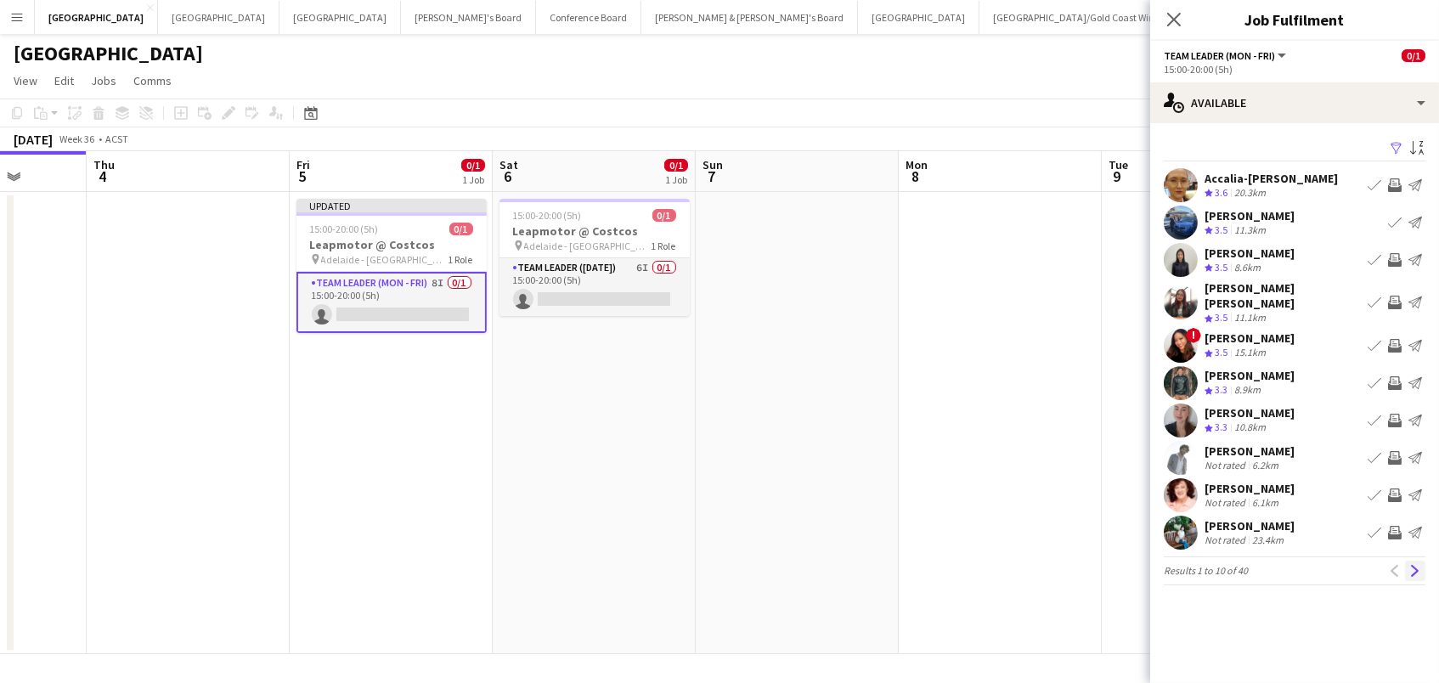
click at [1419, 565] on app-icon "Next" at bounding box center [1415, 571] width 12 height 12
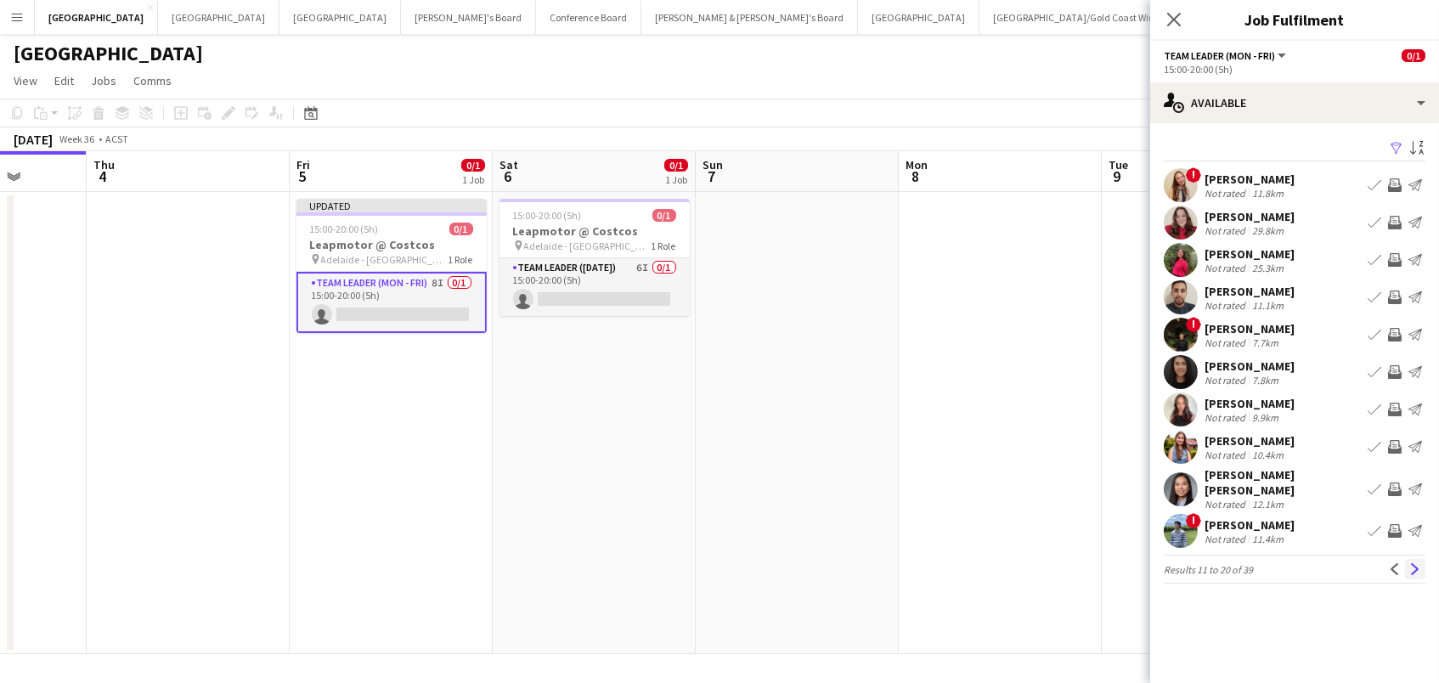
click at [1413, 563] on app-icon "Next" at bounding box center [1415, 569] width 12 height 12
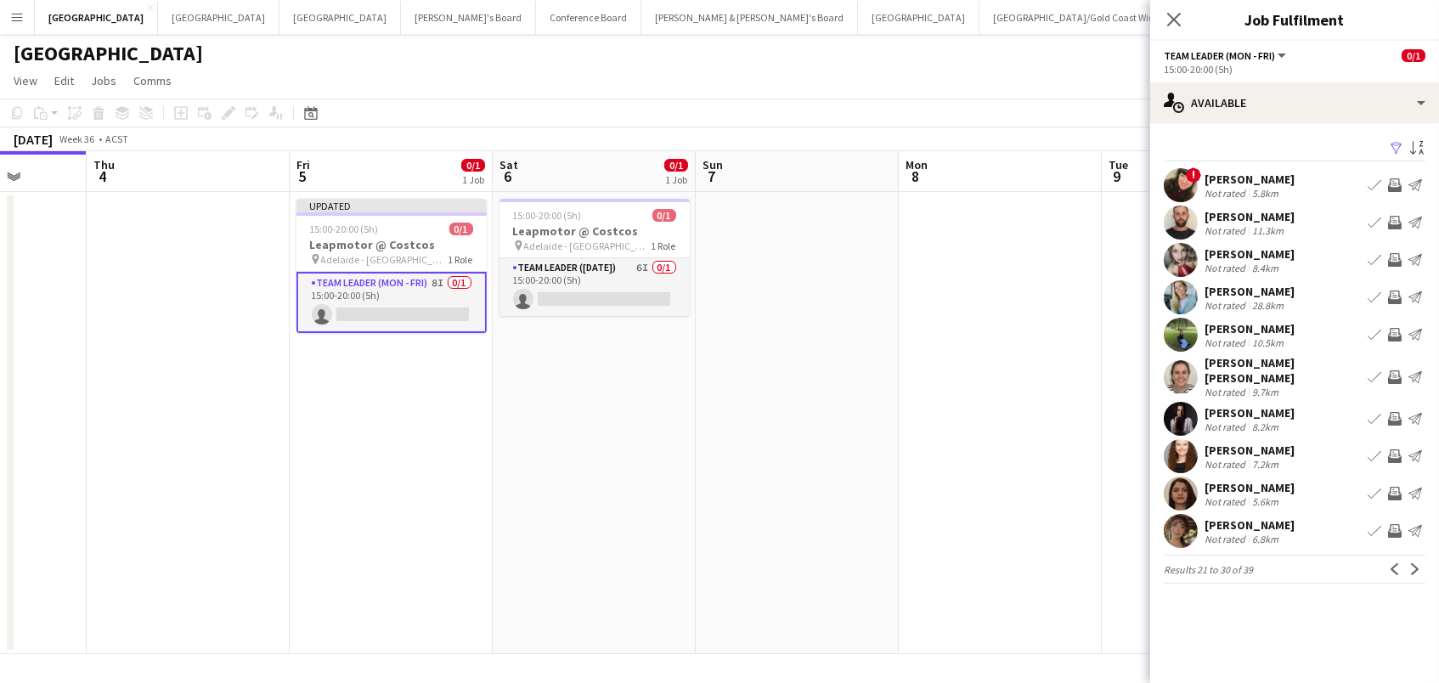
click at [1423, 559] on button "Next" at bounding box center [1415, 569] width 20 height 20
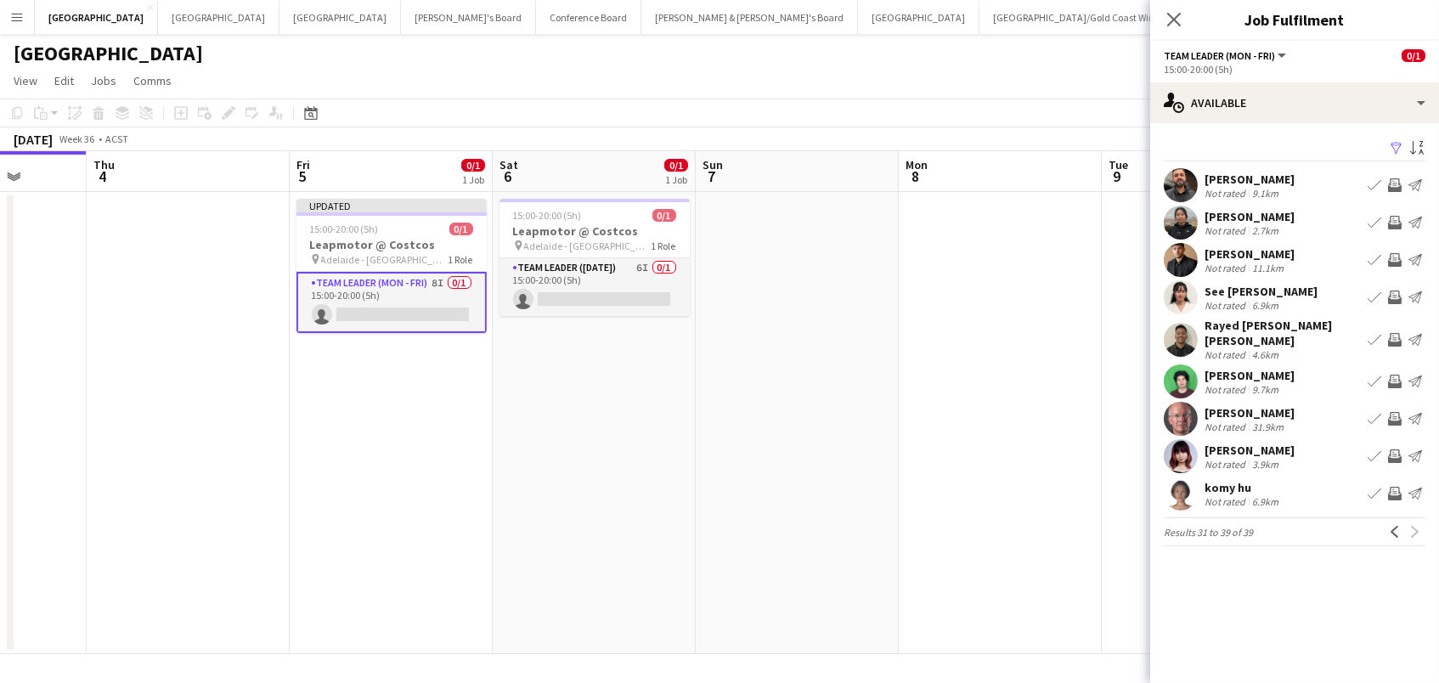
click at [1395, 183] on app-icon "Invite crew" at bounding box center [1395, 185] width 14 height 14
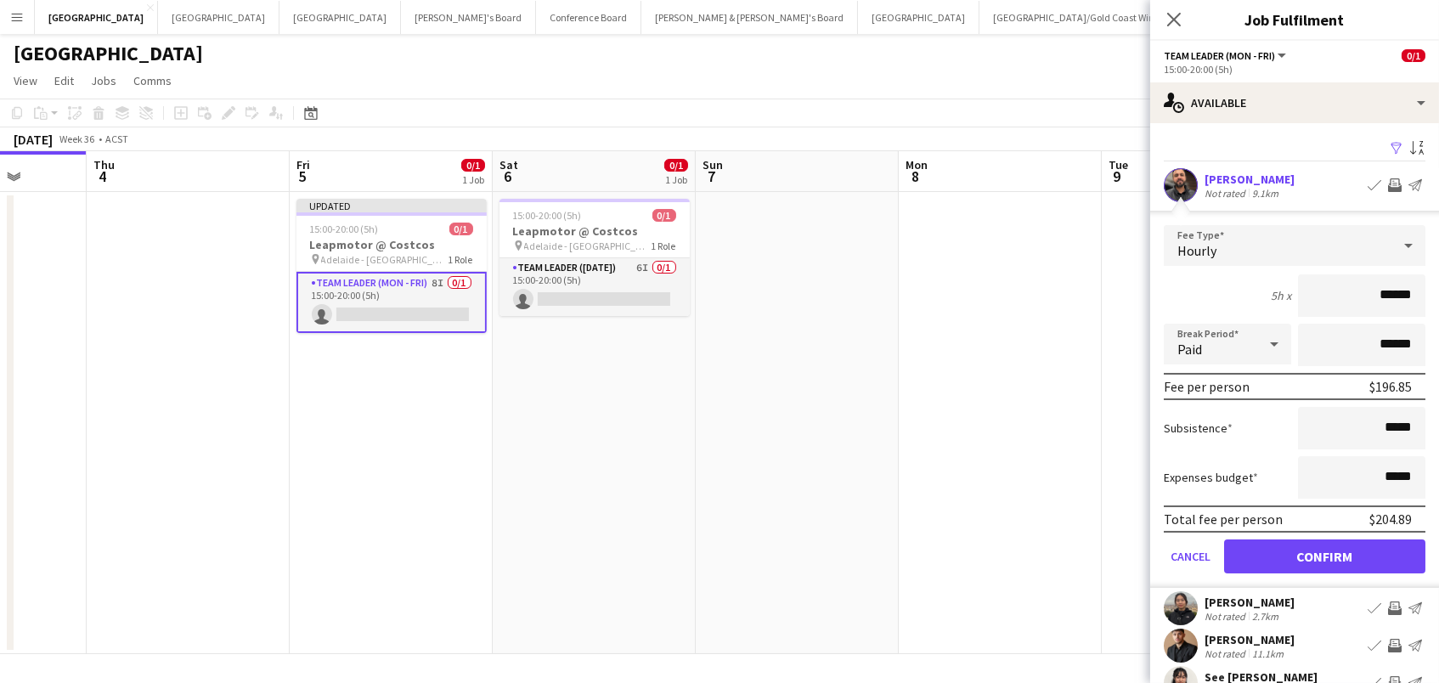
click at [1324, 554] on button "Confirm" at bounding box center [1324, 556] width 201 height 34
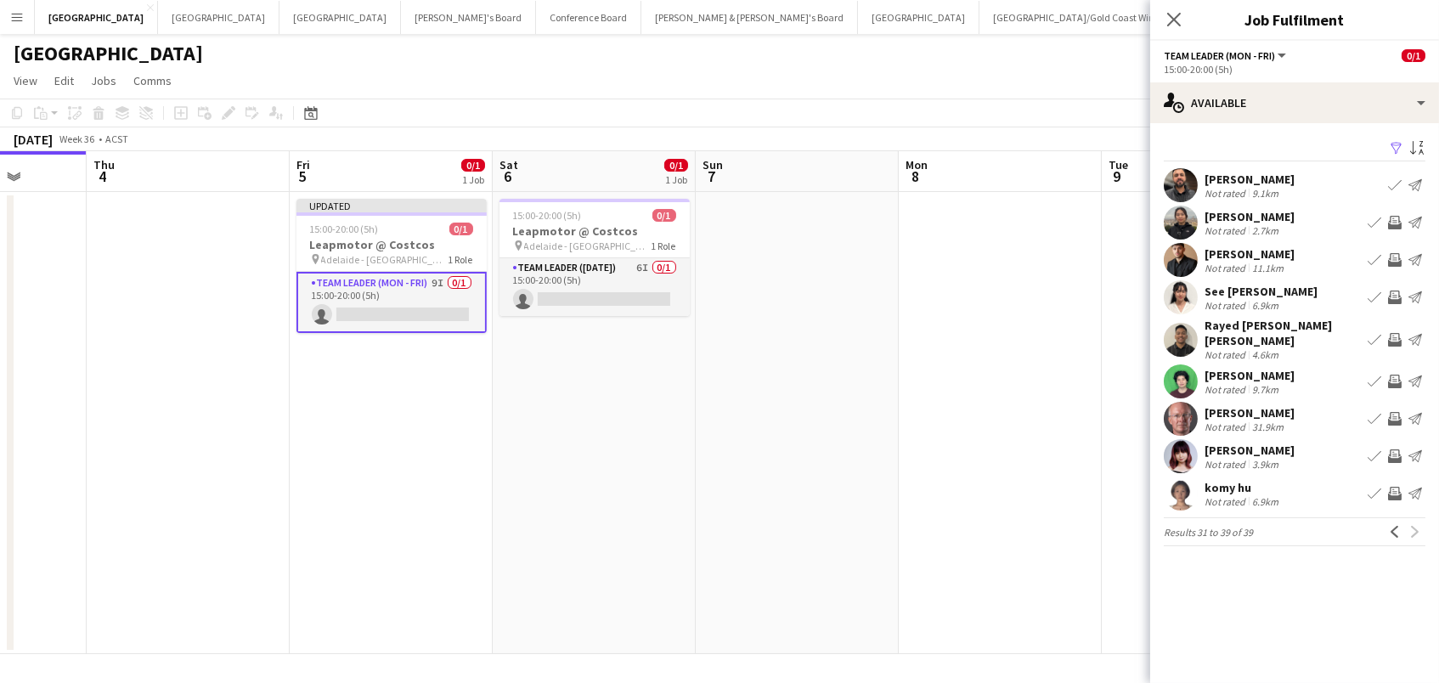
click at [1424, 531] on div "Previous Next" at bounding box center [1404, 531] width 41 height 20
click at [880, 444] on app-date-cell at bounding box center [797, 423] width 203 height 462
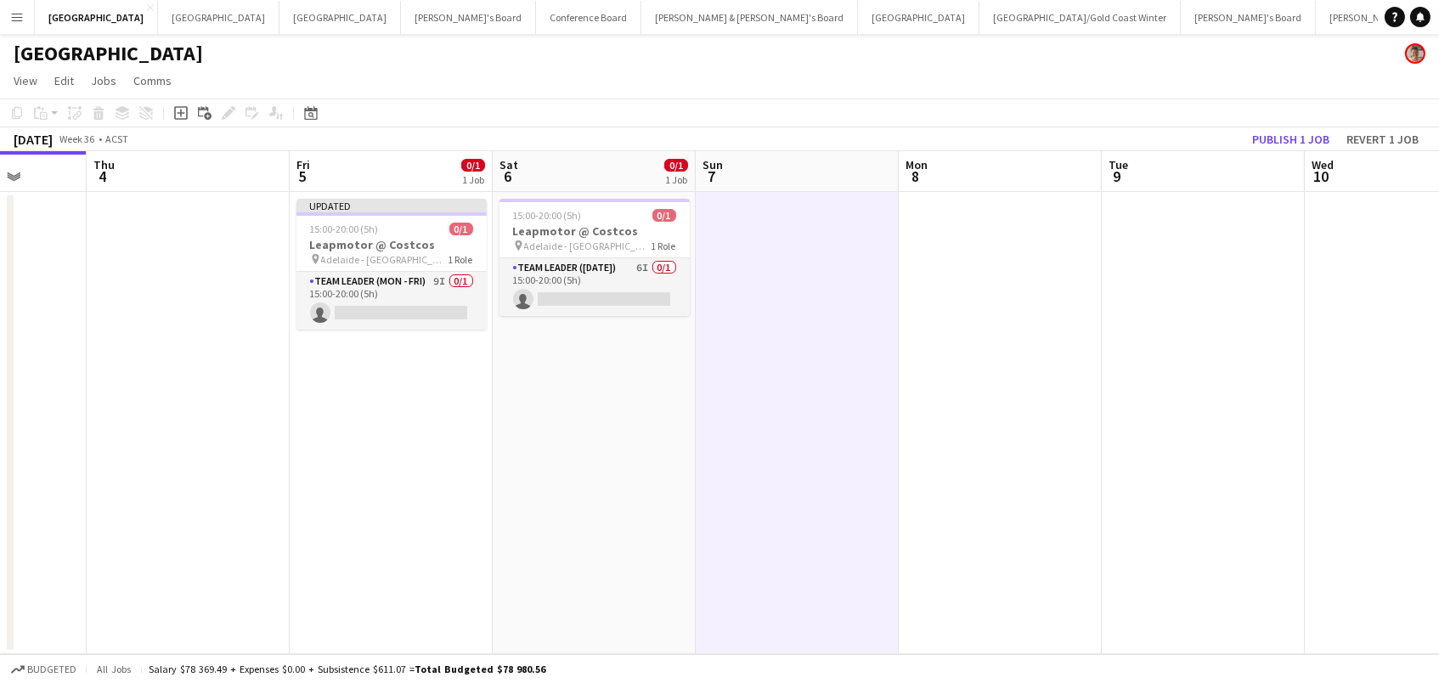
scroll to position [0, 521]
click at [1312, 137] on button "Publish 1 job" at bounding box center [1290, 139] width 91 height 22
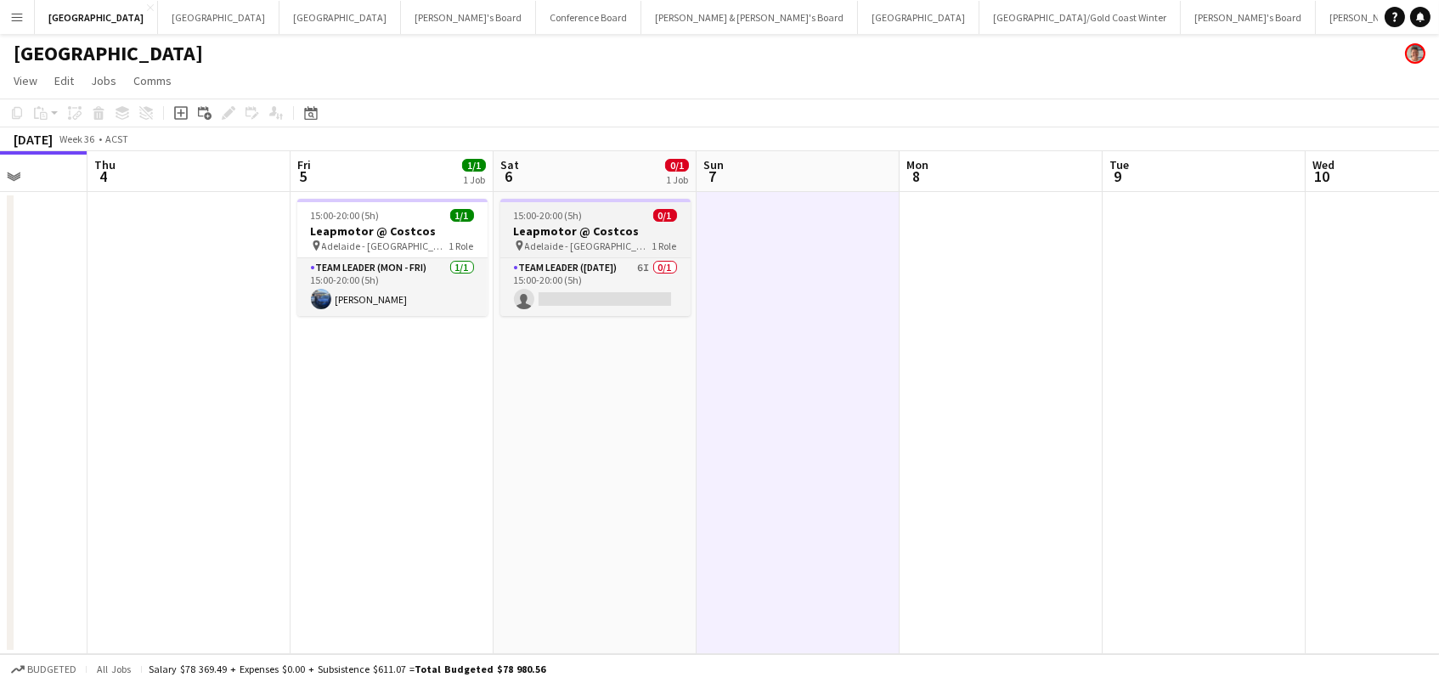
click at [567, 228] on h3 "Leapmotor @ Costcos" at bounding box center [595, 230] width 190 height 15
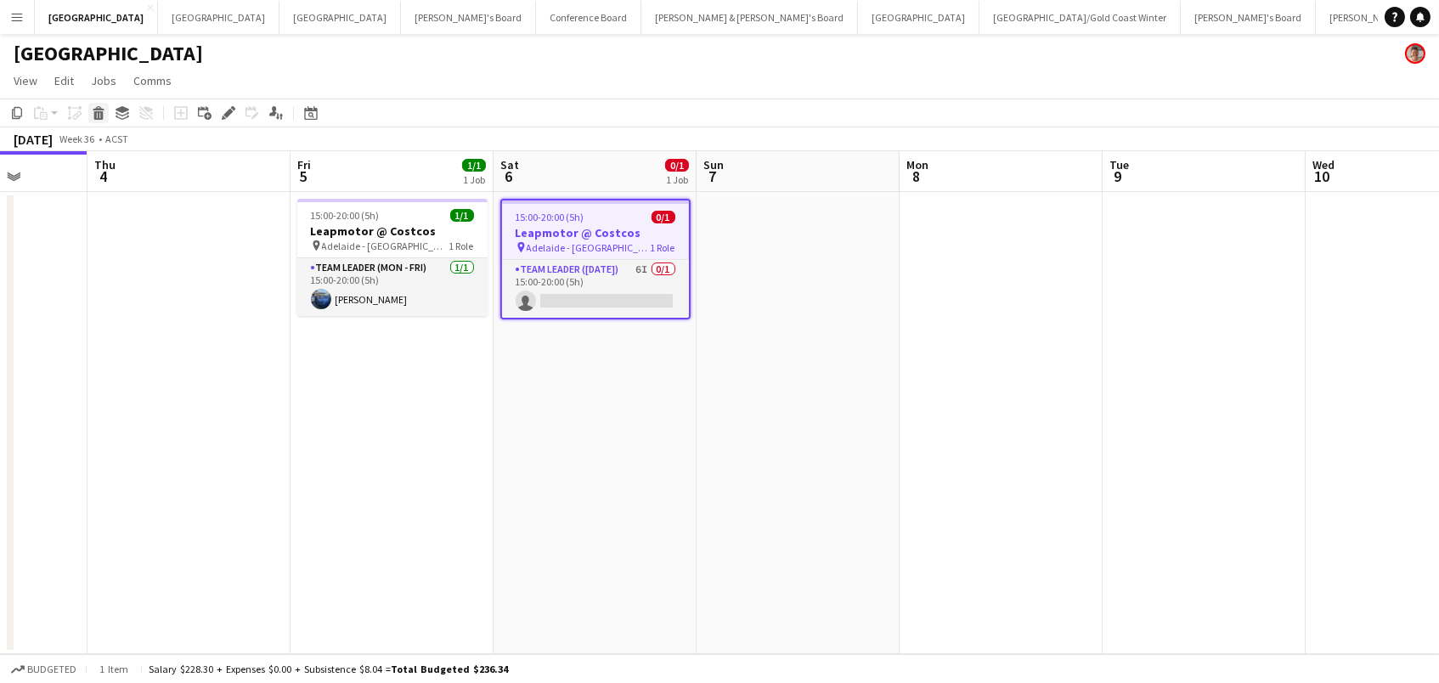
click at [94, 116] on icon at bounding box center [98, 115] width 9 height 8
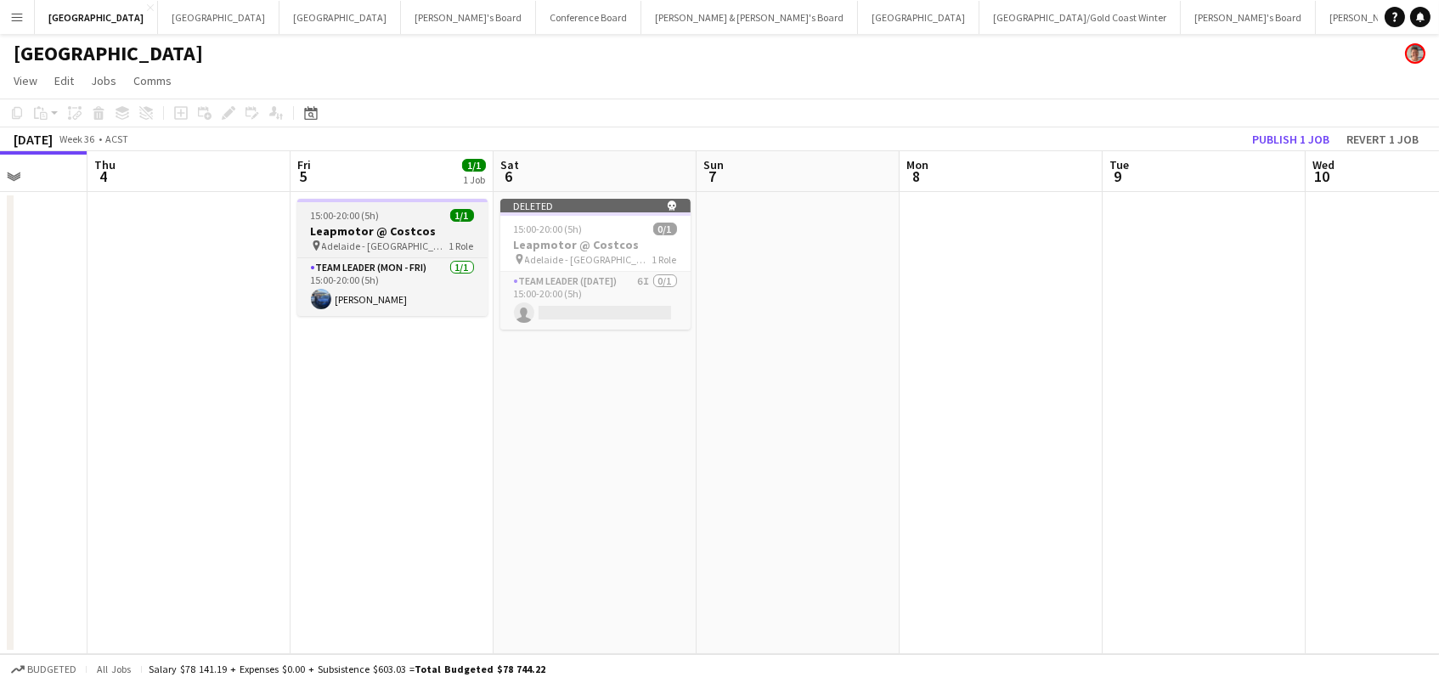
click at [353, 219] on span "15:00-20:00 (5h)" at bounding box center [345, 215] width 69 height 13
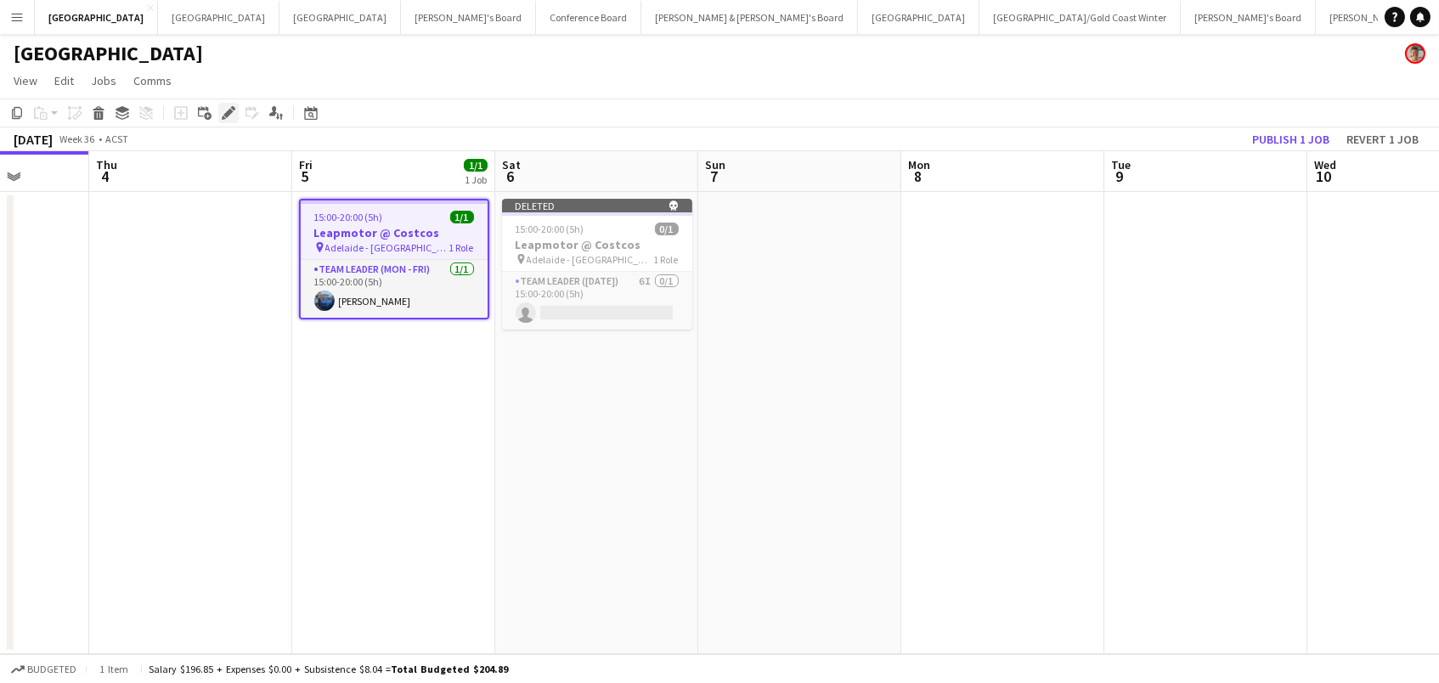
click at [223, 110] on icon "Edit" at bounding box center [229, 113] width 14 height 14
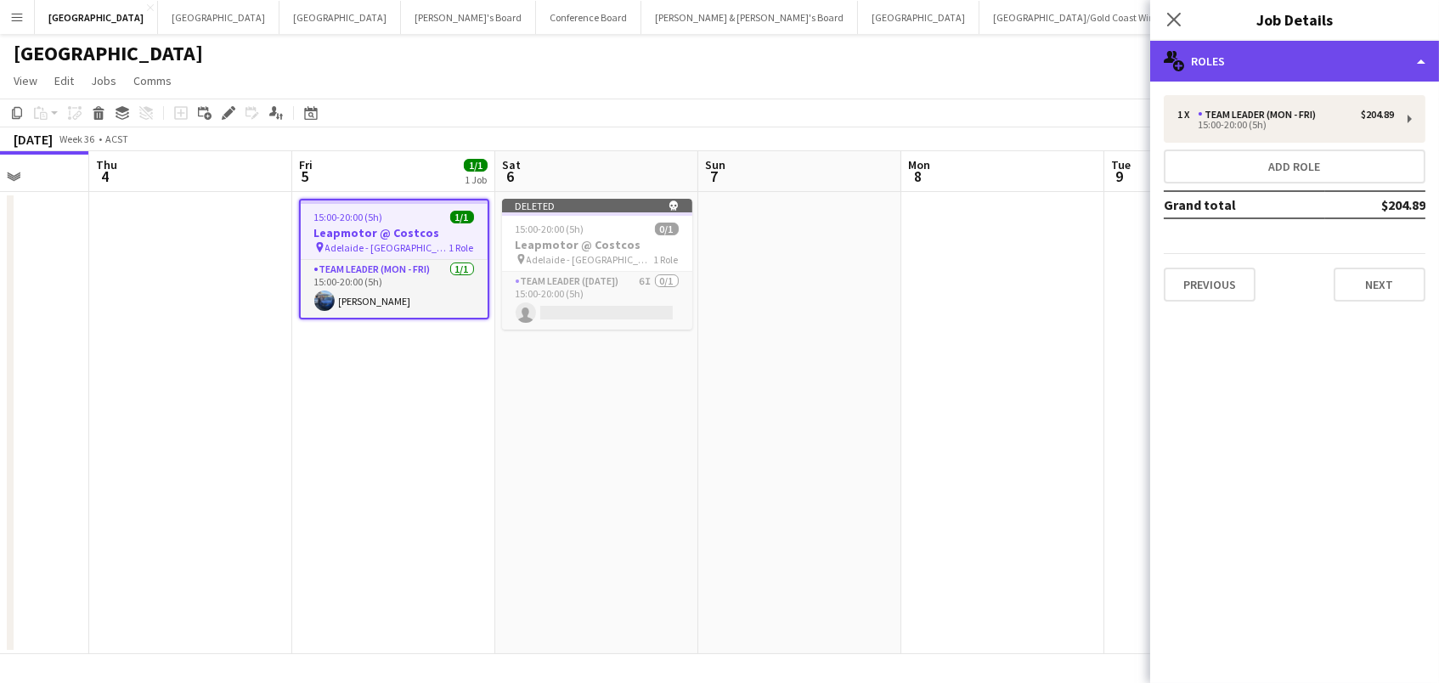
click at [1300, 55] on div "multiple-users-add Roles" at bounding box center [1294, 61] width 289 height 41
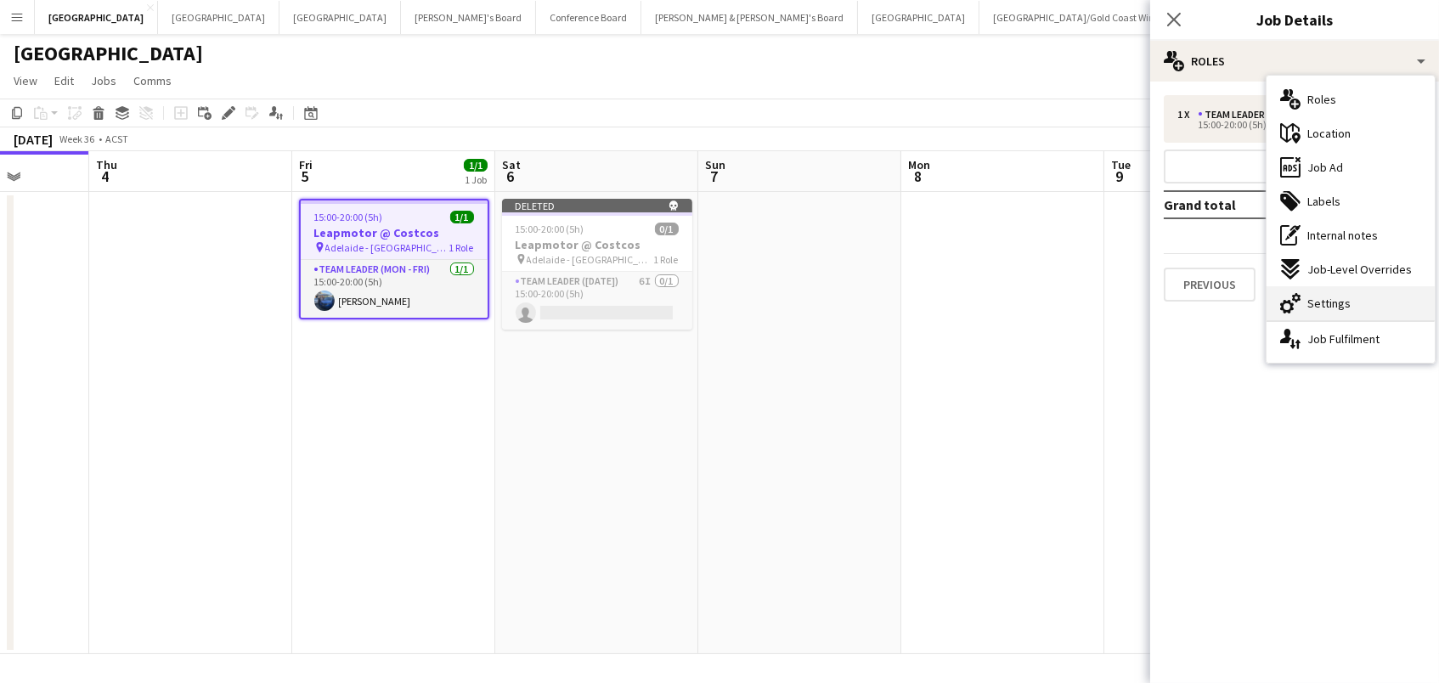
click at [1356, 302] on div "cog-double-3 Settings" at bounding box center [1350, 303] width 168 height 34
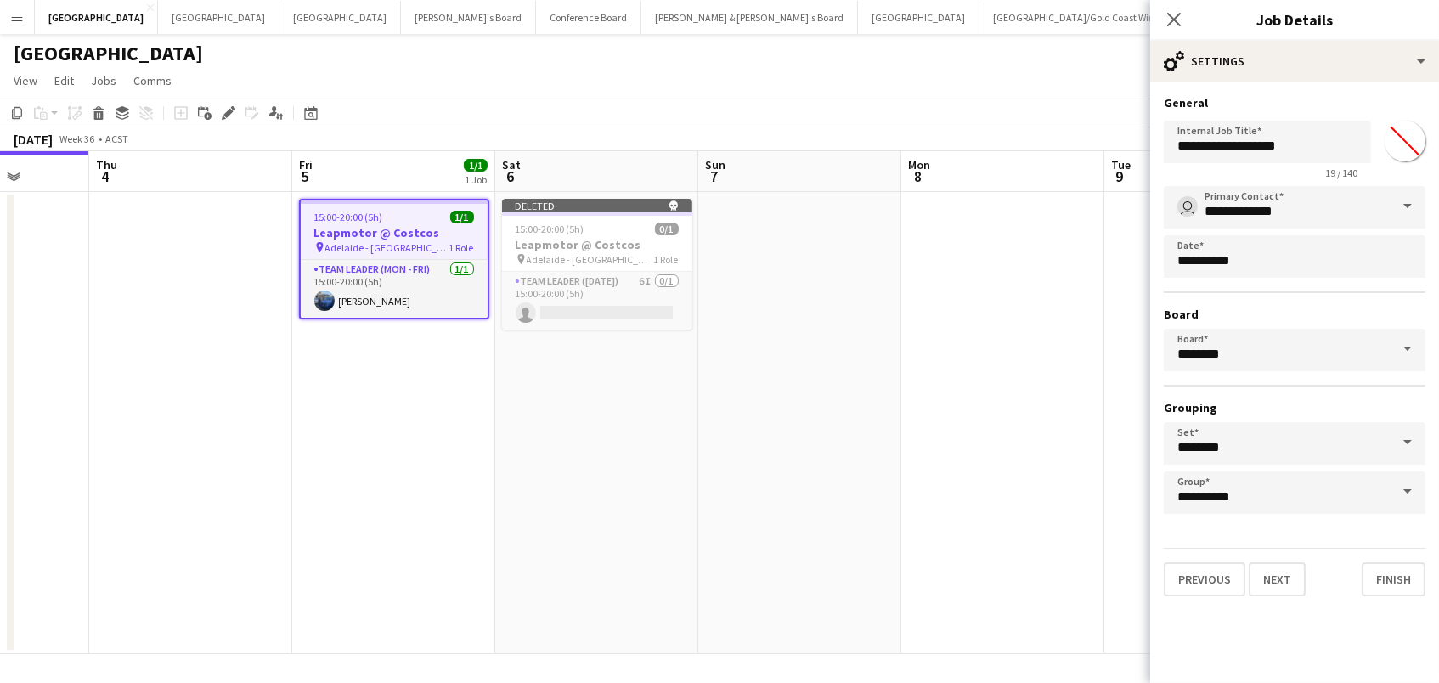
click at [1400, 127] on input "*******" at bounding box center [1404, 140] width 61 height 61
type input "*******"
click at [927, 338] on app-date-cell at bounding box center [1002, 423] width 203 height 462
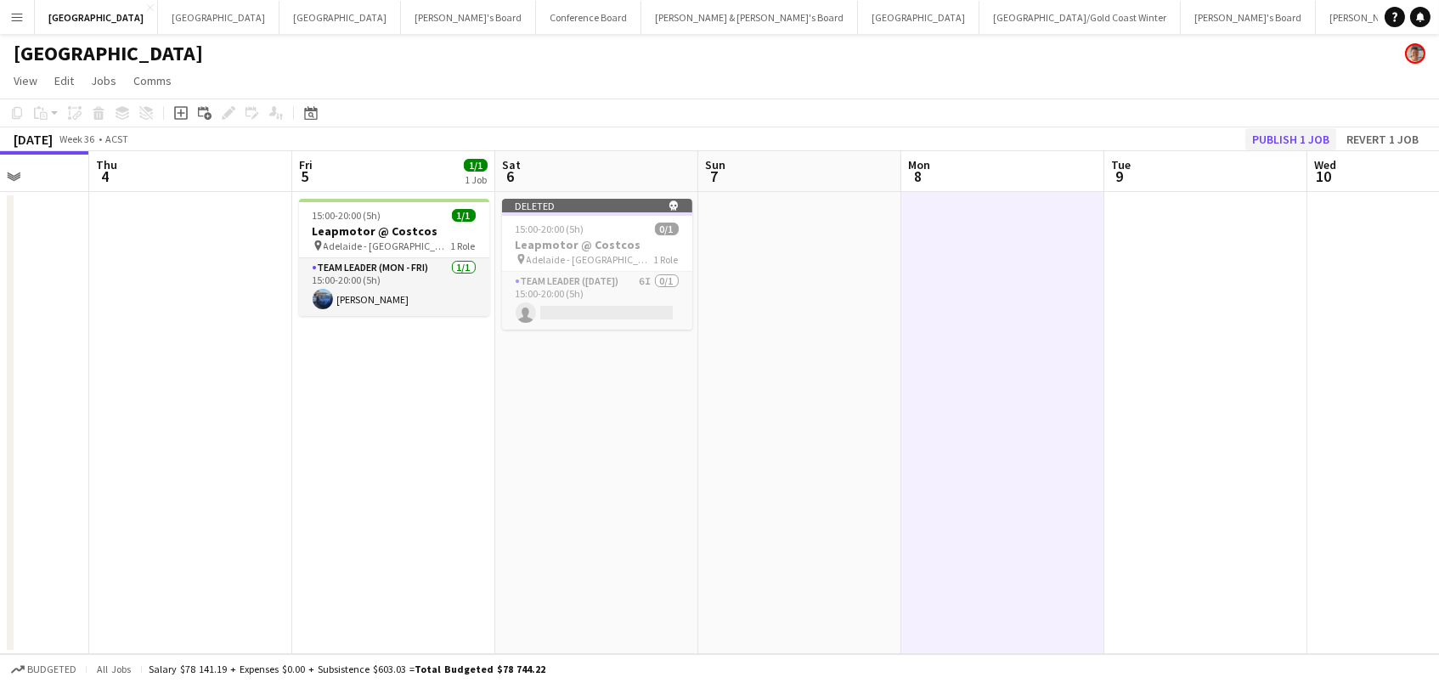
click at [1273, 132] on button "Publish 1 job" at bounding box center [1290, 139] width 91 height 22
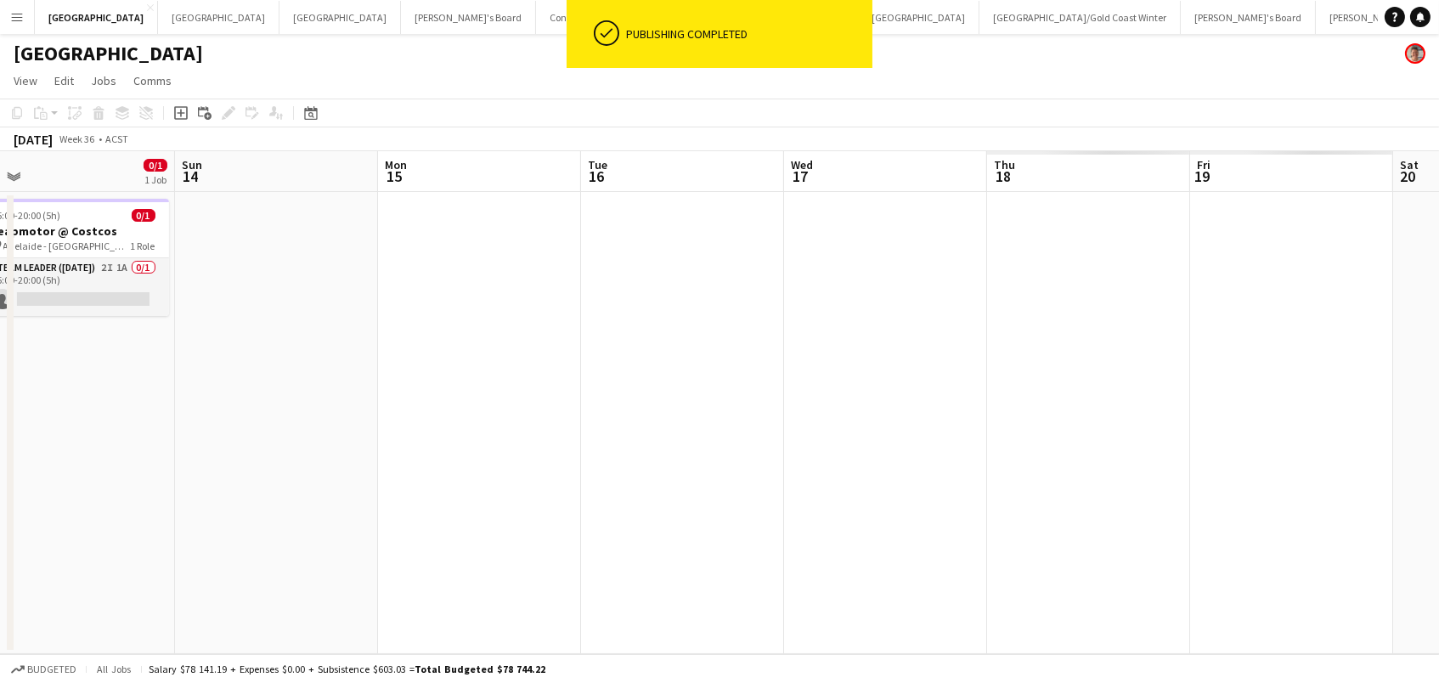
scroll to position [0, 579]
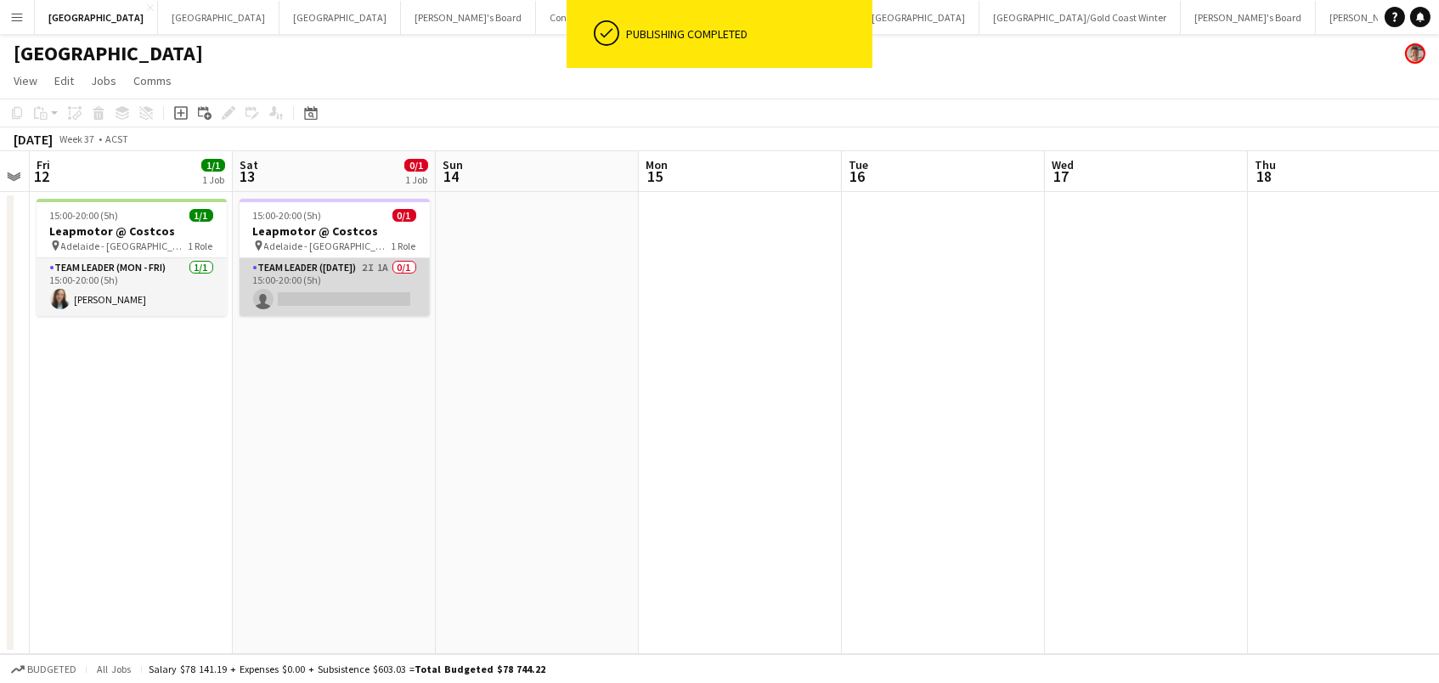
click at [414, 279] on app-card-role "Team Leader (Saturday) 2I 1A 0/1 15:00-20:00 (5h) single-neutral-actions" at bounding box center [335, 287] width 190 height 58
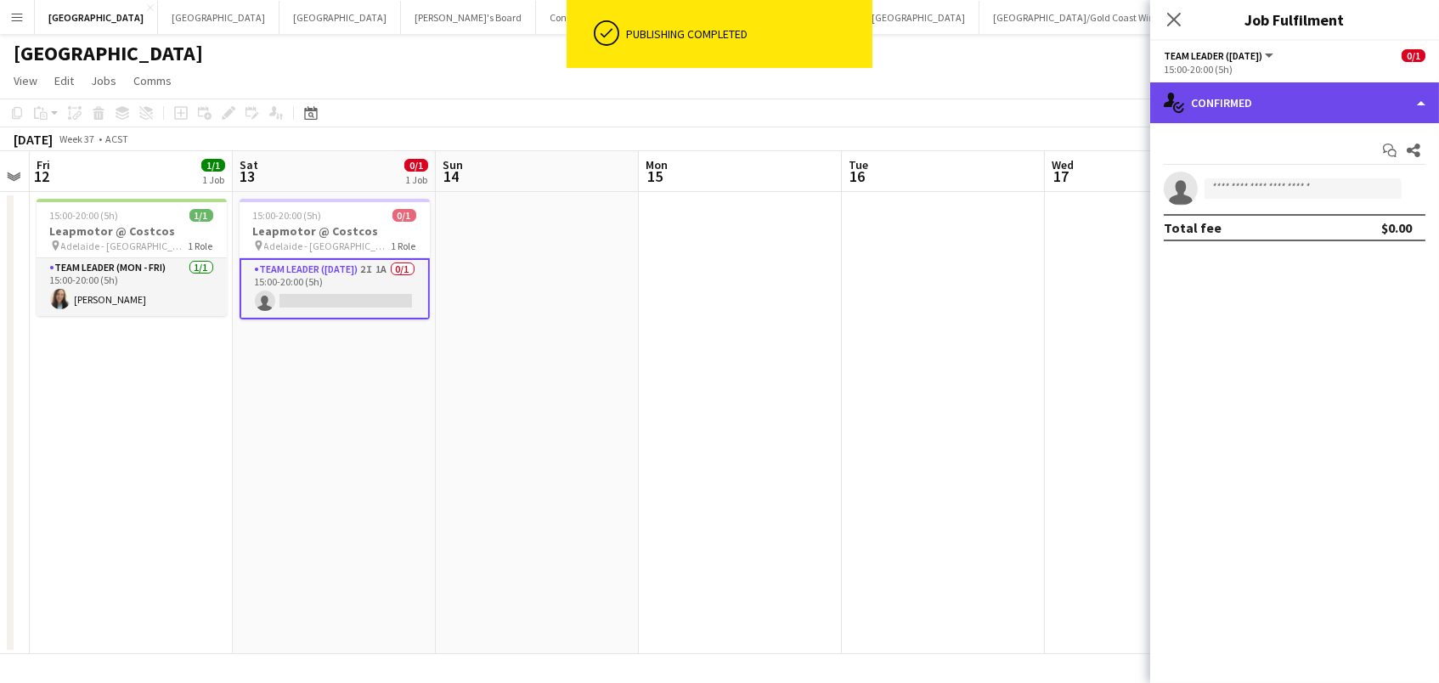
click at [1180, 111] on div "single-neutral-actions-check-2 Confirmed" at bounding box center [1294, 102] width 289 height 41
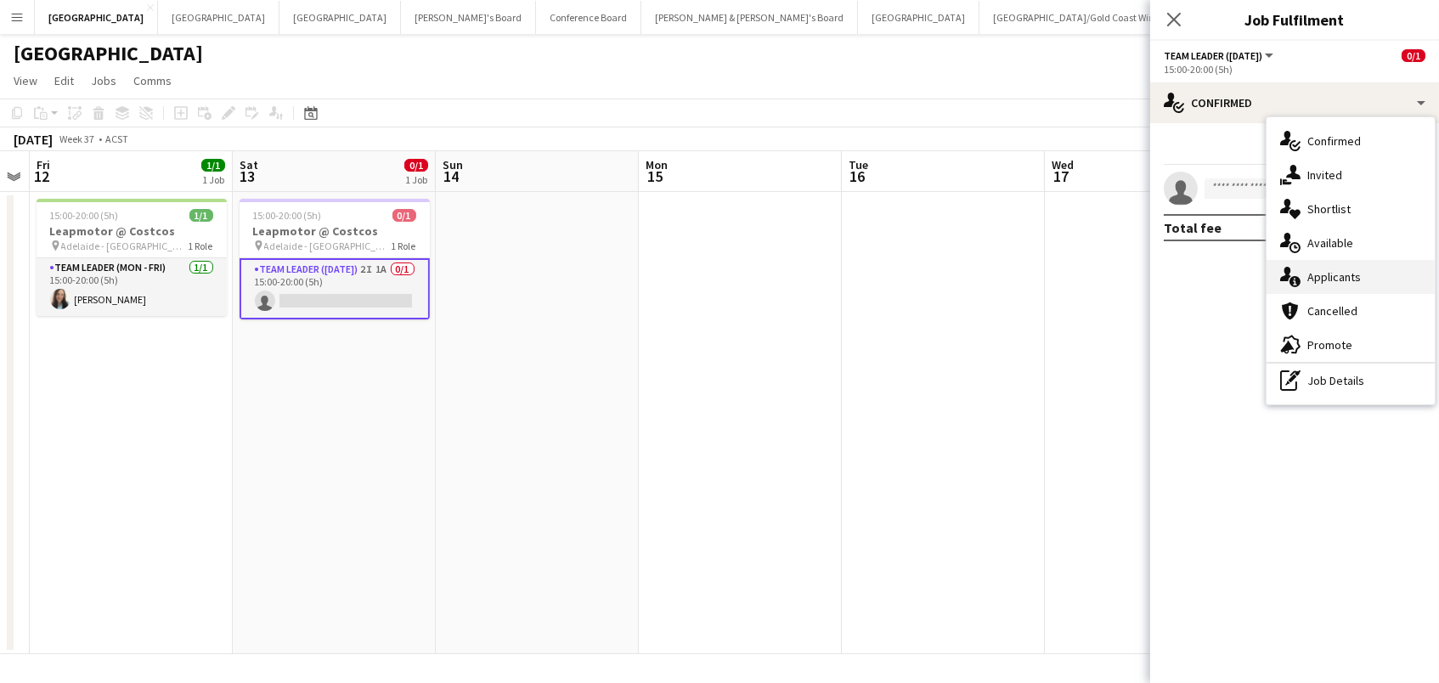
click at [1333, 278] on span "Applicants" at bounding box center [1334, 276] width 54 height 15
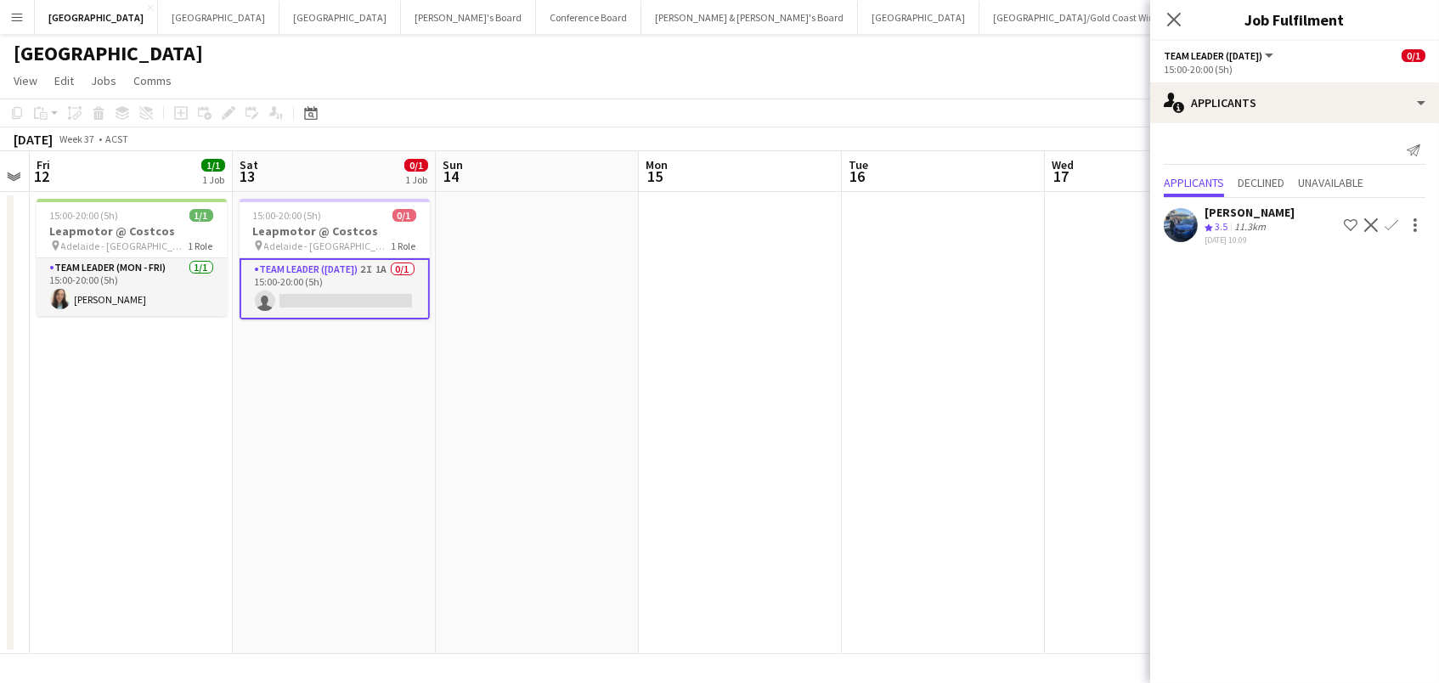
click at [1391, 219] on app-icon "Confirm" at bounding box center [1391, 225] width 14 height 14
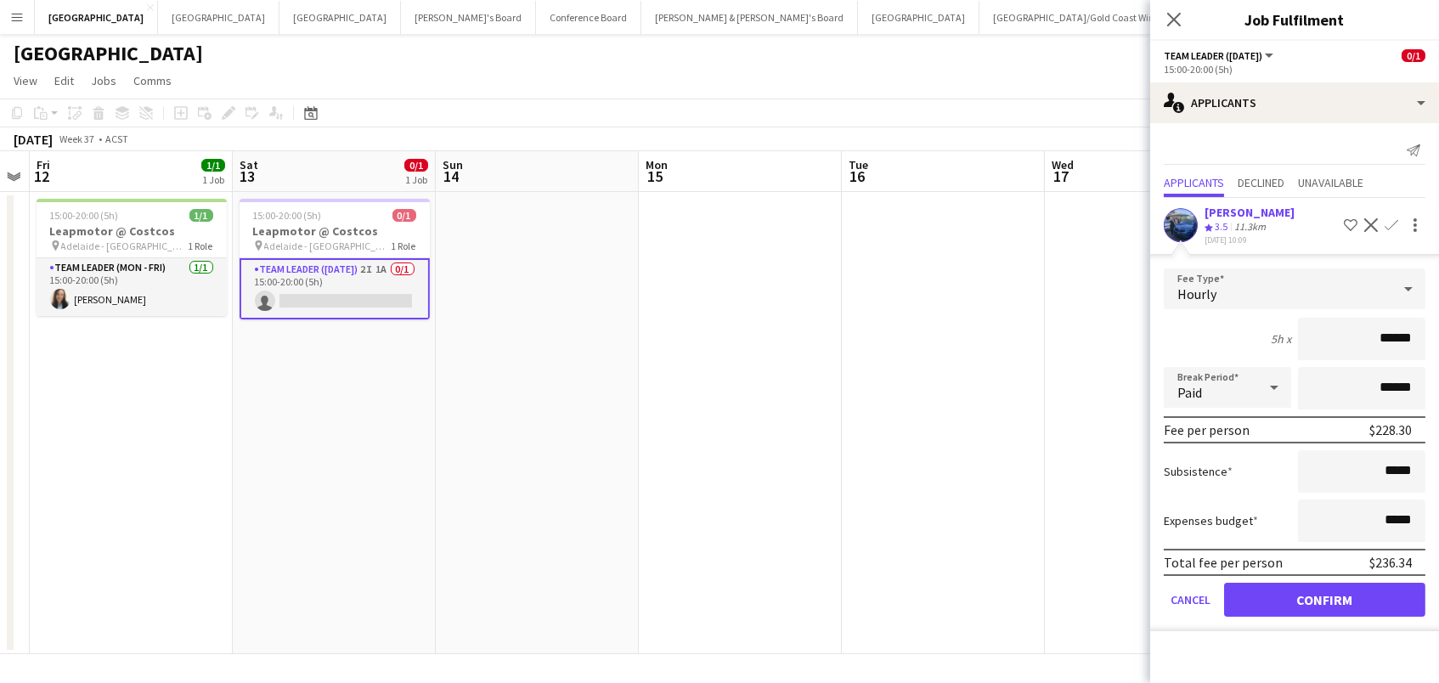
click at [1324, 595] on button "Confirm" at bounding box center [1324, 600] width 201 height 34
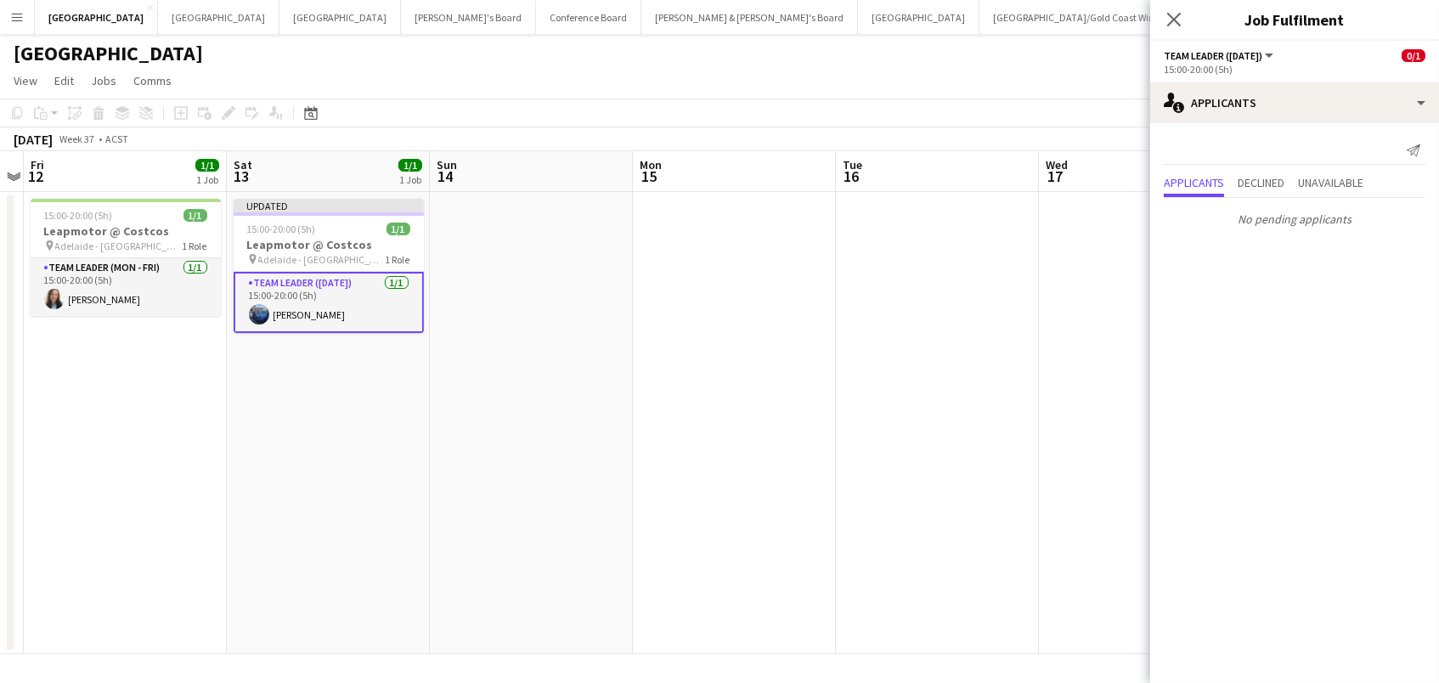
scroll to position [0, 376]
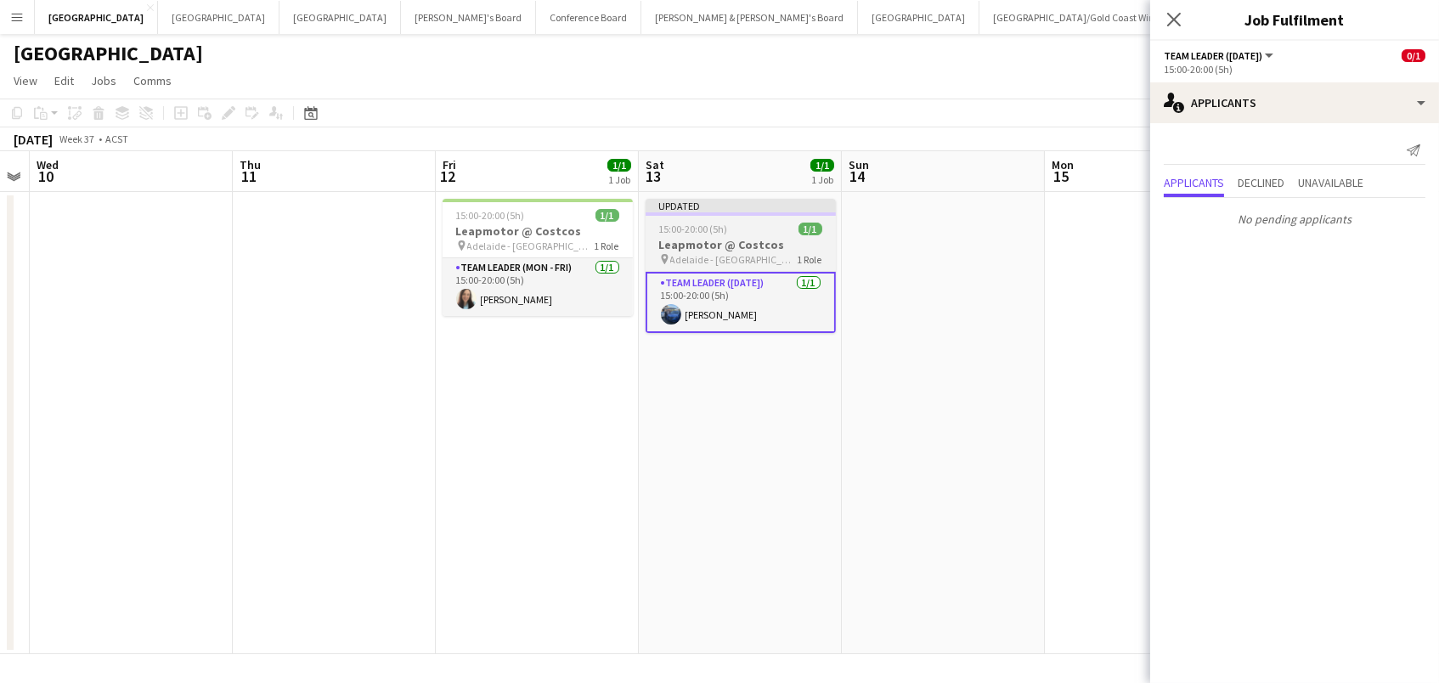
click at [733, 247] on h3 "Leapmotor @ Costcos" at bounding box center [740, 244] width 190 height 15
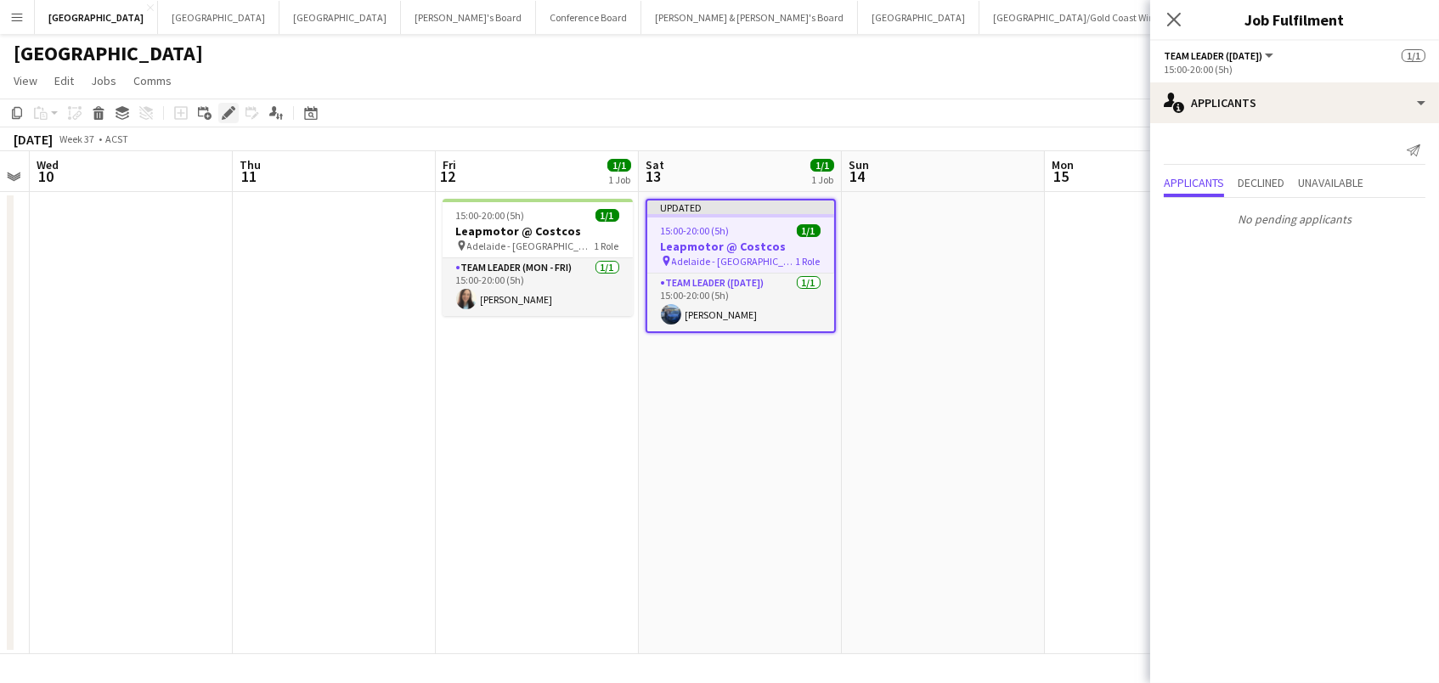
click at [233, 114] on icon "Edit" at bounding box center [229, 113] width 14 height 14
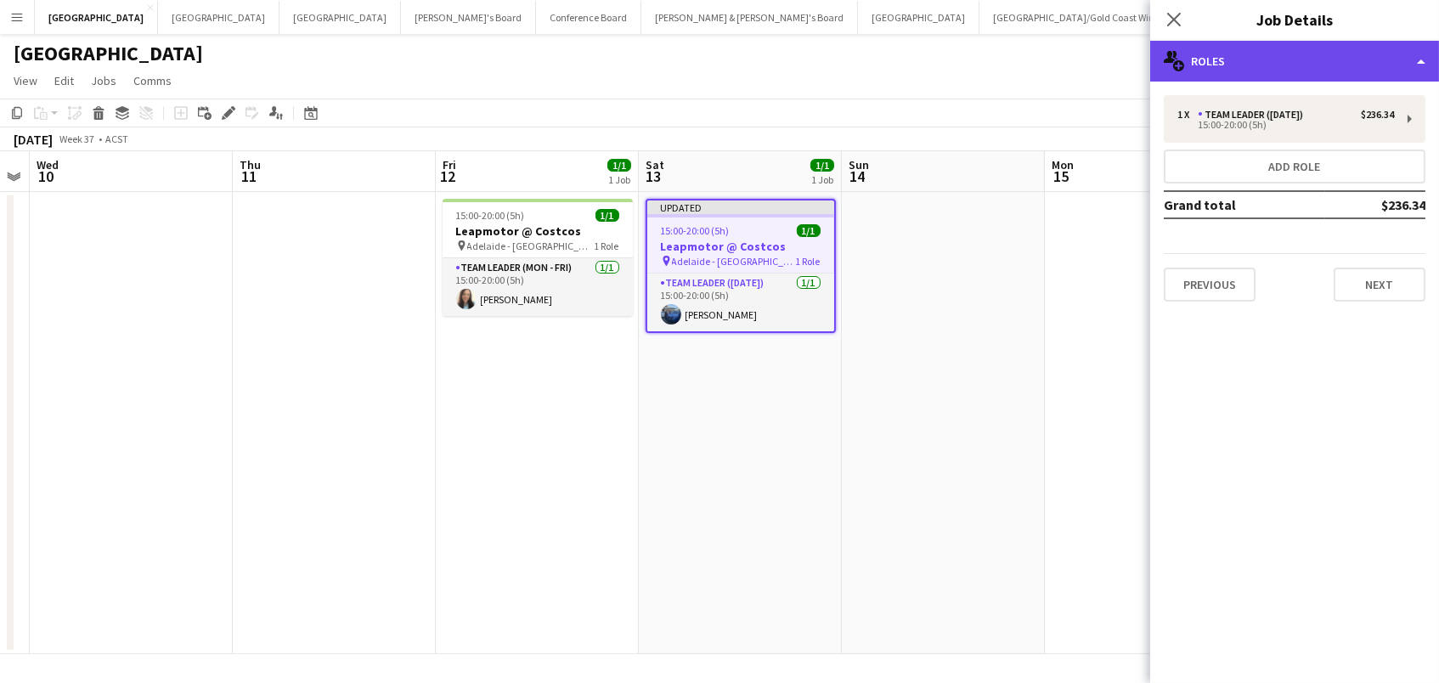
click at [1316, 58] on div "multiple-users-add Roles" at bounding box center [1294, 61] width 289 height 41
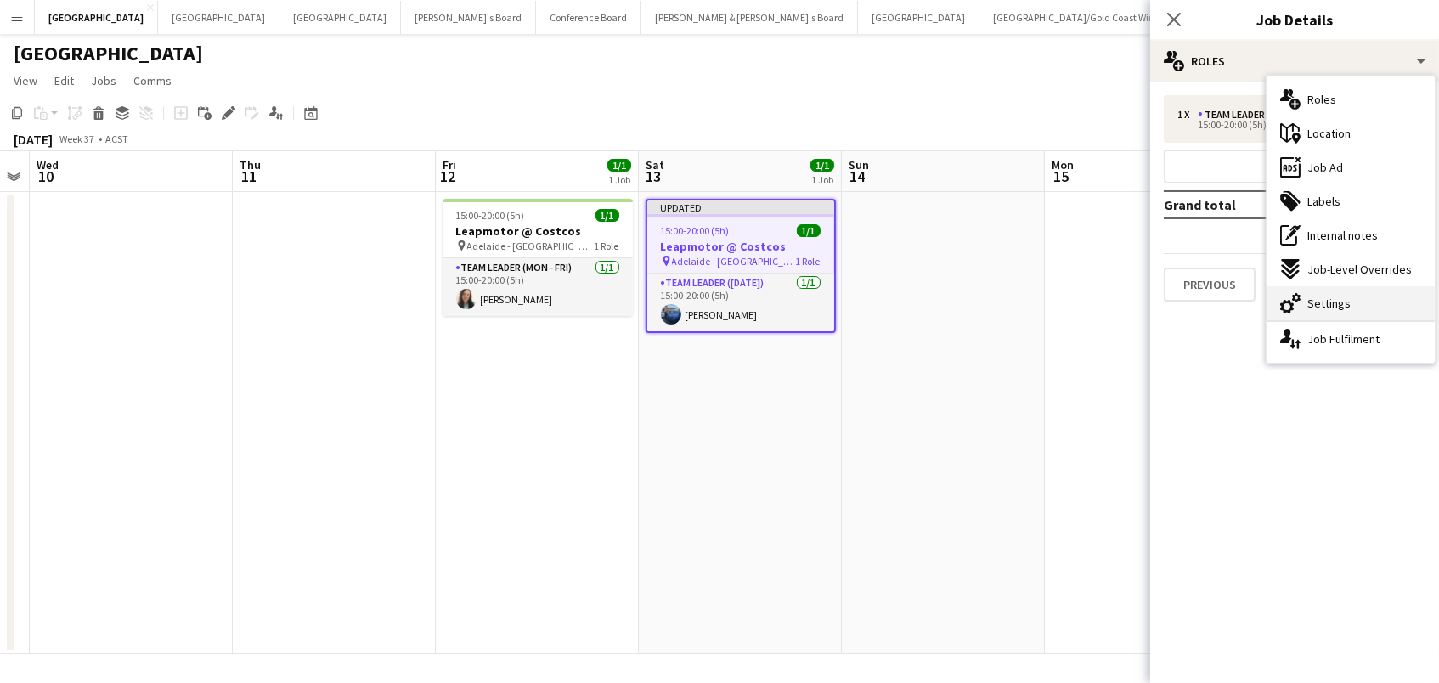
click at [1338, 309] on span "Settings" at bounding box center [1328, 303] width 43 height 15
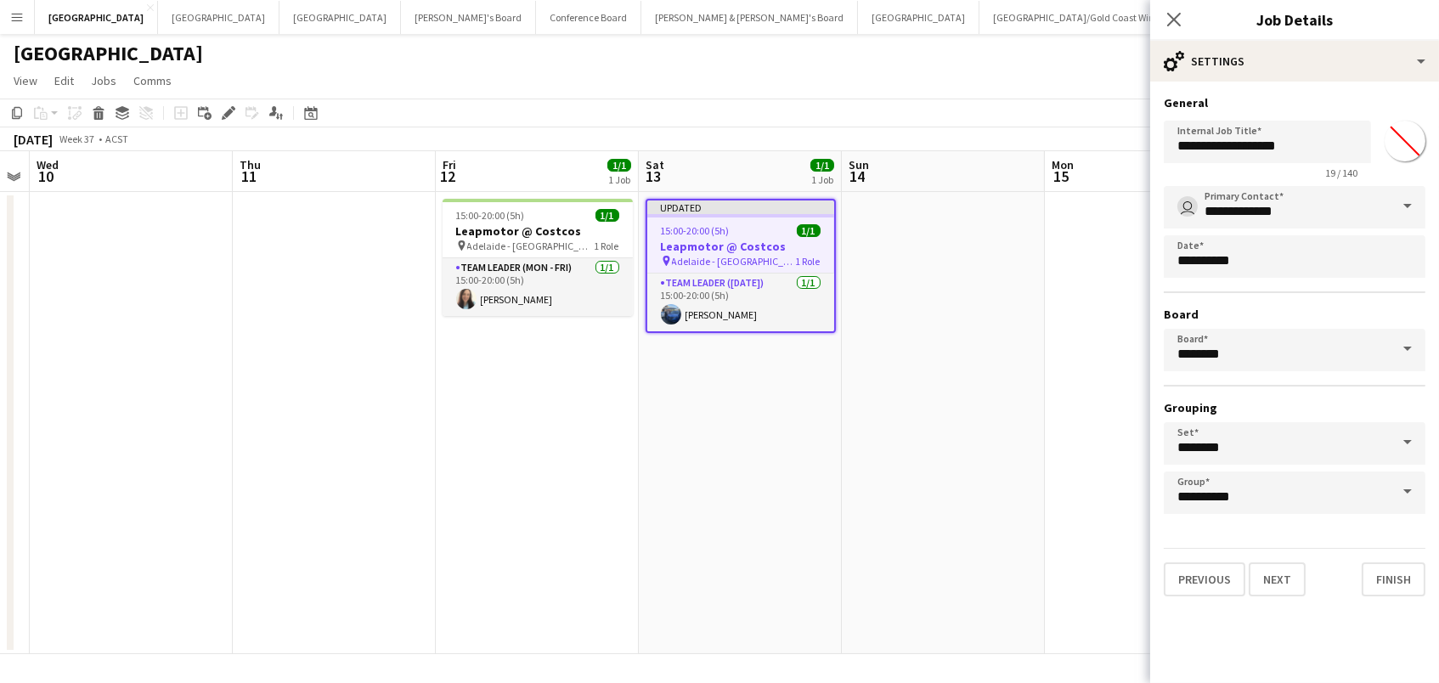
click at [1395, 146] on input "*******" at bounding box center [1404, 140] width 61 height 61
type input "*******"
click at [1040, 404] on app-date-cell at bounding box center [943, 423] width 203 height 462
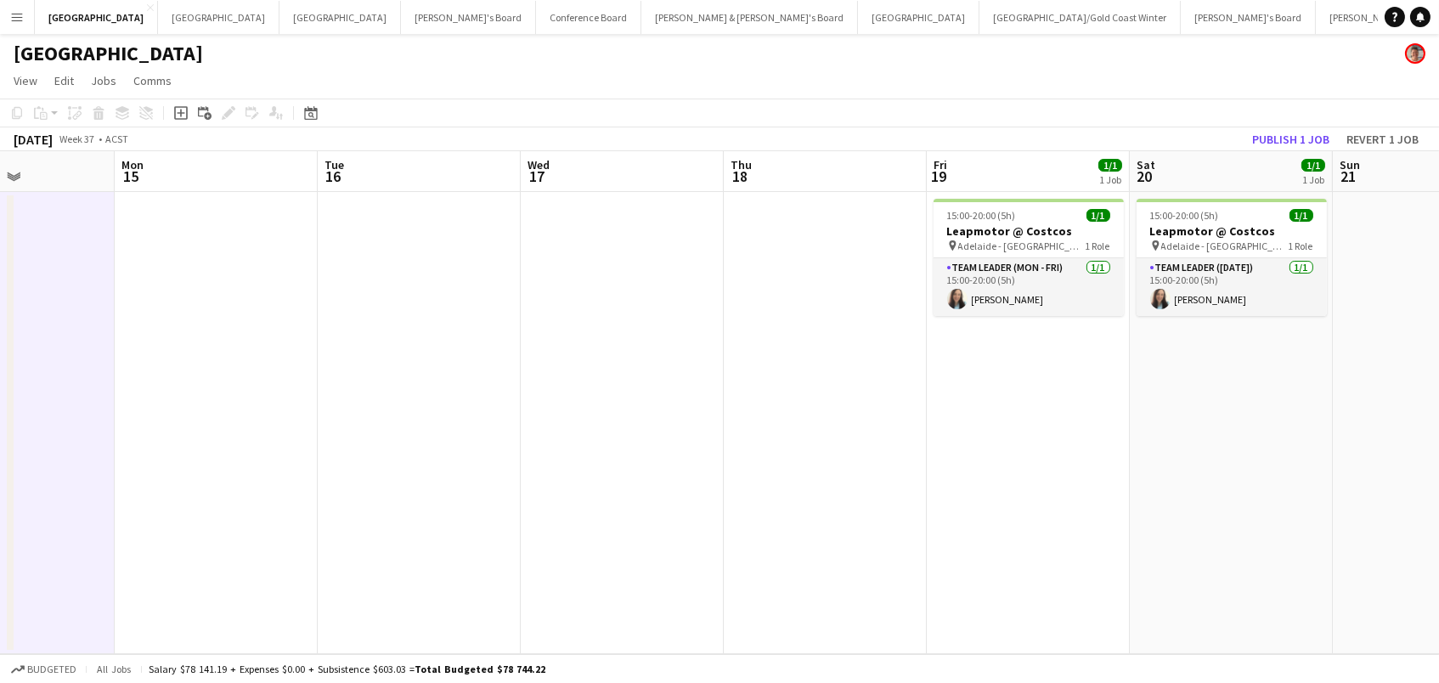
click at [1193, 192] on app-date-cell "15:00-20:00 (5h) 1/1 Leapmotor @ Costcos pin Adelaide - SA 1 Role Team Leader (…" at bounding box center [1231, 423] width 203 height 462
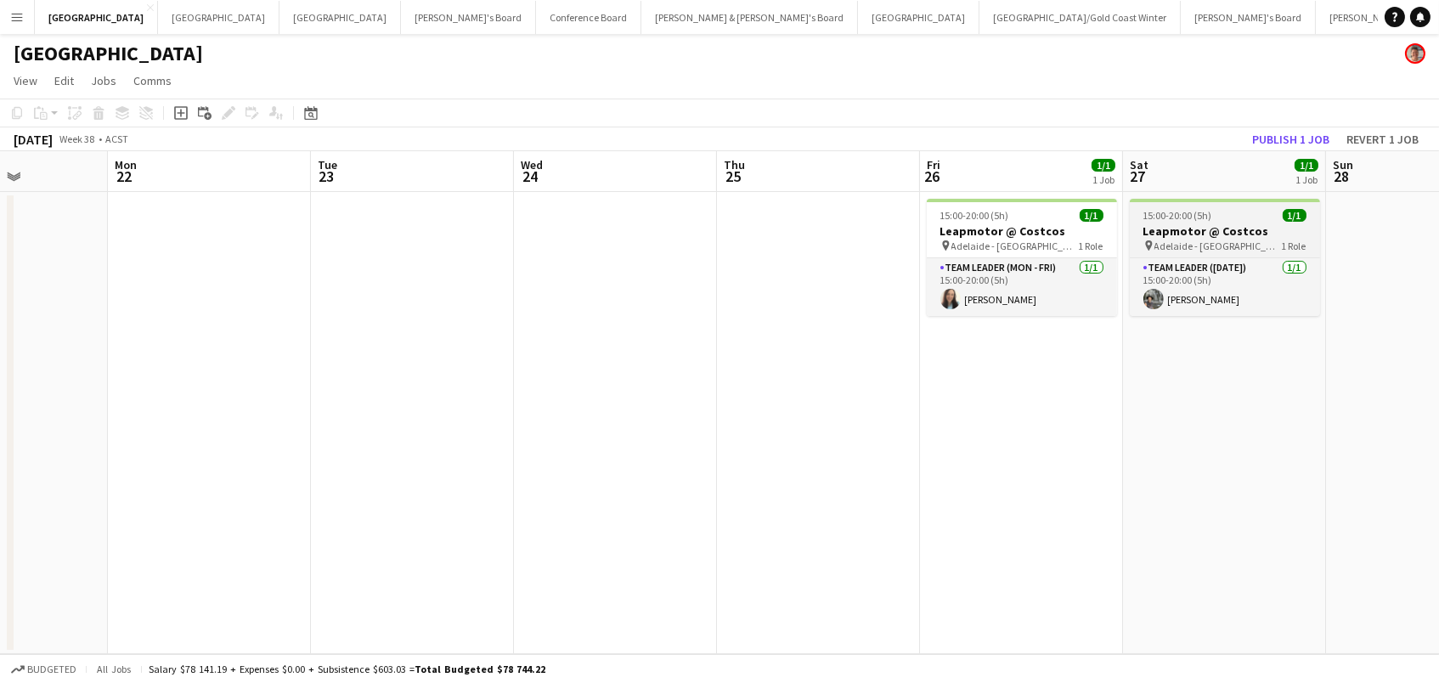
click at [1188, 211] on span "15:00-20:00 (5h)" at bounding box center [1177, 215] width 69 height 13
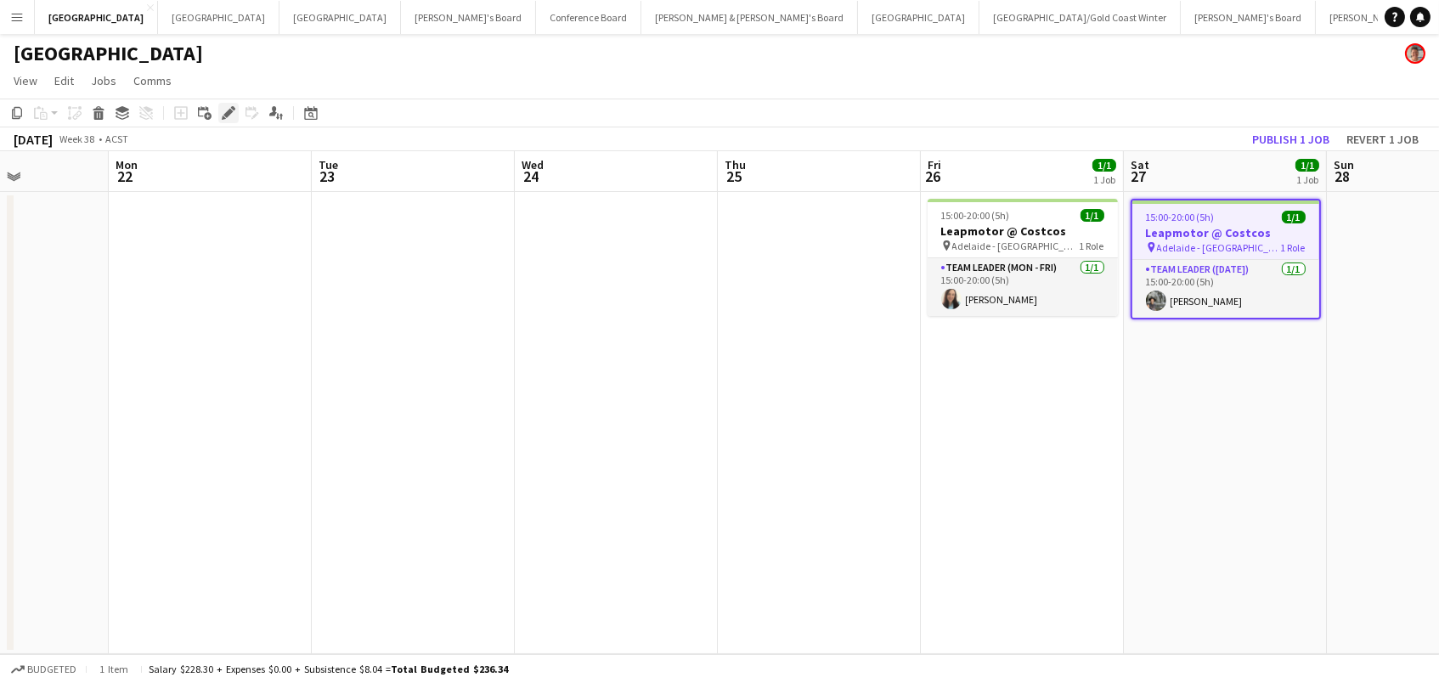
click at [225, 109] on icon "Edit" at bounding box center [229, 113] width 14 height 14
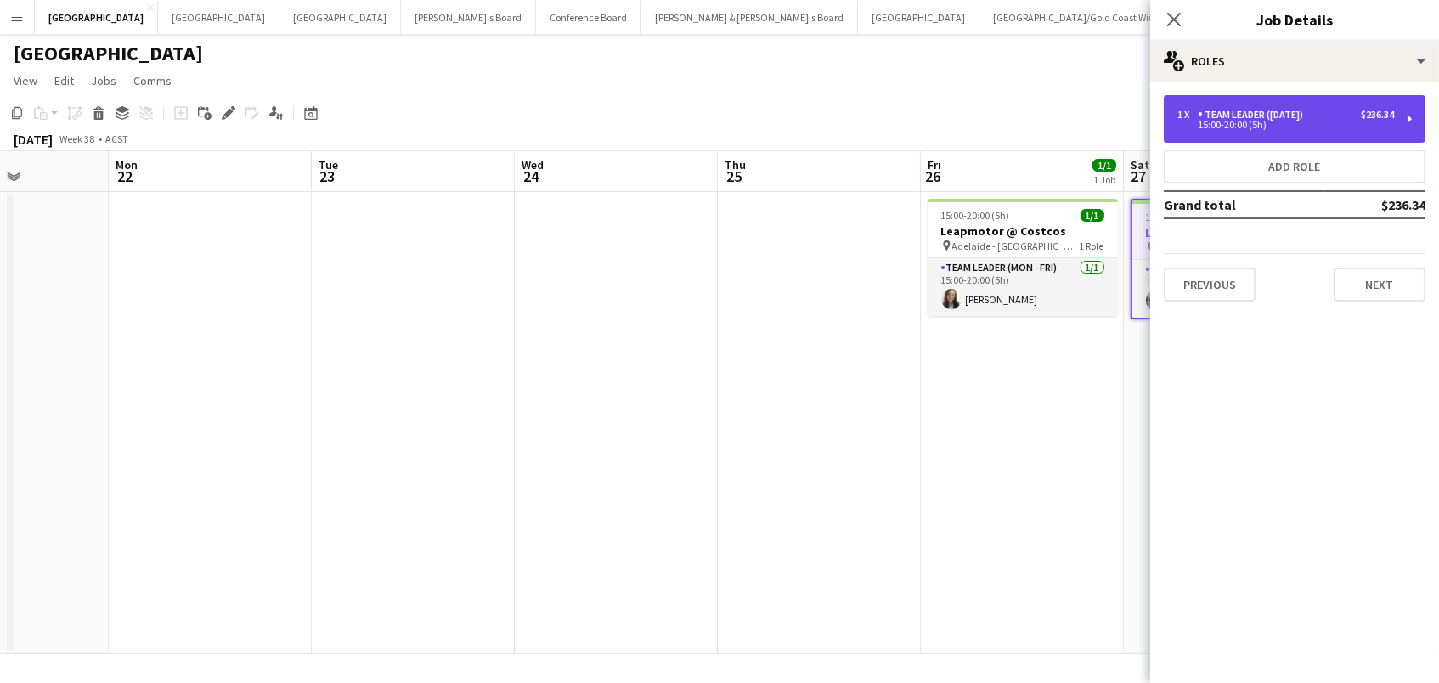
click at [1197, 138] on div "1 x Team Leader (Saturday) $236.34 15:00-20:00 (5h)" at bounding box center [1295, 119] width 262 height 48
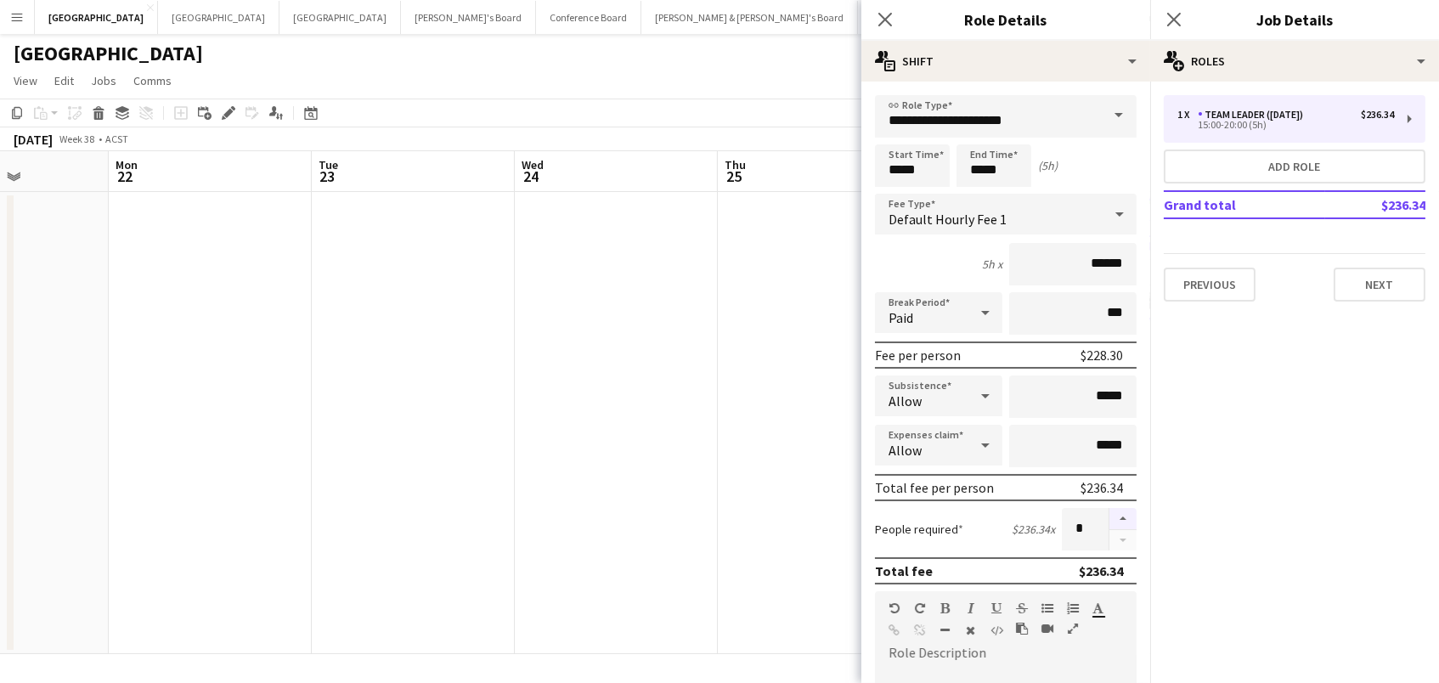
click at [1123, 516] on button "button" at bounding box center [1122, 519] width 27 height 22
type input "*"
click at [779, 420] on app-date-cell at bounding box center [819, 423] width 203 height 462
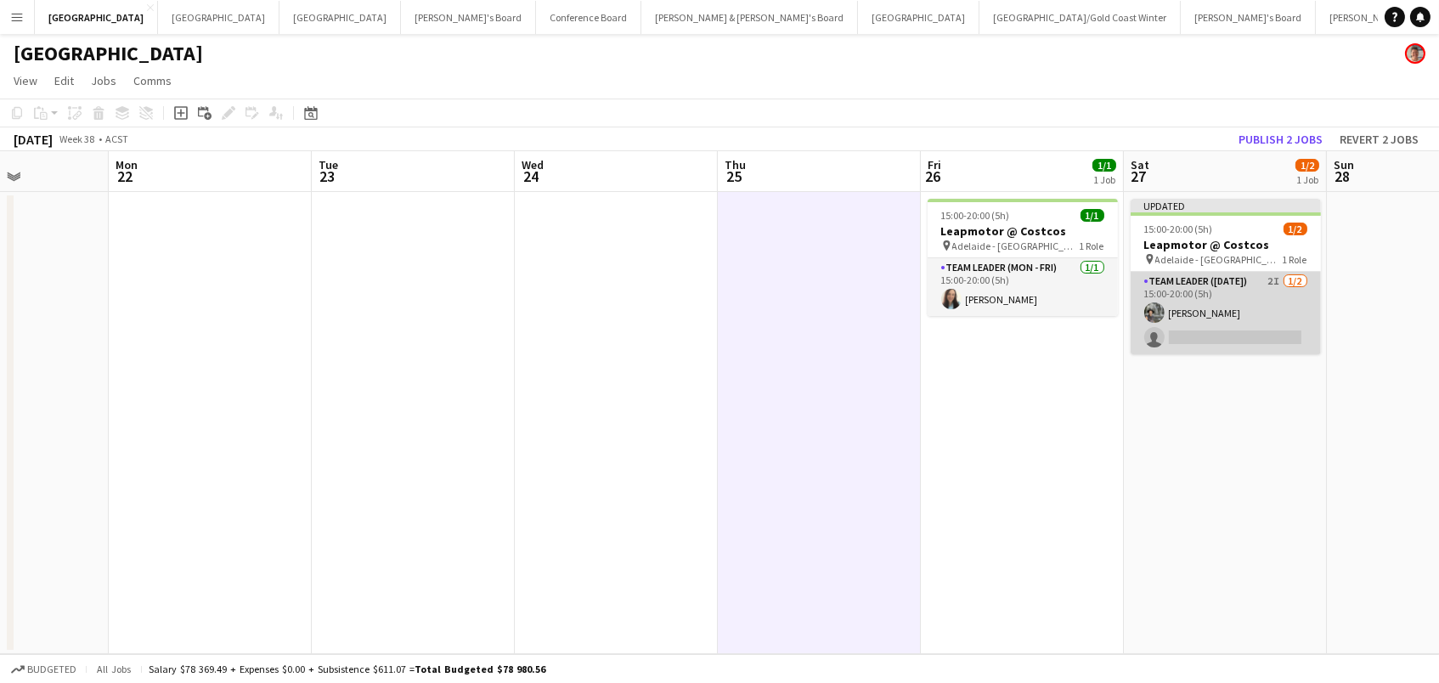
click at [1237, 312] on app-card-role "Team Leader (Saturday) 2I 1/2 15:00-20:00 (5h) Craig Fletcher single-neutral-ac…" at bounding box center [1225, 313] width 190 height 82
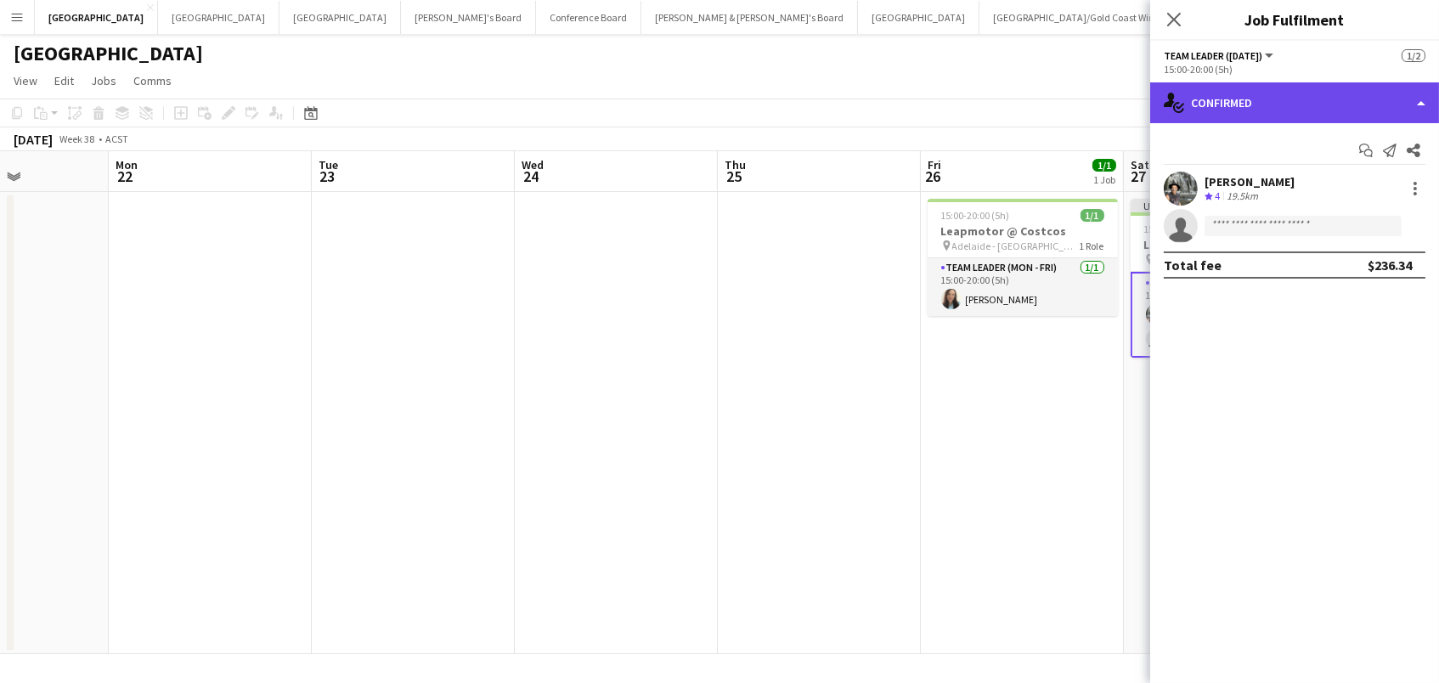
click at [1372, 98] on div "single-neutral-actions-check-2 Confirmed" at bounding box center [1294, 102] width 289 height 41
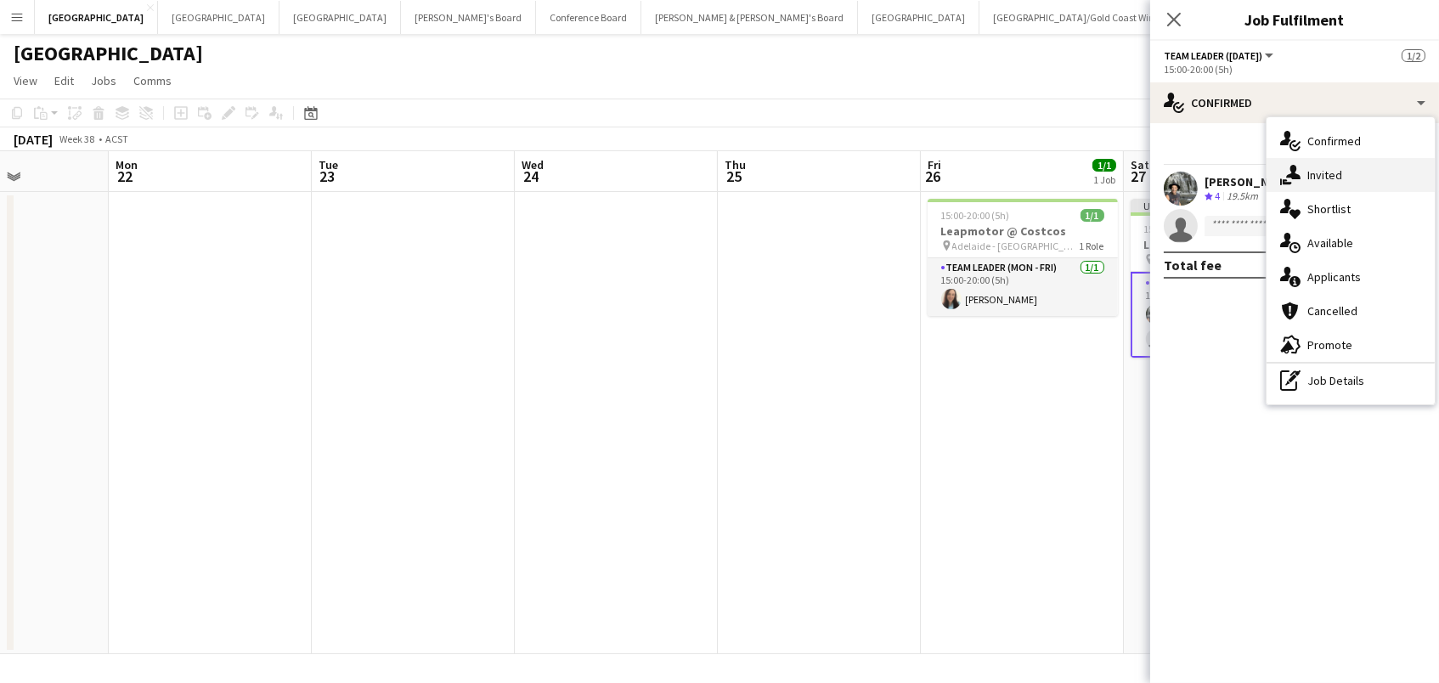
click at [1377, 171] on div "single-neutral-actions-share-1 Invited" at bounding box center [1350, 175] width 168 height 34
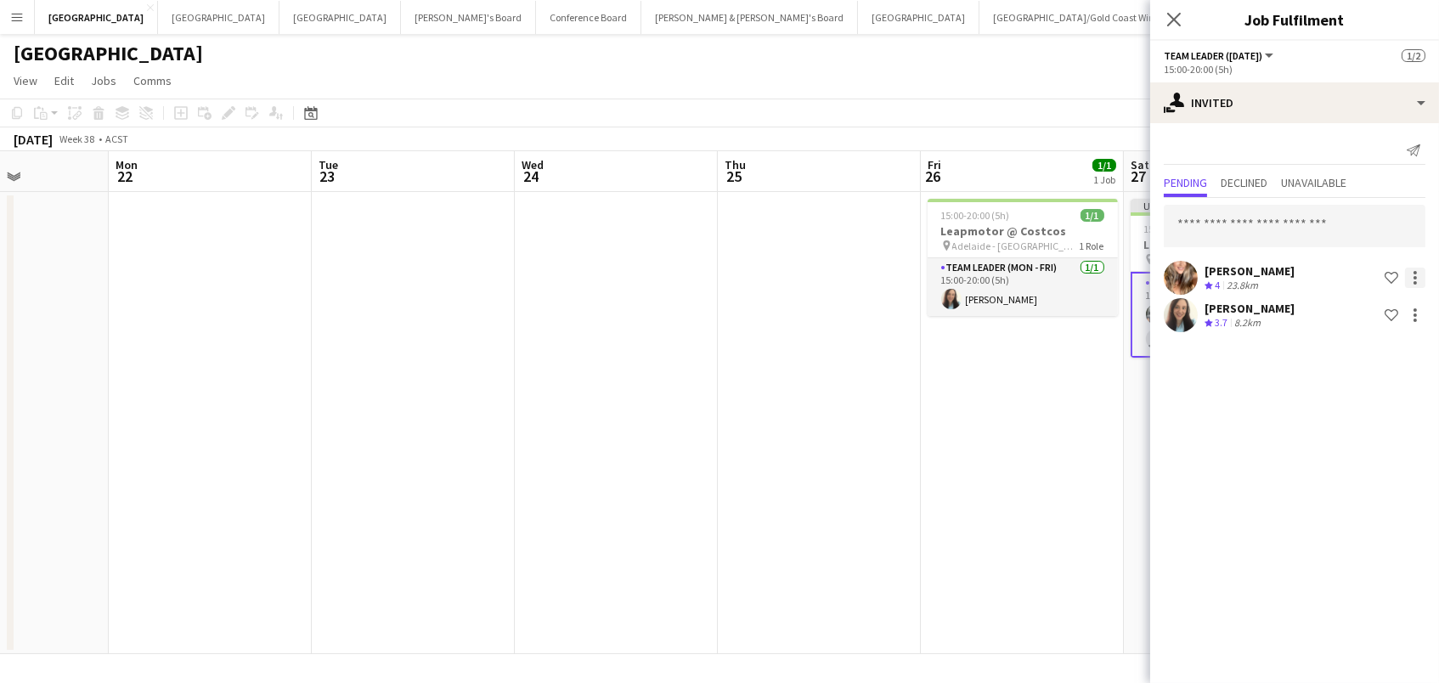
click at [1413, 273] on div at bounding box center [1414, 272] width 3 height 3
click at [1375, 427] on span "Cancel invitation" at bounding box center [1360, 430] width 99 height 14
click at [1414, 268] on div at bounding box center [1415, 278] width 20 height 20
click at [1375, 433] on span "Cancel invitation" at bounding box center [1360, 430] width 99 height 14
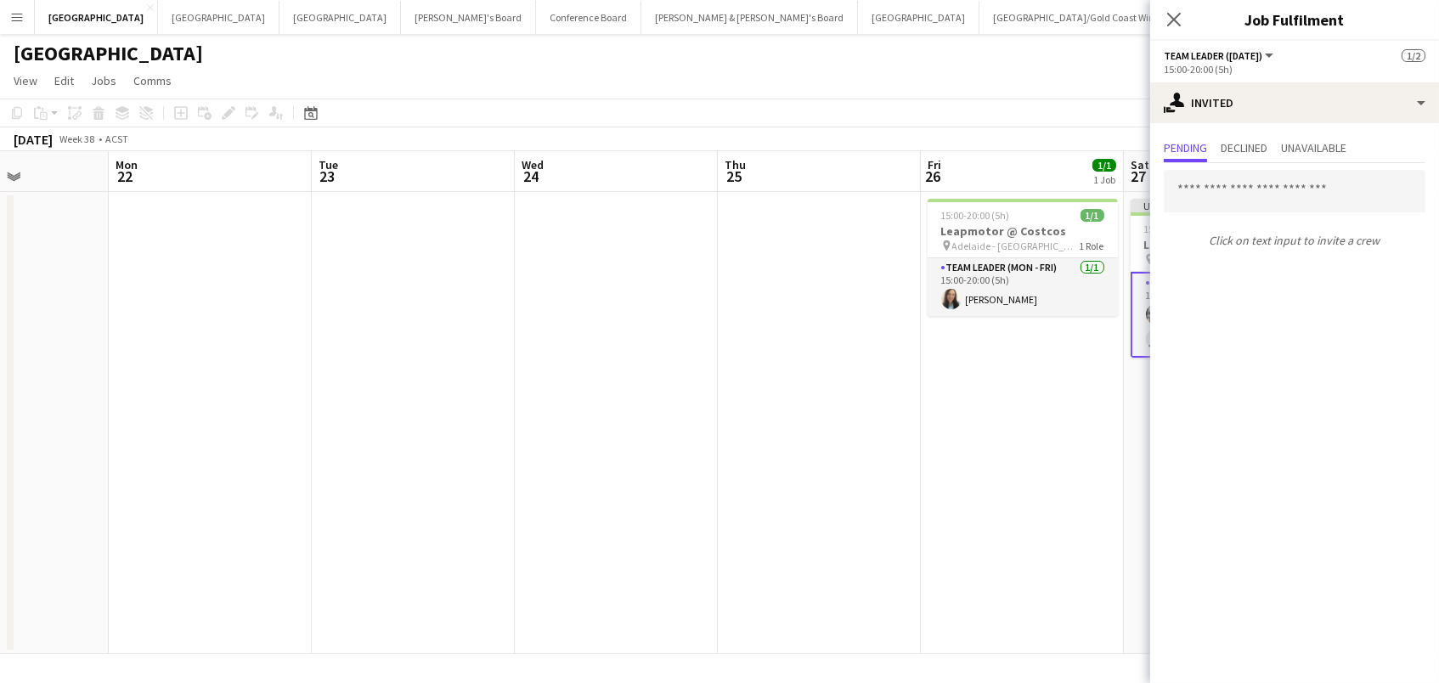
click at [1017, 431] on app-date-cell "15:00-20:00 (5h) 1/1 Leapmotor @ Costcos pin Adelaide - SA 1 Role Team Leader (…" at bounding box center [1022, 423] width 203 height 462
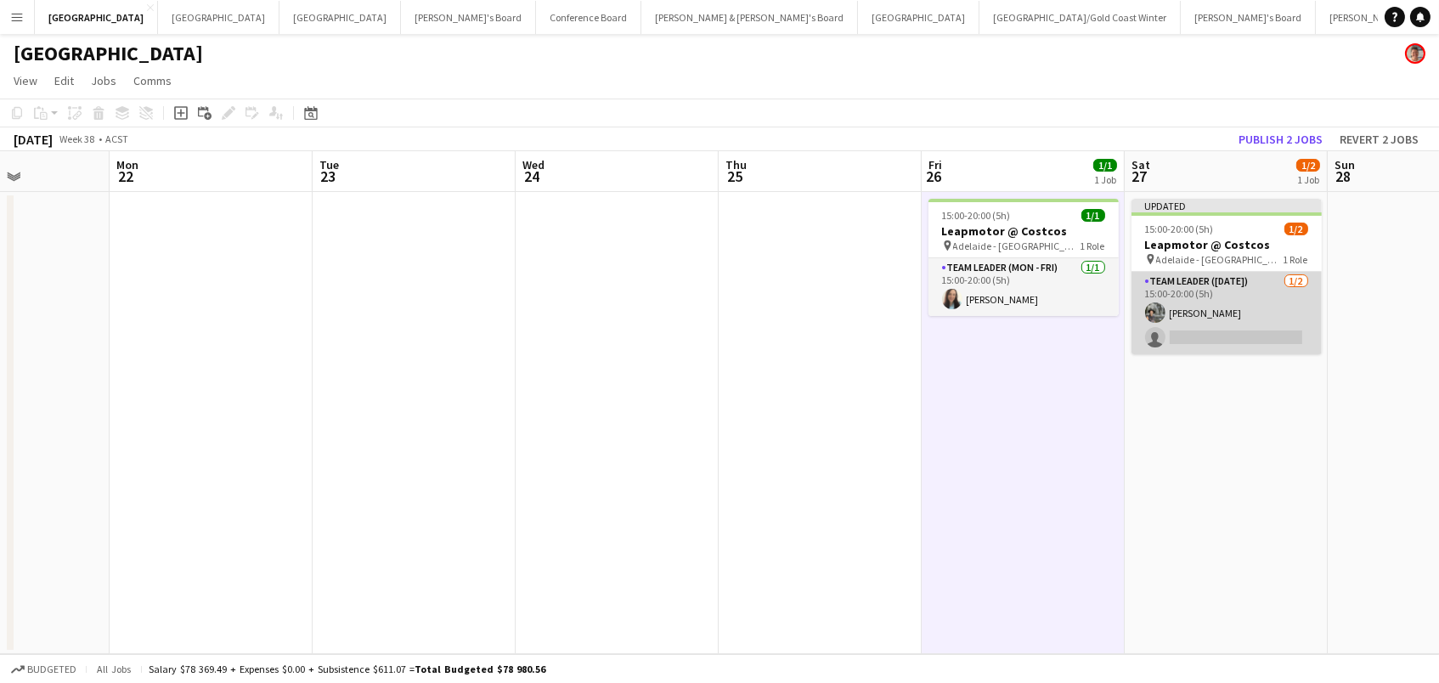
click at [1169, 314] on app-card-role "Team Leader (Saturday) 1/2 15:00-20:00 (5h) Craig Fletcher single-neutral-actio…" at bounding box center [1226, 313] width 190 height 82
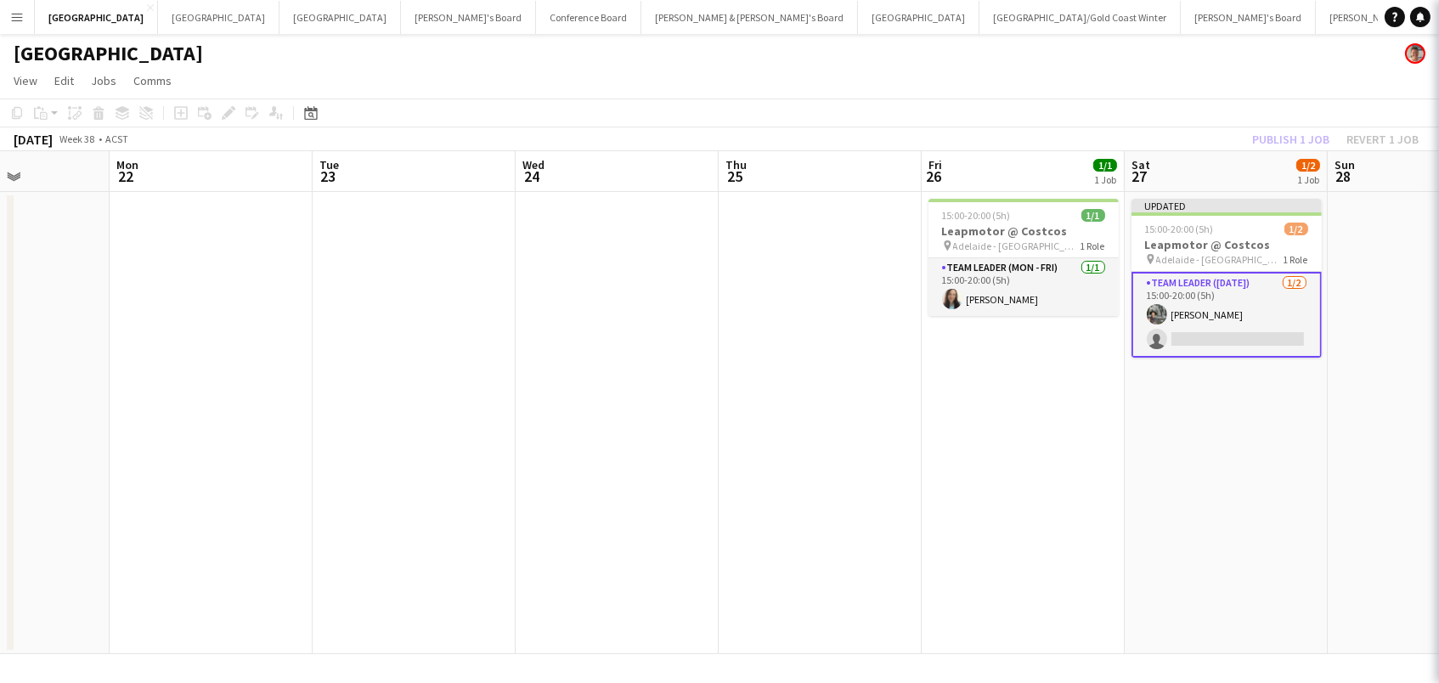
scroll to position [0, 701]
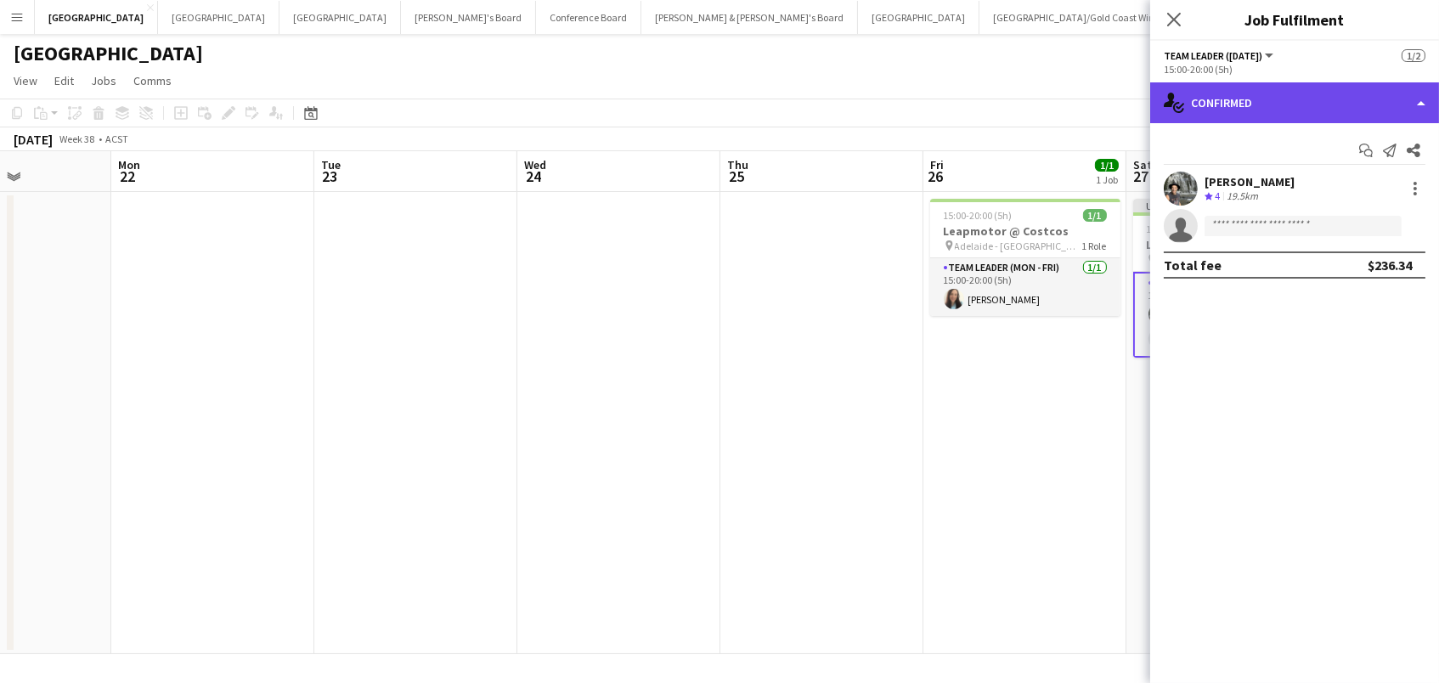
click at [1375, 97] on div "single-neutral-actions-check-2 Confirmed" at bounding box center [1294, 102] width 289 height 41
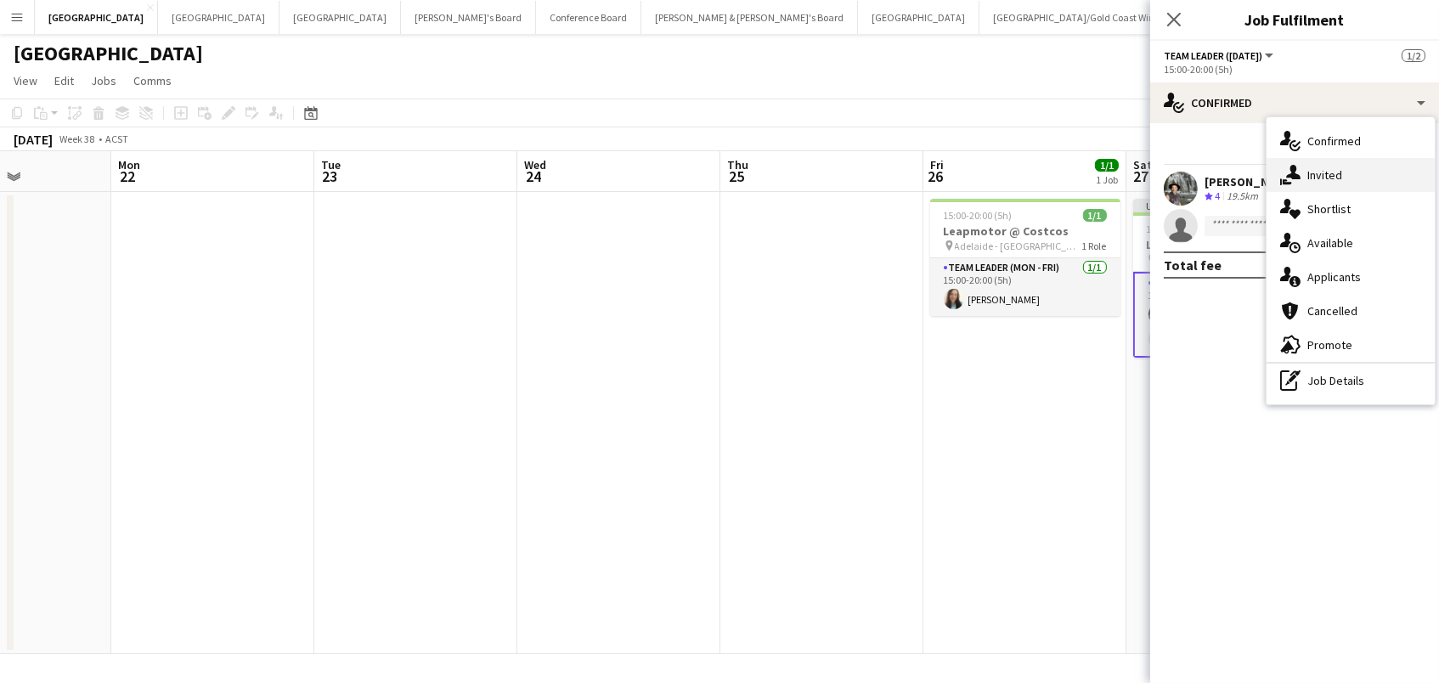
click at [1351, 166] on div "single-neutral-actions-share-1 Invited" at bounding box center [1350, 175] width 168 height 34
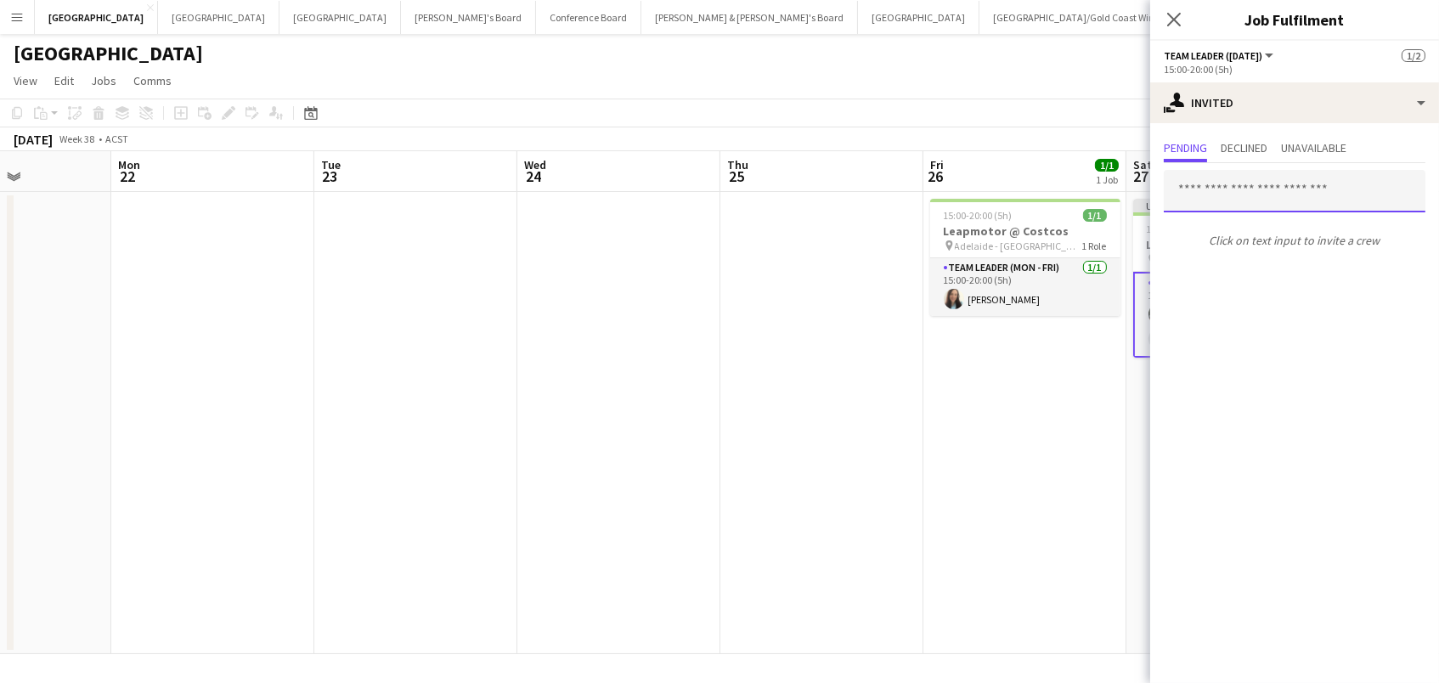
click at [1215, 189] on input "text" at bounding box center [1295, 191] width 262 height 42
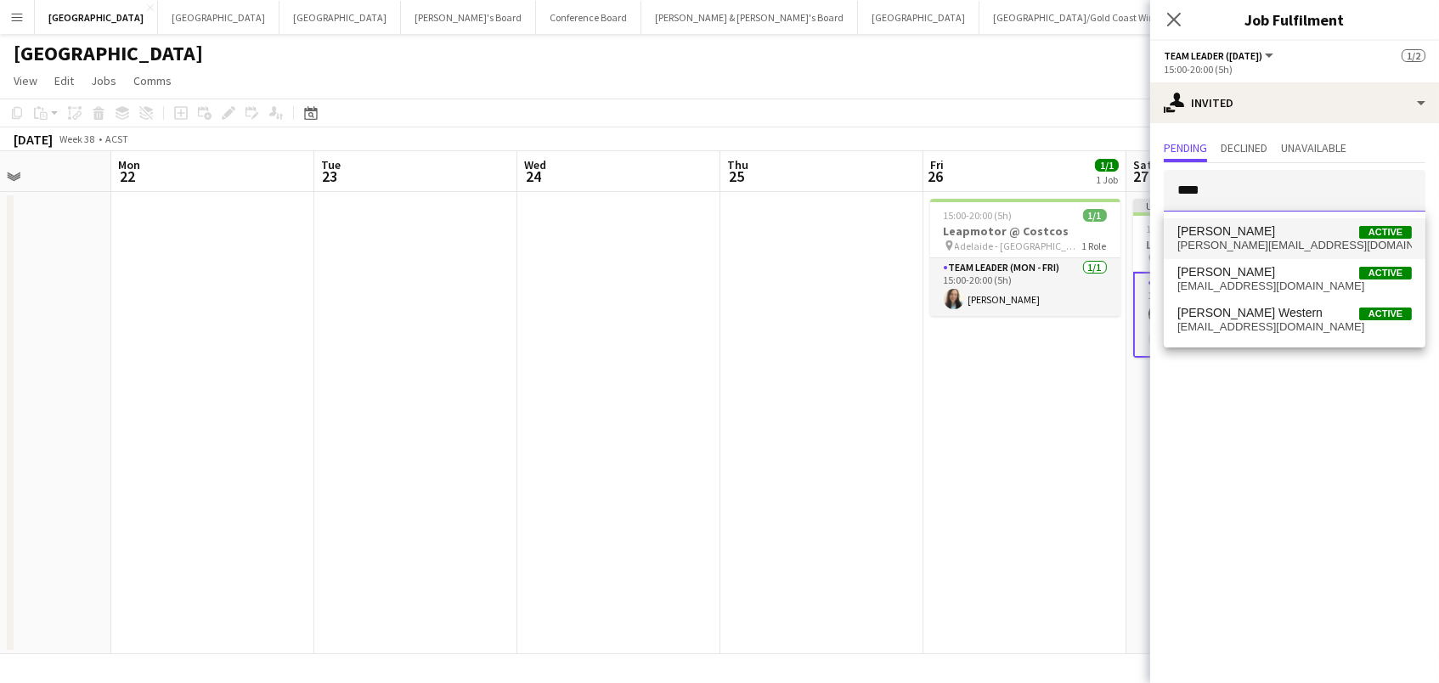
type input "****"
click at [1275, 237] on span "Jessica West Active" at bounding box center [1294, 231] width 234 height 14
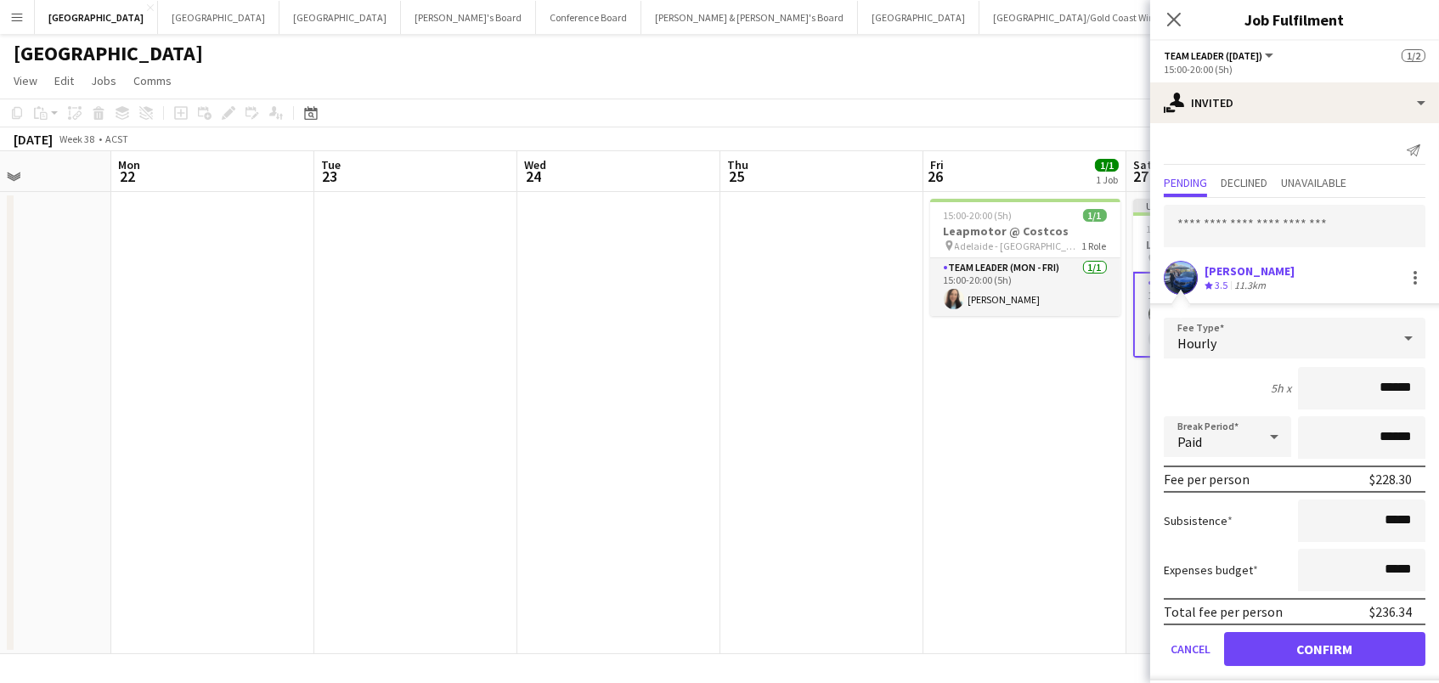
click at [1324, 646] on button "Confirm" at bounding box center [1324, 649] width 201 height 34
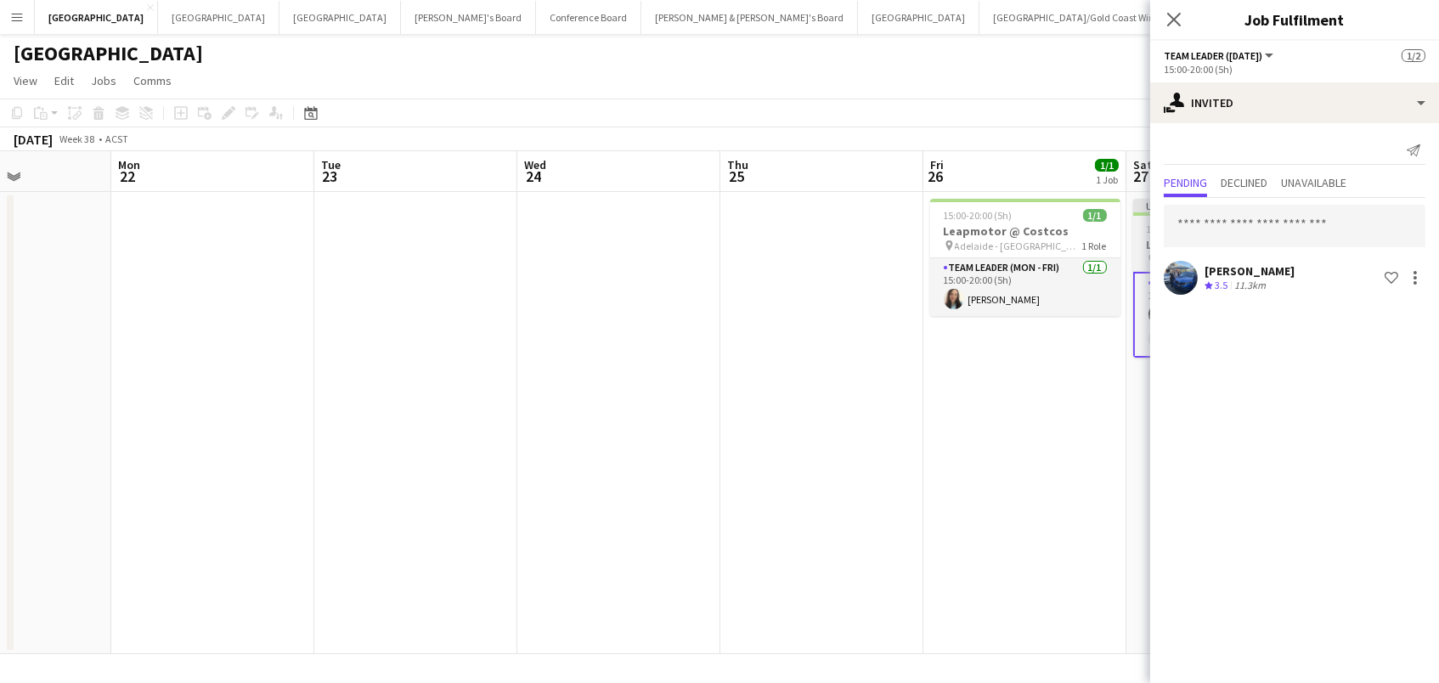
scroll to position [0, 700]
click at [1135, 247] on h3 "Leapmotor @ Costcos" at bounding box center [1229, 244] width 190 height 15
click at [227, 118] on icon "Edit" at bounding box center [229, 113] width 14 height 14
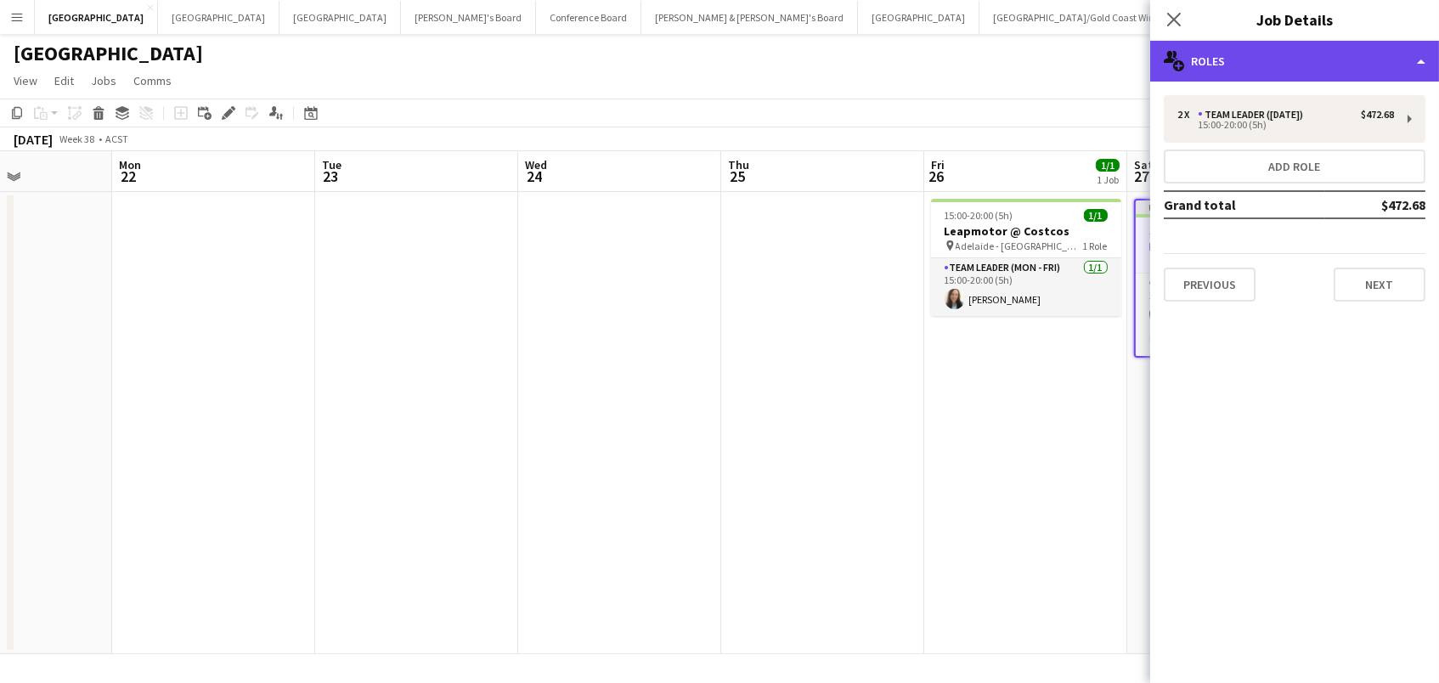
click at [1237, 71] on div "multiple-users-add Roles" at bounding box center [1294, 61] width 289 height 41
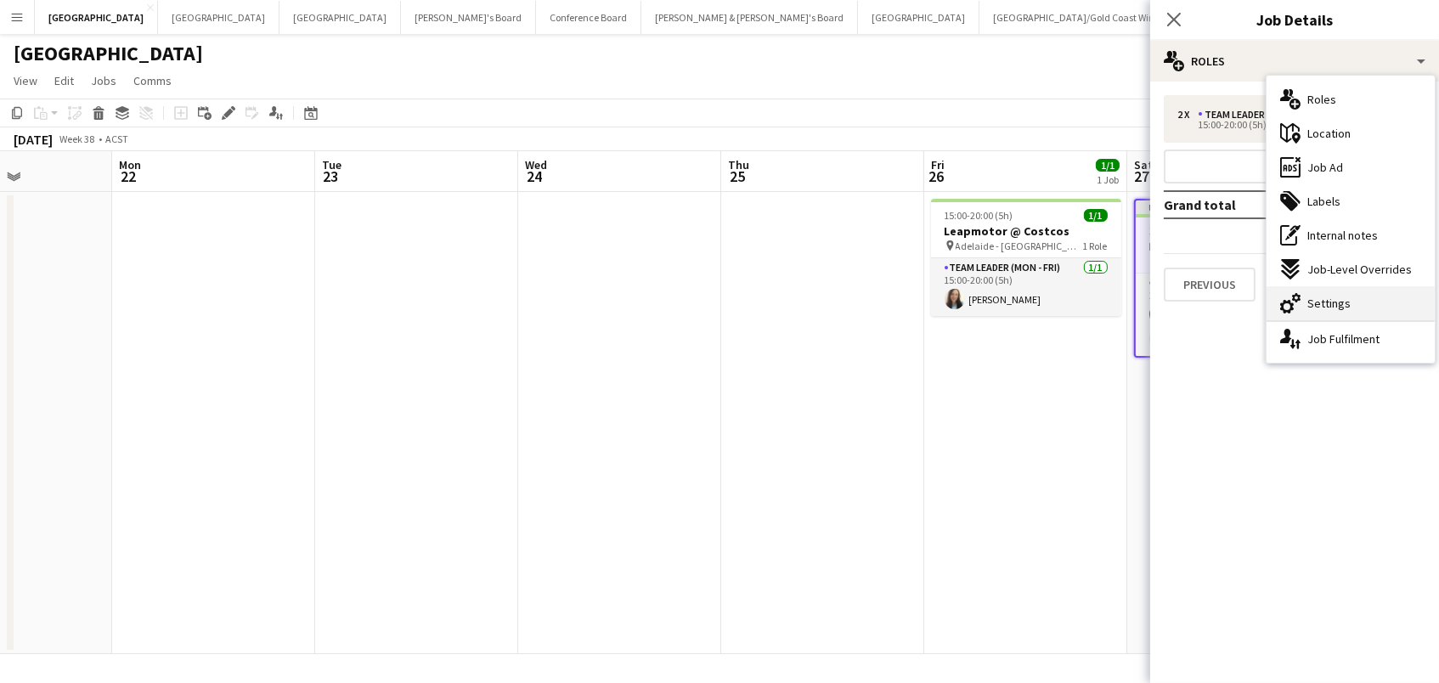
click at [1305, 291] on div "cog-double-3 Settings" at bounding box center [1350, 303] width 168 height 34
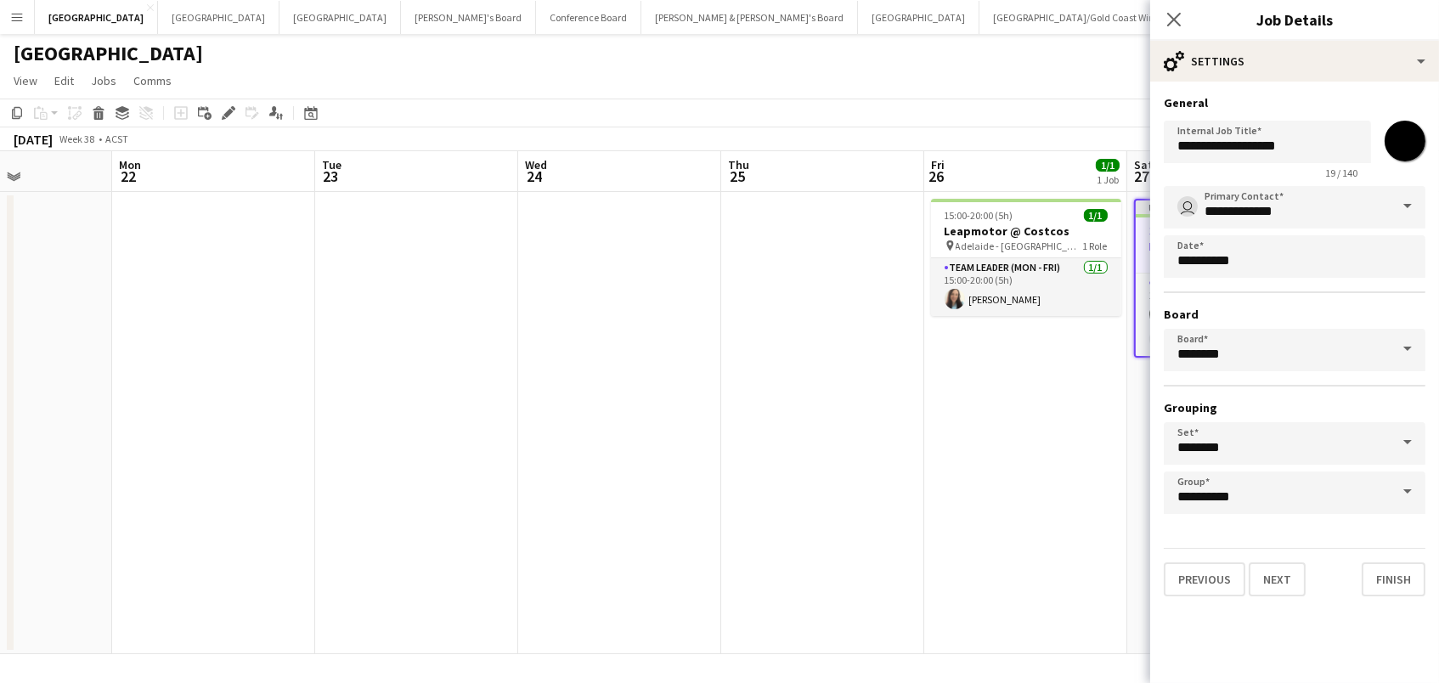
click at [1399, 144] on input "*******" at bounding box center [1404, 140] width 61 height 61
type input "*******"
click at [938, 458] on app-date-cell "15:00-20:00 (5h) 1/1 Leapmotor @ Costcos pin Adelaide - SA 1 Role Team Leader (…" at bounding box center [1025, 423] width 203 height 462
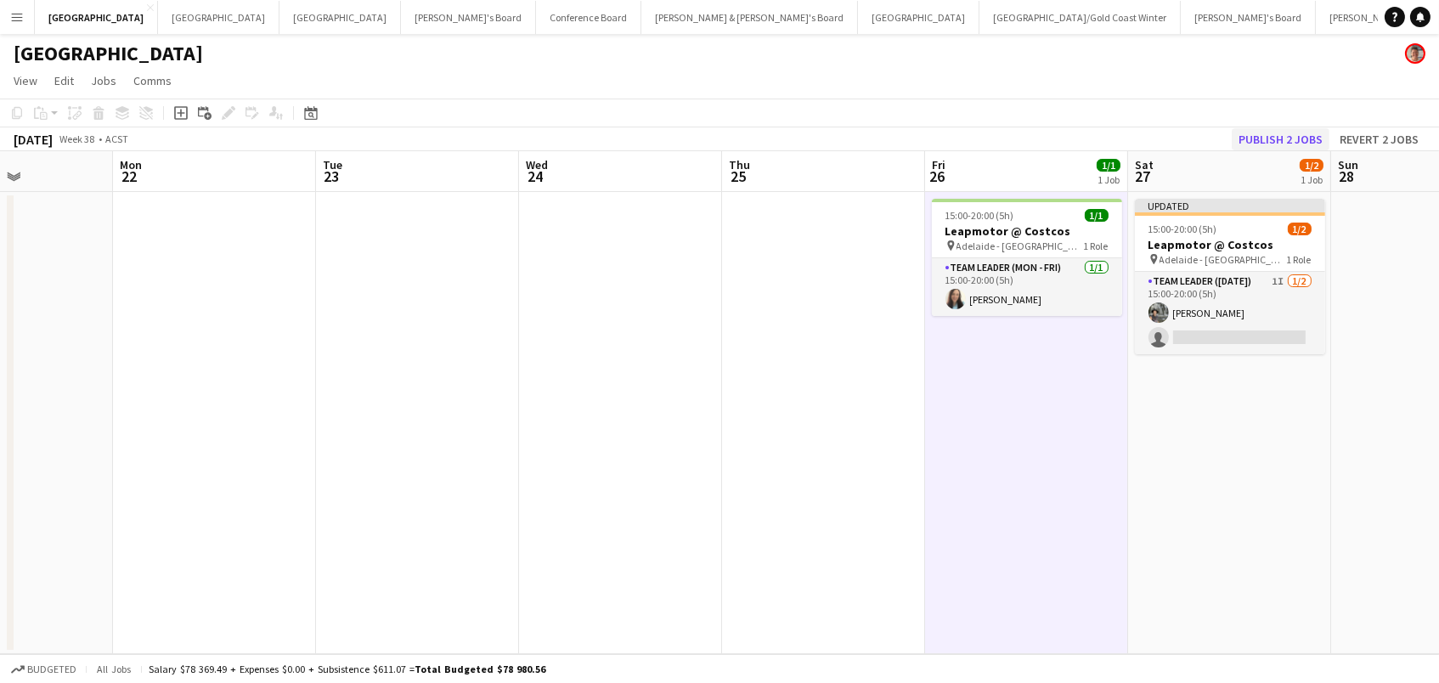
click at [1294, 140] on button "Publish 2 jobs" at bounding box center [1280, 139] width 98 height 22
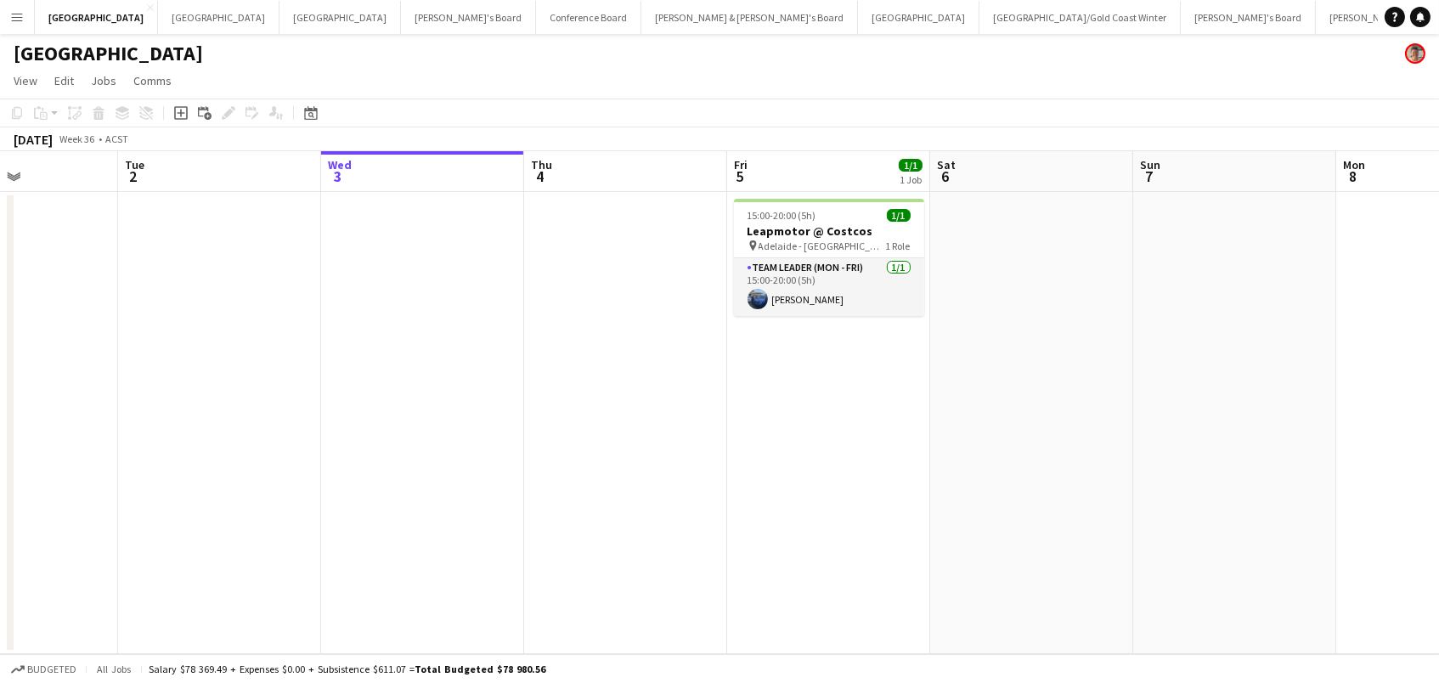
scroll to position [0, 698]
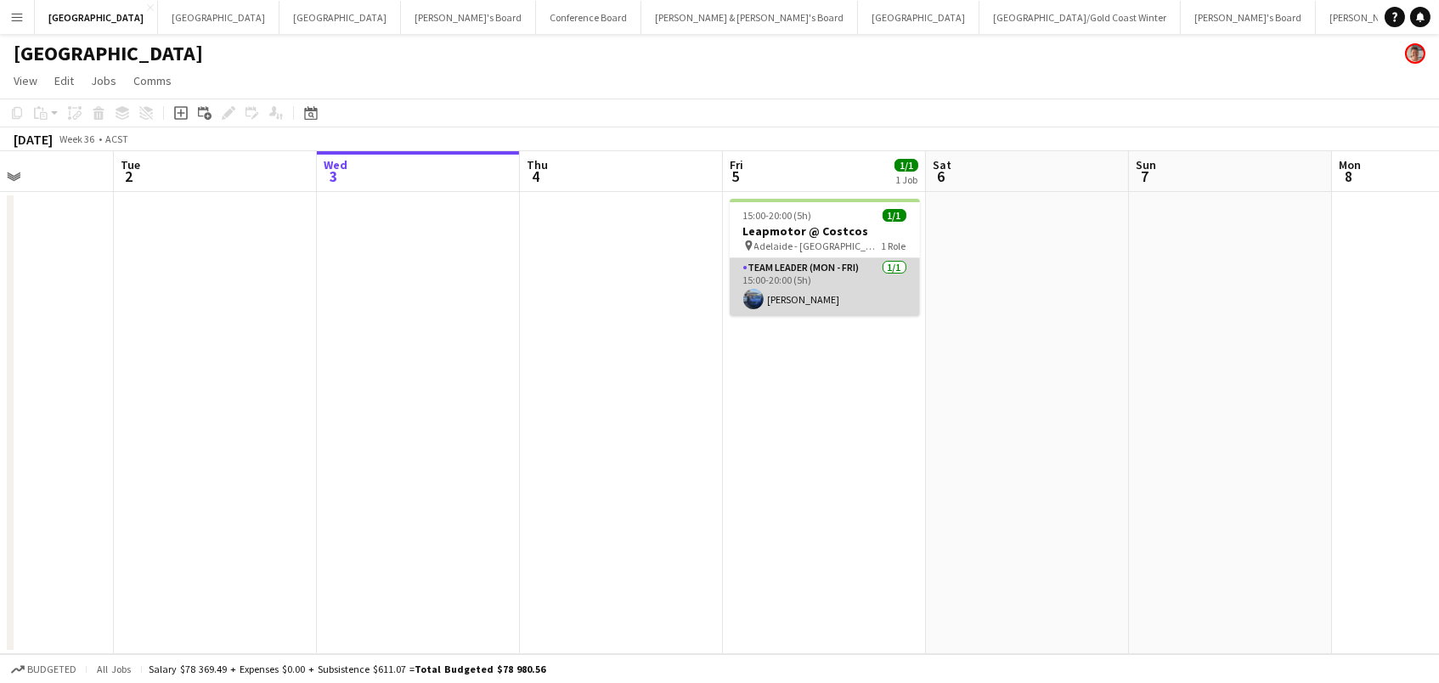
click at [763, 293] on app-card-role "Team Leader (Mon - Fri) 1/1 15:00-20:00 (5h) Jessica West" at bounding box center [825, 287] width 190 height 58
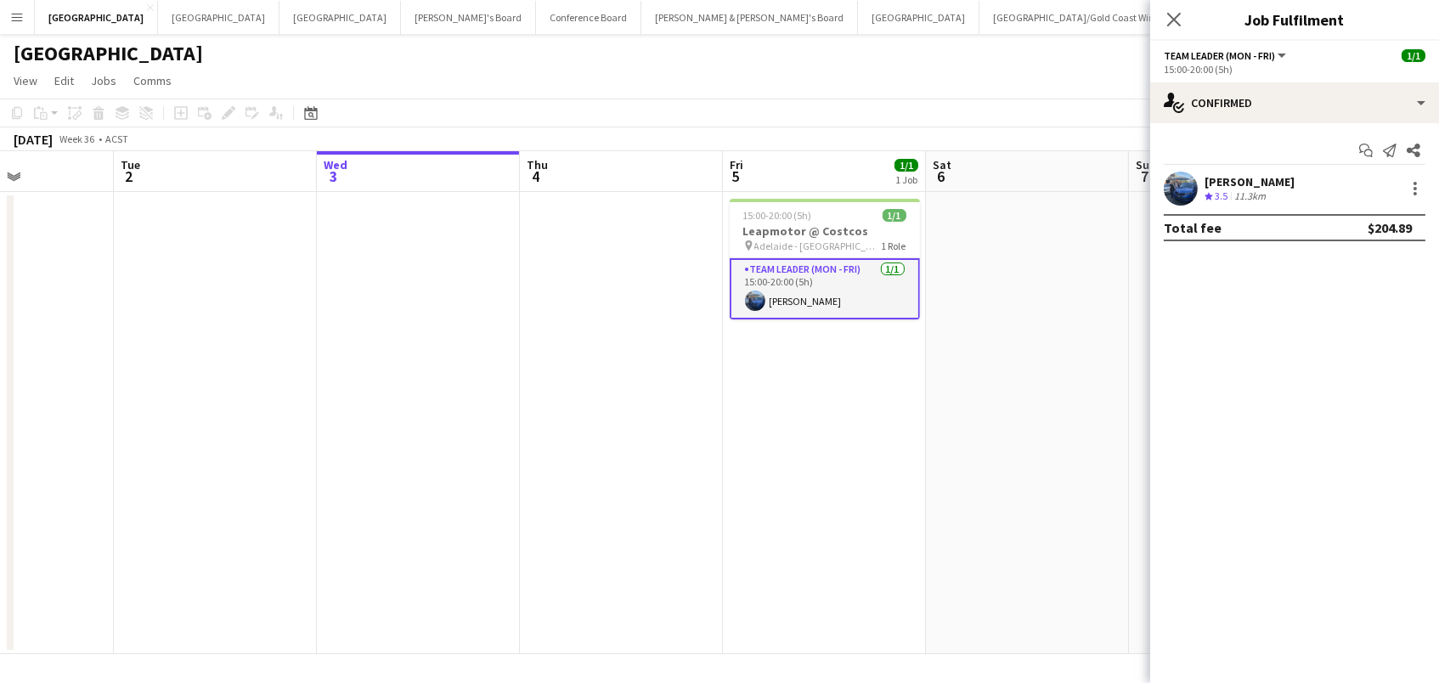
click at [1226, 189] on span "3.5" at bounding box center [1220, 195] width 13 height 13
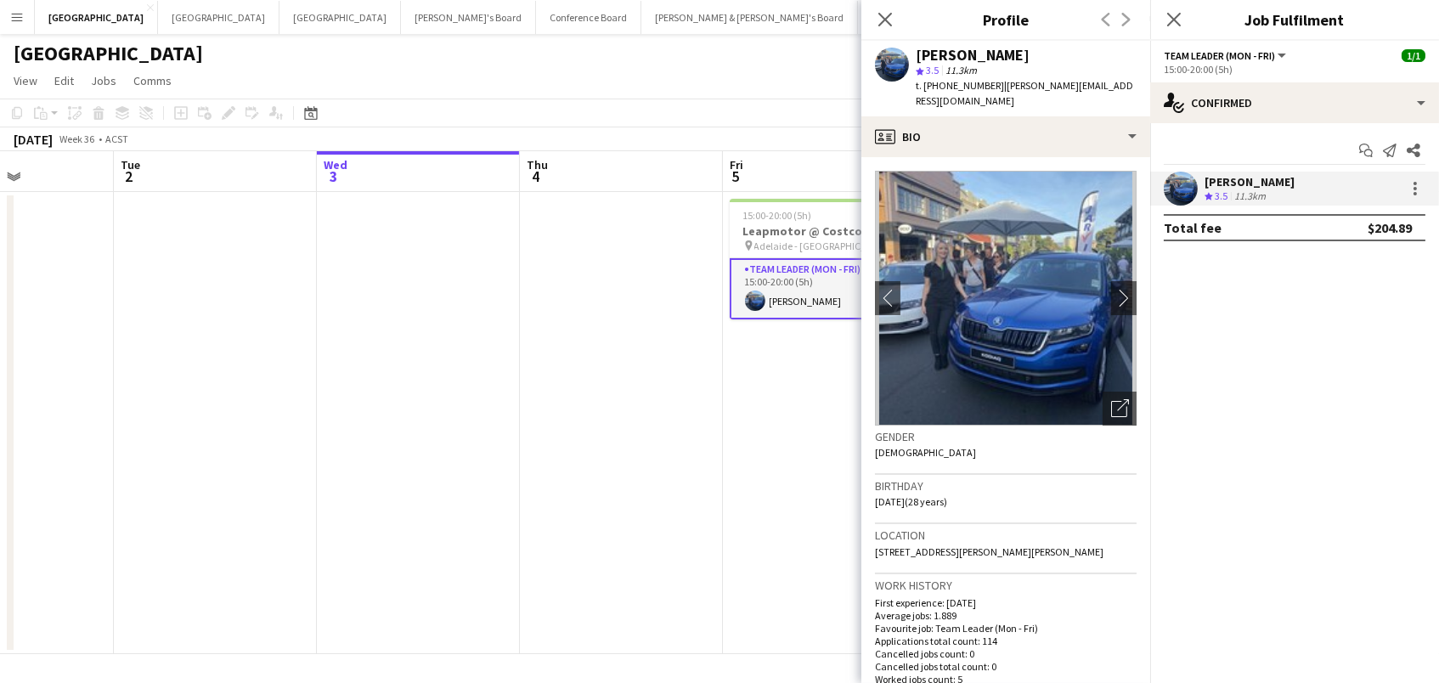
click at [965, 83] on span "t. +610432532773" at bounding box center [960, 85] width 88 height 13
copy span "610432532773"
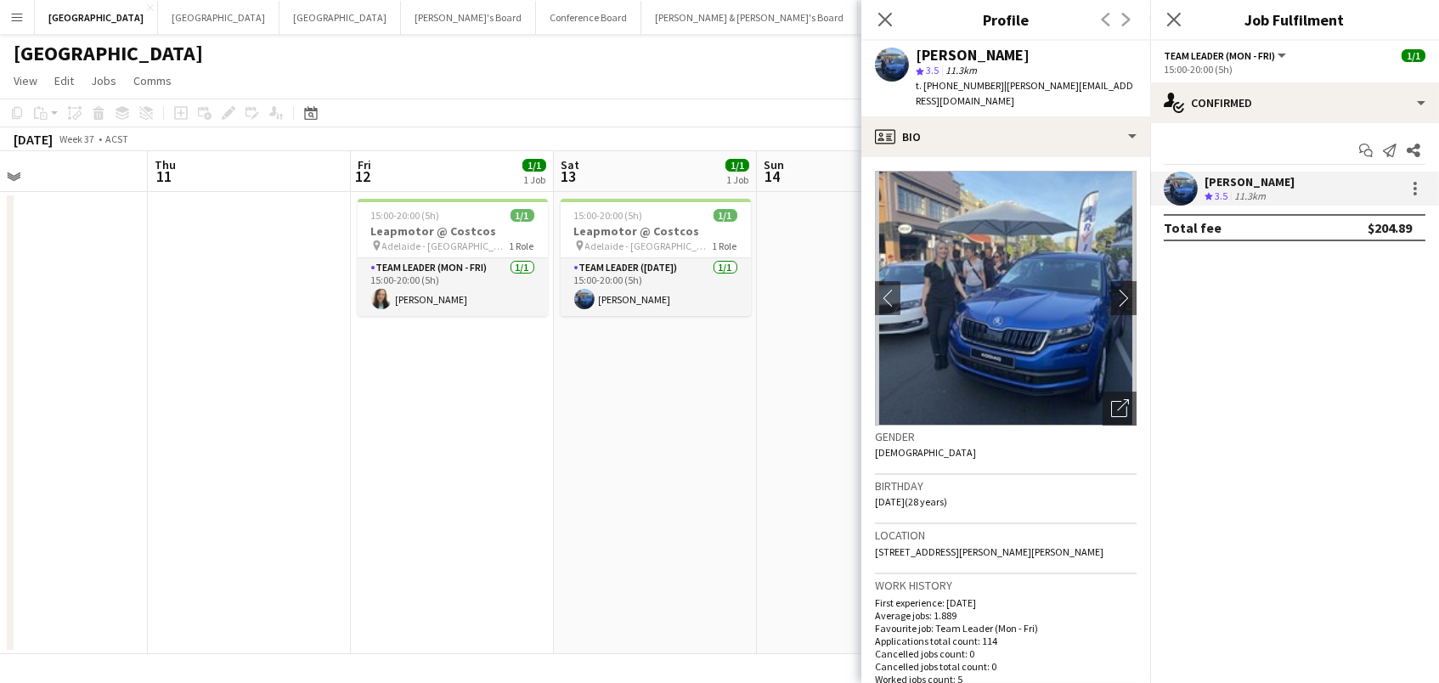
scroll to position [0, 704]
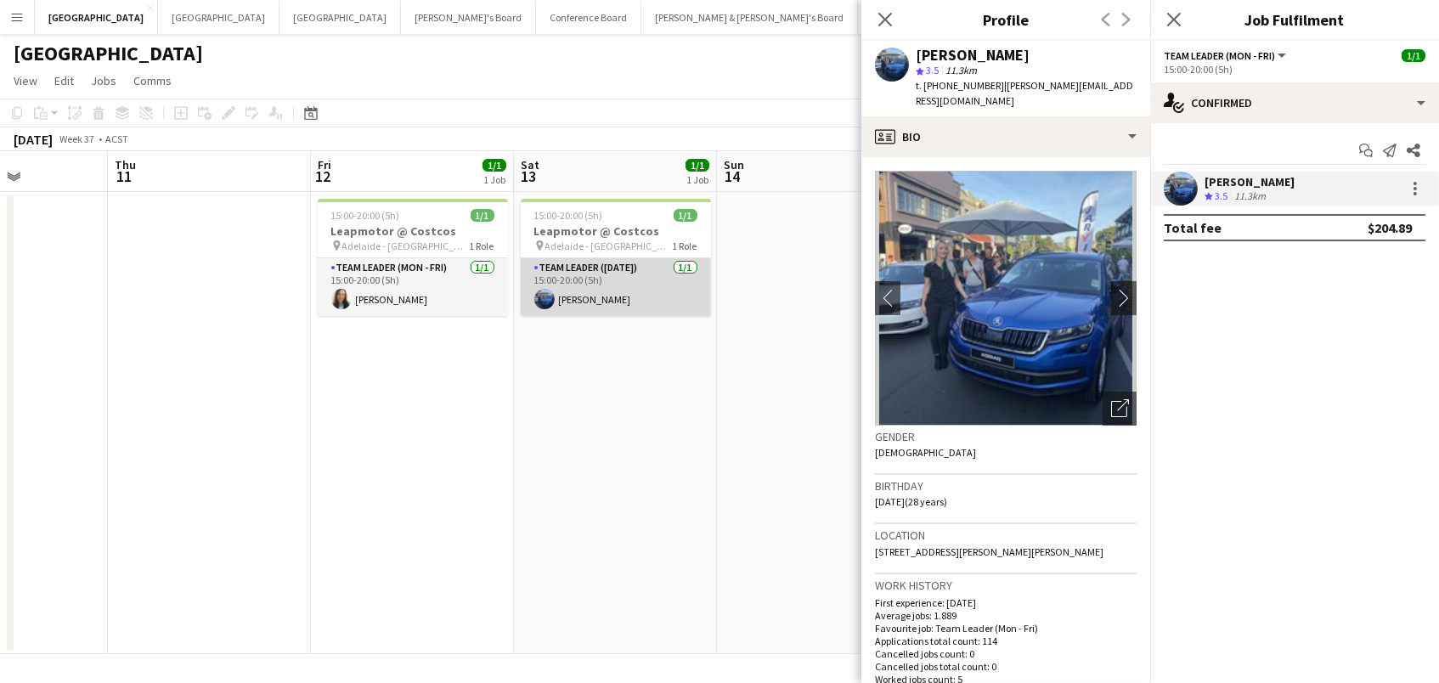
click at [610, 295] on app-card-role "Team Leader (Saturday) 1/1 15:00-20:00 (5h) Jessica West" at bounding box center [616, 287] width 190 height 58
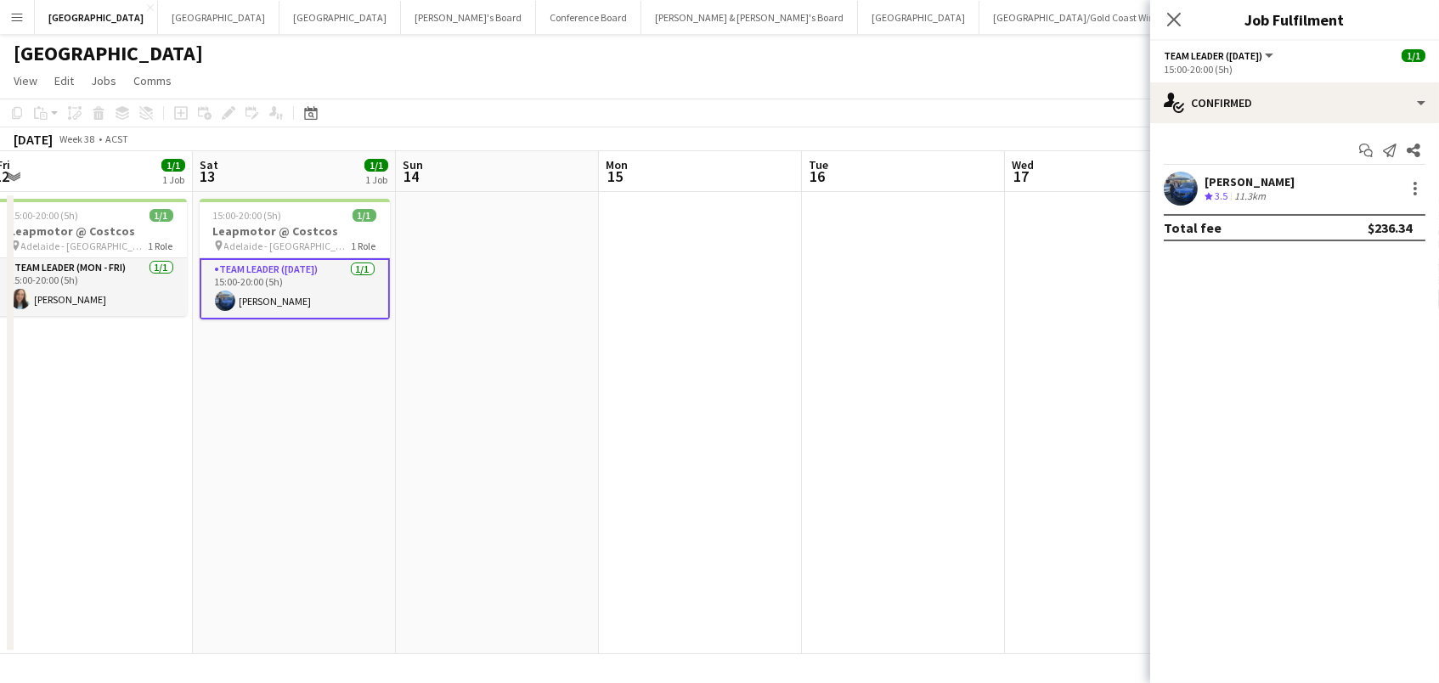
scroll to position [0, 366]
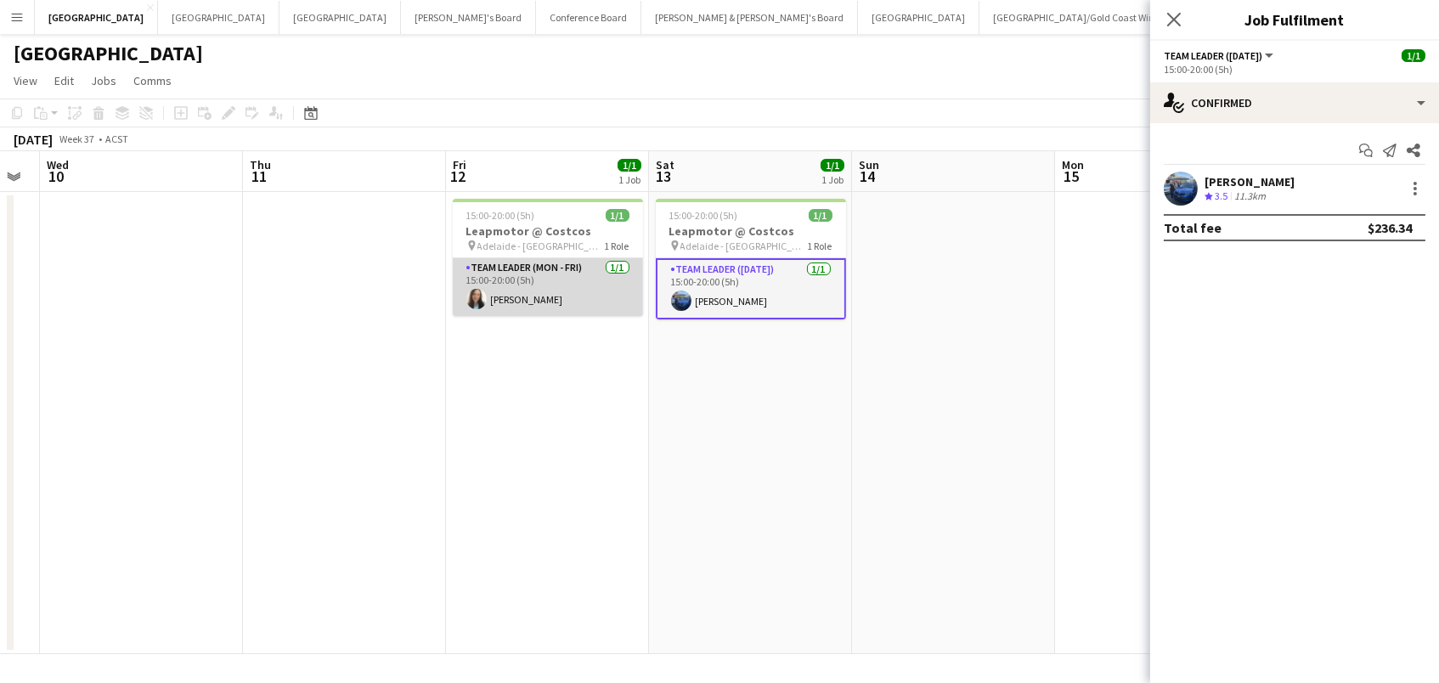
click at [556, 276] on app-card-role "Team Leader (Mon - Fri) 1/1 15:00-20:00 (5h) Kloe Letinic" at bounding box center [548, 287] width 190 height 58
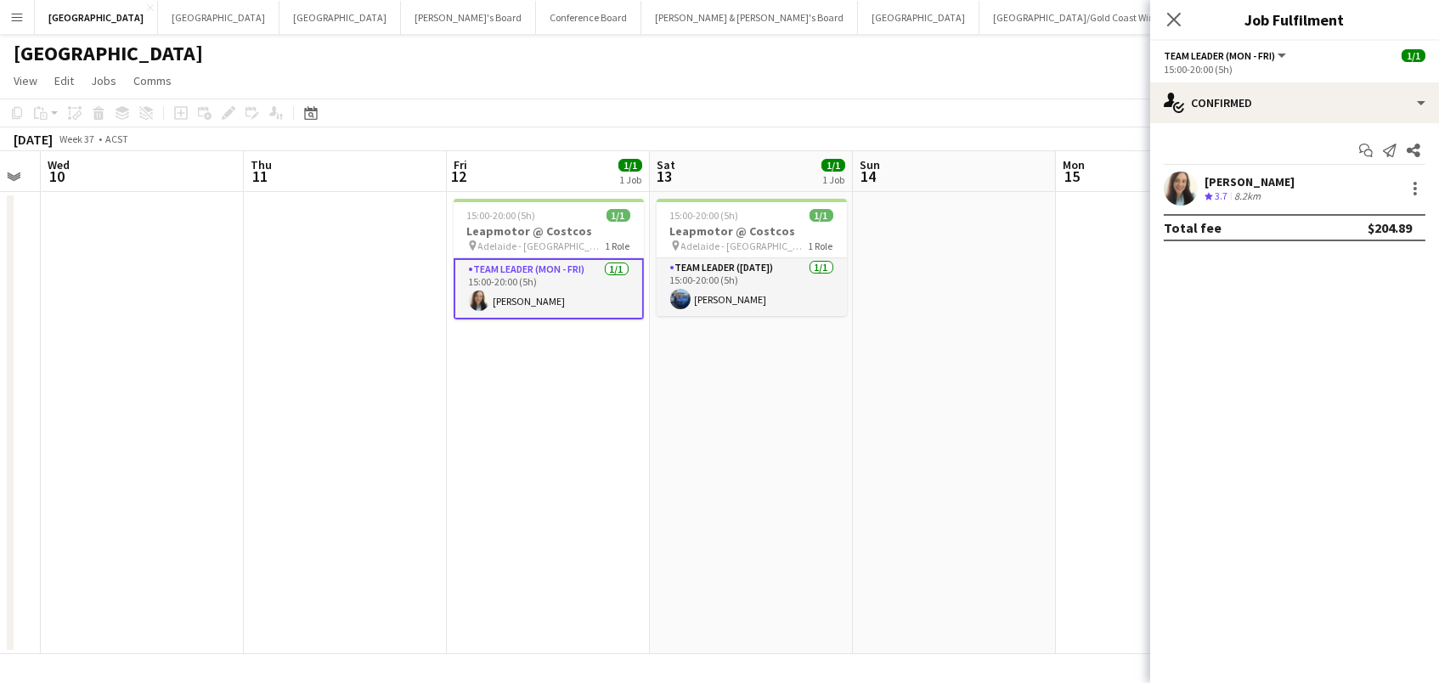
click at [1198, 168] on div "Start chat Send notification Share Kloe Letinic Crew rating 3.7 8.2km Total fee…" at bounding box center [1294, 189] width 289 height 132
click at [1192, 184] on app-user-avatar at bounding box center [1181, 189] width 34 height 34
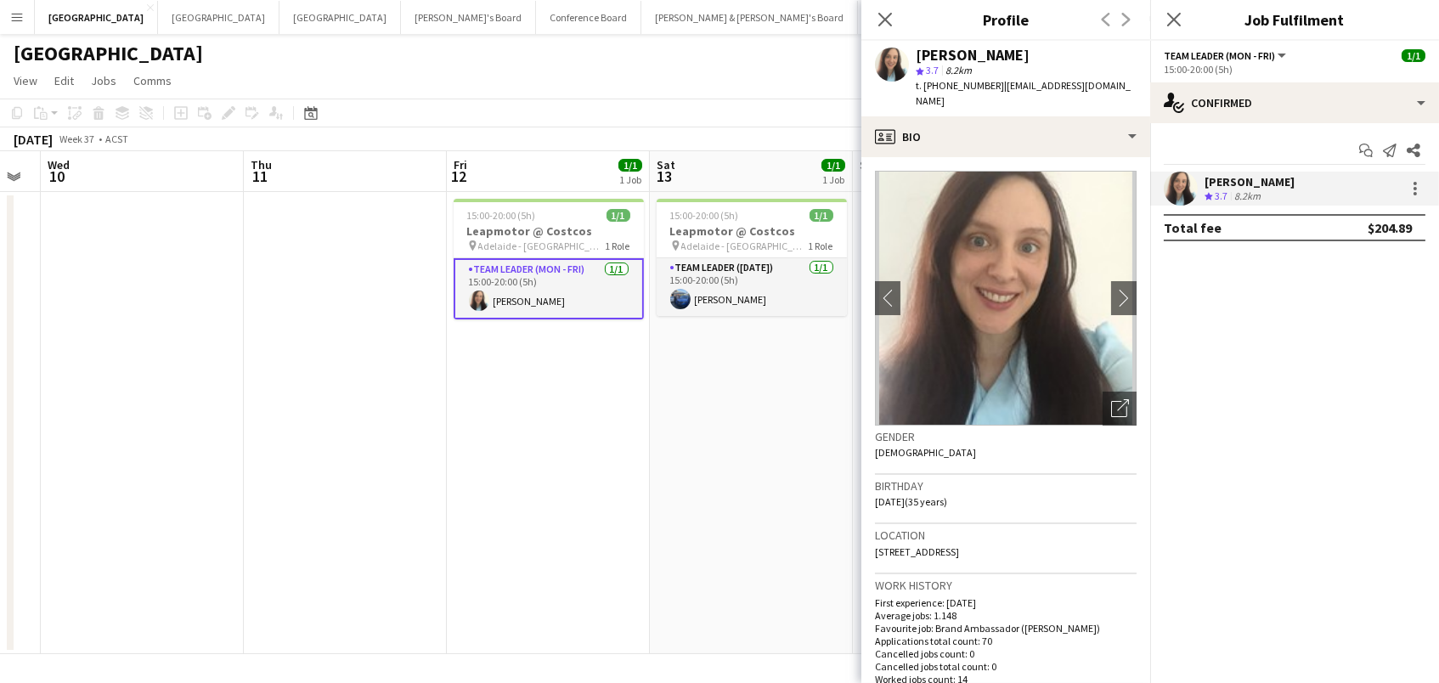
click at [958, 82] on span "t. +610400770353" at bounding box center [960, 85] width 88 height 13
copy span "610400770353"
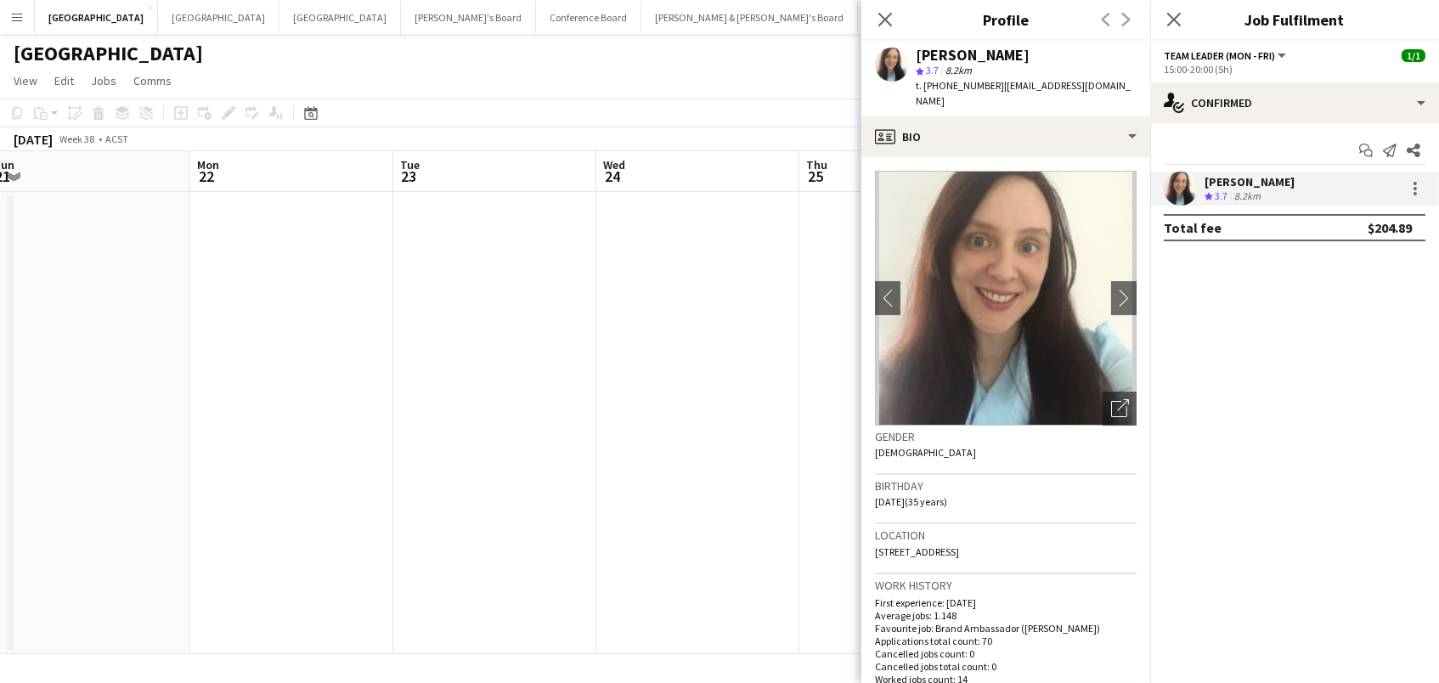
scroll to position [0, 508]
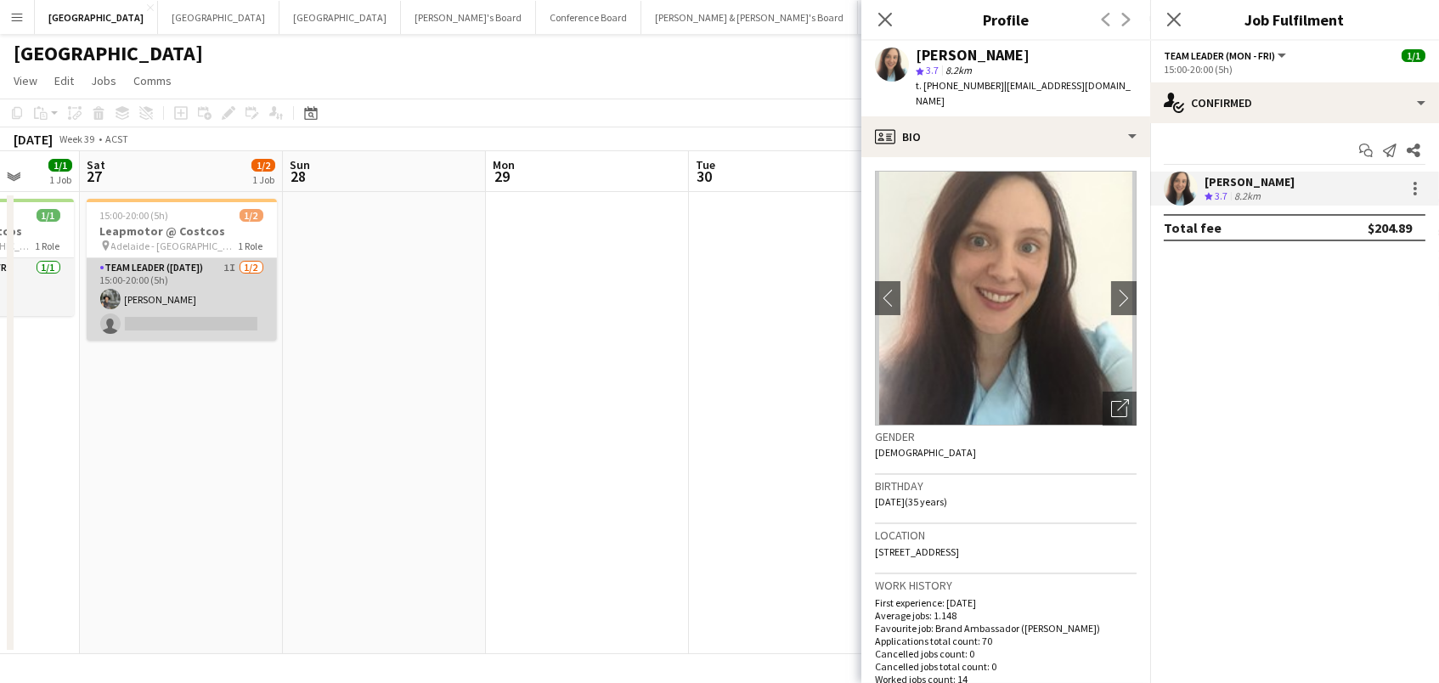
click at [145, 307] on app-card-role "Team Leader (Saturday) 1I 1/2 15:00-20:00 (5h) Craig Fletcher single-neutral-ac…" at bounding box center [182, 299] width 190 height 82
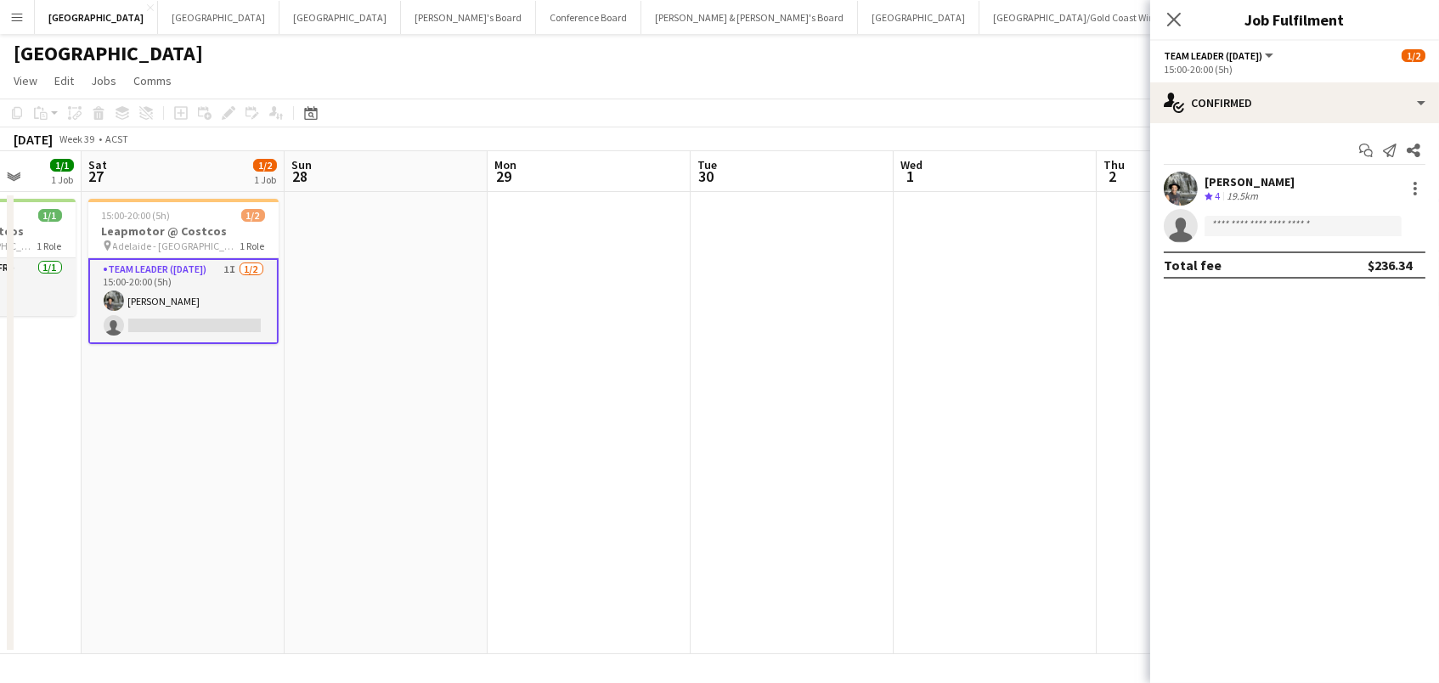
click at [1213, 189] on div "Crew rating 4" at bounding box center [1213, 196] width 19 height 14
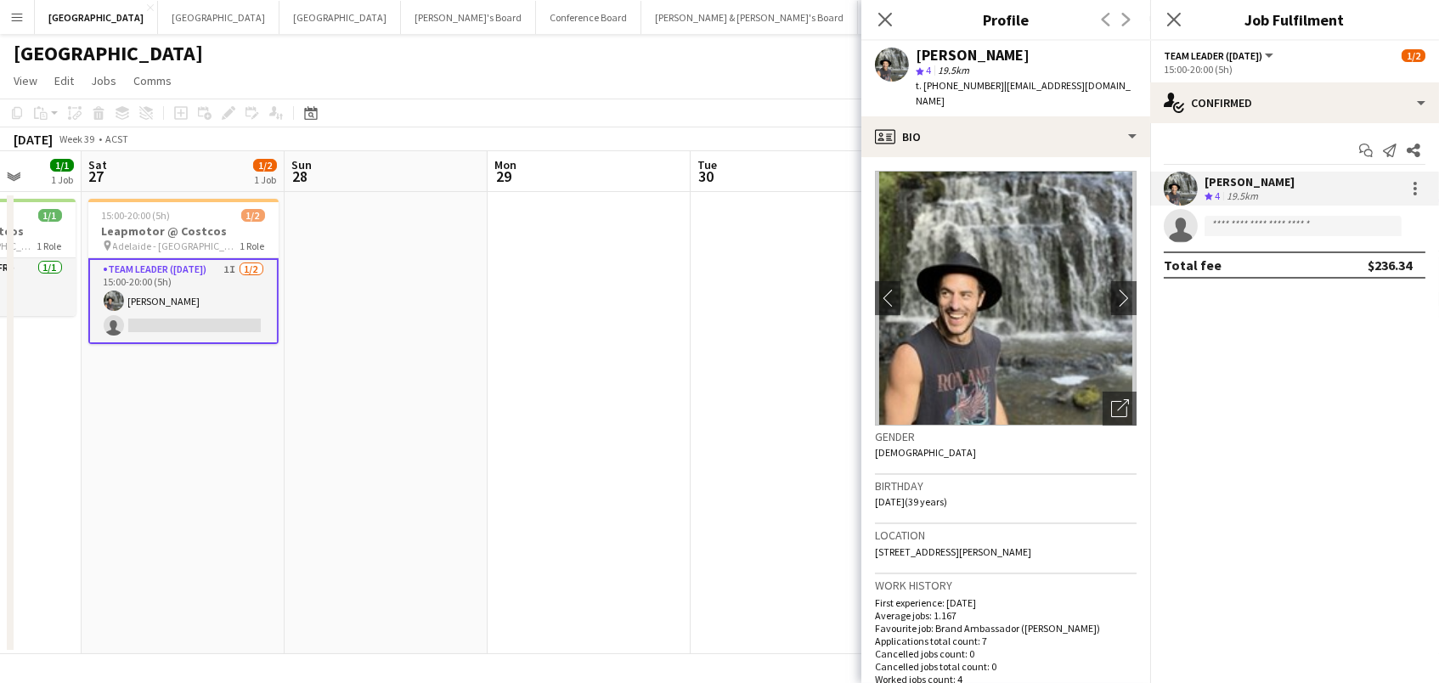
click at [937, 88] on span "t. +610420986647" at bounding box center [960, 85] width 88 height 13
copy span "610420986647"
click at [896, 19] on div "Close pop-in" at bounding box center [885, 19] width 48 height 39
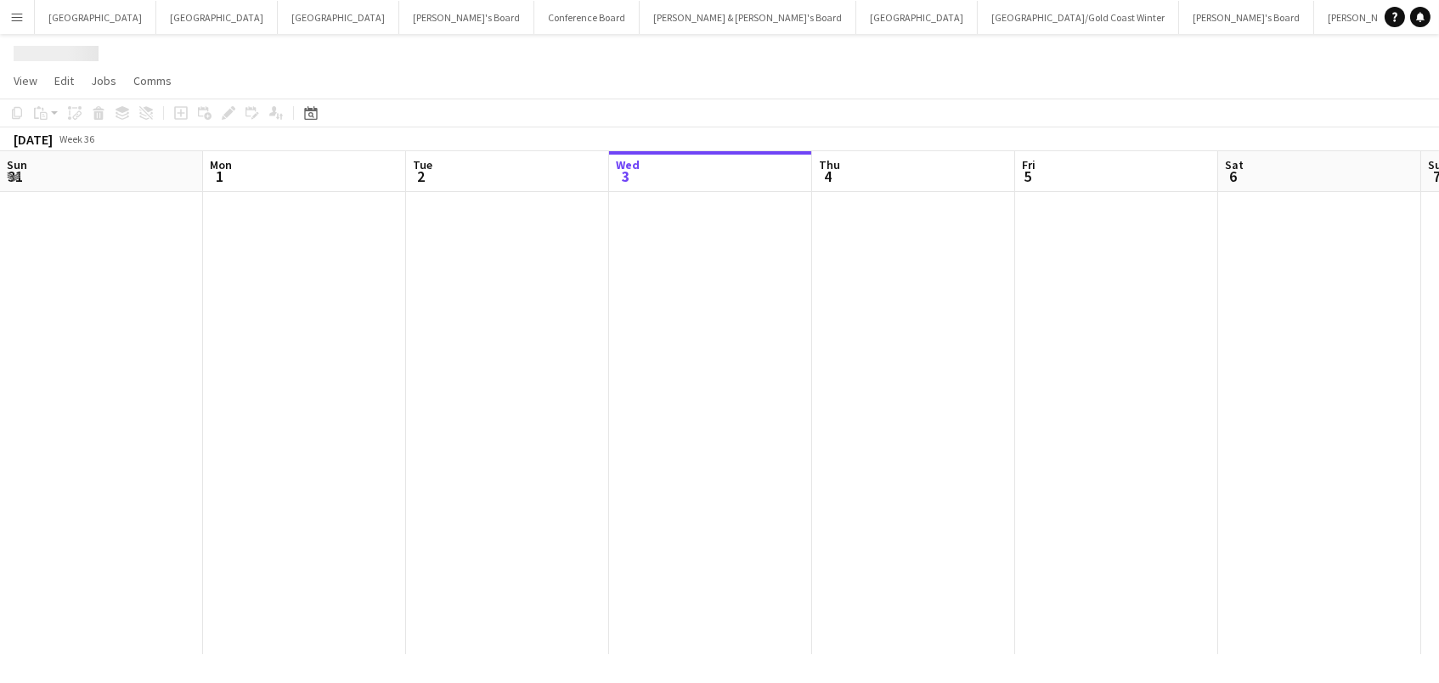
scroll to position [0, 405]
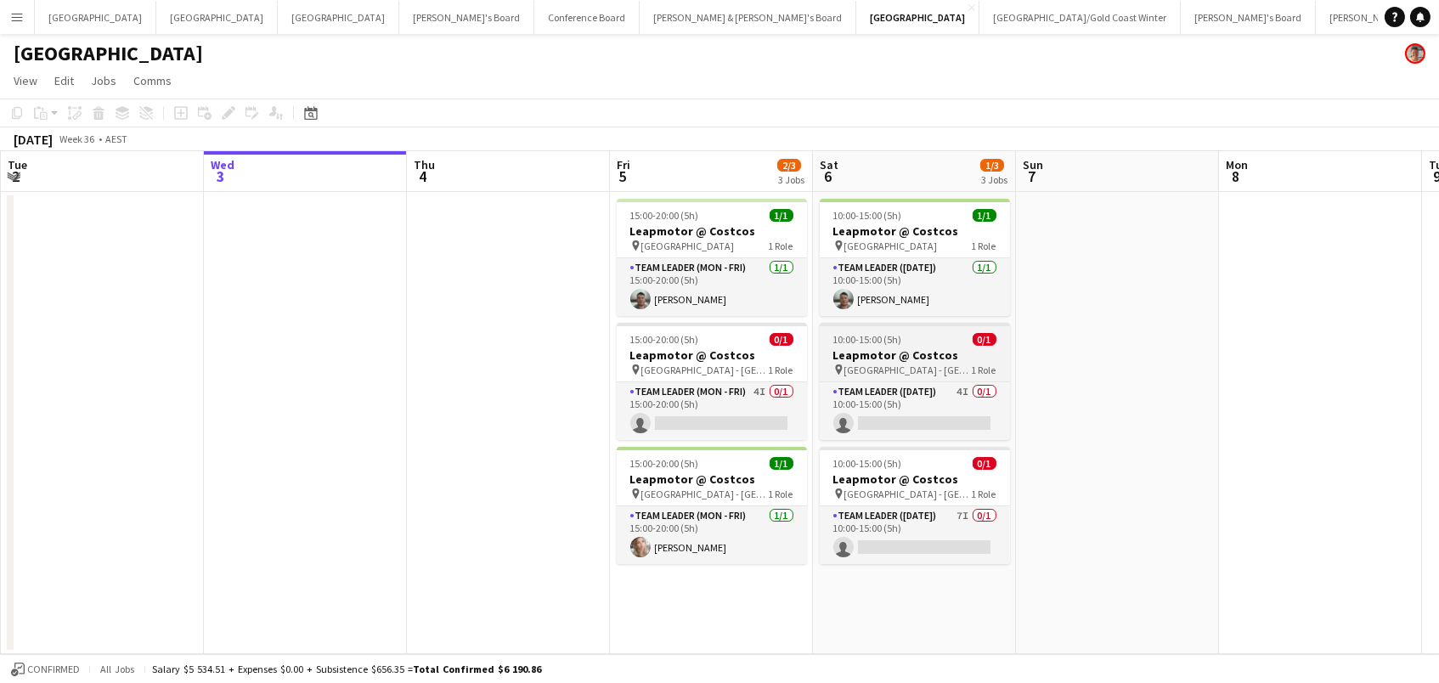
click at [912, 365] on span "[GEOGRAPHIC_DATA] - [GEOGRAPHIC_DATA]" at bounding box center [907, 369] width 127 height 13
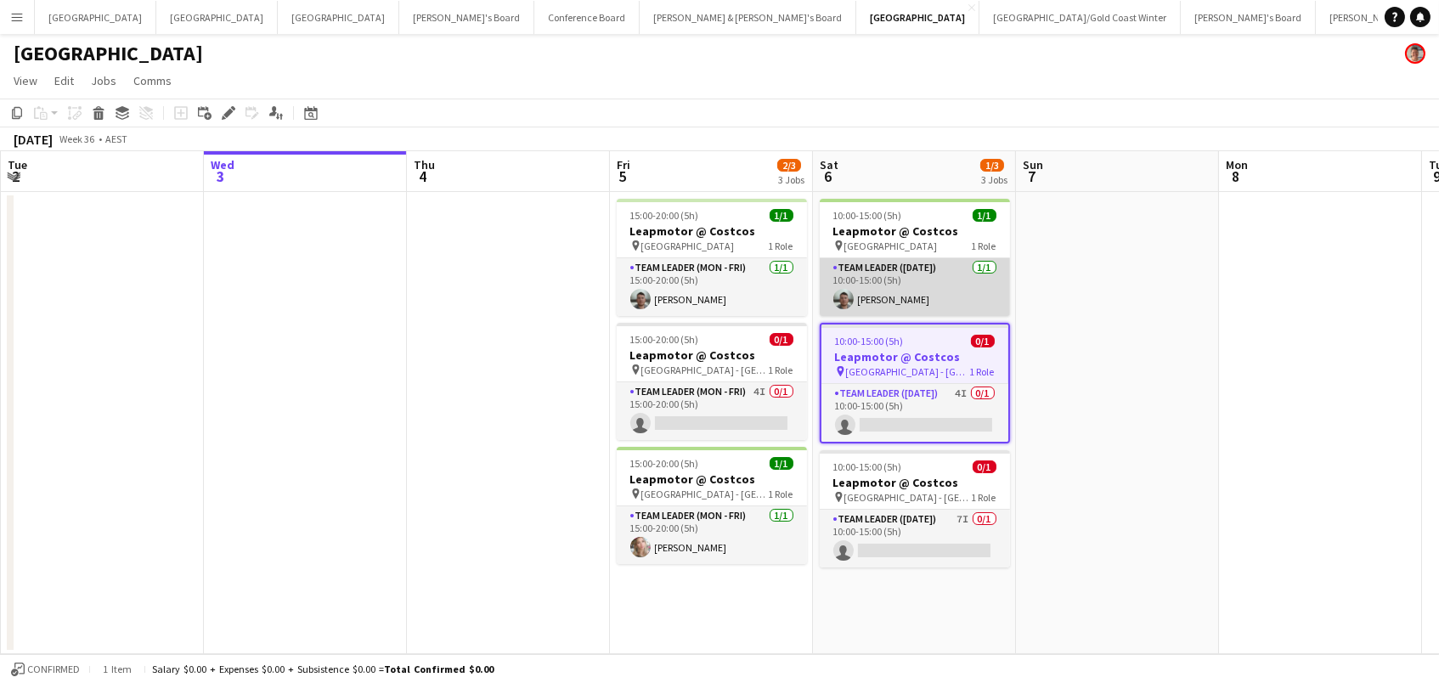
scroll to position [0, 404]
click at [868, 303] on app-card-role "Team Leader (Saturday) 1/1 10:00-15:00 (5h) Nathan Akroyd" at bounding box center [915, 287] width 190 height 58
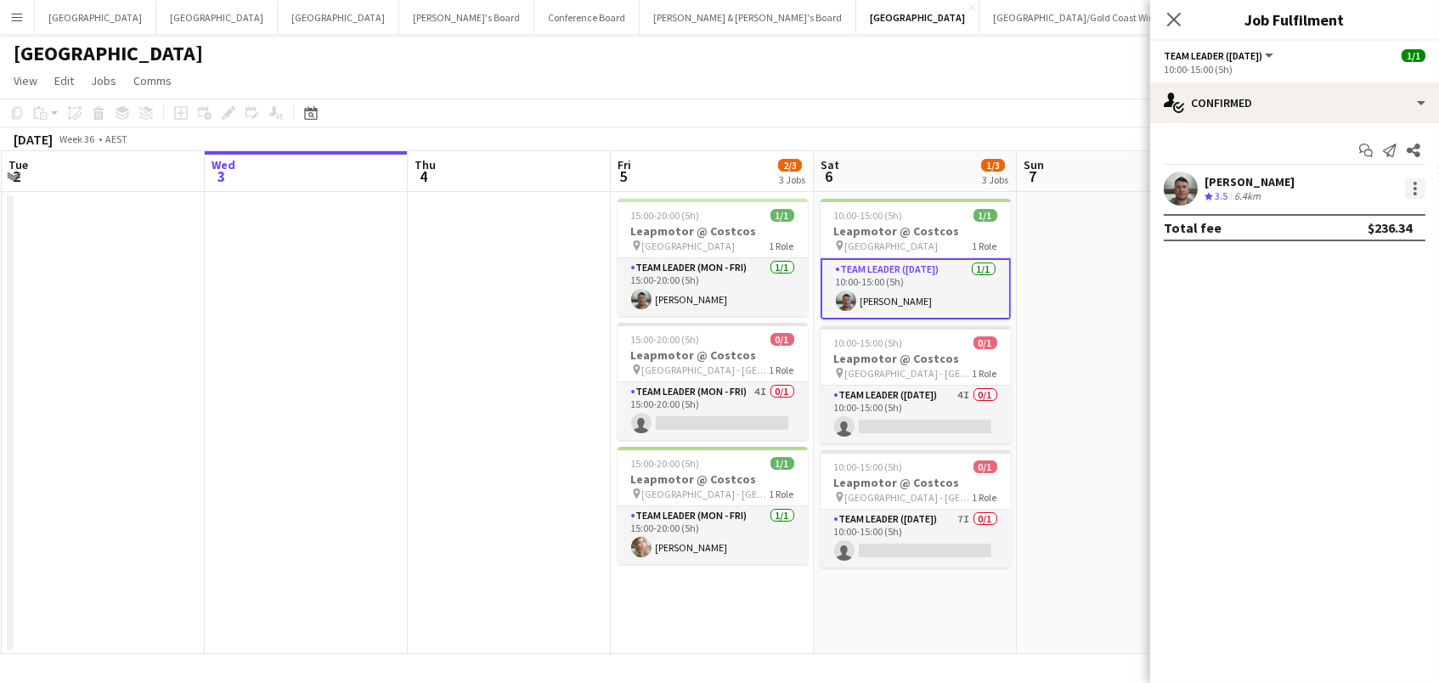
click at [1417, 191] on div at bounding box center [1415, 188] width 20 height 20
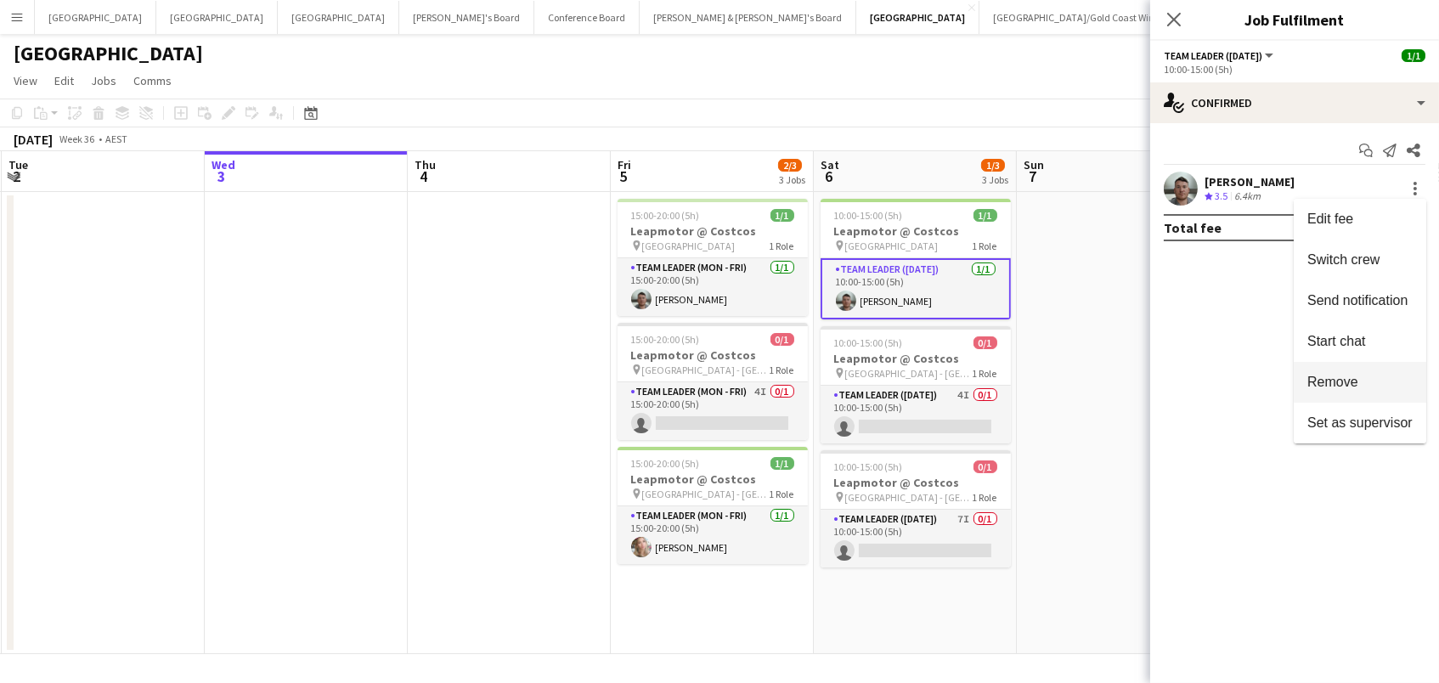
click at [1339, 389] on span "Remove" at bounding box center [1332, 382] width 51 height 14
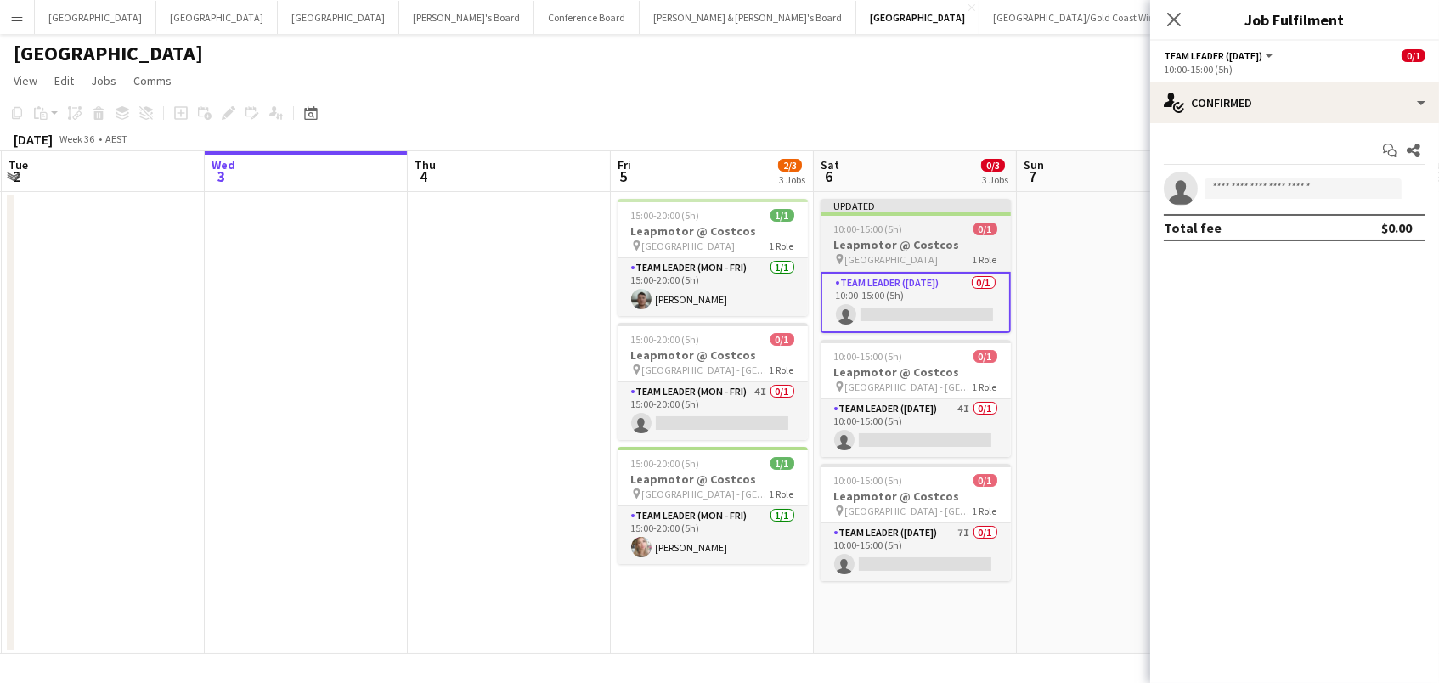
click at [959, 229] on div "10:00-15:00 (5h) 0/1" at bounding box center [915, 229] width 190 height 13
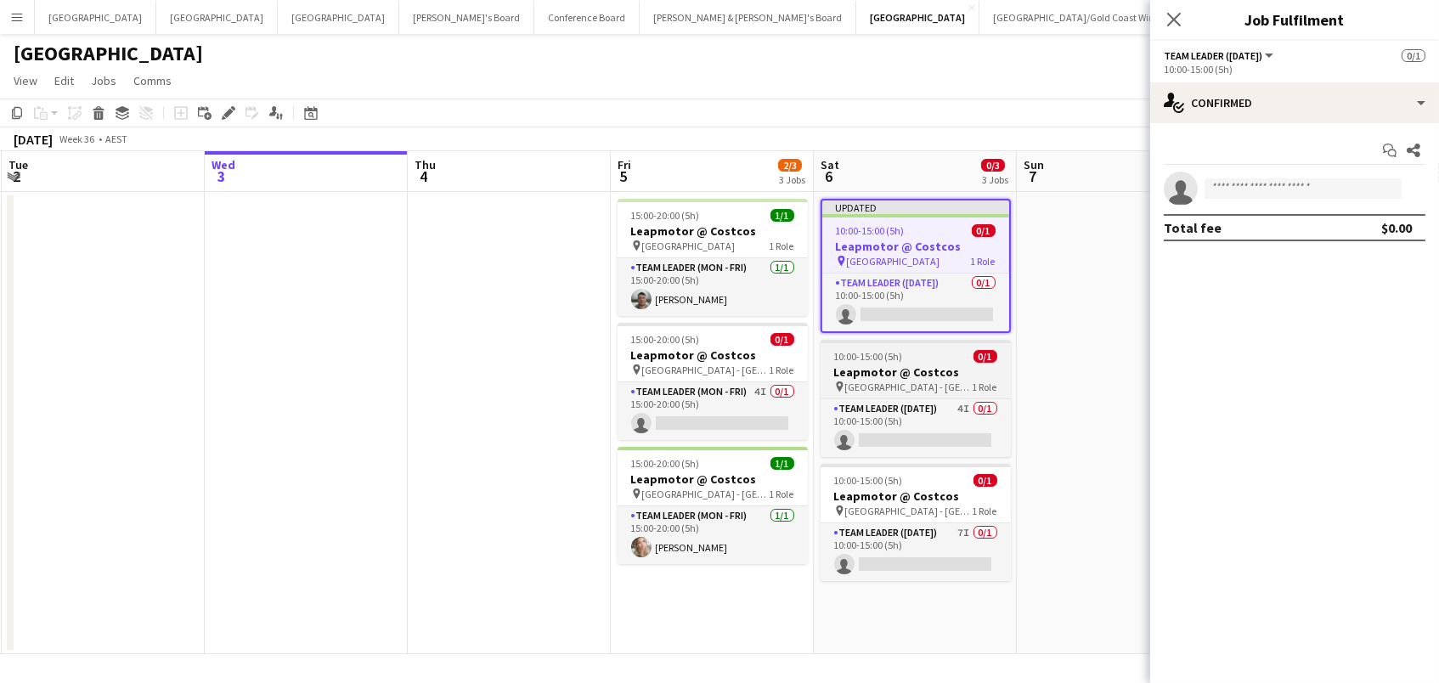
click at [916, 383] on span "[GEOGRAPHIC_DATA] - [GEOGRAPHIC_DATA]" at bounding box center [908, 386] width 127 height 13
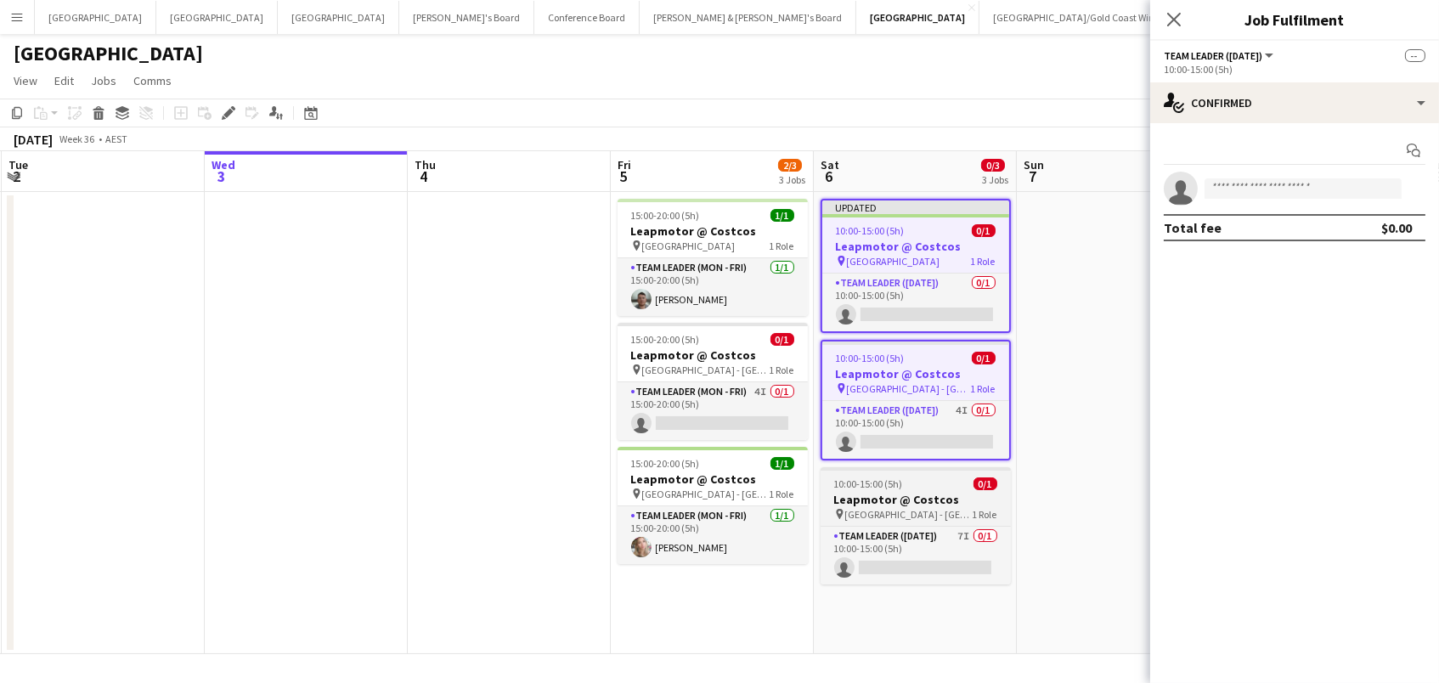
click at [930, 499] on h3 "Leapmotor @ Costcos" at bounding box center [915, 499] width 190 height 15
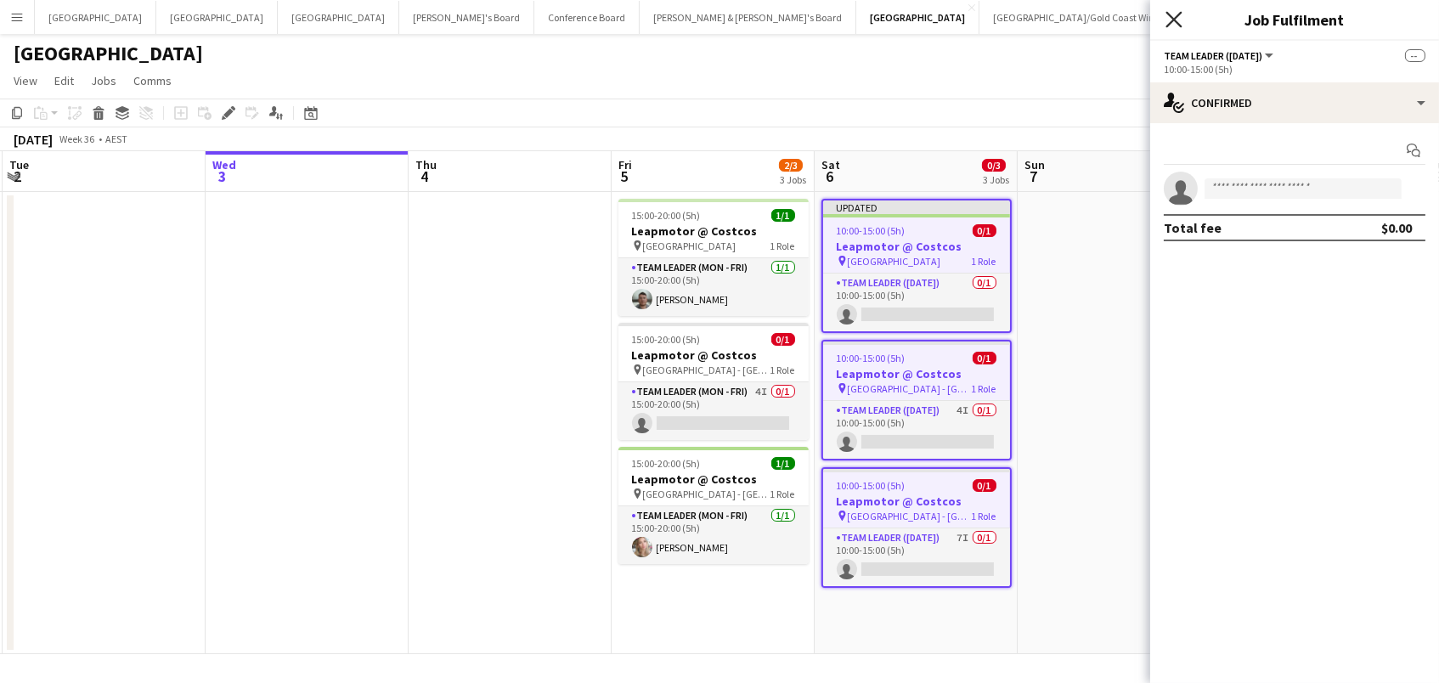
click at [1178, 14] on icon at bounding box center [1173, 19] width 16 height 16
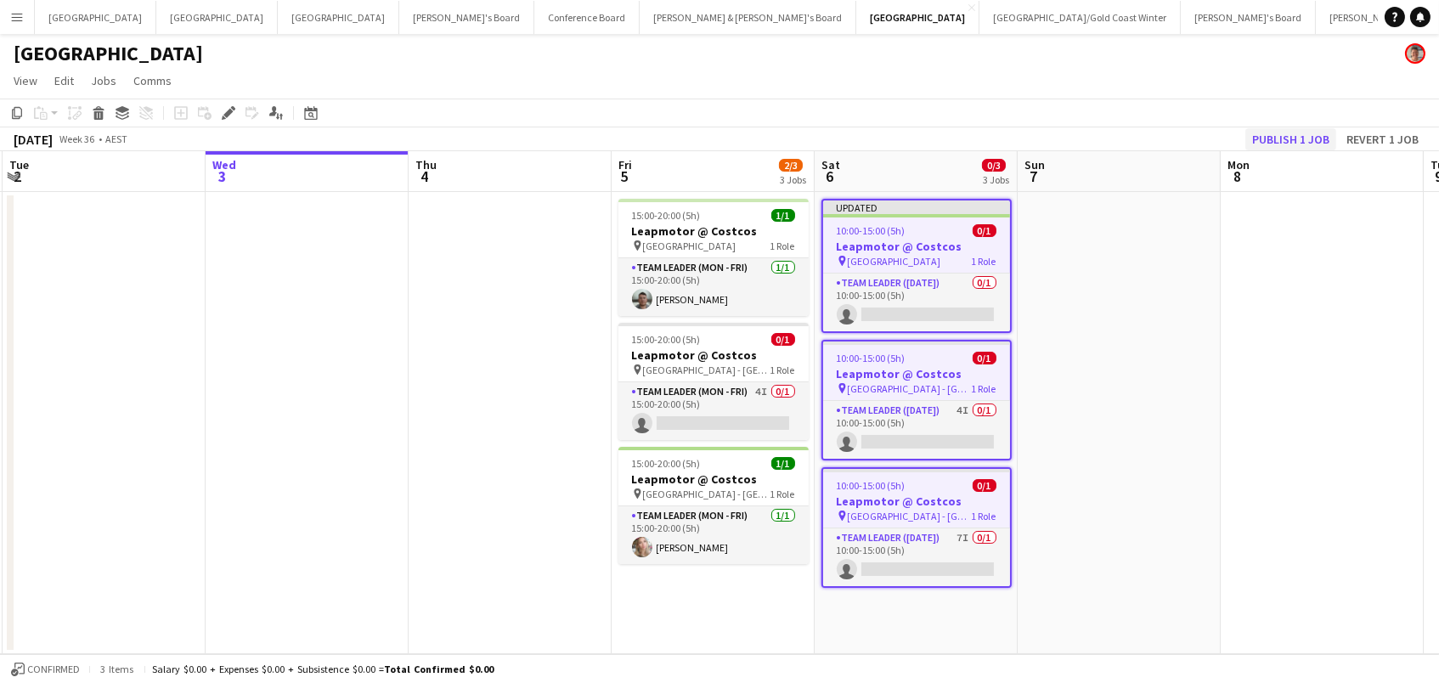
click at [1311, 138] on button "Publish 1 job" at bounding box center [1290, 139] width 91 height 22
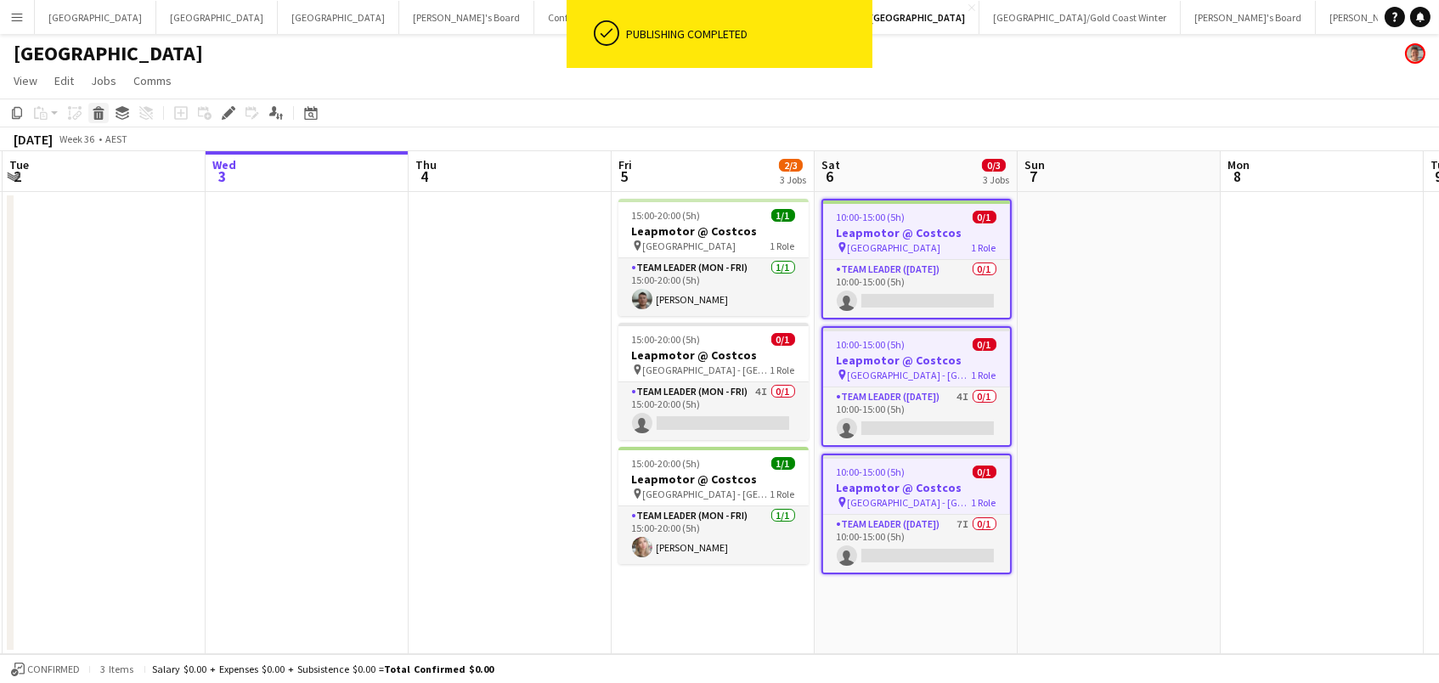
click at [94, 111] on icon at bounding box center [98, 115] width 9 height 8
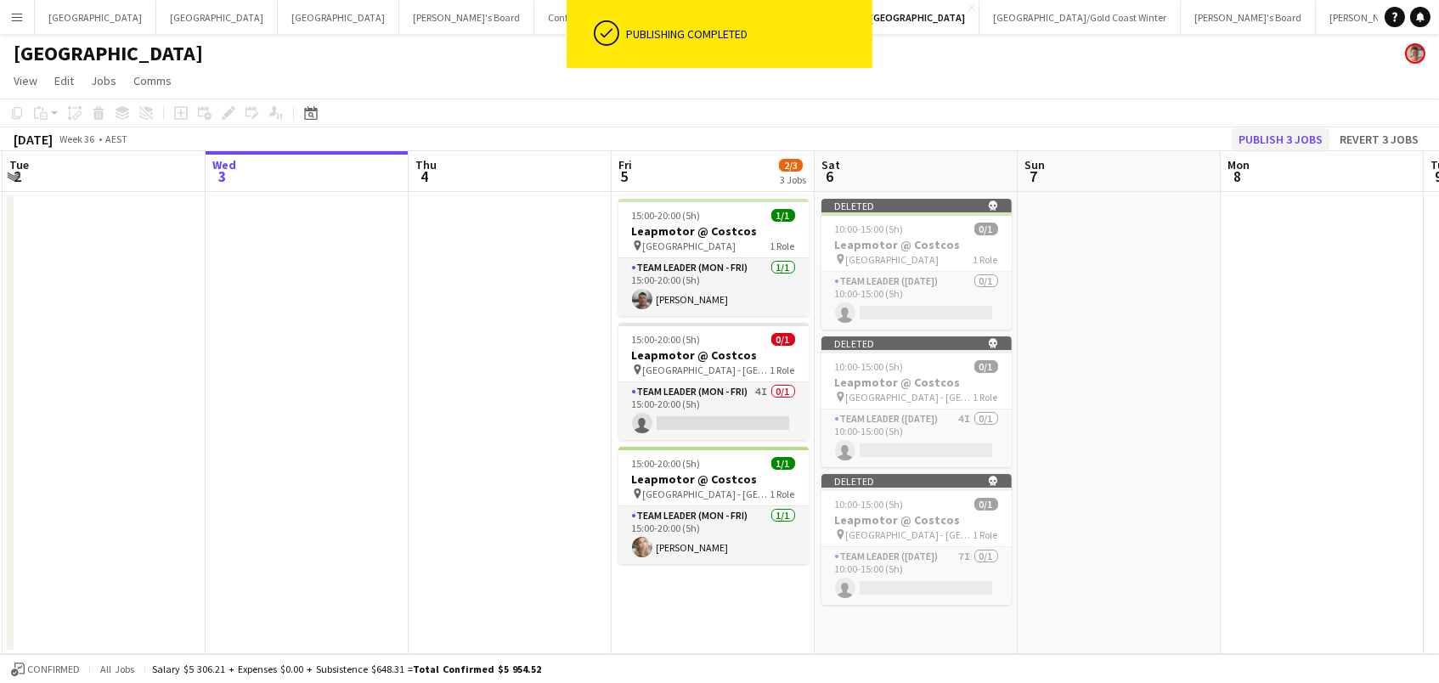
click at [1273, 138] on button "Publish 3 jobs" at bounding box center [1280, 139] width 98 height 22
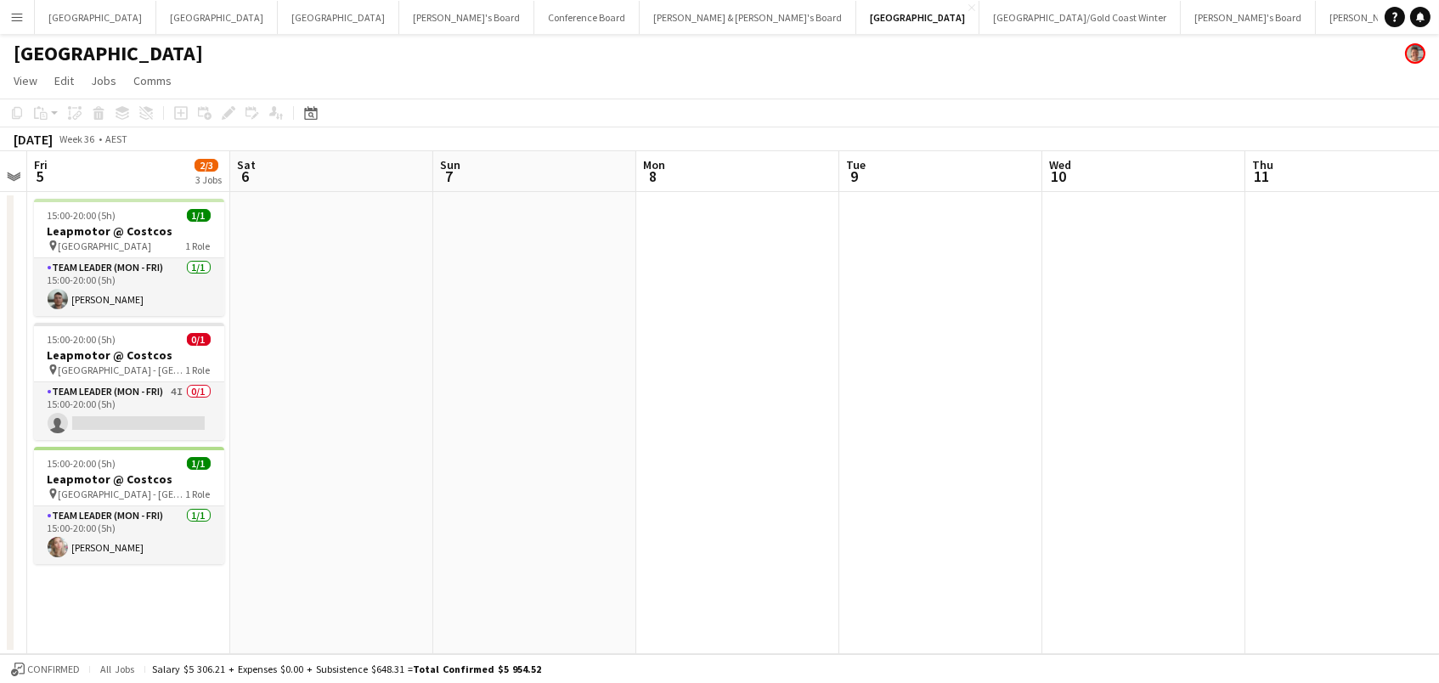
scroll to position [0, 629]
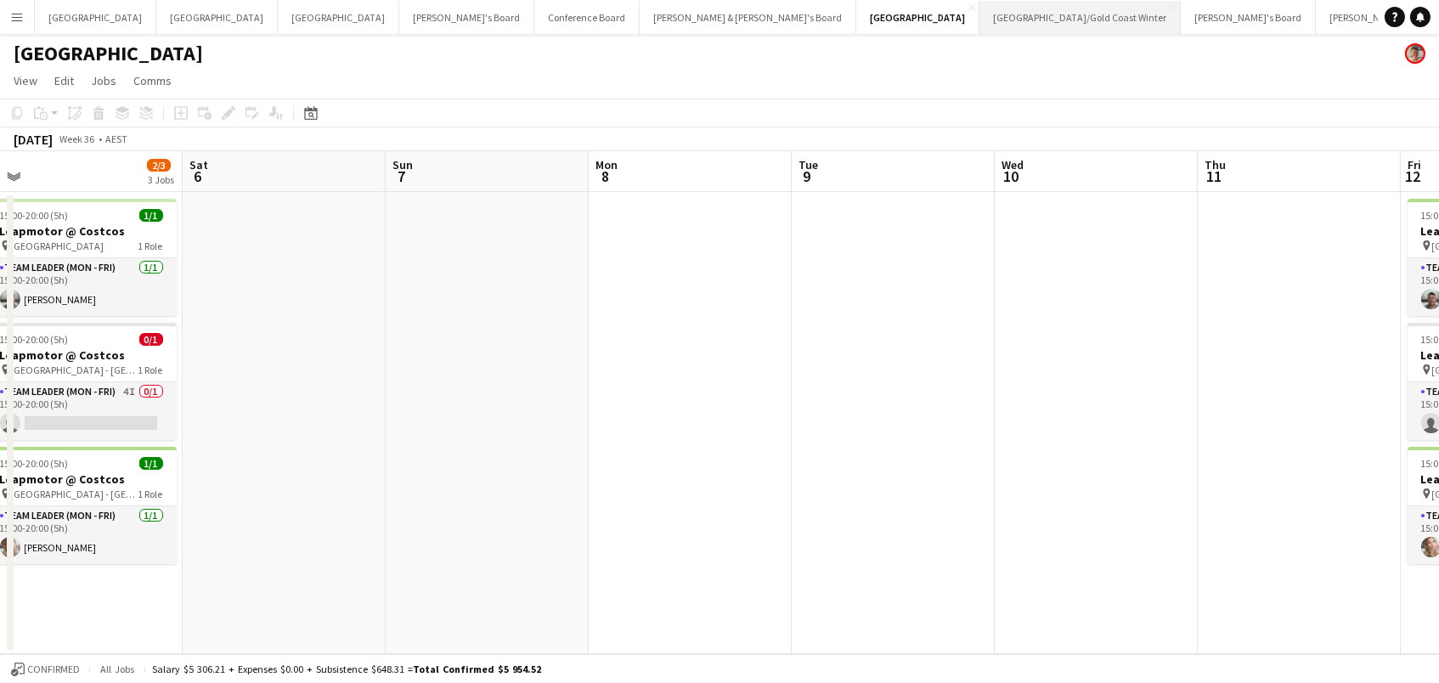
click at [979, 14] on button "[GEOGRAPHIC_DATA]/[GEOGRAPHIC_DATA] Winter Close" at bounding box center [1079, 17] width 201 height 33
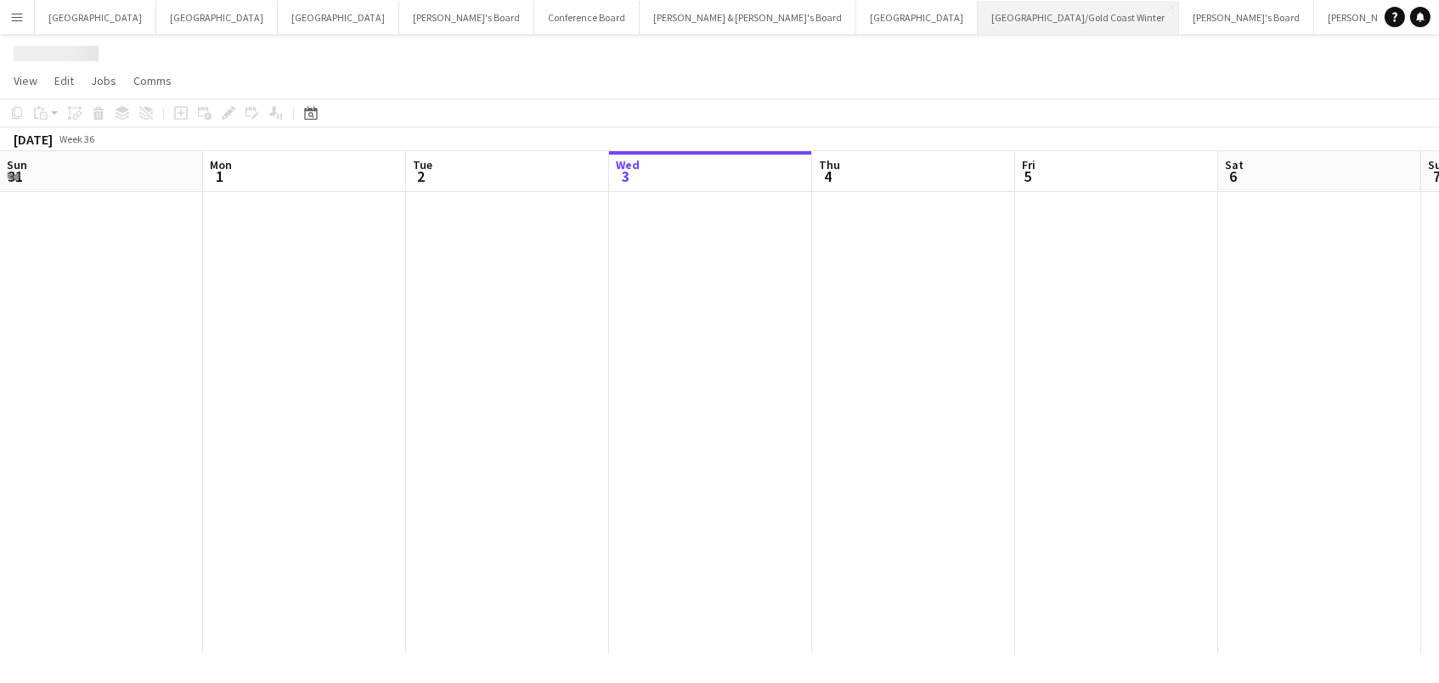
scroll to position [0, 405]
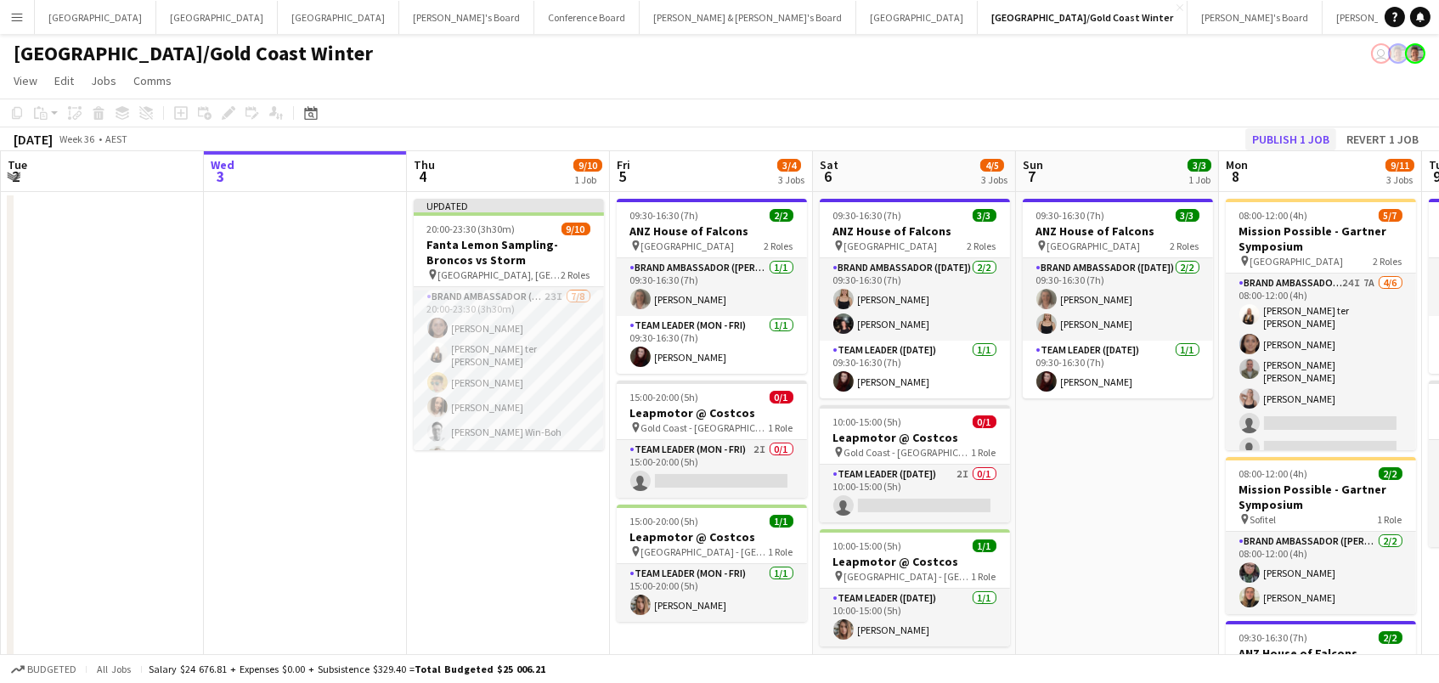
click at [1299, 135] on button "Publish 1 job" at bounding box center [1290, 139] width 91 height 22
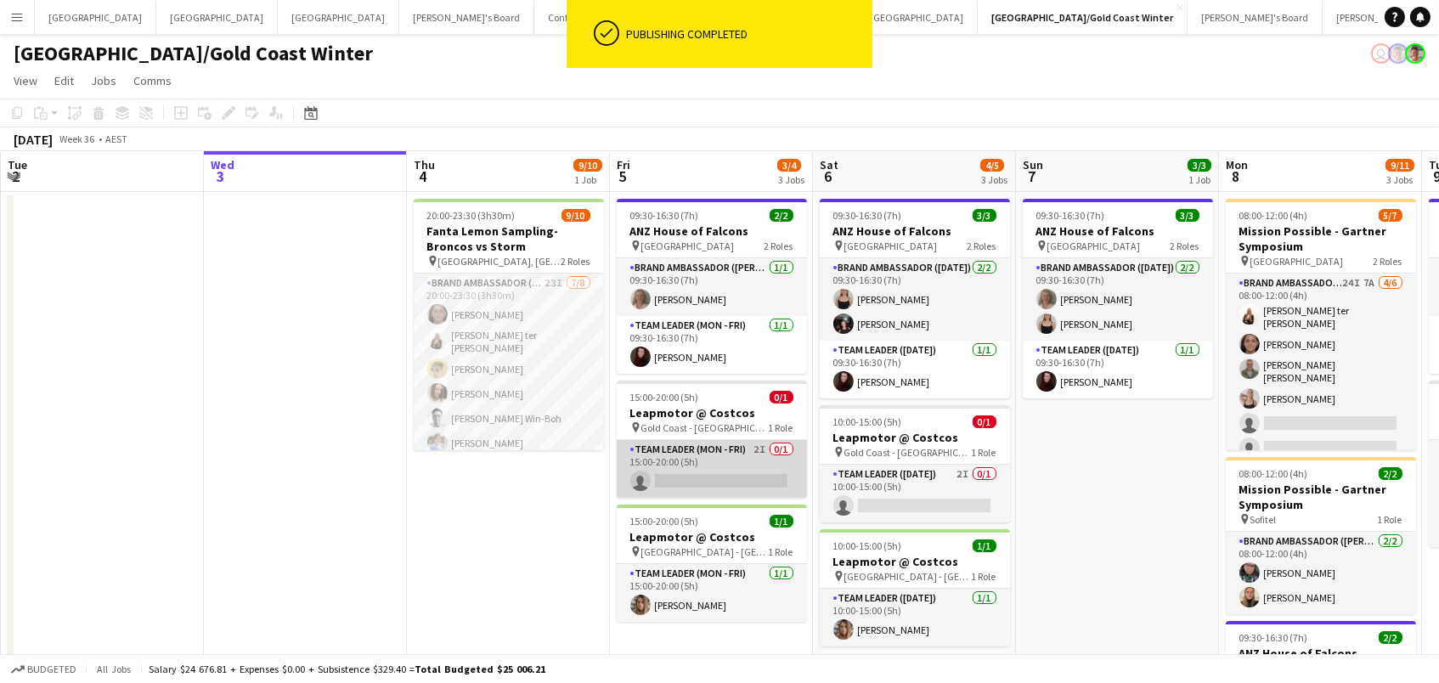
click at [762, 482] on app-card-role "Team Leader (Mon - Fri) 2I 0/1 15:00-20:00 (5h) single-neutral-actions" at bounding box center [712, 469] width 190 height 58
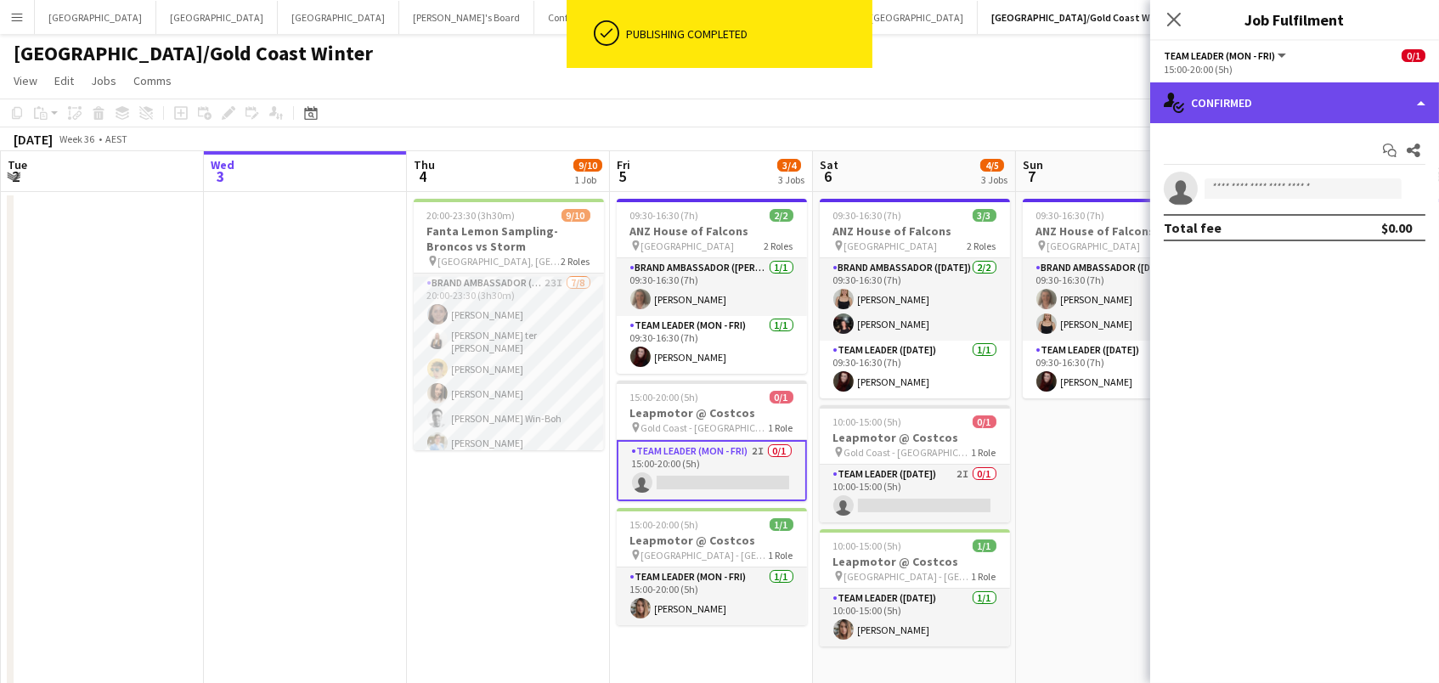
click at [1202, 93] on div "single-neutral-actions-check-2 Confirmed" at bounding box center [1294, 102] width 289 height 41
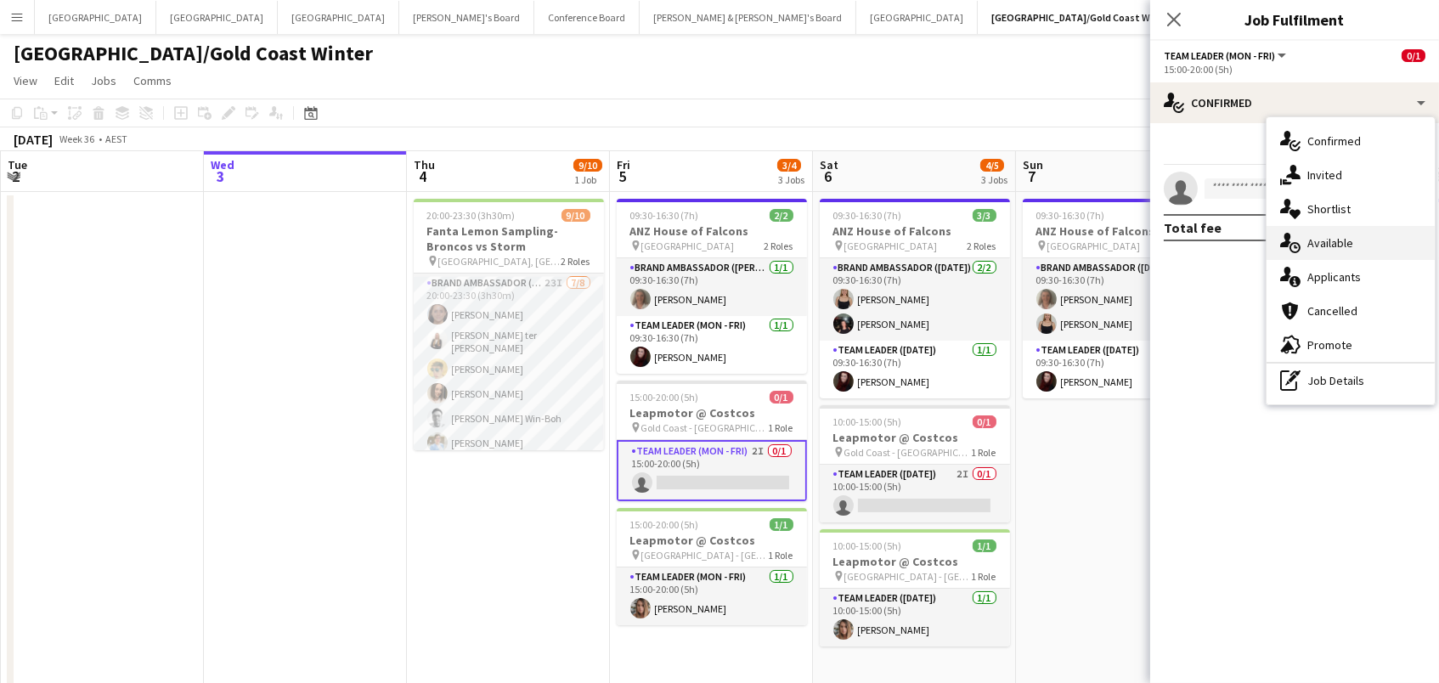
click at [1323, 250] on div "single-neutral-actions-upload Available" at bounding box center [1350, 243] width 168 height 34
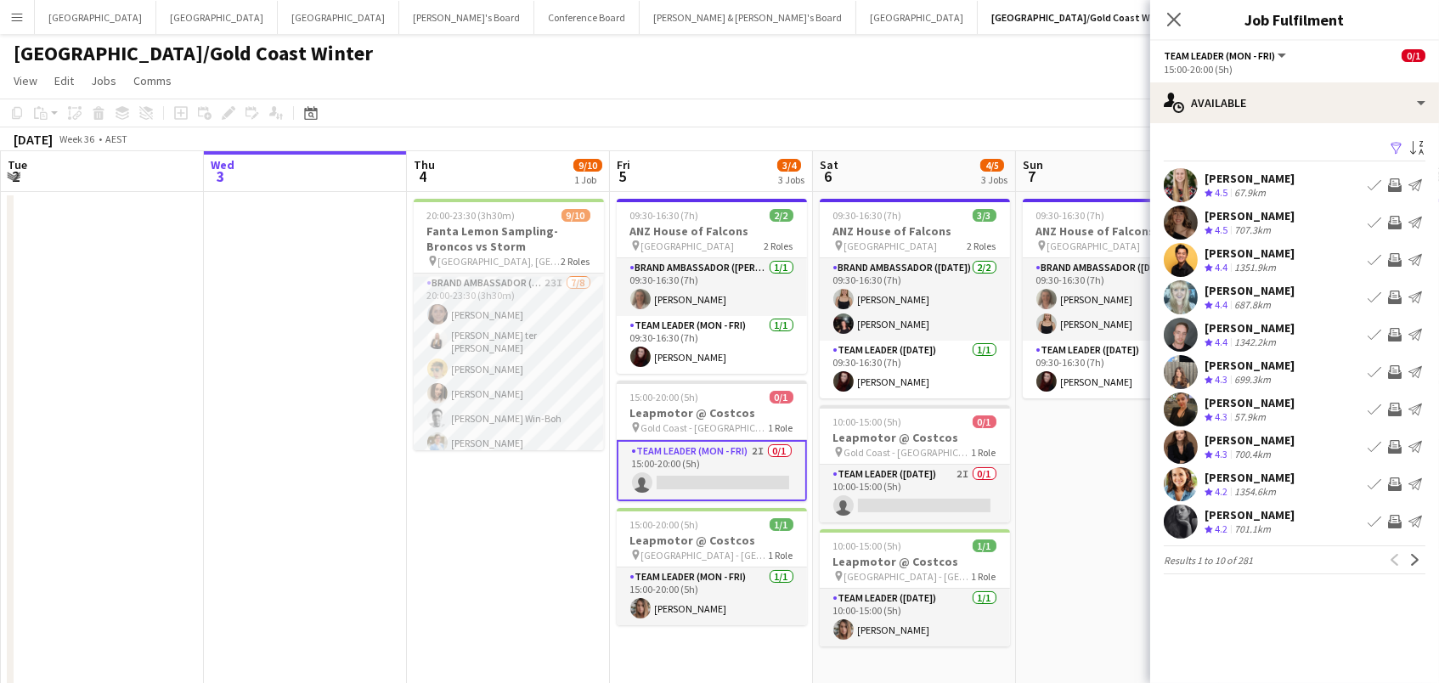
click at [1400, 152] on app-icon "Filter" at bounding box center [1396, 149] width 14 height 16
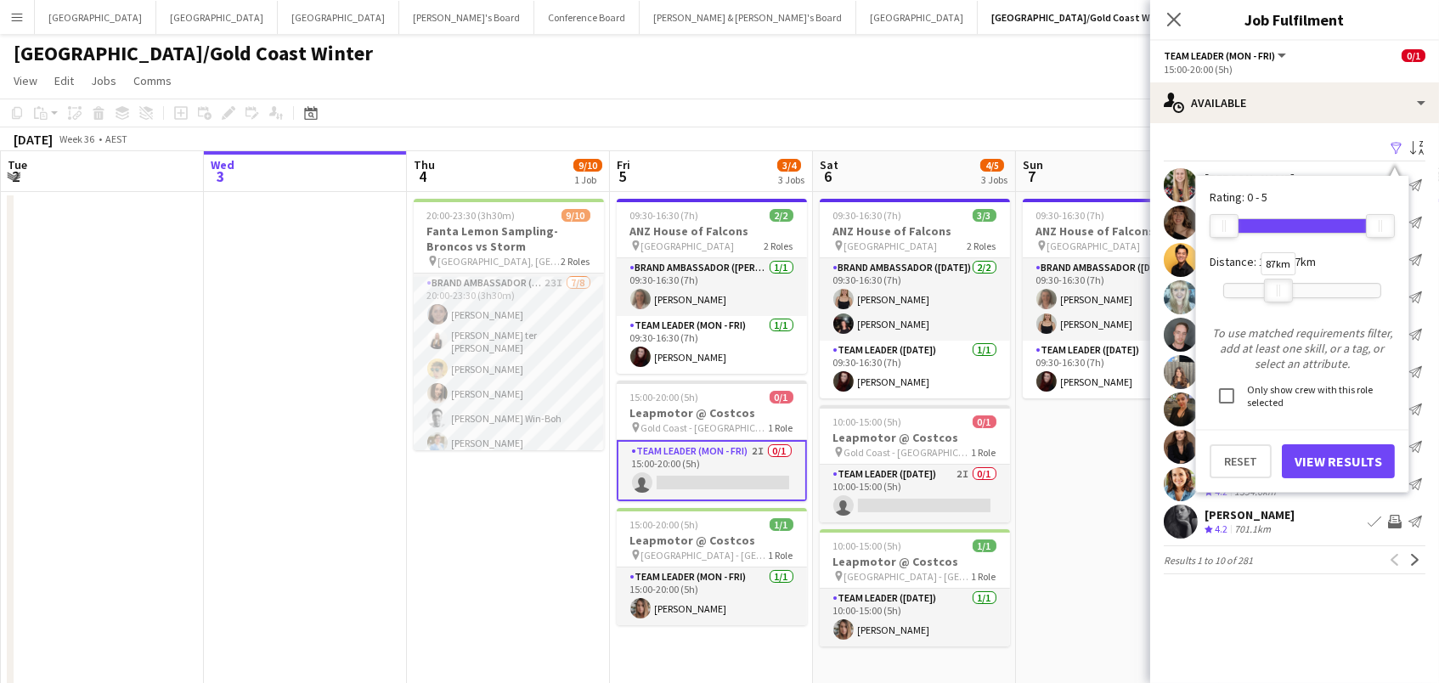
drag, startPoint x: 1377, startPoint y: 290, endPoint x: 1275, endPoint y: 285, distance: 102.0
click at [1275, 285] on div at bounding box center [1278, 290] width 27 height 22
click at [1326, 452] on button "View Results" at bounding box center [1338, 461] width 113 height 34
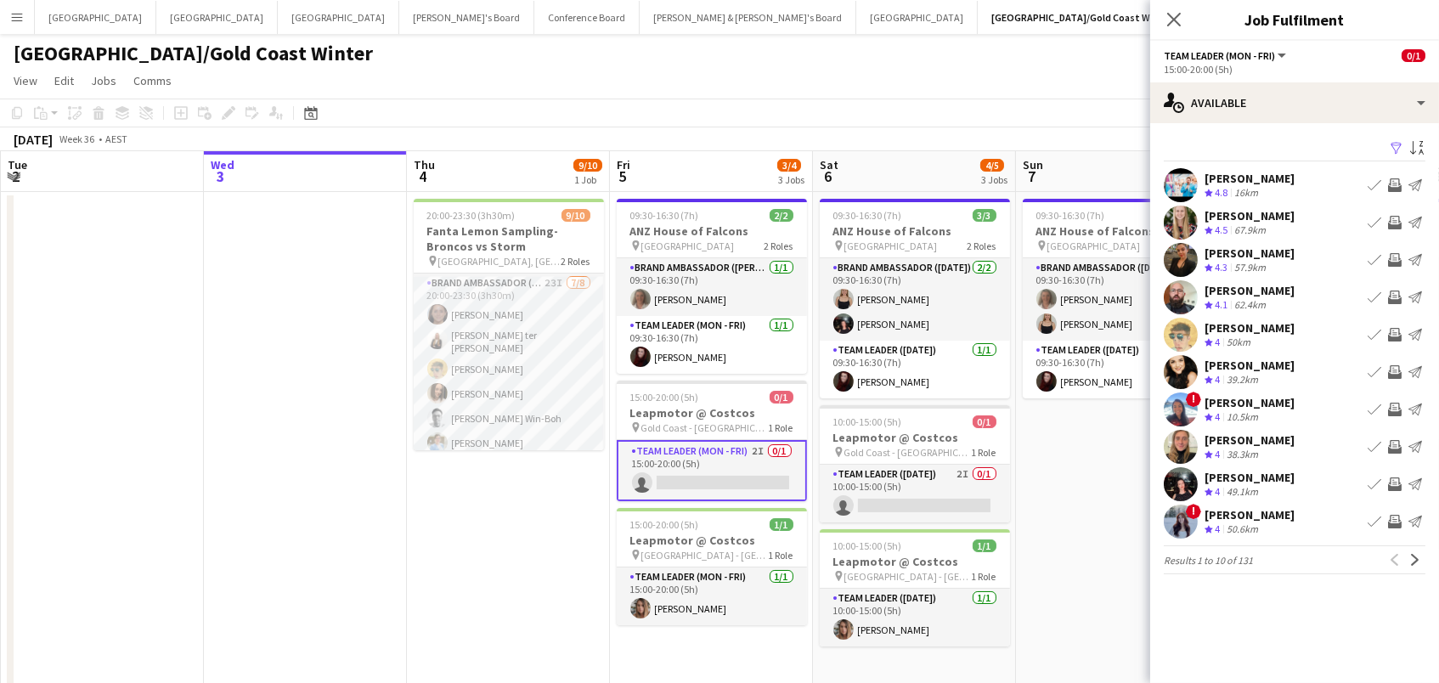
click at [1391, 184] on app-icon "Invite crew" at bounding box center [1395, 185] width 14 height 14
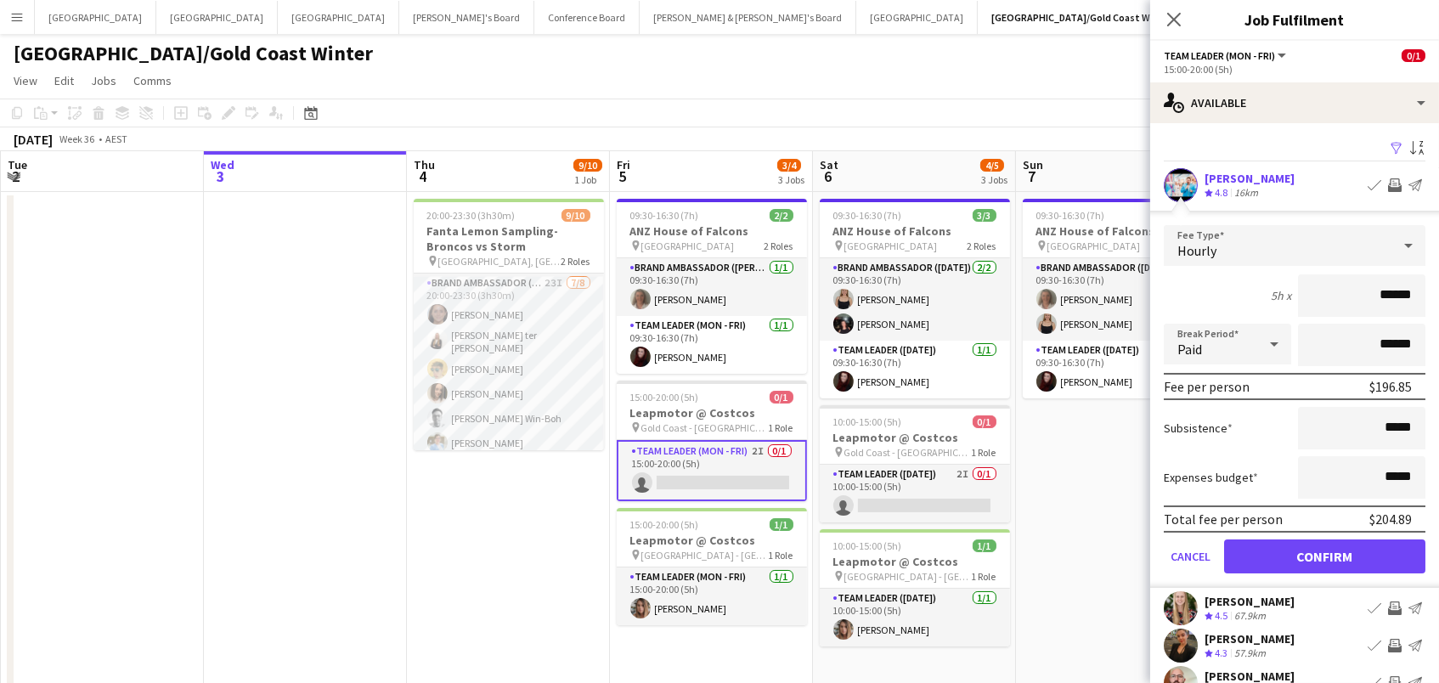
click at [1324, 554] on button "Confirm" at bounding box center [1324, 556] width 201 height 34
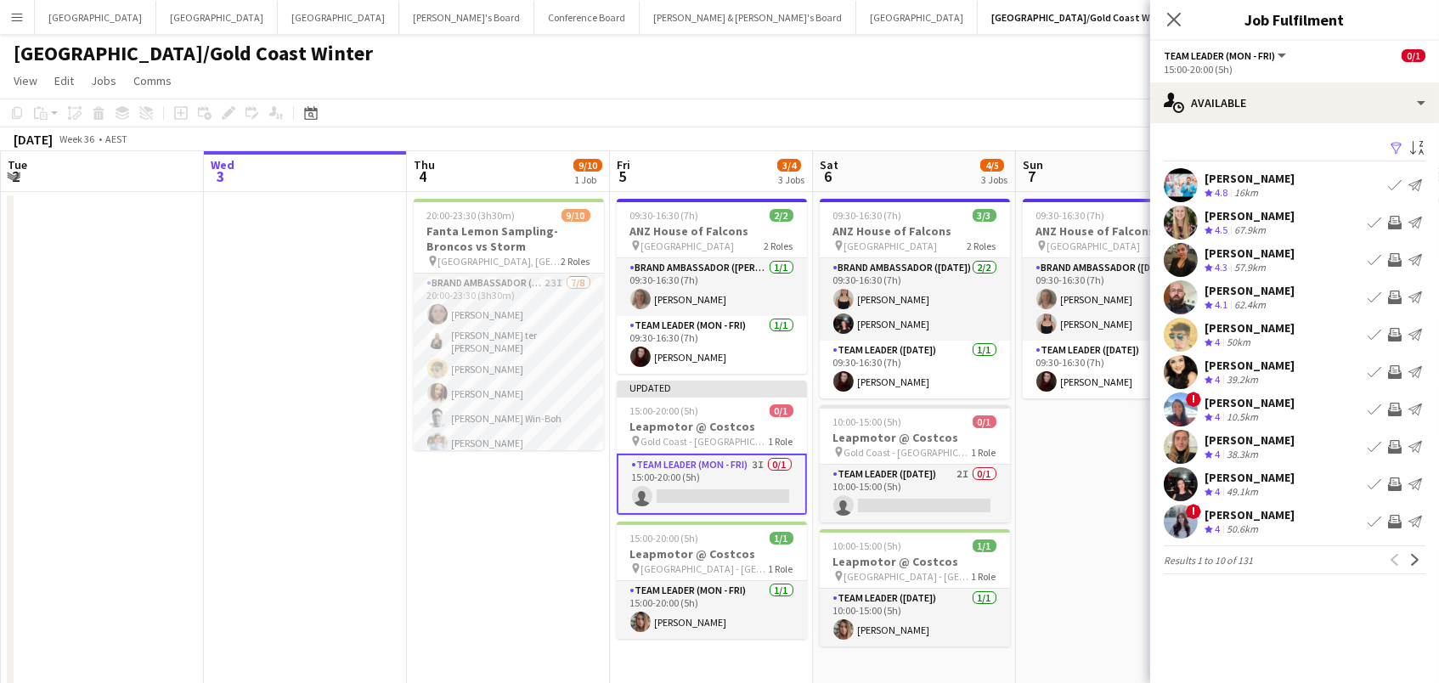
click at [1391, 478] on app-icon "Invite crew" at bounding box center [1395, 484] width 14 height 14
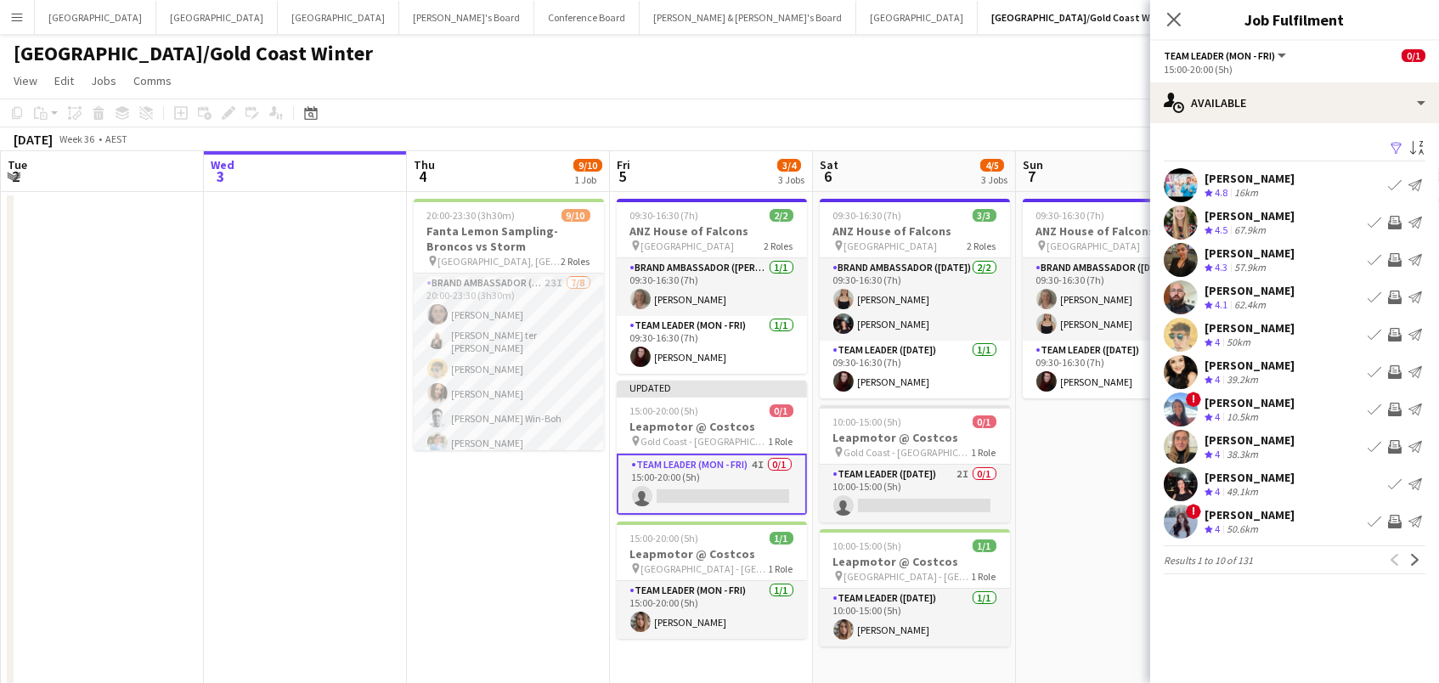
click at [1392, 443] on app-icon "Invite crew" at bounding box center [1395, 447] width 14 height 14
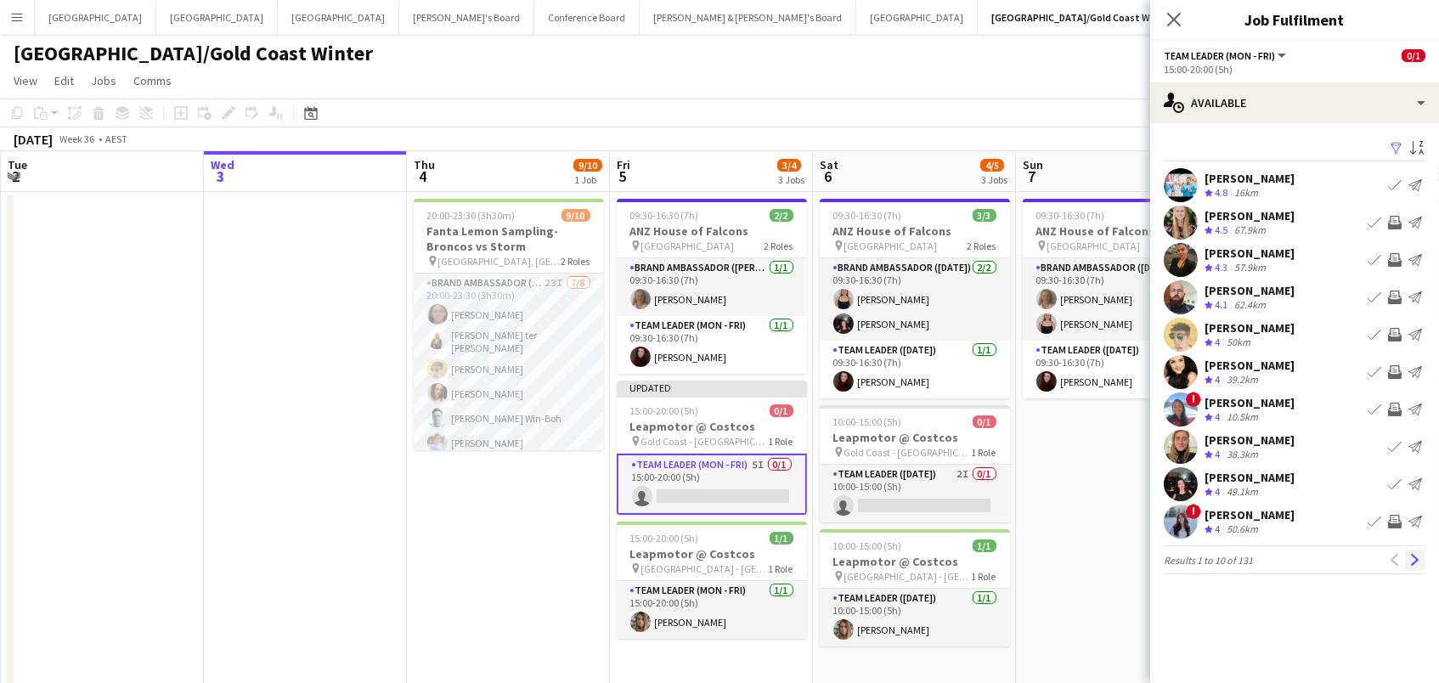
click at [1412, 554] on app-icon "Next" at bounding box center [1415, 560] width 12 height 12
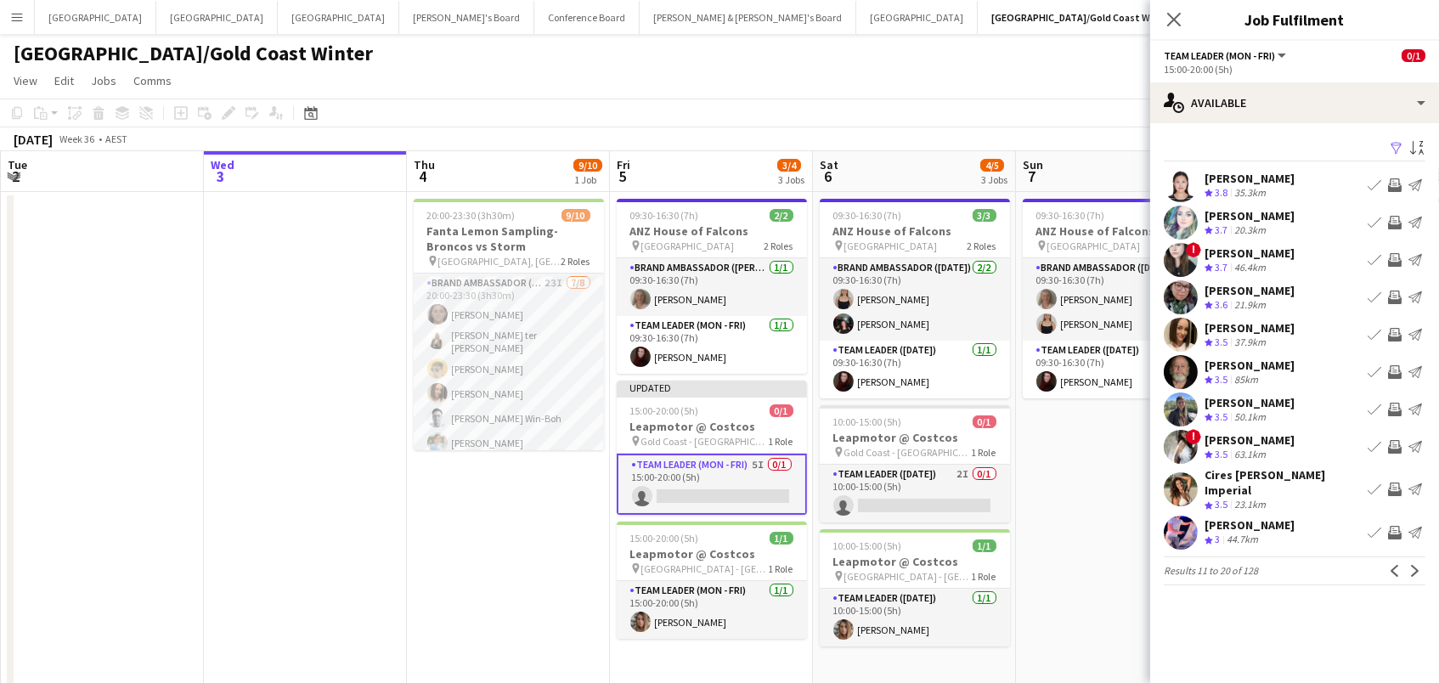
click at [1396, 178] on app-icon "Invite crew" at bounding box center [1395, 185] width 14 height 14
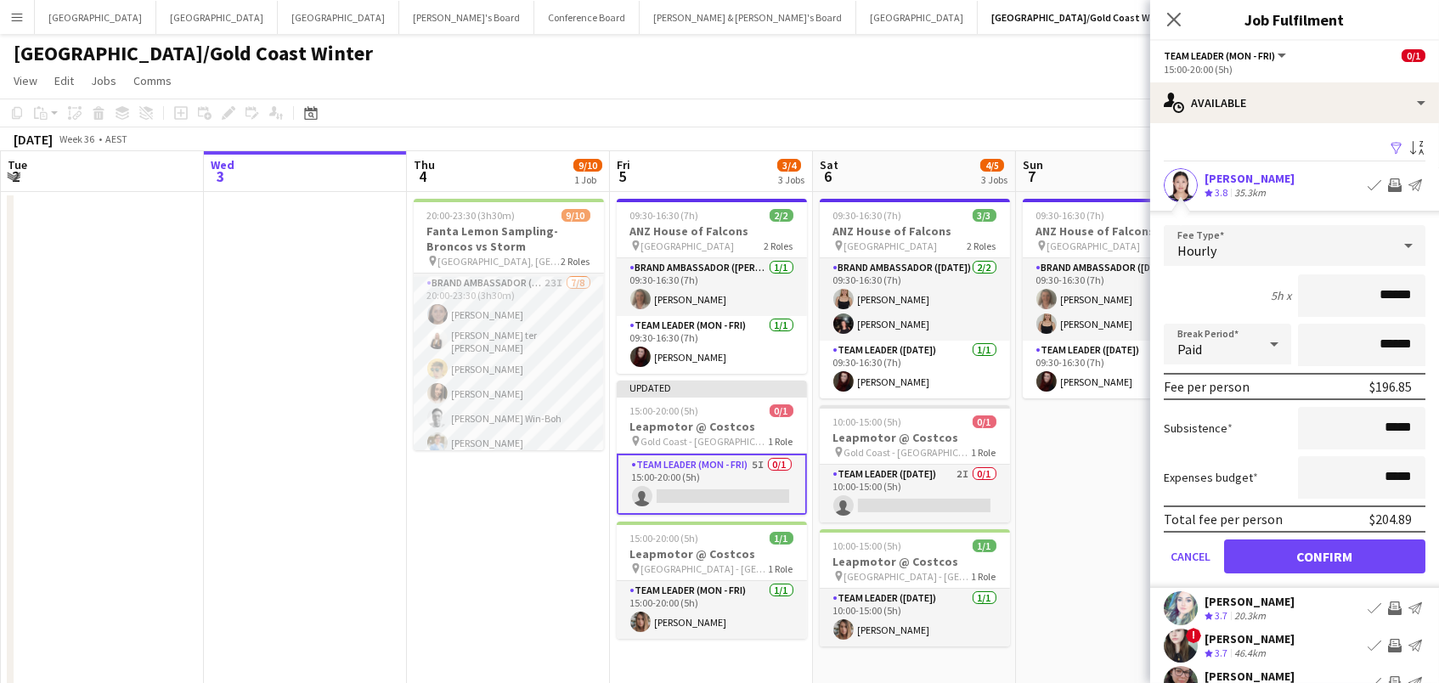
click at [1324, 554] on button "Confirm" at bounding box center [1324, 556] width 201 height 34
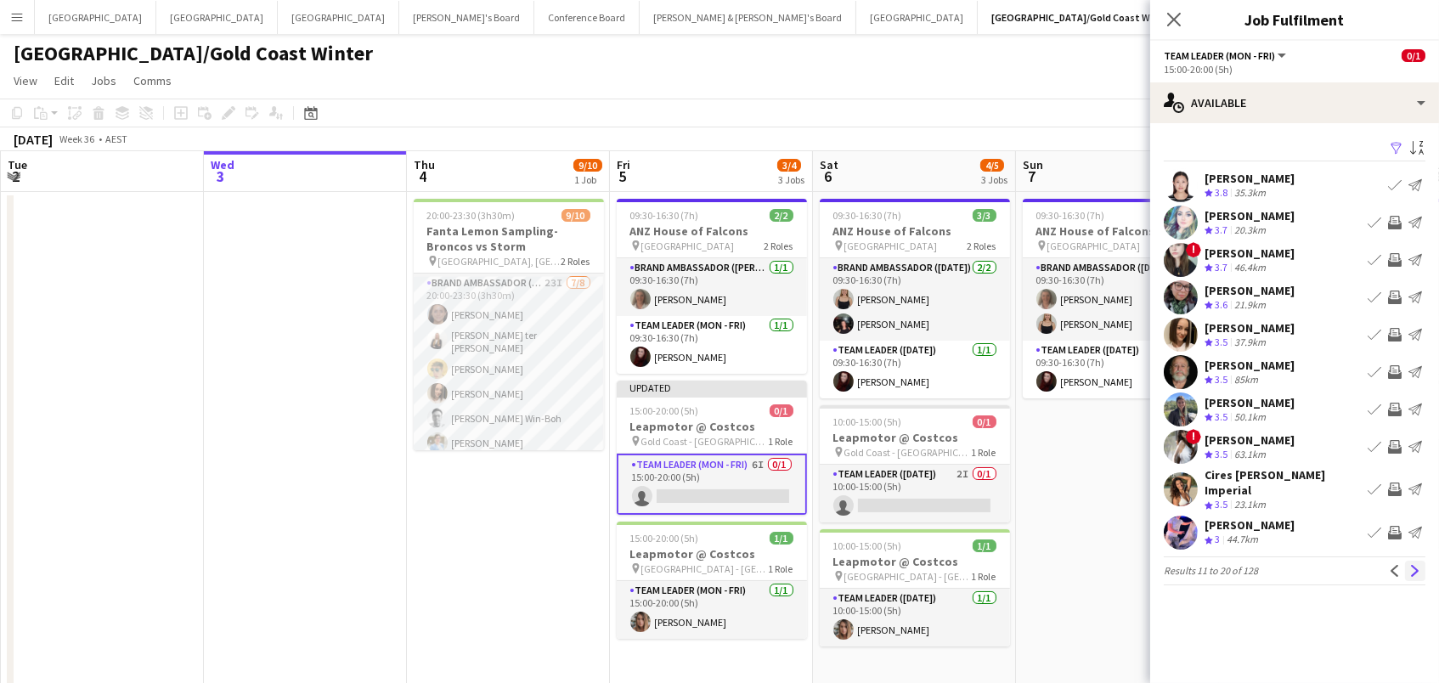
click at [1418, 568] on app-icon "Next" at bounding box center [1415, 571] width 12 height 12
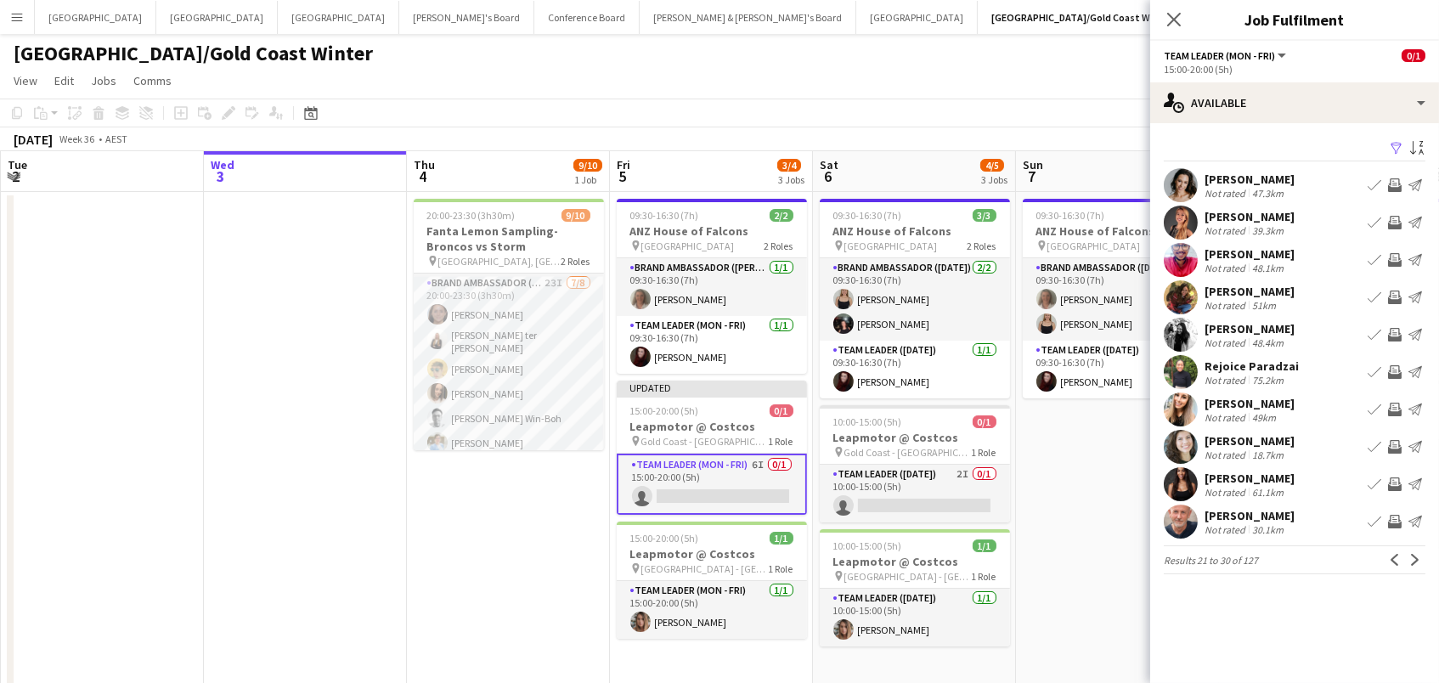
click at [1100, 132] on div "September 2025 Week 36 • AEST Publish 1 job Revert 1 job" at bounding box center [719, 139] width 1439 height 24
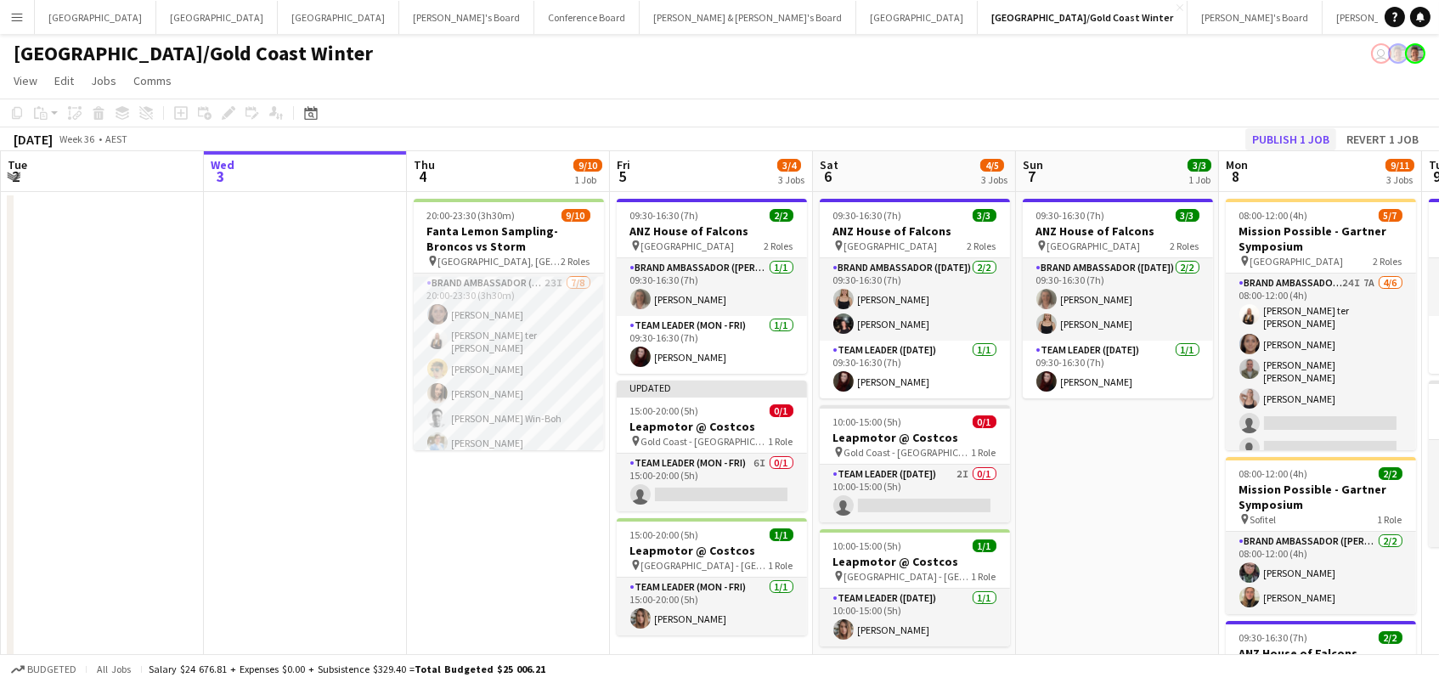
click at [1299, 143] on button "Publish 1 job" at bounding box center [1290, 139] width 91 height 22
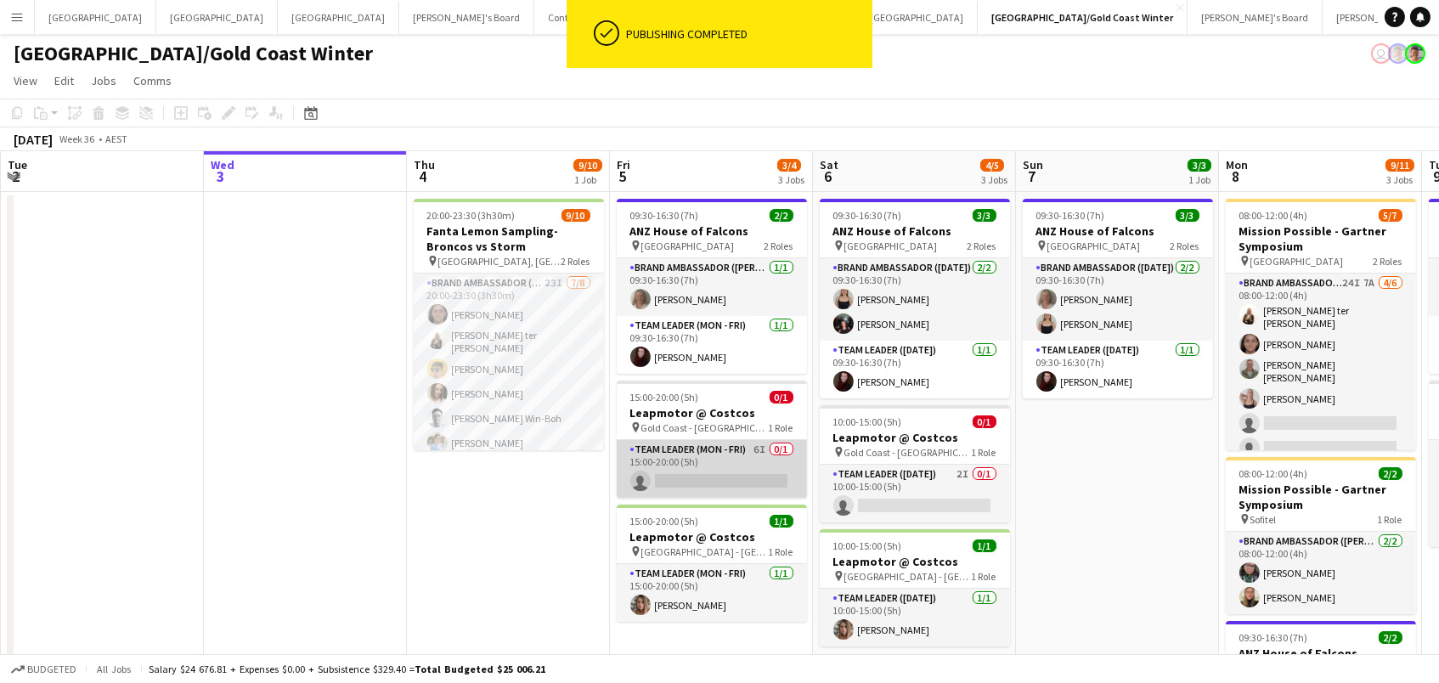
click at [738, 461] on app-card-role "Team Leader (Mon - Fri) 6I 0/1 15:00-20:00 (5h) single-neutral-actions" at bounding box center [712, 469] width 190 height 58
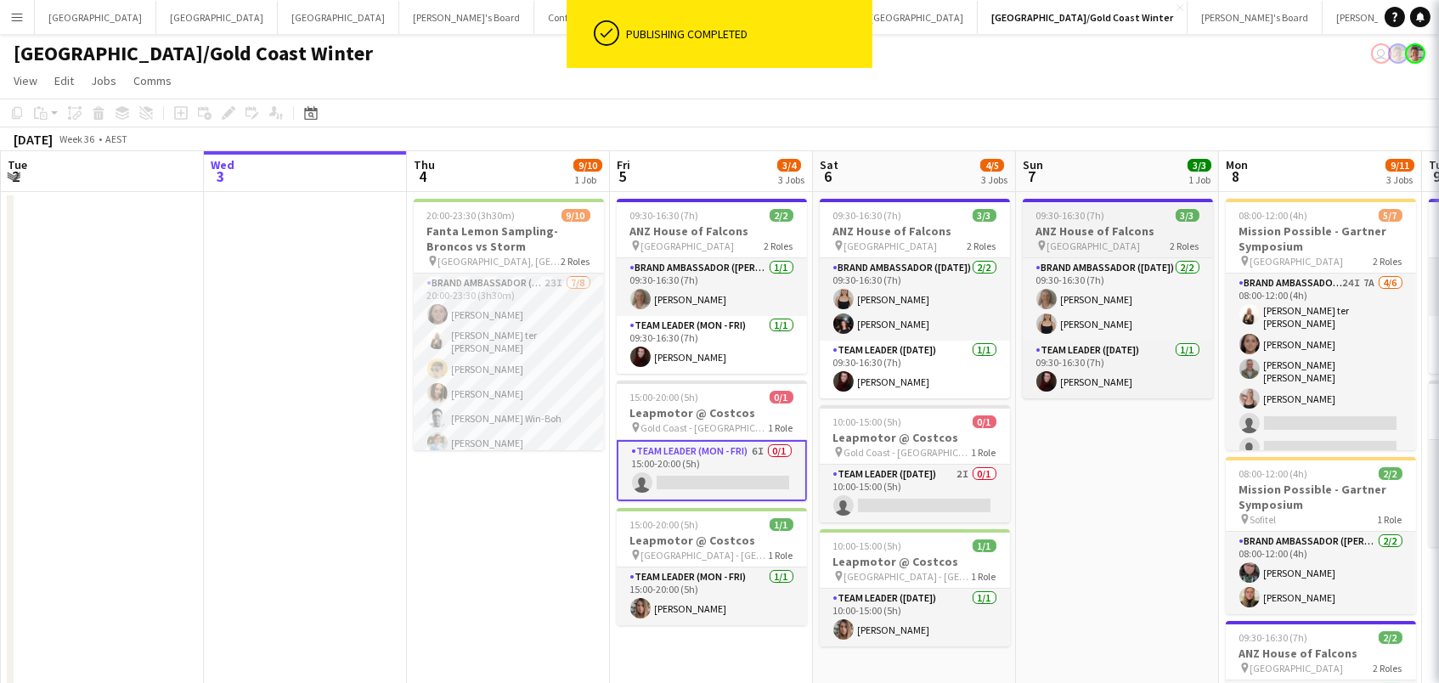
scroll to position [0, 404]
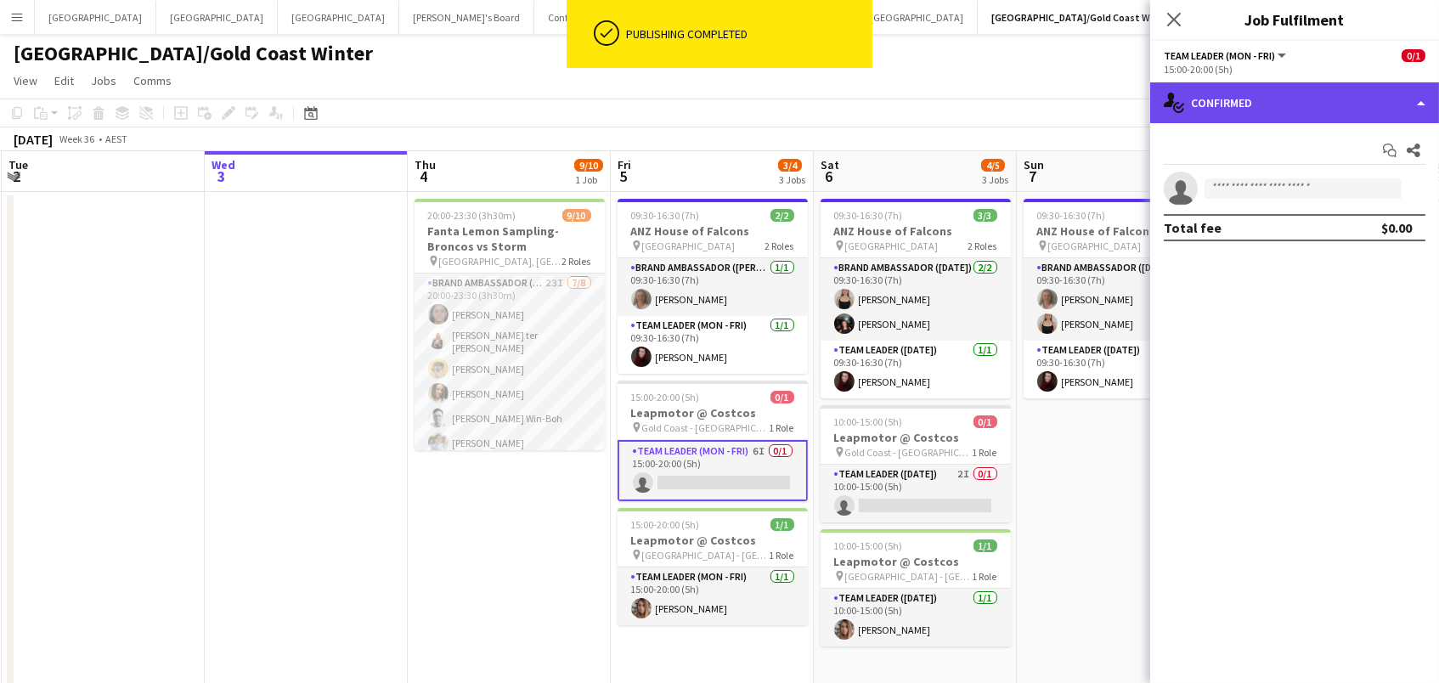
click at [1216, 110] on div "single-neutral-actions-check-2 Confirmed" at bounding box center [1294, 102] width 289 height 41
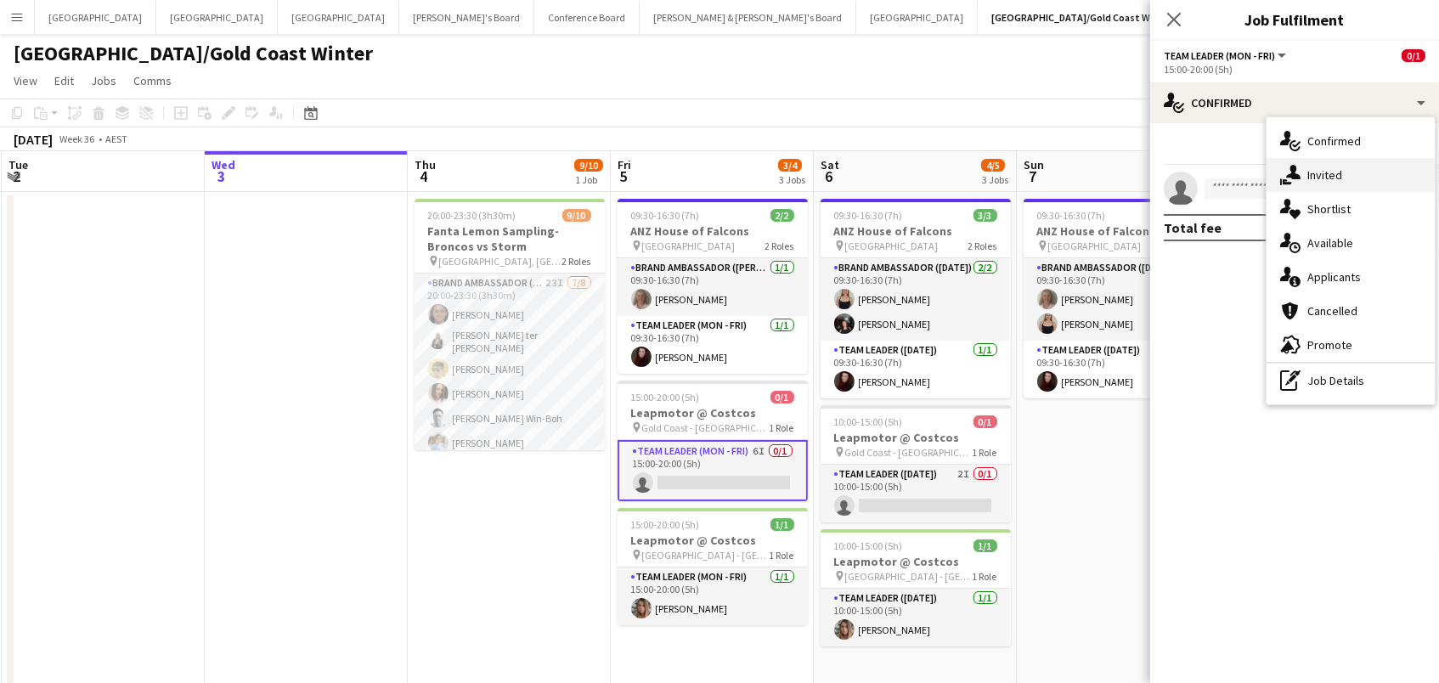
click at [1324, 172] on span "Invited" at bounding box center [1324, 174] width 35 height 15
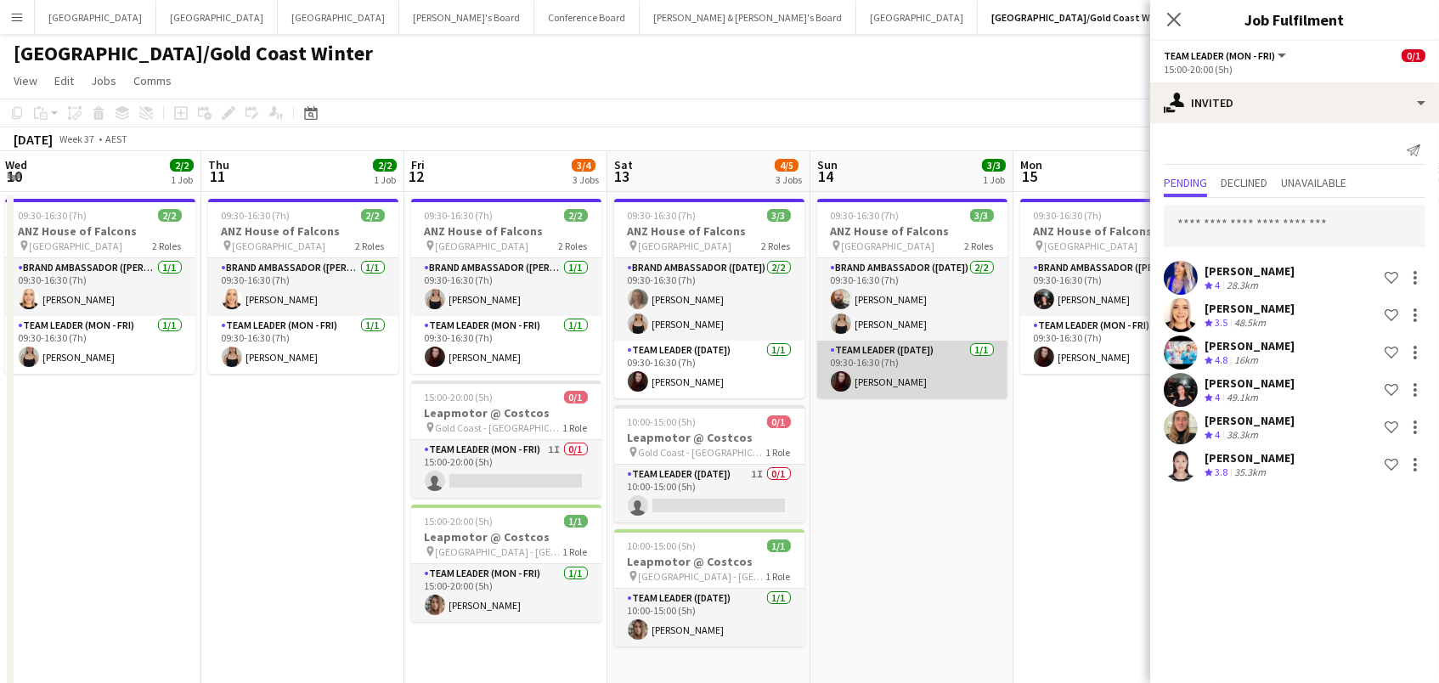
scroll to position [0, 533]
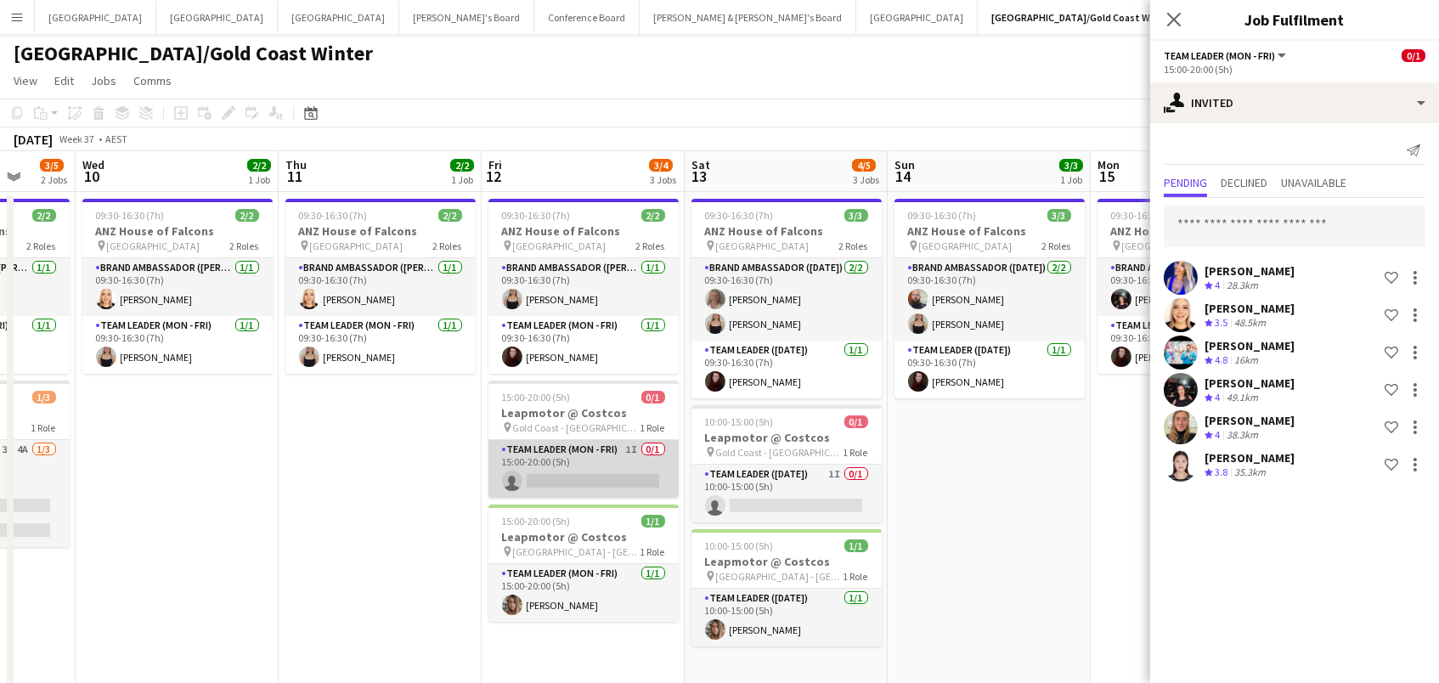
click at [615, 451] on app-card-role "Team Leader (Mon - Fri) 1I 0/1 15:00-20:00 (5h) single-neutral-actions" at bounding box center [583, 469] width 190 height 58
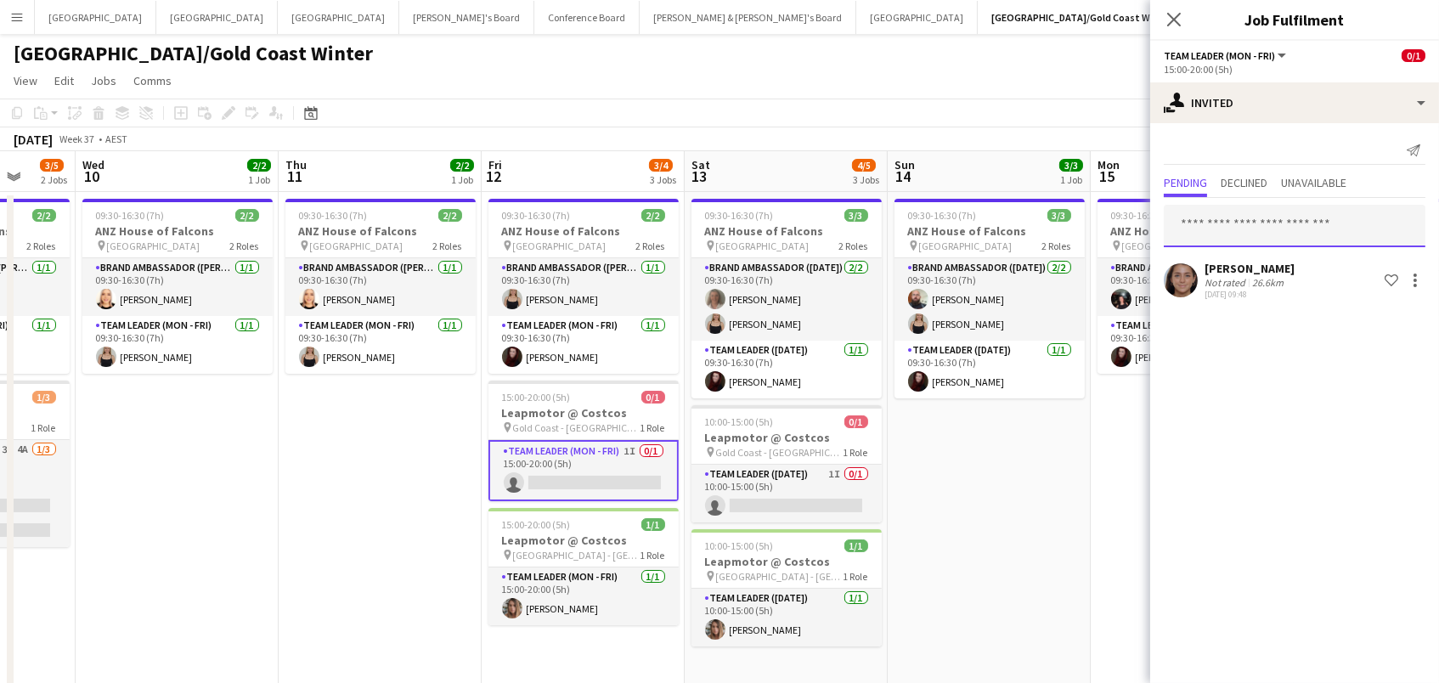
click at [1209, 205] on input "text" at bounding box center [1295, 226] width 262 height 42
type input "*"
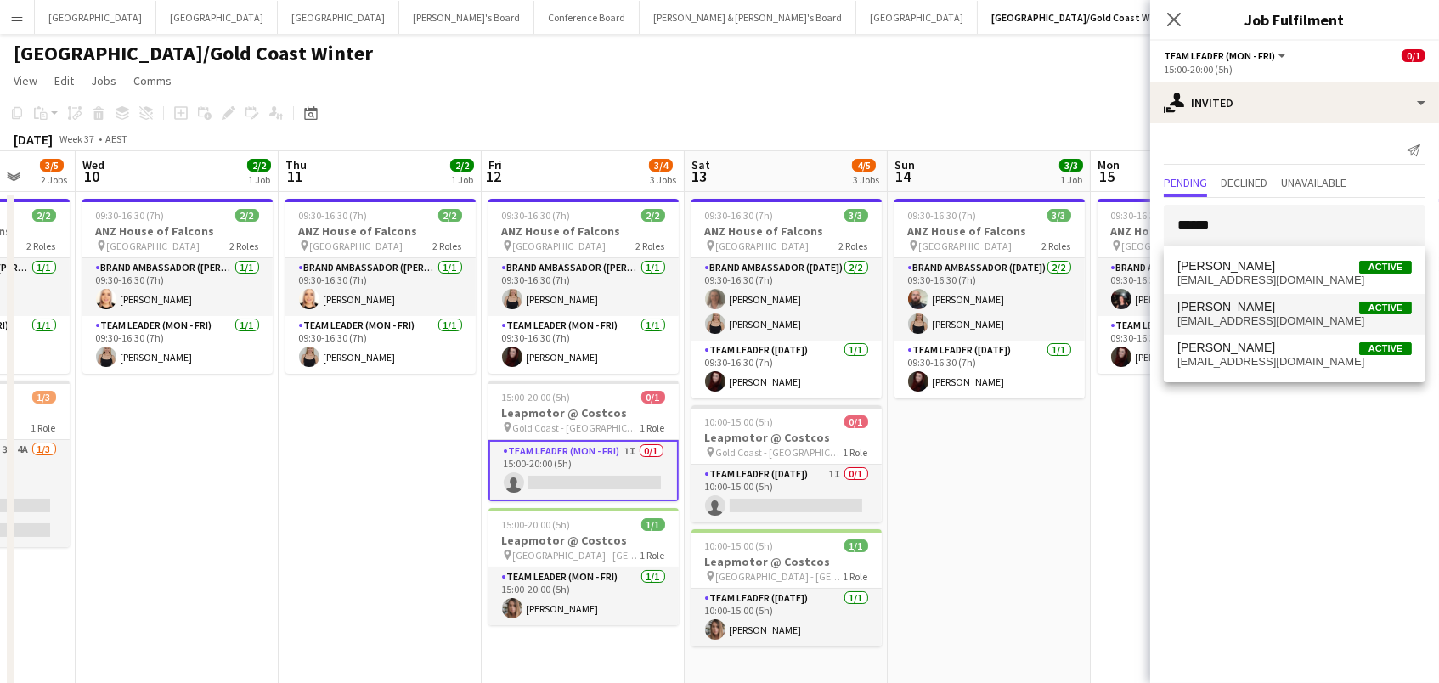
type input "******"
click at [1204, 316] on span "melanie_clarke15@hotmail.com" at bounding box center [1294, 321] width 234 height 14
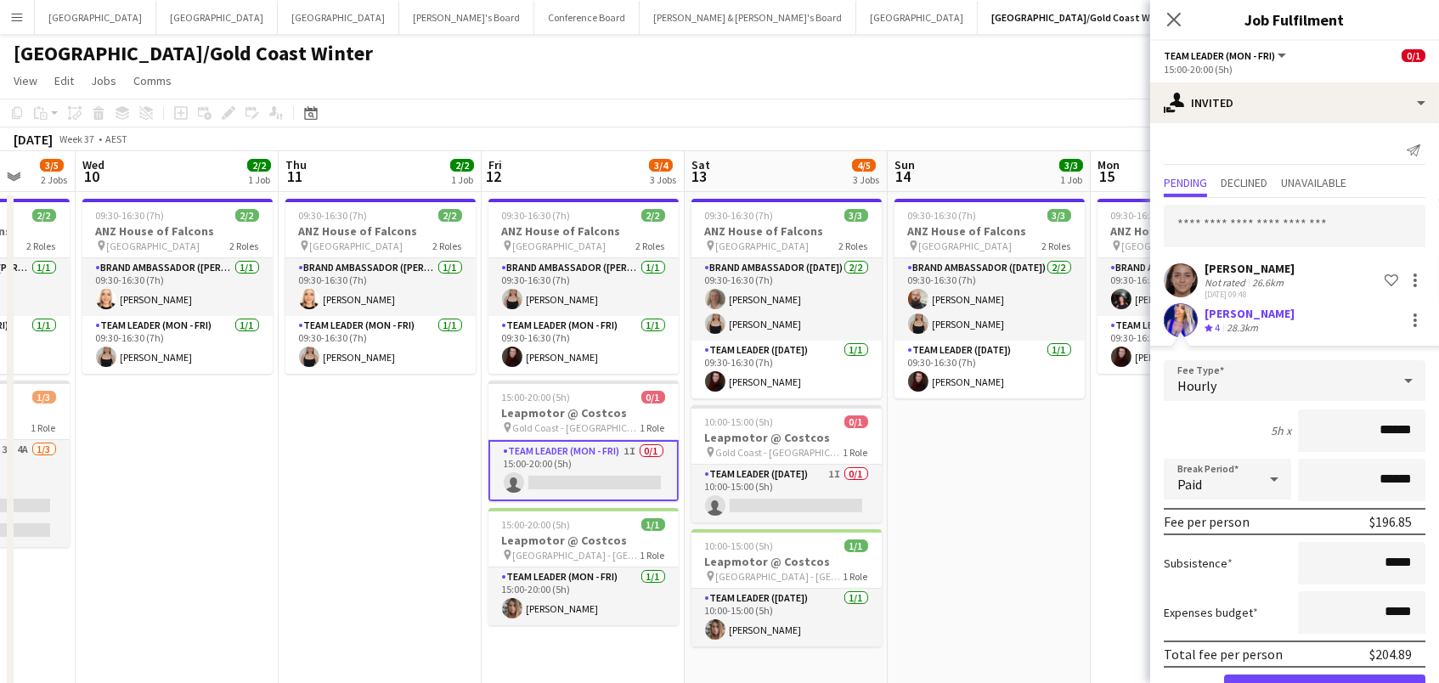
click at [1324, 682] on button "Confirm" at bounding box center [1324, 691] width 201 height 34
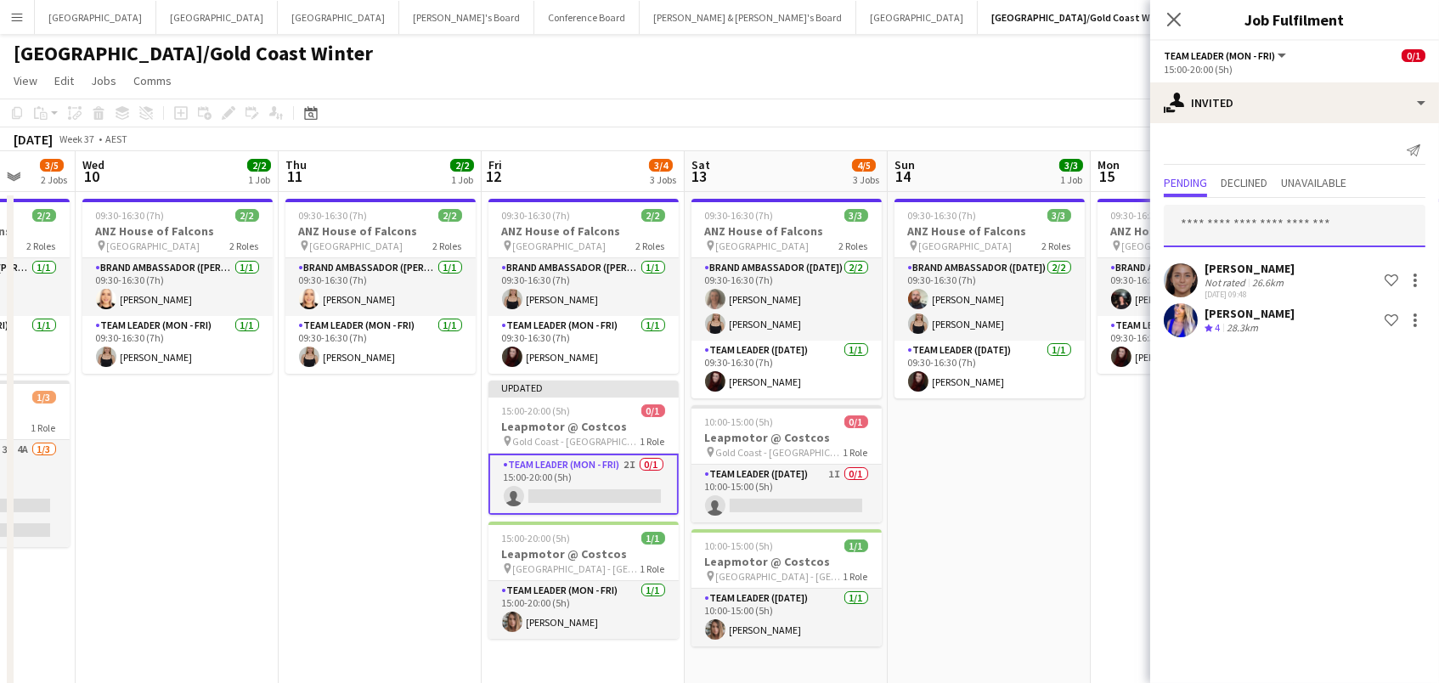
click at [1187, 234] on input "text" at bounding box center [1295, 226] width 262 height 42
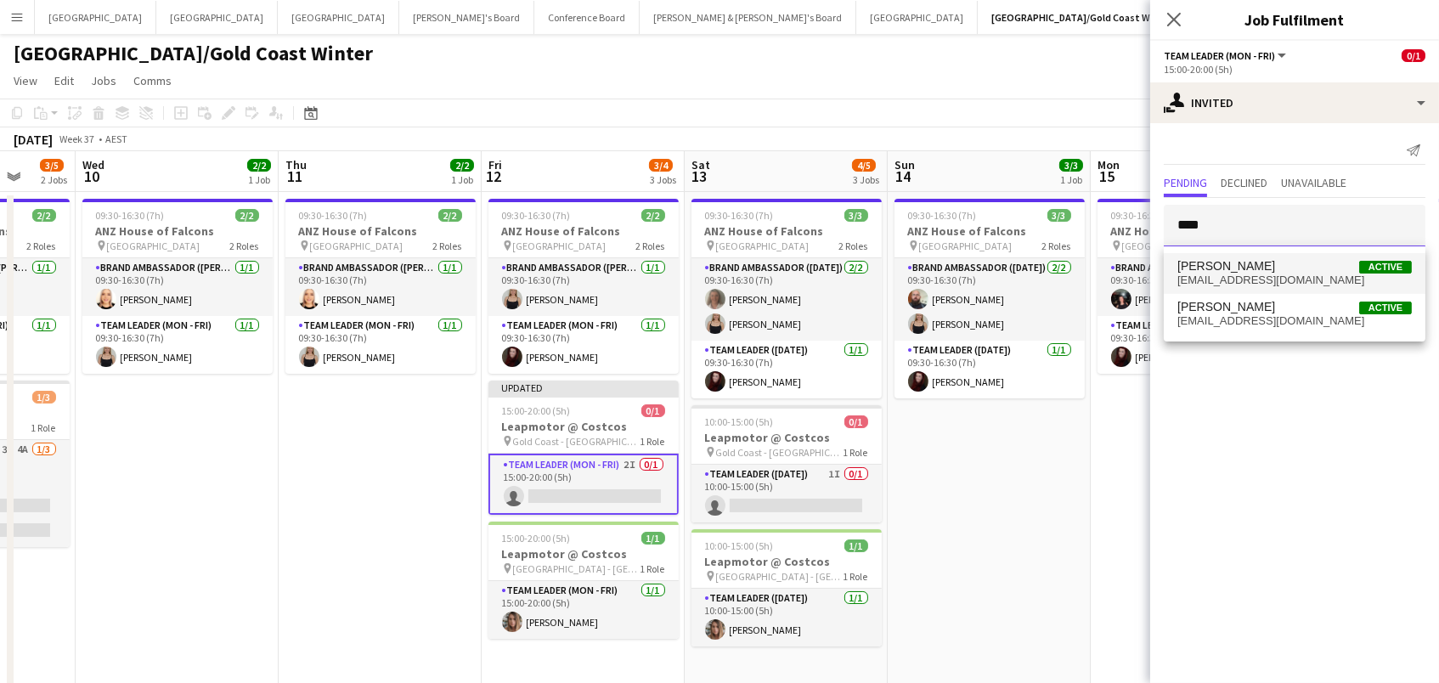
type input "****"
click at [1191, 268] on span "[PERSON_NAME]" at bounding box center [1226, 266] width 98 height 14
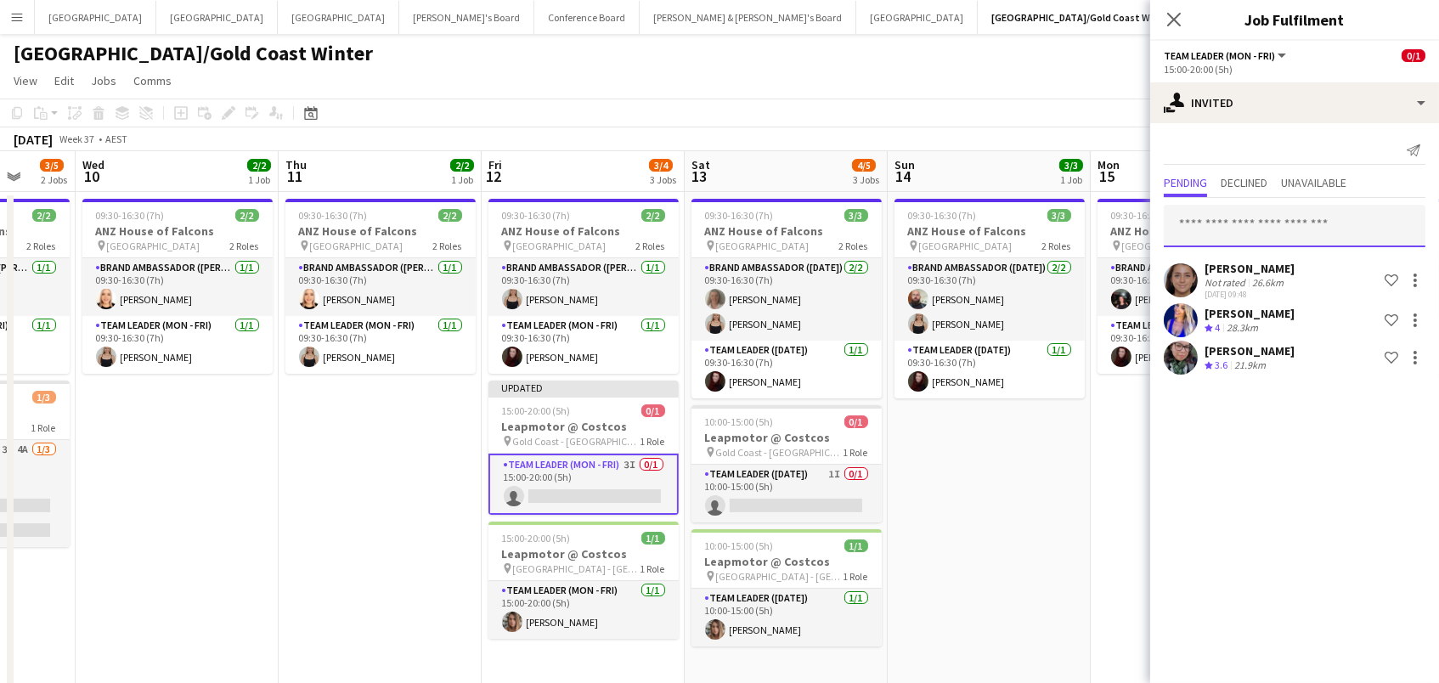
click at [1195, 236] on input "text" at bounding box center [1295, 226] width 262 height 42
type input "*******"
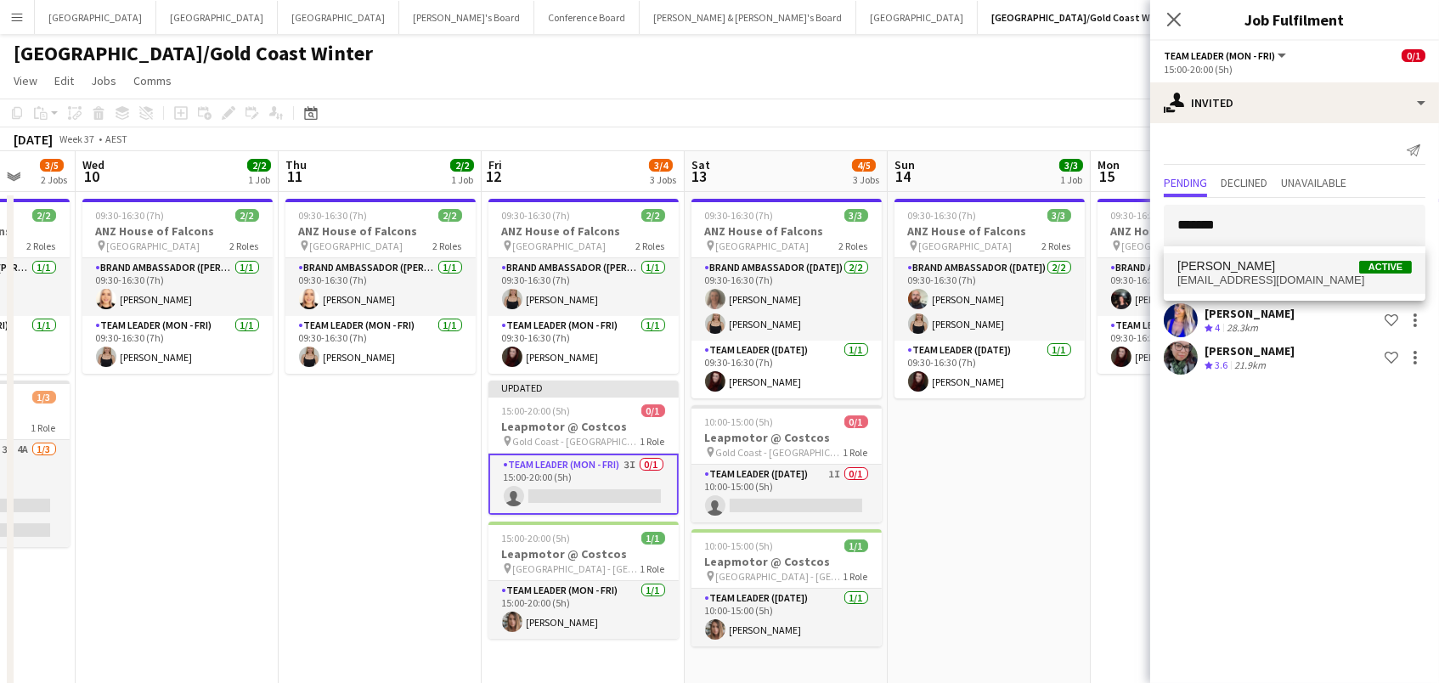
drag, startPoint x: 1218, startPoint y: 256, endPoint x: 1226, endPoint y: 268, distance: 13.9
click at [1226, 268] on span "[PERSON_NAME]" at bounding box center [1226, 266] width 98 height 14
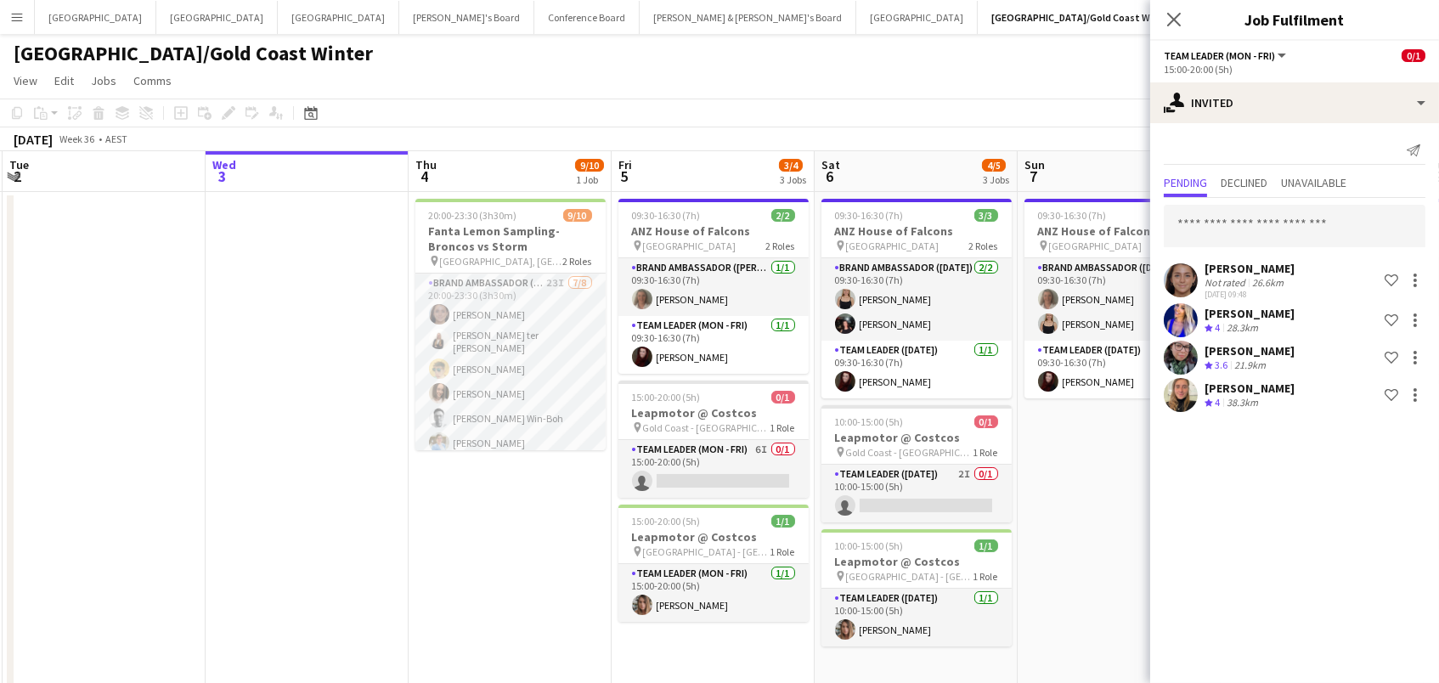
scroll to position [0, 411]
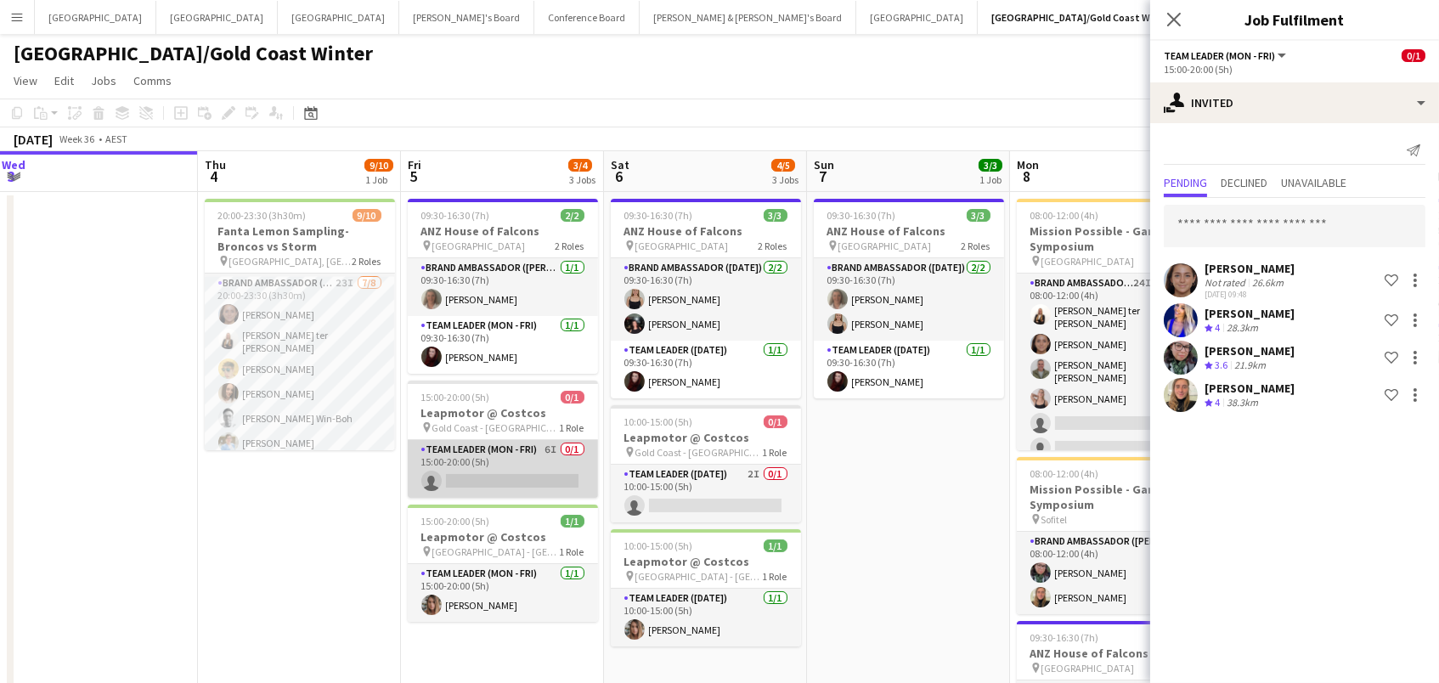
click at [445, 471] on app-card-role "Team Leader (Mon - Fri) 6I 0/1 15:00-20:00 (5h) single-neutral-actions" at bounding box center [503, 469] width 190 height 58
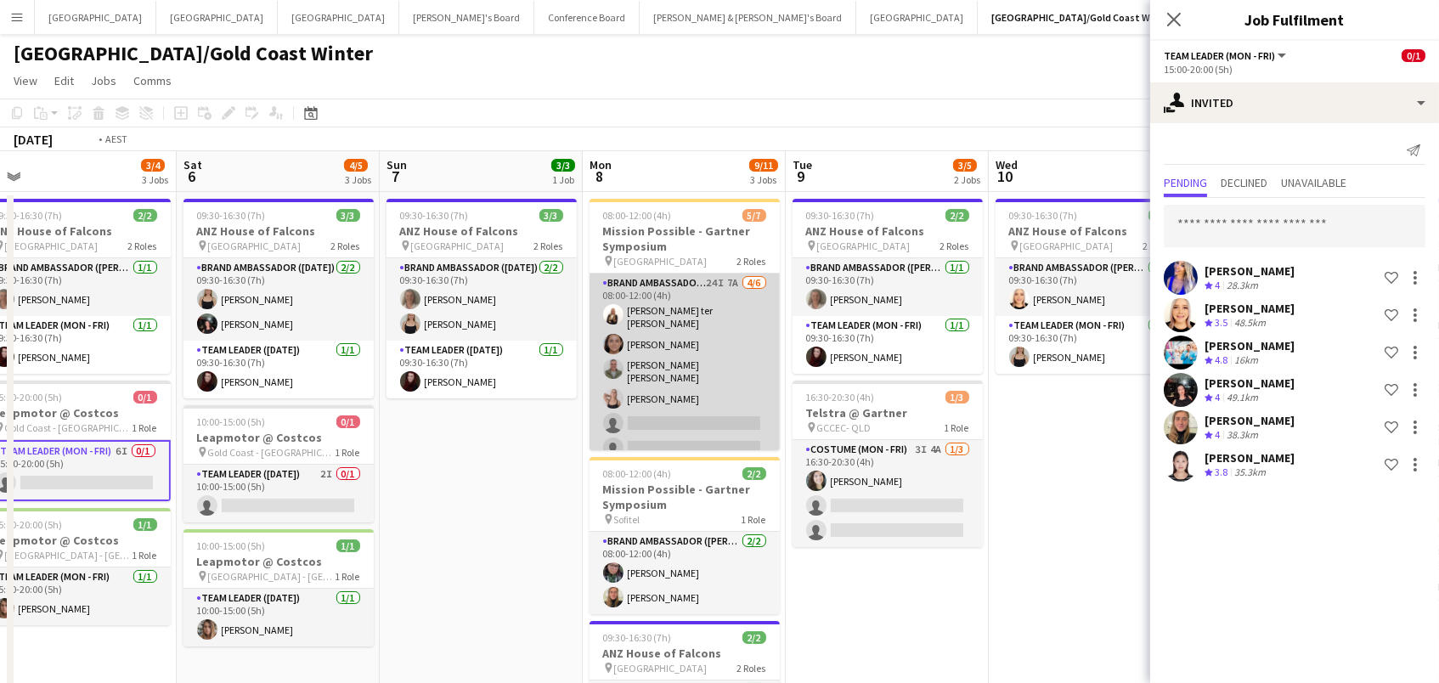
scroll to position [0, 512]
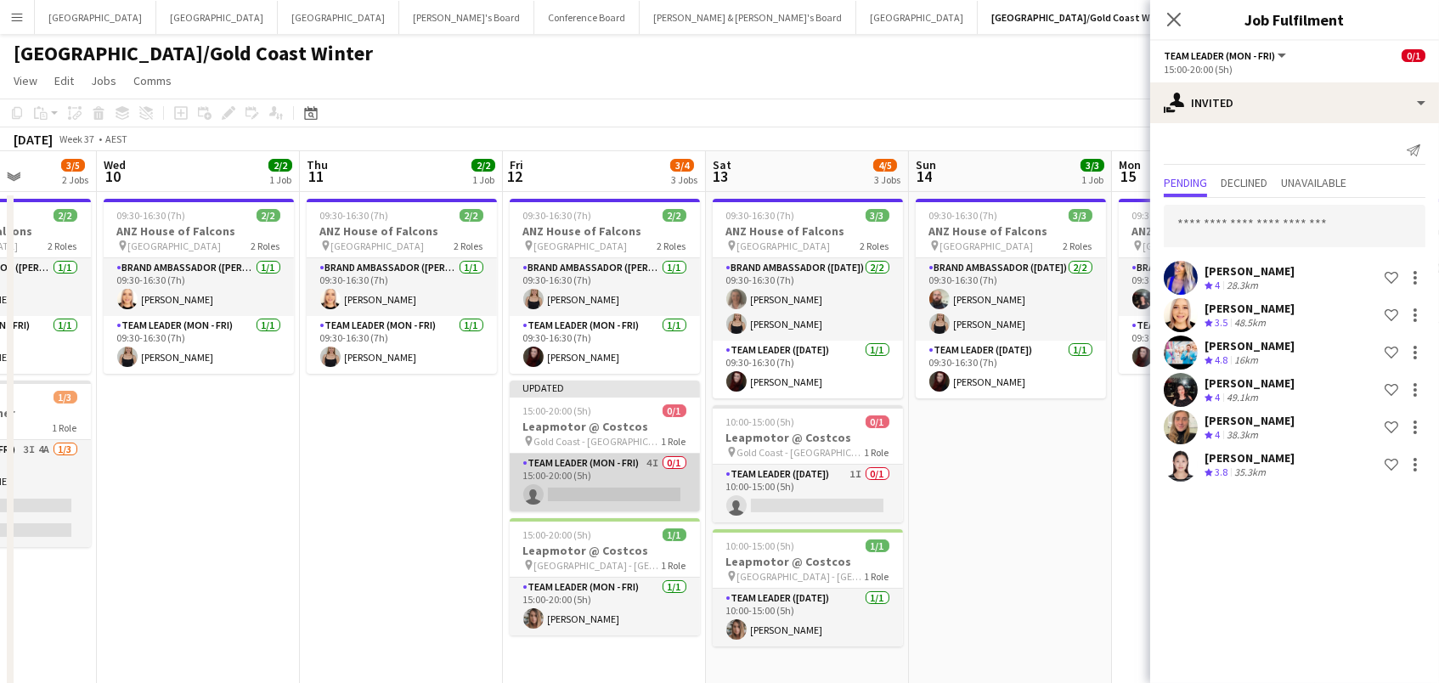
click at [642, 463] on app-card-role "Team Leader (Mon - Fri) 4I 0/1 15:00-20:00 (5h) single-neutral-actions" at bounding box center [605, 483] width 190 height 58
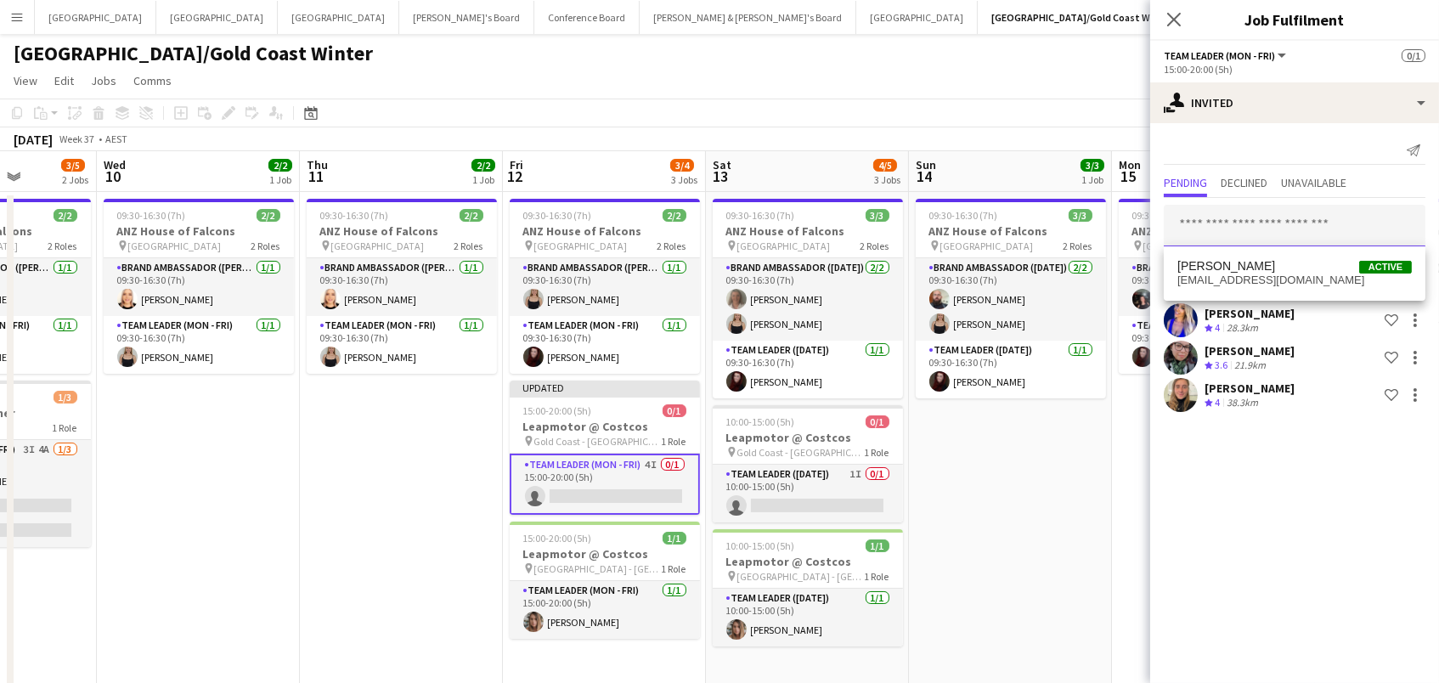
click at [1258, 228] on input "text" at bounding box center [1295, 226] width 262 height 42
type input "***"
drag, startPoint x: 1273, startPoint y: 257, endPoint x: 1288, endPoint y: 274, distance: 22.9
click at [1288, 274] on span "jagwzj@gmail.com" at bounding box center [1294, 280] width 234 height 14
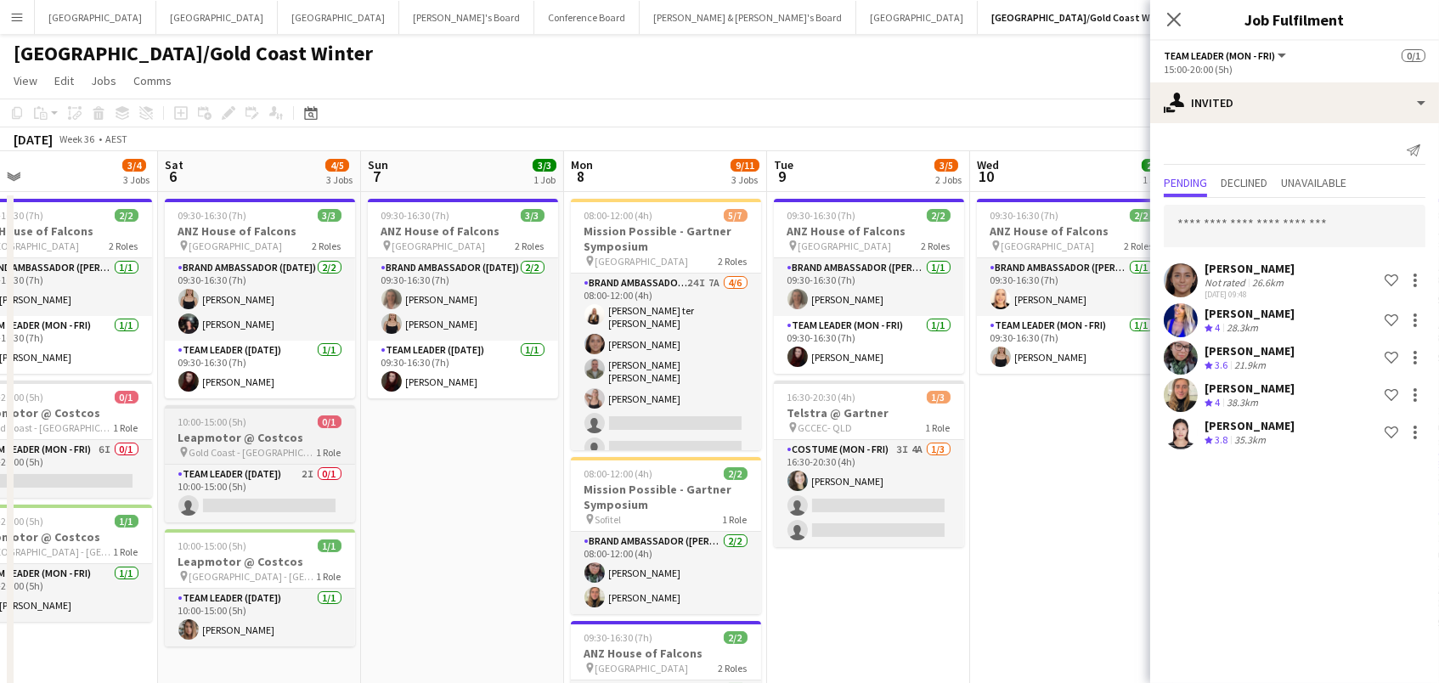
scroll to position [0, 416]
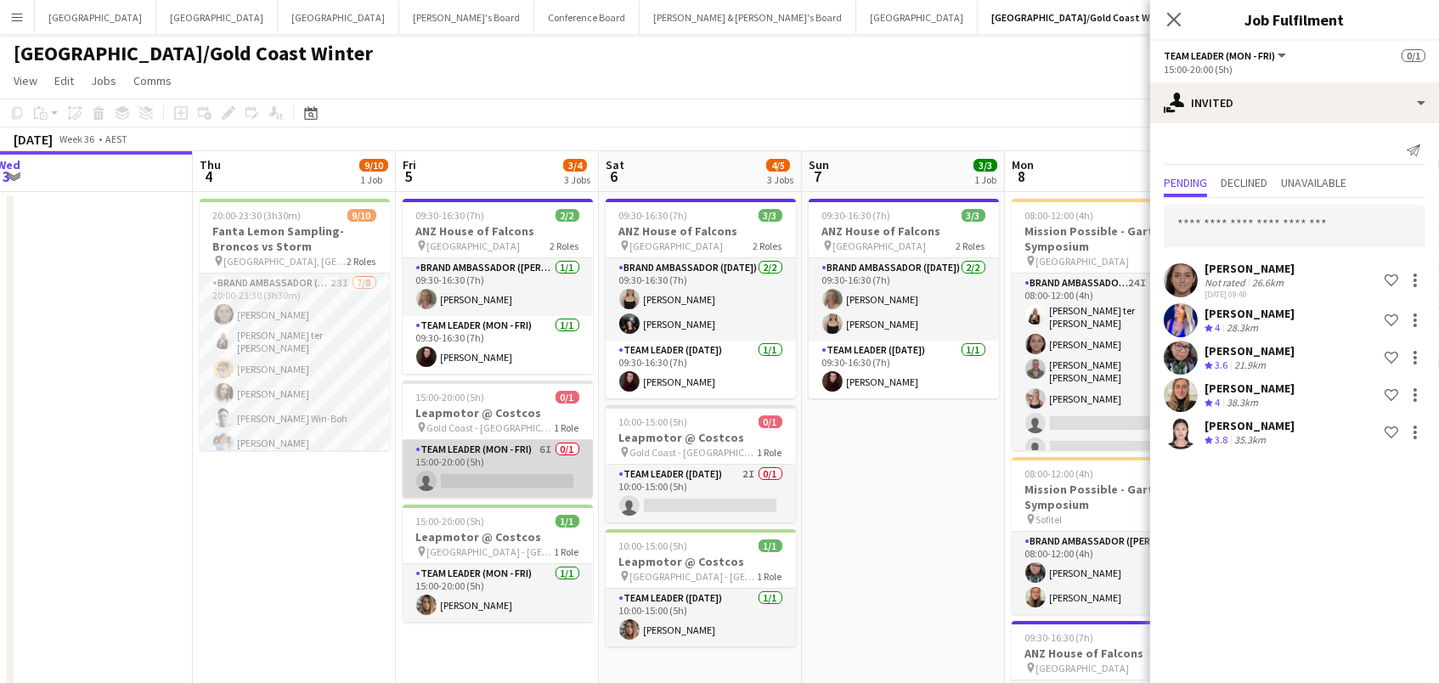
click at [550, 468] on app-card-role "Team Leader (Mon - Fri) 6I 0/1 15:00-20:00 (5h) single-neutral-actions" at bounding box center [498, 469] width 190 height 58
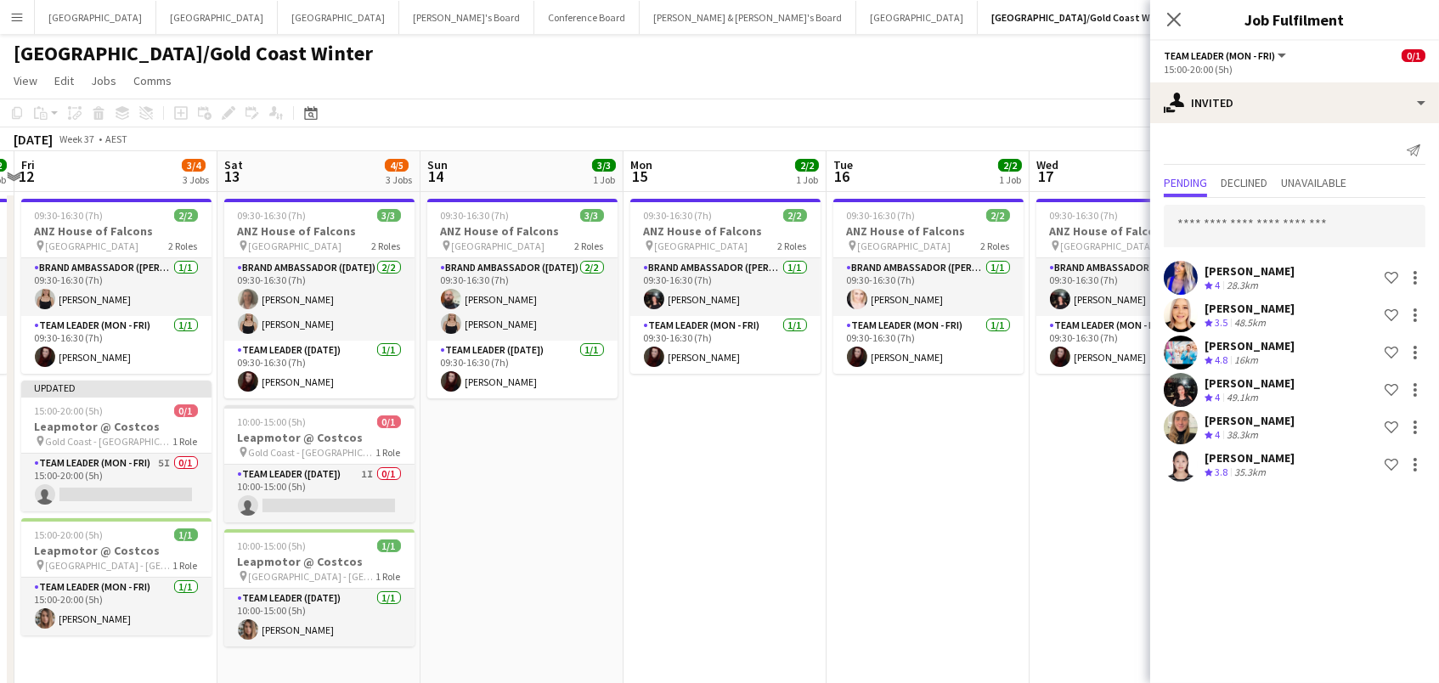
scroll to position [0, 391]
click at [82, 478] on app-card-role "Team Leader (Mon - Fri) 5I 0/1 15:00-20:00 (5h) single-neutral-actions" at bounding box center [117, 483] width 190 height 58
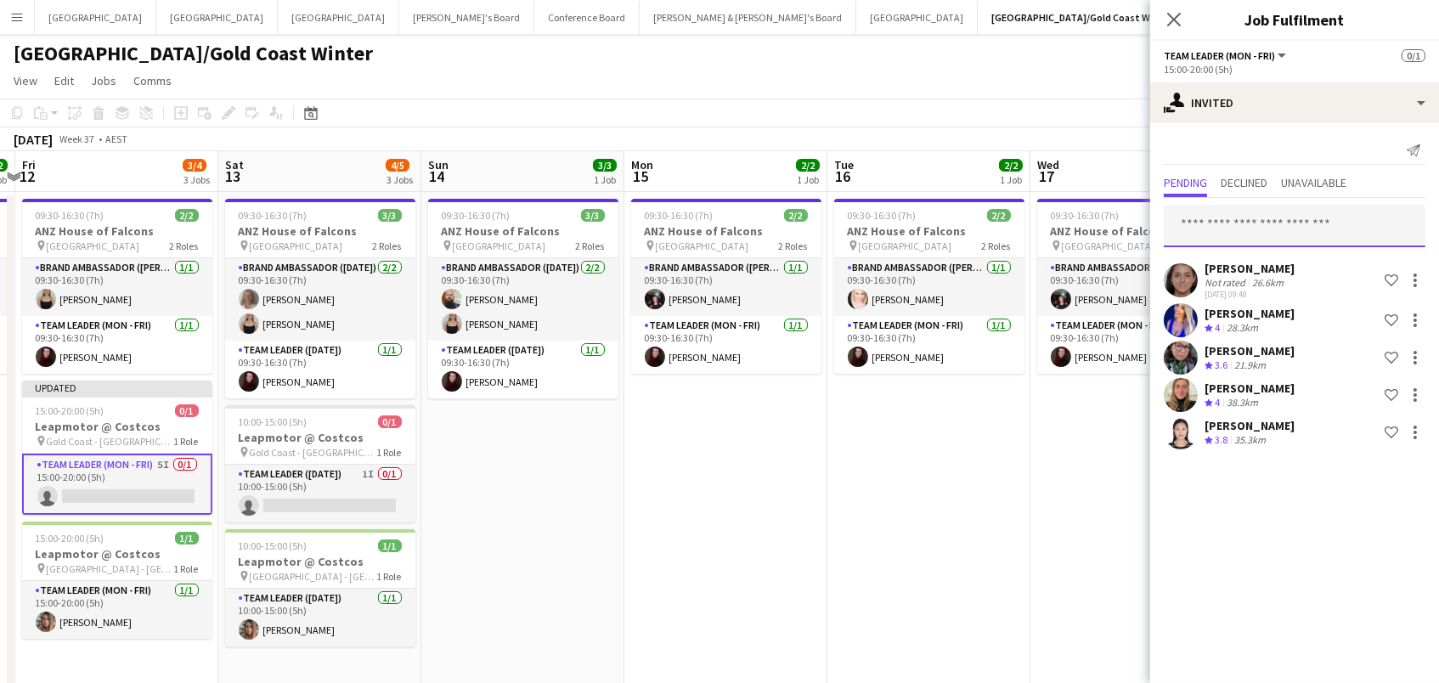
click at [1246, 230] on input "text" at bounding box center [1295, 226] width 262 height 42
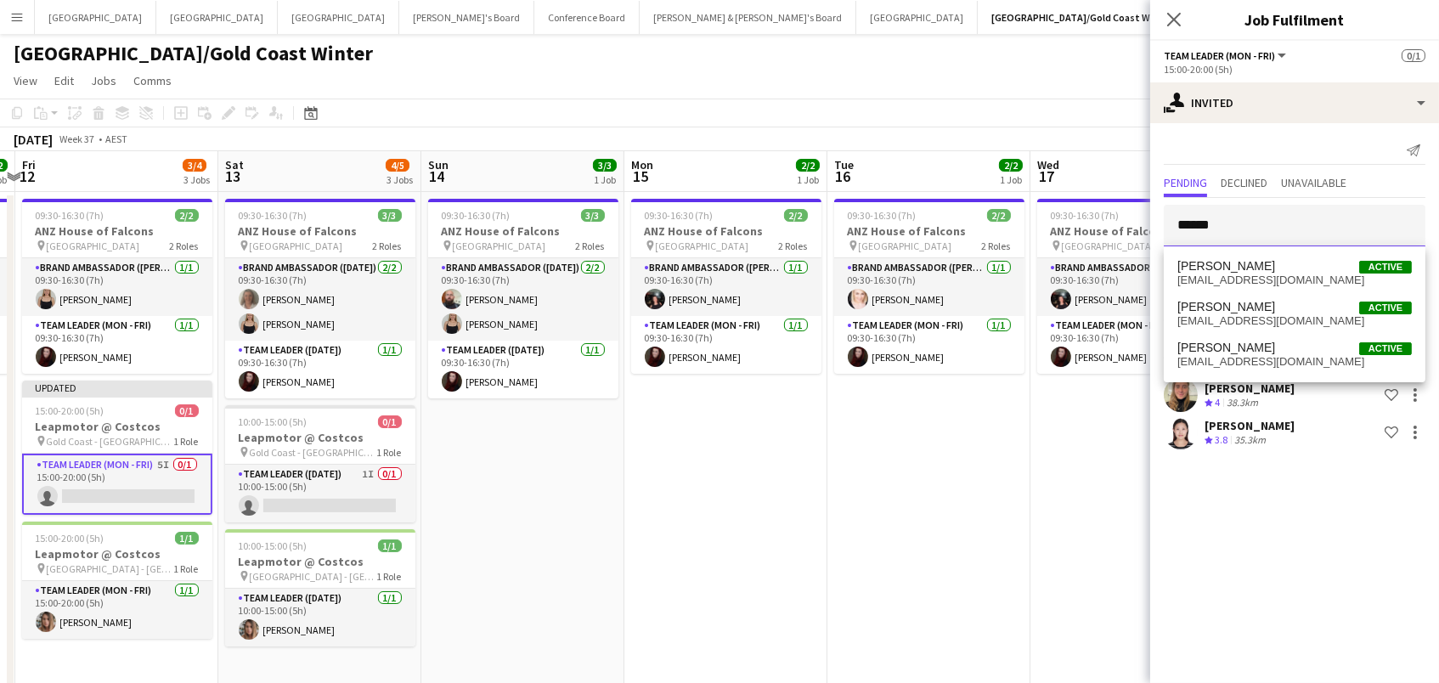
type input "******"
drag, startPoint x: 1249, startPoint y: 217, endPoint x: 1267, endPoint y: 267, distance: 53.2
click at [1267, 267] on span "[PERSON_NAME]" at bounding box center [1226, 266] width 98 height 14
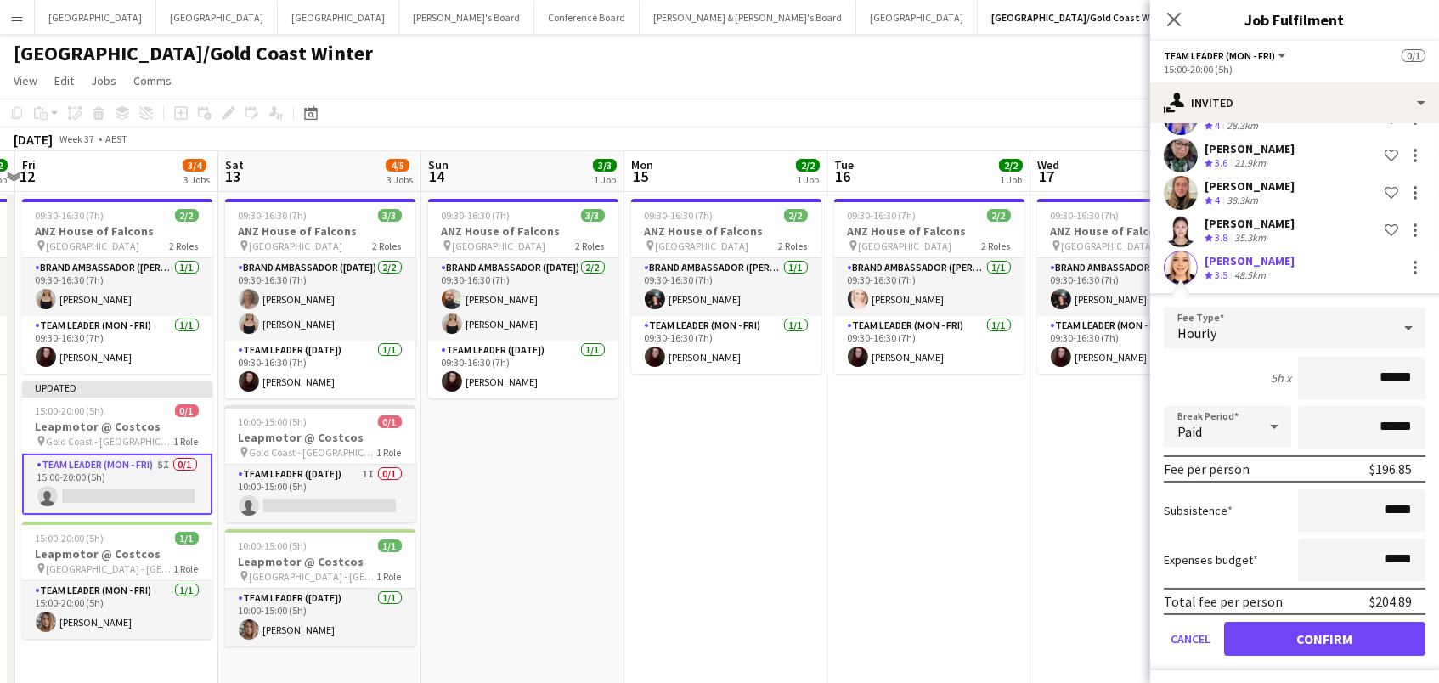
scroll to position [201, 0]
click at [1355, 639] on button "Confirm" at bounding box center [1324, 640] width 201 height 34
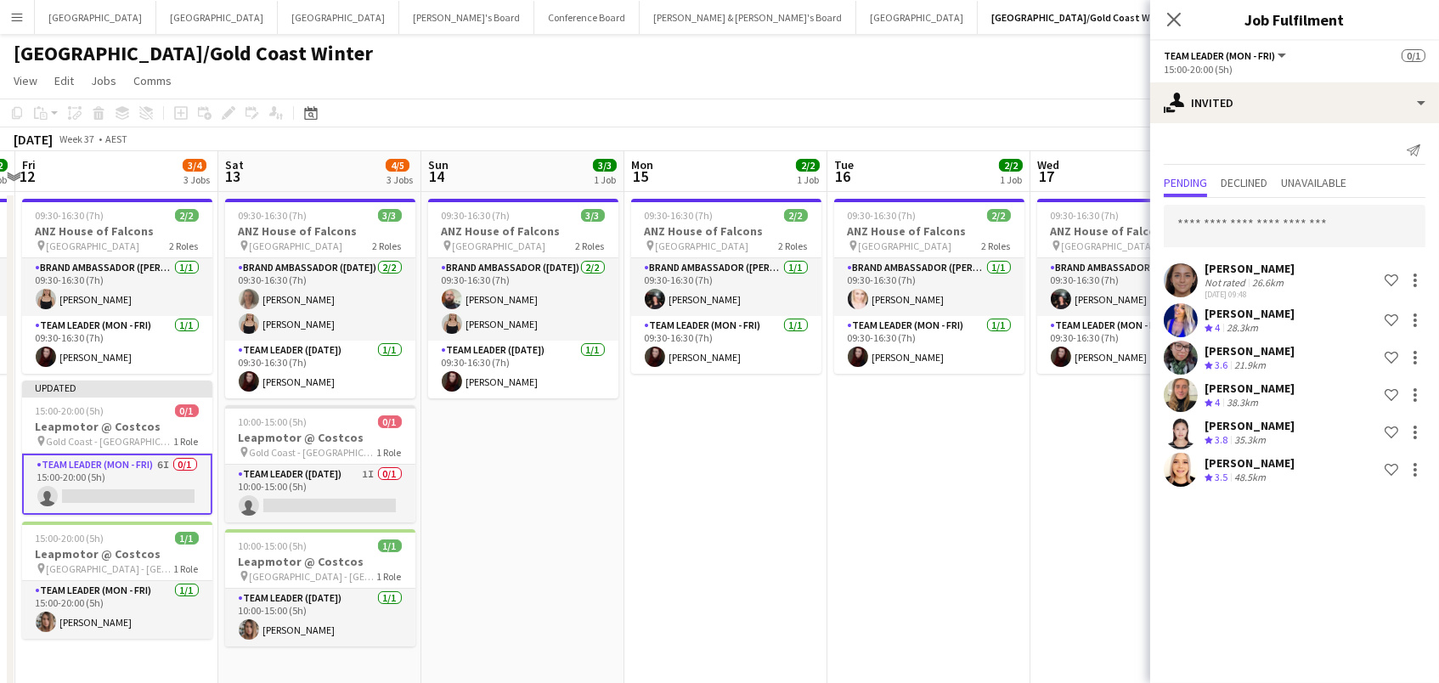
scroll to position [0, 0]
click at [1089, 524] on app-date-cell "09:30-16:30 (7h) 2/2 ANZ House of Falcons pin Brisbane 2 Roles Brand Ambassador…" at bounding box center [1131, 512] width 203 height 640
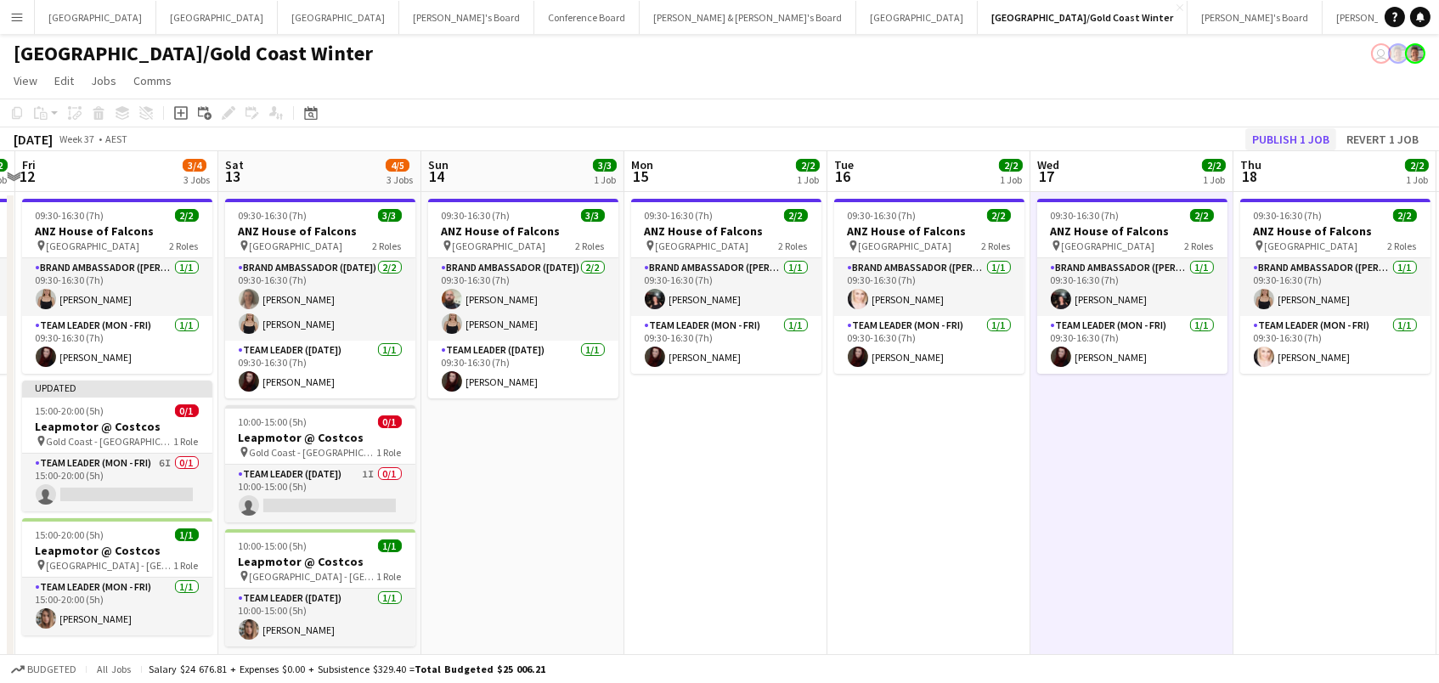
click at [1290, 135] on button "Publish 1 job" at bounding box center [1290, 139] width 91 height 22
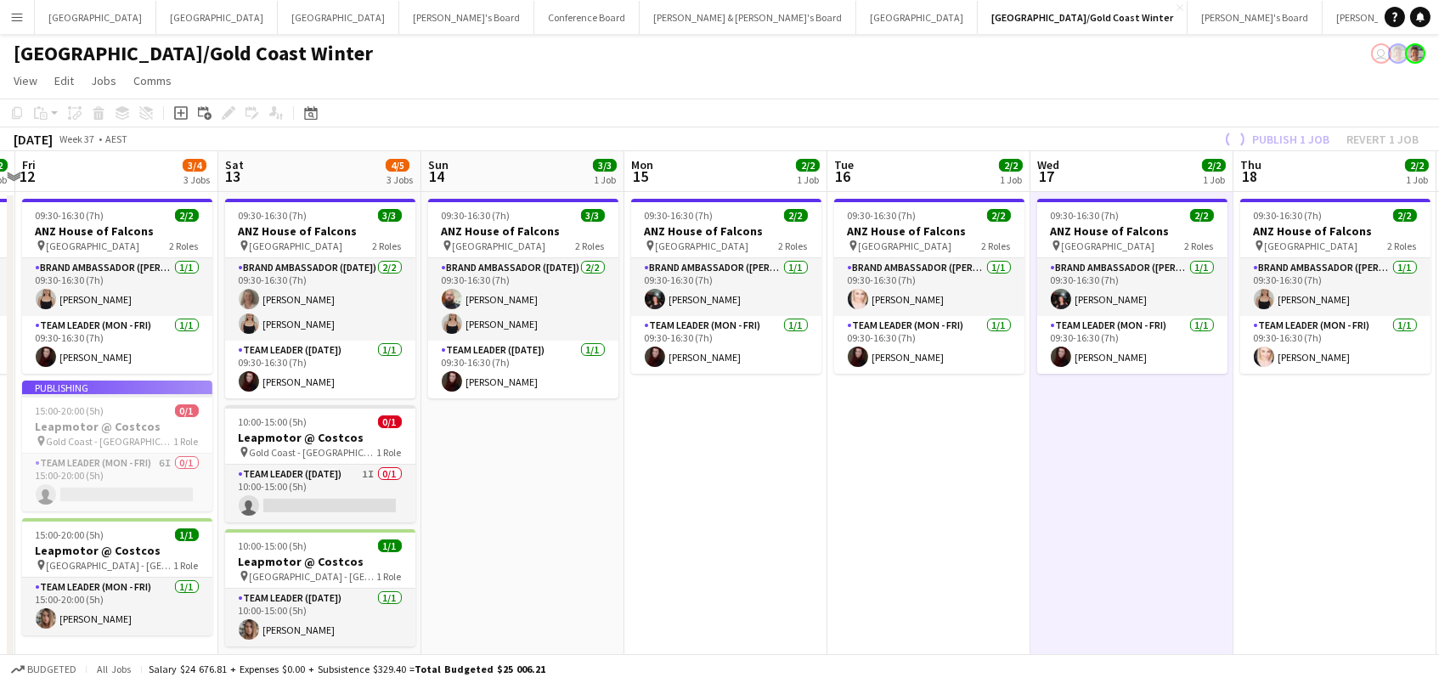
click at [121, 486] on app-job-card "Publishing 15:00-20:00 (5h) 0/1 Leapmotor @ Costcos pin Gold Coast - QLD 1 Role…" at bounding box center [117, 445] width 190 height 131
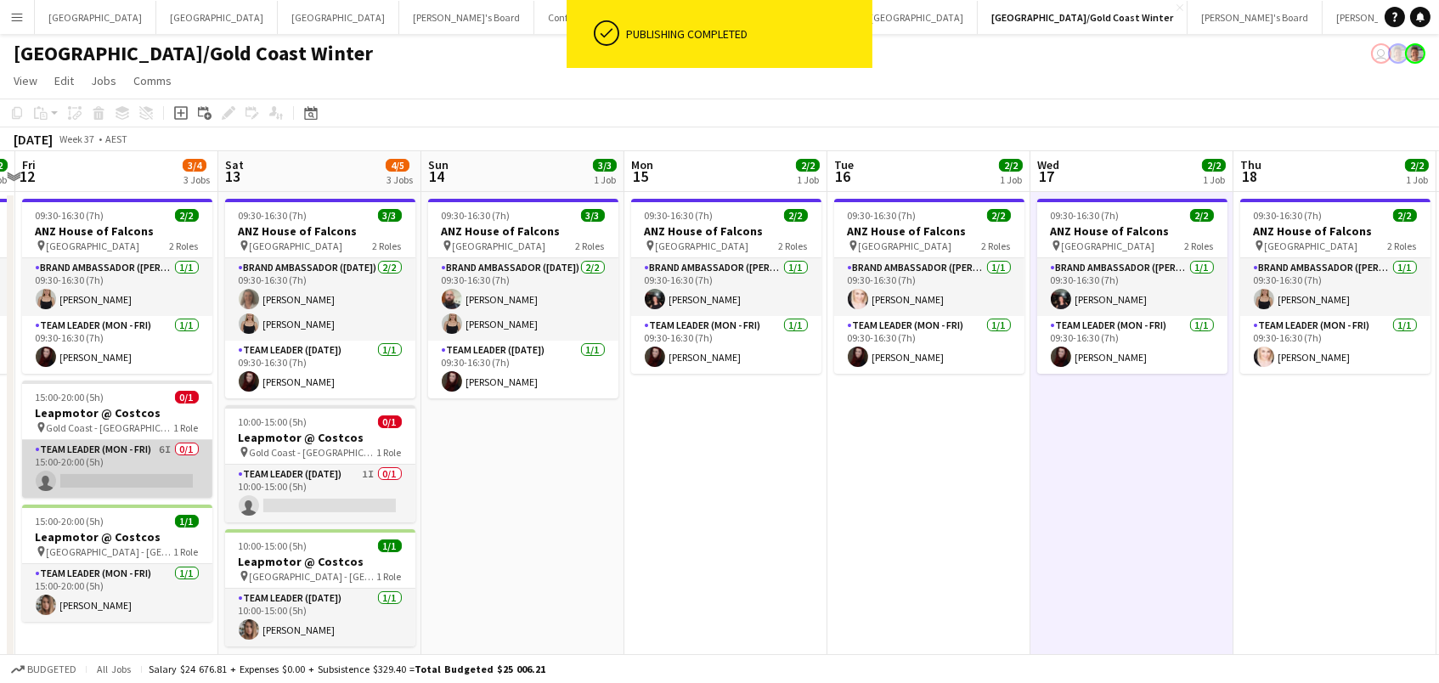
click at [194, 451] on app-card-role "Team Leader (Mon - Fri) 6I 0/1 15:00-20:00 (5h) single-neutral-actions" at bounding box center [117, 469] width 190 height 58
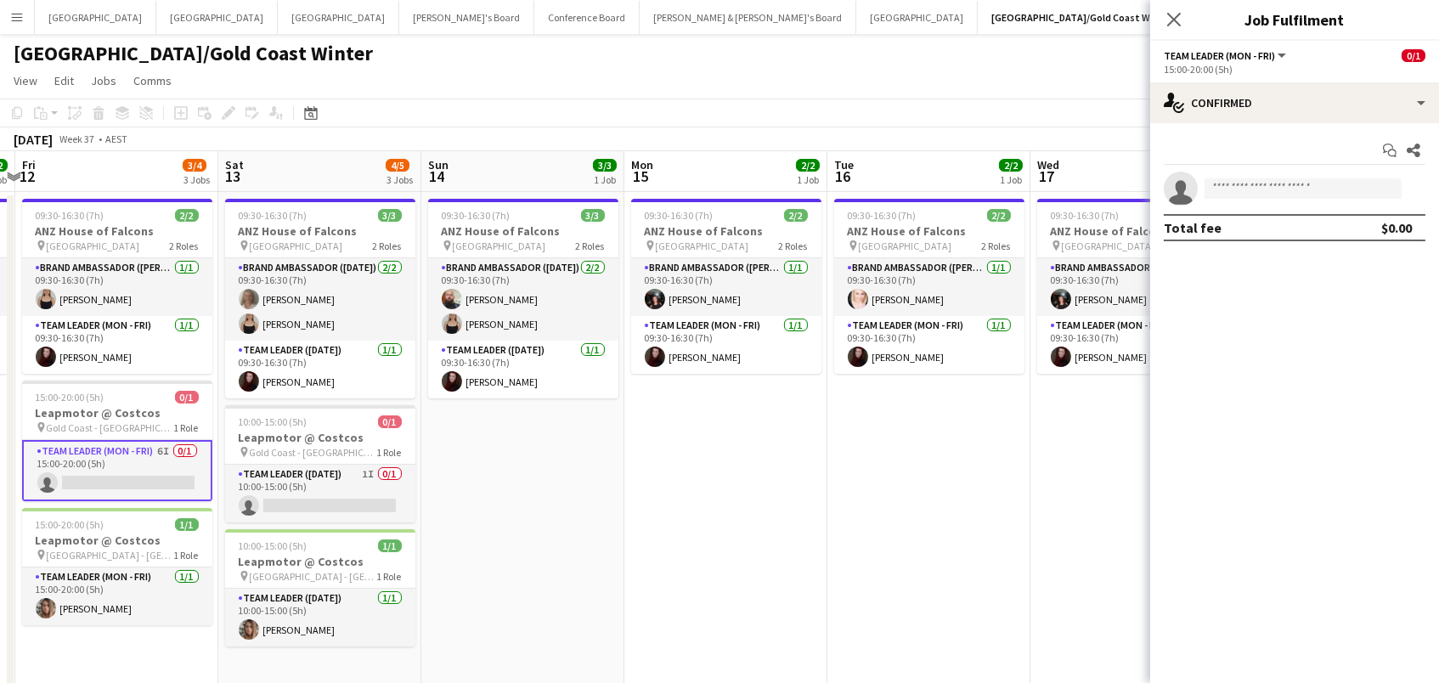
click at [16, 14] on app-icon "Menu" at bounding box center [17, 17] width 14 height 14
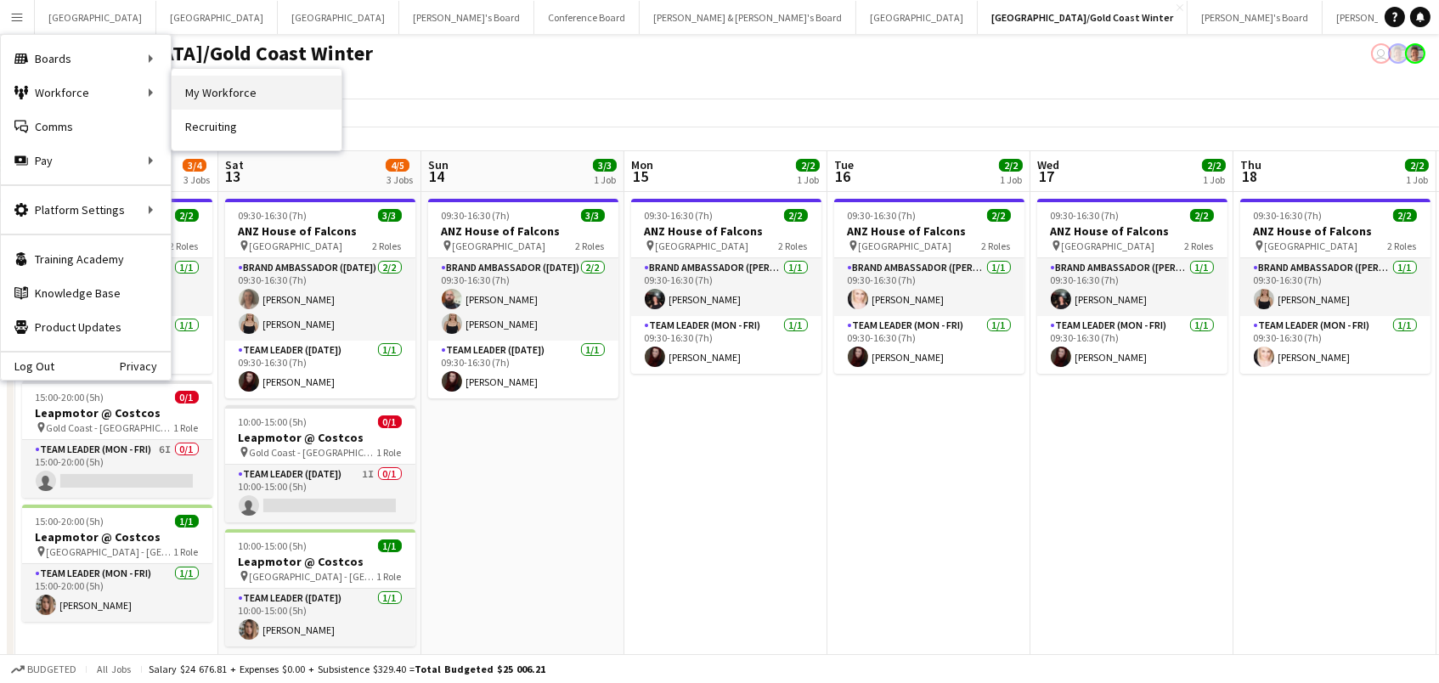
click at [206, 89] on link "My Workforce" at bounding box center [257, 93] width 170 height 34
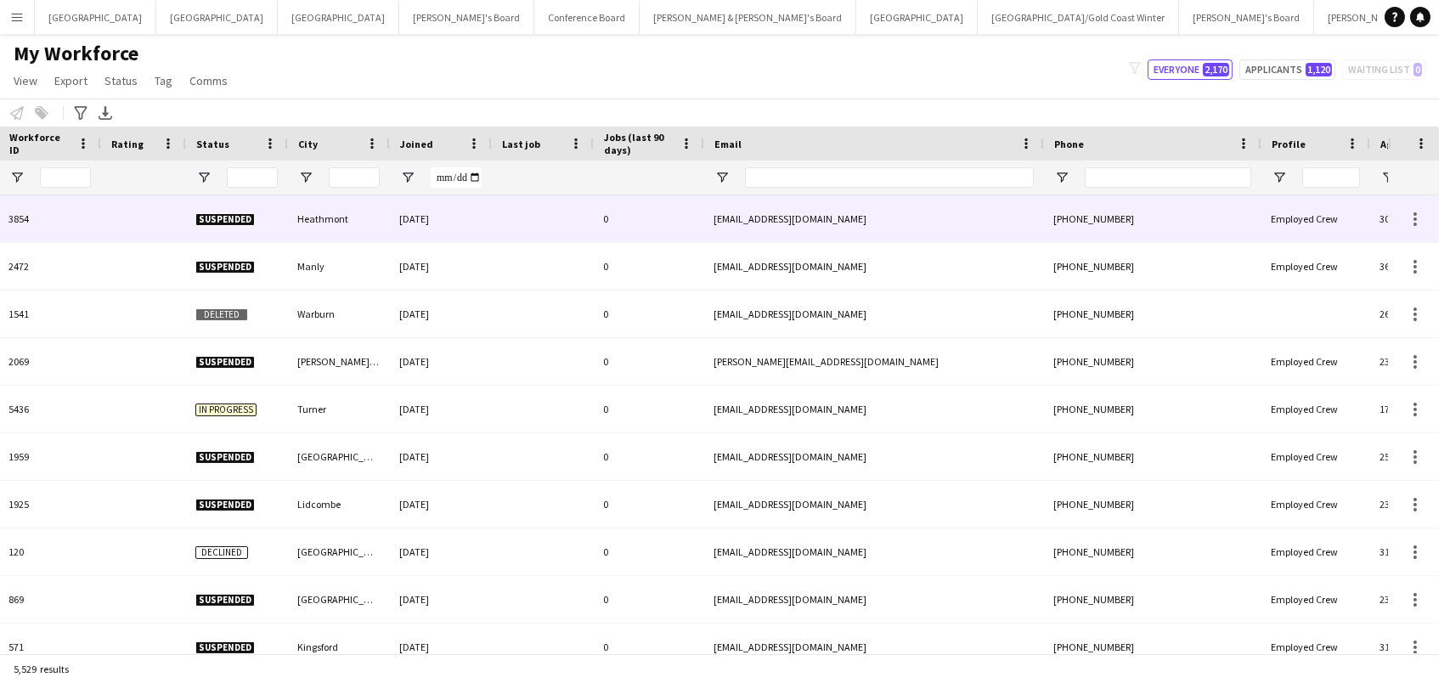
scroll to position [0, 437]
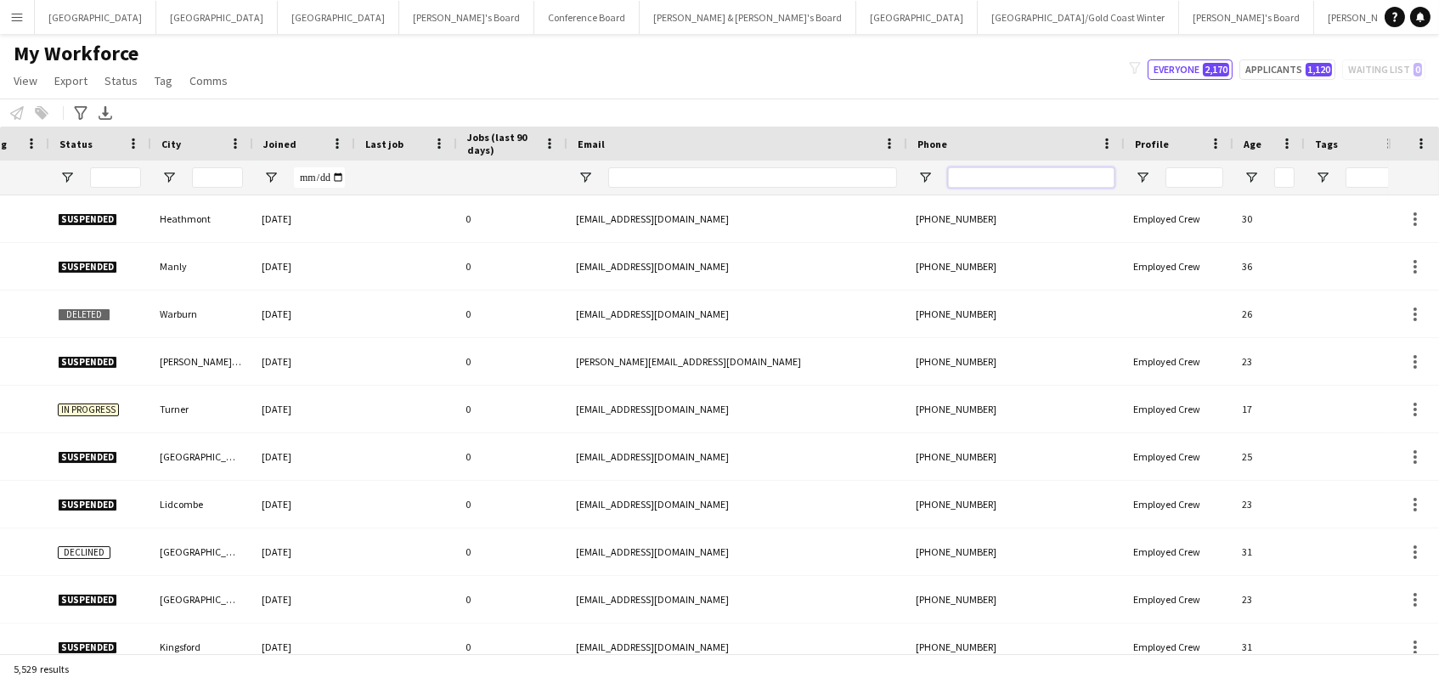
click at [992, 178] on input "Phone Filter Input" at bounding box center [1031, 177] width 166 height 20
type input "*"
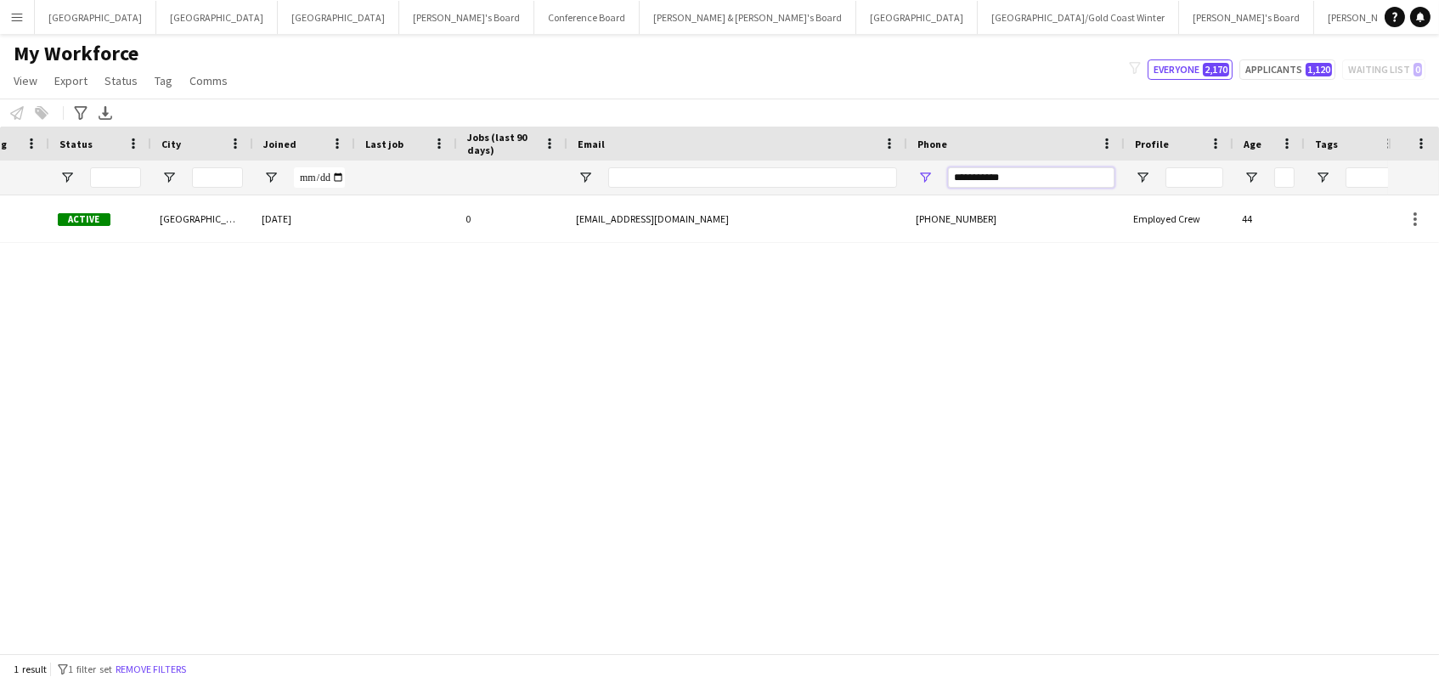
type input "**********"
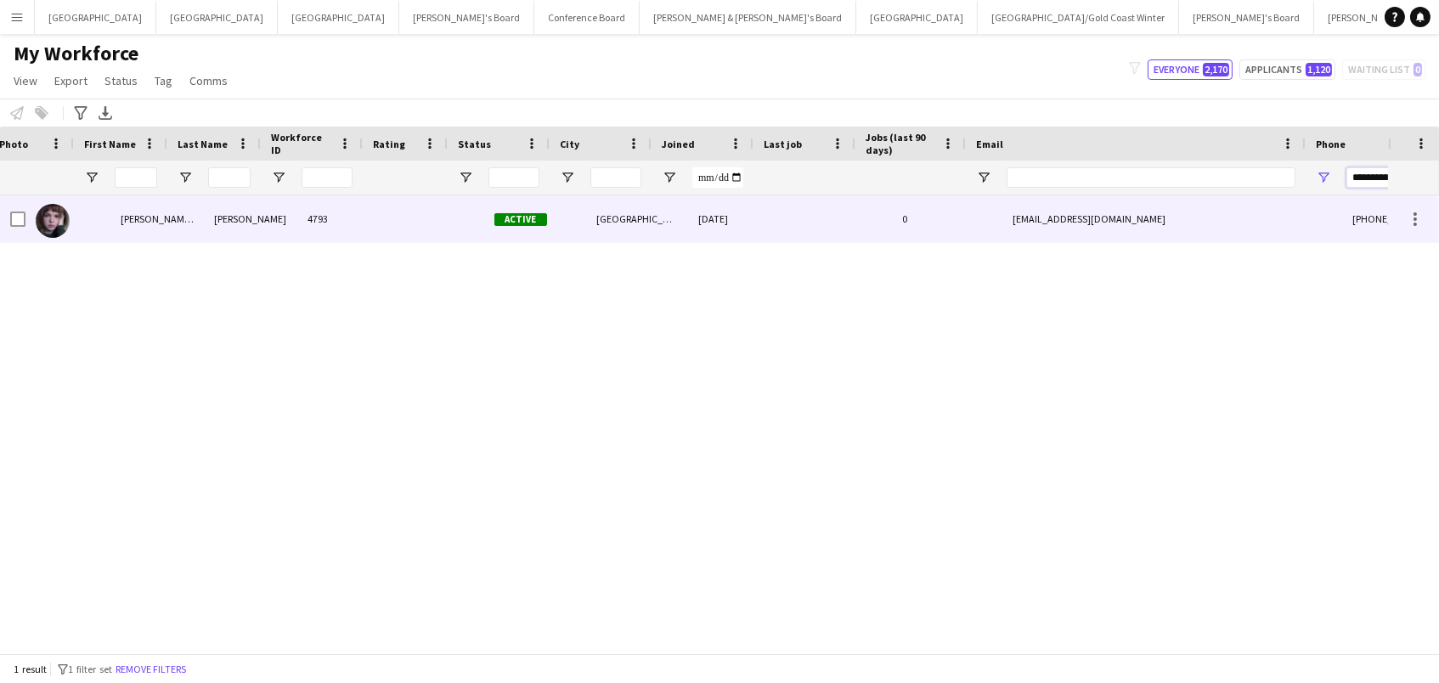
scroll to position [0, 0]
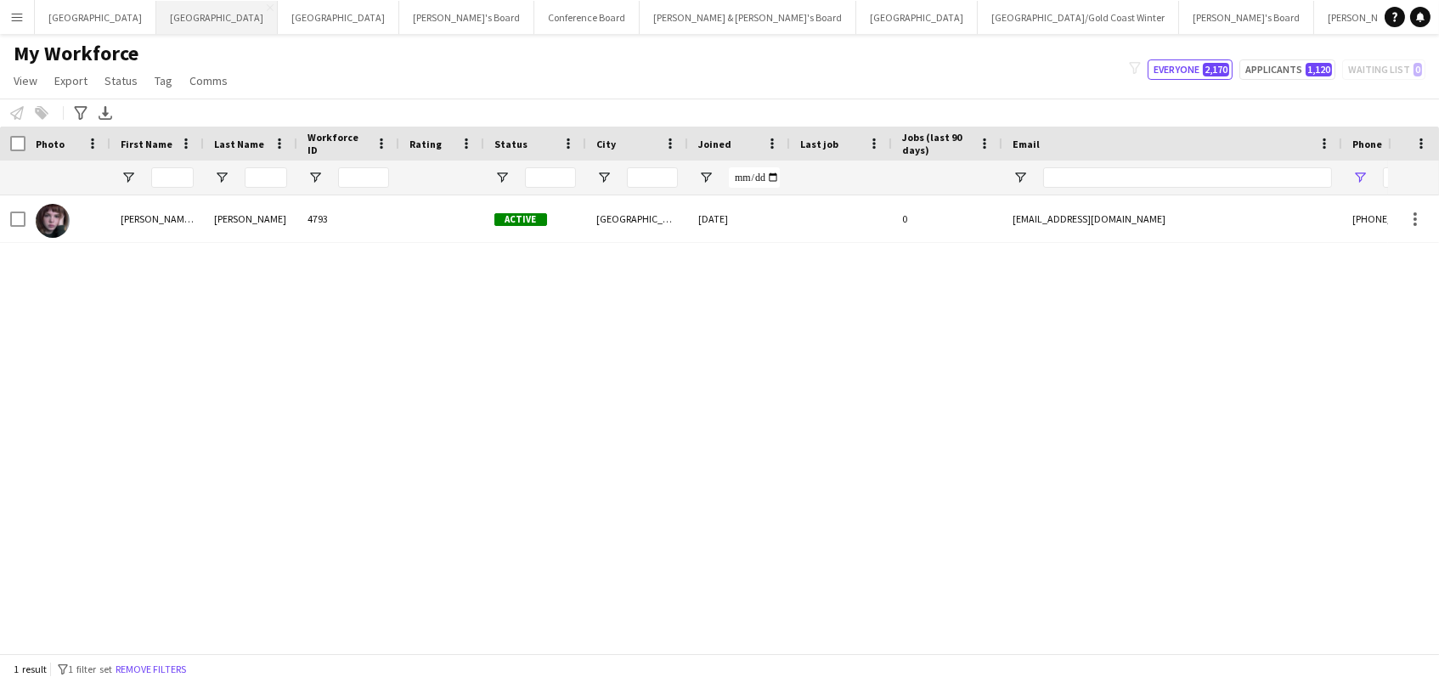
click at [156, 23] on button "Perth Close" at bounding box center [216, 17] width 121 height 33
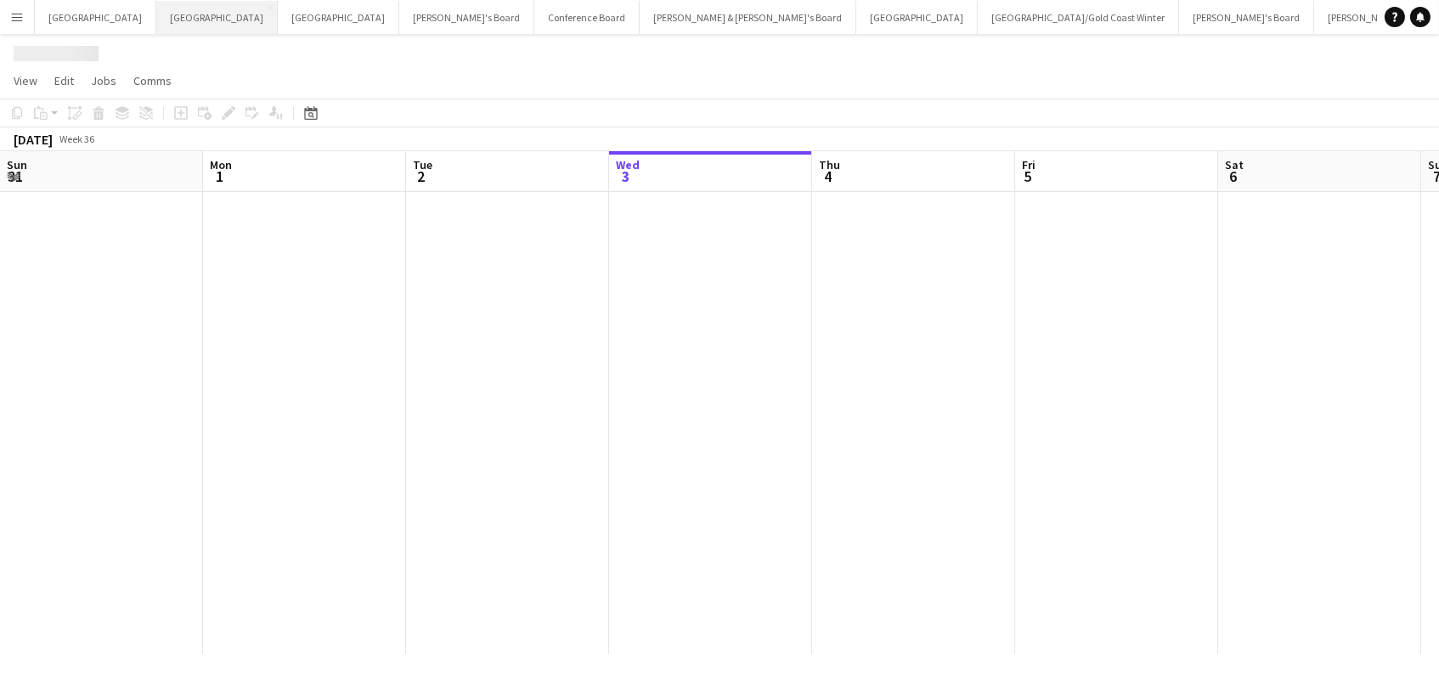
scroll to position [0, 405]
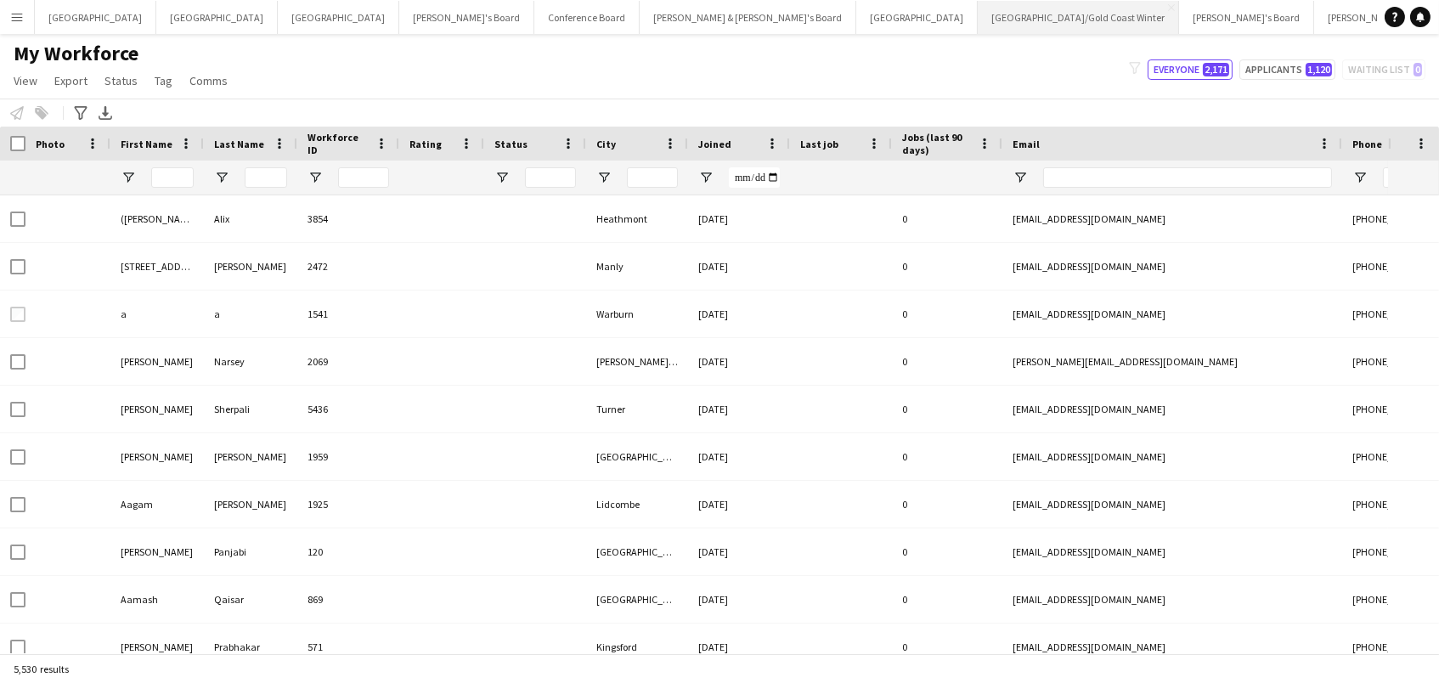
type input "**********"
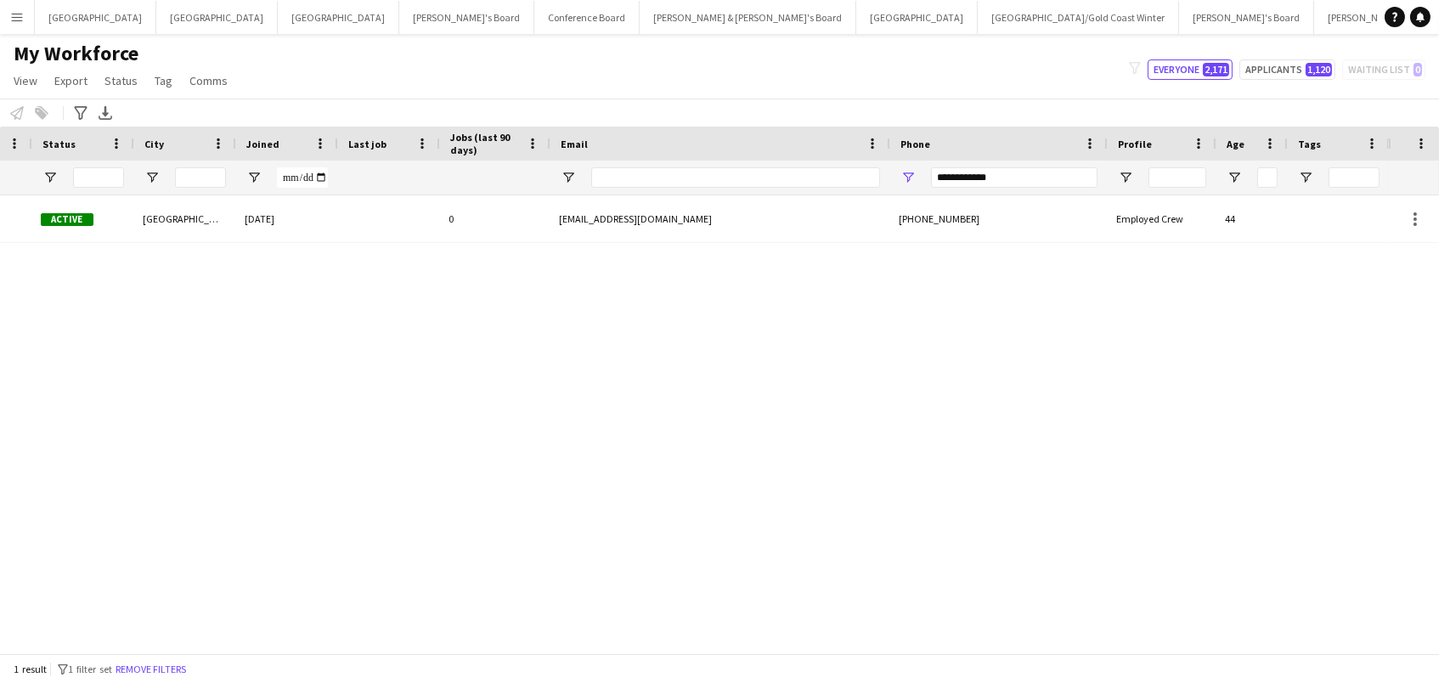
scroll to position [0, 452]
drag, startPoint x: 1012, startPoint y: 178, endPoint x: 529, endPoint y: 110, distance: 487.0
click at [548, 127] on div "Workforce Details Workforce ID Rating Status" at bounding box center [468, 161] width 1841 height 69
type input "*"
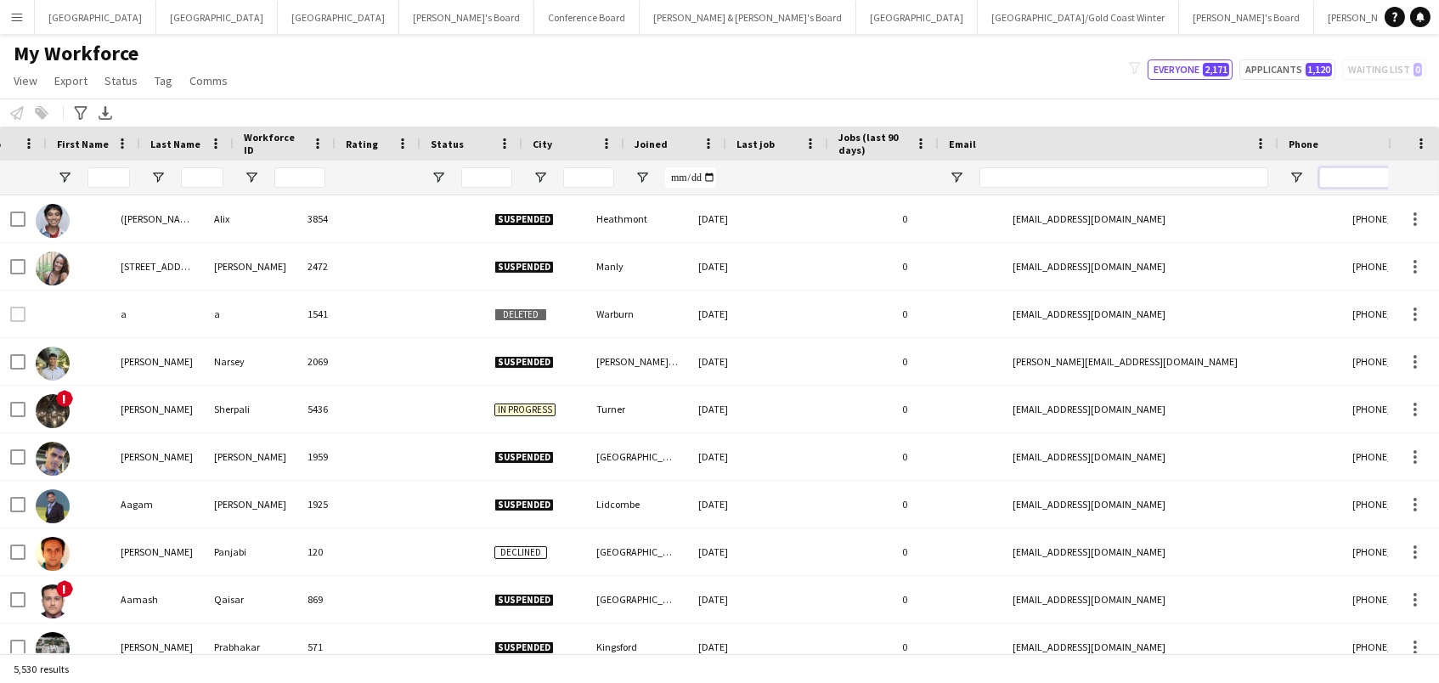
scroll to position [0, -27]
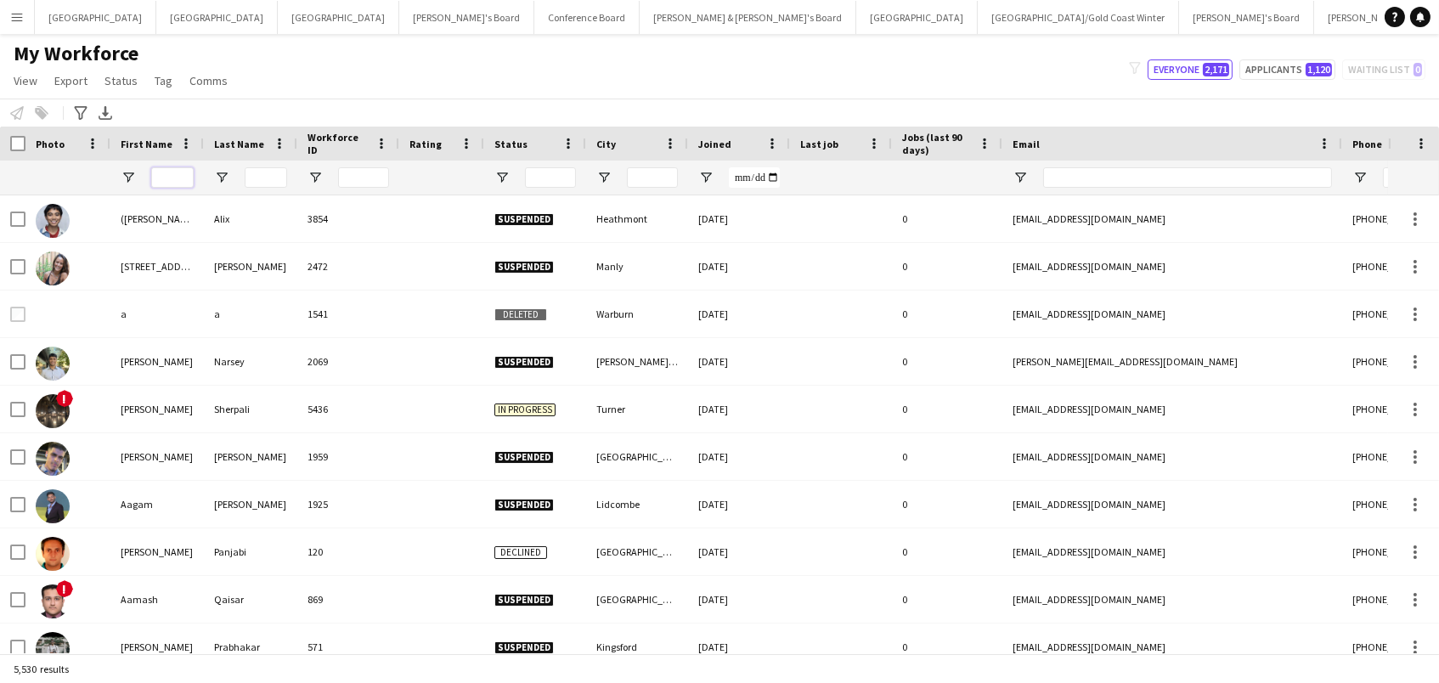
click at [167, 172] on input "First Name Filter Input" at bounding box center [172, 177] width 42 height 20
click at [269, 179] on input "Last Name Filter Input" at bounding box center [266, 177] width 42 height 20
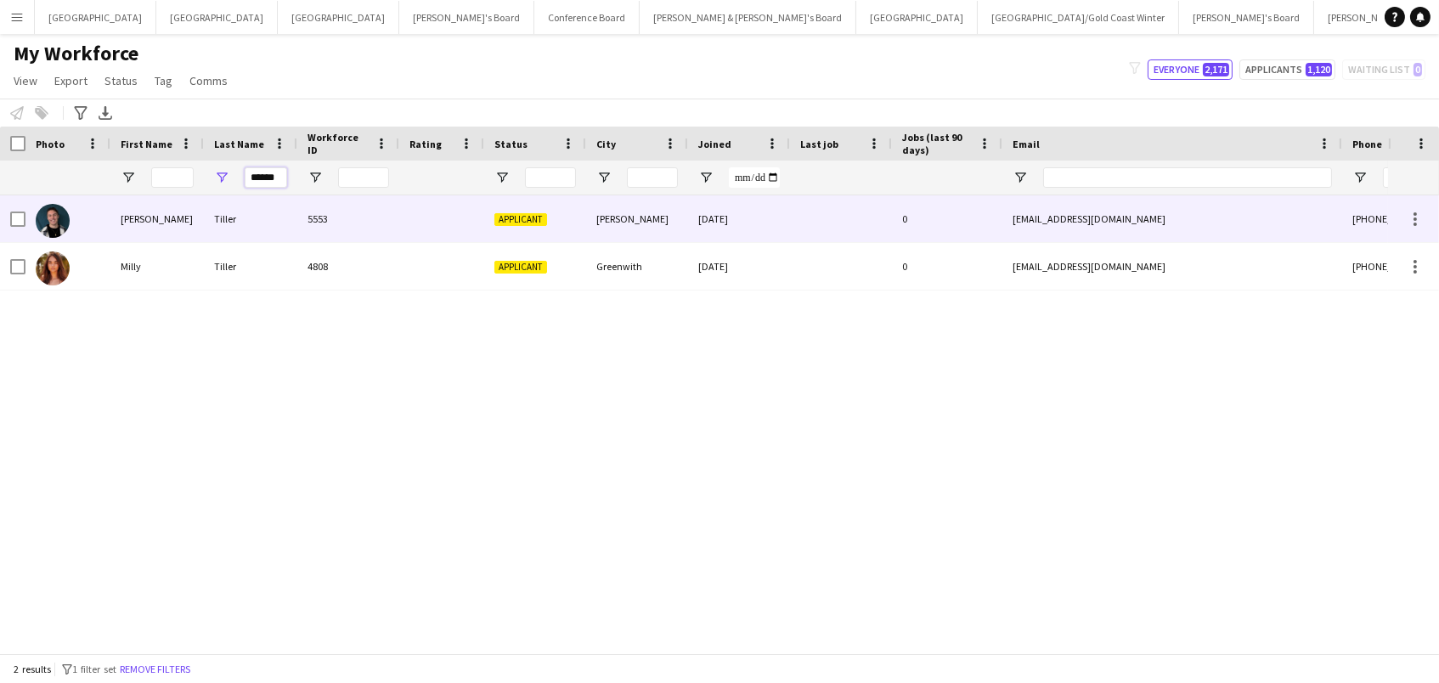
type input "******"
click at [290, 220] on div "Tiller" at bounding box center [250, 218] width 93 height 47
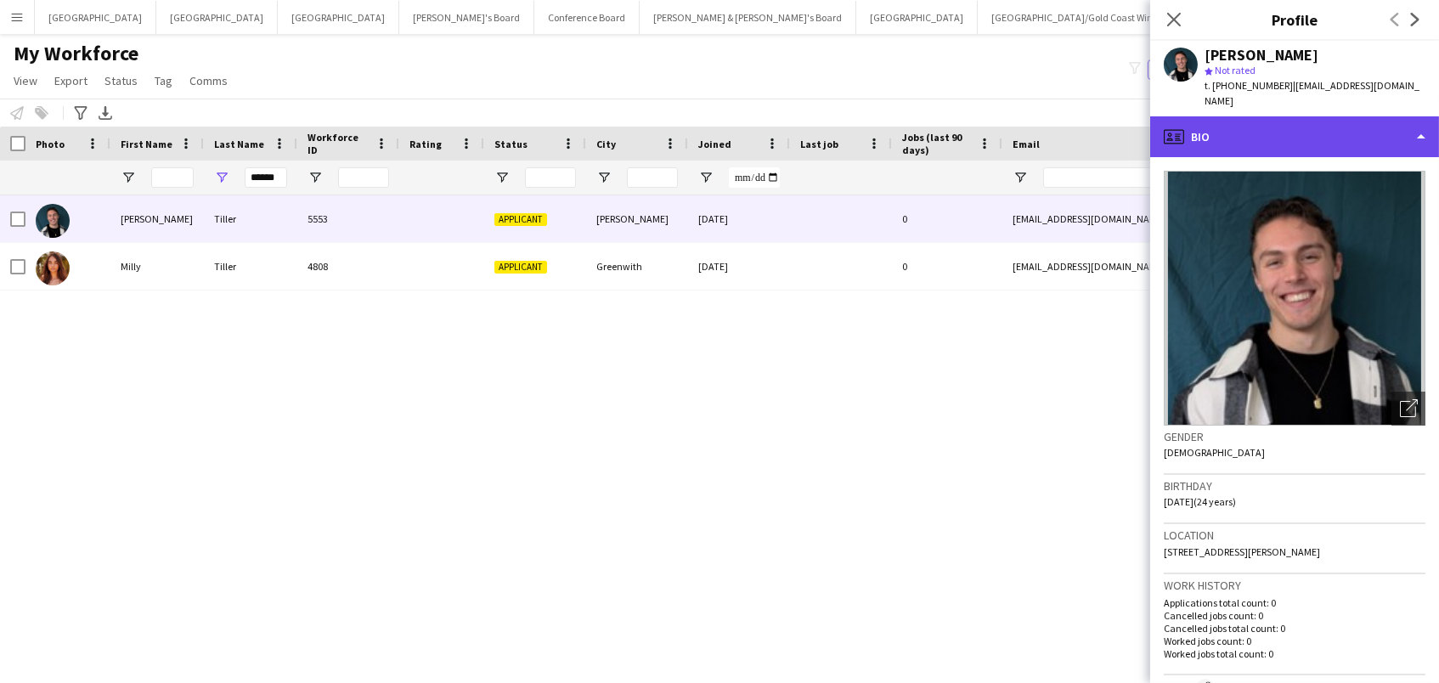
click at [1304, 122] on div "profile Bio" at bounding box center [1294, 136] width 289 height 41
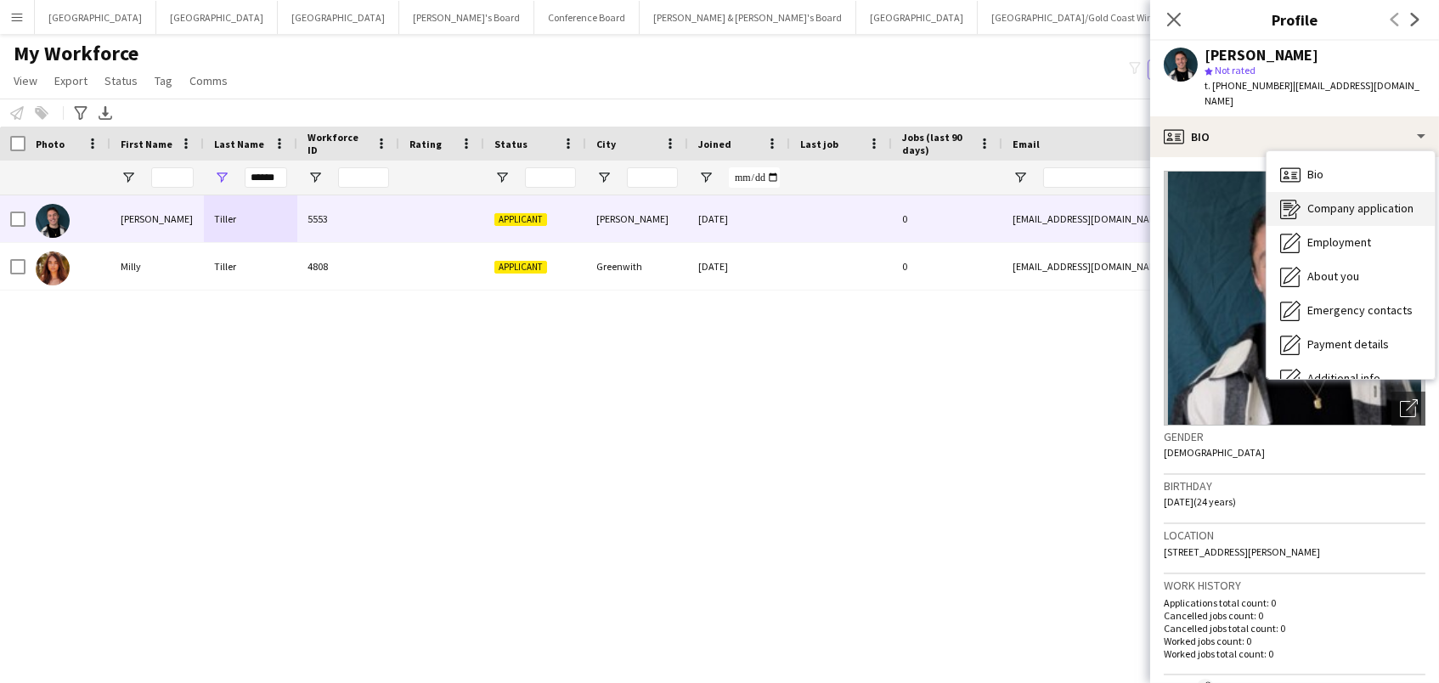
click at [1340, 200] on span "Company application" at bounding box center [1360, 207] width 106 height 15
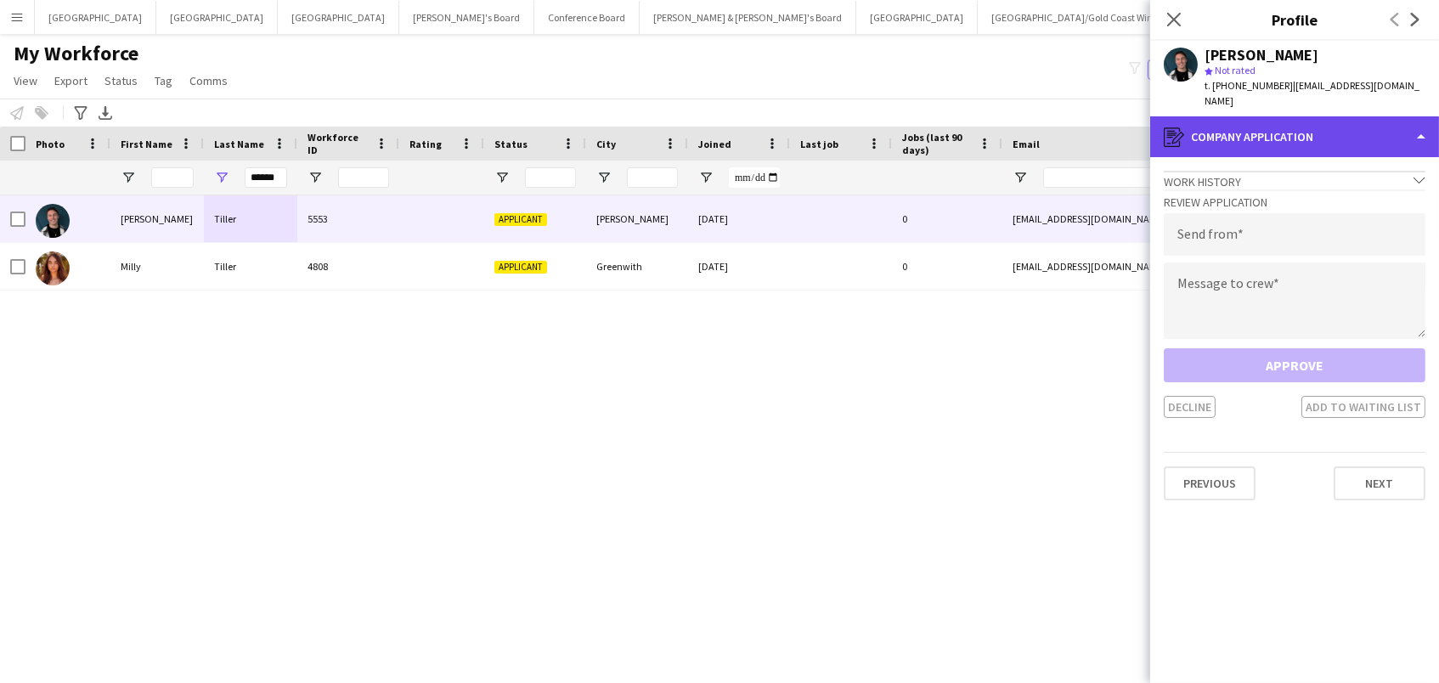
click at [1317, 117] on div "register Company application" at bounding box center [1294, 136] width 289 height 41
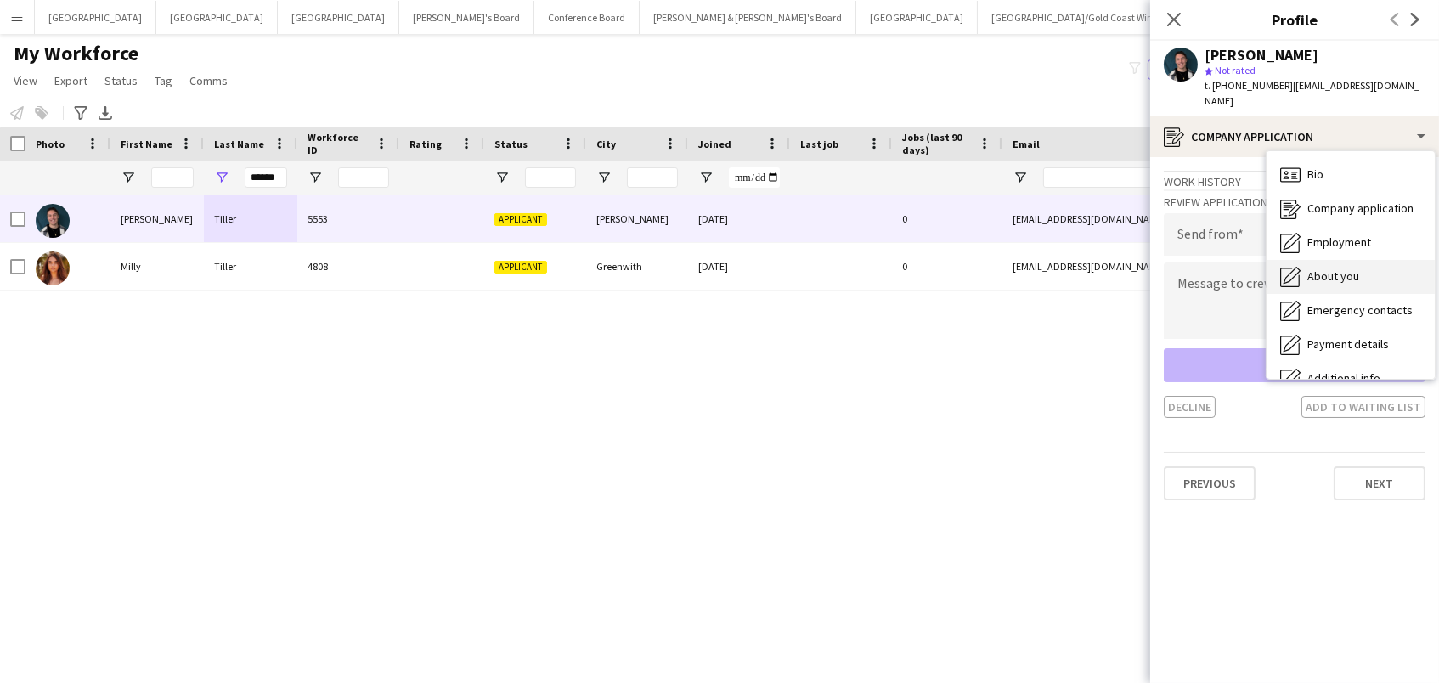
click at [1338, 268] on span "About you" at bounding box center [1333, 275] width 52 height 15
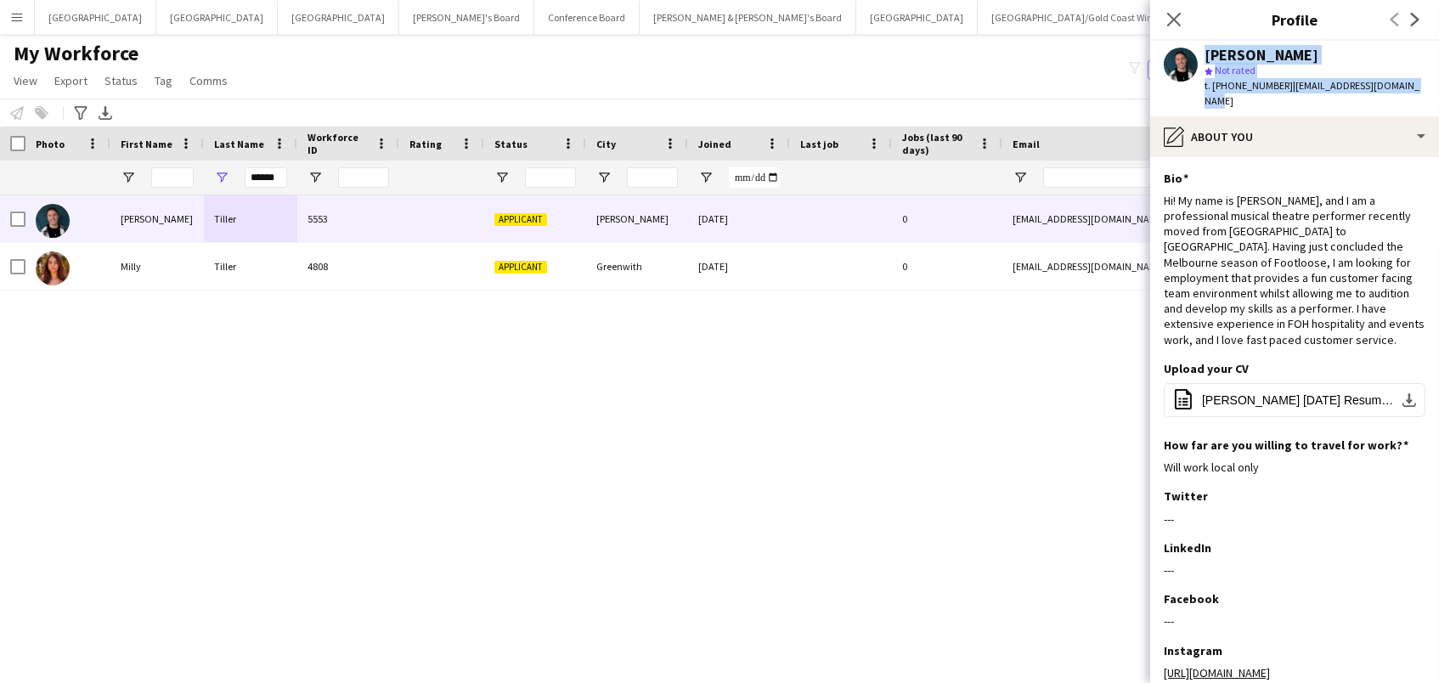
drag, startPoint x: 1397, startPoint y: 89, endPoint x: 1195, endPoint y: 52, distance: 205.6
click at [1195, 52] on div "Gabriel Tiller star Not rated t. +61434119811 | gabrieltiller56@gmail.com" at bounding box center [1294, 79] width 289 height 76
copy div "Gabriel Tiller star Not rated t. +61434119811 | gabrieltiller56@gmail.com"
drag, startPoint x: 282, startPoint y: 176, endPoint x: 54, endPoint y: 176, distance: 228.5
click at [54, 176] on div at bounding box center [920, 178] width 1841 height 34
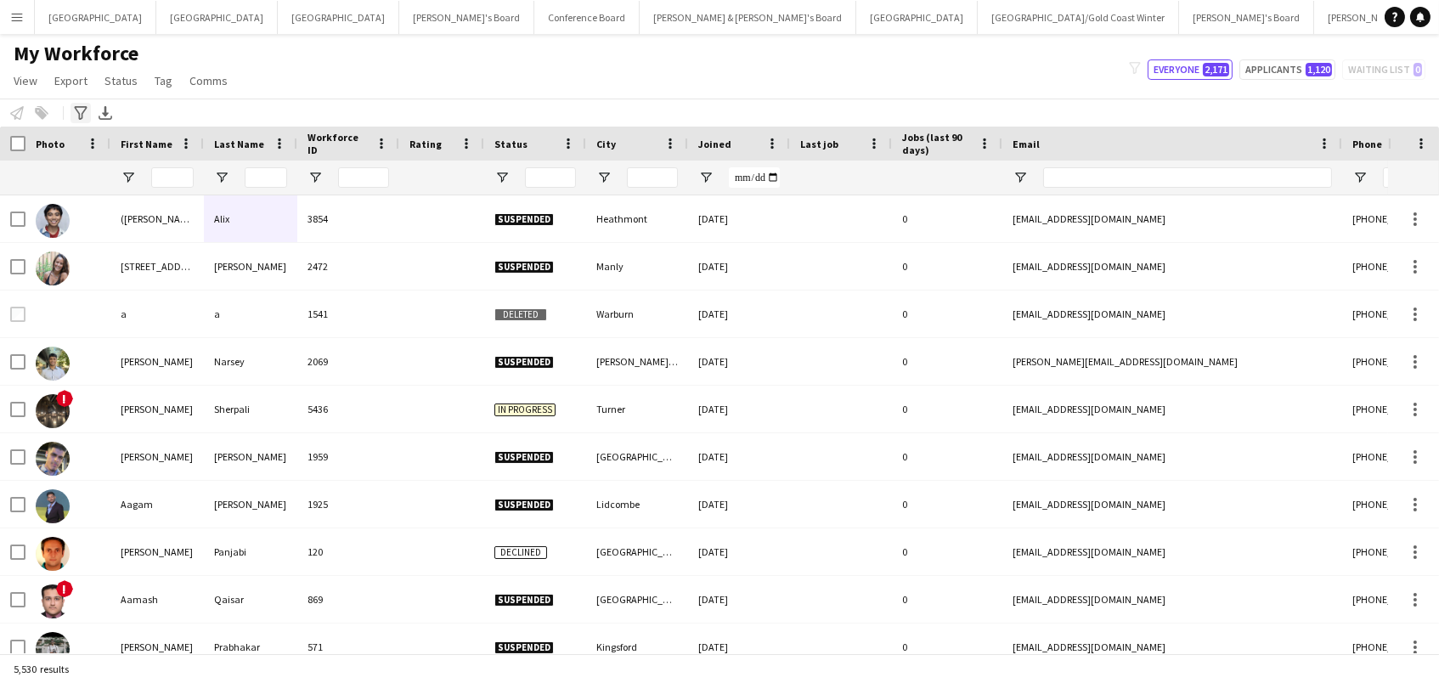
click at [76, 116] on icon "Advanced filters" at bounding box center [81, 113] width 14 height 14
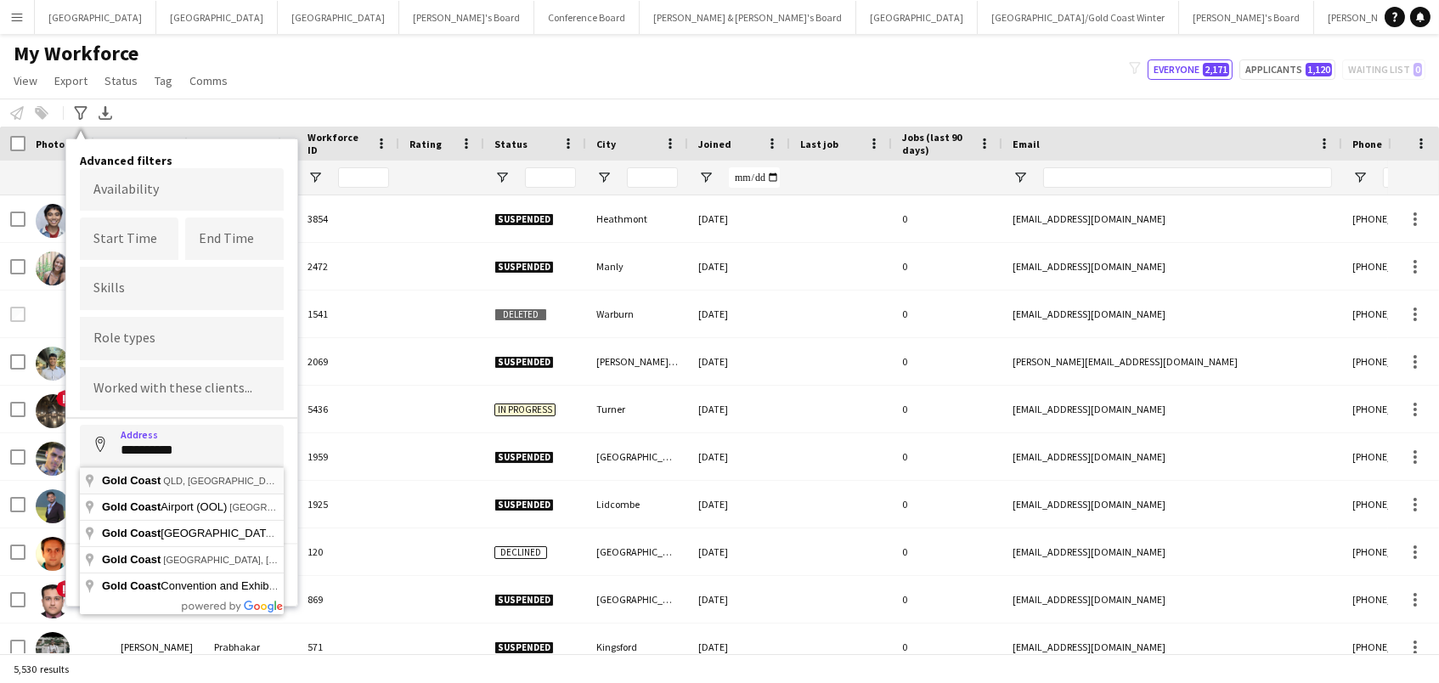
type input "**********"
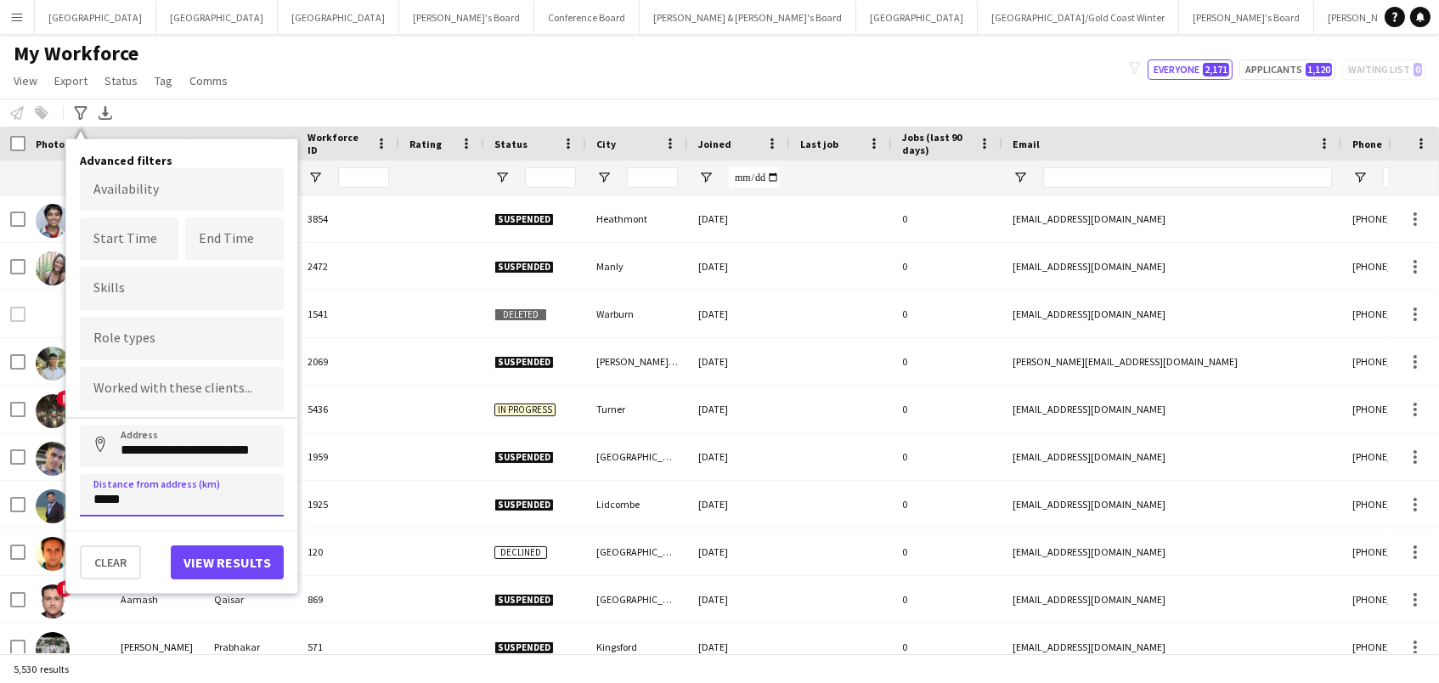
type input "******"
click at [100, 444] on button "Address" at bounding box center [100, 445] width 41 height 41
type input "**********"
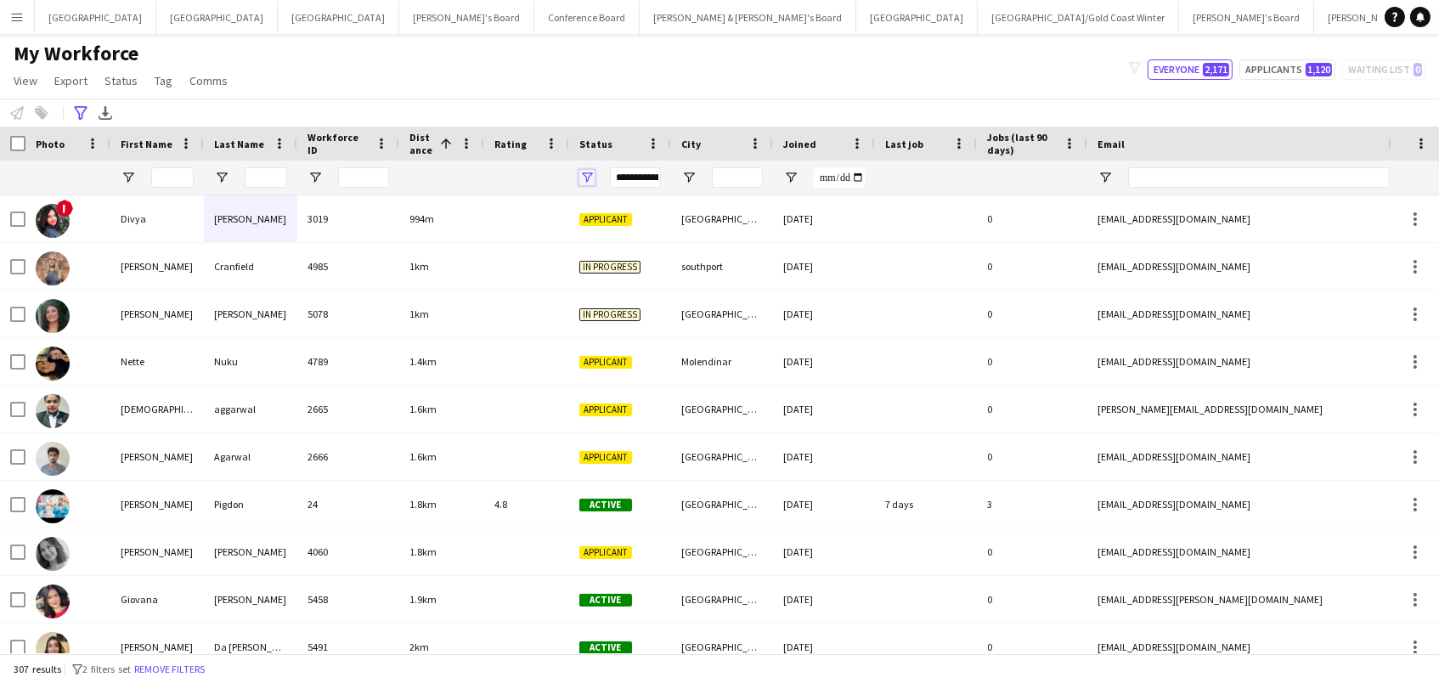
click at [587, 170] on span "Open Filter Menu" at bounding box center [586, 177] width 15 height 15
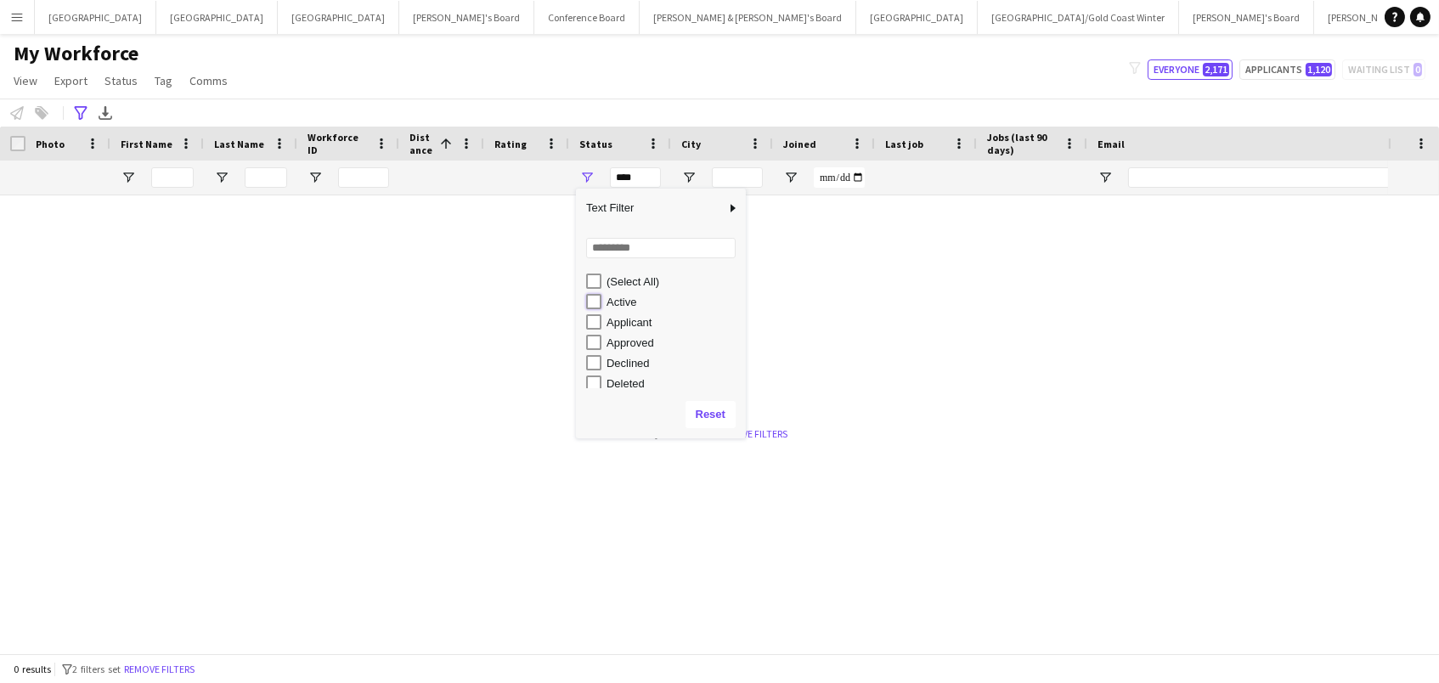
type input "**********"
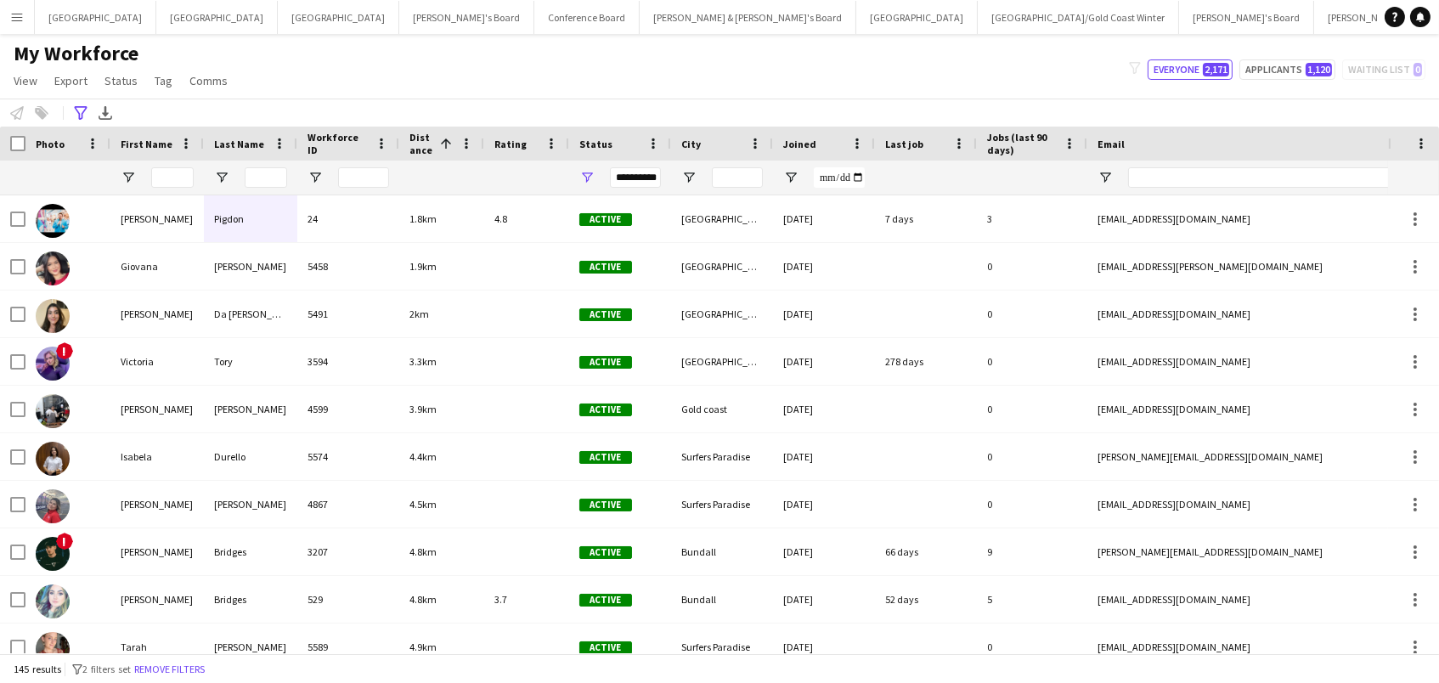
click at [582, 99] on div "**********" at bounding box center [719, 113] width 1439 height 28
click at [423, 145] on span "Distance" at bounding box center [421, 143] width 24 height 25
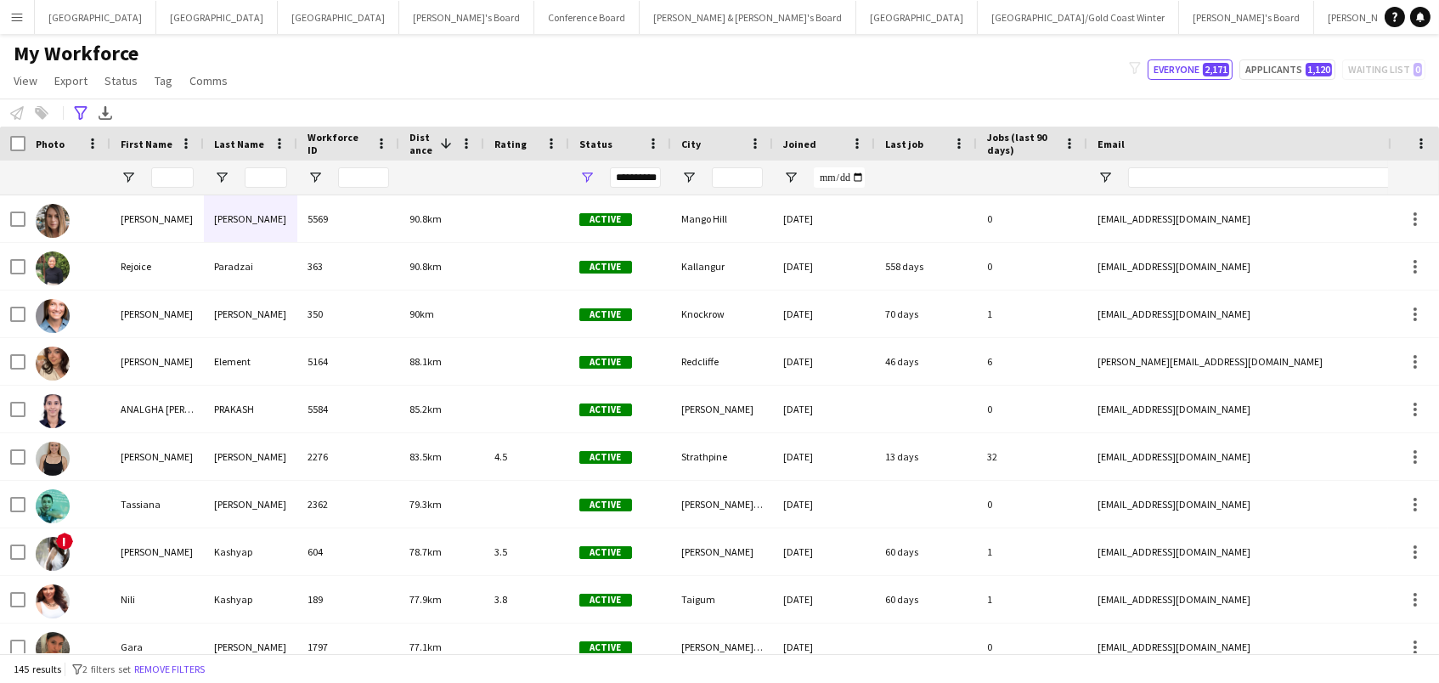
click at [423, 145] on span "Distance" at bounding box center [421, 143] width 24 height 25
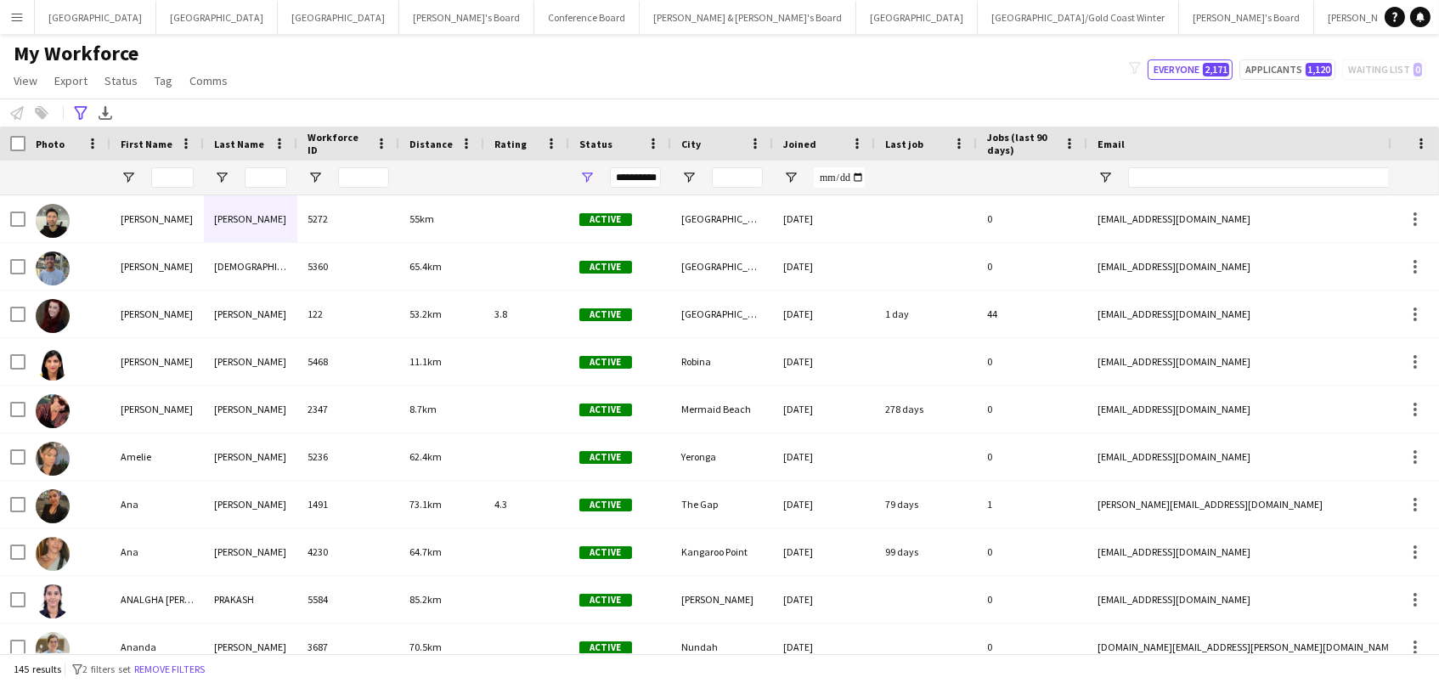
scroll to position [0, 0]
click at [427, 154] on div "Distance" at bounding box center [431, 143] width 44 height 25
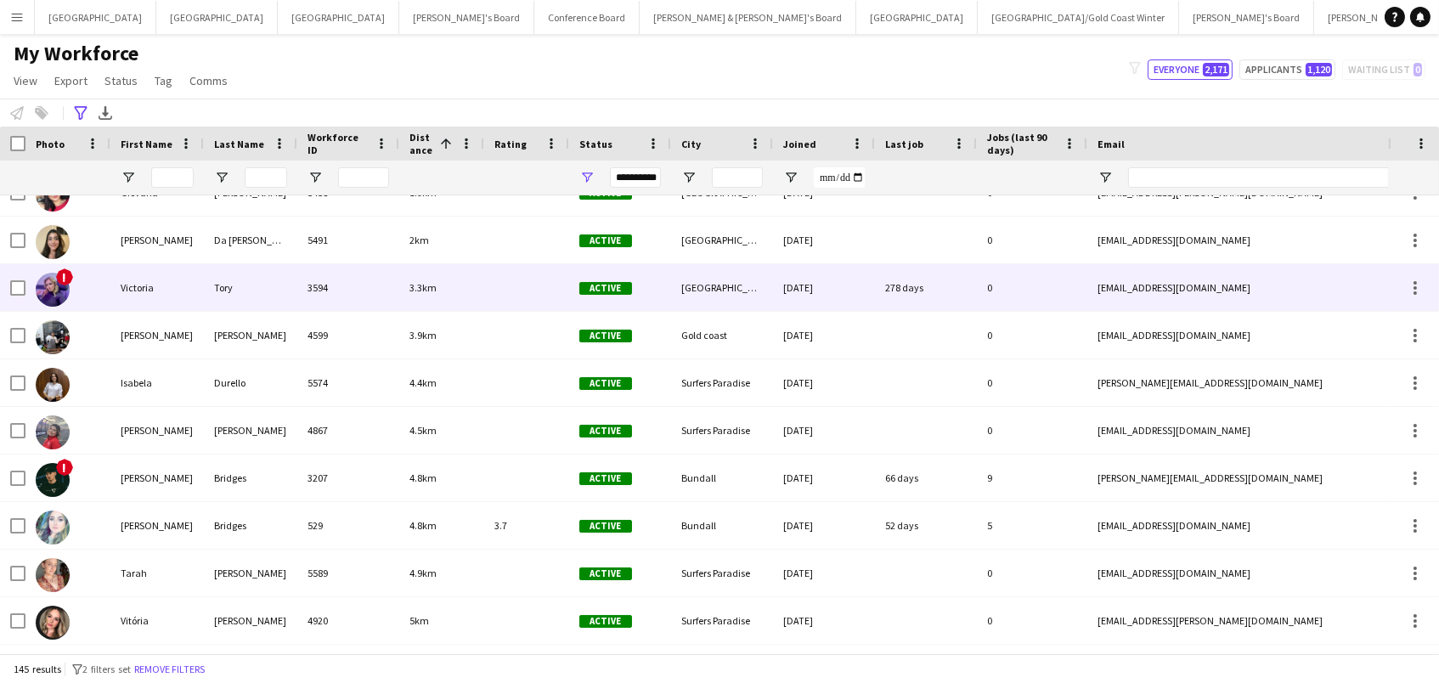
scroll to position [78, 0]
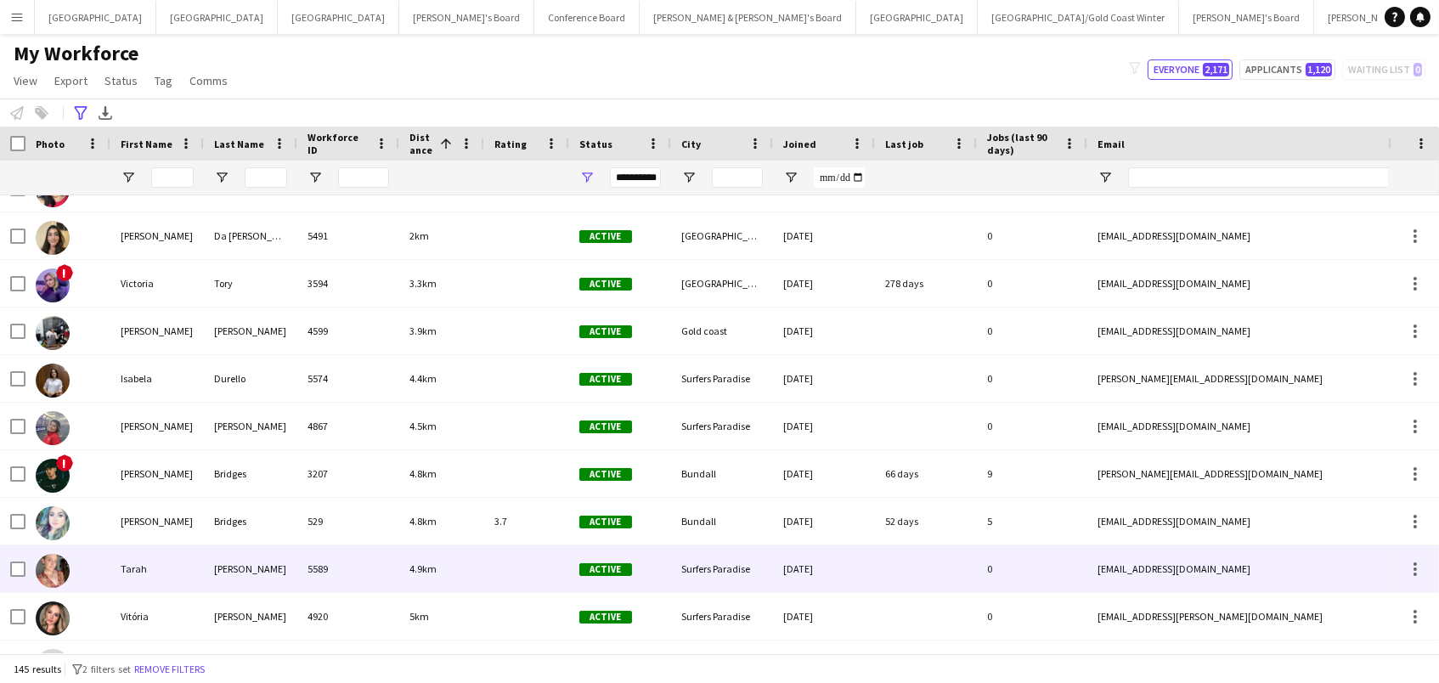
click at [496, 570] on div at bounding box center [526, 568] width 85 height 47
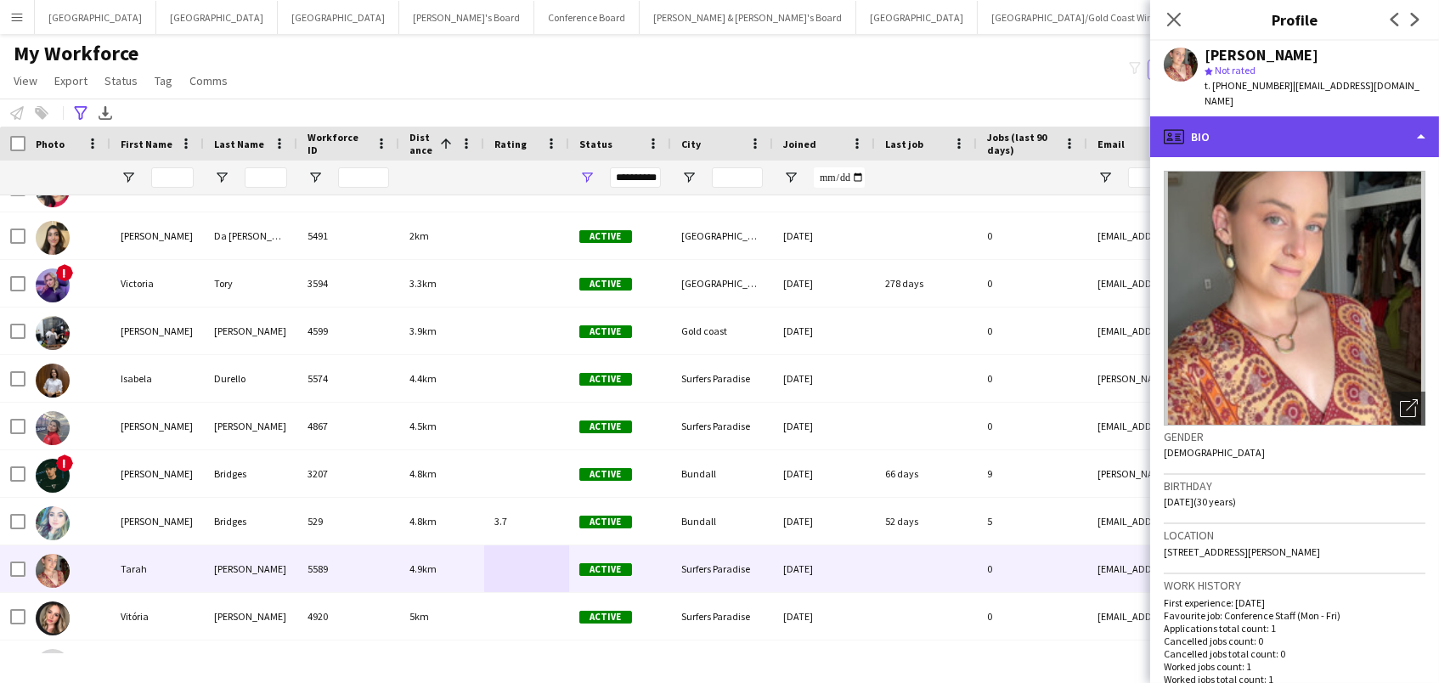
click at [1244, 128] on div "profile Bio" at bounding box center [1294, 136] width 289 height 41
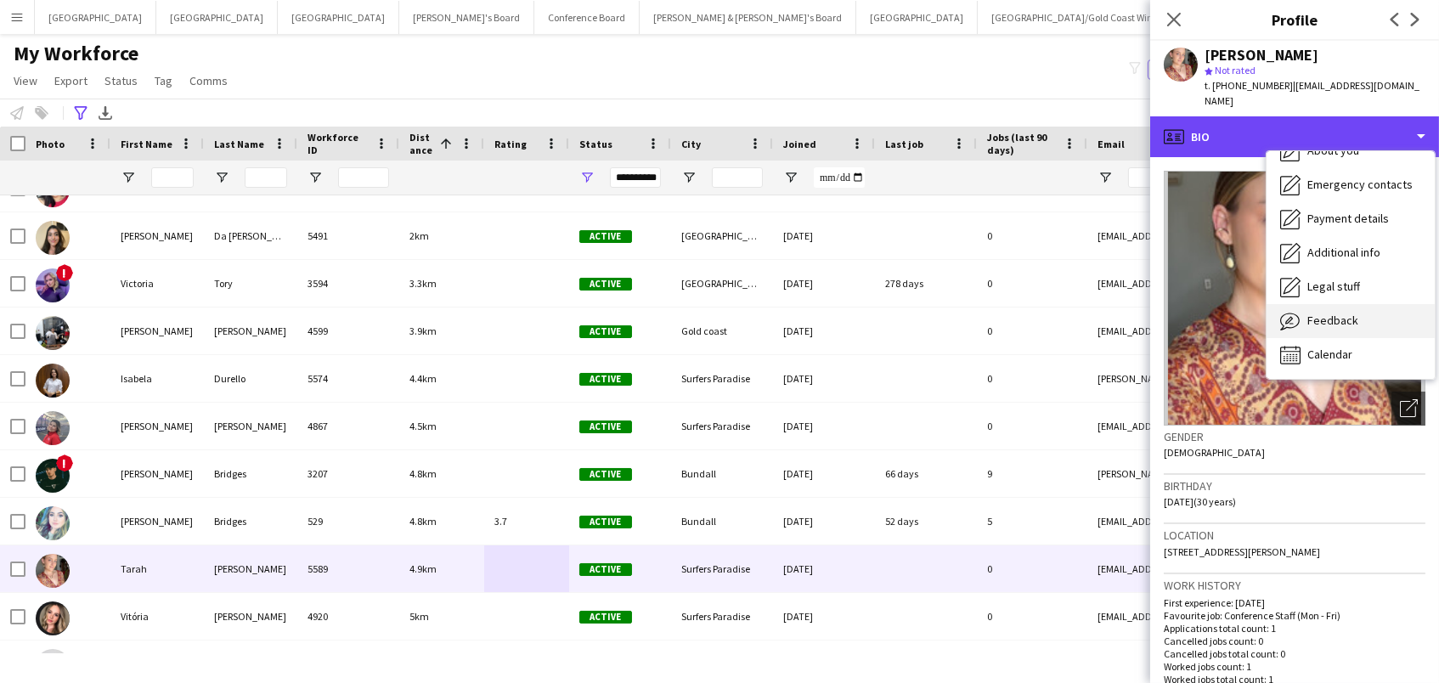
scroll to position [126, 0]
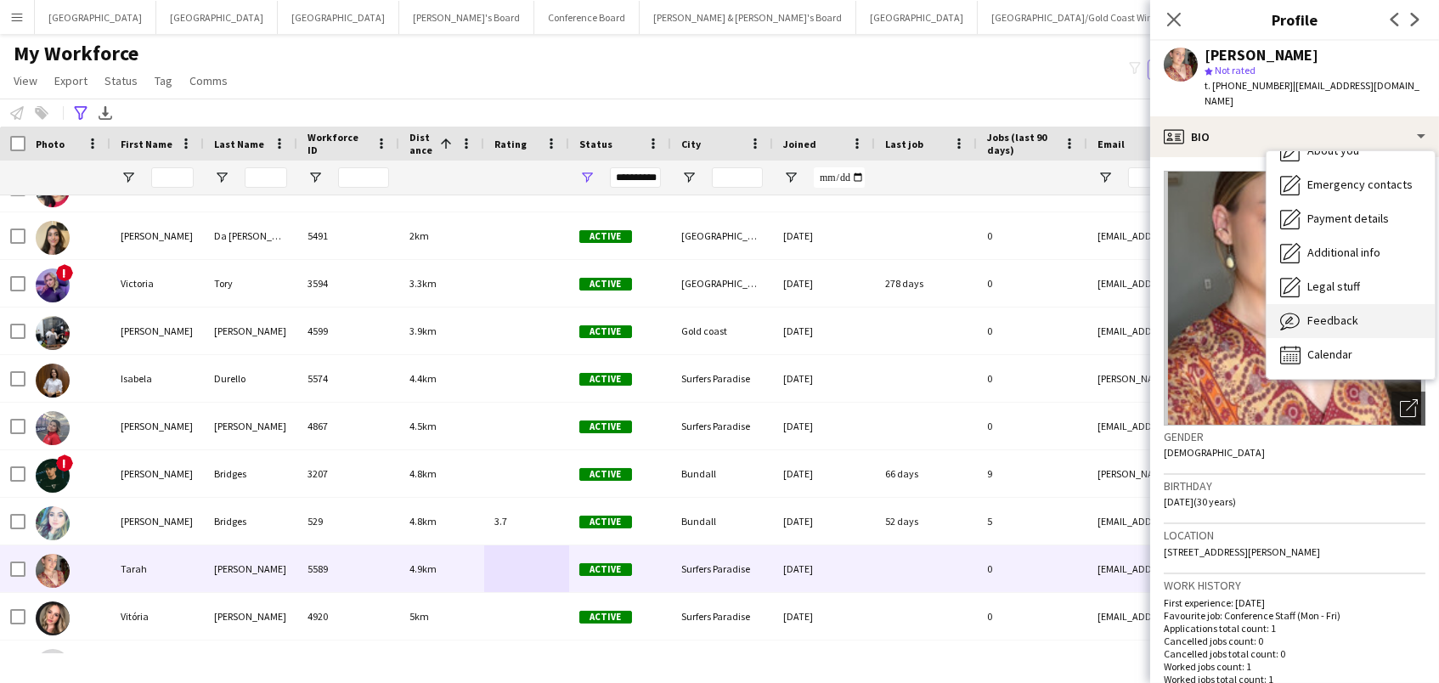
click at [1332, 313] on div "Feedback Feedback" at bounding box center [1350, 321] width 168 height 34
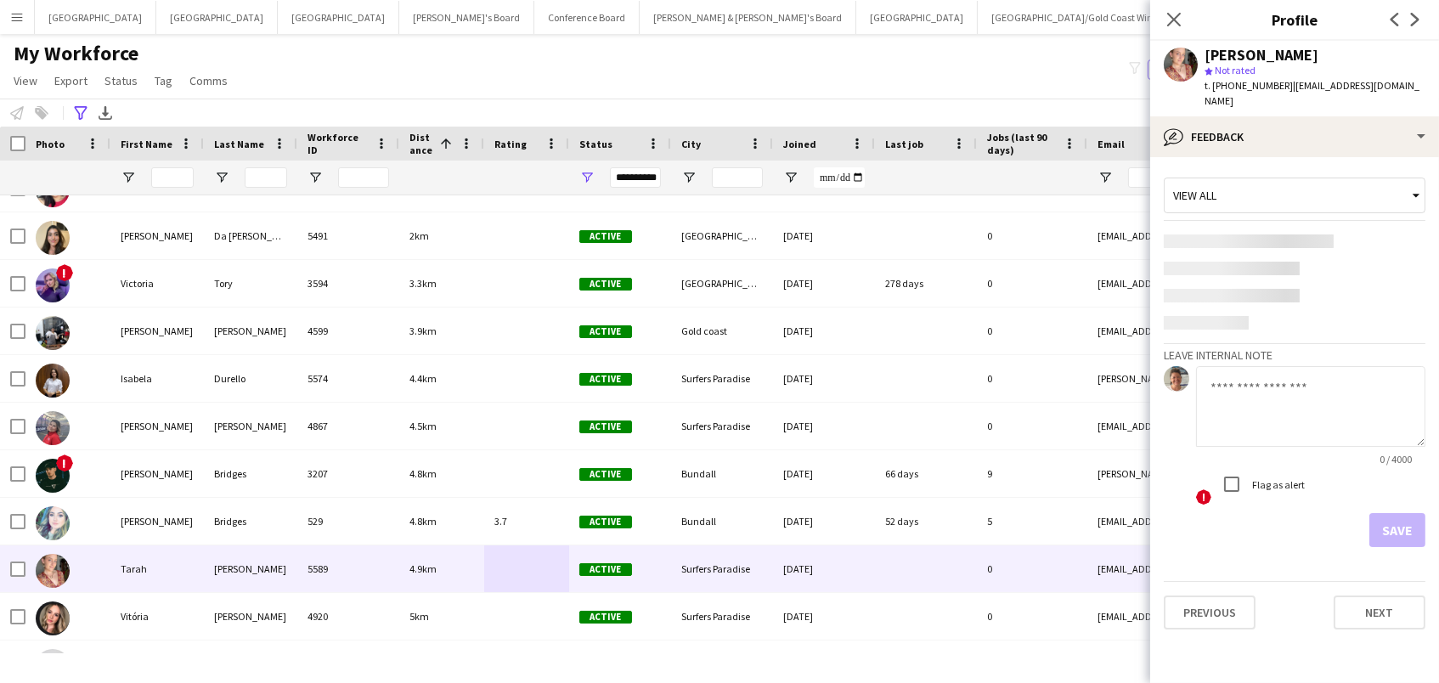
scroll to position [0, 0]
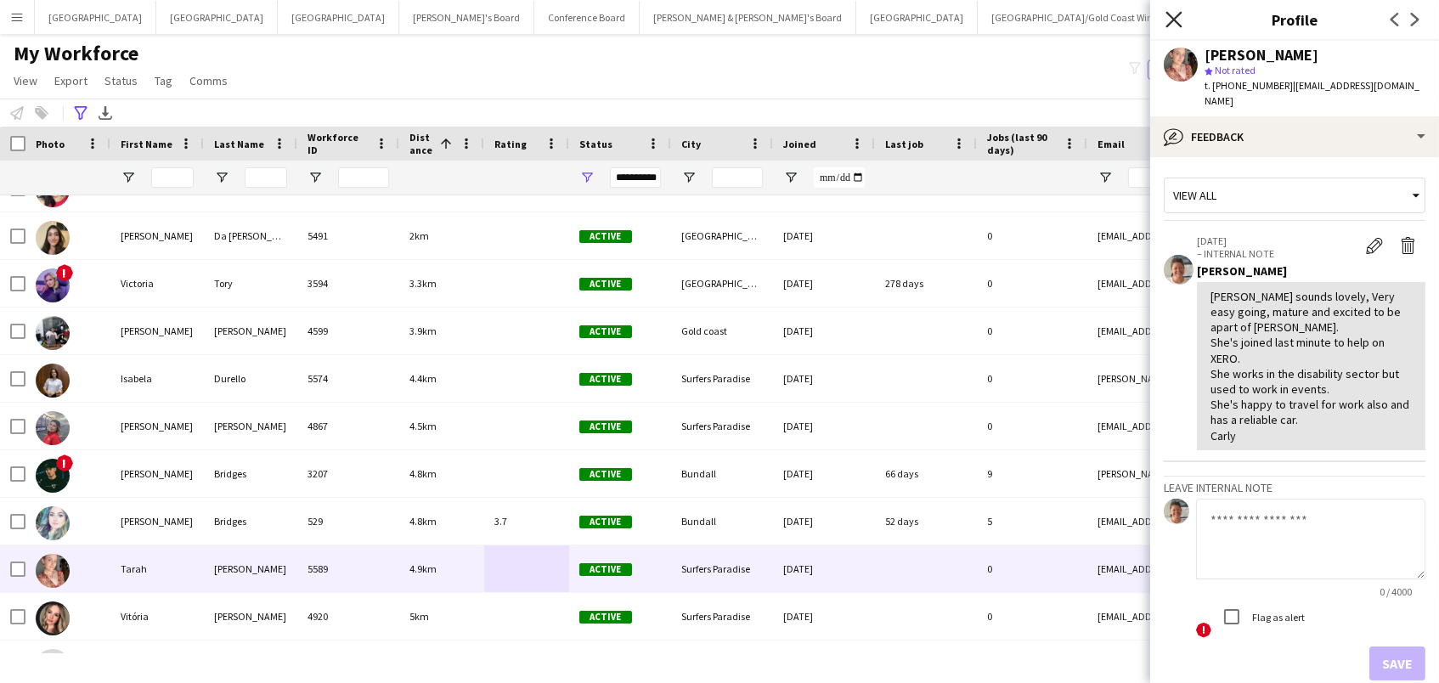
click at [1175, 16] on icon at bounding box center [1173, 19] width 16 height 16
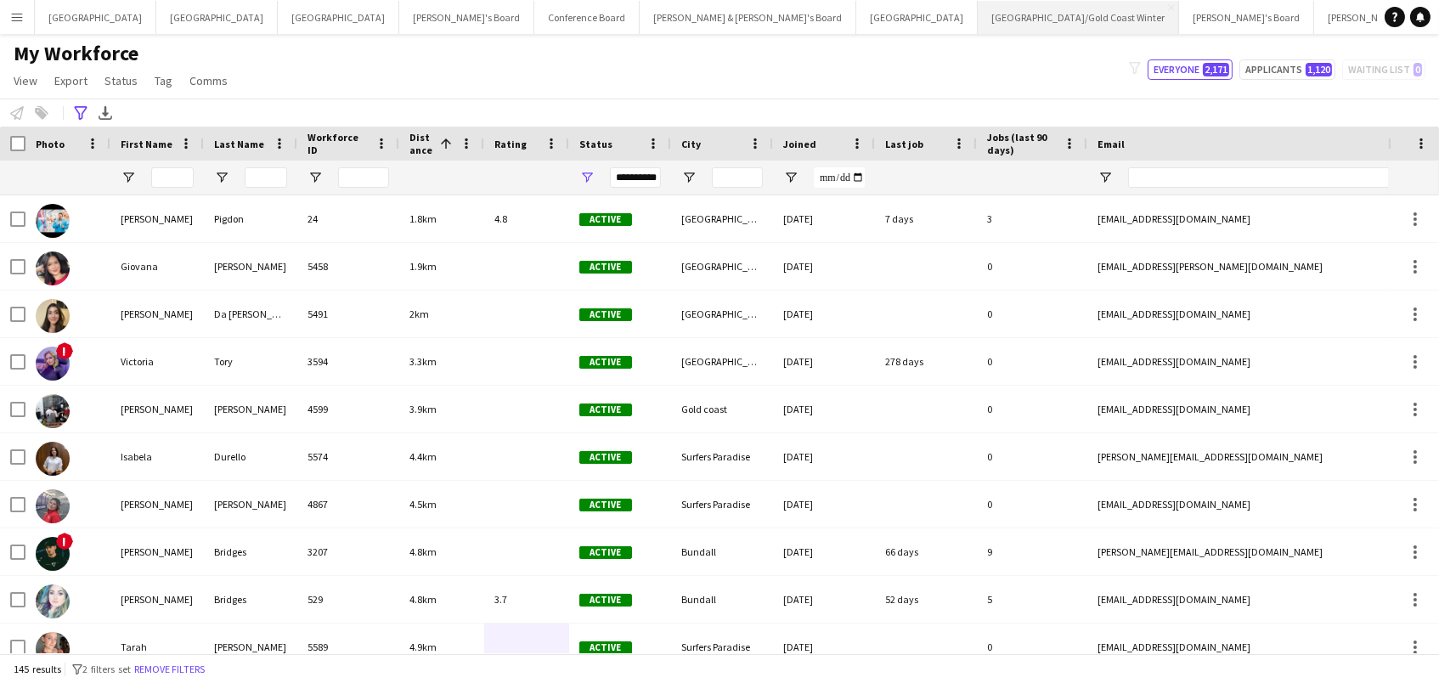
click at [978, 25] on button "Brisbane/Gold Coast Winter Close" at bounding box center [1078, 17] width 201 height 33
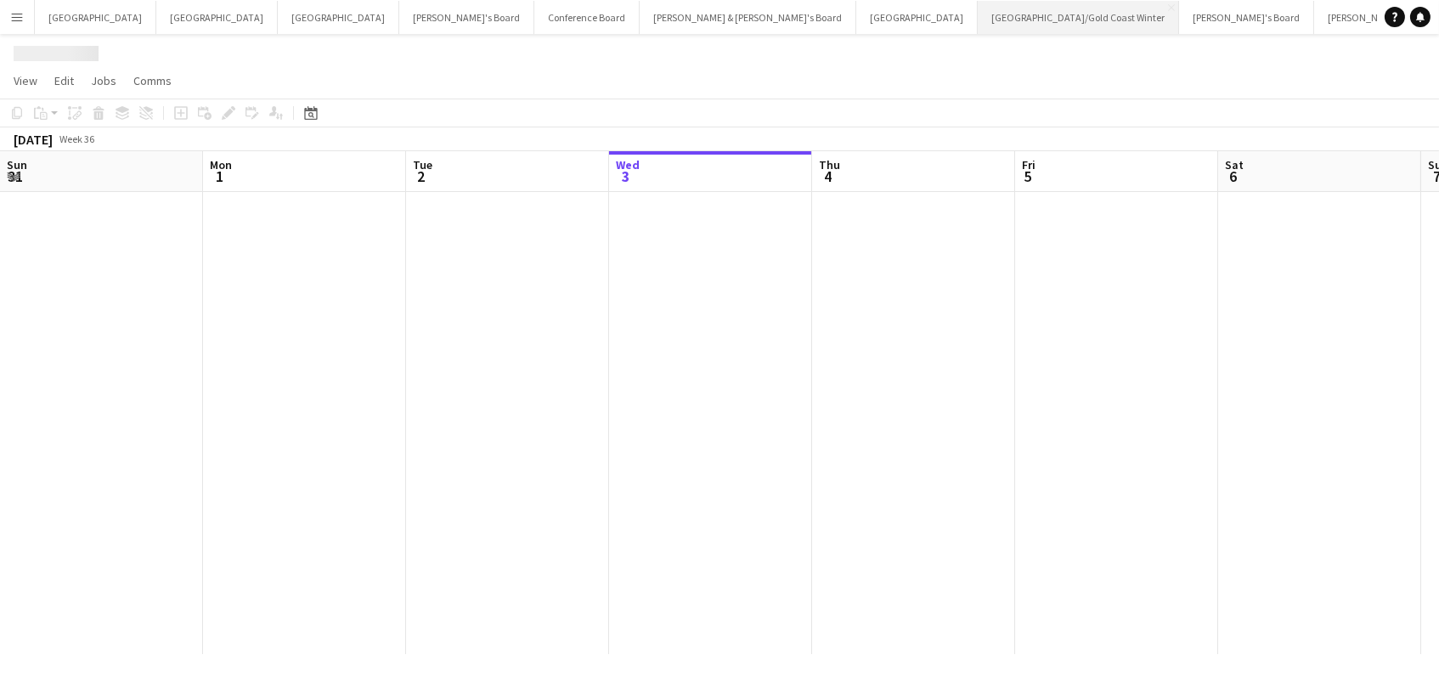
scroll to position [0, 405]
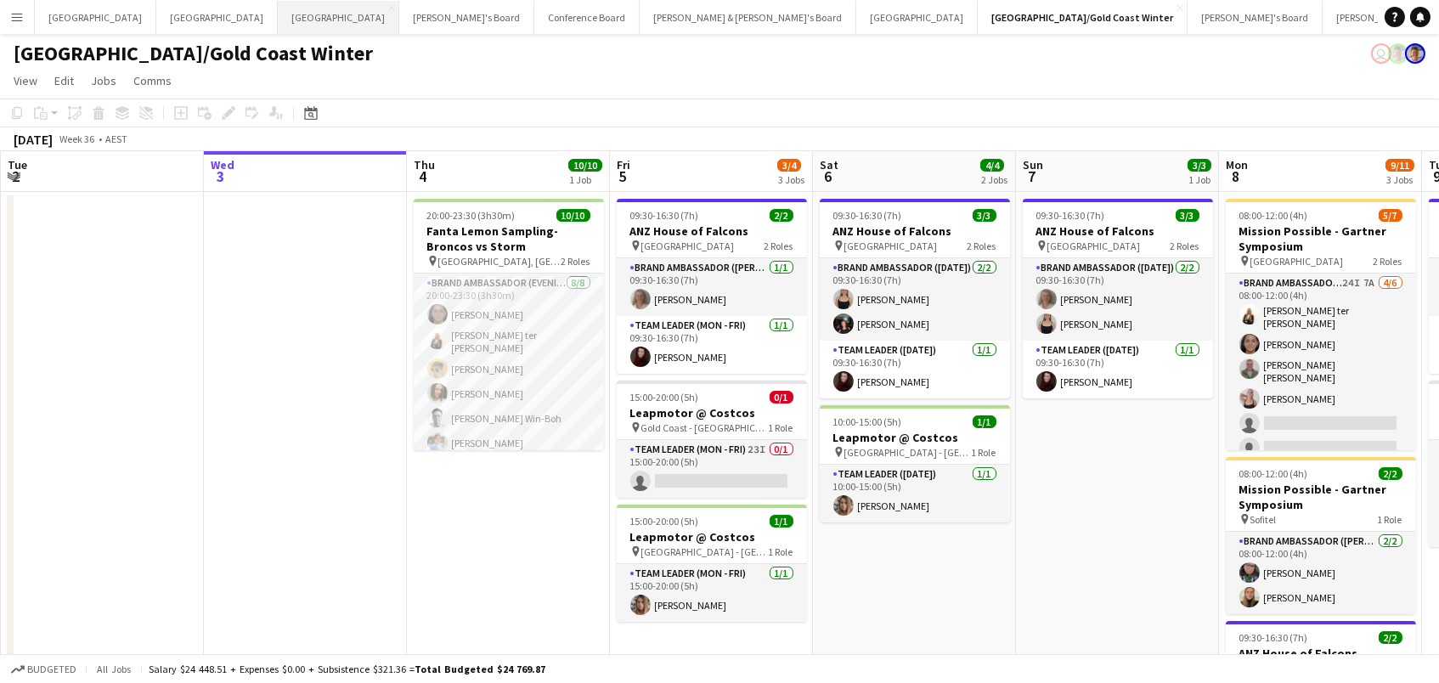
click at [278, 31] on button "Melbourne Close" at bounding box center [338, 17] width 121 height 33
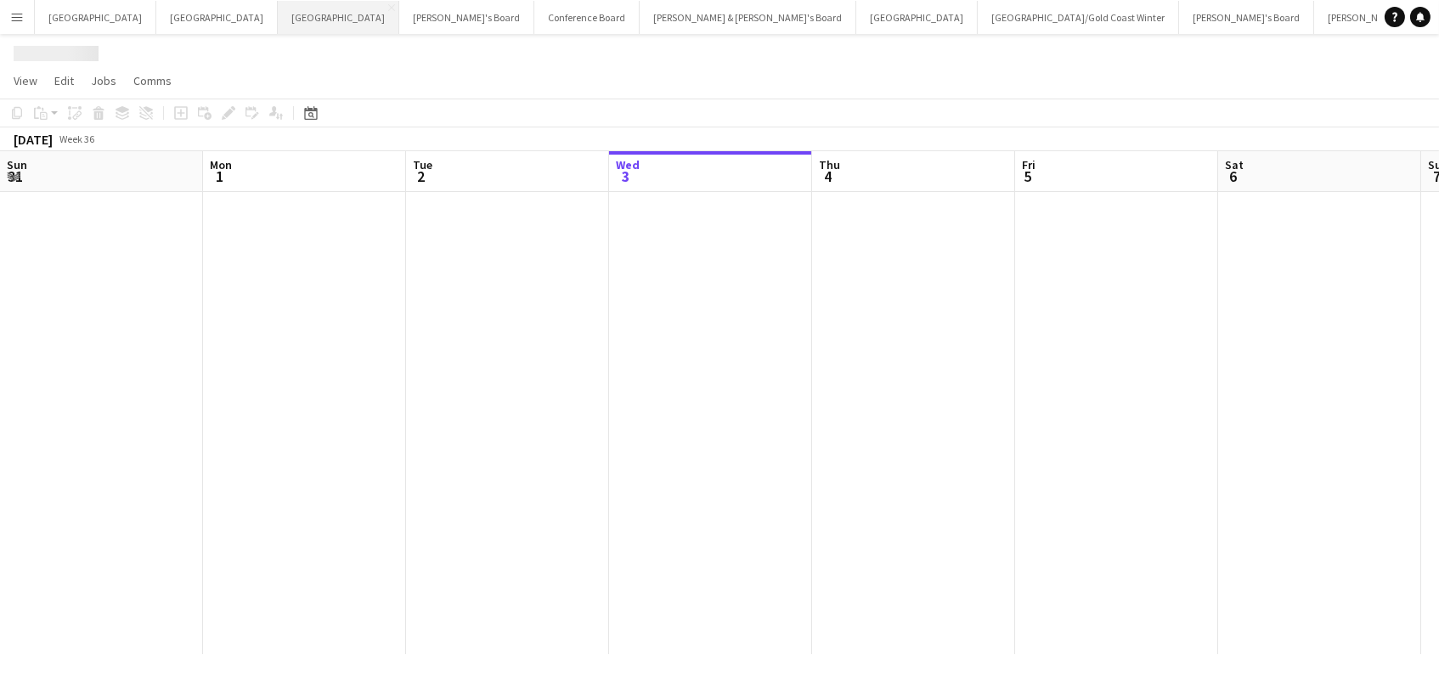
scroll to position [0, 405]
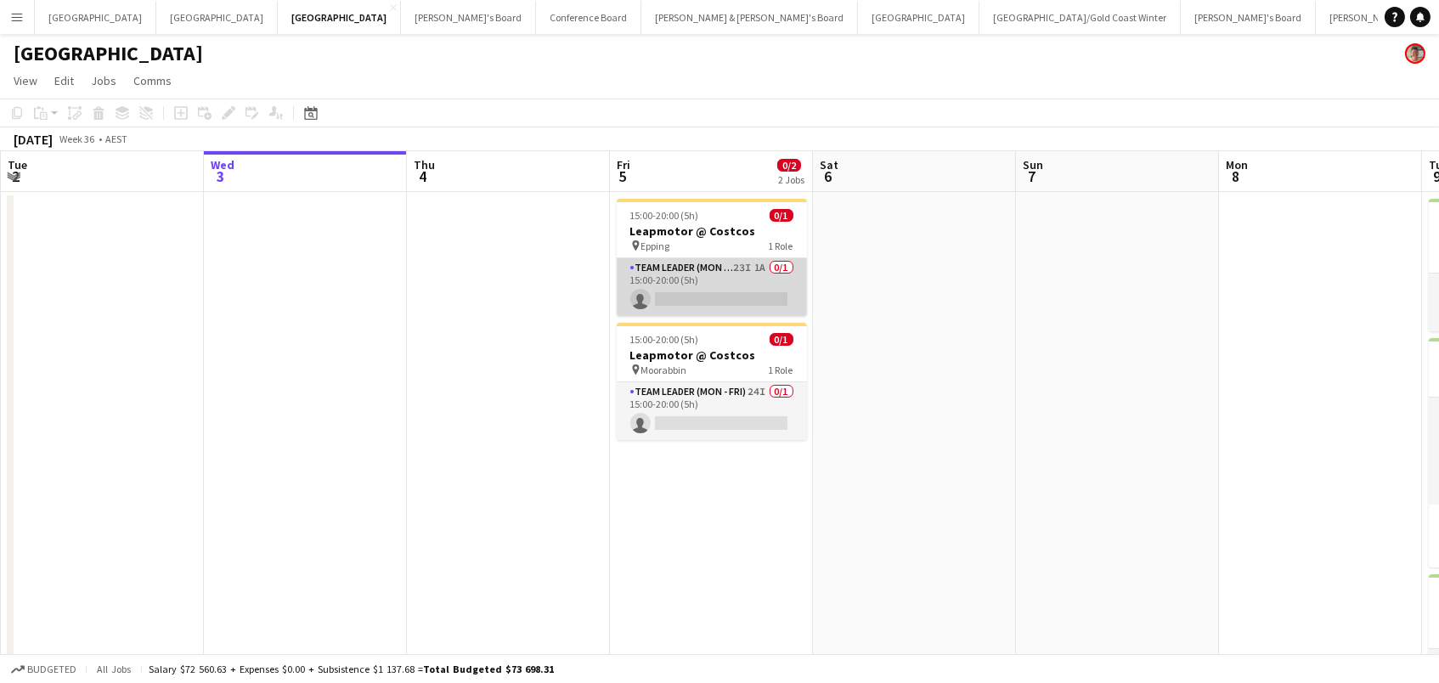
click at [676, 291] on app-card-role "Team Leader (Mon - Fri) 23I 1A 0/1 15:00-20:00 (5h) single-neutral-actions" at bounding box center [712, 287] width 190 height 58
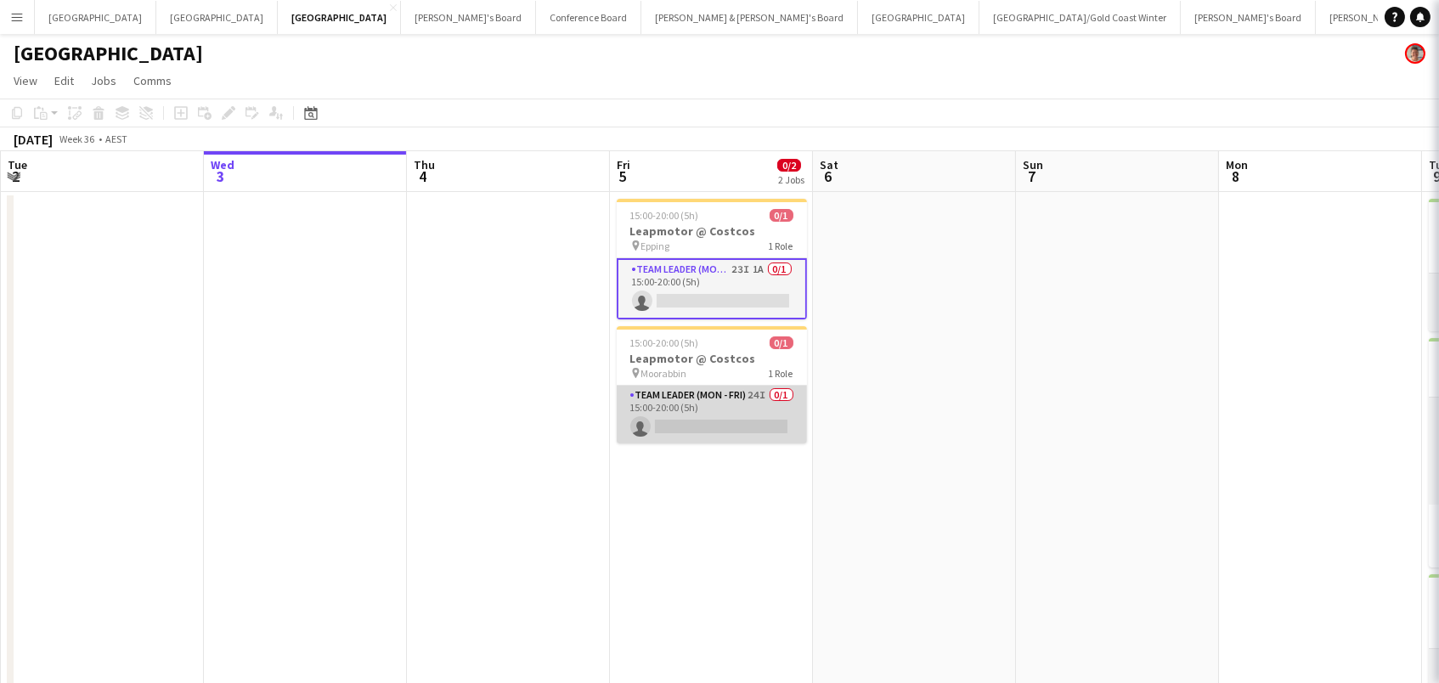
click at [696, 428] on app-card-role "Team Leader (Mon - Fri) 24I 0/1 15:00-20:00 (5h) single-neutral-actions" at bounding box center [712, 415] width 190 height 58
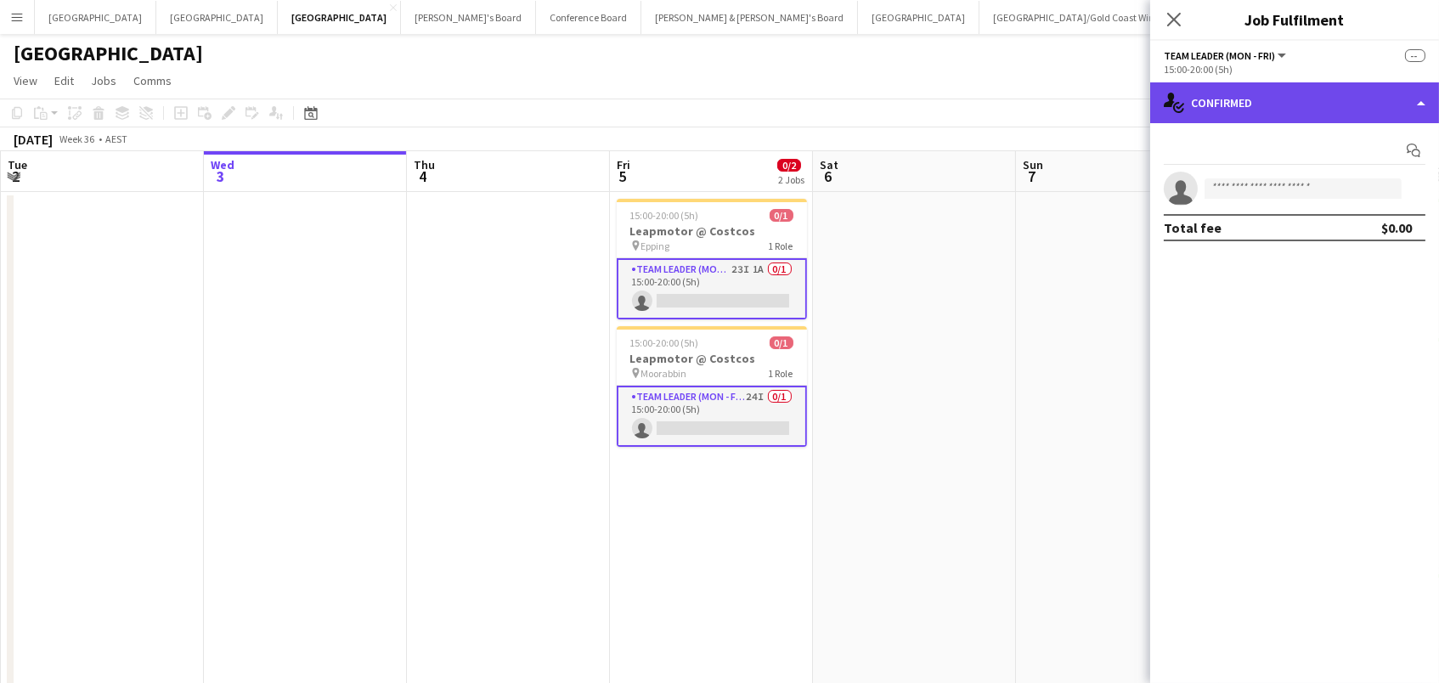
click at [1212, 114] on div "single-neutral-actions-check-2 Confirmed" at bounding box center [1294, 102] width 289 height 41
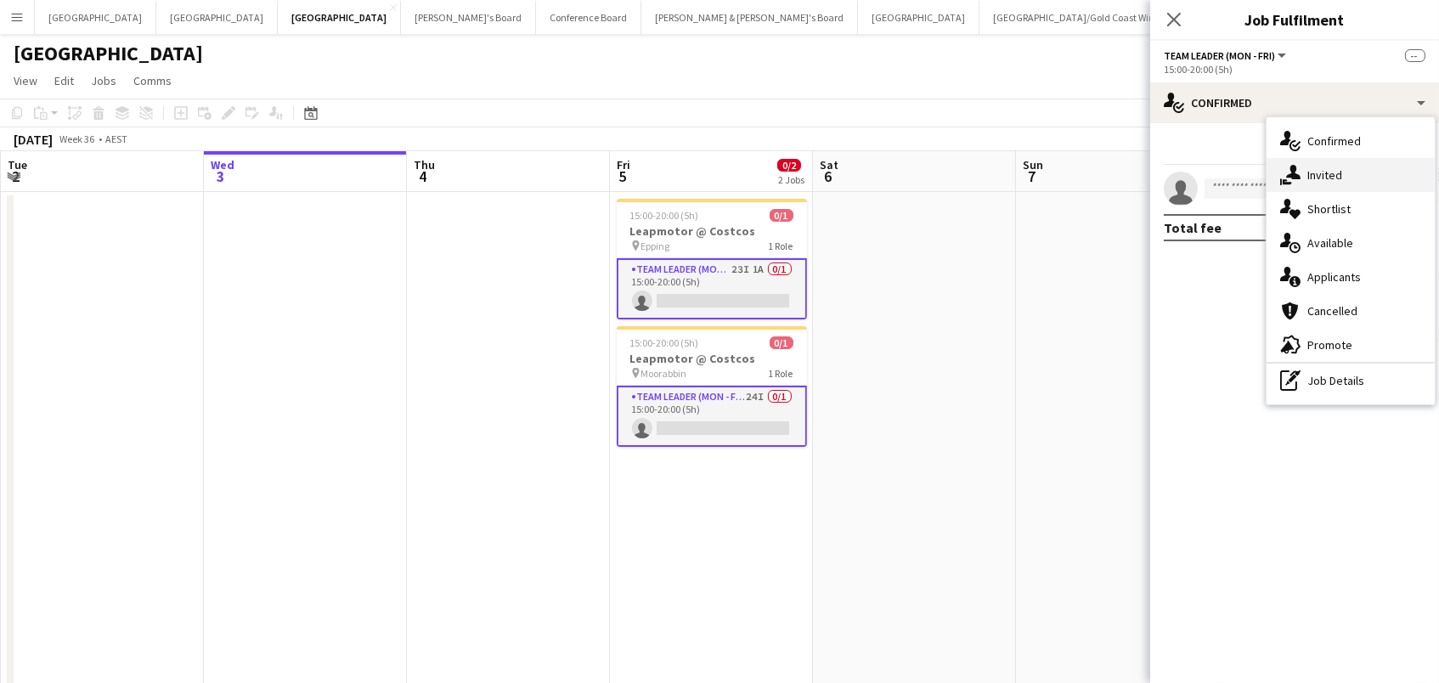
click at [1328, 183] on div "single-neutral-actions-share-1 Invited" at bounding box center [1350, 175] width 168 height 34
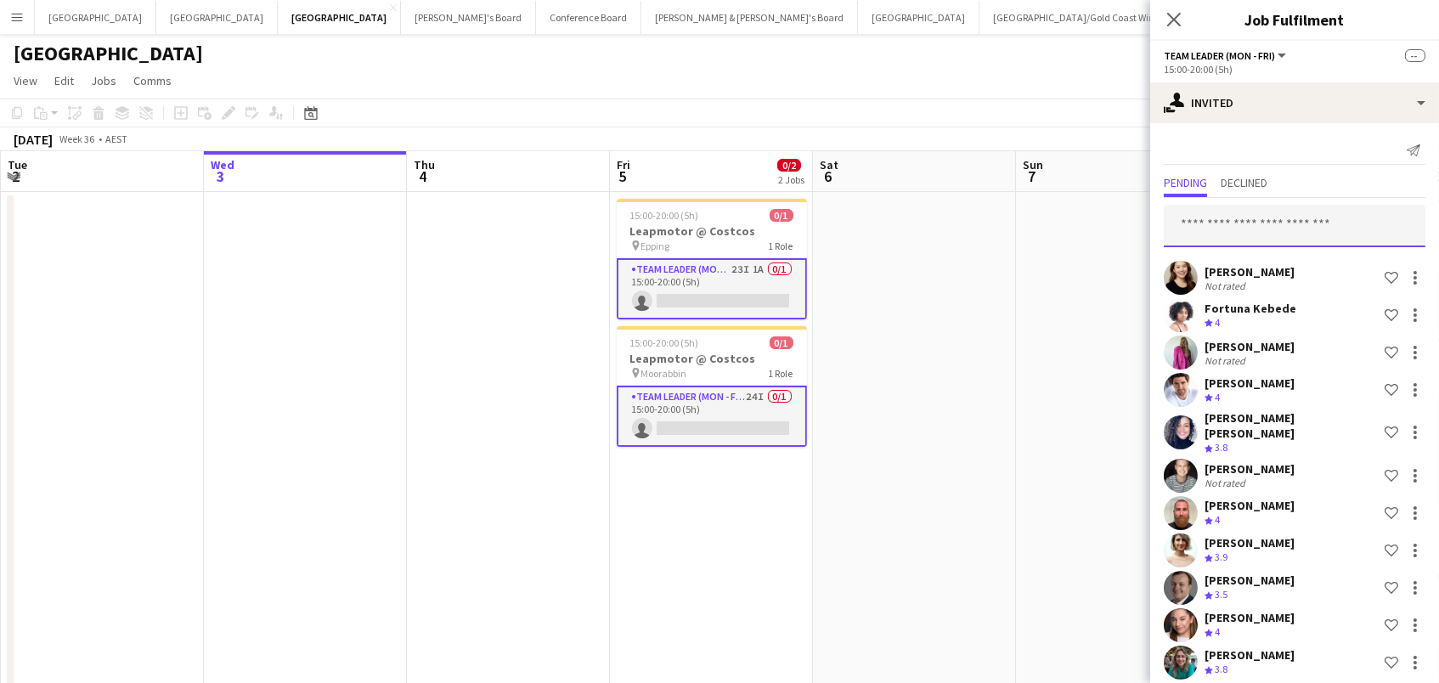
click at [1187, 223] on input "text" at bounding box center [1295, 226] width 262 height 42
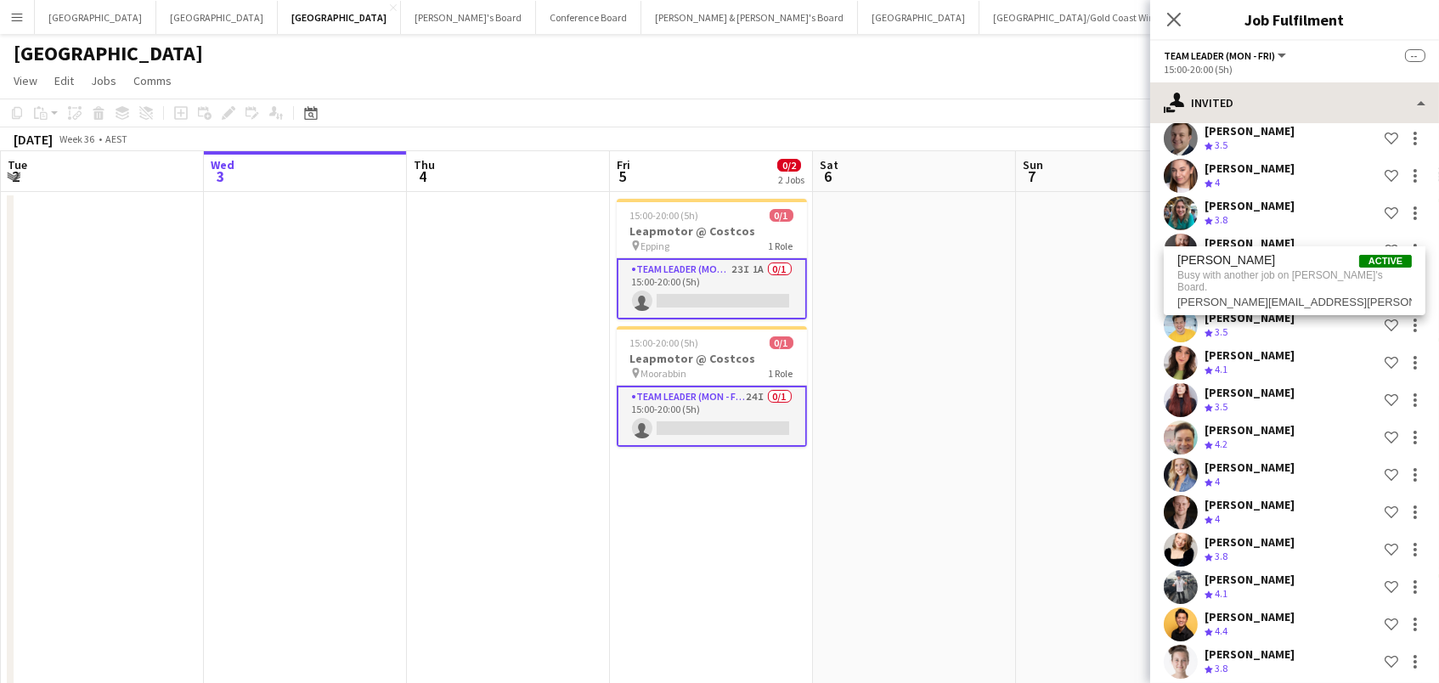
scroll to position [448, 0]
type input "*****"
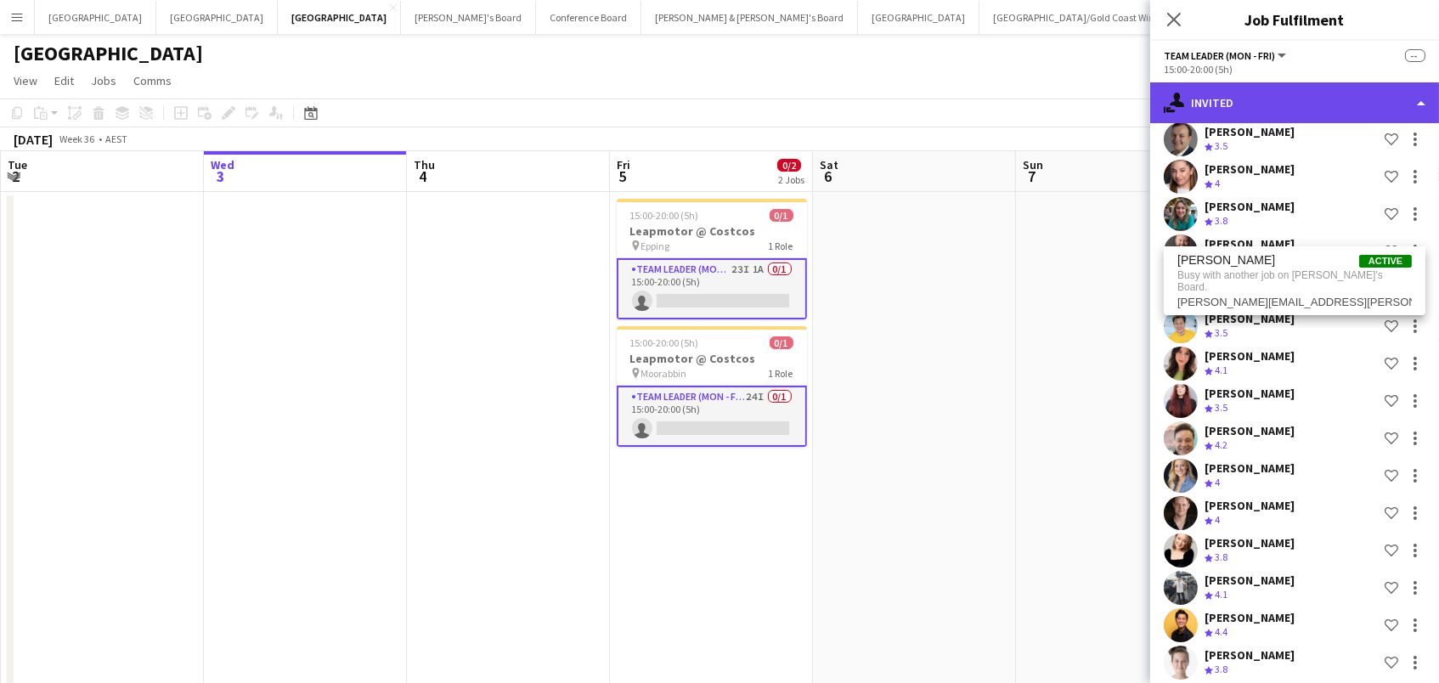
click at [1286, 93] on div "single-neutral-actions-share-1 Invited" at bounding box center [1294, 102] width 289 height 41
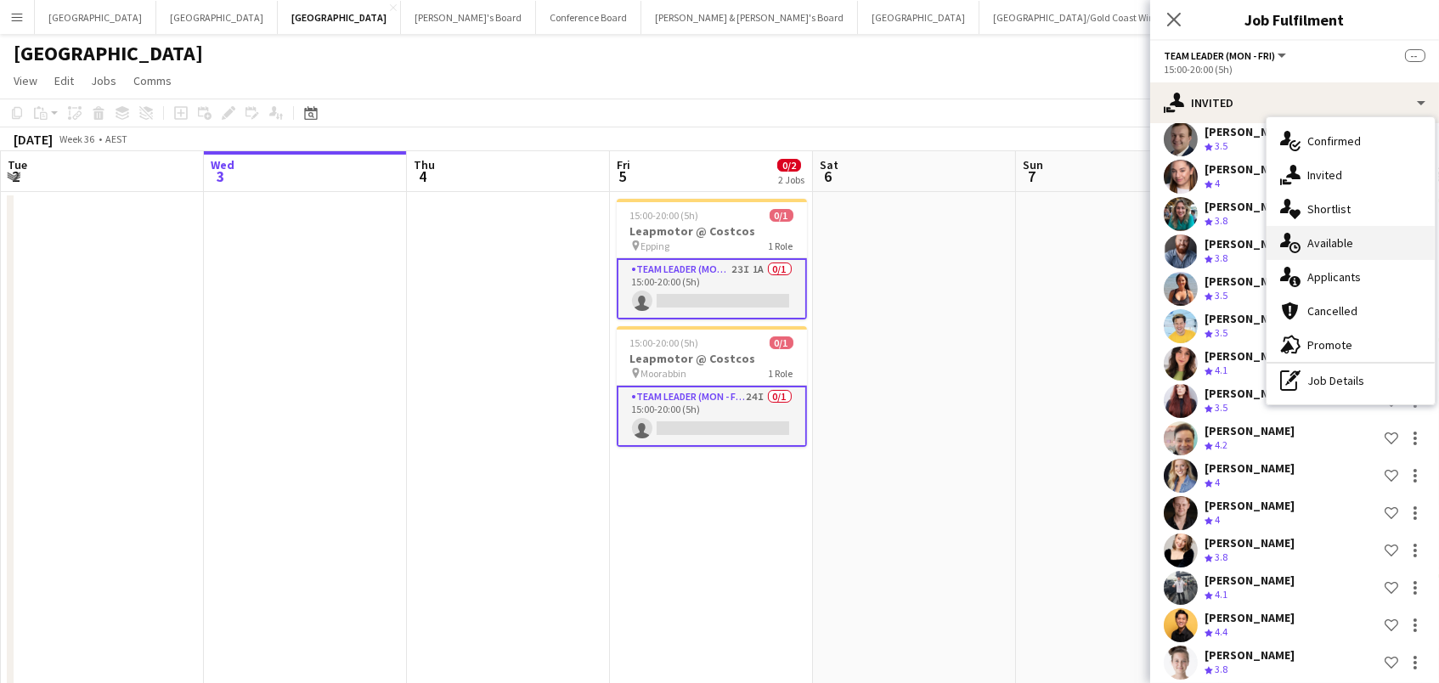
click at [1356, 240] on div "single-neutral-actions-upload Available" at bounding box center [1350, 243] width 168 height 34
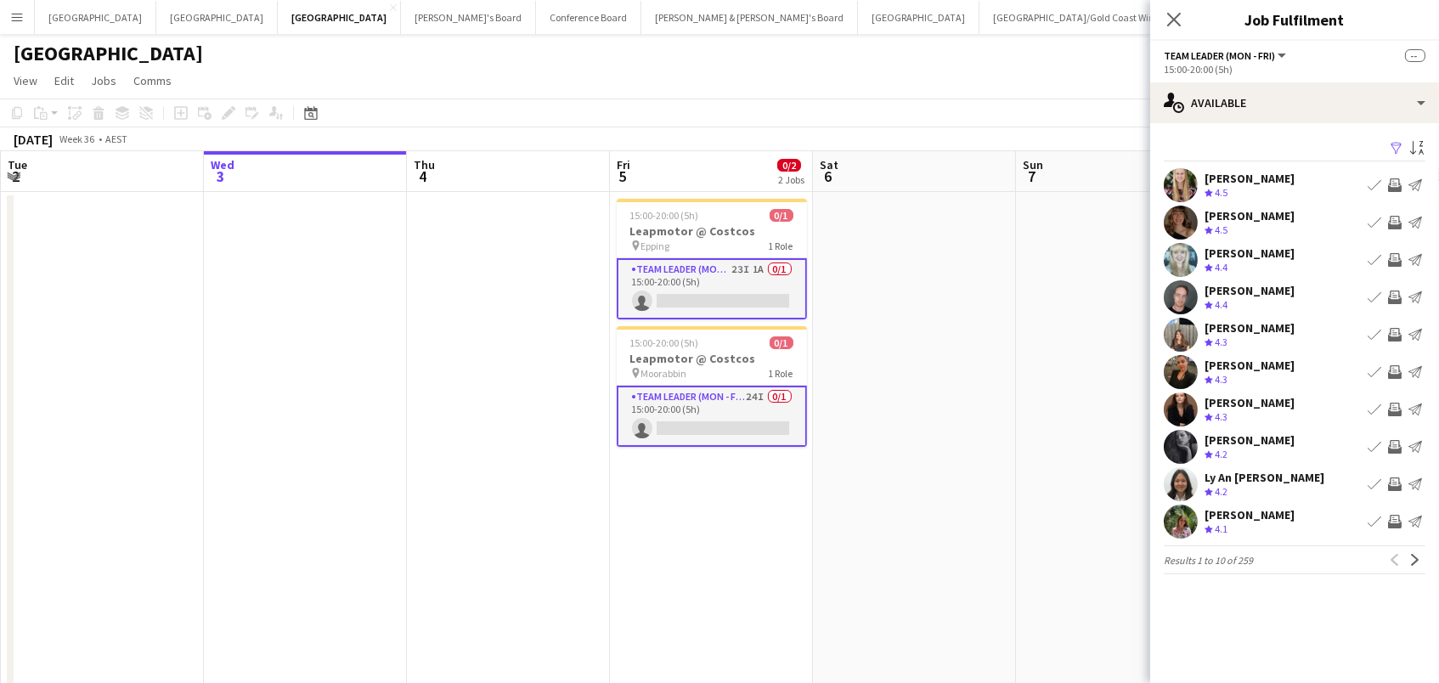
click at [1395, 149] on app-icon "Filter" at bounding box center [1396, 149] width 14 height 16
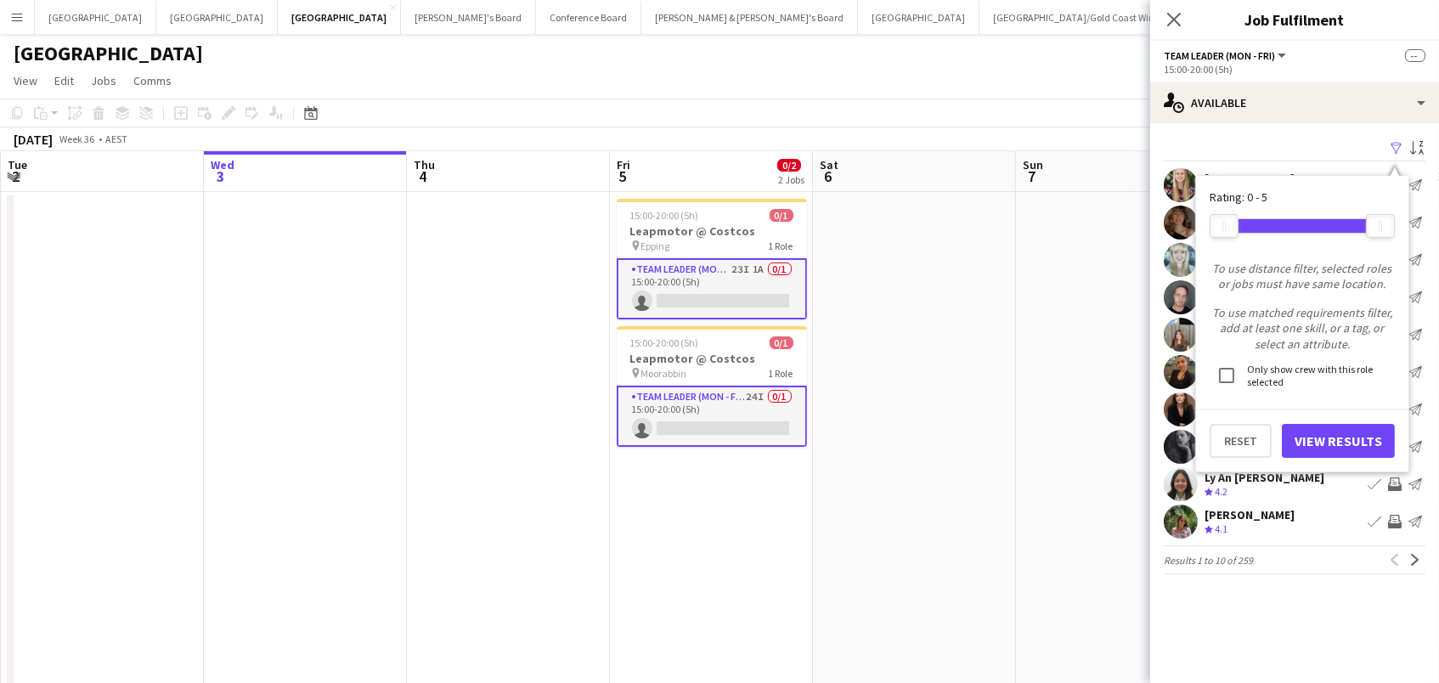
click at [1320, 437] on button "View Results" at bounding box center [1338, 441] width 113 height 34
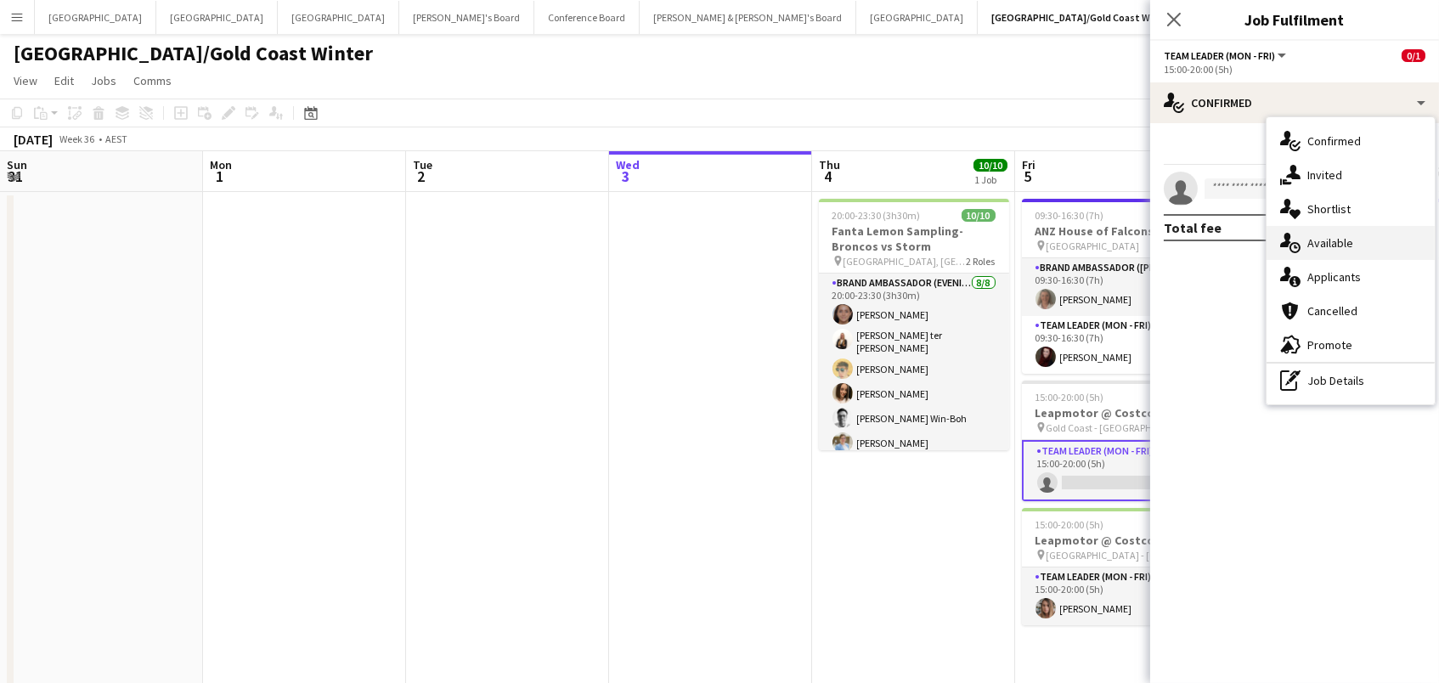
click at [1354, 235] on div "single-neutral-actions-upload Available" at bounding box center [1350, 243] width 168 height 34
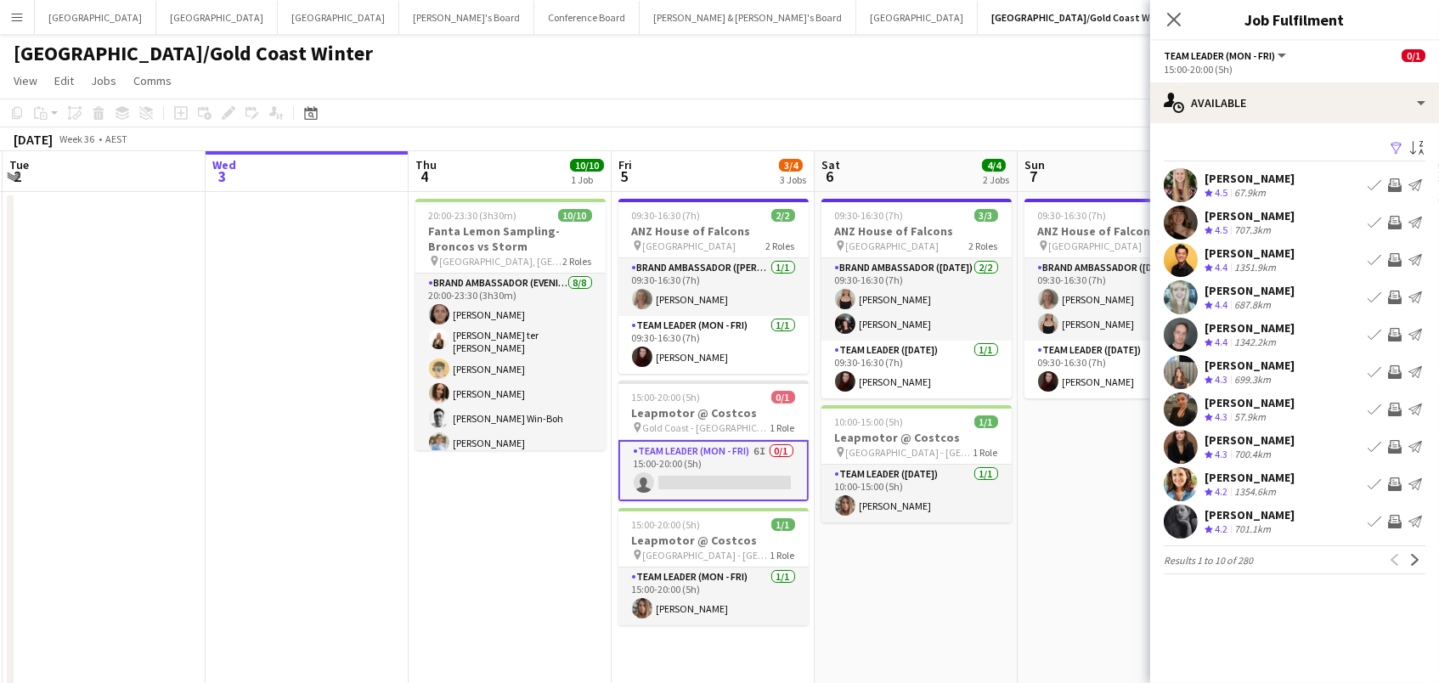
click at [1399, 144] on app-icon "Filter" at bounding box center [1396, 149] width 14 height 16
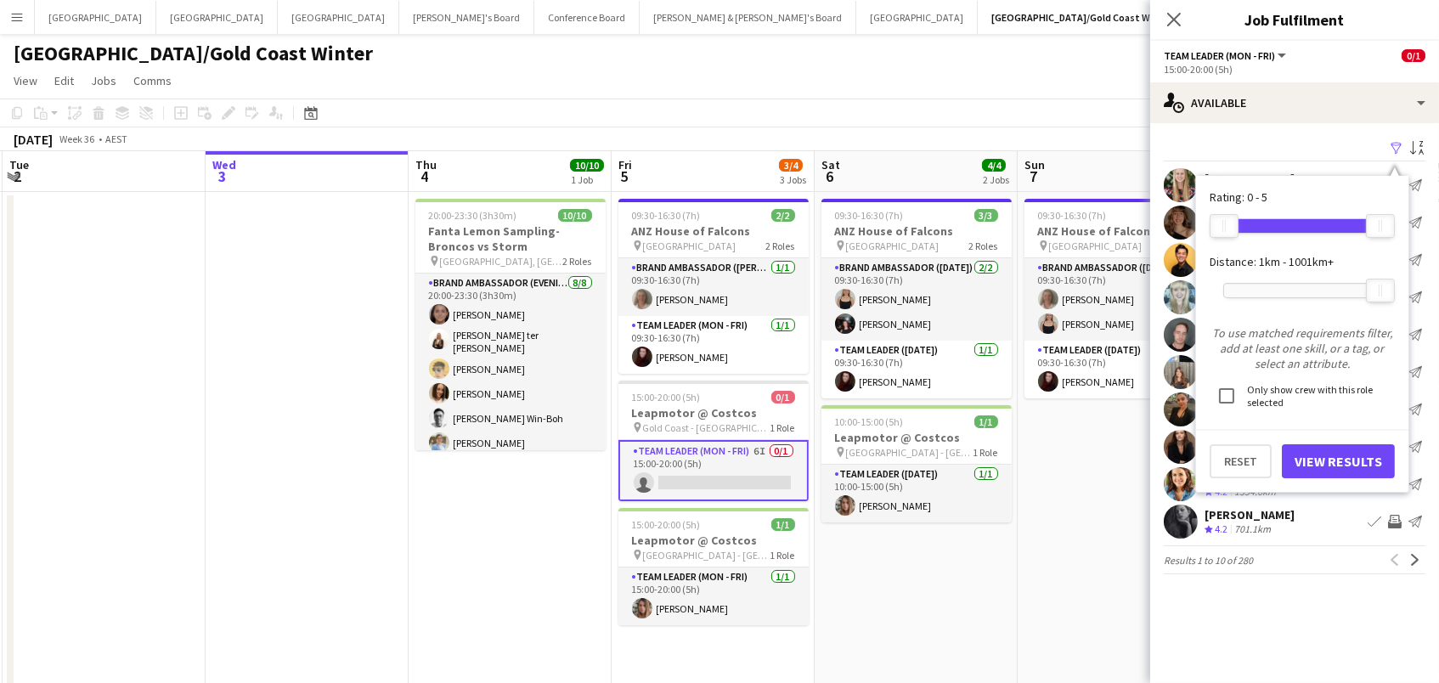
click at [1356, 139] on div "Filter Sort asc" at bounding box center [1295, 149] width 262 height 25
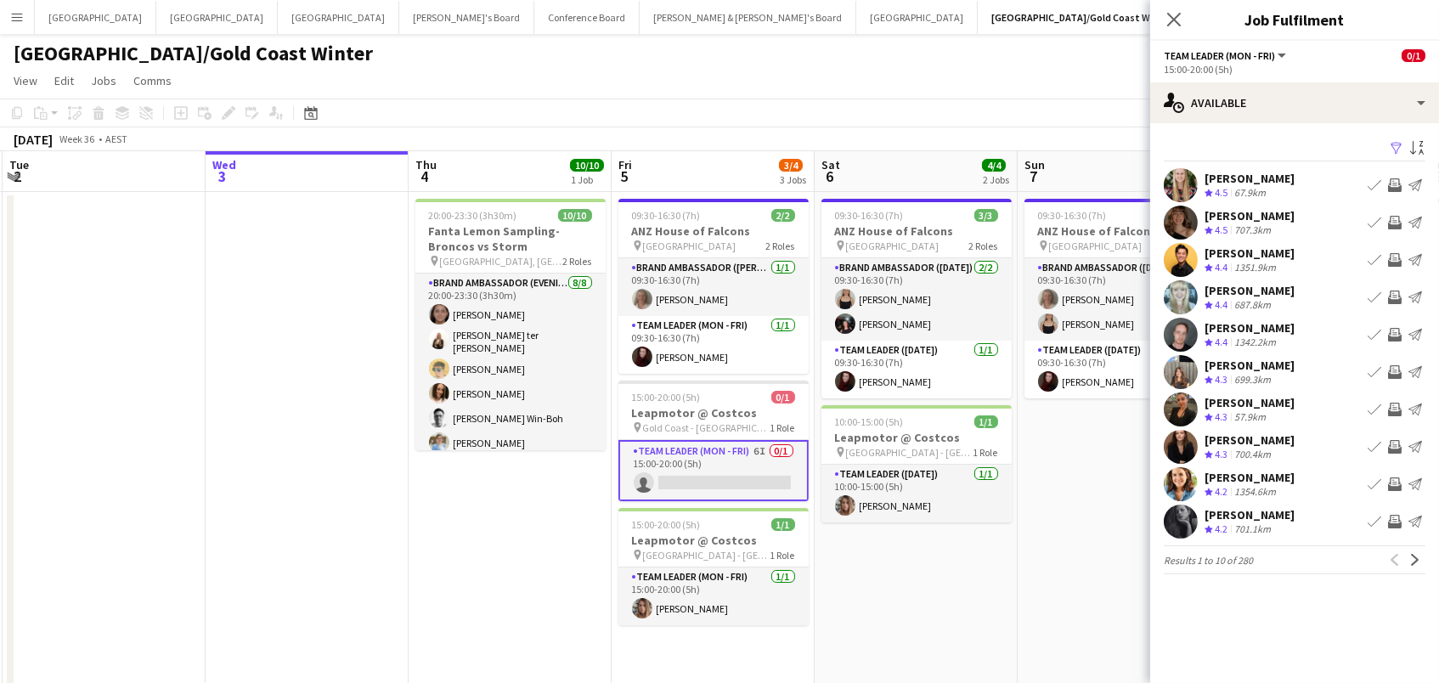
click at [1395, 180] on app-icon "Invite crew" at bounding box center [1395, 185] width 14 height 14
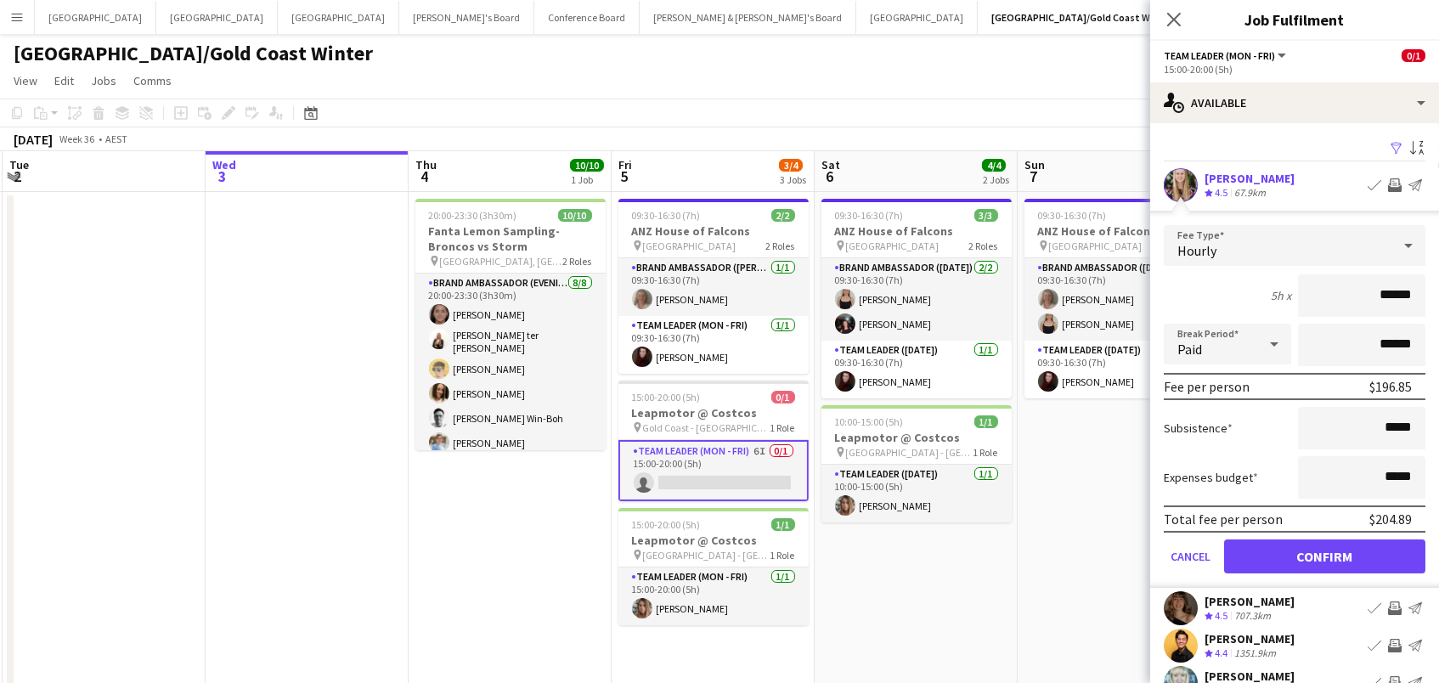
click at [1324, 554] on button "Confirm" at bounding box center [1324, 556] width 201 height 34
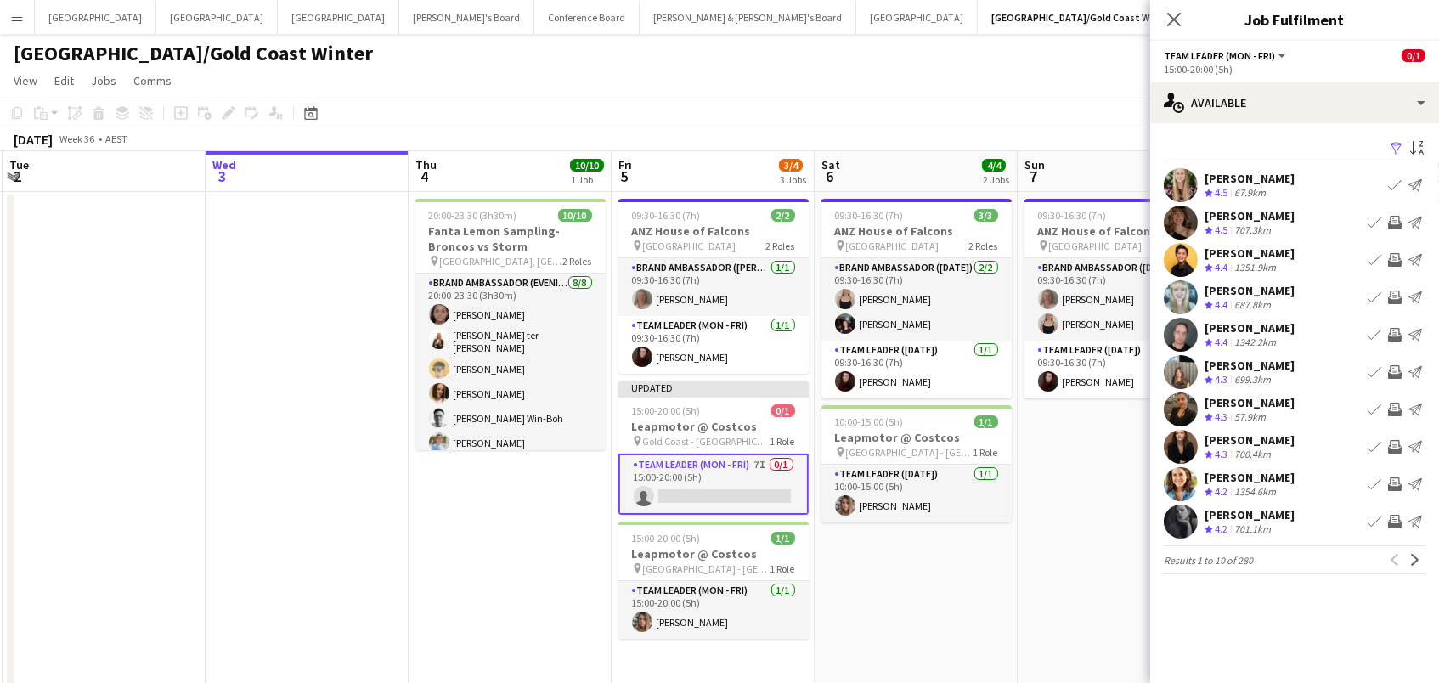
click at [1397, 133] on div "Filter Sort asc [PERSON_NAME] Crew rating 4.5 67.9km Book crew Send notificatio…" at bounding box center [1294, 358] width 289 height 471
click at [1397, 146] on app-icon "Filter" at bounding box center [1396, 149] width 14 height 16
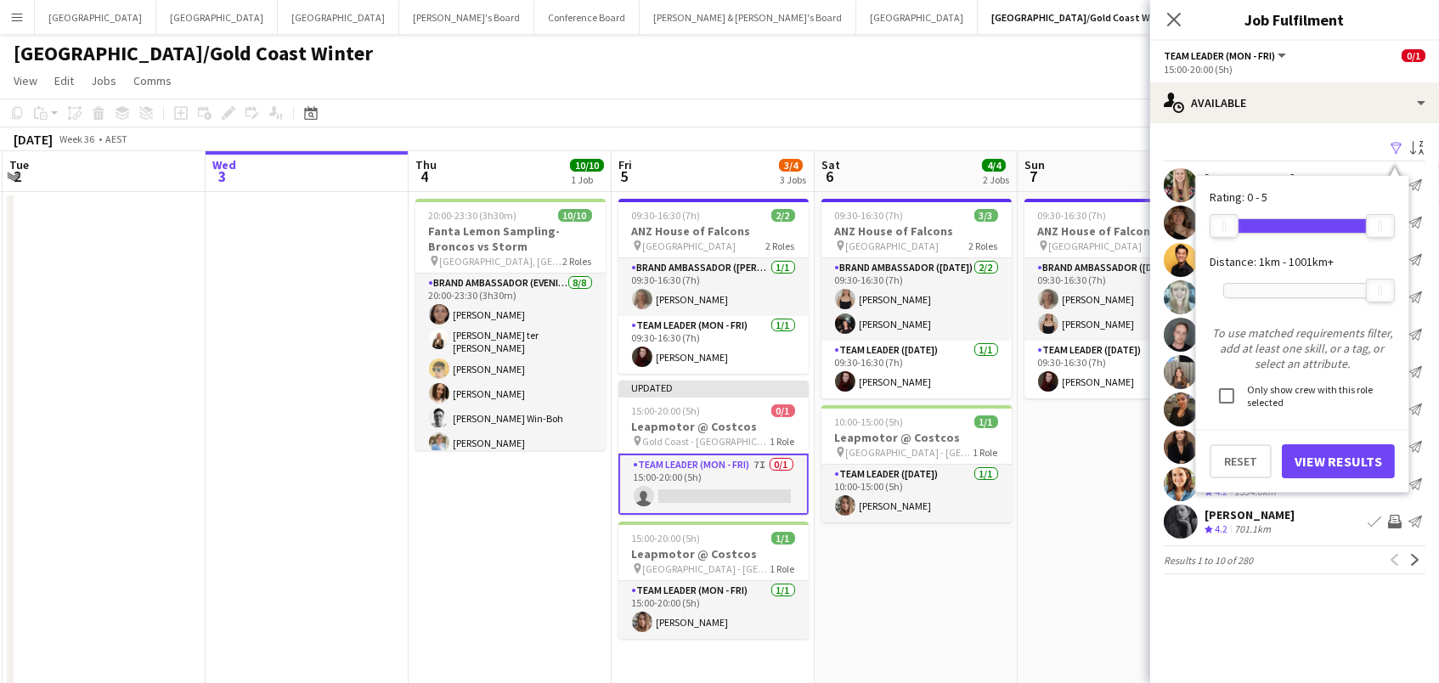
click at [1263, 290] on div at bounding box center [1302, 291] width 156 height 14
click at [1271, 296] on div at bounding box center [1262, 290] width 27 height 22
click at [1323, 450] on button "View Results" at bounding box center [1338, 461] width 113 height 34
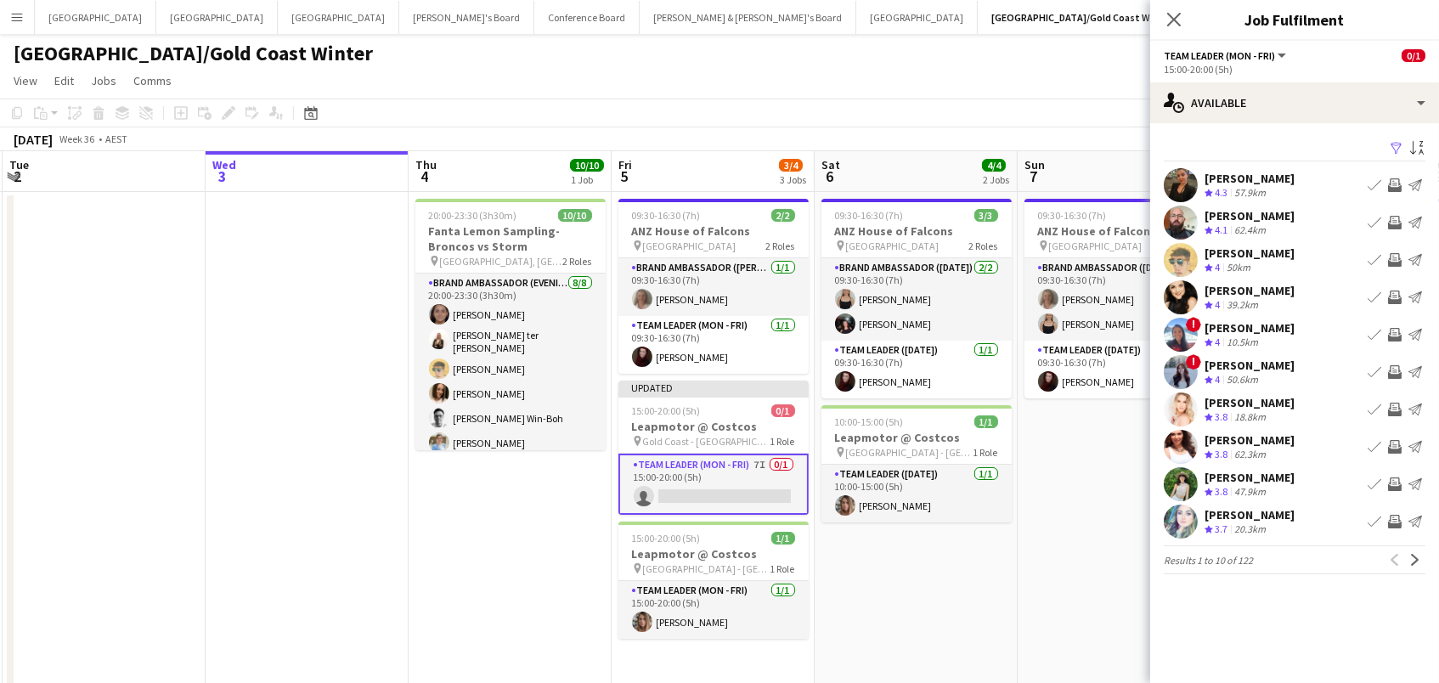
click at [1395, 183] on app-icon "Invite crew" at bounding box center [1395, 185] width 14 height 14
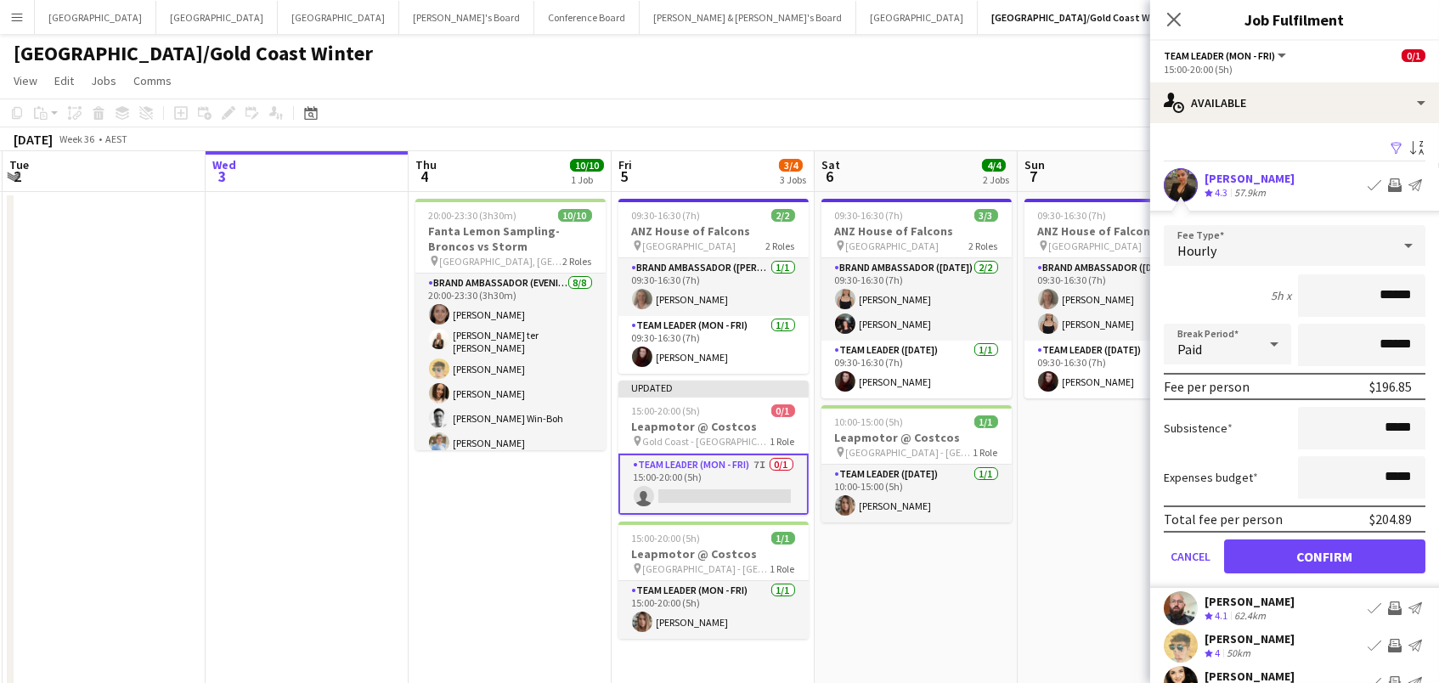
click at [1324, 554] on button "Confirm" at bounding box center [1324, 556] width 201 height 34
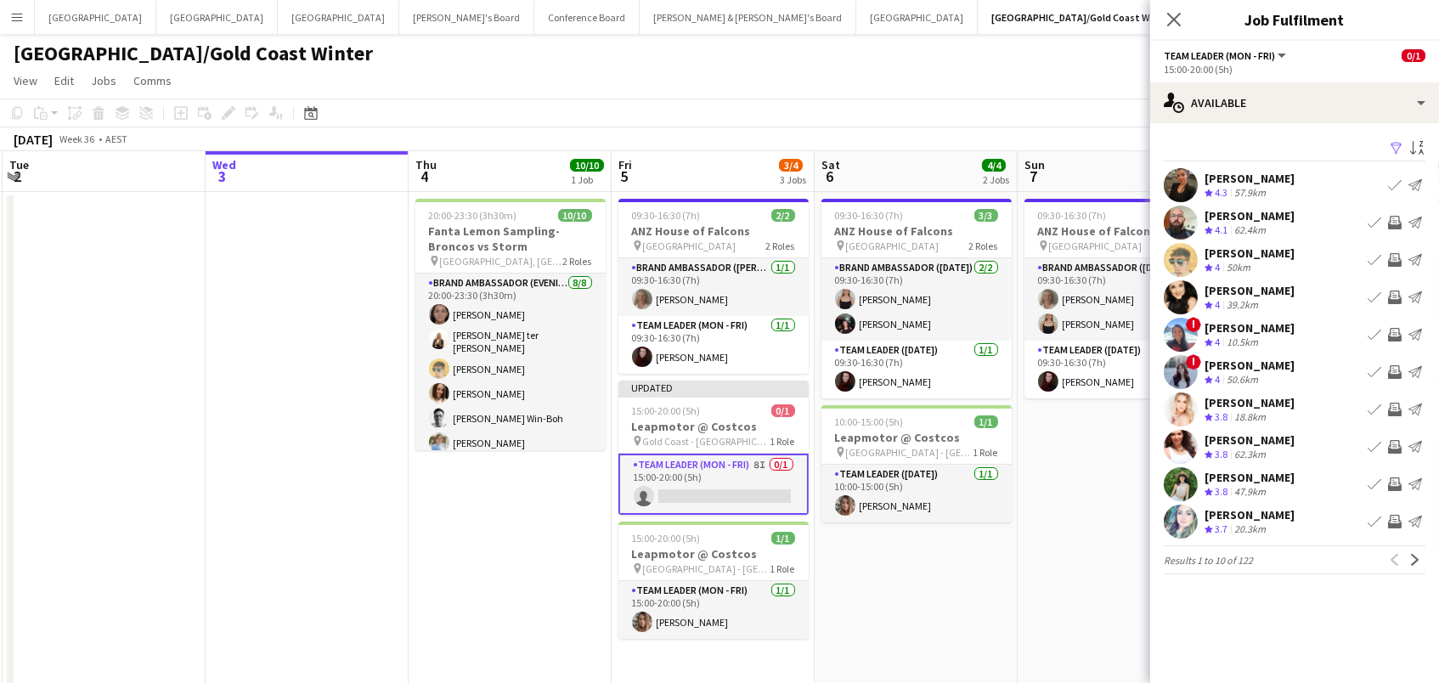
click at [1397, 256] on app-icon "Invite crew" at bounding box center [1395, 260] width 14 height 14
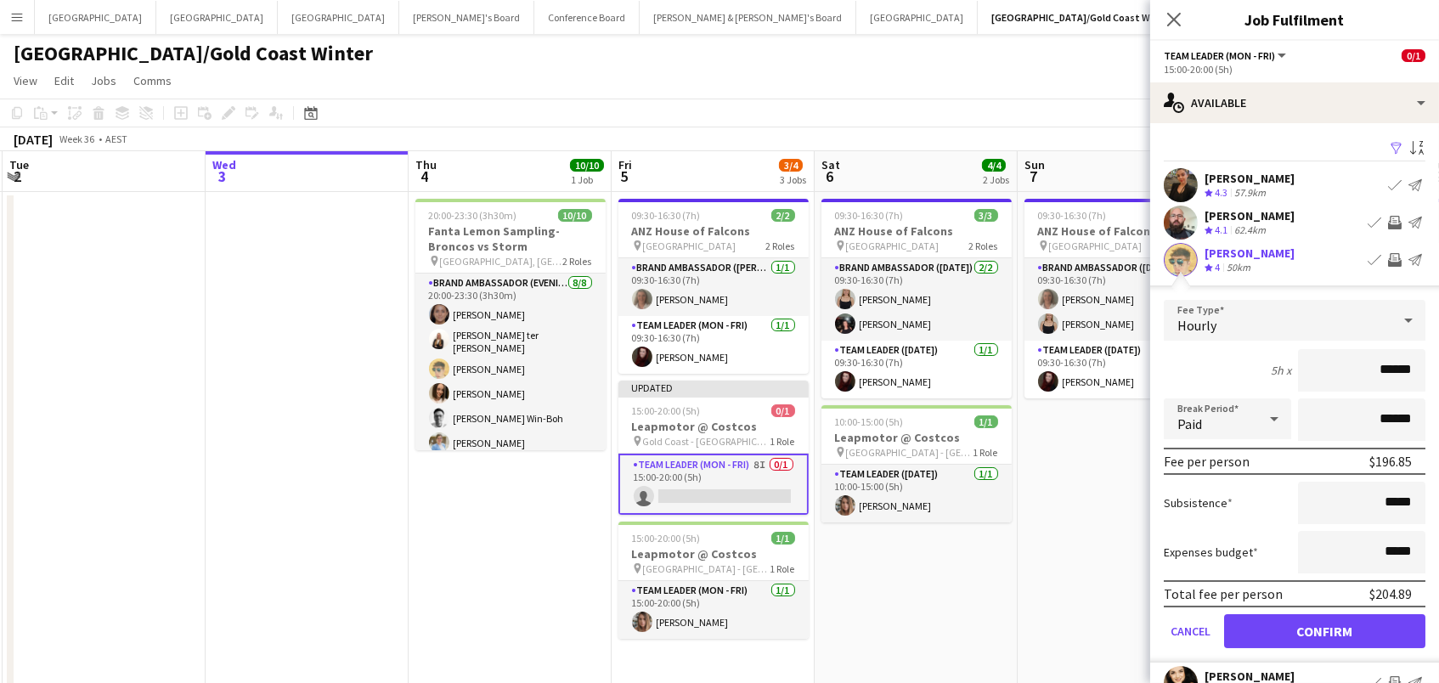
click at [1324, 628] on button "Confirm" at bounding box center [1324, 631] width 201 height 34
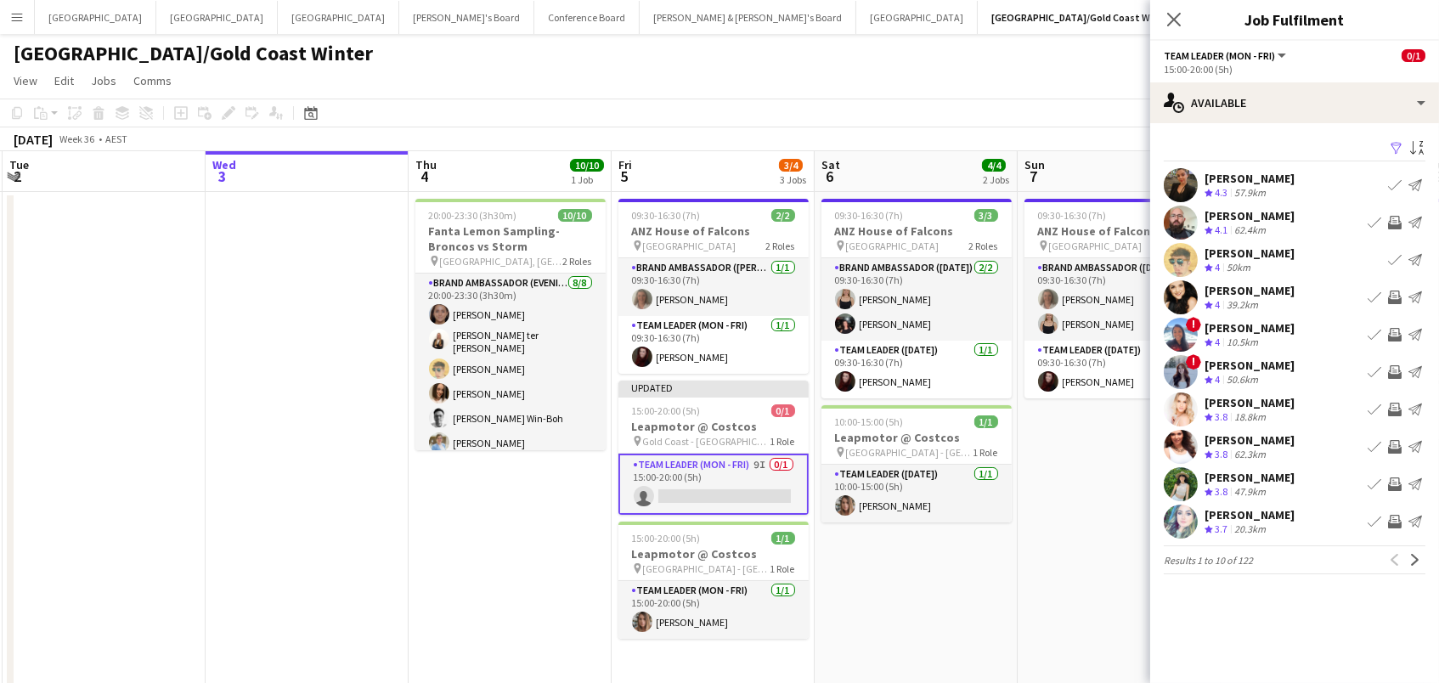
click at [1397, 295] on app-icon "Invite crew" at bounding box center [1395, 297] width 14 height 14
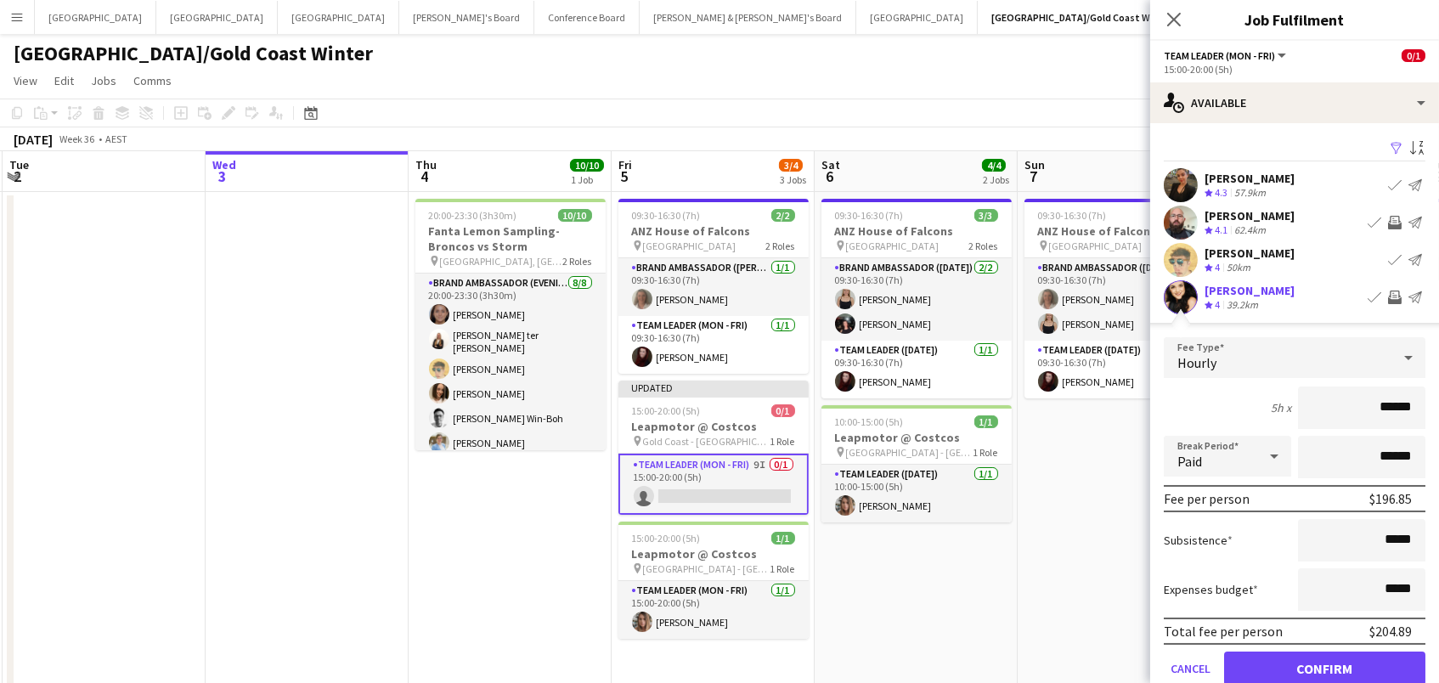
click at [1324, 666] on button "Confirm" at bounding box center [1324, 668] width 201 height 34
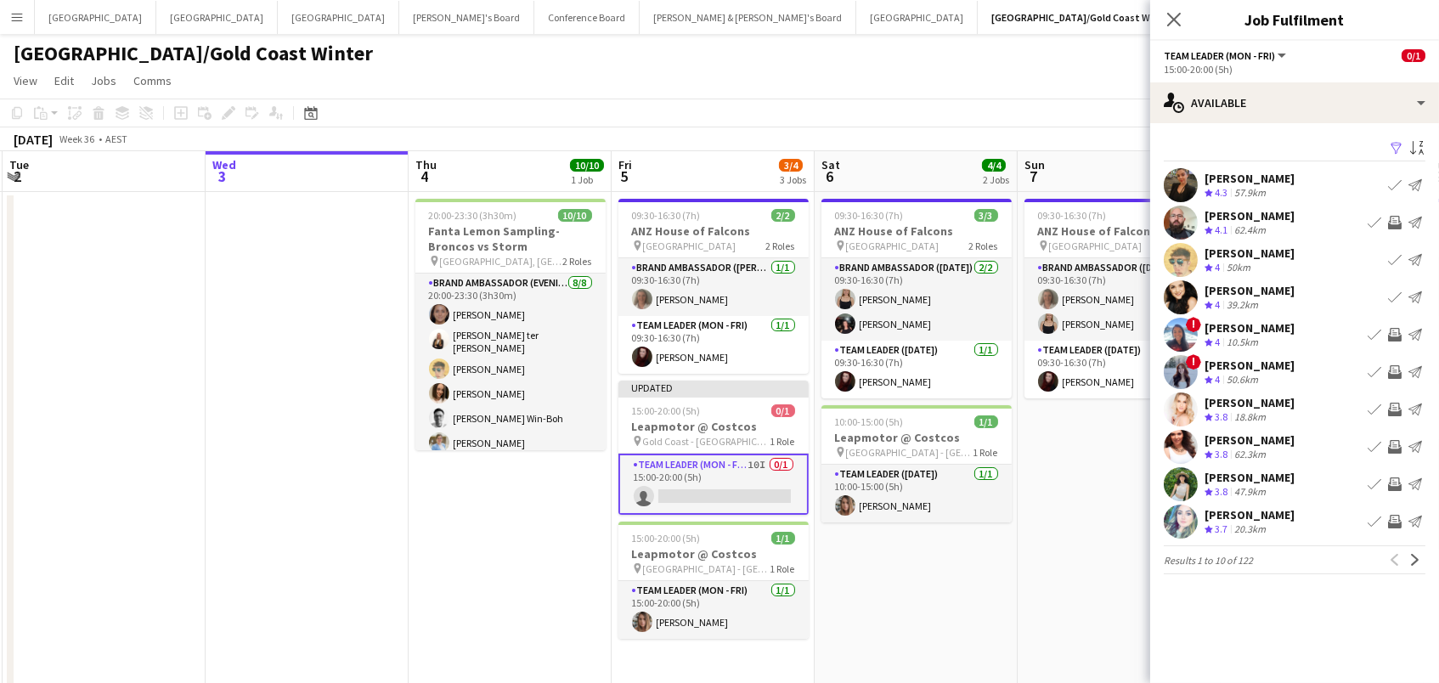
click at [1394, 411] on app-icon "Invite crew" at bounding box center [1395, 410] width 14 height 14
click at [1399, 442] on app-icon "Invite crew" at bounding box center [1395, 447] width 14 height 14
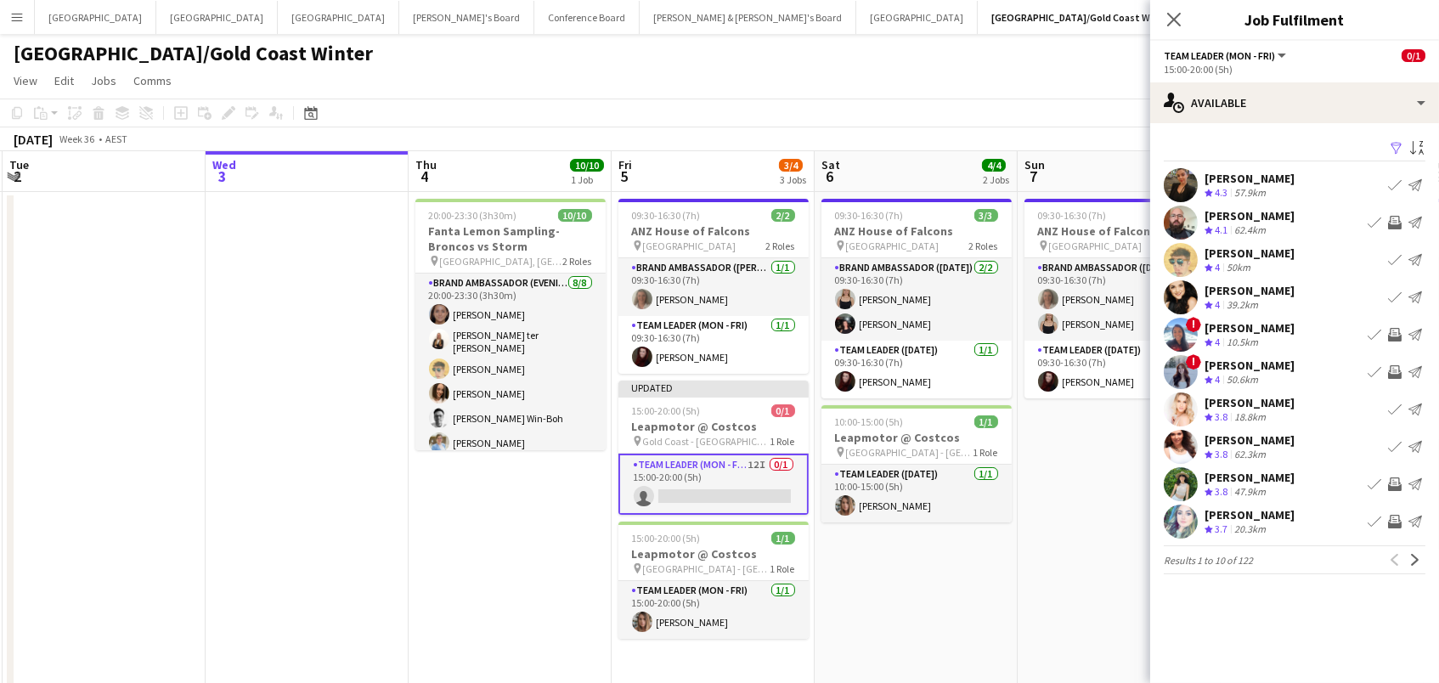
click at [1395, 484] on app-icon "Invite crew" at bounding box center [1395, 484] width 14 height 14
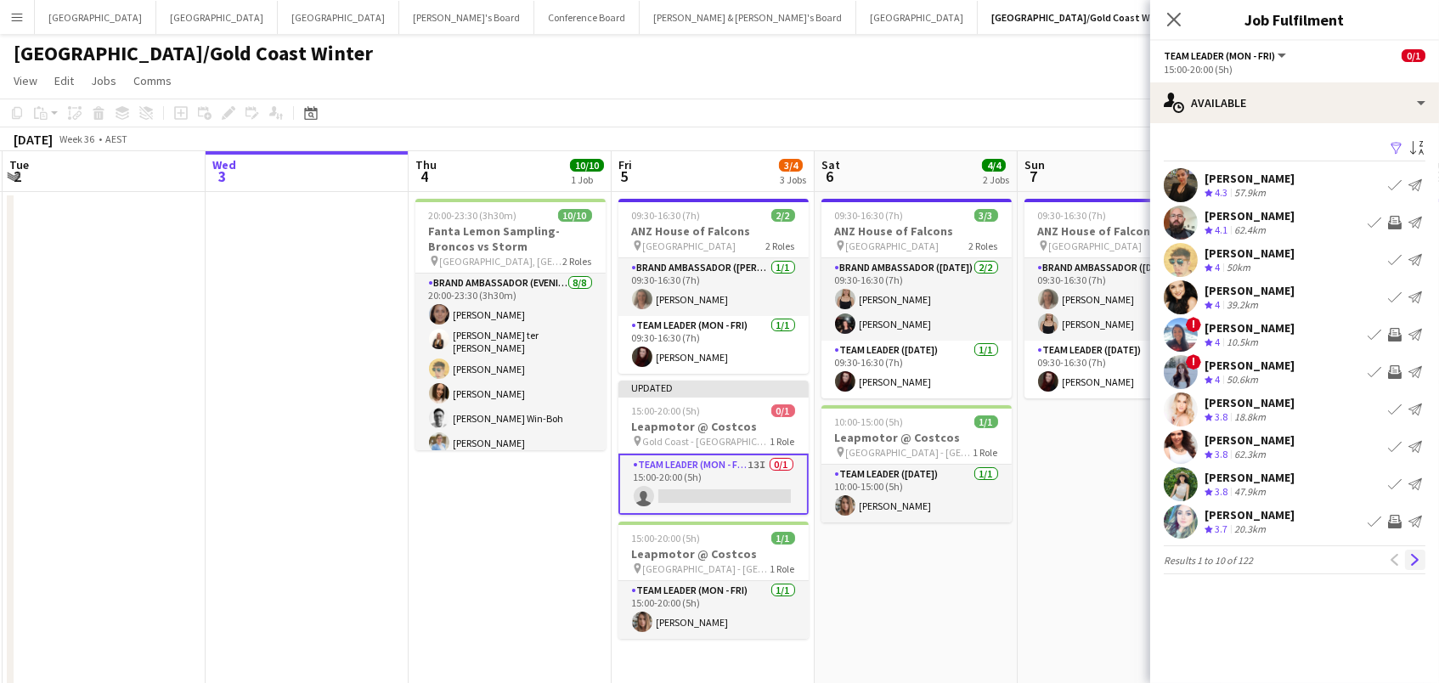
click at [1413, 558] on app-icon "Next" at bounding box center [1415, 560] width 12 height 12
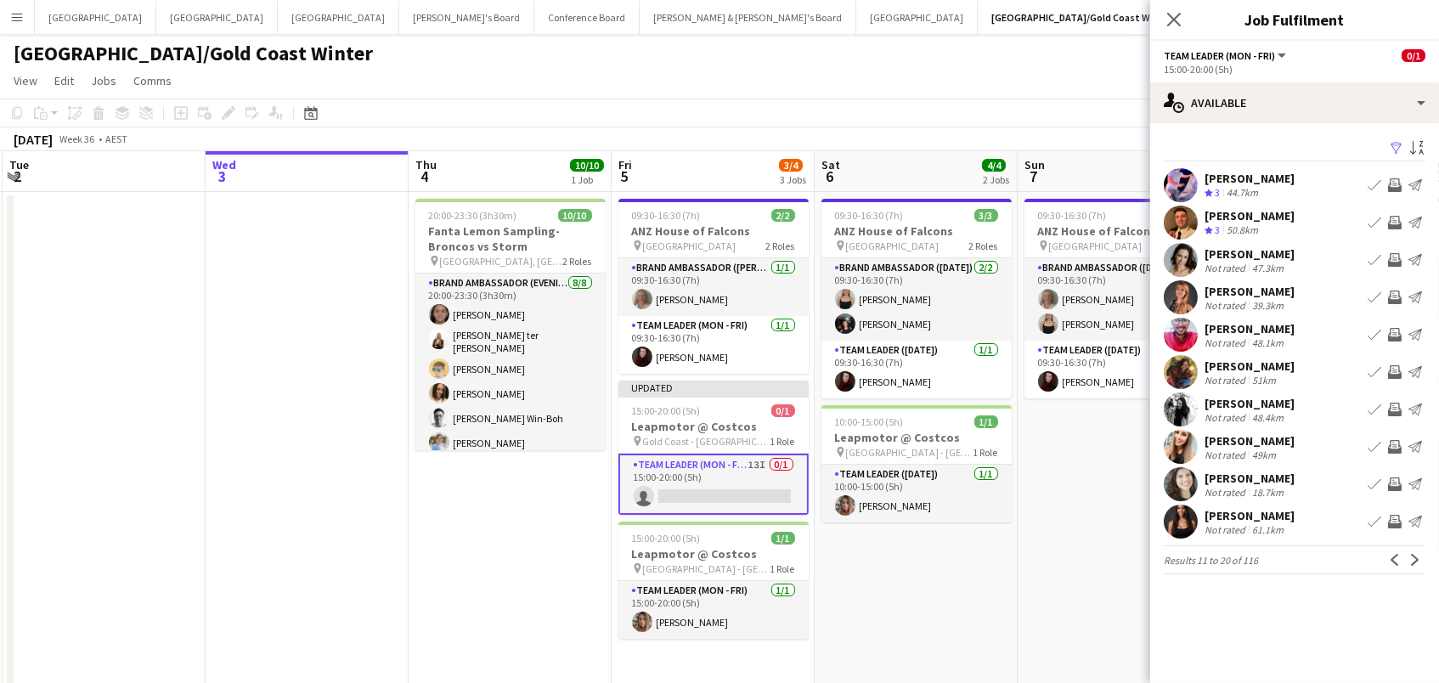
click at [1392, 256] on app-icon "Invite crew" at bounding box center [1395, 260] width 14 height 14
click at [1395, 296] on app-icon "Invite crew" at bounding box center [1395, 297] width 14 height 14
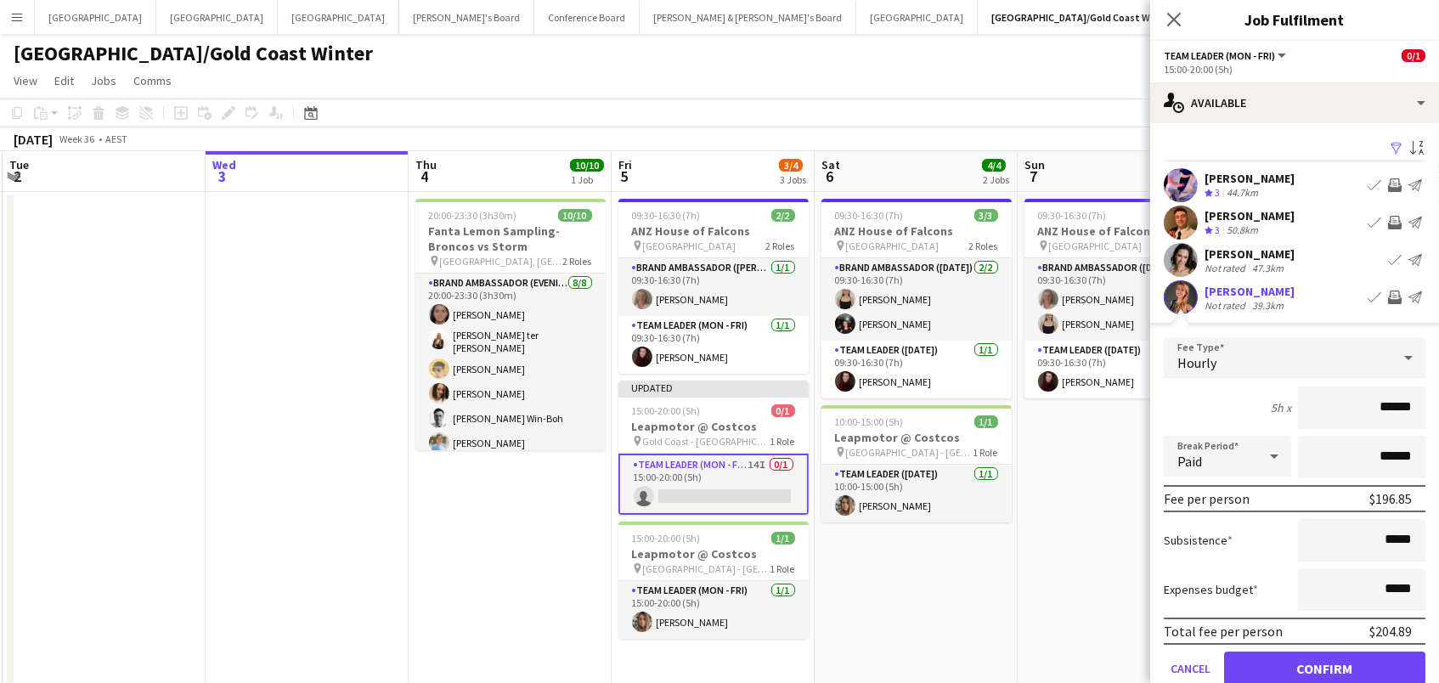
click at [1324, 666] on button "Confirm" at bounding box center [1324, 668] width 201 height 34
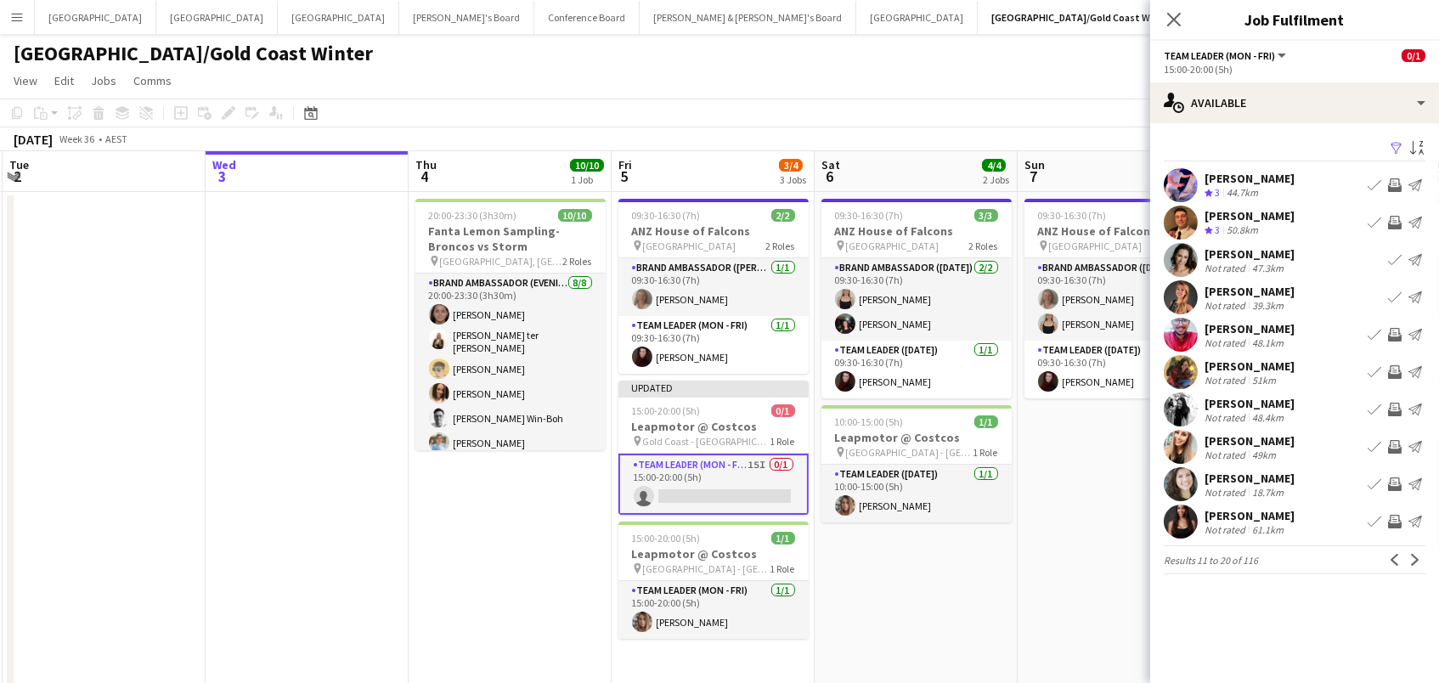
click at [1395, 405] on app-icon "Invite crew" at bounding box center [1395, 410] width 14 height 14
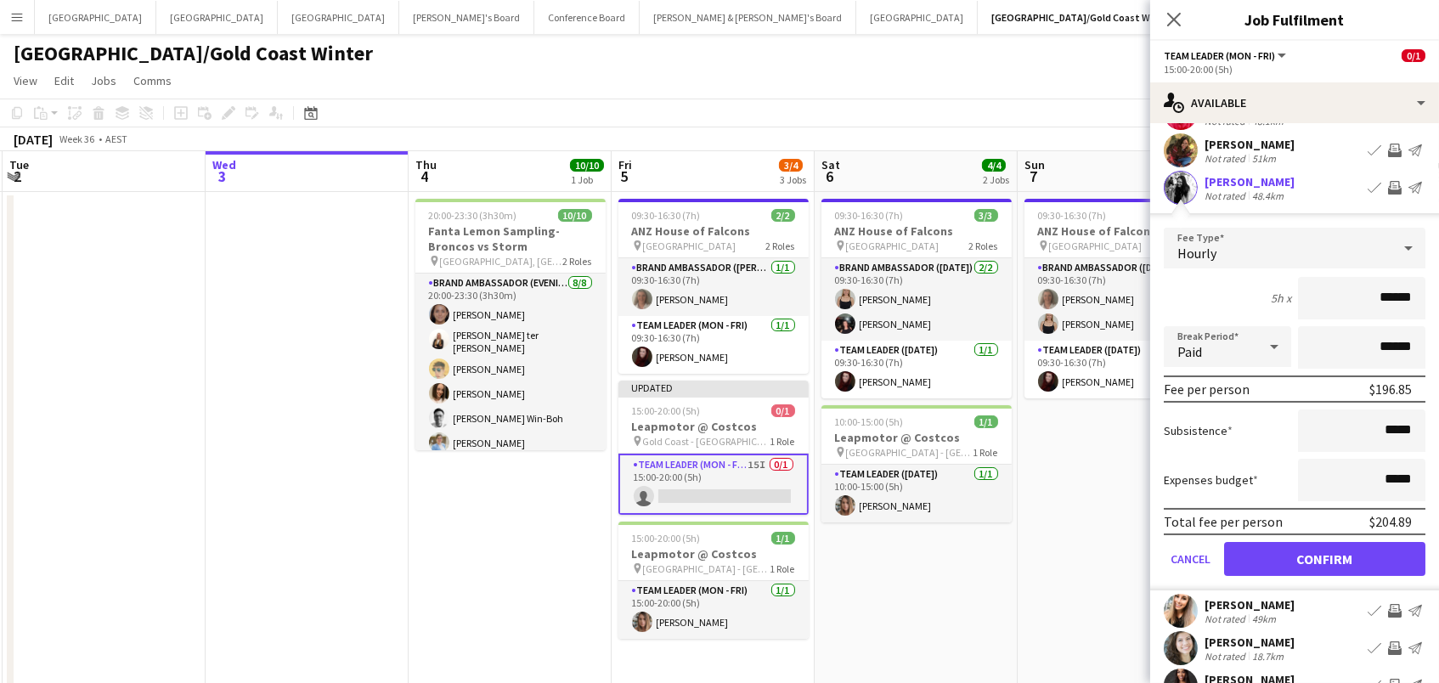
scroll to position [234, 0]
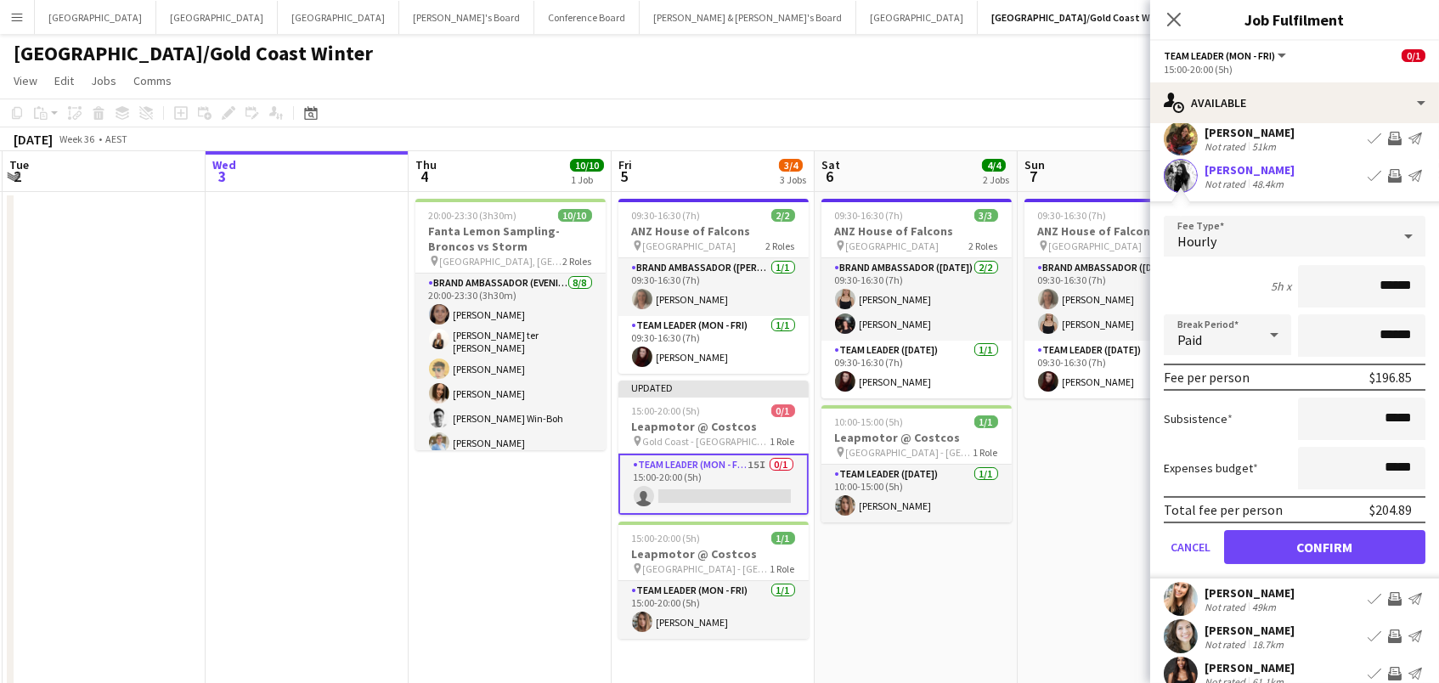
click at [1390, 595] on app-icon "Invite crew" at bounding box center [1395, 599] width 14 height 14
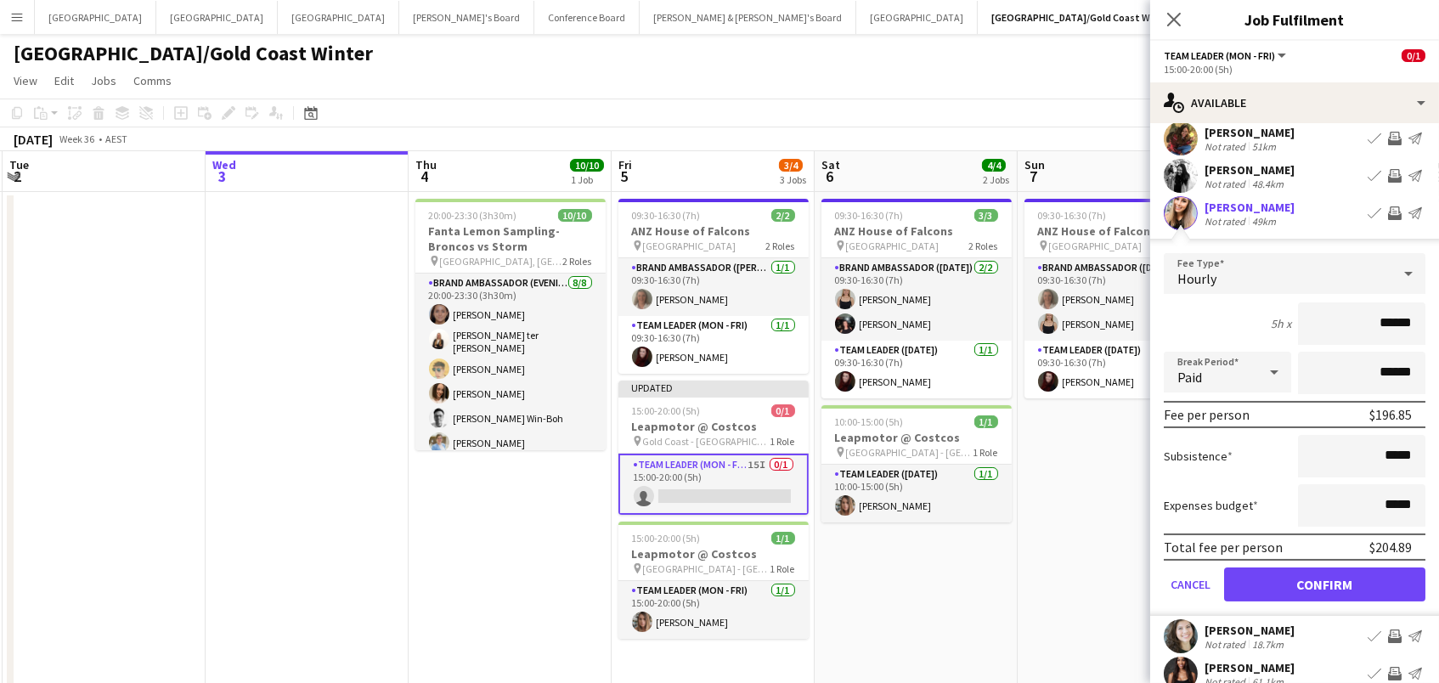
click at [1324, 581] on button "Confirm" at bounding box center [1324, 584] width 201 height 34
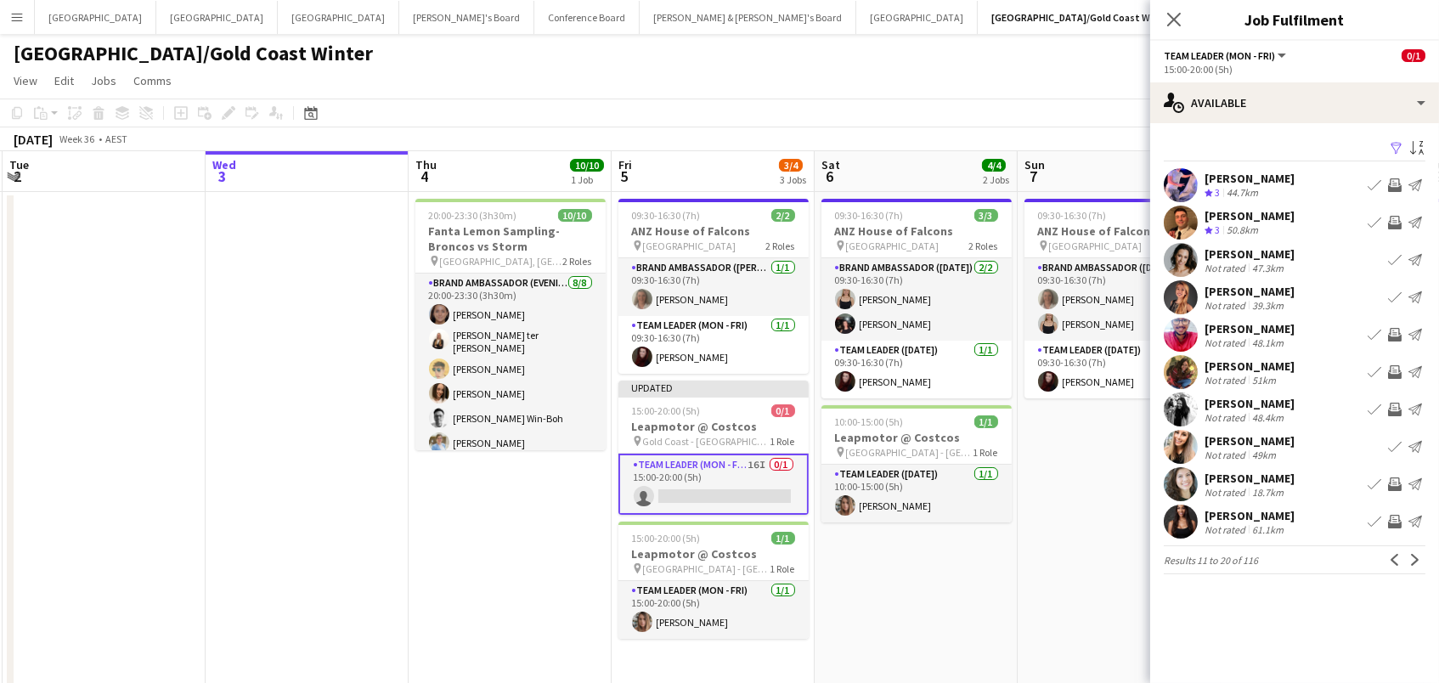
click at [1394, 482] on app-icon "Invite crew" at bounding box center [1395, 484] width 14 height 14
click at [1413, 550] on button "Next" at bounding box center [1415, 559] width 20 height 20
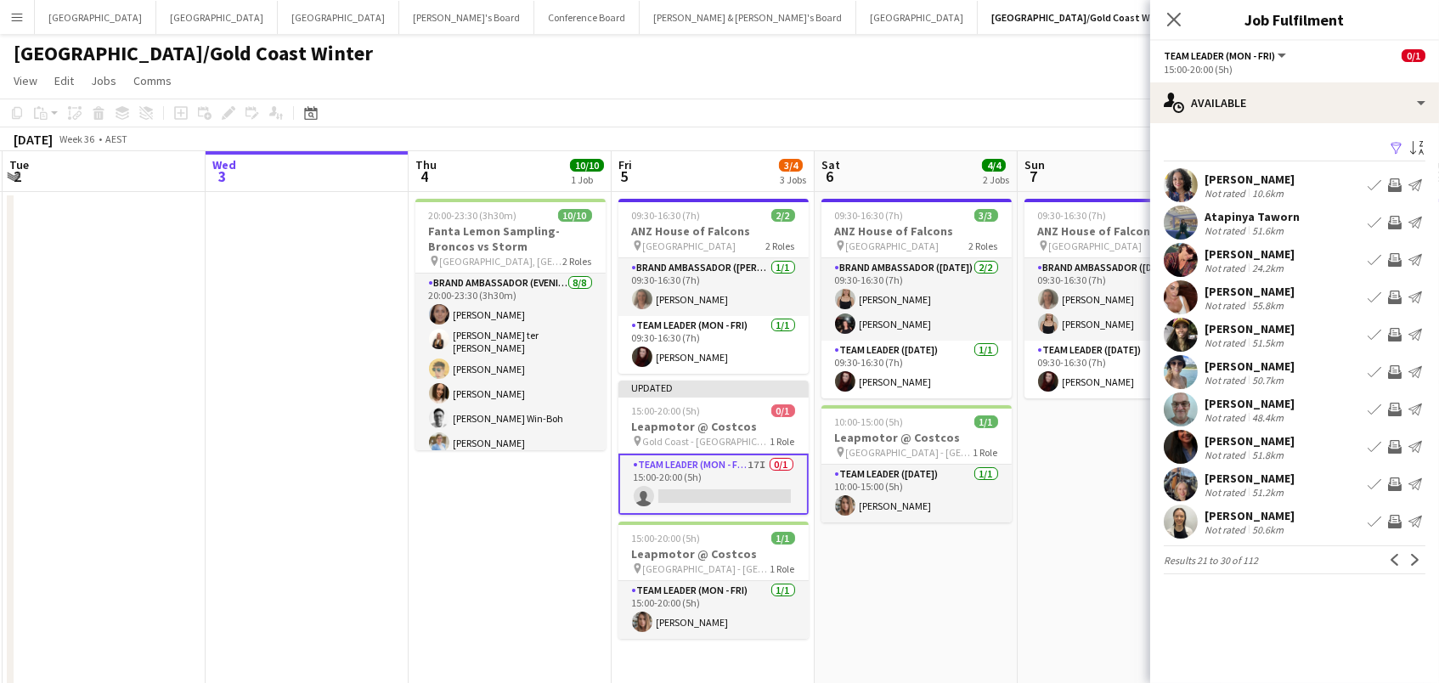
click at [1391, 296] on app-icon "Invite crew" at bounding box center [1395, 297] width 14 height 14
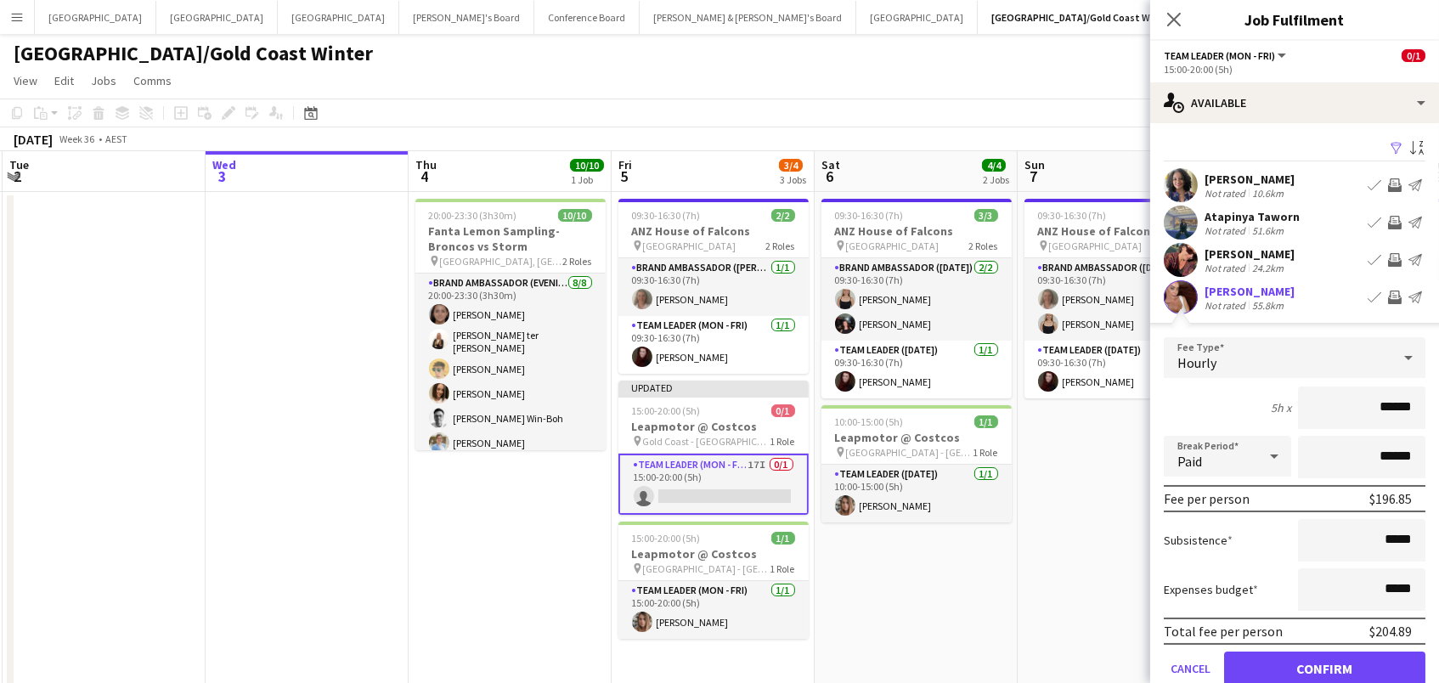
click at [1324, 666] on button "Confirm" at bounding box center [1324, 668] width 201 height 34
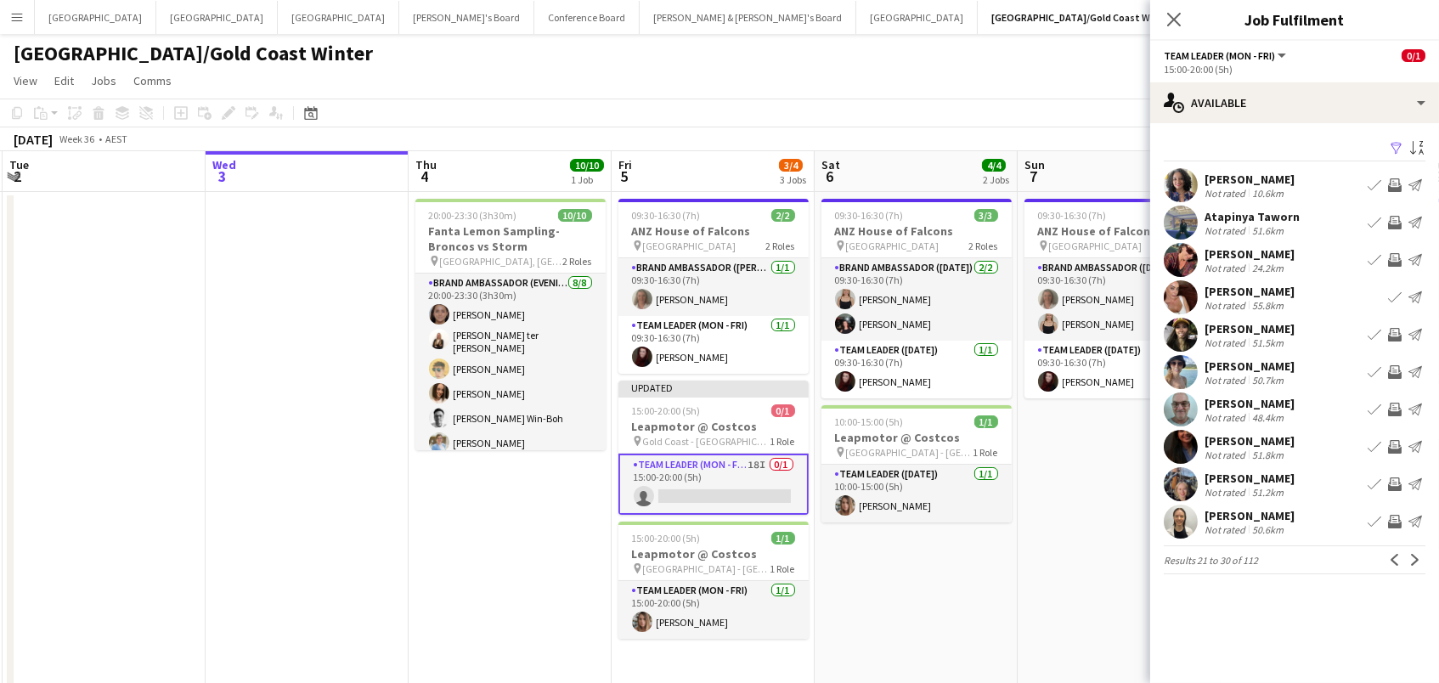
click at [1392, 328] on app-icon "Invite crew" at bounding box center [1395, 335] width 14 height 14
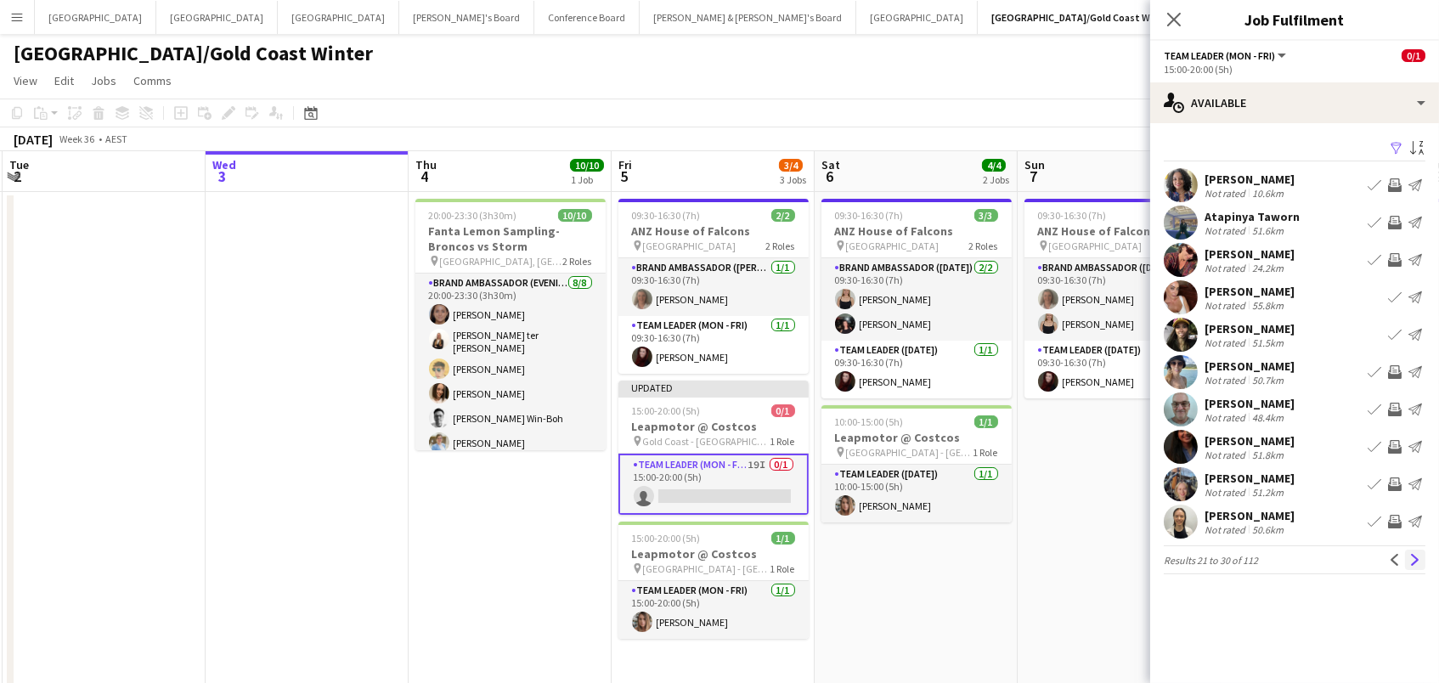
click at [1408, 564] on button "Next" at bounding box center [1415, 559] width 20 height 20
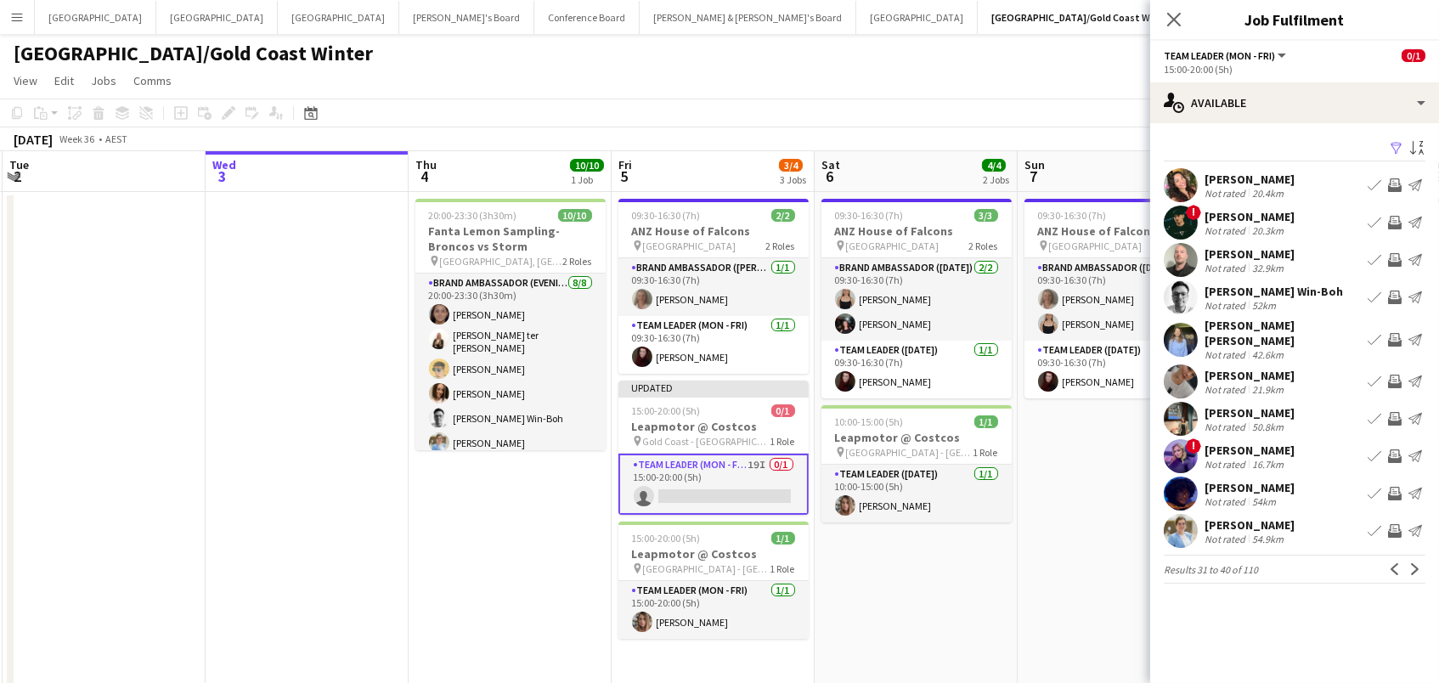
click at [1394, 257] on app-icon "Invite crew" at bounding box center [1395, 260] width 14 height 14
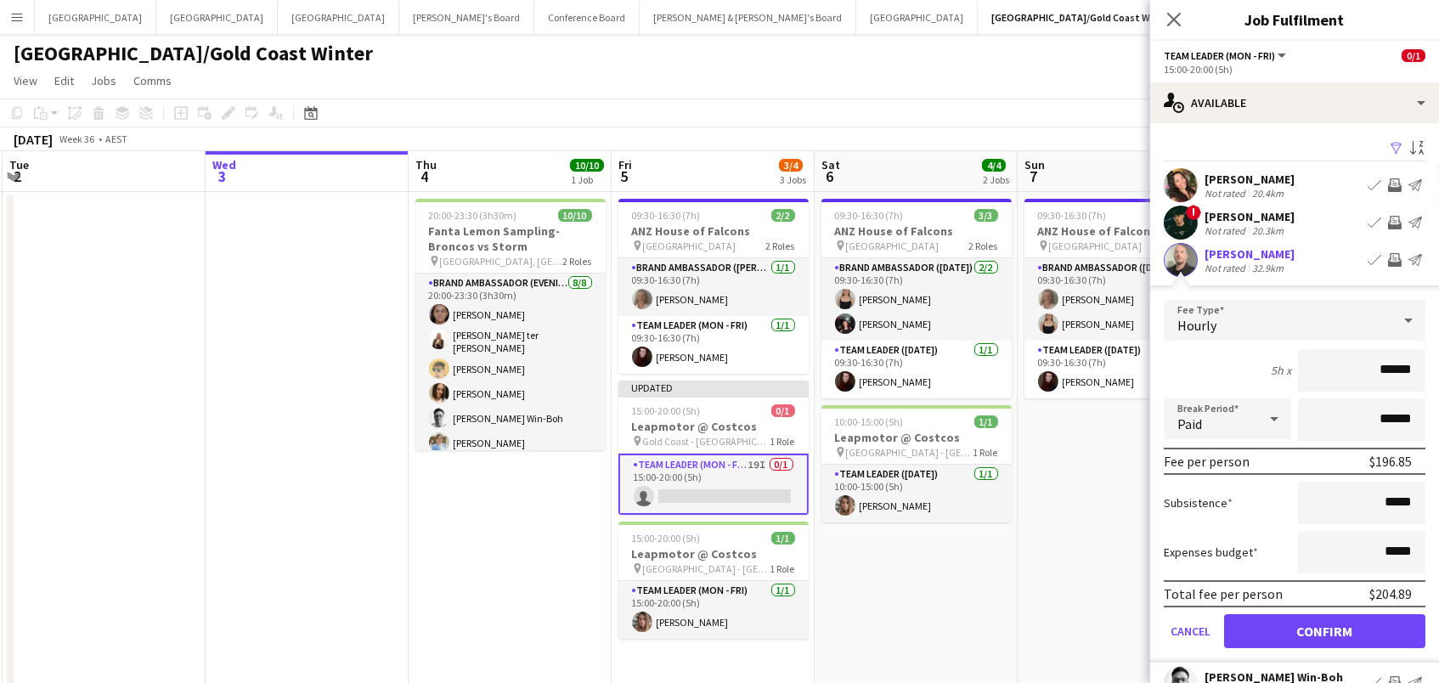
click at [1324, 628] on button "Confirm" at bounding box center [1324, 631] width 201 height 34
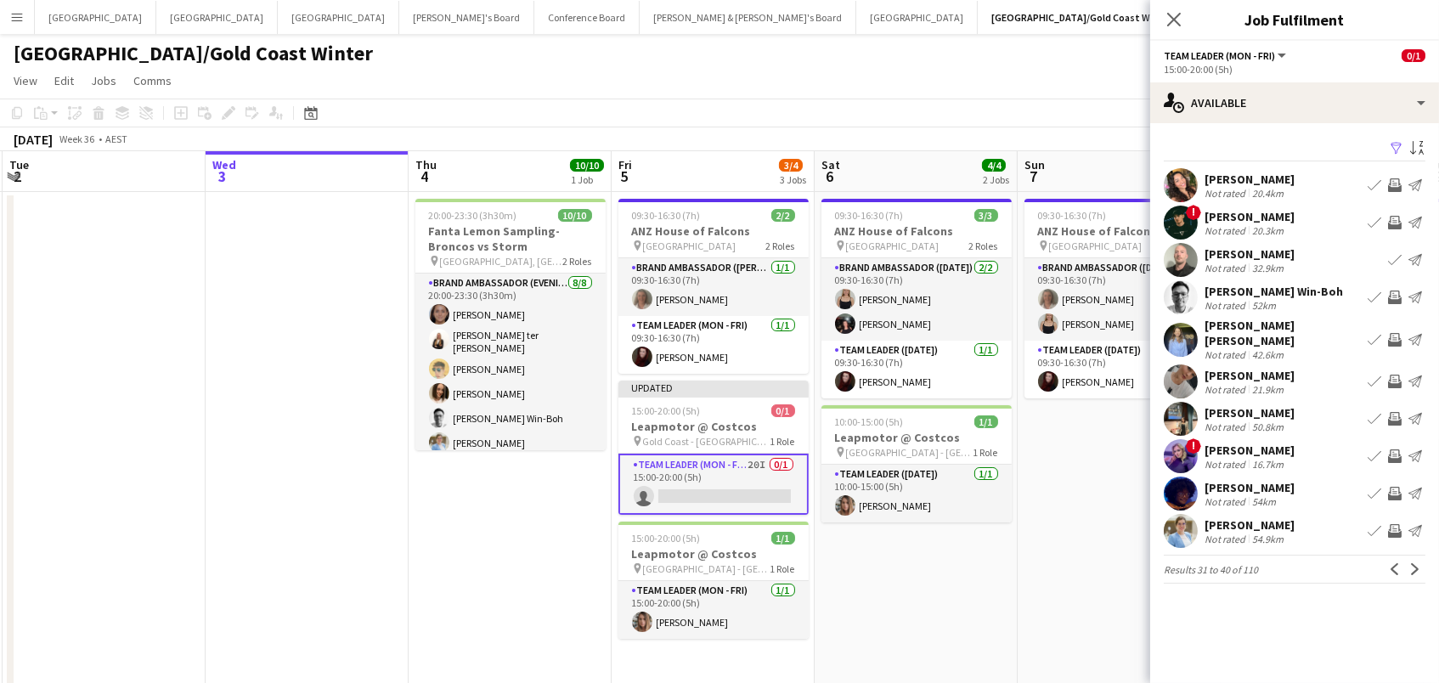
click at [1396, 487] on app-icon "Invite crew" at bounding box center [1395, 494] width 14 height 14
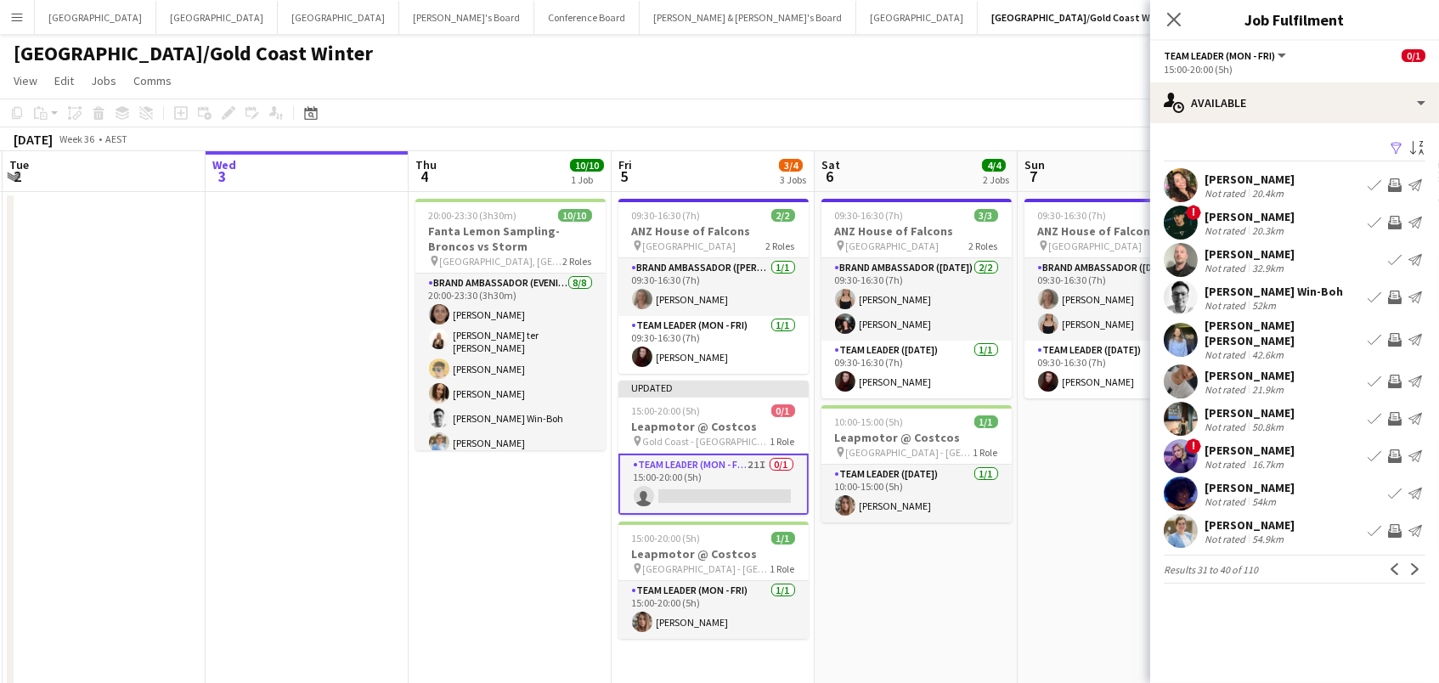
click at [1396, 524] on app-icon "Invite crew" at bounding box center [1395, 531] width 14 height 14
click at [1394, 333] on app-icon "Invite crew" at bounding box center [1395, 340] width 14 height 14
click at [1416, 566] on button "Next" at bounding box center [1415, 569] width 20 height 20
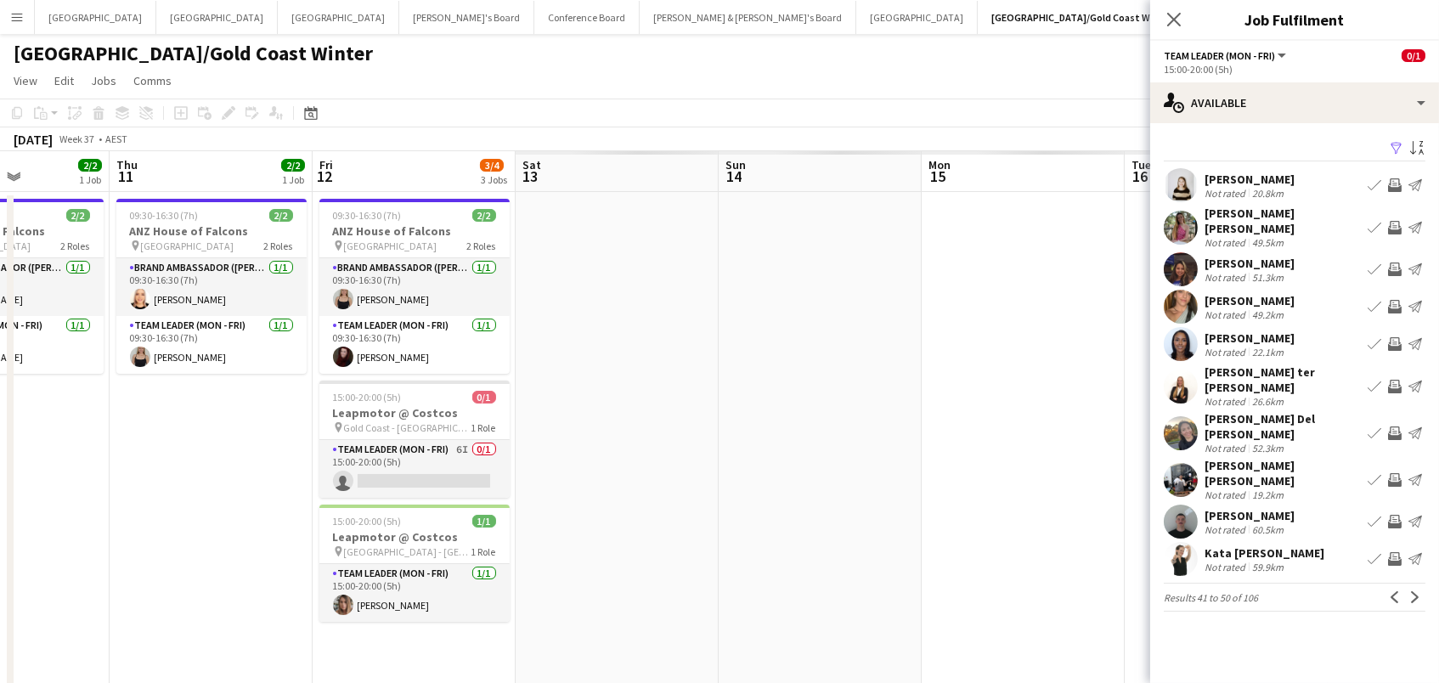
scroll to position [0, 605]
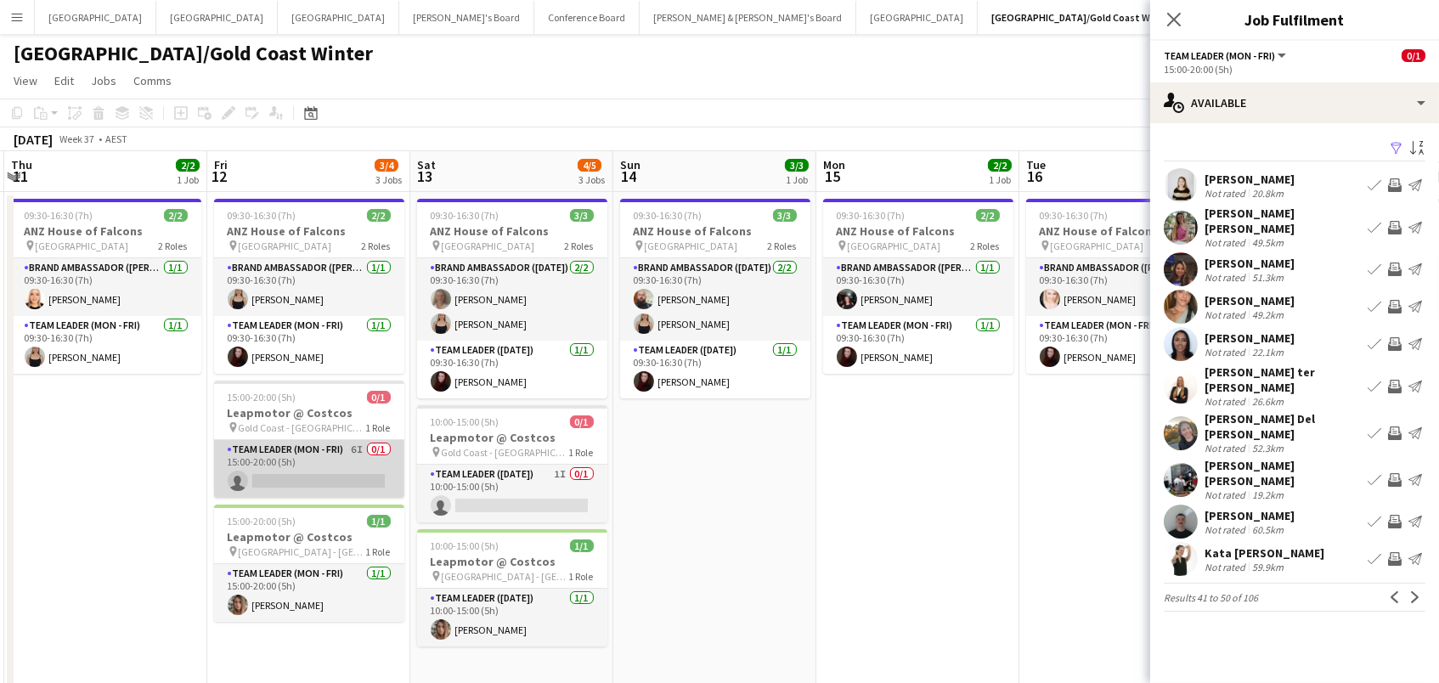
click at [332, 484] on app-card-role "Team Leader (Mon - Fri) 6I 0/1 15:00-20:00 (5h) single-neutral-actions" at bounding box center [309, 469] width 190 height 58
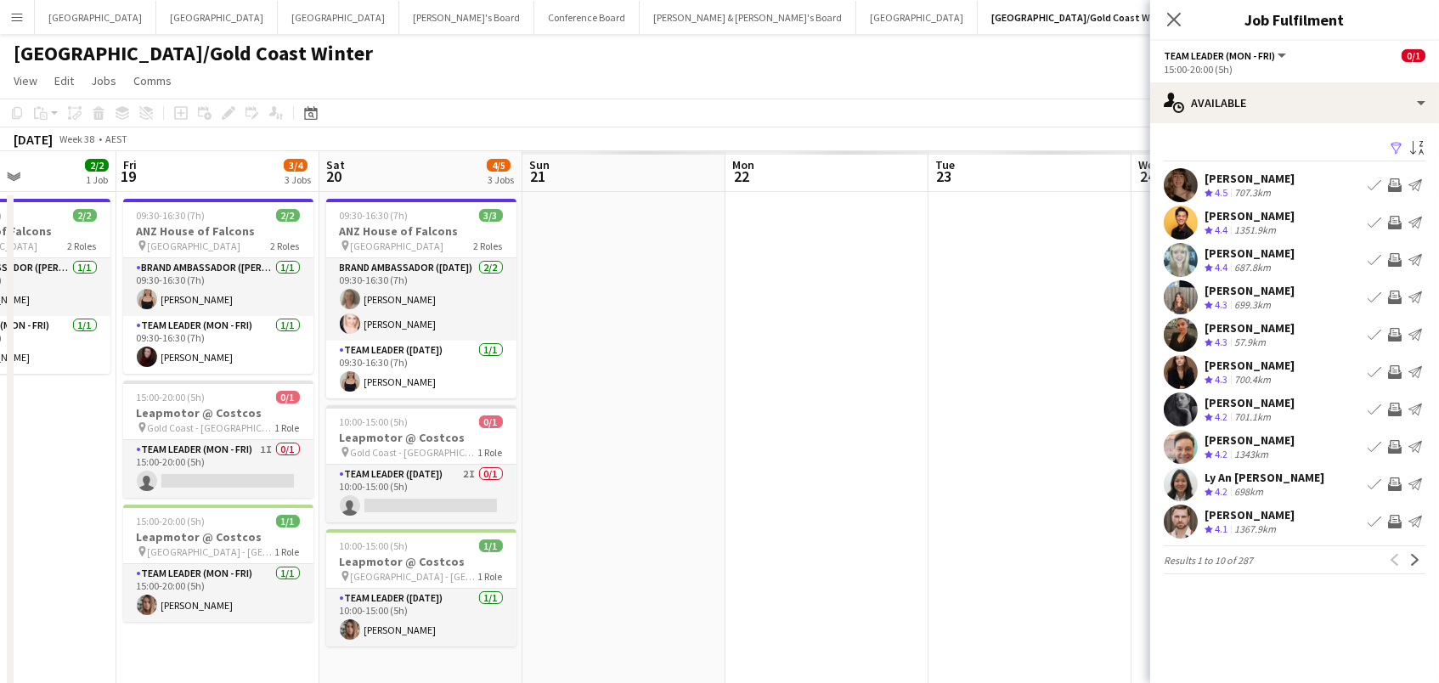
scroll to position [0, 512]
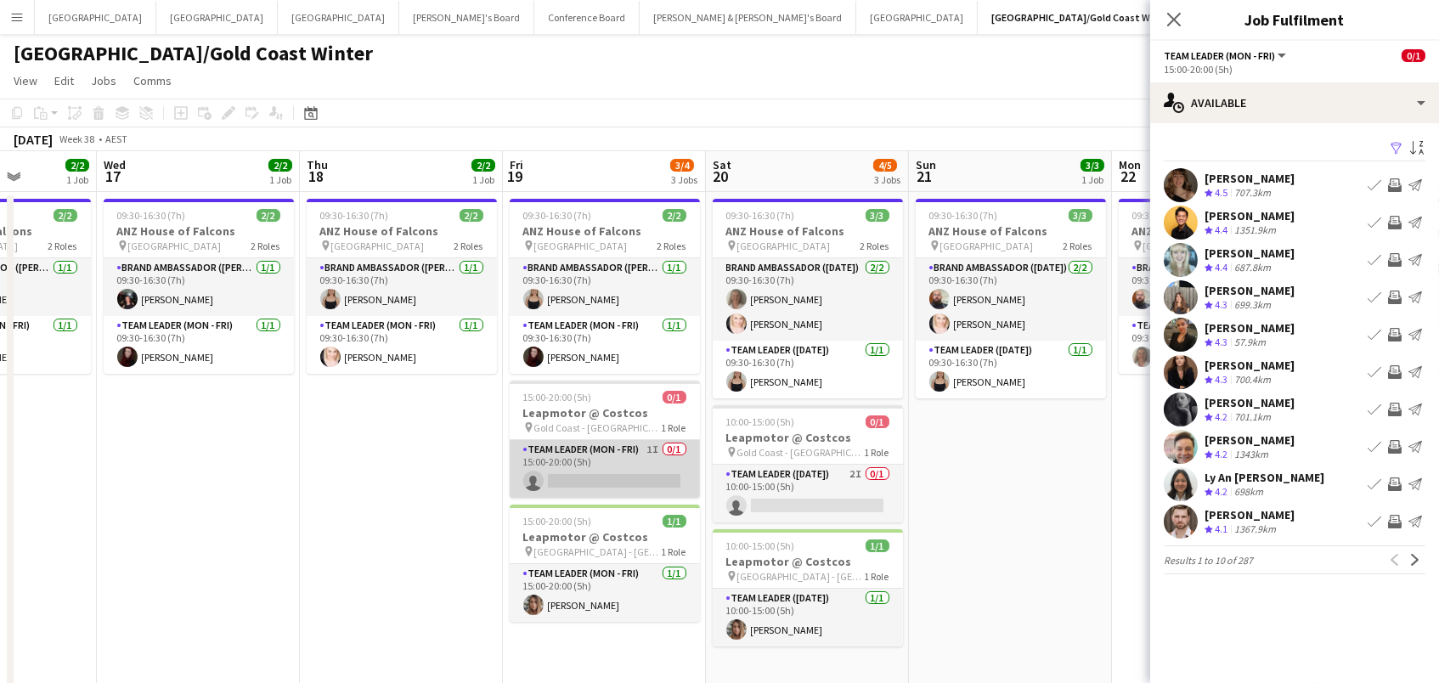
click at [576, 471] on app-card-role "Team Leader (Mon - Fri) 1I 0/1 15:00-20:00 (5h) single-neutral-actions" at bounding box center [605, 469] width 190 height 58
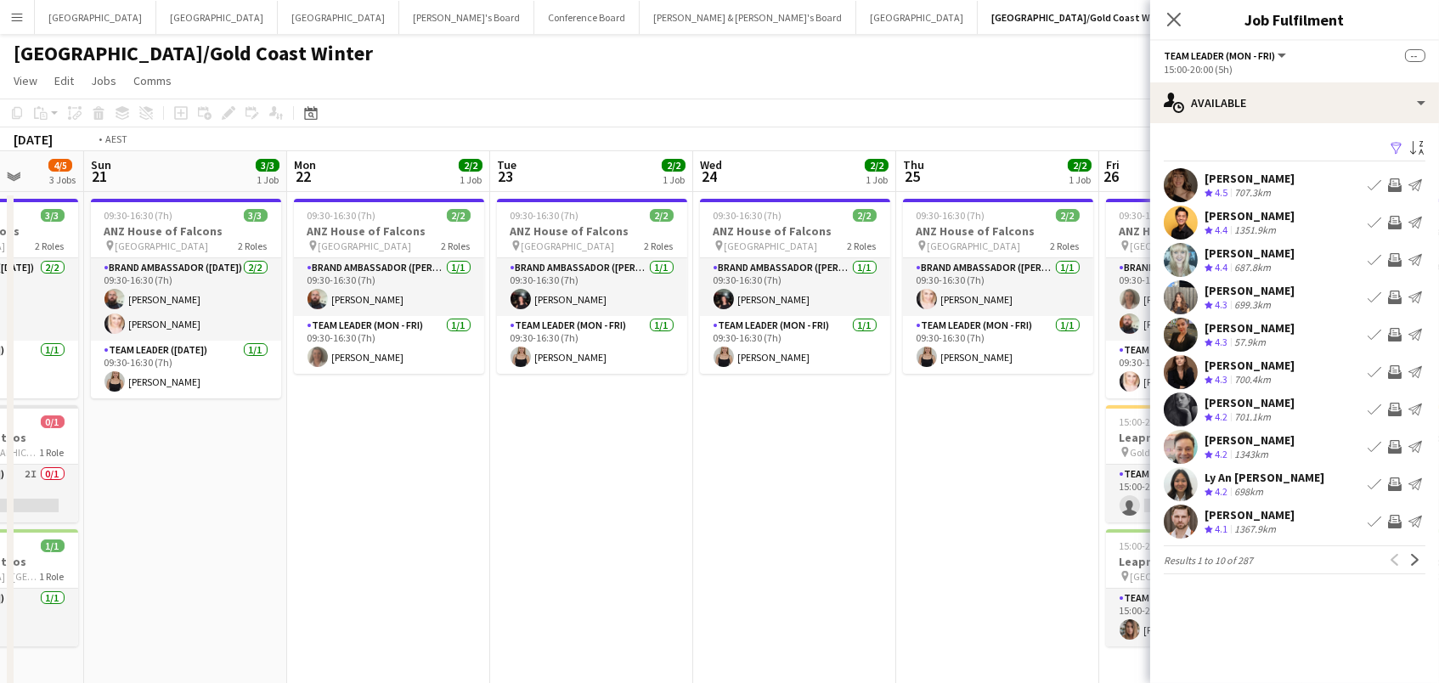
scroll to position [0, 545]
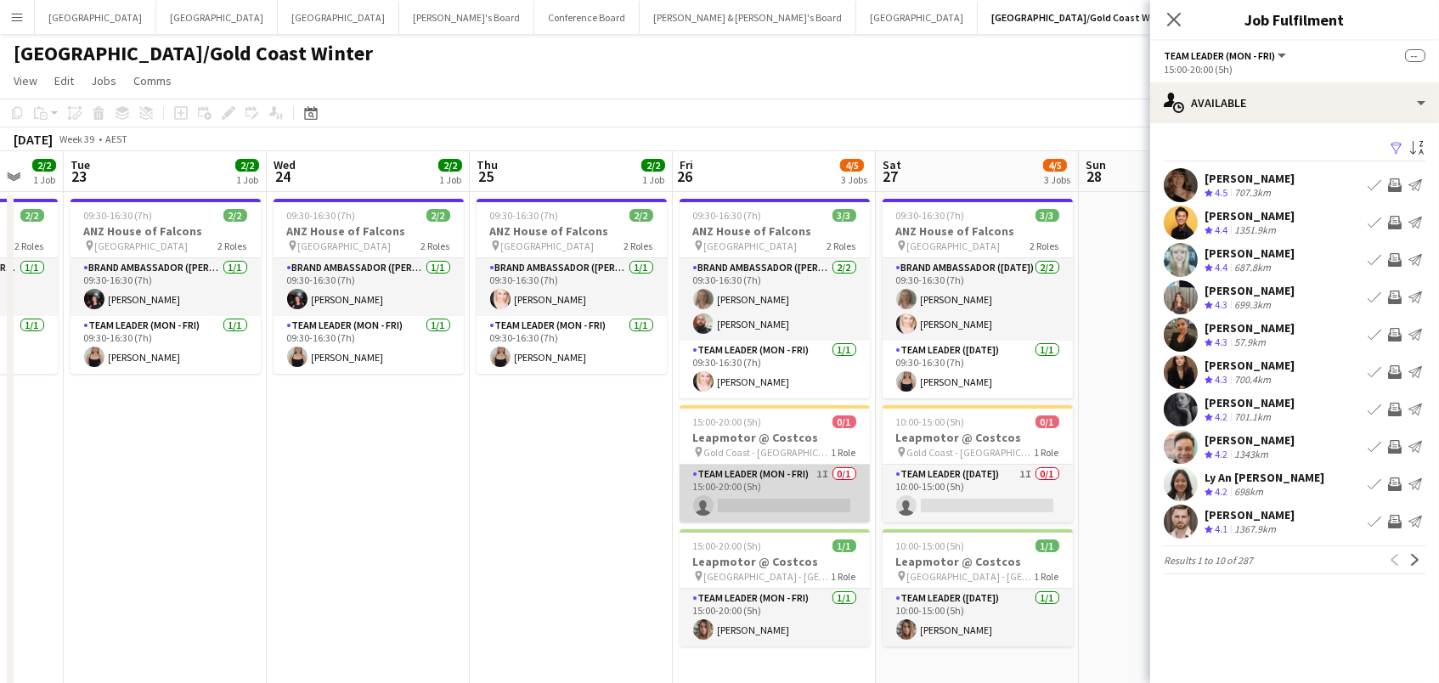
click at [750, 492] on app-card-role "Team Leader (Mon - Fri) 1I 0/1 15:00-20:00 (5h) single-neutral-actions" at bounding box center [774, 494] width 190 height 58
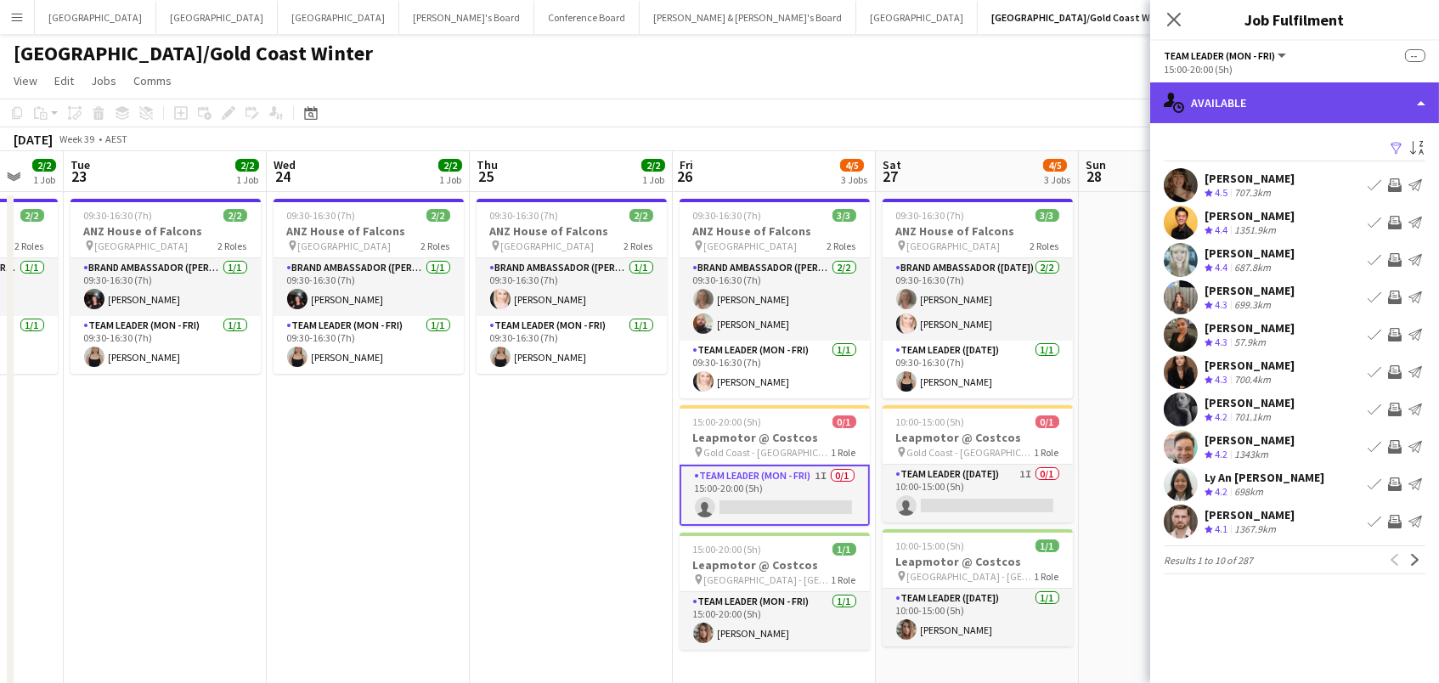
click at [1332, 91] on div "single-neutral-actions-upload Available" at bounding box center [1294, 102] width 289 height 41
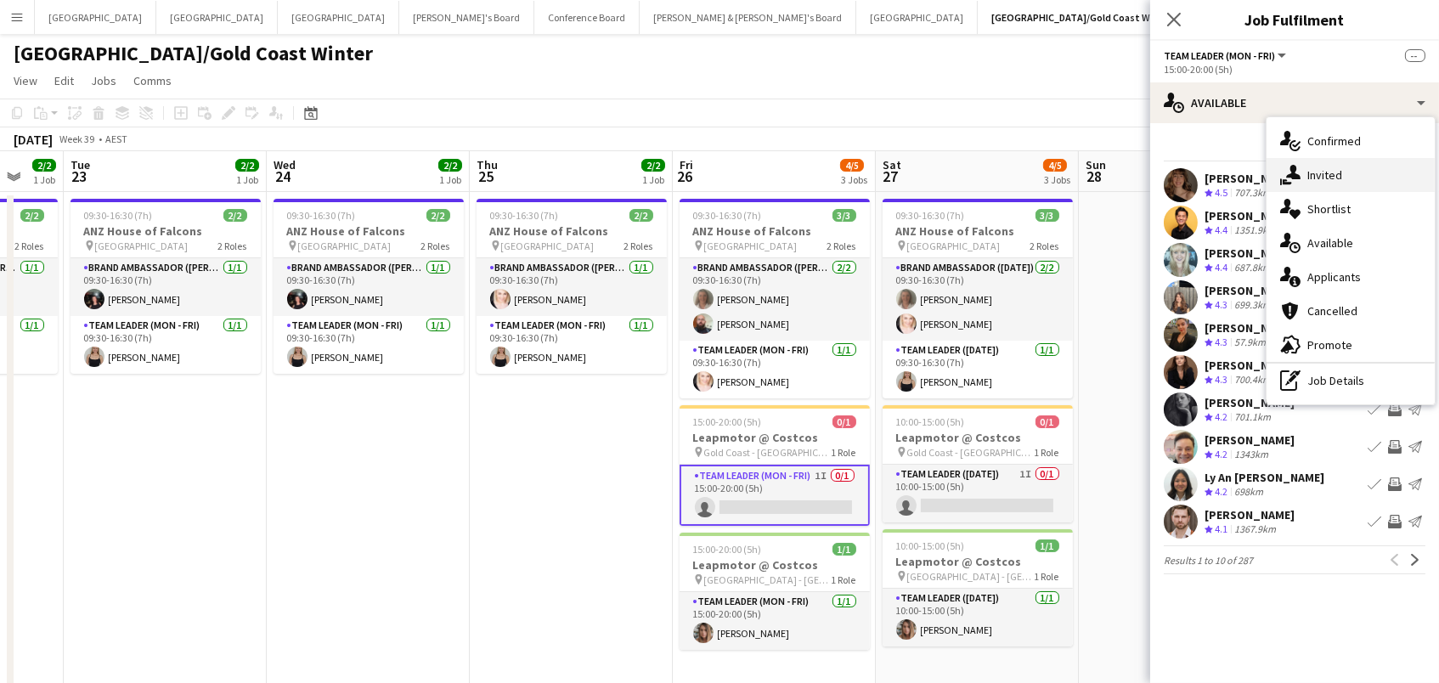
click at [1350, 182] on div "single-neutral-actions-share-1 Invited" at bounding box center [1350, 175] width 168 height 34
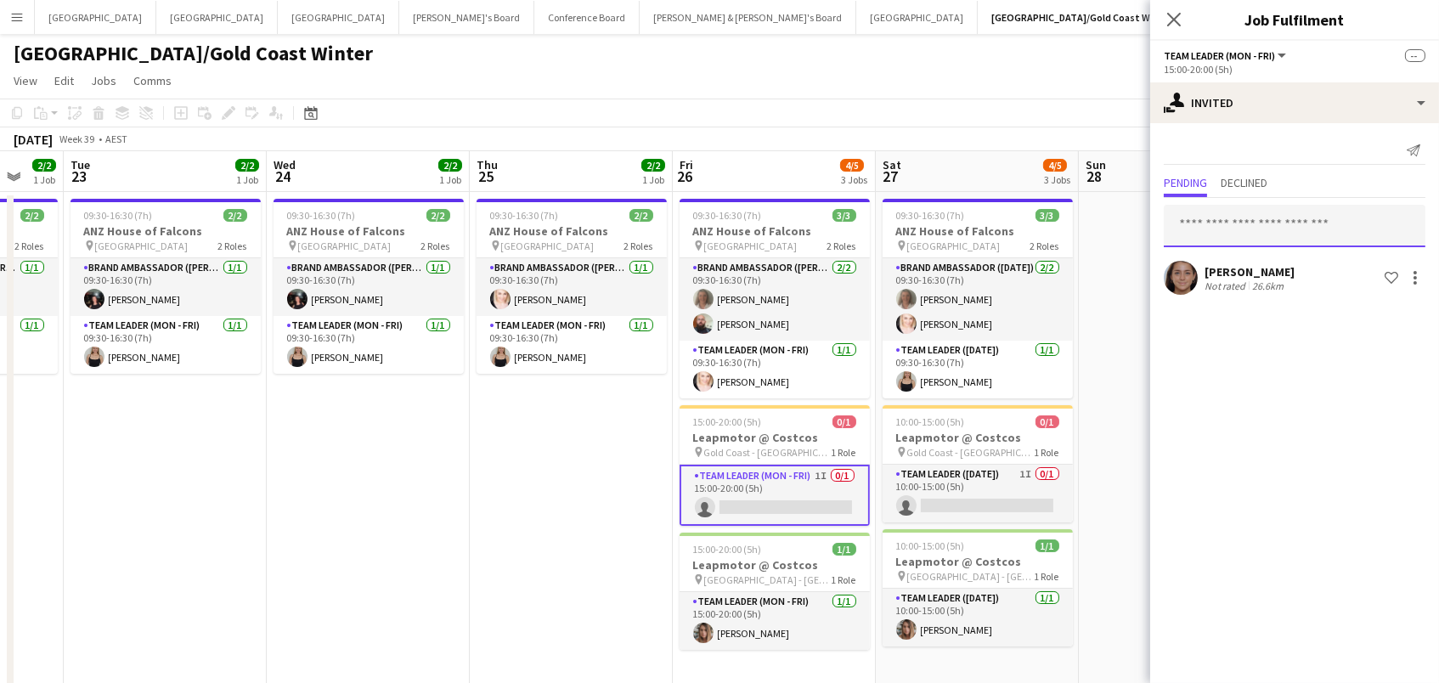
click at [1225, 228] on input "text" at bounding box center [1295, 226] width 262 height 42
type input "********"
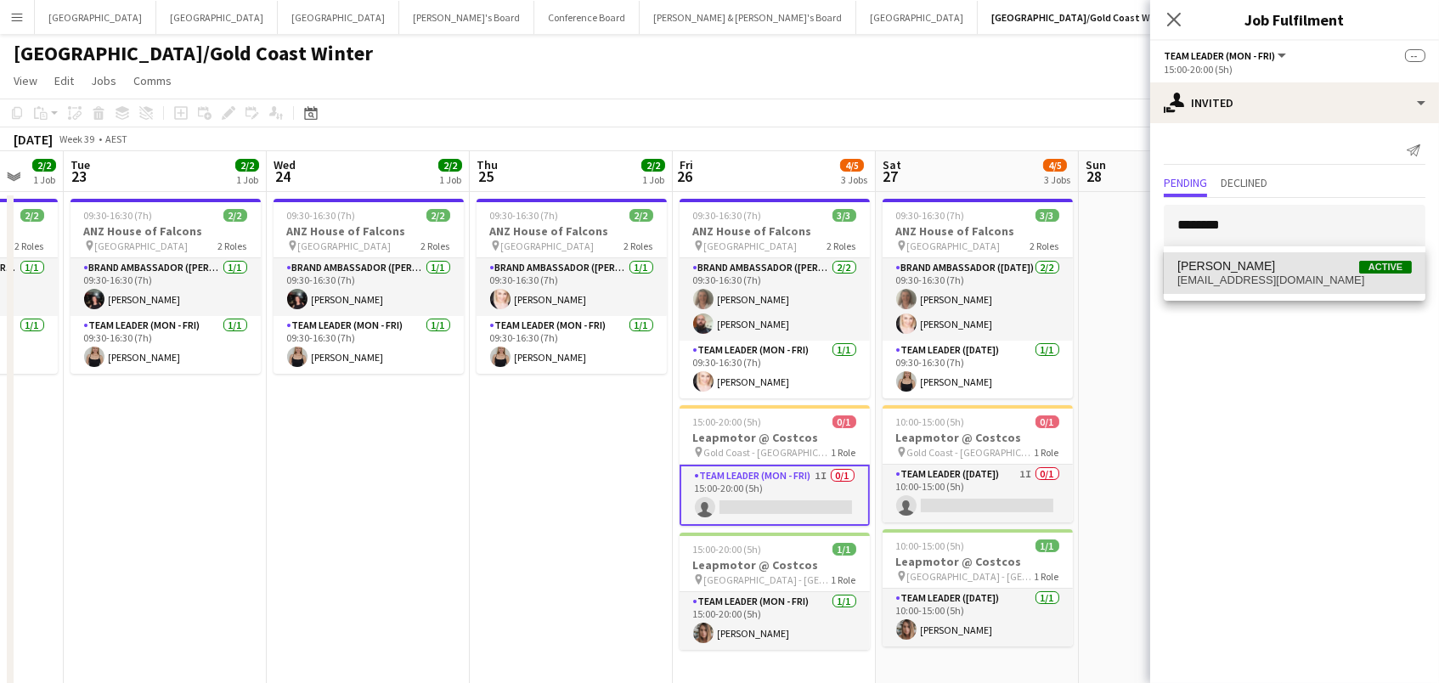
click at [1236, 262] on span "[PERSON_NAME]" at bounding box center [1226, 266] width 98 height 14
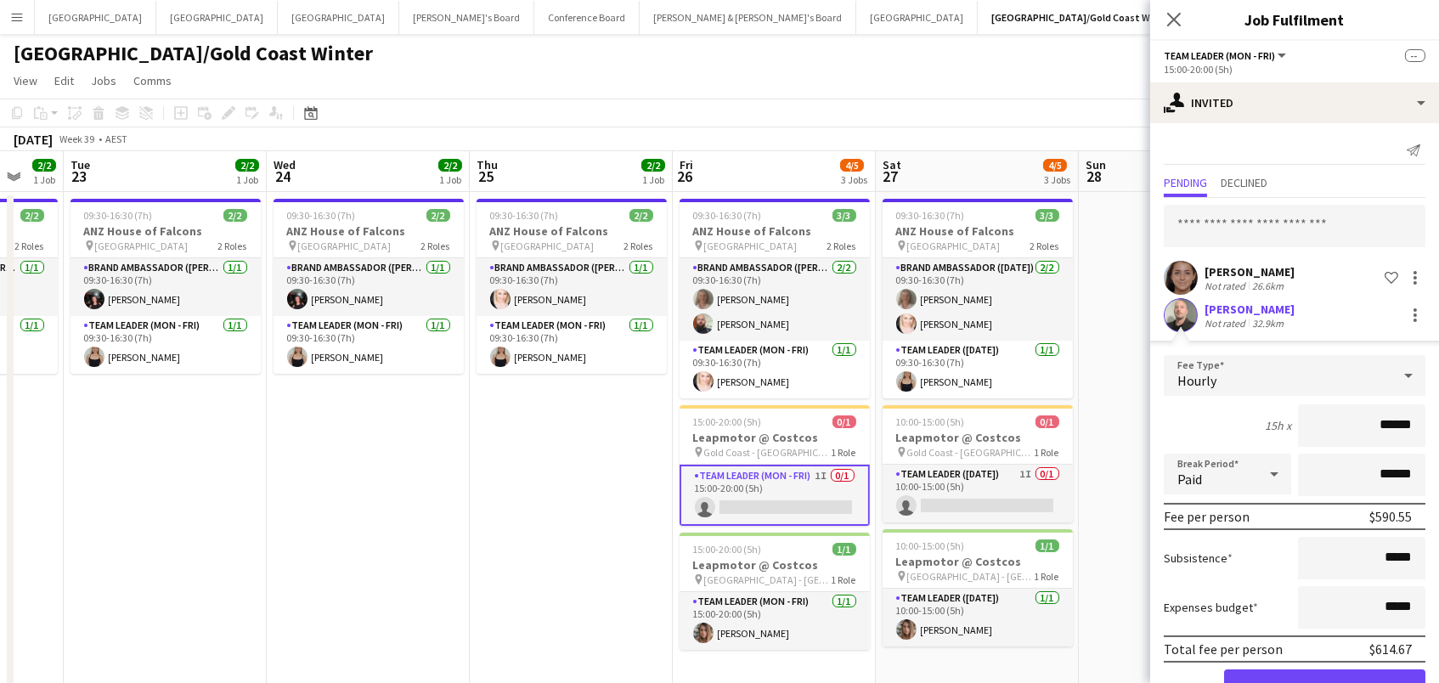
click at [1324, 682] on button "Confirm" at bounding box center [1324, 686] width 201 height 34
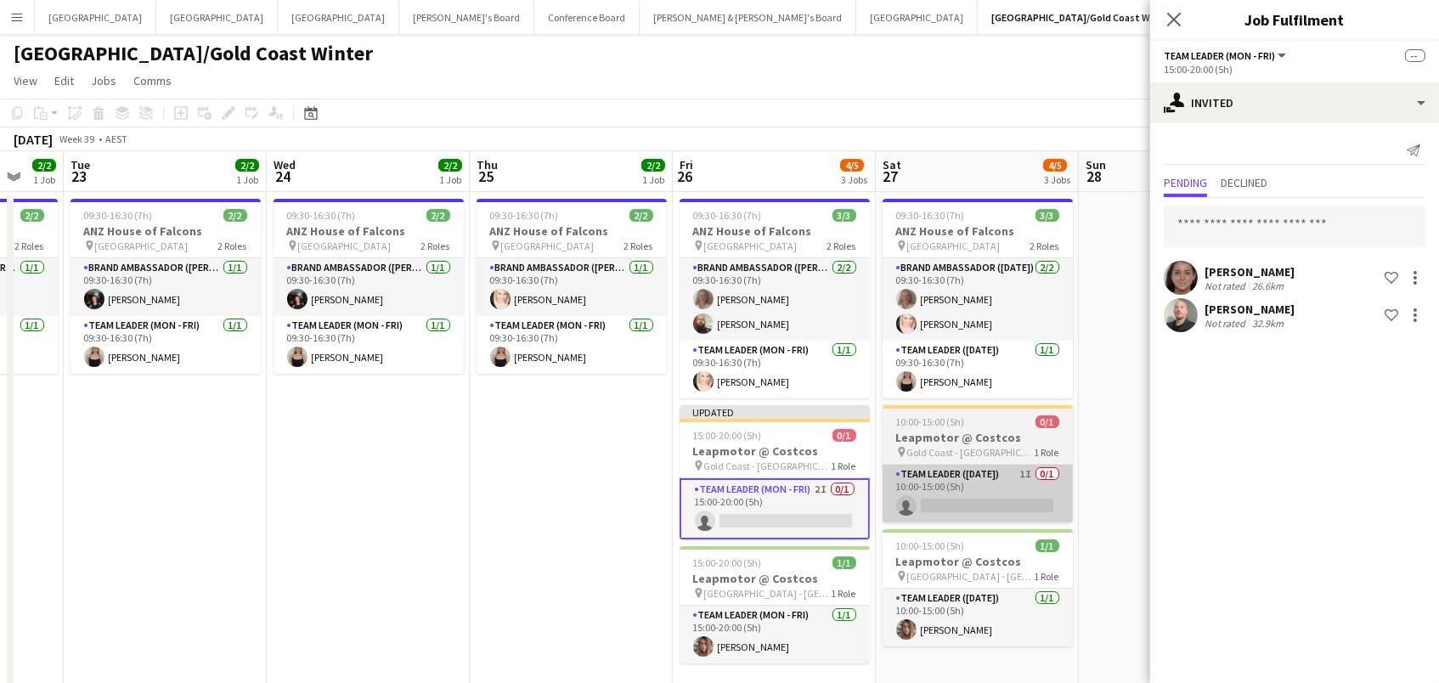
click at [969, 499] on app-card-role "Team Leader ([DATE]) 1I 0/1 10:00-15:00 (5h) single-neutral-actions" at bounding box center [977, 494] width 190 height 58
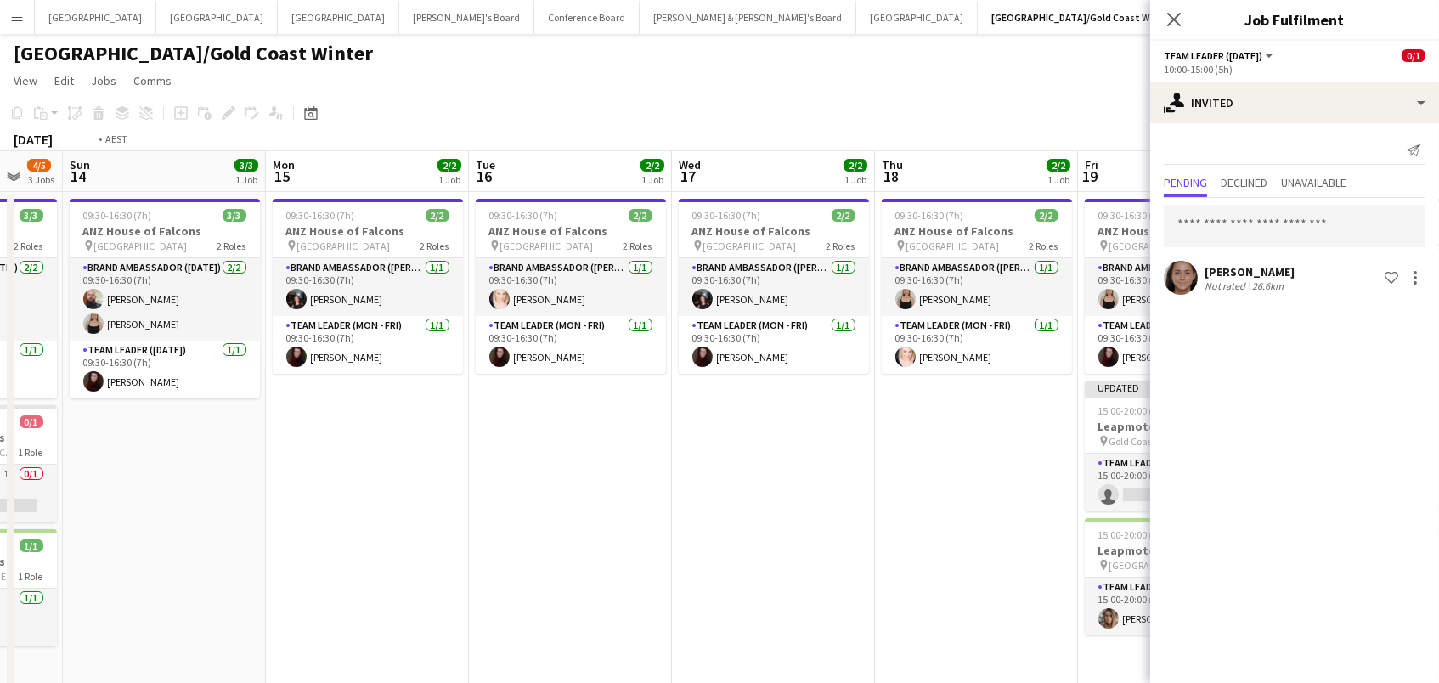
scroll to position [0, 655]
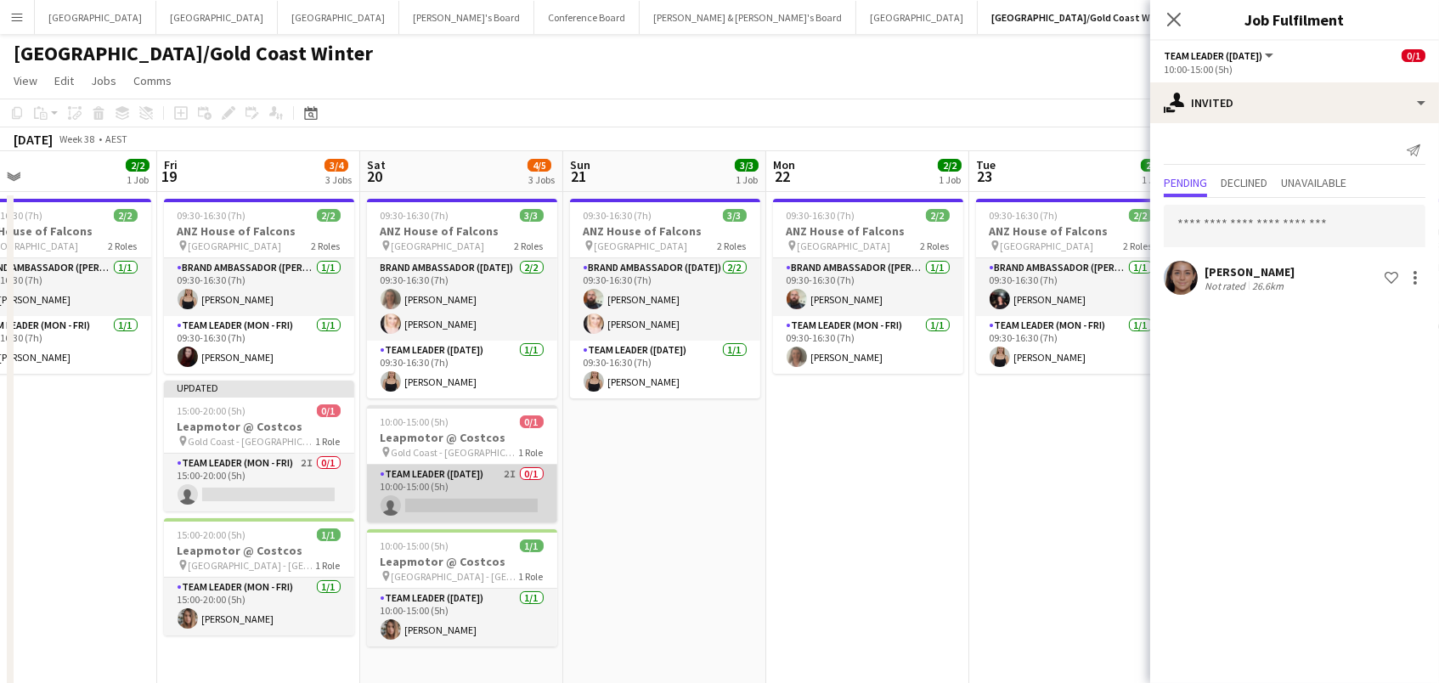
click at [528, 489] on app-card-role "Team Leader ([DATE]) 2I 0/1 10:00-15:00 (5h) single-neutral-actions" at bounding box center [462, 494] width 190 height 58
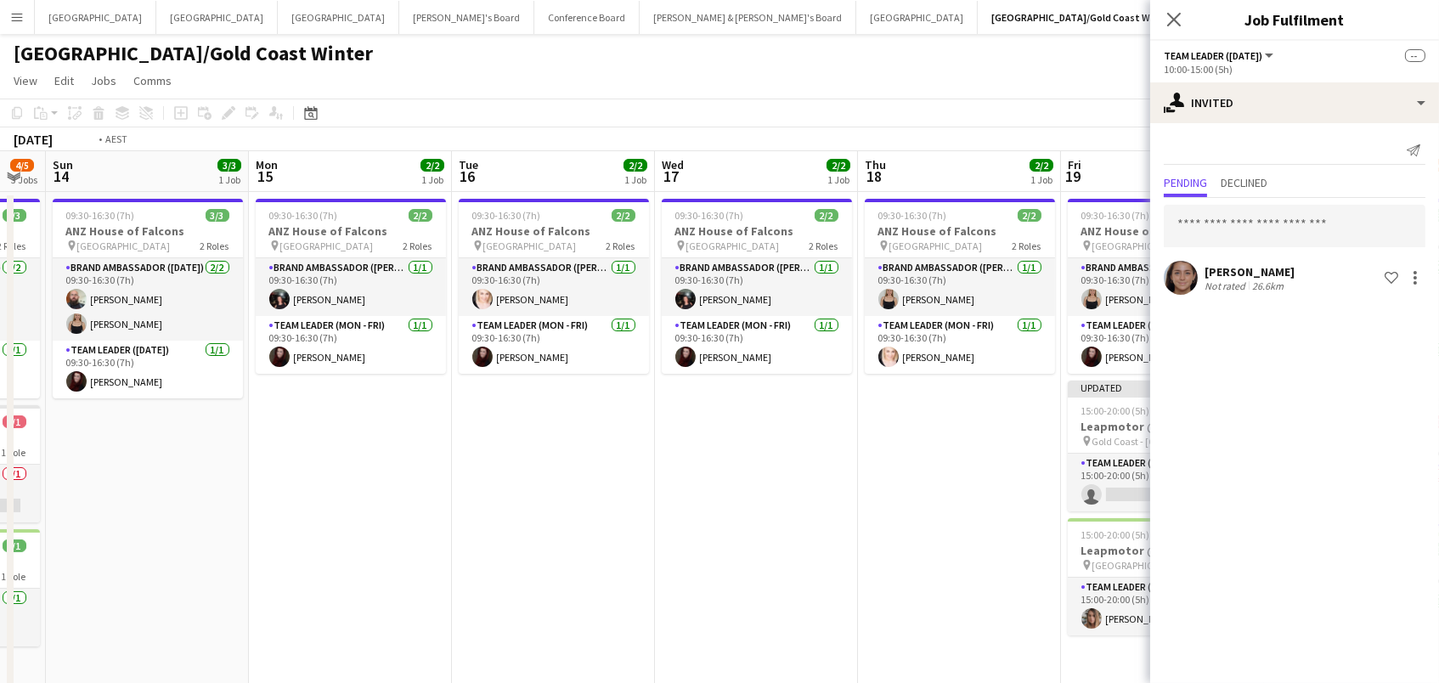
scroll to position [0, 360]
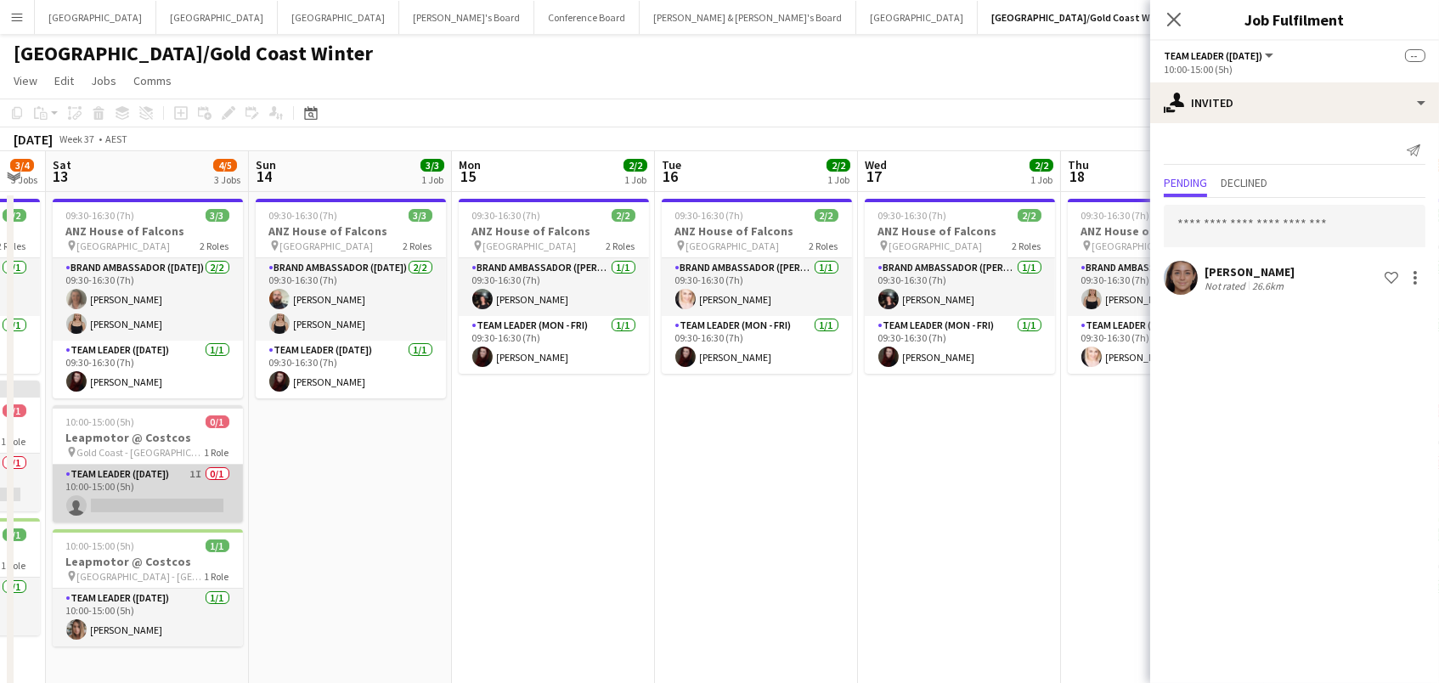
click at [178, 482] on app-card-role "Team Leader ([DATE]) 1I 0/1 10:00-15:00 (5h) single-neutral-actions" at bounding box center [148, 494] width 190 height 58
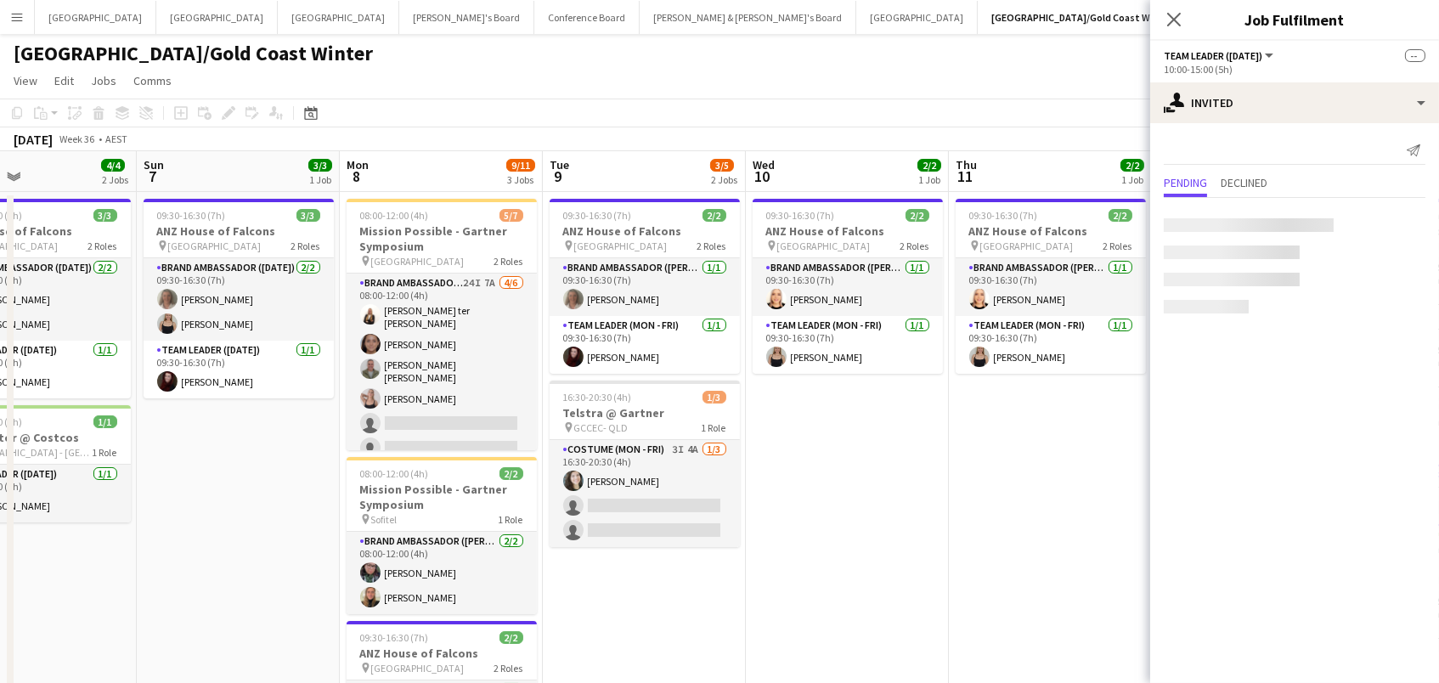
scroll to position [0, 397]
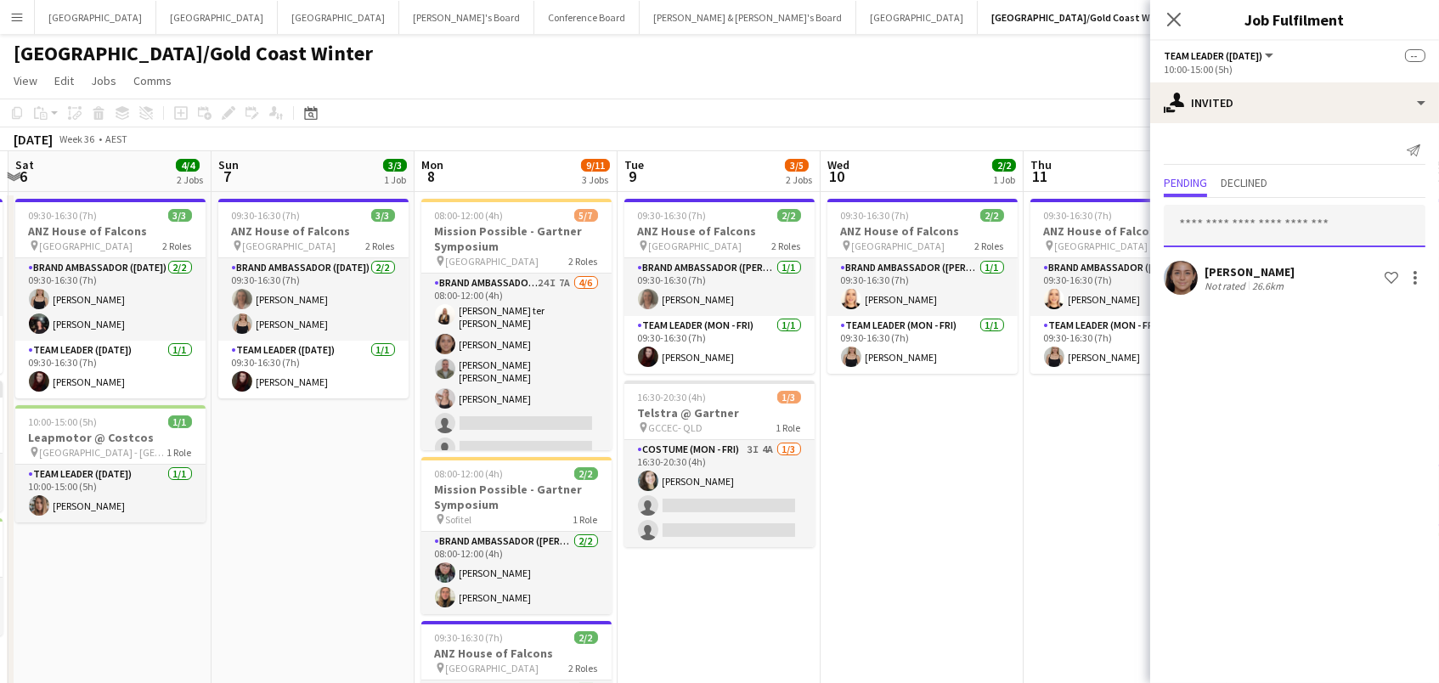
click at [1220, 234] on input "text" at bounding box center [1295, 226] width 262 height 42
type input "********"
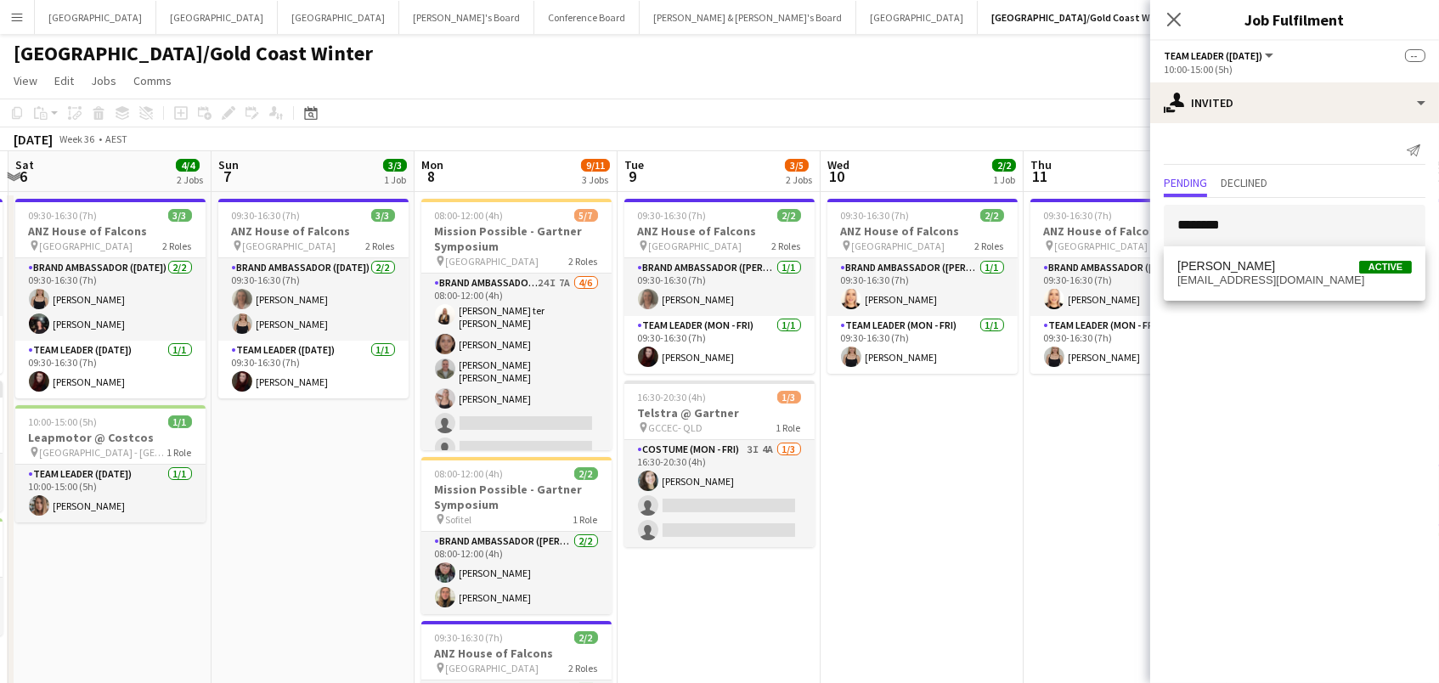
click at [1267, 263] on span "[PERSON_NAME]" at bounding box center [1226, 266] width 98 height 14
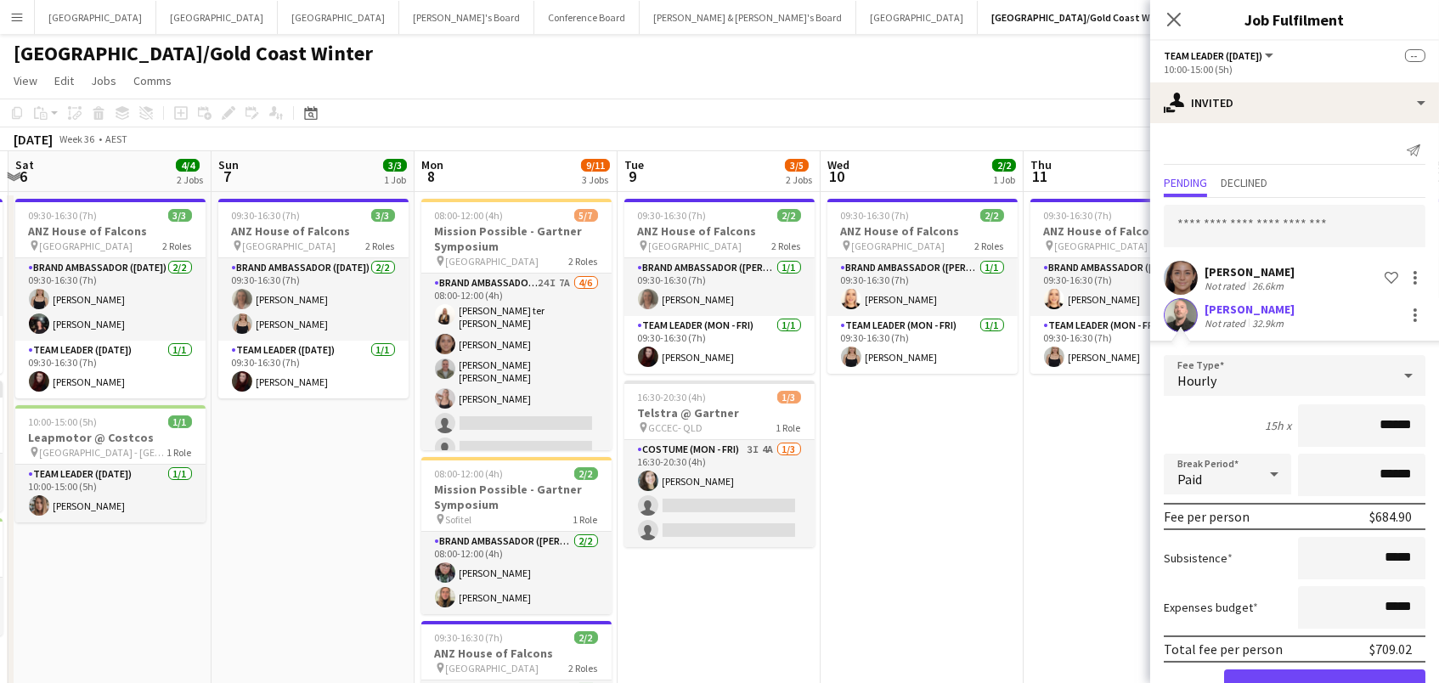
click at [1324, 682] on button "Confirm" at bounding box center [1324, 686] width 201 height 34
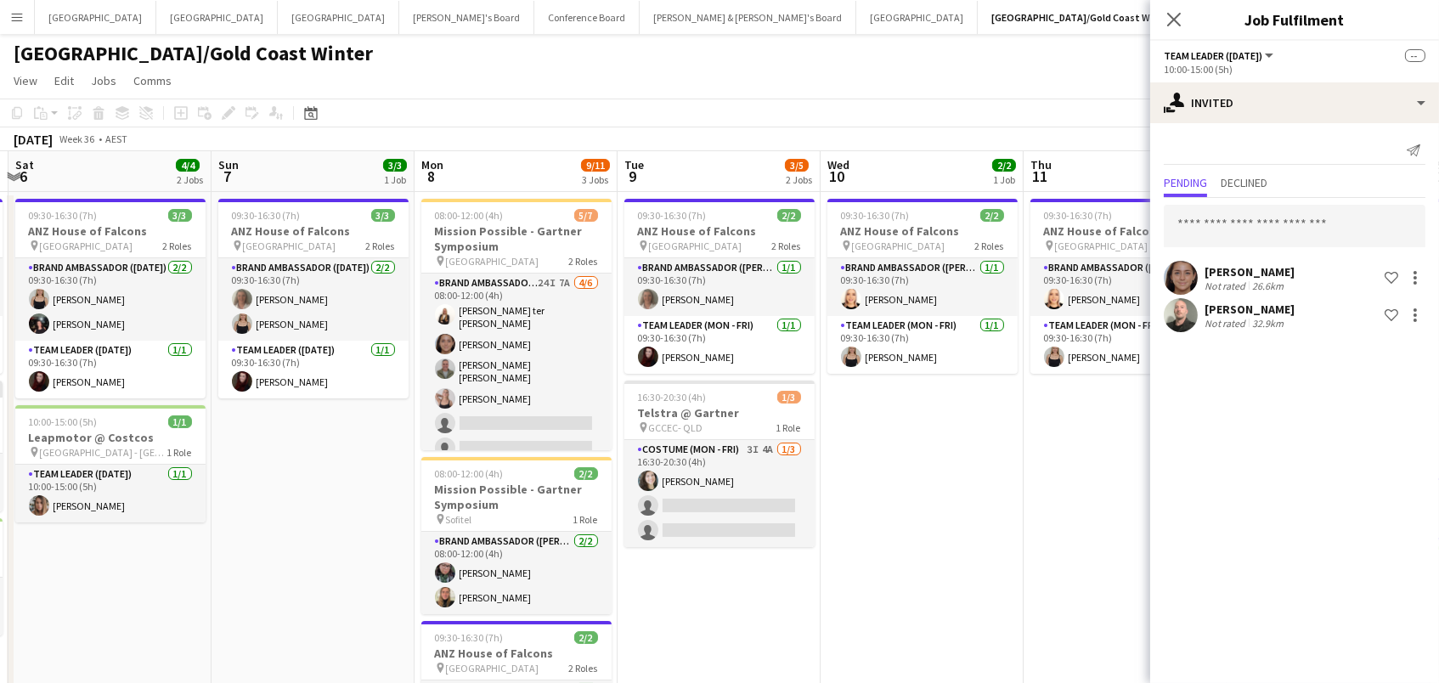
click at [1039, 422] on app-date-cell "09:30-16:30 (7h) 2/2 ANZ House of Falcons pin Brisbane 2 Roles Brand Ambassador…" at bounding box center [1124, 512] width 203 height 640
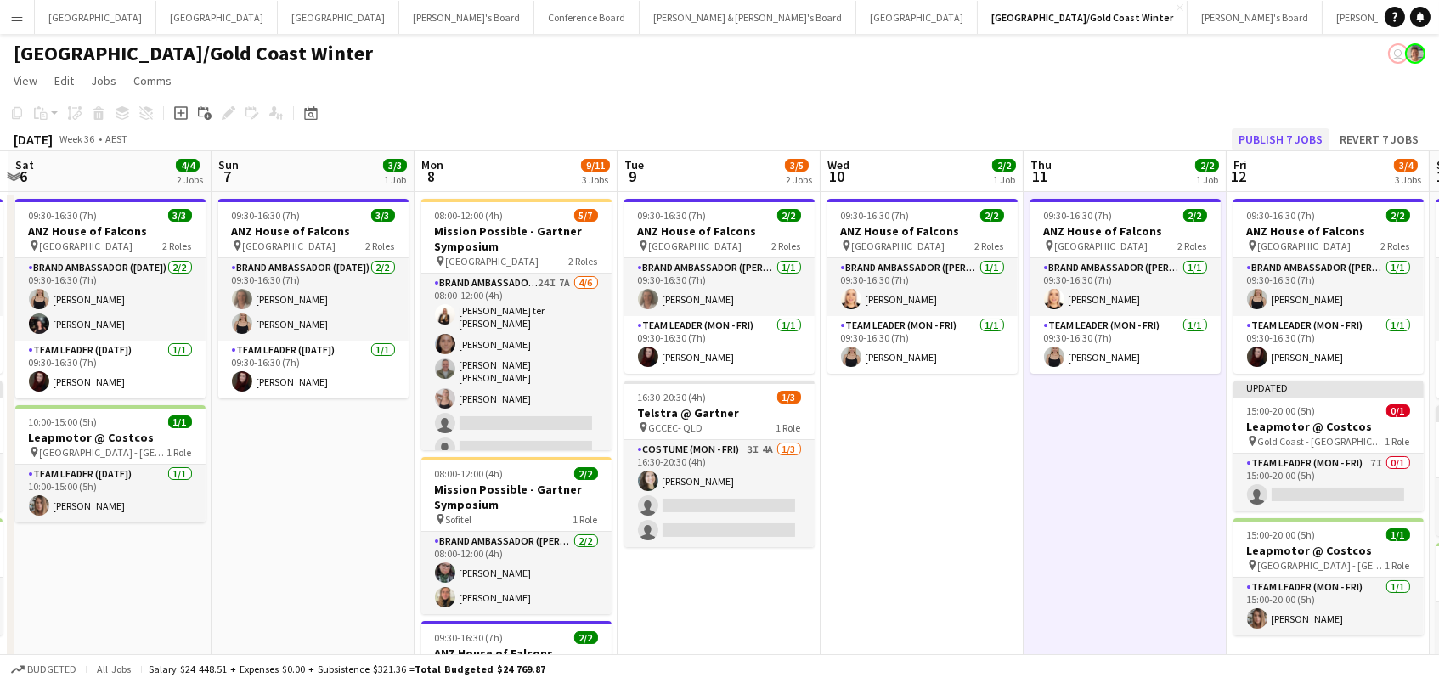
click at [1282, 140] on button "Publish 7 jobs" at bounding box center [1280, 139] width 98 height 22
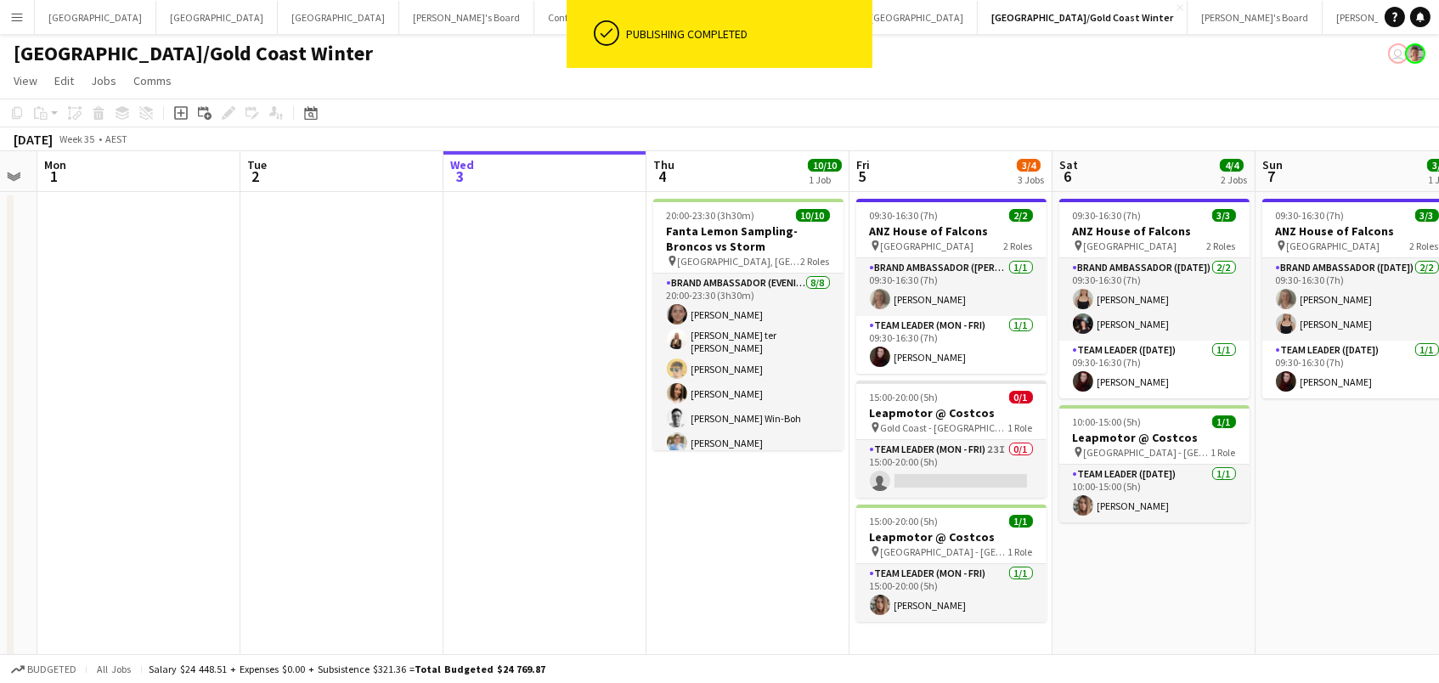
scroll to position [0, 536]
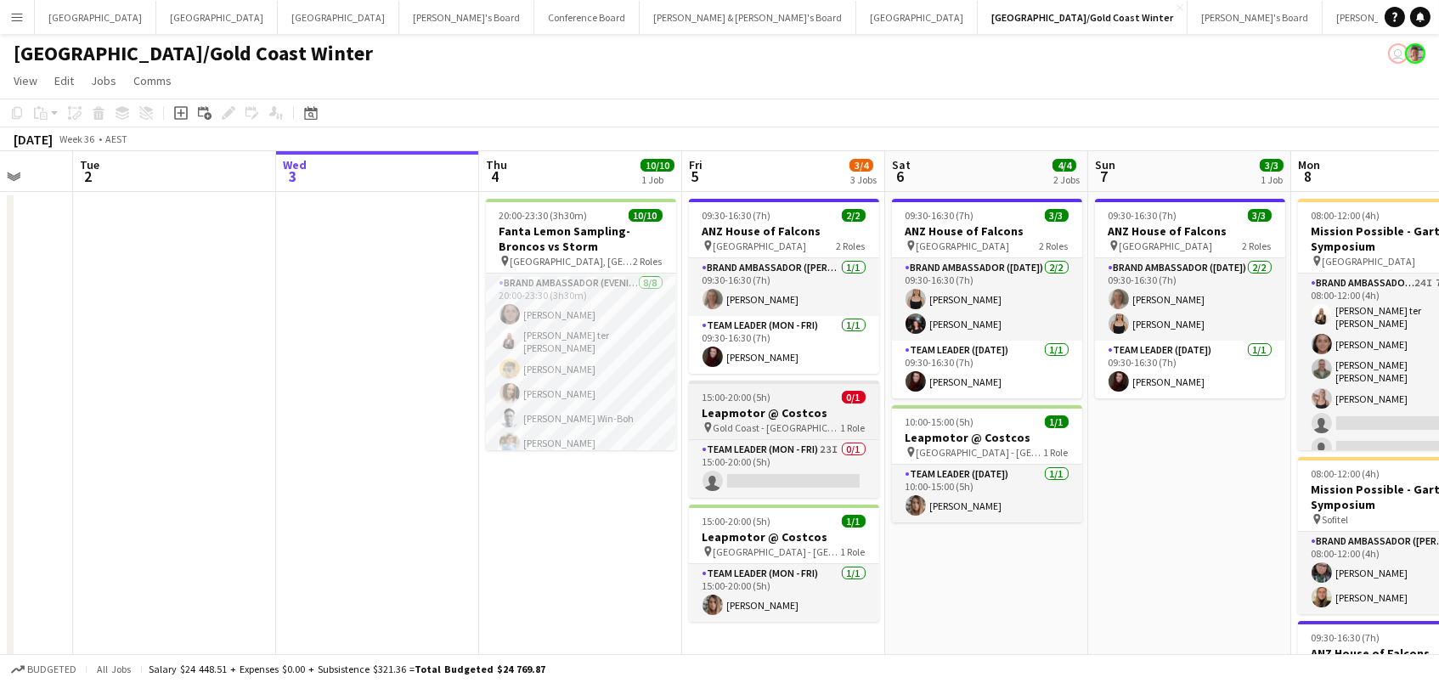
click at [755, 409] on h3 "Leapmotor @ Costcos" at bounding box center [784, 412] width 190 height 15
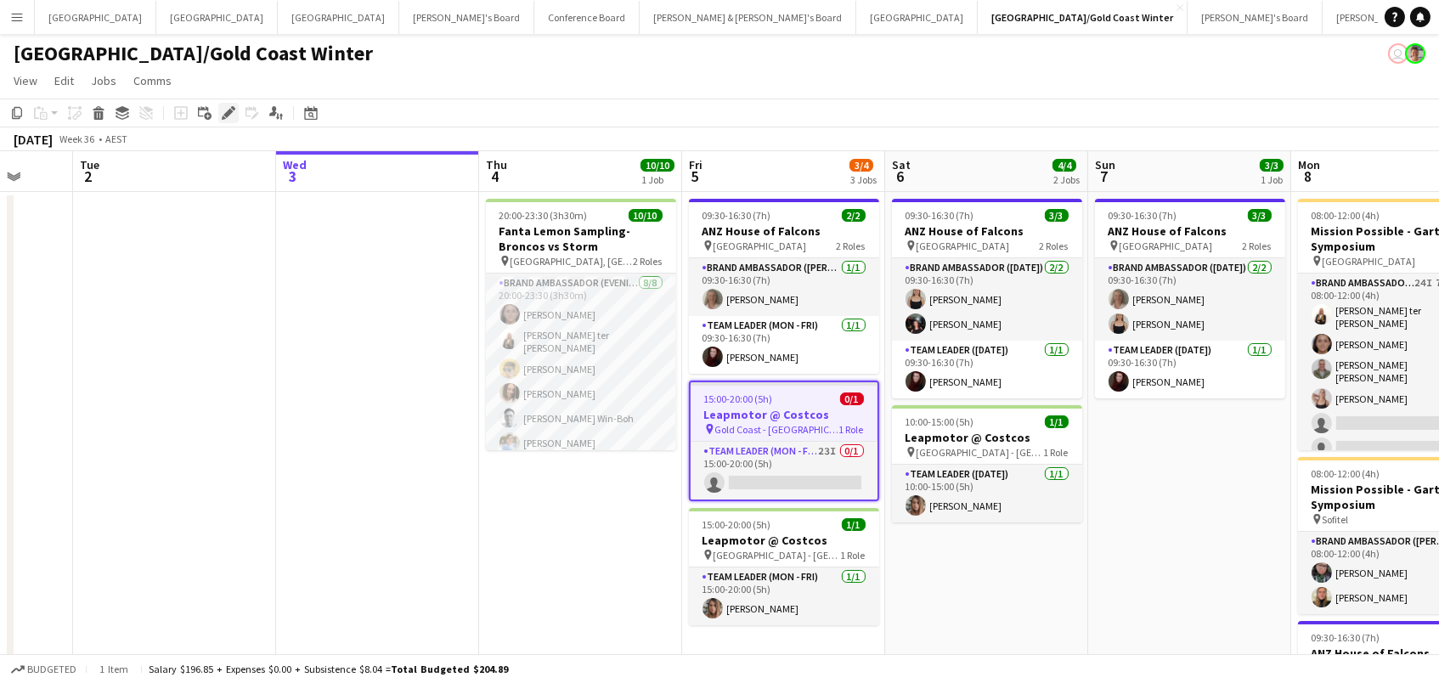
click at [230, 109] on icon "Edit" at bounding box center [229, 113] width 14 height 14
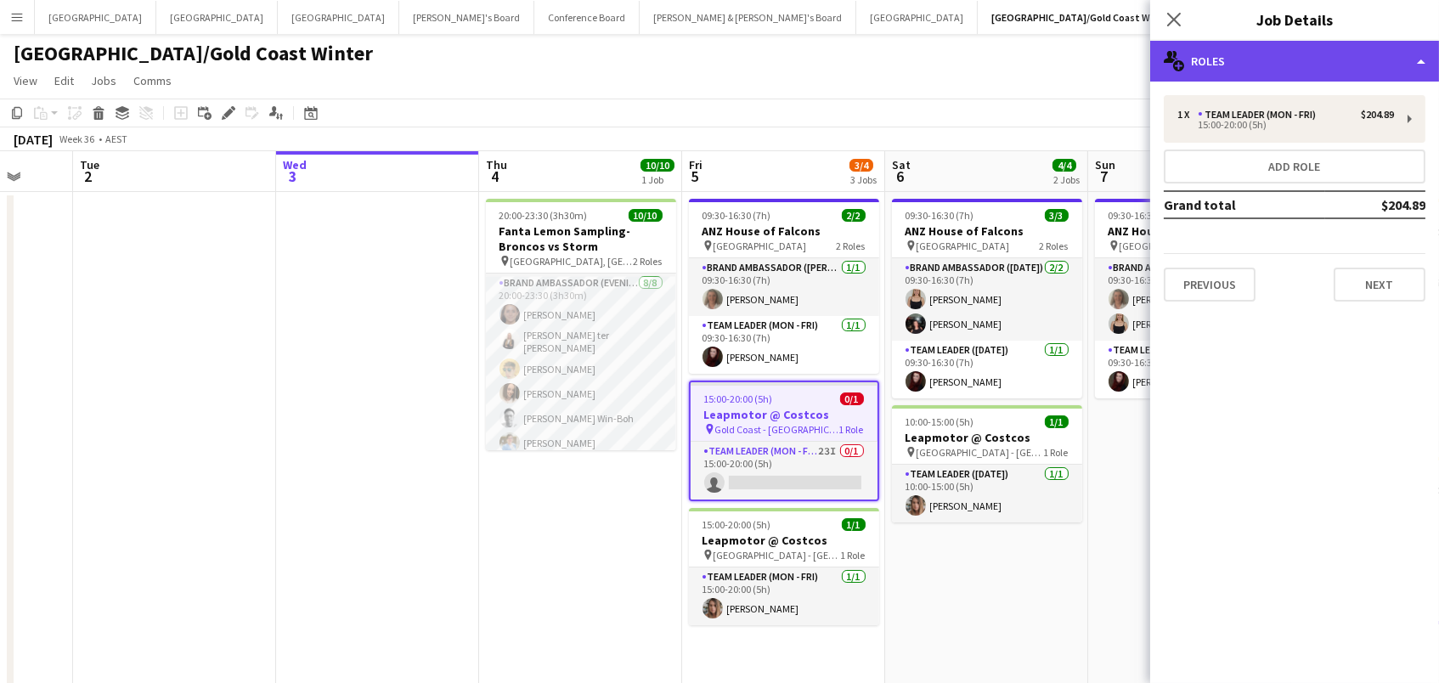
click at [1213, 65] on div "multiple-users-add Roles" at bounding box center [1294, 61] width 289 height 41
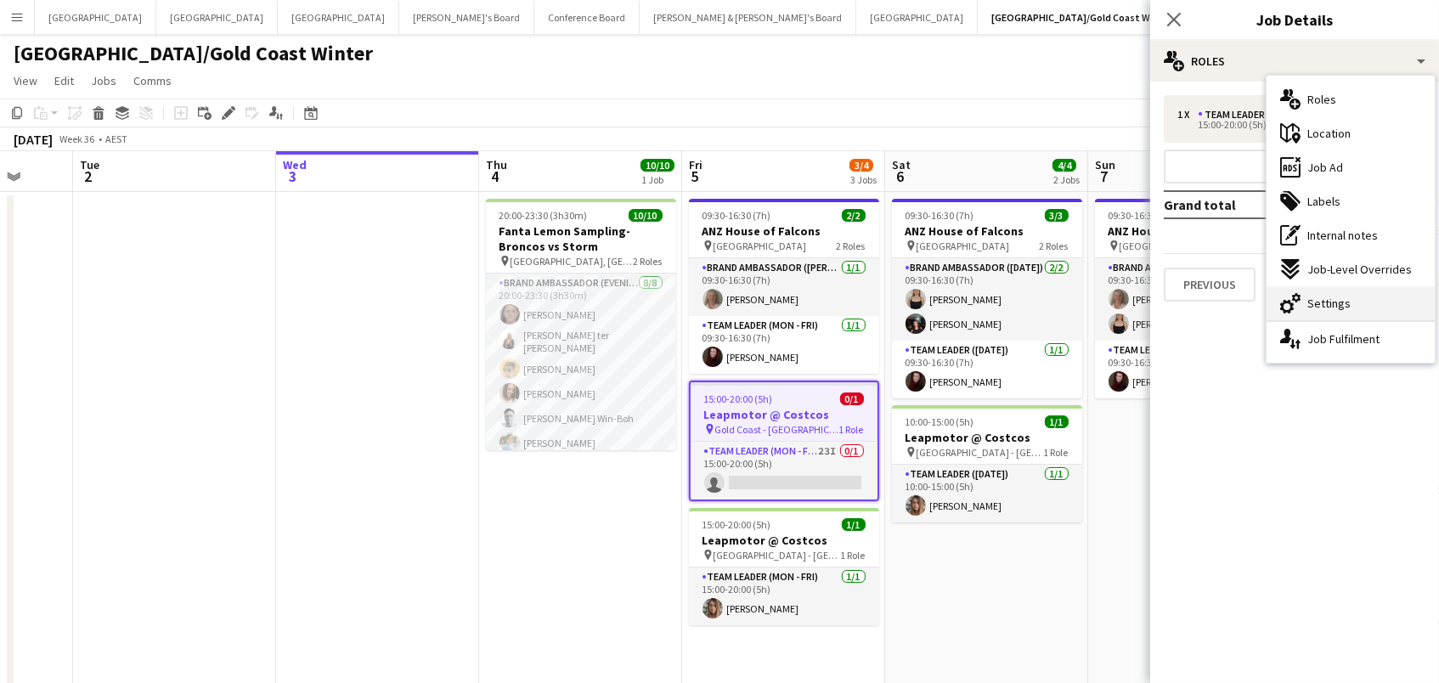
click at [1322, 296] on span "Settings" at bounding box center [1328, 303] width 43 height 15
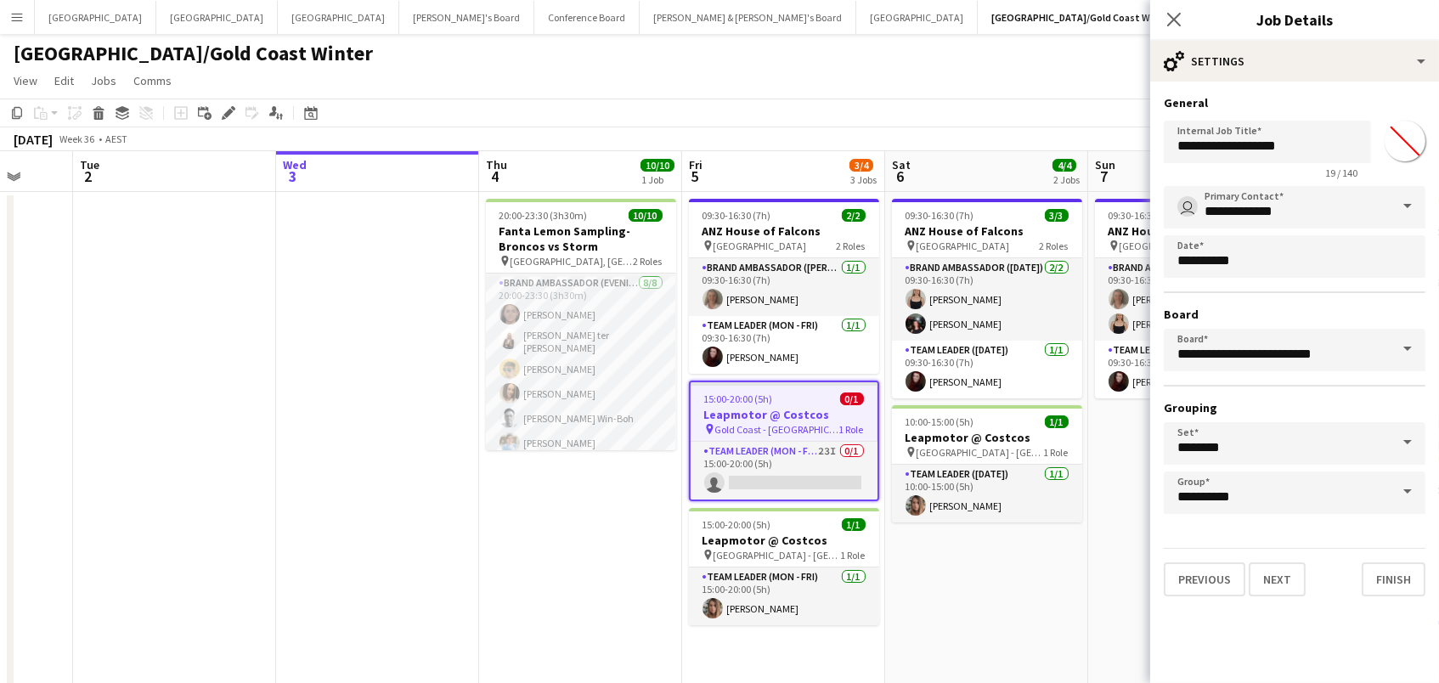
click at [1399, 144] on input "*******" at bounding box center [1404, 140] width 61 height 61
type input "*******"
click at [947, 112] on app-toolbar "Copy Paste Paste Command V Paste with crew Command Shift V Paste linked Job [GE…" at bounding box center [719, 113] width 1439 height 29
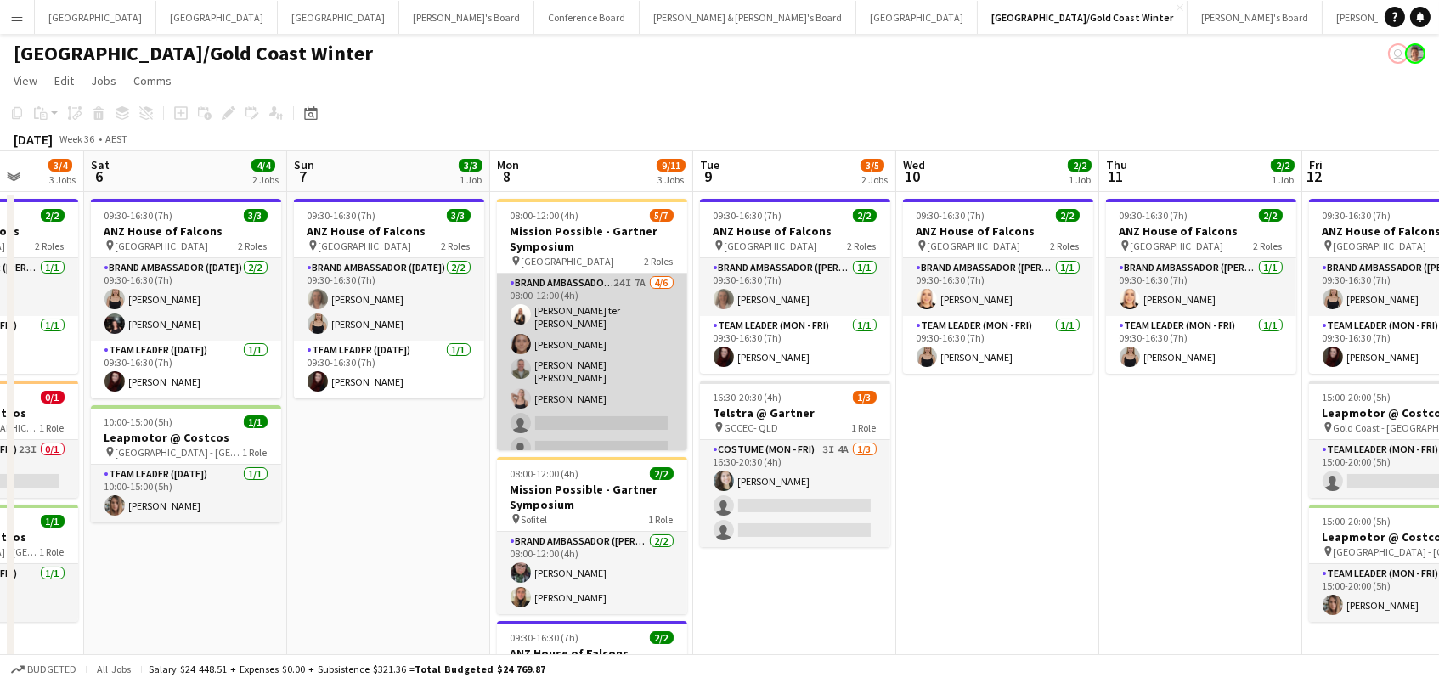
scroll to position [0, 0]
click at [619, 326] on app-card-role "Brand Ambassador (Mon - Fri) 24I 7A [DATE] 08:00-12:00 (4h) [PERSON_NAME] ter […" at bounding box center [592, 368] width 190 height 191
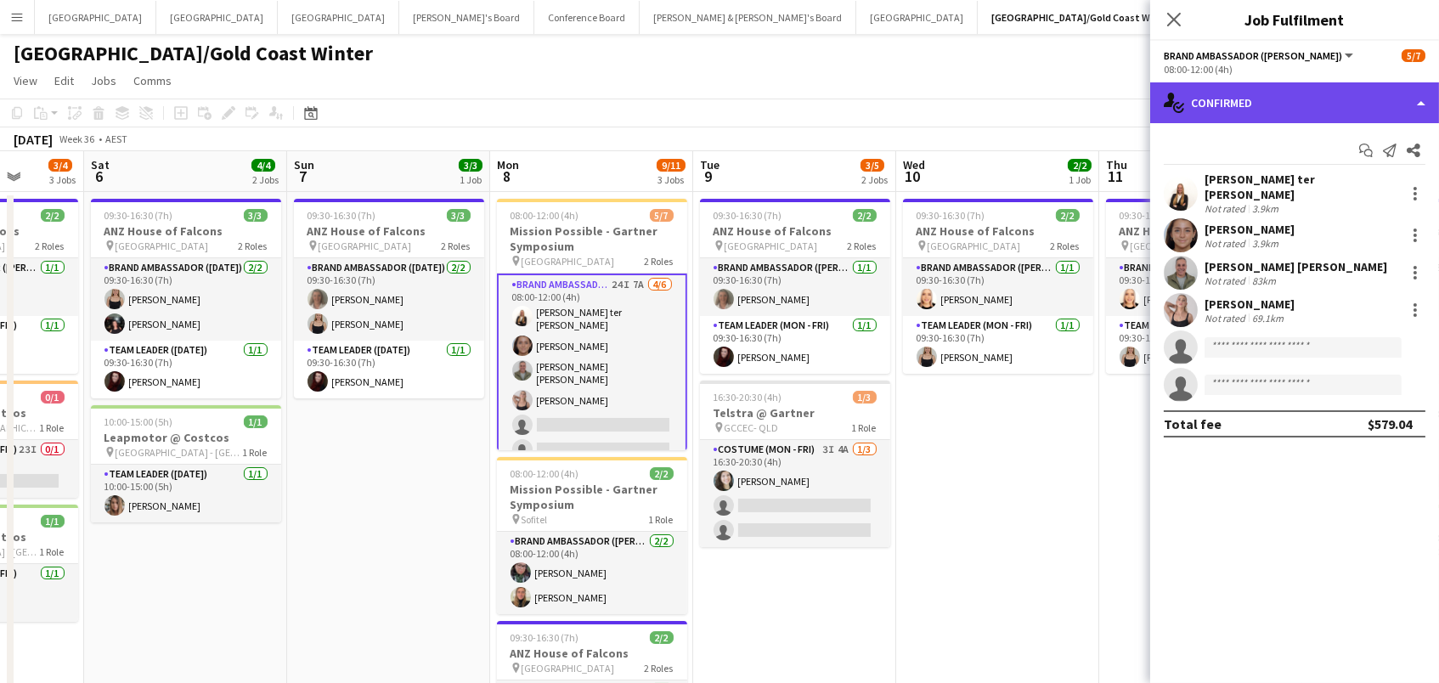
click at [1286, 99] on div "single-neutral-actions-check-2 Confirmed" at bounding box center [1294, 102] width 289 height 41
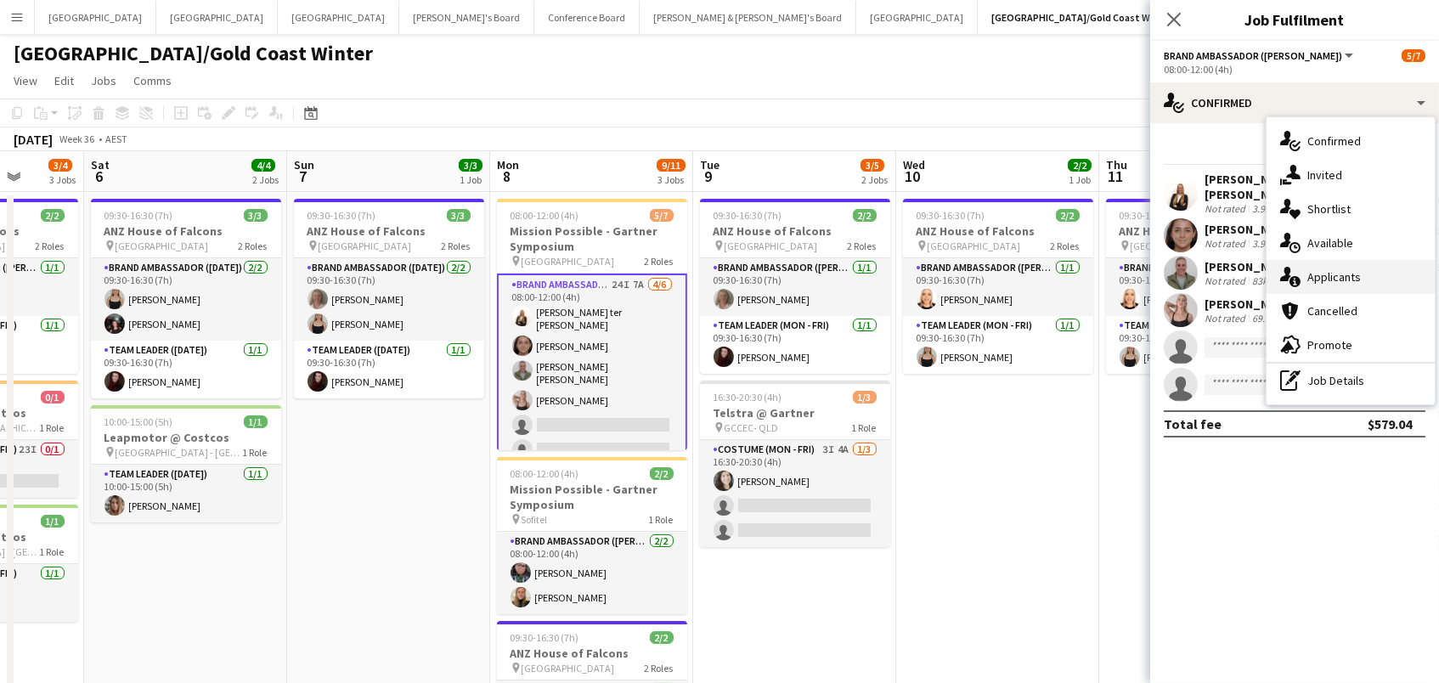
click at [1337, 287] on div "single-neutral-actions-information Applicants" at bounding box center [1350, 277] width 168 height 34
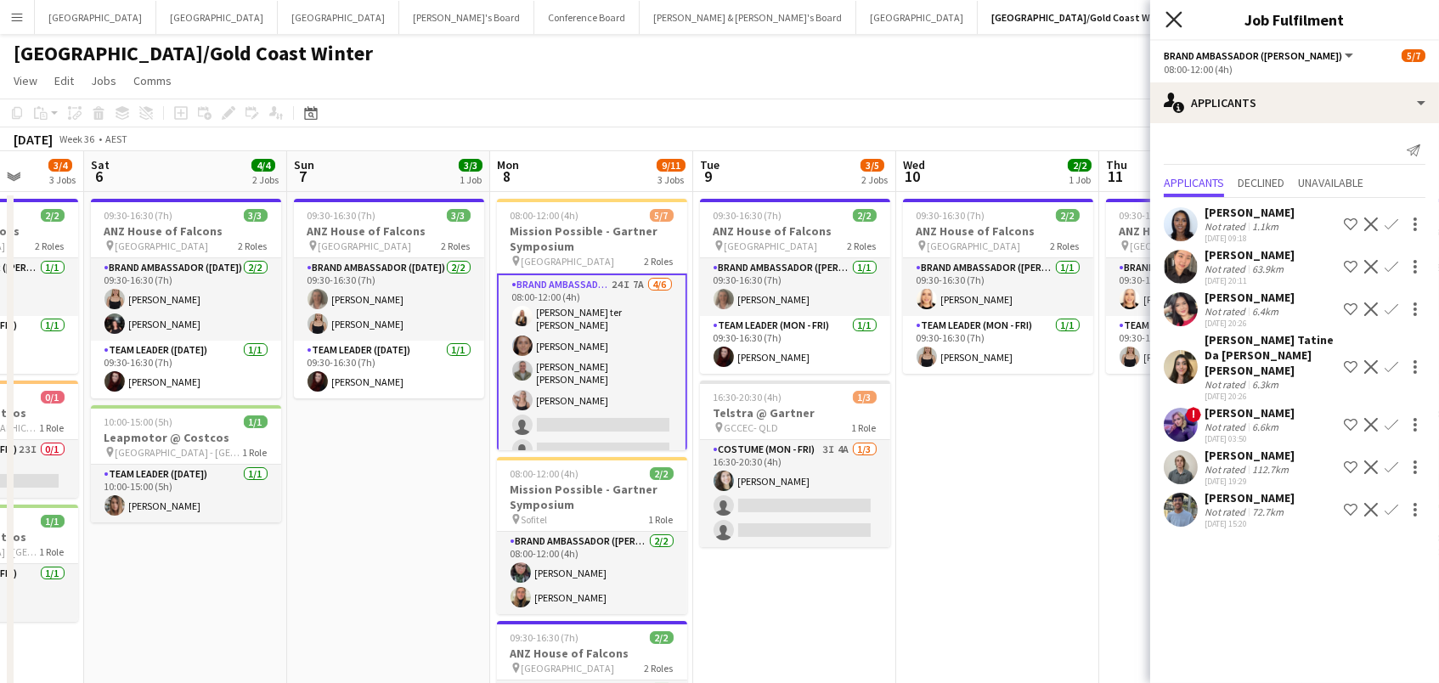
click at [1169, 19] on icon "Close pop-in" at bounding box center [1173, 19] width 16 height 16
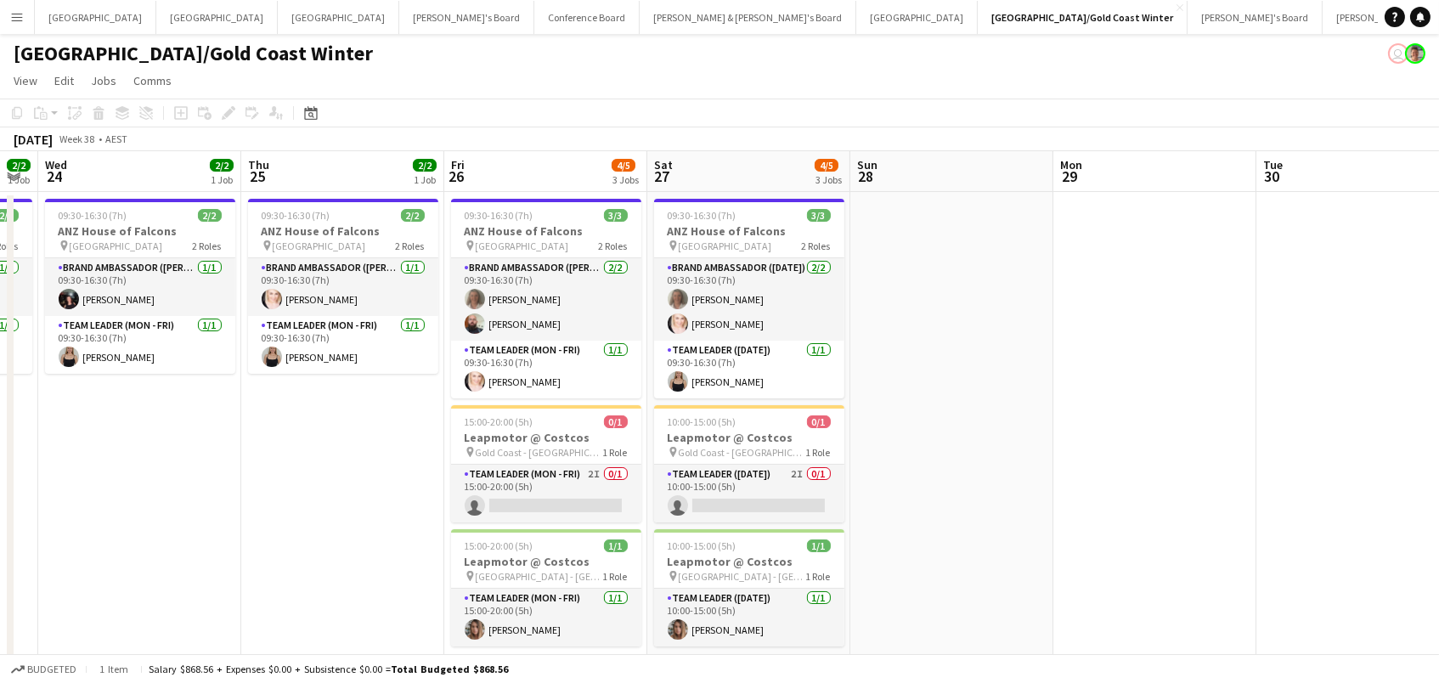
scroll to position [0, 579]
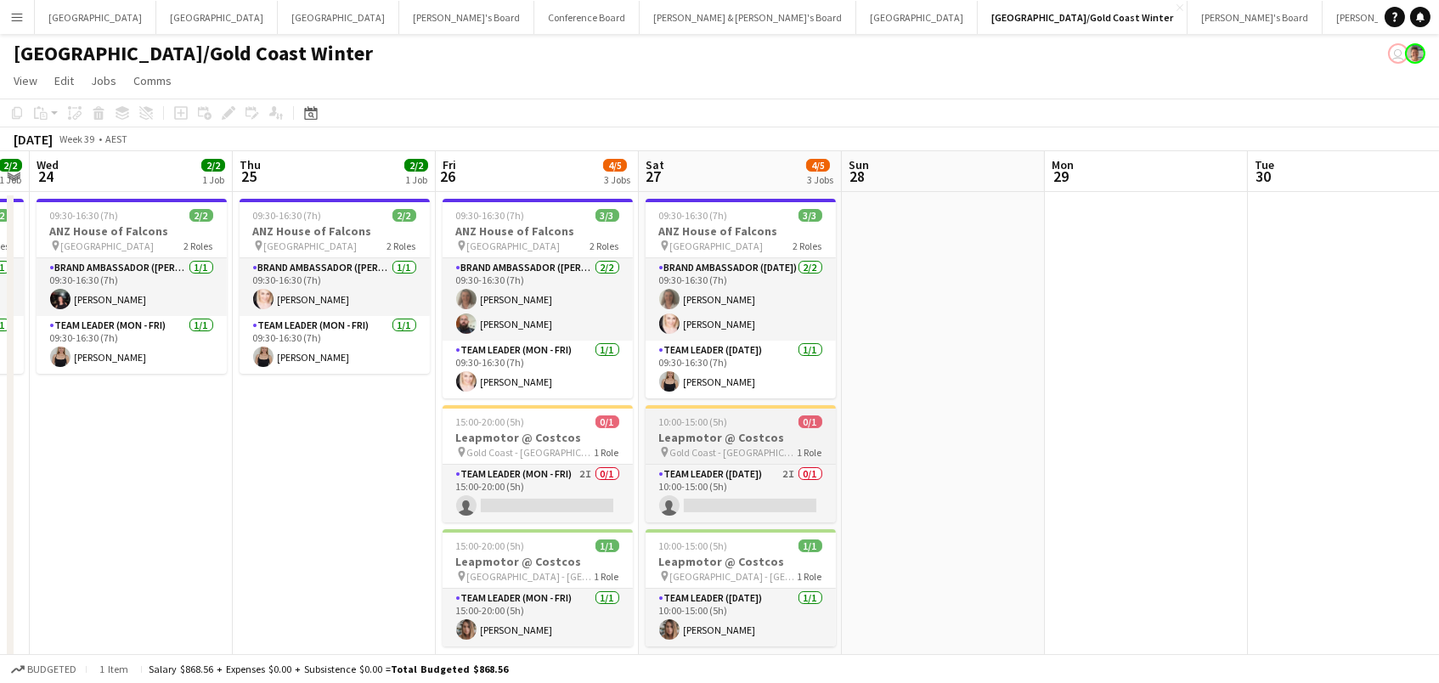
click at [731, 431] on h3 "Leapmotor @ Costcos" at bounding box center [740, 437] width 190 height 15
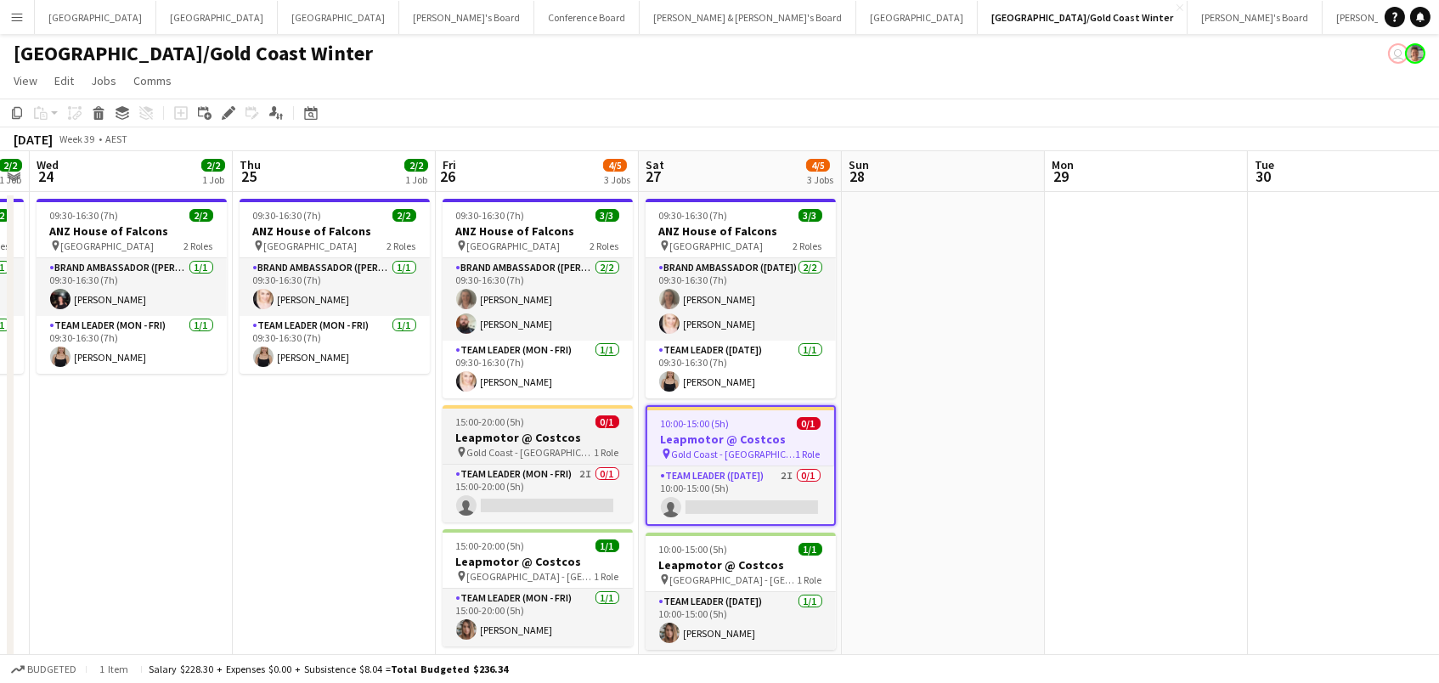
click at [566, 433] on h3 "Leapmotor @ Costcos" at bounding box center [537, 437] width 190 height 15
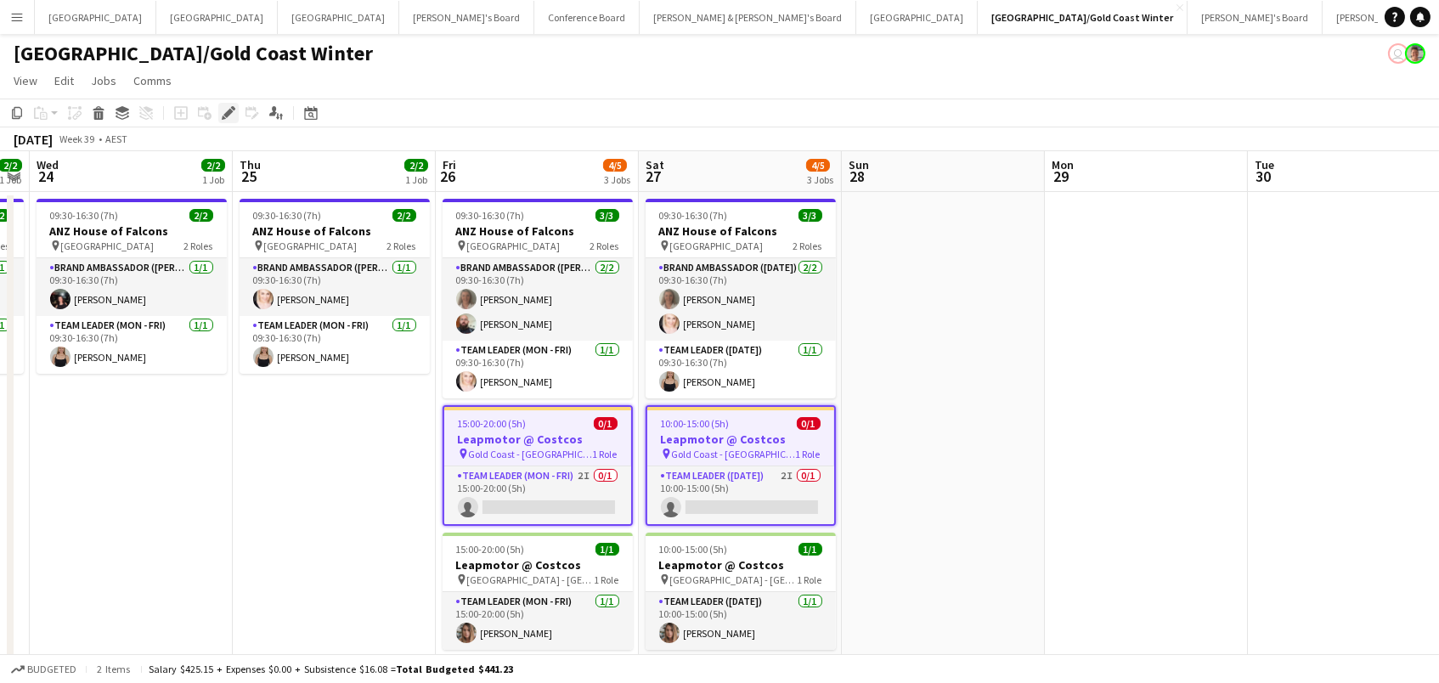
click at [227, 108] on icon "Edit" at bounding box center [229, 113] width 14 height 14
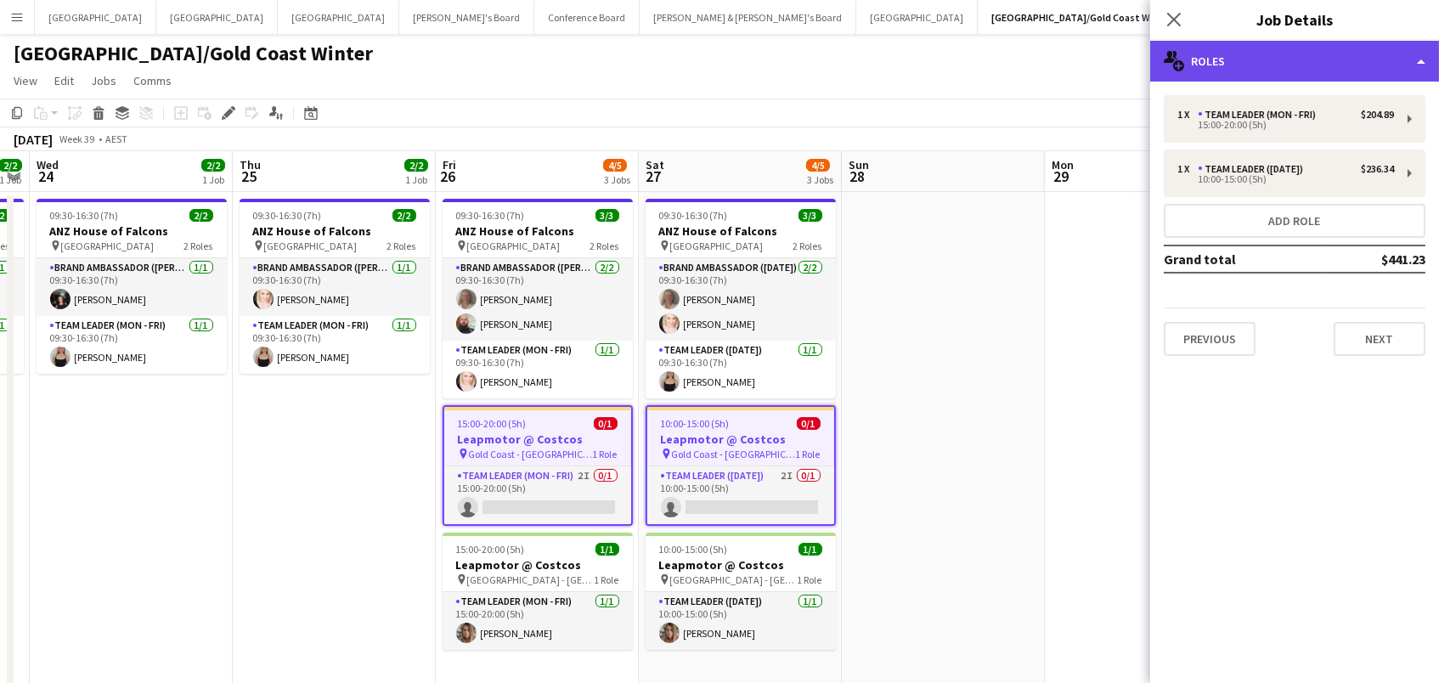
click at [1263, 65] on div "multiple-users-add Roles" at bounding box center [1294, 61] width 289 height 41
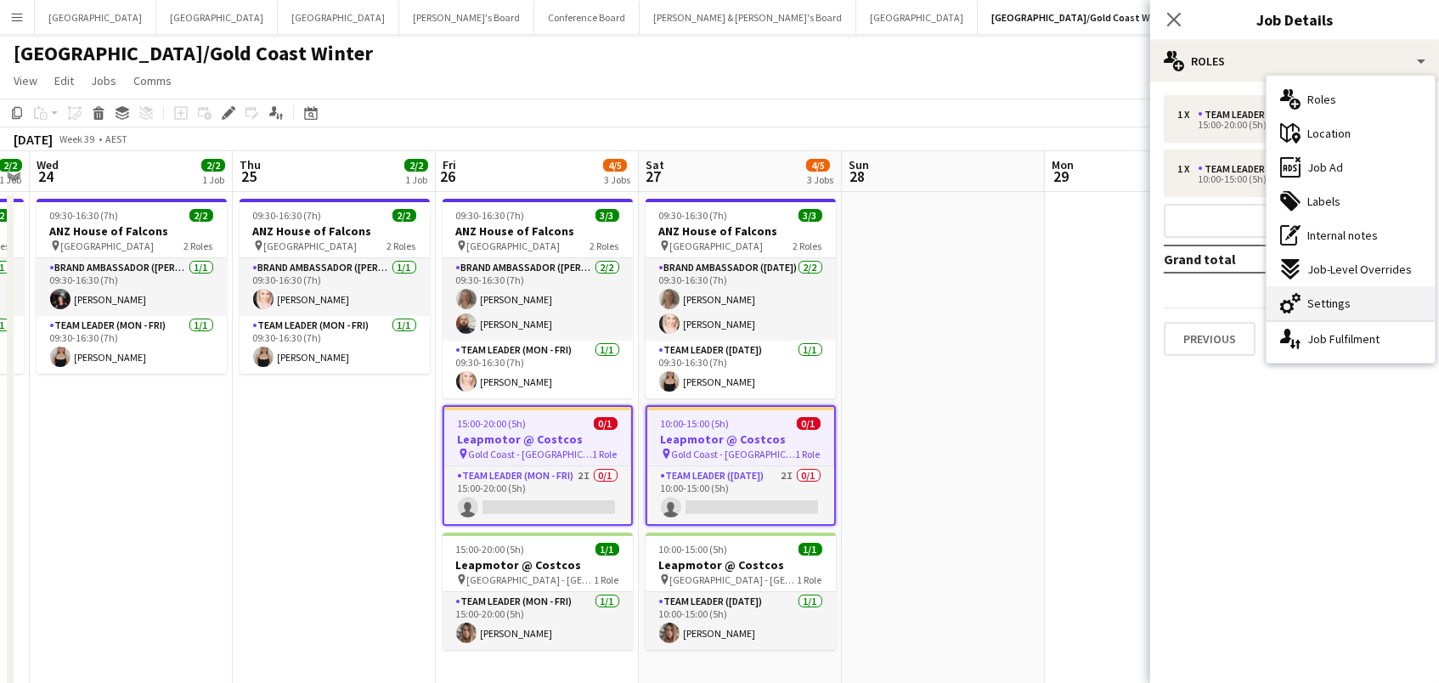
click at [1368, 313] on div "cog-double-3 Settings" at bounding box center [1350, 303] width 168 height 34
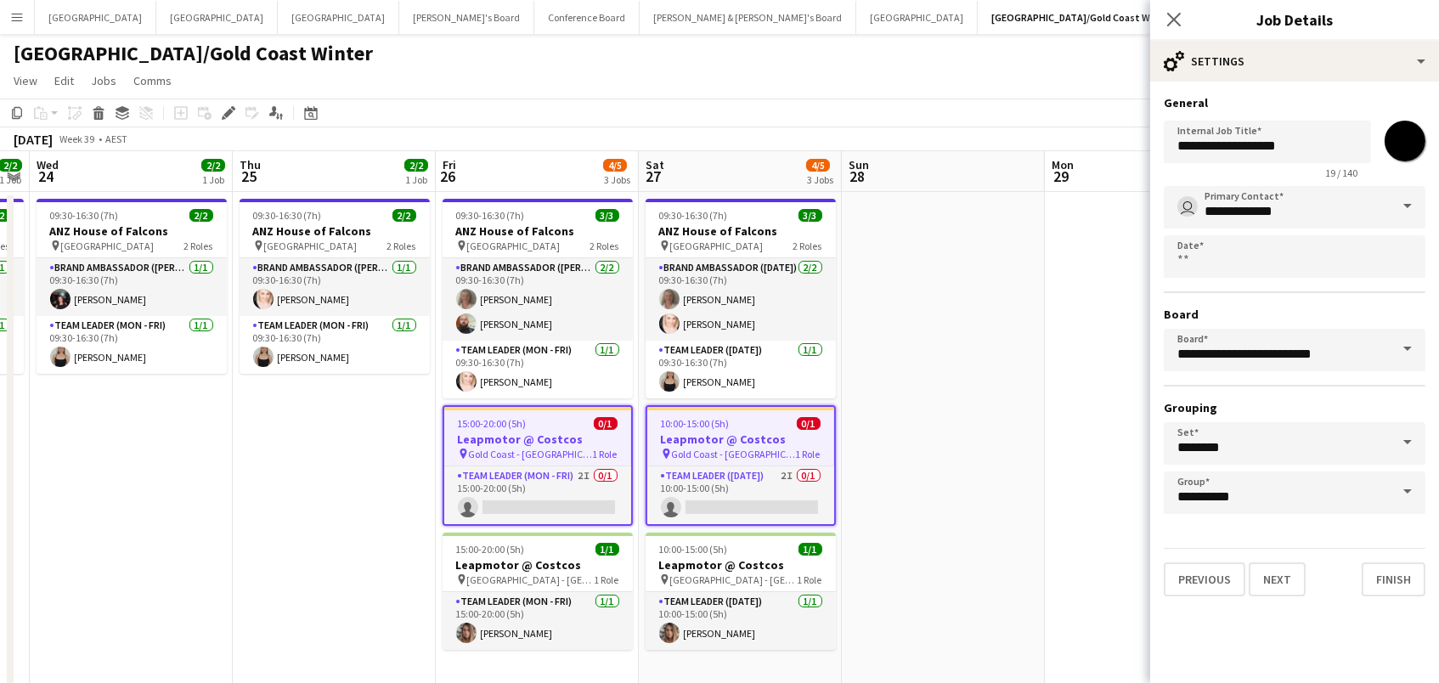
click at [1411, 126] on input "*******" at bounding box center [1404, 140] width 61 height 61
click at [935, 381] on app-date-cell at bounding box center [943, 512] width 203 height 640
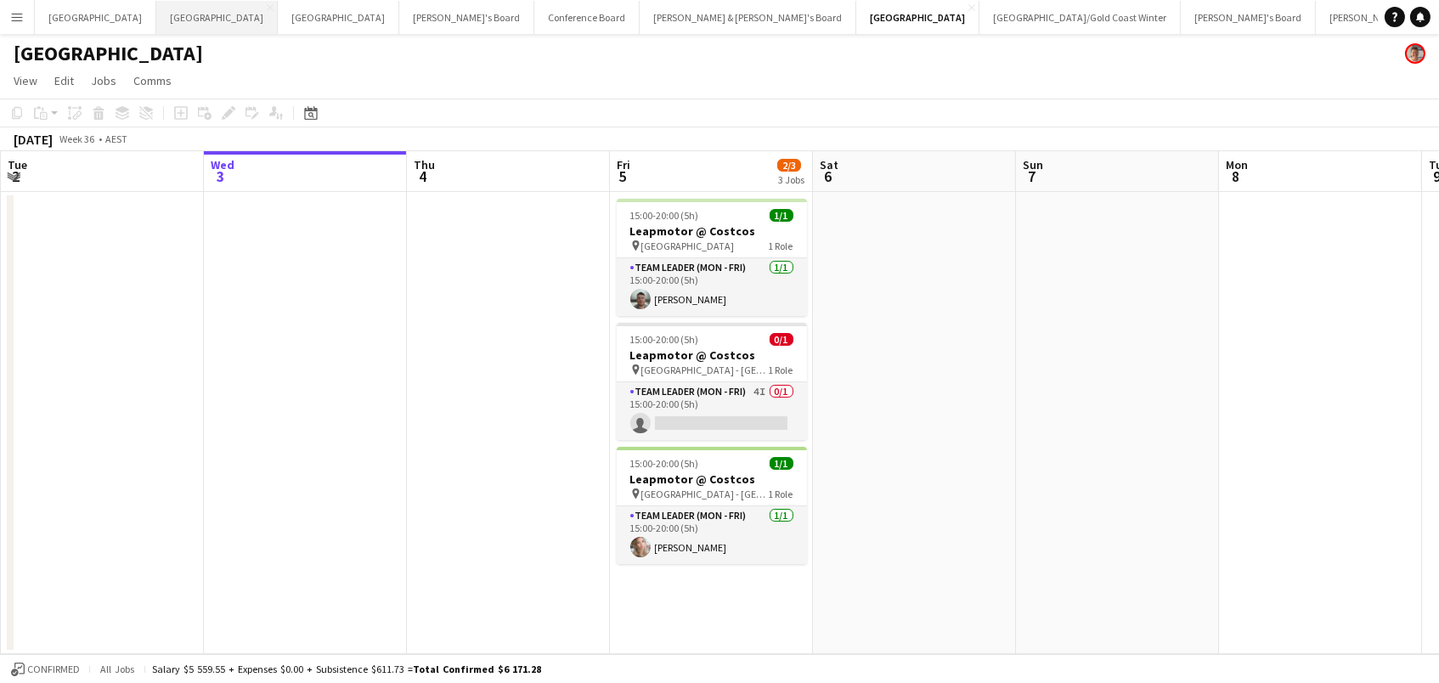
click at [156, 30] on button "Perth Close" at bounding box center [216, 17] width 121 height 33
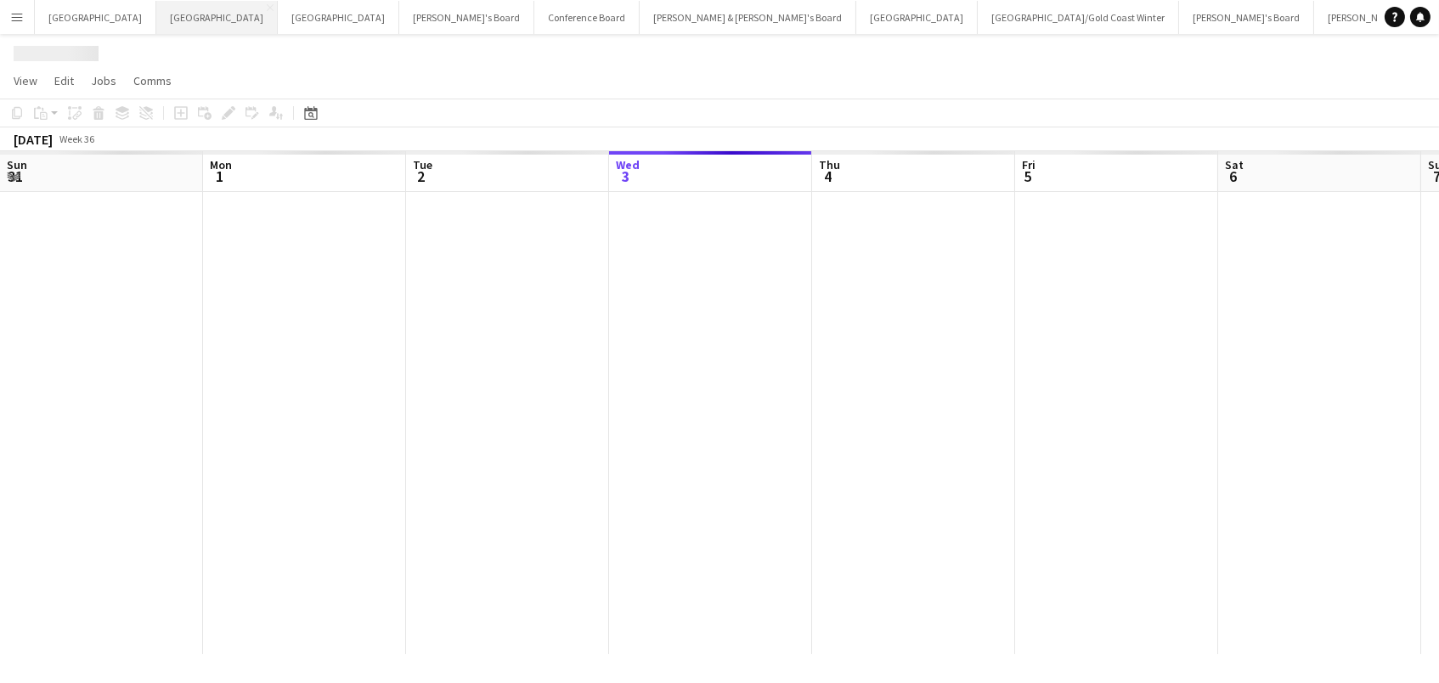
scroll to position [0, 405]
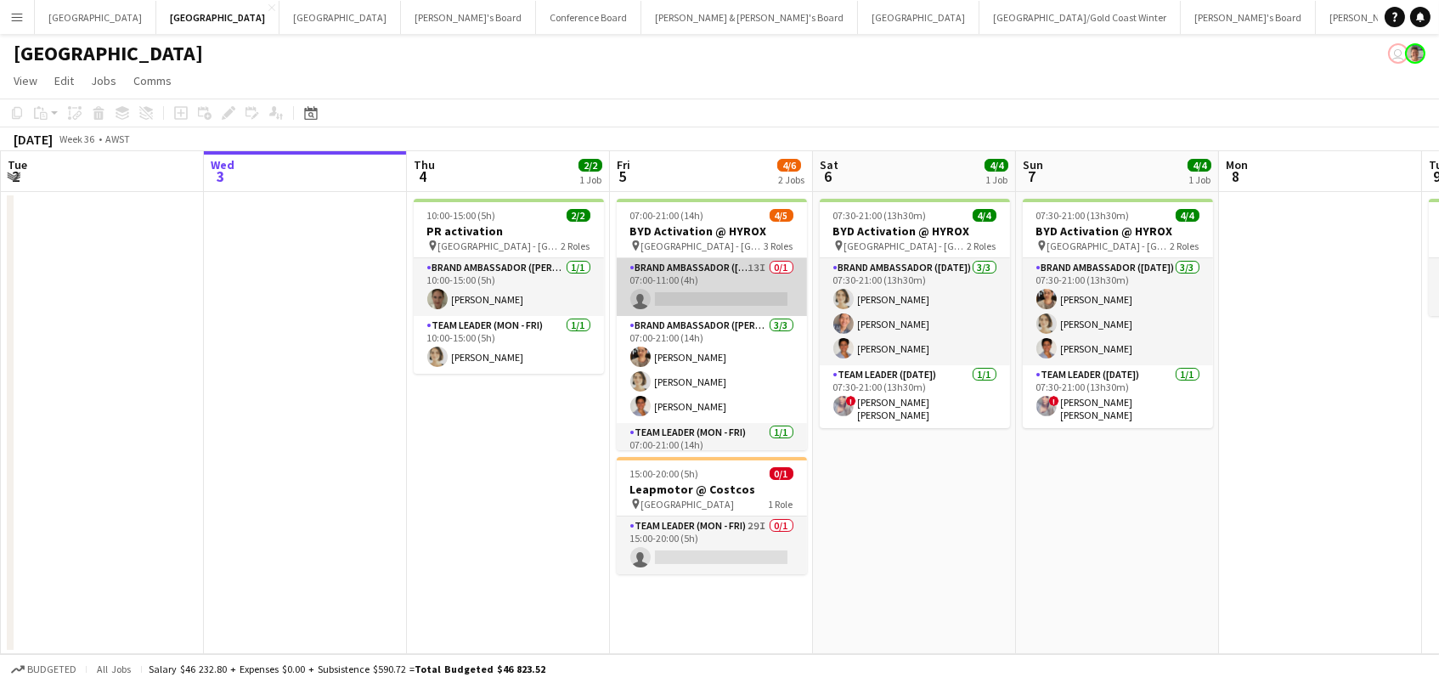
click at [713, 287] on app-card-role "Brand Ambassador (Mon - Fri) 13I 0/1 07:00-11:00 (4h) single-neutral-actions" at bounding box center [712, 287] width 190 height 58
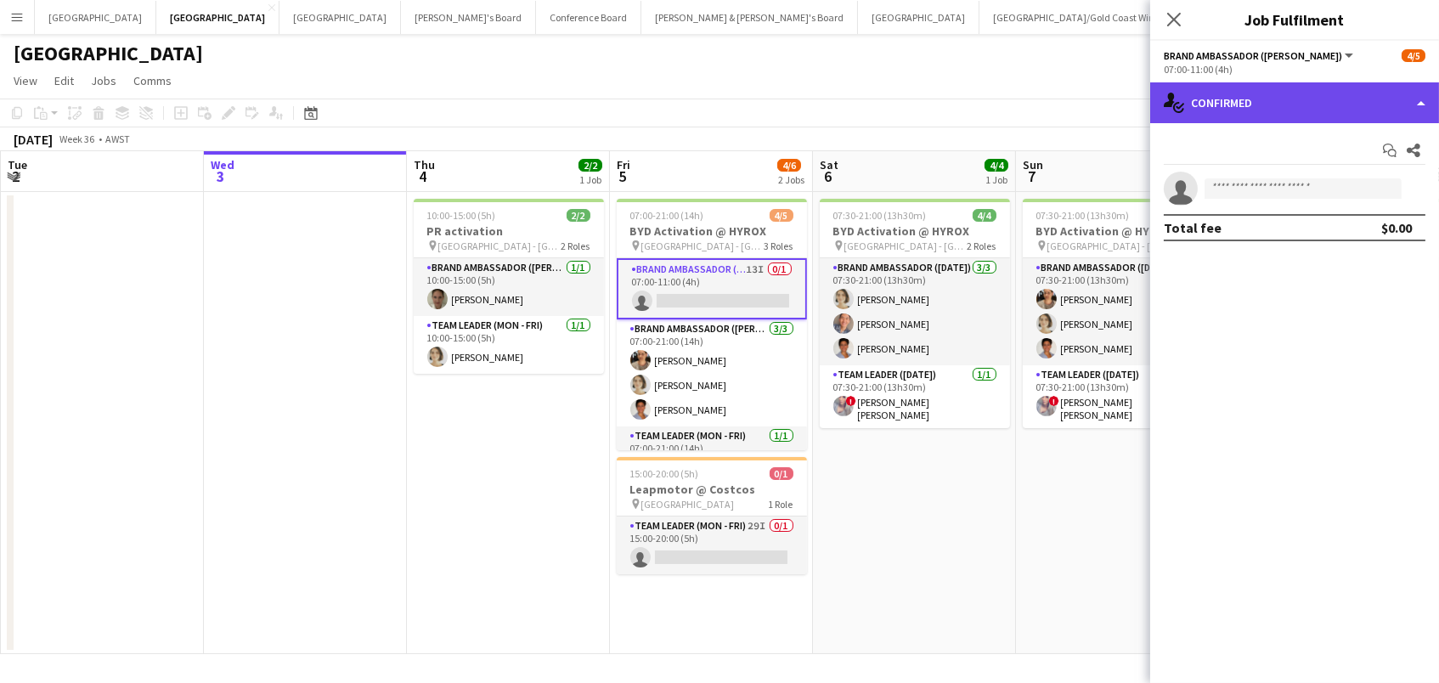
click at [1226, 116] on div "single-neutral-actions-check-2 Confirmed" at bounding box center [1294, 102] width 289 height 41
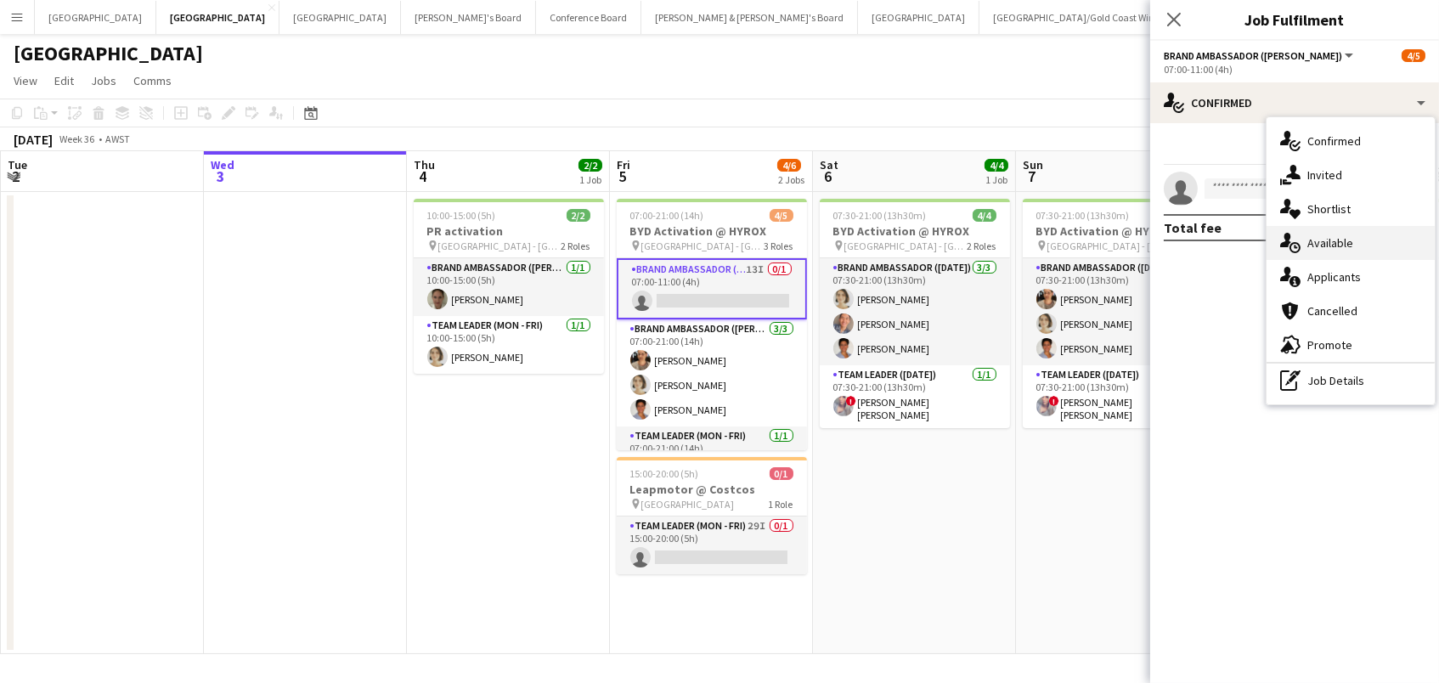
click at [1356, 247] on div "single-neutral-actions-upload Available" at bounding box center [1350, 243] width 168 height 34
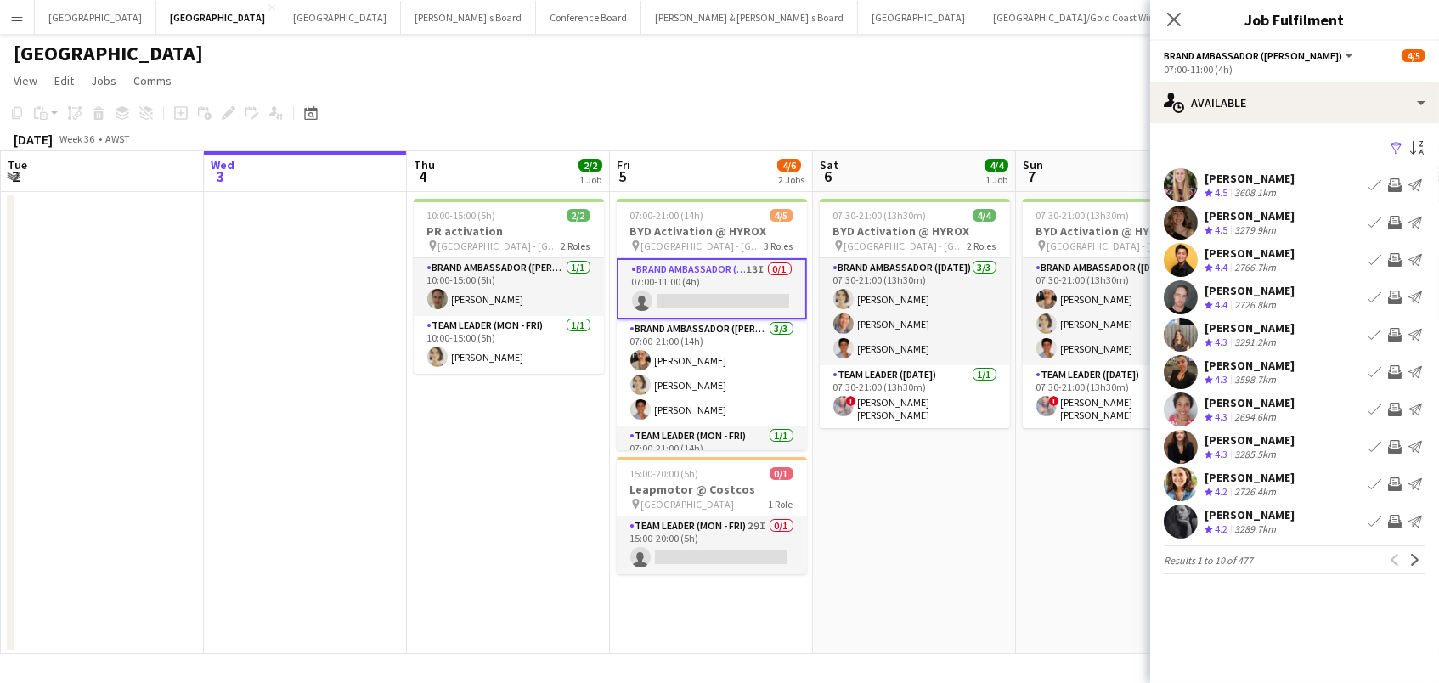
click at [1395, 146] on app-icon "Filter" at bounding box center [1396, 149] width 14 height 16
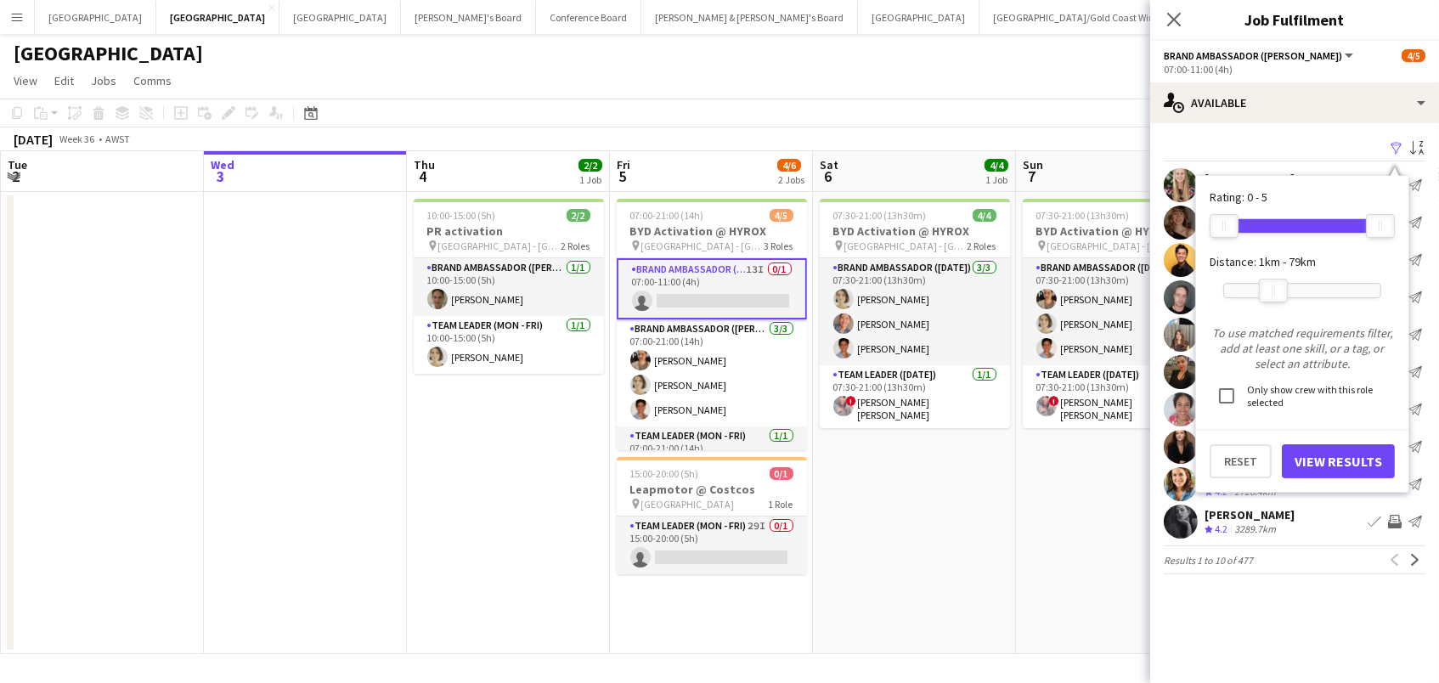
click at [1273, 284] on div at bounding box center [1302, 291] width 156 height 14
click at [1327, 465] on button "View Results" at bounding box center [1338, 461] width 113 height 34
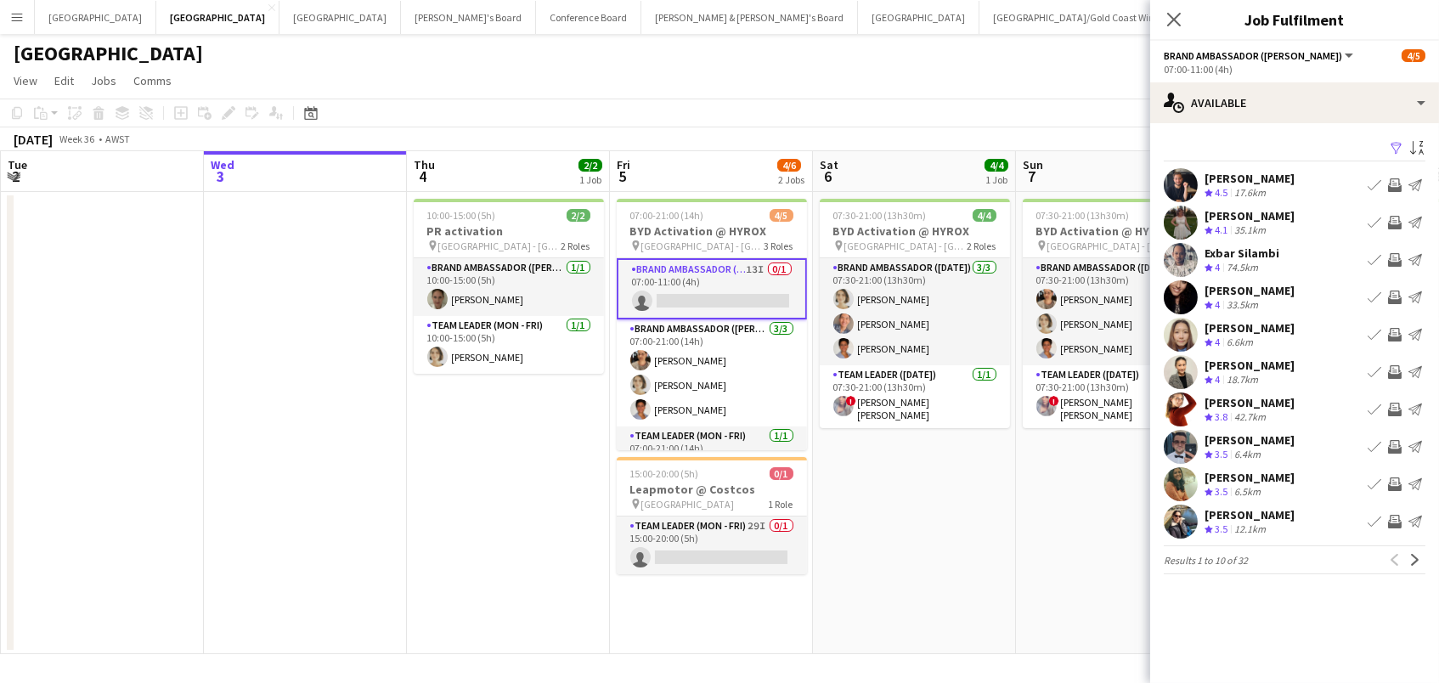
click at [1394, 369] on app-icon "Invite crew" at bounding box center [1395, 372] width 14 height 14
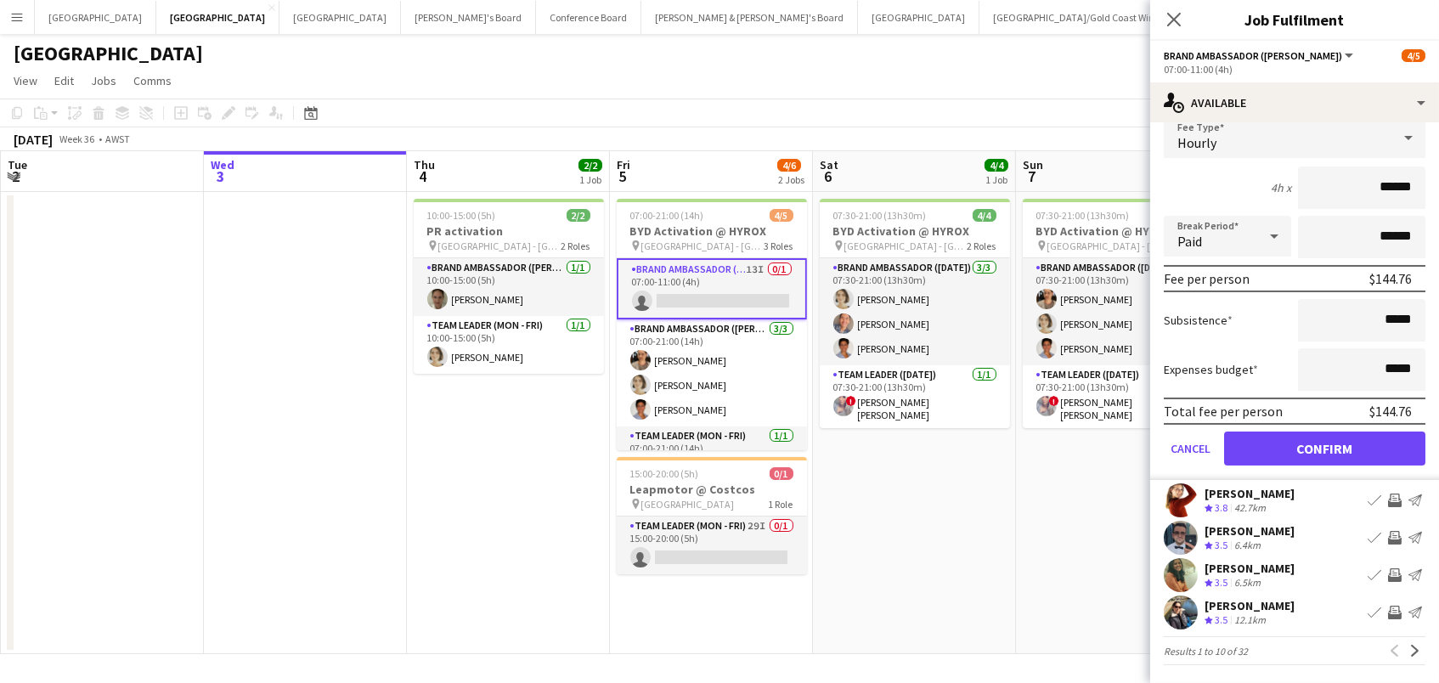
scroll to position [293, 0]
click at [1400, 533] on app-icon "Invite crew" at bounding box center [1395, 540] width 14 height 14
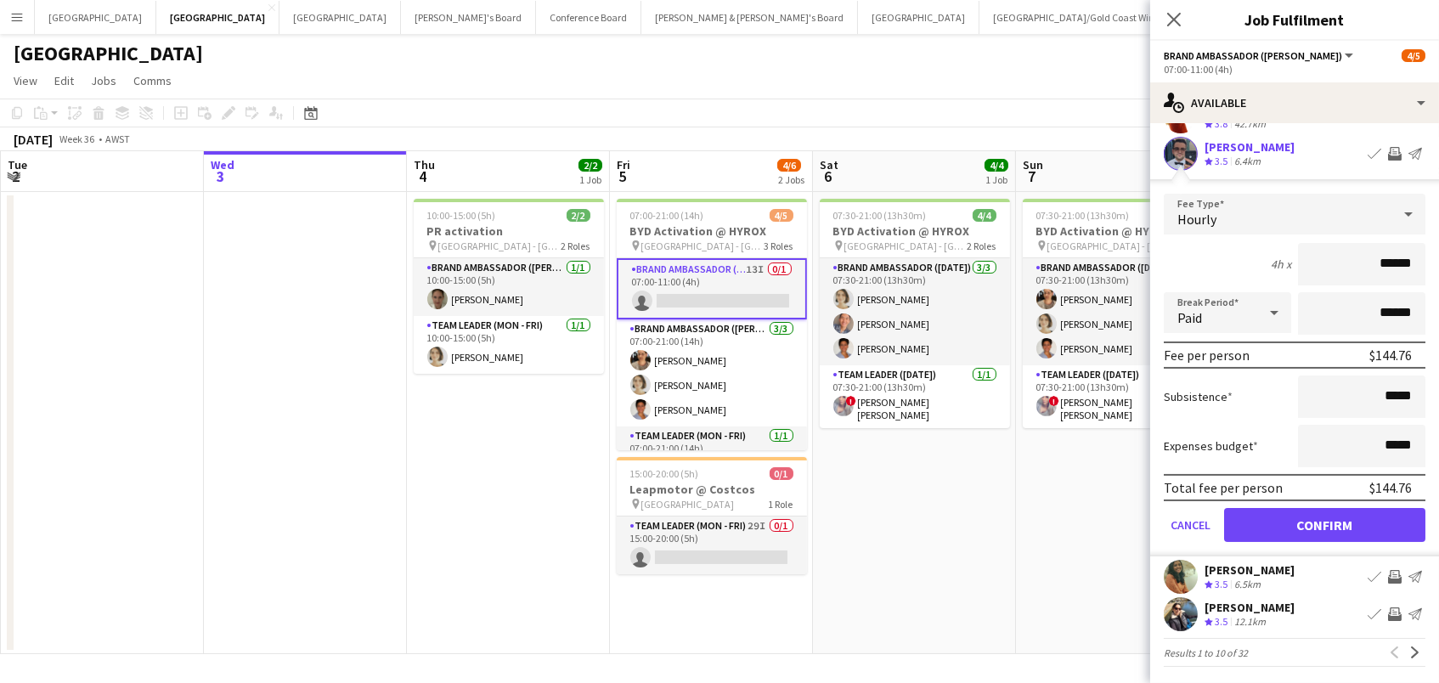
click at [1392, 570] on app-icon "Invite crew" at bounding box center [1395, 577] width 14 height 14
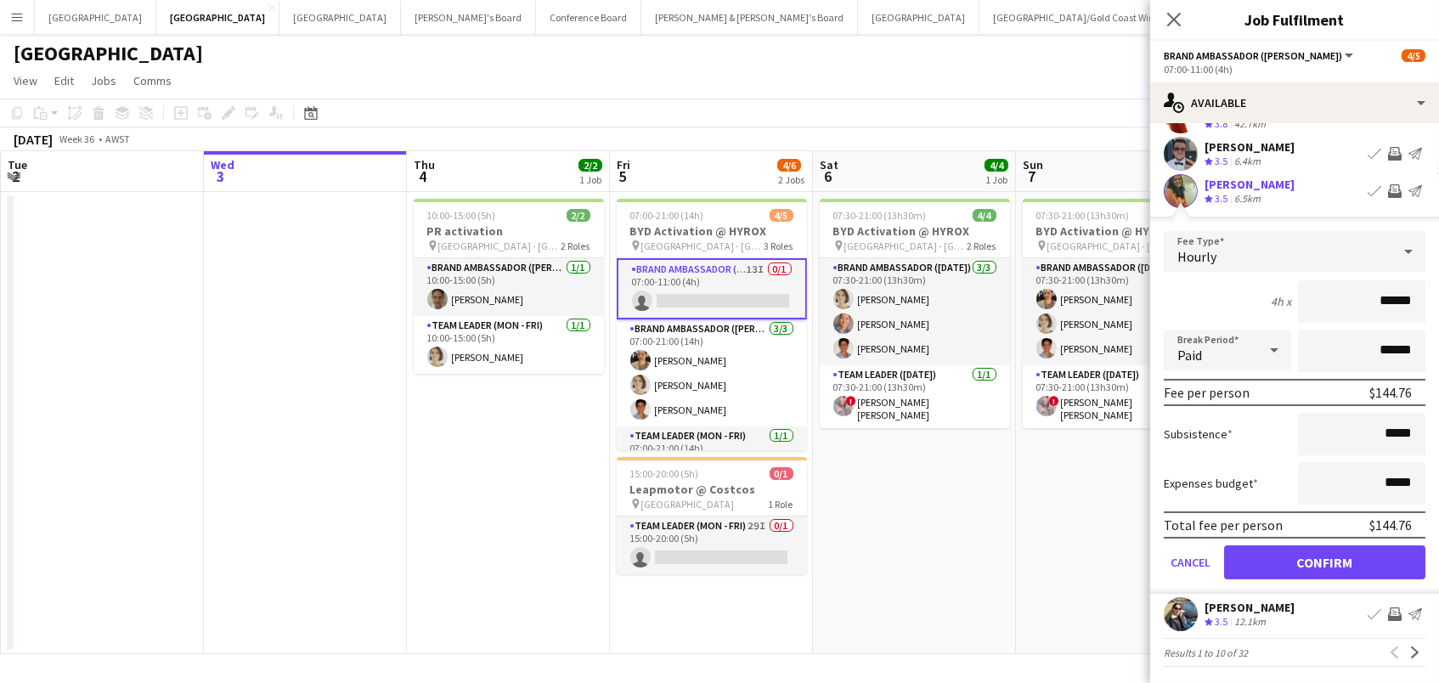
click at [1280, 550] on button "Confirm" at bounding box center [1324, 562] width 201 height 34
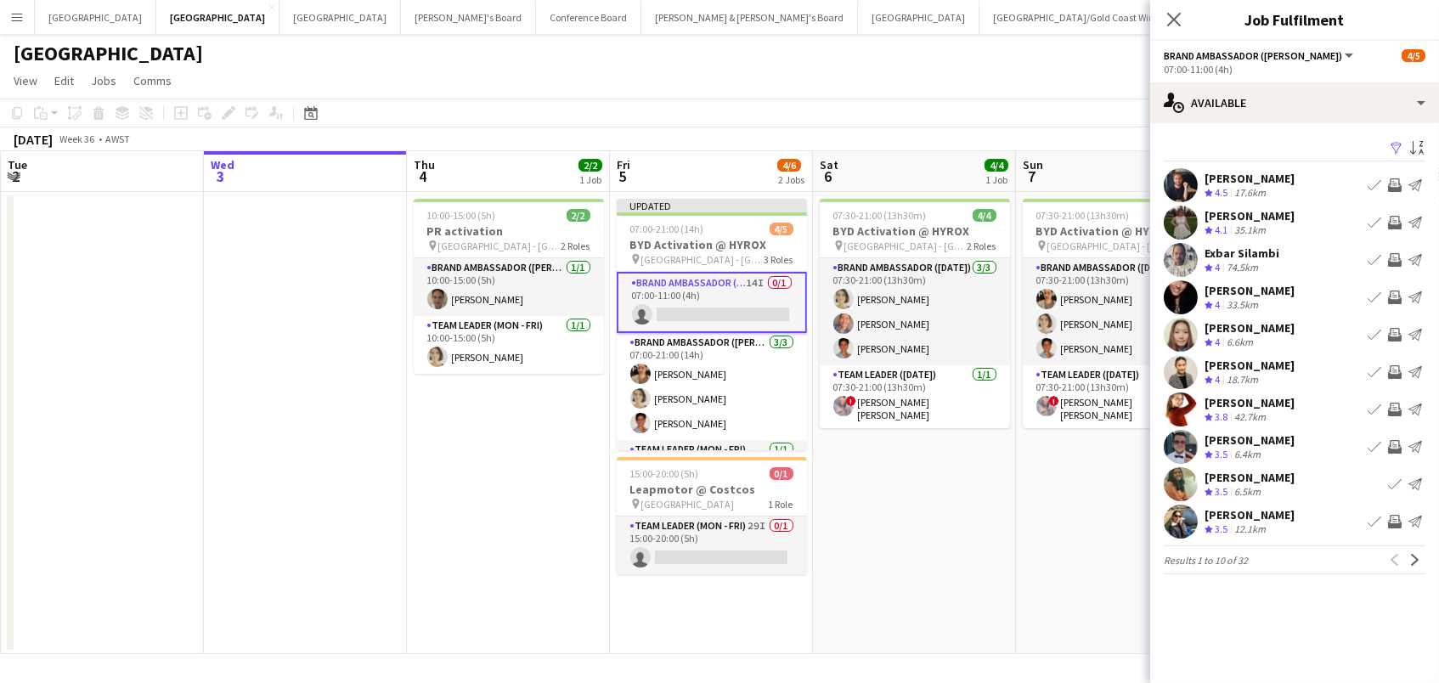
click at [1396, 516] on app-icon "Invite crew" at bounding box center [1395, 522] width 14 height 14
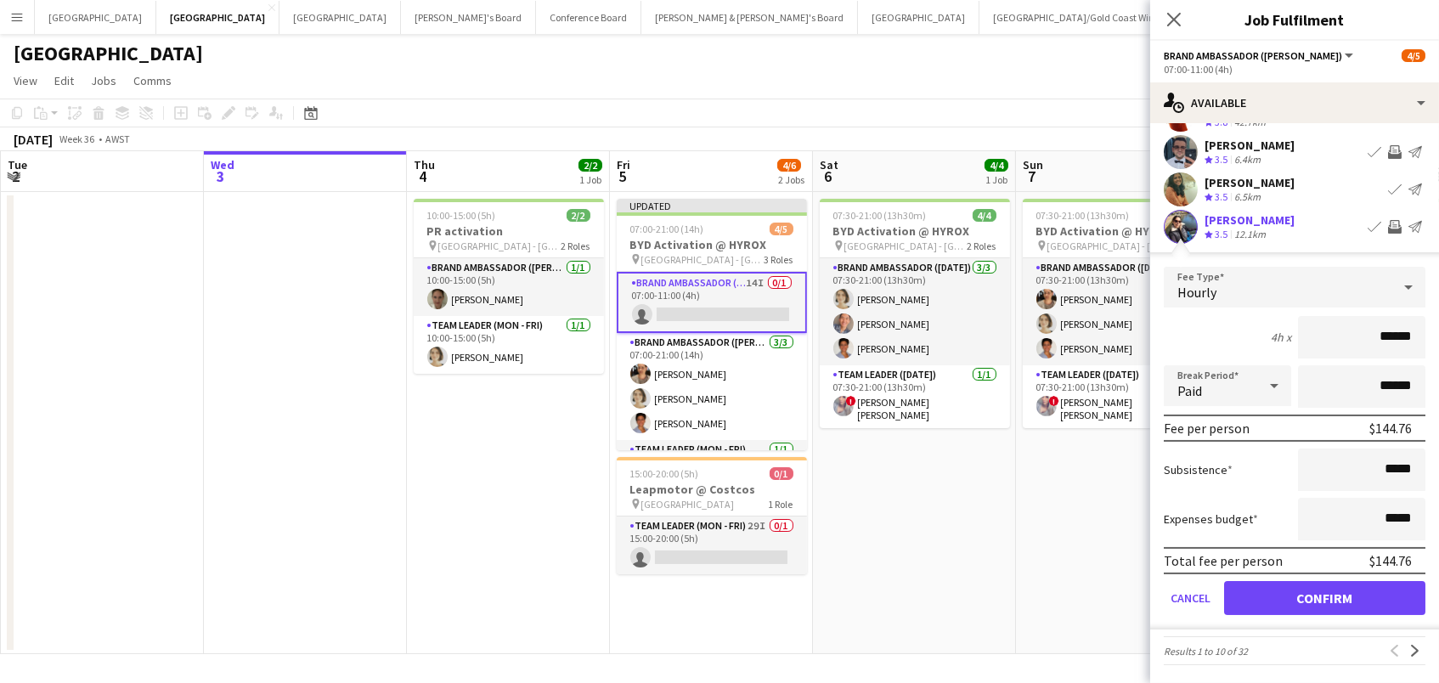
scroll to position [293, 0]
click at [1282, 583] on button "Confirm" at bounding box center [1324, 600] width 201 height 34
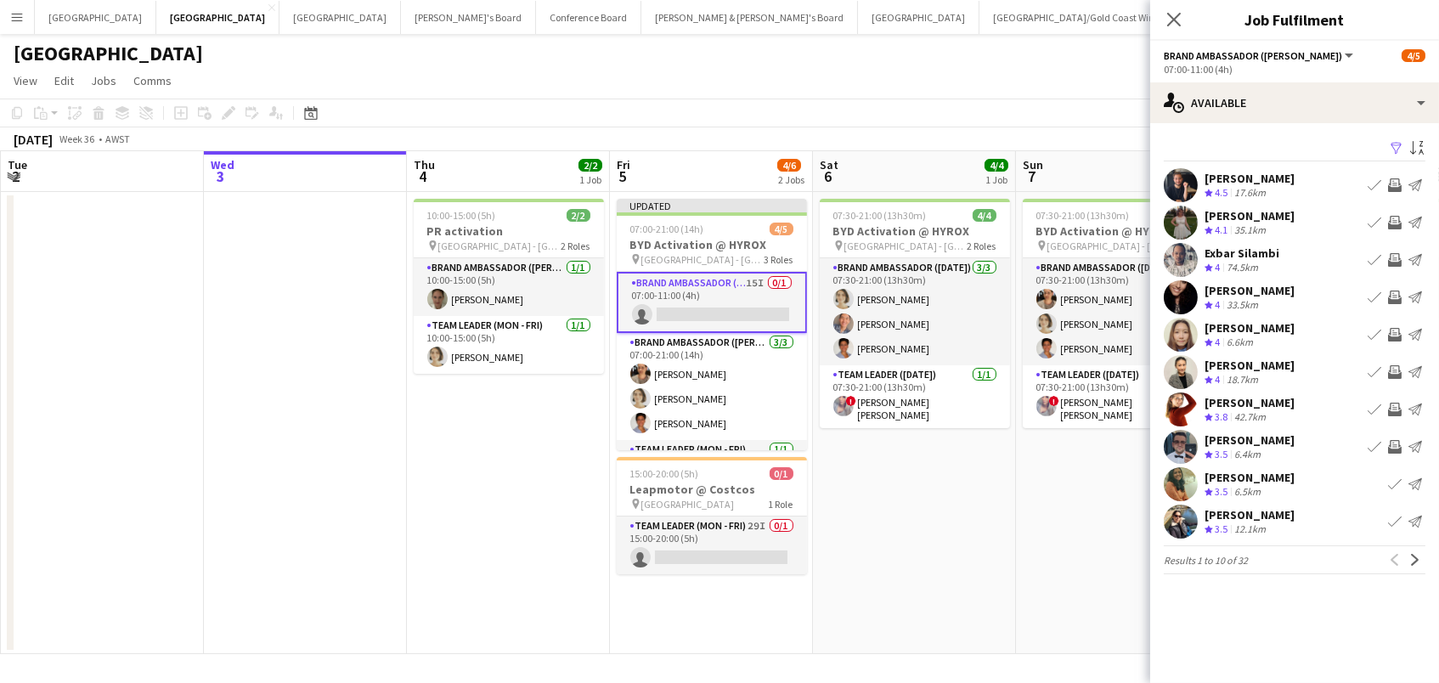
click at [1395, 437] on button "Invite crew" at bounding box center [1394, 447] width 20 height 20
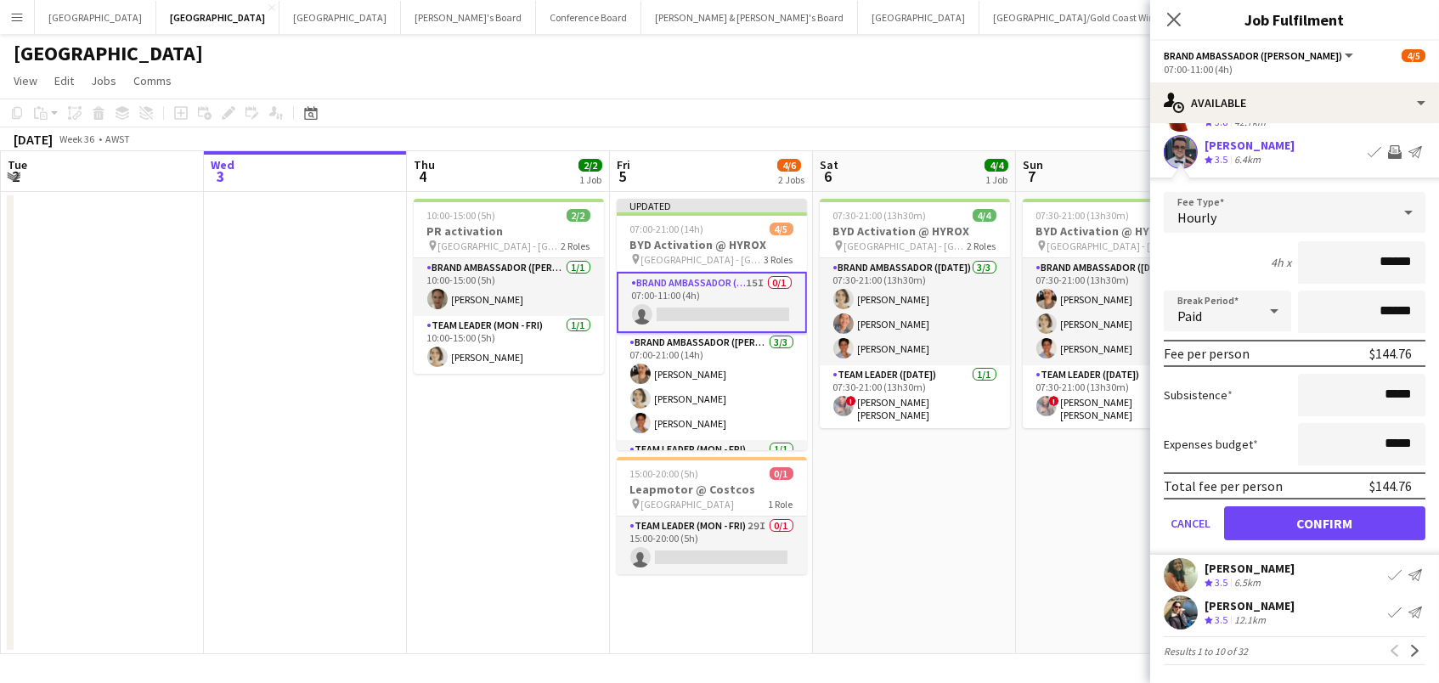
scroll to position [293, 0]
click at [1280, 536] on button "Confirm" at bounding box center [1324, 525] width 201 height 34
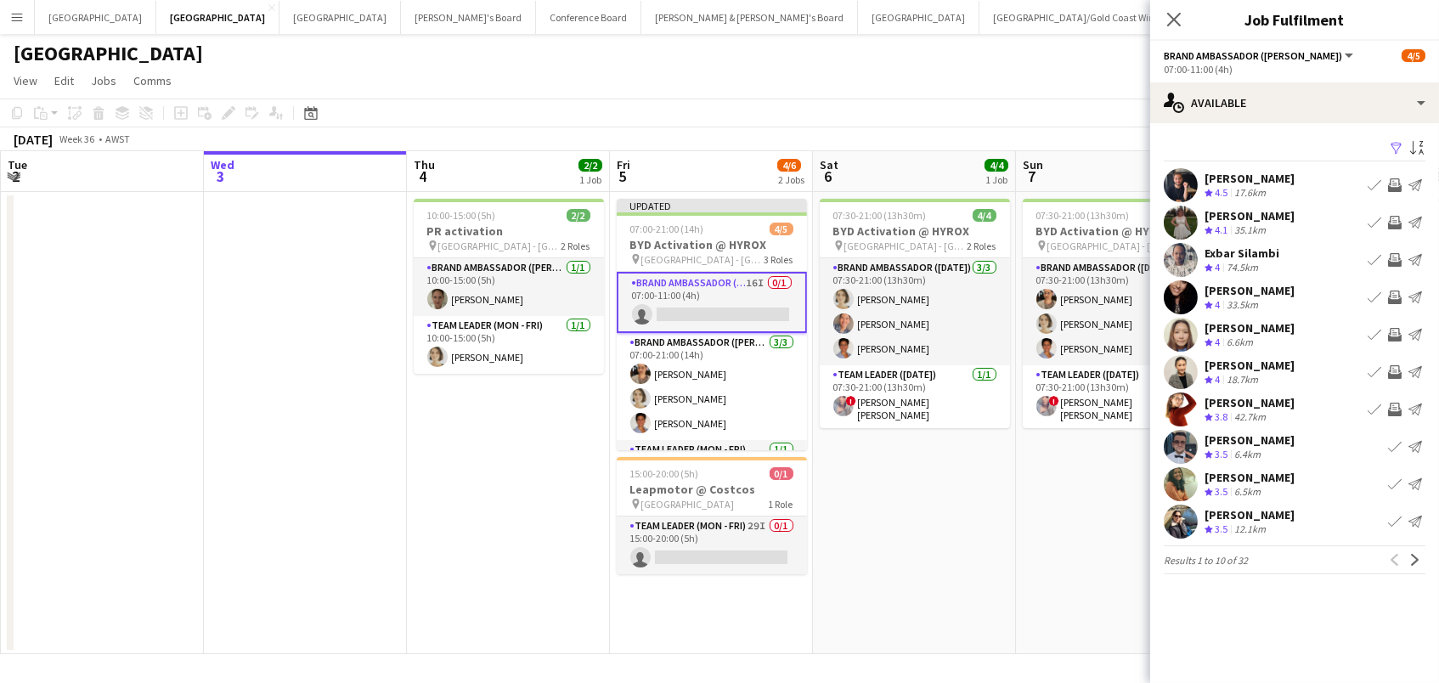
scroll to position [0, 0]
drag, startPoint x: 1412, startPoint y: 560, endPoint x: 1412, endPoint y: 547, distance: 12.8
click at [1412, 558] on app-icon "Next" at bounding box center [1415, 560] width 12 height 12
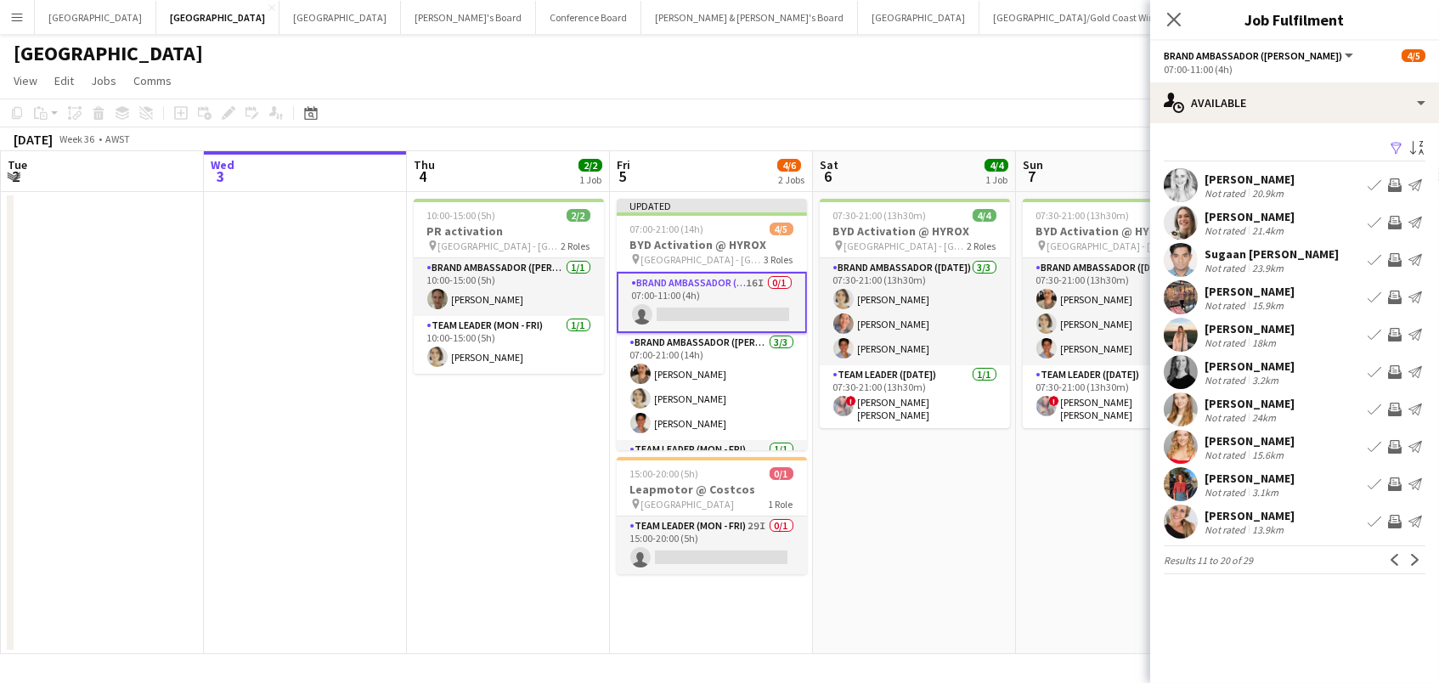
click at [1396, 182] on app-icon "Invite crew" at bounding box center [1395, 185] width 14 height 14
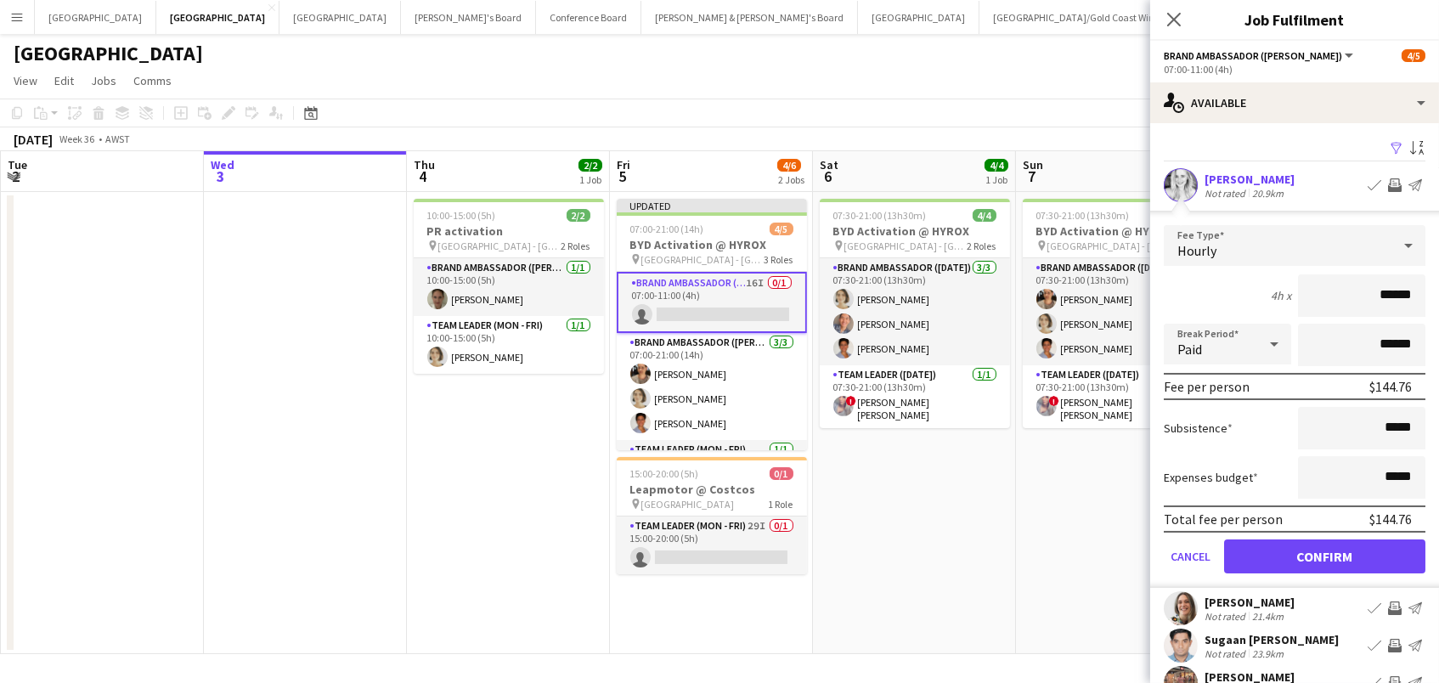
click at [1324, 554] on button "Confirm" at bounding box center [1324, 556] width 201 height 34
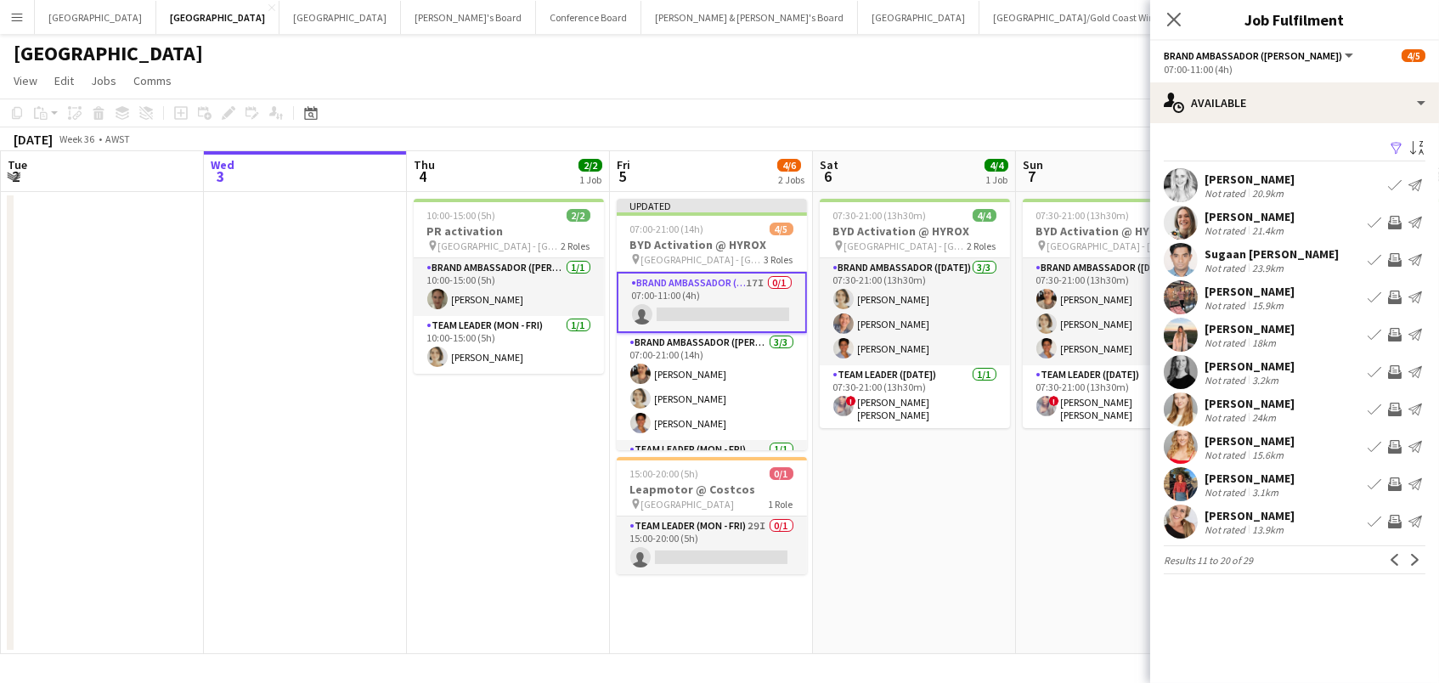
click at [1391, 222] on app-icon "Invite crew" at bounding box center [1395, 223] width 14 height 14
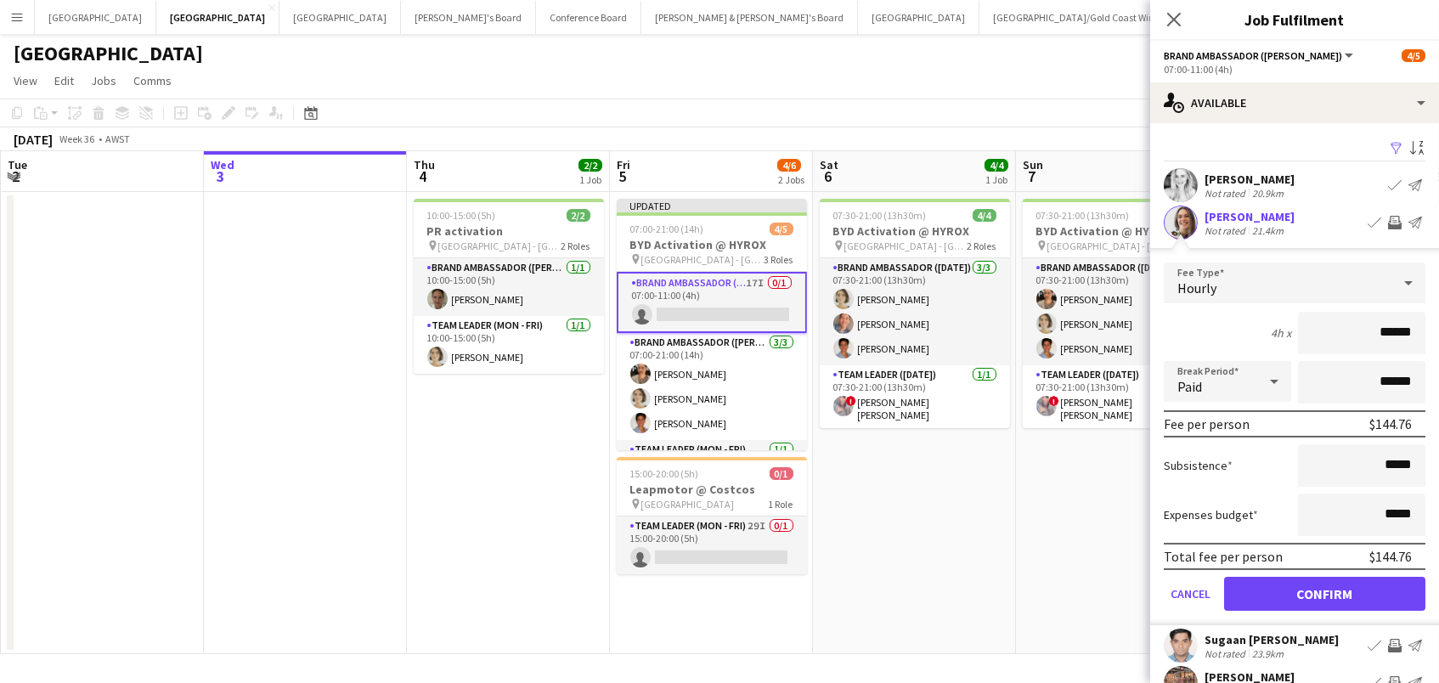
click at [1324, 591] on button "Confirm" at bounding box center [1324, 594] width 201 height 34
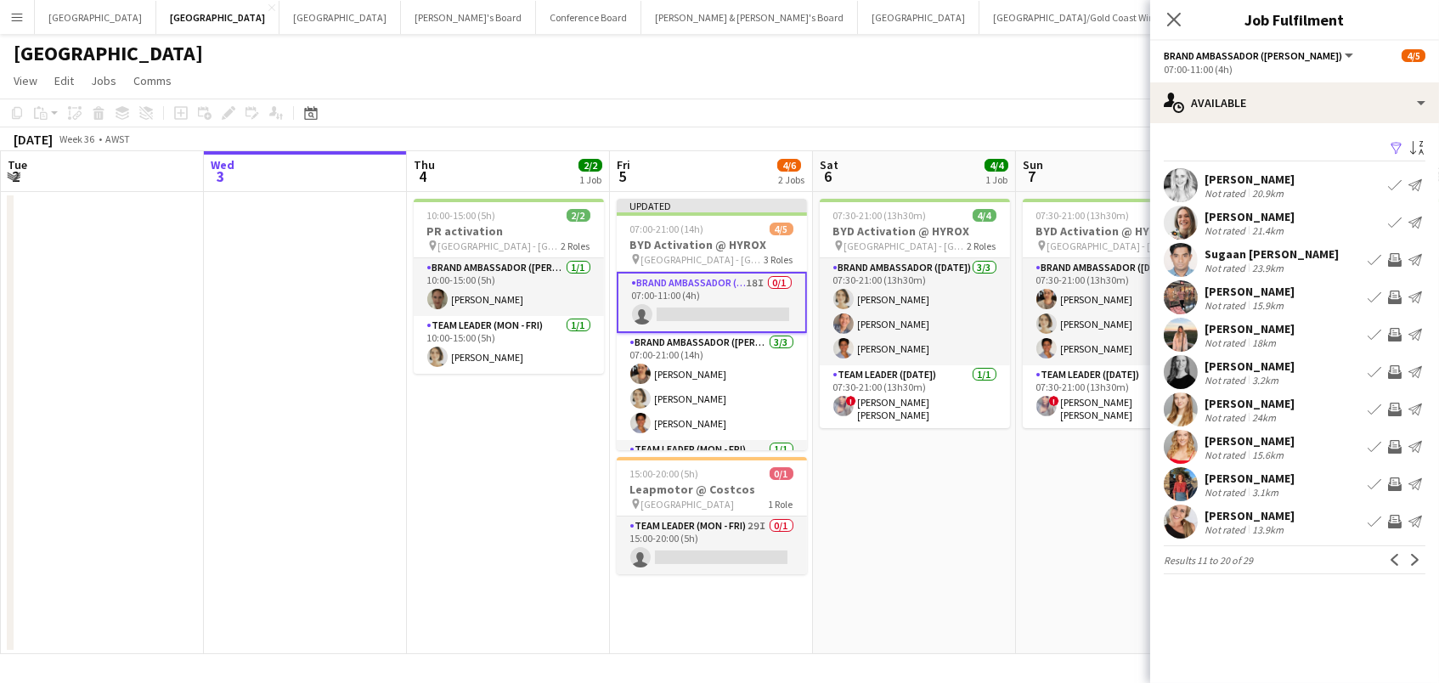
click at [1395, 377] on button "Invite crew" at bounding box center [1394, 372] width 20 height 20
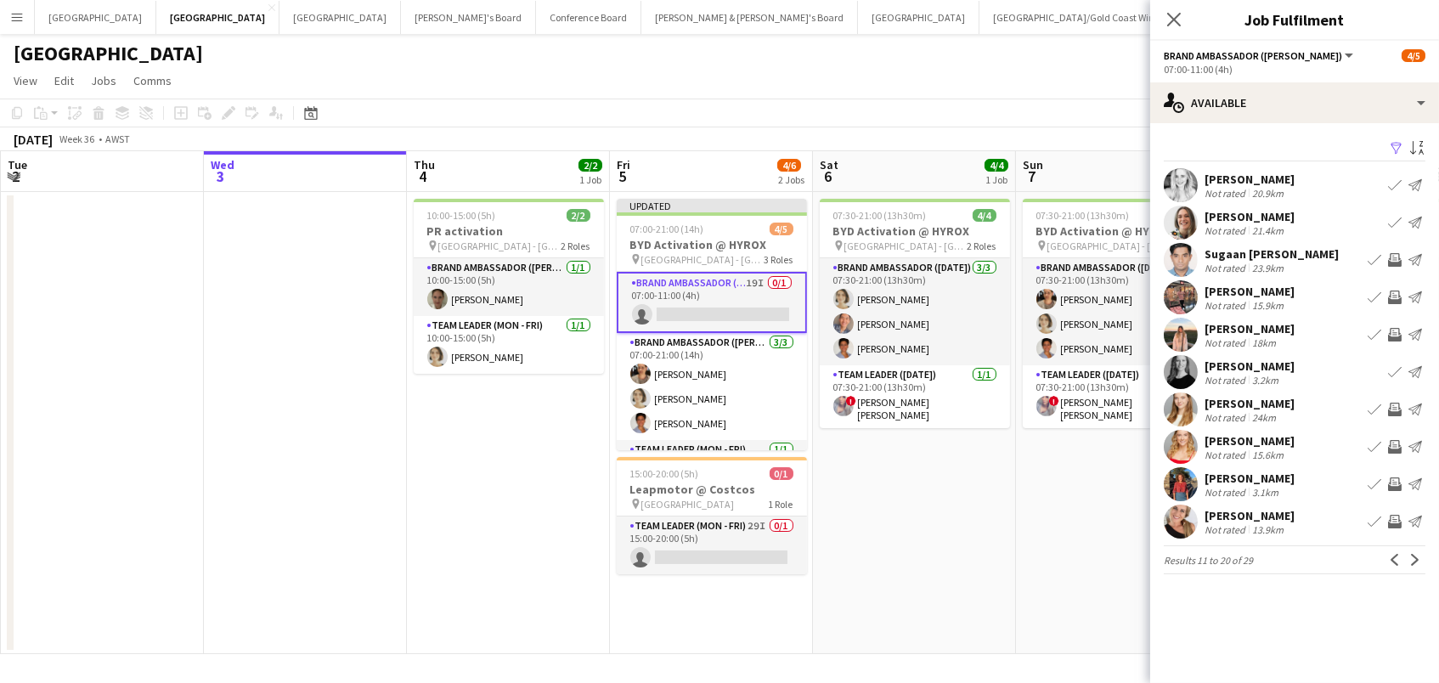
click at [1395, 338] on app-icon "Invite crew" at bounding box center [1395, 335] width 14 height 14
click at [1392, 403] on app-icon "Invite crew" at bounding box center [1395, 410] width 14 height 14
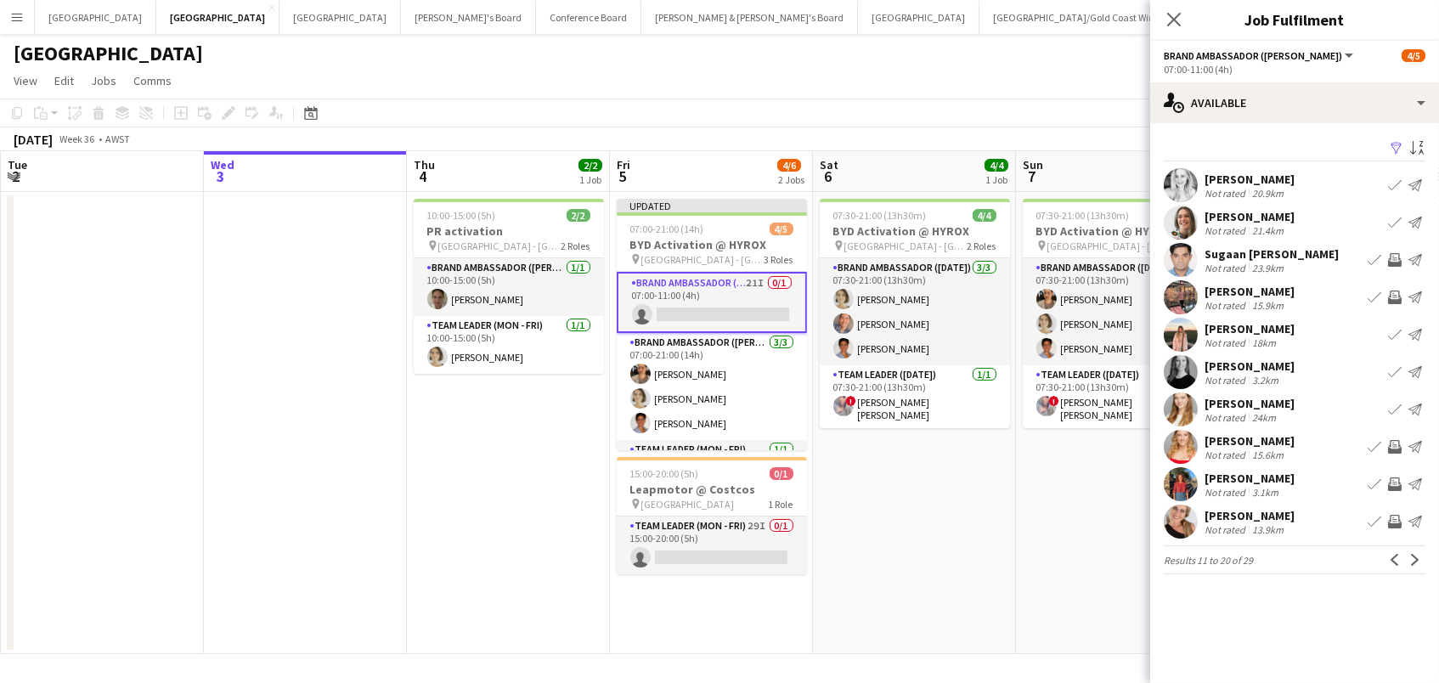
click at [1395, 485] on app-icon "Invite crew" at bounding box center [1395, 484] width 14 height 14
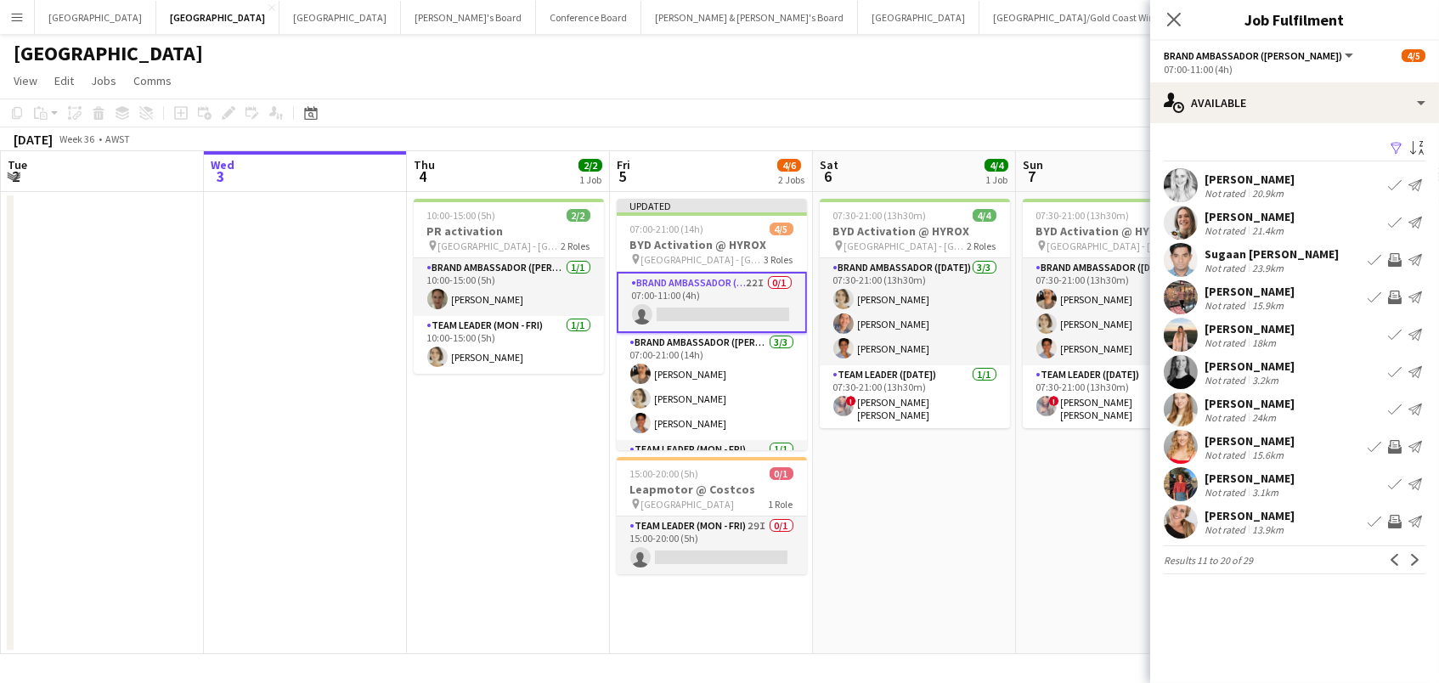
click at [1395, 527] on button "Invite crew" at bounding box center [1394, 521] width 20 height 20
click at [1414, 564] on button "Next" at bounding box center [1415, 559] width 20 height 20
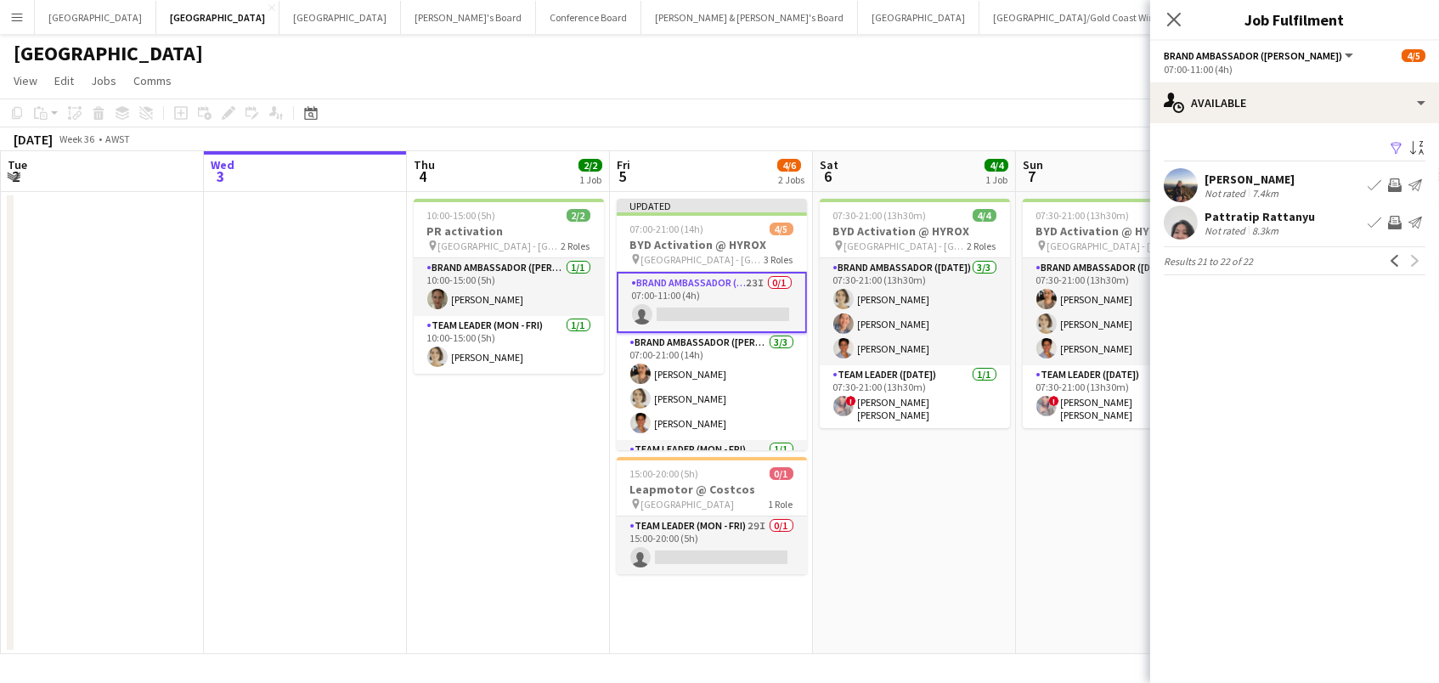
click at [1281, 222] on div "Pattratip Rattanyu" at bounding box center [1259, 216] width 110 height 15
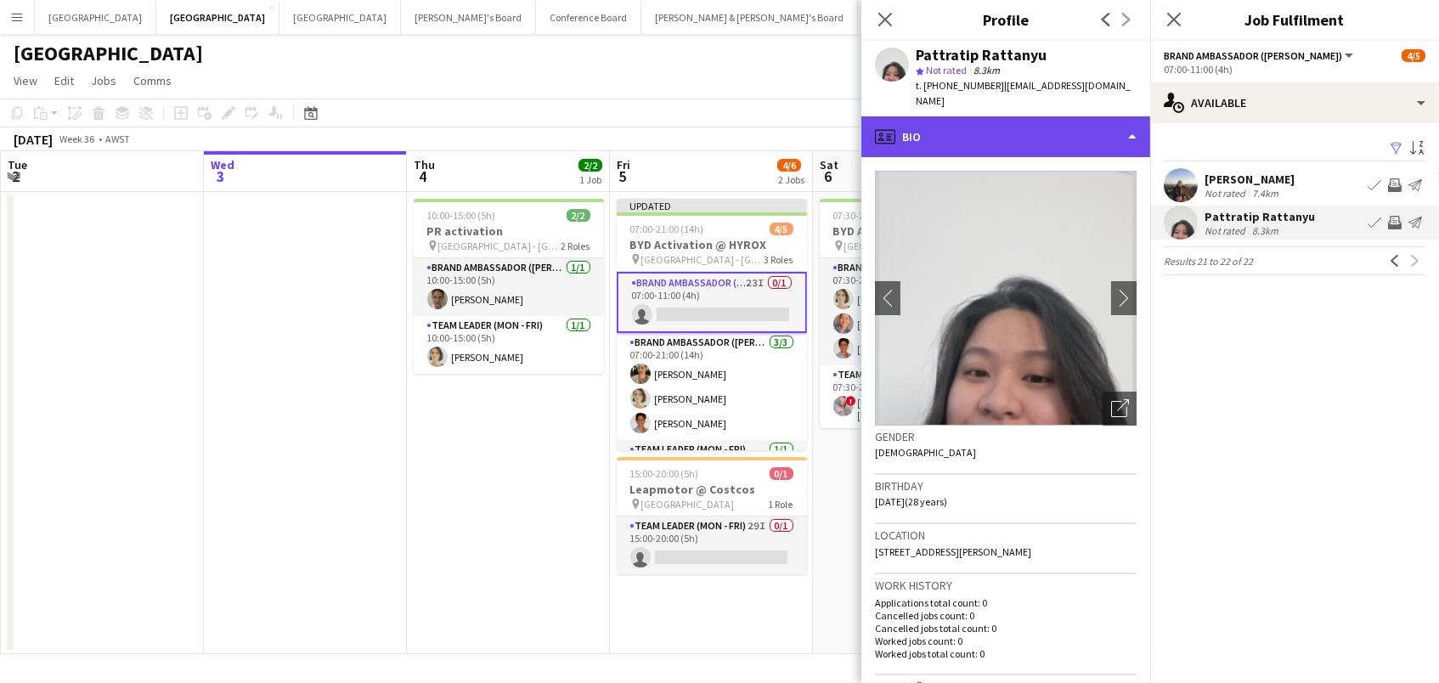
click at [925, 116] on div "profile Bio" at bounding box center [1005, 136] width 289 height 41
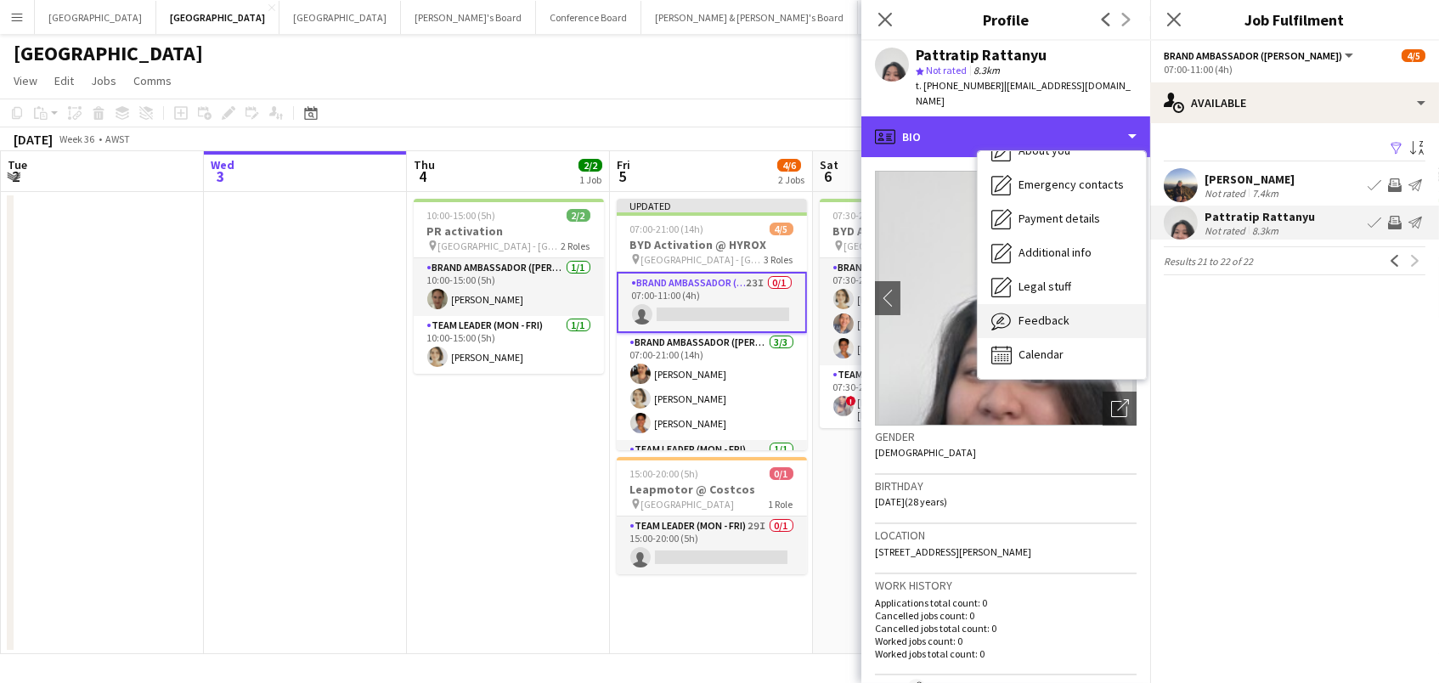
scroll to position [126, 0]
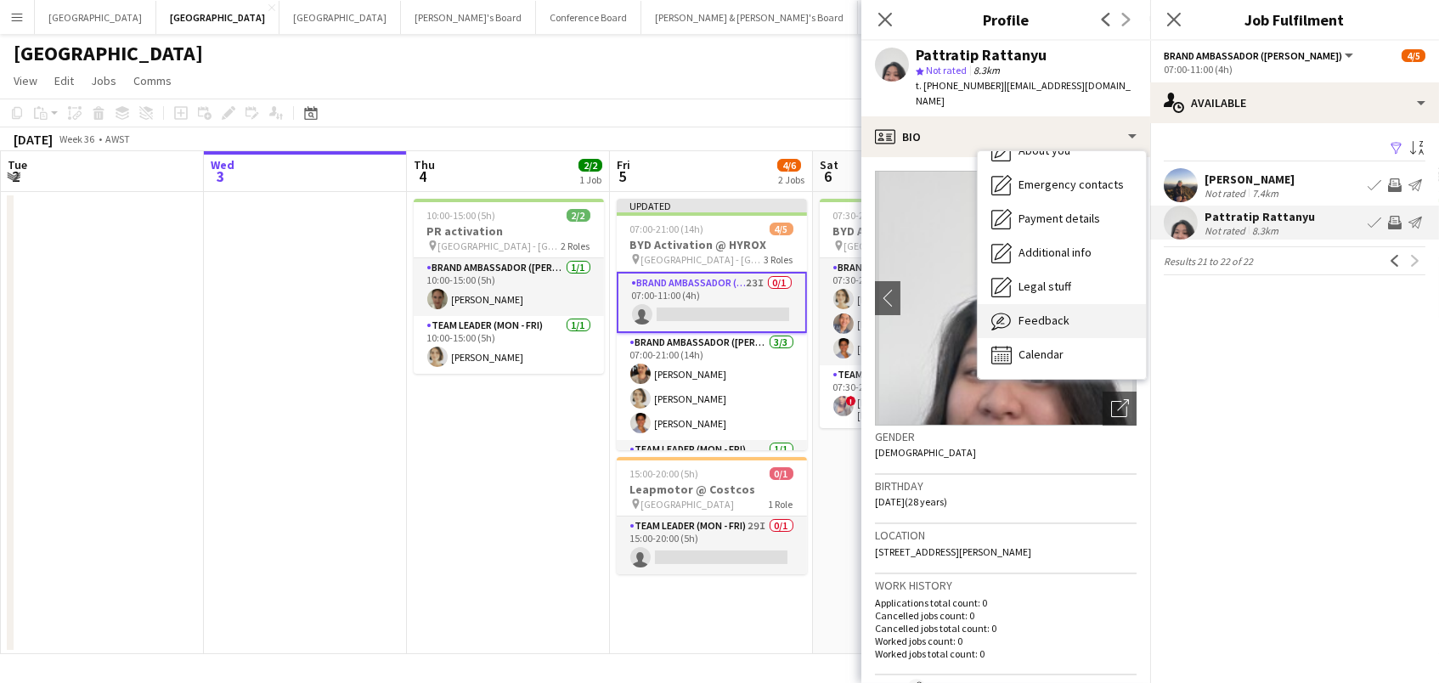
click at [1032, 313] on span "Feedback" at bounding box center [1043, 320] width 51 height 15
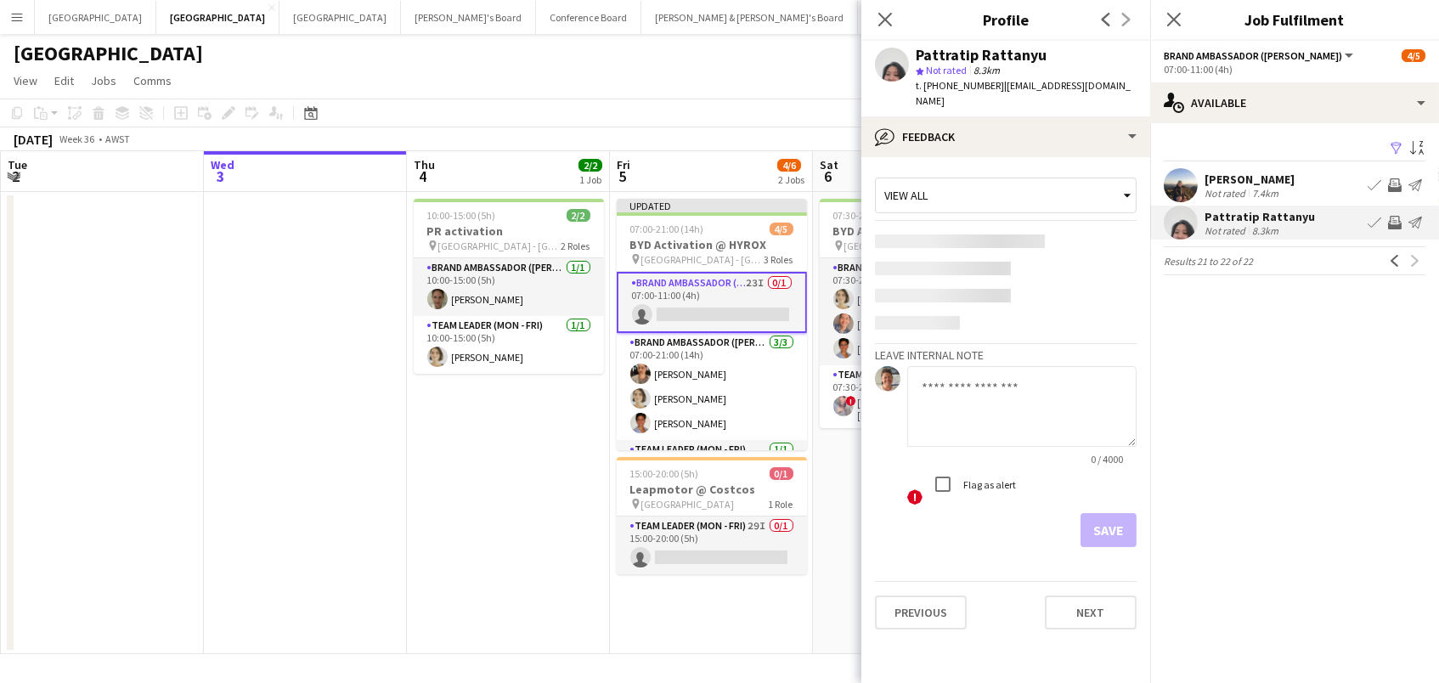
scroll to position [0, 0]
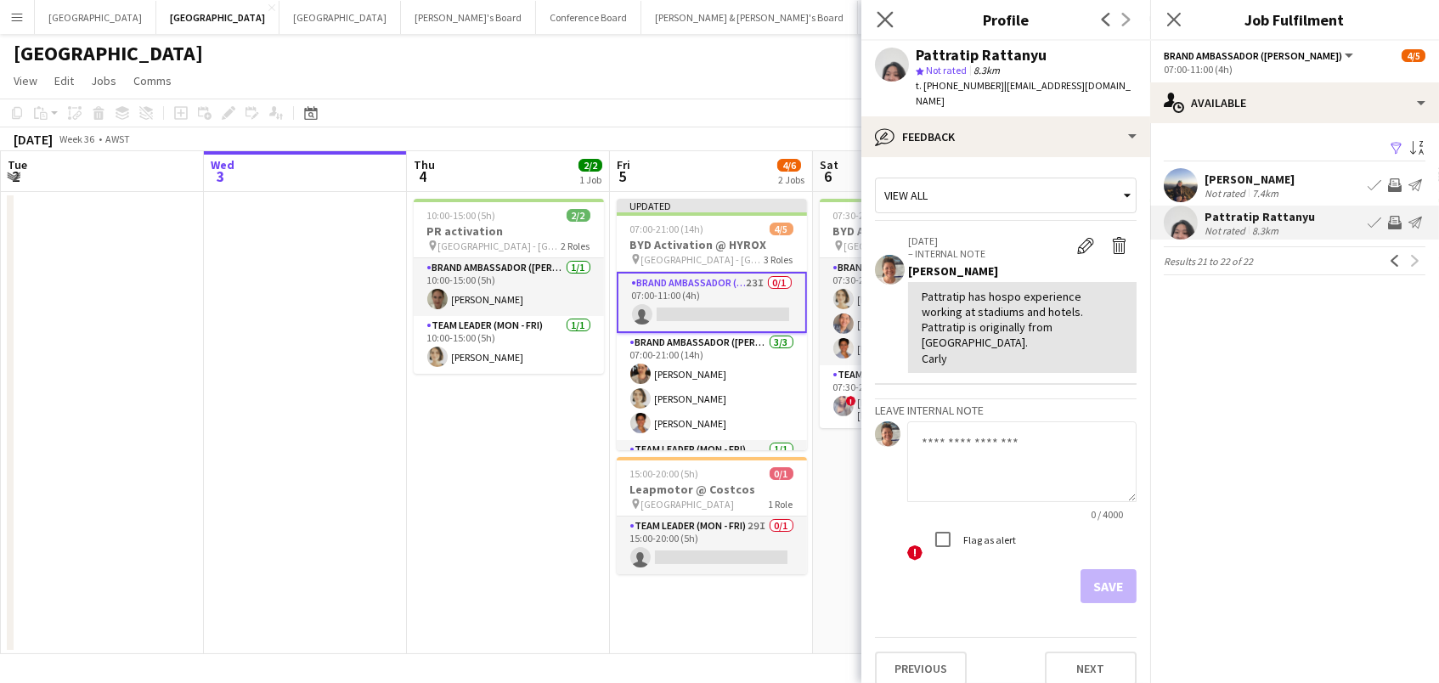
click at [886, 26] on icon "Close pop-in" at bounding box center [884, 19] width 16 height 16
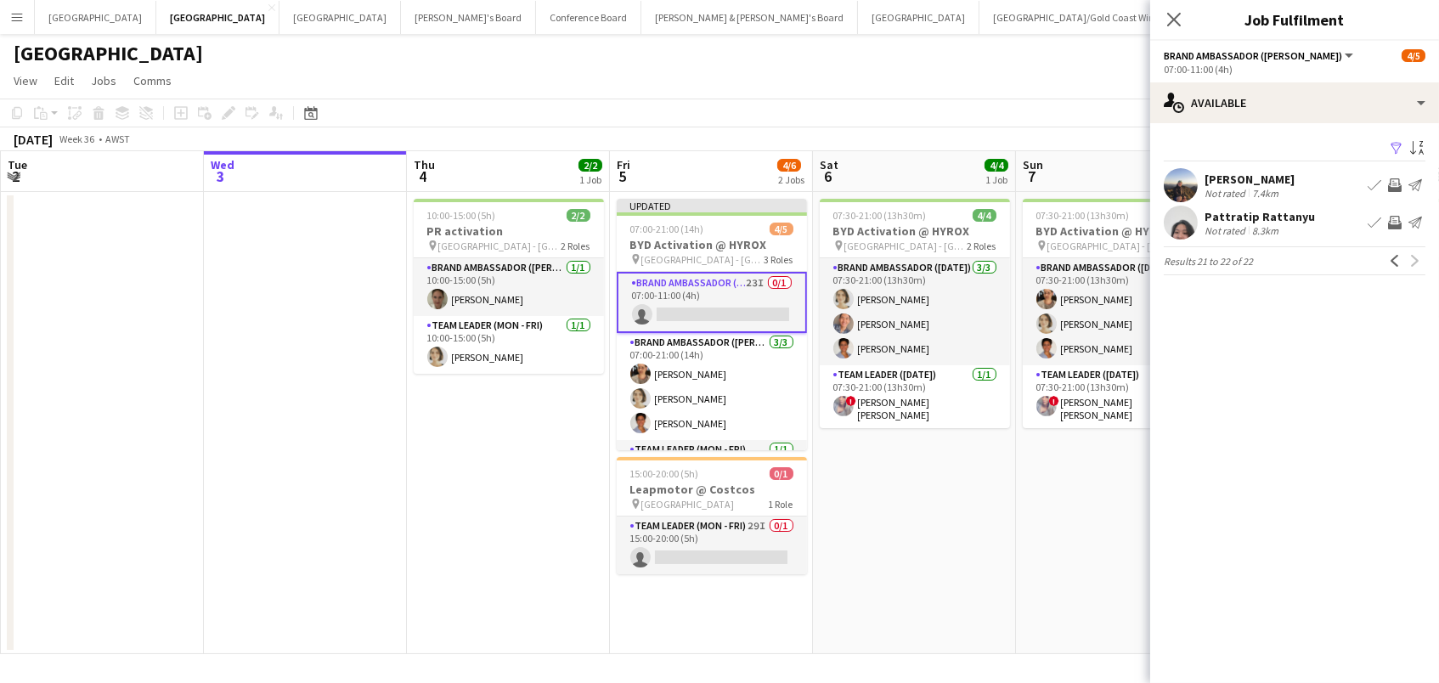
click at [1219, 225] on div "Not rated" at bounding box center [1226, 230] width 44 height 13
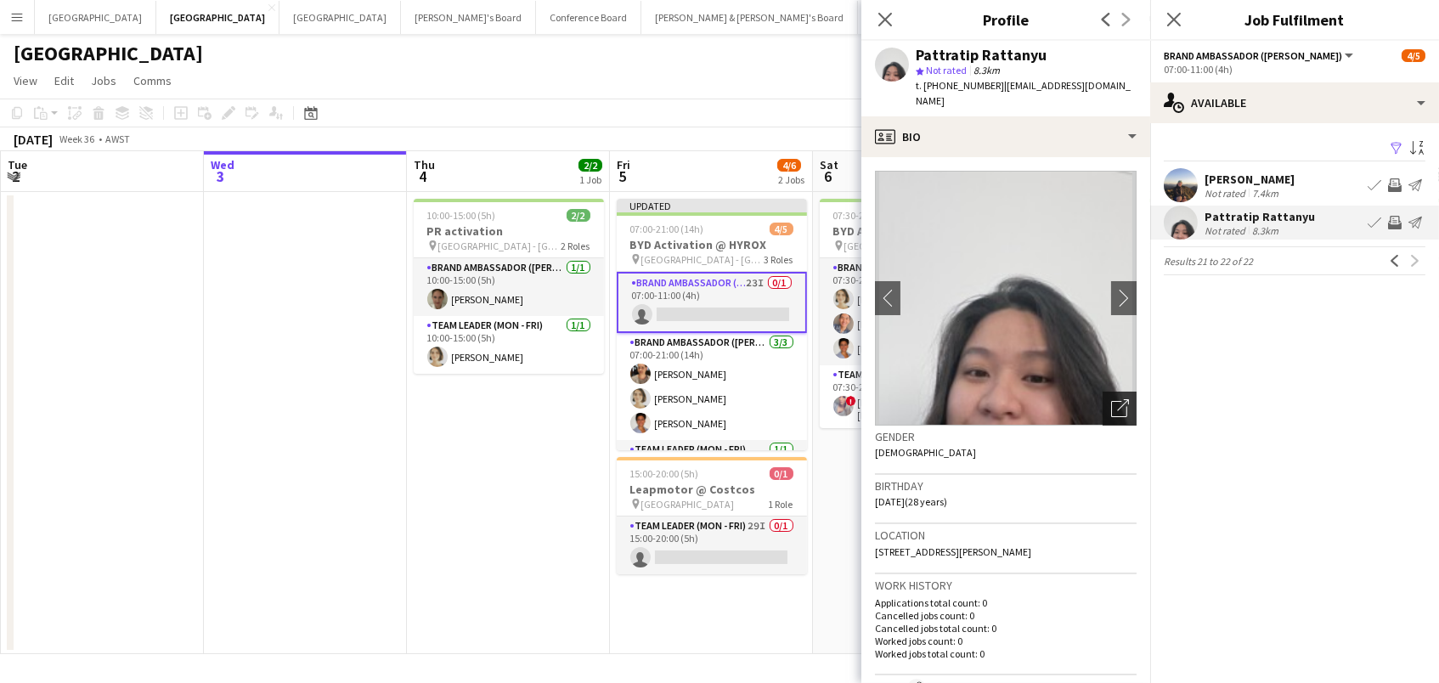
click at [1120, 399] on icon "Open photos pop-in" at bounding box center [1120, 408] width 18 height 18
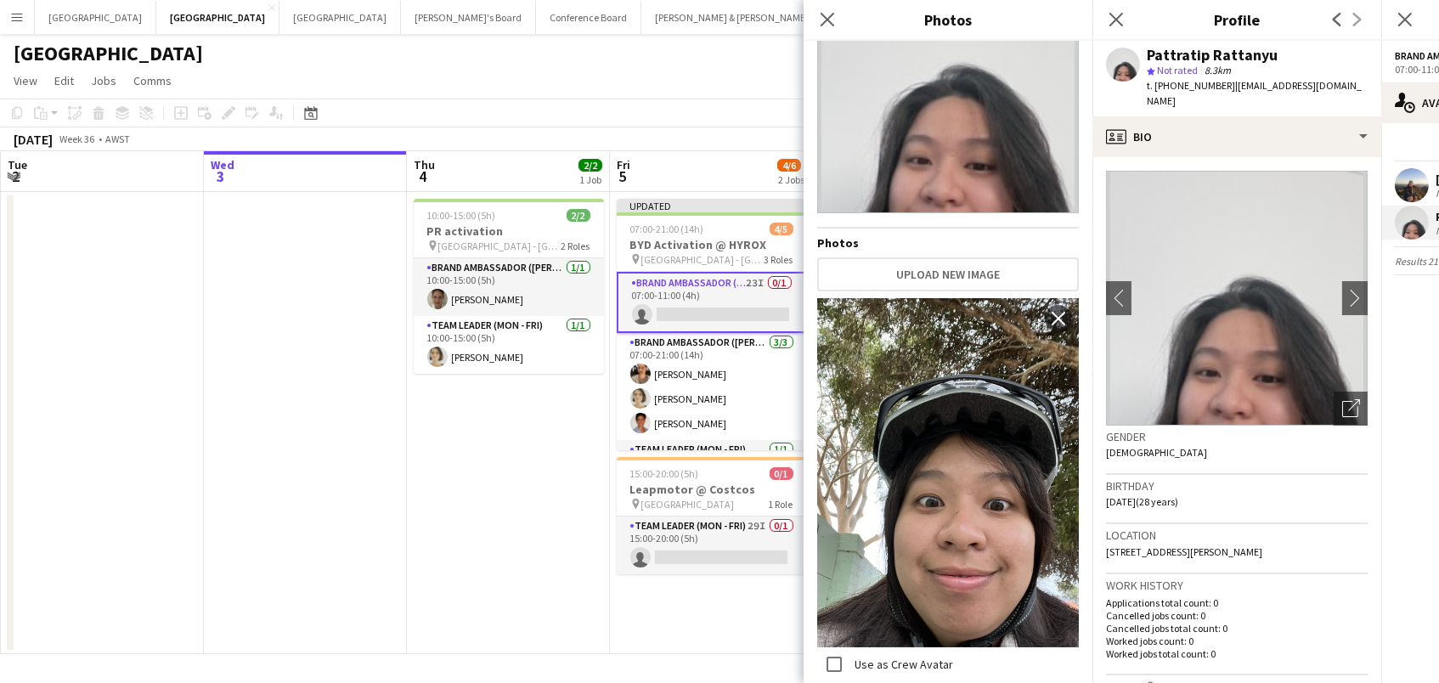
scroll to position [110, 0]
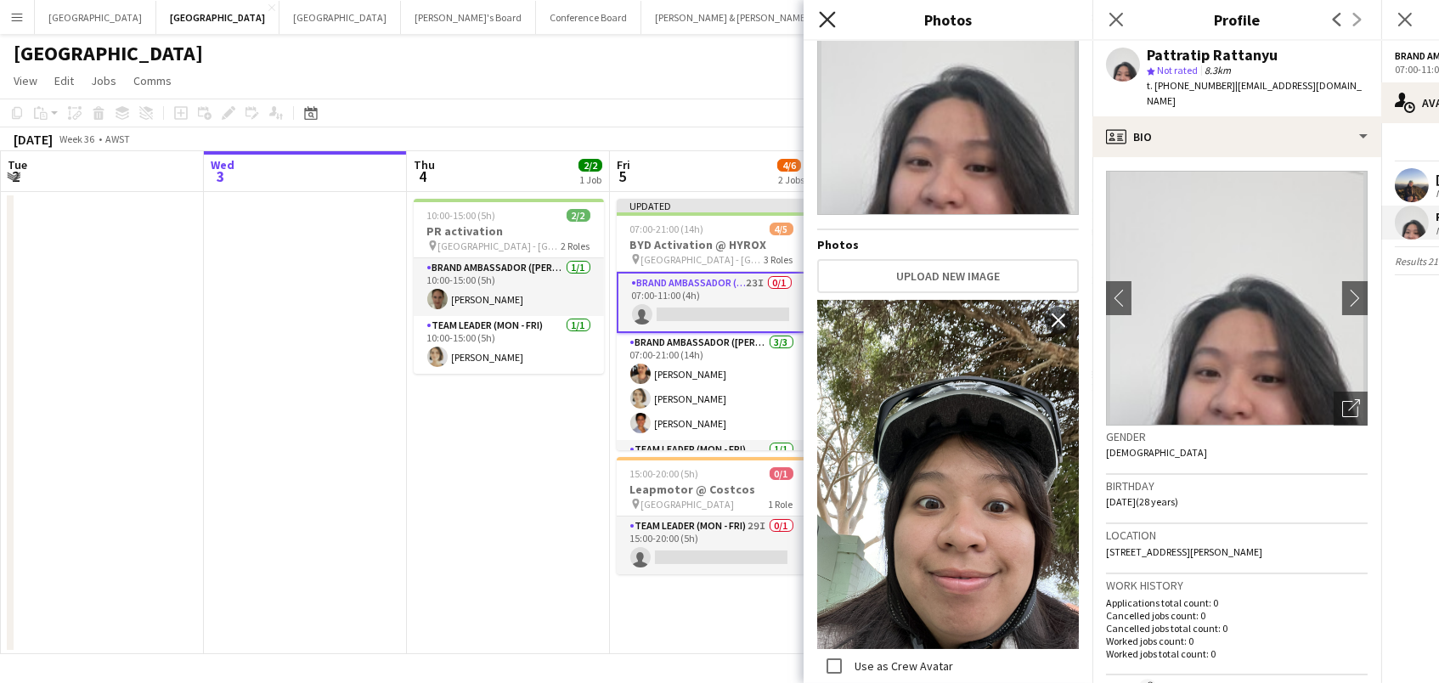
click at [827, 16] on icon "Close pop-in" at bounding box center [827, 19] width 16 height 16
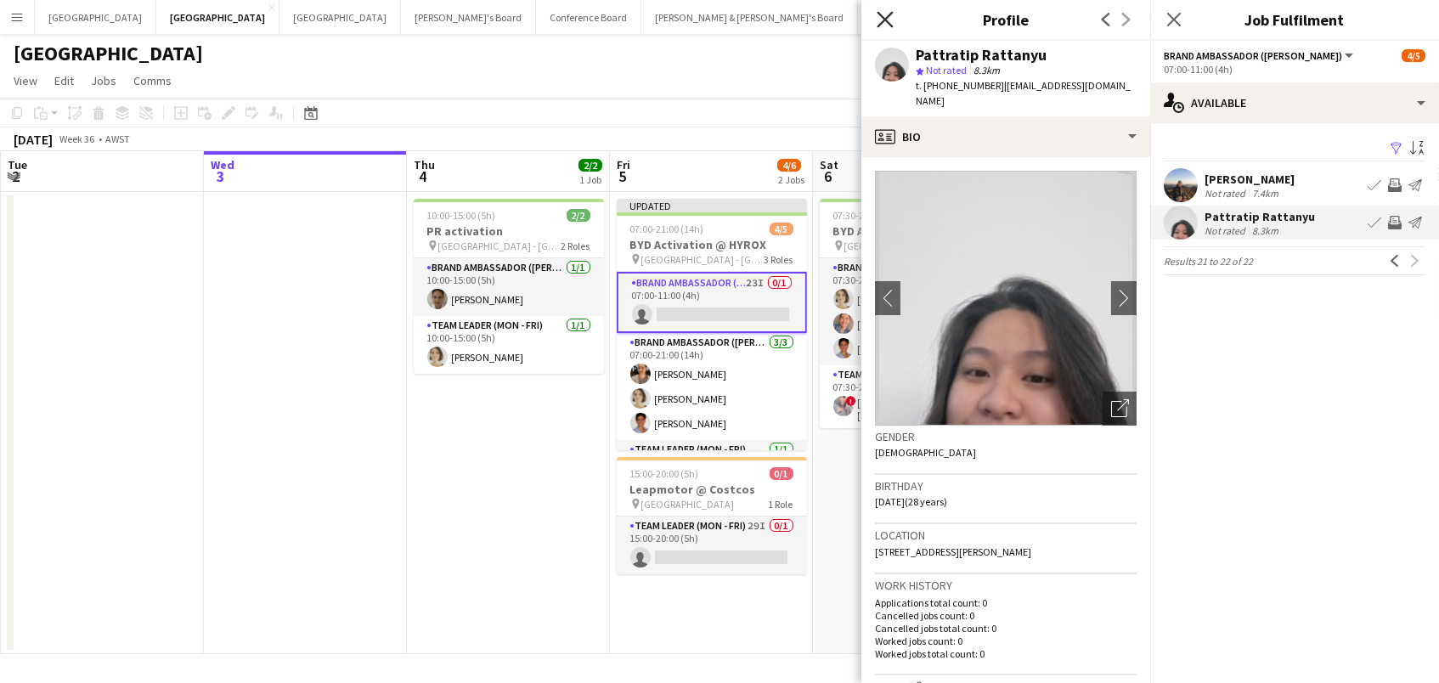
click at [880, 20] on icon "Close pop-in" at bounding box center [884, 19] width 16 height 16
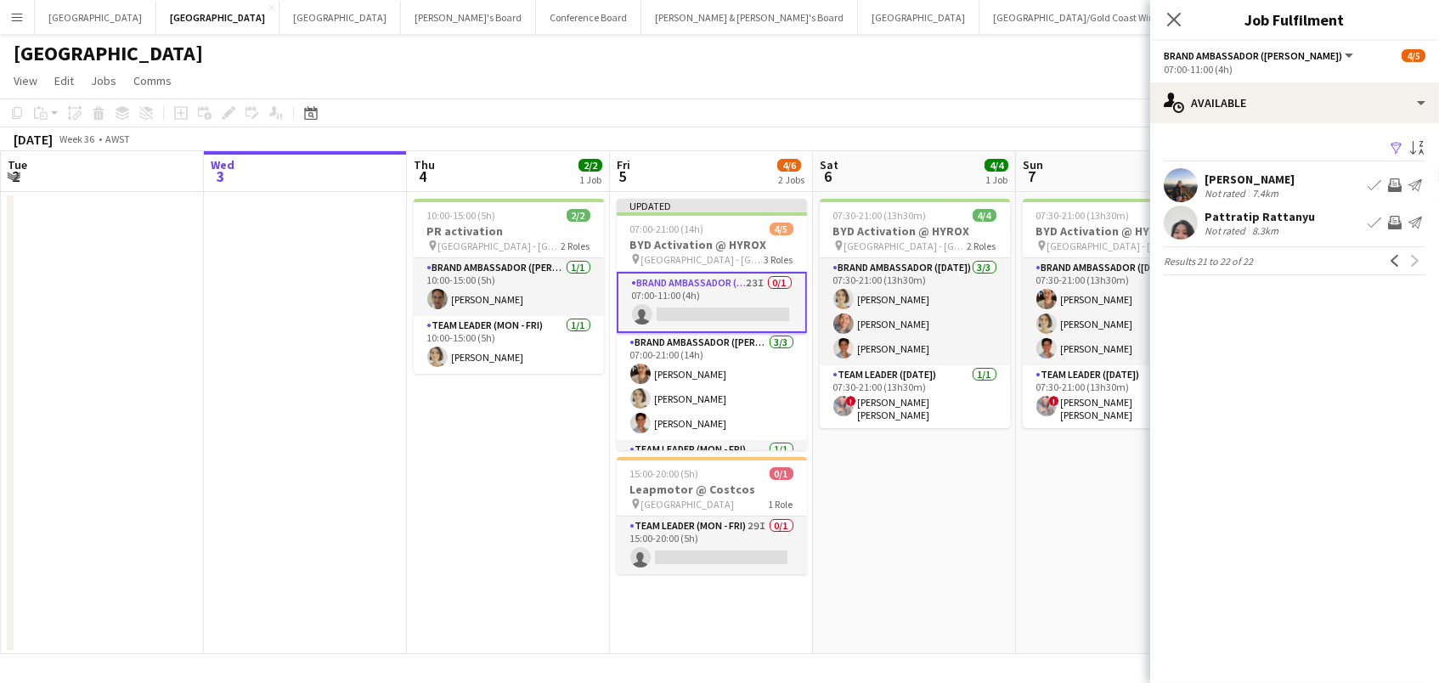
click at [761, 126] on app-toolbar "Copy Paste Paste Command V Paste with crew Command Shift V Paste linked Job [GE…" at bounding box center [719, 113] width 1439 height 29
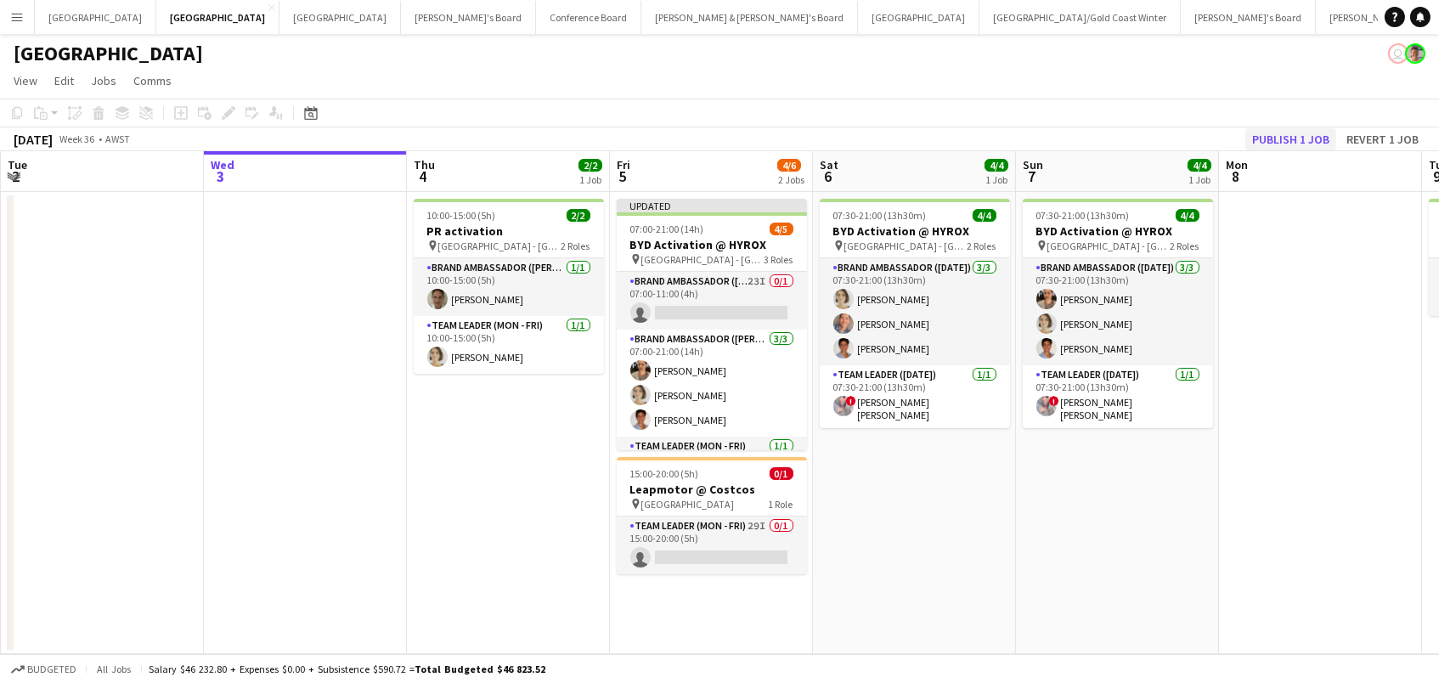
click at [1276, 133] on button "Publish 1 job" at bounding box center [1290, 139] width 91 height 22
